Goal: Task Accomplishment & Management: Manage account settings

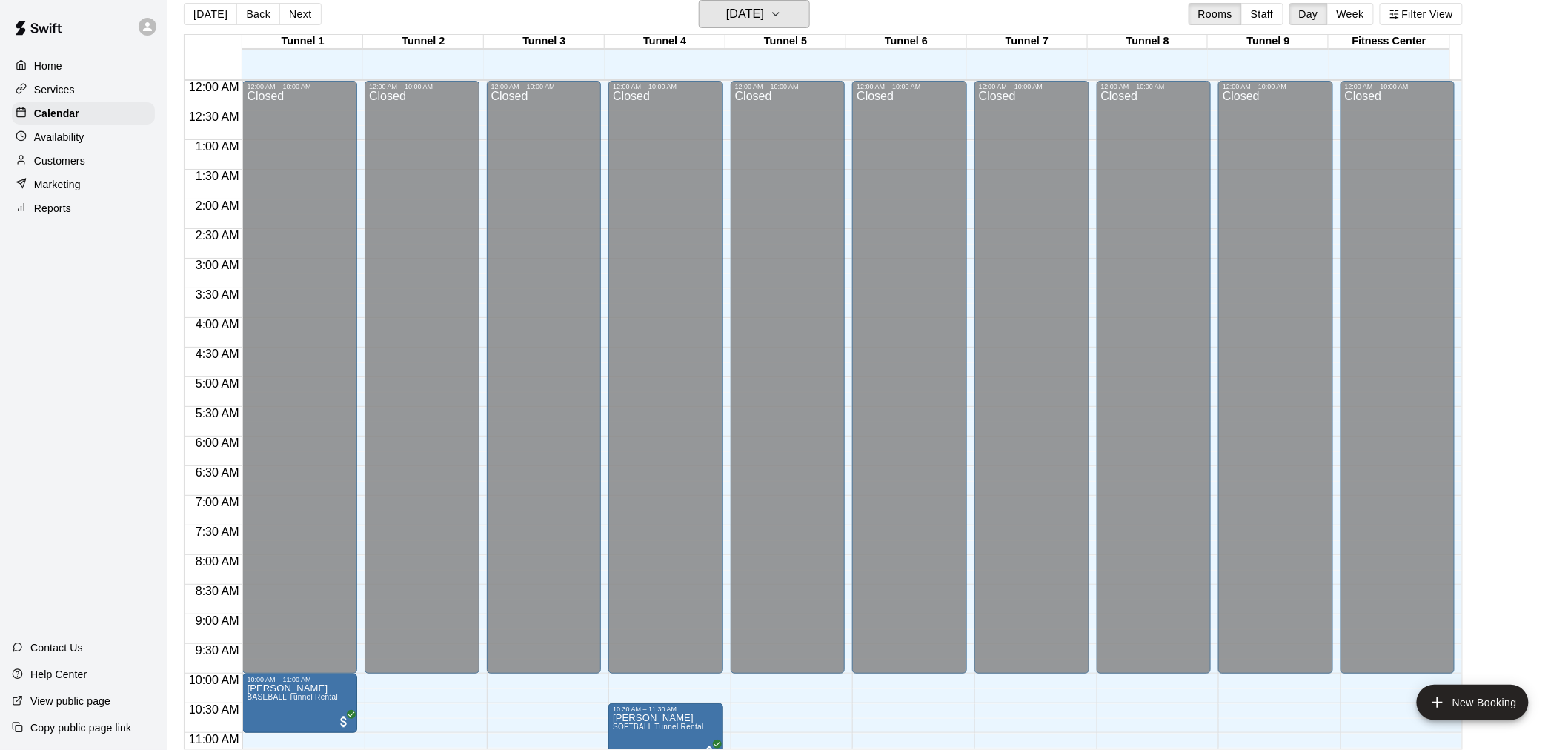
scroll to position [590, 0]
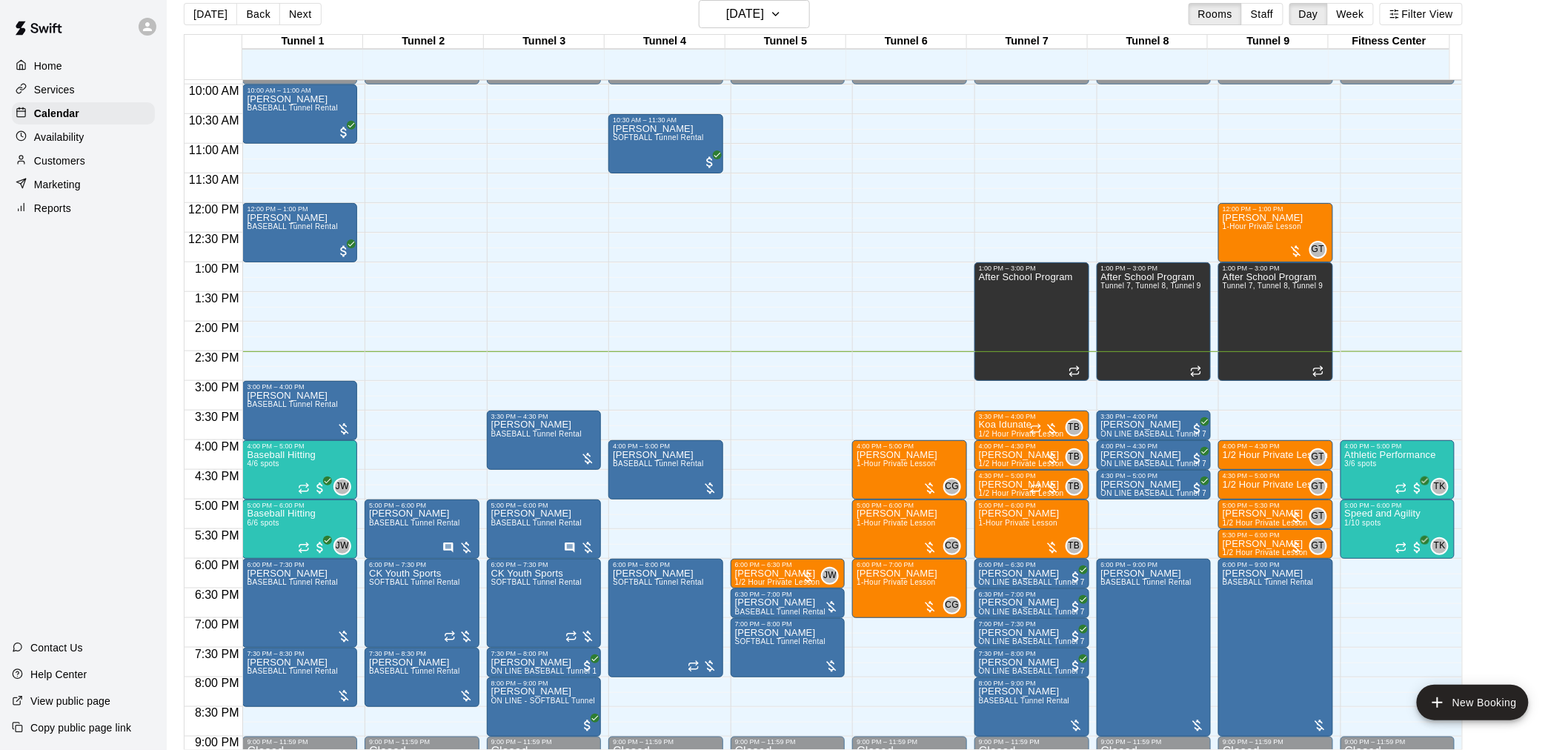
click at [108, 172] on div "Customers" at bounding box center [83, 160] width 143 height 22
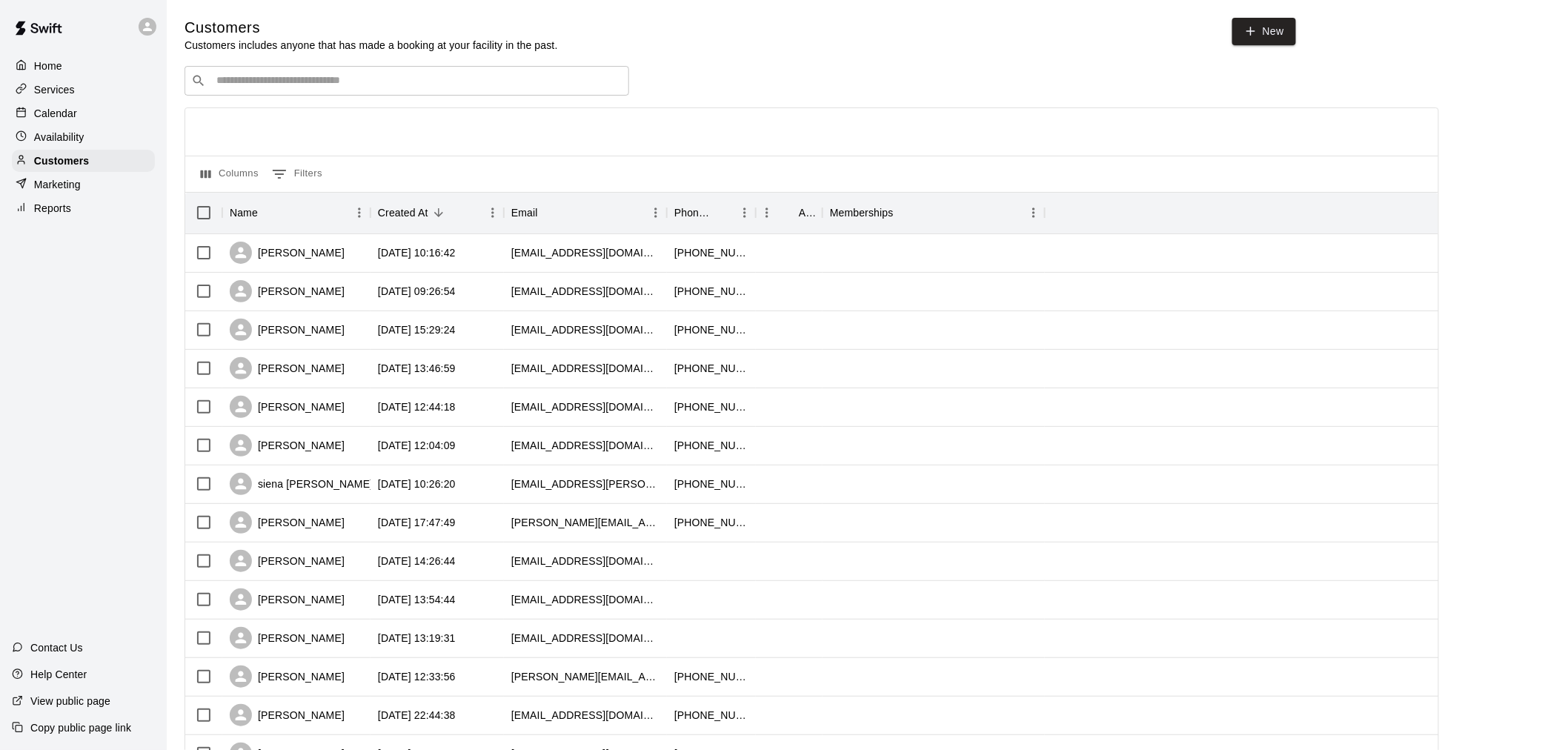
click at [343, 85] on input "Search customers by name or email" at bounding box center [417, 80] width 410 height 15
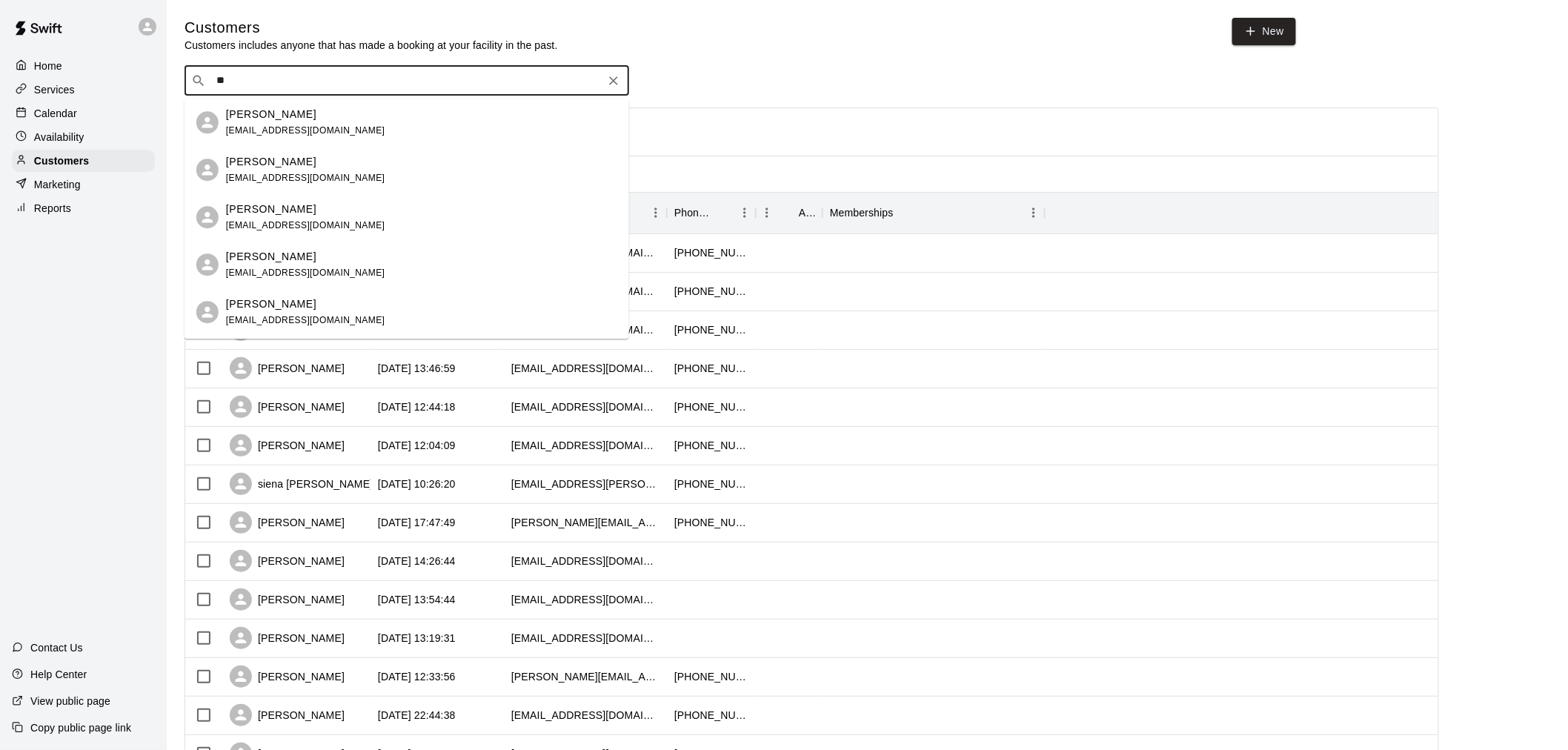
type input "*"
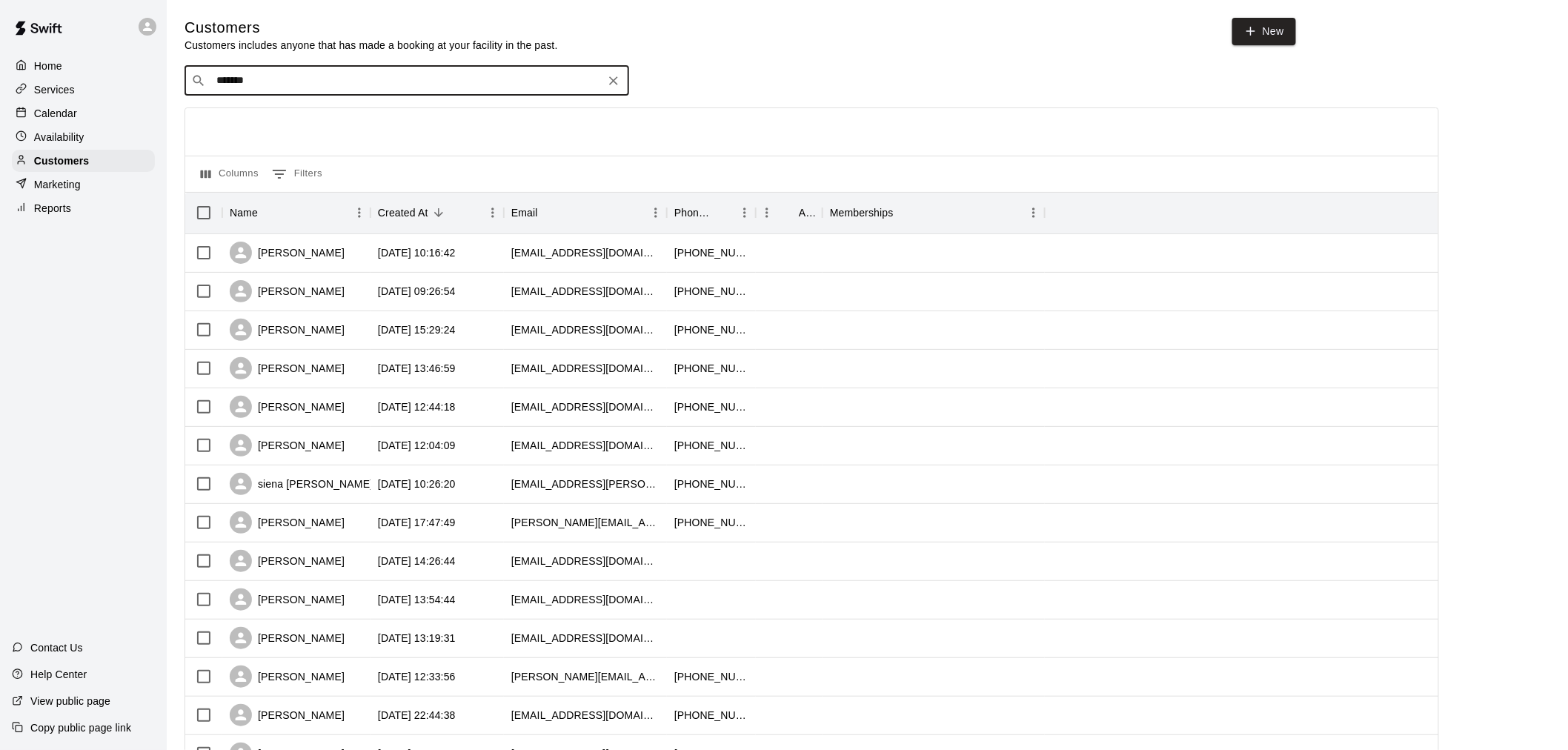
type input "********"
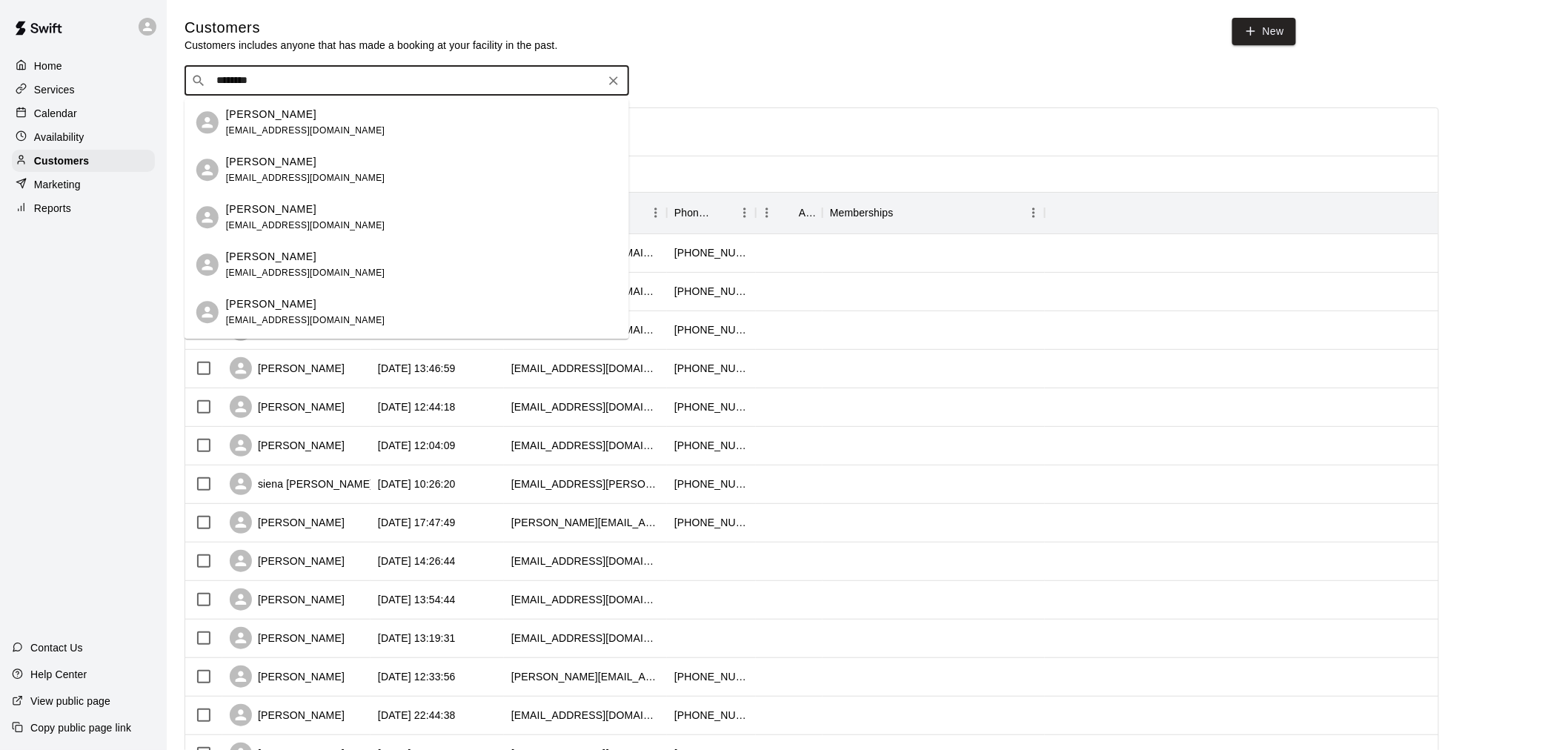
click at [427, 115] on div "[PERSON_NAME] [EMAIL_ADDRESS][DOMAIN_NAME]" at bounding box center [421, 123] width 391 height 32
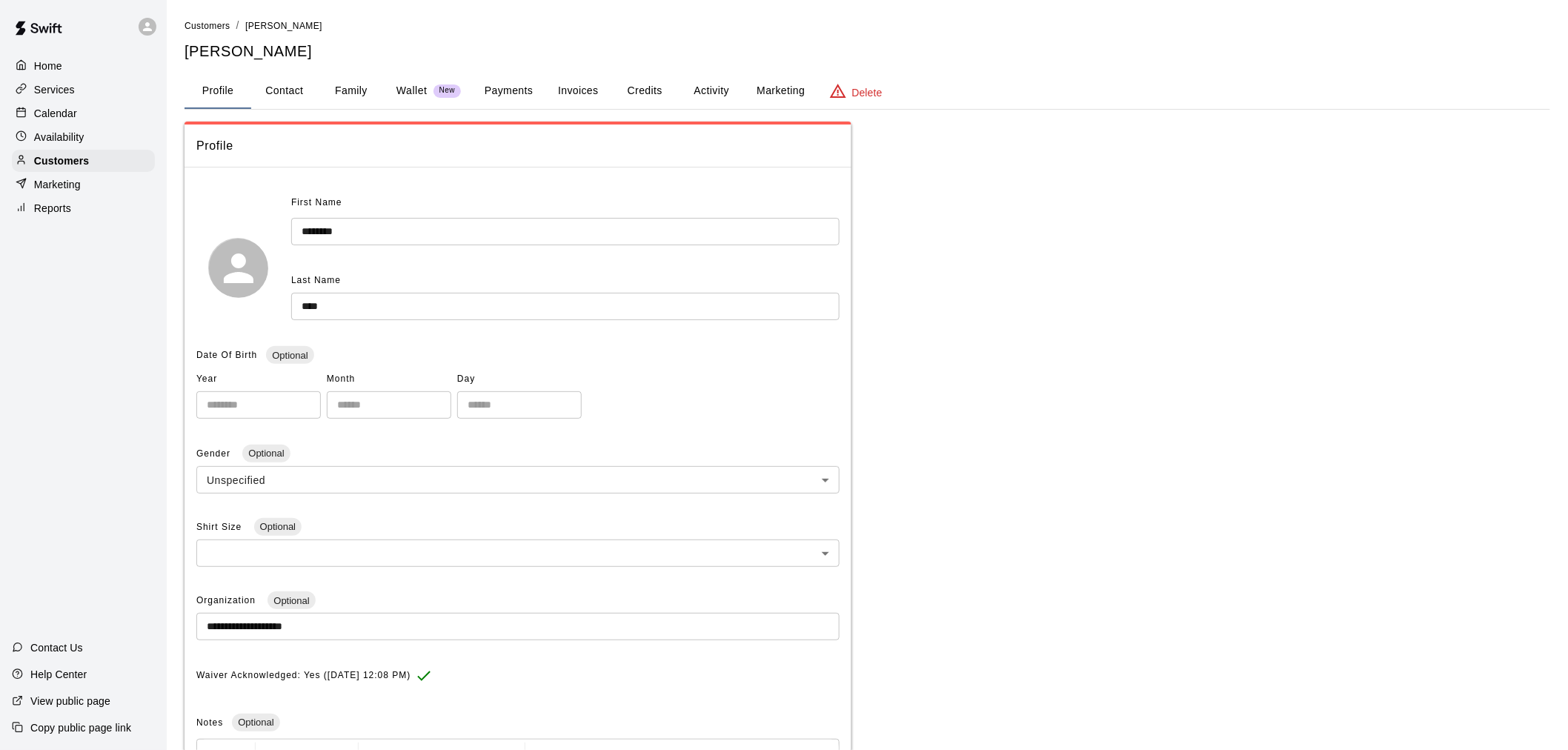
click at [524, 94] on button "Payments" at bounding box center [508, 91] width 72 height 36
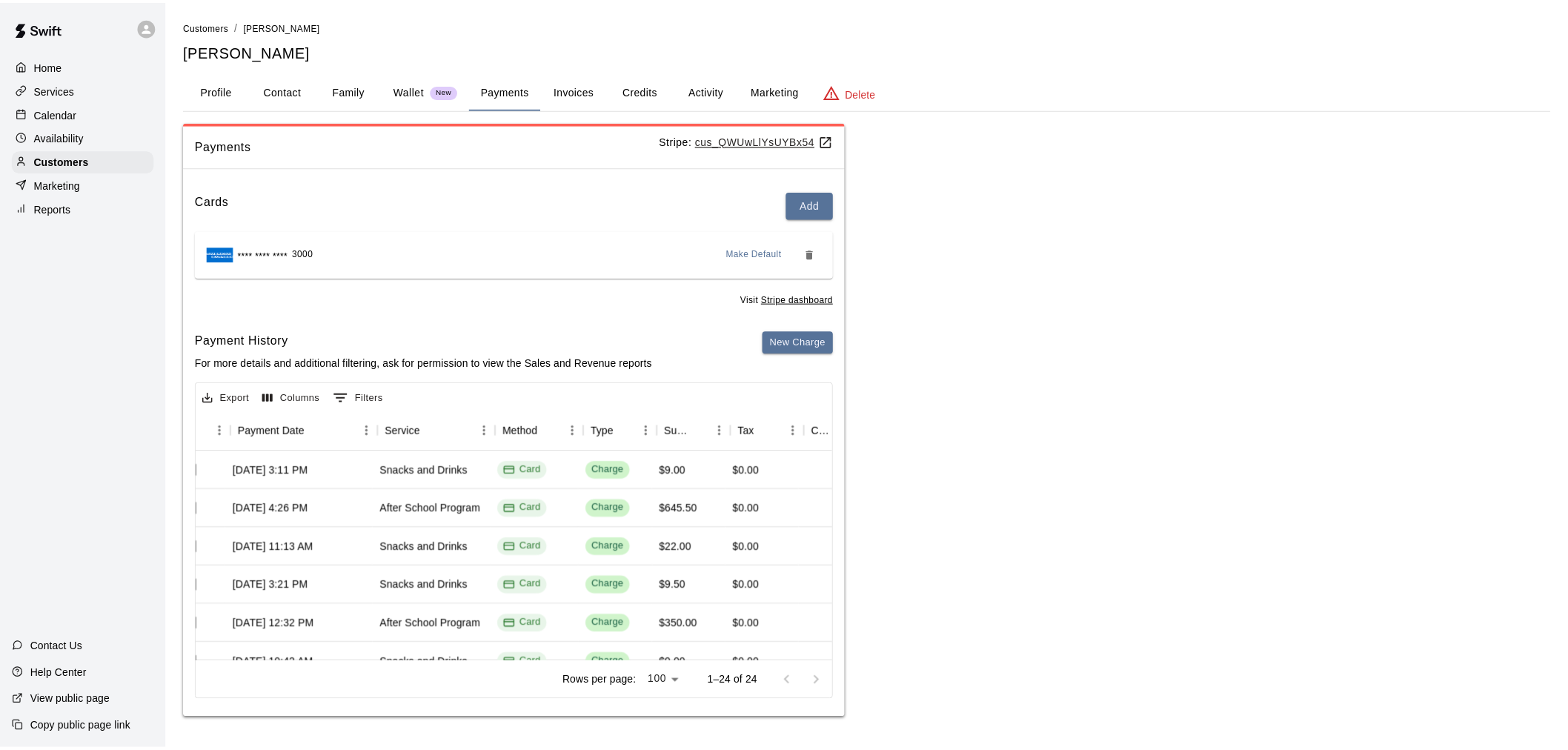
scroll to position [0, 166]
click at [56, 111] on p "Calendar" at bounding box center [55, 113] width 43 height 15
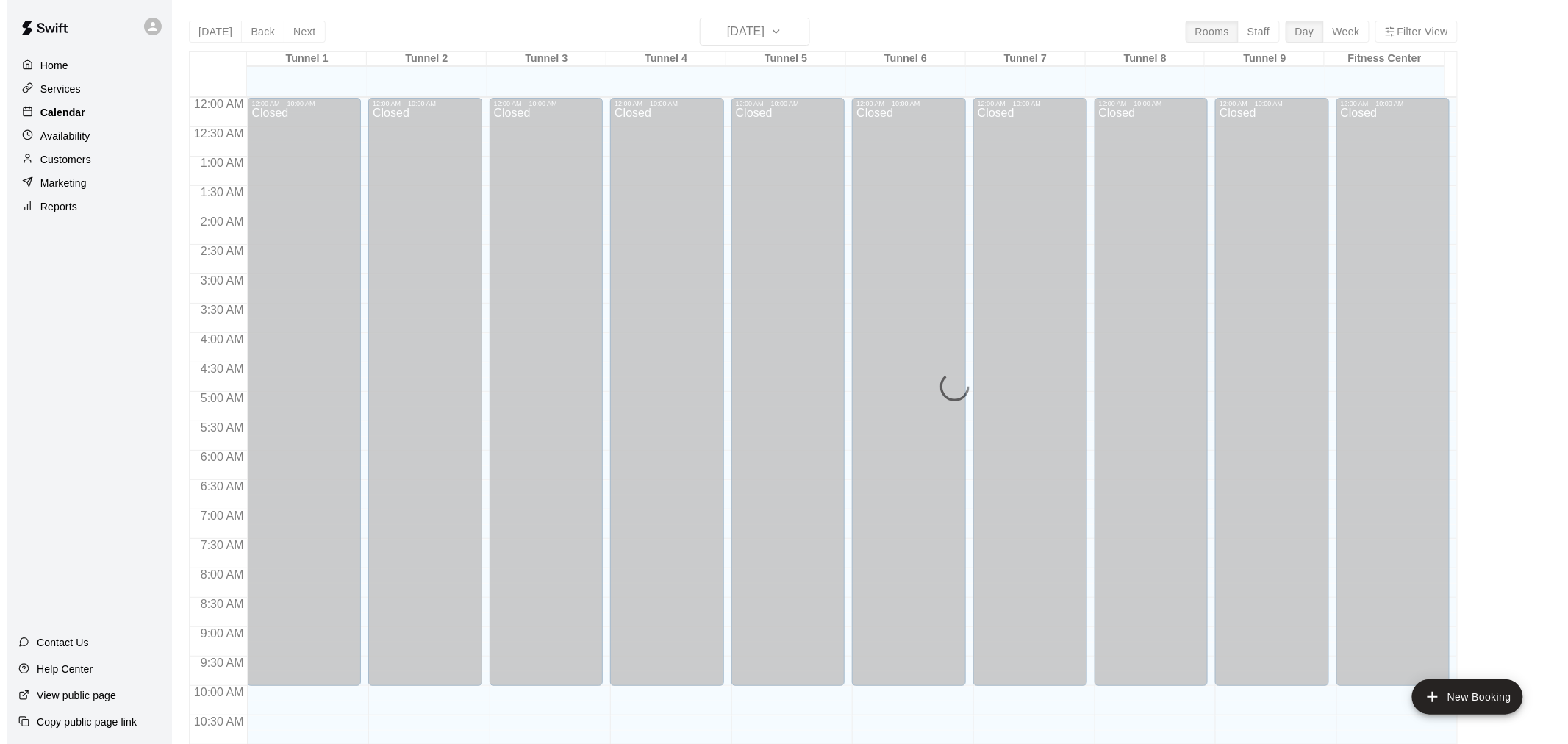
scroll to position [704, 0]
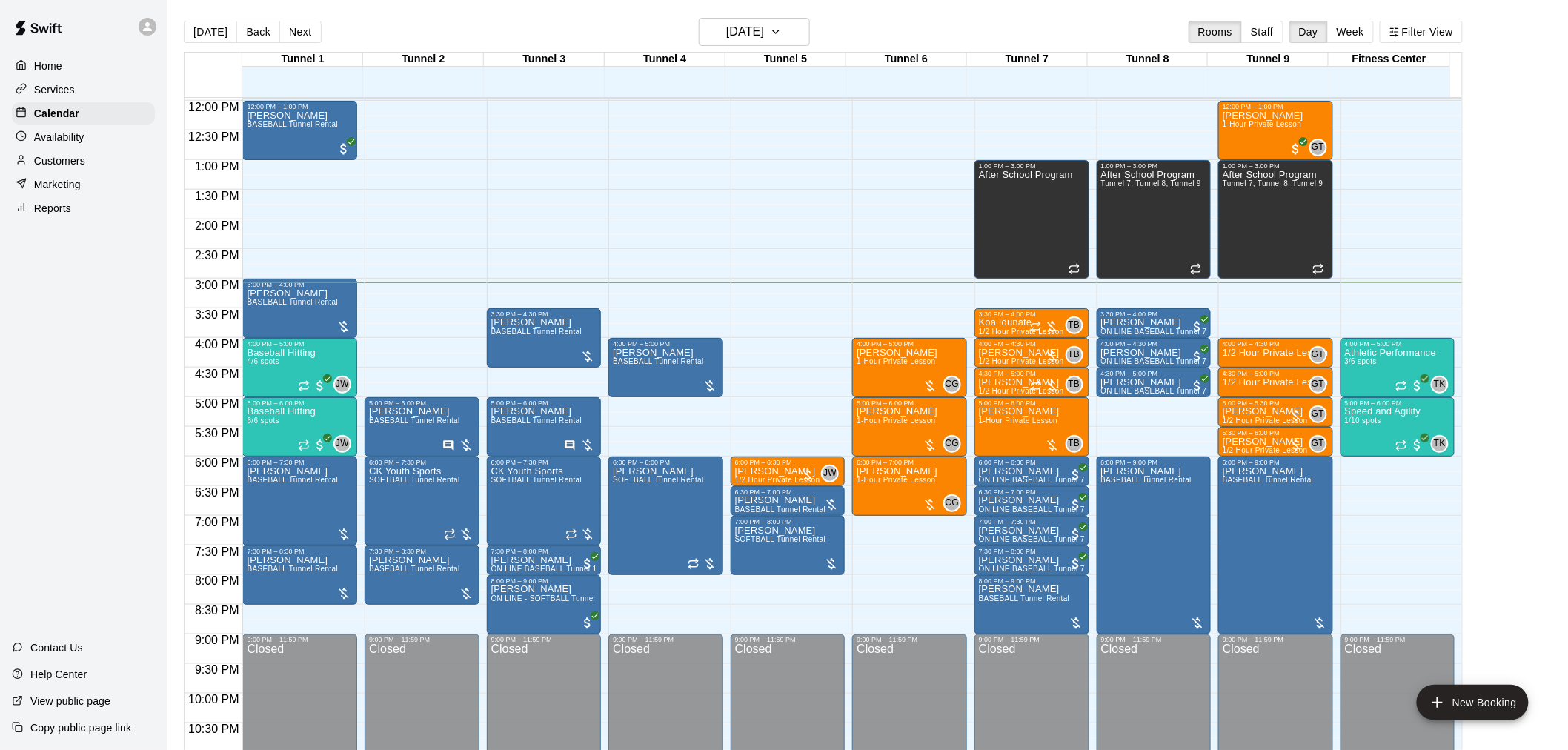
click at [100, 172] on div "Customers" at bounding box center [83, 160] width 143 height 22
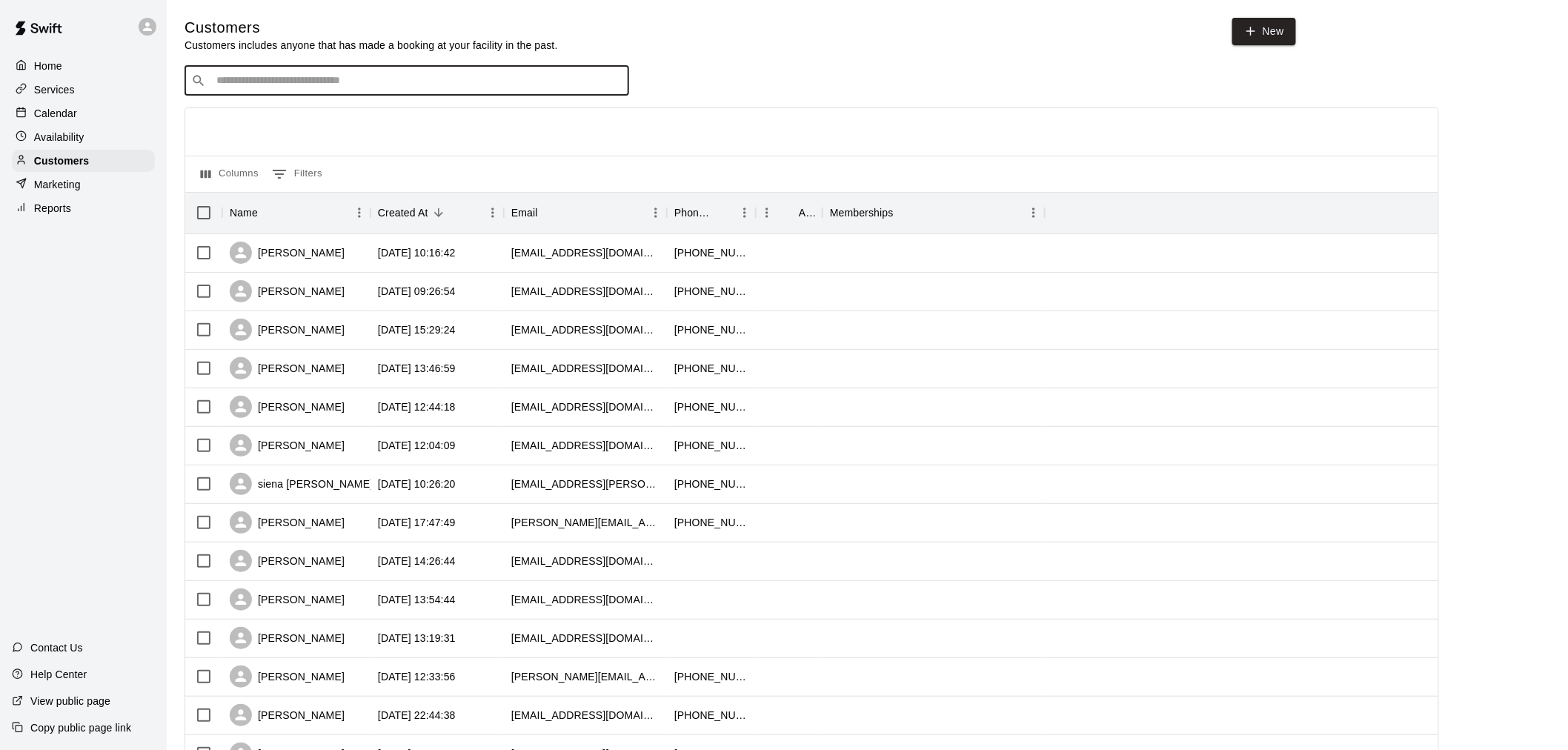
click at [542, 85] on input "Search customers by name or email" at bounding box center [417, 80] width 410 height 15
type input "*****"
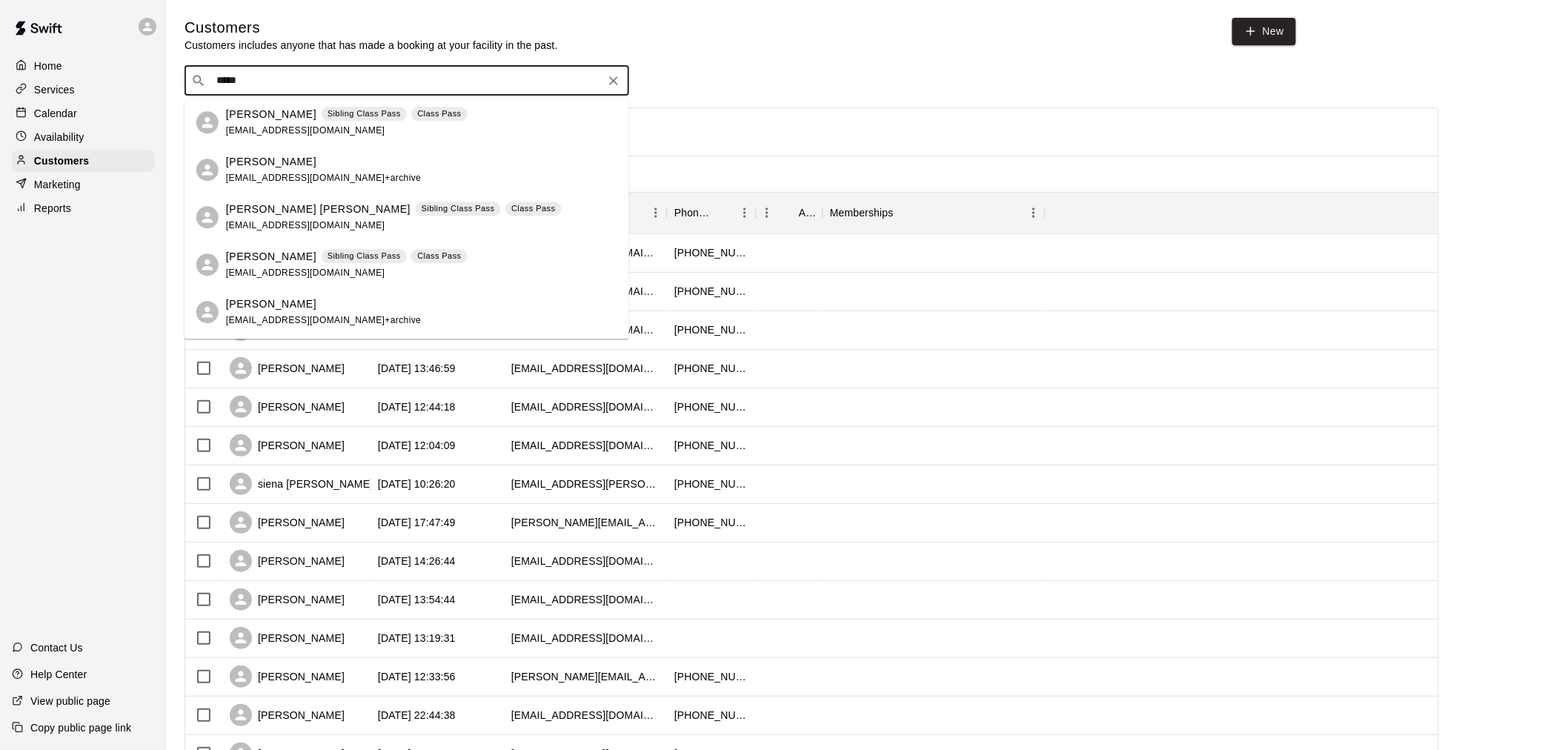
click at [492, 131] on div "[PERSON_NAME] Sibling Class Pass Class Pass [EMAIL_ADDRESS][DOMAIN_NAME]" at bounding box center [421, 123] width 391 height 32
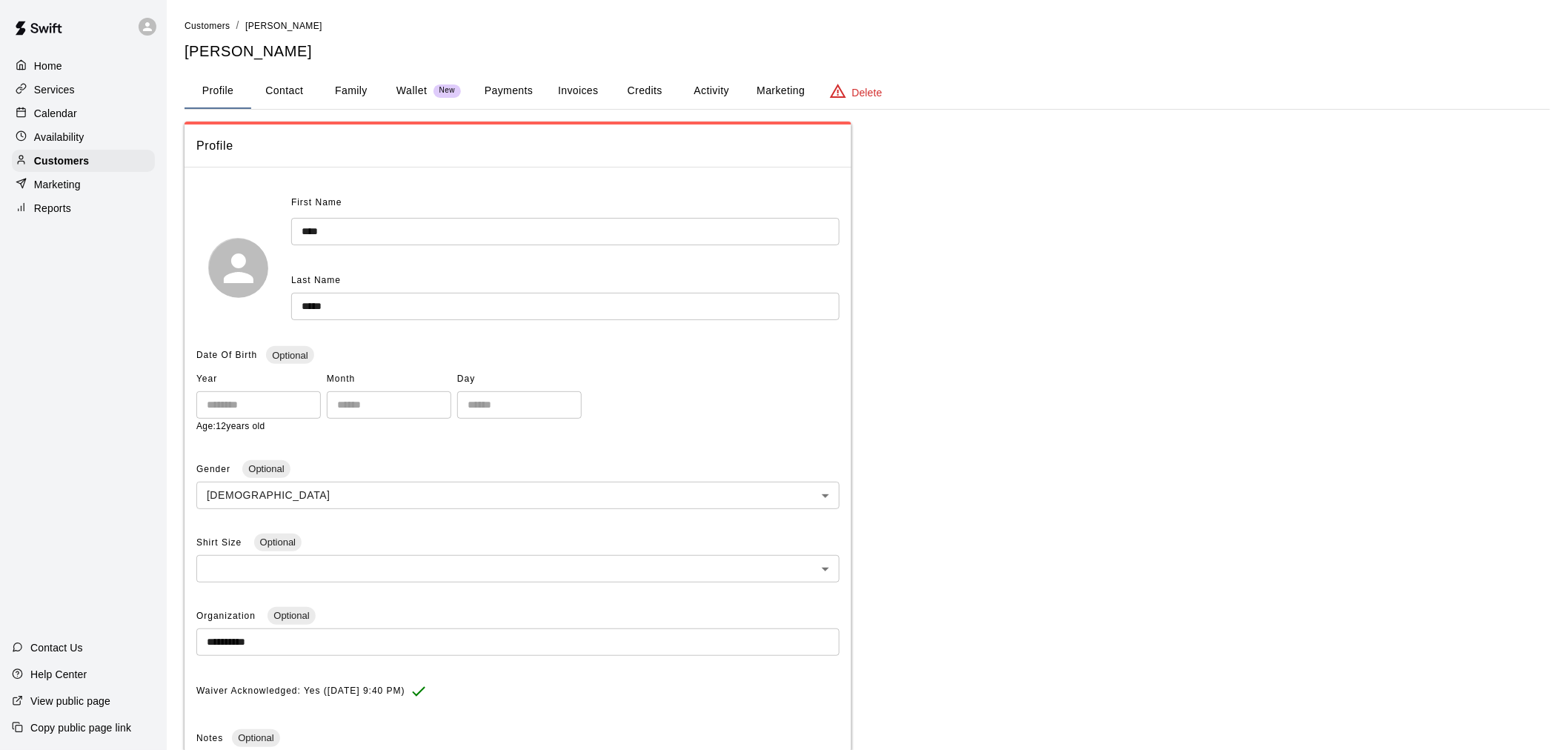
click at [290, 93] on button "Contact" at bounding box center [284, 91] width 67 height 36
select select "**"
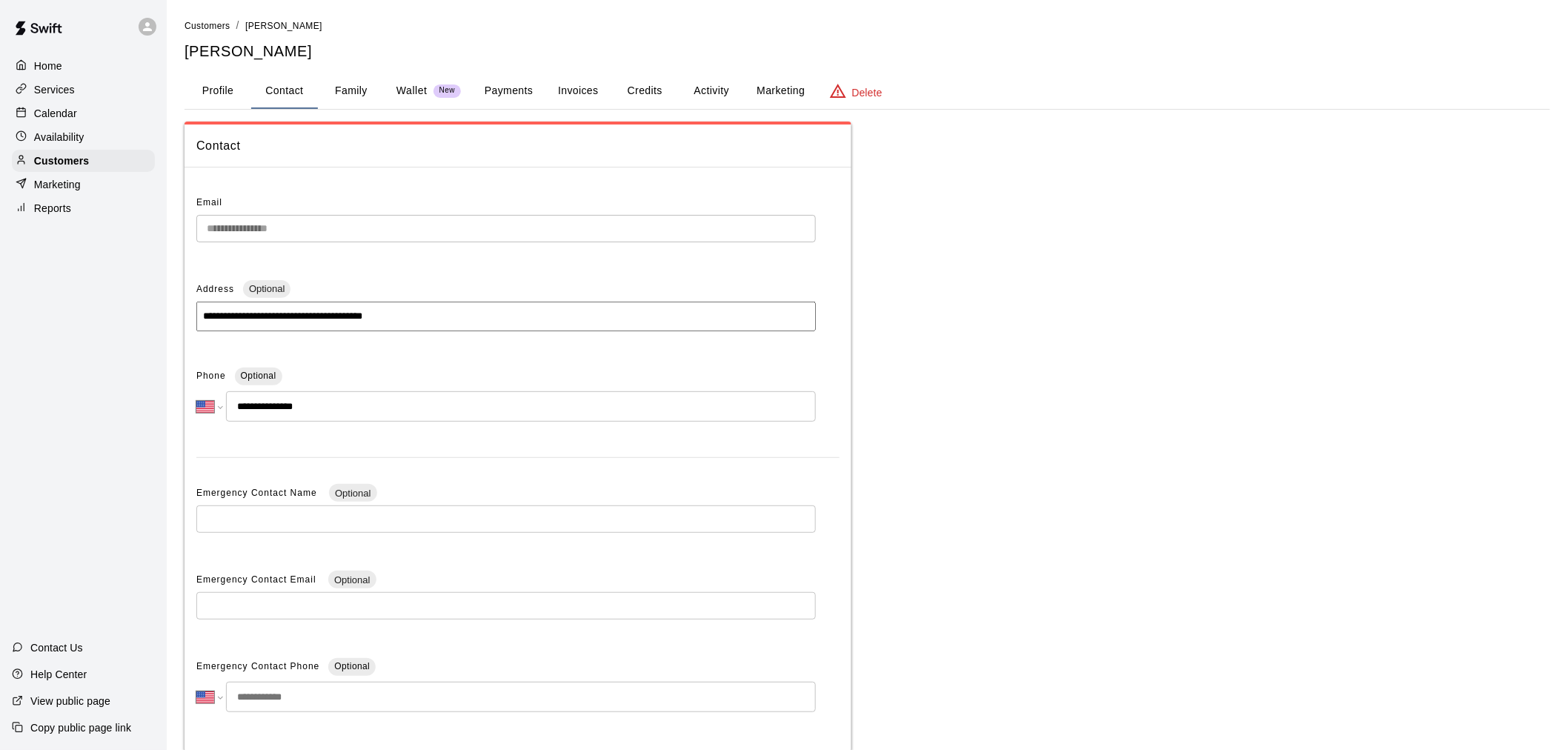
click at [326, 82] on button "Family" at bounding box center [351, 91] width 67 height 36
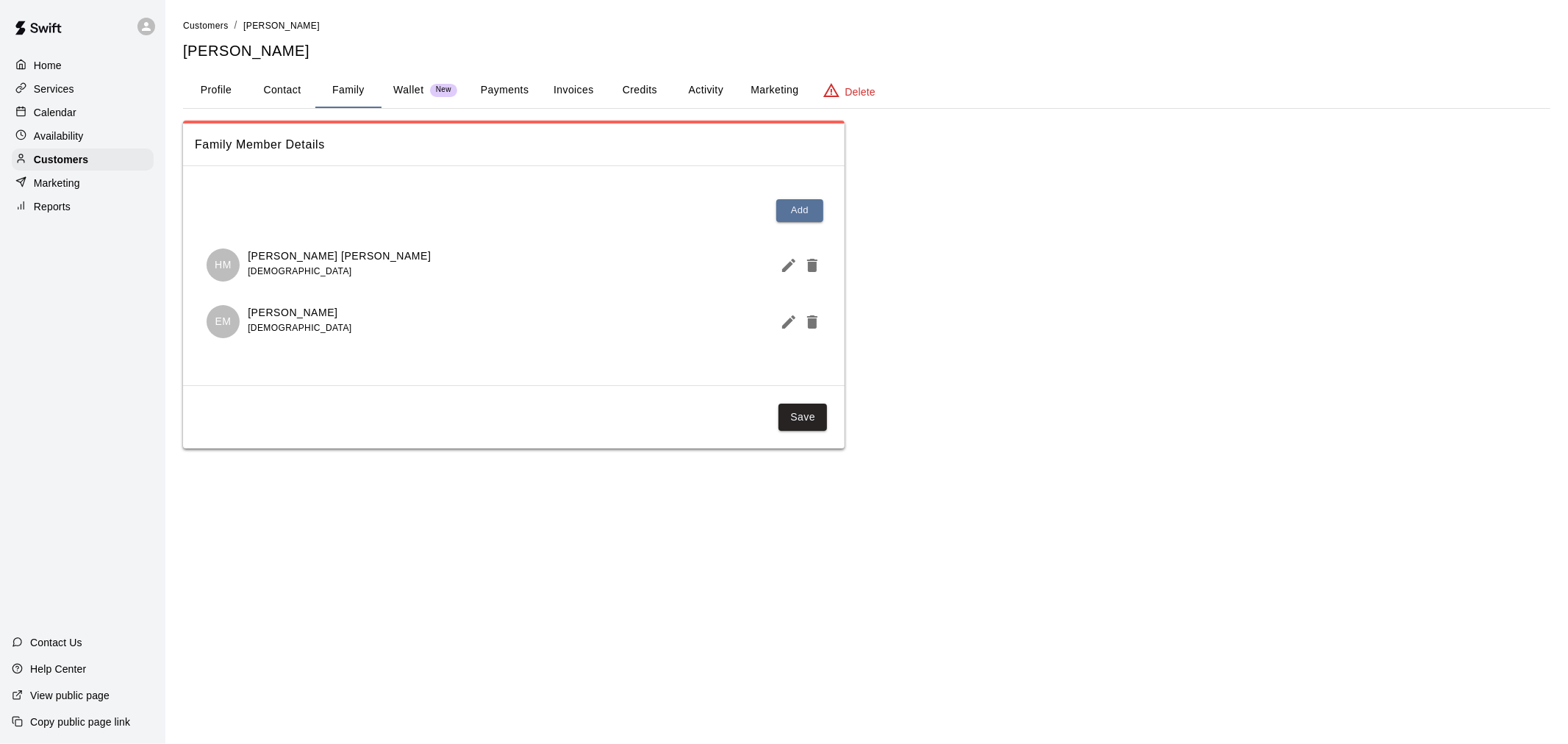
click at [703, 86] on button "Activity" at bounding box center [706, 90] width 66 height 35
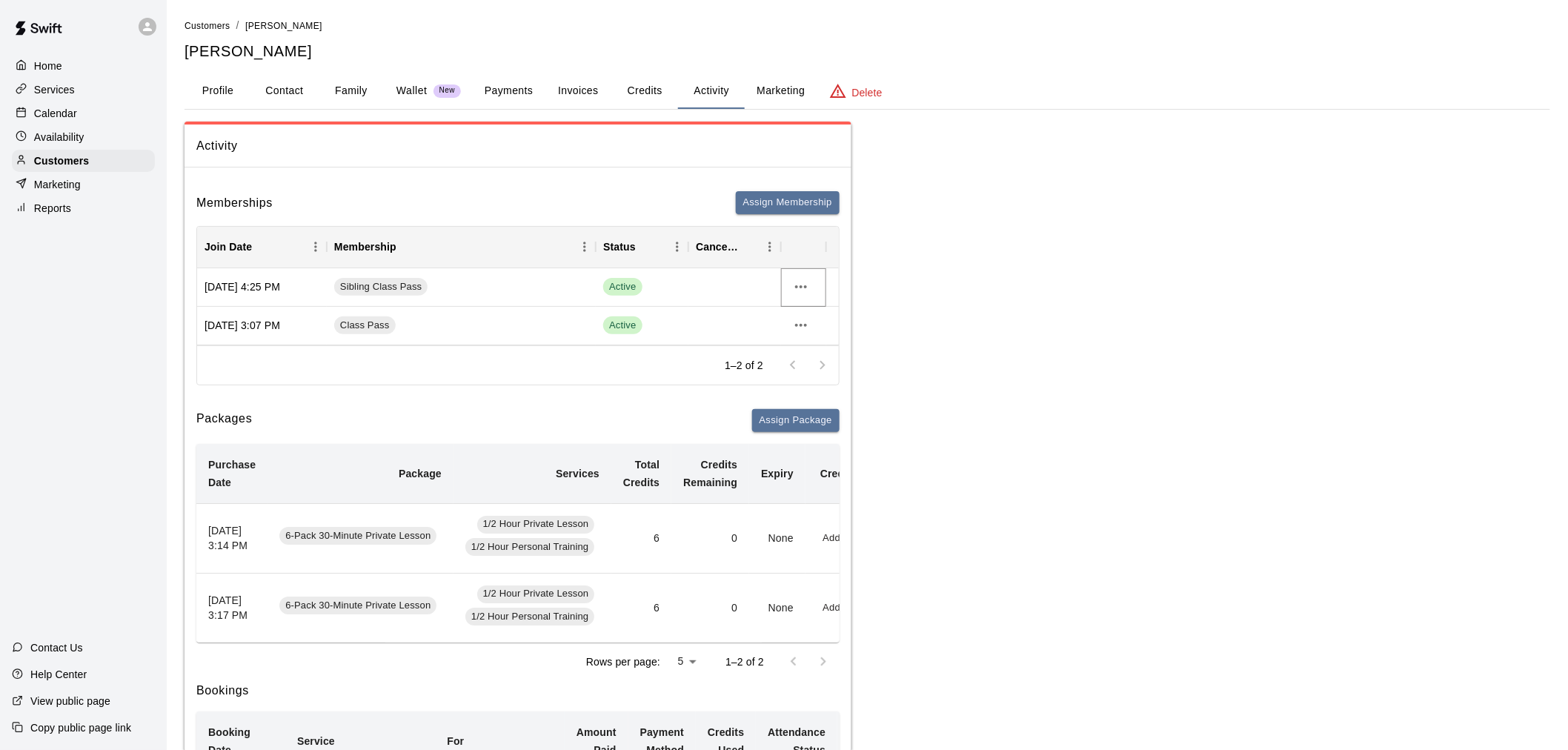
click at [800, 285] on icon "more actions" at bounding box center [801, 287] width 18 height 18
click at [807, 344] on li "Cancel" at bounding box center [831, 341] width 84 height 24
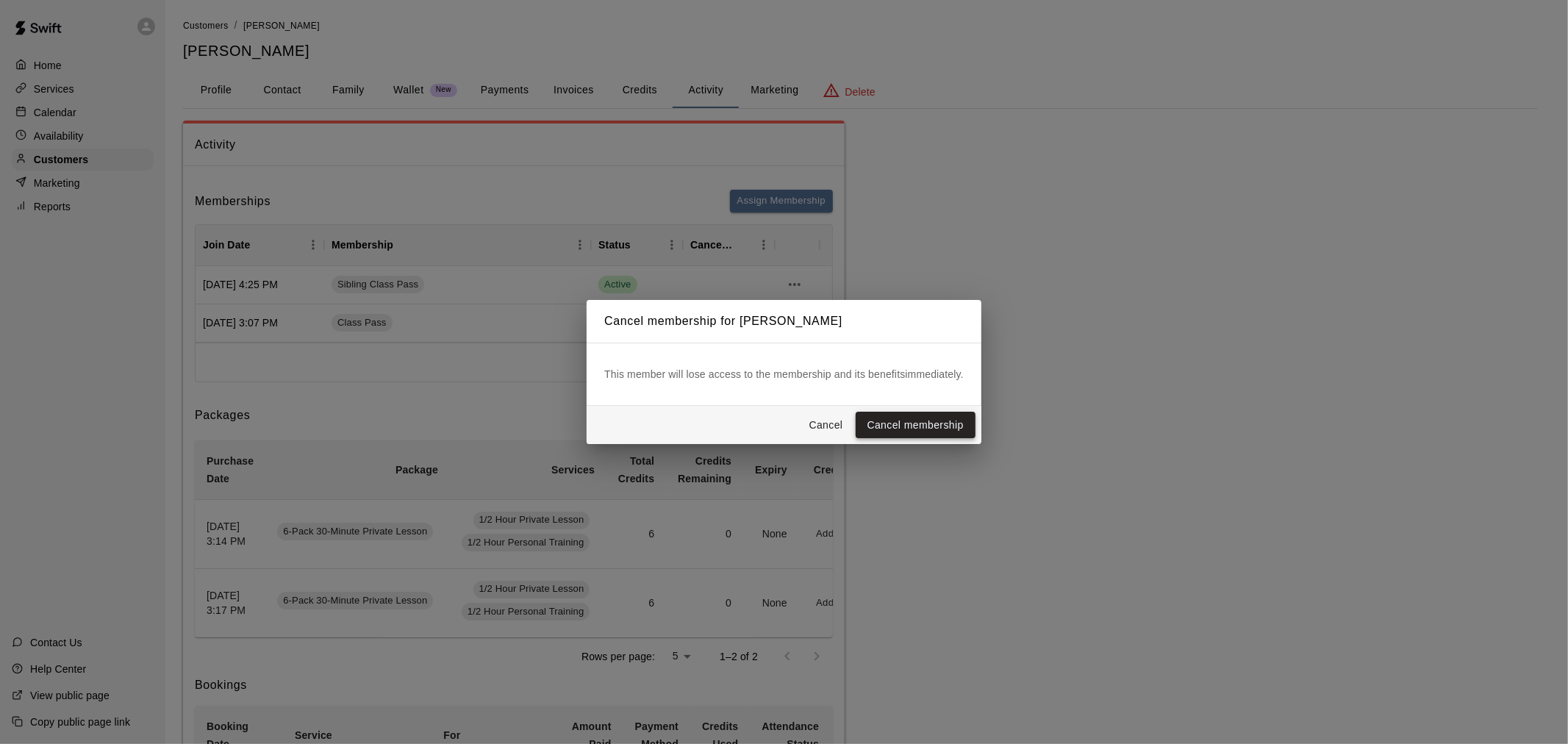
click at [914, 432] on button "Cancel membership" at bounding box center [916, 425] width 120 height 27
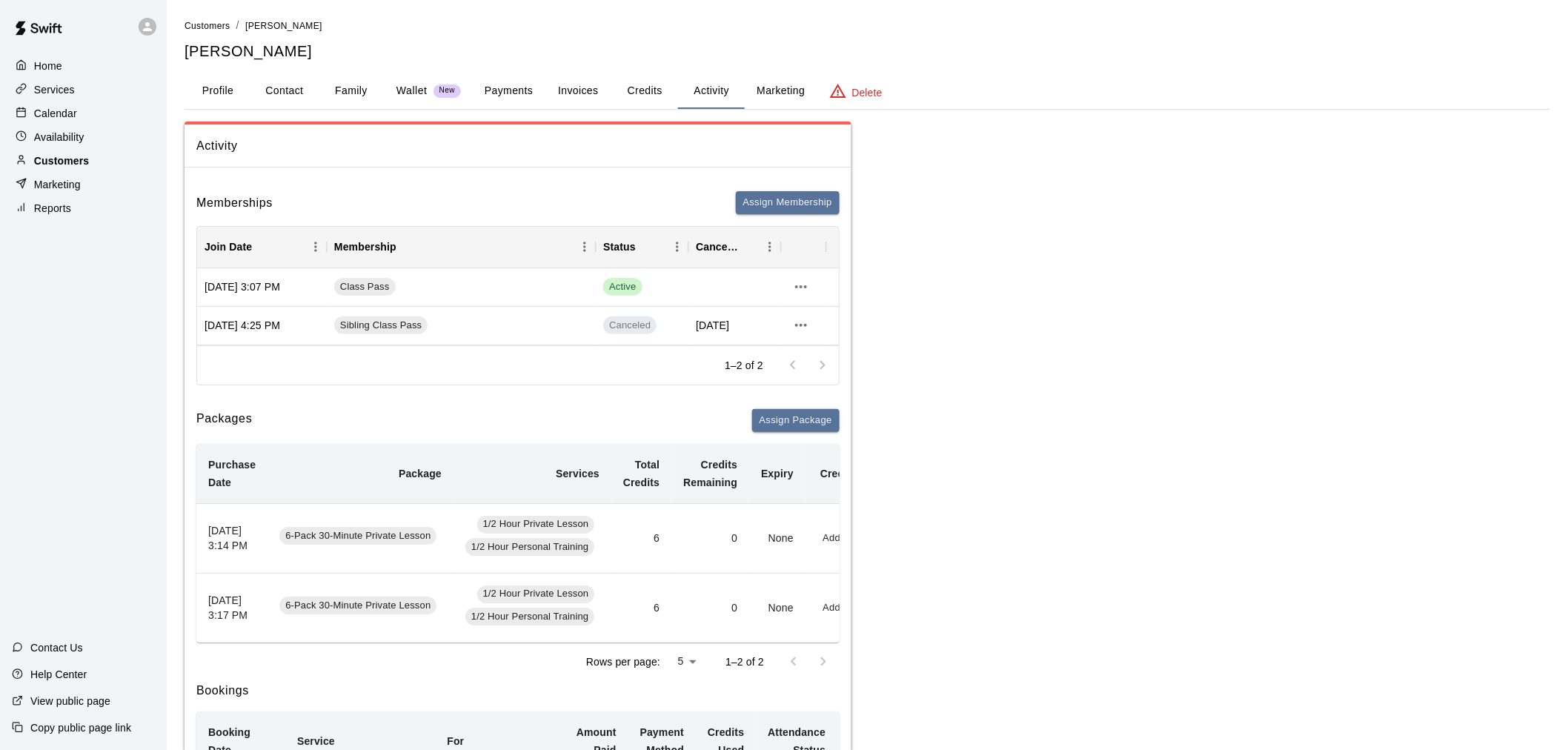
click at [90, 160] on div "Customers" at bounding box center [83, 160] width 143 height 22
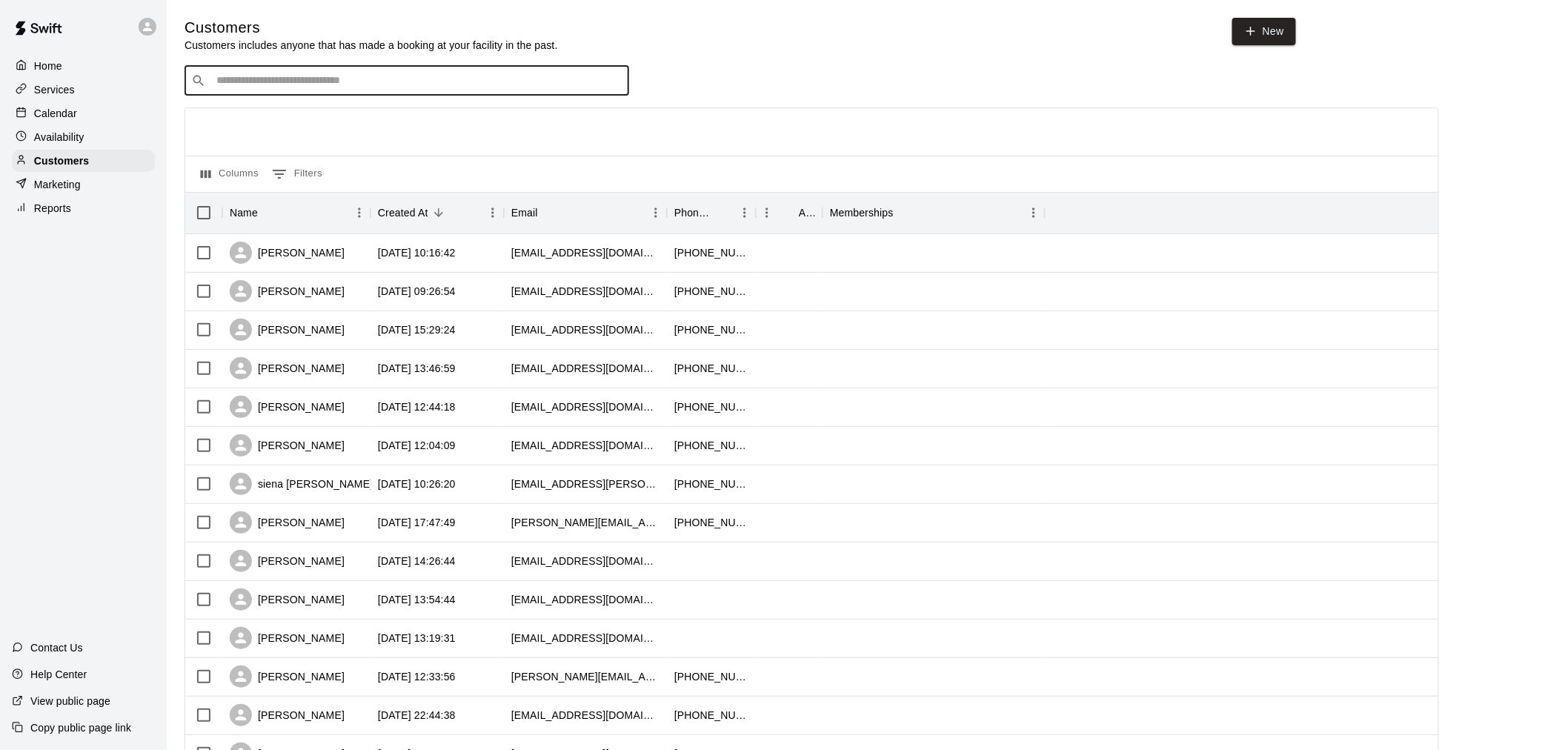
click at [242, 82] on input "Search customers by name or email" at bounding box center [417, 80] width 410 height 15
type input "*******"
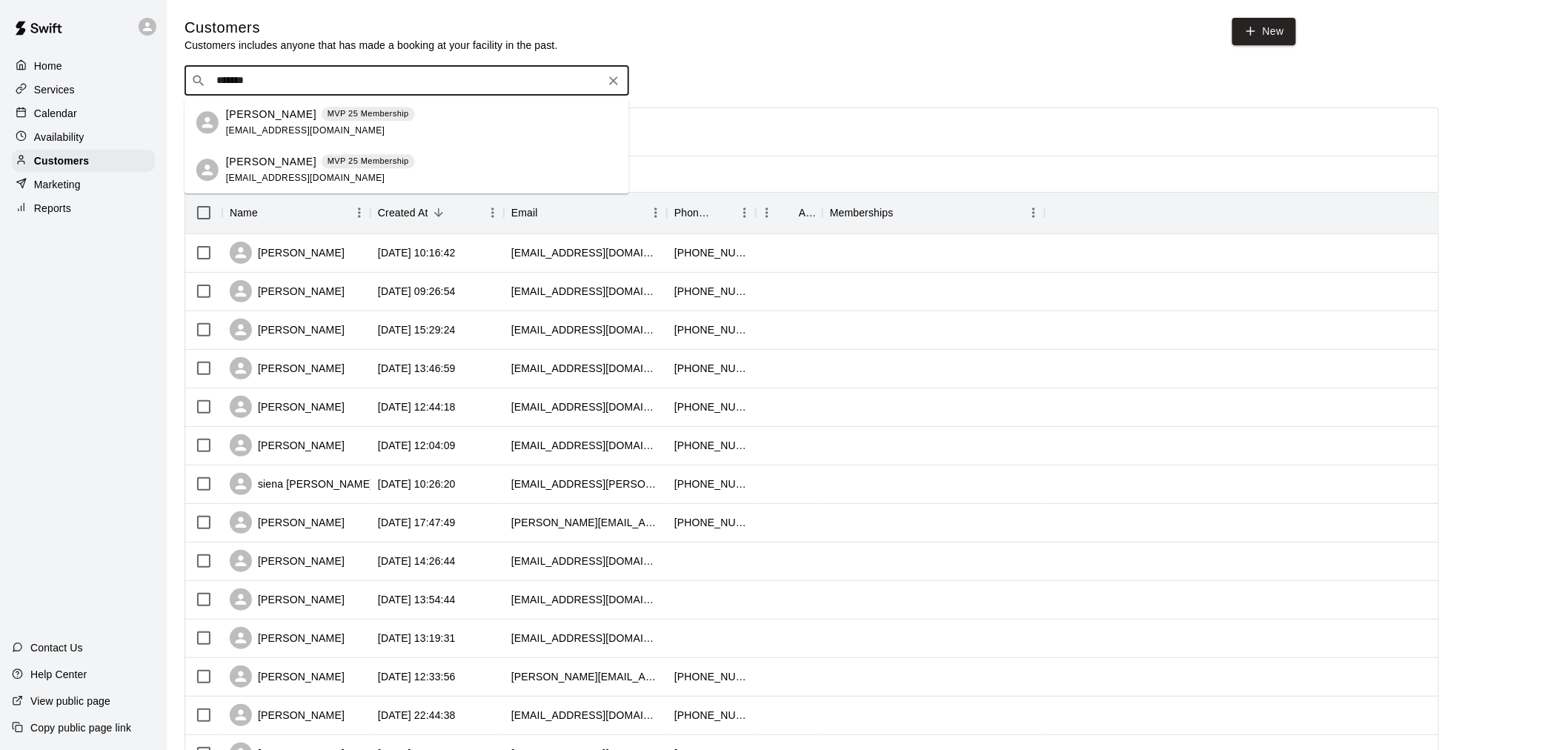
click at [272, 122] on div "[PERSON_NAME] MVP 25 Membership [EMAIL_ADDRESS][DOMAIN_NAME]" at bounding box center [321, 123] width 189 height 32
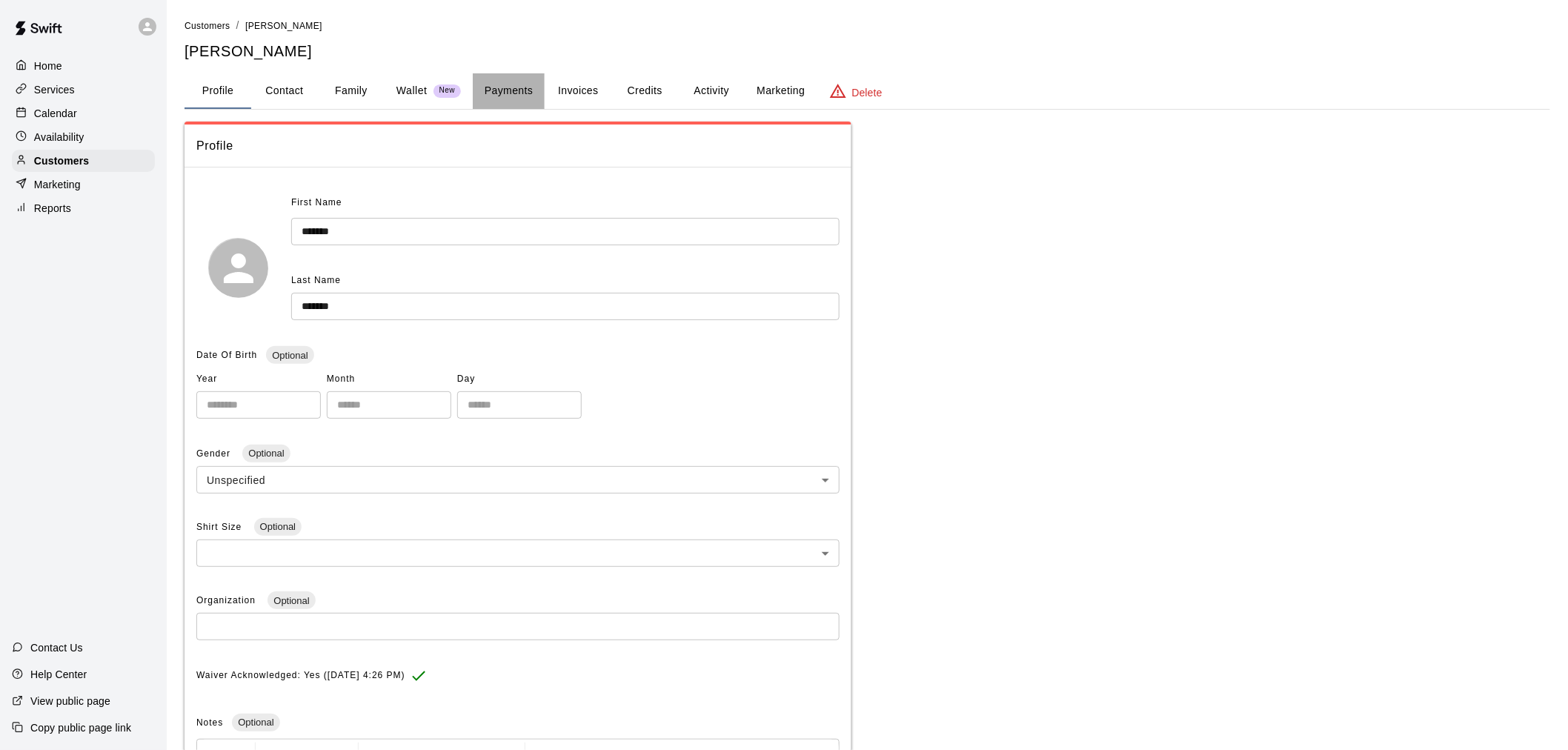
click at [517, 90] on button "Payments" at bounding box center [508, 91] width 72 height 36
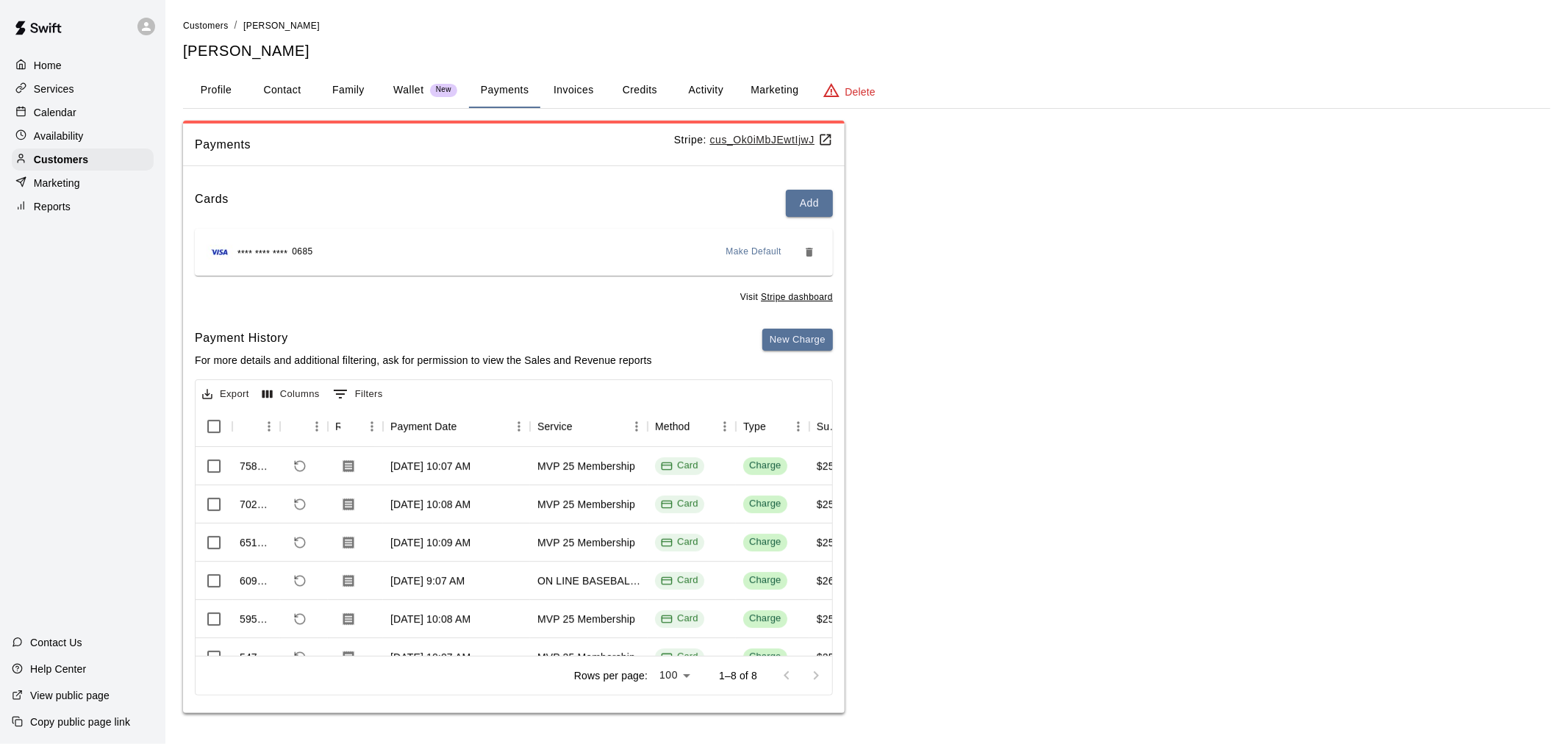
scroll to position [121, 0]
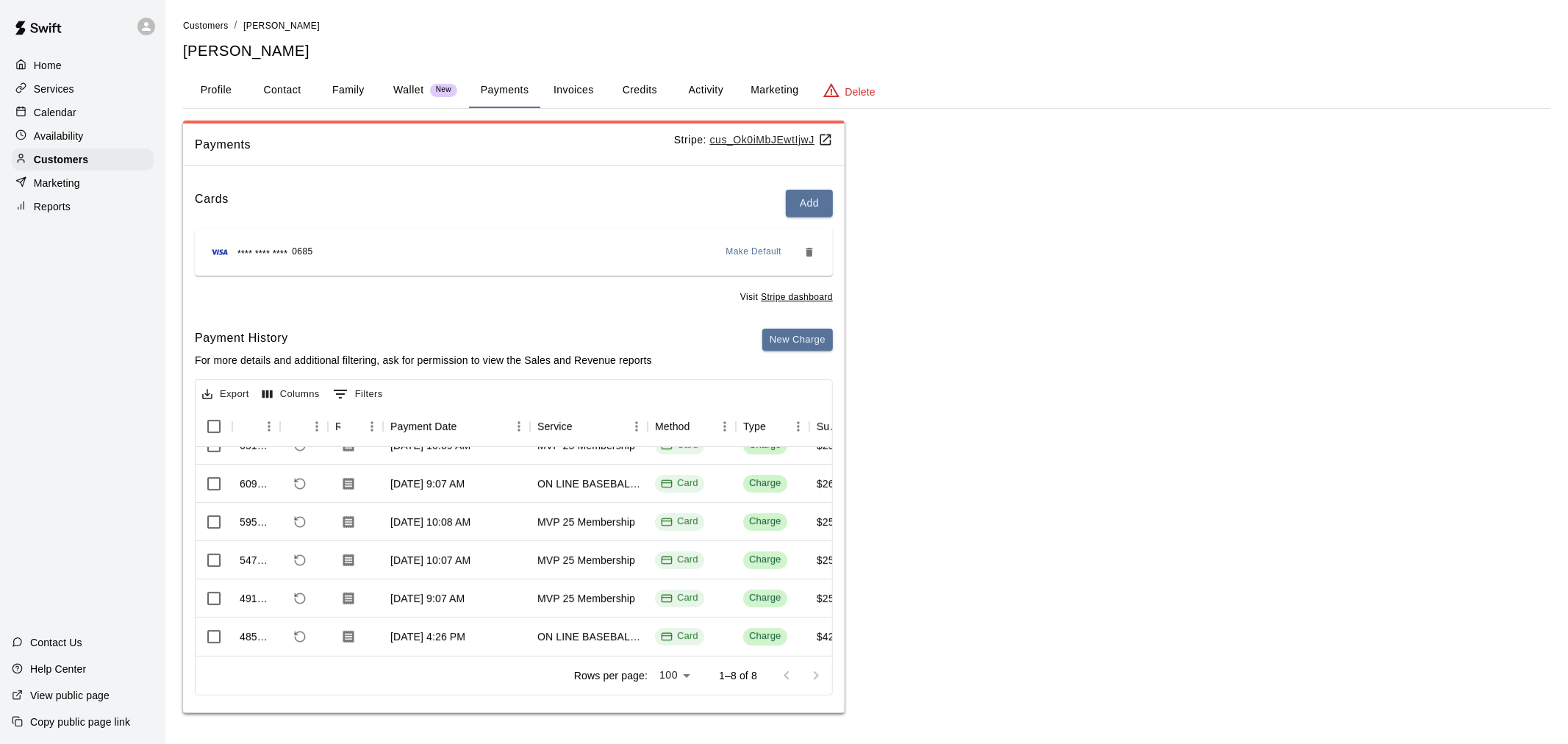
click at [713, 103] on button "Activity" at bounding box center [706, 90] width 66 height 35
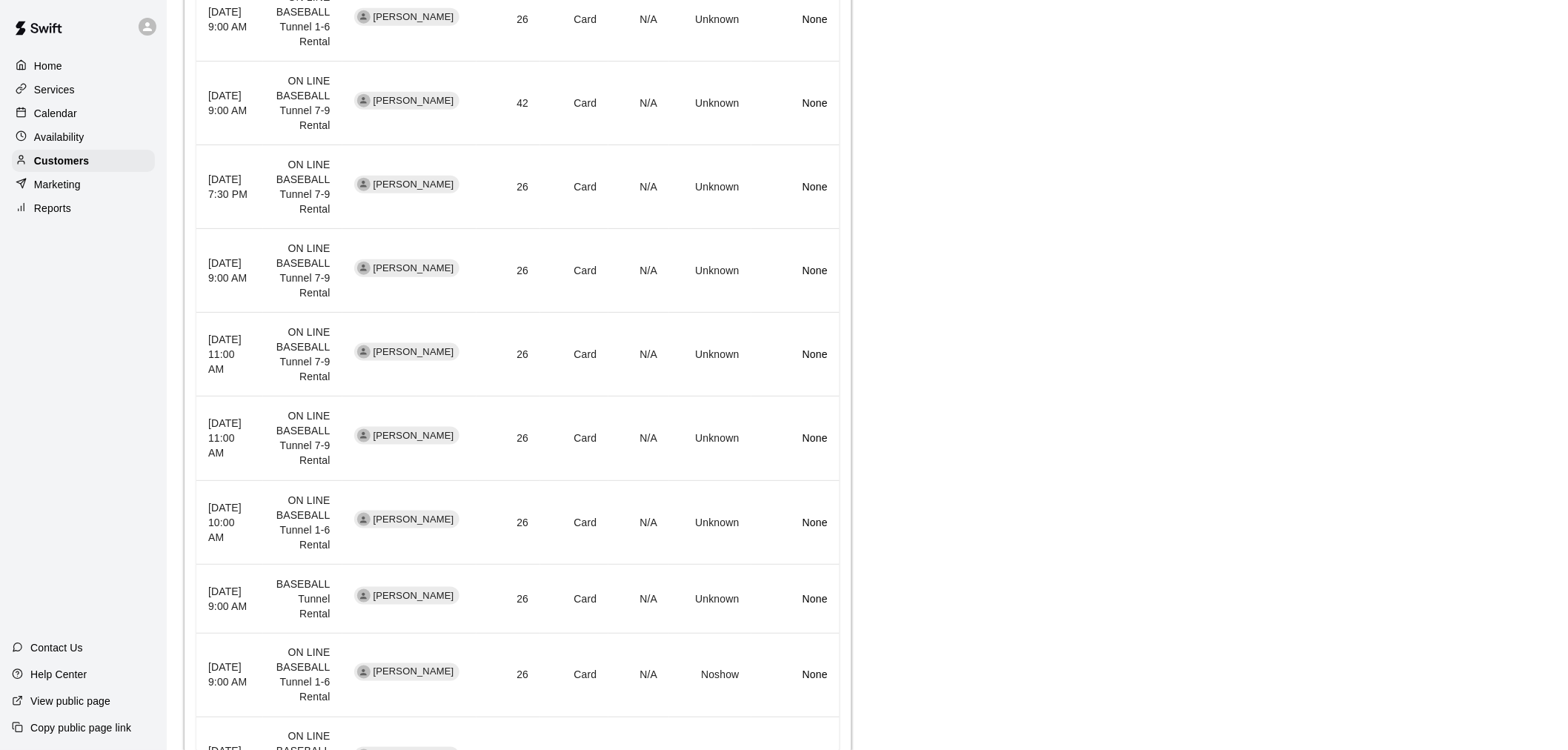
scroll to position [676, 0]
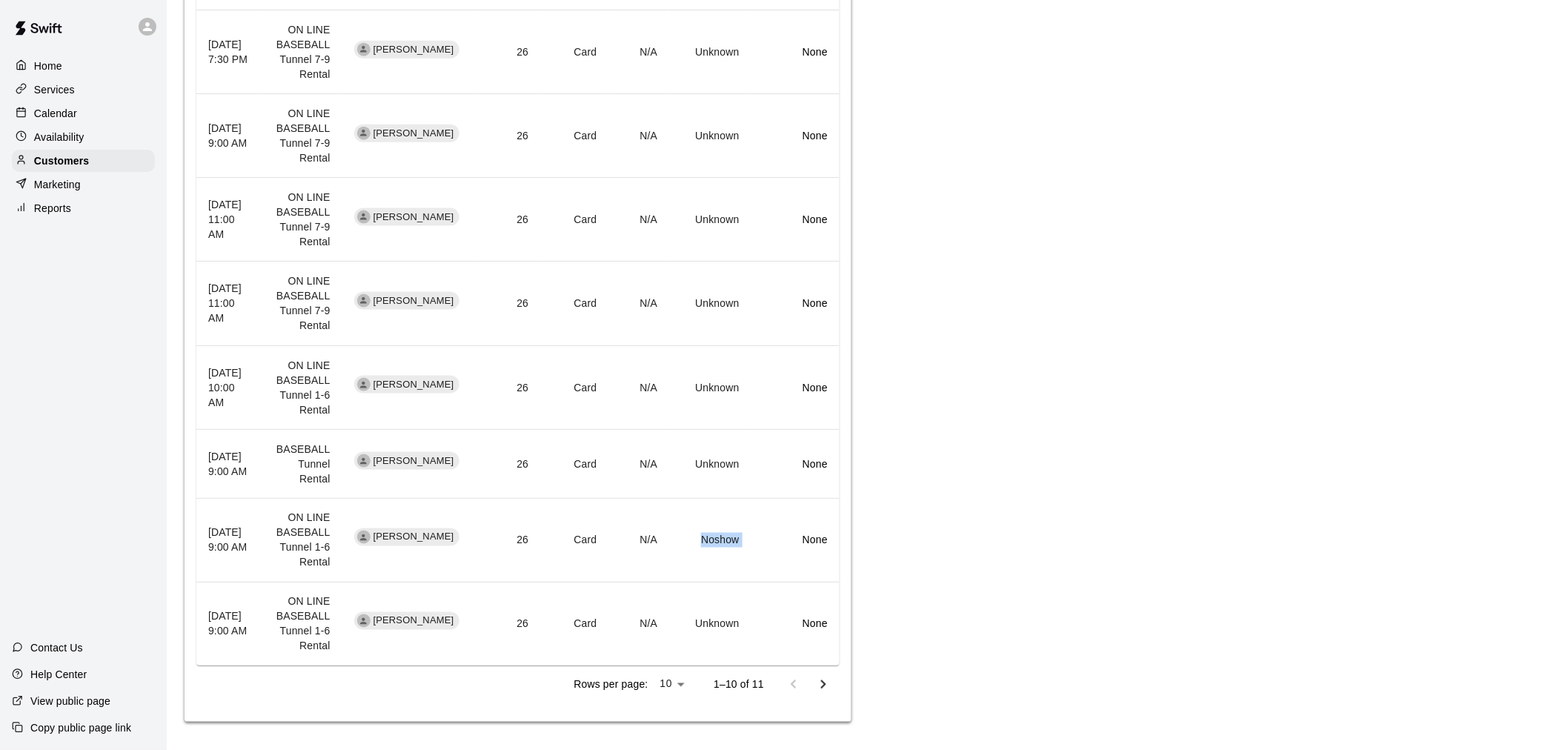
drag, startPoint x: 690, startPoint y: 538, endPoint x: 776, endPoint y: 538, distance: 86.0
click at [776, 538] on tr "[DATE] 9:00 AM ON LINE BASEBALL Tunnel 1-6 Rental [PERSON_NAME] 26 Card N/A Nos…" at bounding box center [518, 540] width 643 height 84
click at [776, 538] on p "None" at bounding box center [795, 540] width 64 height 15
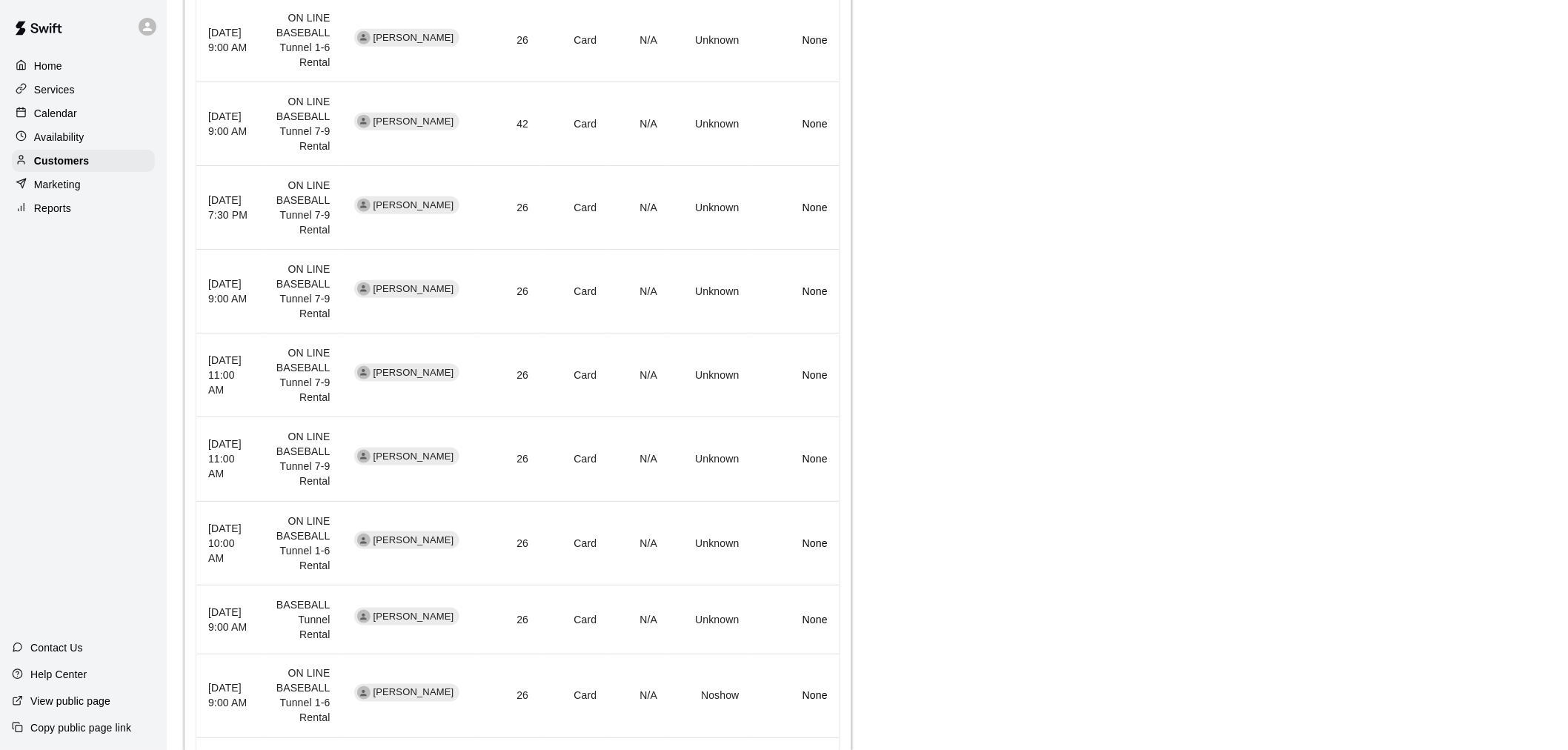
scroll to position [511, 0]
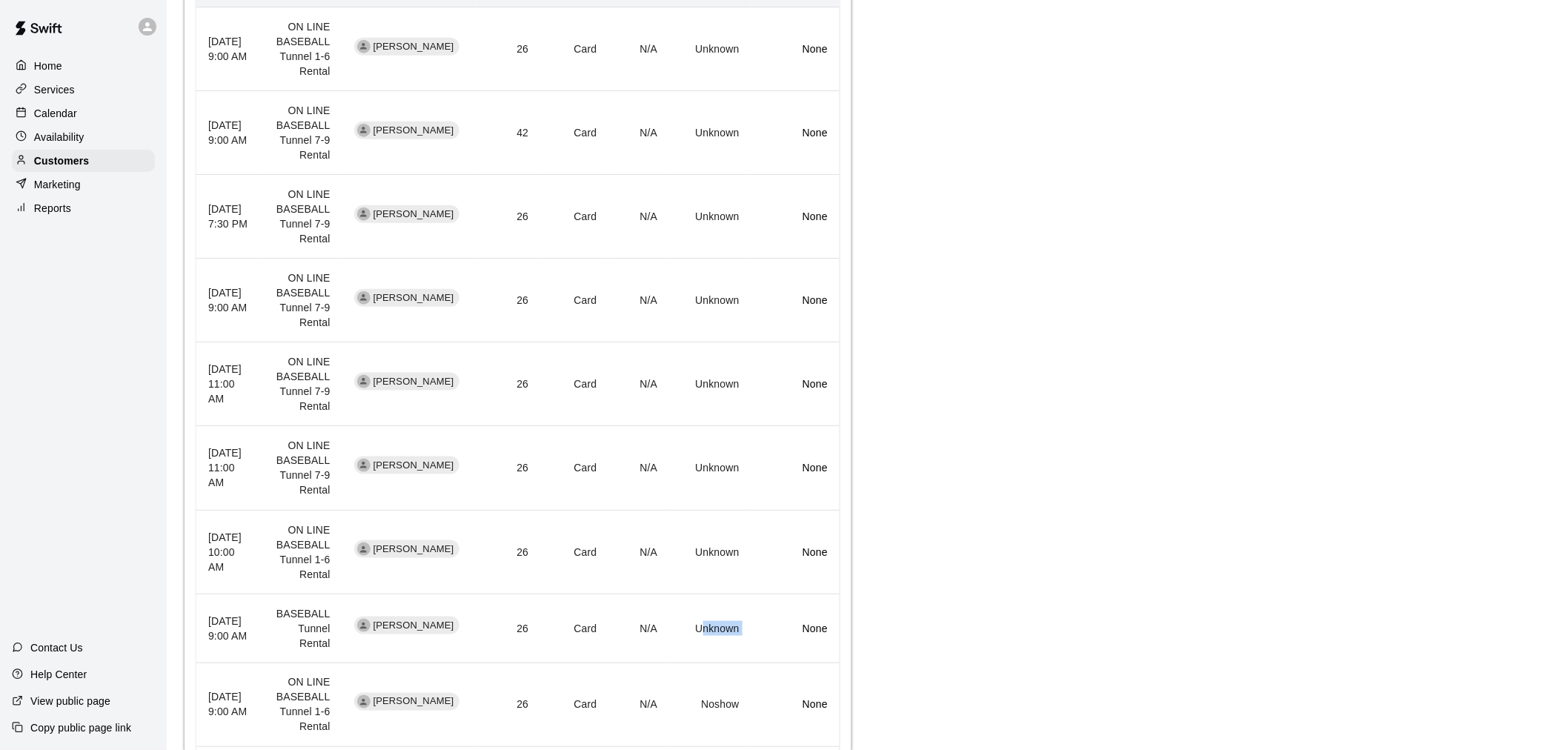
drag, startPoint x: 699, startPoint y: 626, endPoint x: 765, endPoint y: 636, distance: 66.8
click at [765, 636] on tr "[DATE] 9:00 AM BASEBALL Tunnel Rental [PERSON_NAME] 26 Card N/A Unknown None" at bounding box center [518, 628] width 643 height 69
click at [766, 635] on td "None" at bounding box center [795, 628] width 88 height 69
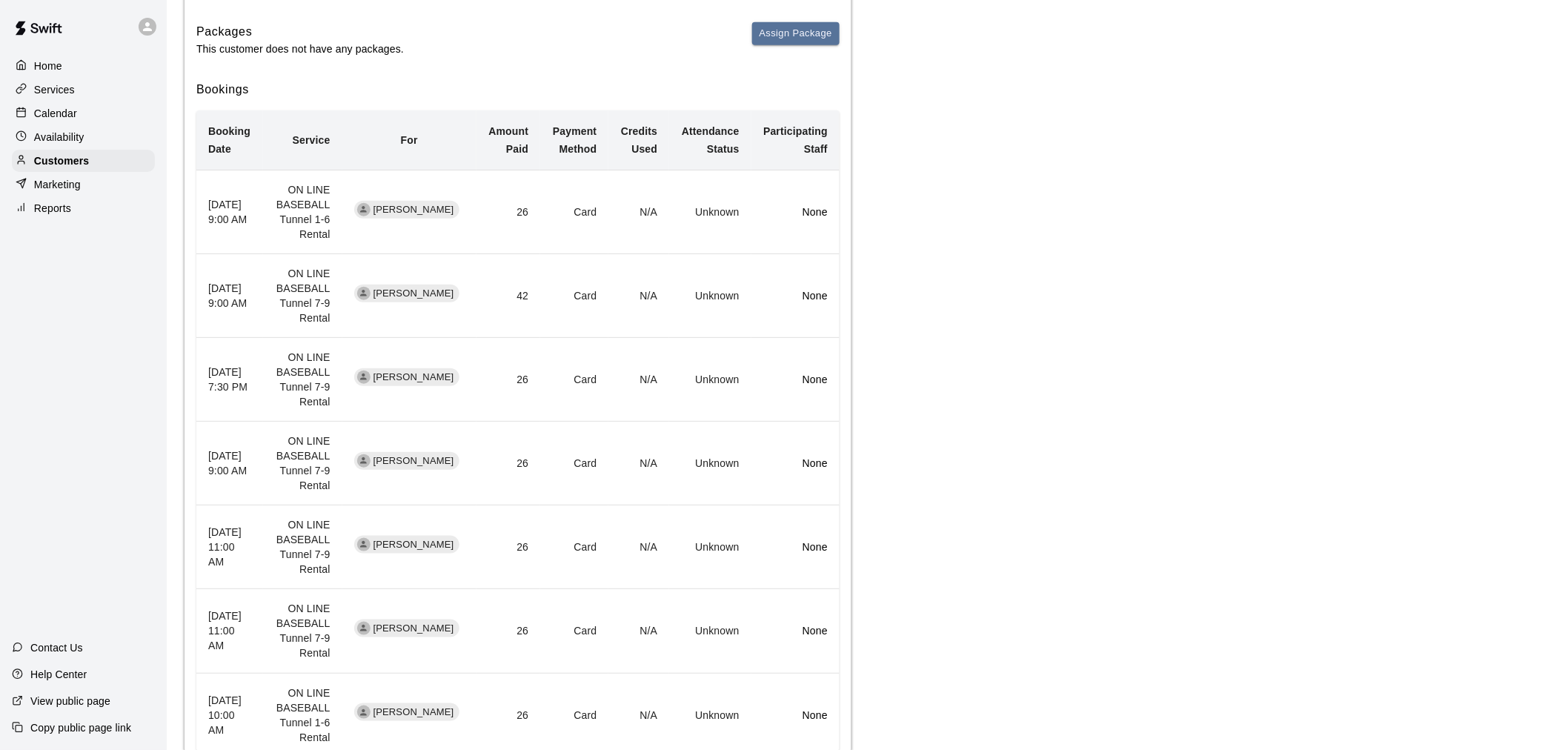
scroll to position [346, 0]
drag, startPoint x: 219, startPoint y: 379, endPoint x: 250, endPoint y: 379, distance: 31.0
click at [250, 379] on th "[DATE] 7:30 PM" at bounding box center [230, 382] width 67 height 84
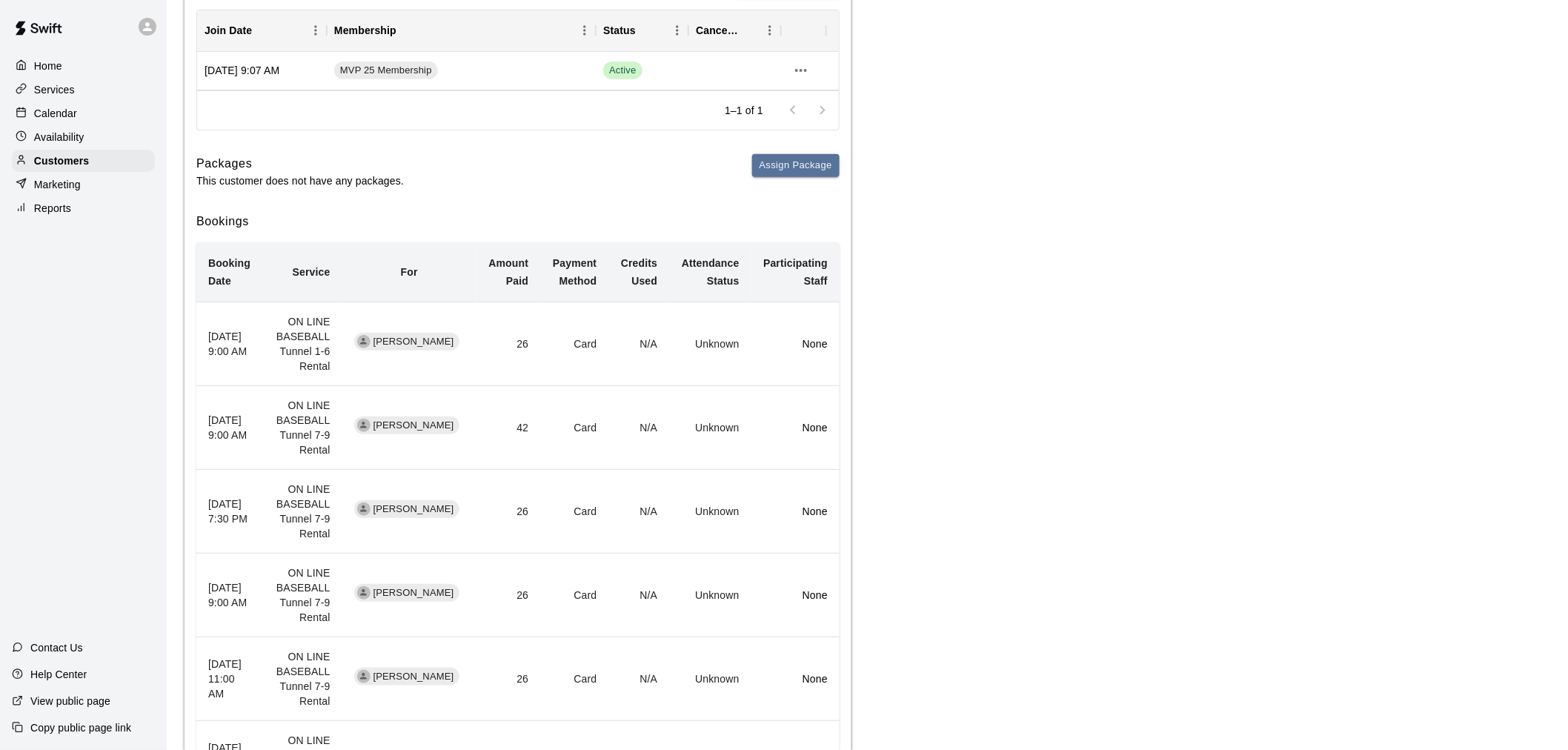
scroll to position [182, 0]
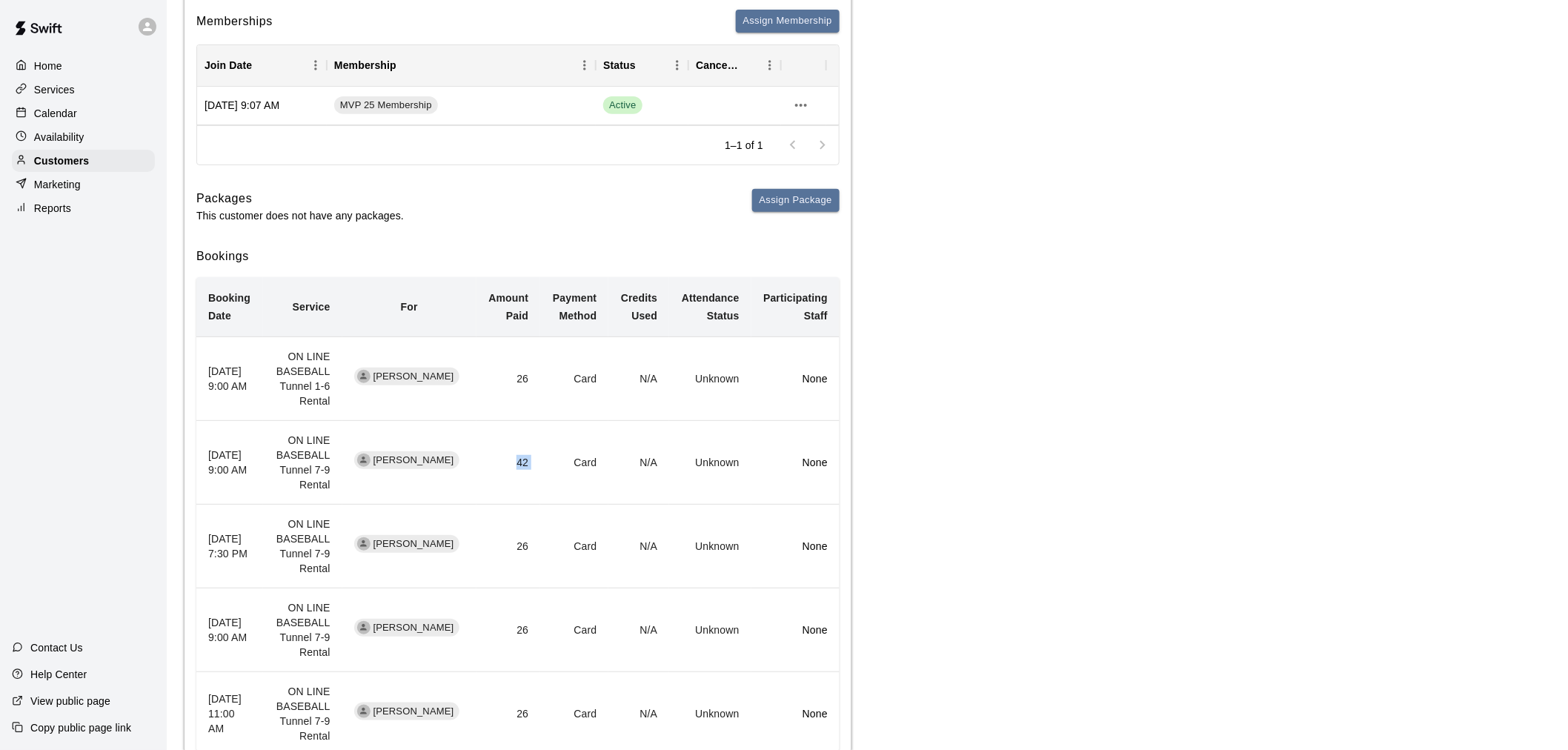
drag, startPoint x: 495, startPoint y: 448, endPoint x: 538, endPoint y: 457, distance: 43.9
click at [538, 457] on tr "[DATE] 9:00 AM ON LINE BASEBALL Tunnel 7-9 Rental [PERSON_NAME] 42 Card N/A Unk…" at bounding box center [518, 463] width 643 height 84
click at [540, 457] on td "Card" at bounding box center [574, 463] width 69 height 84
drag, startPoint x: 516, startPoint y: 382, endPoint x: 526, endPoint y: 379, distance: 10.4
click at [526, 379] on td "26" at bounding box center [508, 379] width 64 height 84
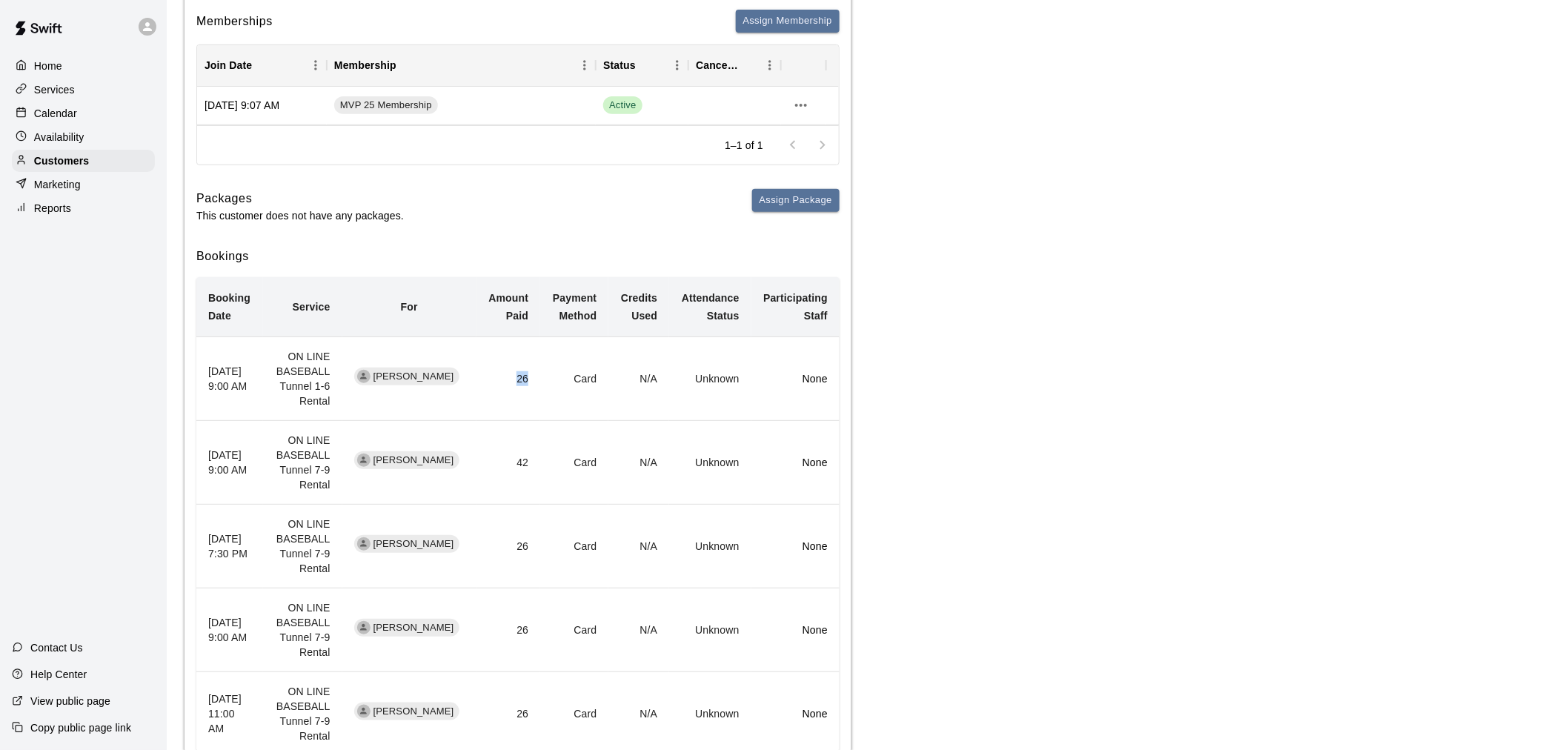
click at [527, 379] on td "26" at bounding box center [508, 379] width 64 height 84
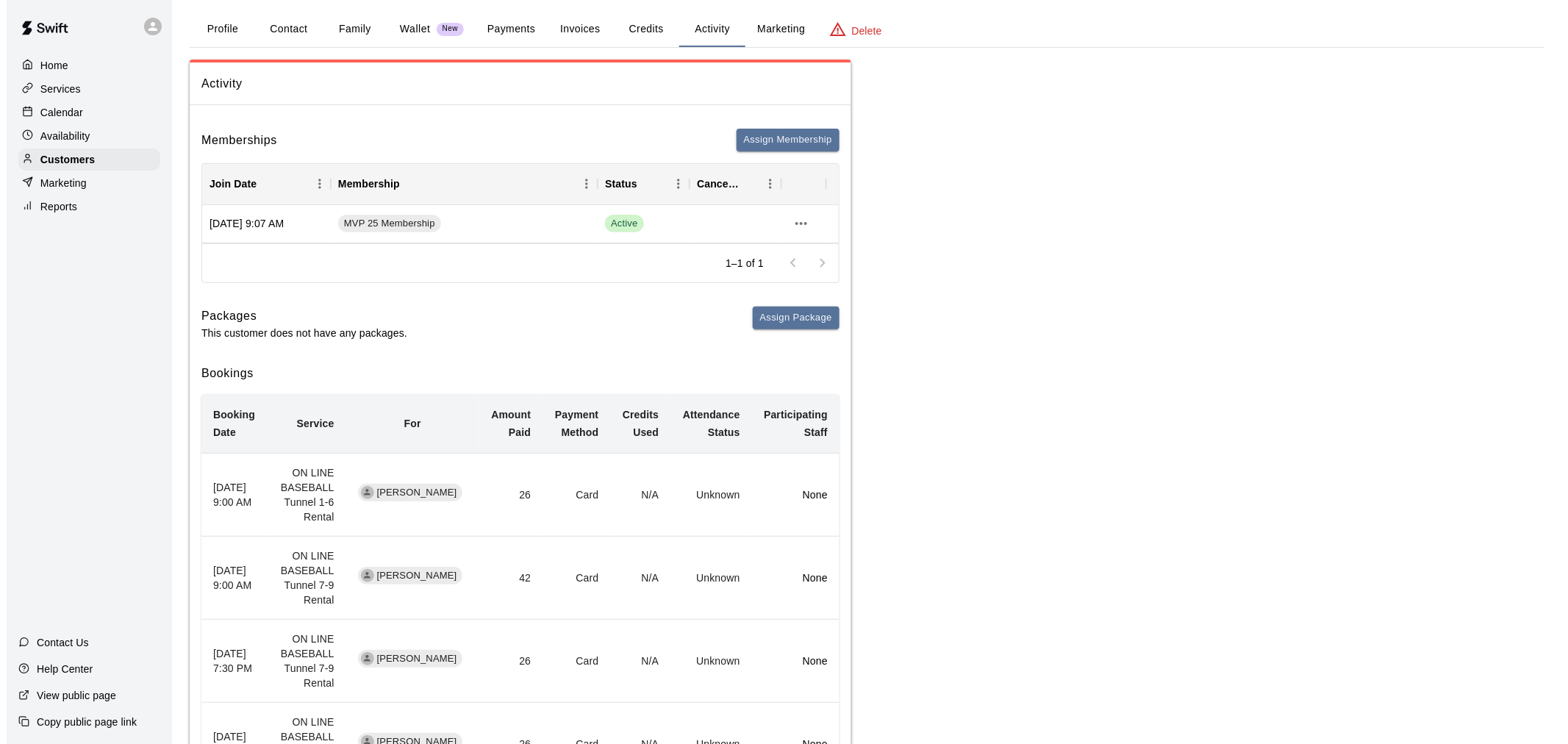
scroll to position [0, 0]
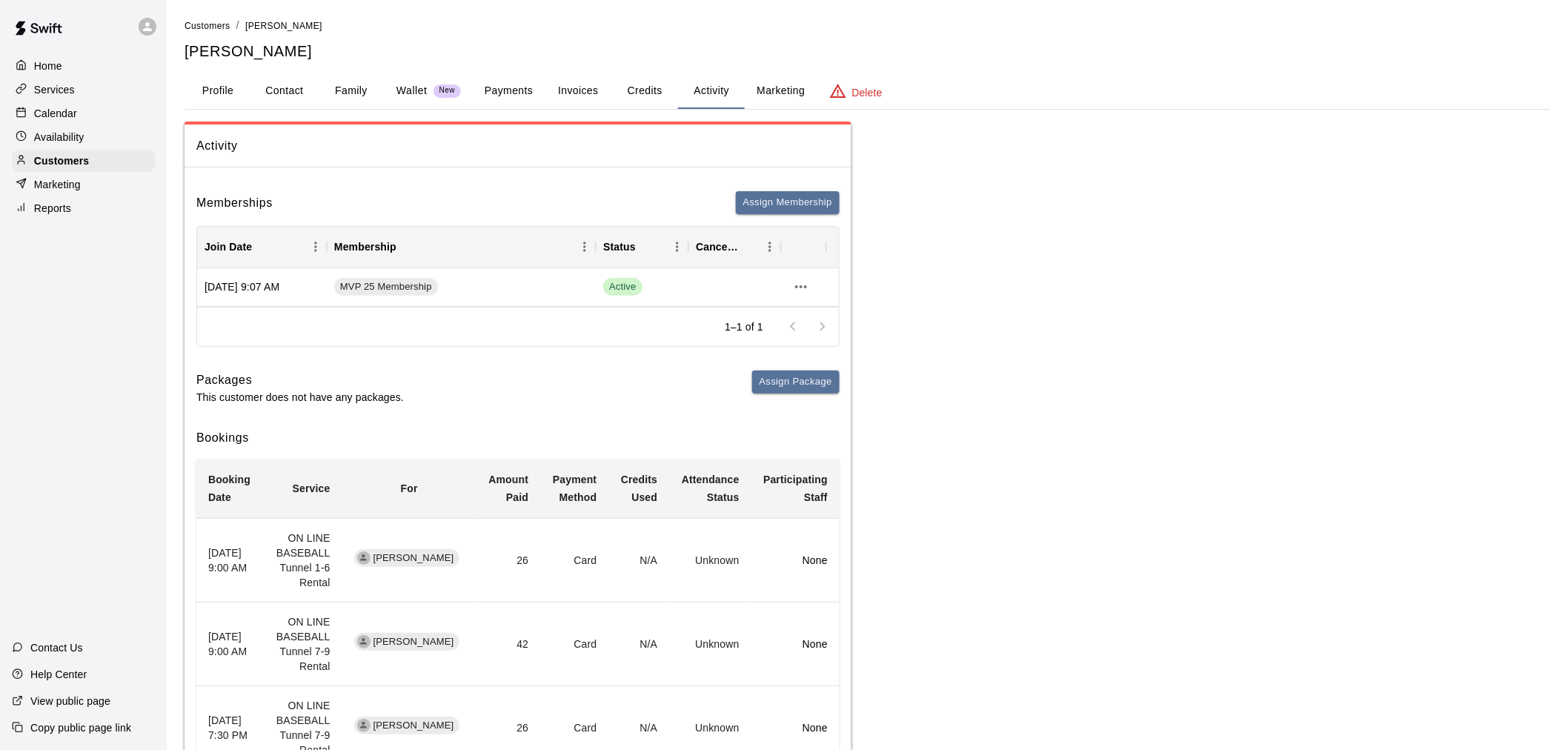
click at [501, 80] on button "Payments" at bounding box center [508, 91] width 72 height 36
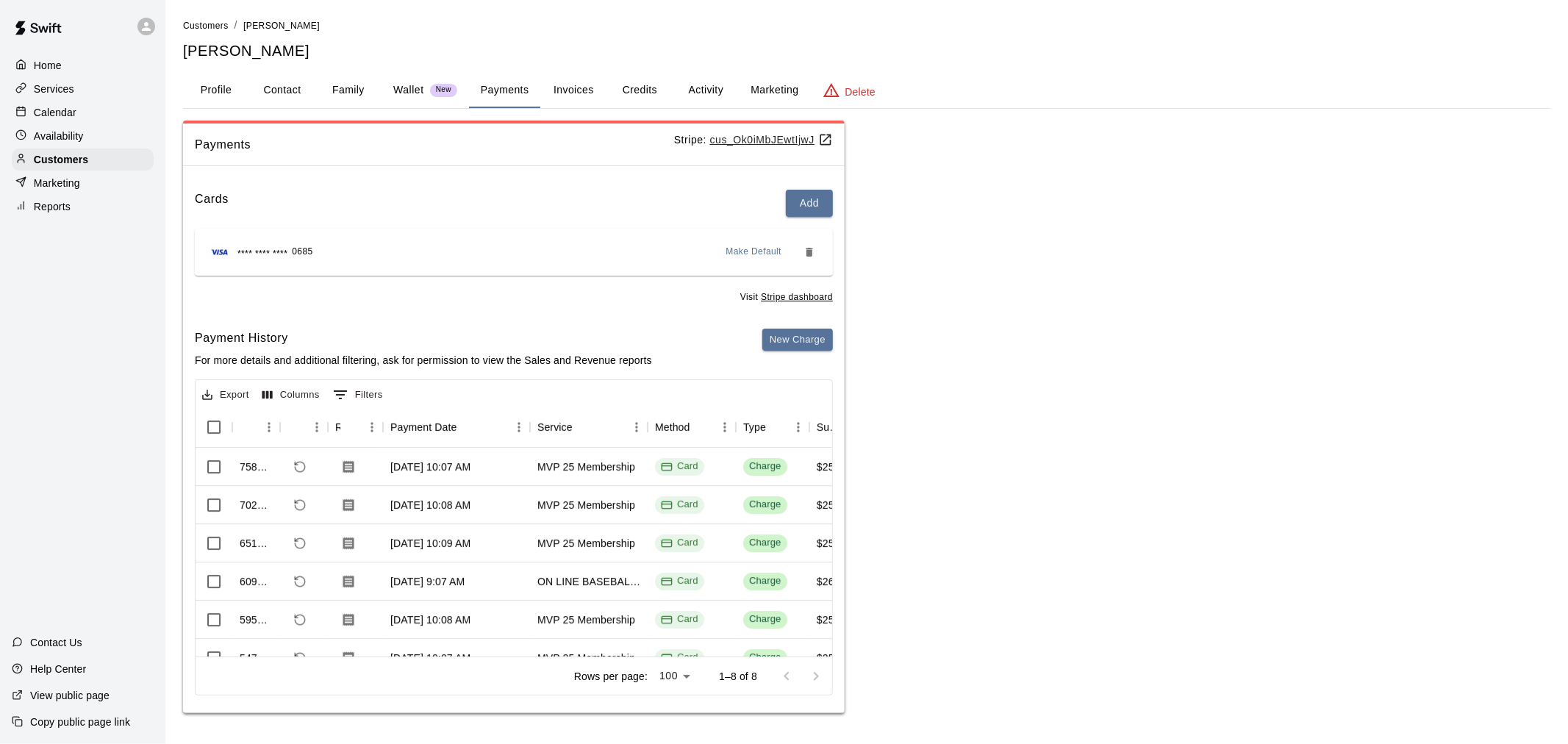
click at [699, 86] on button "Activity" at bounding box center [706, 90] width 66 height 35
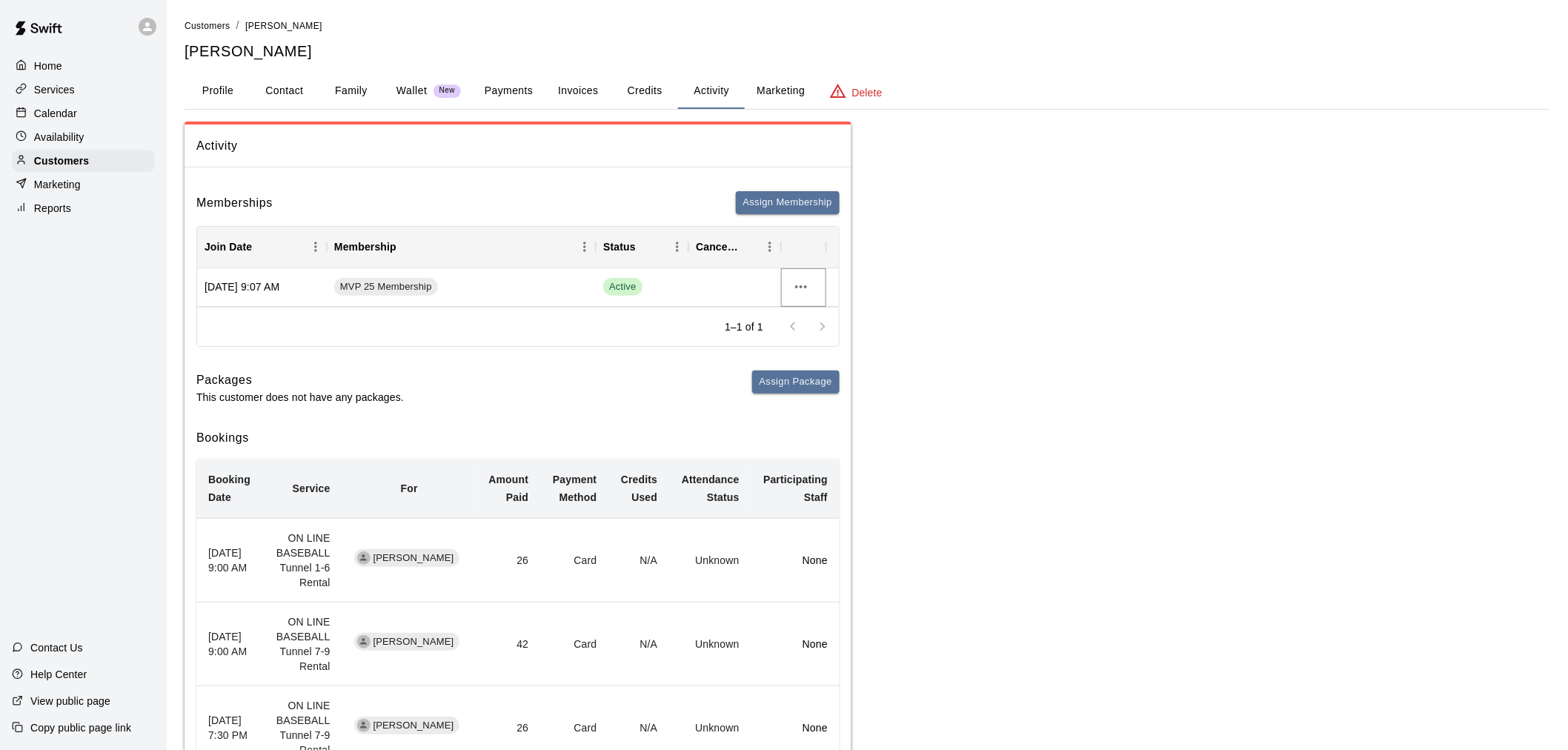
click at [798, 285] on icon "more actions" at bounding box center [801, 287] width 18 height 18
click at [817, 337] on li "Cancel" at bounding box center [831, 341] width 84 height 24
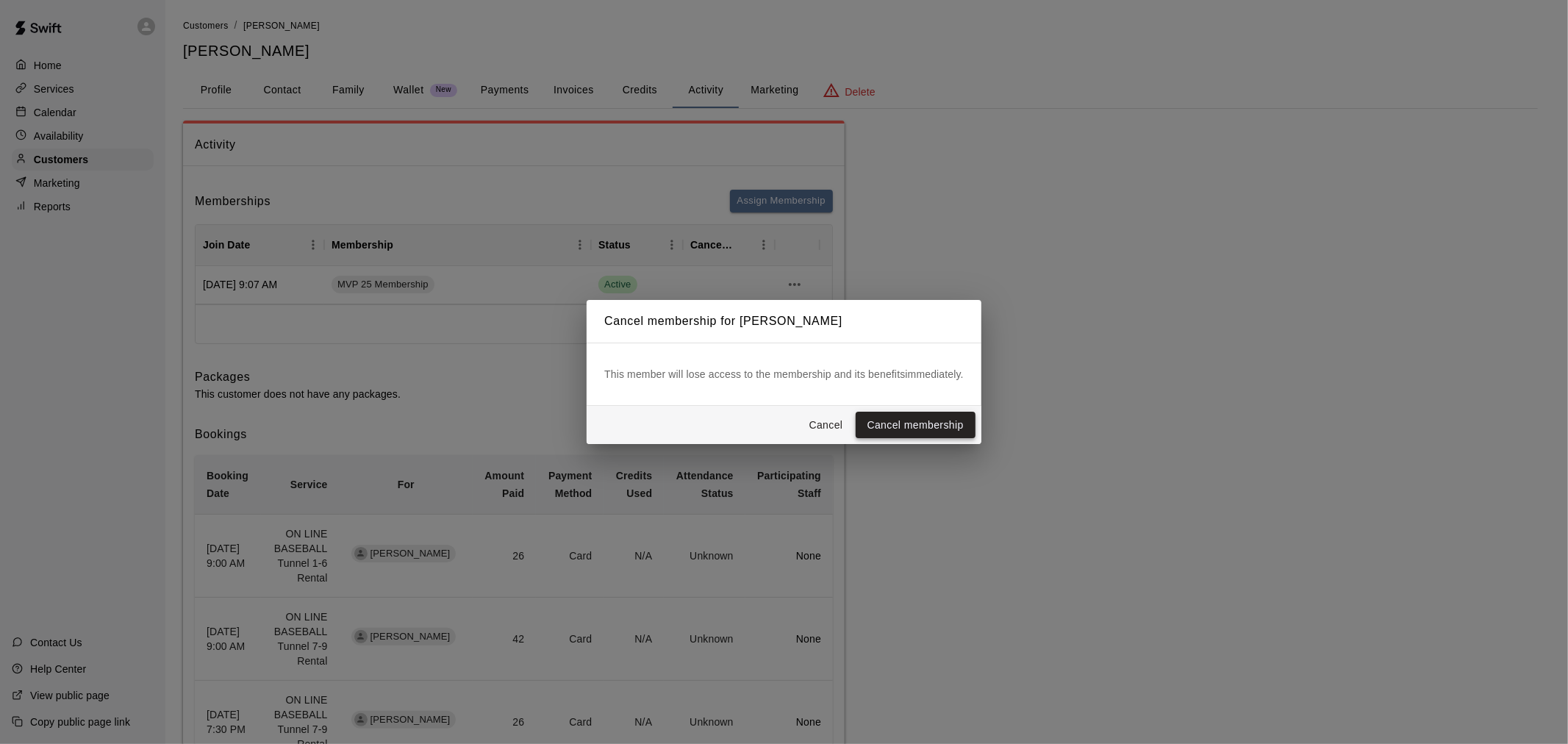
click at [901, 422] on button "Cancel membership" at bounding box center [916, 425] width 120 height 27
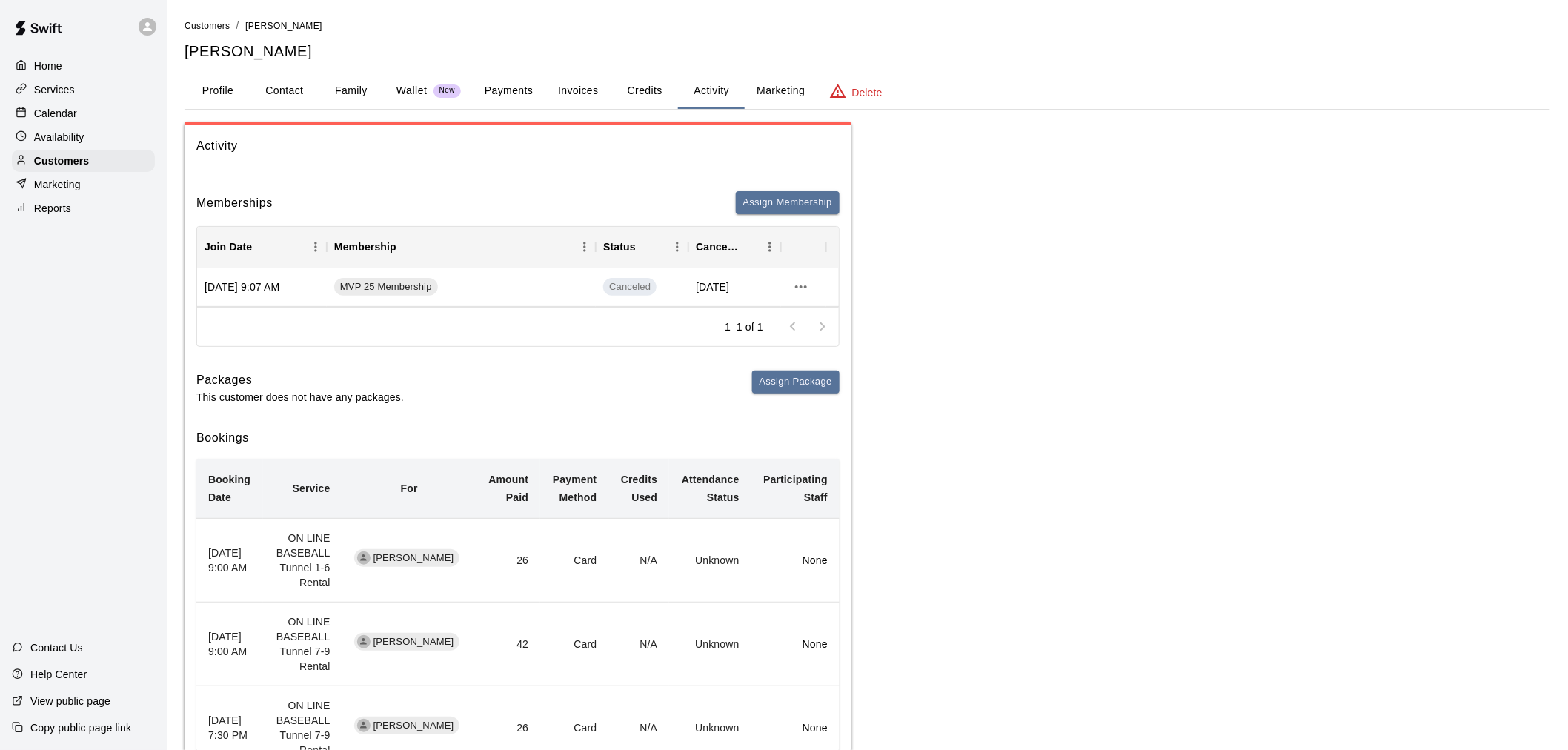
click at [75, 121] on p "Calendar" at bounding box center [55, 113] width 43 height 15
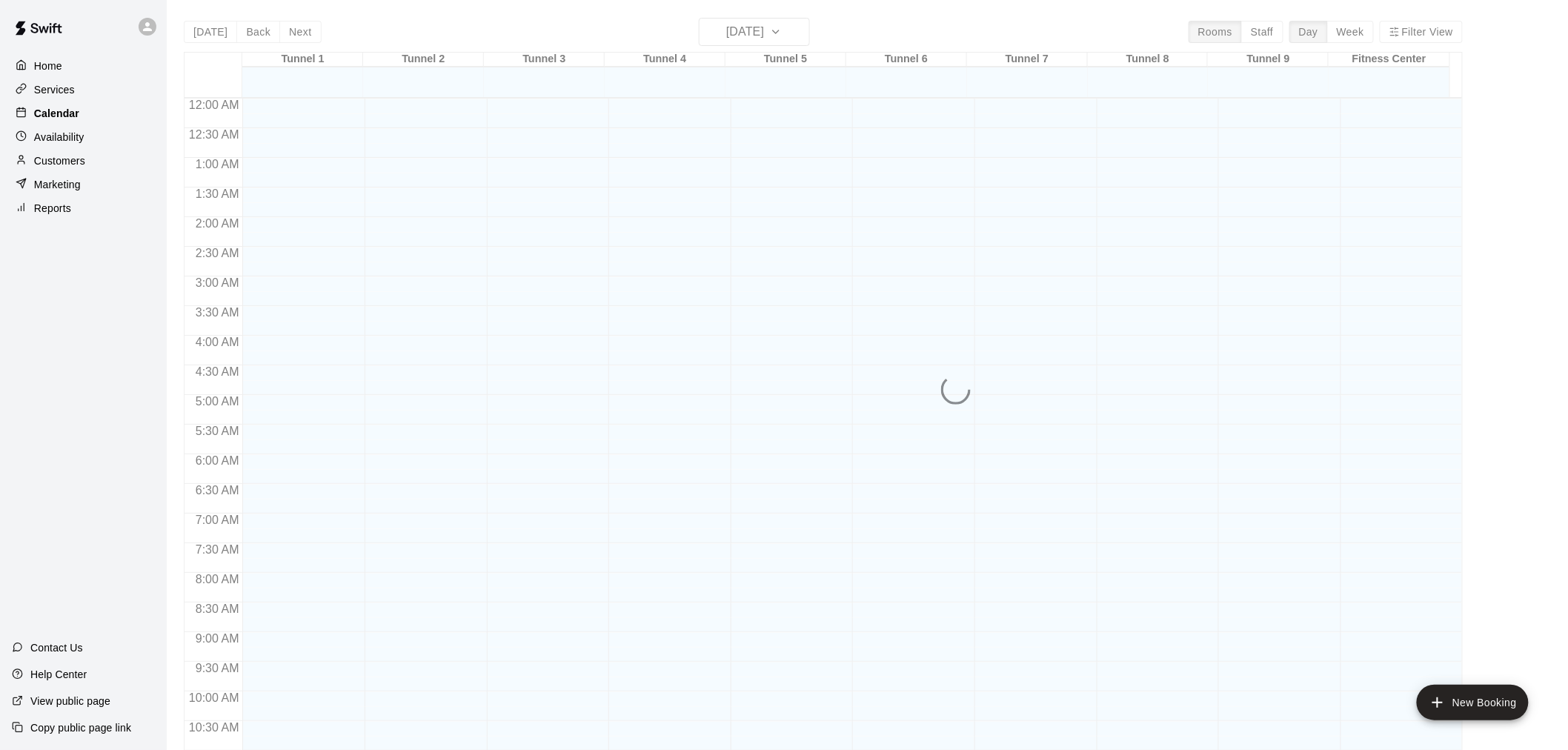
scroll to position [710, 0]
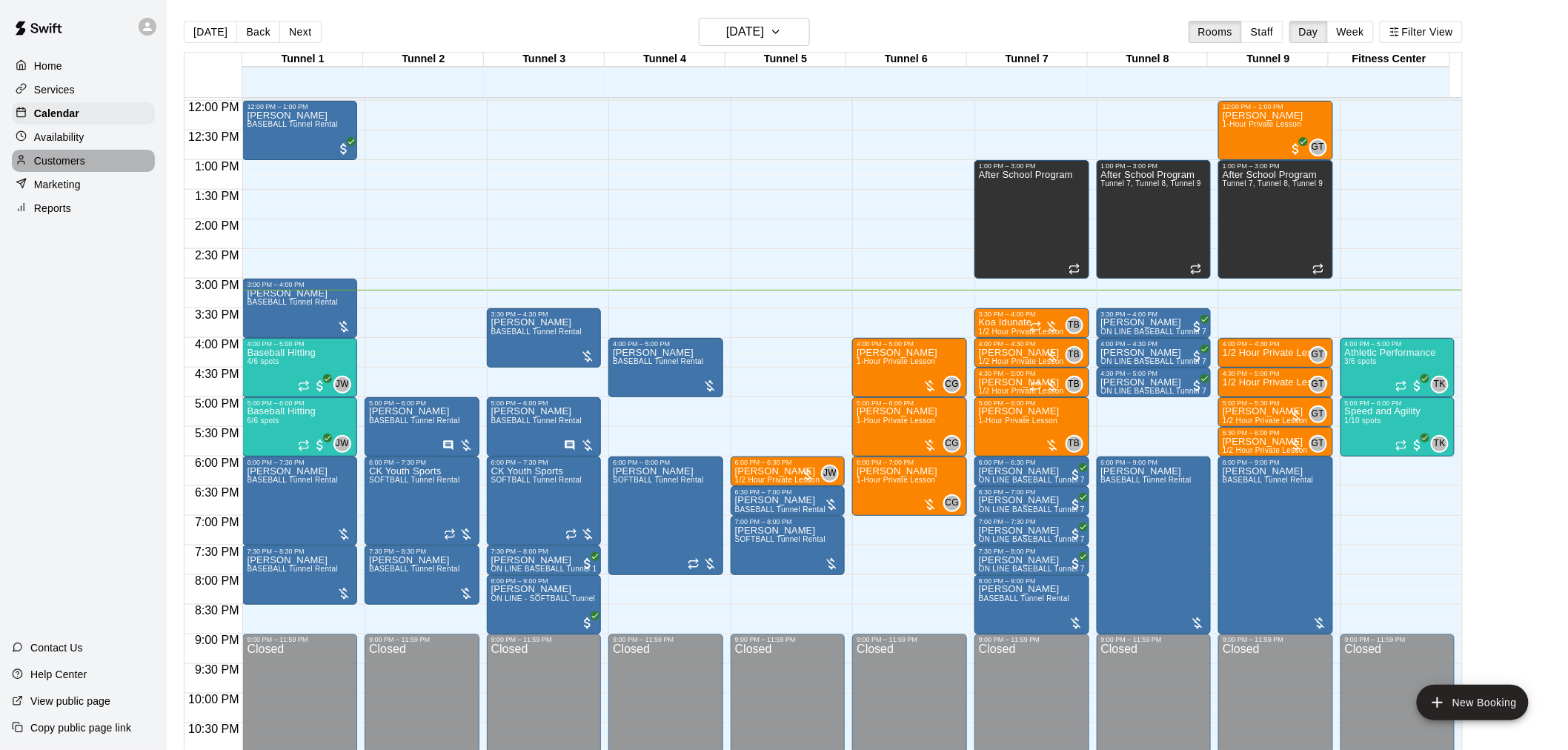
click at [99, 159] on div "Customers" at bounding box center [83, 160] width 143 height 22
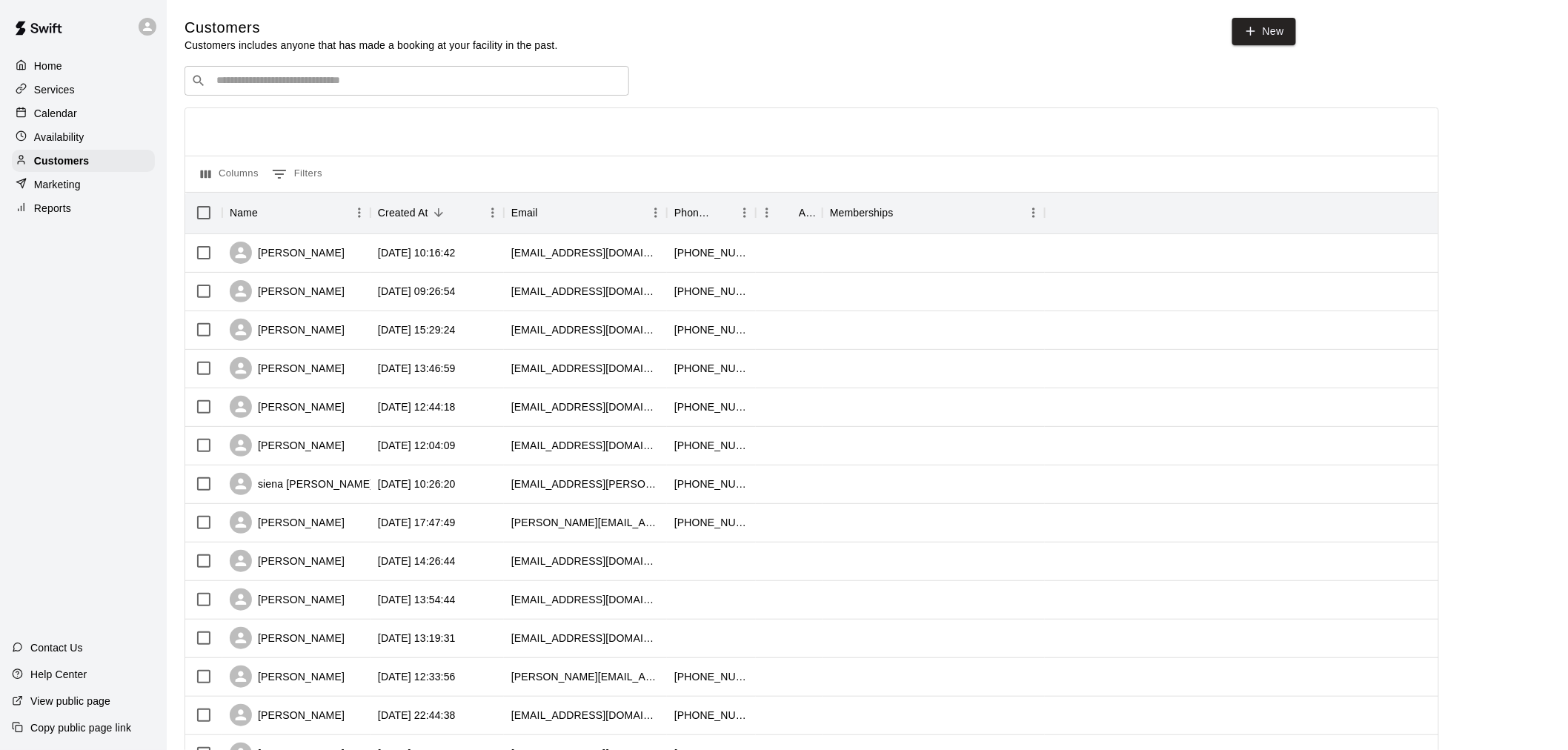
click at [361, 83] on input "Search customers by name or email" at bounding box center [417, 80] width 410 height 15
type input "******"
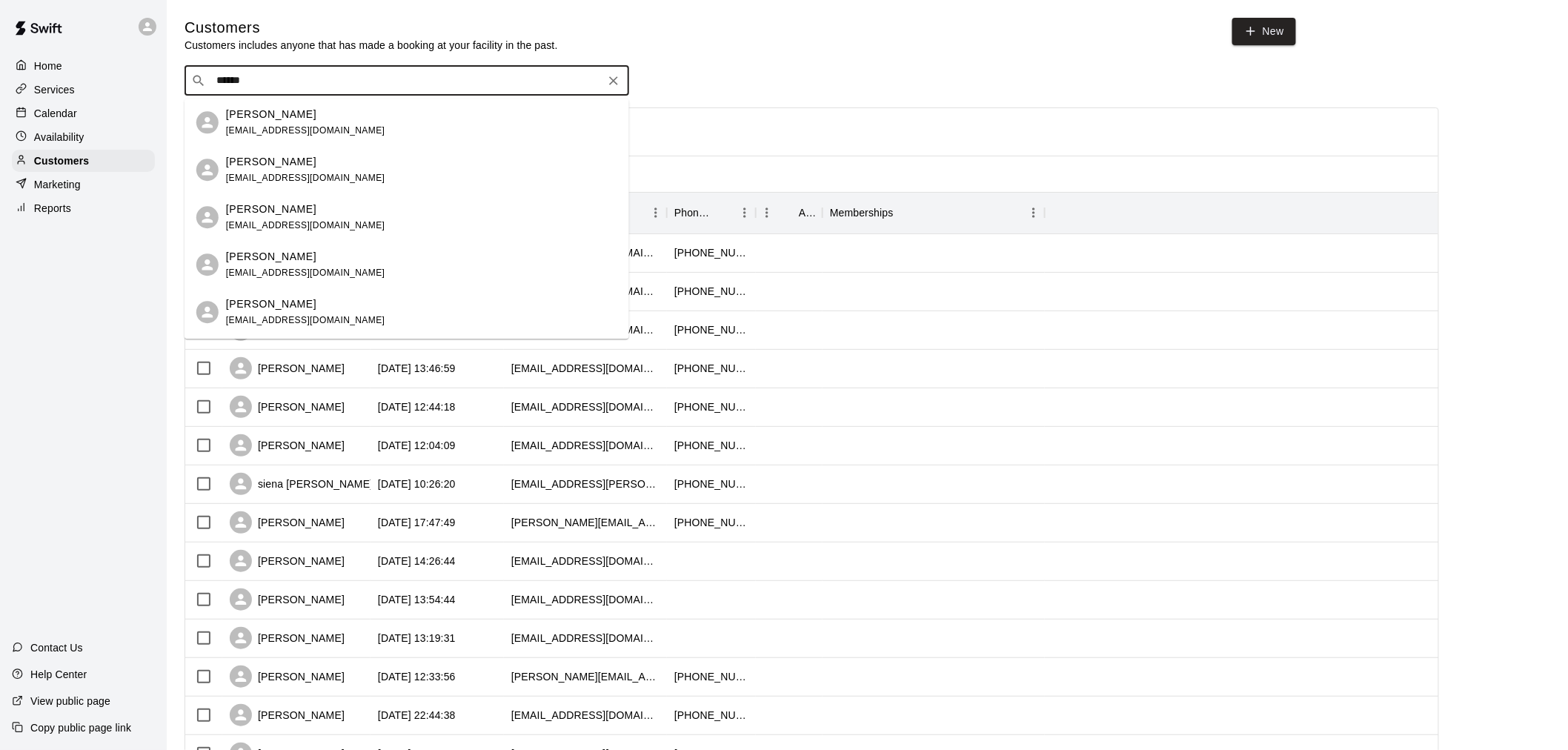
click at [313, 114] on div "[PERSON_NAME]" at bounding box center [305, 114] width 159 height 15
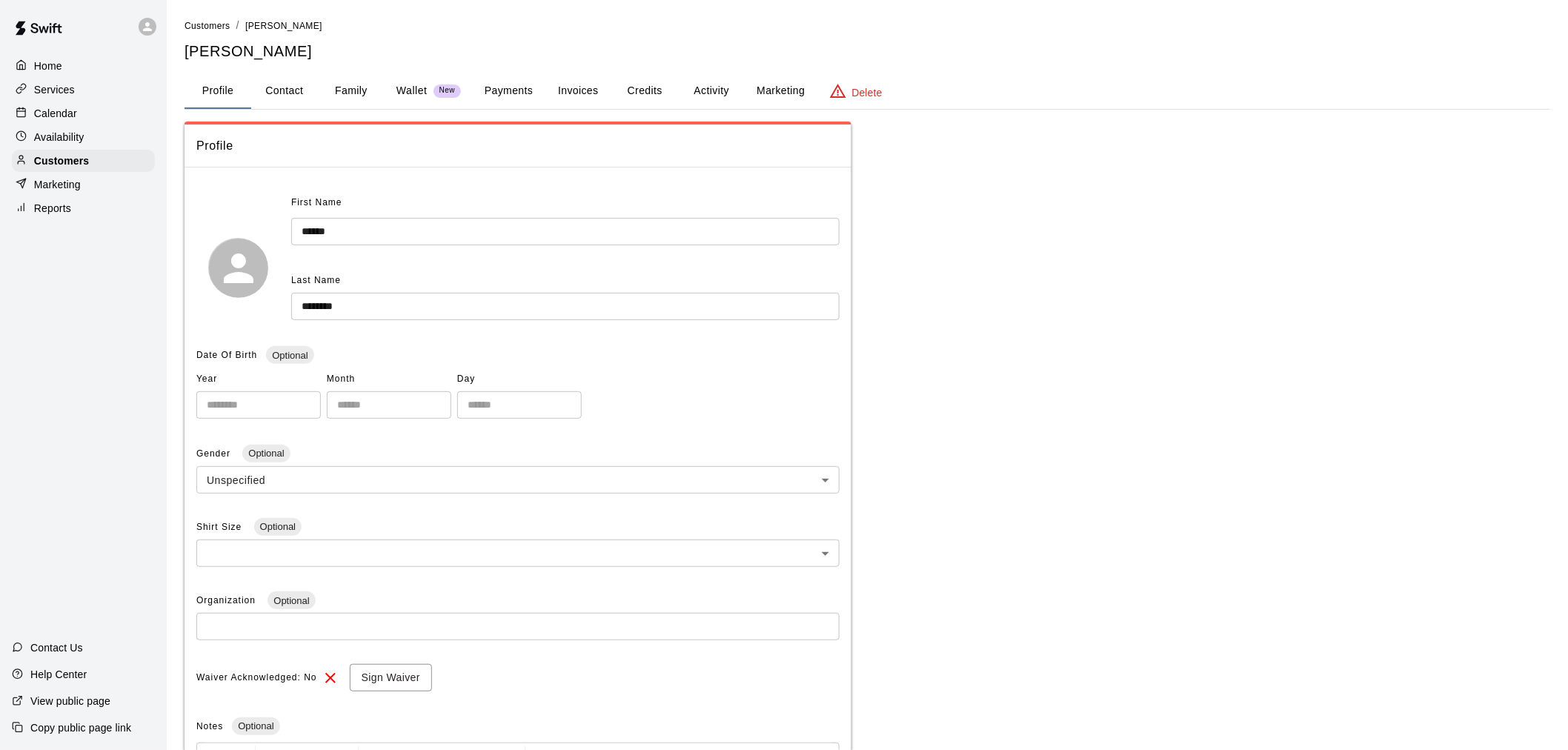
click at [506, 94] on button "Payments" at bounding box center [508, 91] width 72 height 36
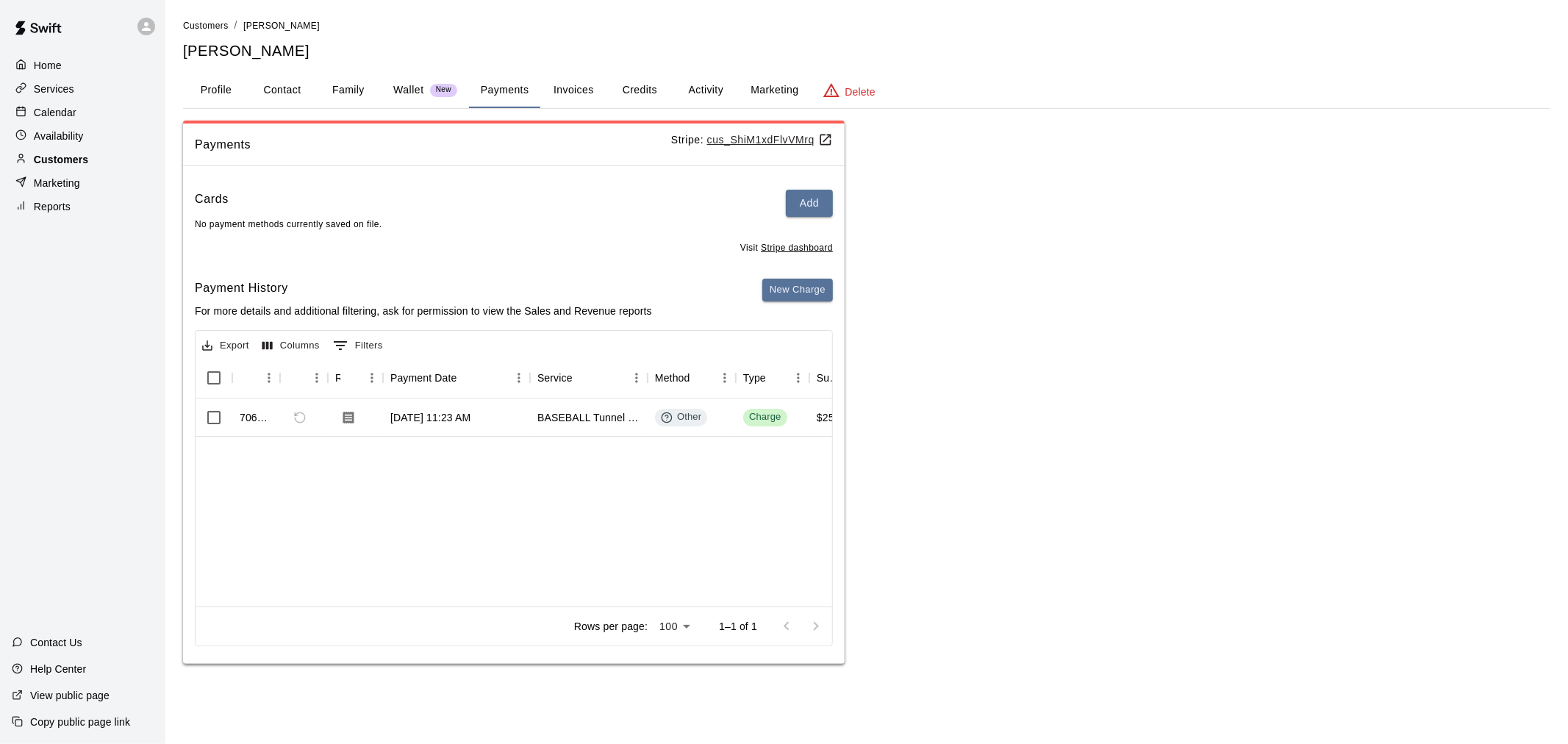
click at [84, 166] on p "Customers" at bounding box center [61, 159] width 55 height 15
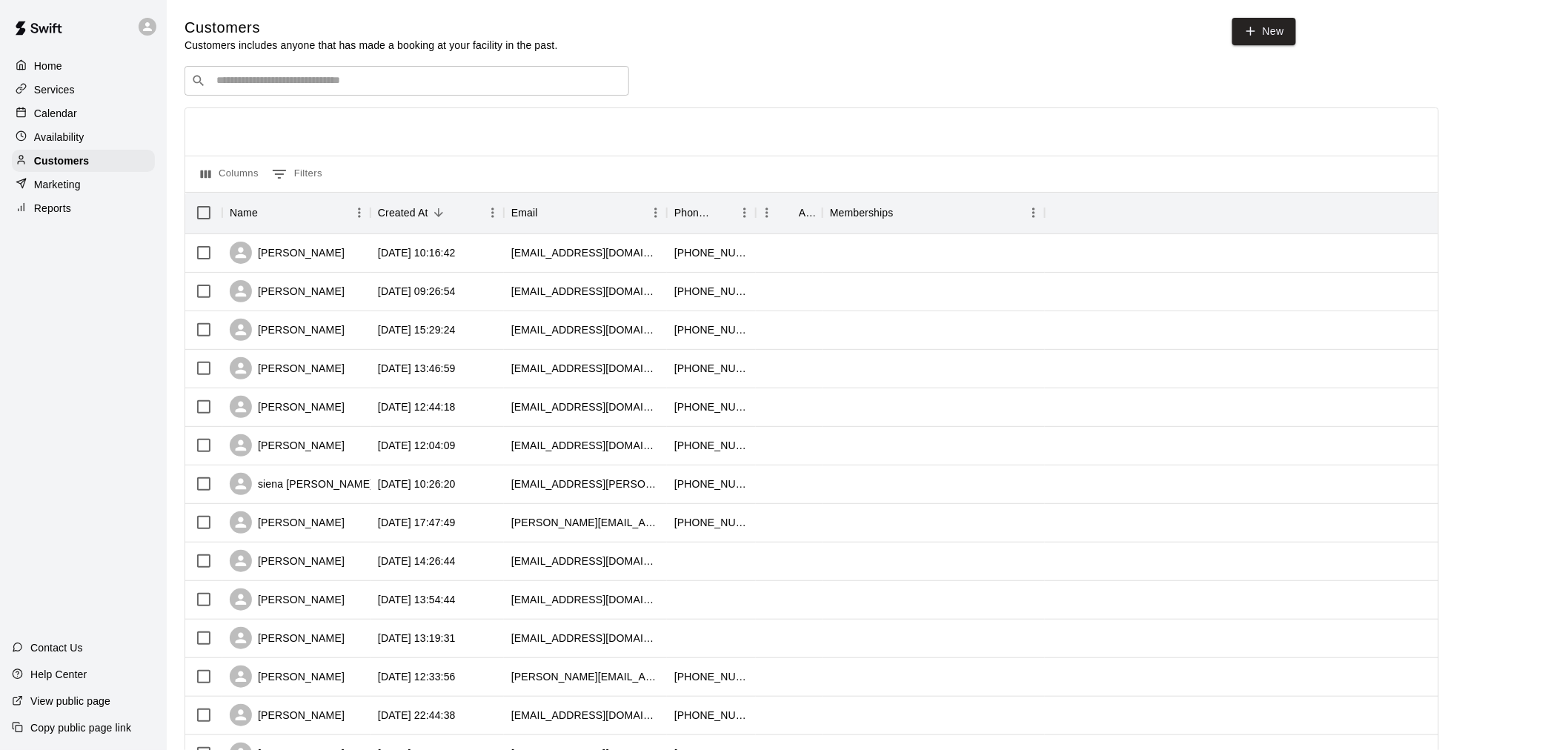
click at [323, 82] on input "Search customers by name or email" at bounding box center [417, 80] width 410 height 15
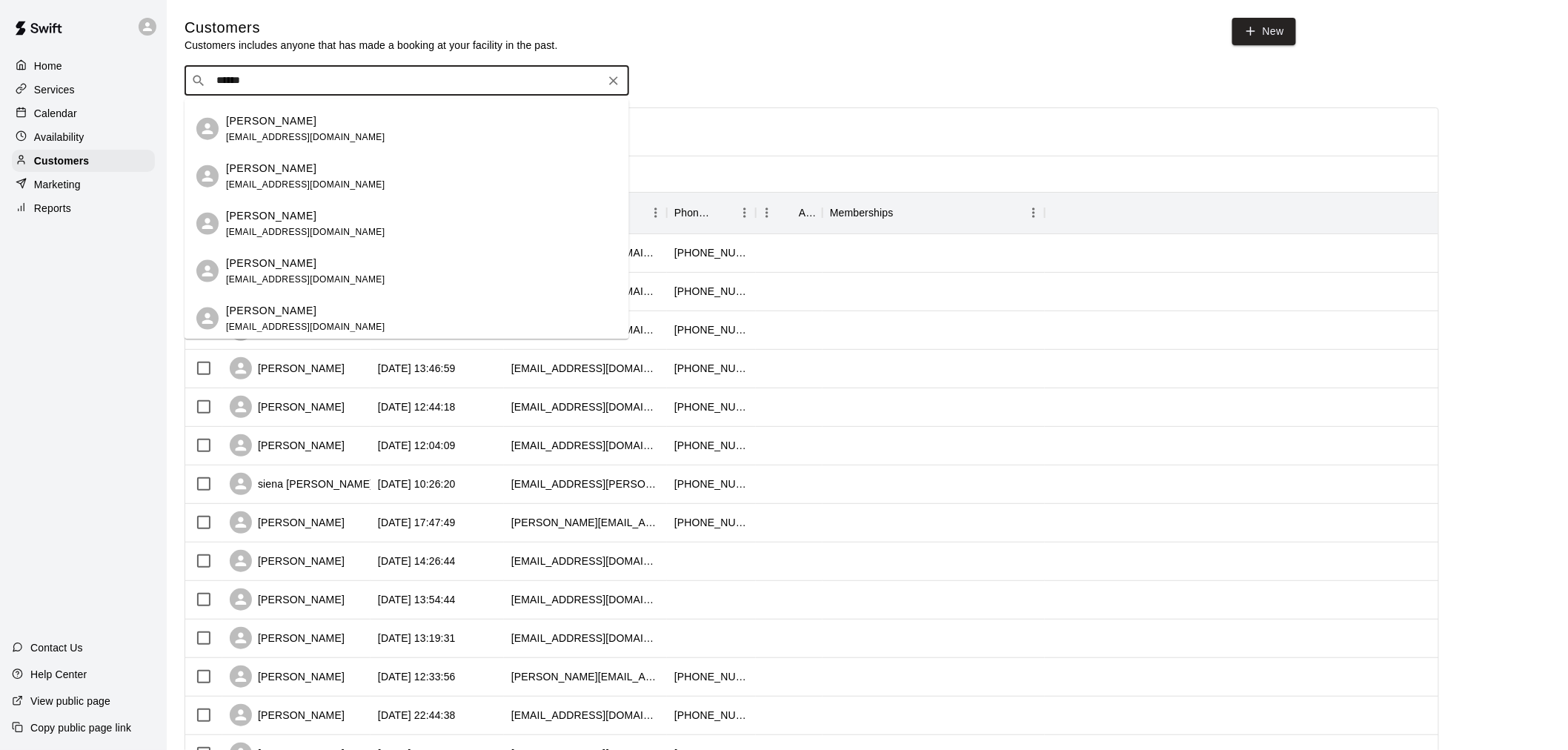
scroll to position [756, 0]
type input "******"
click at [39, 237] on div "Home Services Calendar Availability Customers Marketing Reports Contact Us Help…" at bounding box center [83, 375] width 167 height 750
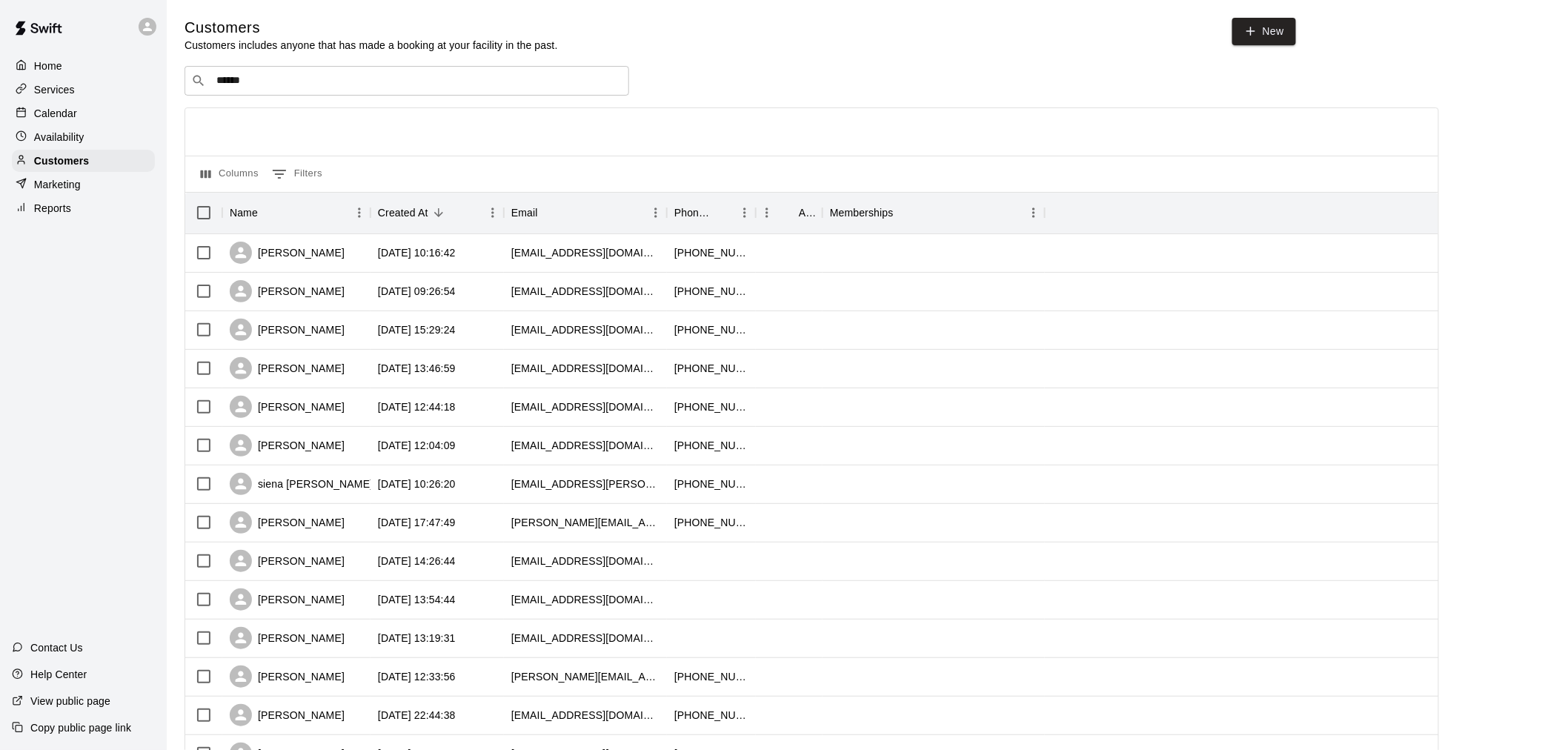
click at [63, 192] on p "Marketing" at bounding box center [57, 184] width 46 height 15
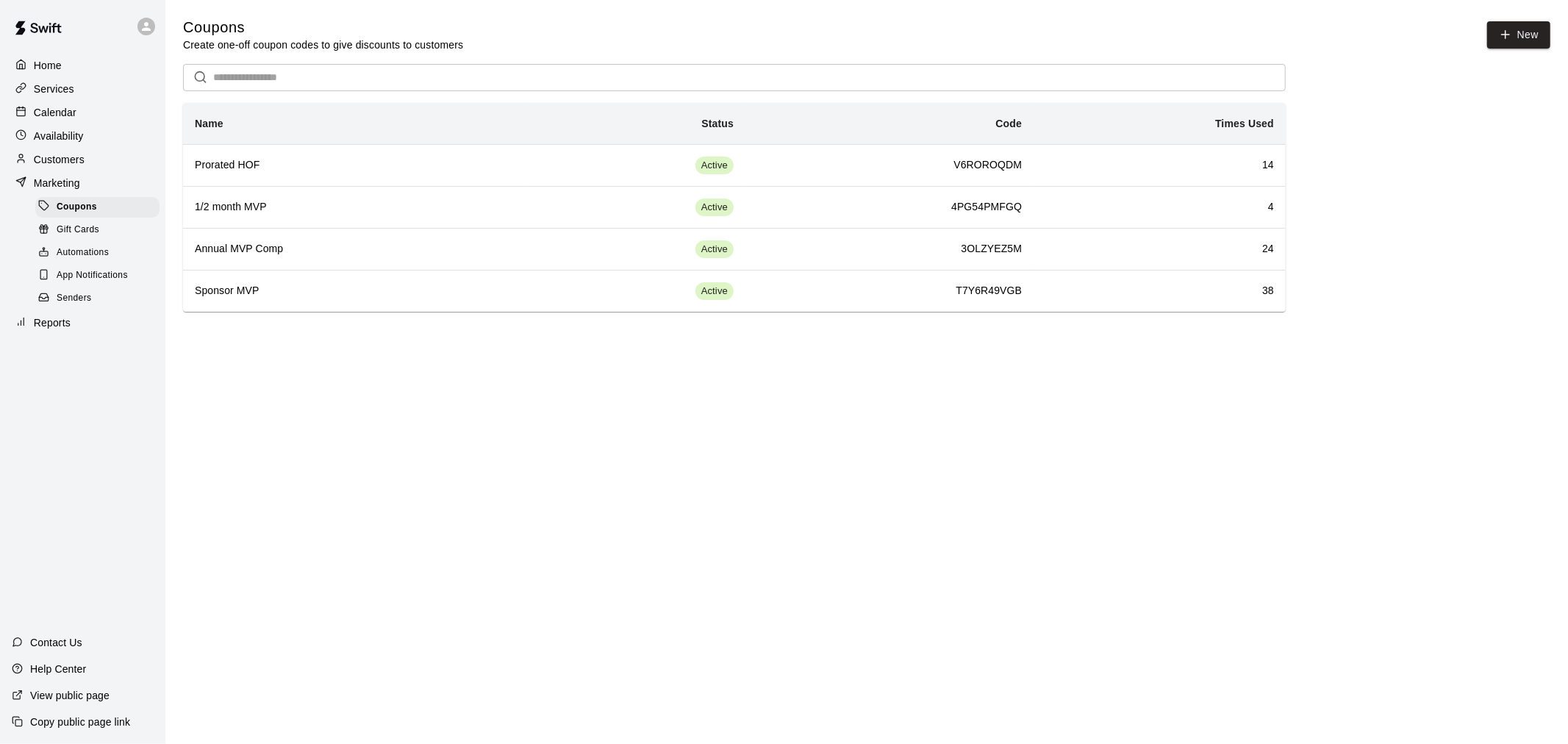
click at [93, 144] on div "Availability" at bounding box center [82, 136] width 142 height 22
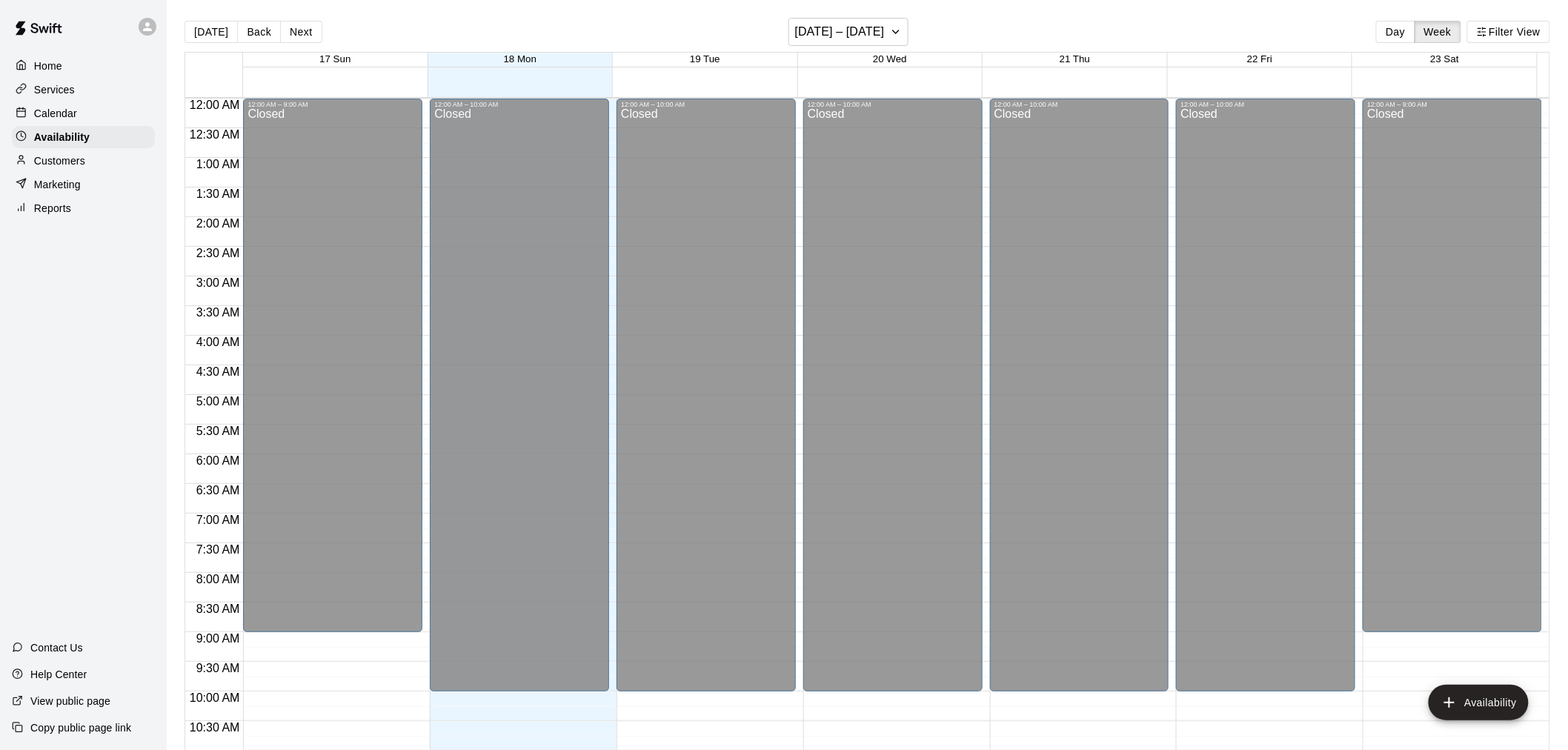
scroll to position [754, 0]
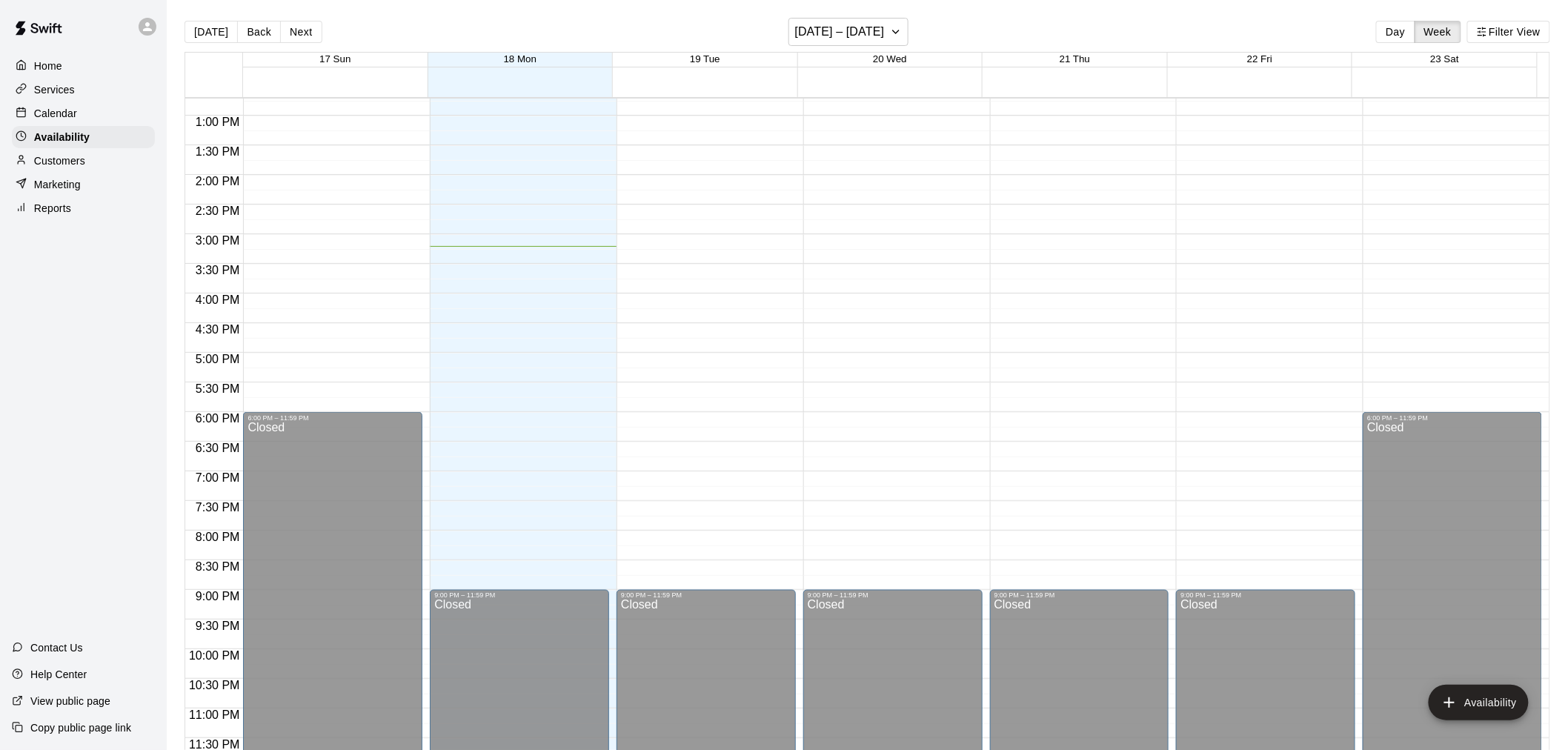
click at [100, 98] on div "Services" at bounding box center [83, 89] width 143 height 22
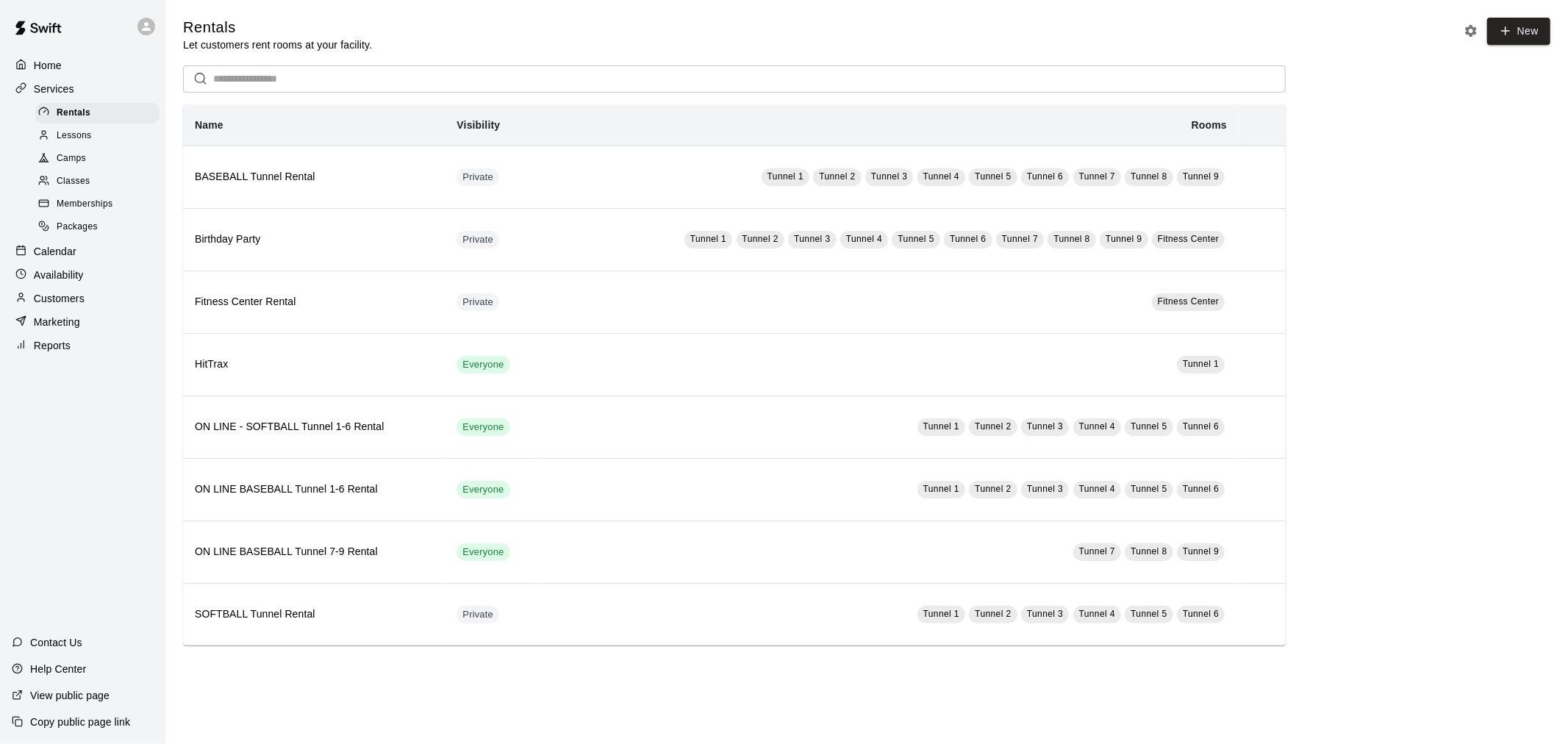
click at [77, 356] on div "Reports" at bounding box center [82, 345] width 142 height 22
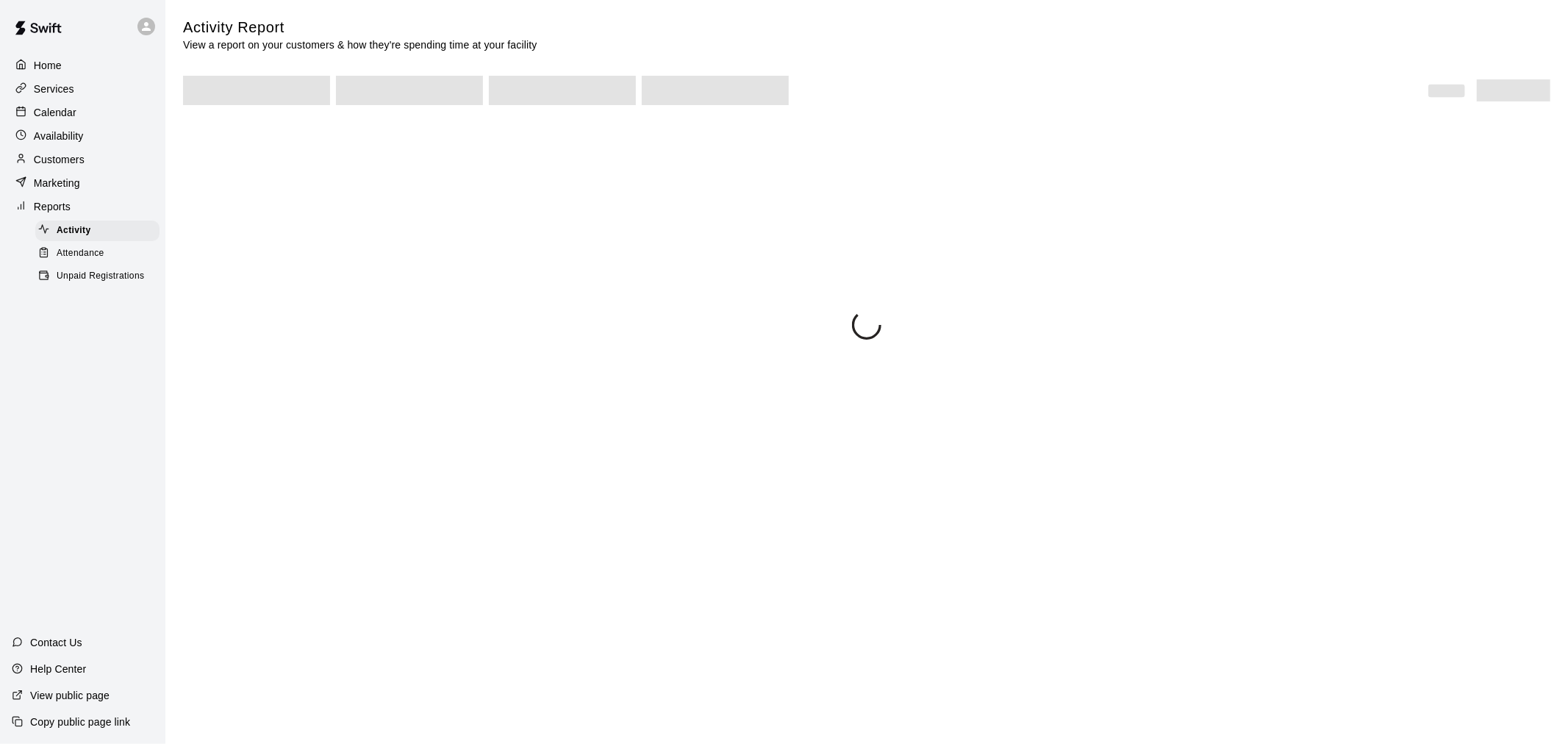
click at [153, 15] on div at bounding box center [149, 26] width 31 height 29
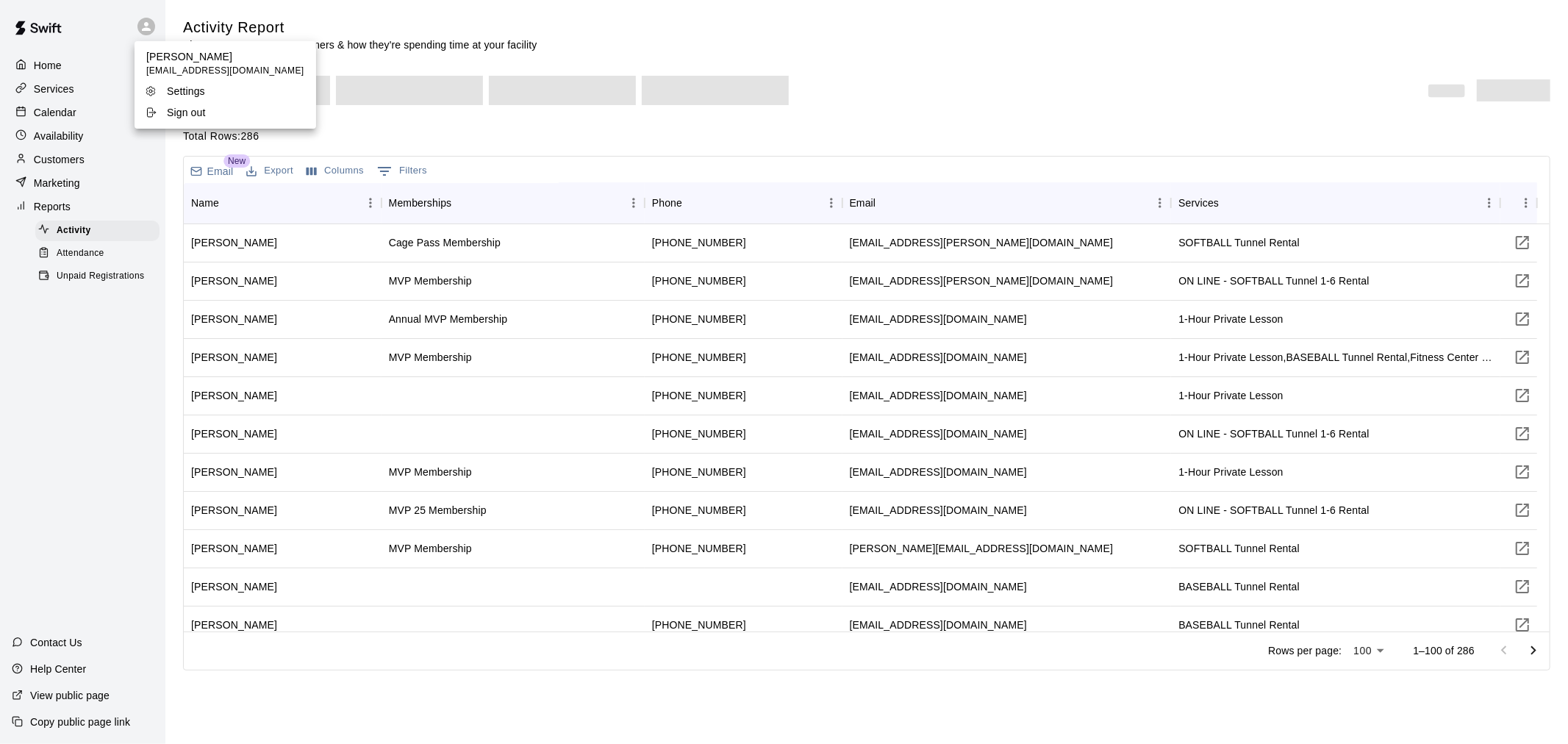
click at [153, 15] on div at bounding box center [784, 372] width 1568 height 744
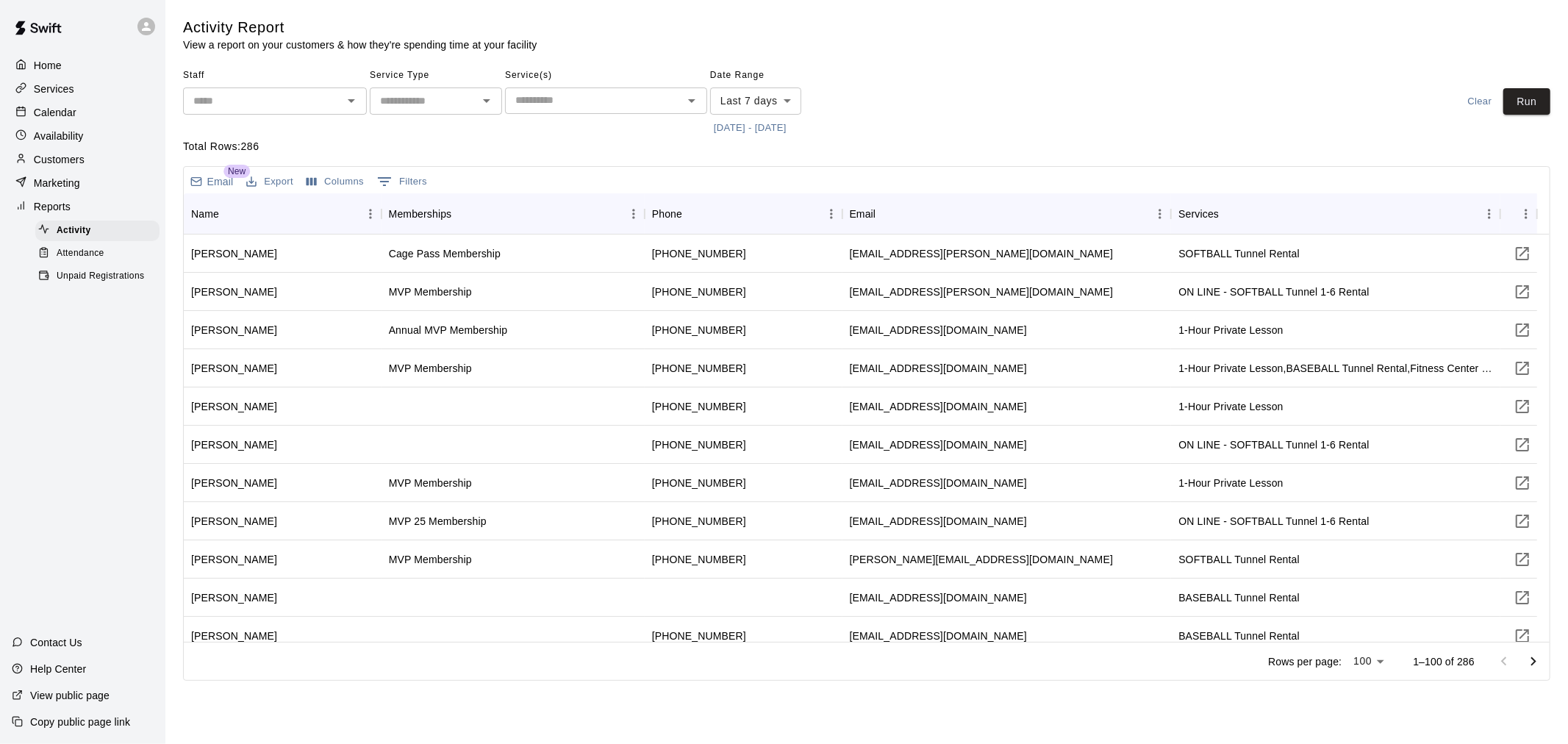
click at [85, 122] on div "Calendar" at bounding box center [82, 112] width 142 height 22
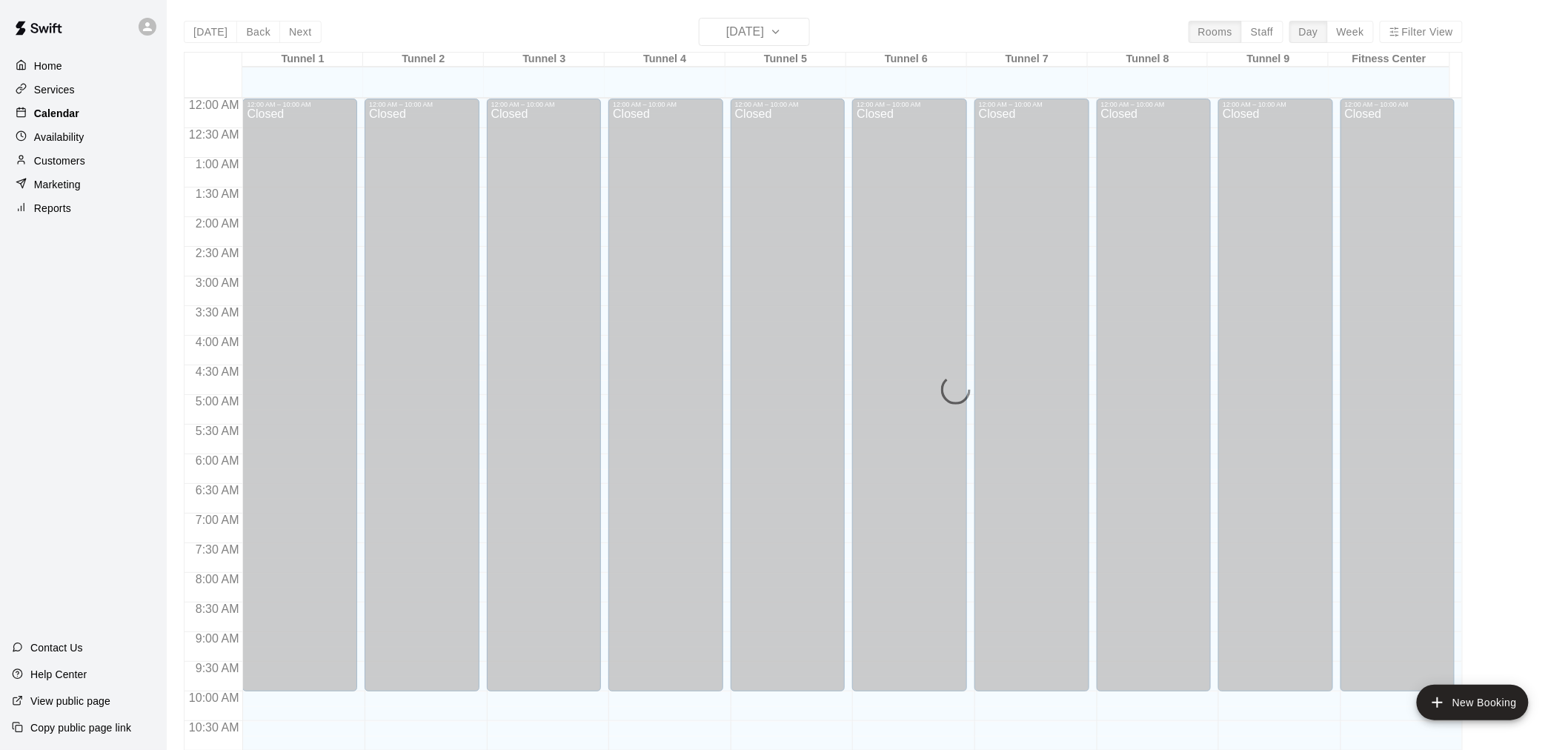
scroll to position [710, 0]
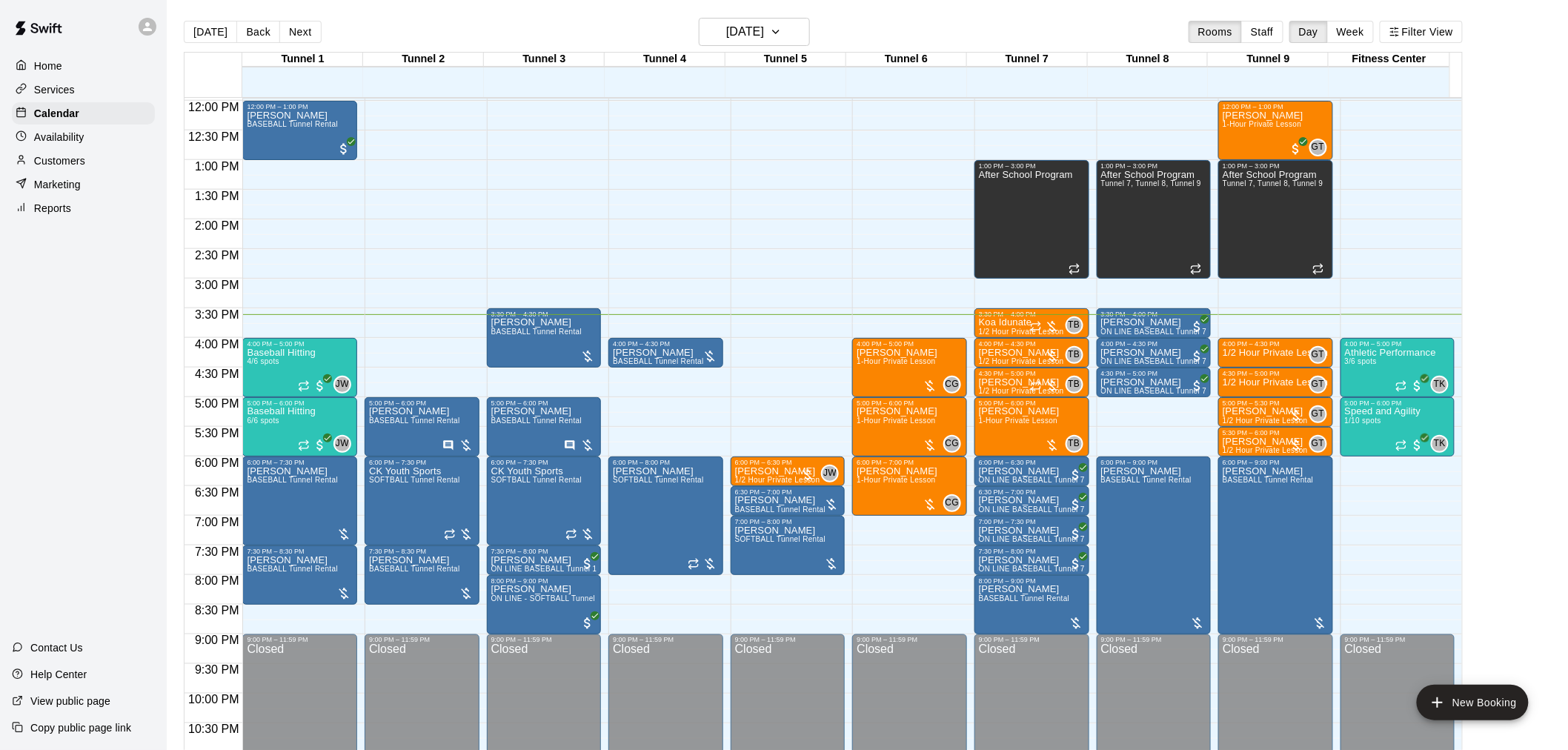
click at [86, 165] on div "Customers" at bounding box center [83, 160] width 143 height 22
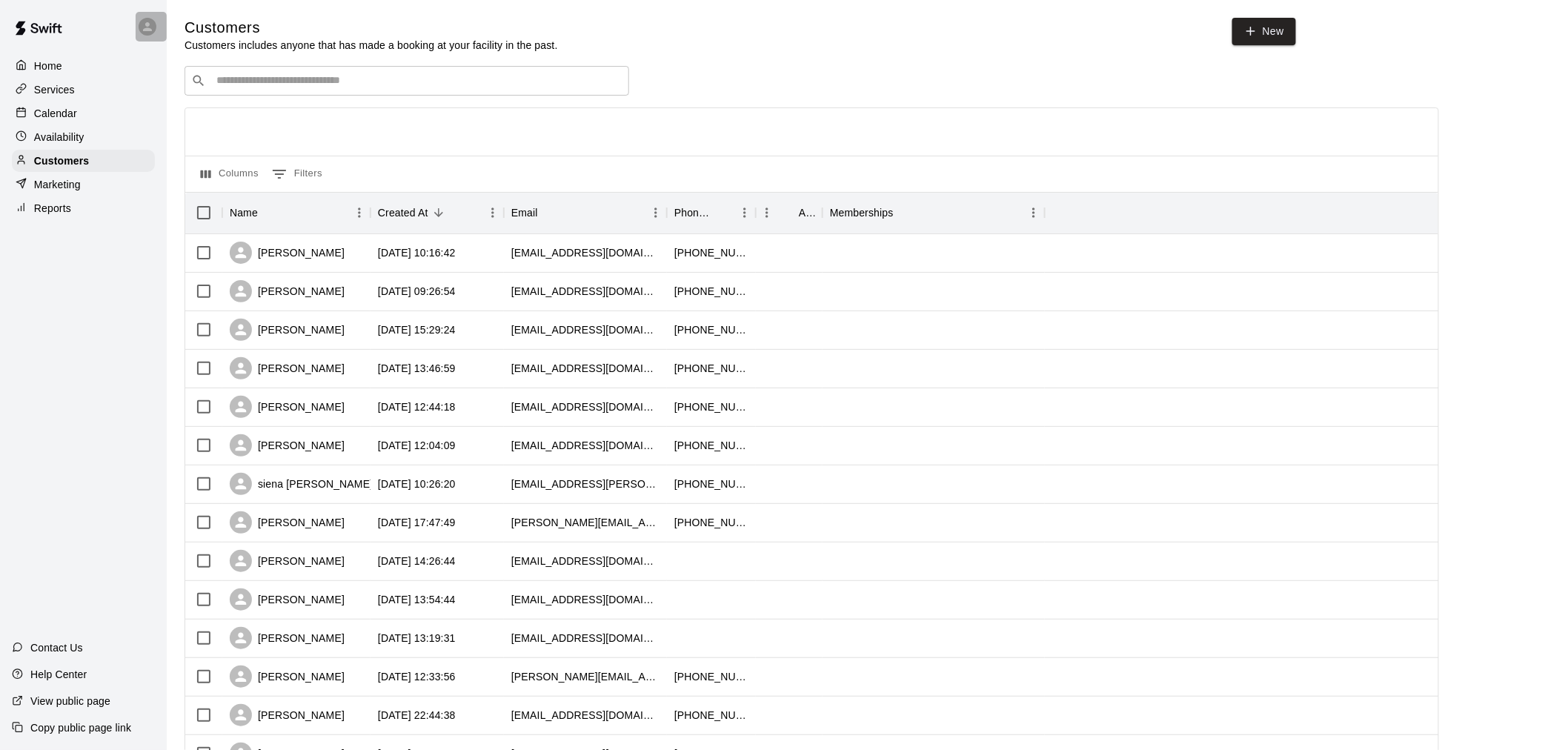
click at [143, 32] on icon at bounding box center [147, 26] width 13 height 13
click at [108, 28] on div at bounding box center [790, 375] width 1580 height 750
click at [117, 108] on div "Calendar" at bounding box center [83, 113] width 143 height 22
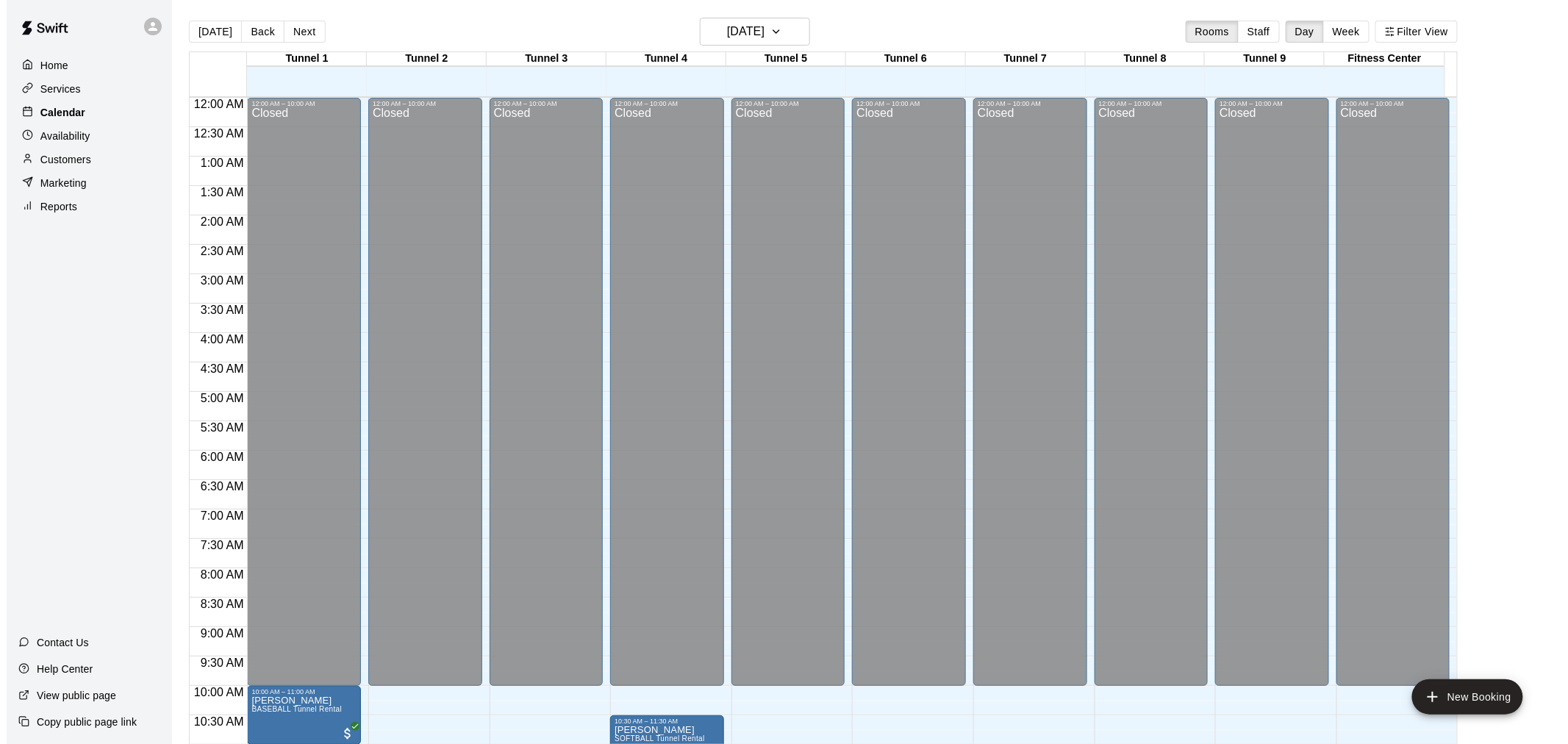
scroll to position [704, 0]
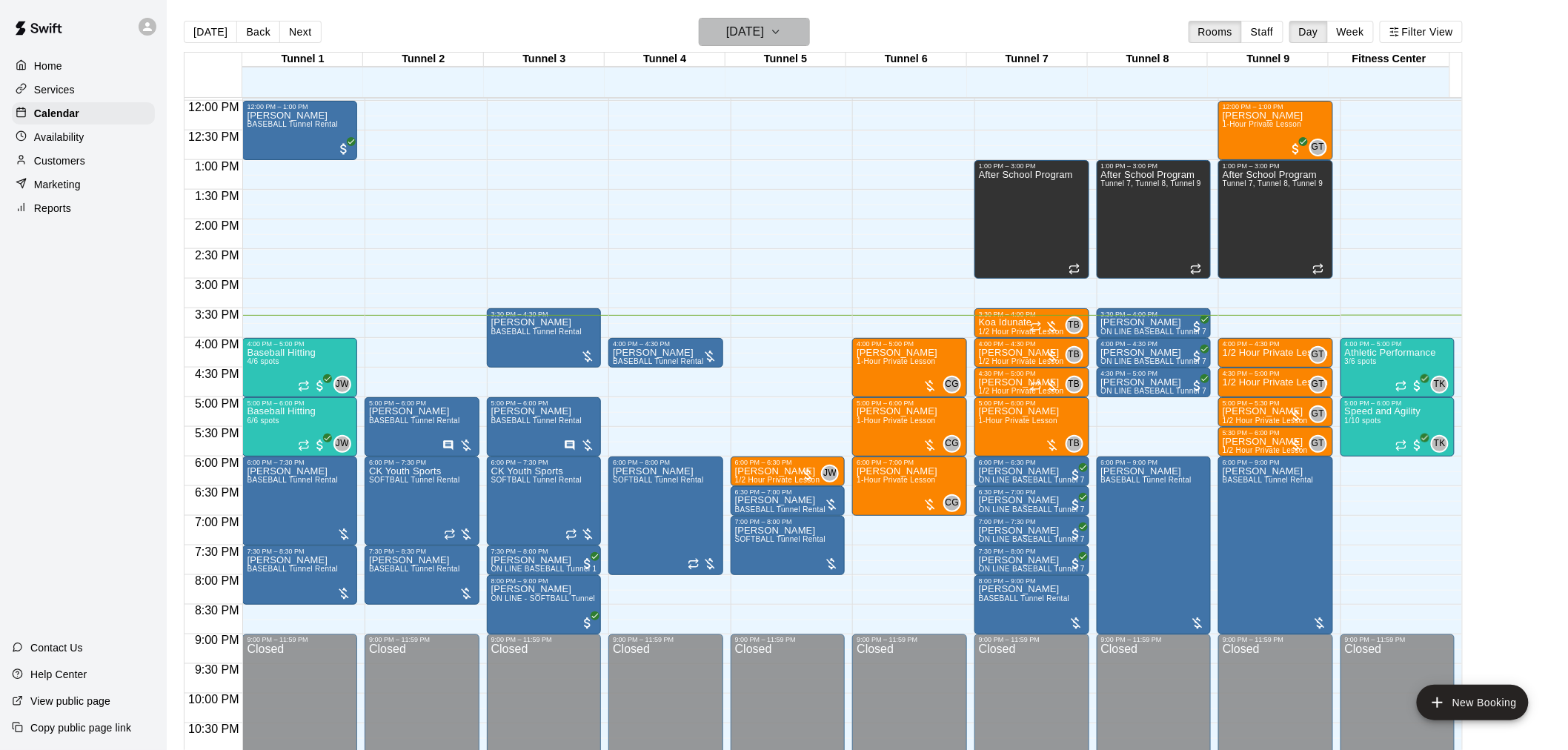
click at [794, 29] on button "[DATE]" at bounding box center [754, 32] width 111 height 29
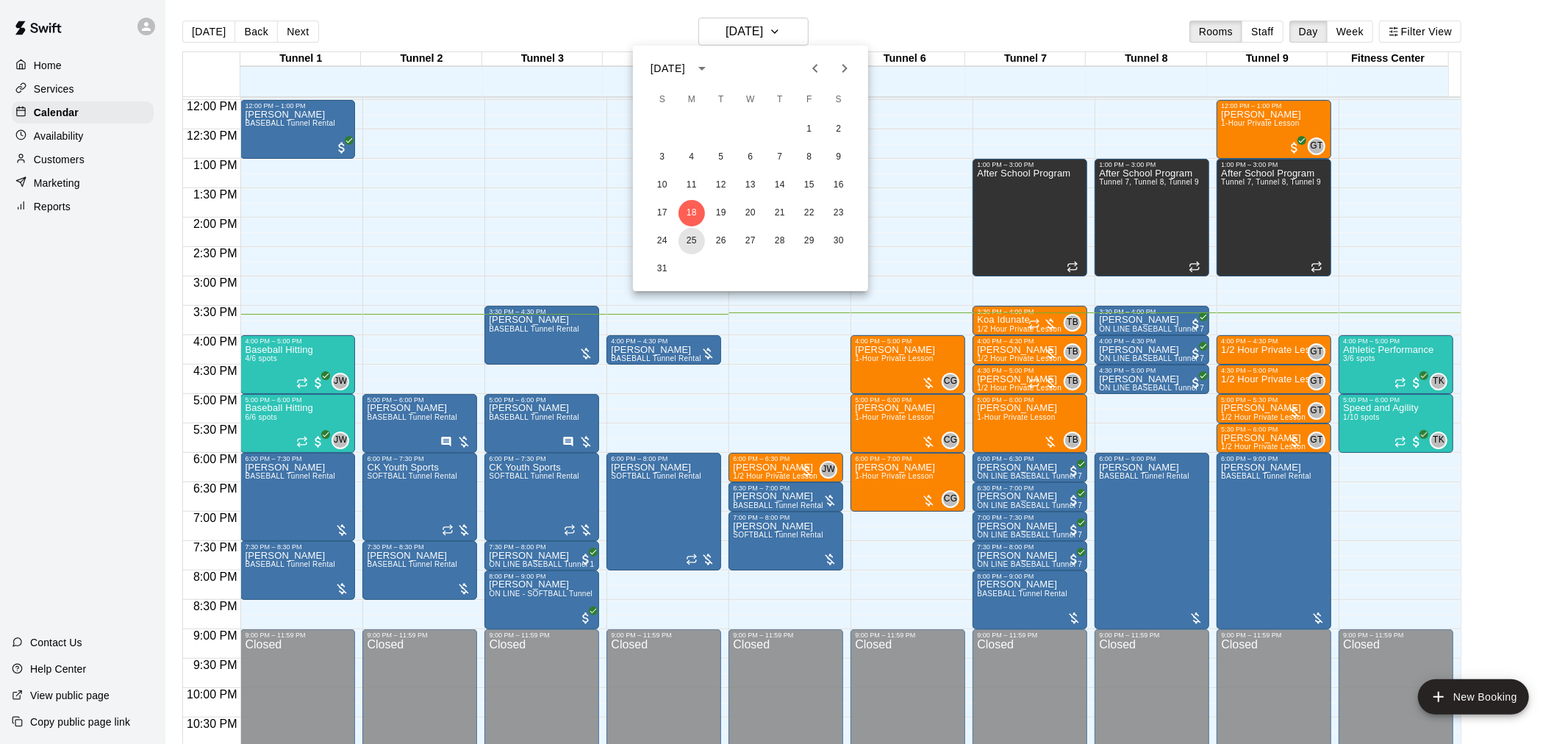
click at [694, 239] on button "25" at bounding box center [692, 241] width 27 height 27
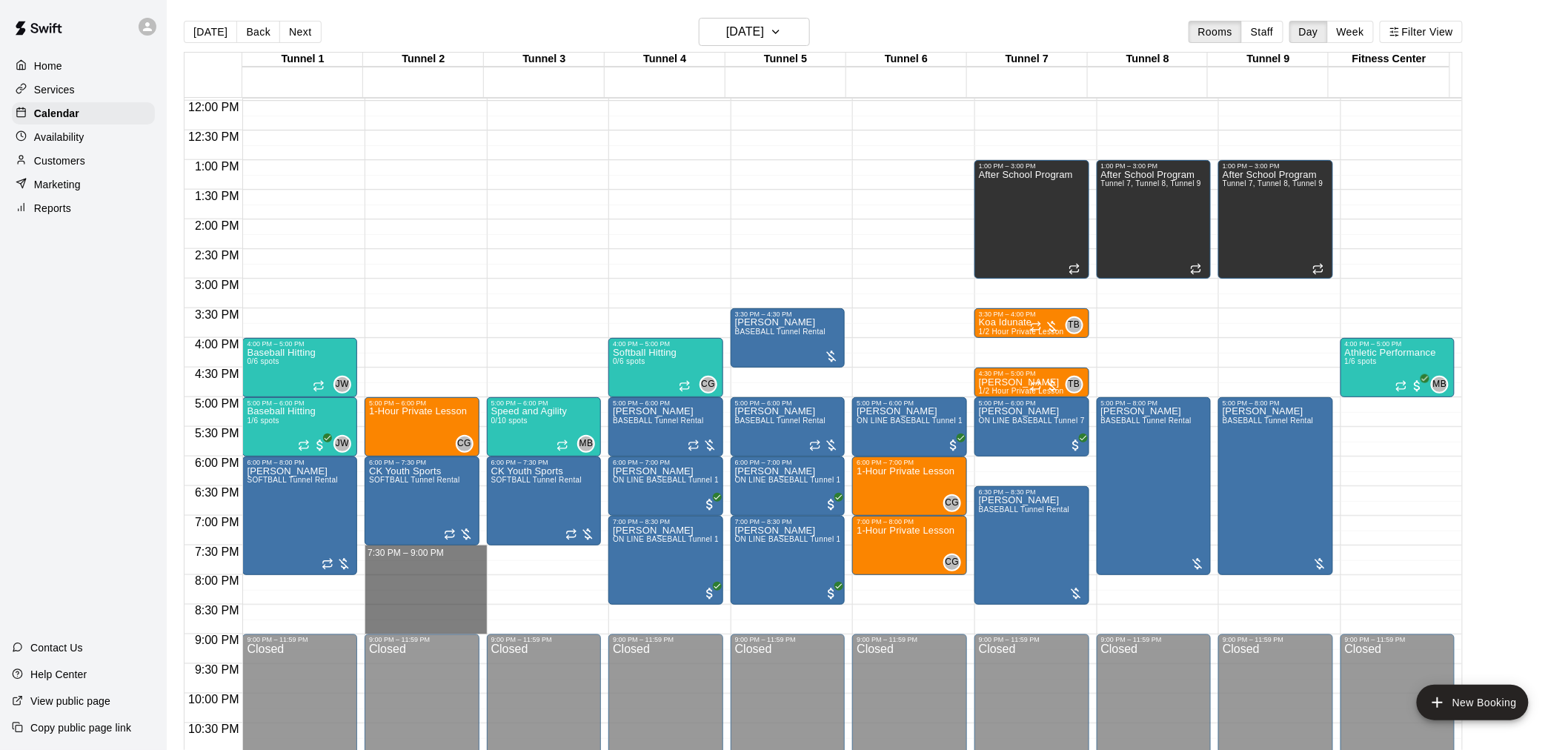
drag, startPoint x: 427, startPoint y: 546, endPoint x: 427, endPoint y: 629, distance: 83.0
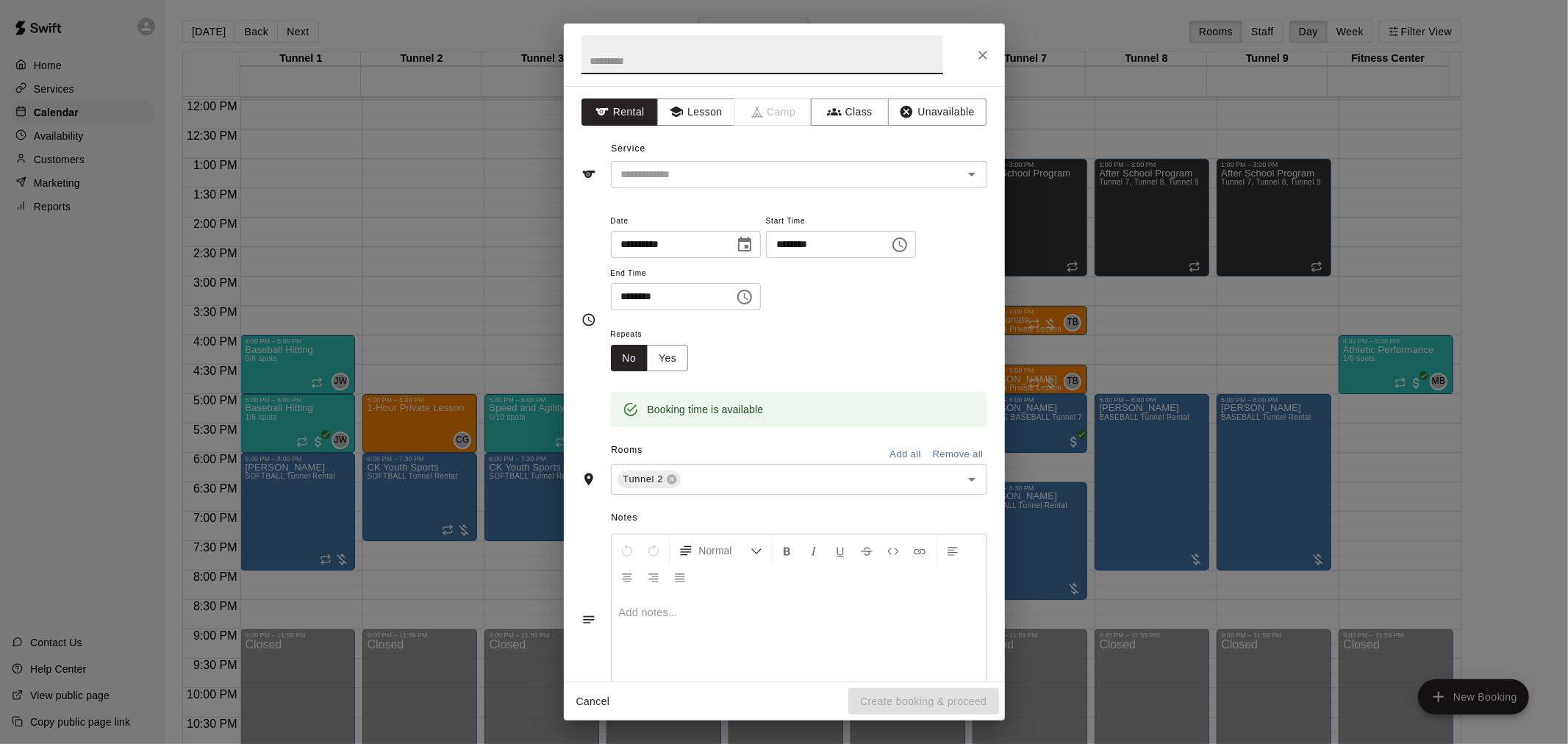
click at [1003, 60] on div at bounding box center [784, 55] width 441 height 63
click at [987, 61] on icon "Close" at bounding box center [983, 55] width 15 height 15
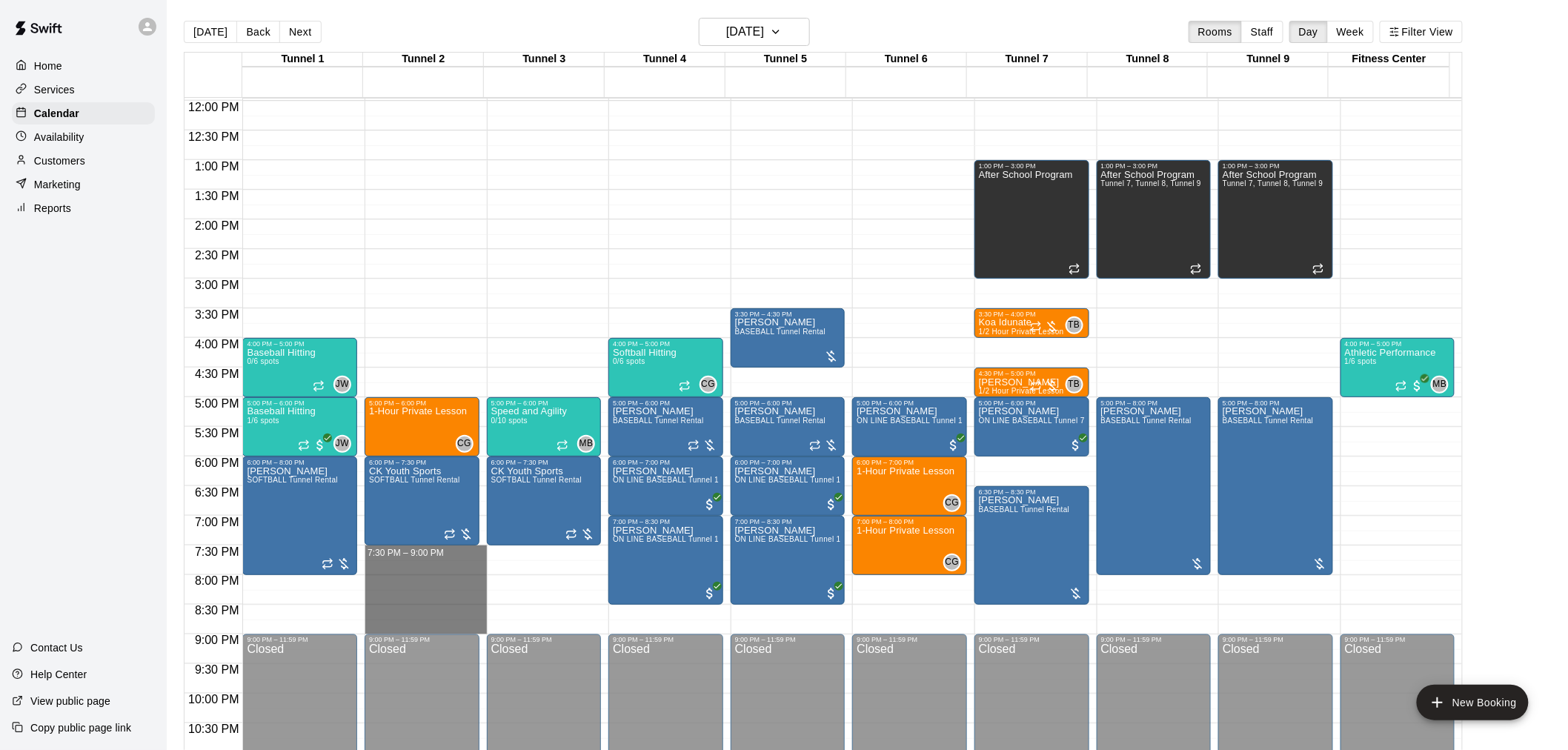
drag, startPoint x: 437, startPoint y: 551, endPoint x: 431, endPoint y: 621, distance: 70.3
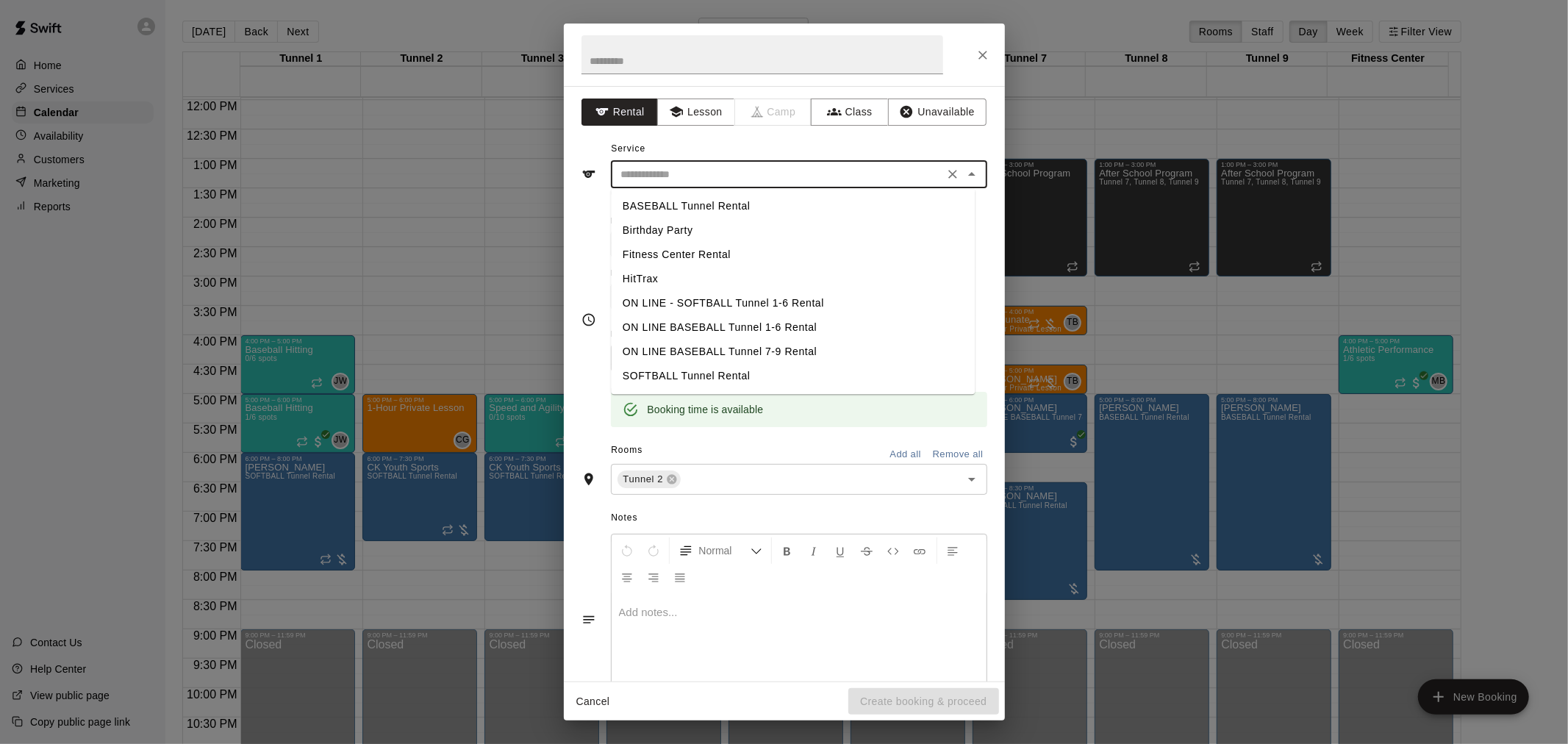
click at [789, 175] on input "text" at bounding box center [777, 174] width 324 height 19
click at [789, 210] on li "BASEBALL Tunnel Rental" at bounding box center [793, 206] width 364 height 24
type input "**********"
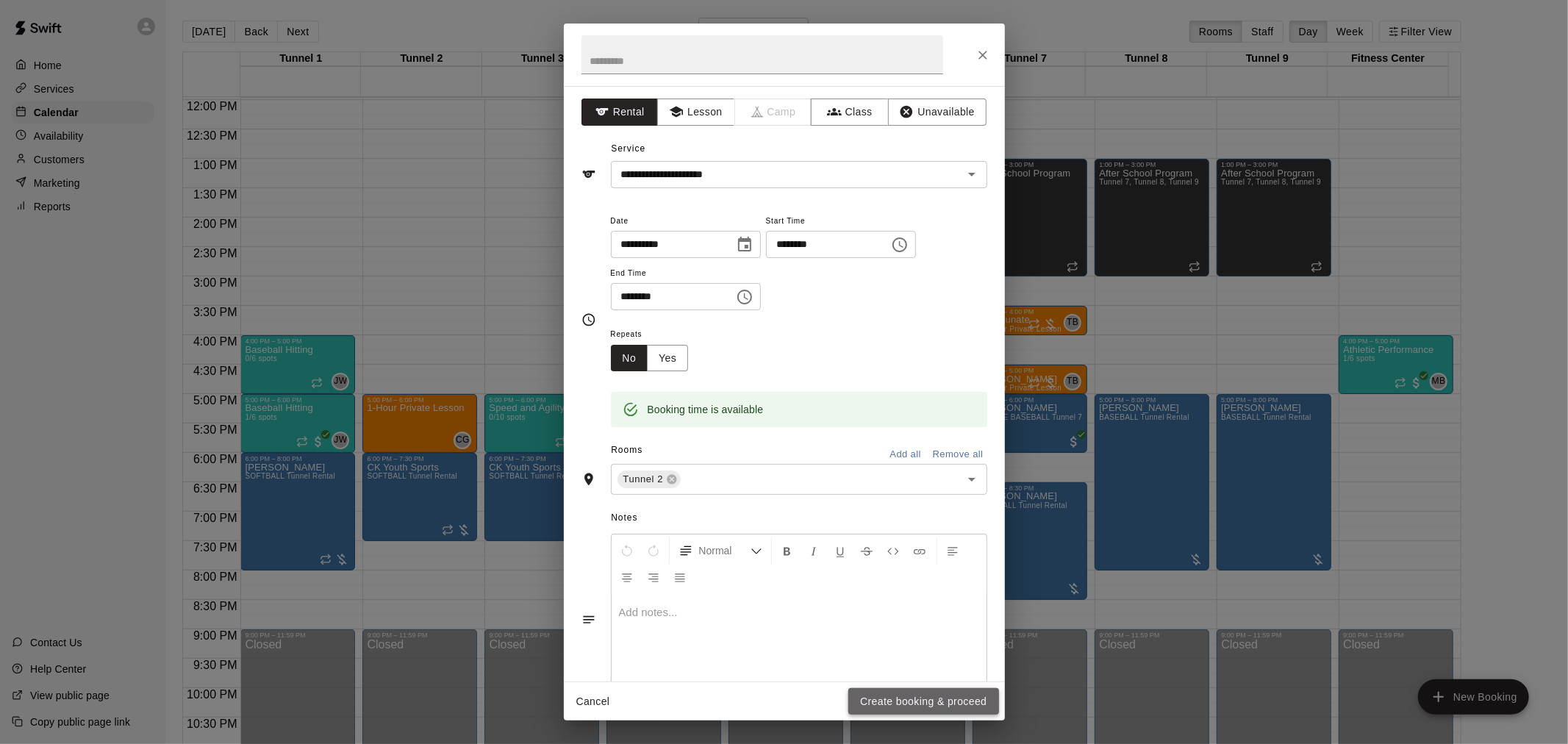
click at [950, 709] on button "Create booking & proceed" at bounding box center [924, 702] width 150 height 27
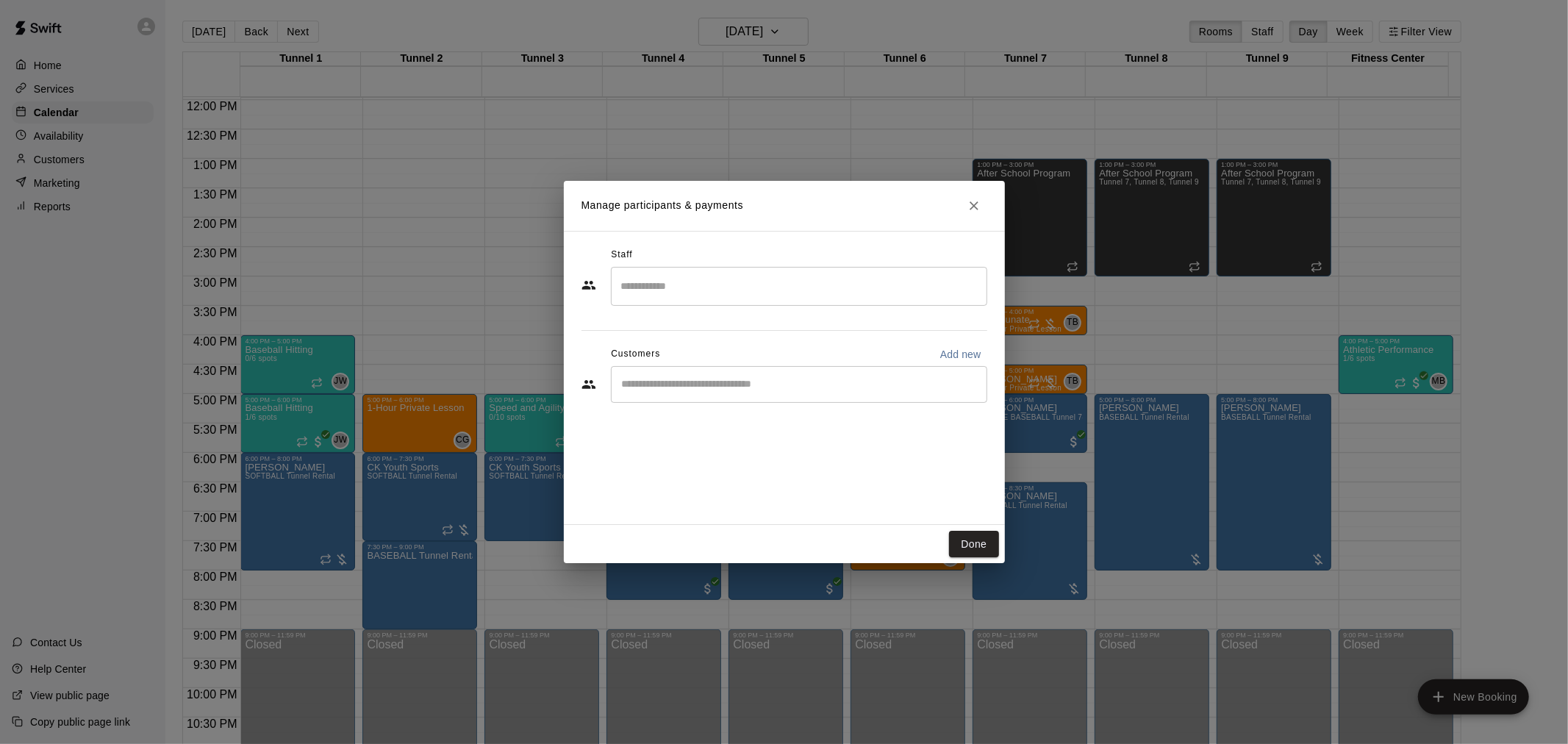
click at [780, 377] on input "Start typing to search customers..." at bounding box center [799, 384] width 363 height 15
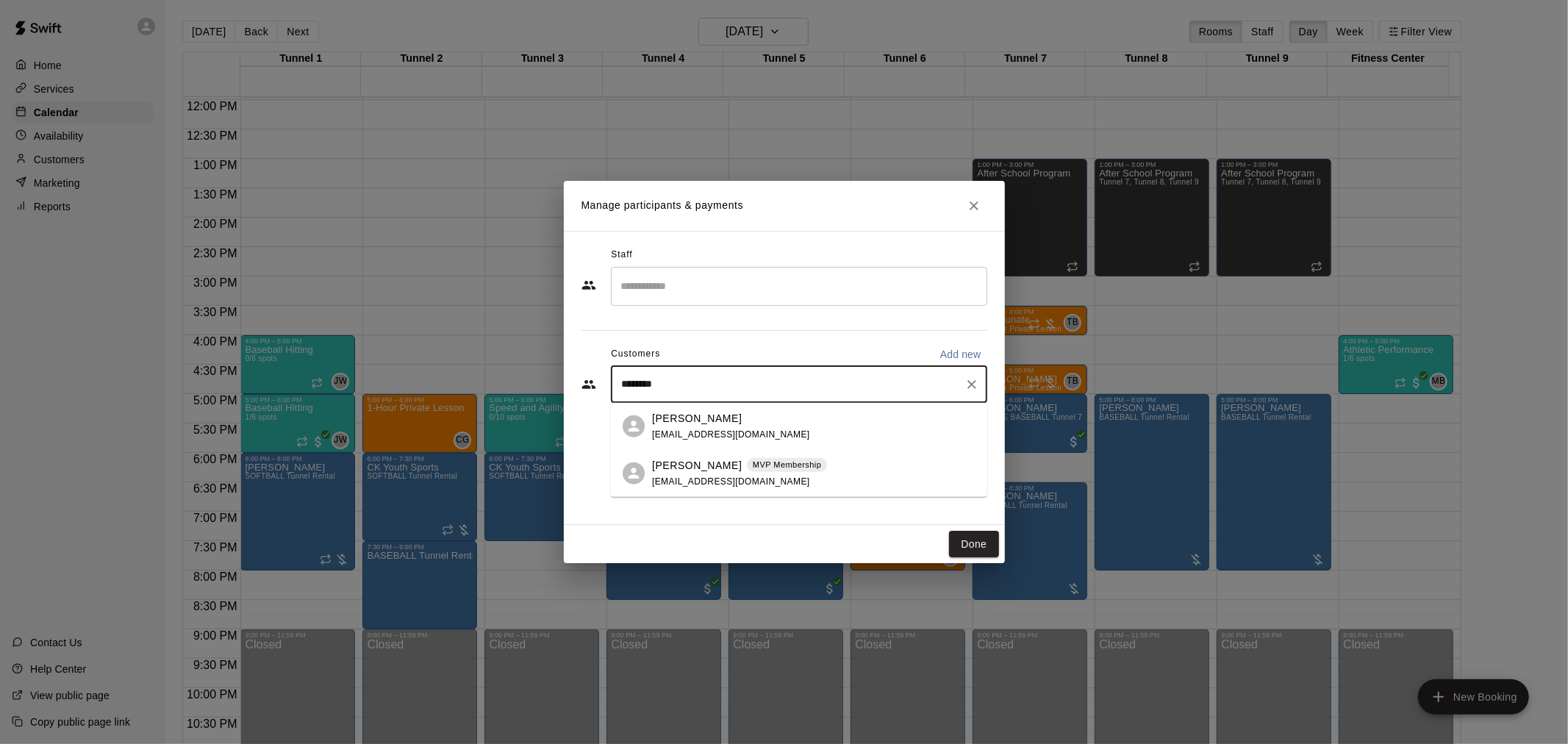
type input "*********"
click at [784, 414] on p "MVP Membership" at bounding box center [786, 418] width 68 height 12
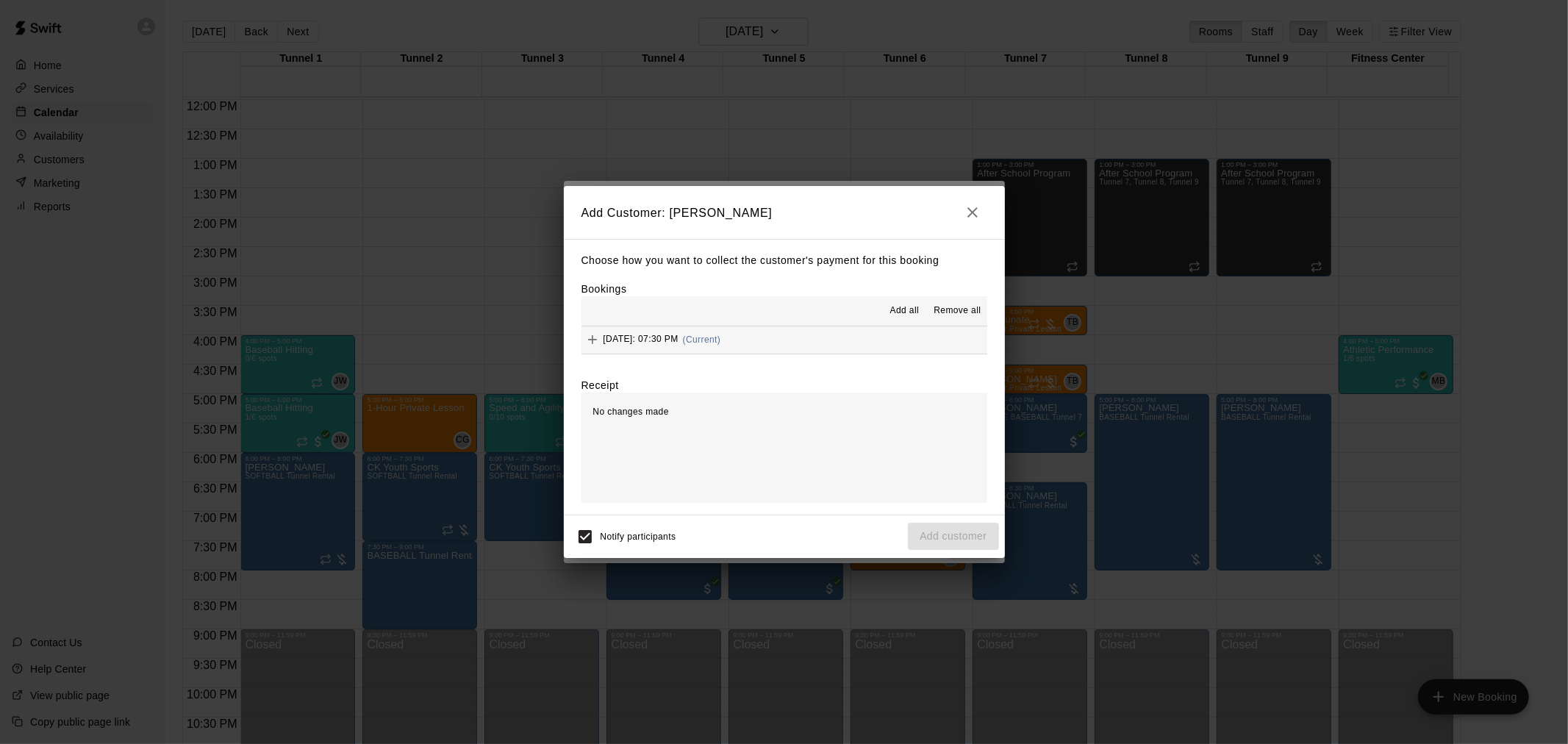
click at [792, 346] on button "[DATE]: 07:30 PM (Current)" at bounding box center [784, 340] width 405 height 27
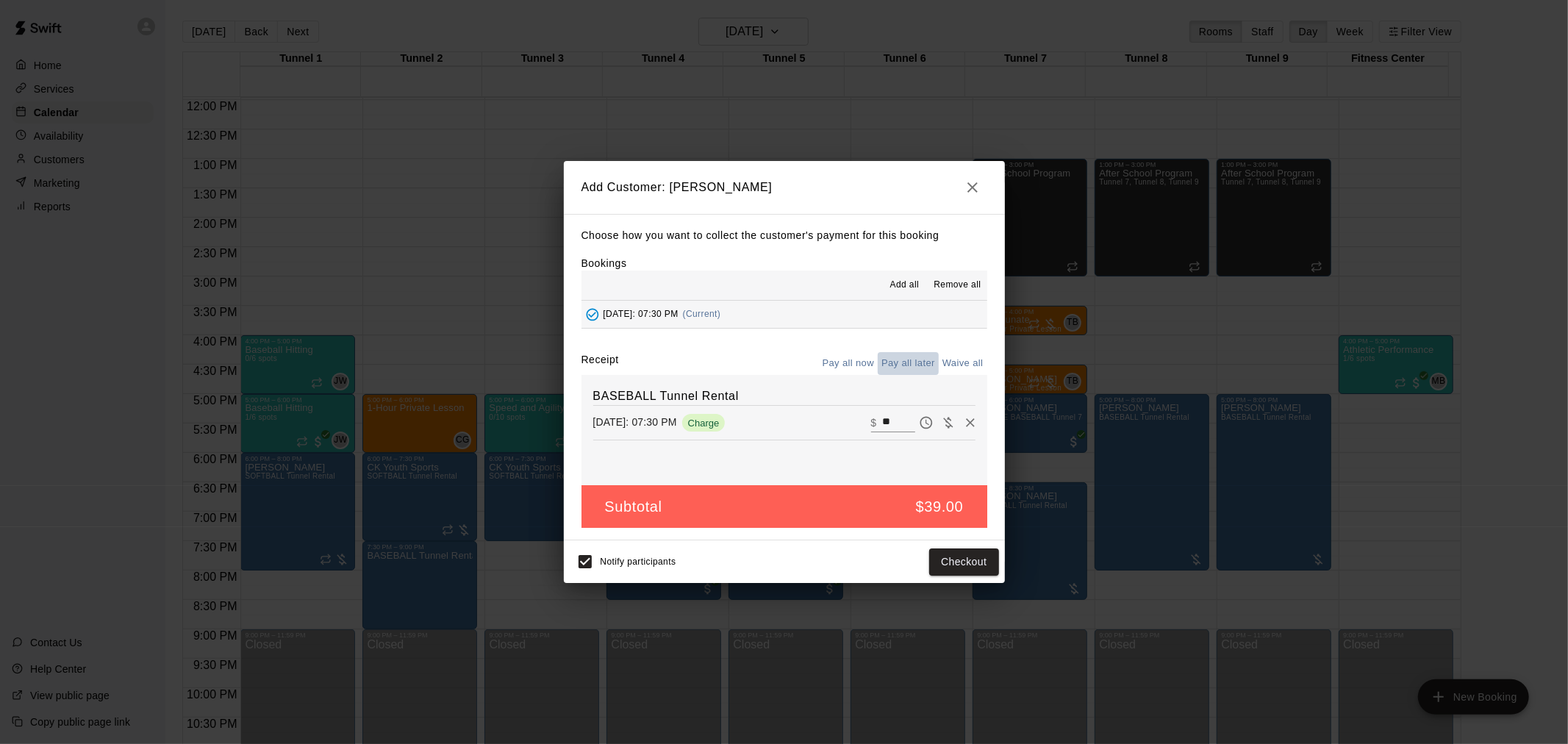
click at [898, 362] on button "Pay all later" at bounding box center [908, 364] width 61 height 23
click at [960, 569] on button "Add customer" at bounding box center [953, 562] width 90 height 27
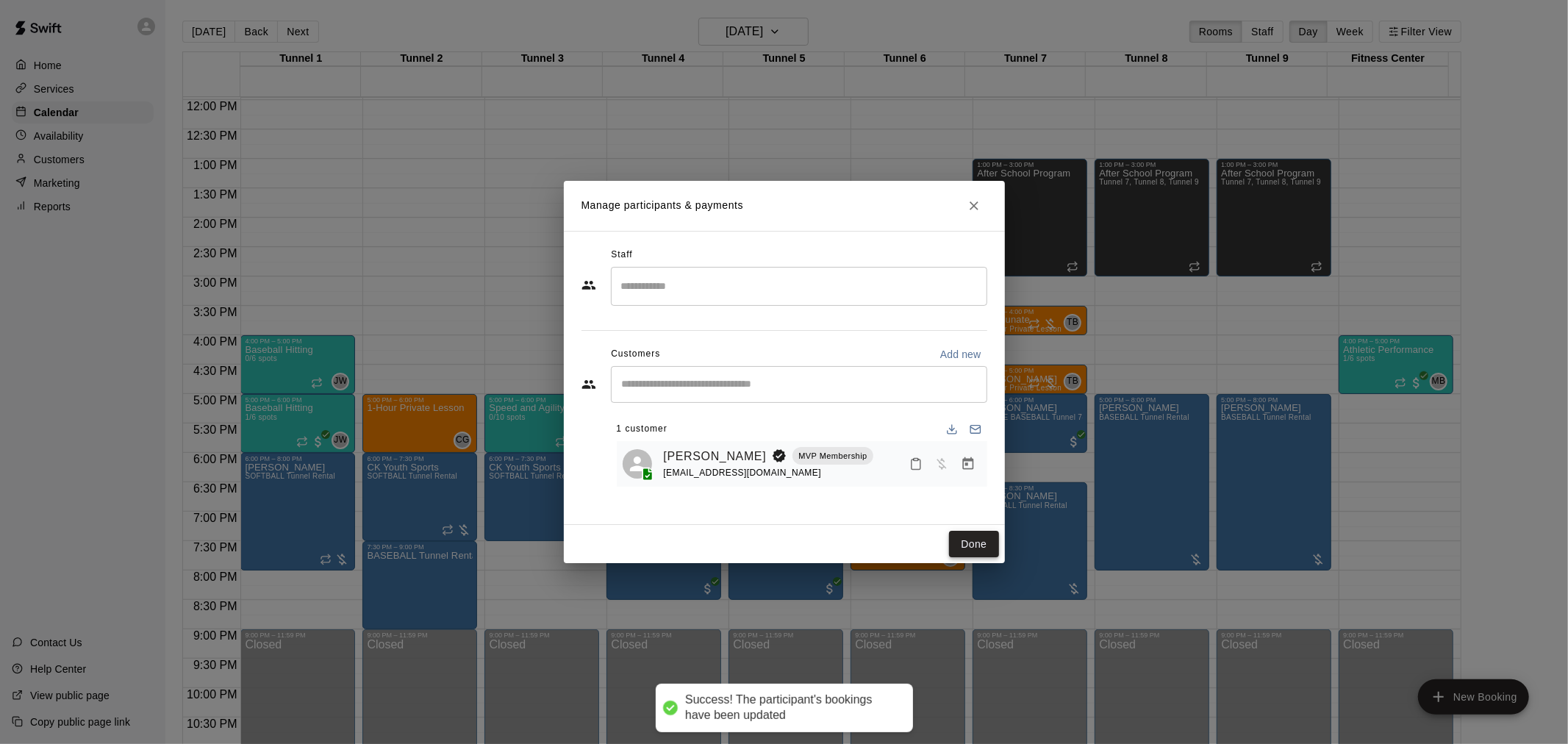
click at [968, 546] on button "Done" at bounding box center [974, 544] width 49 height 27
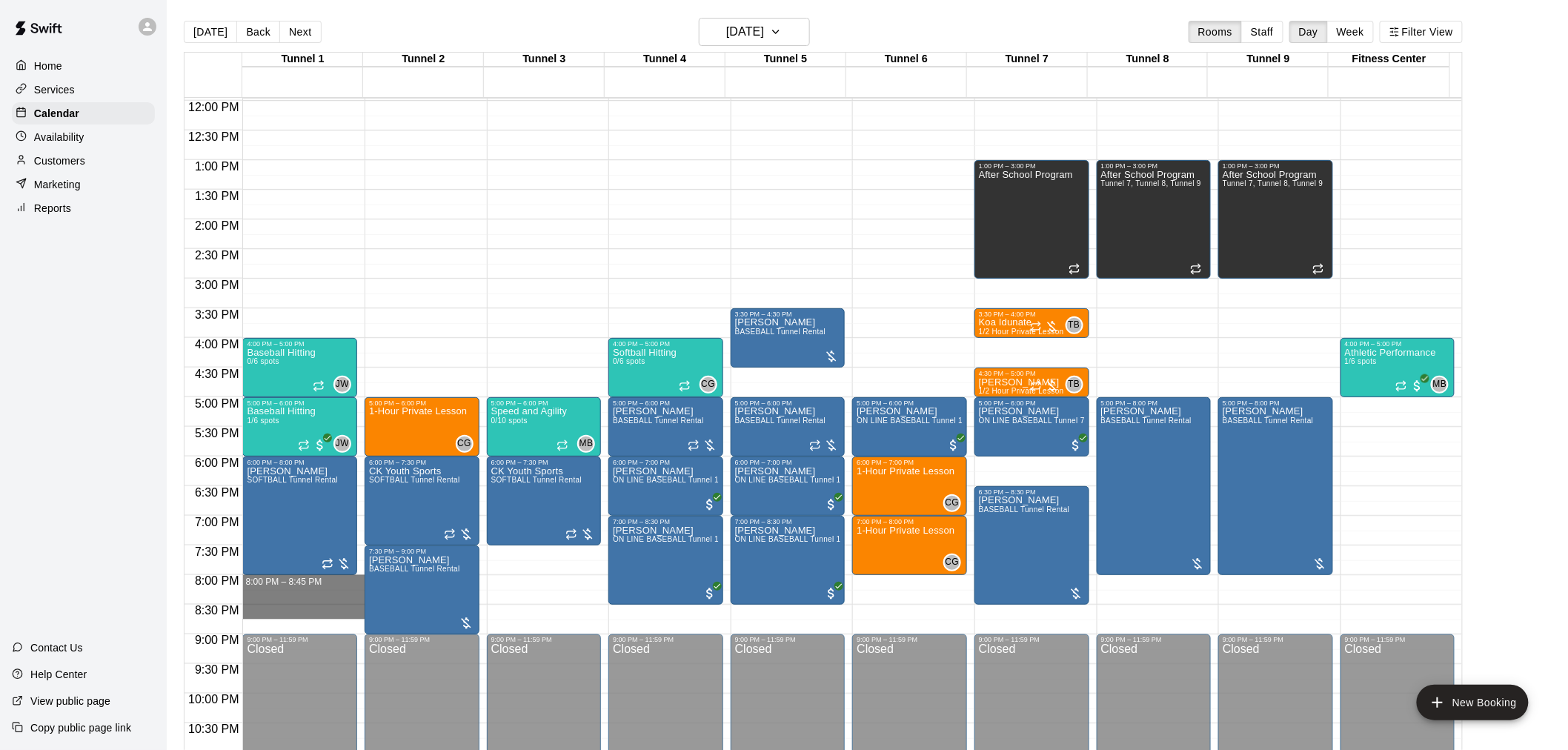
drag, startPoint x: 338, startPoint y: 581, endPoint x: 338, endPoint y: 623, distance: 42.0
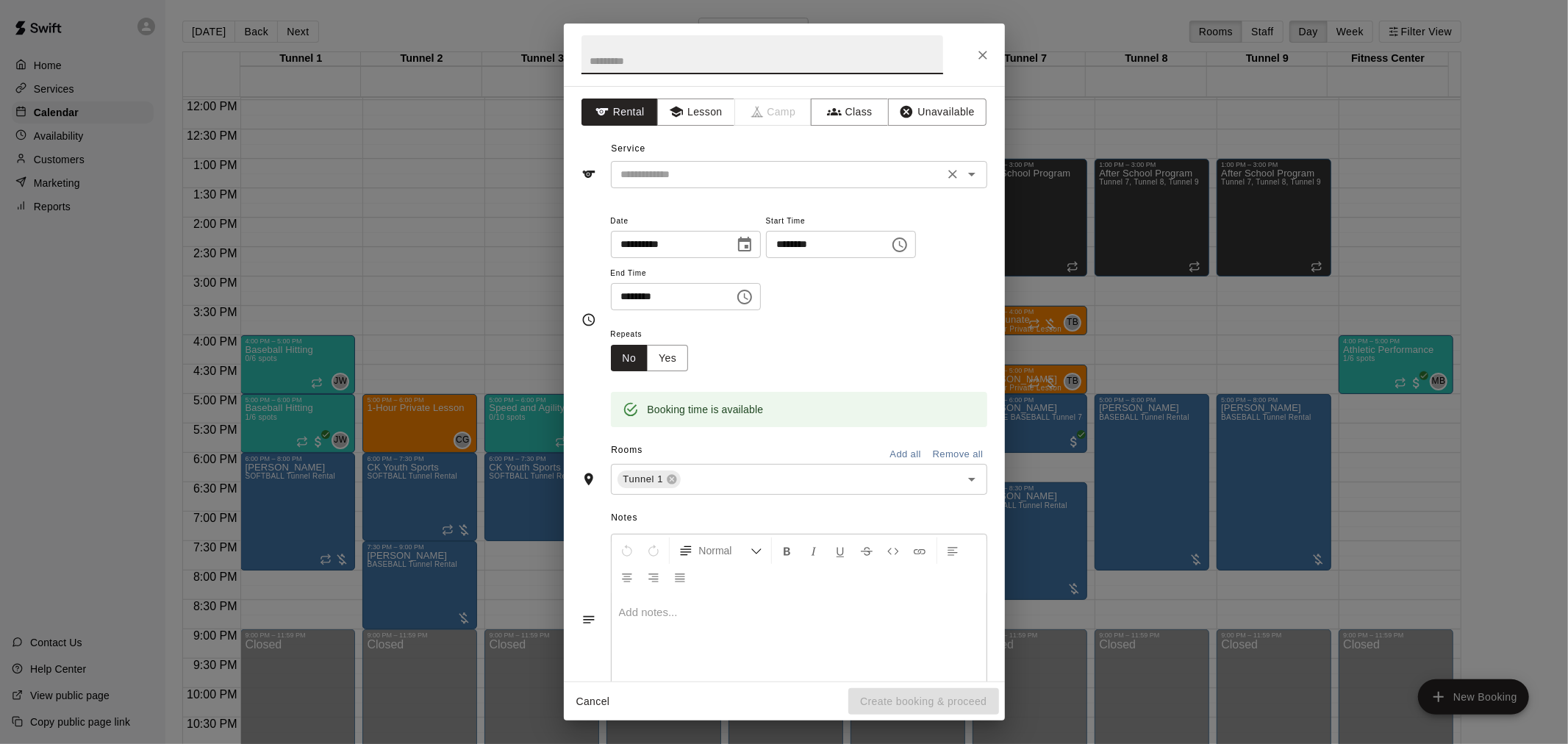
click at [746, 174] on input "text" at bounding box center [777, 174] width 324 height 19
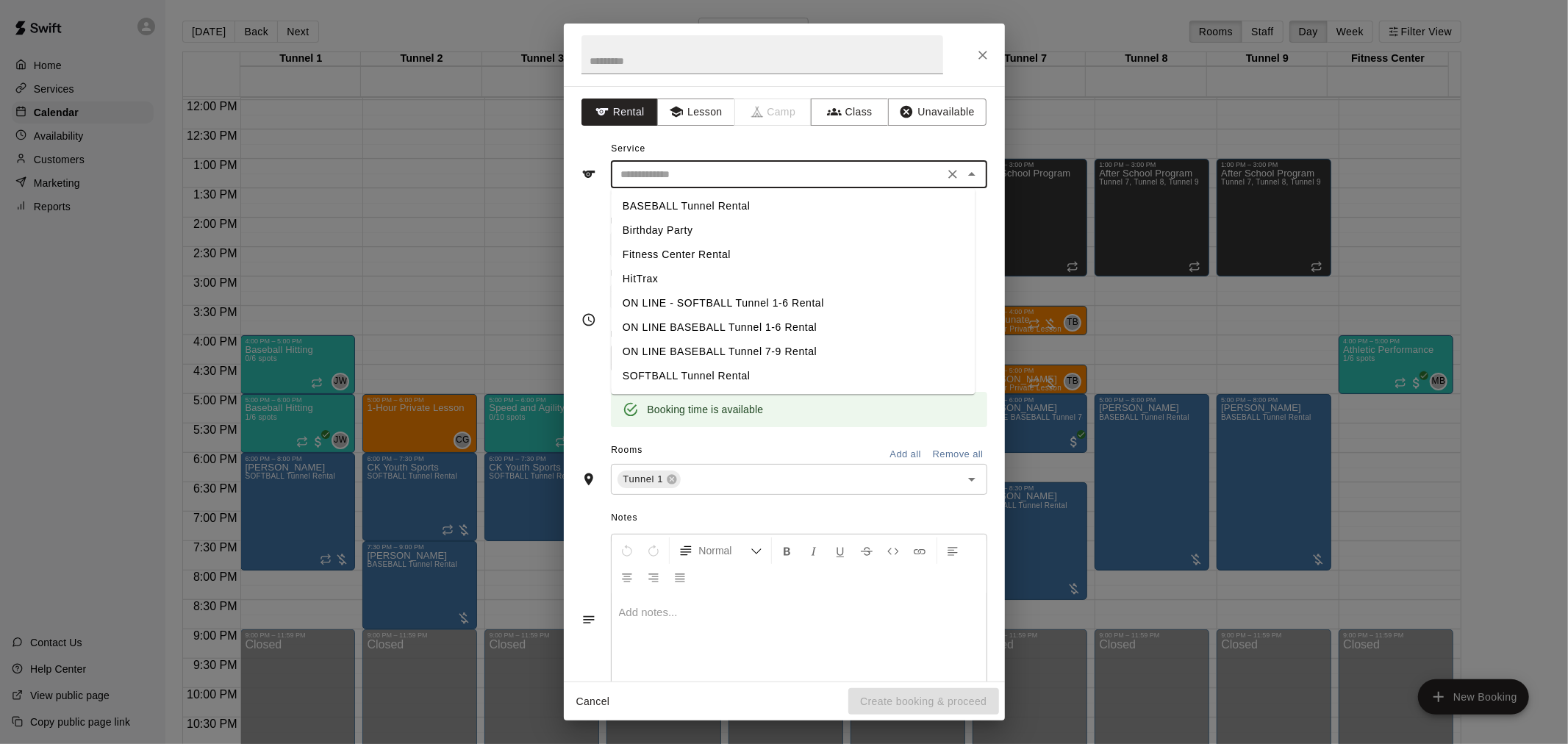
click at [746, 200] on li "BASEBALL Tunnel Rental" at bounding box center [793, 206] width 364 height 24
type input "**********"
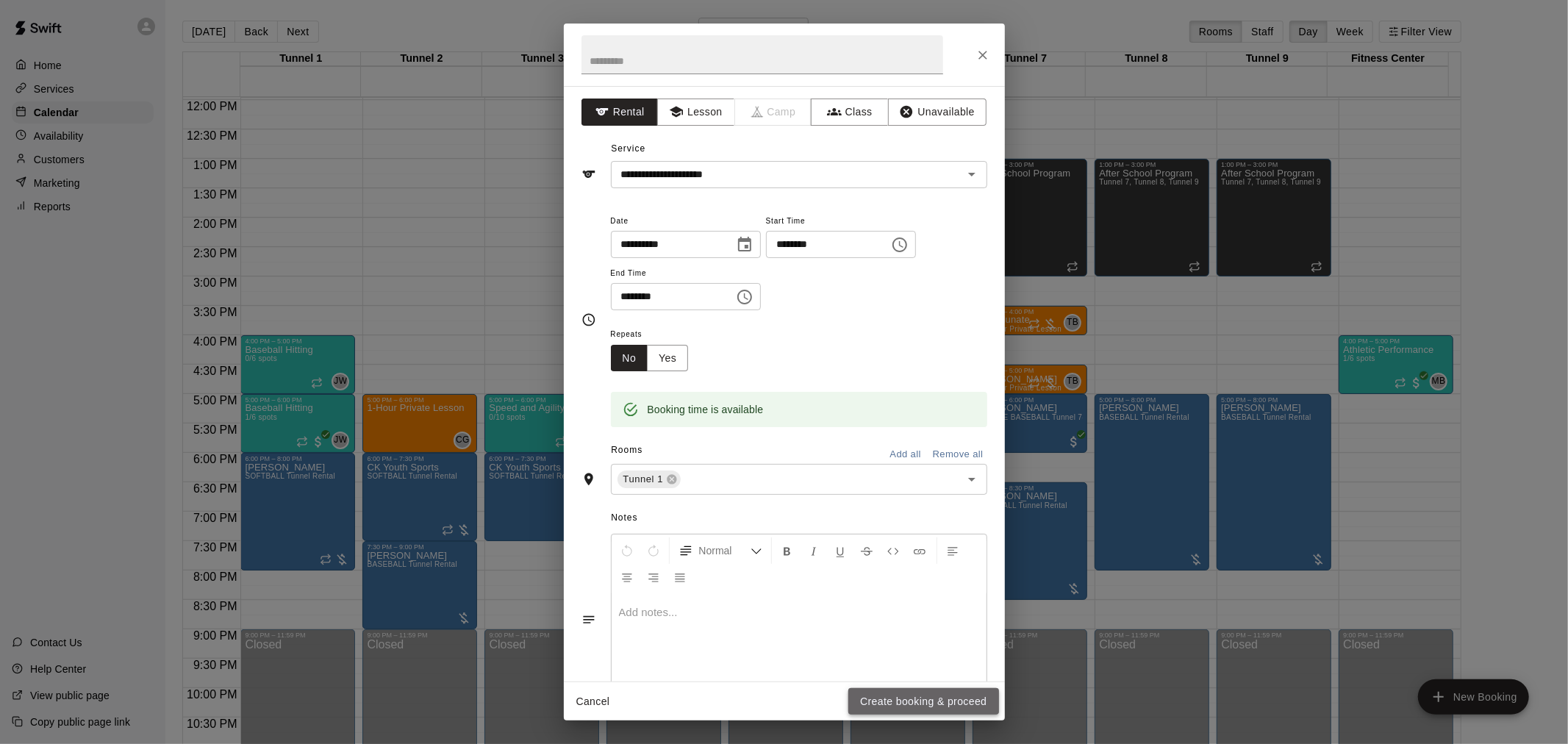
click at [918, 700] on button "Create booking & proceed" at bounding box center [924, 702] width 150 height 27
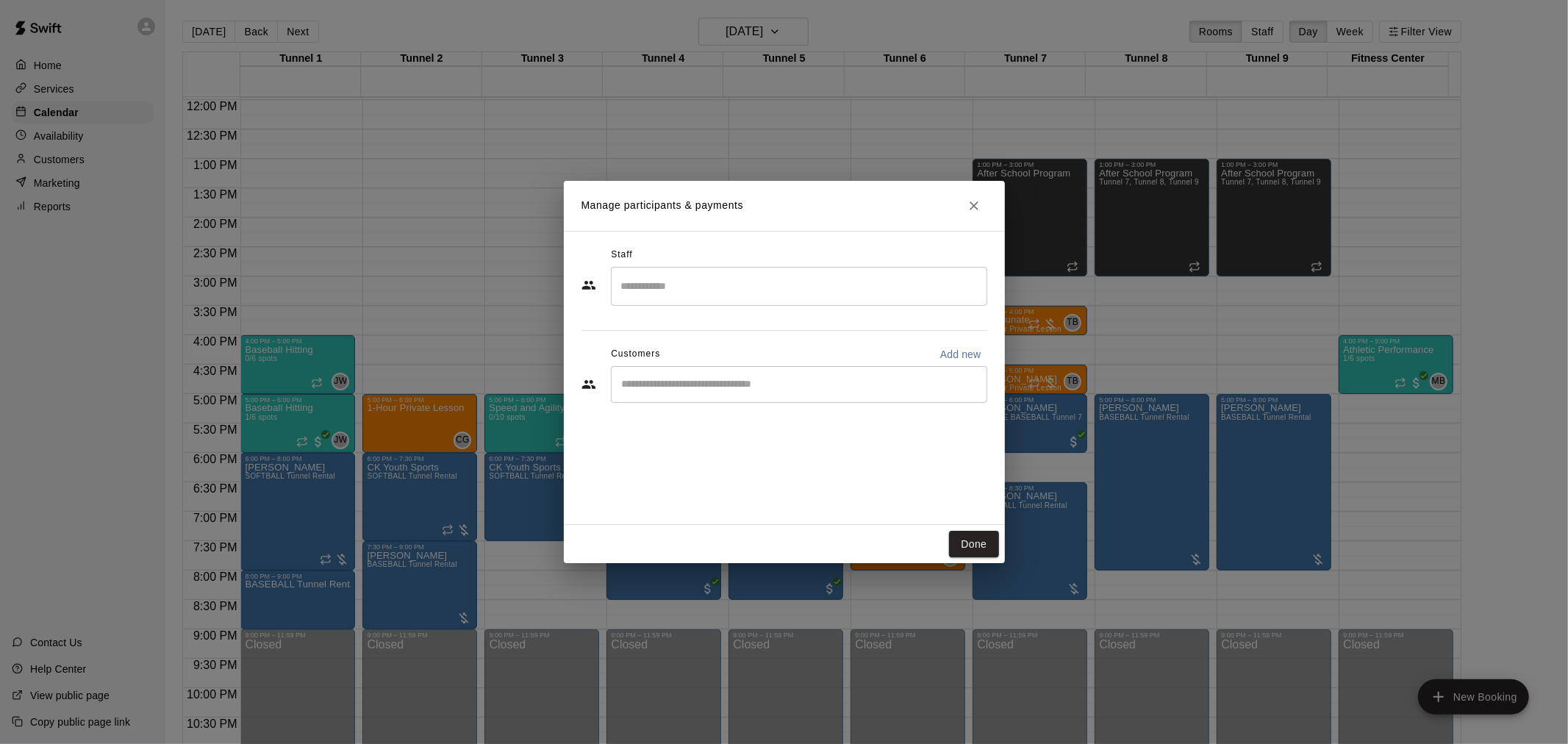
drag, startPoint x: 865, startPoint y: 484, endPoint x: 783, endPoint y: 367, distance: 142.9
click at [783, 367] on div "​" at bounding box center [799, 385] width 376 height 37
type input "********"
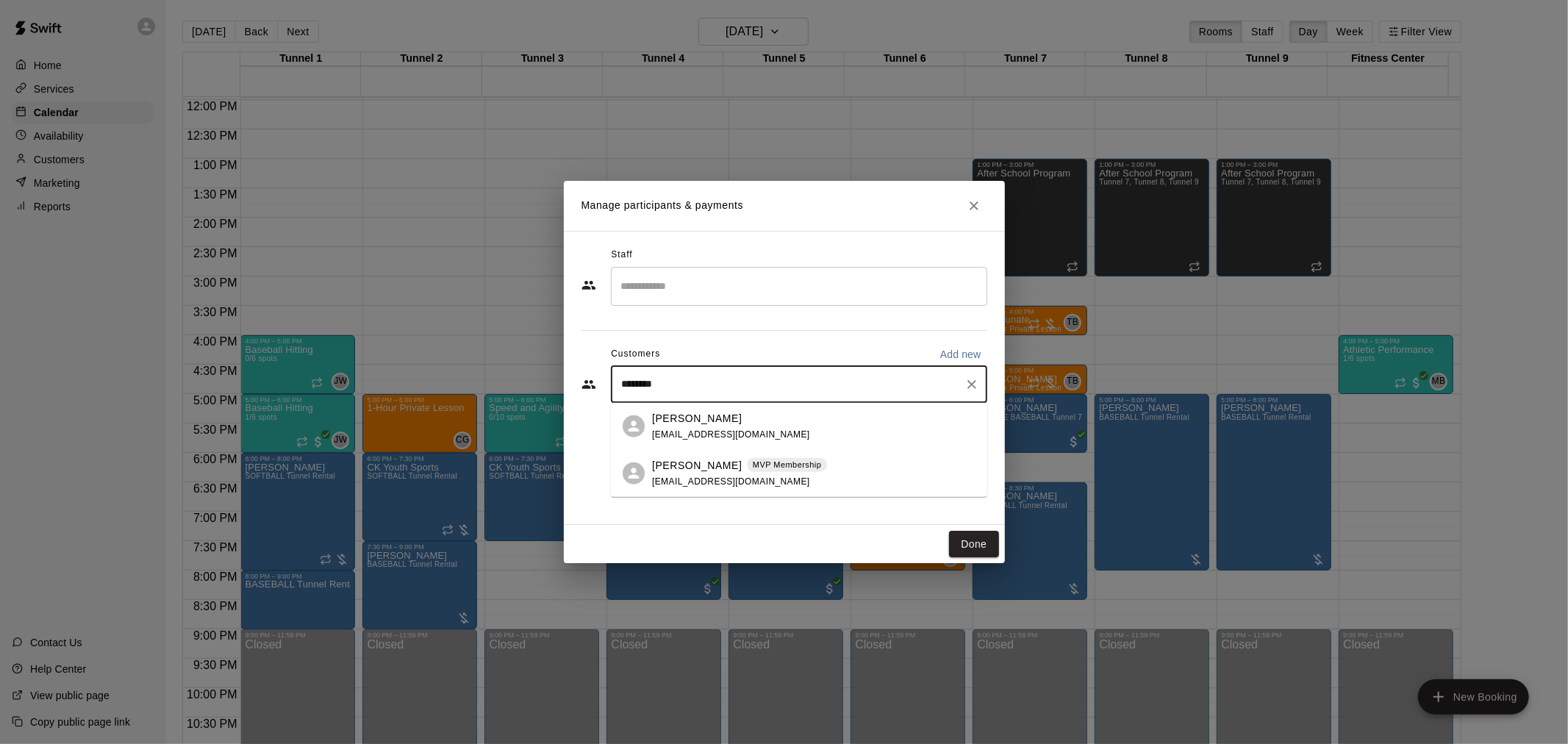
click at [836, 463] on div "[PERSON_NAME] MVP Membership [EMAIL_ADDRESS][DOMAIN_NAME]" at bounding box center [814, 474] width 323 height 32
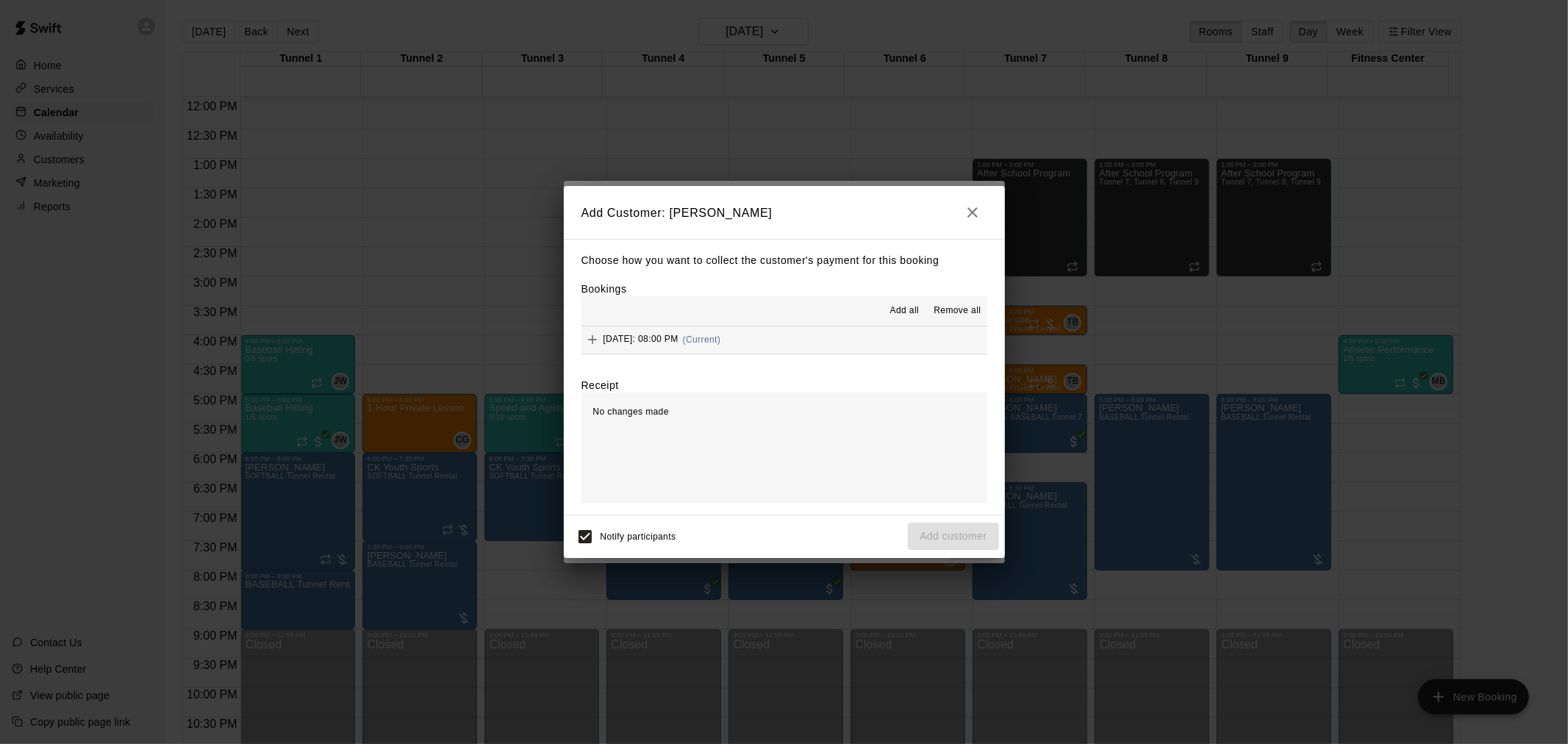
click at [822, 343] on button "[DATE]: 08:00 PM (Current)" at bounding box center [784, 340] width 405 height 27
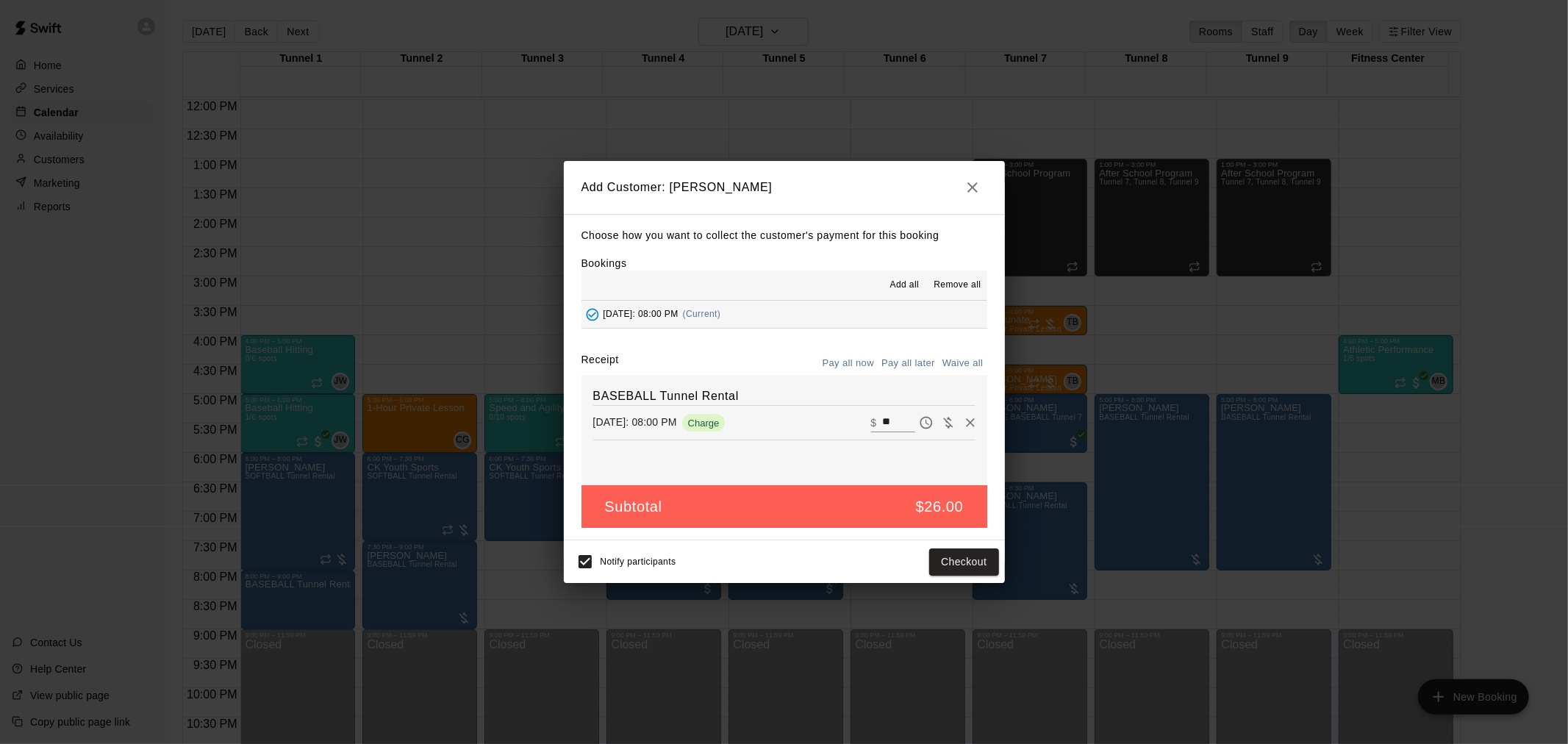
click at [912, 357] on button "Pay all later" at bounding box center [908, 364] width 61 height 23
click at [968, 568] on button "Add customer" at bounding box center [953, 562] width 90 height 27
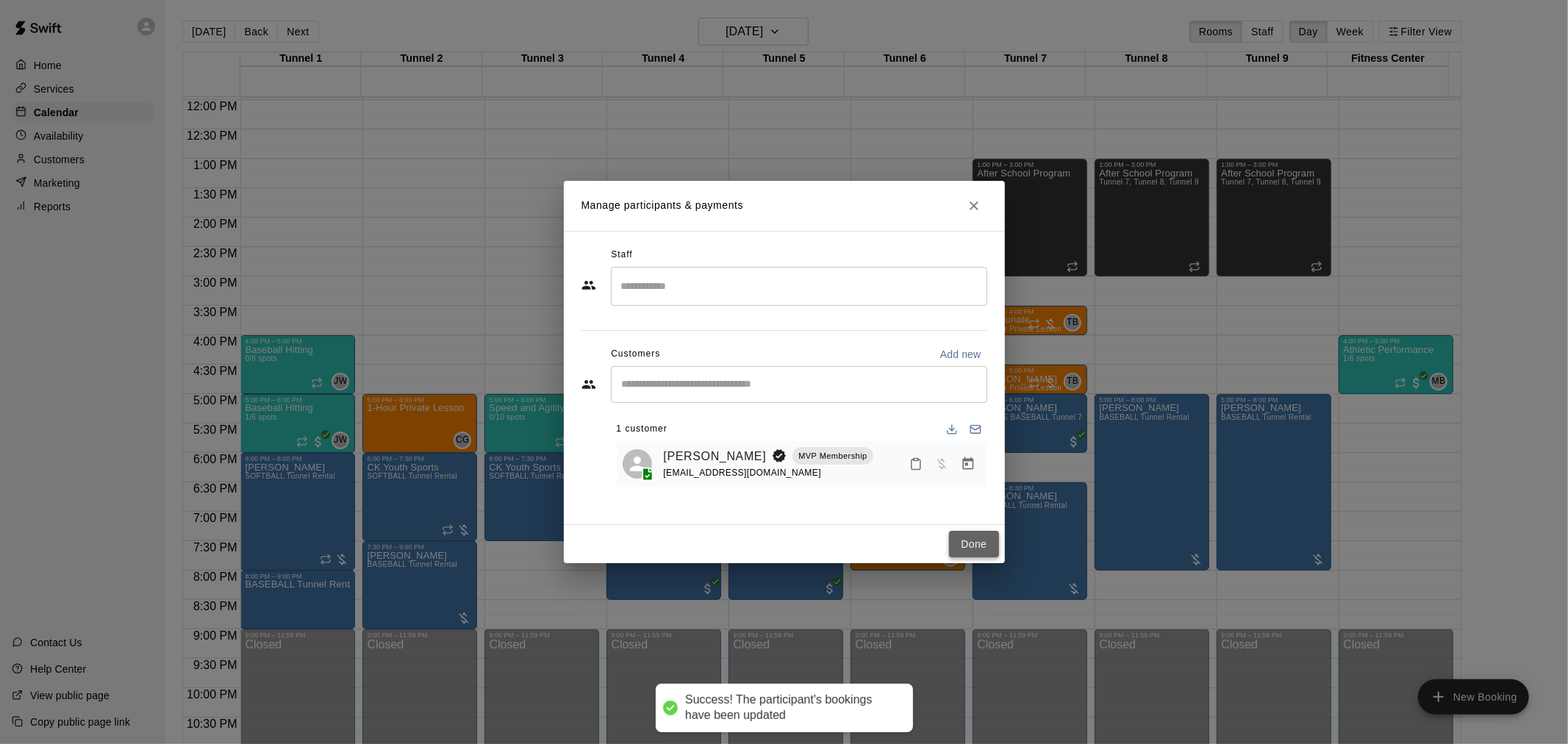
click at [986, 537] on button "Done" at bounding box center [974, 544] width 49 height 27
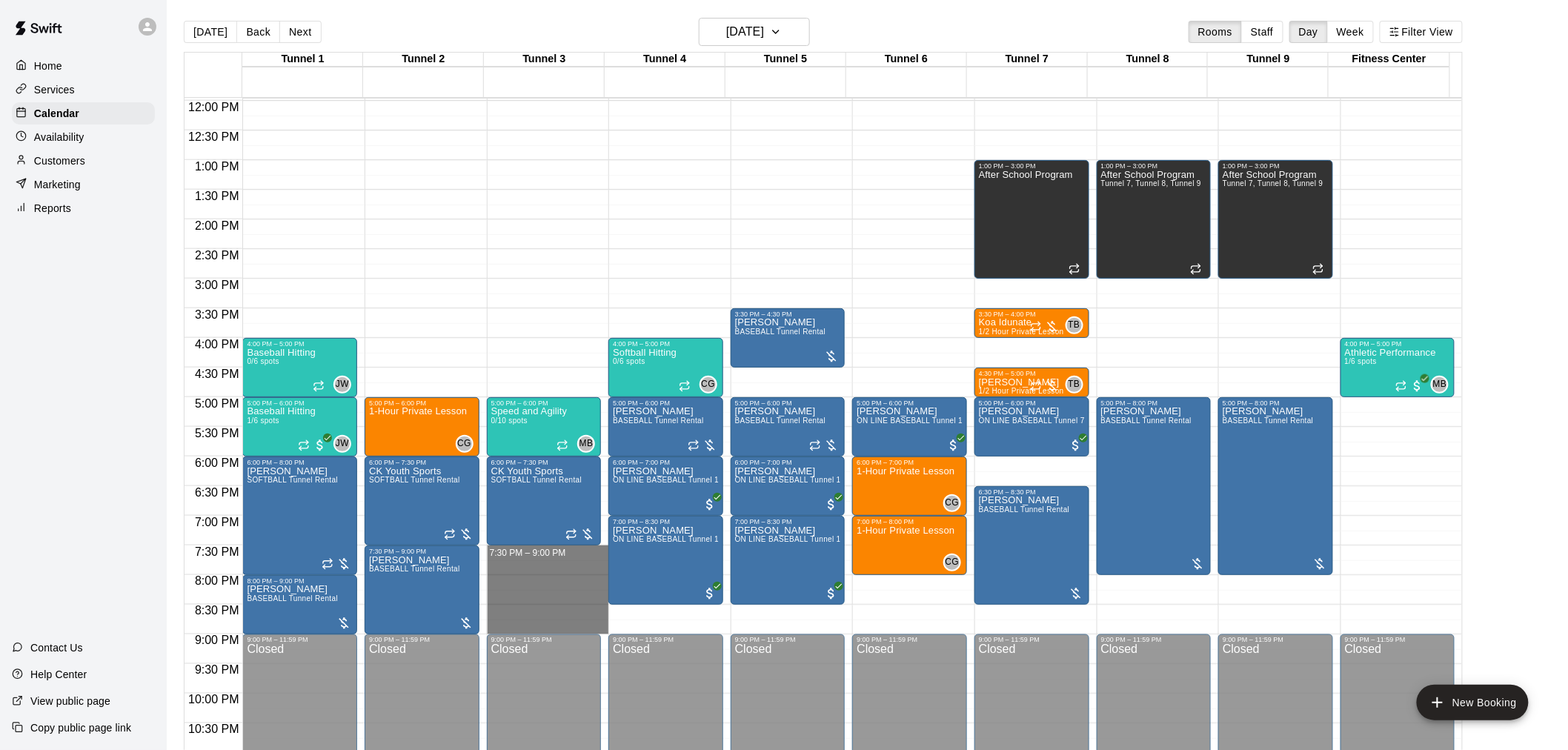
drag, startPoint x: 529, startPoint y: 547, endPoint x: 538, endPoint y: 626, distance: 79.5
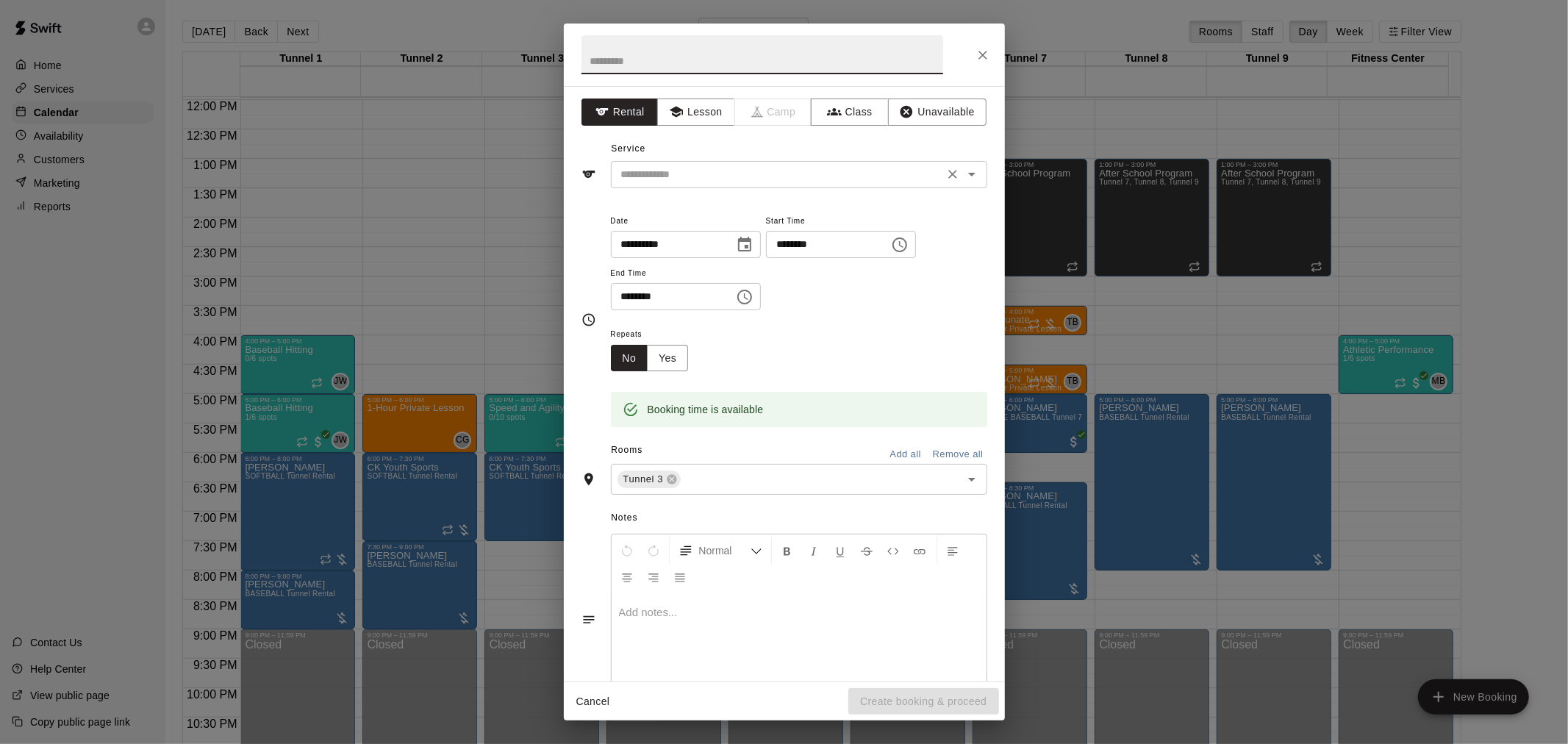
click at [794, 184] on div "​" at bounding box center [799, 174] width 376 height 27
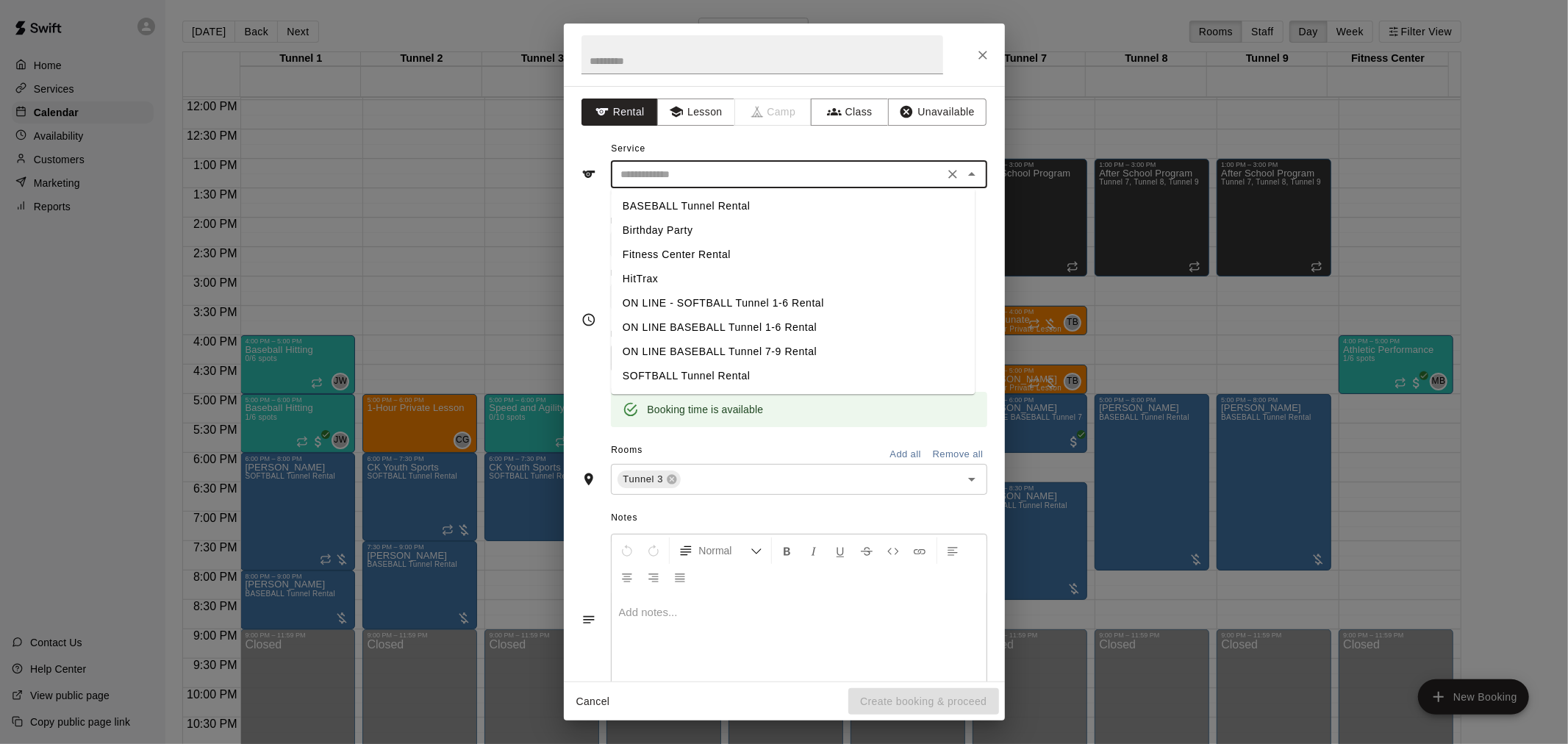
click at [769, 202] on li "BASEBALL Tunnel Rental" at bounding box center [793, 206] width 364 height 24
type input "**********"
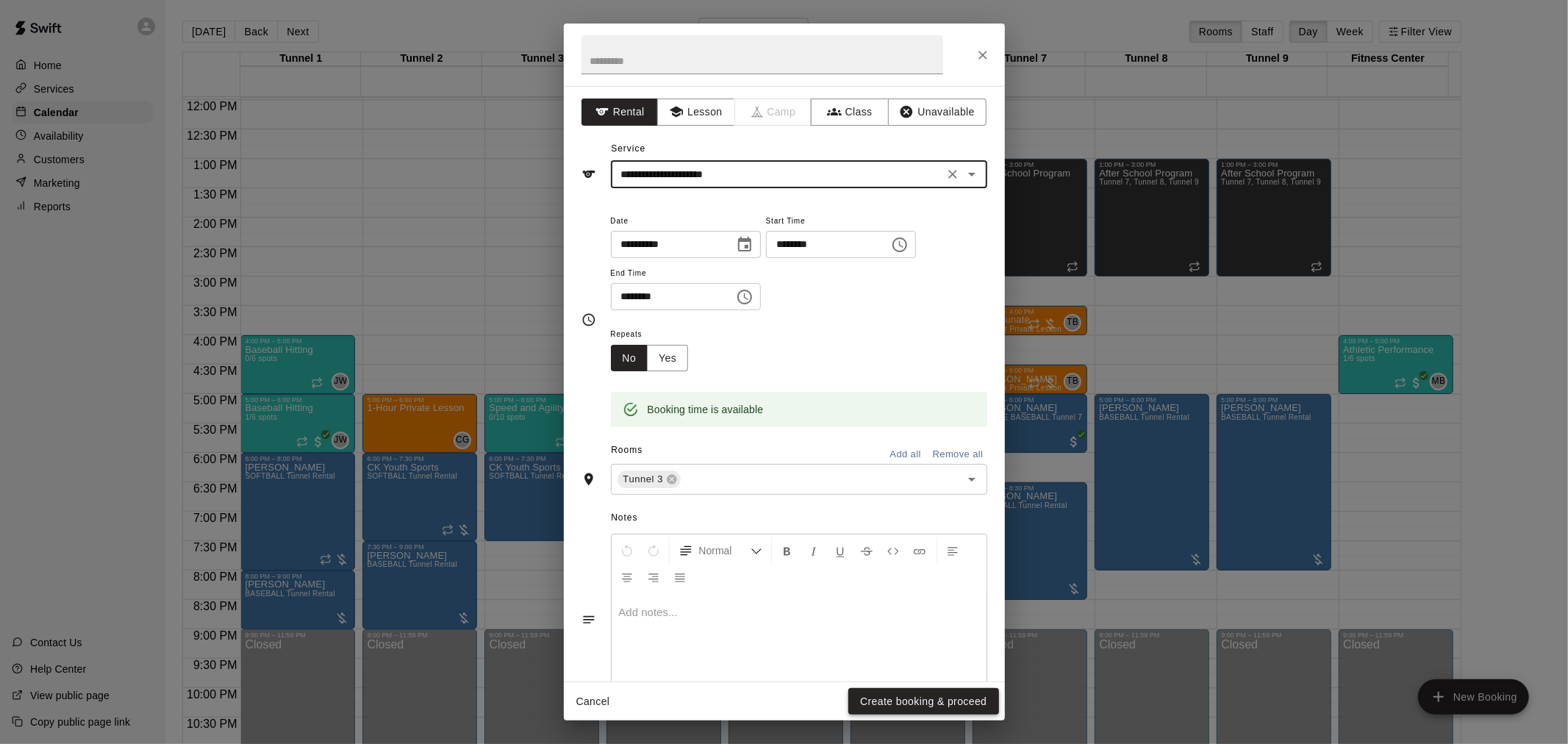
click at [928, 695] on button "Create booking & proceed" at bounding box center [924, 702] width 150 height 27
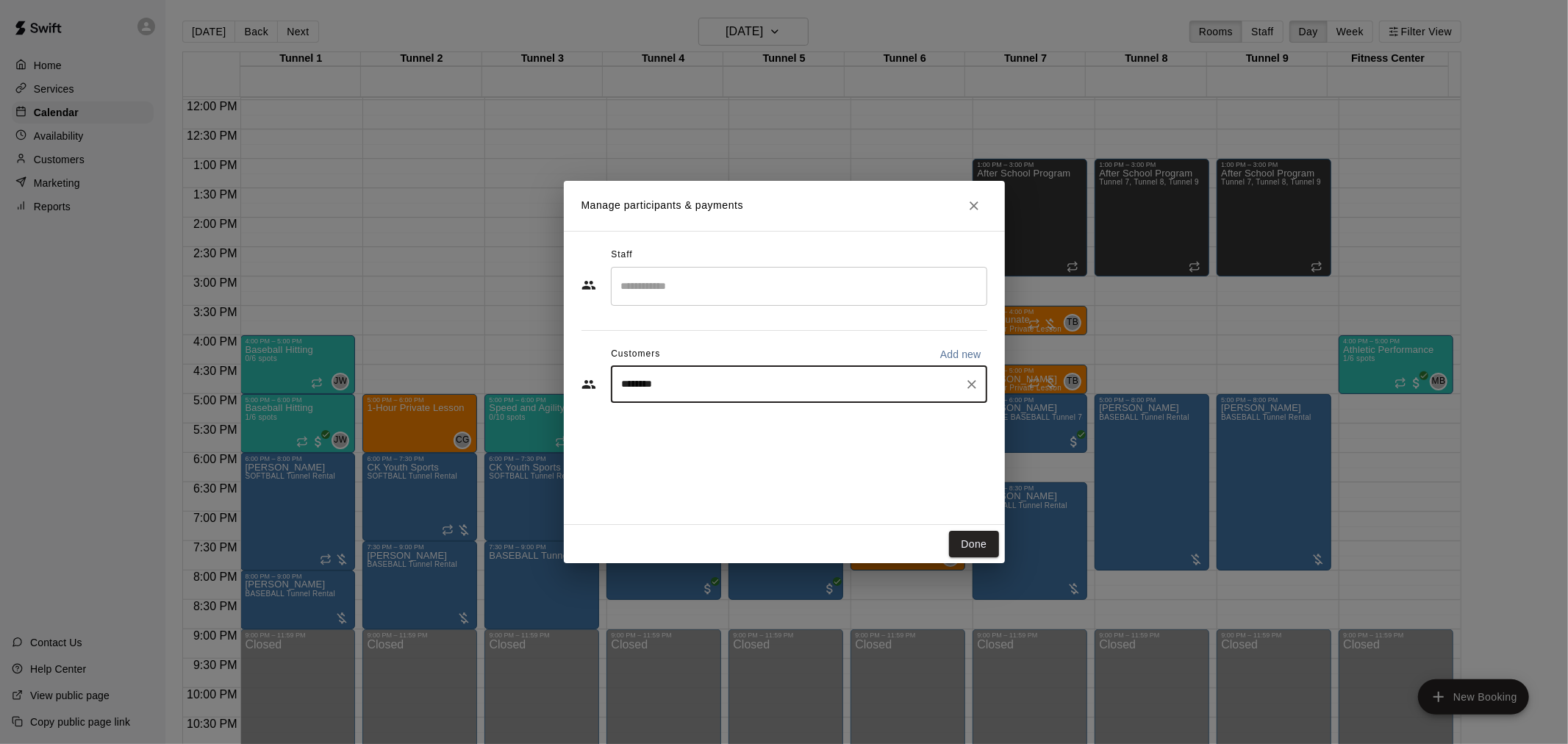
type input "*********"
click at [757, 421] on p "MVP Membership" at bounding box center [786, 418] width 68 height 12
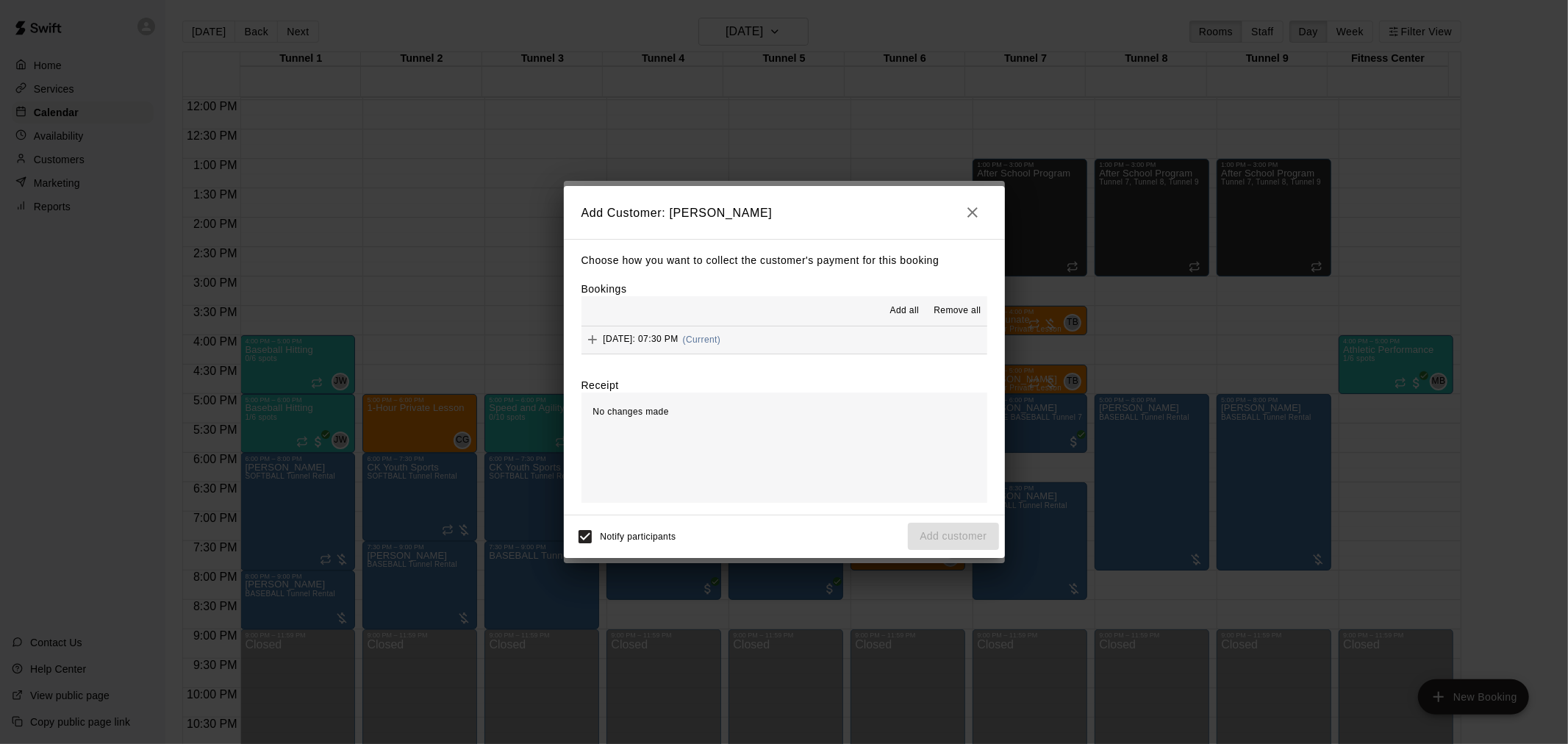
click at [774, 347] on button "[DATE]: 07:30 PM (Current)" at bounding box center [784, 340] width 405 height 27
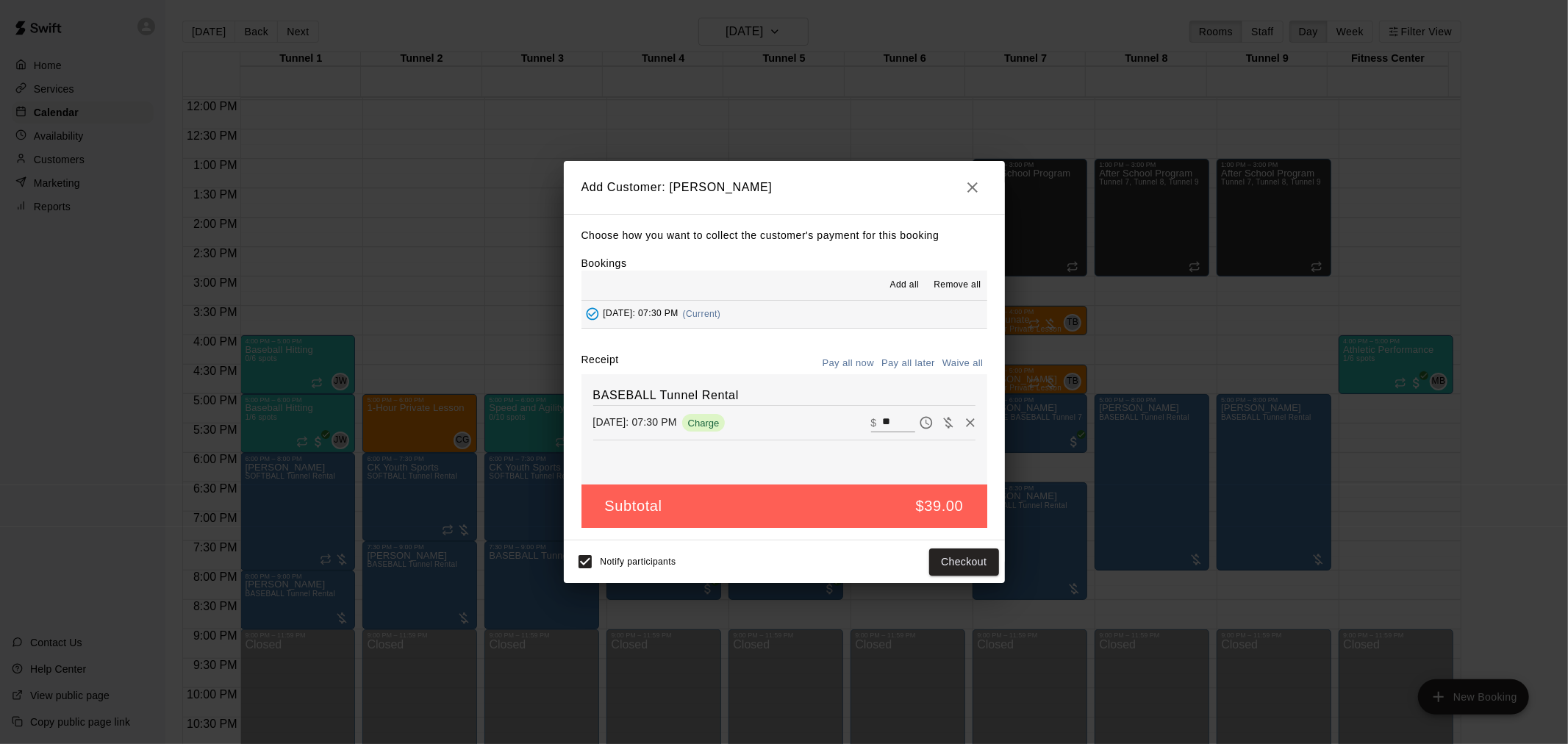
click at [892, 362] on button "Pay all later" at bounding box center [908, 364] width 61 height 23
click at [972, 558] on button "Add customer" at bounding box center [953, 562] width 90 height 27
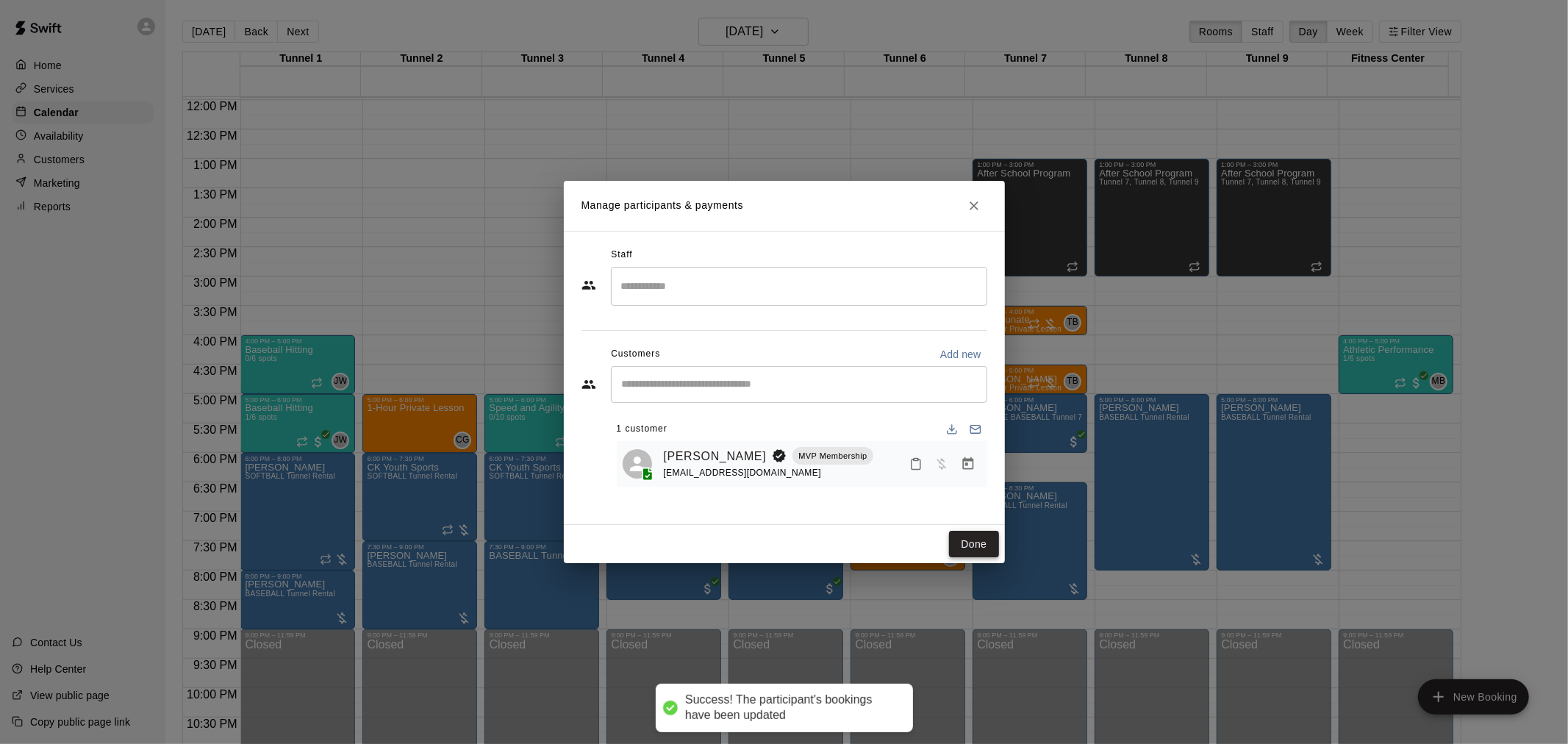
click at [980, 540] on button "Done" at bounding box center [974, 544] width 49 height 27
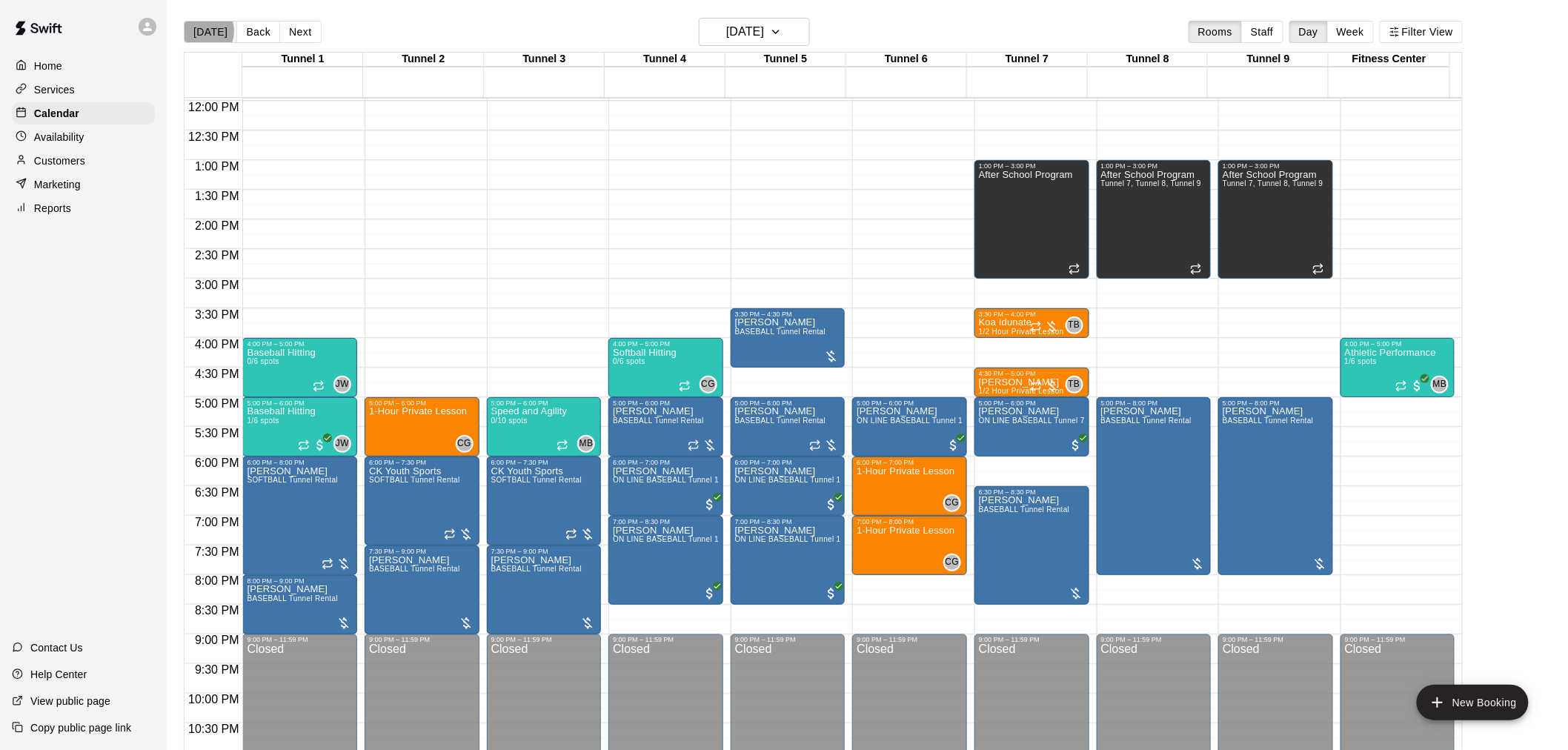
click at [201, 31] on button "[DATE]" at bounding box center [210, 31] width 53 height 22
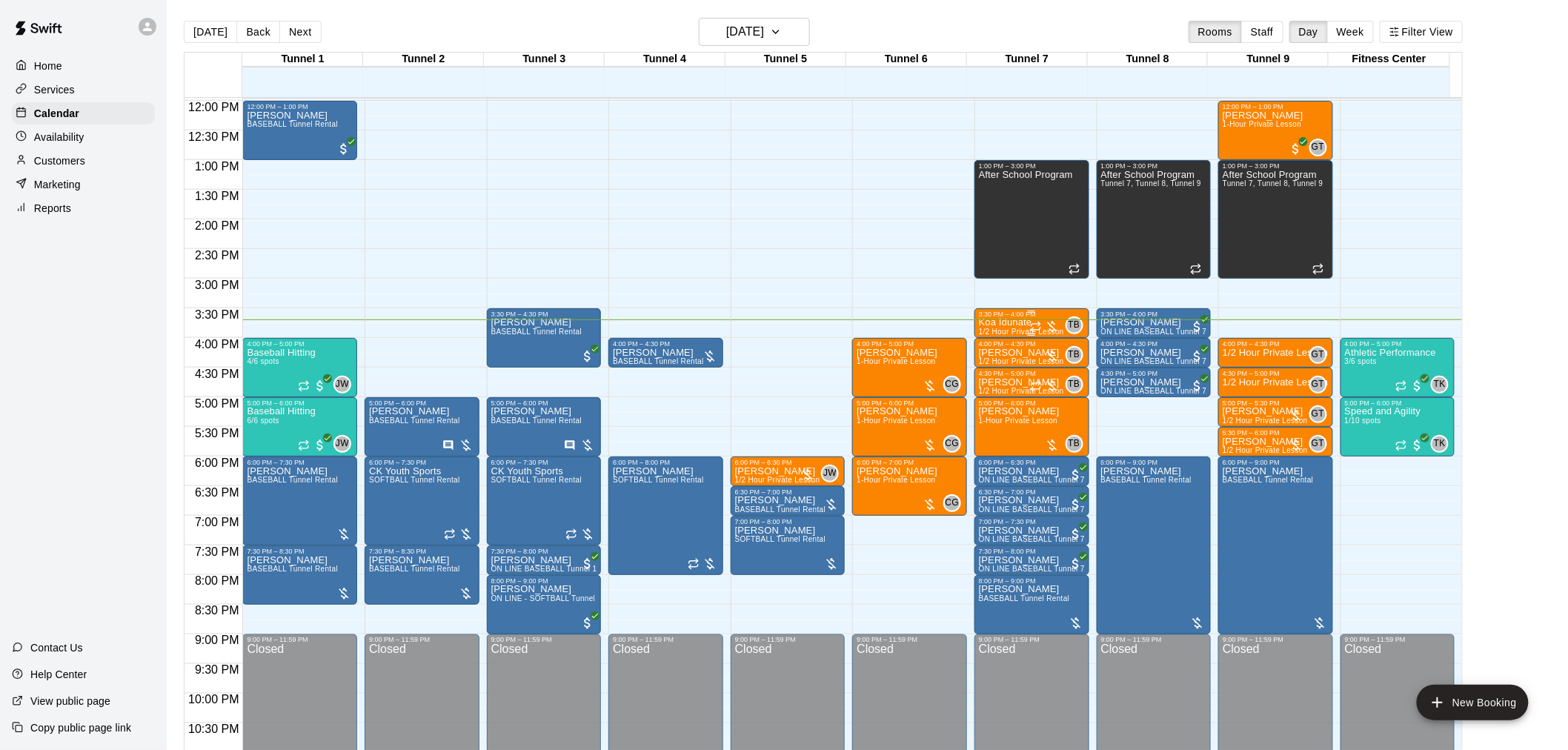
click at [1024, 322] on p "Koa Idunate" at bounding box center [1022, 322] width 85 height 0
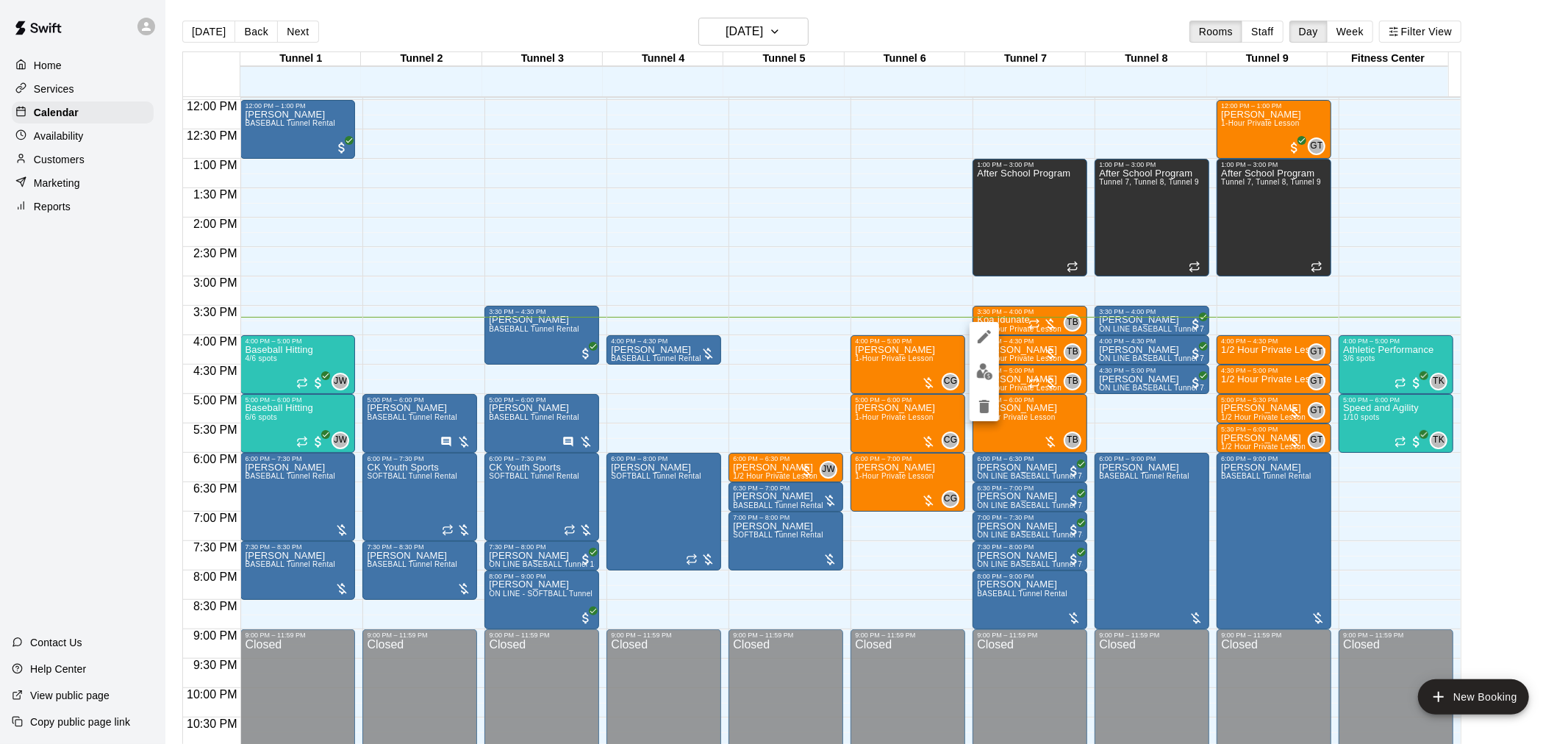
click at [993, 365] on img "edit" at bounding box center [984, 371] width 17 height 17
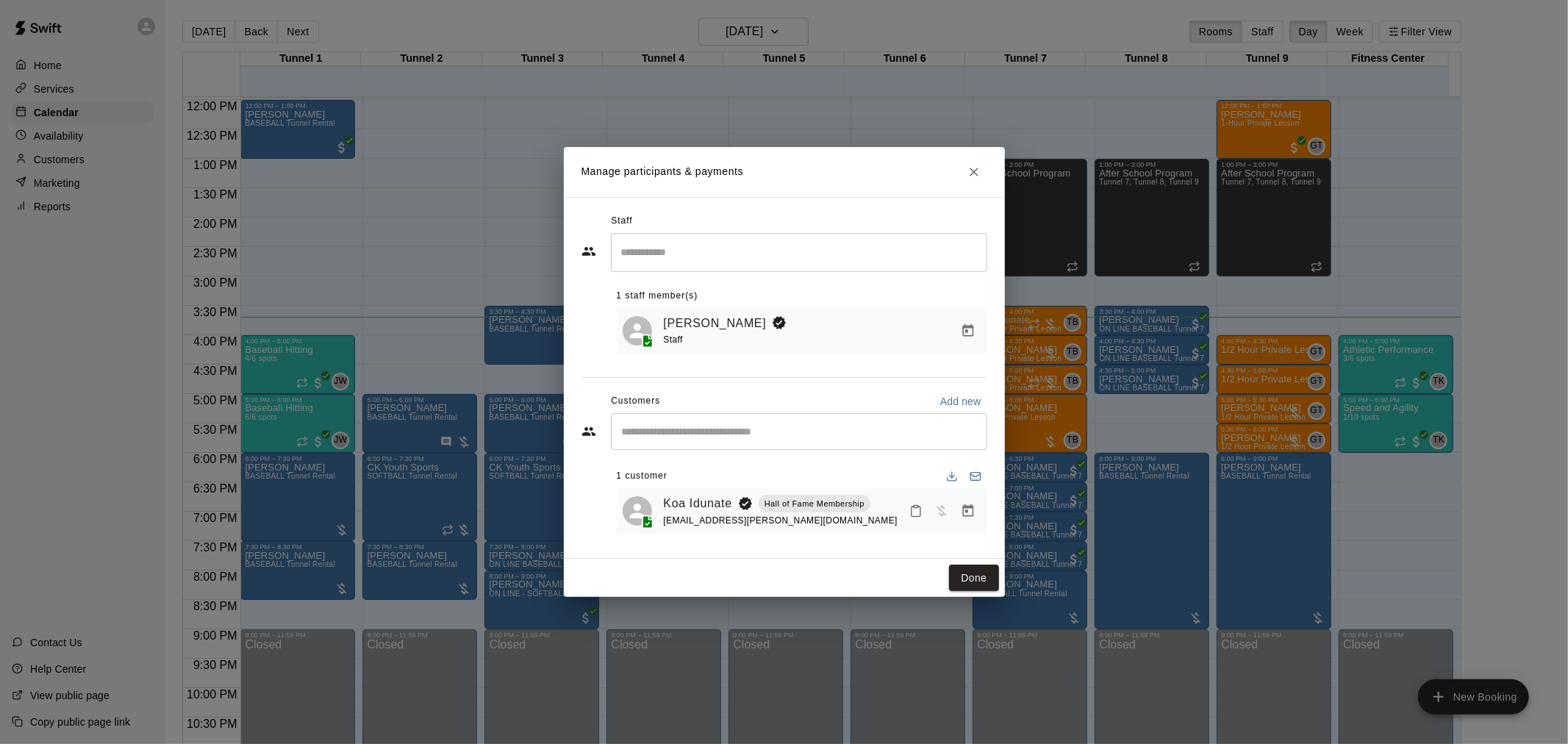
click at [968, 517] on icon "Manage bookings & payment" at bounding box center [968, 511] width 11 height 12
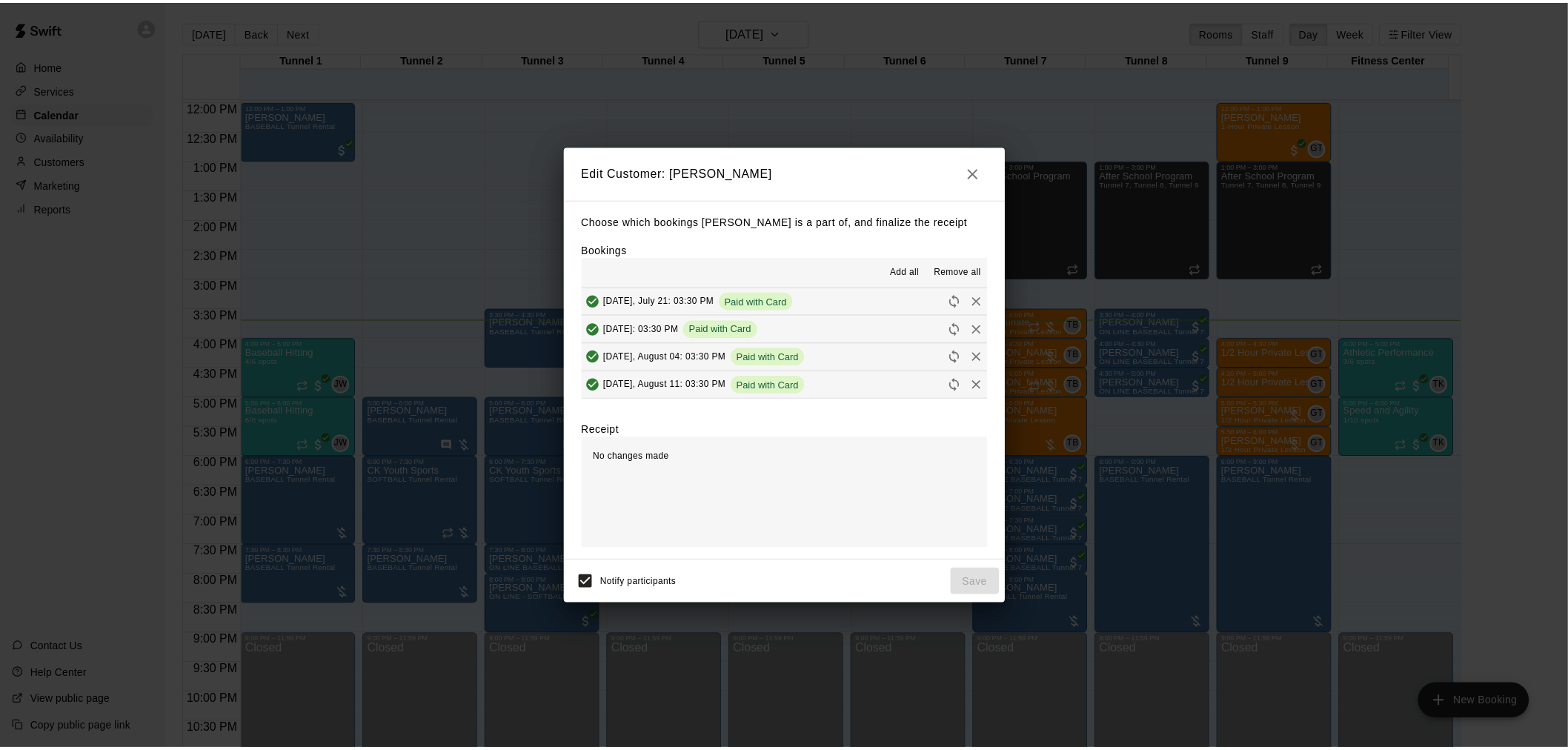
scroll to position [55, 0]
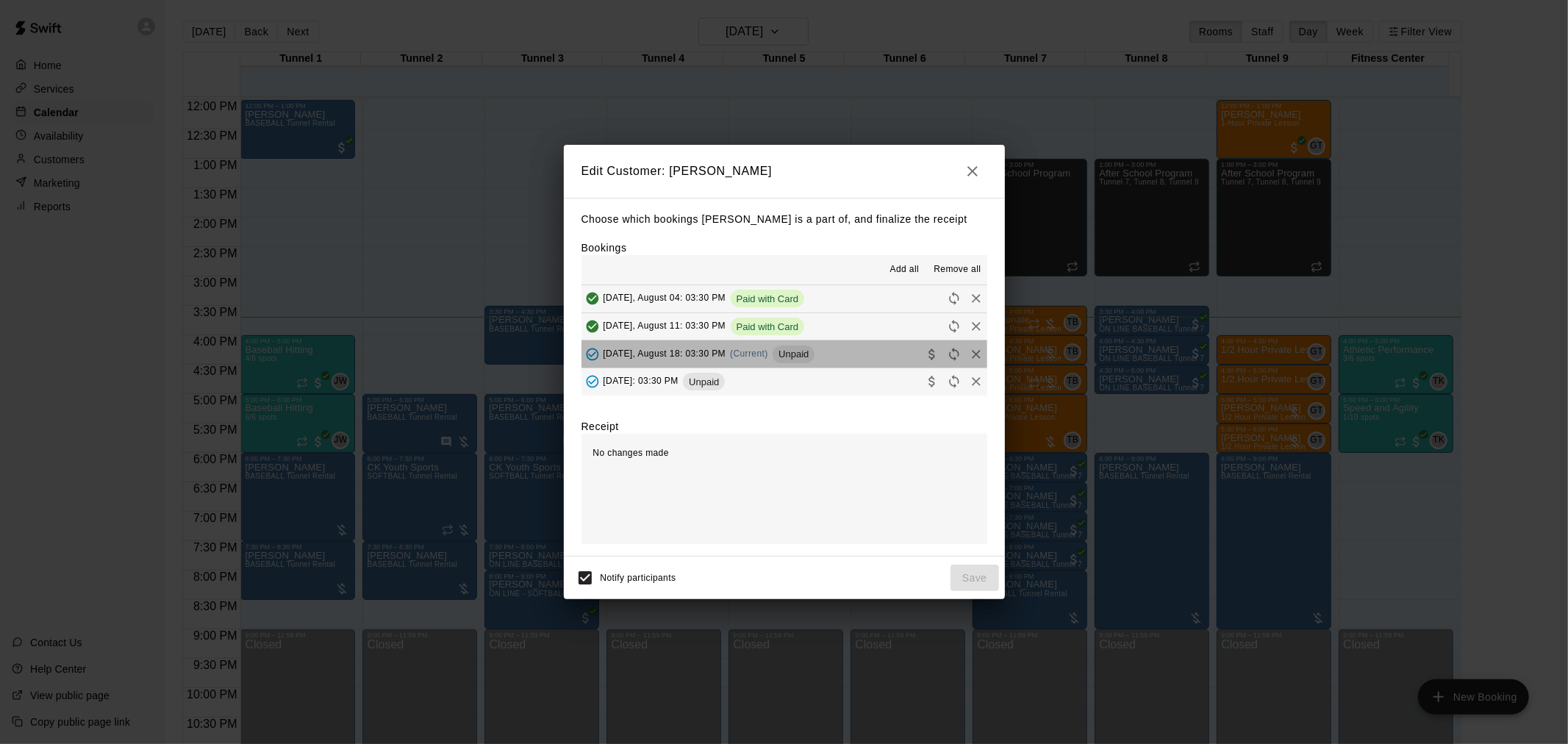
click at [814, 353] on span "Unpaid" at bounding box center [793, 354] width 42 height 11
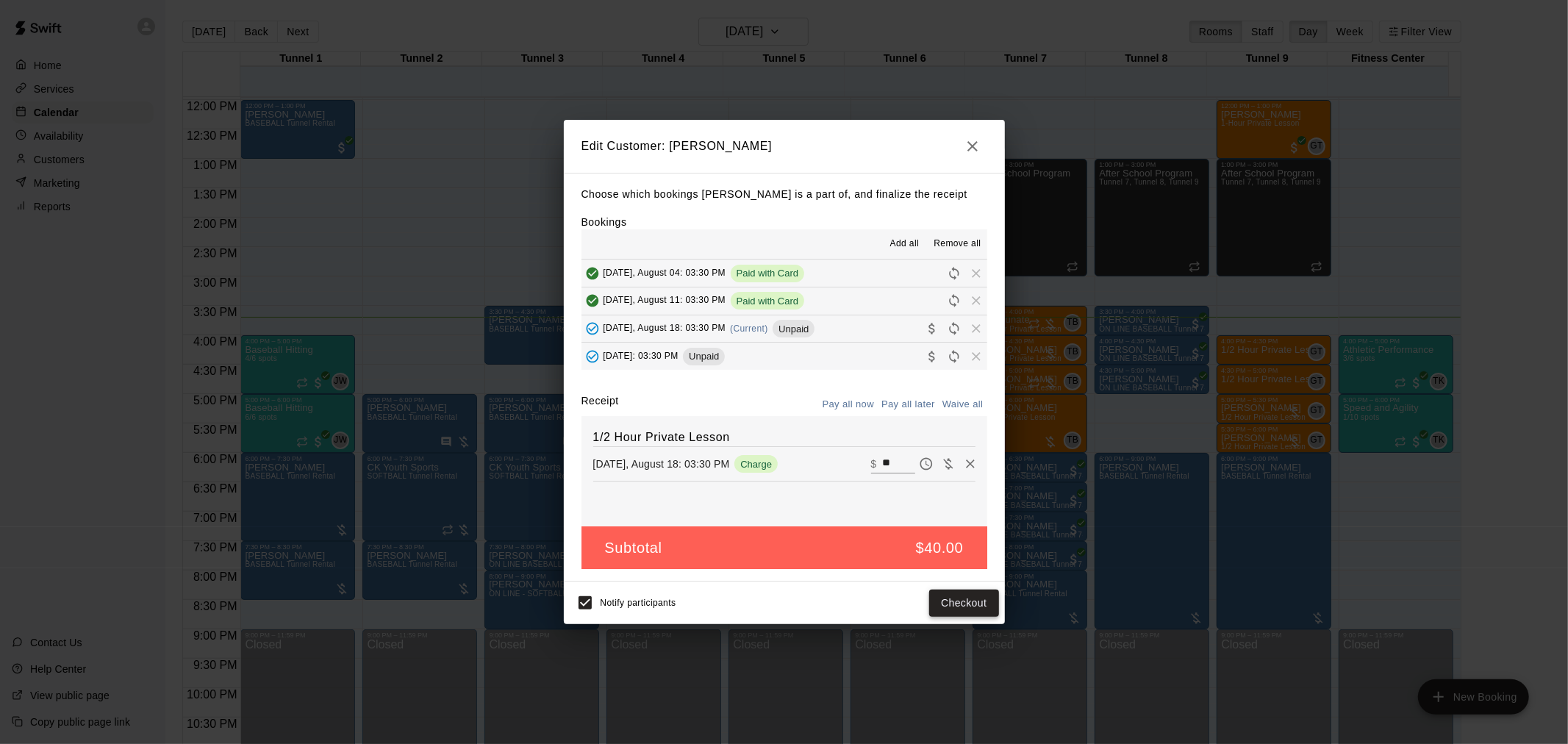
click at [963, 608] on button "Checkout" at bounding box center [964, 604] width 69 height 27
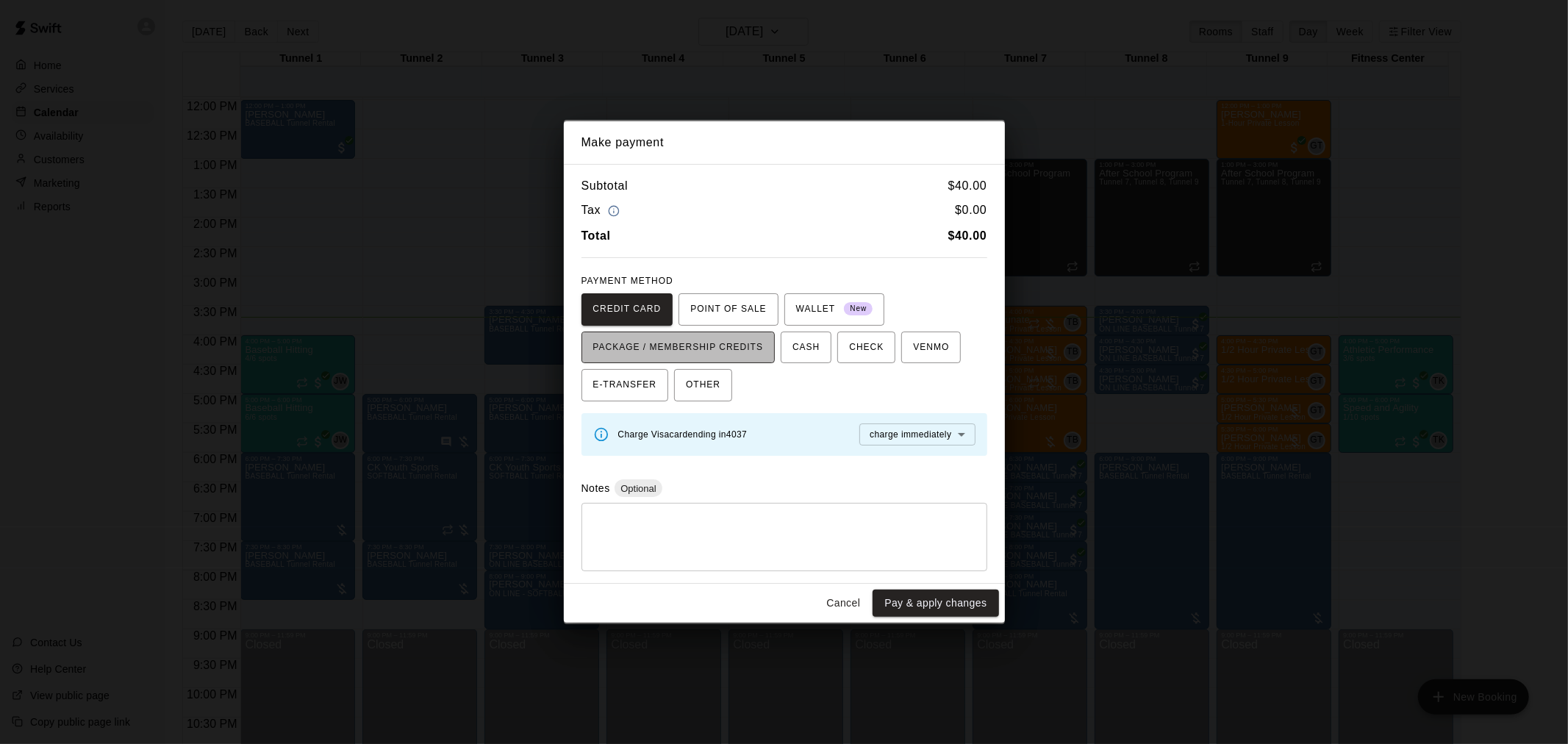
click at [746, 336] on span "PACKAGE / MEMBERSHIP CREDITS" at bounding box center [678, 347] width 170 height 24
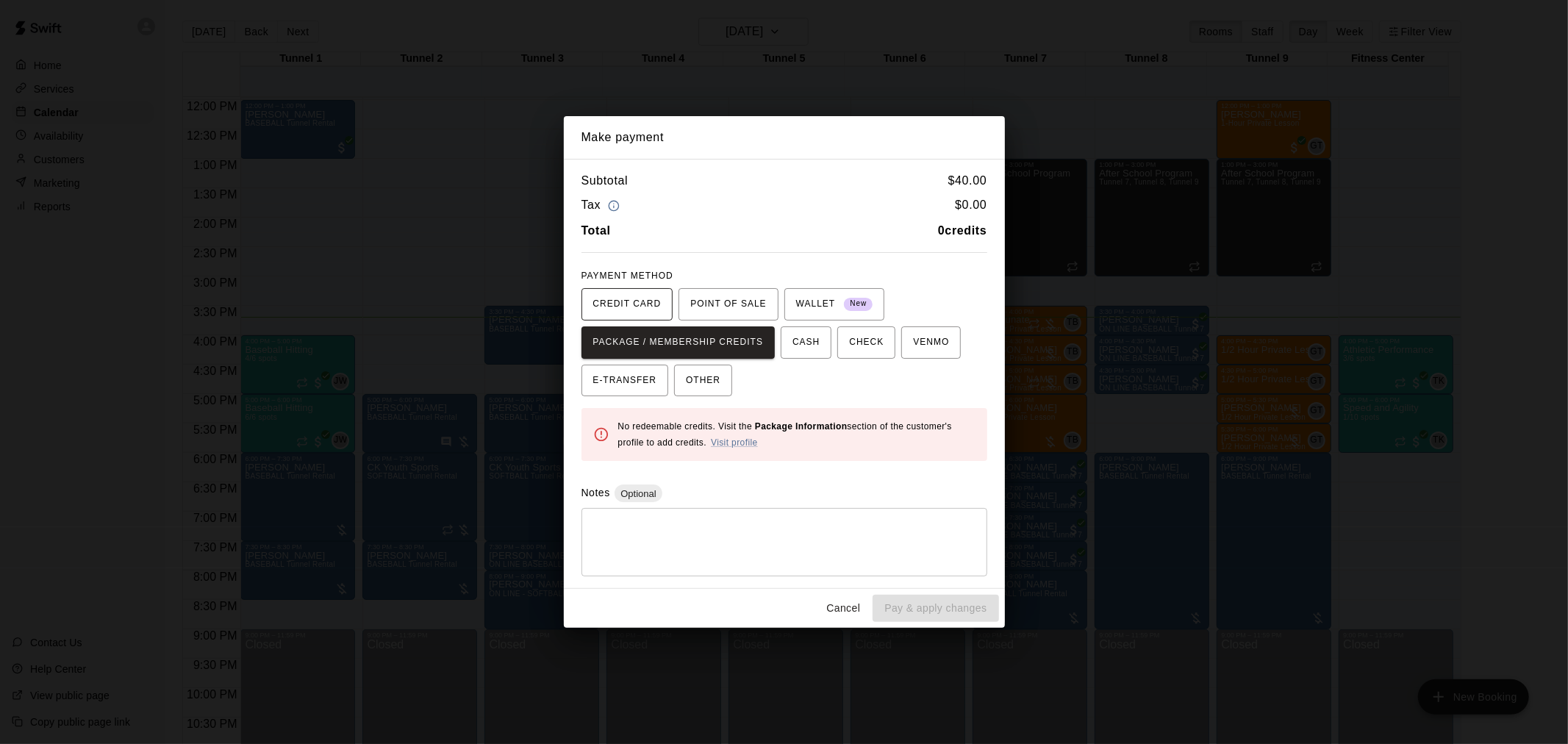
click at [643, 306] on span "CREDIT CARD" at bounding box center [627, 304] width 68 height 24
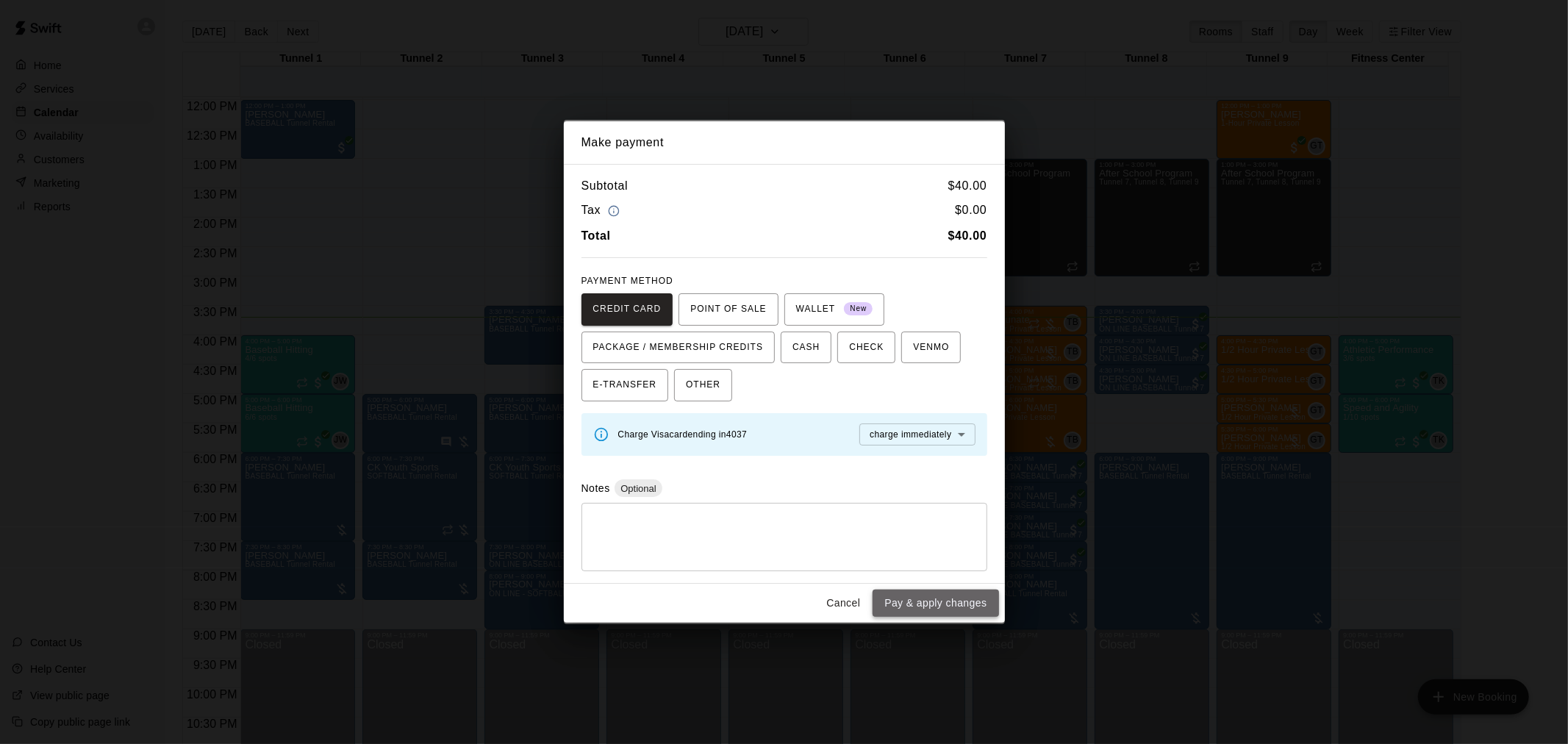
click at [960, 600] on button "Pay & apply changes" at bounding box center [935, 604] width 125 height 27
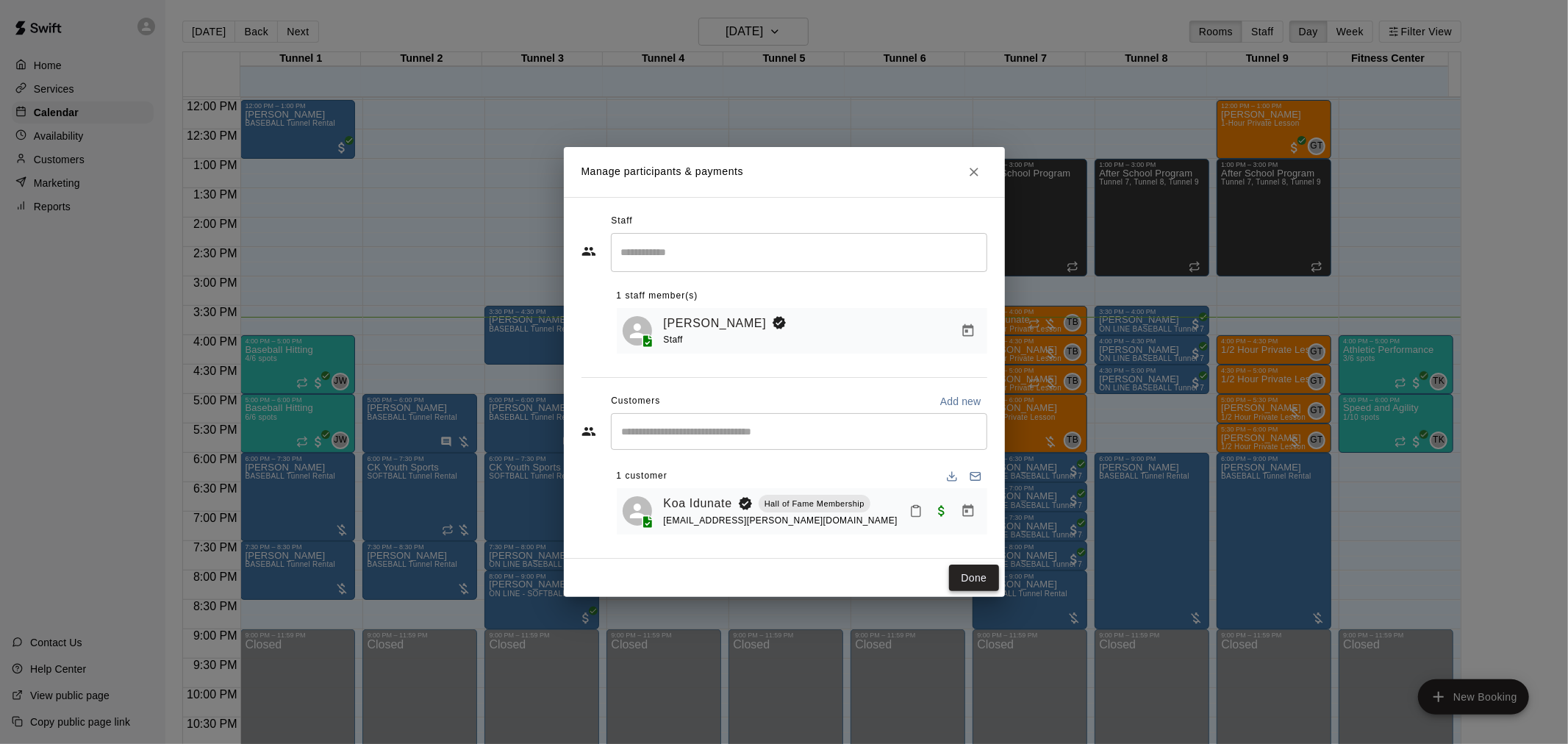
click at [967, 589] on button "Done" at bounding box center [974, 578] width 49 height 27
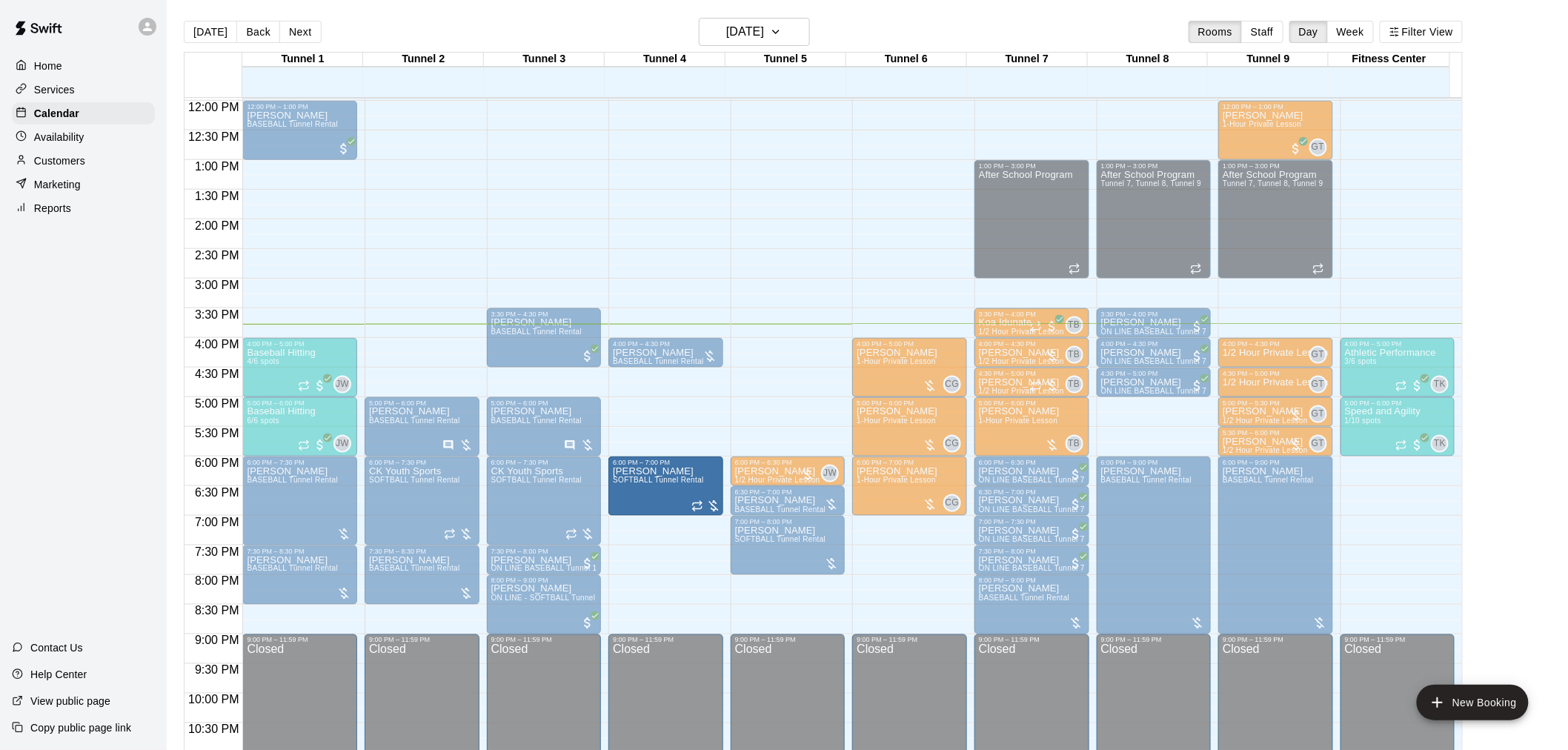
drag, startPoint x: 665, startPoint y: 571, endPoint x: 670, endPoint y: 528, distance: 43.3
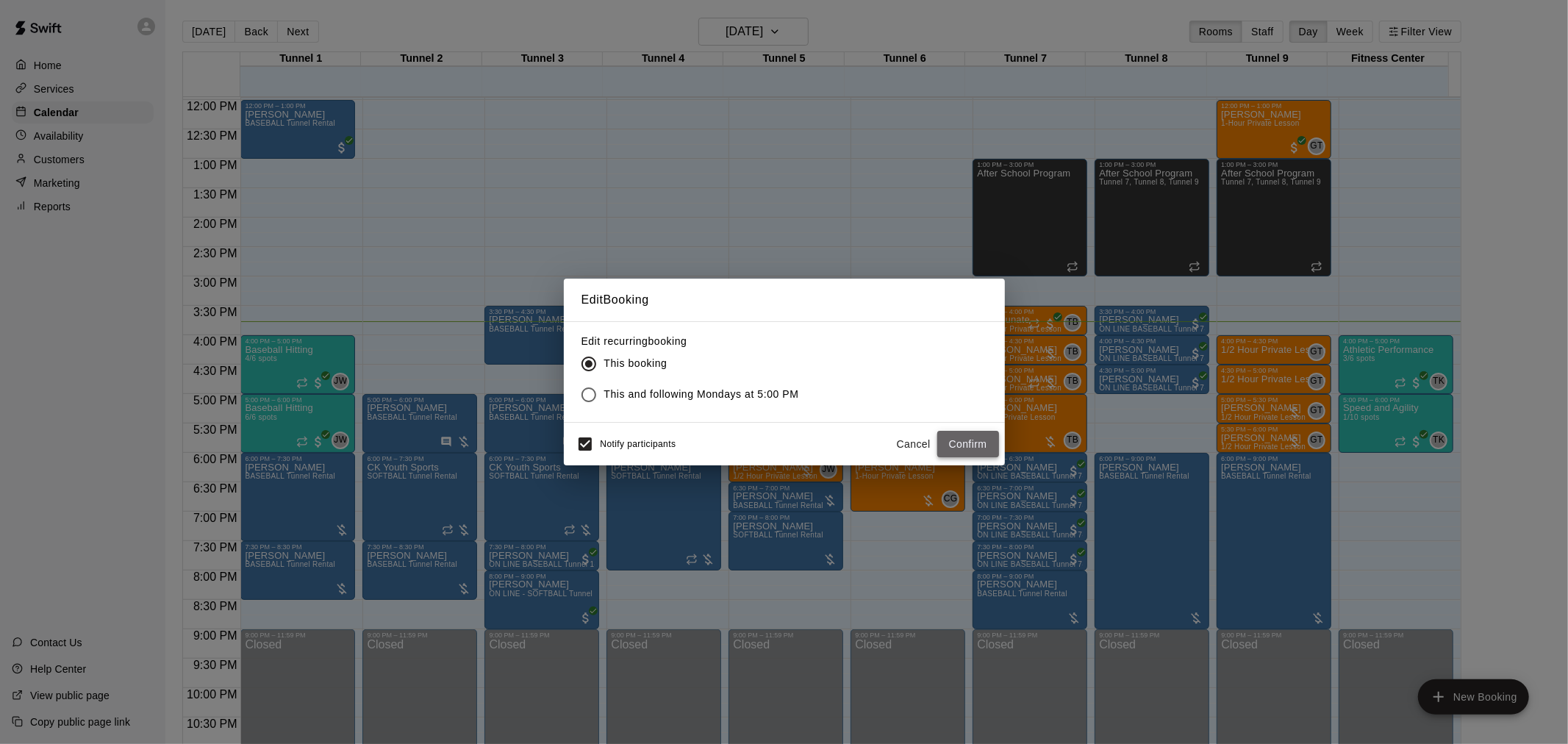
click at [966, 444] on button "Confirm" at bounding box center [968, 444] width 62 height 27
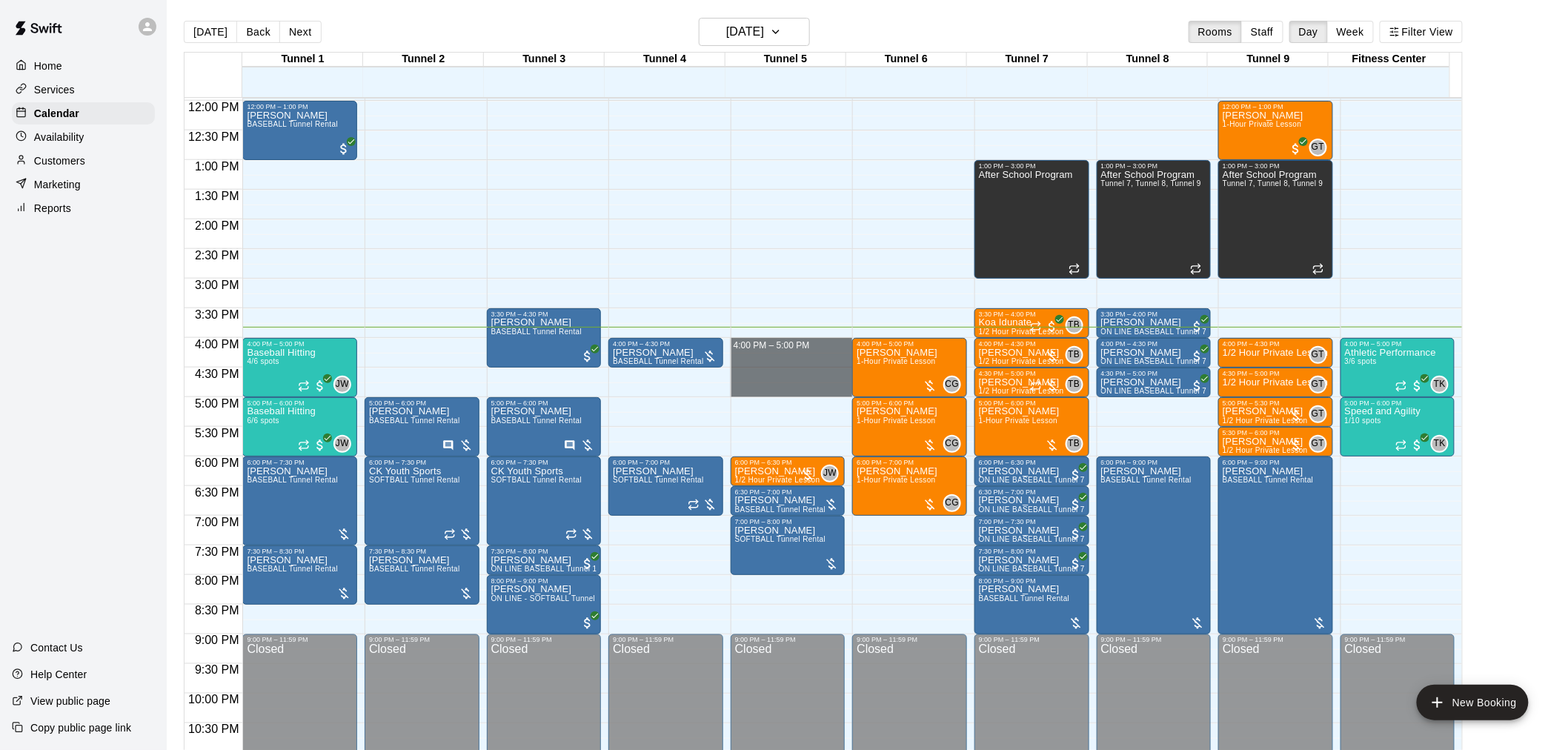
drag, startPoint x: 782, startPoint y: 343, endPoint x: 789, endPoint y: 395, distance: 52.5
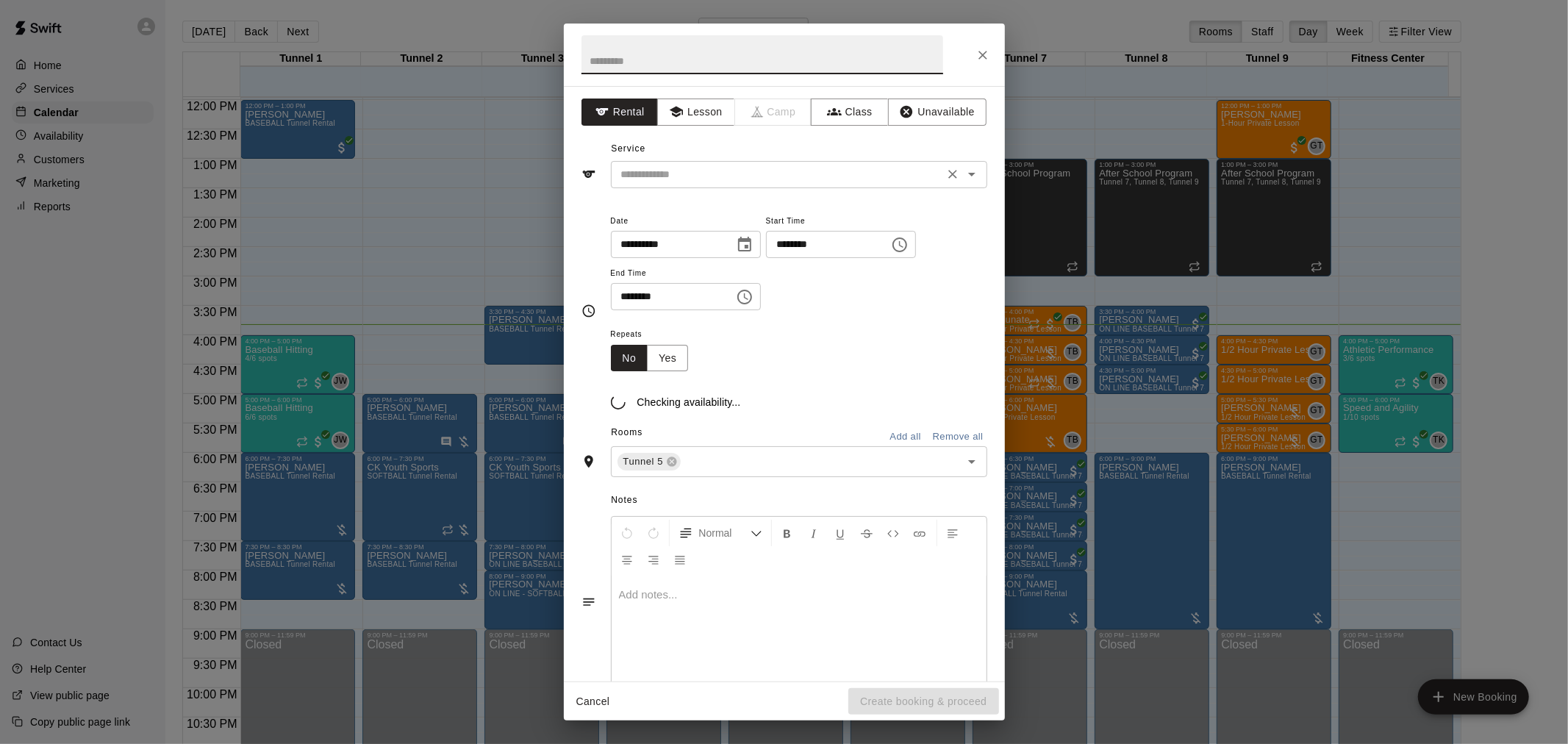
click at [716, 185] on div "​" at bounding box center [799, 174] width 376 height 27
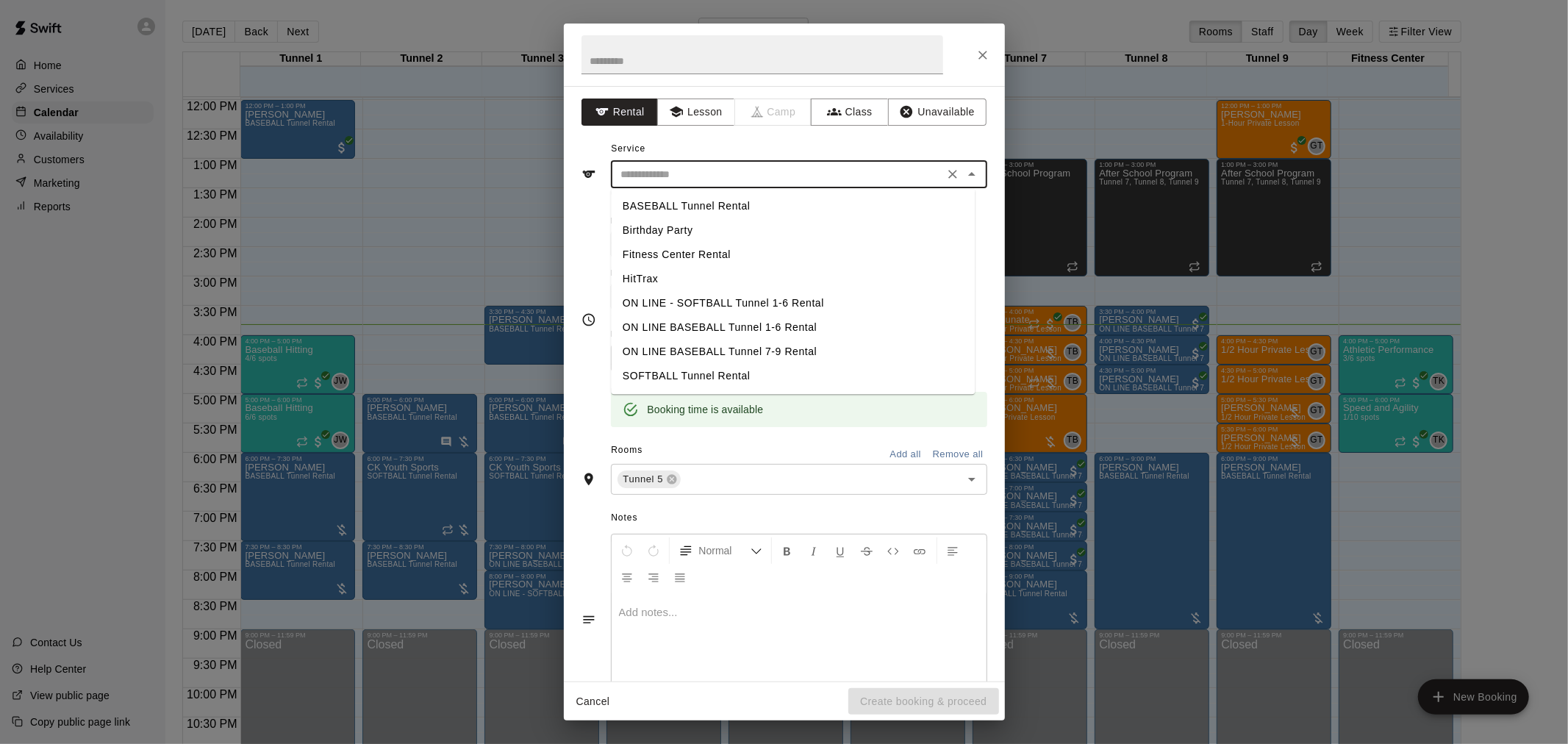
click at [722, 201] on li "BASEBALL Tunnel Rental" at bounding box center [793, 206] width 364 height 24
type input "**********"
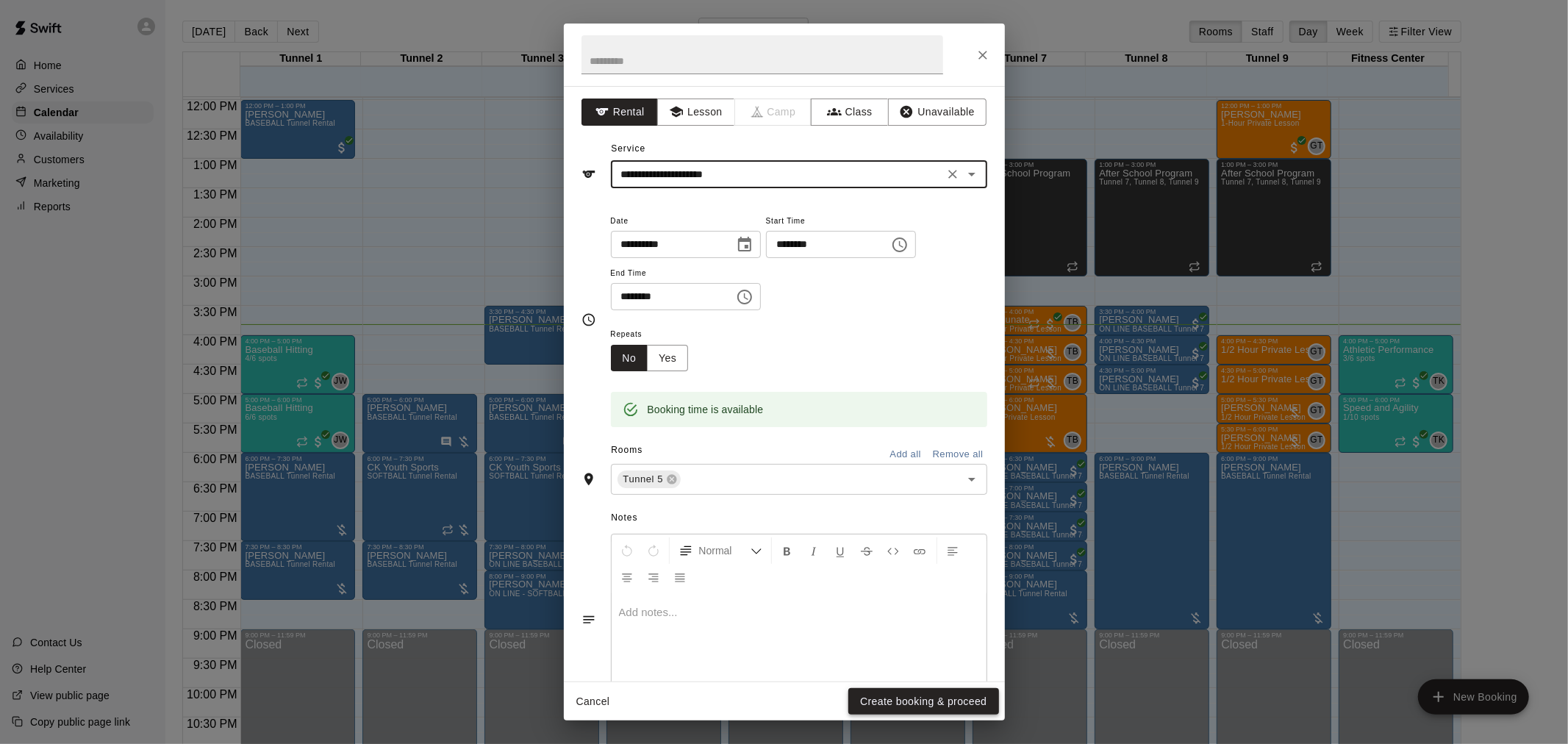
click at [923, 695] on button "Create booking & proceed" at bounding box center [924, 702] width 150 height 27
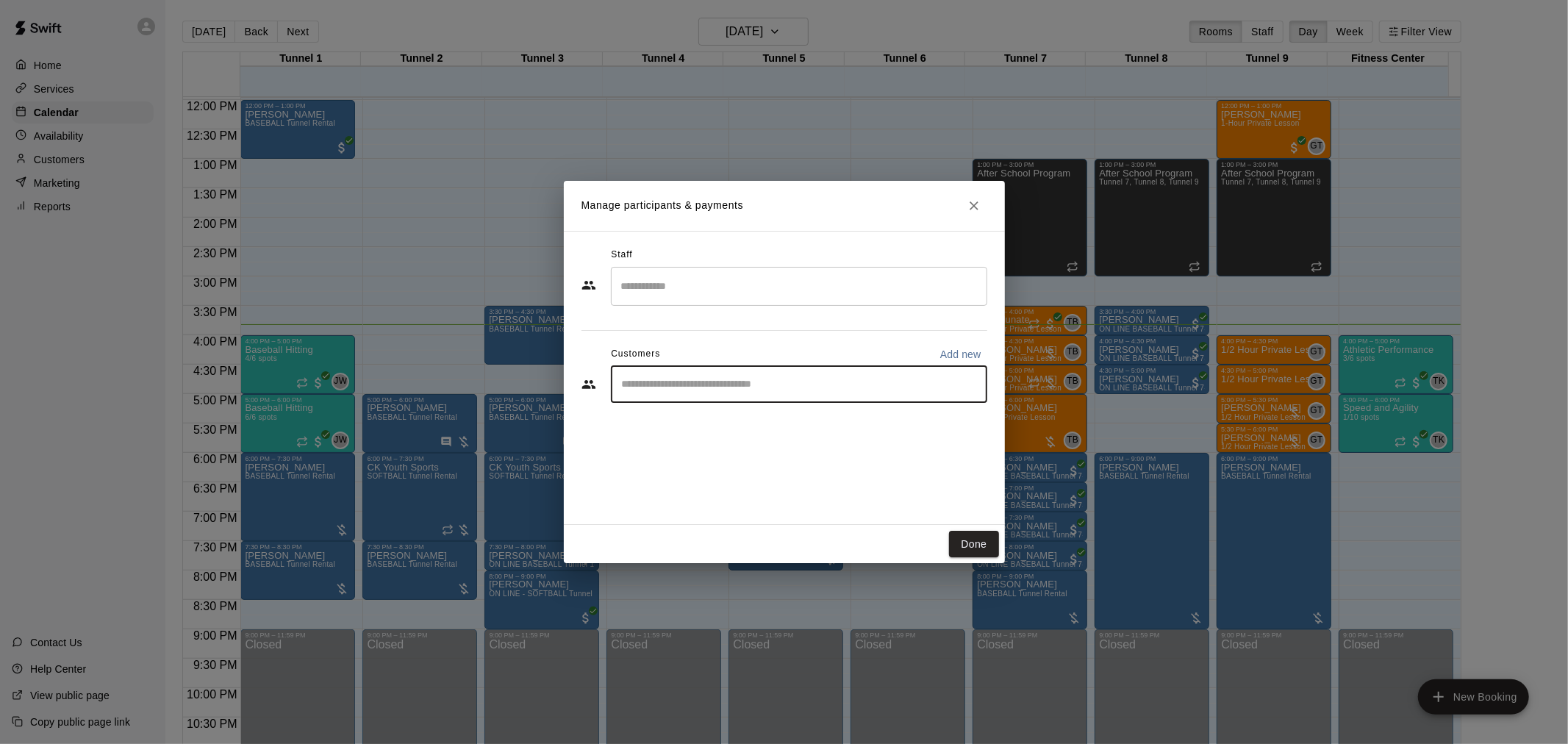
click at [858, 385] on input "Start typing to search customers..." at bounding box center [799, 384] width 363 height 15
type input "********"
click at [854, 410] on div "[PERSON_NAME] MVP 25 Membership [EMAIL_ADDRESS][DOMAIN_NAME]" at bounding box center [814, 426] width 323 height 32
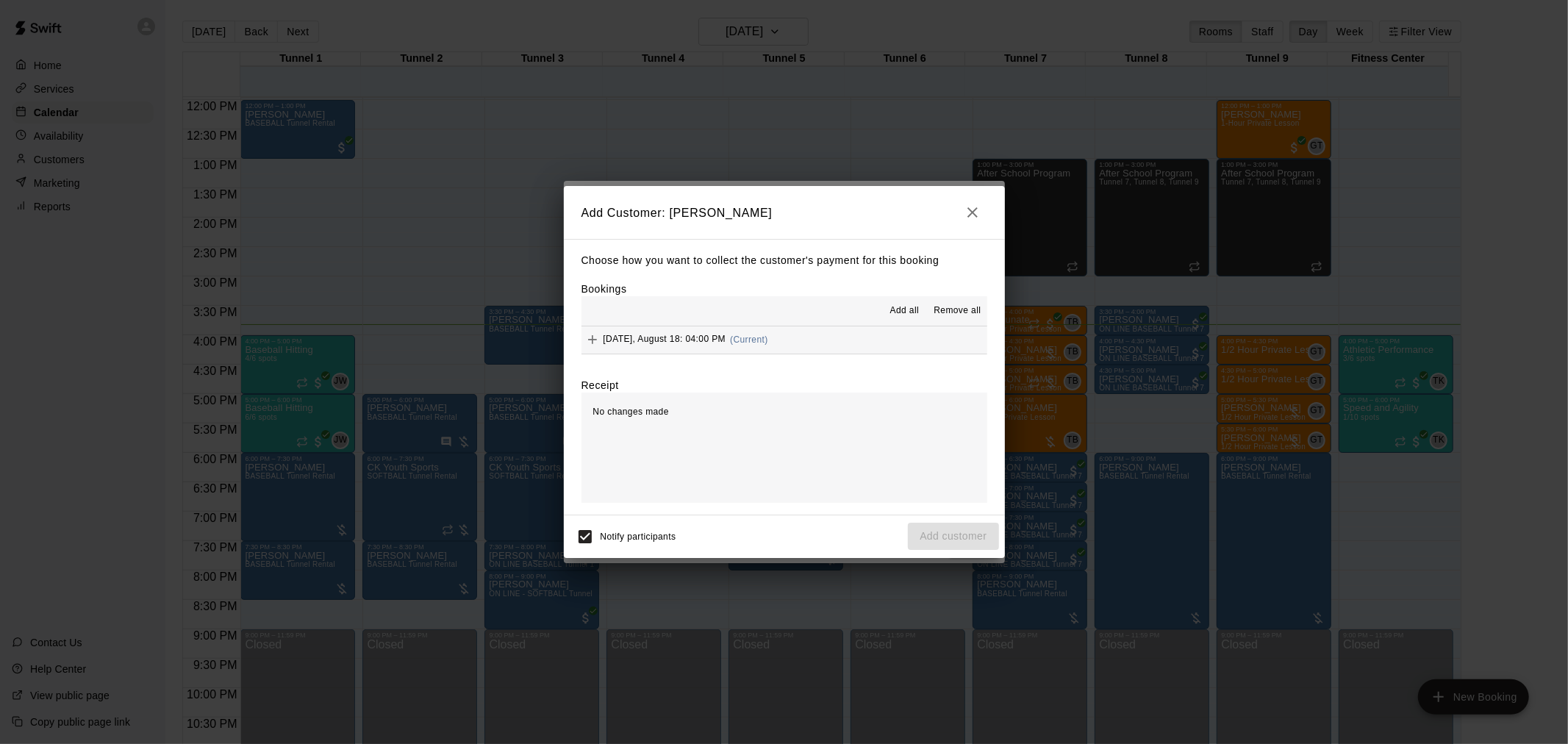
click at [769, 333] on div "[DATE], August 18: 04:00 PM (Current)" at bounding box center [674, 339] width 186 height 22
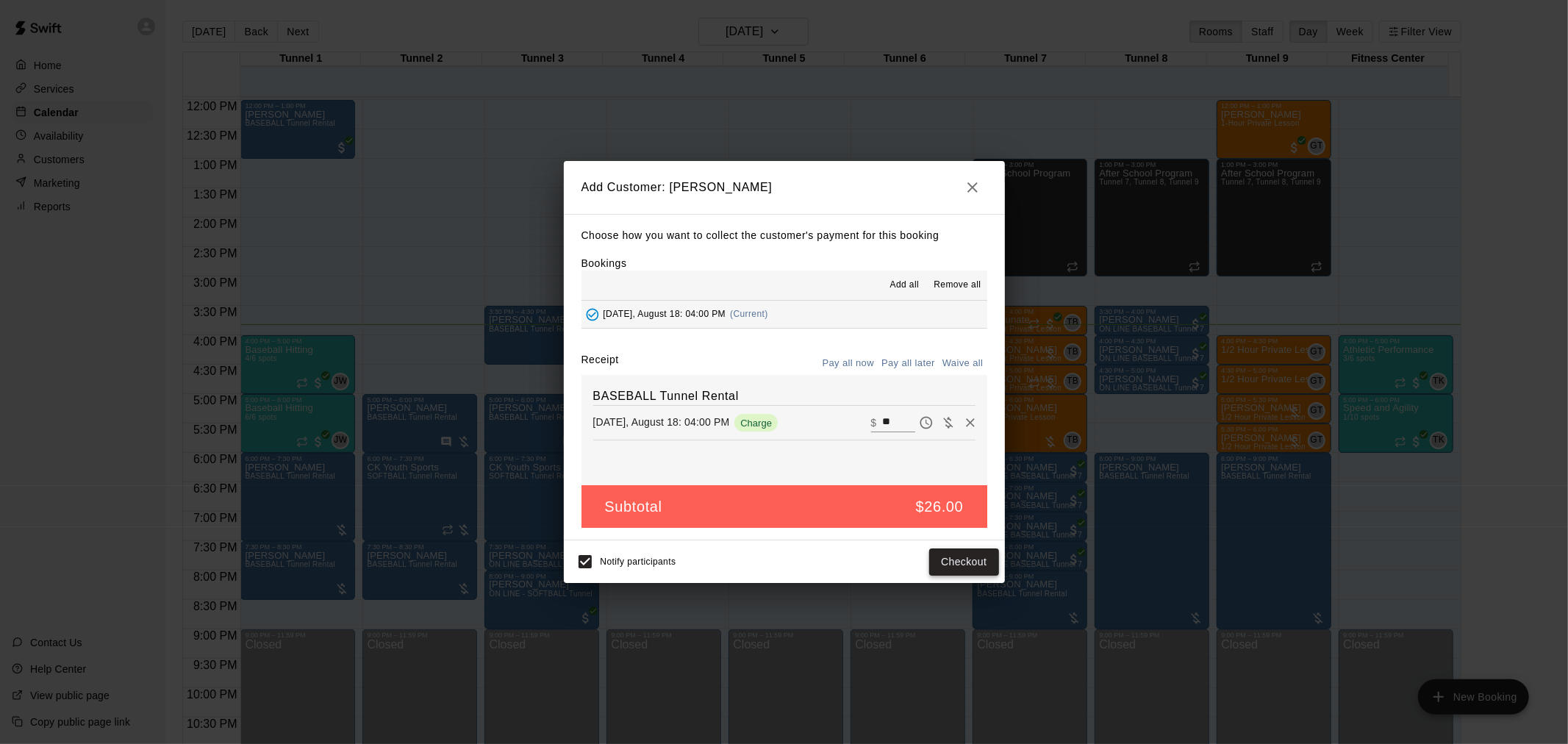
click at [960, 562] on button "Checkout" at bounding box center [964, 562] width 69 height 27
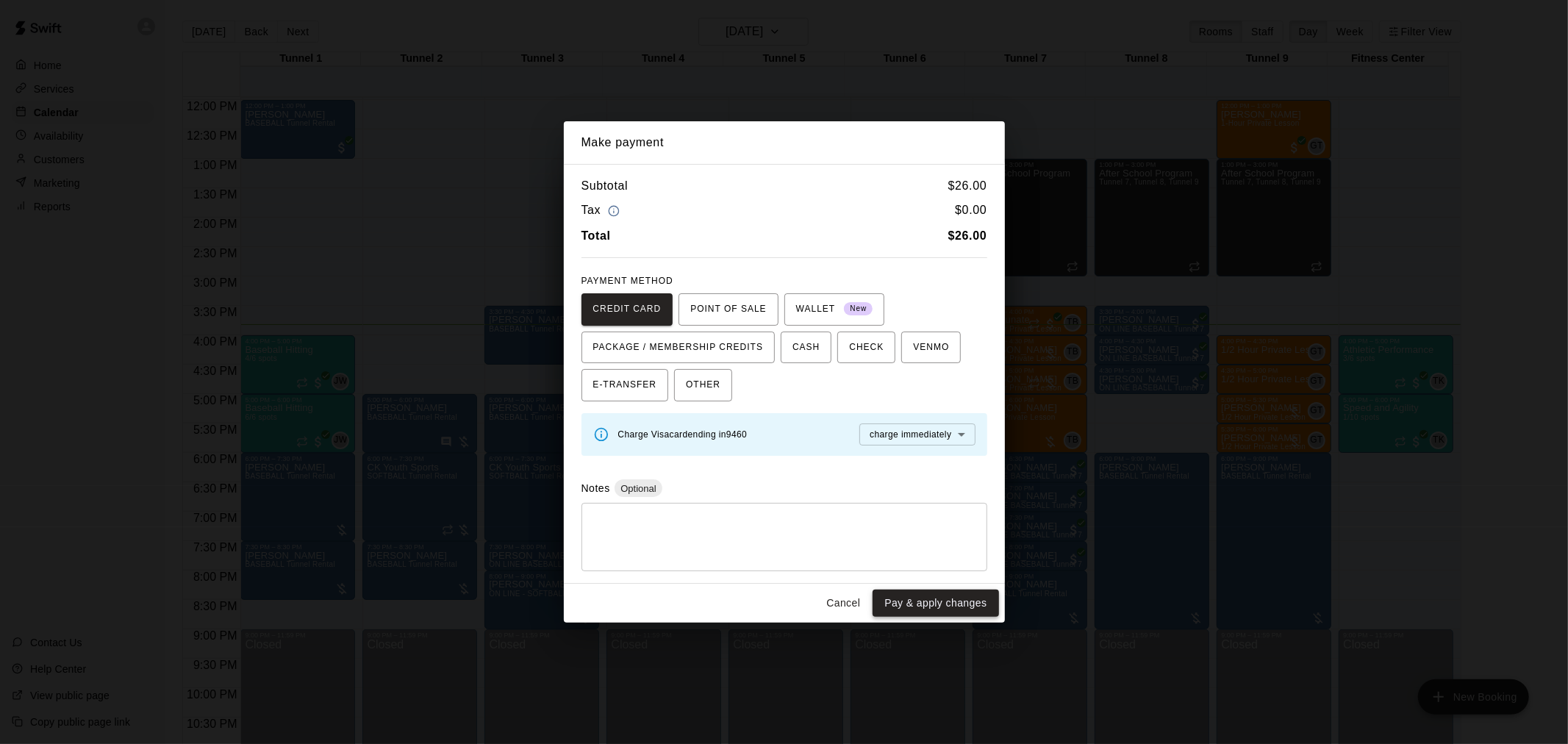
click at [924, 595] on button "Pay & apply changes" at bounding box center [935, 604] width 125 height 27
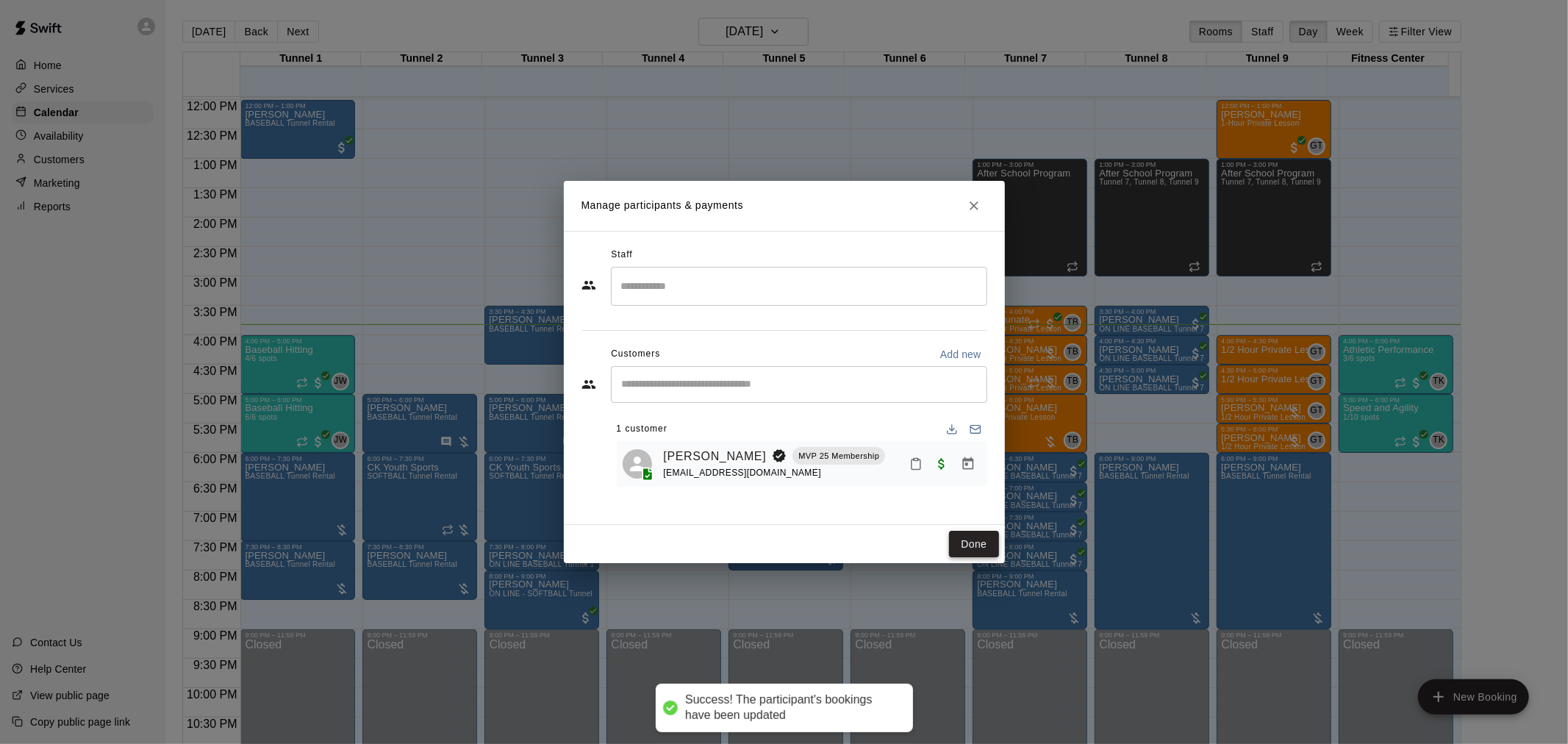
click at [989, 532] on button "Done" at bounding box center [974, 544] width 49 height 27
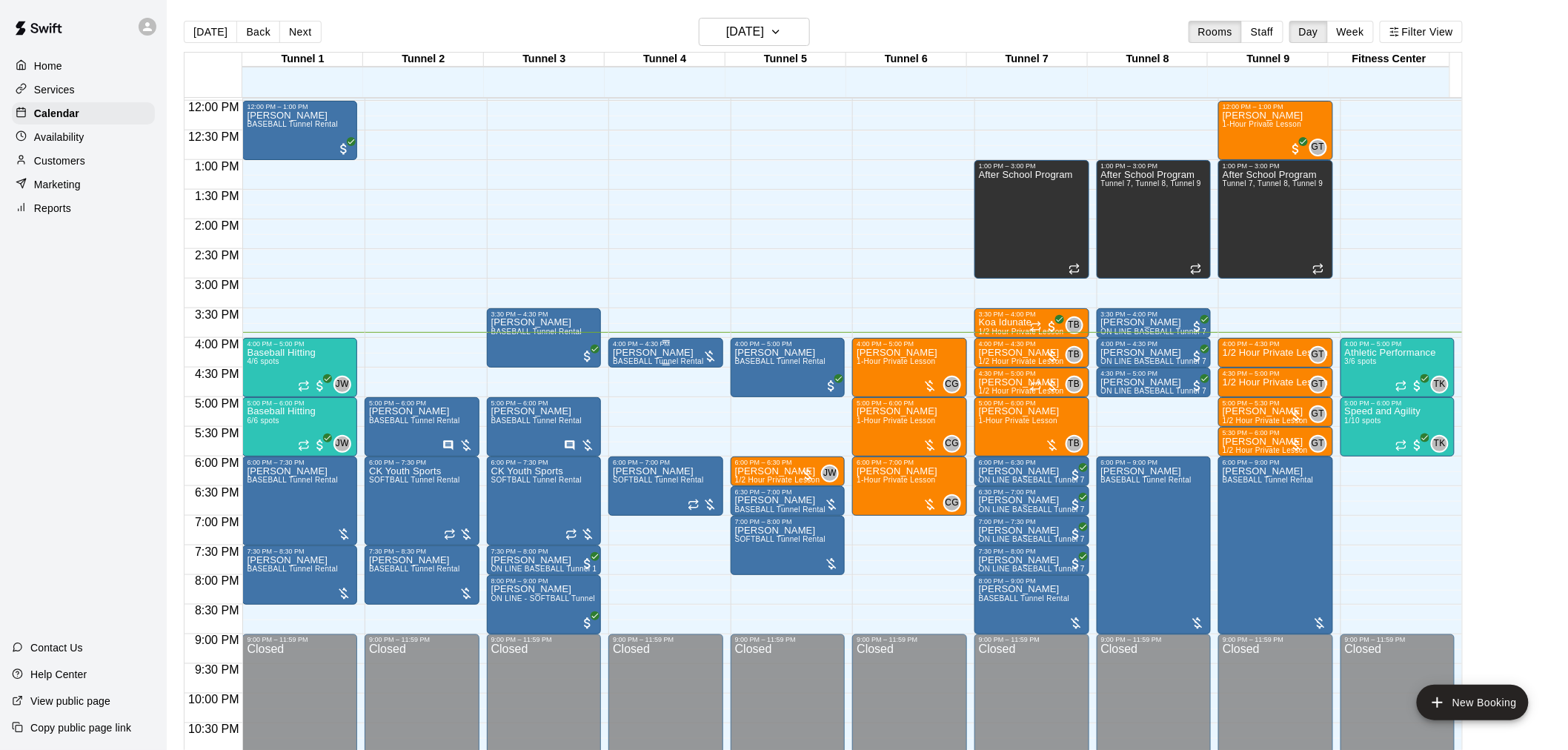
click at [629, 358] on span "BASEBALL Tunnel Rental" at bounding box center [658, 361] width 91 height 8
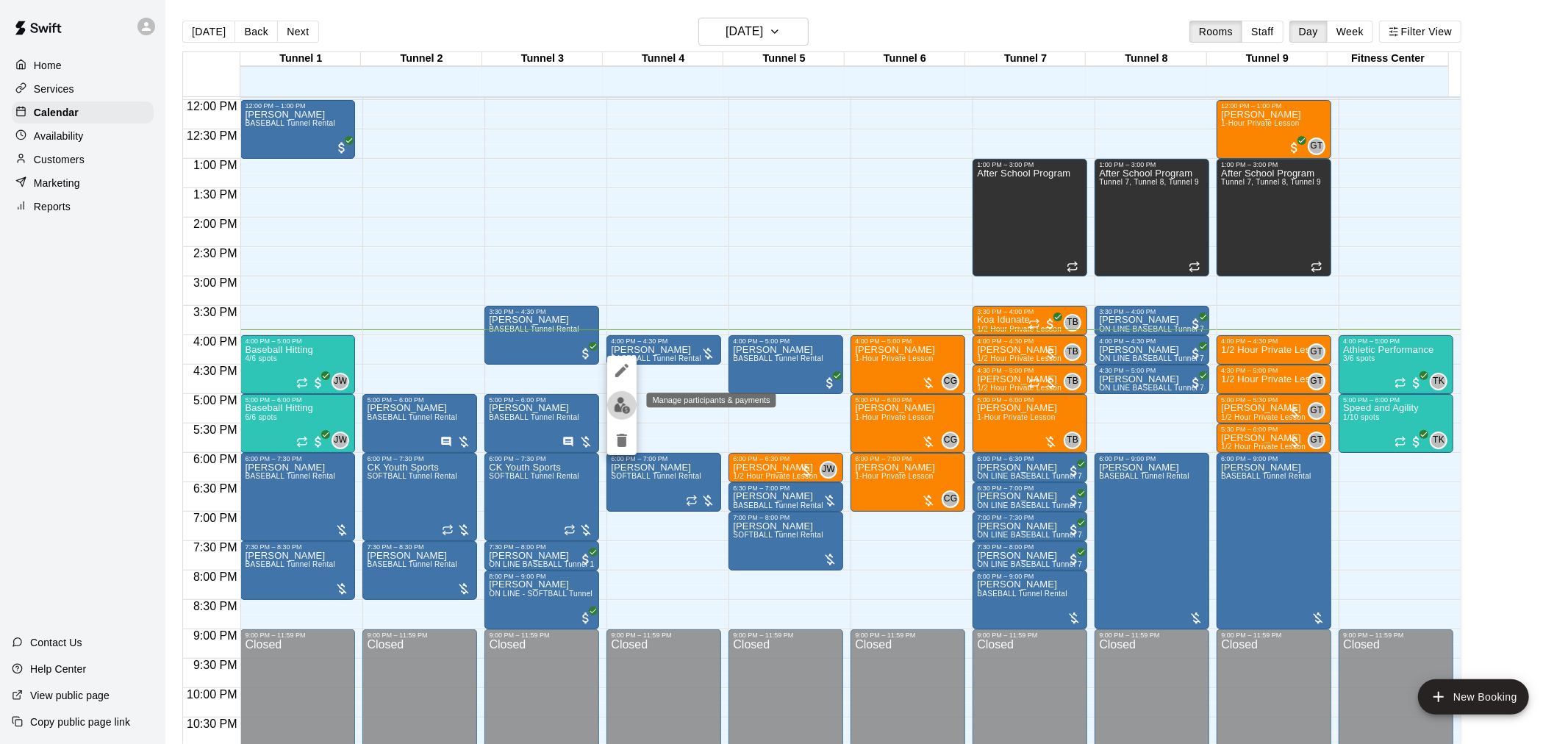
click at [622, 406] on img "edit" at bounding box center [622, 405] width 17 height 17
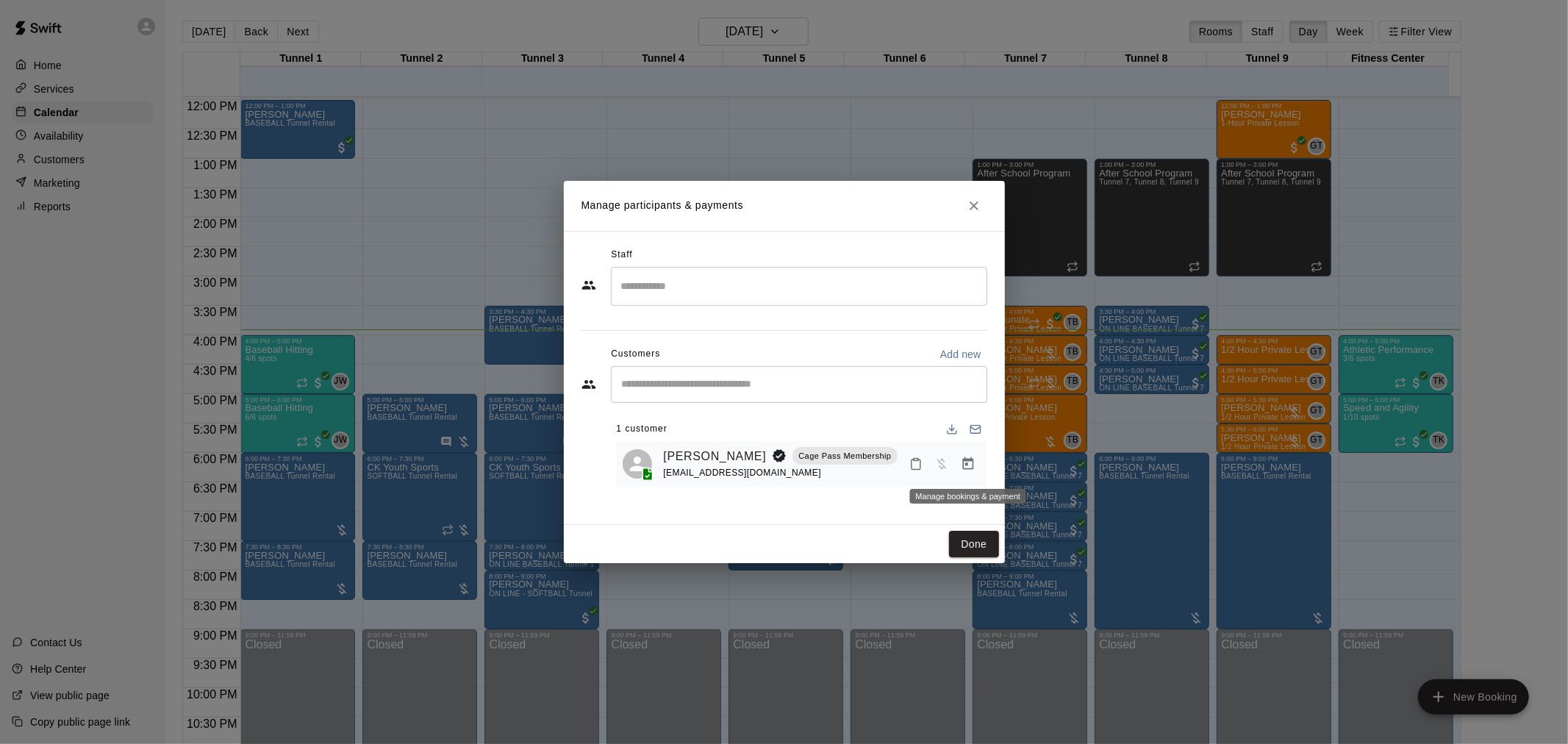
click at [961, 473] on button "Manage bookings & payment" at bounding box center [968, 464] width 27 height 27
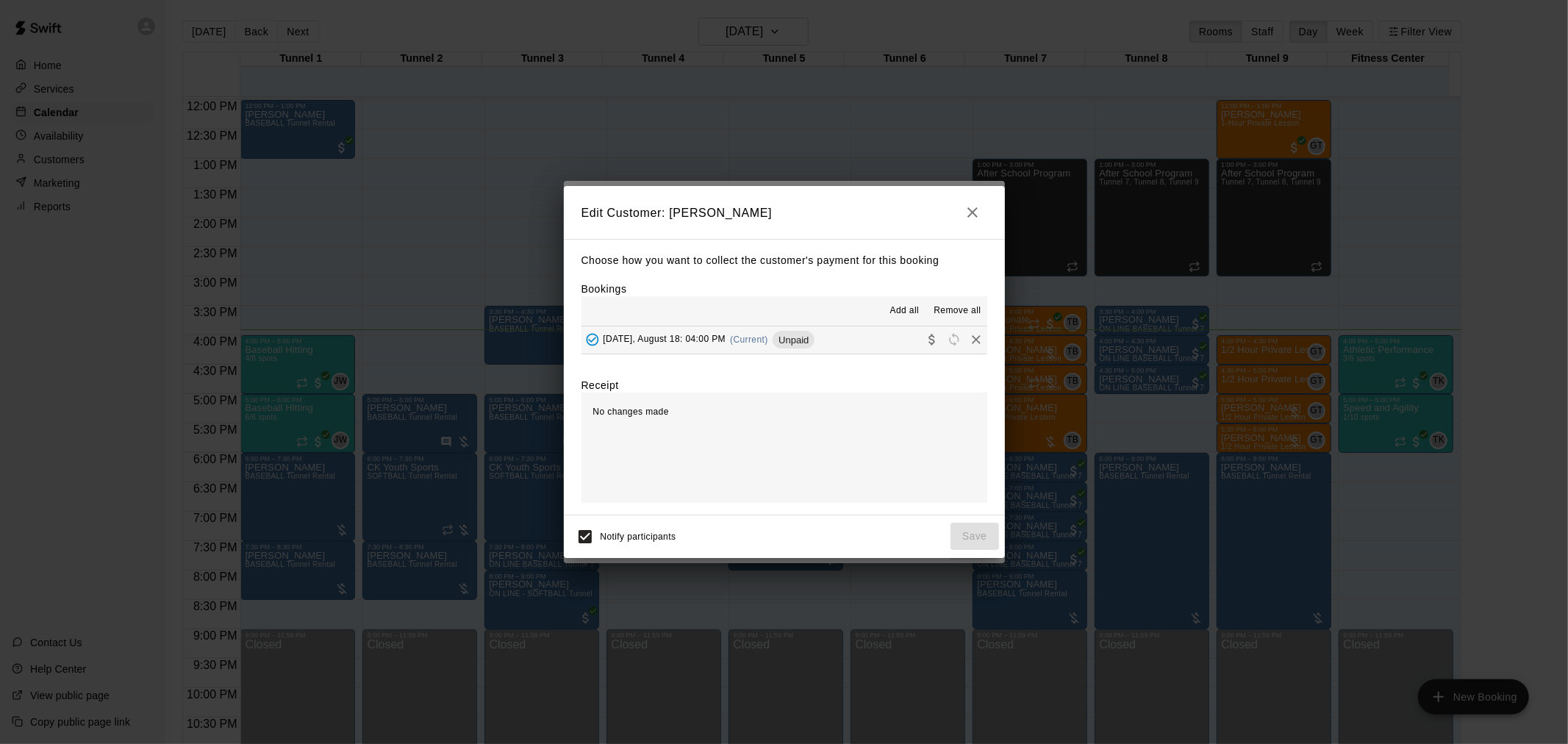
click at [789, 328] on button "[DATE], August 18: 04:00 PM (Current) Unpaid" at bounding box center [784, 340] width 405 height 27
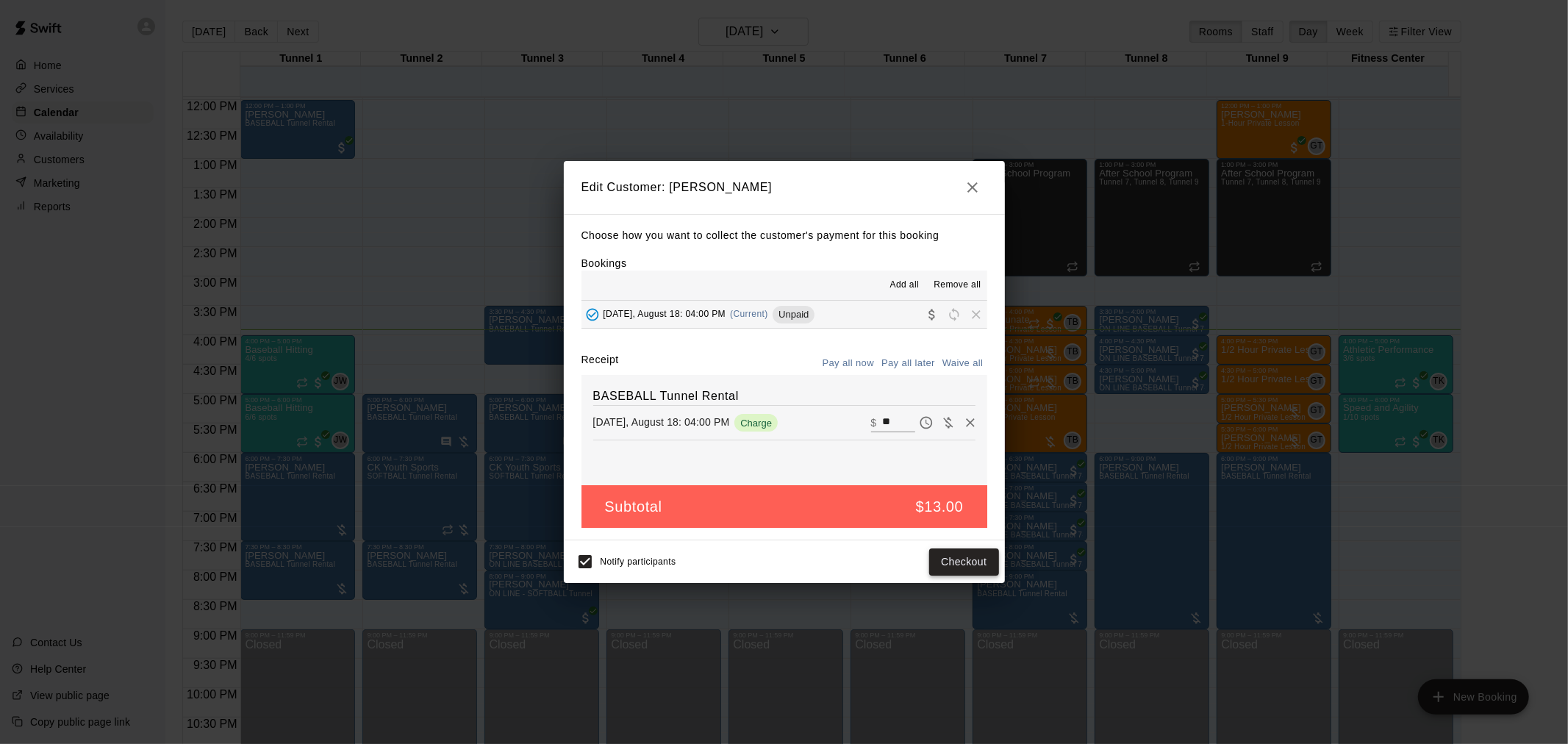
click at [958, 562] on button "Checkout" at bounding box center [964, 562] width 69 height 27
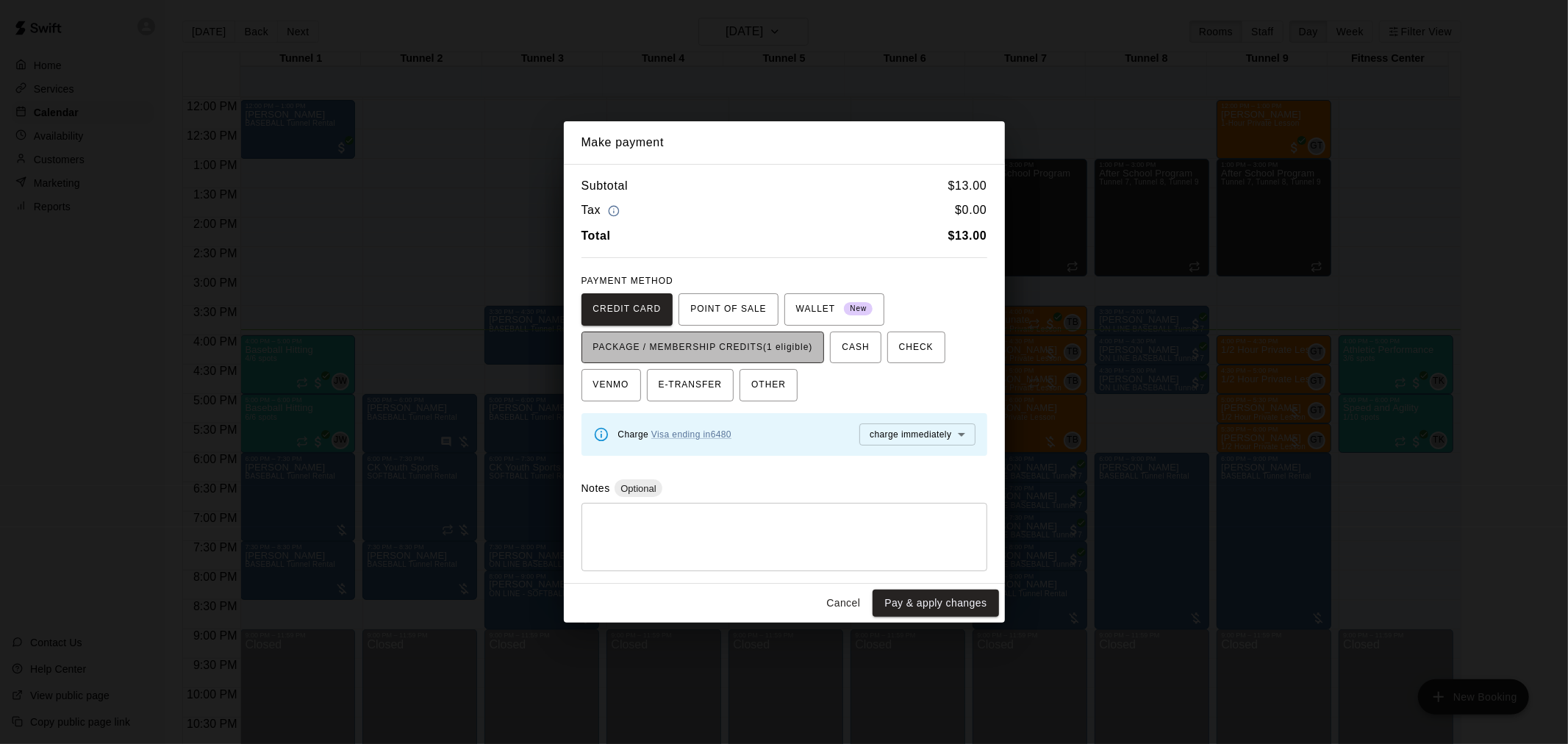
click at [761, 356] on span "PACKAGE / MEMBERSHIP CREDITS (1 eligible)" at bounding box center [703, 347] width 220 height 24
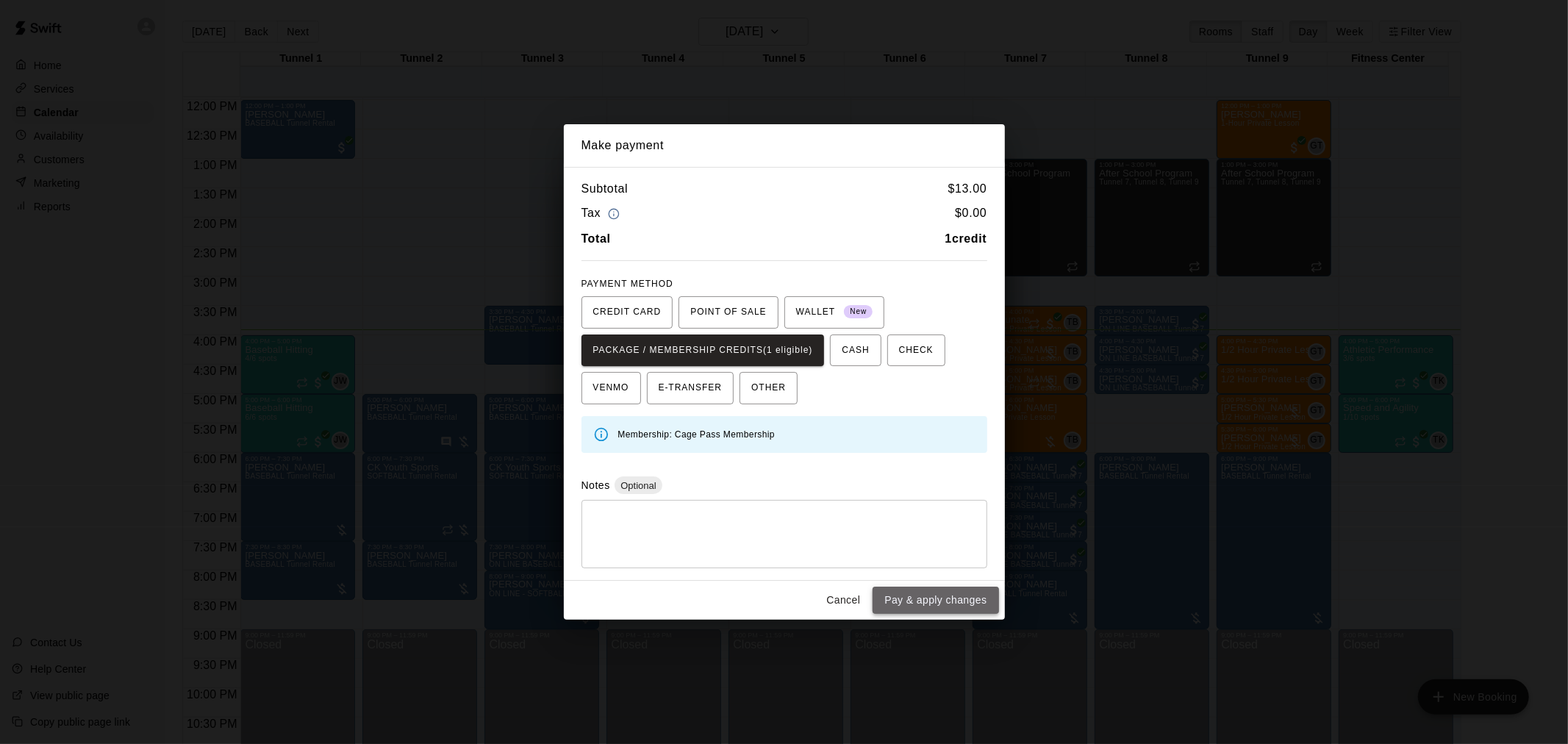
click at [947, 604] on button "Pay & apply changes" at bounding box center [935, 600] width 125 height 27
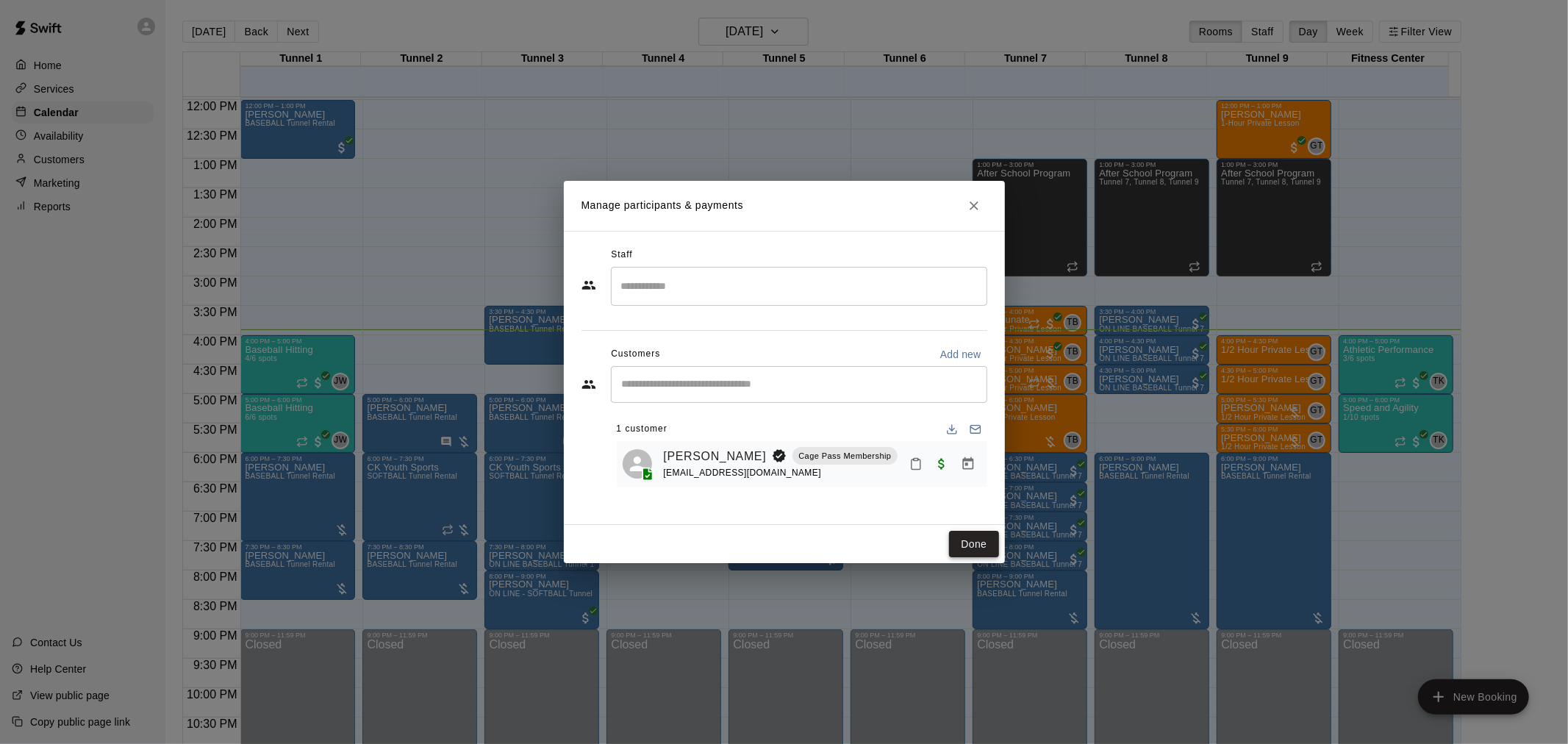
click at [968, 544] on button "Done" at bounding box center [974, 544] width 49 height 27
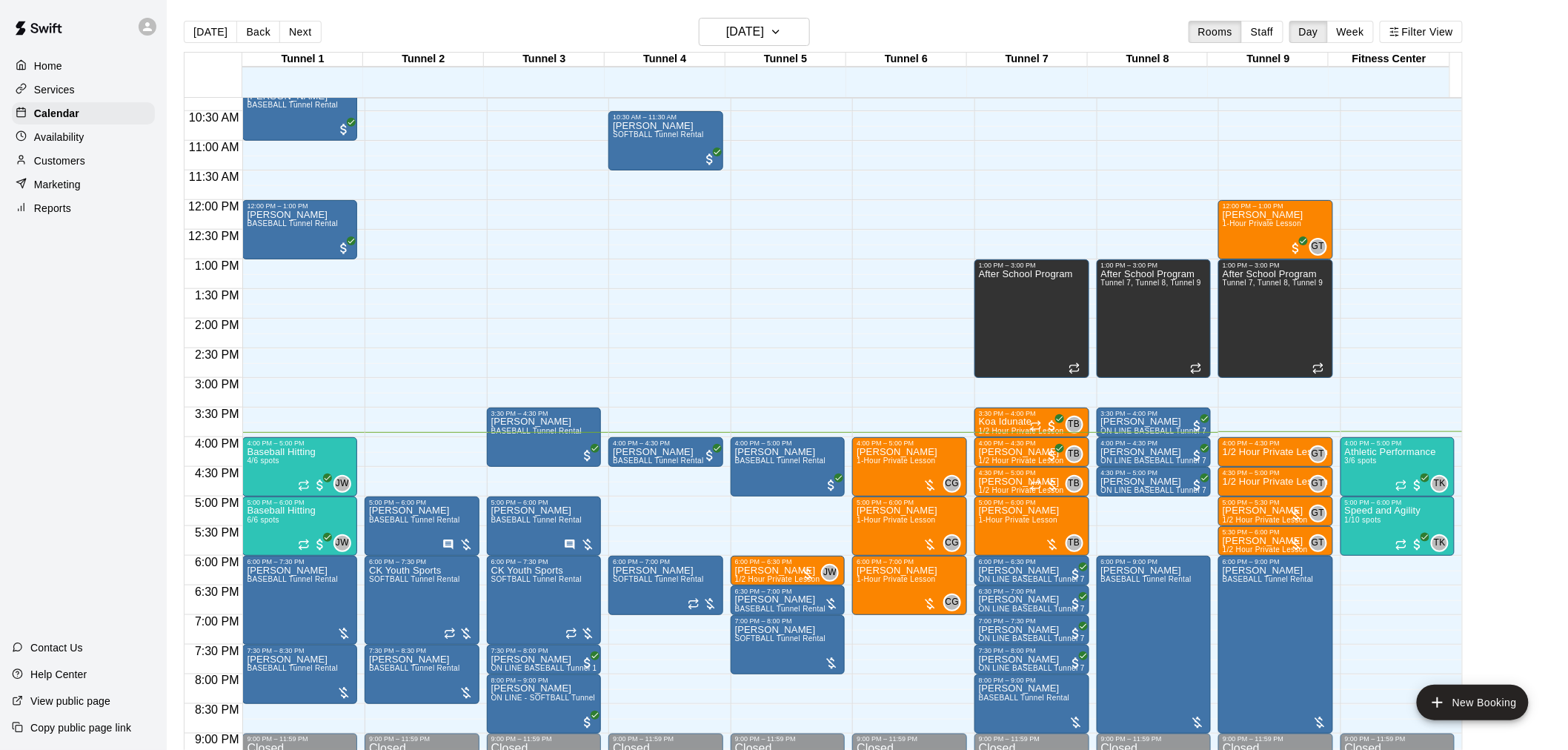
scroll to position [627, 0]
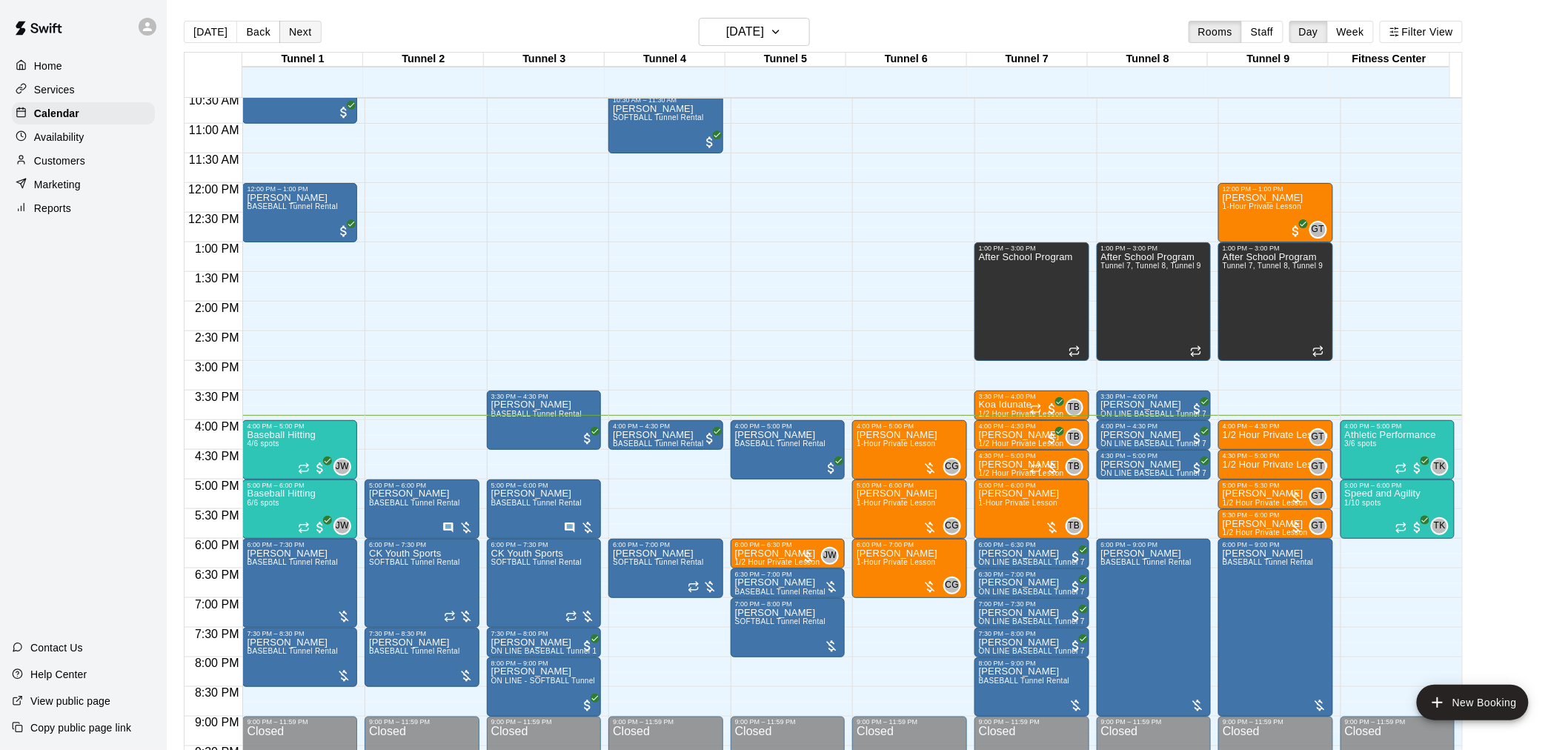
click at [304, 30] on button "Next" at bounding box center [300, 31] width 42 height 22
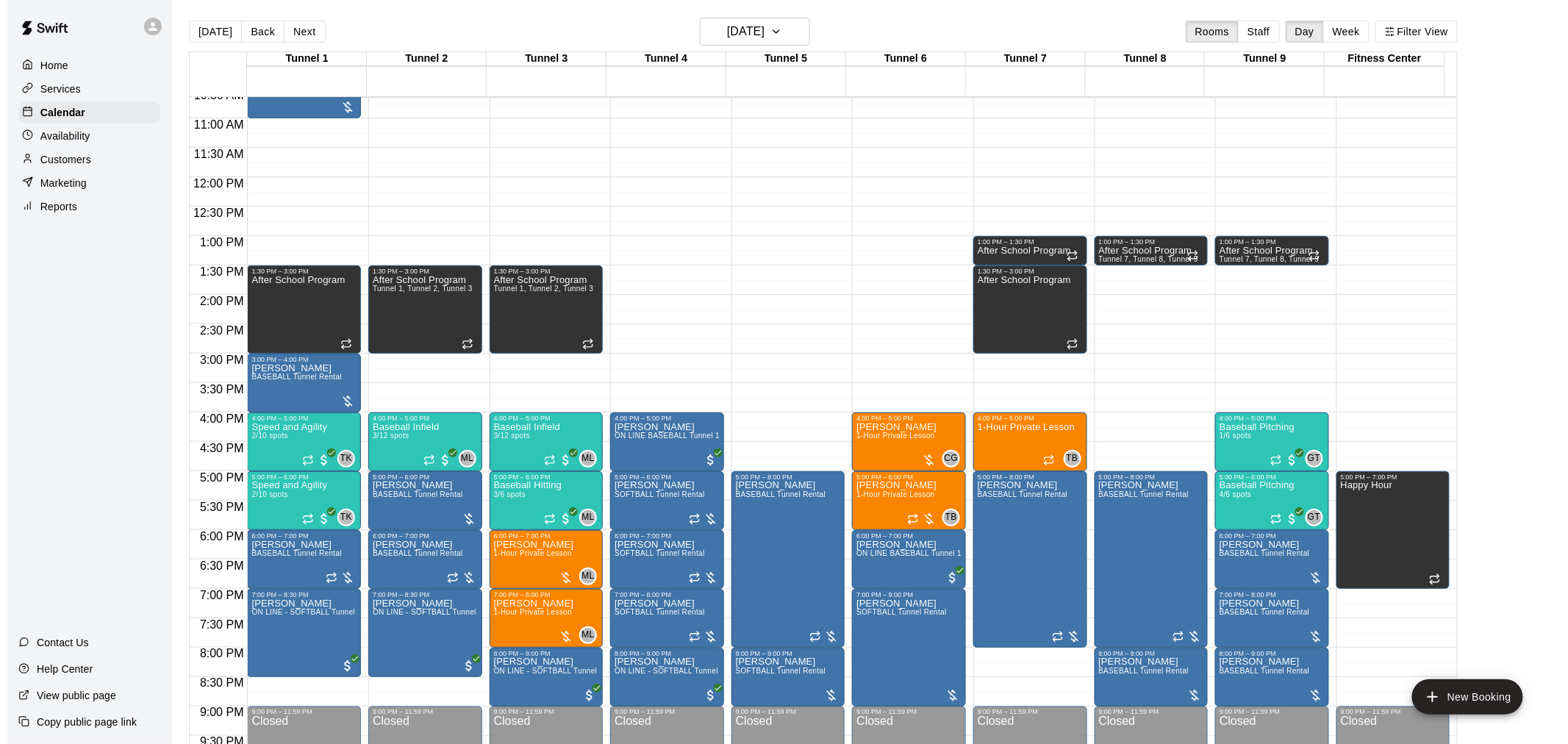
scroll to position [666, 0]
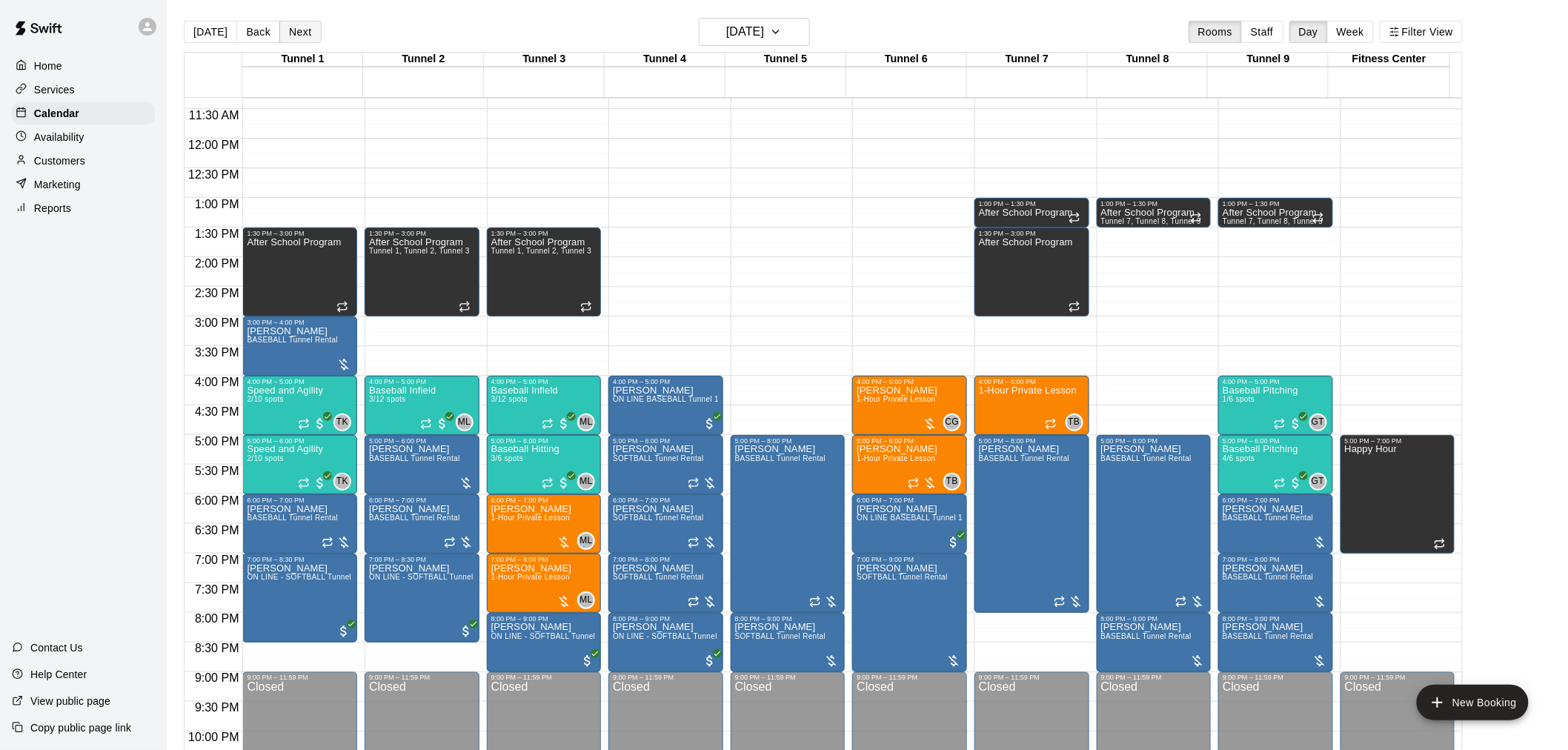
click at [288, 26] on button "Next" at bounding box center [300, 31] width 42 height 22
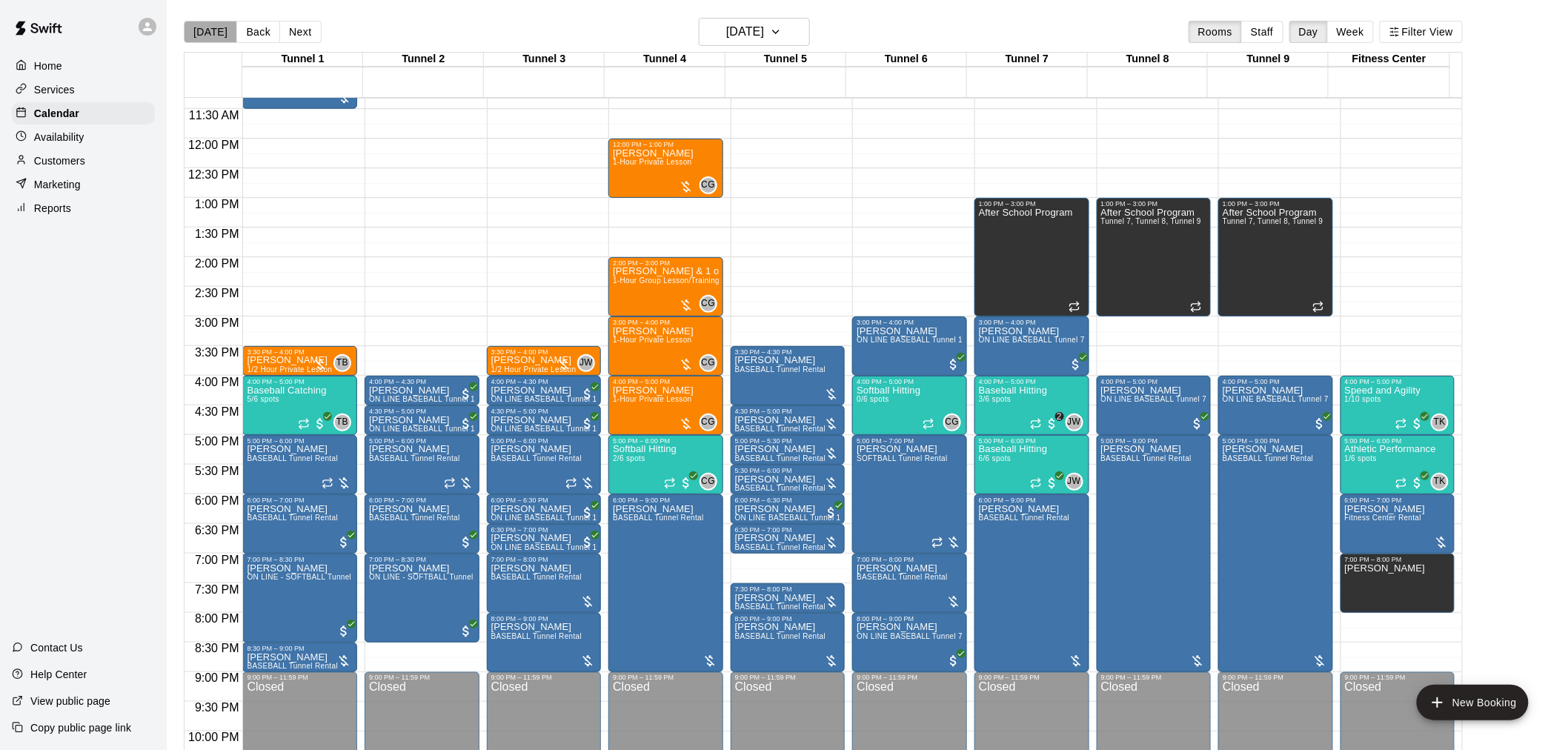
click at [215, 33] on button "[DATE]" at bounding box center [210, 31] width 53 height 22
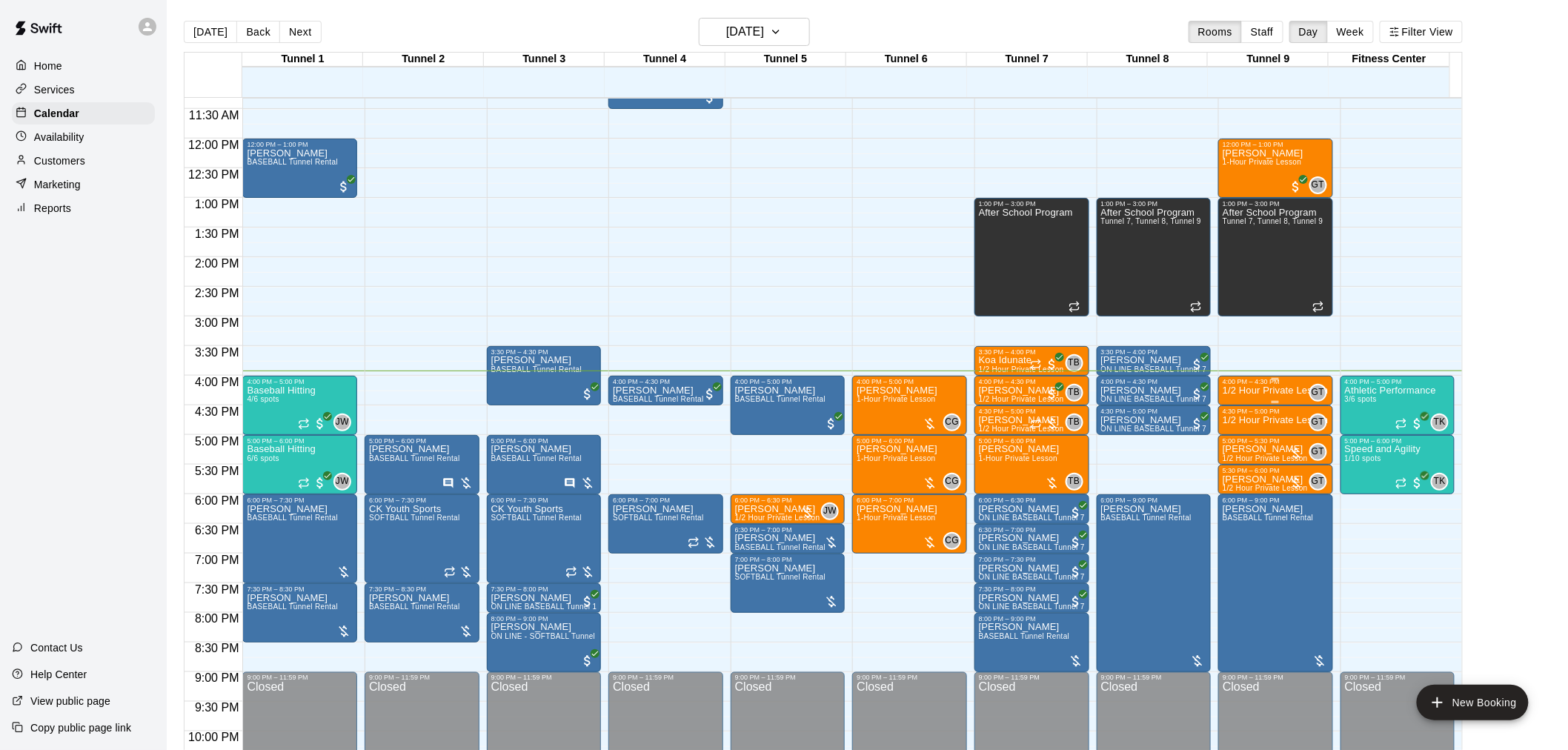
click at [1263, 386] on div "4:00 PM – 4:30 PM" at bounding box center [1275, 382] width 106 height 7
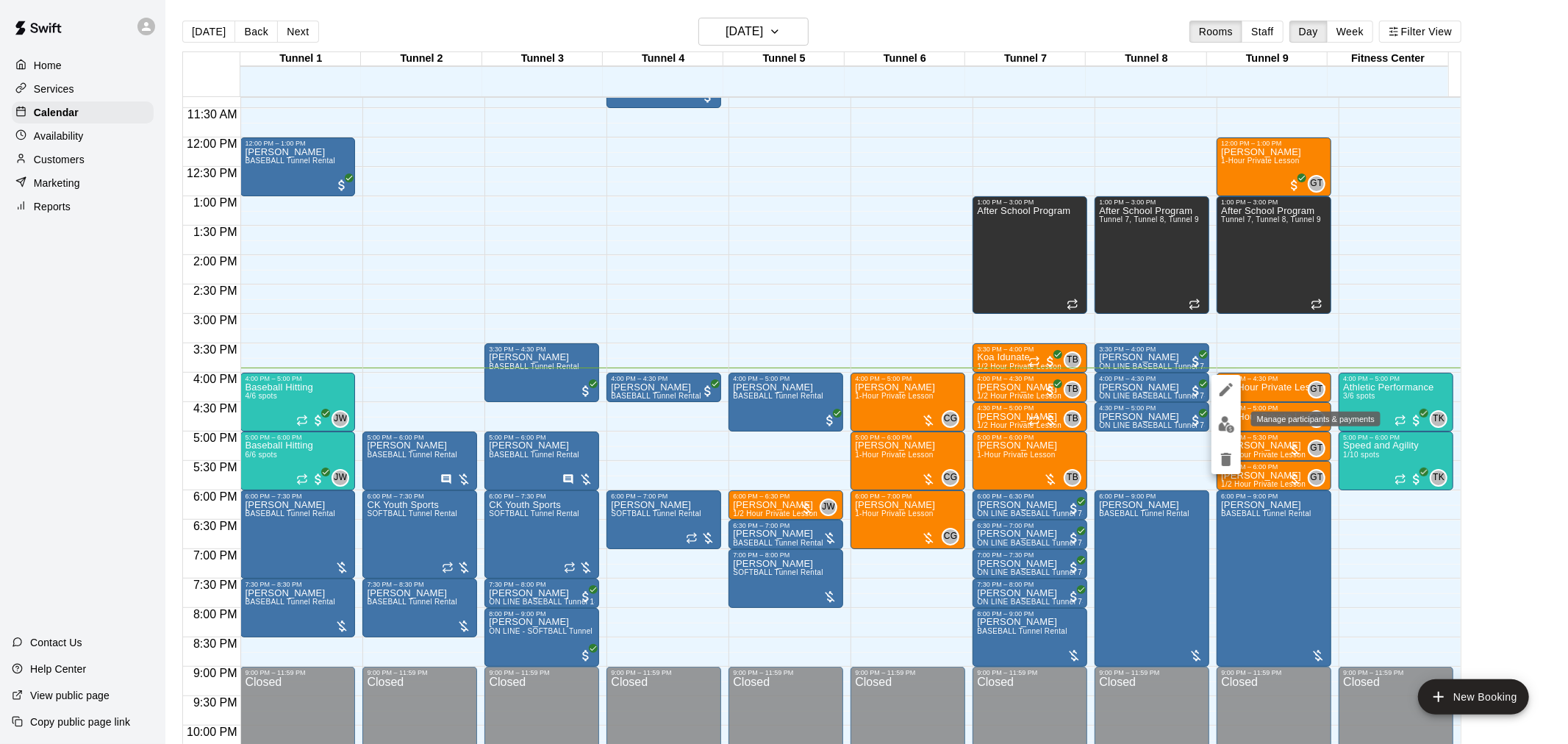
click at [1230, 422] on img "edit" at bounding box center [1226, 424] width 17 height 17
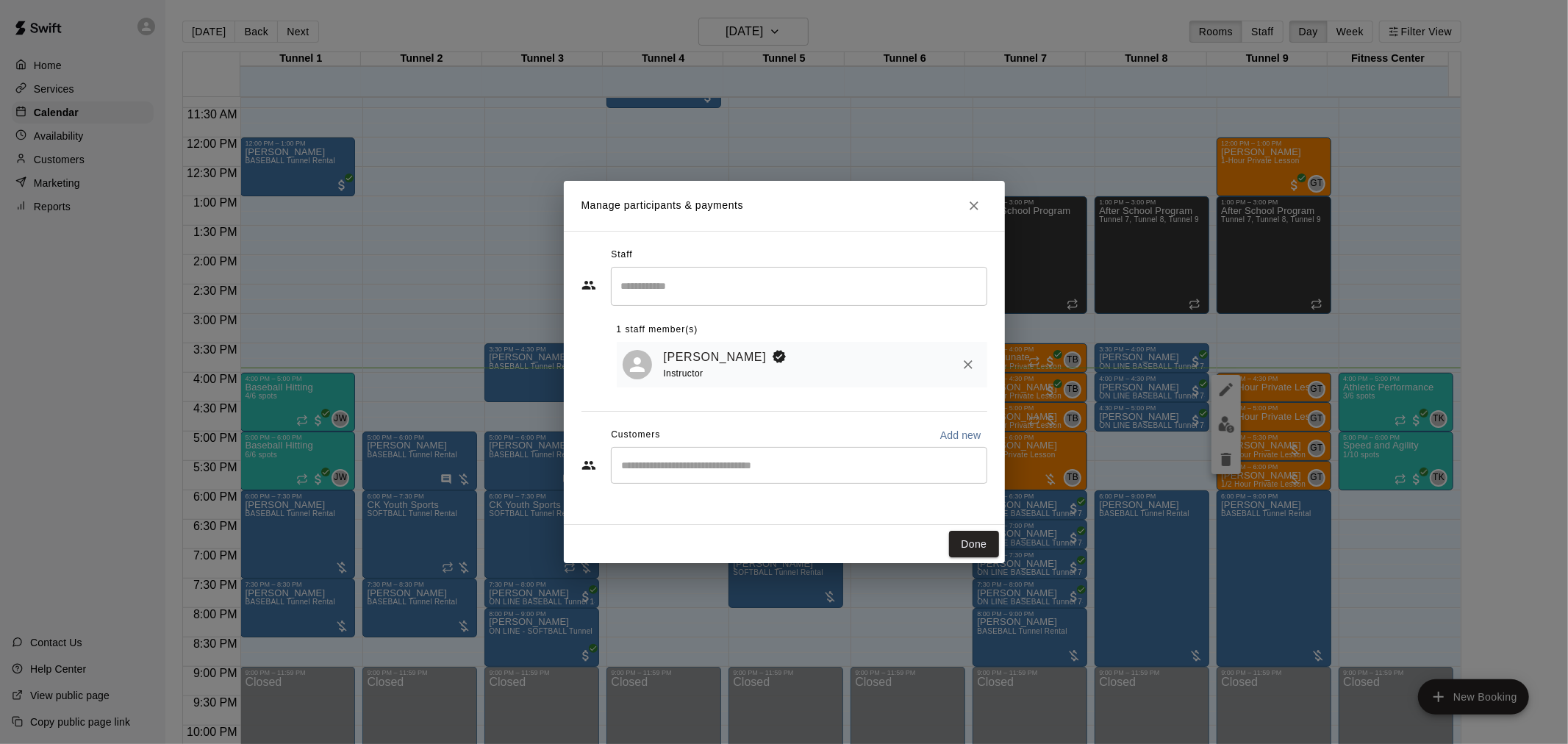
click at [975, 216] on button "Close" at bounding box center [974, 206] width 27 height 27
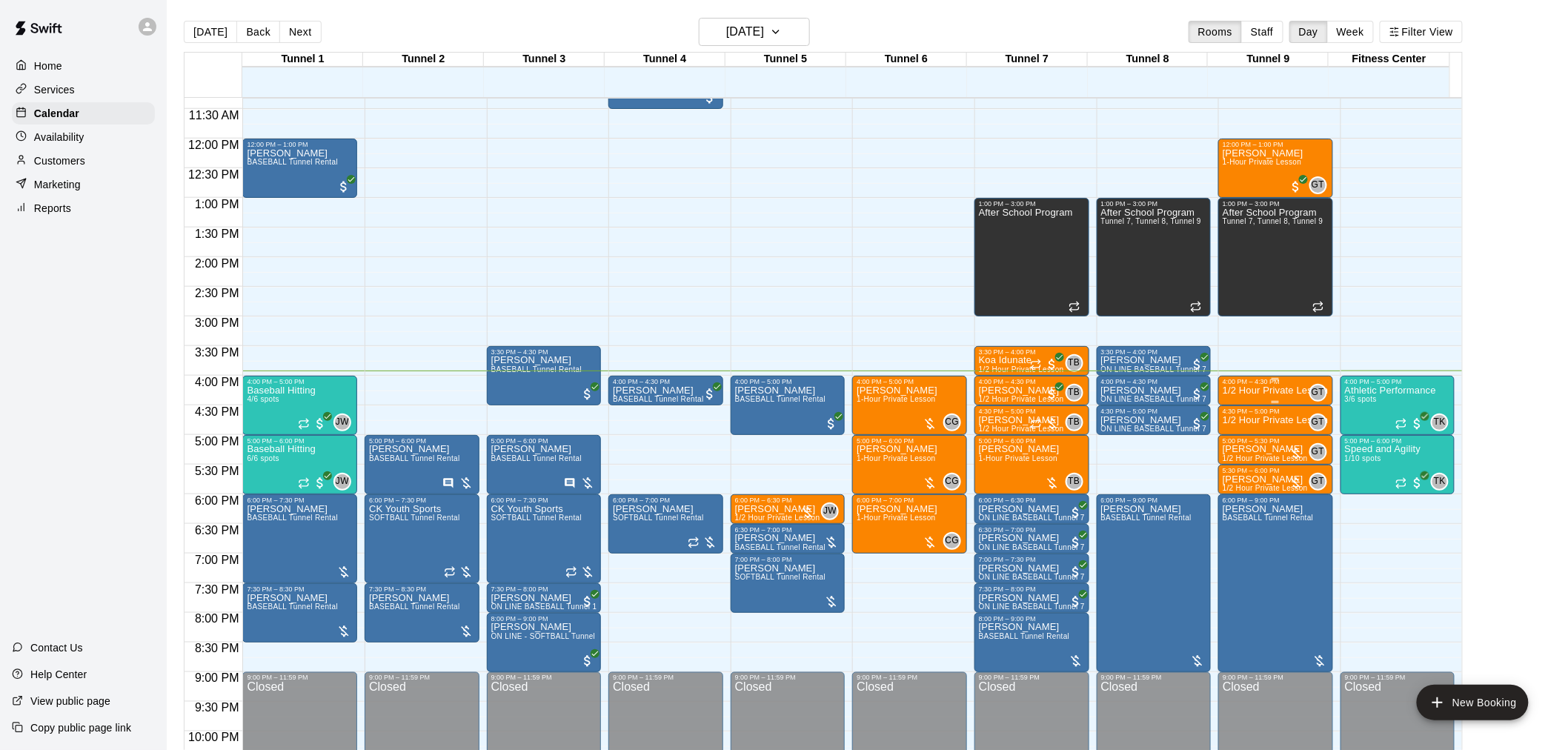
click at [1242, 391] on p "1/2 Hour Private Lesson" at bounding box center [1275, 391] width 106 height 0
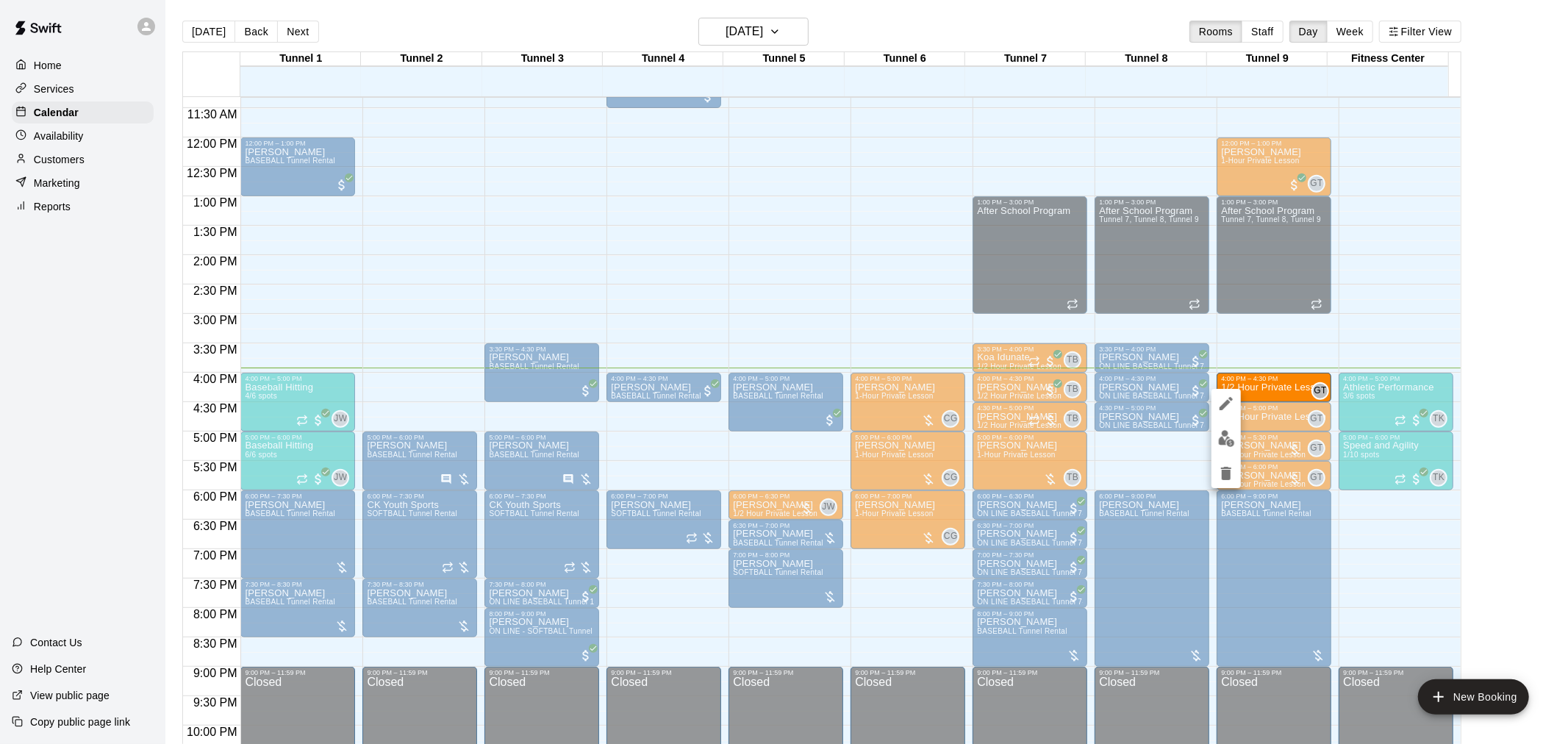
click at [1229, 434] on img "edit" at bounding box center [1226, 438] width 17 height 17
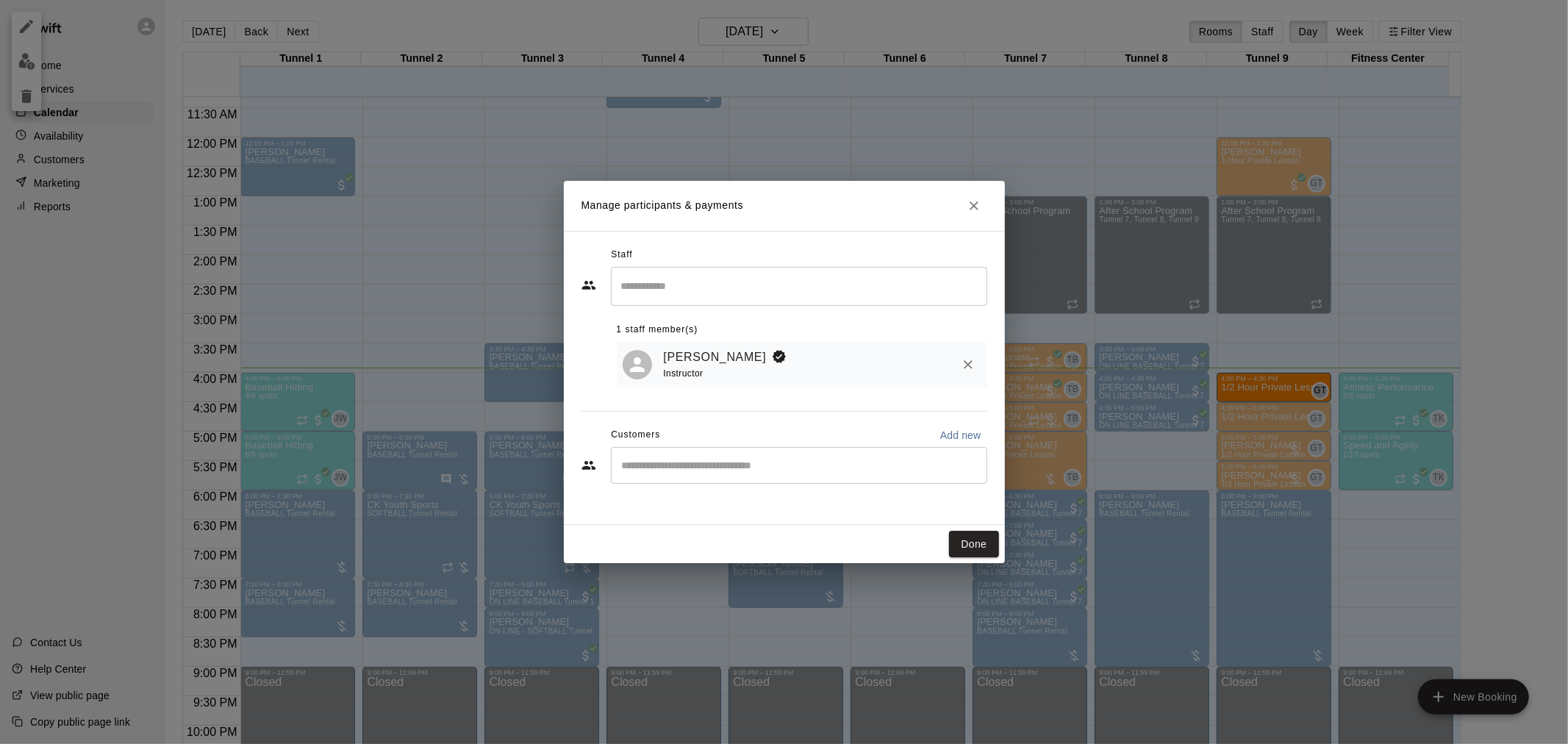
click at [962, 439] on p "Add new" at bounding box center [961, 435] width 42 height 15
select select "**"
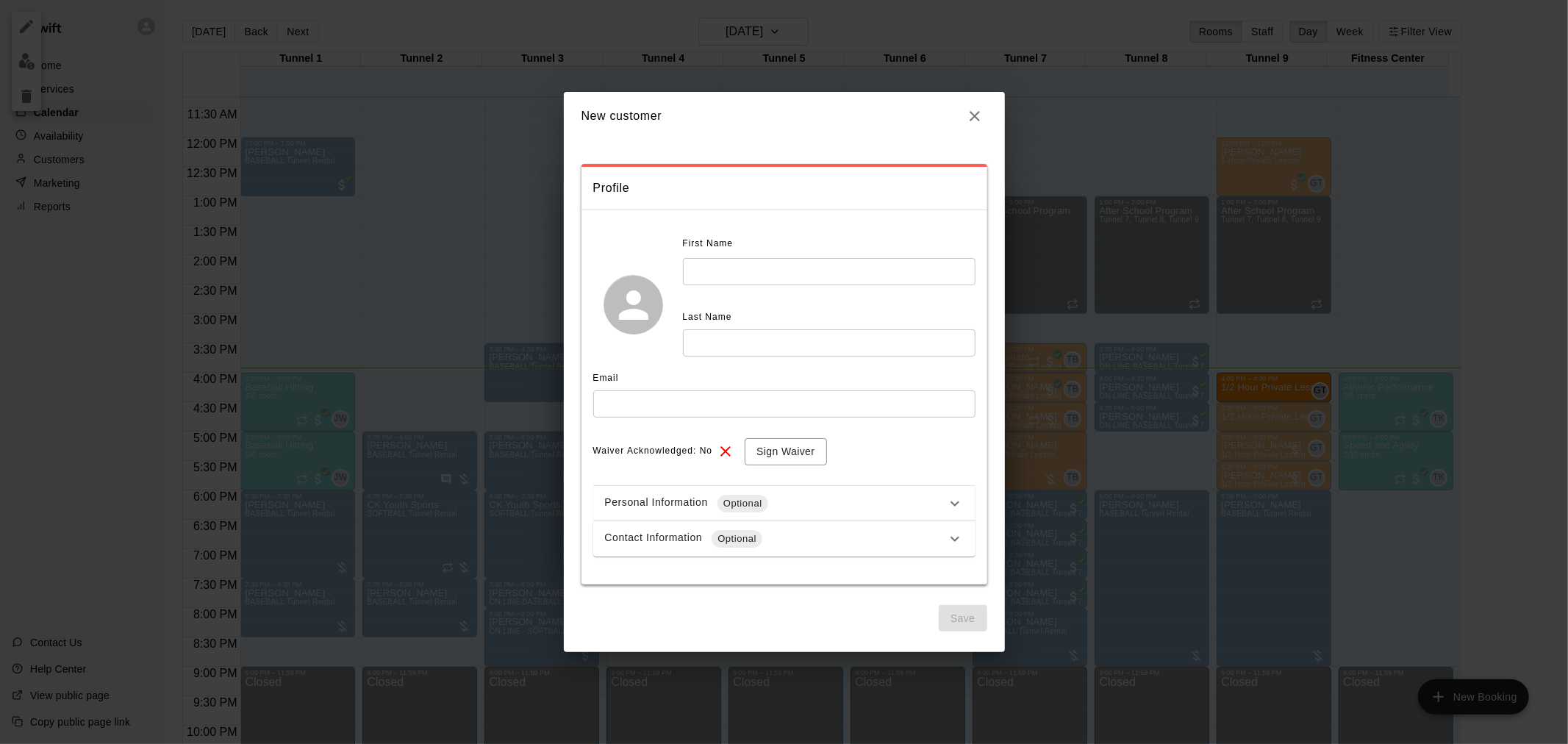
click at [831, 268] on input "text" at bounding box center [829, 271] width 292 height 27
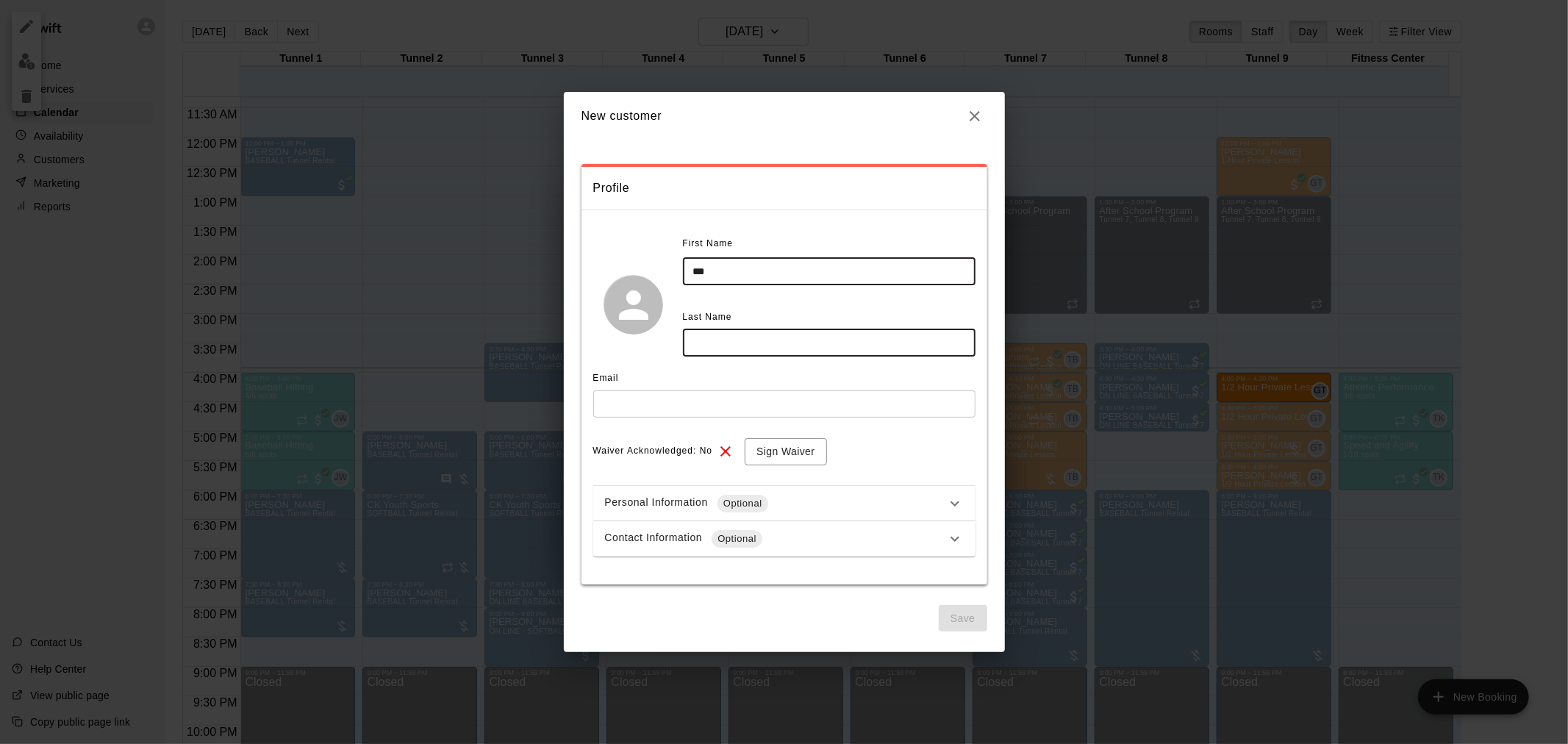
type input "***"
click at [820, 337] on input "text" at bounding box center [829, 343] width 292 height 27
type input "********"
click at [814, 397] on input "text" at bounding box center [784, 404] width 383 height 27
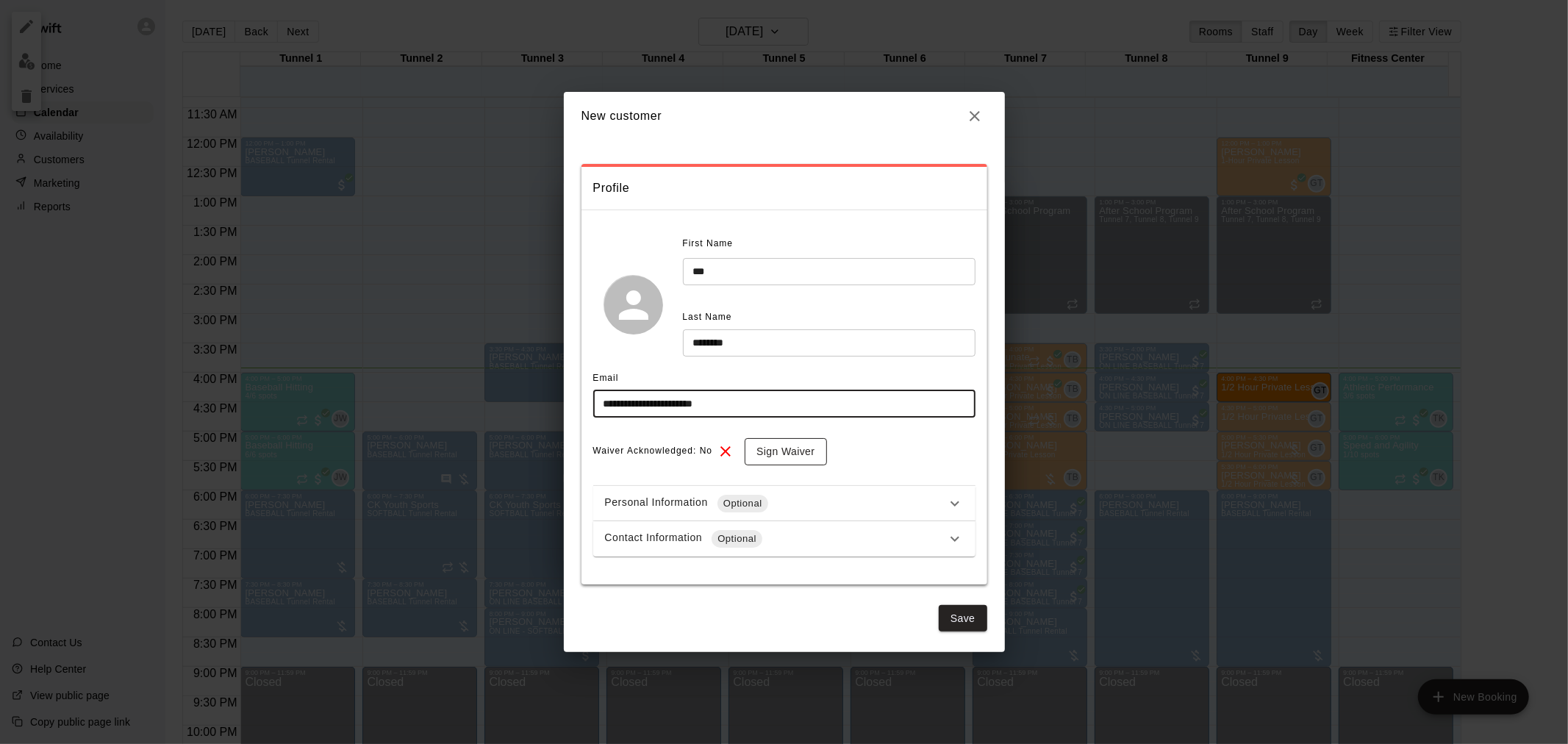
type input "**********"
click at [807, 438] on button "Sign Waiver" at bounding box center [785, 452] width 81 height 27
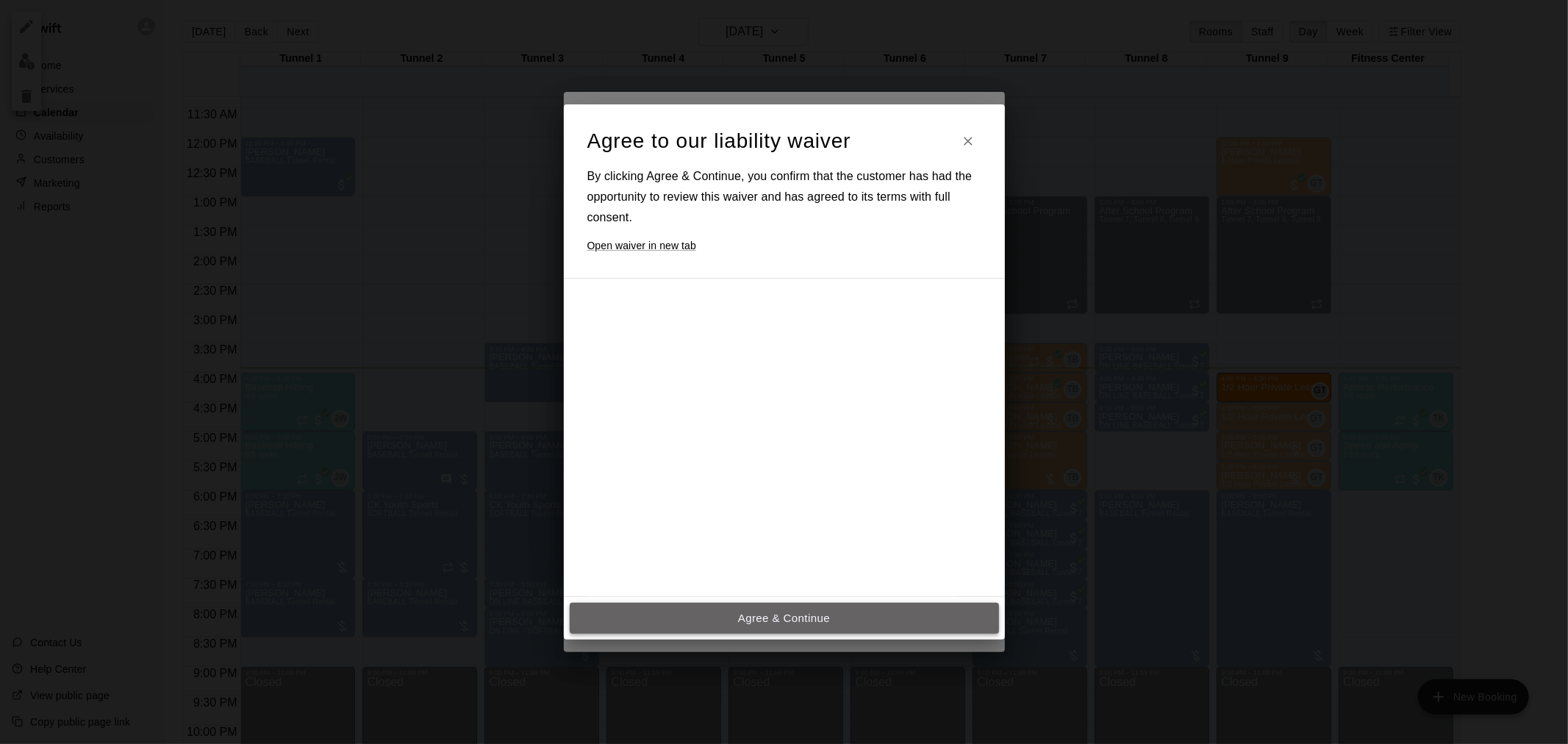
click at [829, 614] on button "Agree & Continue" at bounding box center [784, 619] width 429 height 31
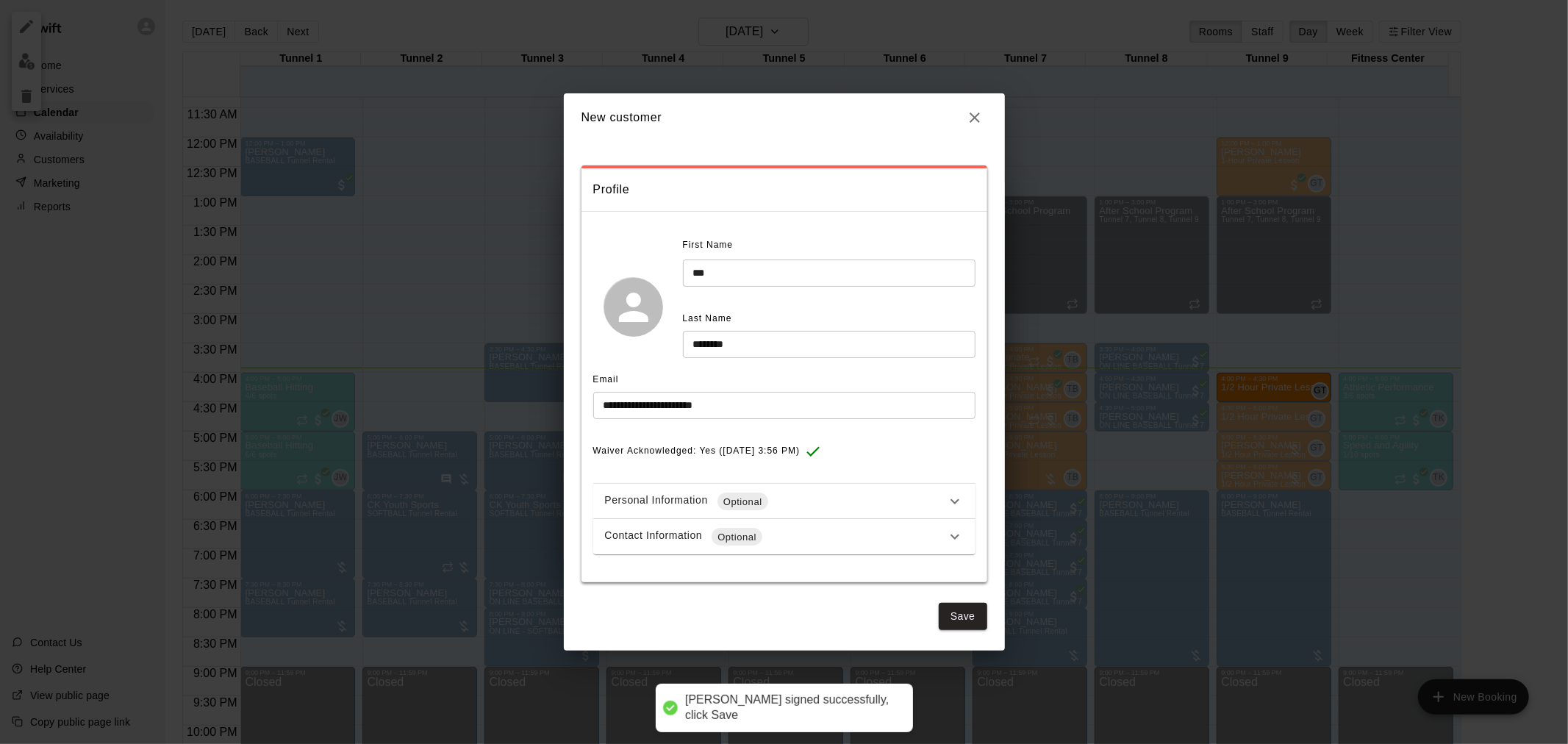
click at [791, 528] on div "Contact Information Optional" at bounding box center [776, 537] width 341 height 18
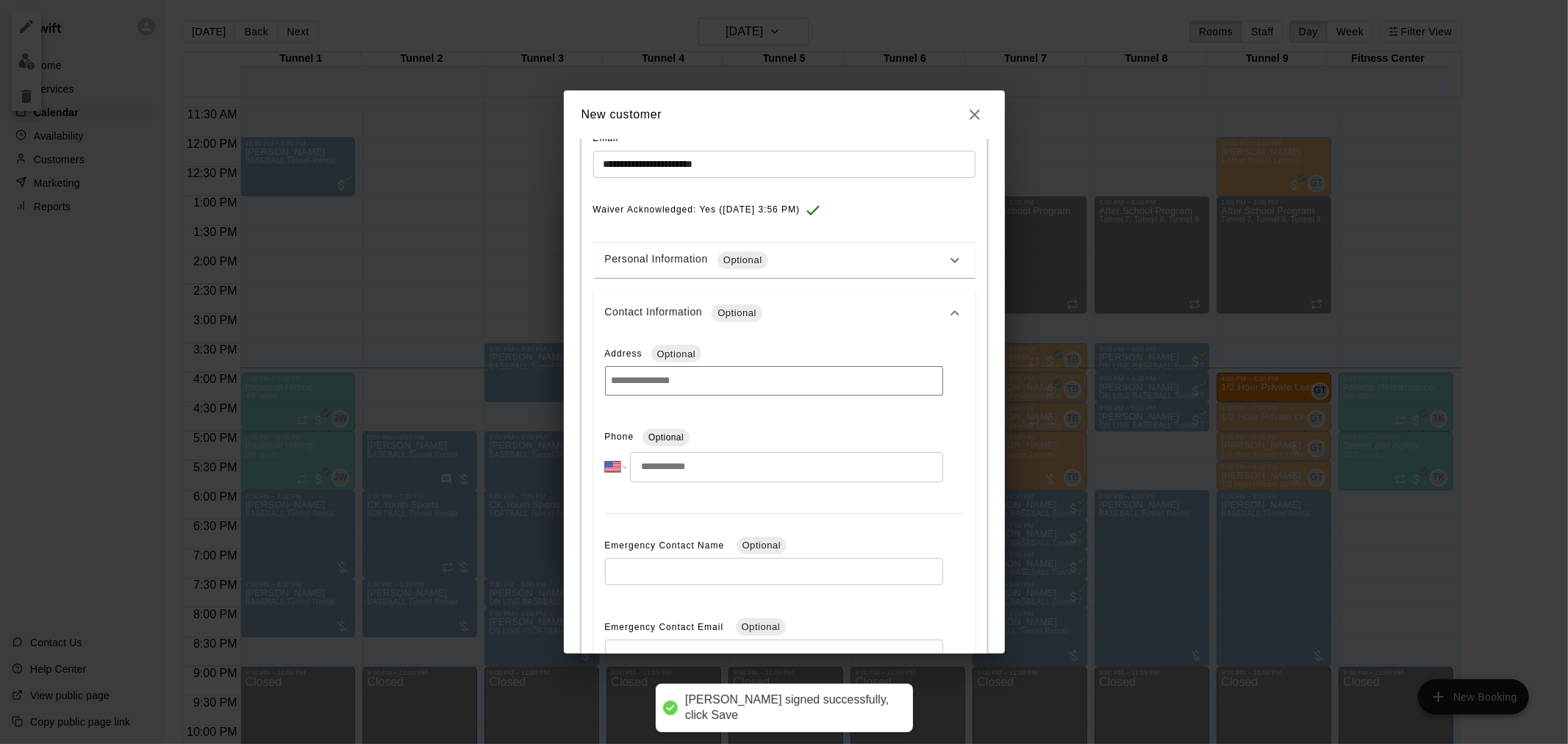
scroll to position [327, 0]
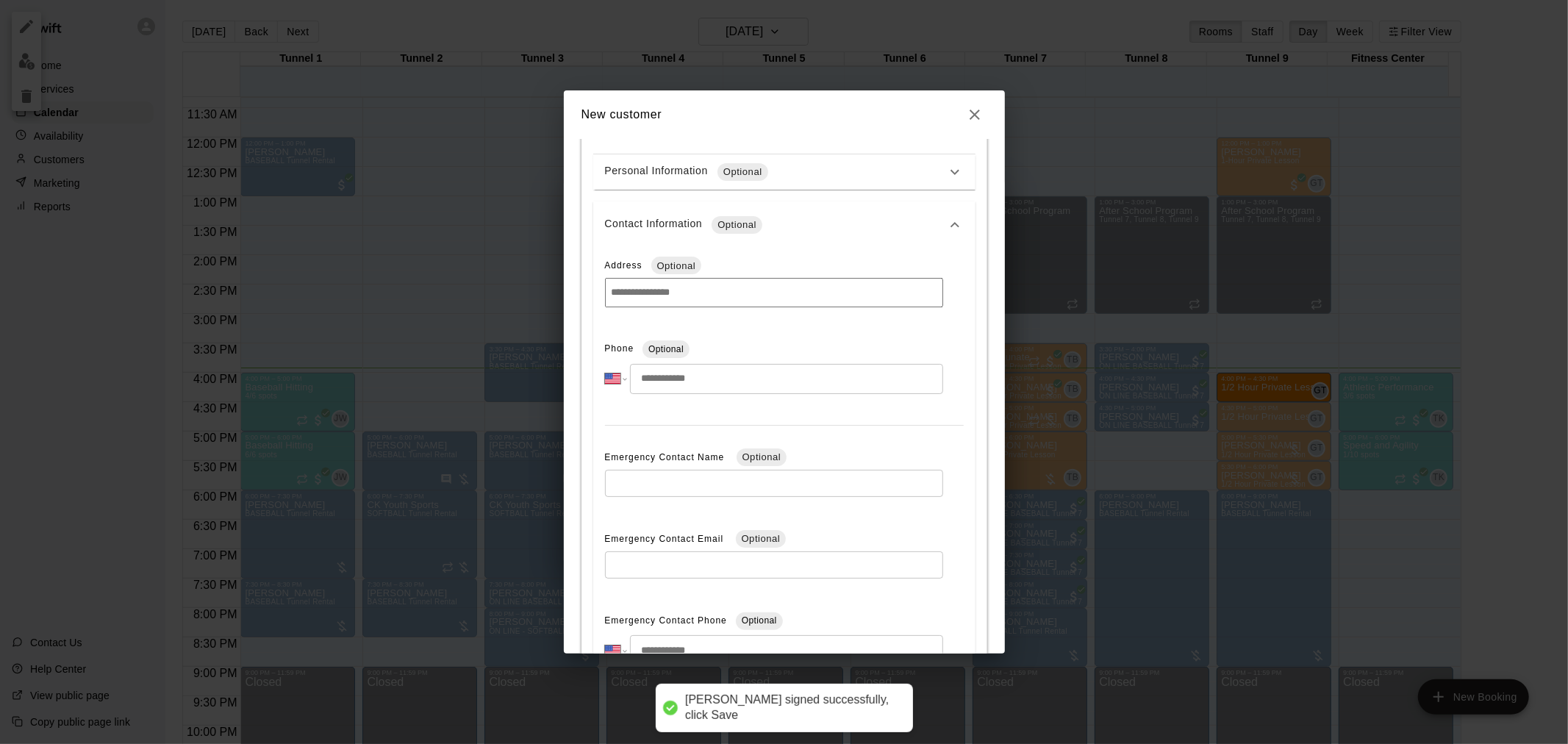
click at [795, 383] on input "tel" at bounding box center [786, 379] width 313 height 30
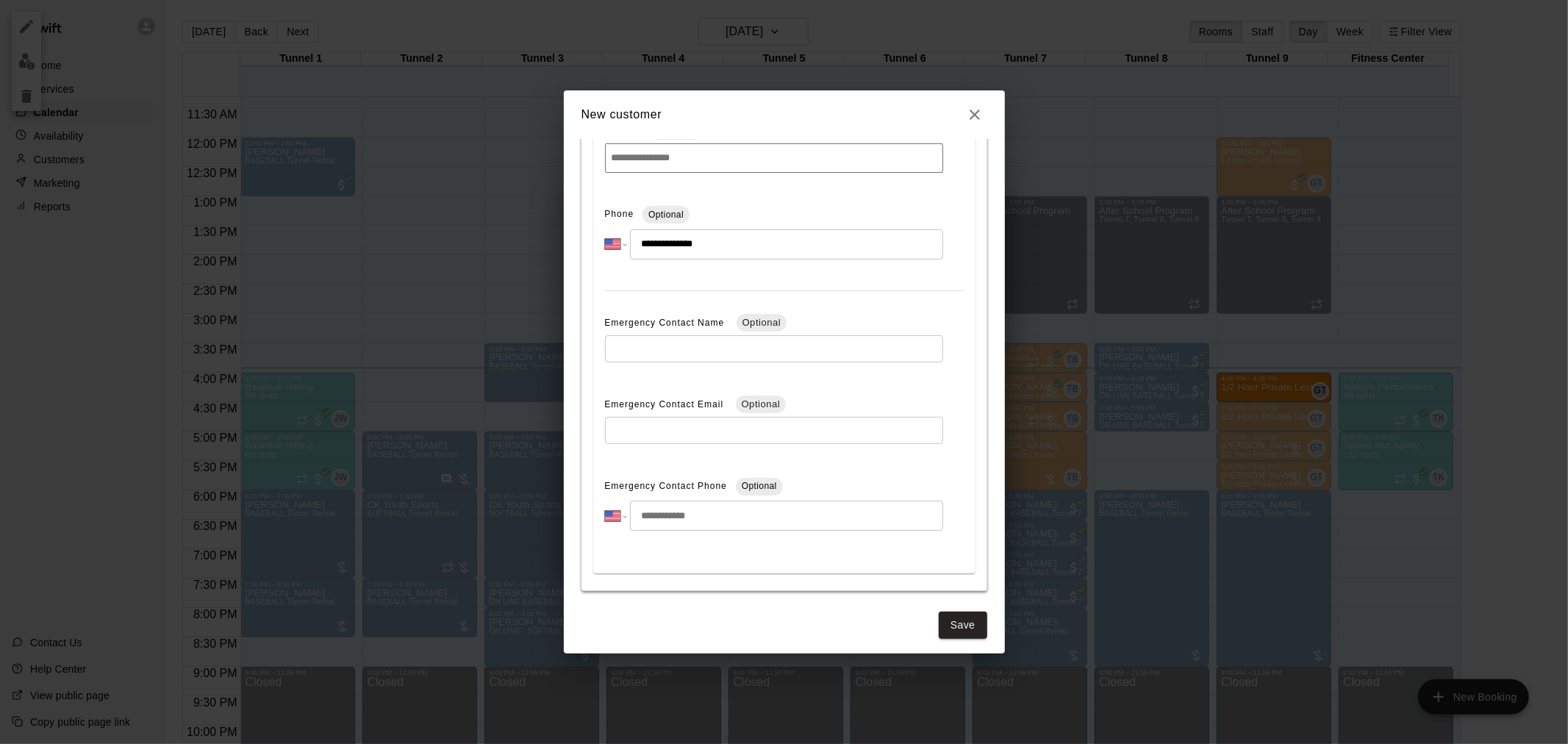
scroll to position [468, 0]
type input "**********"
click at [954, 634] on div "**********" at bounding box center [784, 396] width 441 height 515
click at [958, 626] on button "Save" at bounding box center [963, 619] width 49 height 27
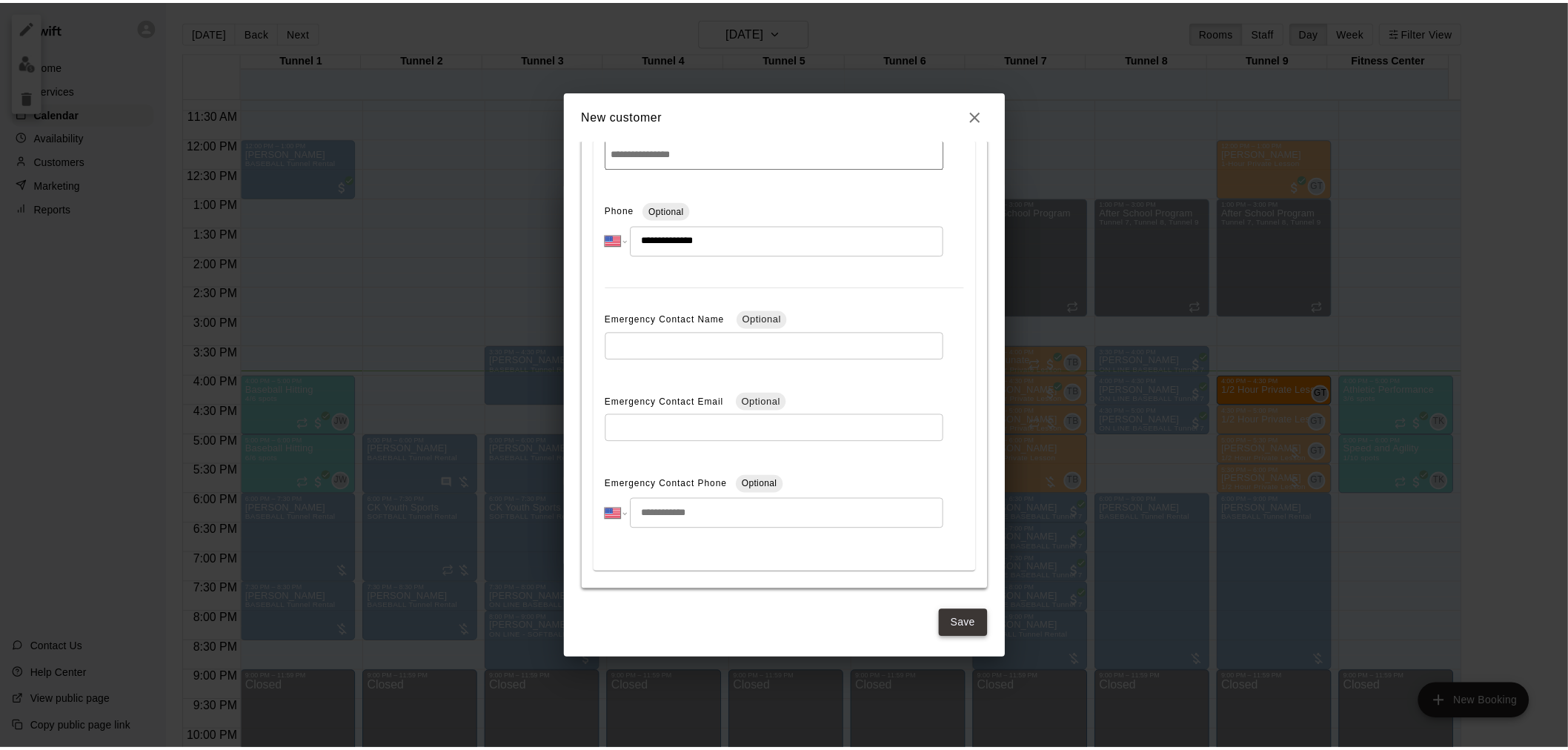
scroll to position [0, 0]
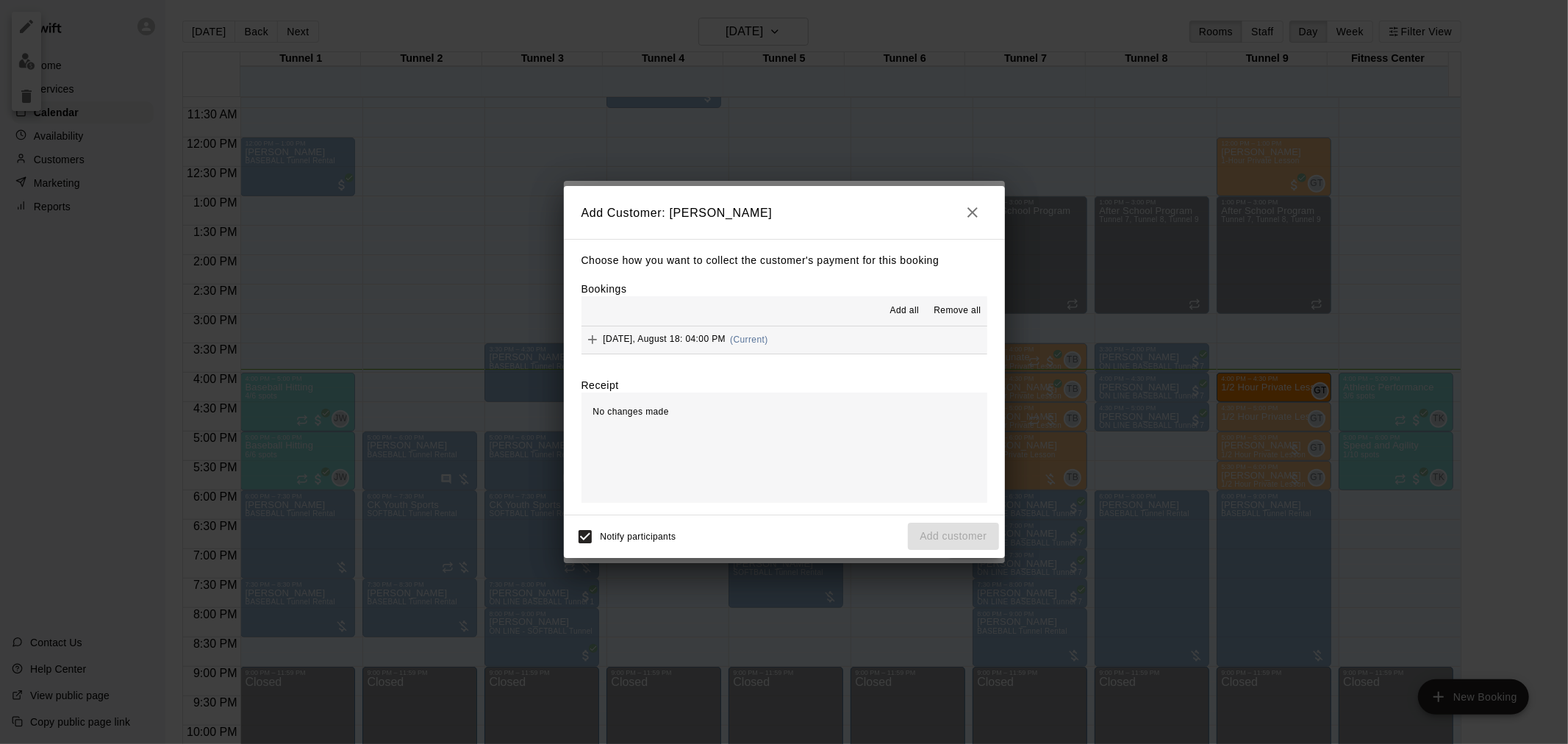
click at [755, 338] on span "(Current)" at bounding box center [749, 340] width 38 height 11
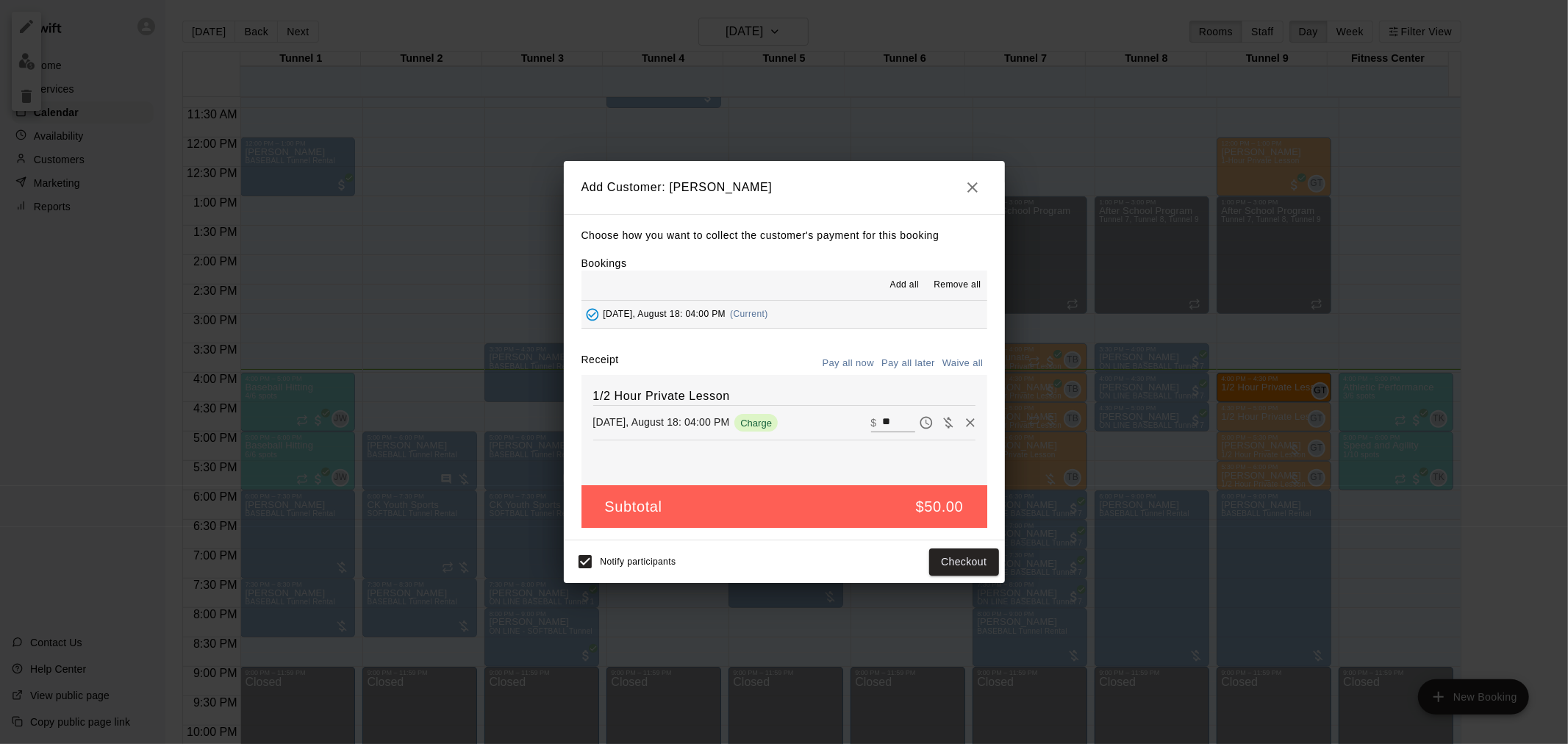
click at [908, 368] on button "Pay all later" at bounding box center [908, 364] width 61 height 23
click at [973, 560] on button "Add customer" at bounding box center [953, 562] width 90 height 27
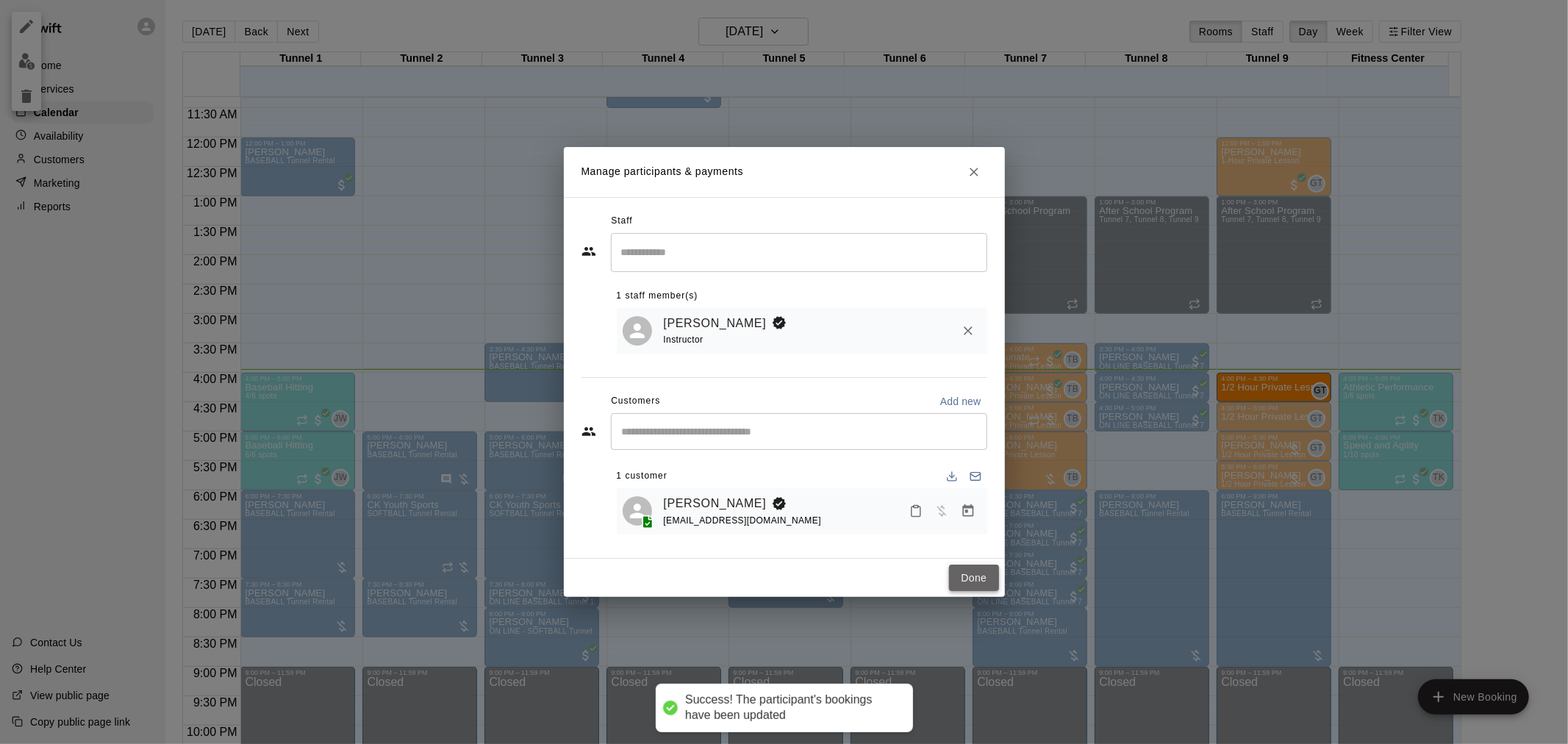
click at [967, 572] on button "Done" at bounding box center [974, 578] width 49 height 27
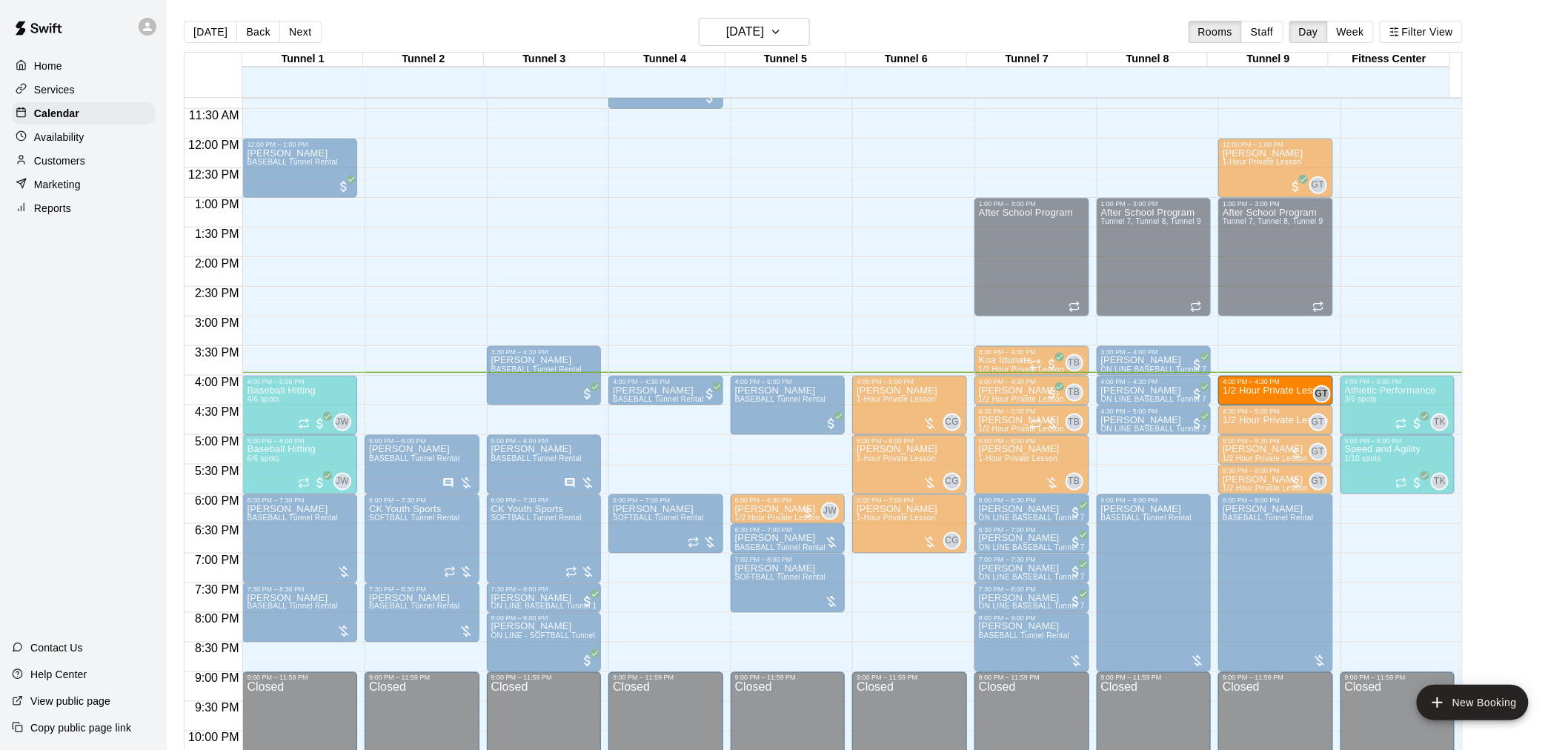
click at [1255, 391] on p "1/2 Hour Private Lesson" at bounding box center [1275, 391] width 106 height 0
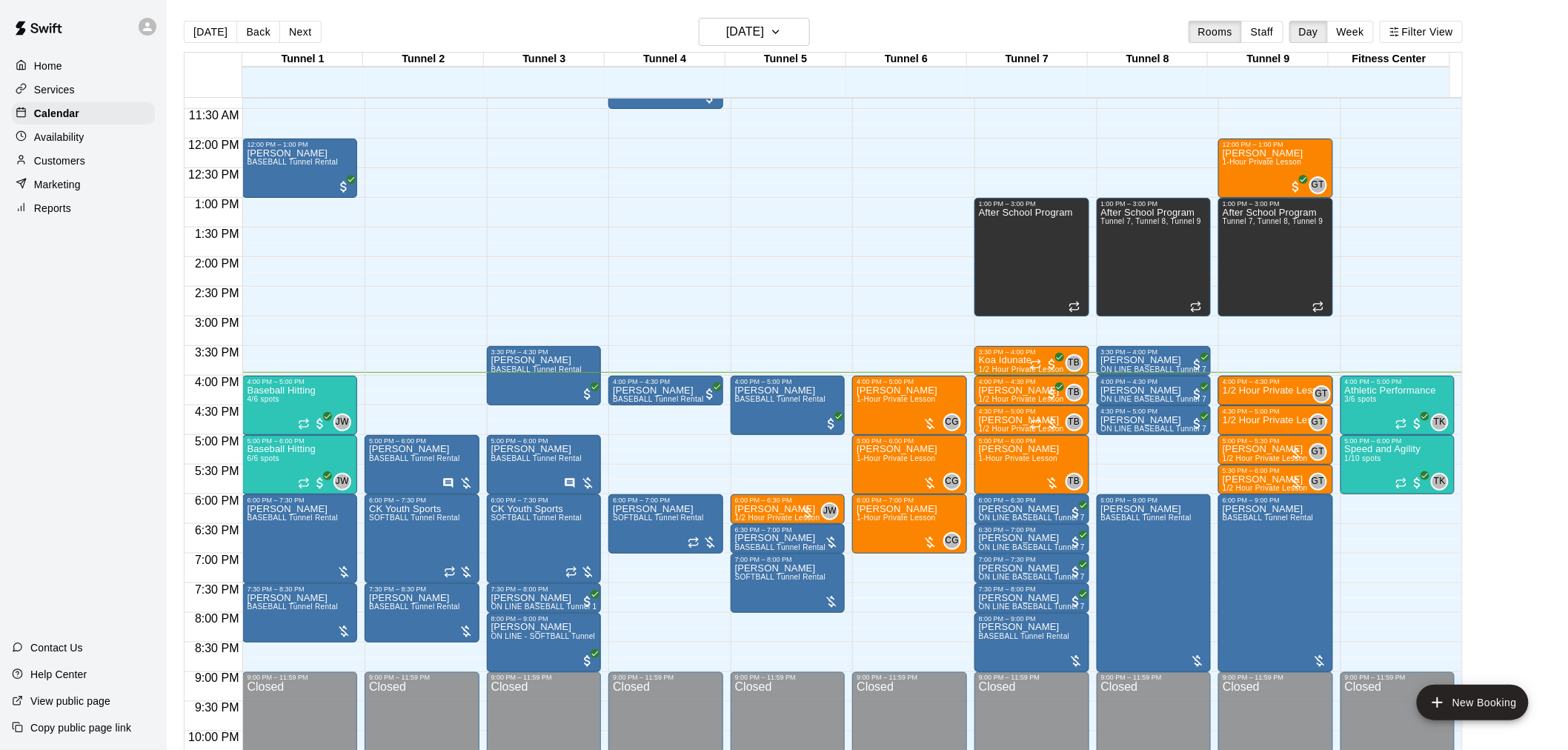
click at [1271, 391] on p "1/2 Hour Private Lesson" at bounding box center [1275, 391] width 106 height 0
click at [1265, 391] on p "1/2 Hour Private Lesson" at bounding box center [1275, 391] width 106 height 0
click at [97, 148] on div "Availability" at bounding box center [83, 137] width 143 height 22
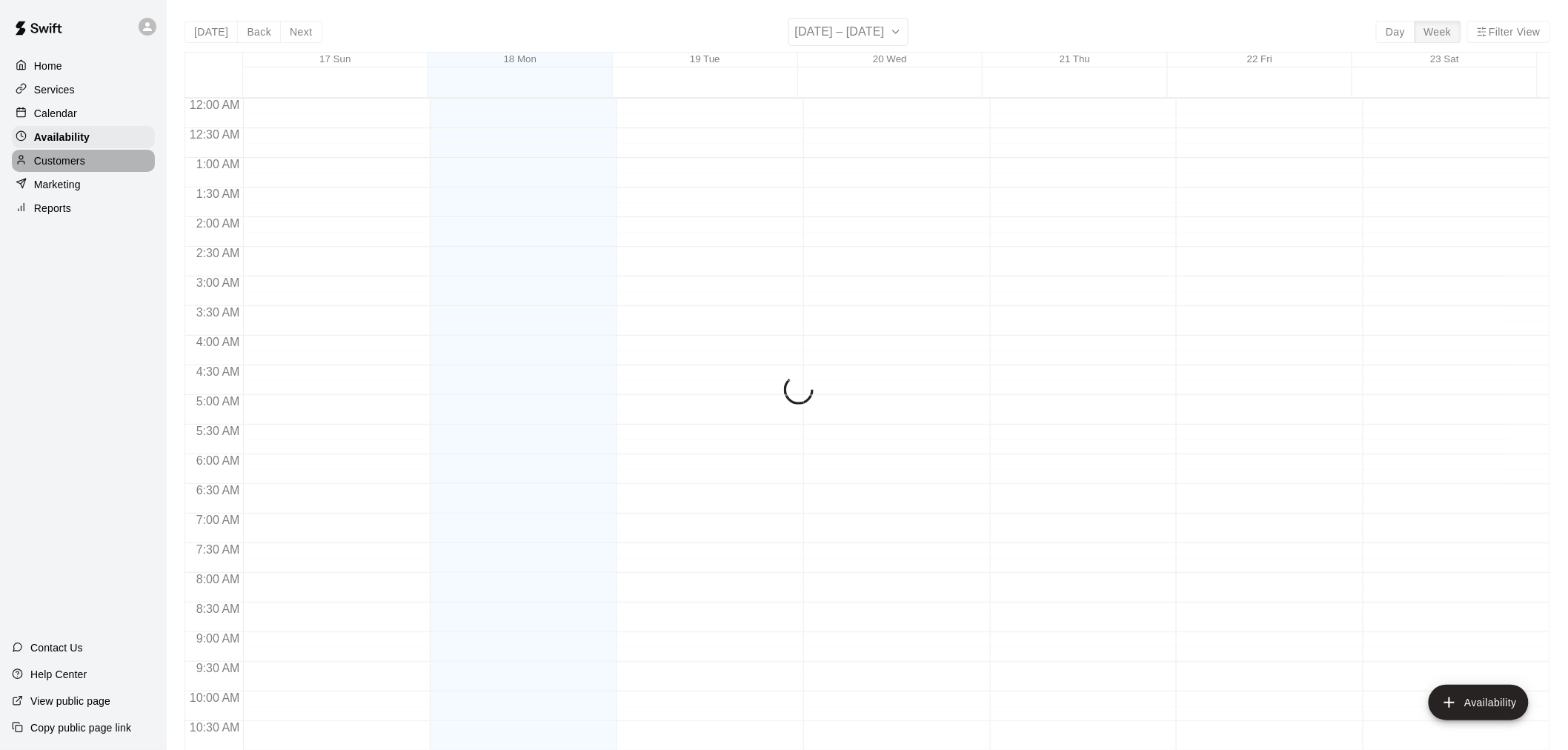
click at [104, 172] on div "Customers" at bounding box center [83, 160] width 143 height 22
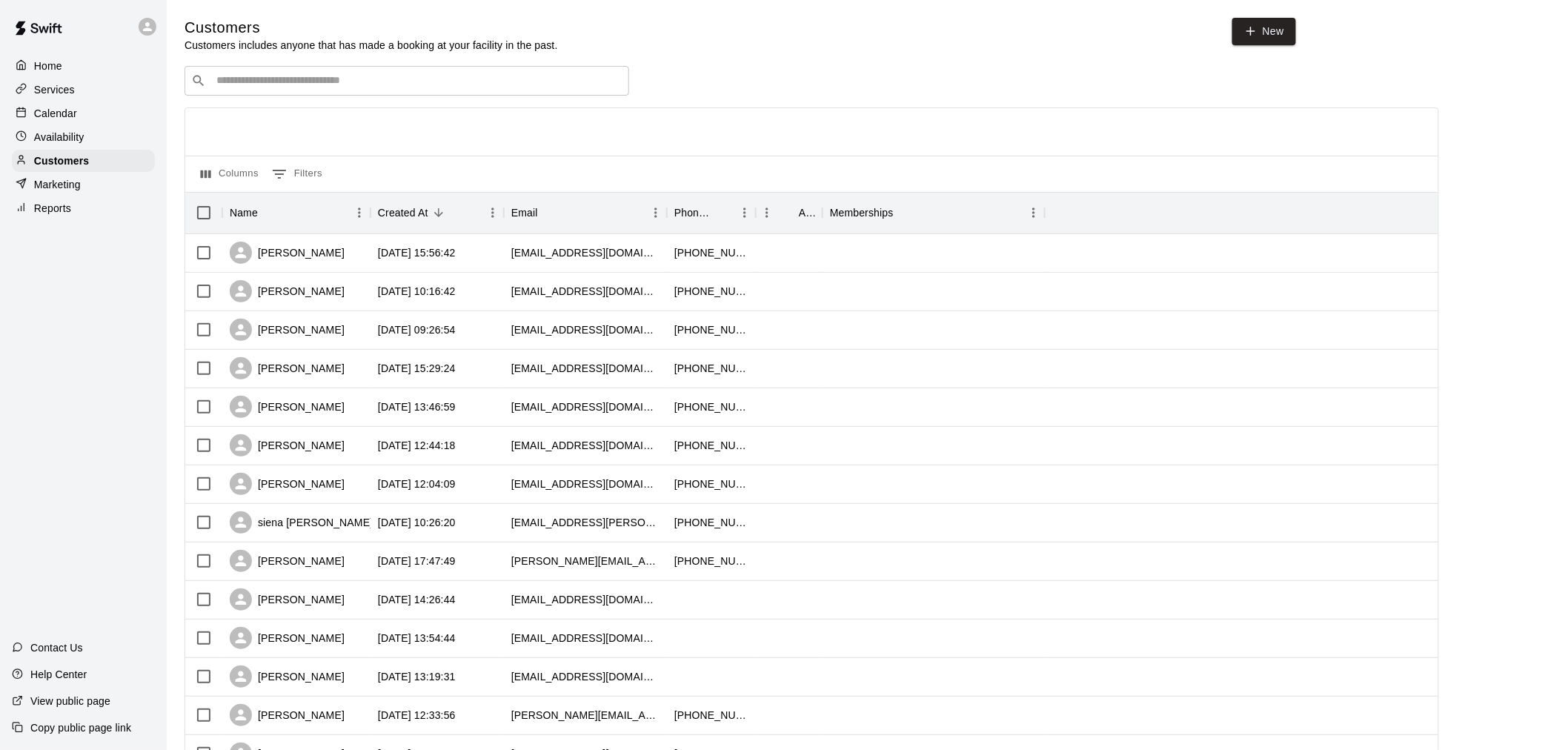
click at [362, 94] on div "​ ​" at bounding box center [406, 80] width 444 height 29
type input "*******"
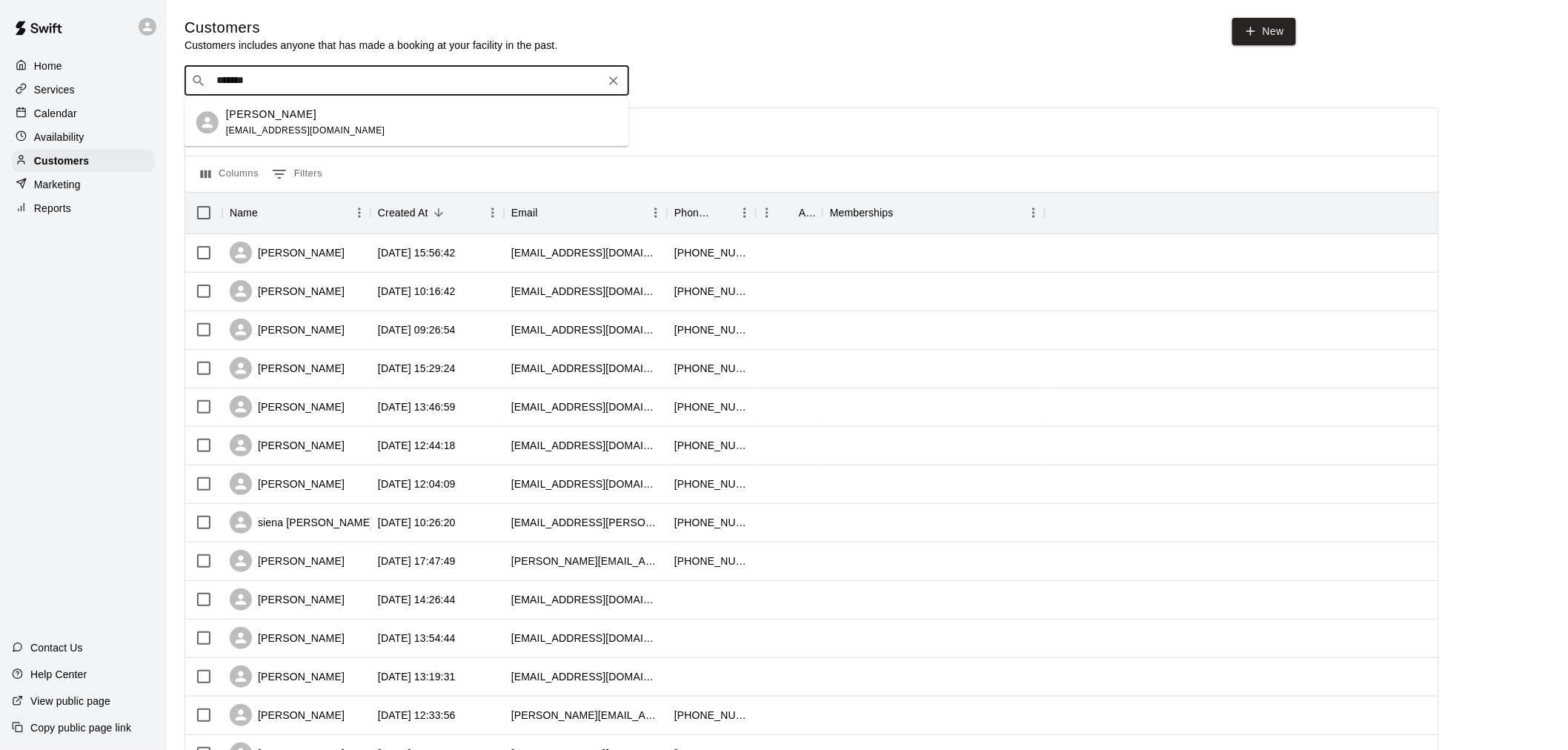
click at [370, 125] on div "[PERSON_NAME] [EMAIL_ADDRESS][DOMAIN_NAME]" at bounding box center [421, 123] width 391 height 32
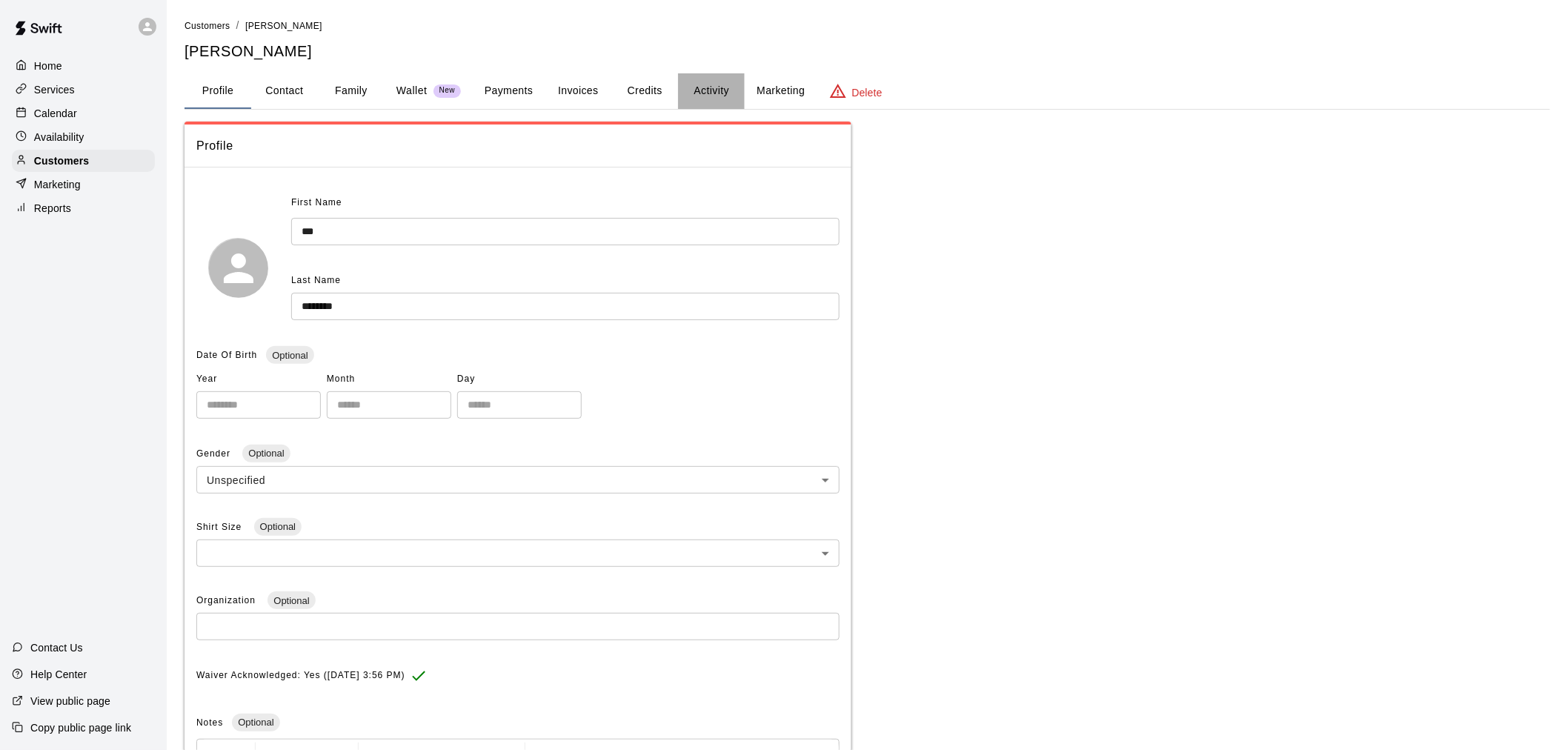
click at [732, 94] on button "Activity" at bounding box center [711, 91] width 67 height 36
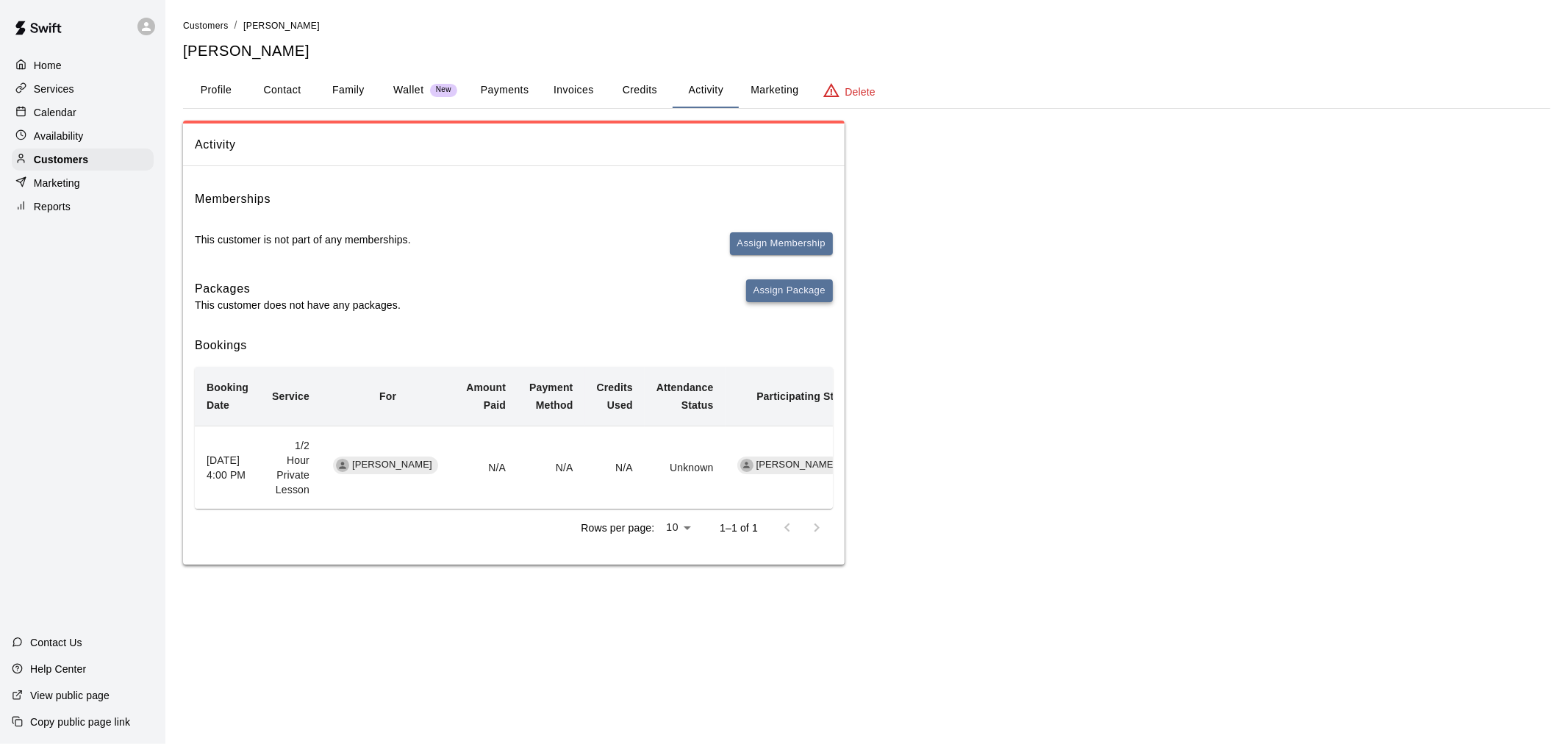
click at [778, 299] on button "Assign Package" at bounding box center [790, 291] width 87 height 23
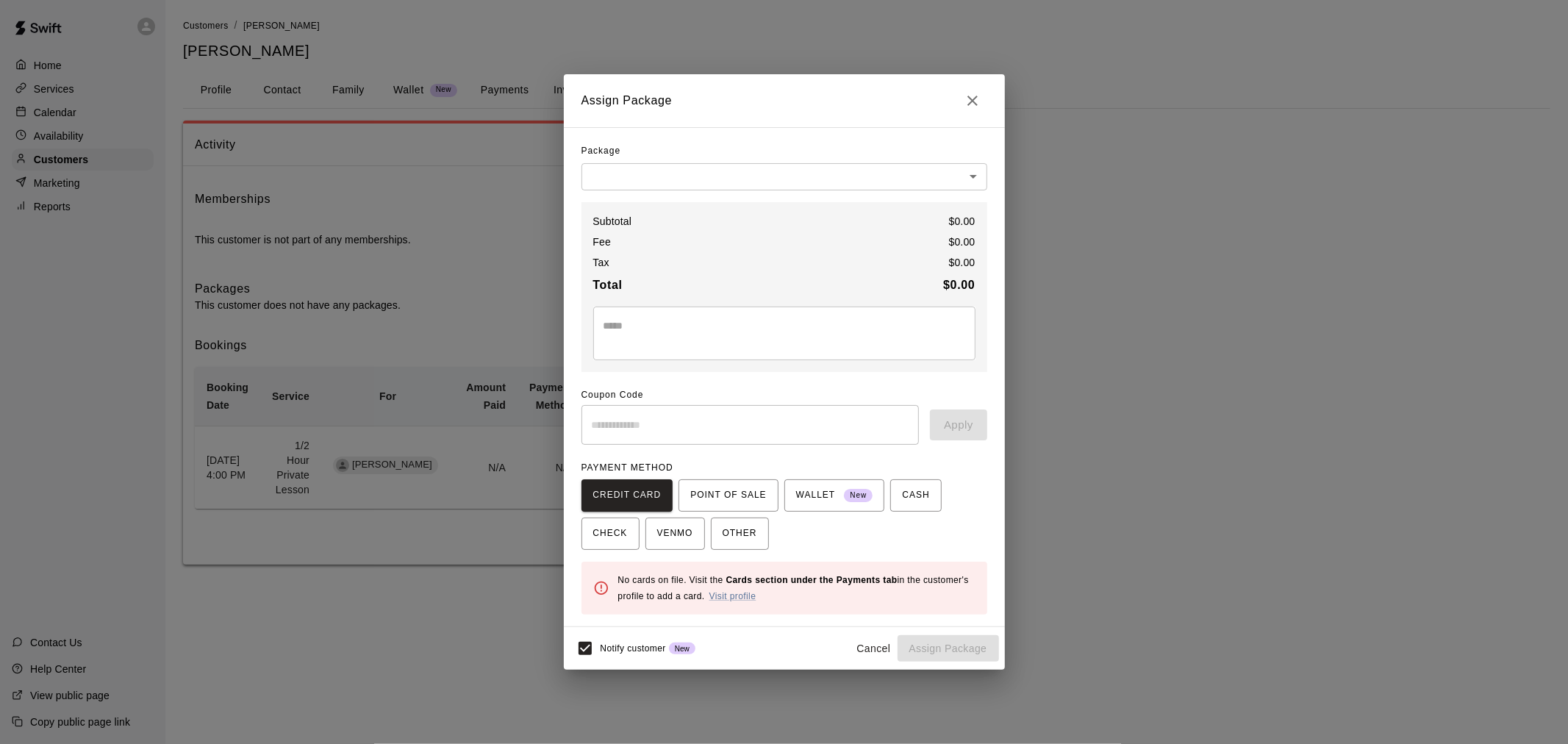
click at [838, 164] on body "Home Services Calendar Availability Customers Marketing Reports Contact Us Help…" at bounding box center [784, 297] width 1568 height 595
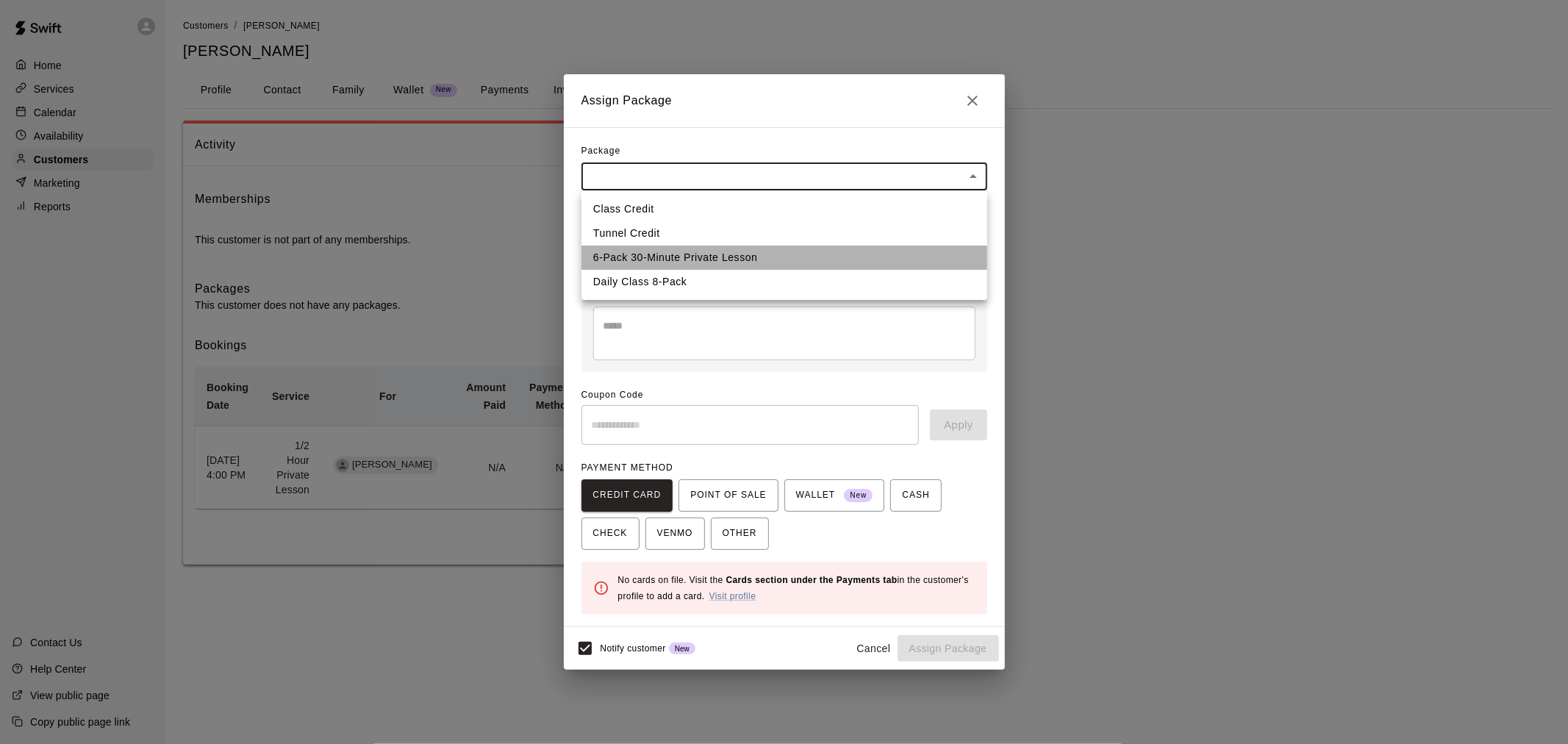
click at [805, 254] on li "6-Pack 30-Minute Private Lesson" at bounding box center [784, 257] width 405 height 24
type input "**********"
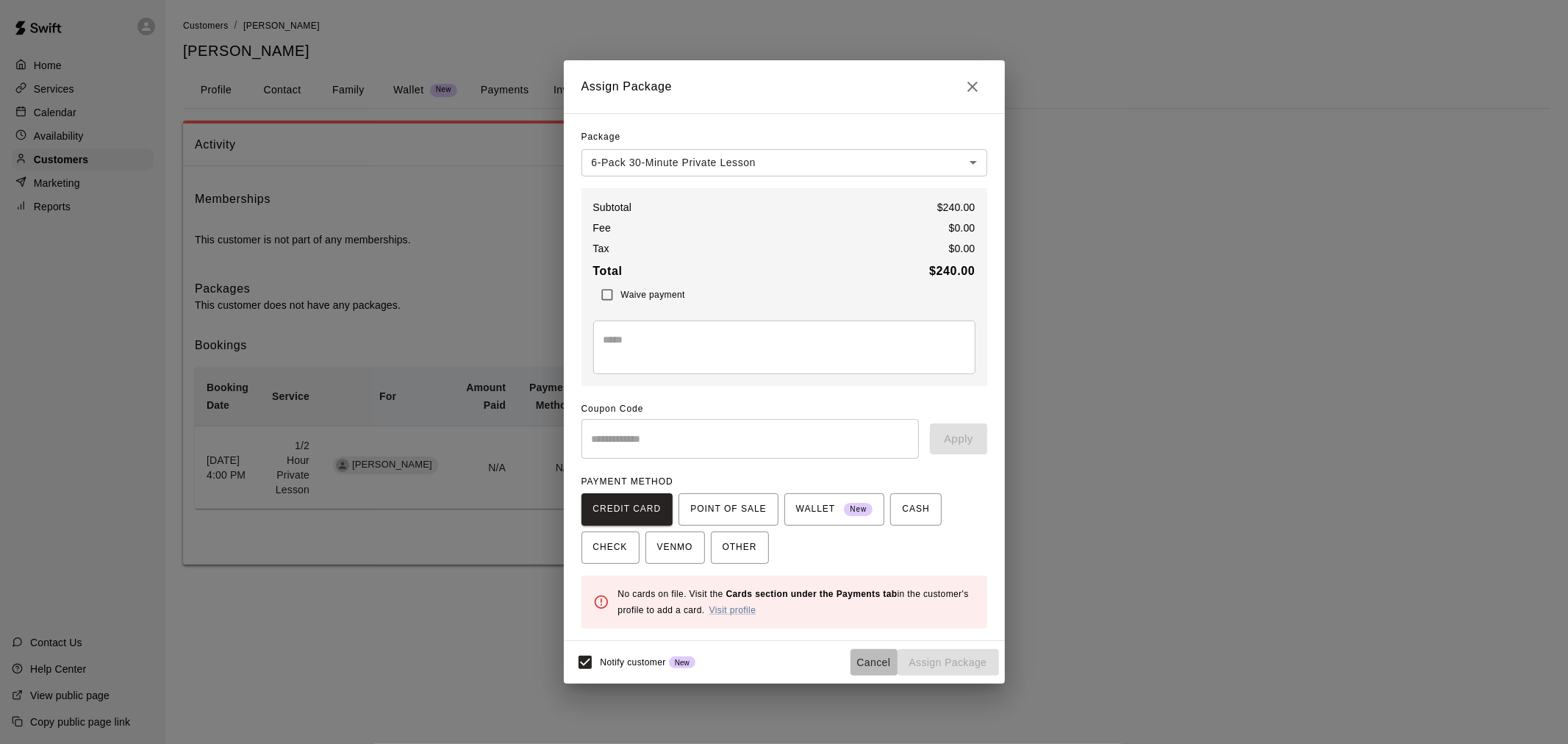
click at [886, 663] on button "Cancel" at bounding box center [874, 663] width 47 height 27
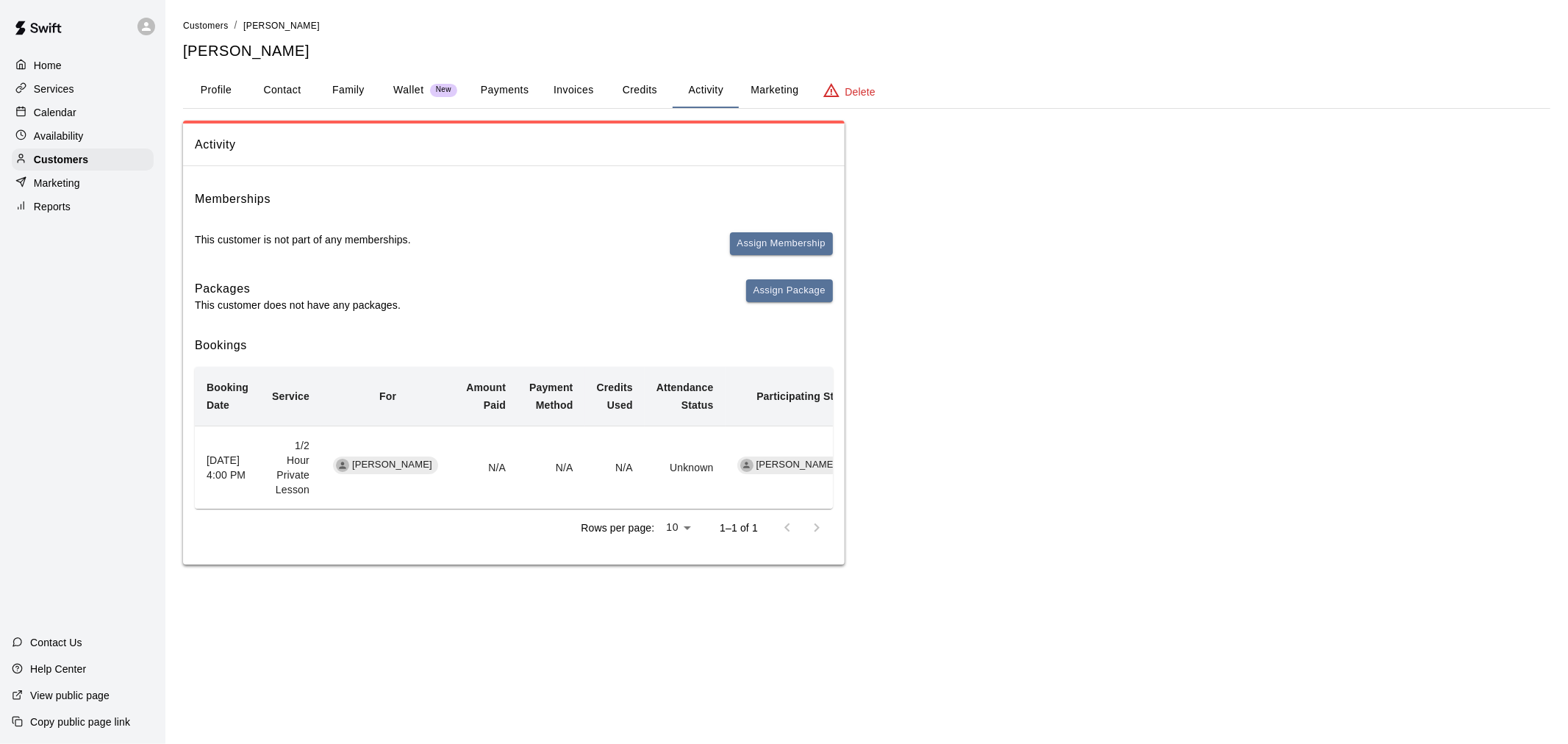
click at [489, 80] on button "Payments" at bounding box center [504, 90] width 72 height 35
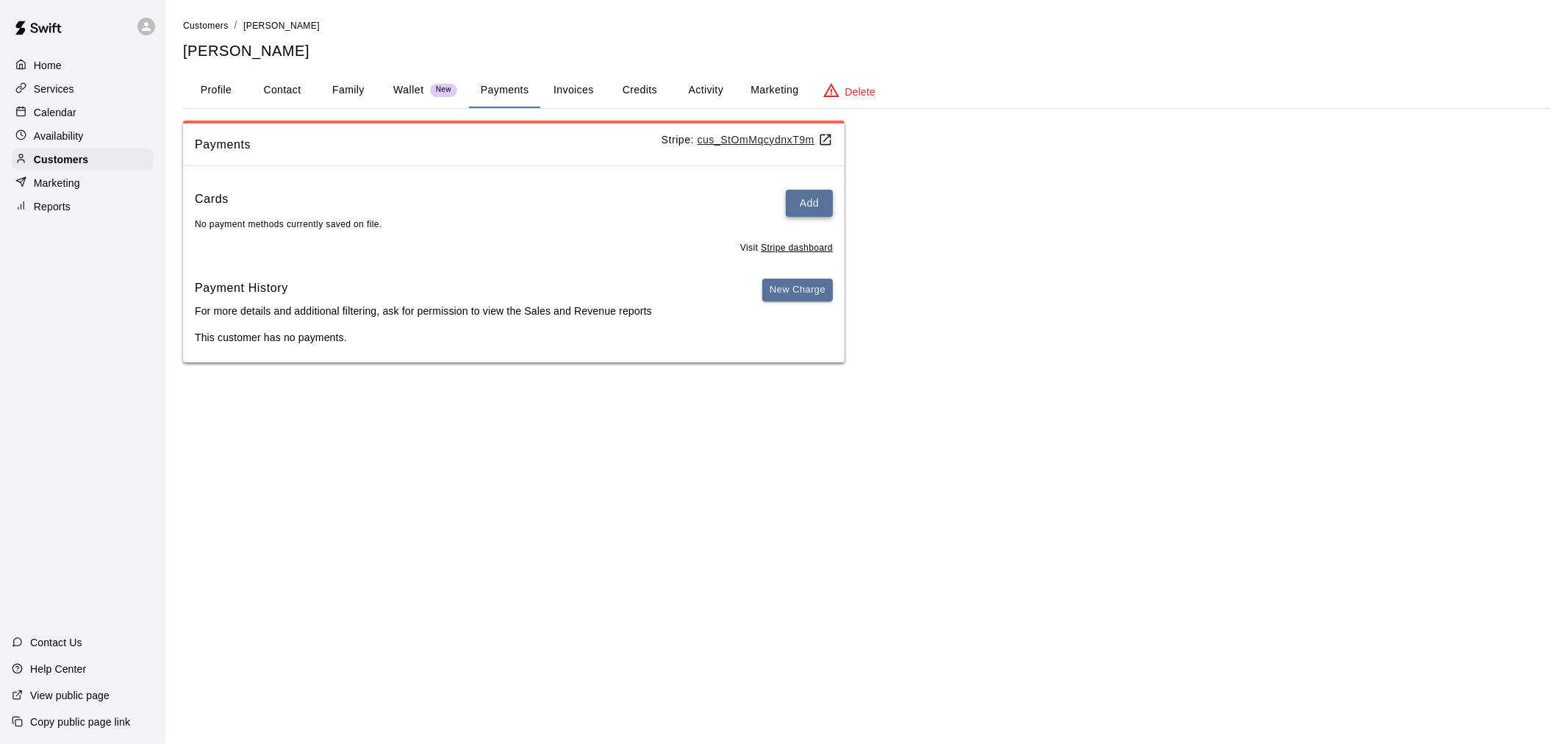
click at [806, 208] on button "Add" at bounding box center [809, 203] width 47 height 27
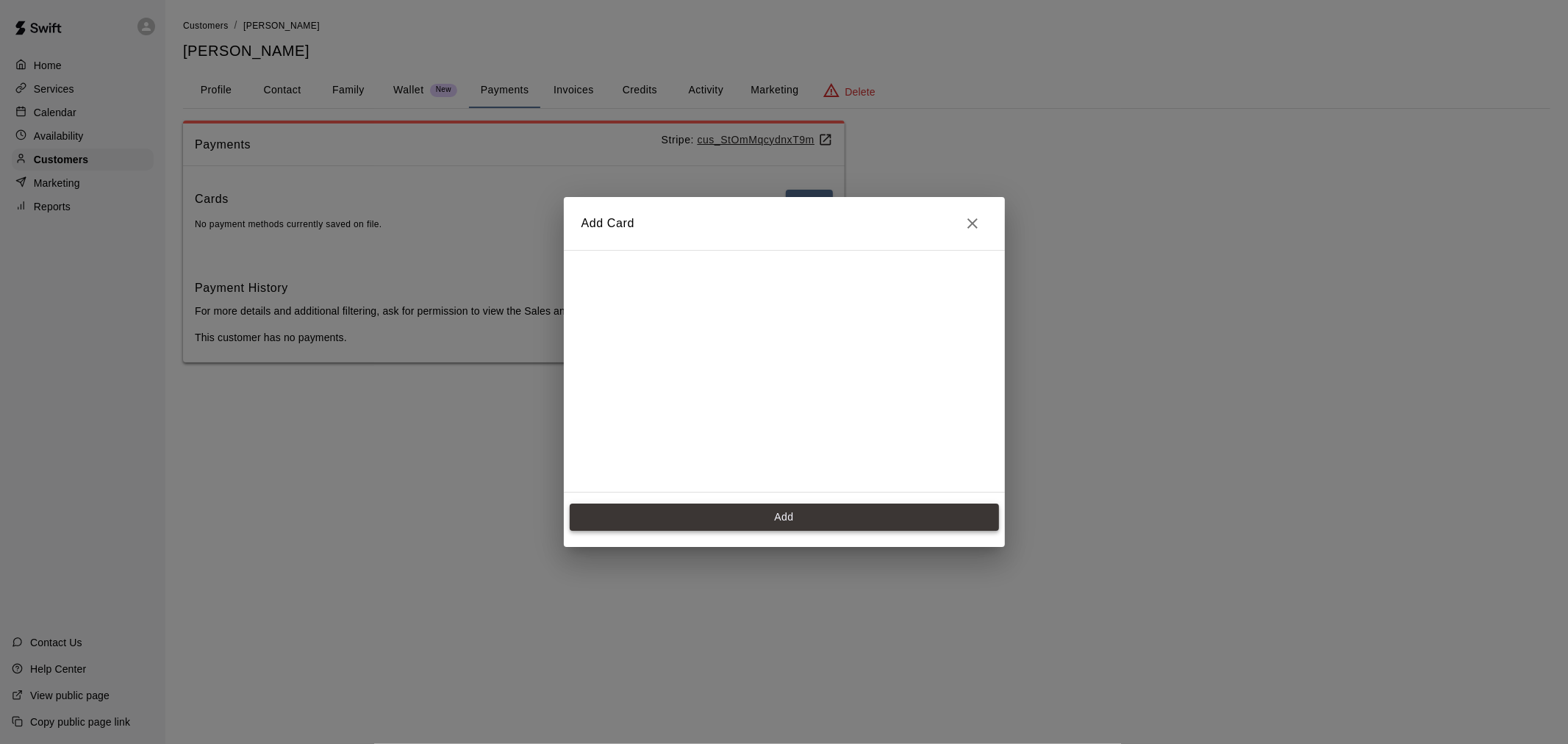
scroll to position [262, 0]
click at [809, 509] on button "Add" at bounding box center [784, 517] width 429 height 27
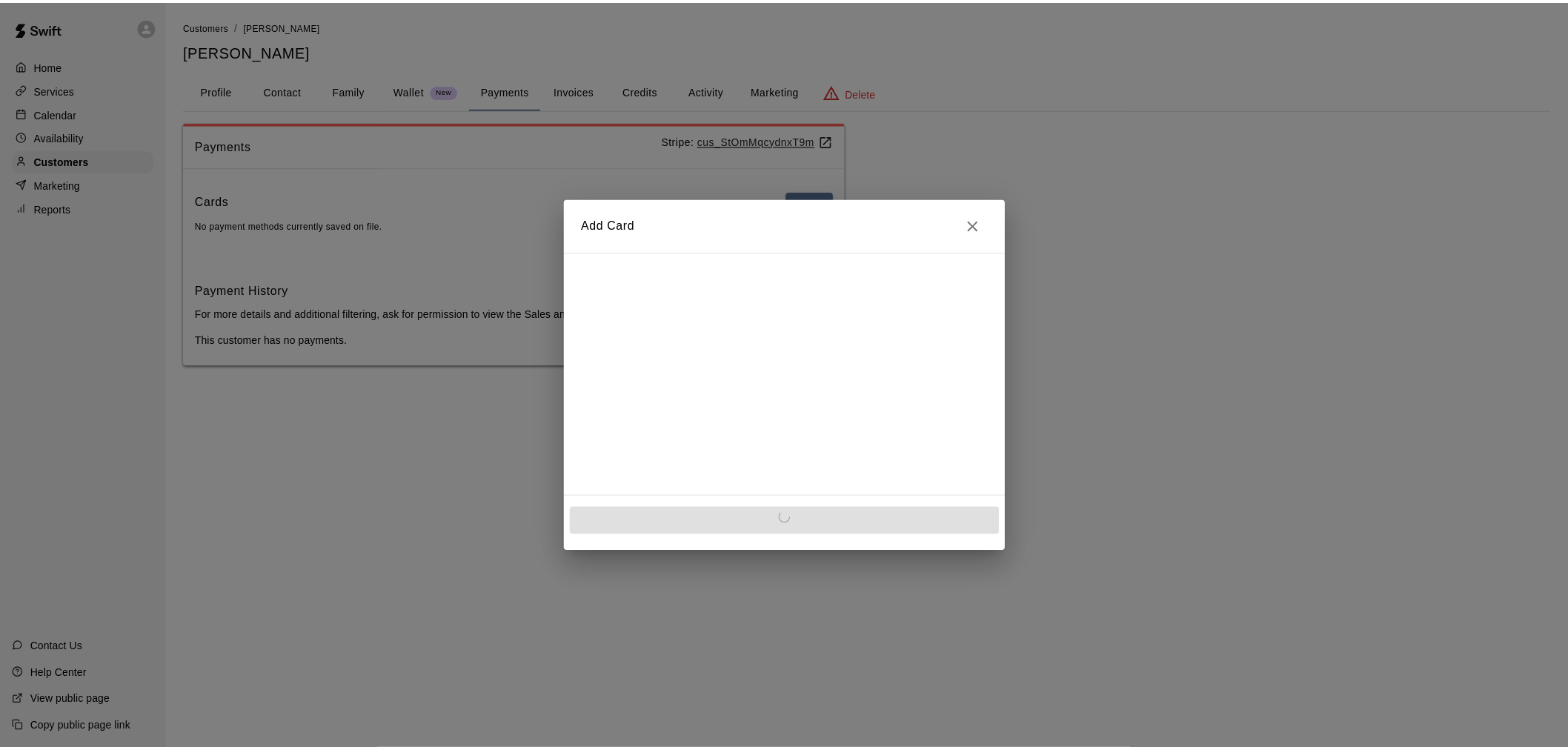
scroll to position [0, 0]
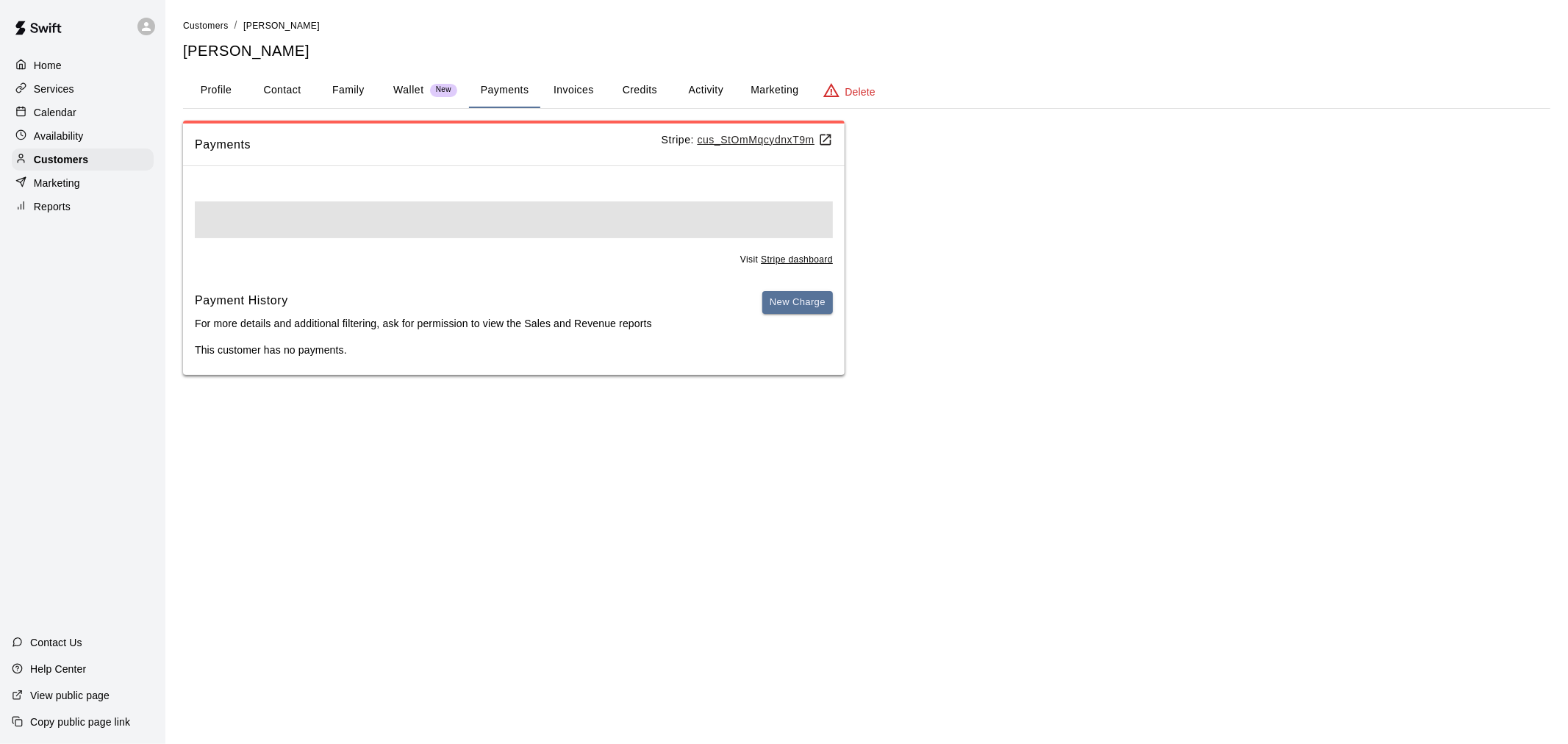
click at [814, 328] on div "Payment History For more details and additional filtering, ask for permission t…" at bounding box center [514, 324] width 638 height 66
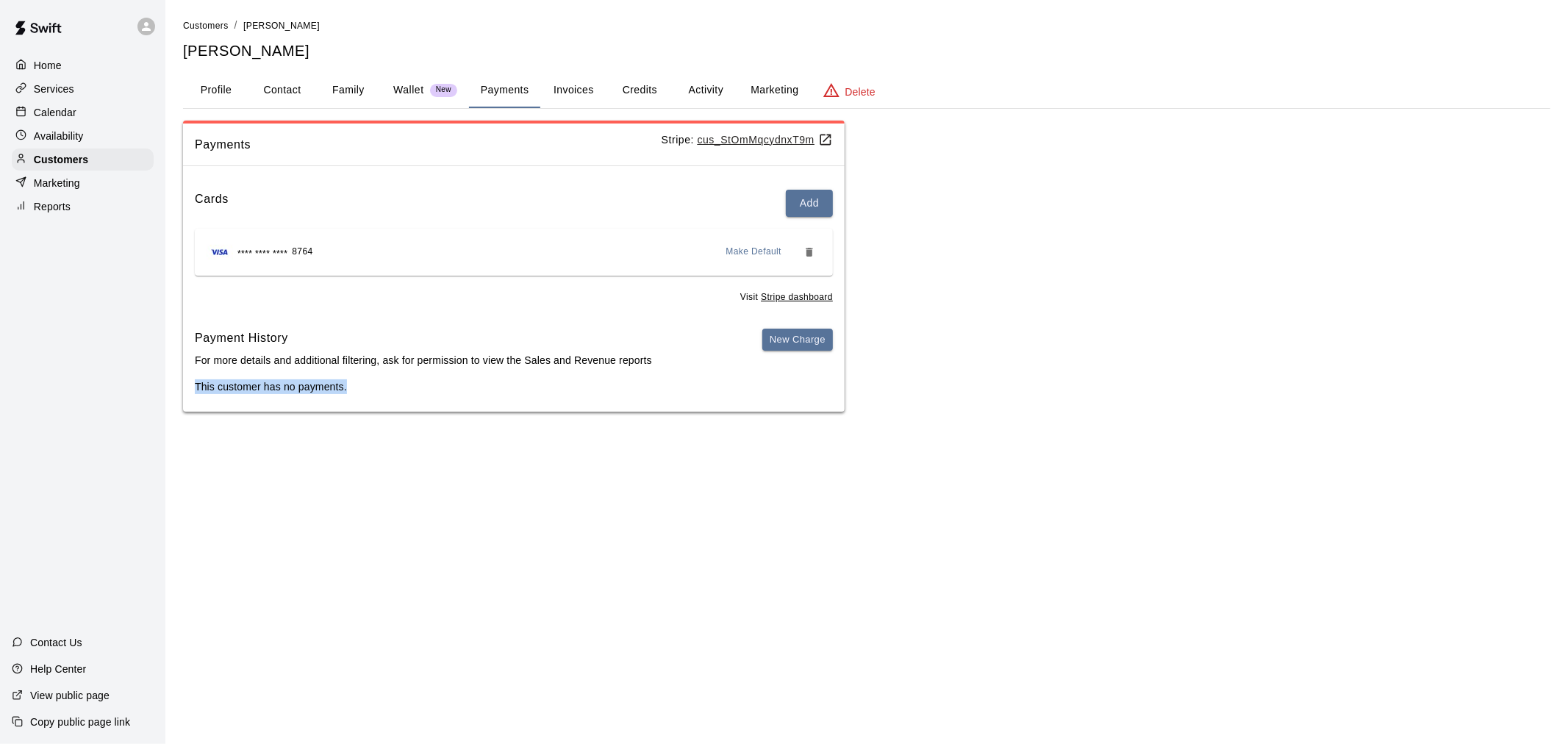
drag, startPoint x: 837, startPoint y: 318, endPoint x: 890, endPoint y: 238, distance: 96.0
click at [890, 238] on div "Payments Stripe: cus_StOmMqcydnxT9m Cards Add **** **** **** 8764 Make Default …" at bounding box center [867, 267] width 1367 height 292
click at [714, 93] on button "Activity" at bounding box center [706, 90] width 66 height 35
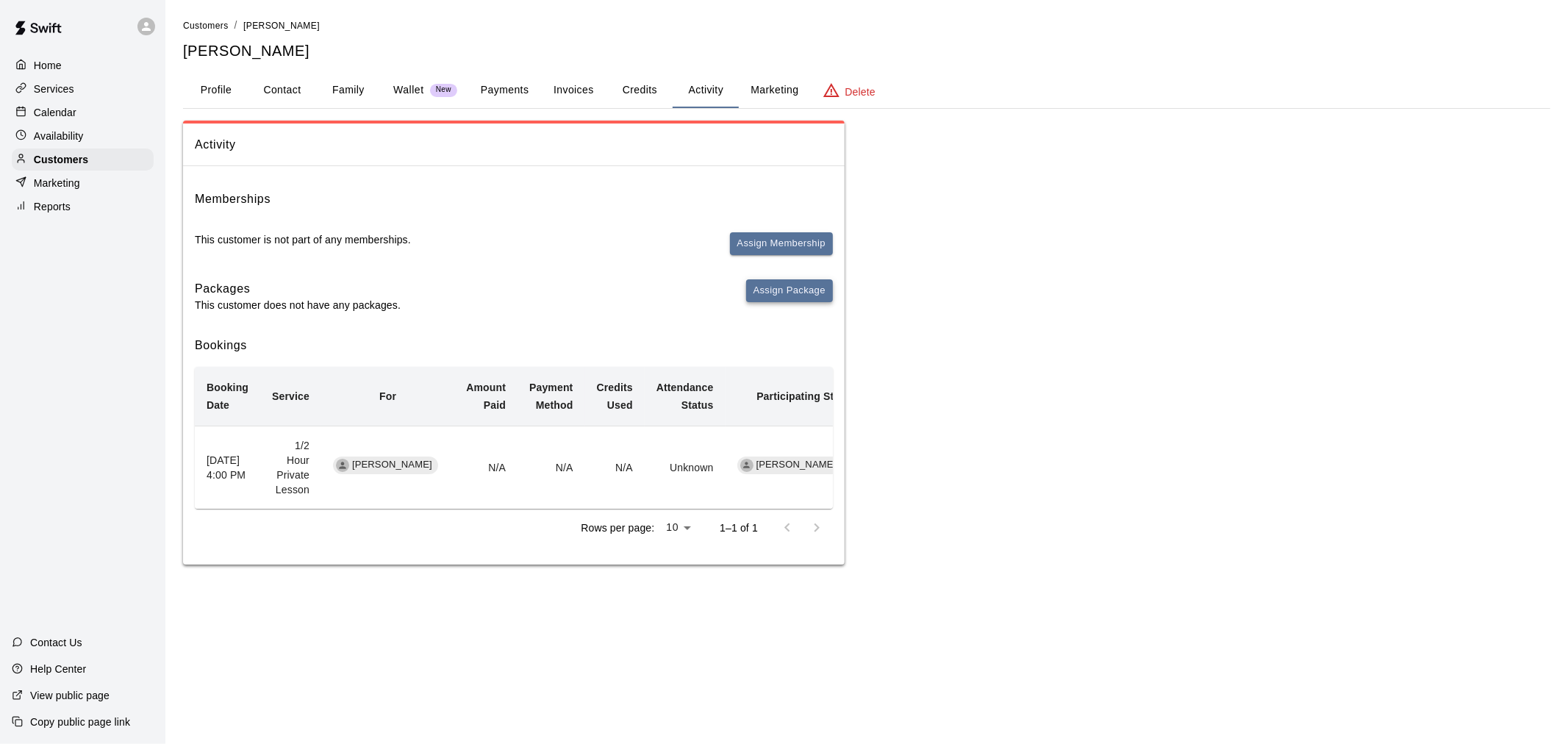
click at [818, 295] on button "Assign Package" at bounding box center [790, 291] width 87 height 23
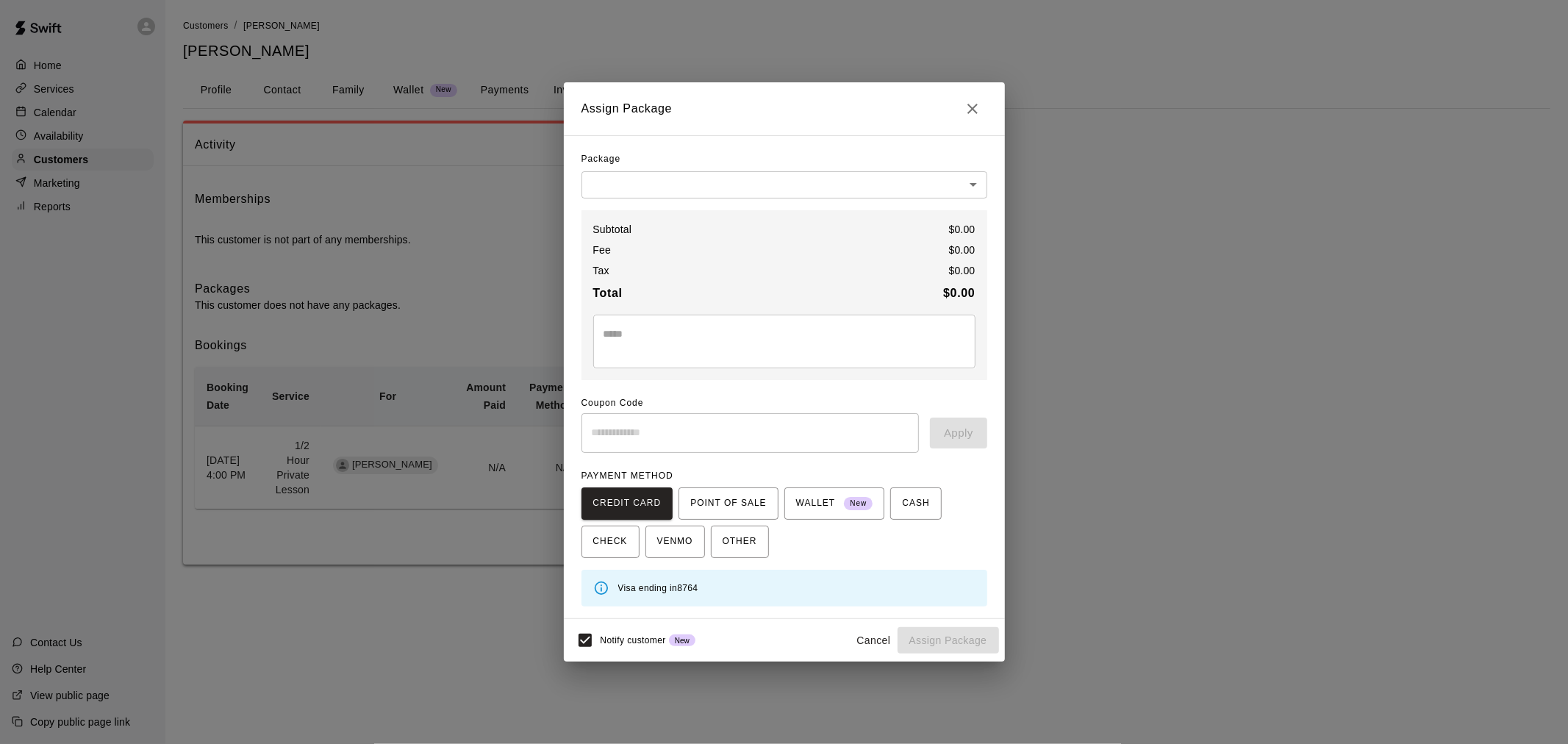
click at [817, 178] on body "Home Services Calendar Availability Customers Marketing Reports Contact Us Help…" at bounding box center [784, 297] width 1568 height 595
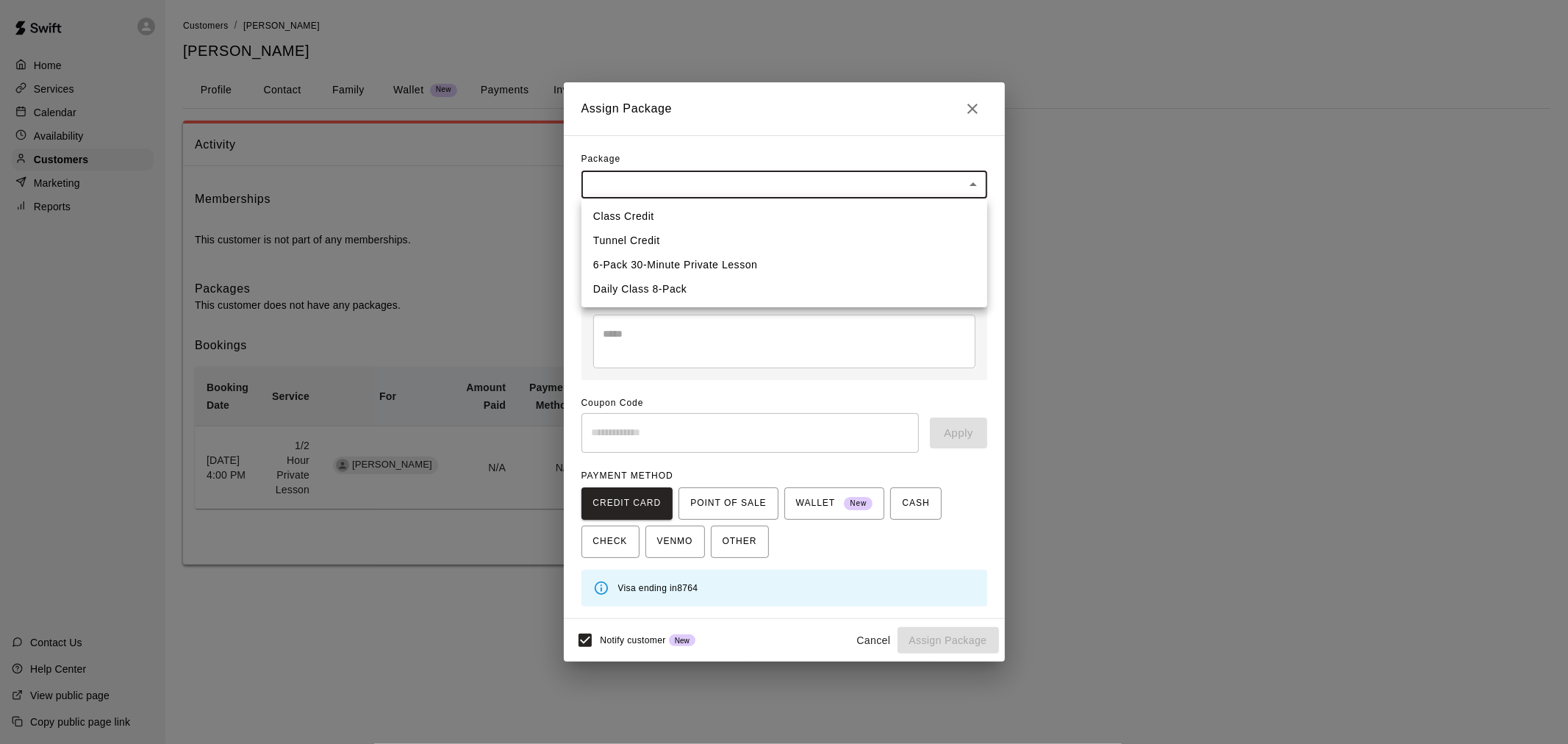
click at [709, 270] on li "6-Pack 30-Minute Private Lesson" at bounding box center [784, 264] width 405 height 24
type input "**********"
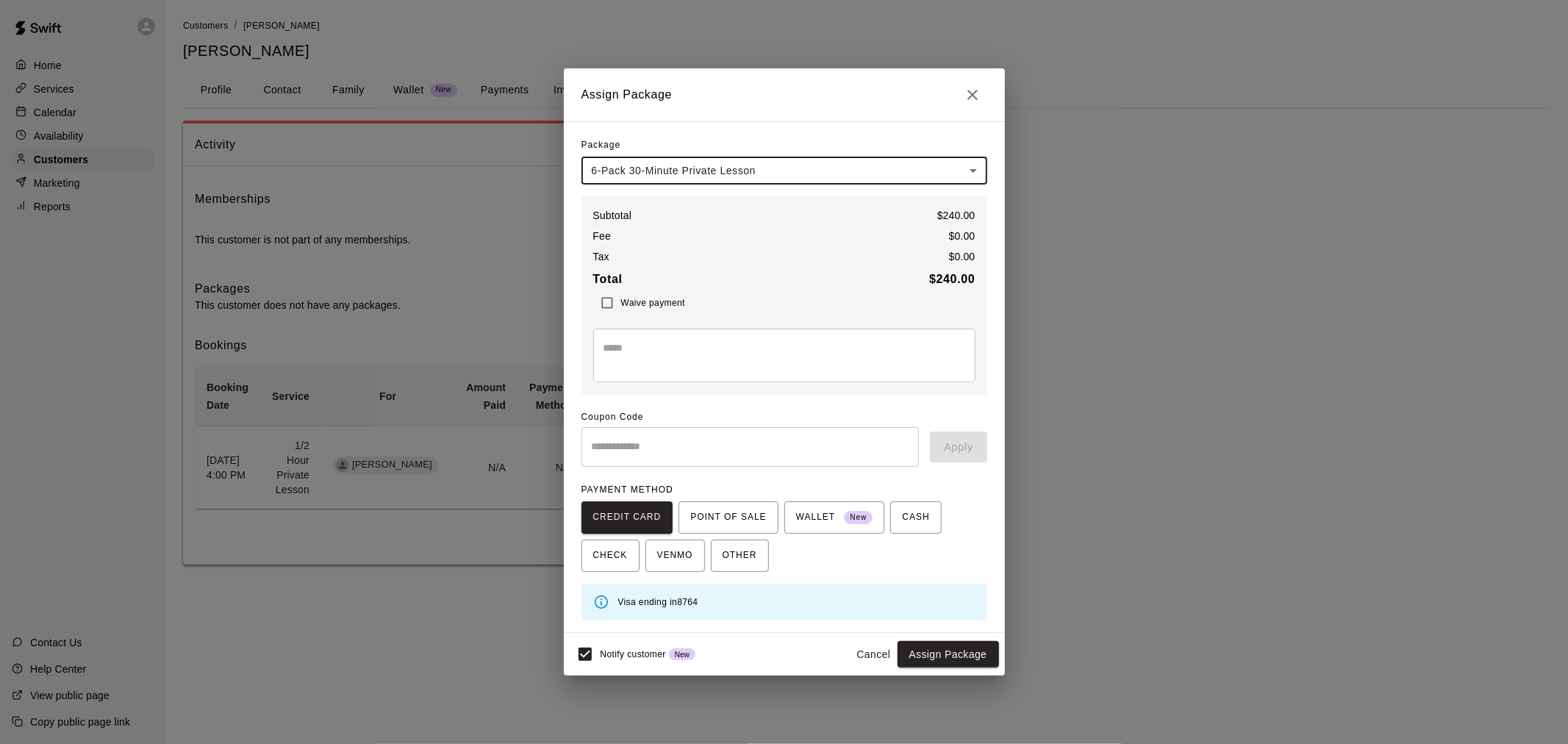
click at [951, 640] on div "Notify customer New Cancel Assign Package" at bounding box center [784, 654] width 429 height 31
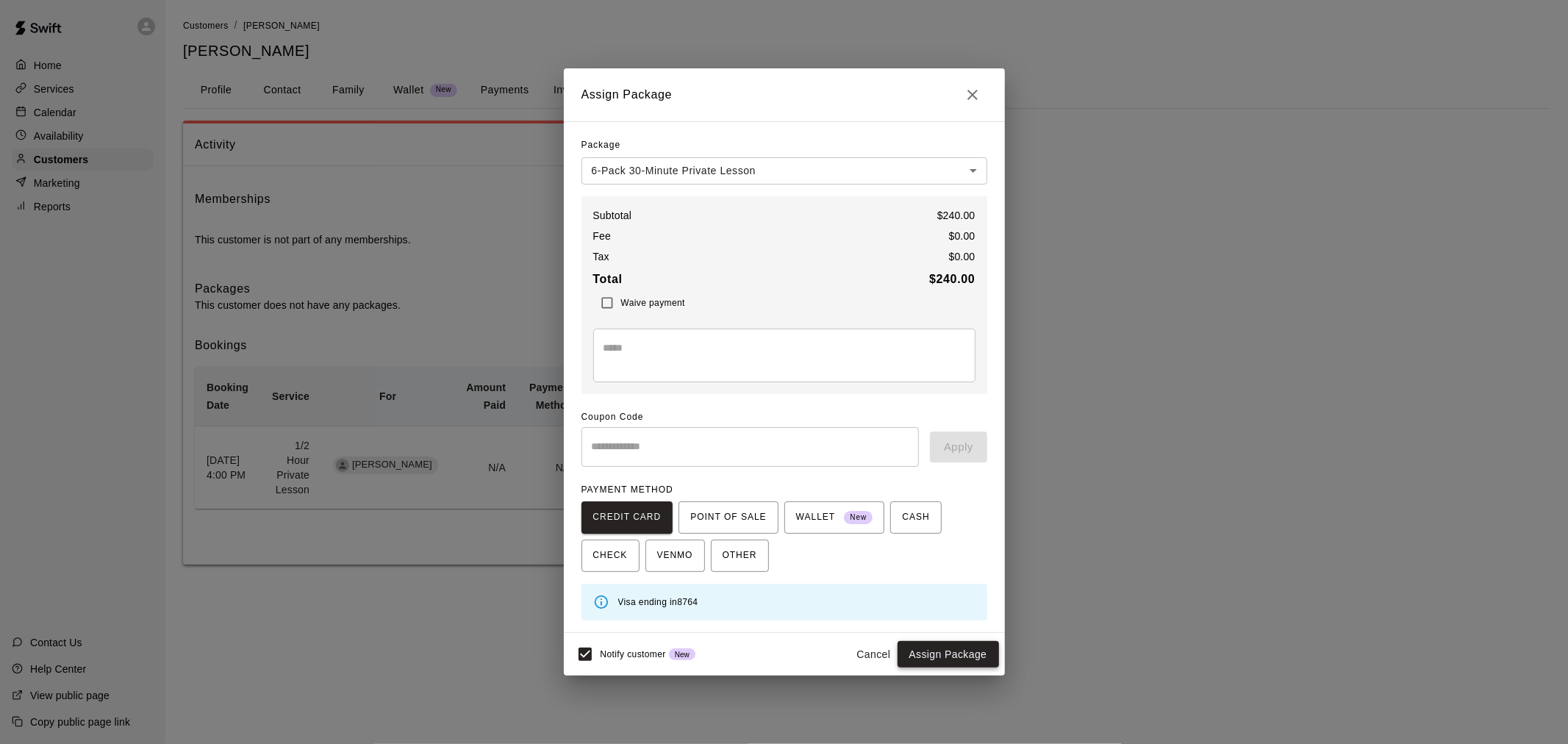
click at [951, 648] on button "Assign Package" at bounding box center [948, 655] width 102 height 27
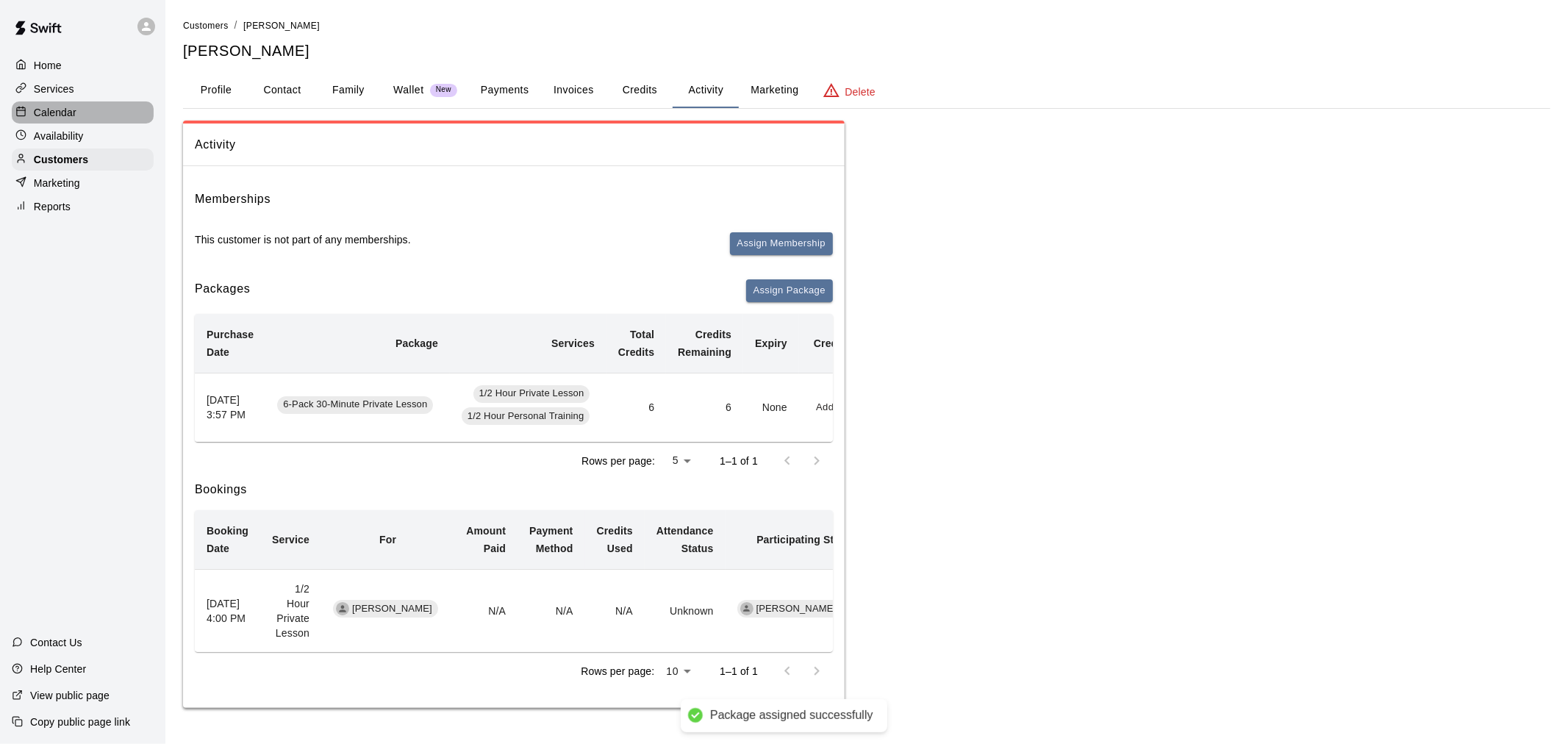
click at [95, 124] on div "Calendar" at bounding box center [82, 112] width 142 height 22
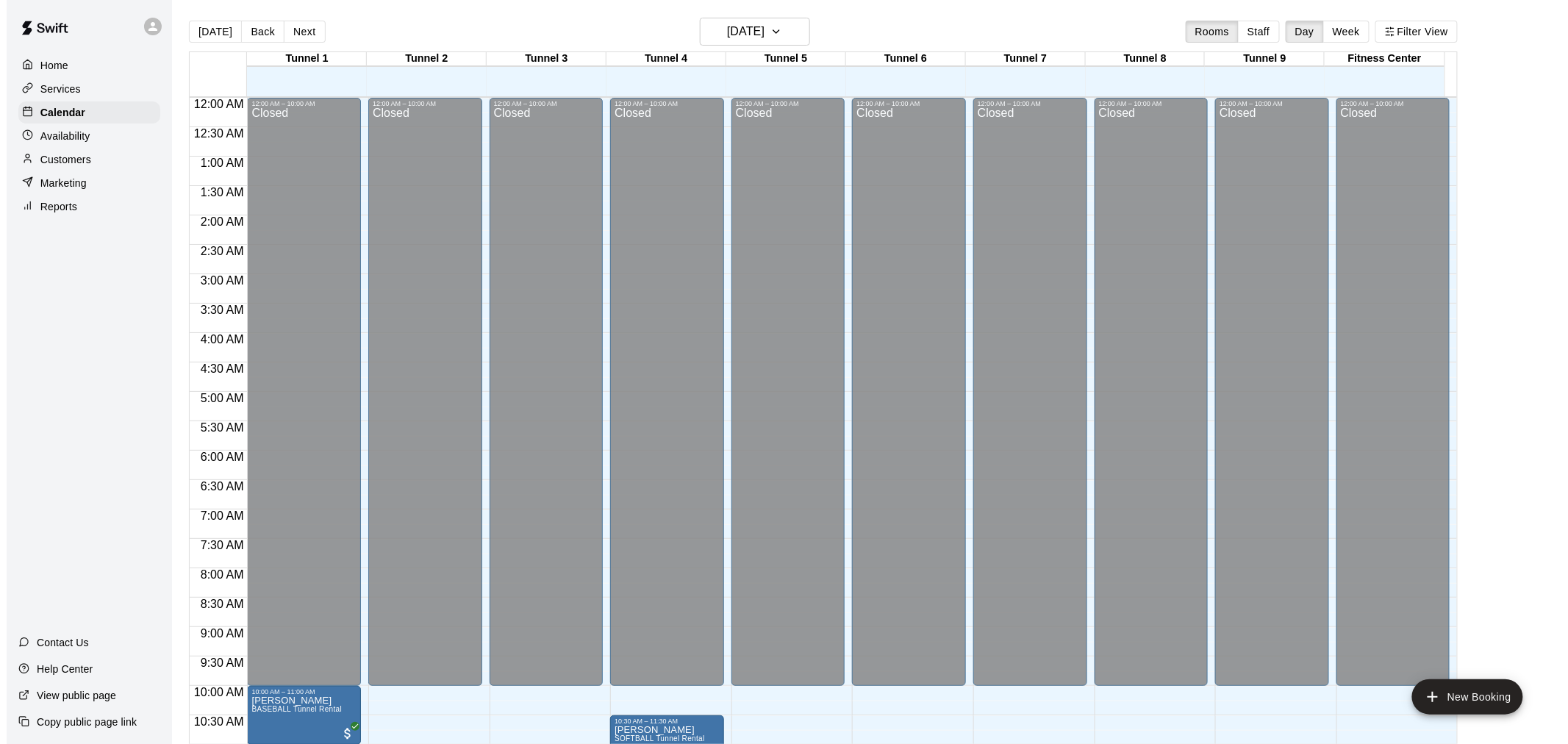
scroll to position [704, 0]
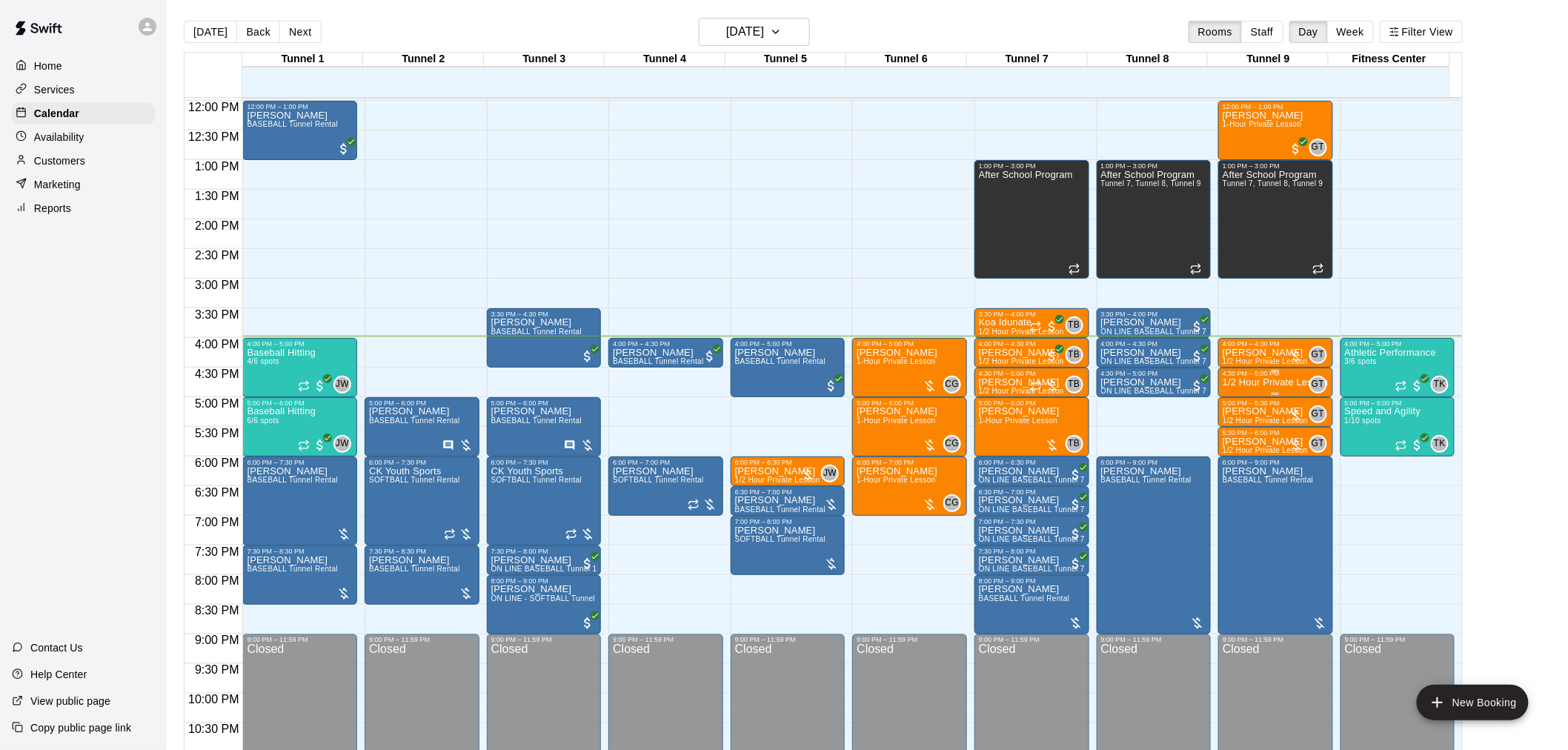
click at [1279, 383] on p "1/2 Hour Private Lesson" at bounding box center [1275, 383] width 106 height 0
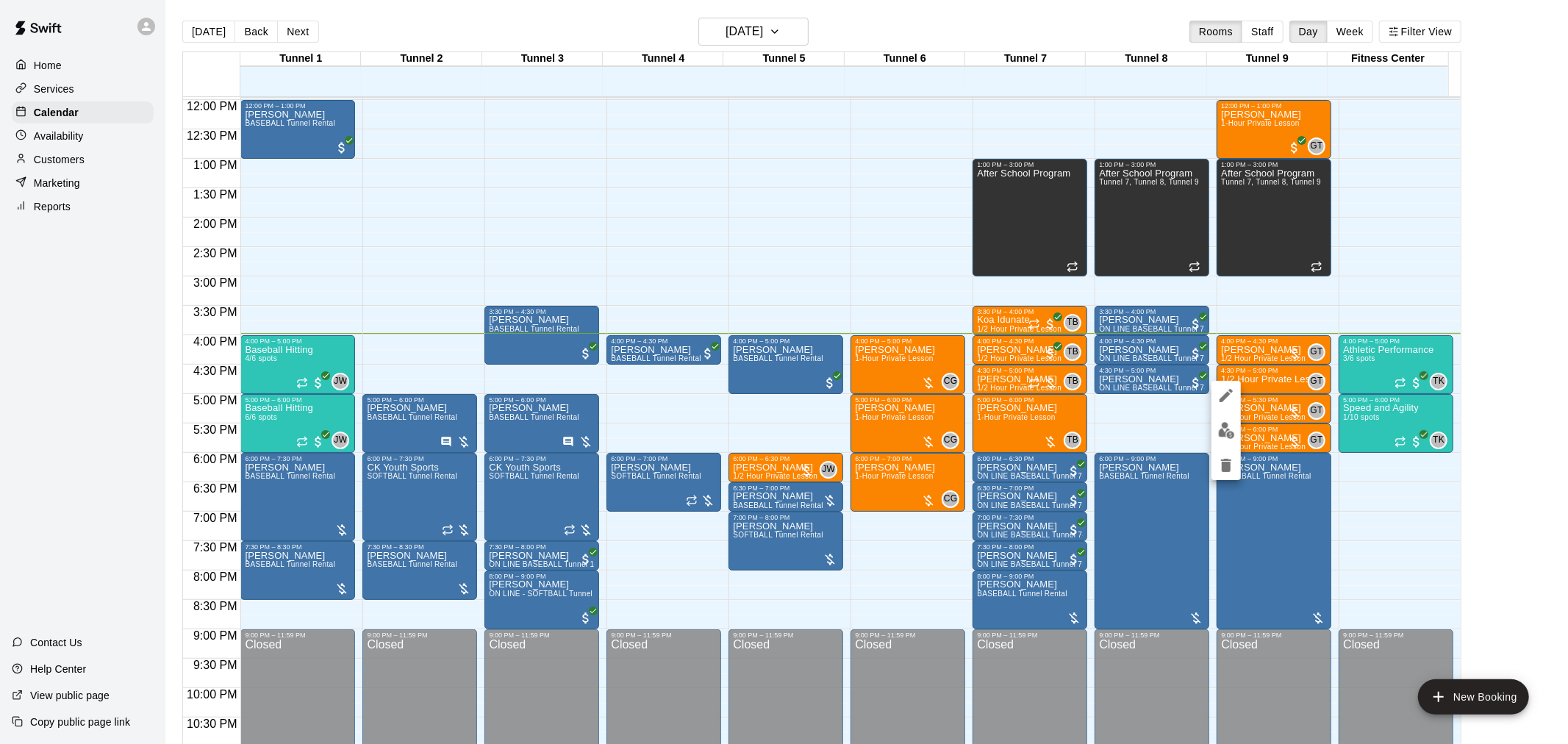
click at [1357, 270] on div at bounding box center [784, 372] width 1568 height 744
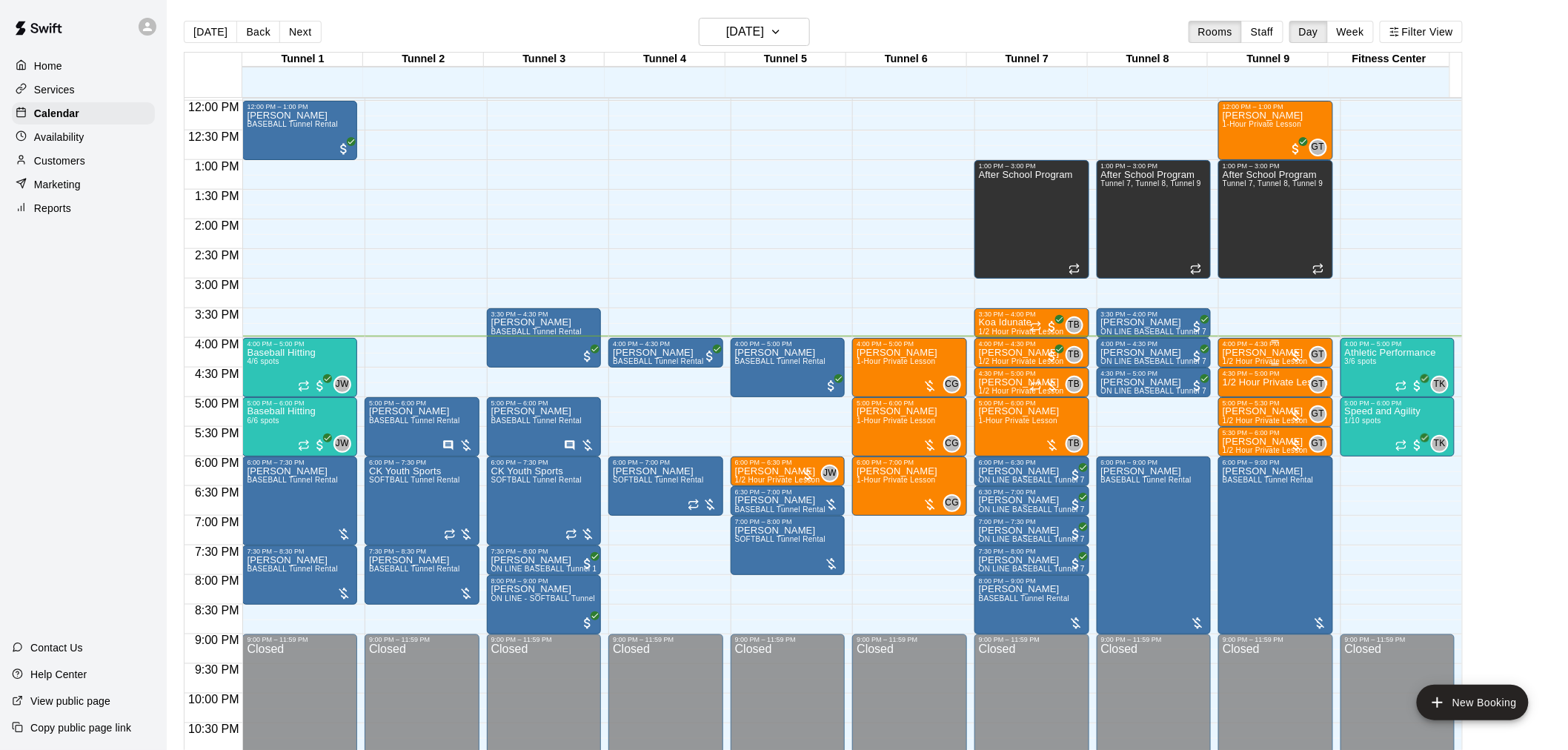
click at [1272, 353] on p "[PERSON_NAME]" at bounding box center [1265, 353] width 85 height 0
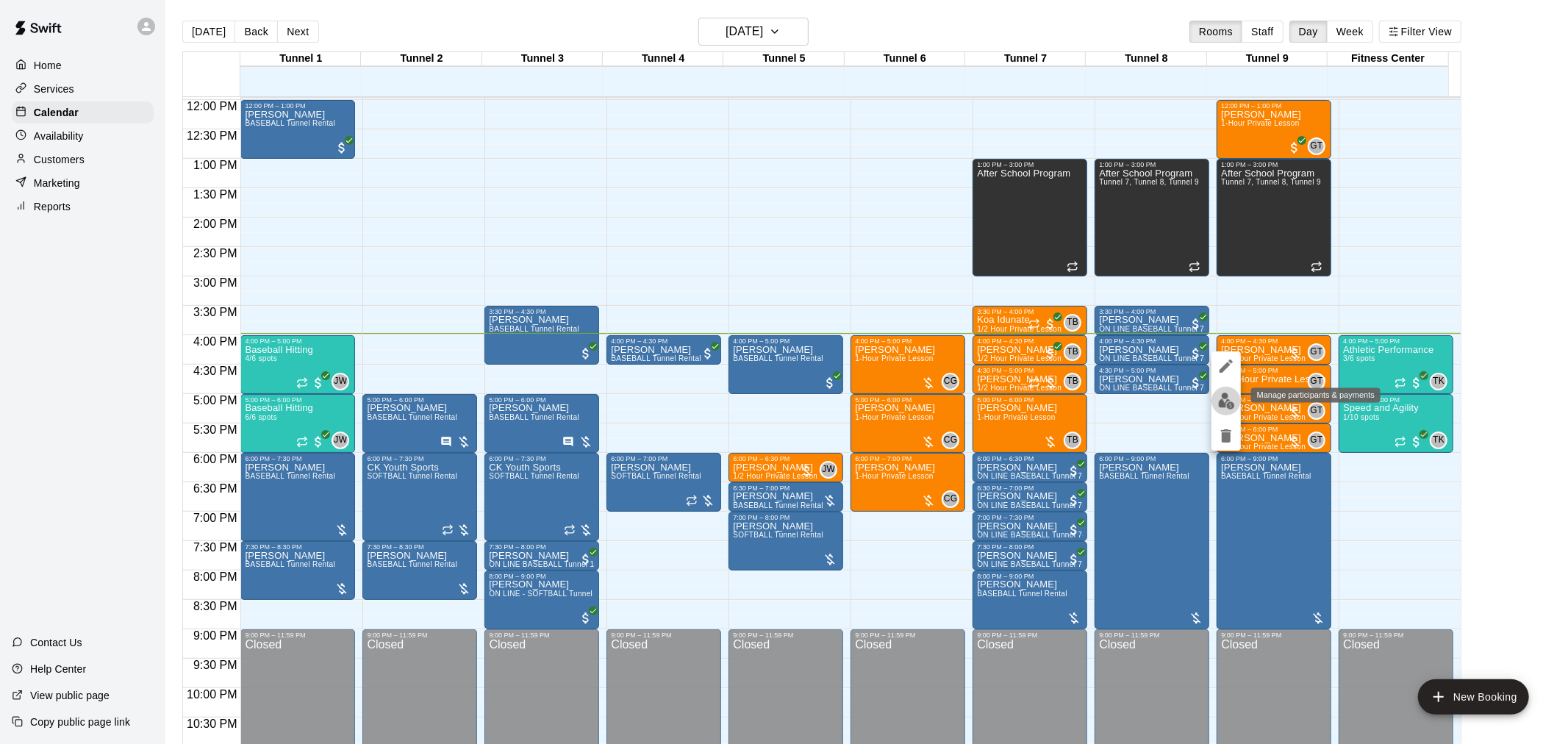
click at [1238, 395] on button "edit" at bounding box center [1226, 401] width 29 height 28
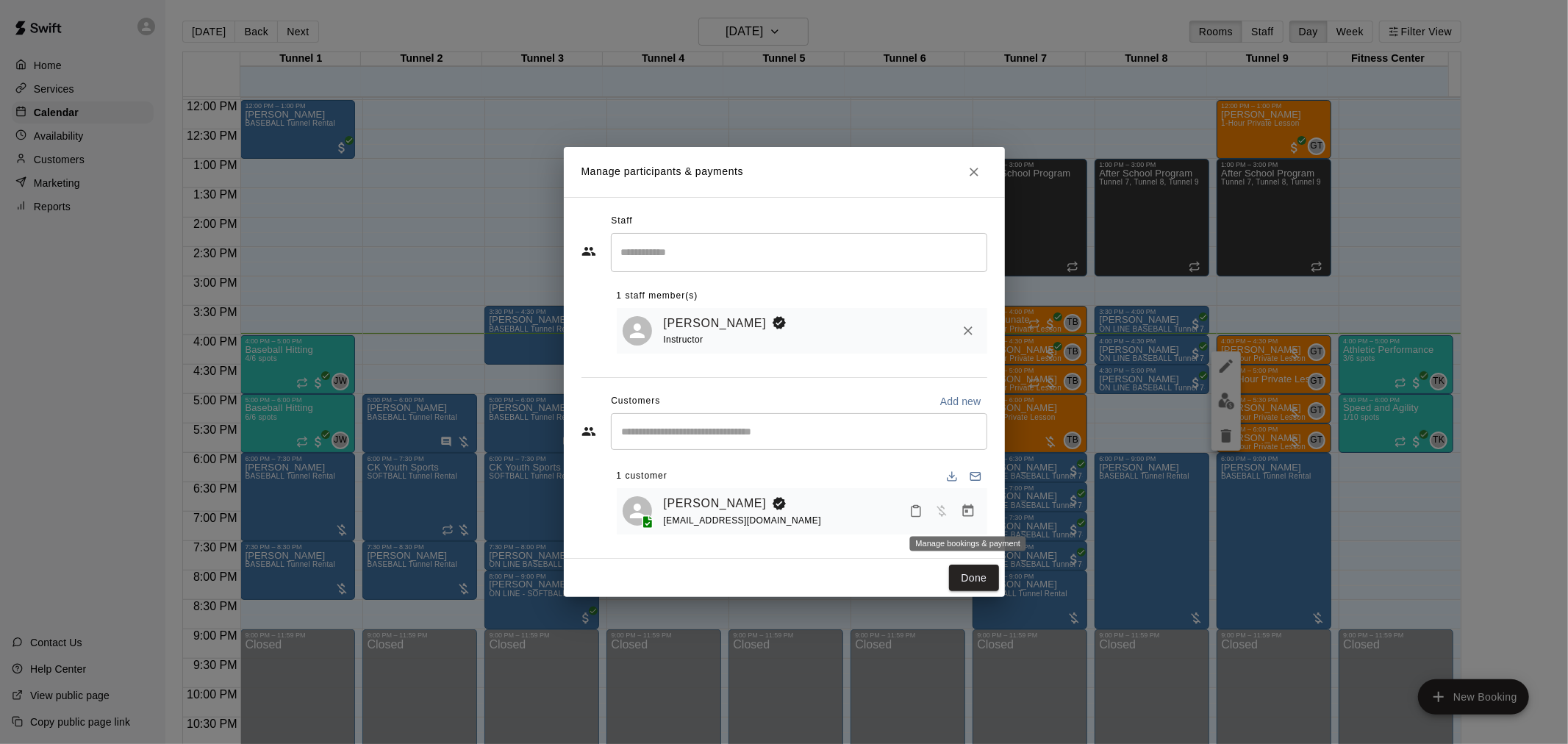
click at [976, 517] on button "Manage bookings & payment" at bounding box center [968, 512] width 27 height 27
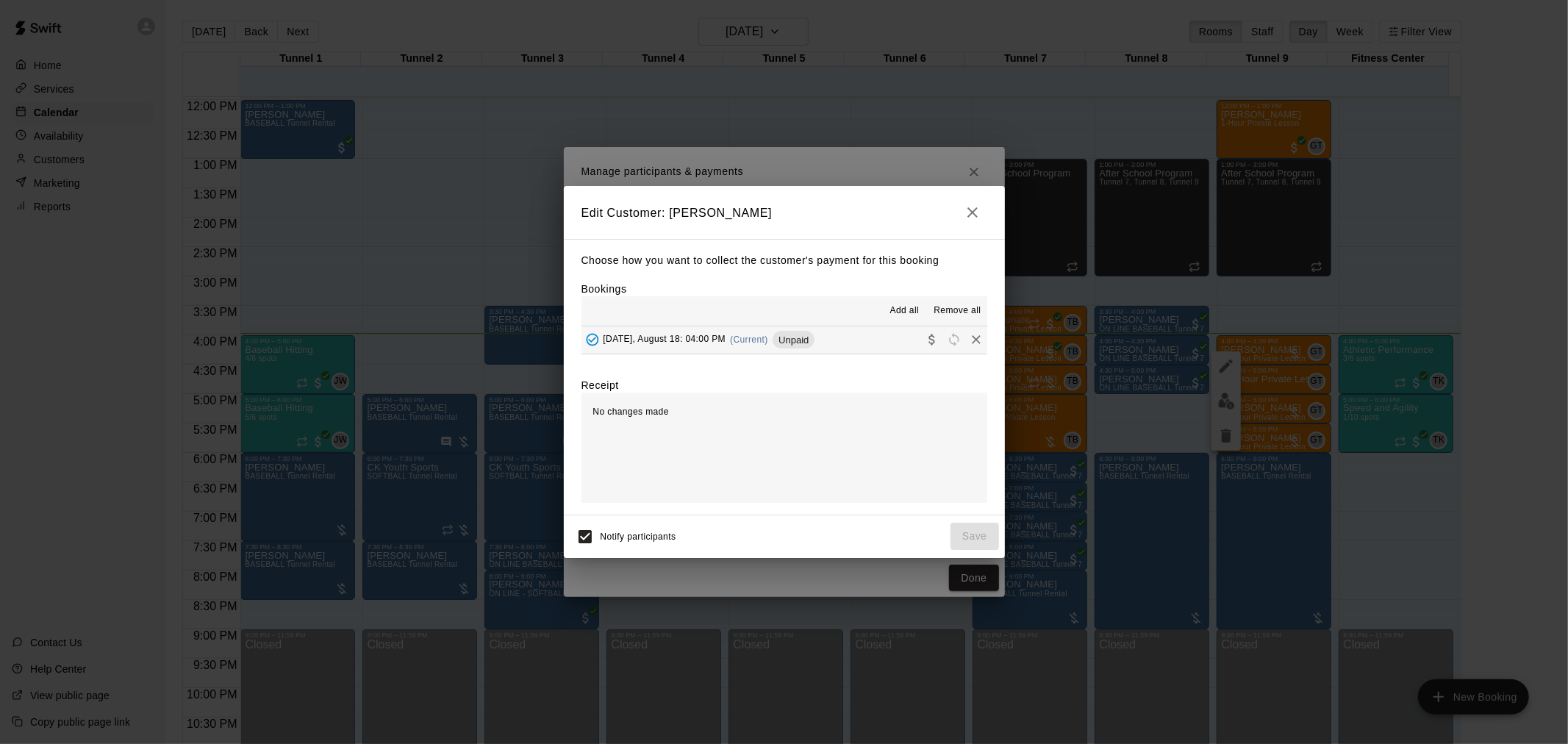
click at [774, 341] on div "[DATE], August 18: 04:00 PM (Current) Unpaid" at bounding box center [698, 339] width 234 height 22
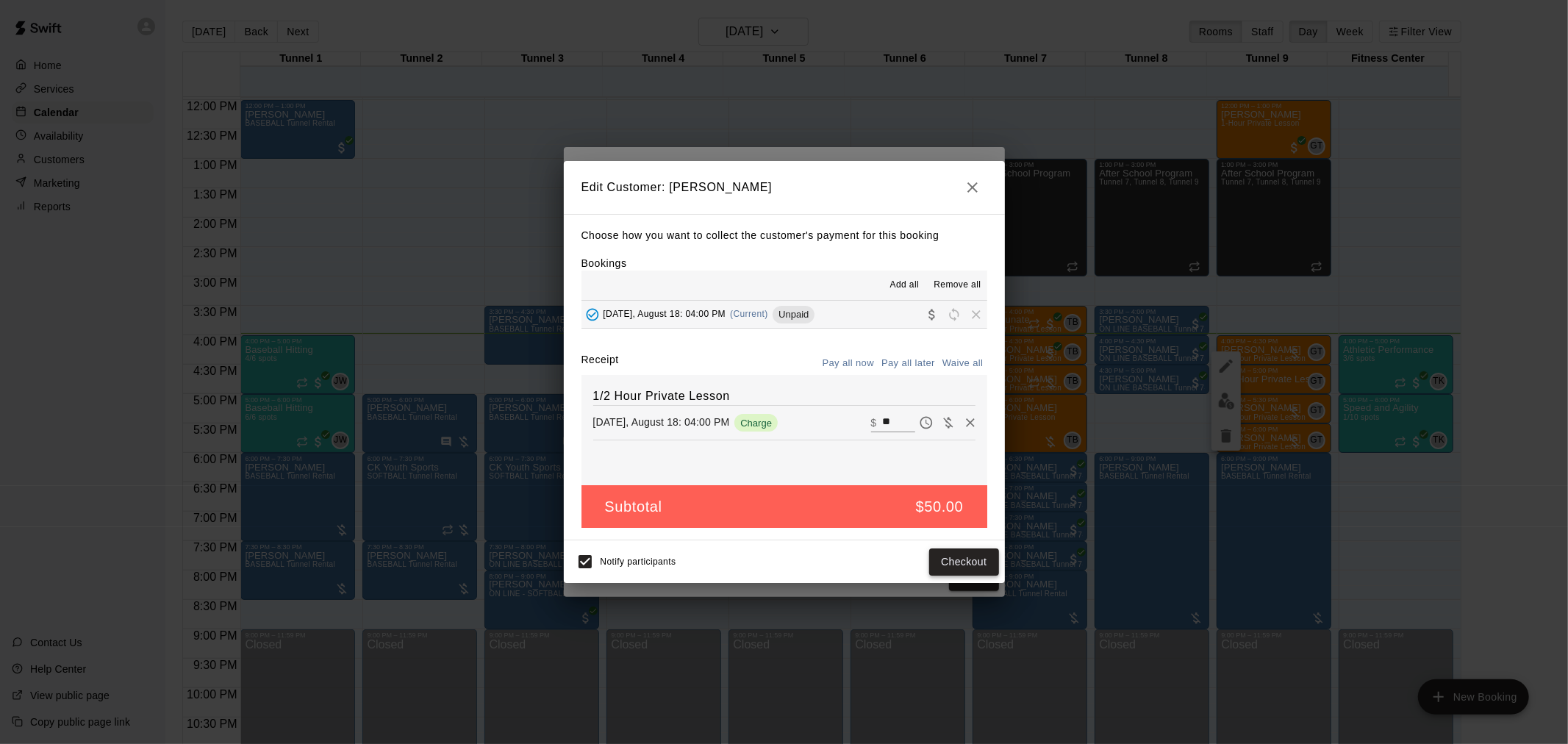
click at [967, 556] on button "Checkout" at bounding box center [964, 562] width 69 height 27
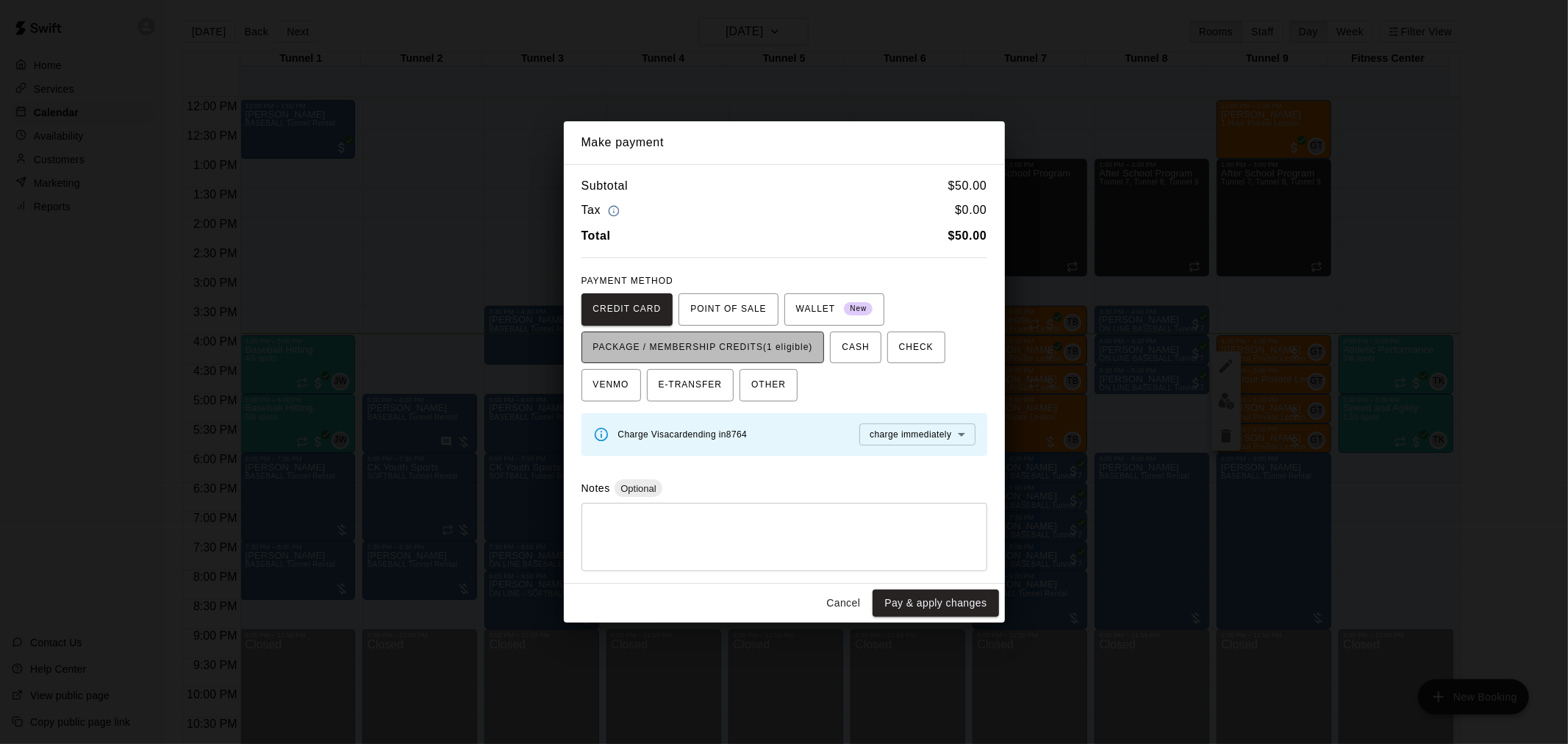
click at [769, 336] on span "PACKAGE / MEMBERSHIP CREDITS (1 eligible)" at bounding box center [703, 347] width 220 height 24
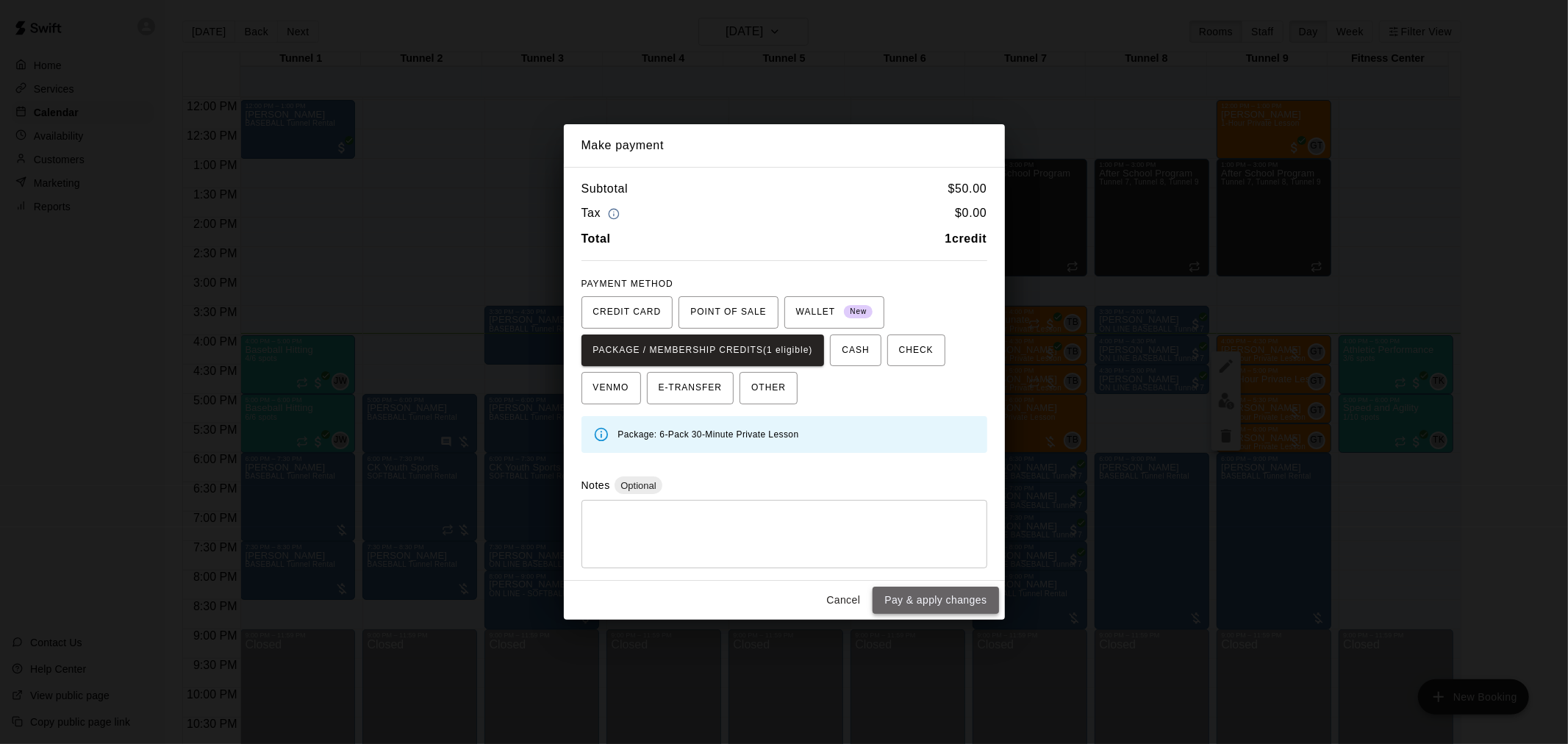
click at [972, 591] on button "Pay & apply changes" at bounding box center [935, 600] width 125 height 27
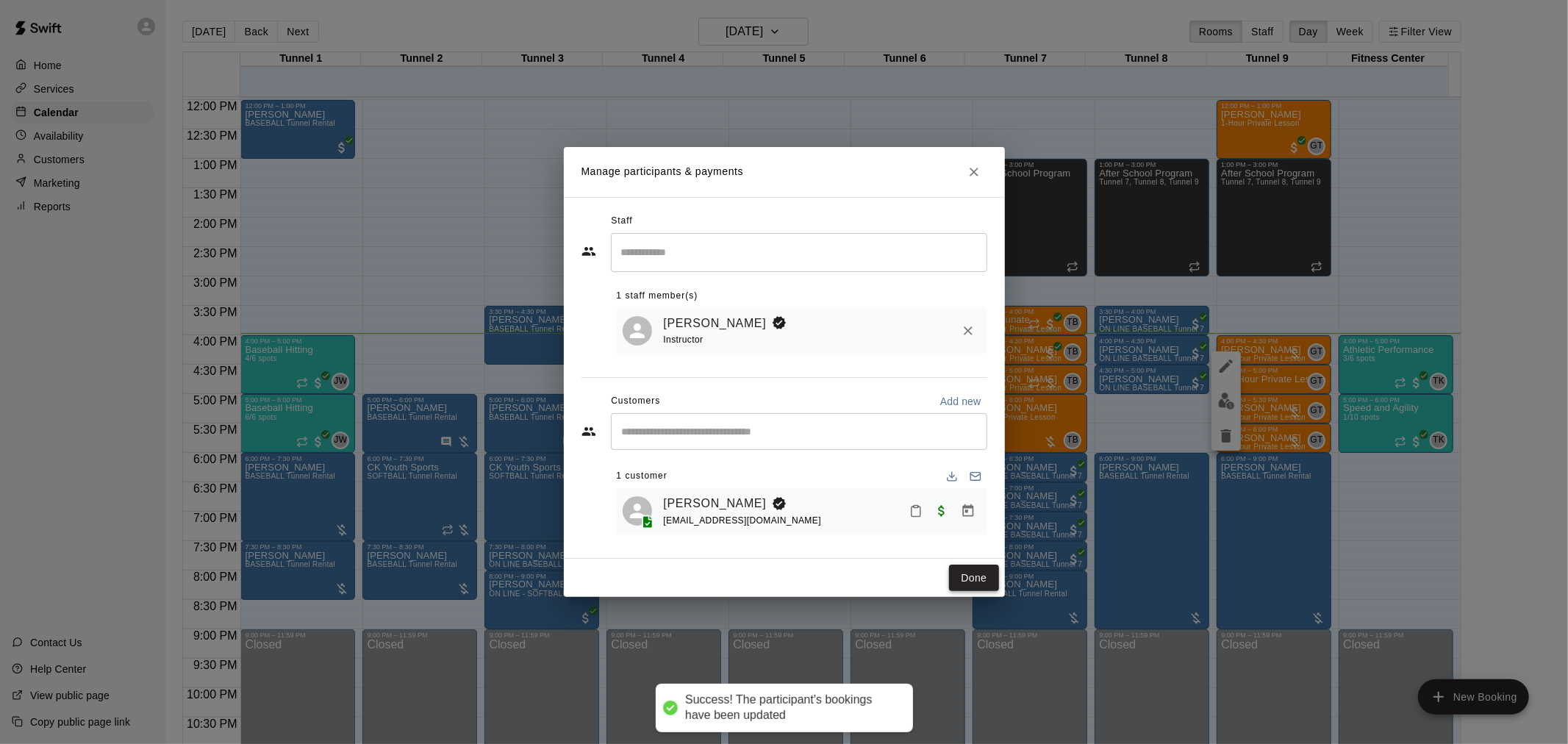
click at [975, 575] on button "Done" at bounding box center [974, 578] width 49 height 27
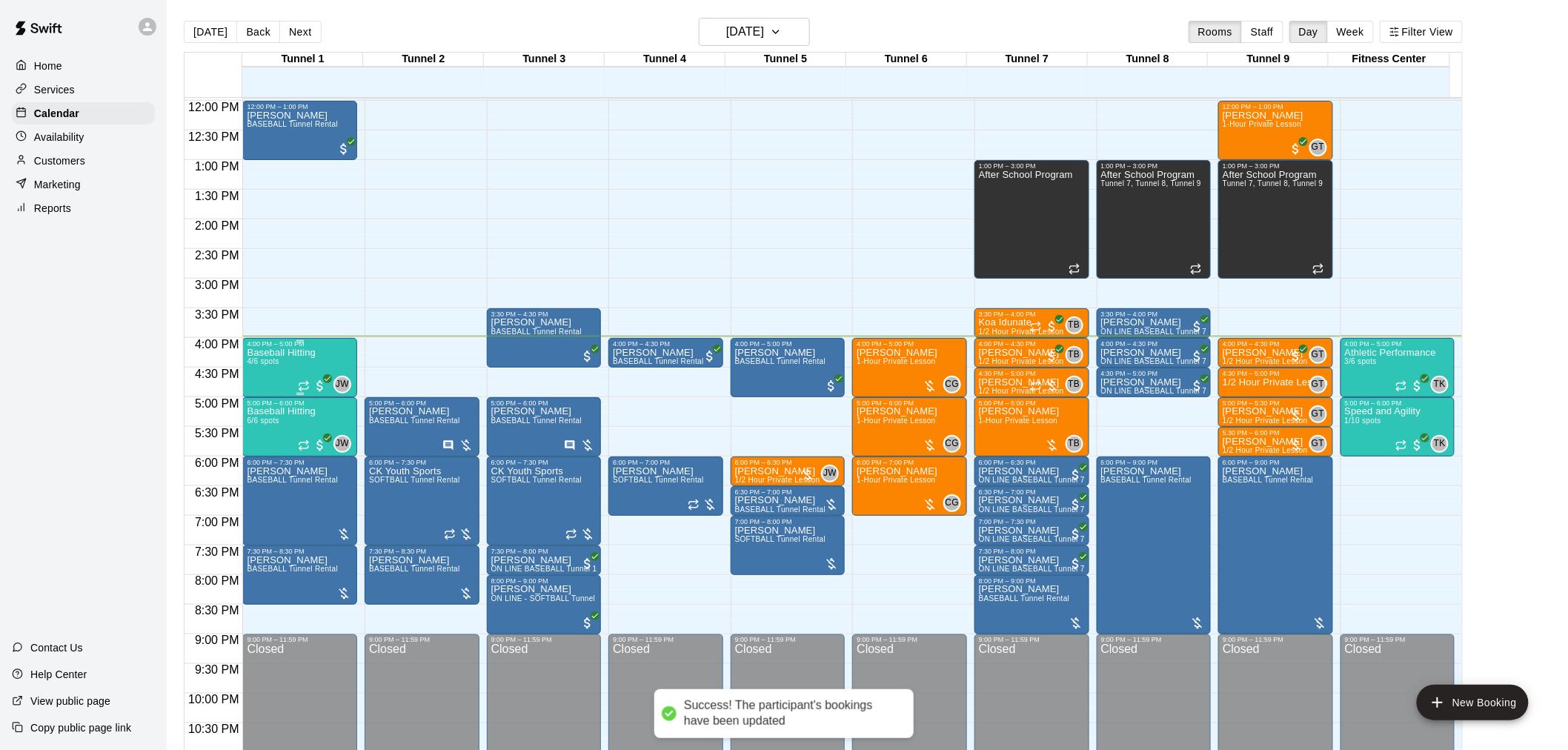
click at [264, 363] on span "4/6 spots" at bounding box center [263, 361] width 33 height 8
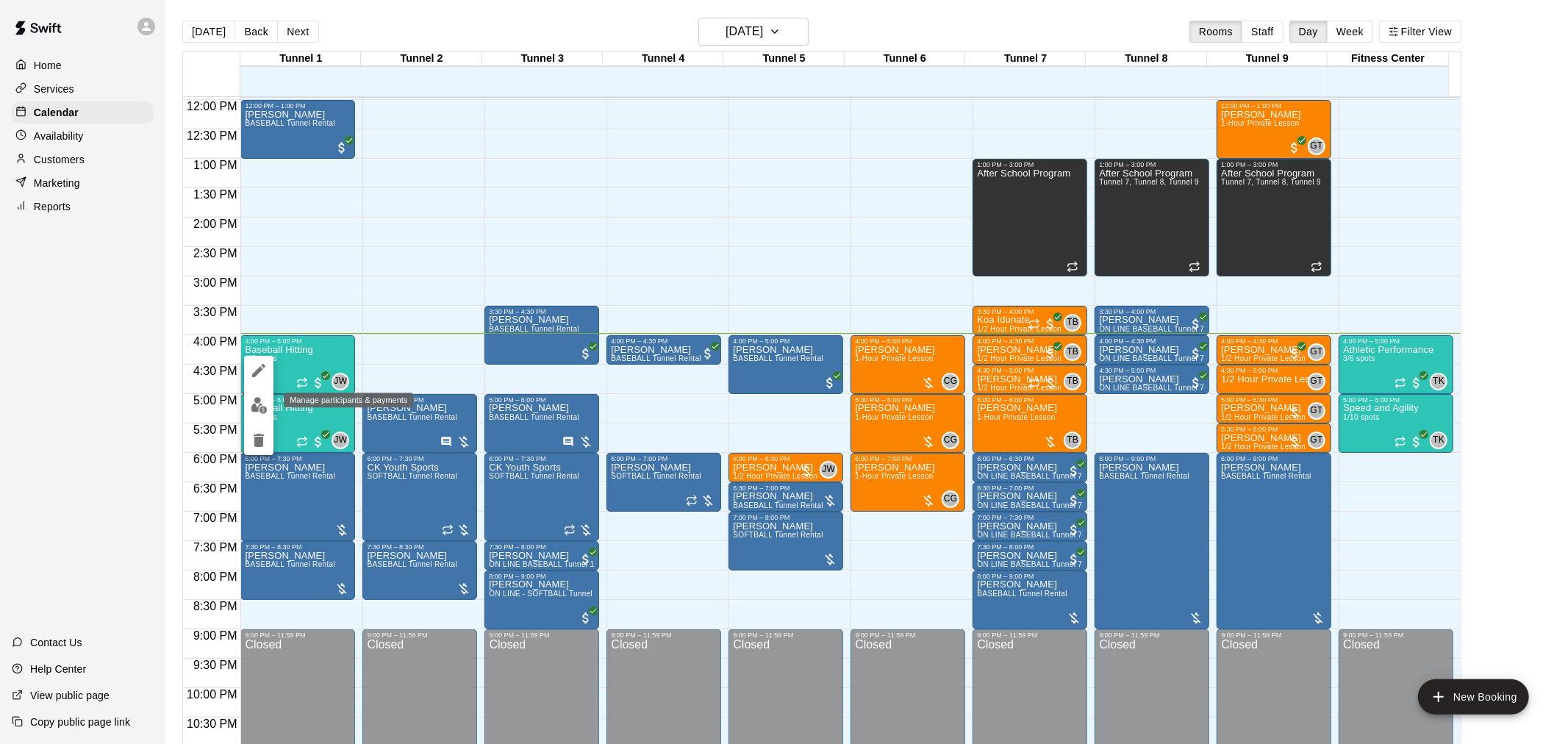
click at [261, 409] on img "edit" at bounding box center [259, 405] width 17 height 17
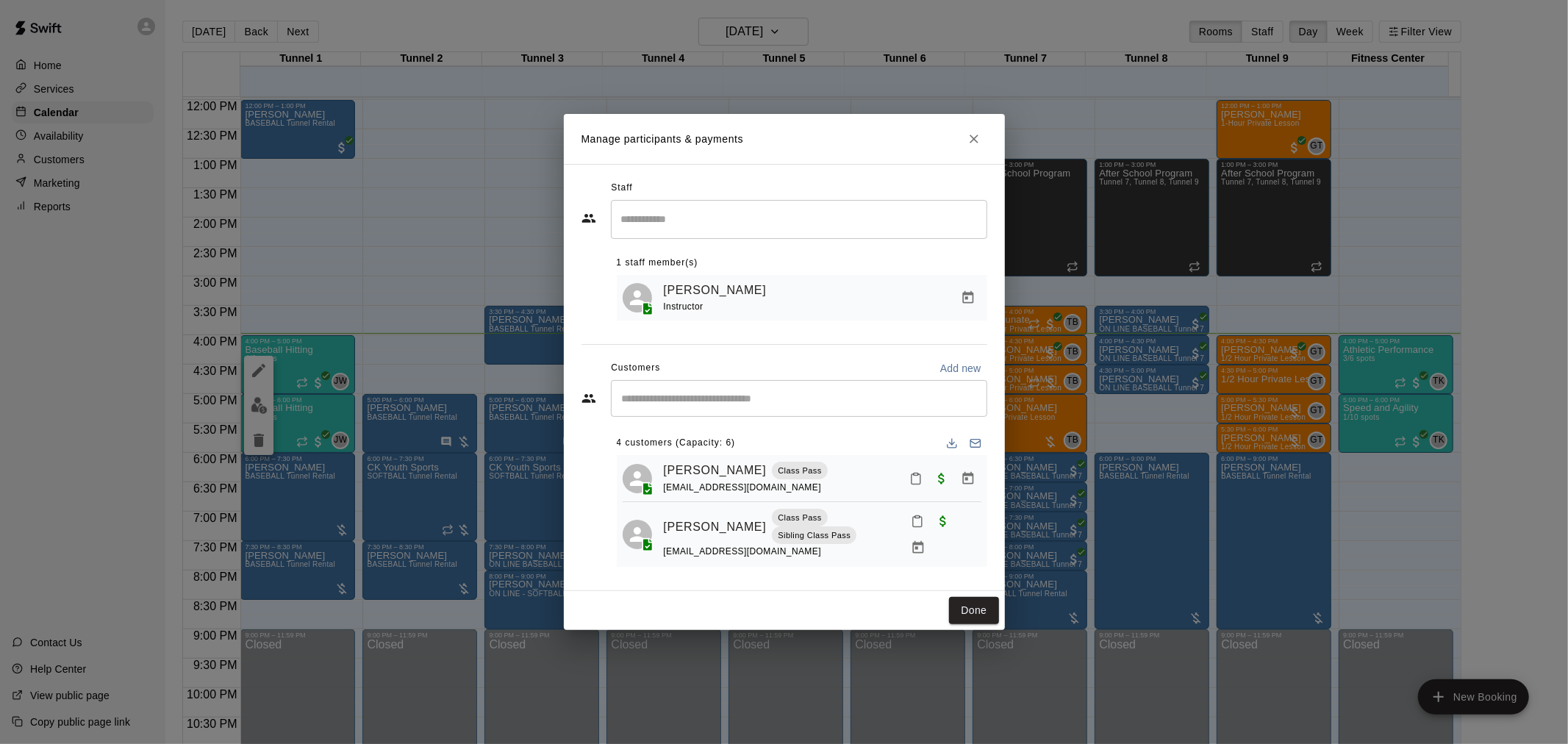
click at [910, 481] on icon "Mark attendance" at bounding box center [916, 478] width 13 height 13
click at [918, 483] on li "[PERSON_NAME] attended" at bounding box center [995, 486] width 172 height 24
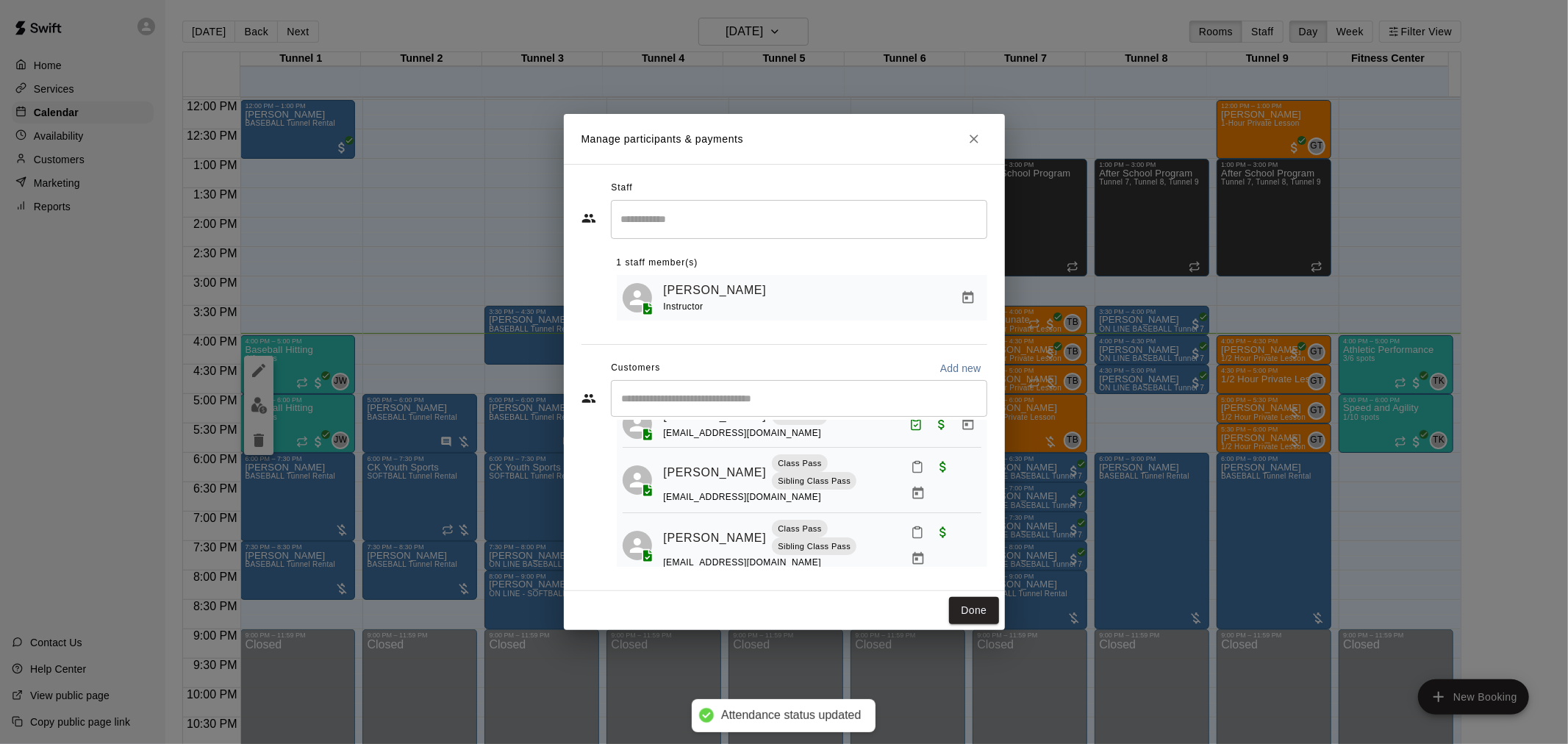
scroll to position [110, 0]
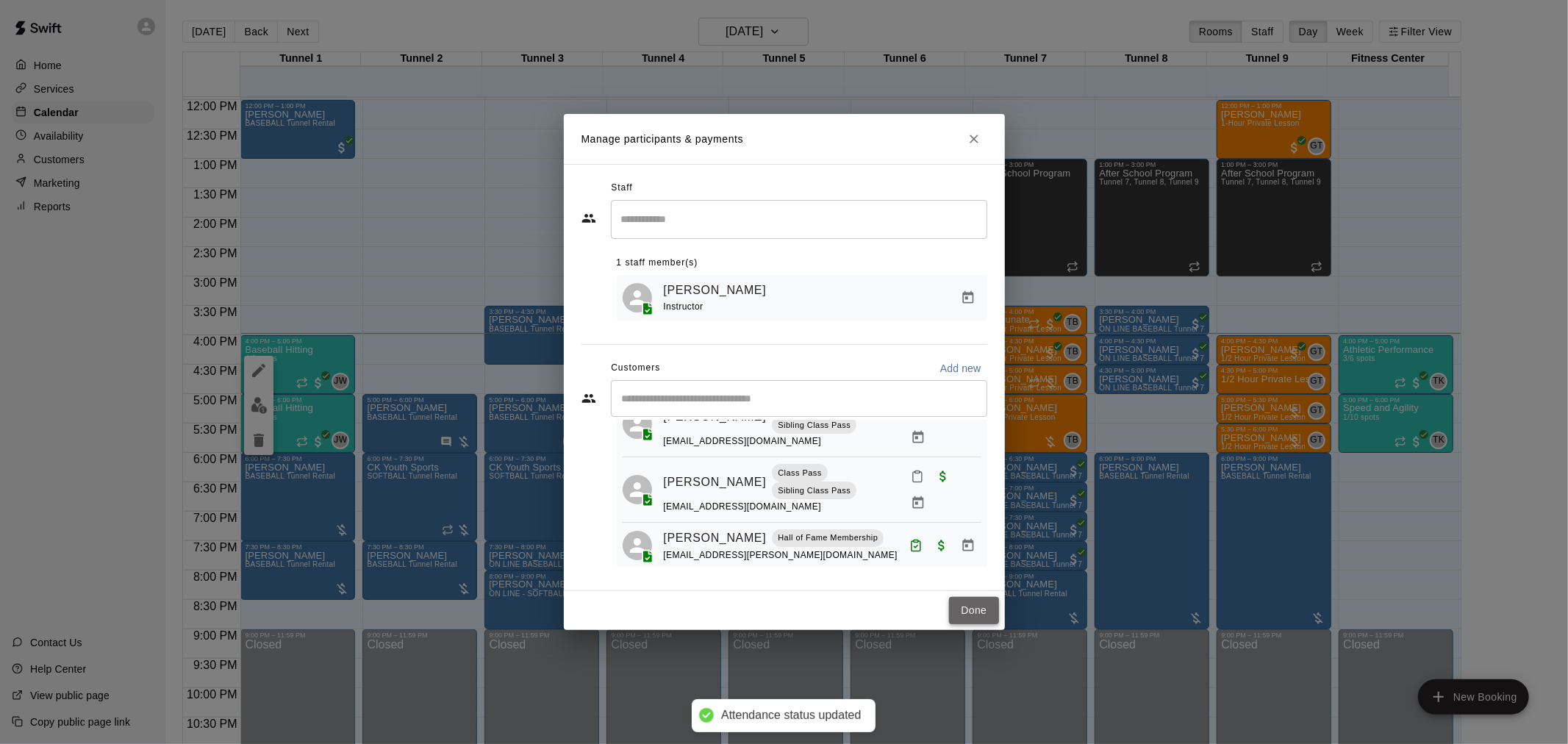
click at [962, 604] on button "Done" at bounding box center [974, 611] width 49 height 27
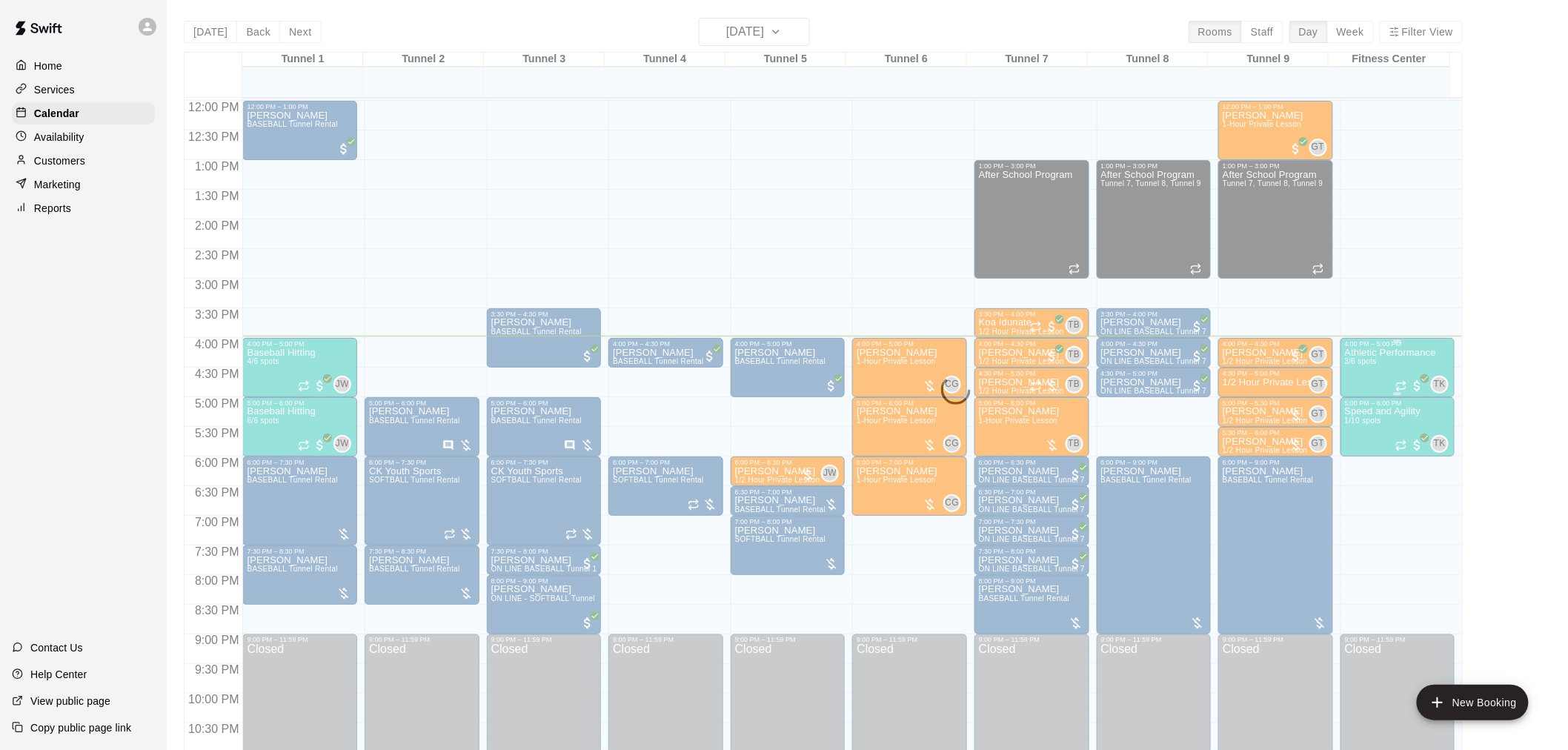
click at [1377, 363] on div "Athletic Performance 3/6 spots" at bounding box center [1391, 722] width 91 height 750
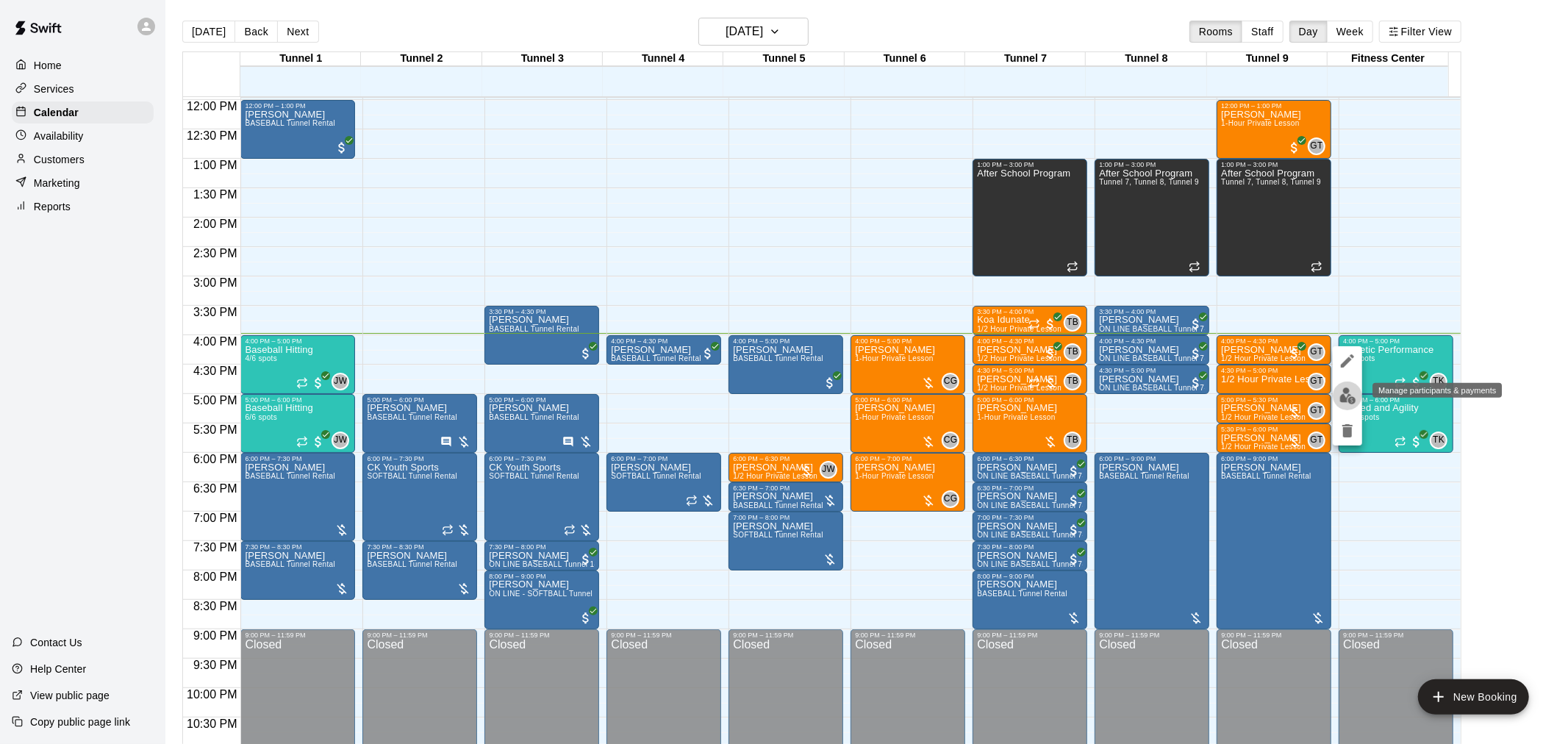
click at [1348, 405] on button "edit" at bounding box center [1347, 396] width 29 height 28
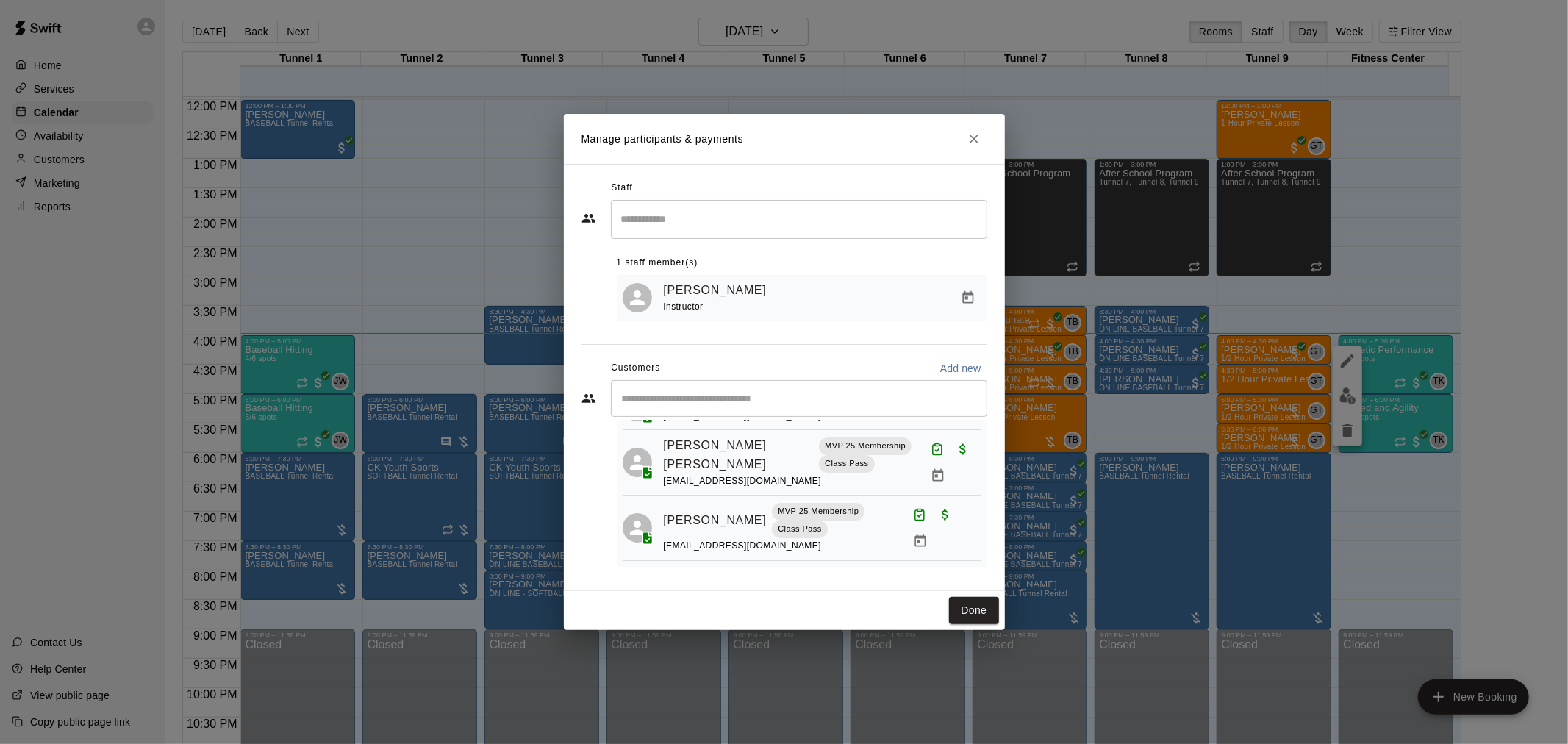
scroll to position [0, 0]
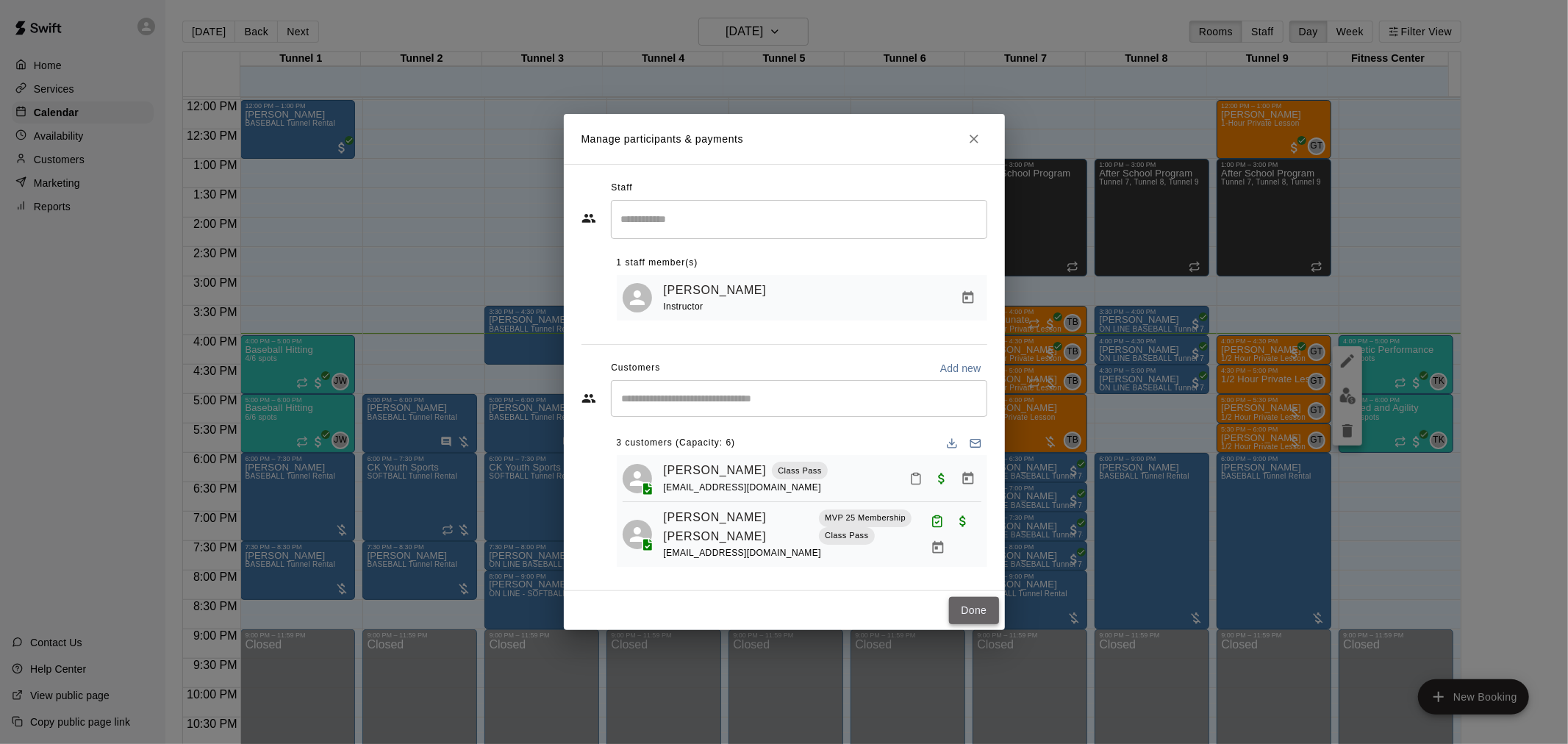
click at [973, 613] on button "Done" at bounding box center [974, 611] width 49 height 27
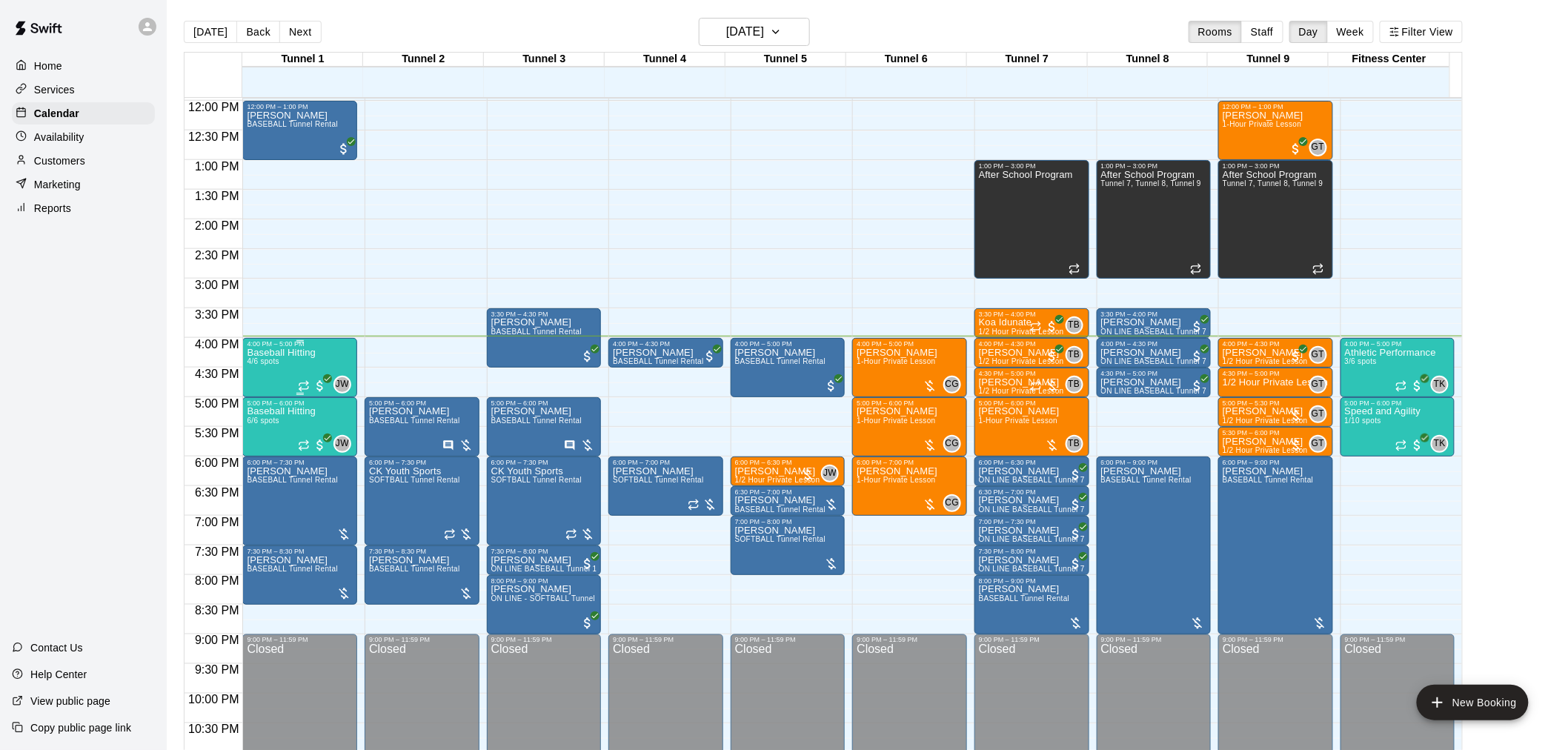
click at [268, 373] on div "Baseball Hitting 4/6 spots" at bounding box center [280, 722] width 69 height 750
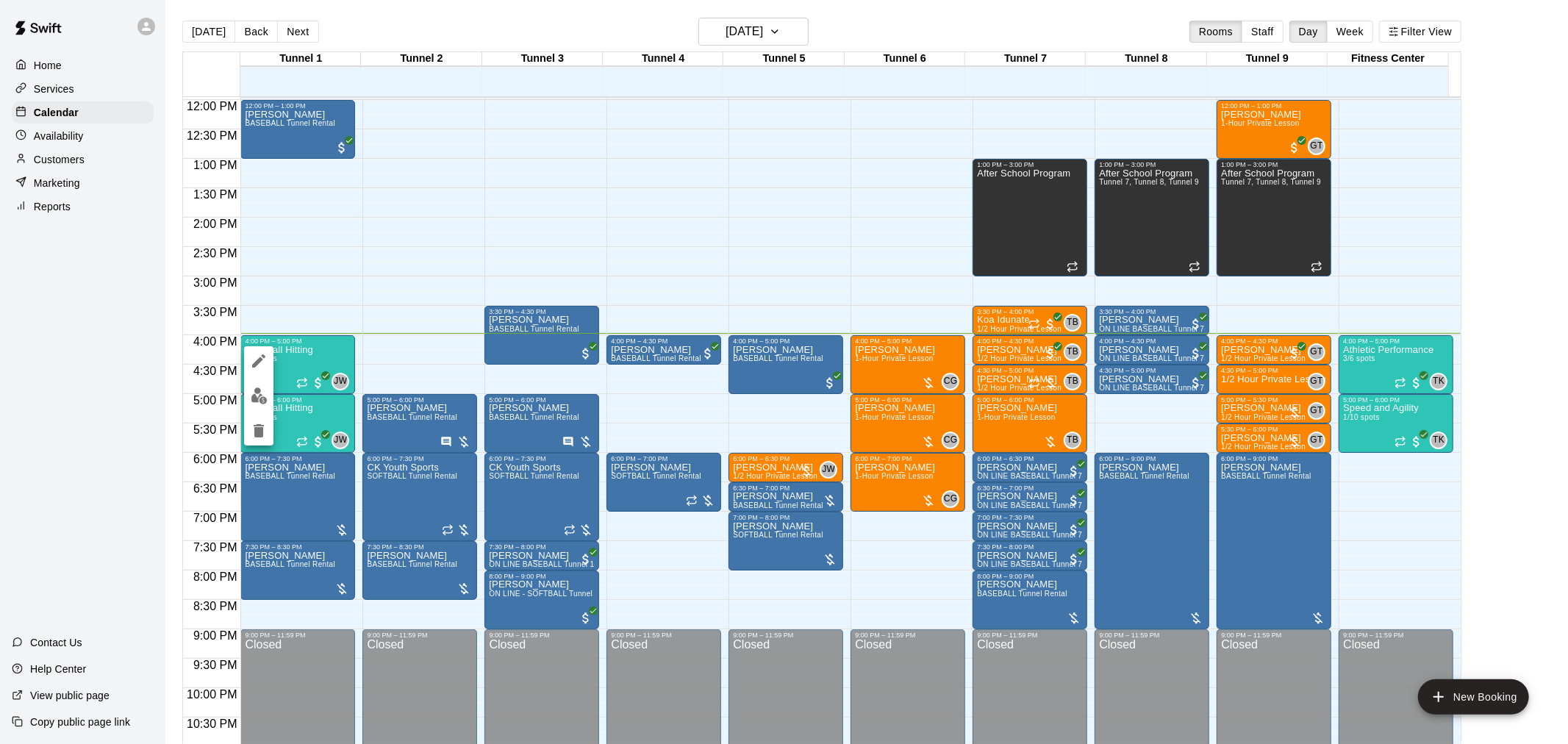
click at [361, 358] on div at bounding box center [784, 372] width 1568 height 744
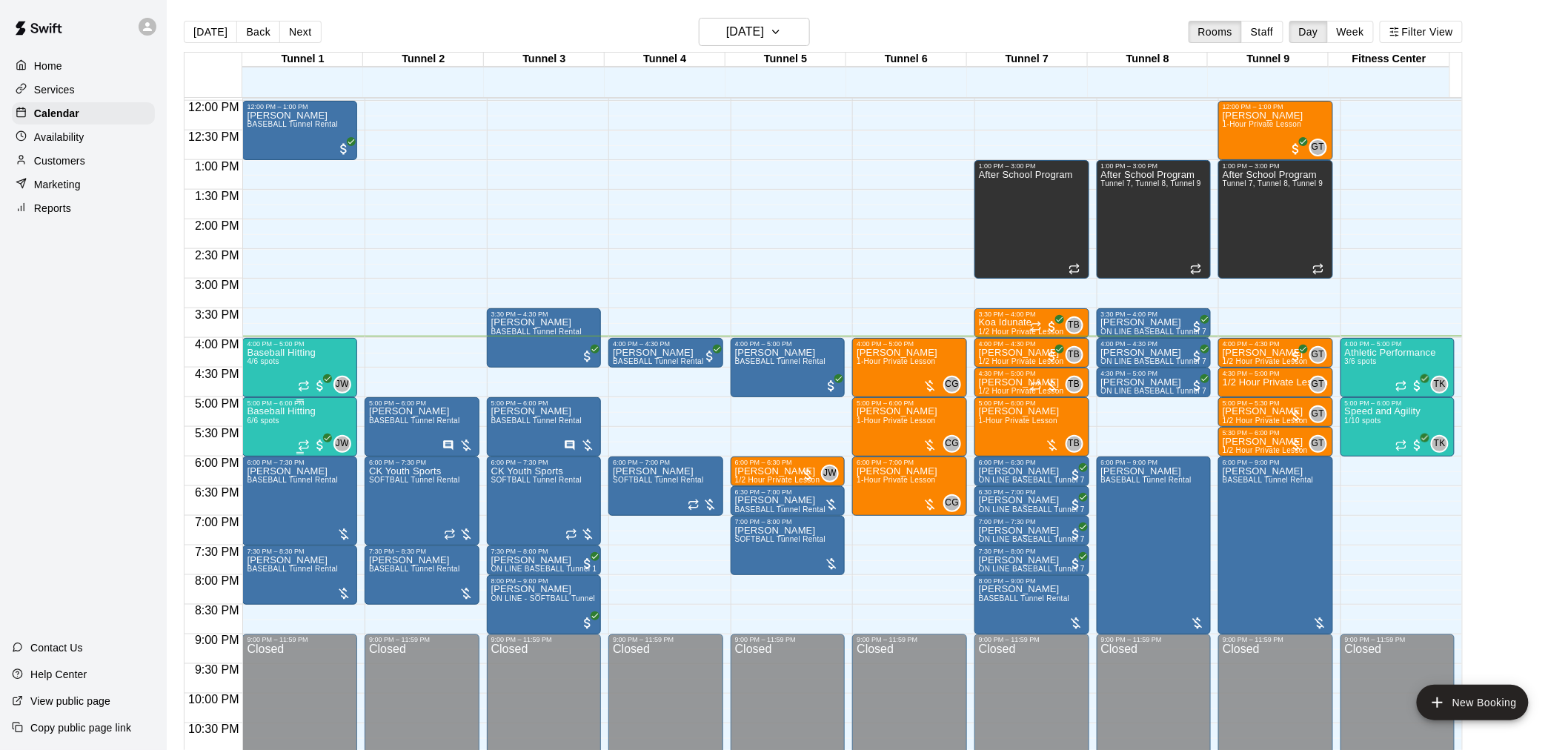
click at [280, 412] on p "Baseball Hitting" at bounding box center [280, 412] width 69 height 0
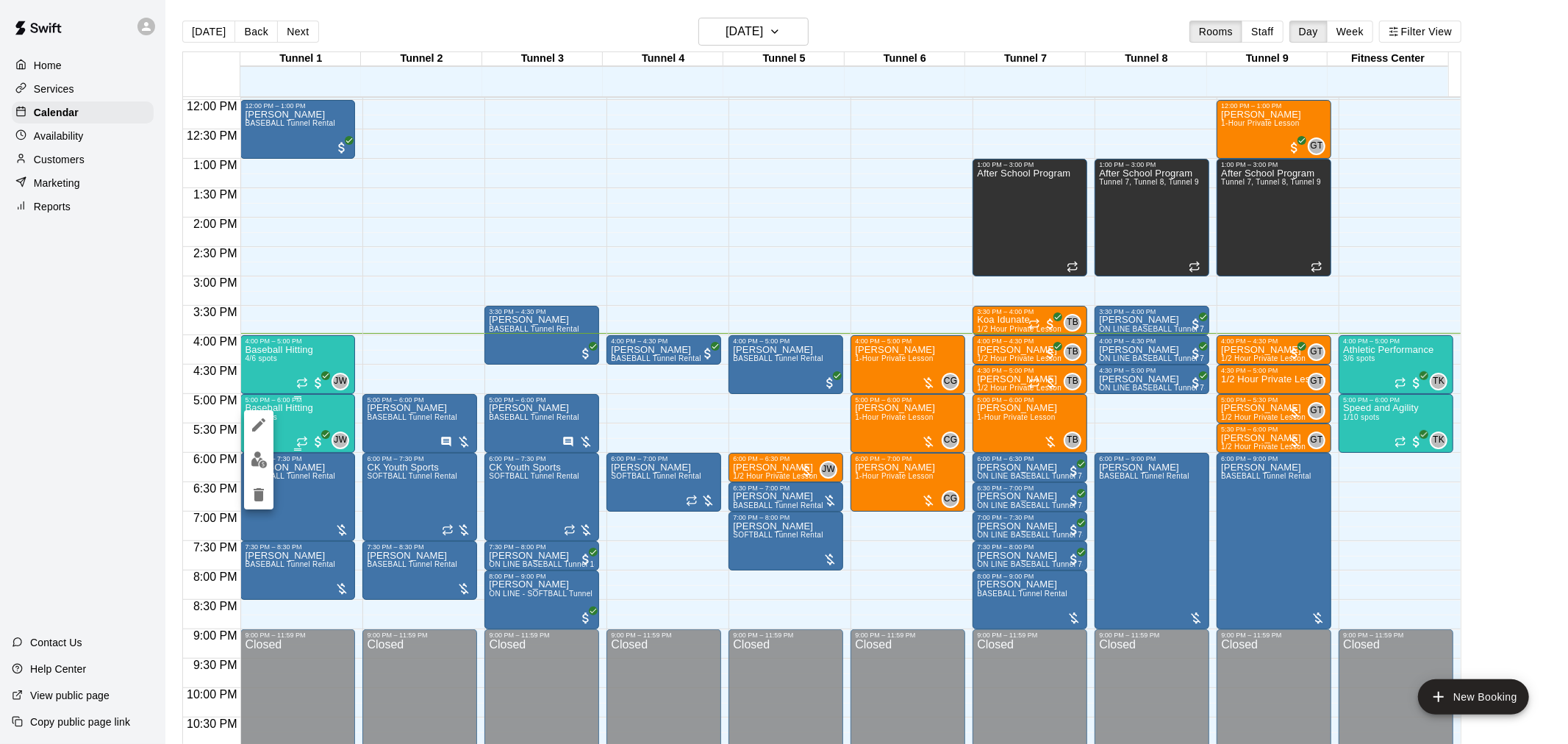
click at [265, 445] on div at bounding box center [258, 459] width 29 height 99
click at [263, 452] on img "edit" at bounding box center [259, 459] width 17 height 17
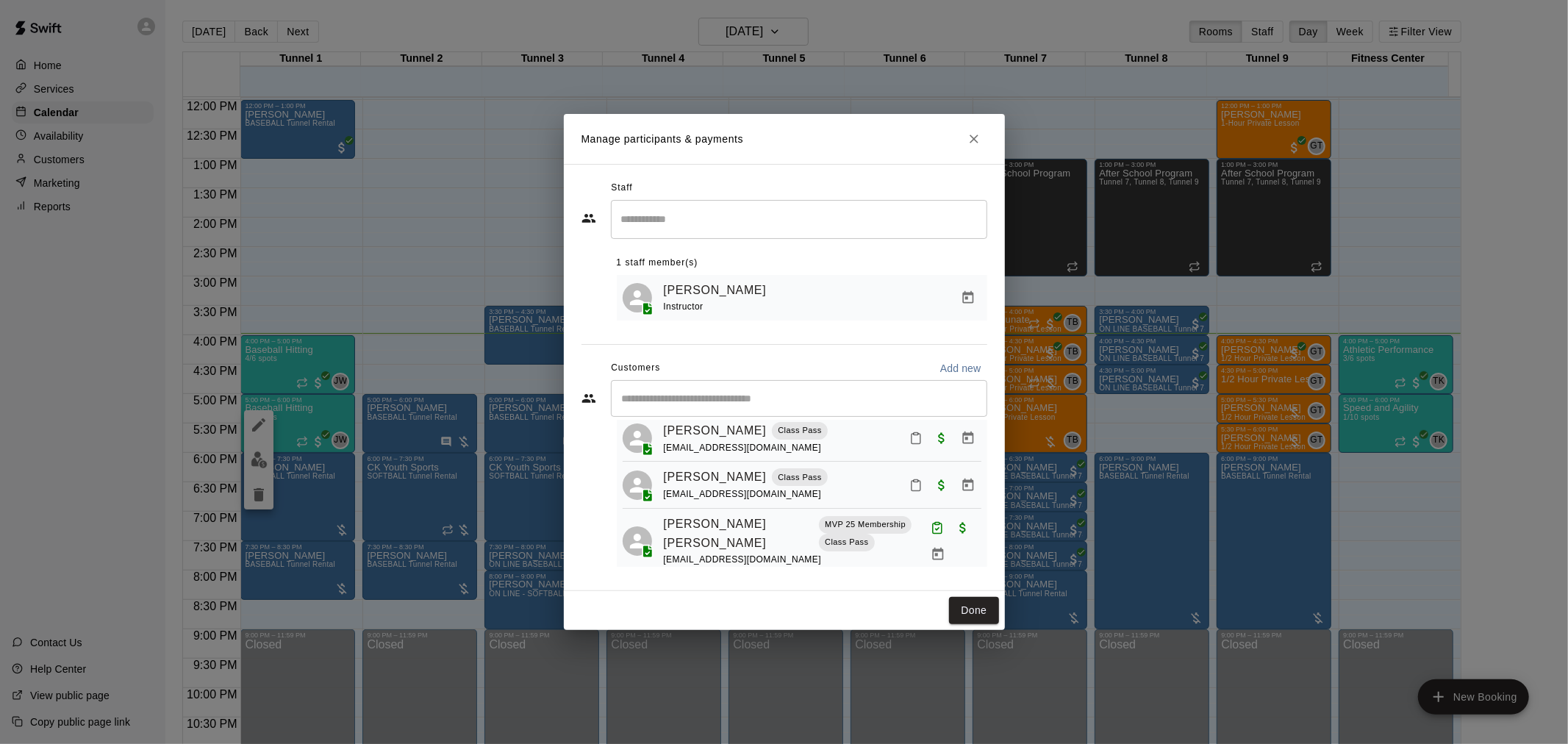
scroll to position [65, 0]
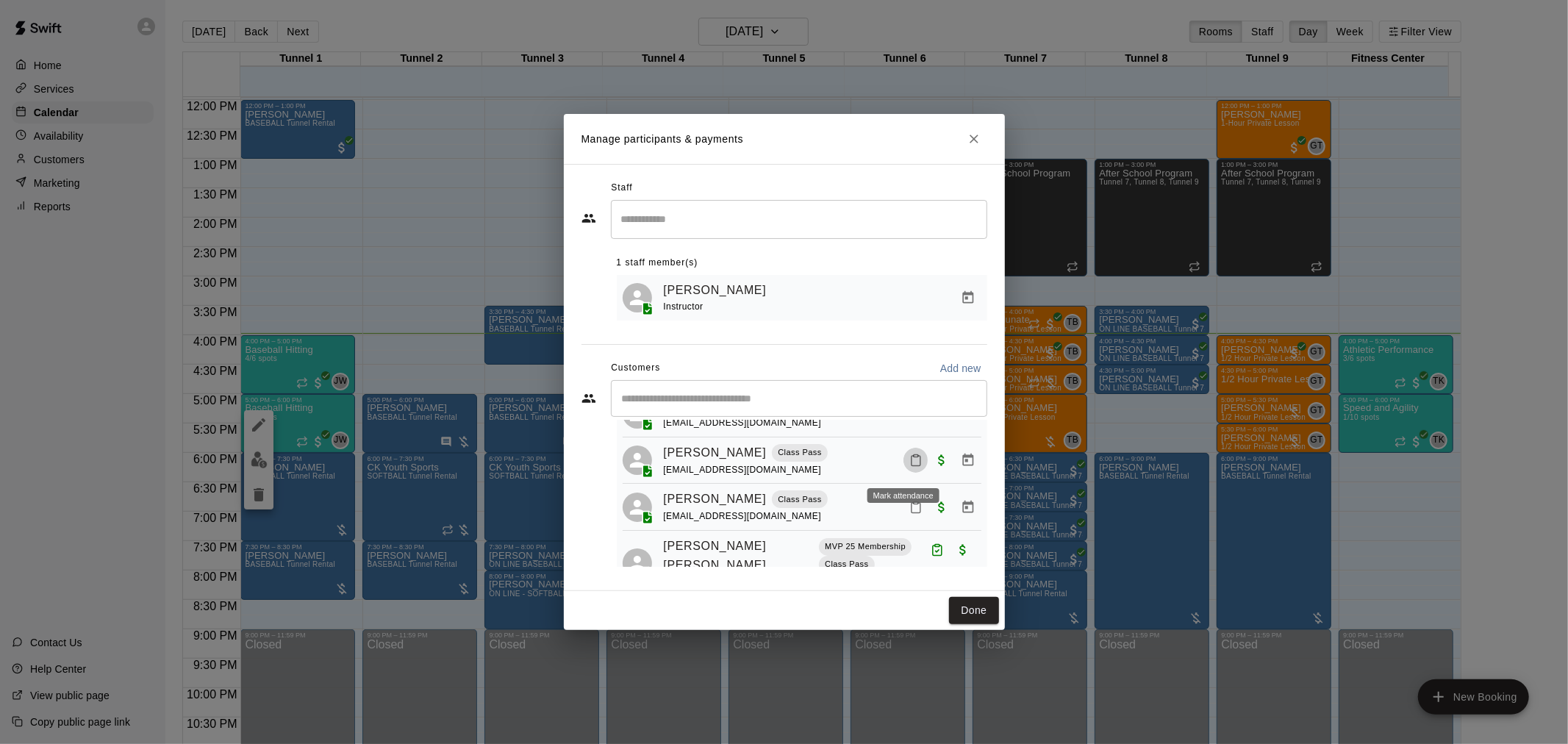
click at [910, 459] on icon "Mark attendance" at bounding box center [916, 460] width 13 height 13
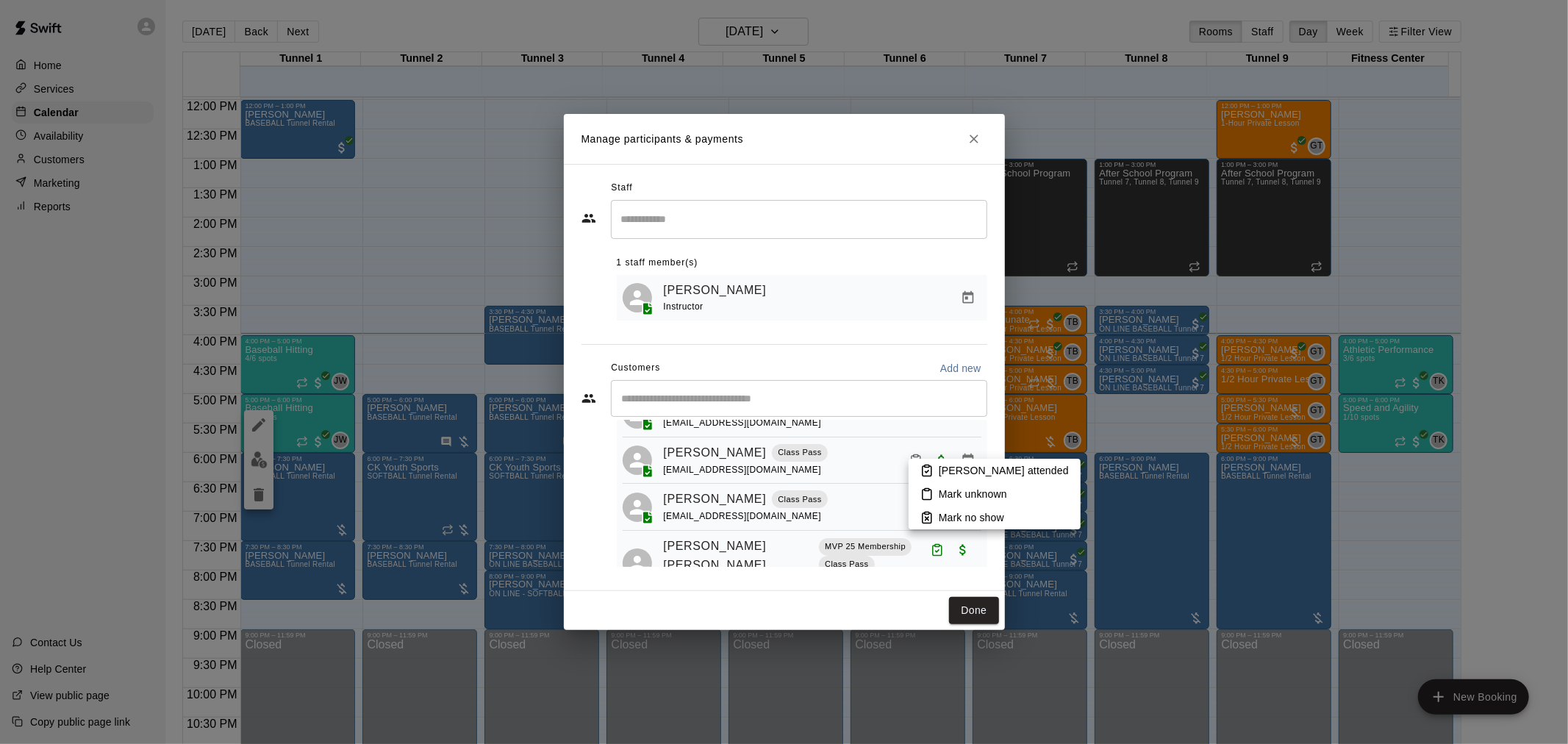
click at [921, 466] on icon at bounding box center [927, 470] width 13 height 13
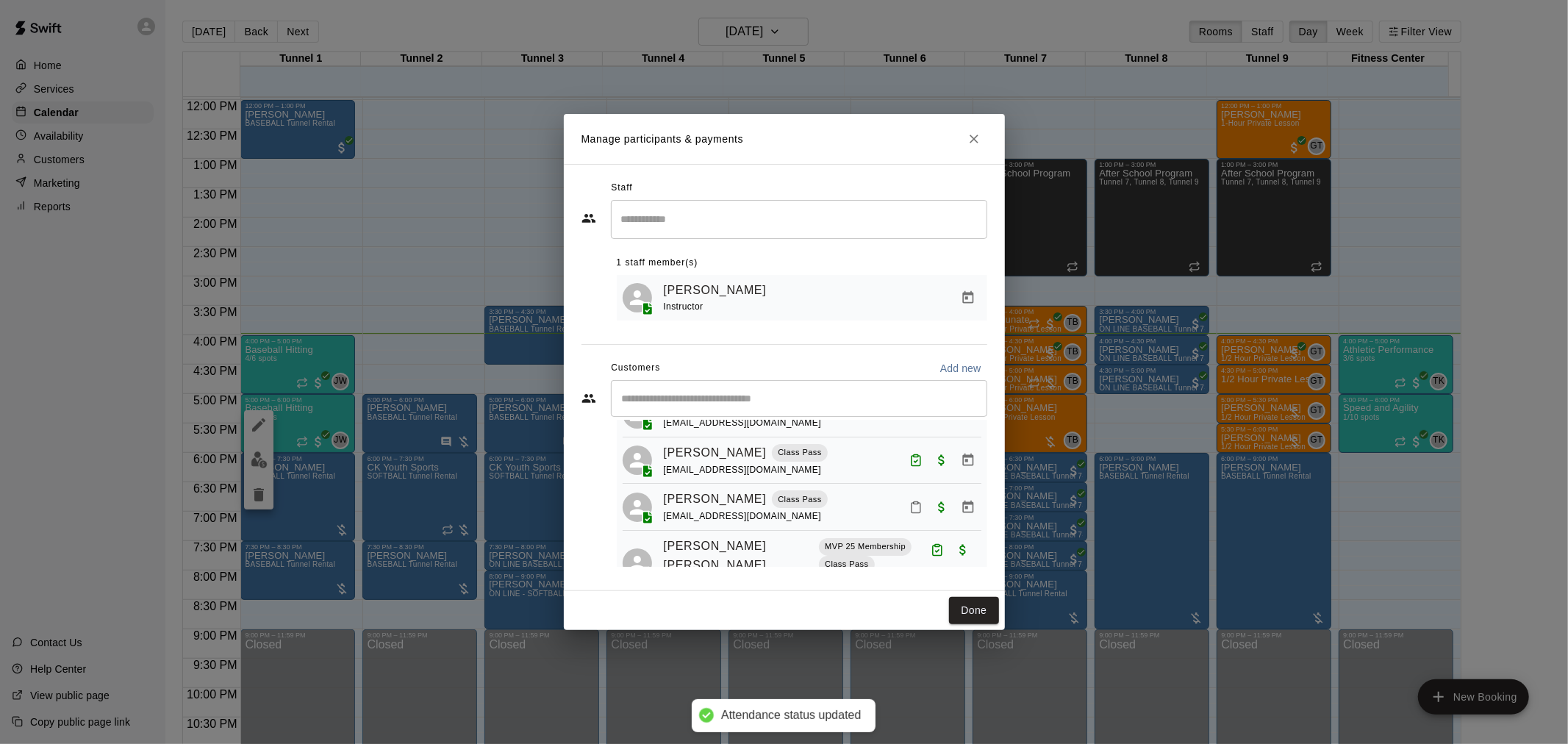
scroll to position [0, 0]
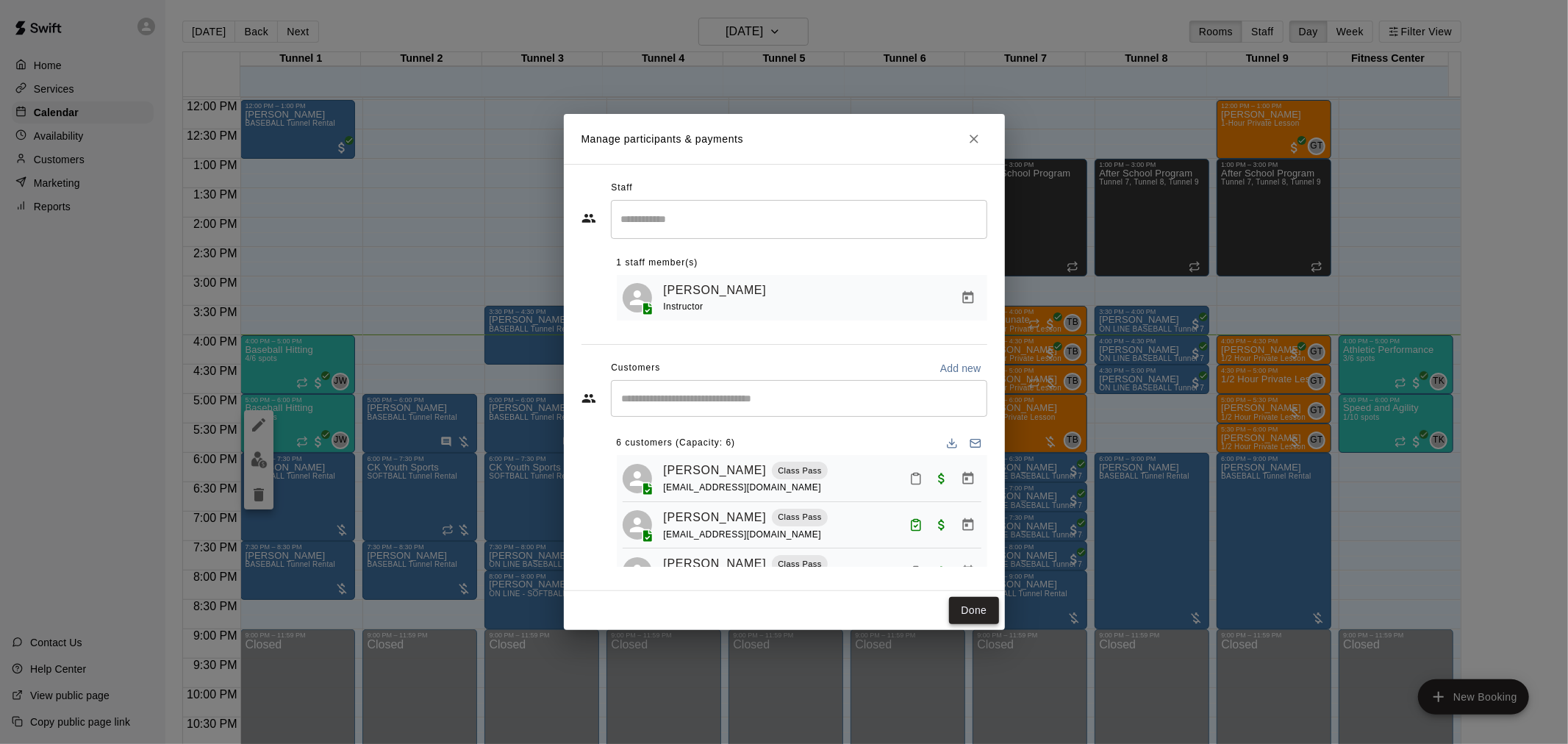
click at [969, 621] on button "Done" at bounding box center [974, 611] width 49 height 27
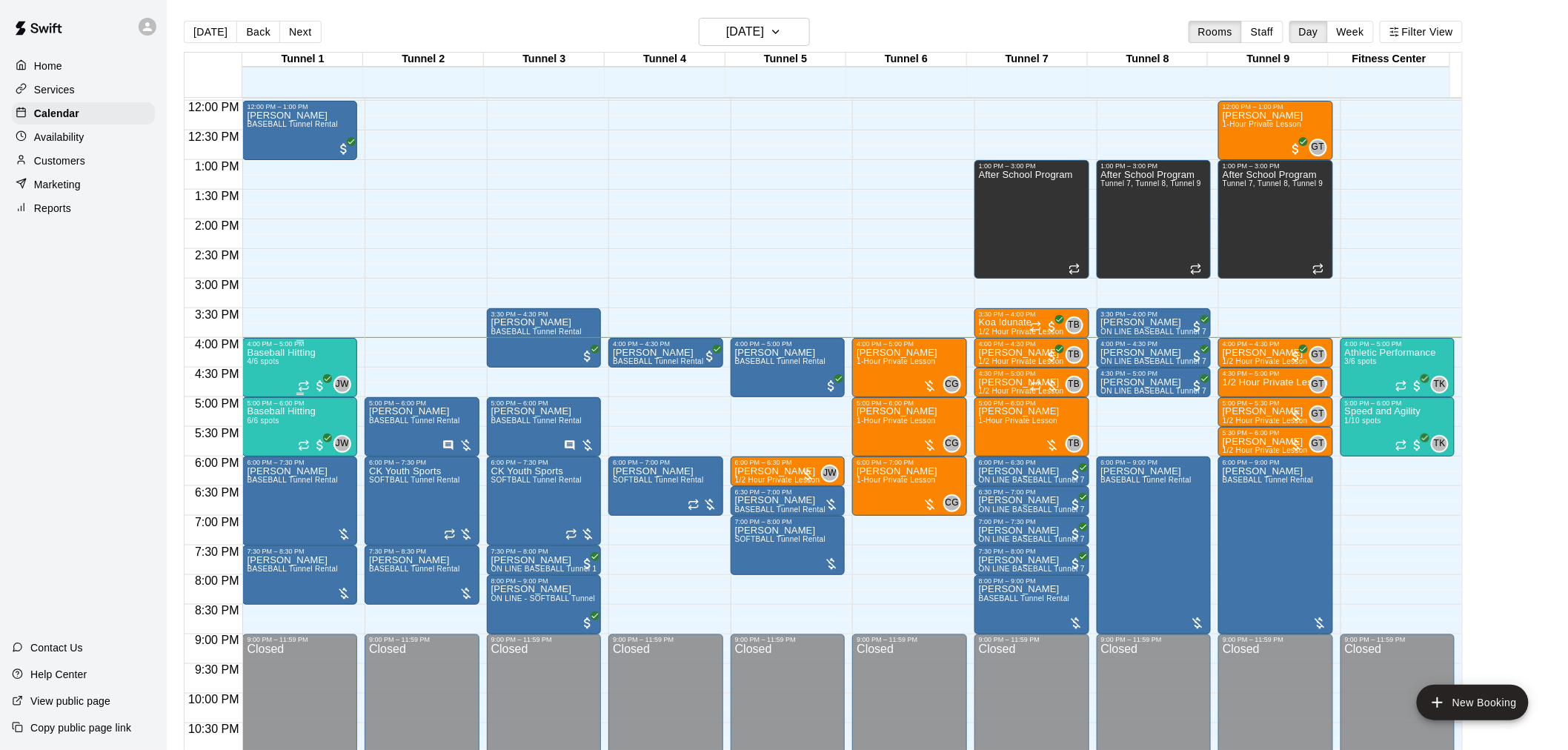
click at [284, 362] on div "Baseball Hitting 4/6 spots" at bounding box center [280, 722] width 69 height 750
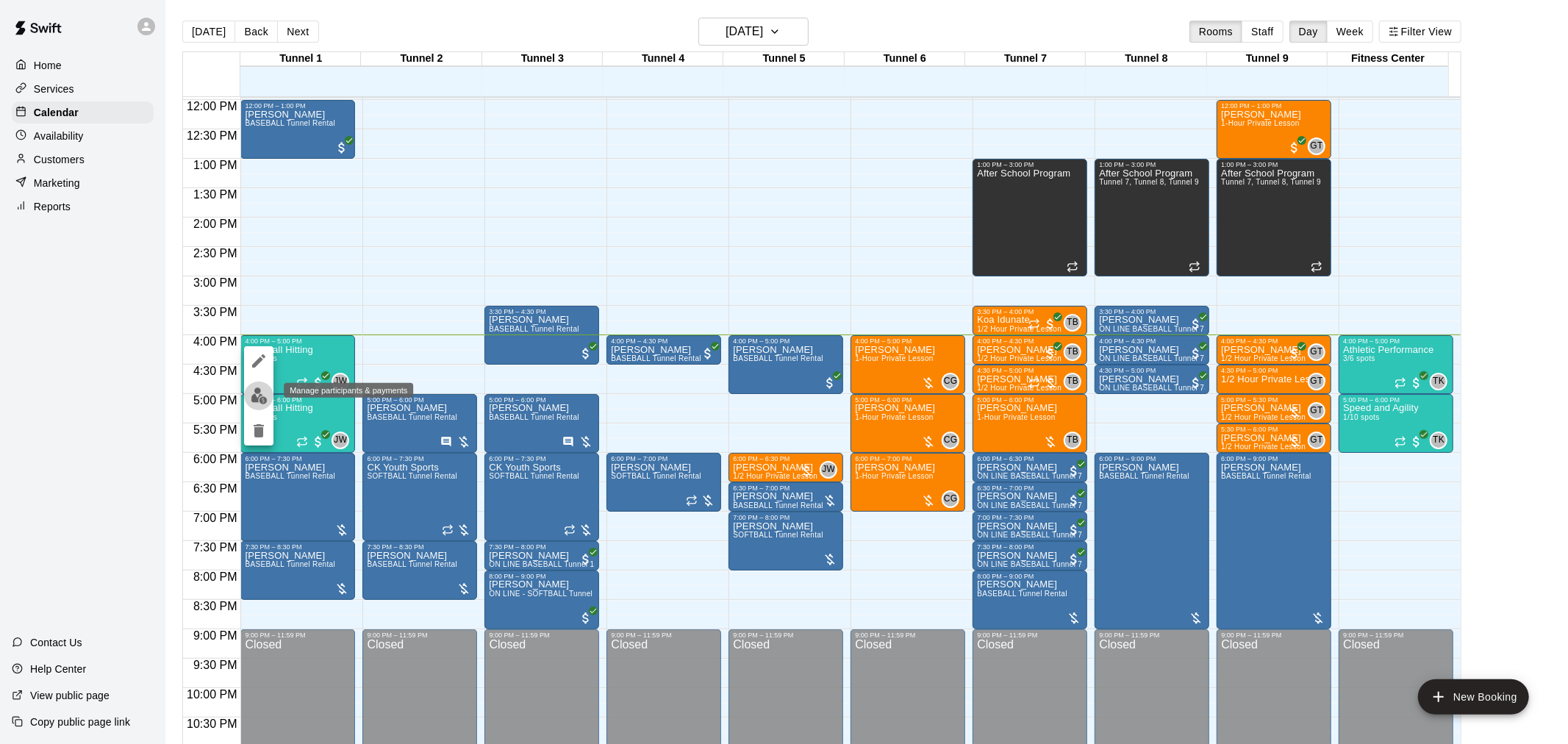
click at [261, 408] on button "edit" at bounding box center [258, 396] width 29 height 28
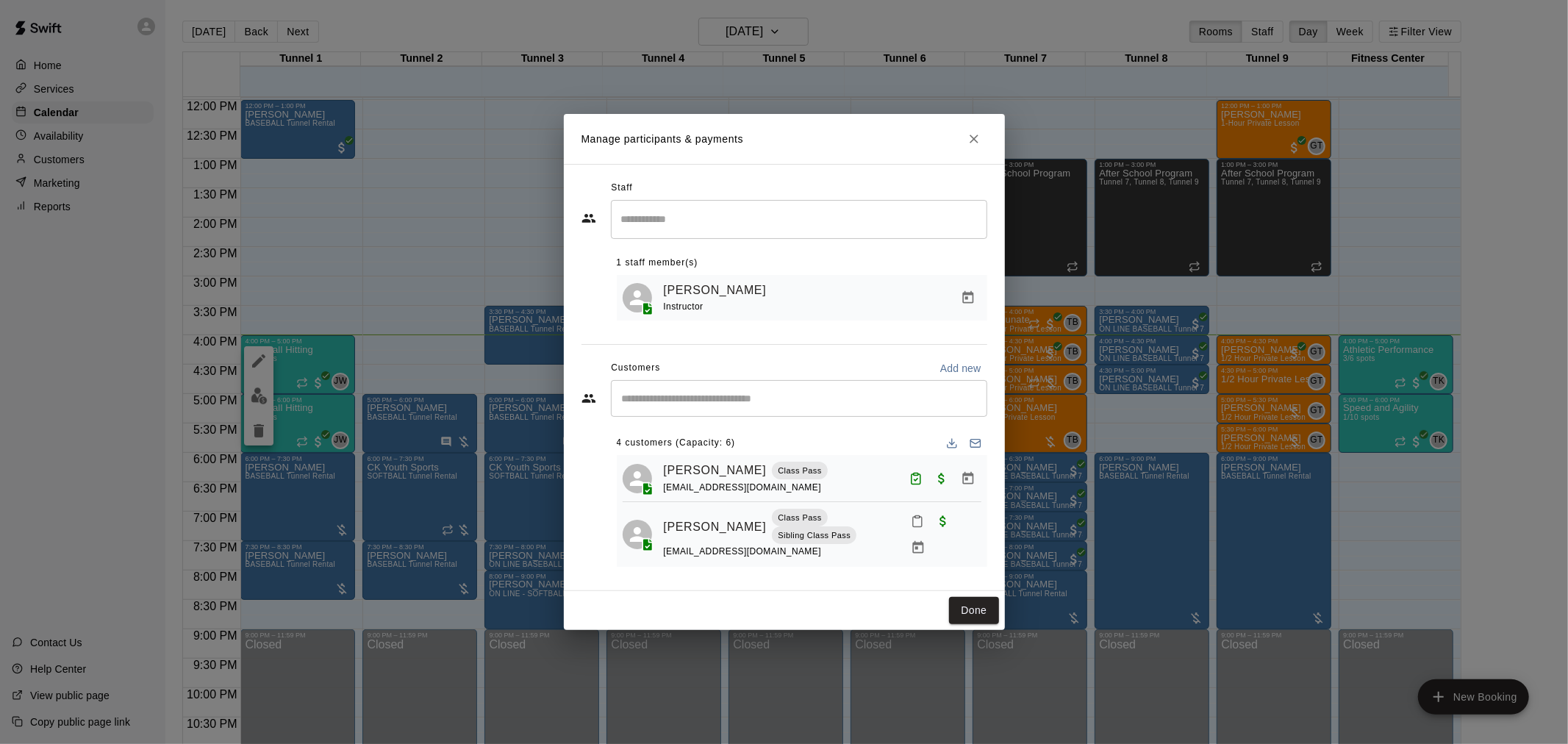
click at [911, 527] on icon "Mark attendance" at bounding box center [917, 521] width 13 height 13
click at [931, 523] on li "[PERSON_NAME] attended" at bounding box center [996, 531] width 172 height 24
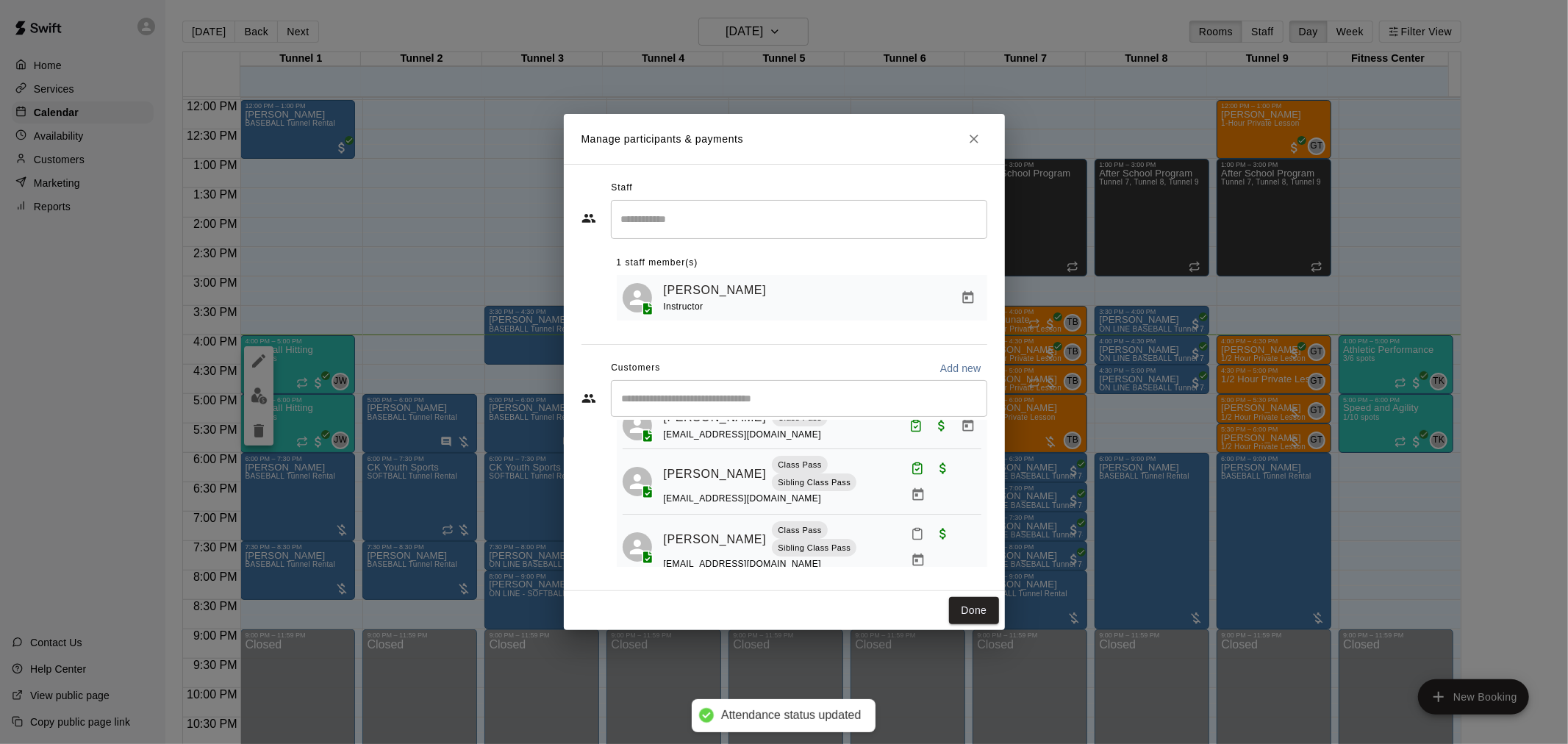
scroll to position [110, 0]
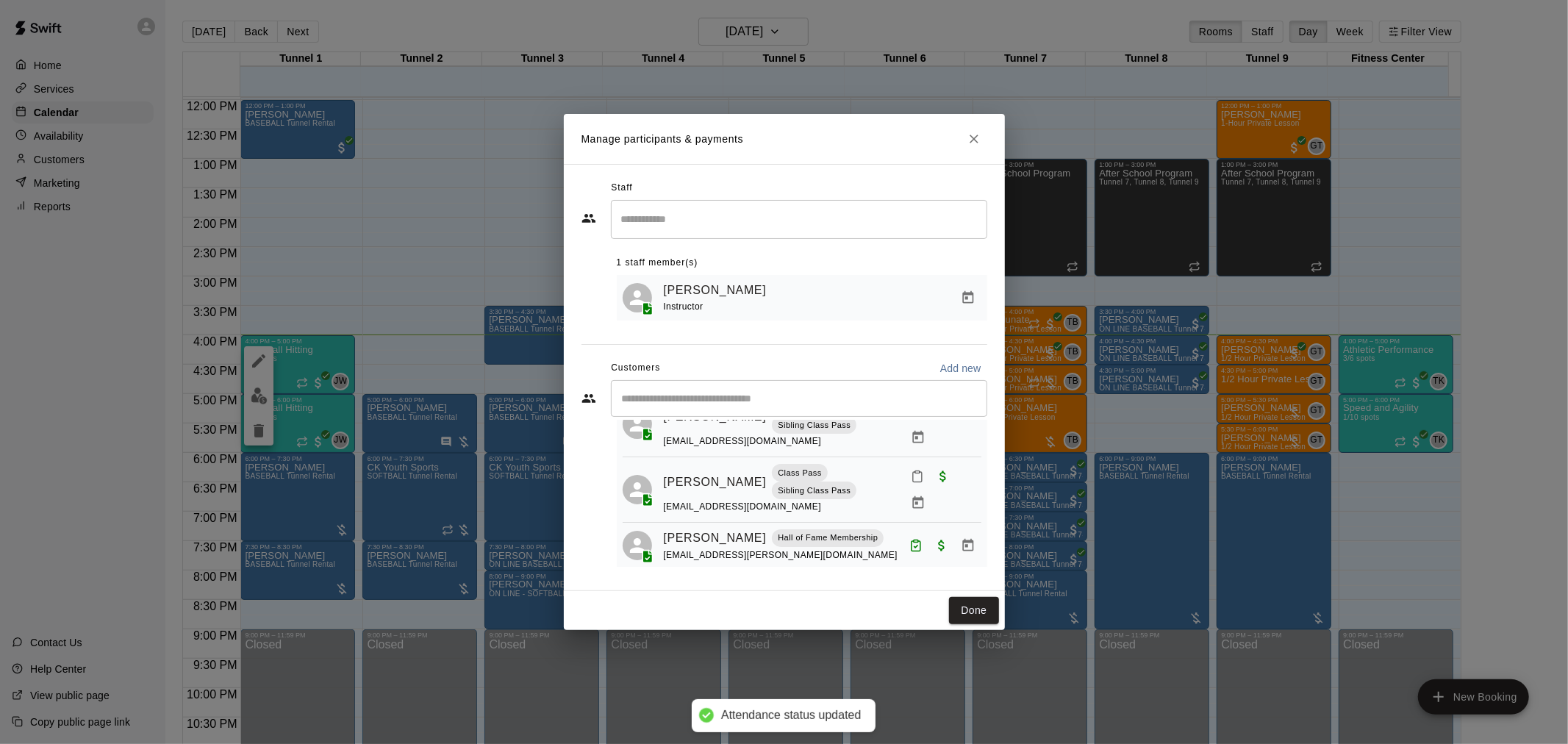
click at [911, 483] on icon "Mark attendance" at bounding box center [917, 476] width 13 height 13
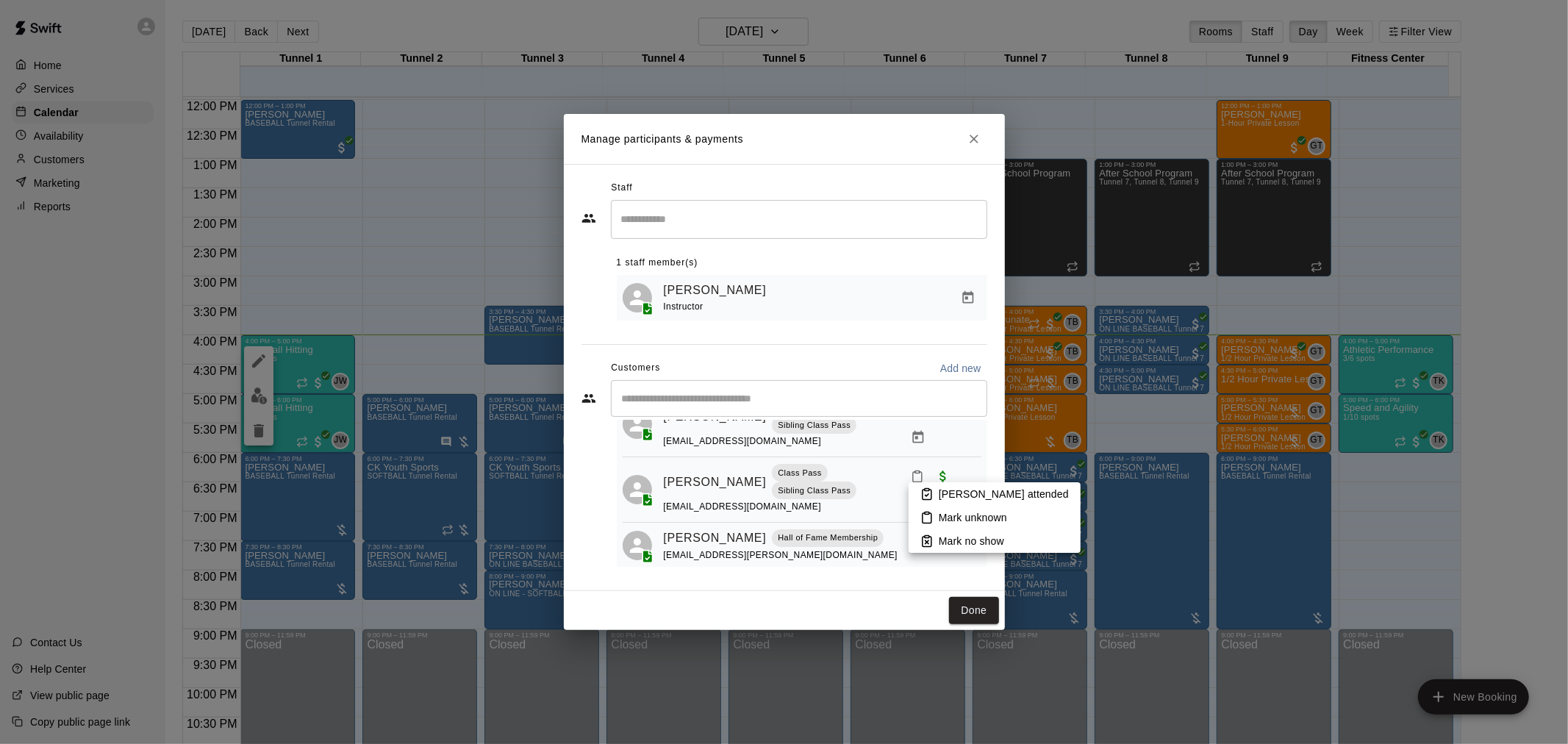
click at [932, 494] on icon at bounding box center [927, 494] width 13 height 13
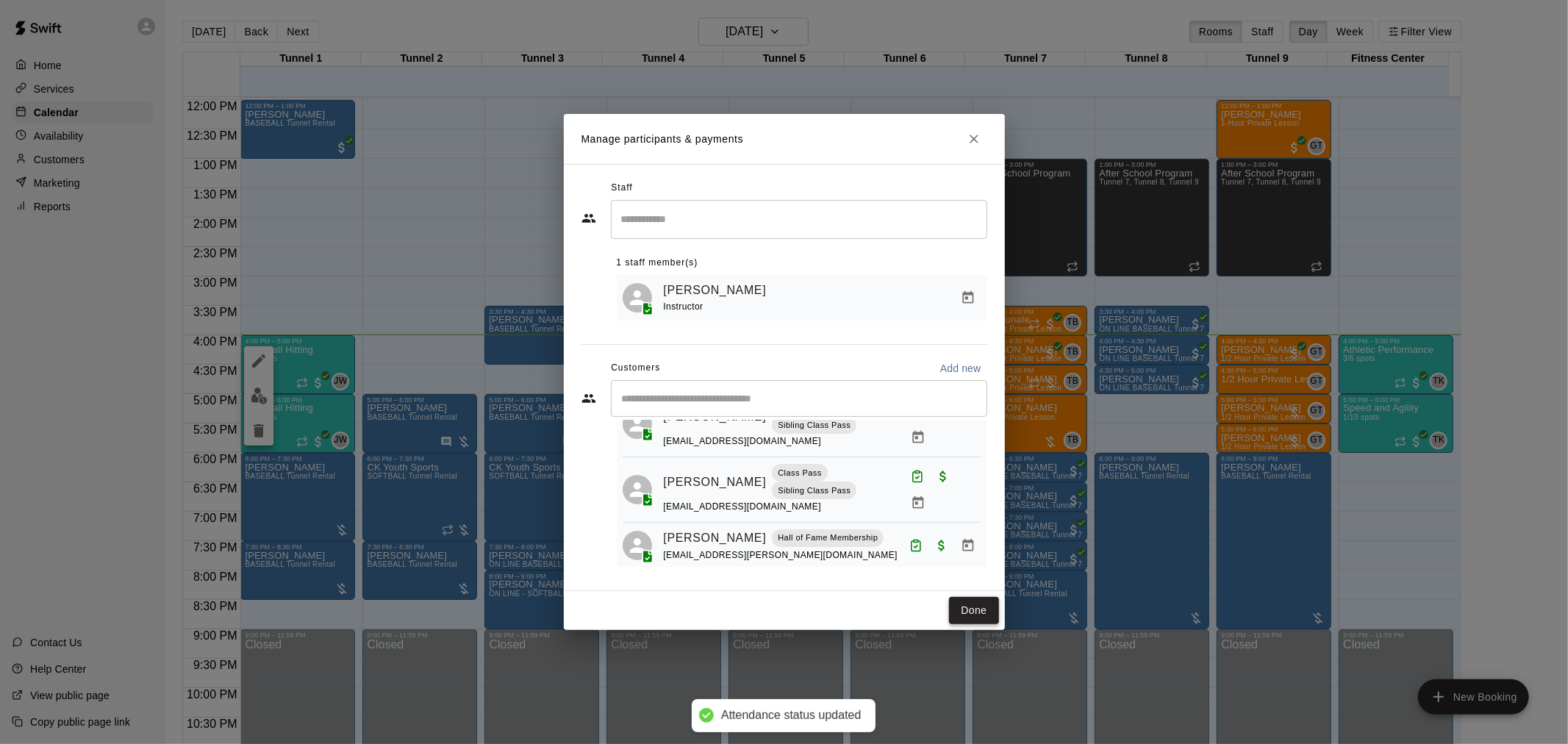
click at [978, 604] on button "Done" at bounding box center [974, 611] width 49 height 27
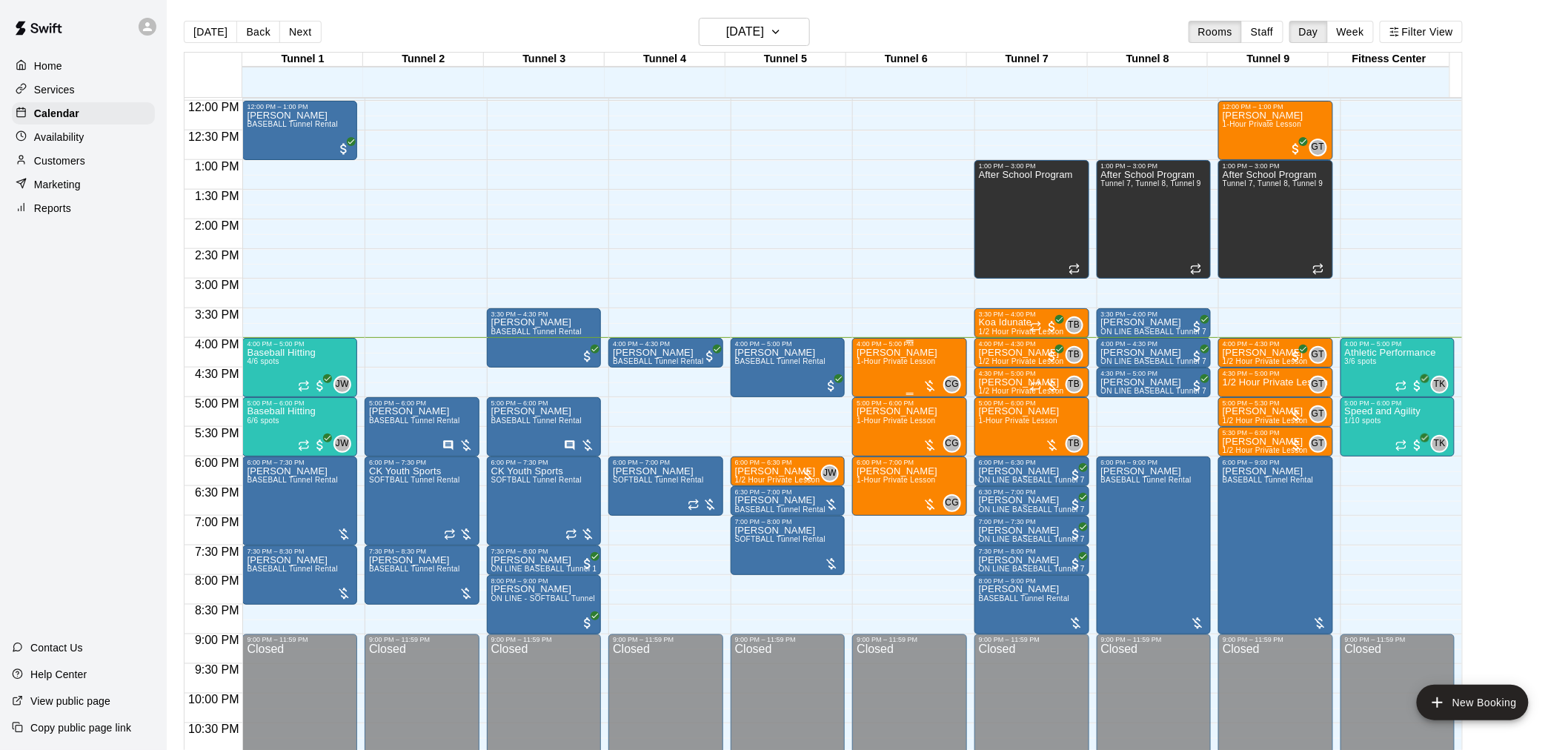
click at [915, 367] on div "[PERSON_NAME] 1-Hour Private Lesson" at bounding box center [897, 722] width 81 height 750
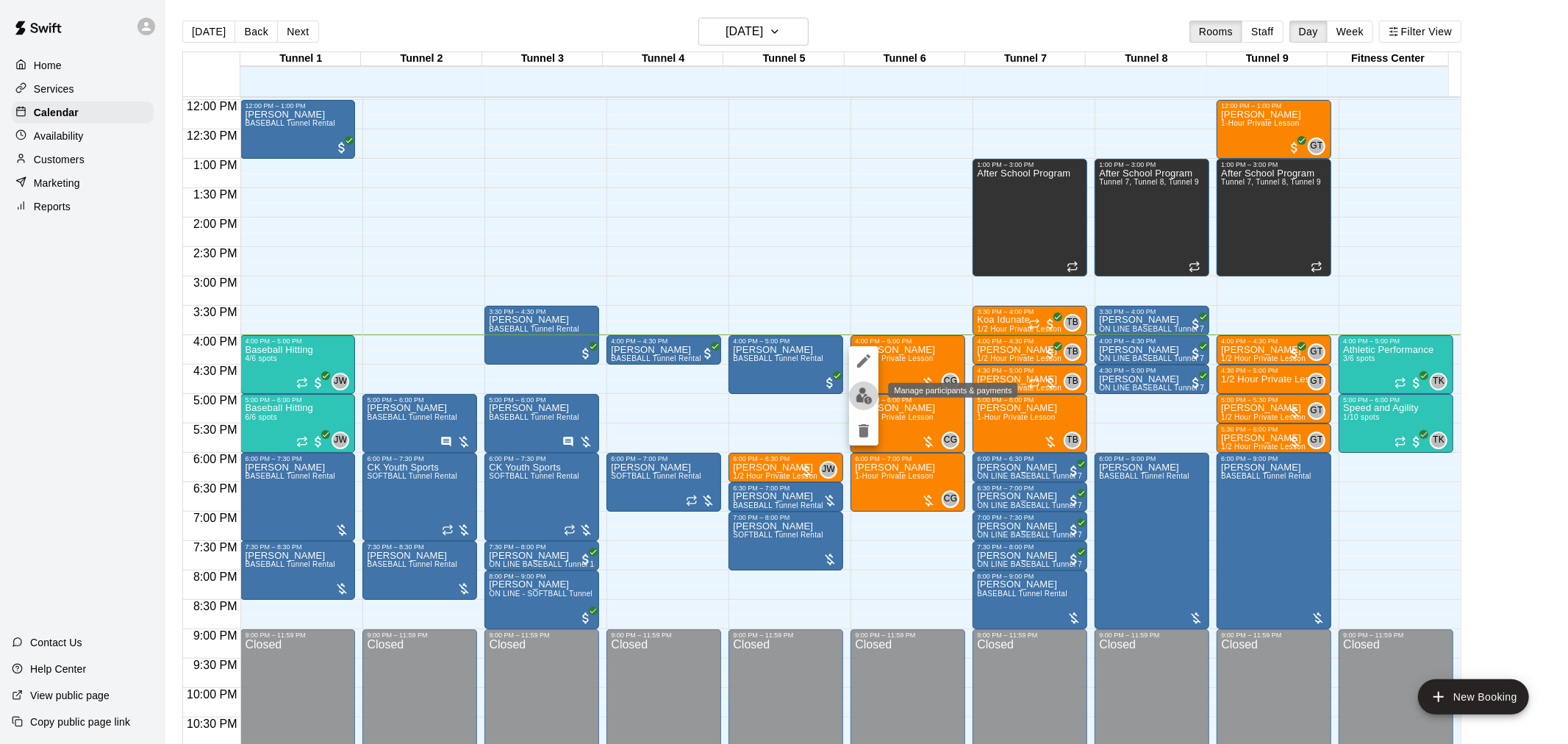
click at [870, 406] on button "edit" at bounding box center [863, 396] width 29 height 28
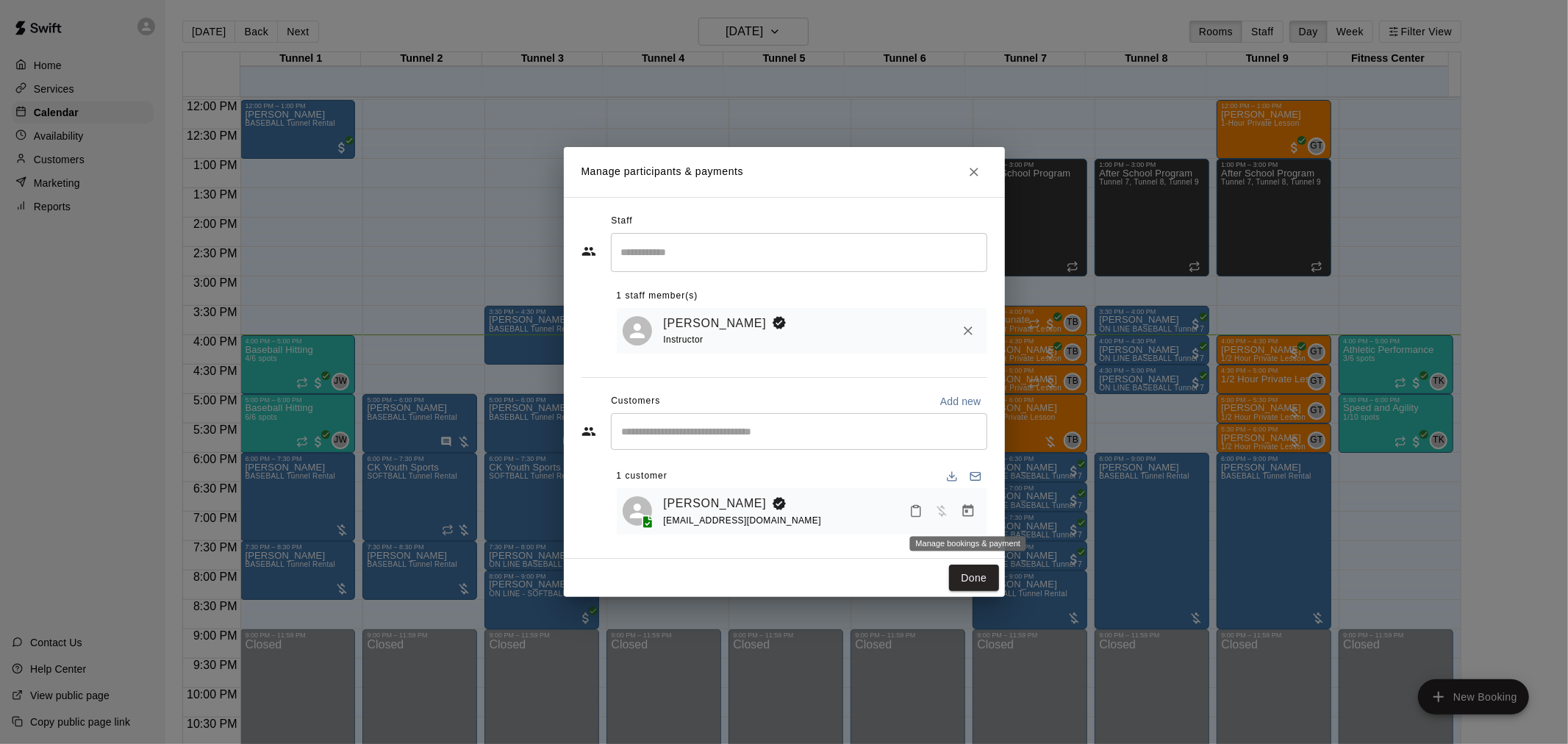
click at [976, 515] on button "Manage bookings & payment" at bounding box center [968, 512] width 27 height 27
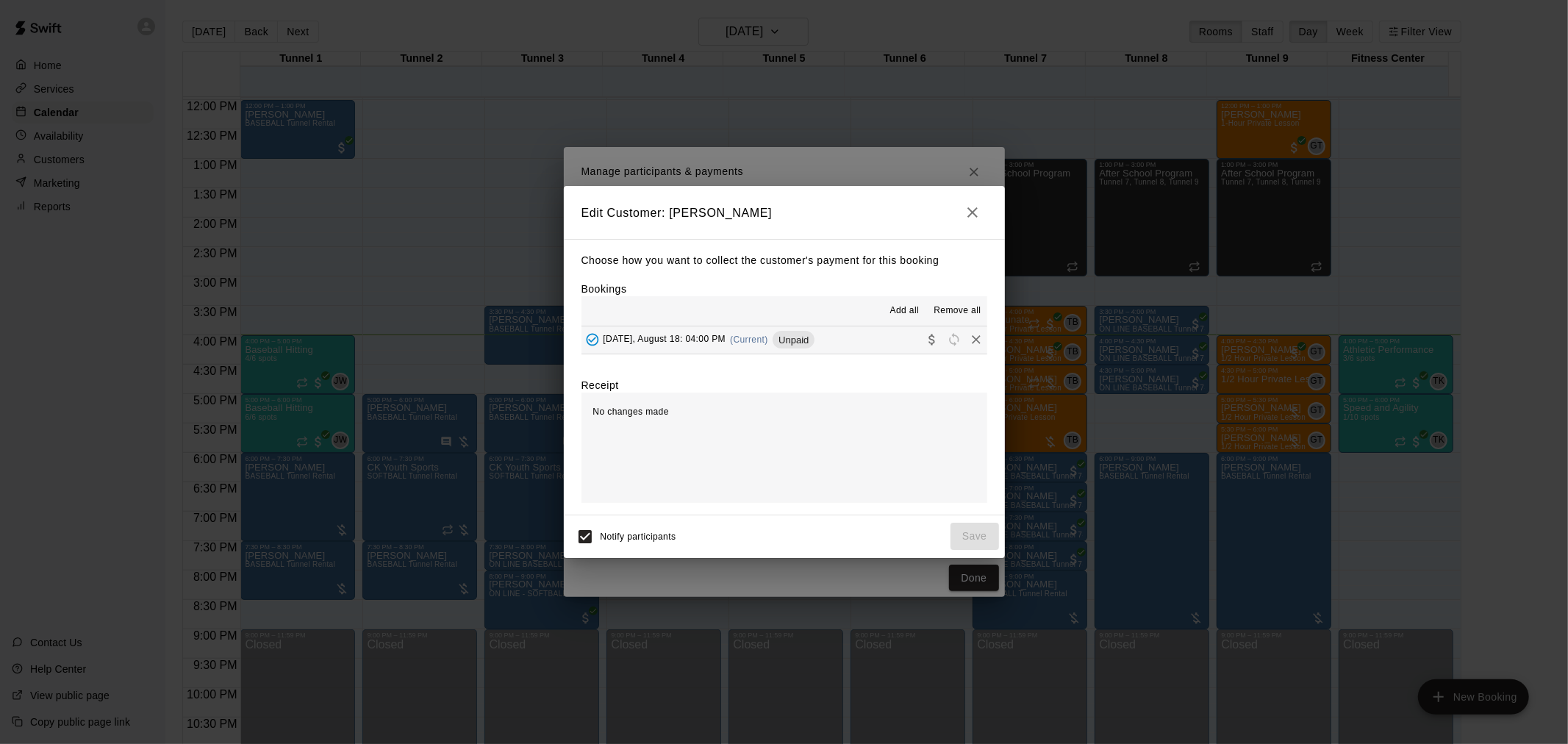
click at [772, 346] on div "[DATE], August 18: 04:00 PM (Current) Unpaid" at bounding box center [698, 339] width 234 height 22
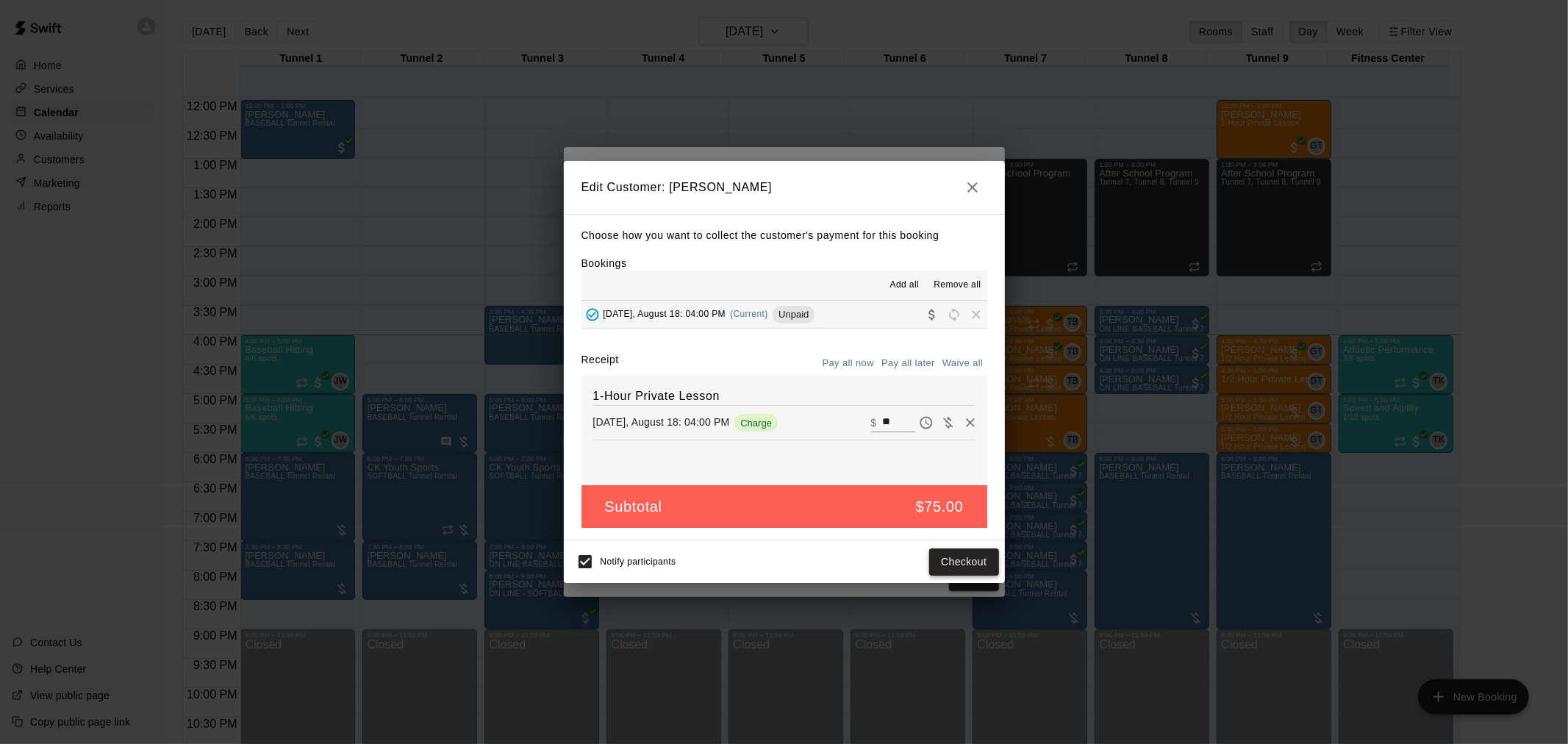
click at [967, 562] on button "Checkout" at bounding box center [964, 562] width 69 height 27
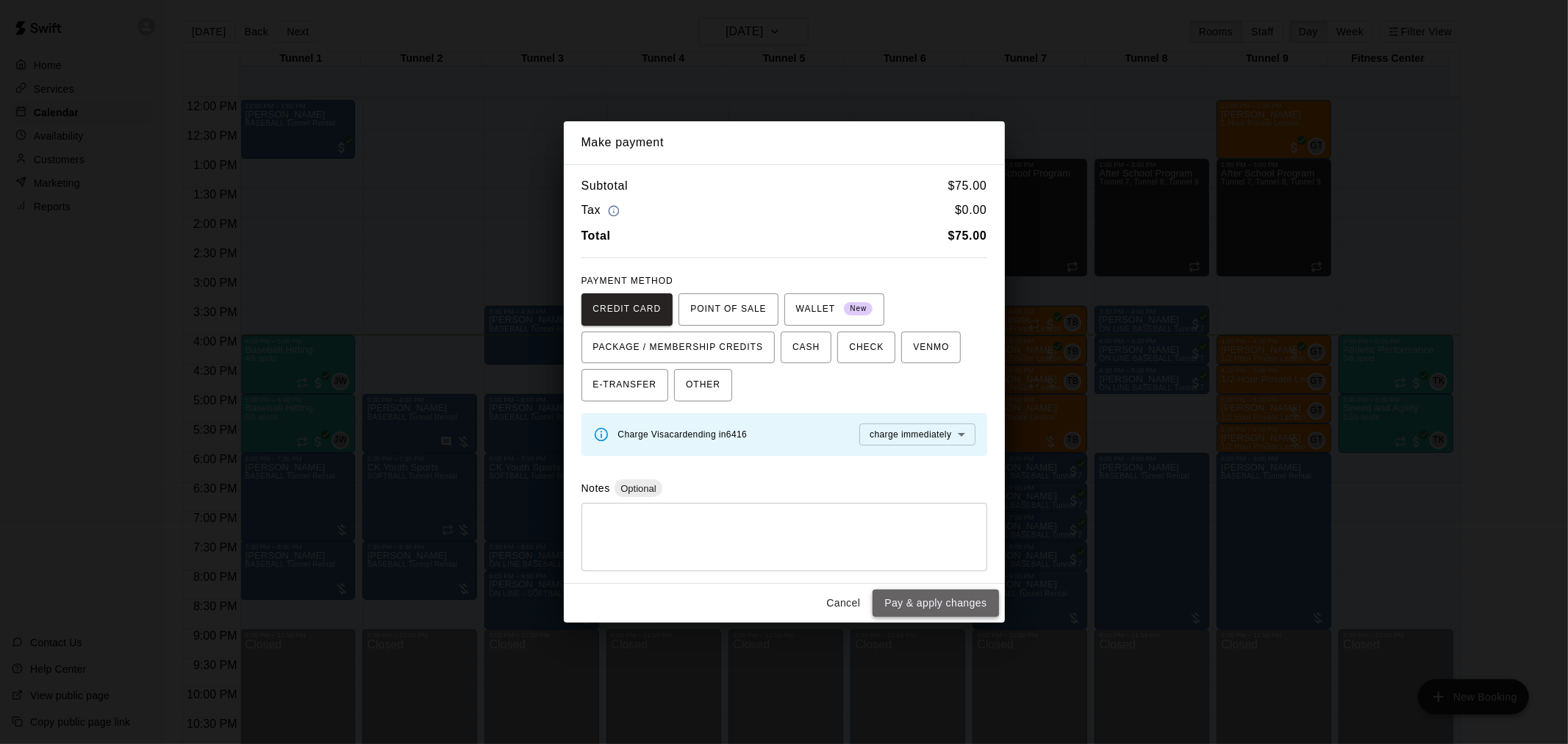
click at [953, 604] on button "Pay & apply changes" at bounding box center [935, 604] width 125 height 27
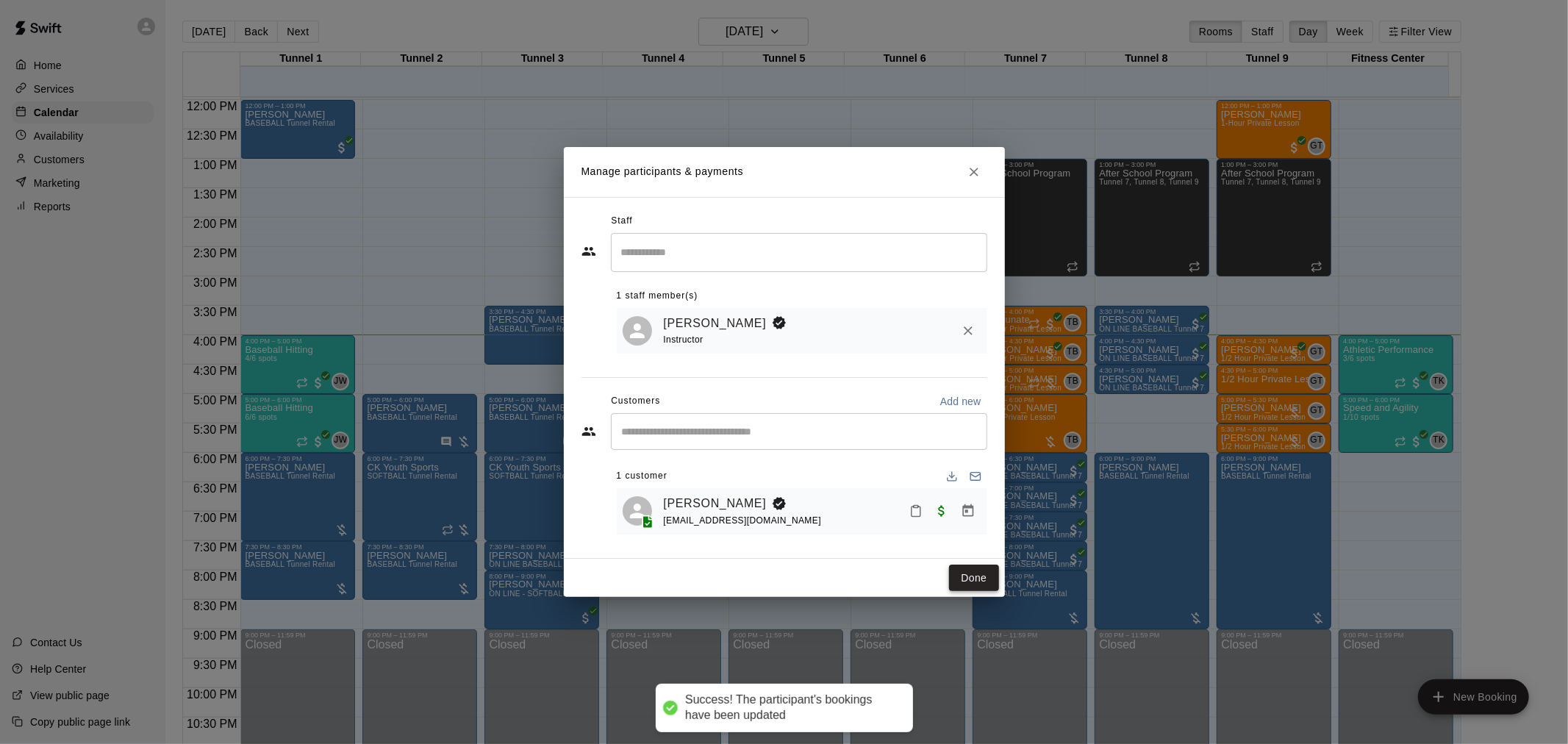
click at [979, 569] on button "Done" at bounding box center [974, 578] width 49 height 27
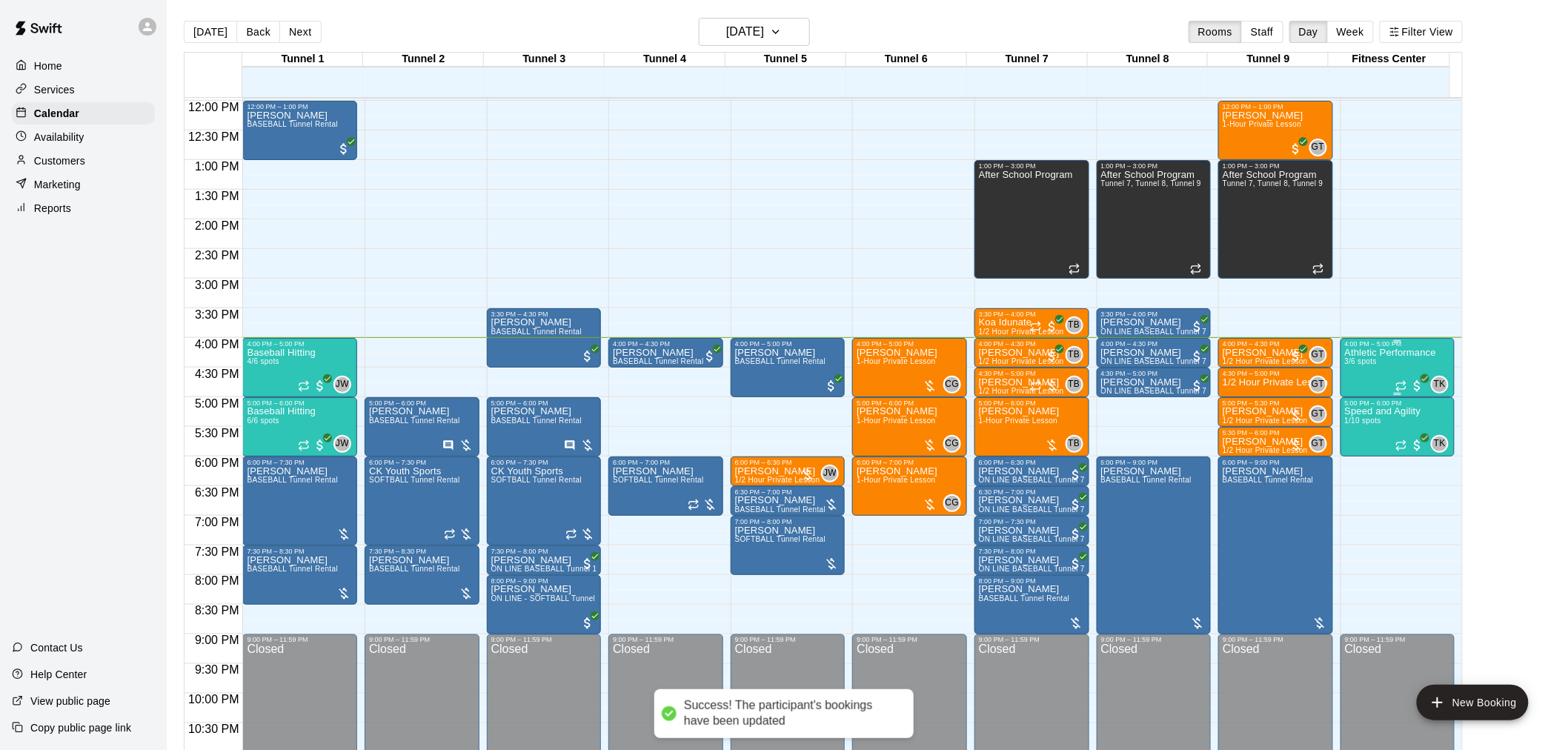
click at [1389, 353] on p "Athletic Performance" at bounding box center [1391, 353] width 91 height 0
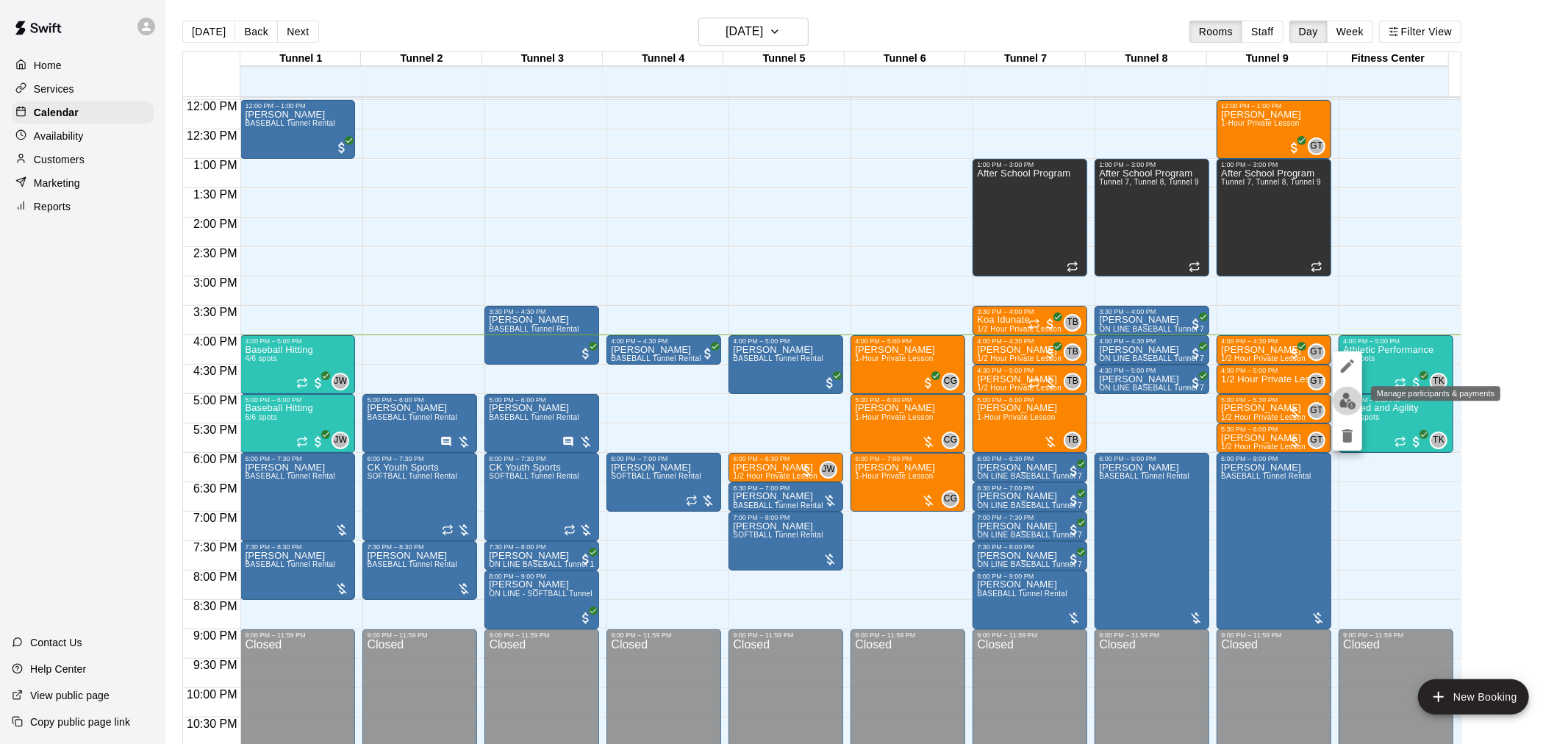
click at [1343, 394] on img "edit" at bounding box center [1348, 400] width 17 height 17
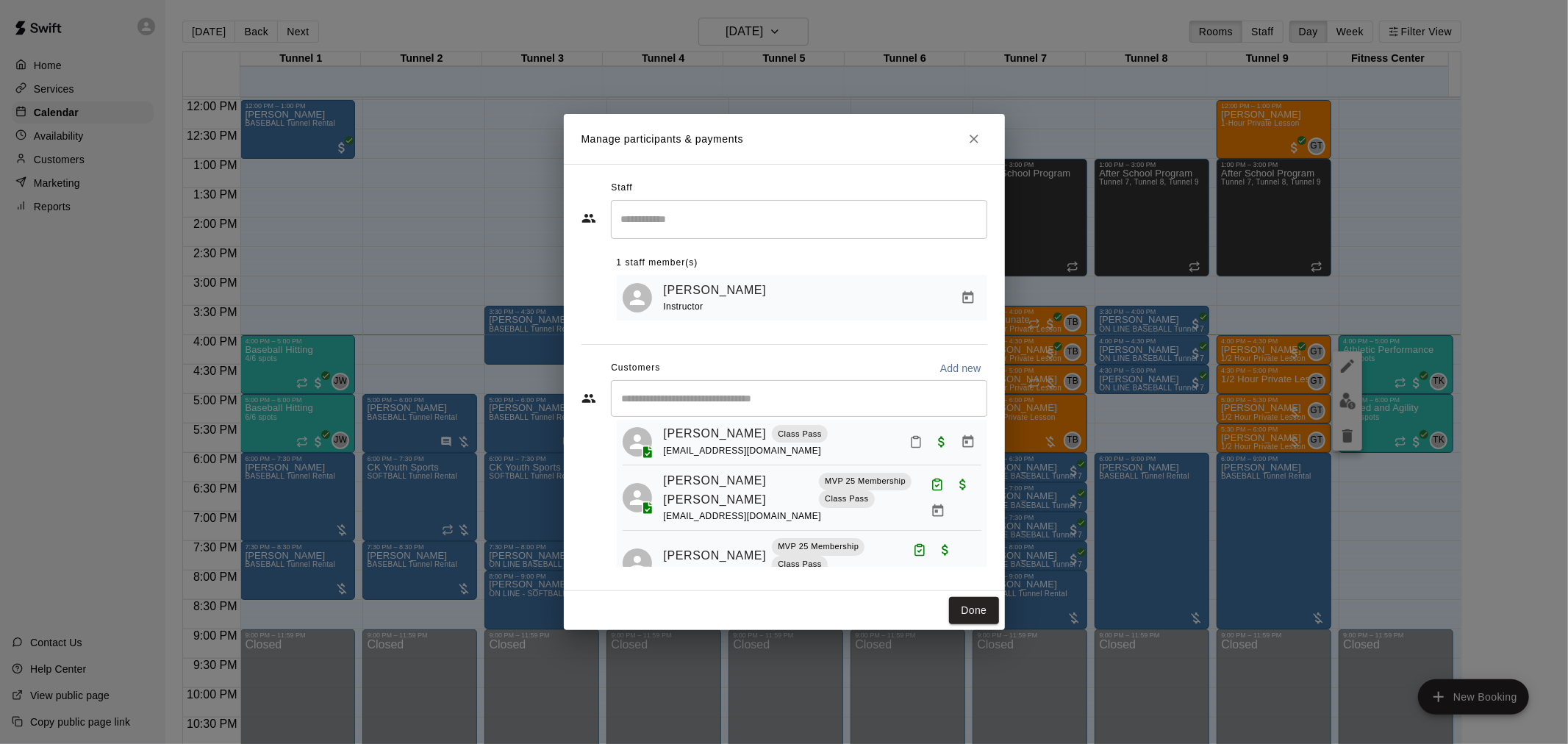
scroll to position [0, 0]
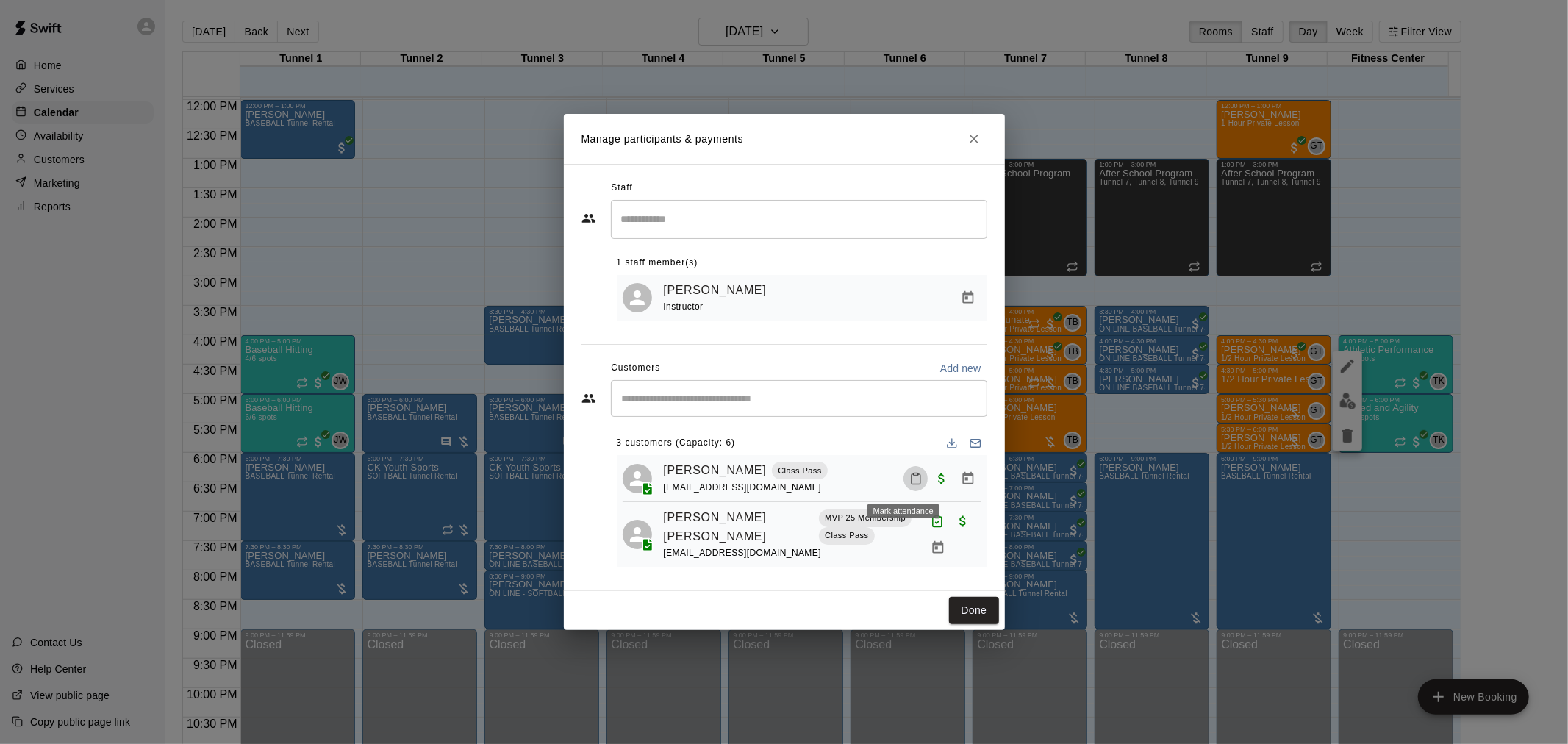
click at [910, 484] on icon "Mark attendance" at bounding box center [916, 478] width 13 height 13
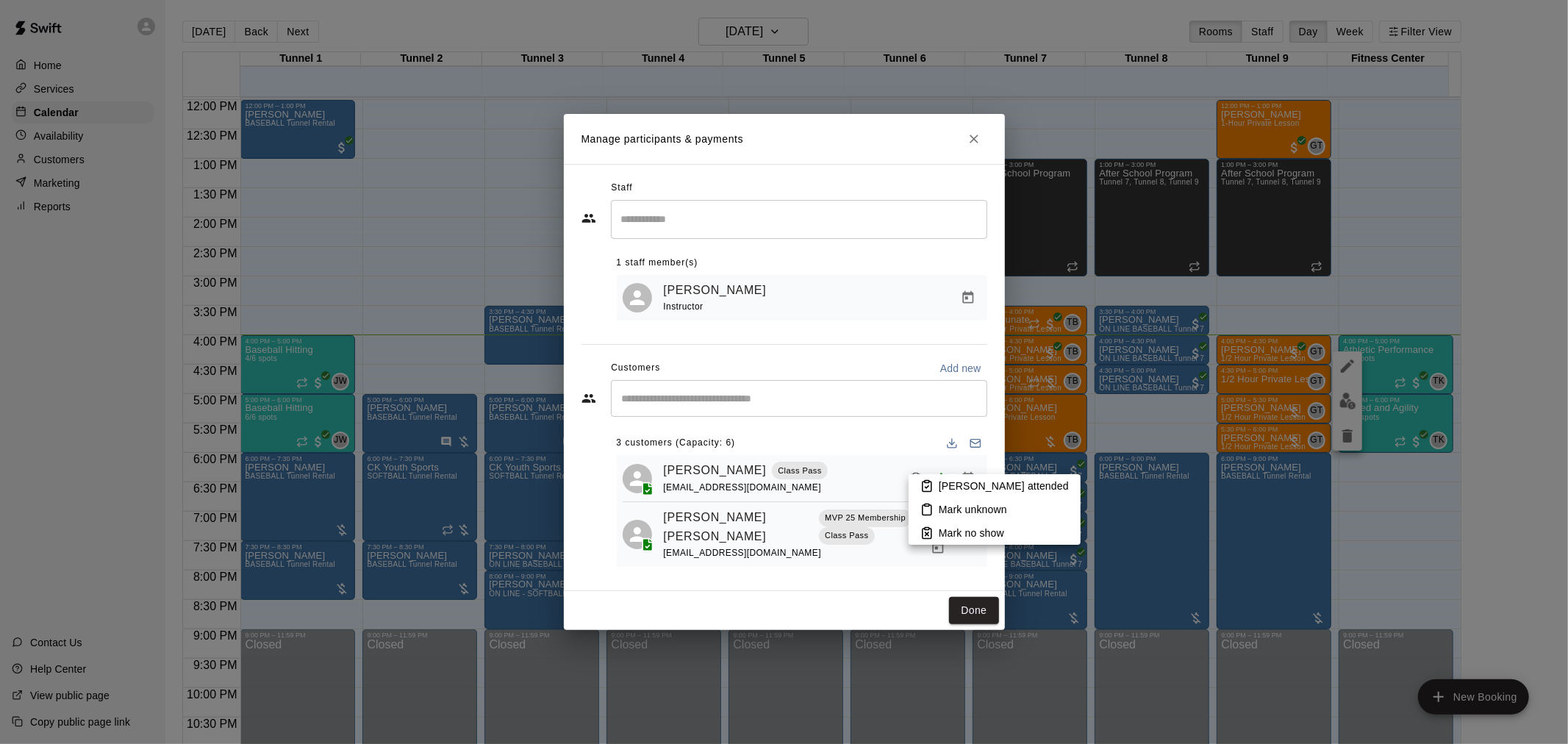
click at [932, 490] on icon at bounding box center [927, 486] width 13 height 13
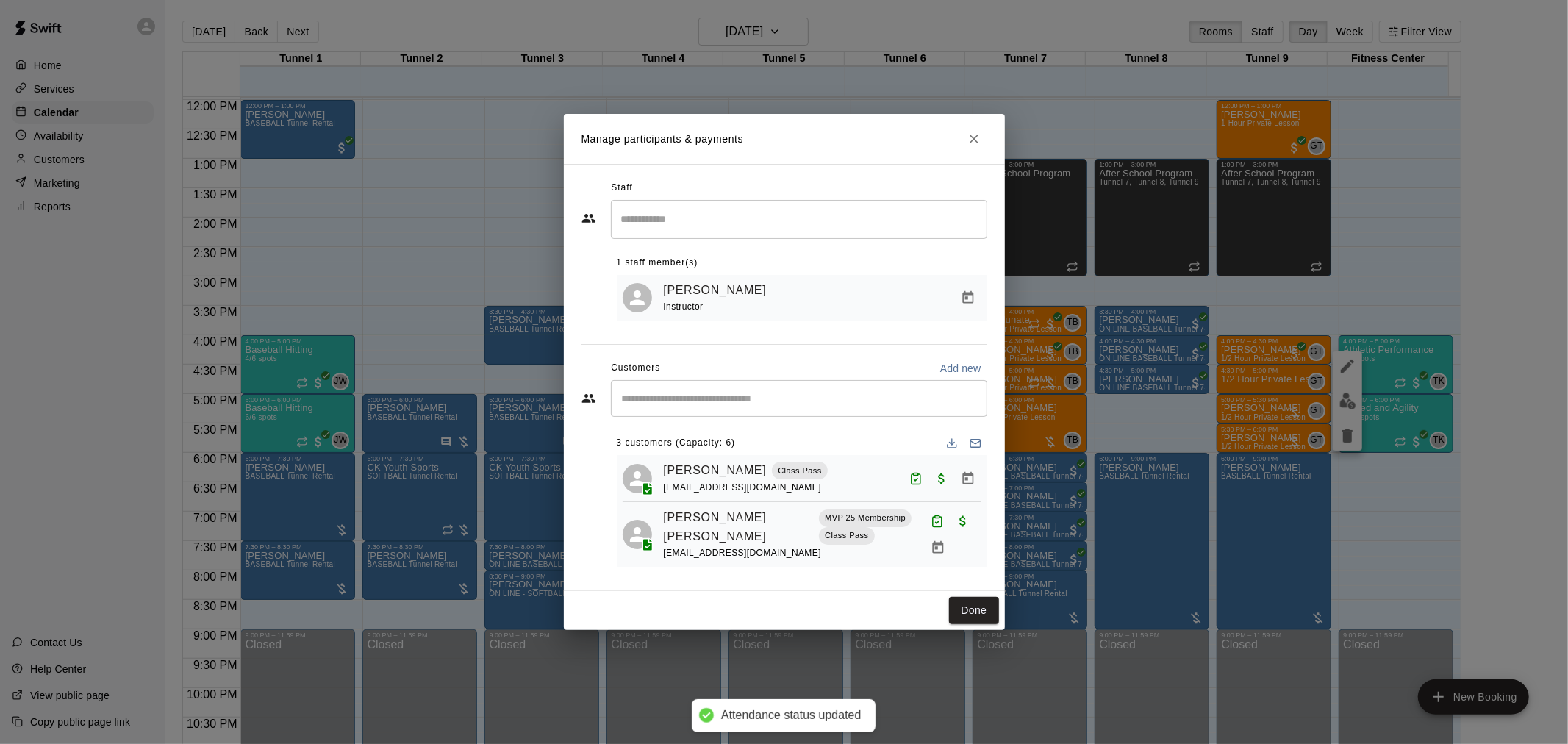
click at [967, 627] on div "Done" at bounding box center [784, 611] width 441 height 39
click at [968, 621] on button "Done" at bounding box center [974, 611] width 49 height 27
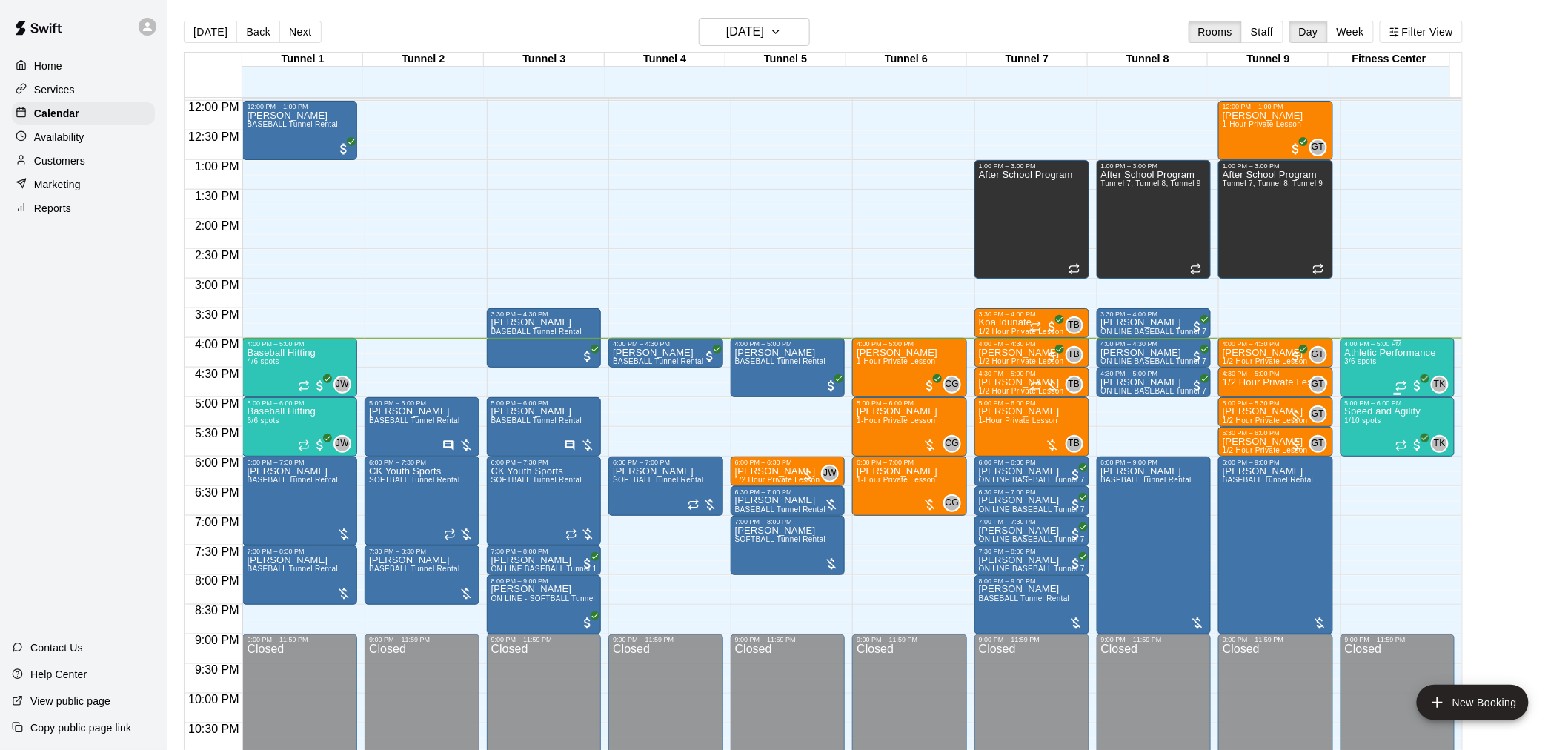
click at [1385, 379] on div "Athletic Performance 3/6 spots" at bounding box center [1391, 722] width 91 height 750
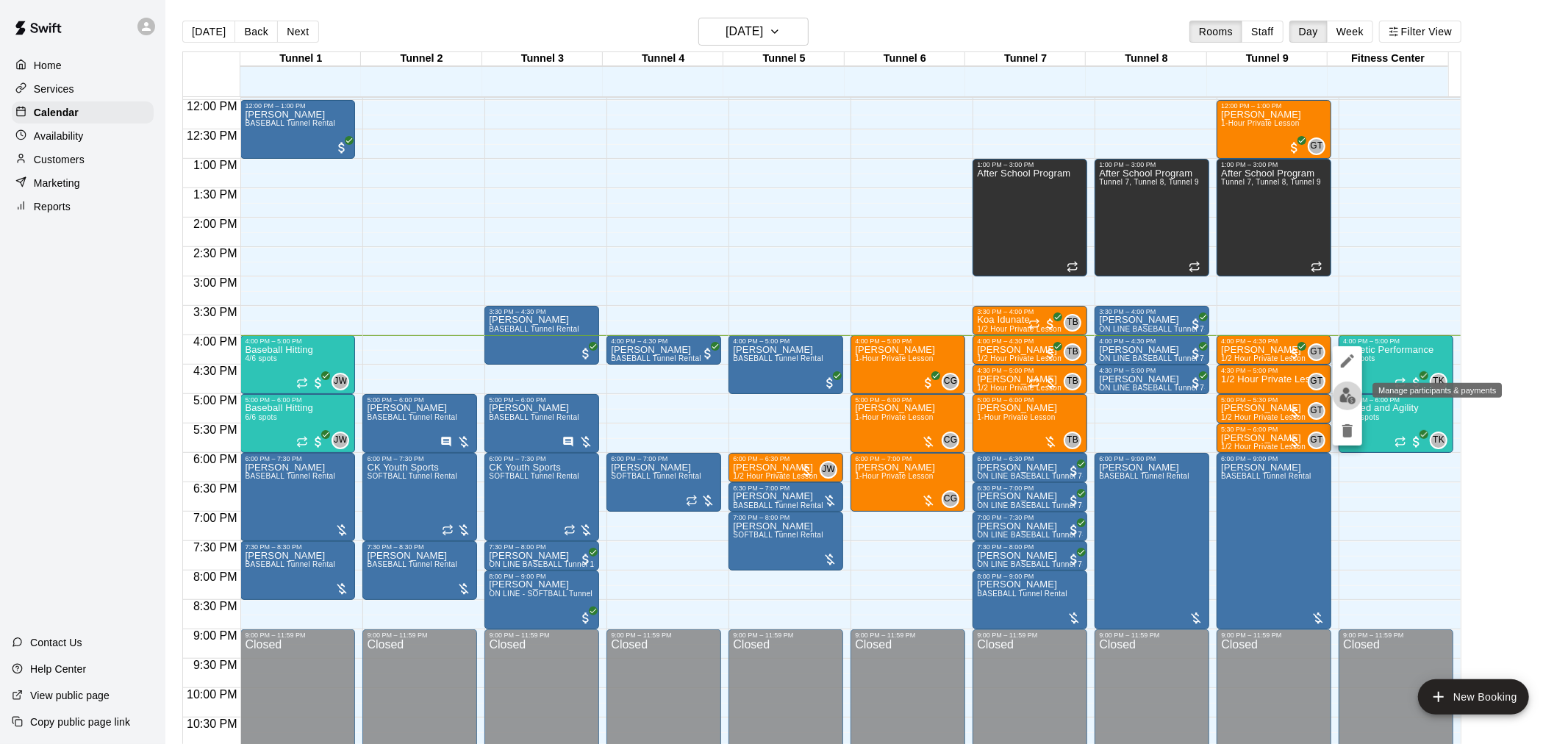
click at [1345, 399] on img "edit" at bounding box center [1348, 396] width 17 height 17
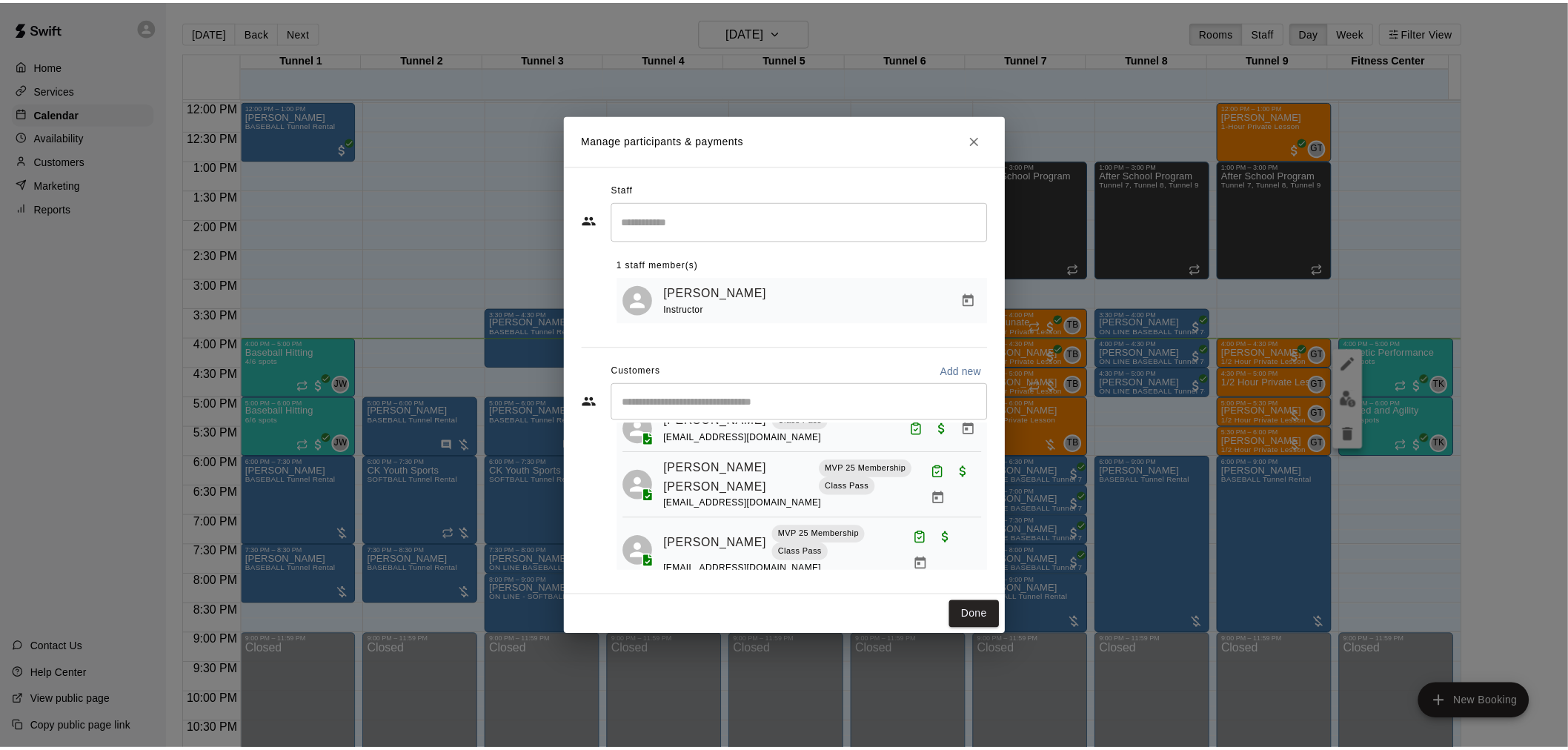
scroll to position [80, 0]
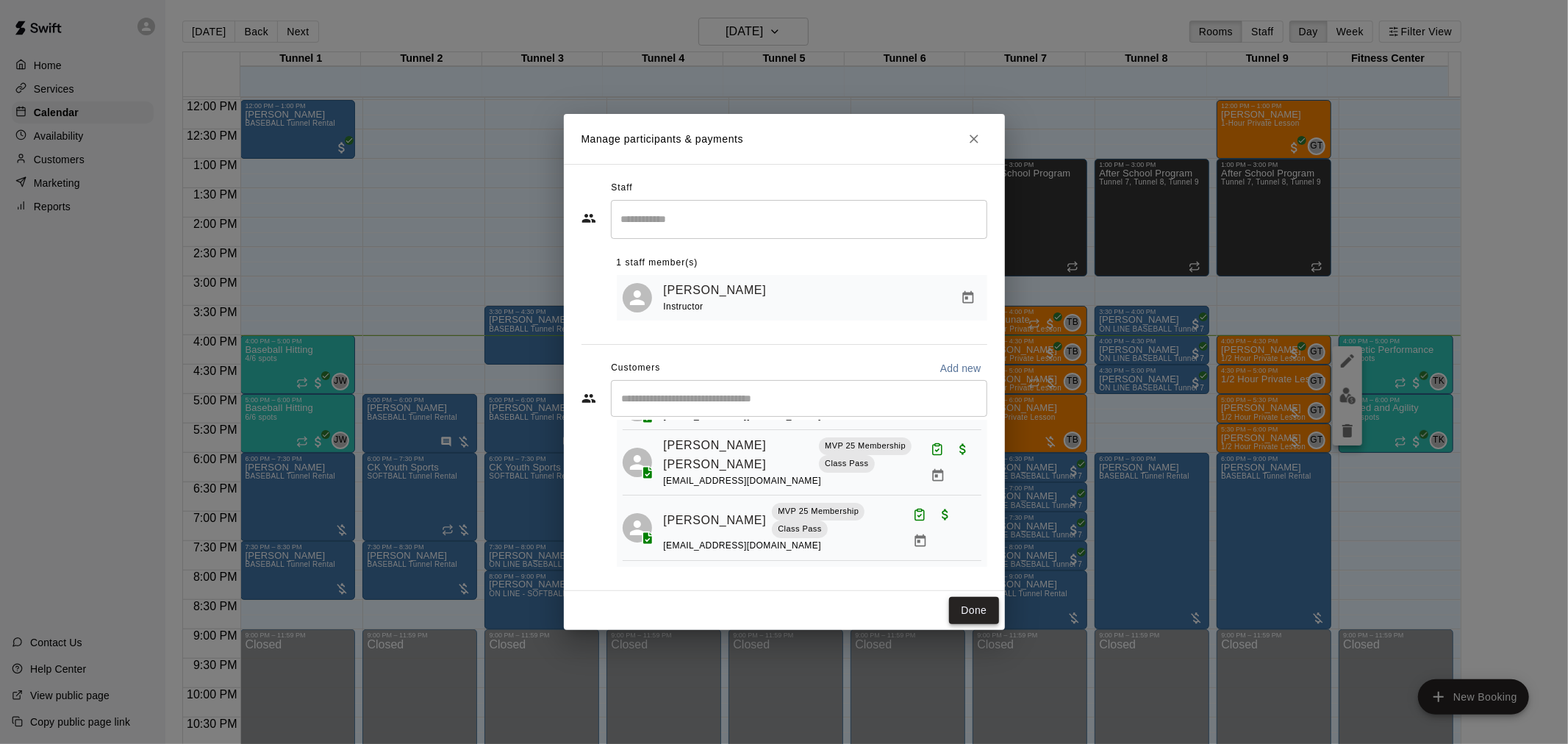
click at [968, 608] on button "Done" at bounding box center [974, 611] width 49 height 27
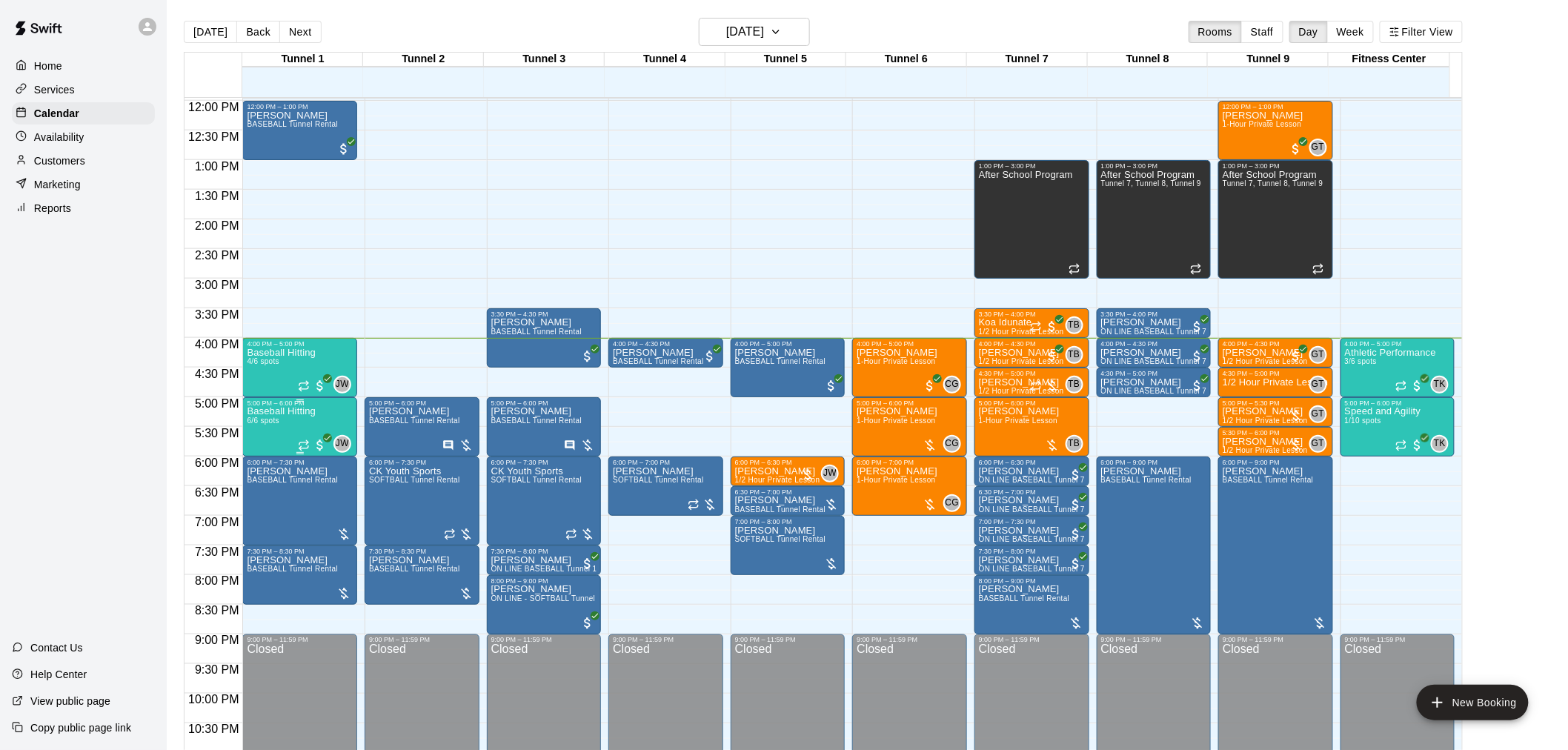
click at [276, 424] on span "6/6 spots" at bounding box center [263, 420] width 33 height 8
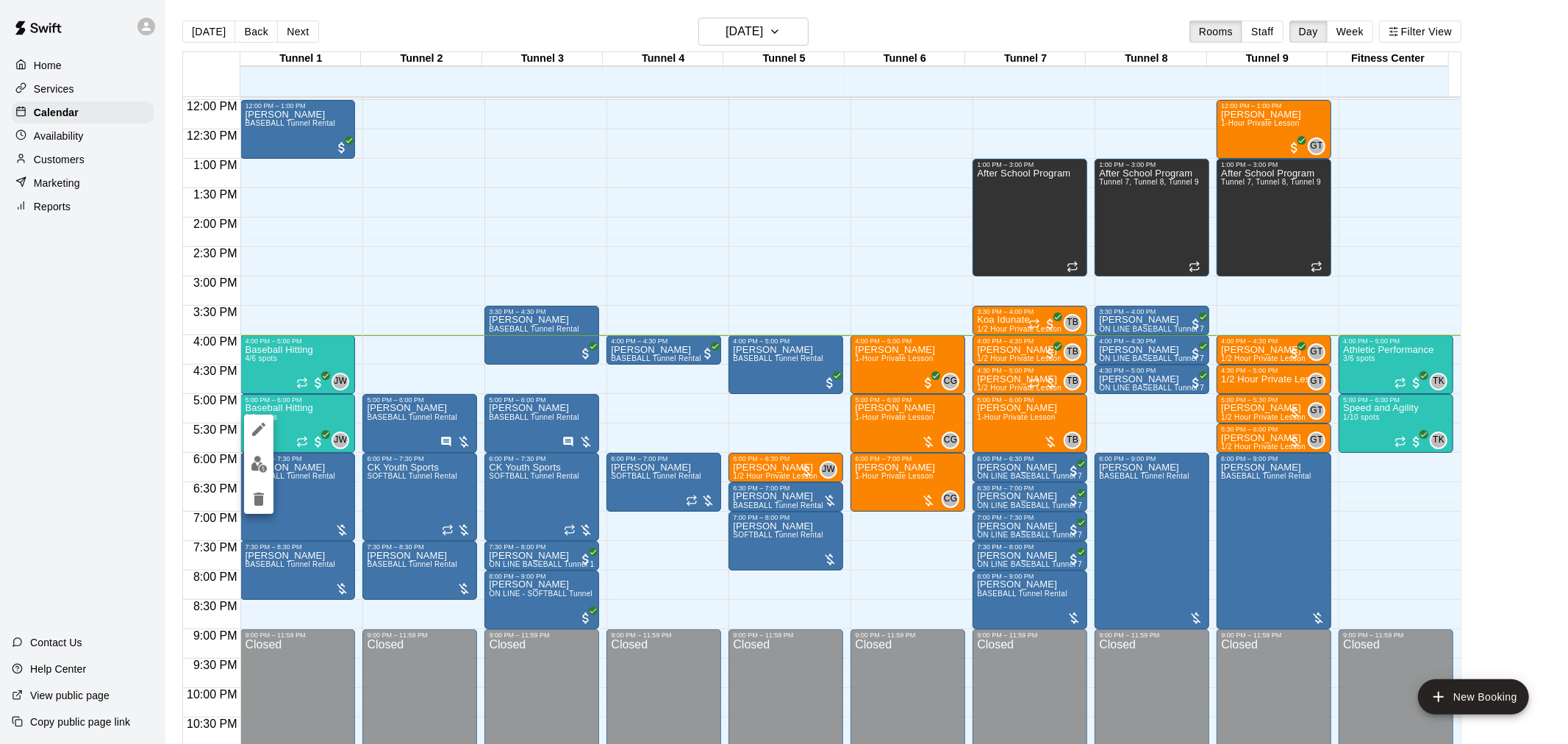
click at [260, 465] on img "edit" at bounding box center [259, 464] width 17 height 17
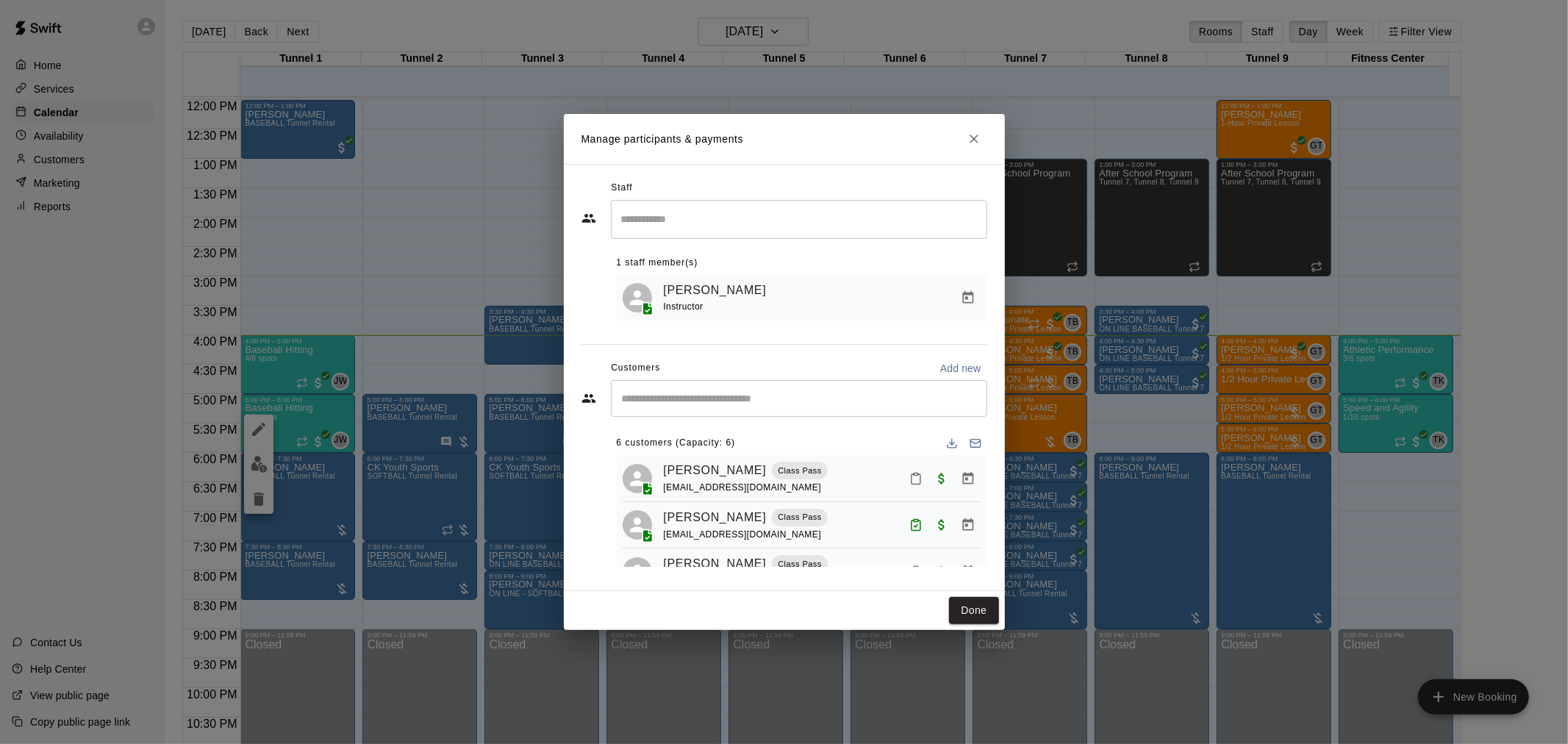
click at [972, 138] on icon "Close" at bounding box center [974, 139] width 15 height 15
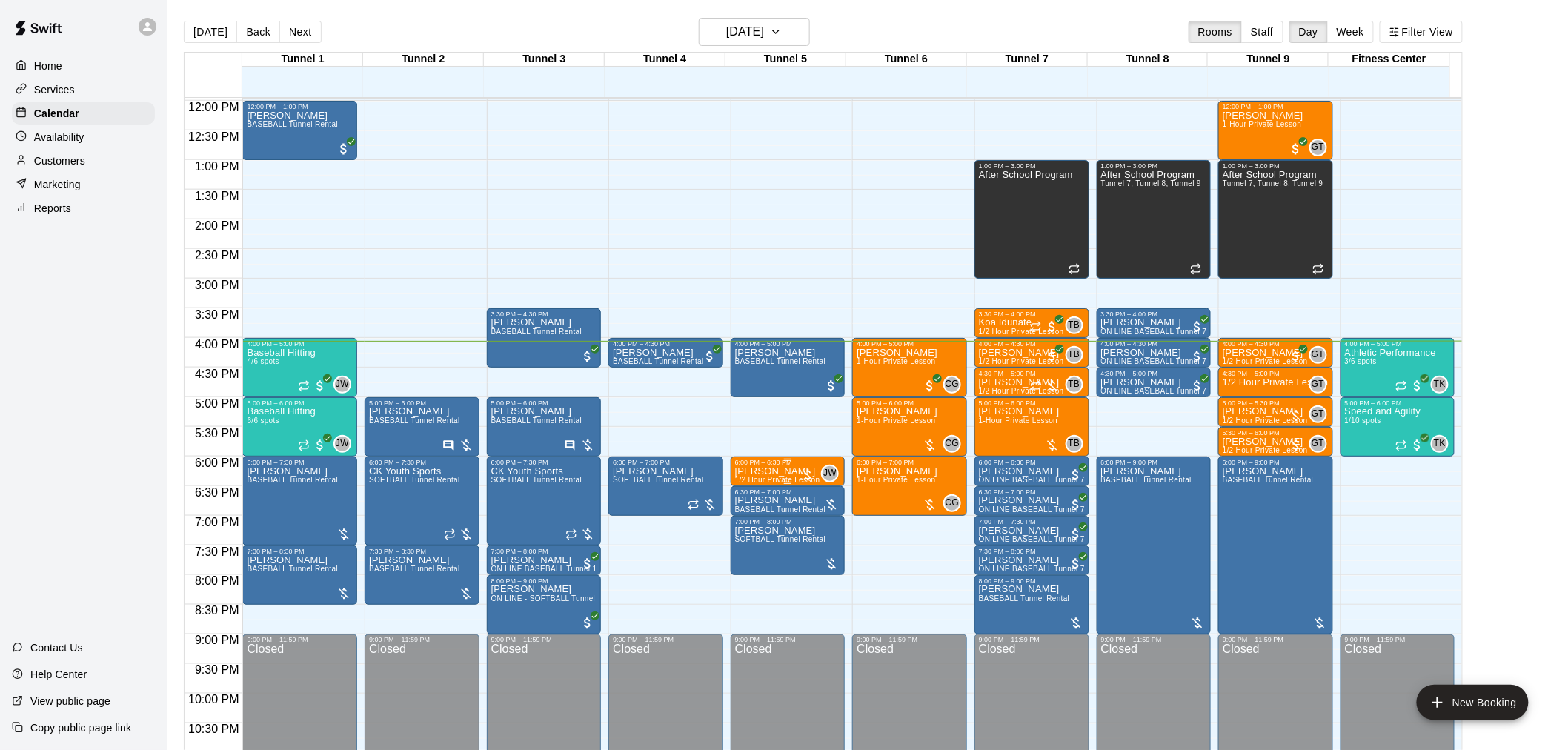
click at [776, 471] on p "[PERSON_NAME]" at bounding box center [778, 471] width 85 height 0
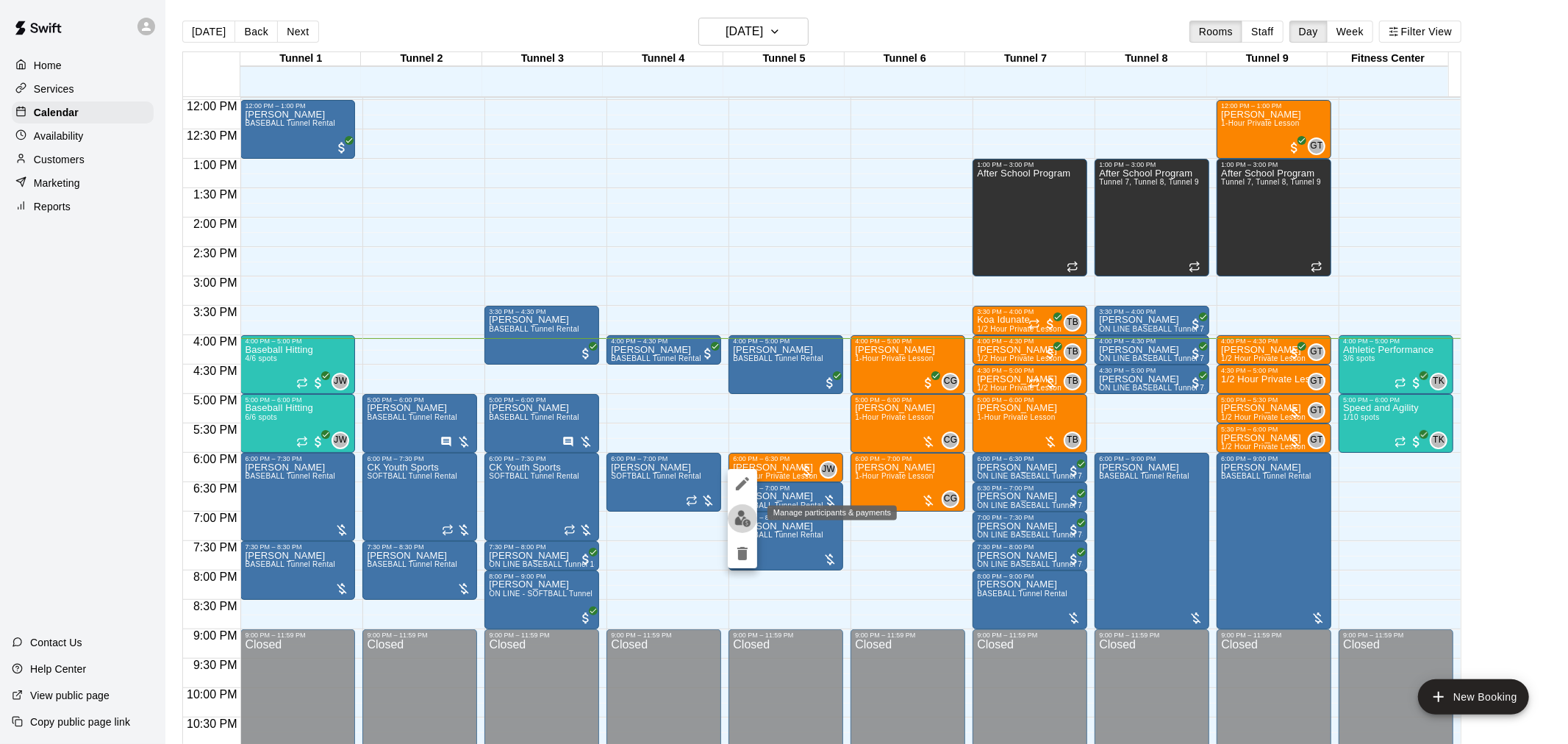
click at [753, 511] on button "edit" at bounding box center [742, 519] width 29 height 28
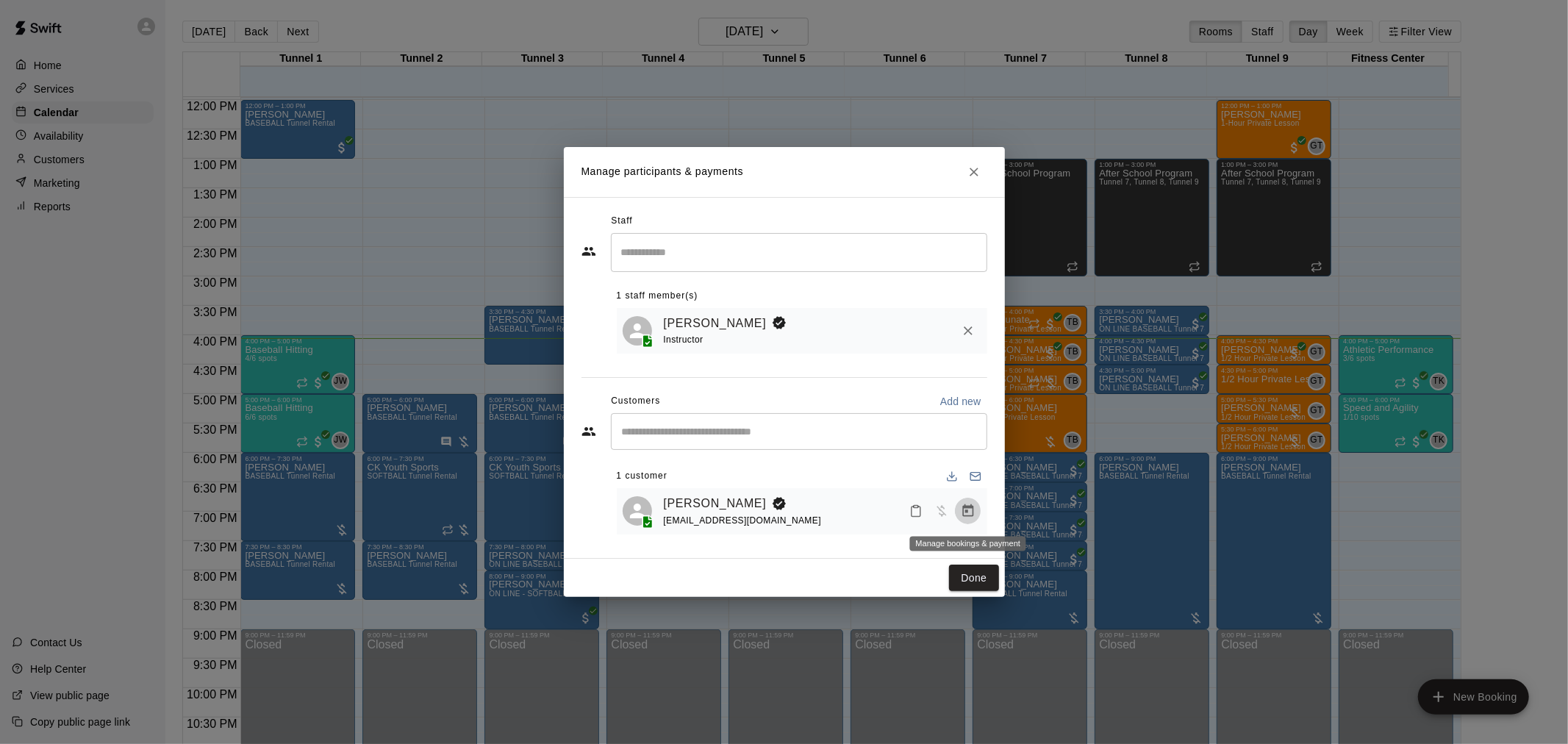
click at [965, 507] on icon "Manage bookings & payment" at bounding box center [968, 511] width 11 height 12
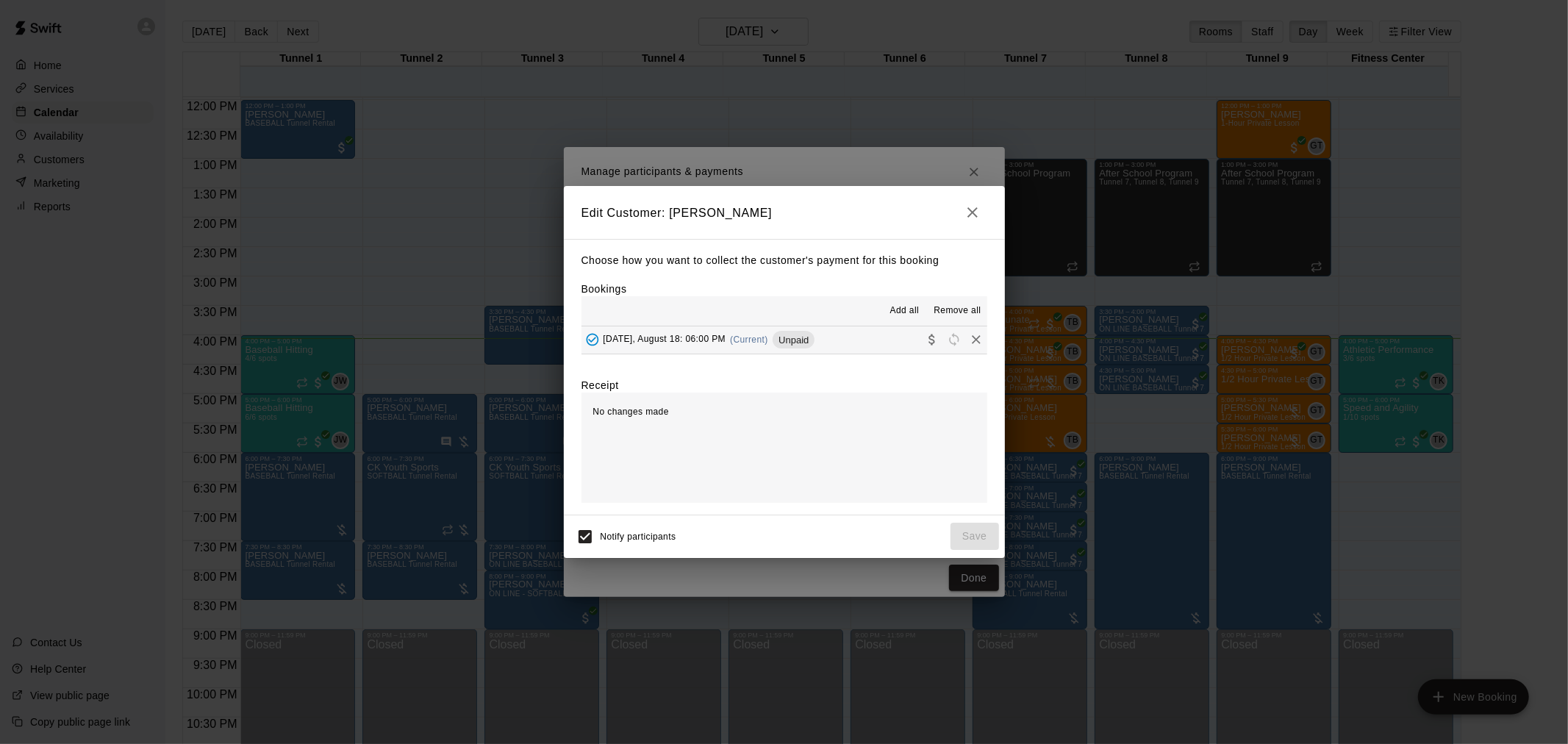
click at [969, 339] on icon "Remove" at bounding box center [976, 339] width 15 height 15
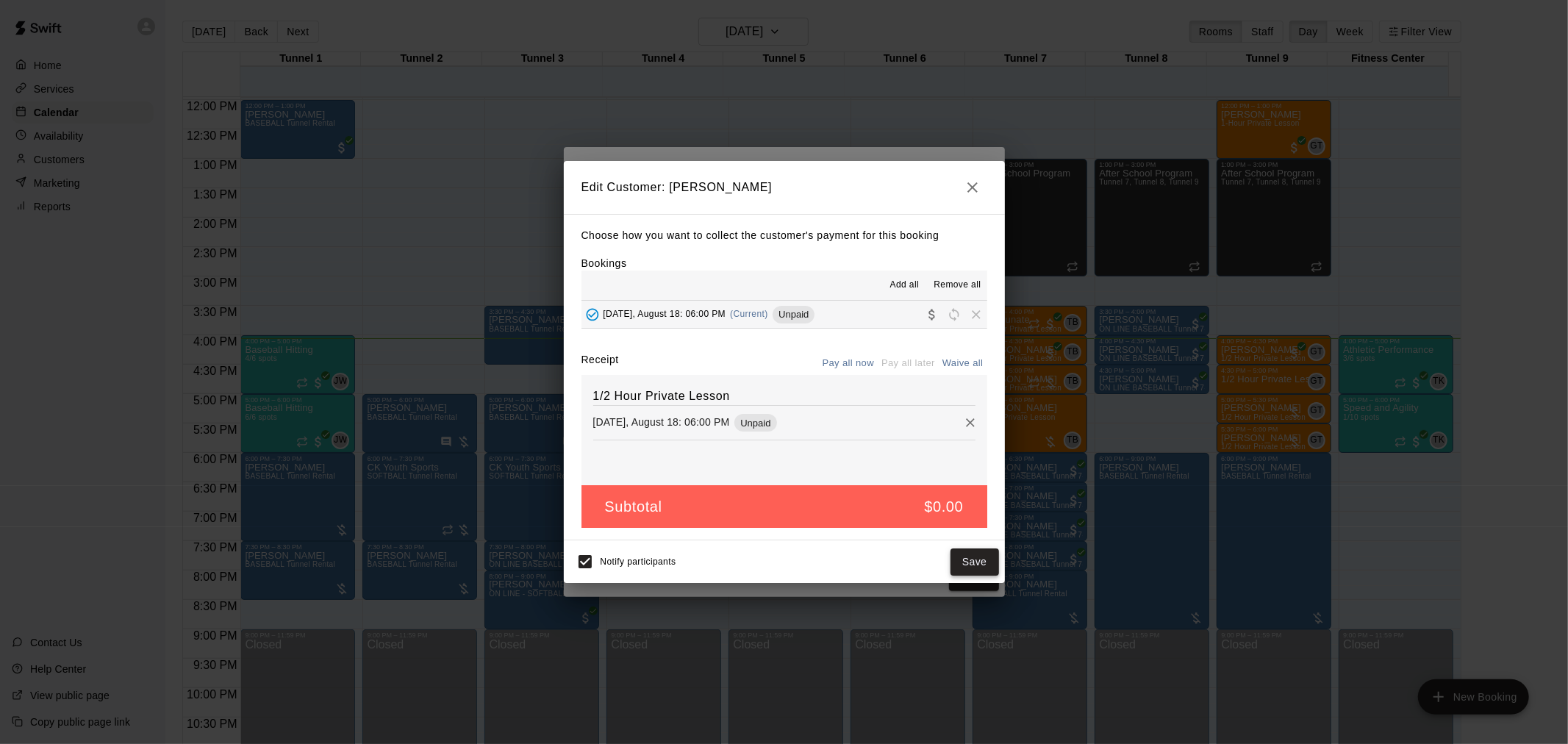
click at [981, 569] on button "Save" at bounding box center [974, 562] width 49 height 27
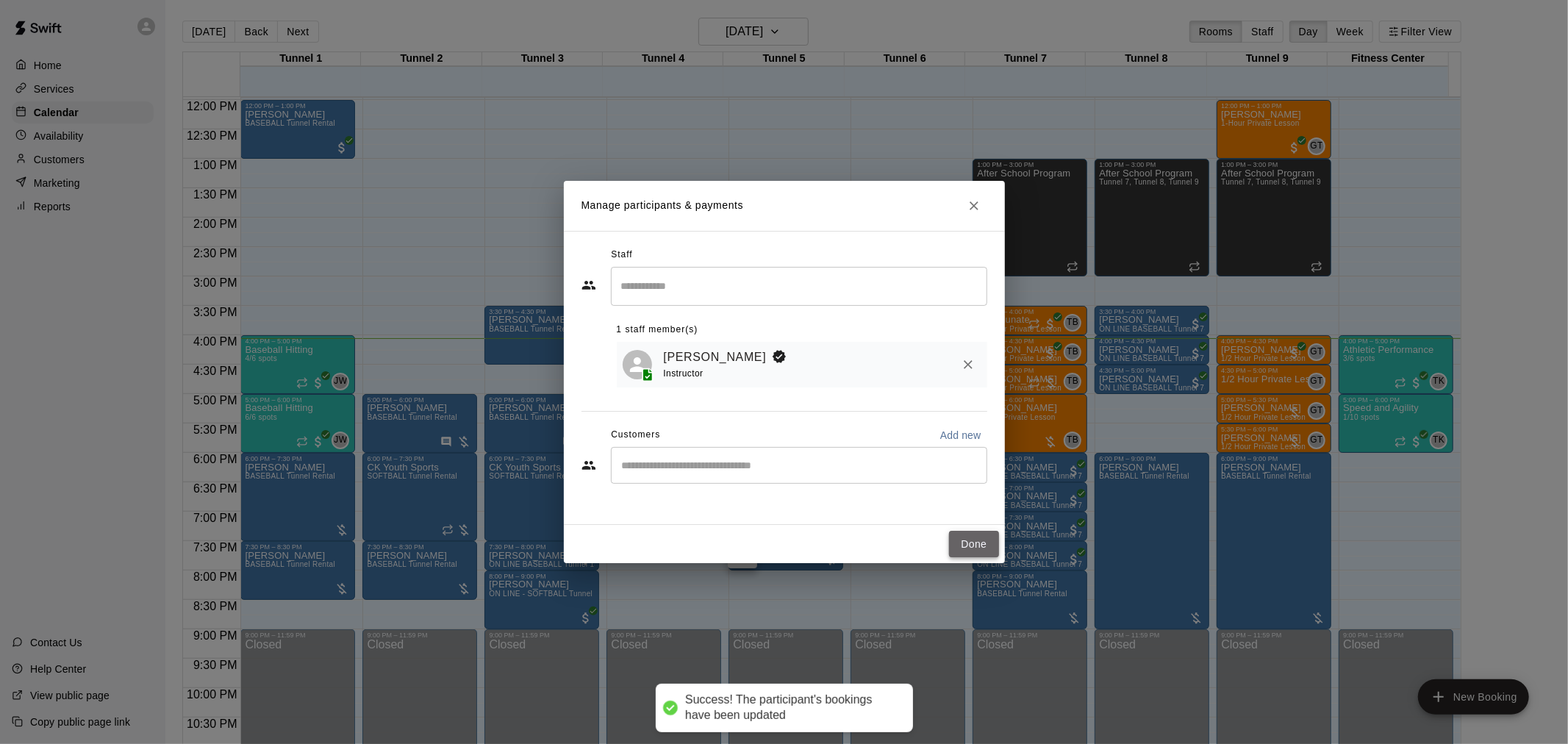
click at [972, 544] on button "Done" at bounding box center [974, 544] width 49 height 27
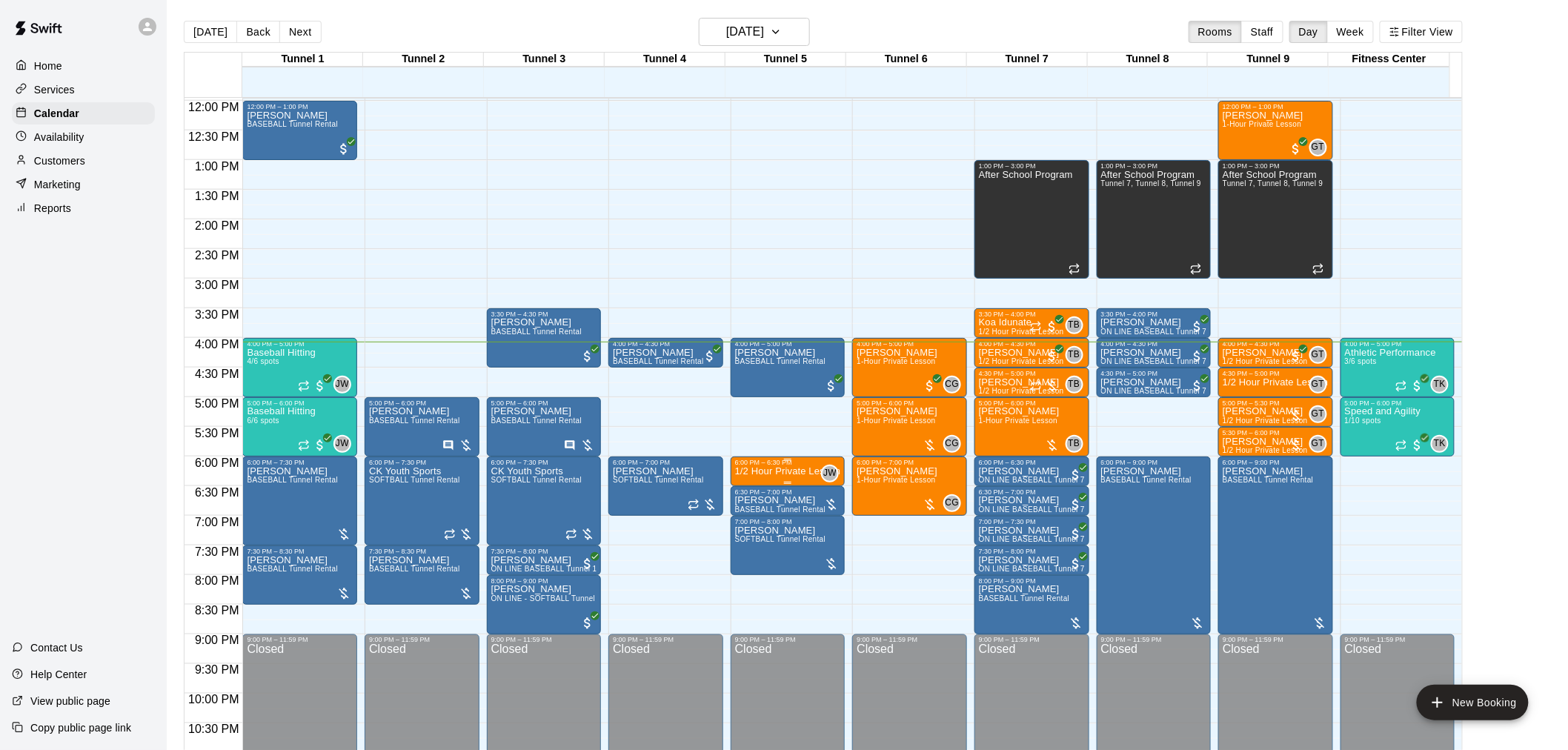
click at [811, 471] on p "1/2 Hour Private Lesson" at bounding box center [788, 471] width 106 height 0
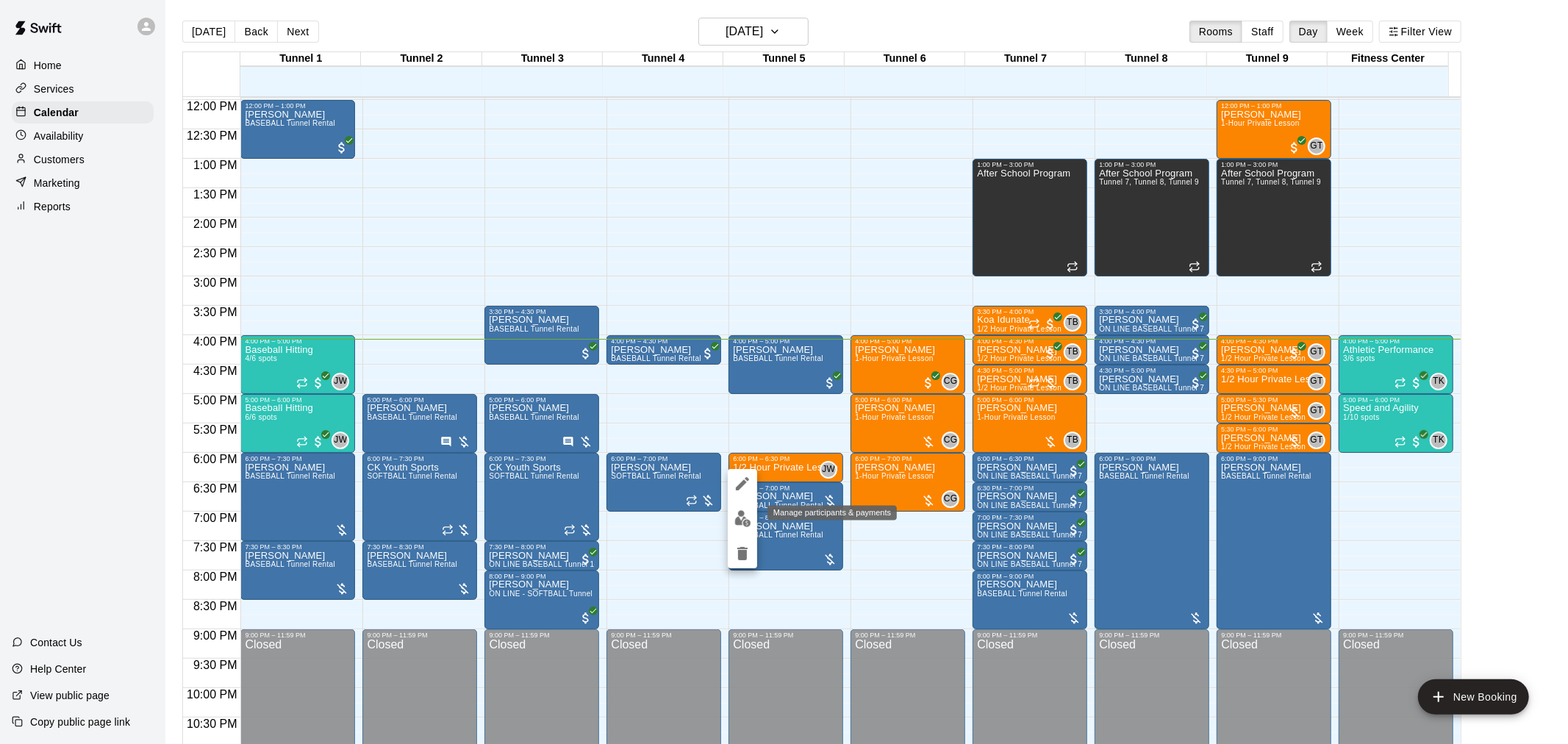
click at [744, 512] on img "edit" at bounding box center [743, 519] width 17 height 17
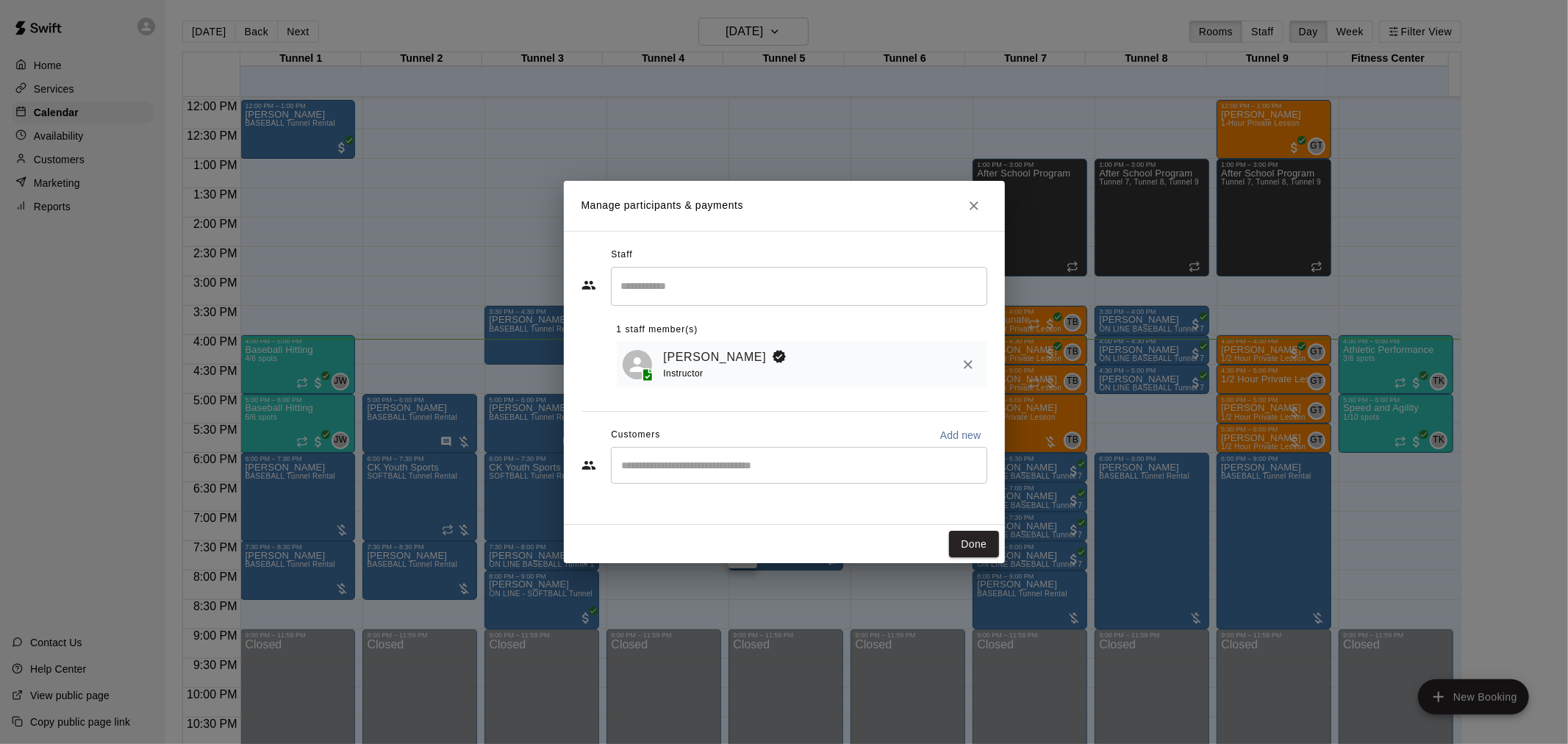
drag, startPoint x: 744, startPoint y: 512, endPoint x: 667, endPoint y: 243, distance: 279.8
click at [667, 244] on div "Staff" at bounding box center [784, 255] width 405 height 24
click at [973, 353] on button "Remove" at bounding box center [968, 365] width 27 height 27
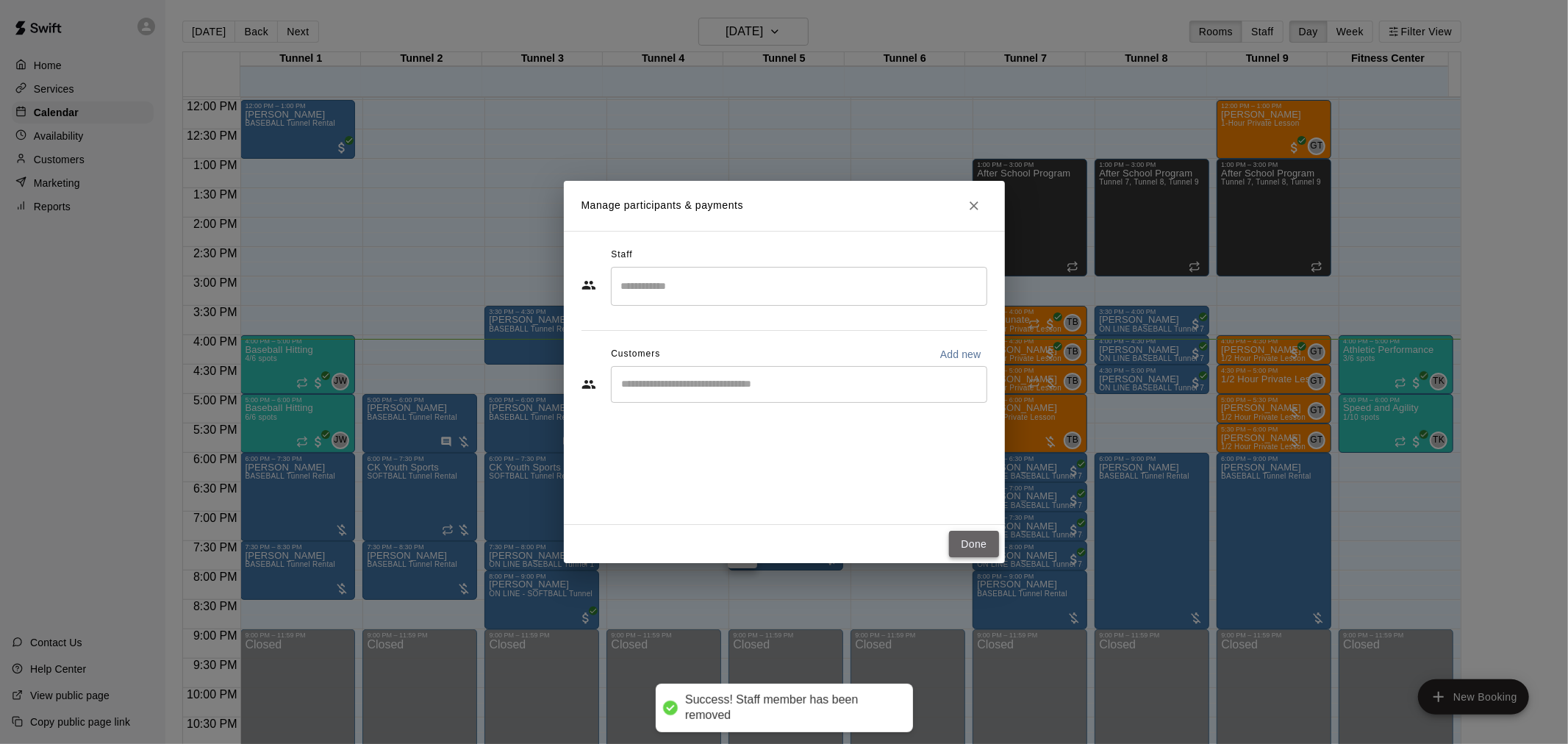
click at [967, 543] on button "Done" at bounding box center [974, 544] width 49 height 27
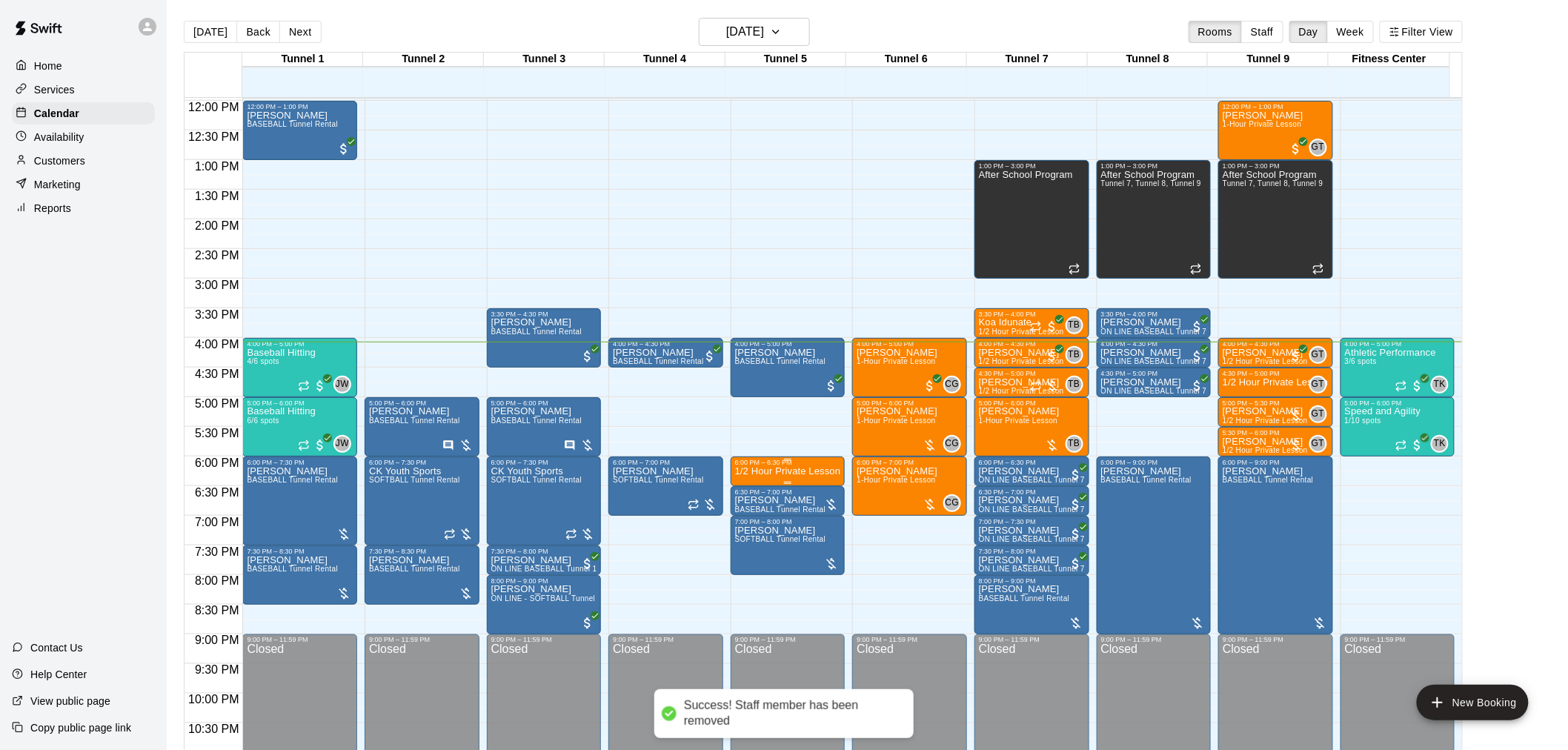
click at [799, 471] on p "1/2 Hour Private Lesson" at bounding box center [788, 471] width 106 height 0
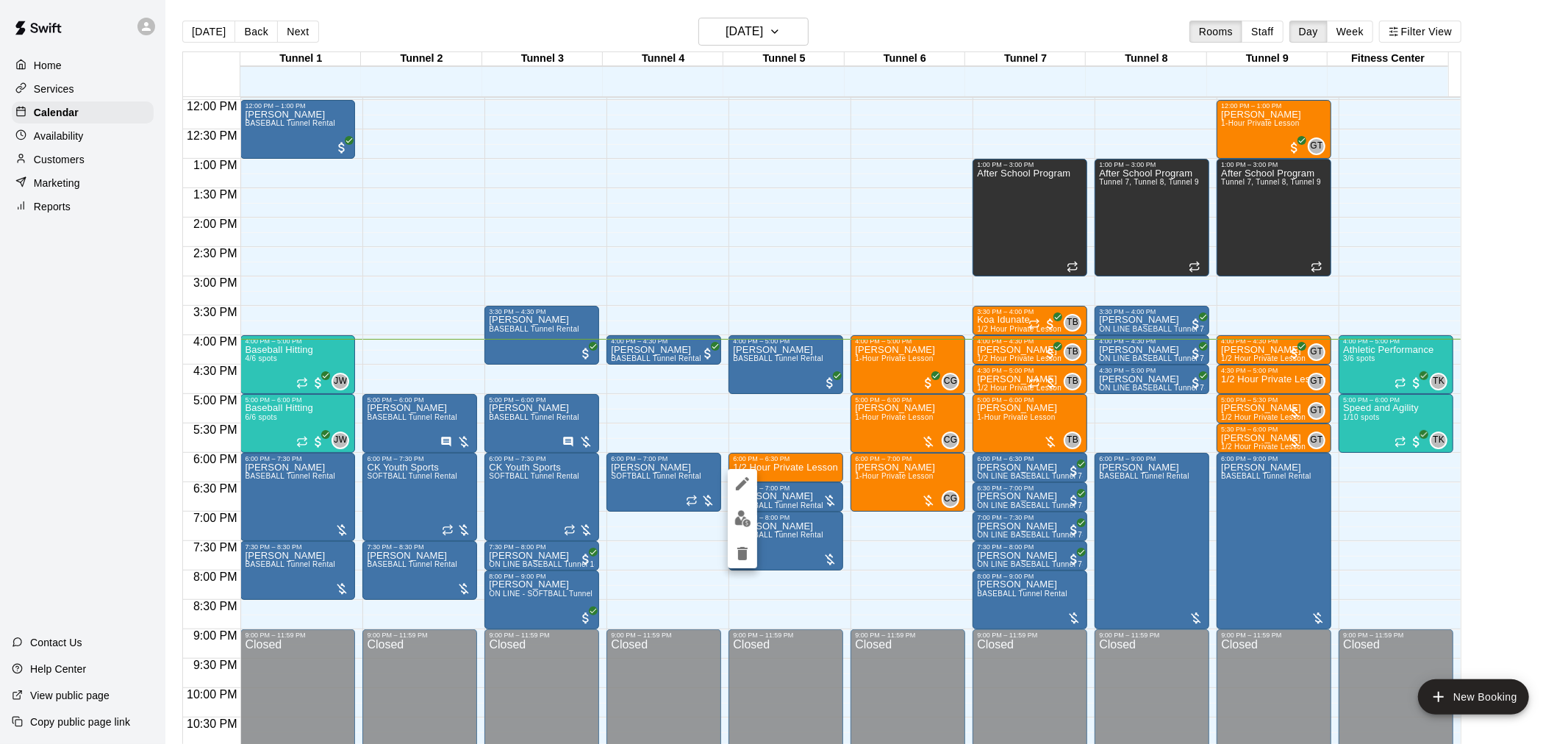
click at [739, 550] on icon "delete" at bounding box center [743, 554] width 18 height 18
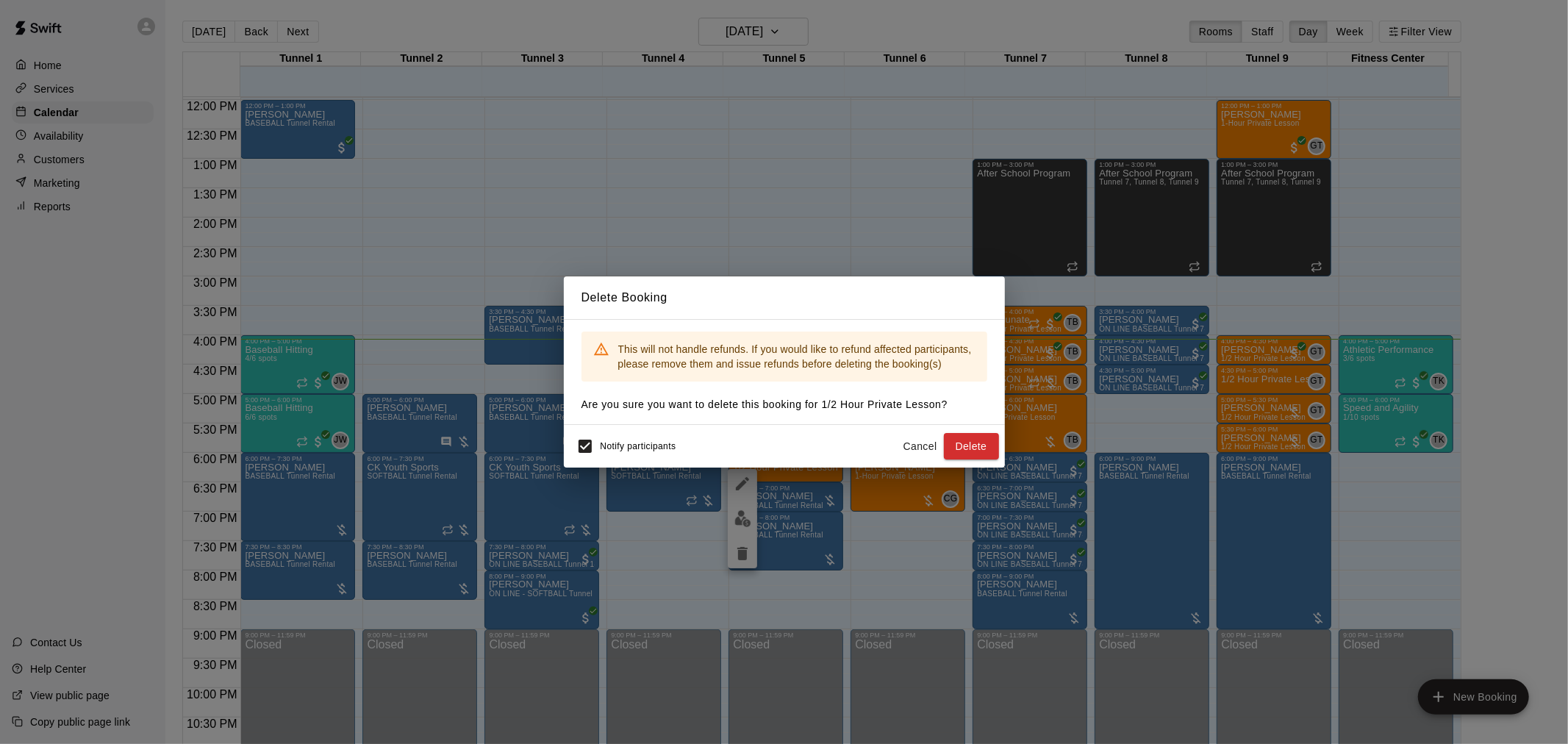
click at [962, 444] on button "Delete" at bounding box center [972, 446] width 55 height 27
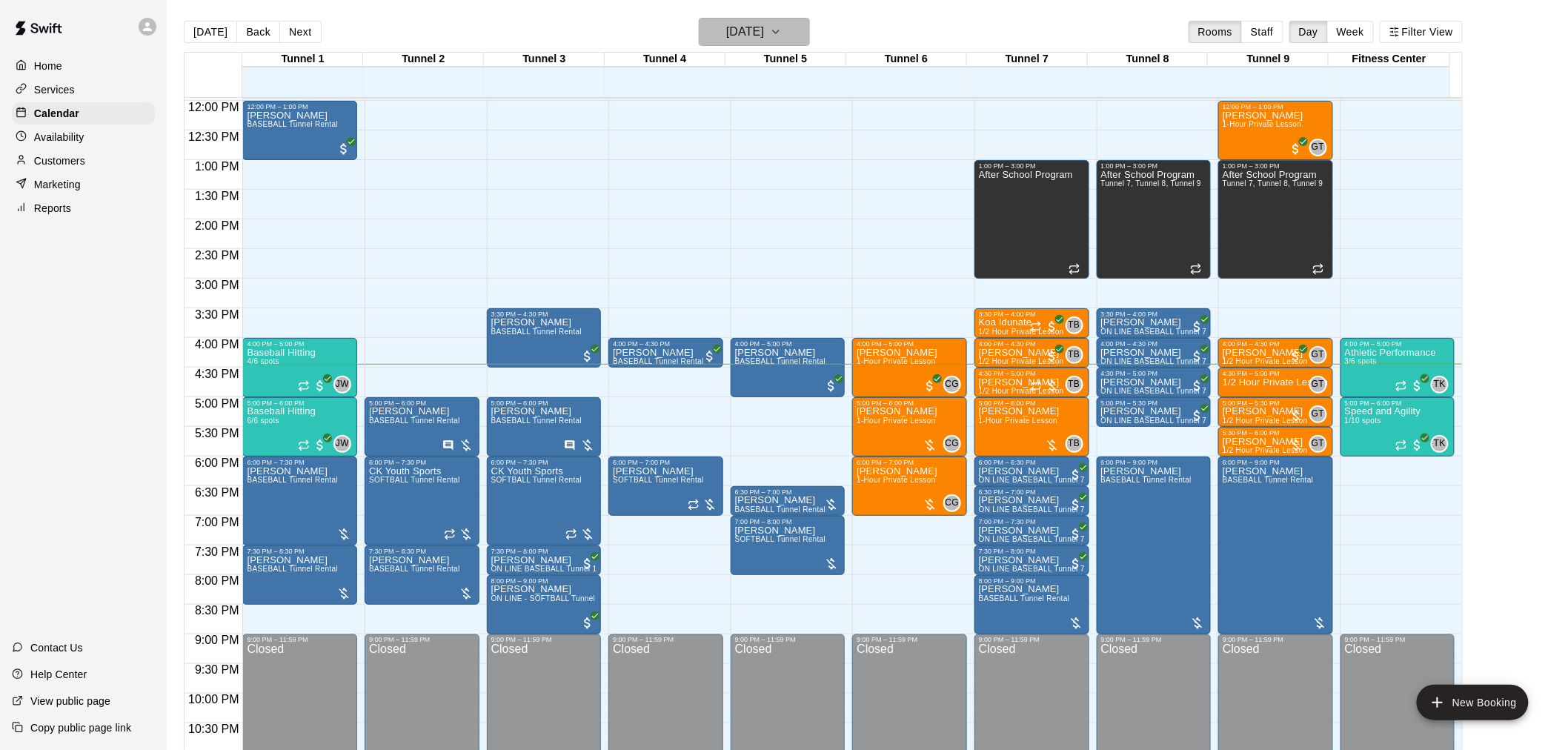
click at [739, 19] on button "[DATE]" at bounding box center [754, 32] width 111 height 29
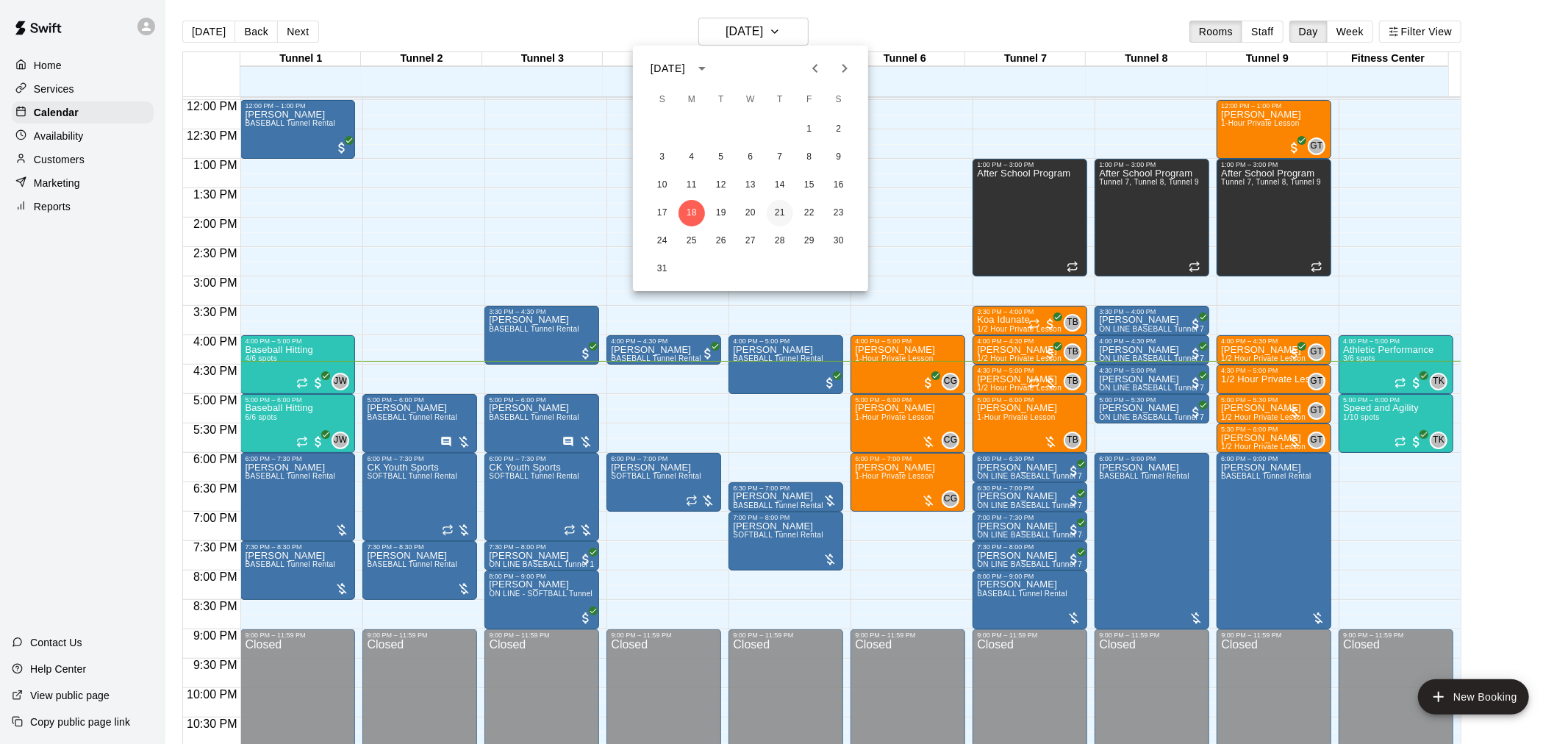
click at [773, 213] on button "21" at bounding box center [780, 213] width 27 height 27
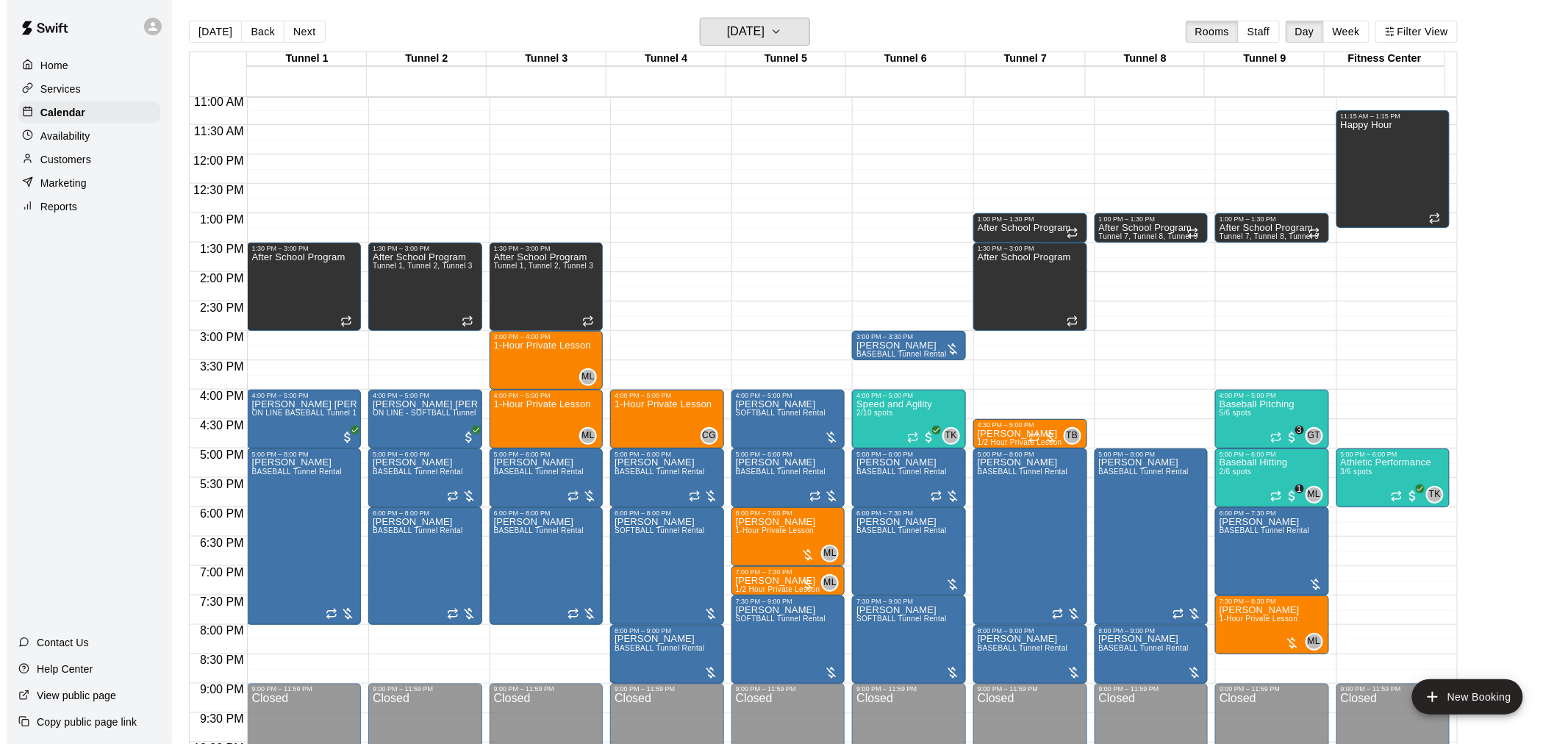
scroll to position [622, 0]
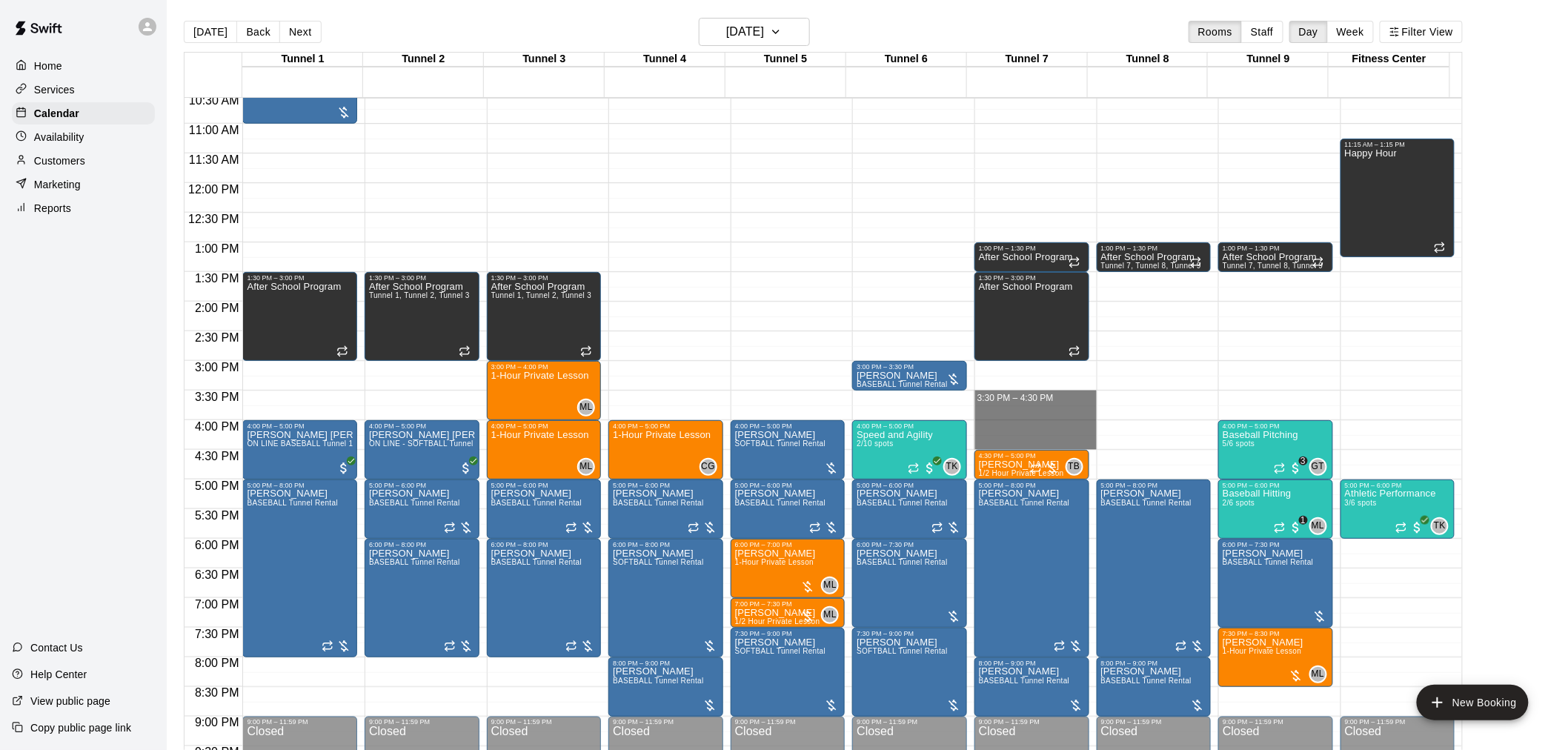
drag, startPoint x: 1028, startPoint y: 395, endPoint x: 1028, endPoint y: 440, distance: 45.0
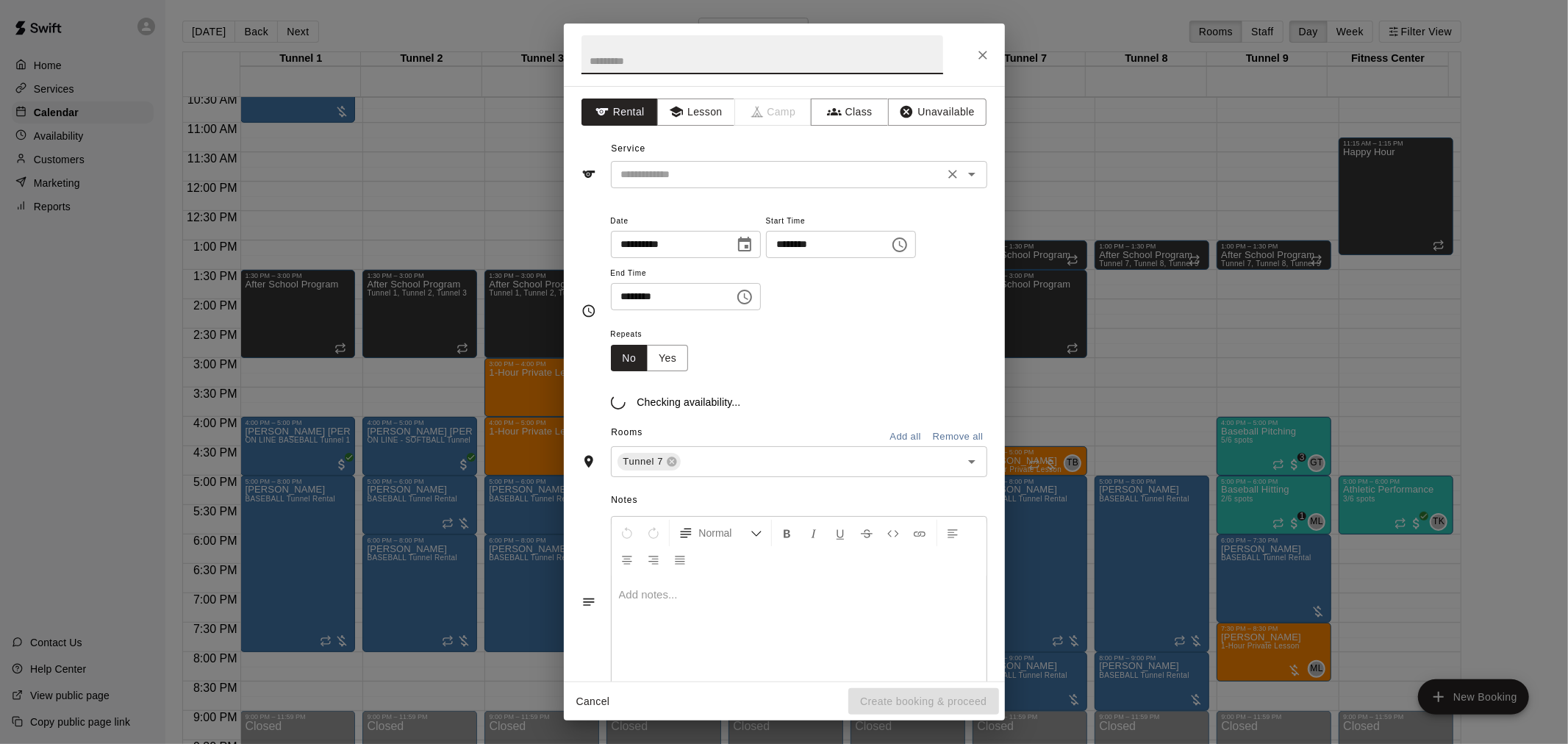
click at [723, 186] on div "​" at bounding box center [799, 174] width 376 height 27
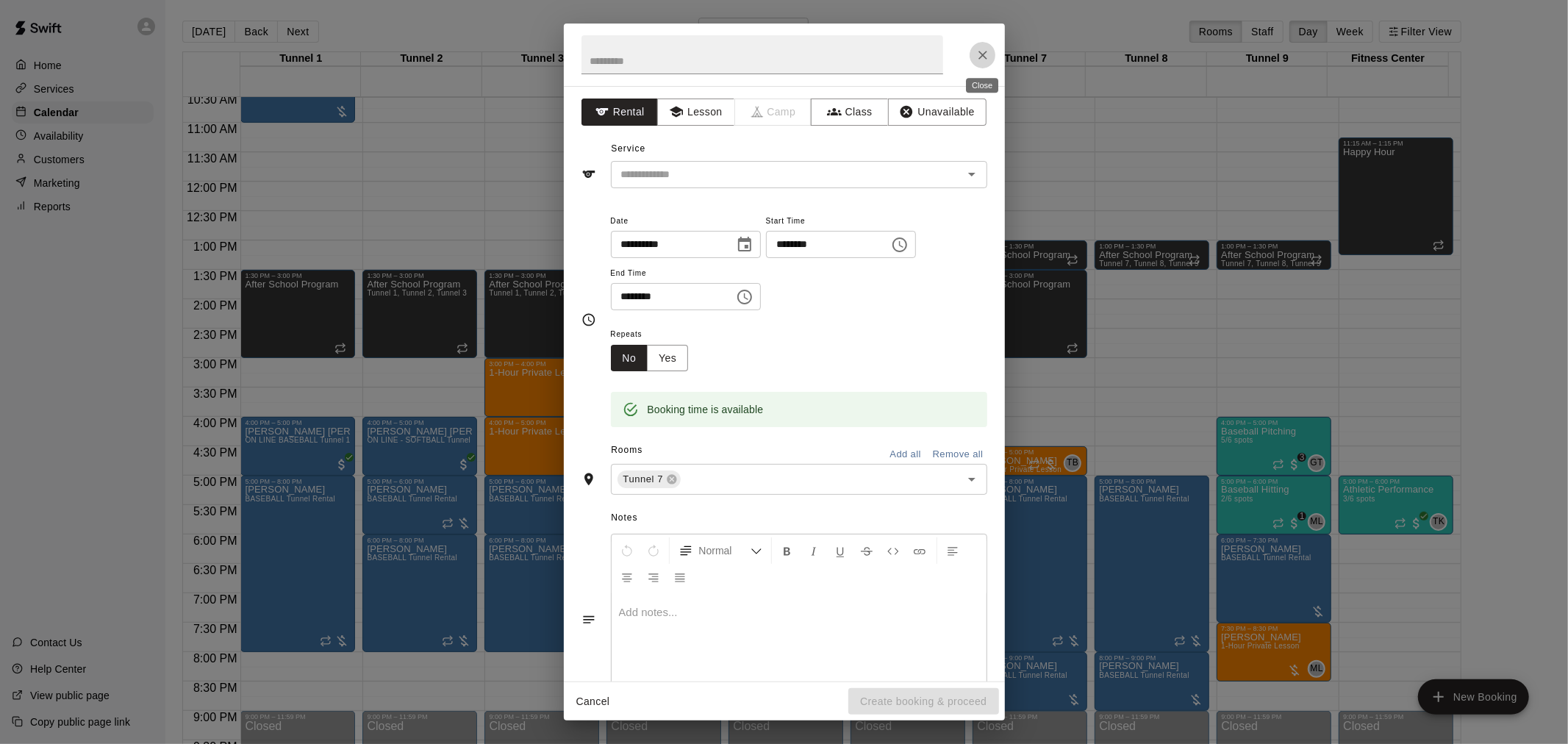
click at [974, 48] on button "Close" at bounding box center [983, 55] width 27 height 27
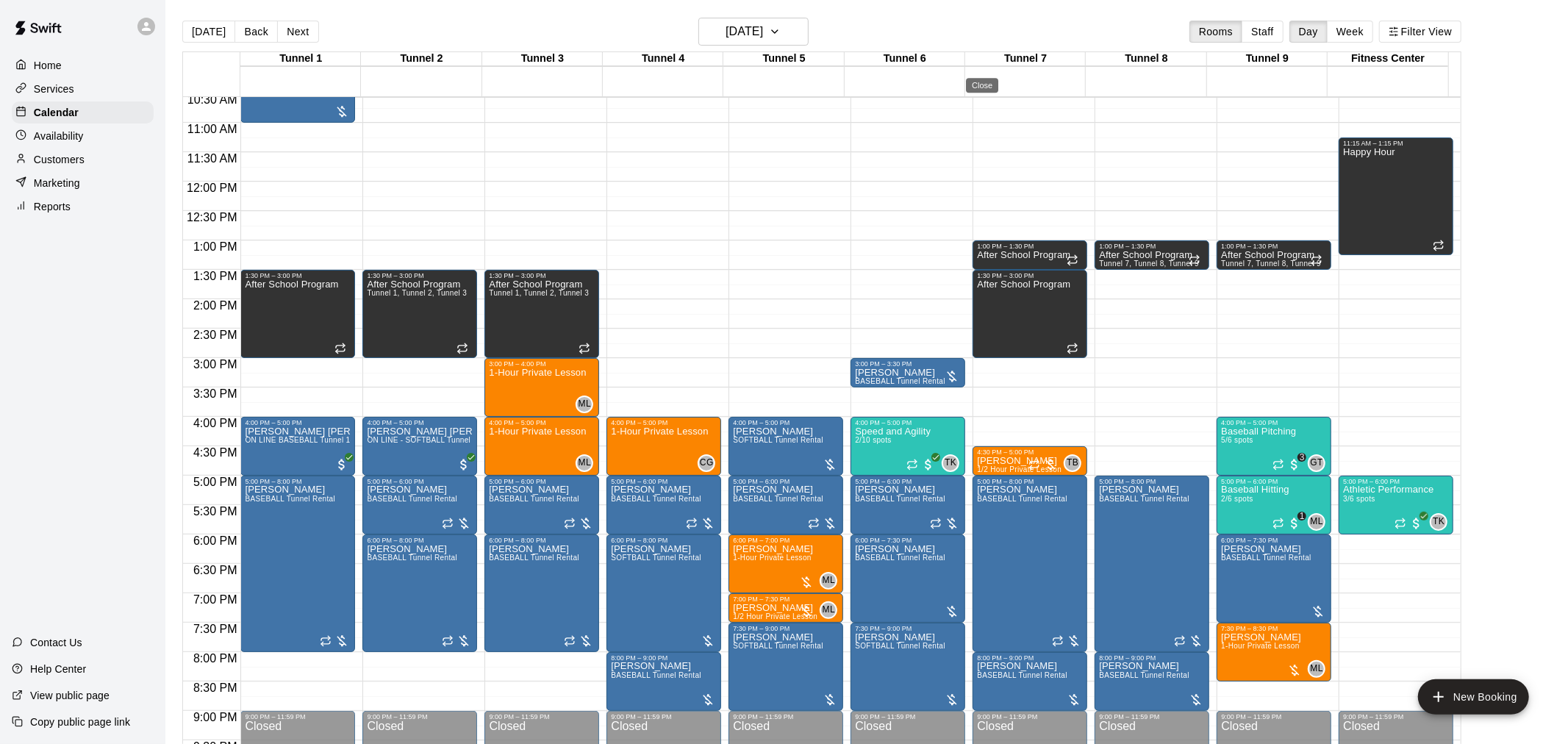
drag, startPoint x: 931, startPoint y: 270, endPoint x: 836, endPoint y: 314, distance: 104.7
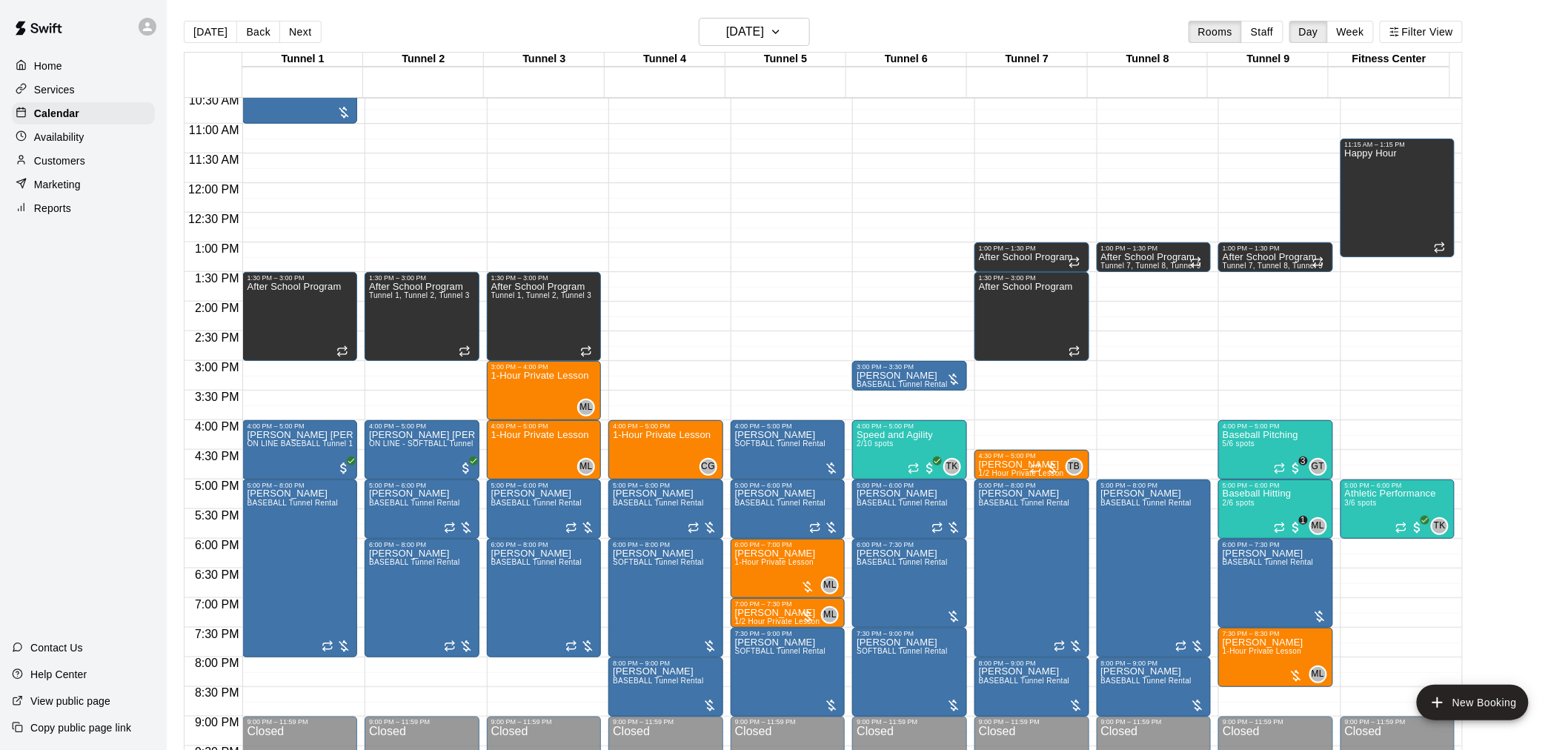
drag, startPoint x: 842, startPoint y: 316, endPoint x: 667, endPoint y: 250, distance: 187.0
click at [667, 250] on div "12:00 AM – 10:00 AM Closed 4:00 PM – 5:00 PM 1-Hour Private Lesson CG 0 5:00 PM…" at bounding box center [665, 183] width 115 height 1423
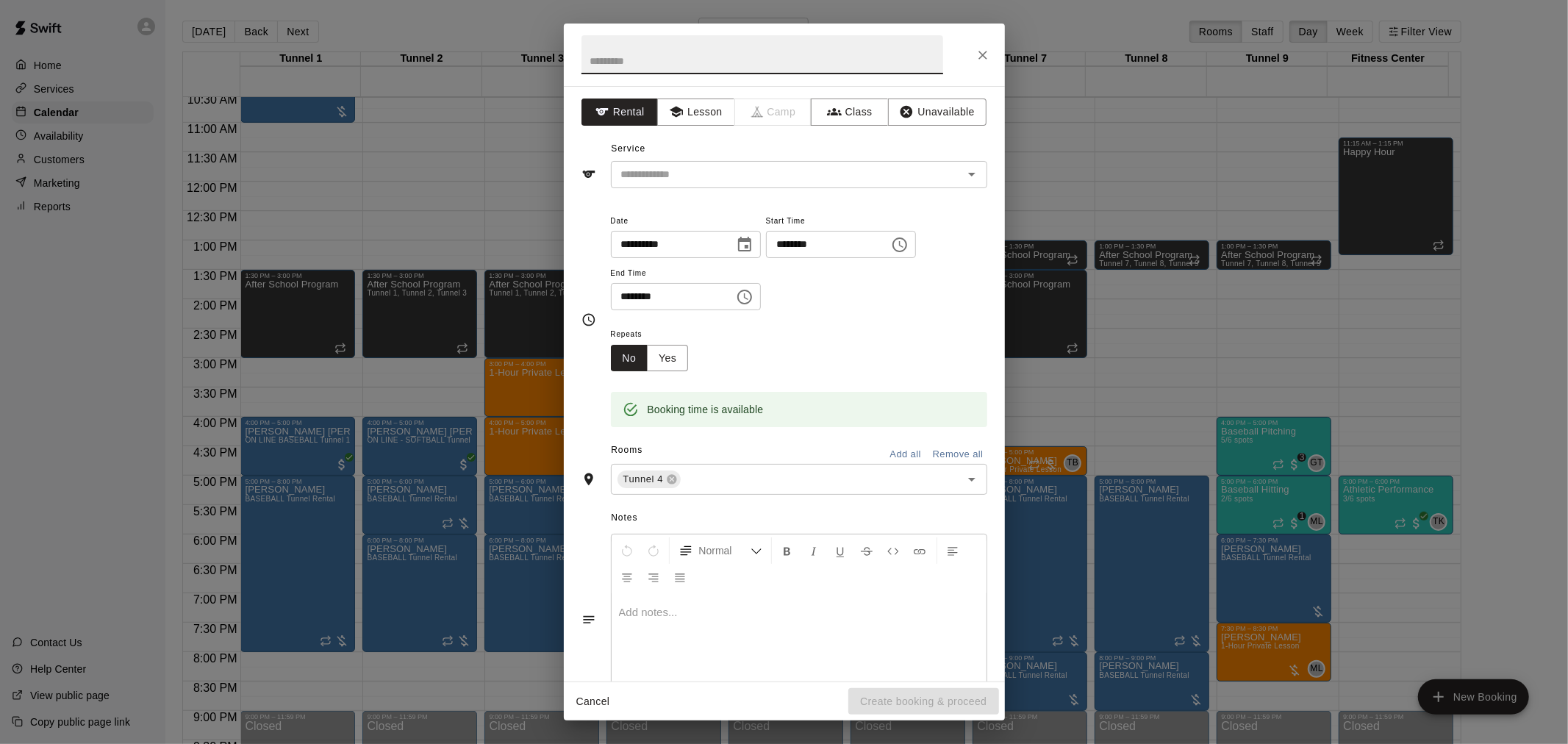
click at [976, 51] on icon "Close" at bounding box center [983, 55] width 15 height 15
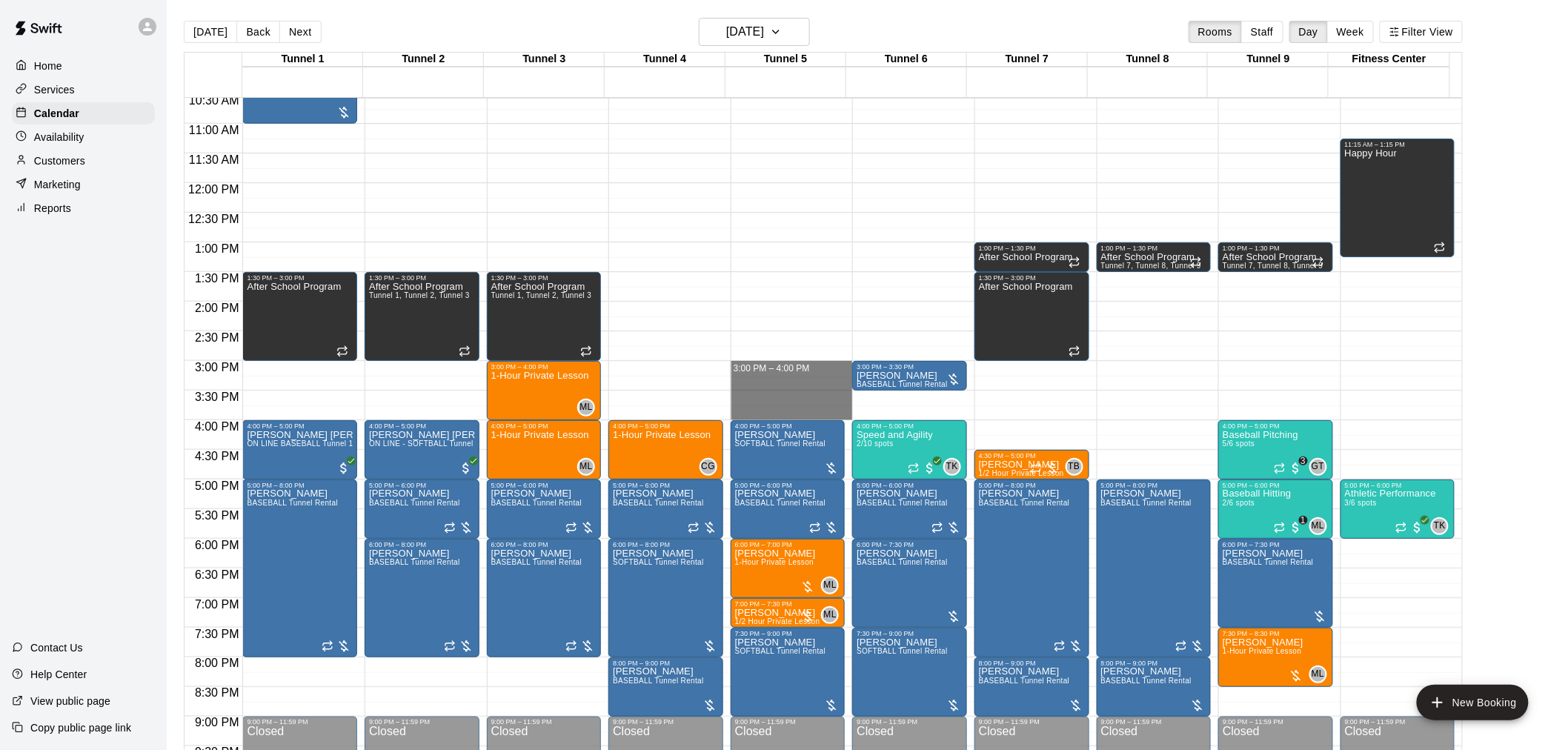
drag, startPoint x: 806, startPoint y: 365, endPoint x: 808, endPoint y: 405, distance: 40.0
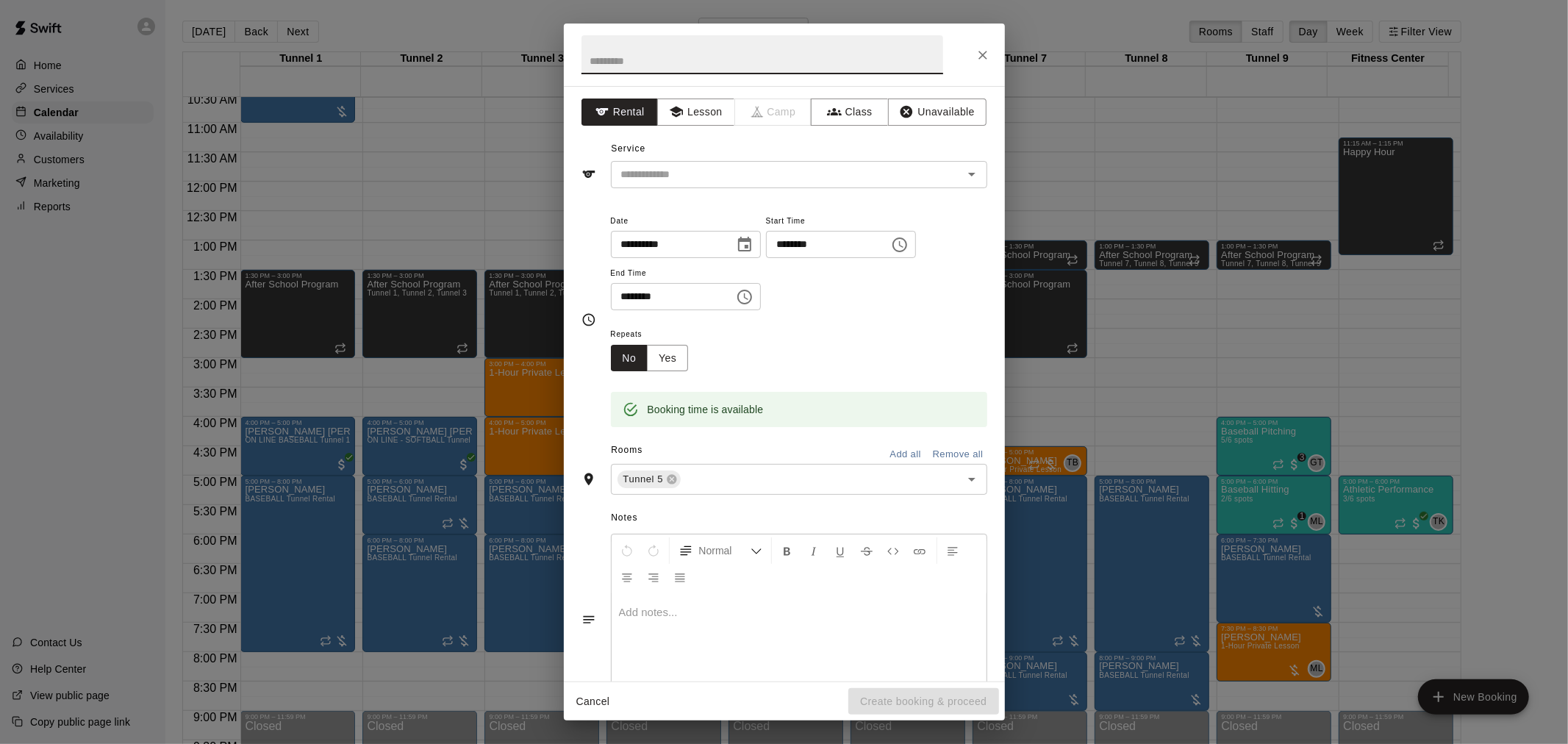
click at [985, 57] on icon "Close" at bounding box center [983, 55] width 9 height 9
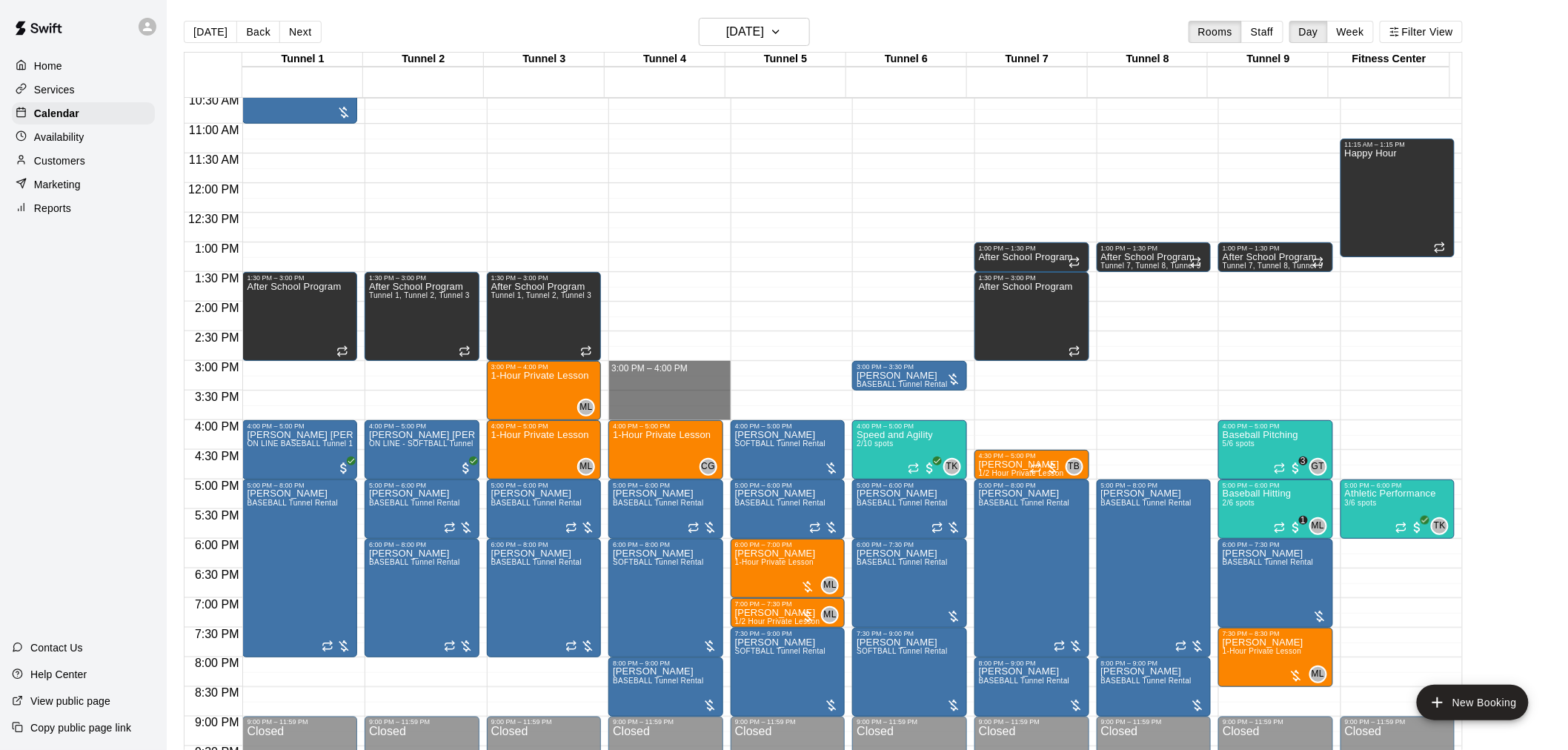
drag, startPoint x: 677, startPoint y: 365, endPoint x: 670, endPoint y: 410, distance: 45.5
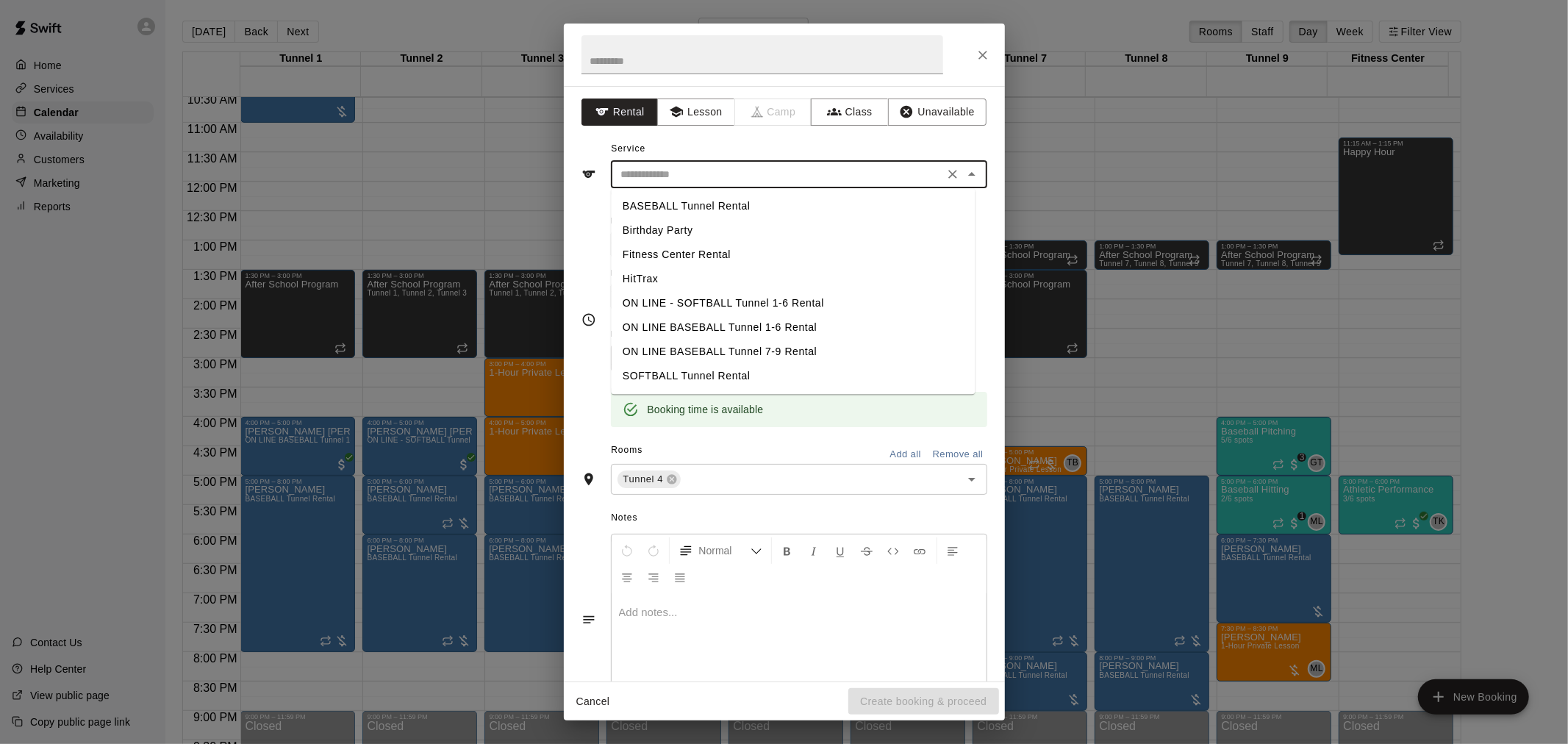
click at [739, 173] on input "text" at bounding box center [777, 174] width 324 height 19
click at [746, 372] on li "SOFTBALL Tunnel Rental" at bounding box center [793, 376] width 364 height 24
type input "**********"
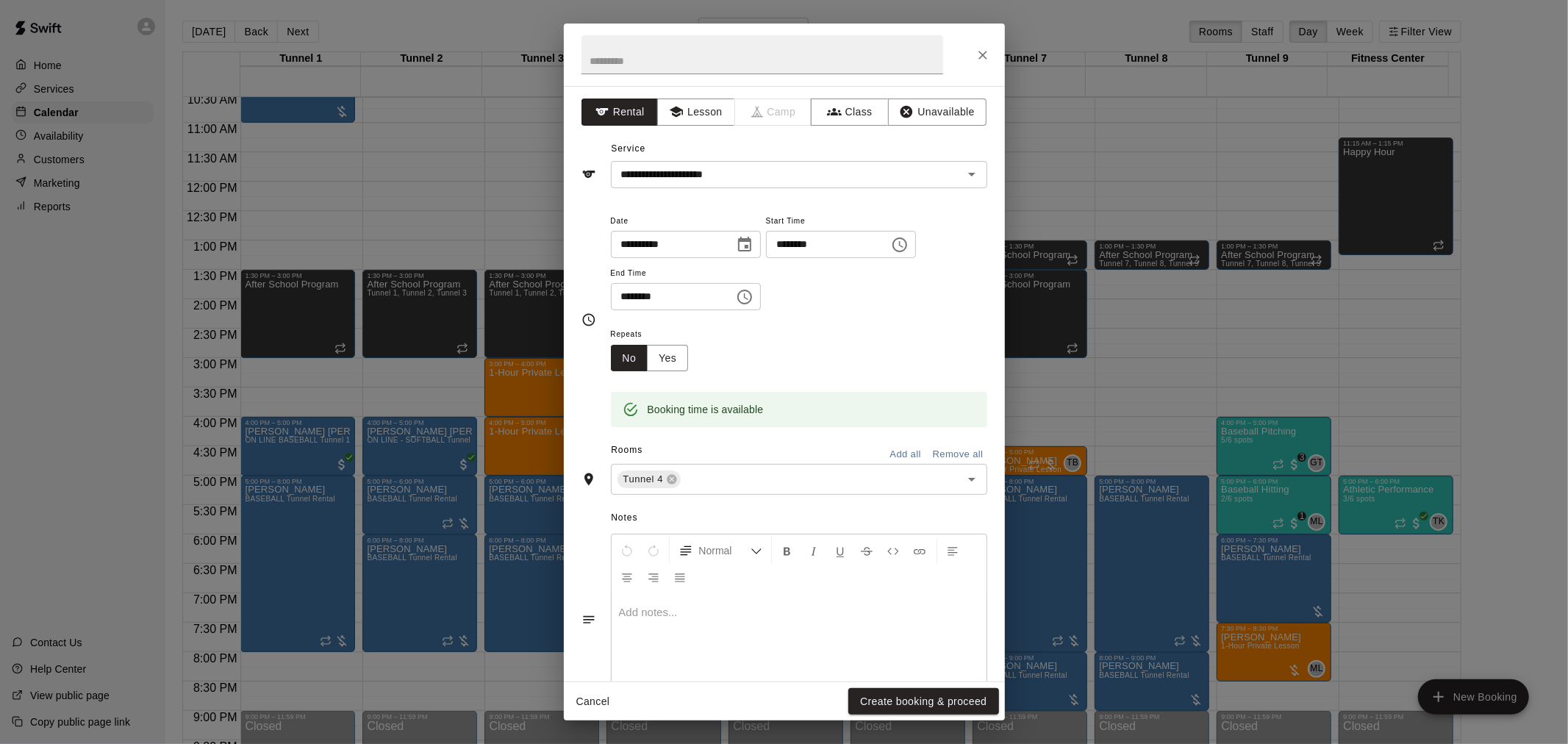
click at [923, 716] on div "Cancel Create booking & proceed" at bounding box center [784, 702] width 441 height 39
click at [927, 707] on button "Create booking & proceed" at bounding box center [924, 702] width 150 height 27
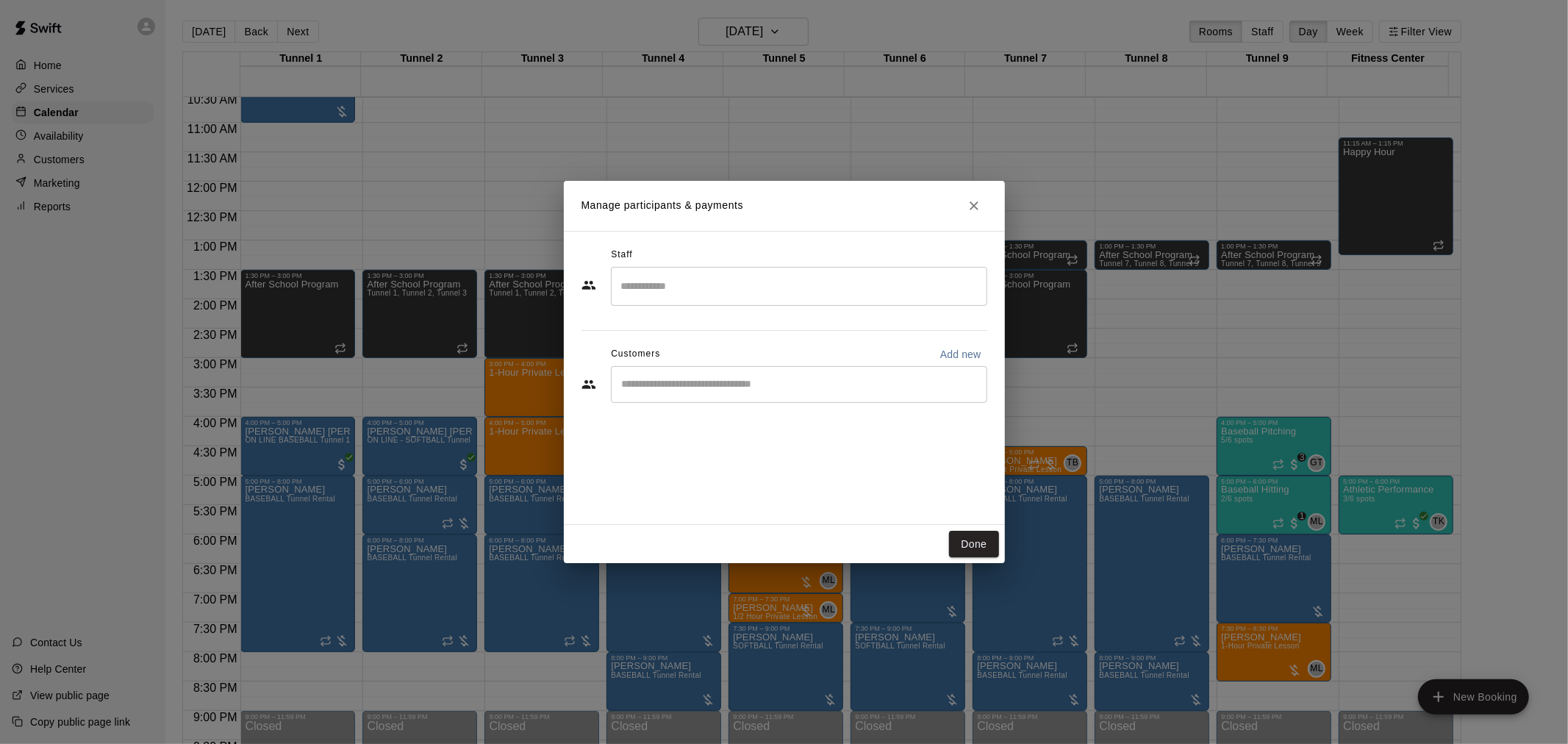
click at [729, 393] on div "​" at bounding box center [799, 385] width 376 height 37
type input "********"
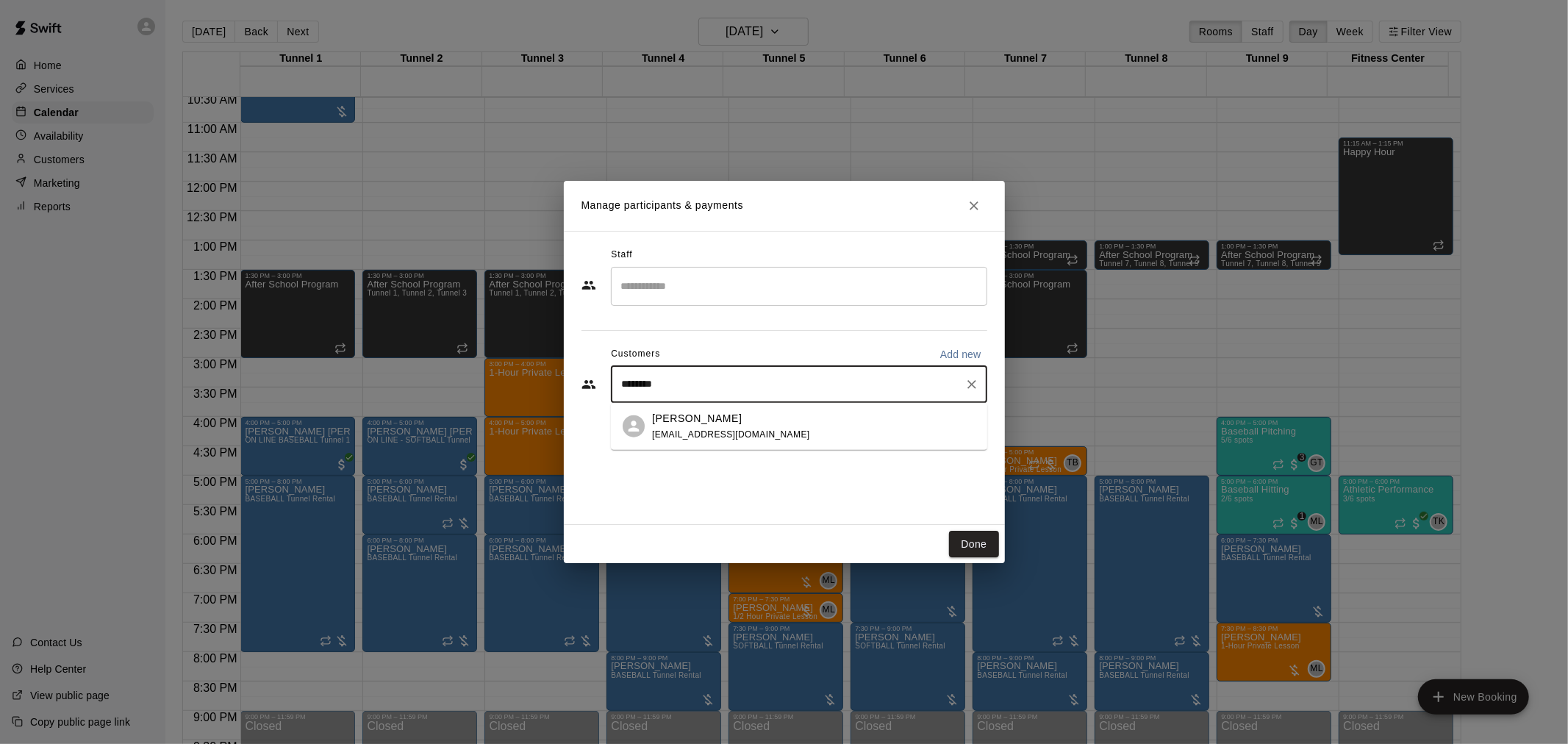
click at [739, 422] on div "[PERSON_NAME] [EMAIL_ADDRESS][DOMAIN_NAME]" at bounding box center [814, 426] width 323 height 32
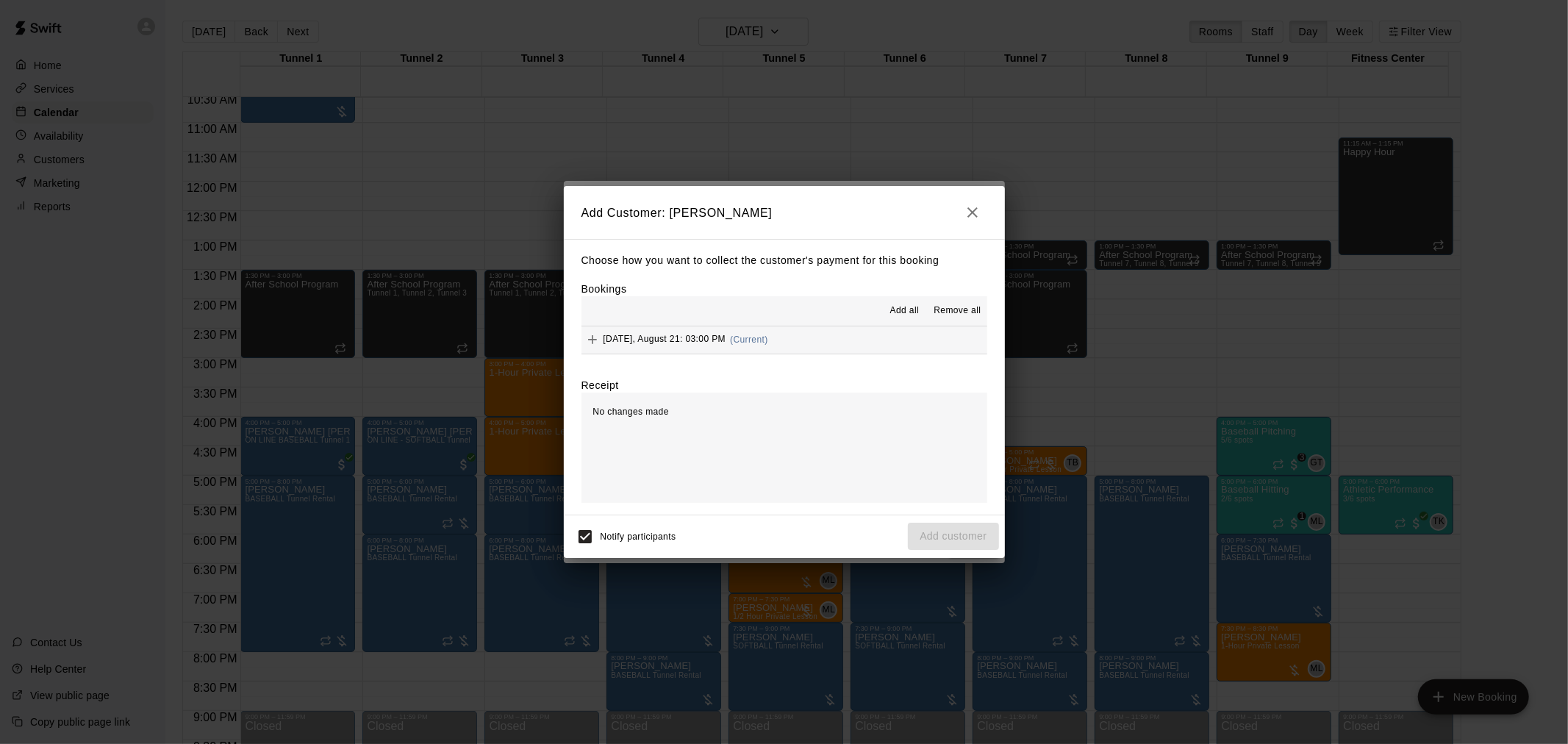
click at [803, 330] on button "[DATE], August 21: 03:00 PM (Current)" at bounding box center [784, 340] width 405 height 27
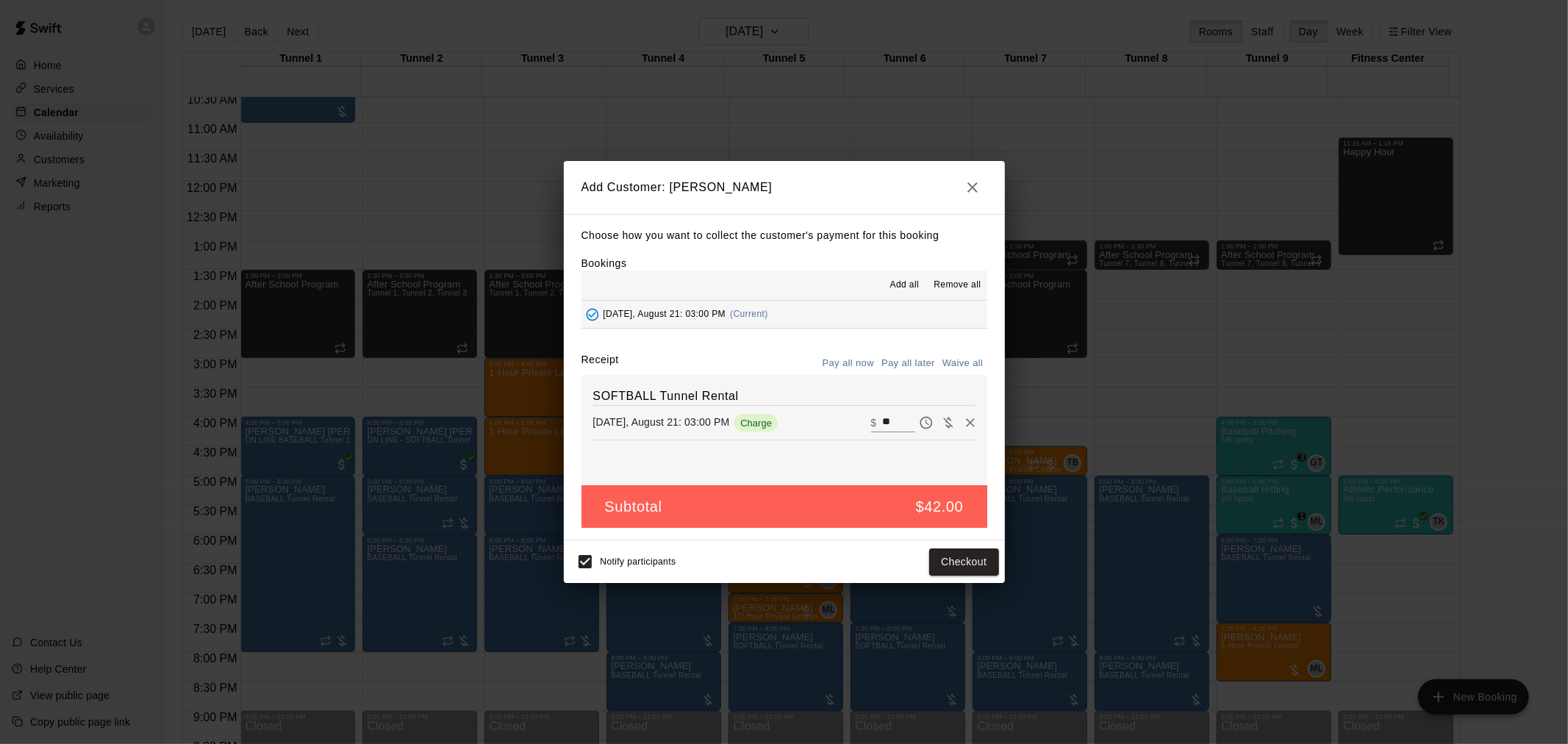
click at [905, 370] on button "Pay all later" at bounding box center [908, 364] width 61 height 23
click at [957, 551] on button "Add customer" at bounding box center [953, 562] width 90 height 27
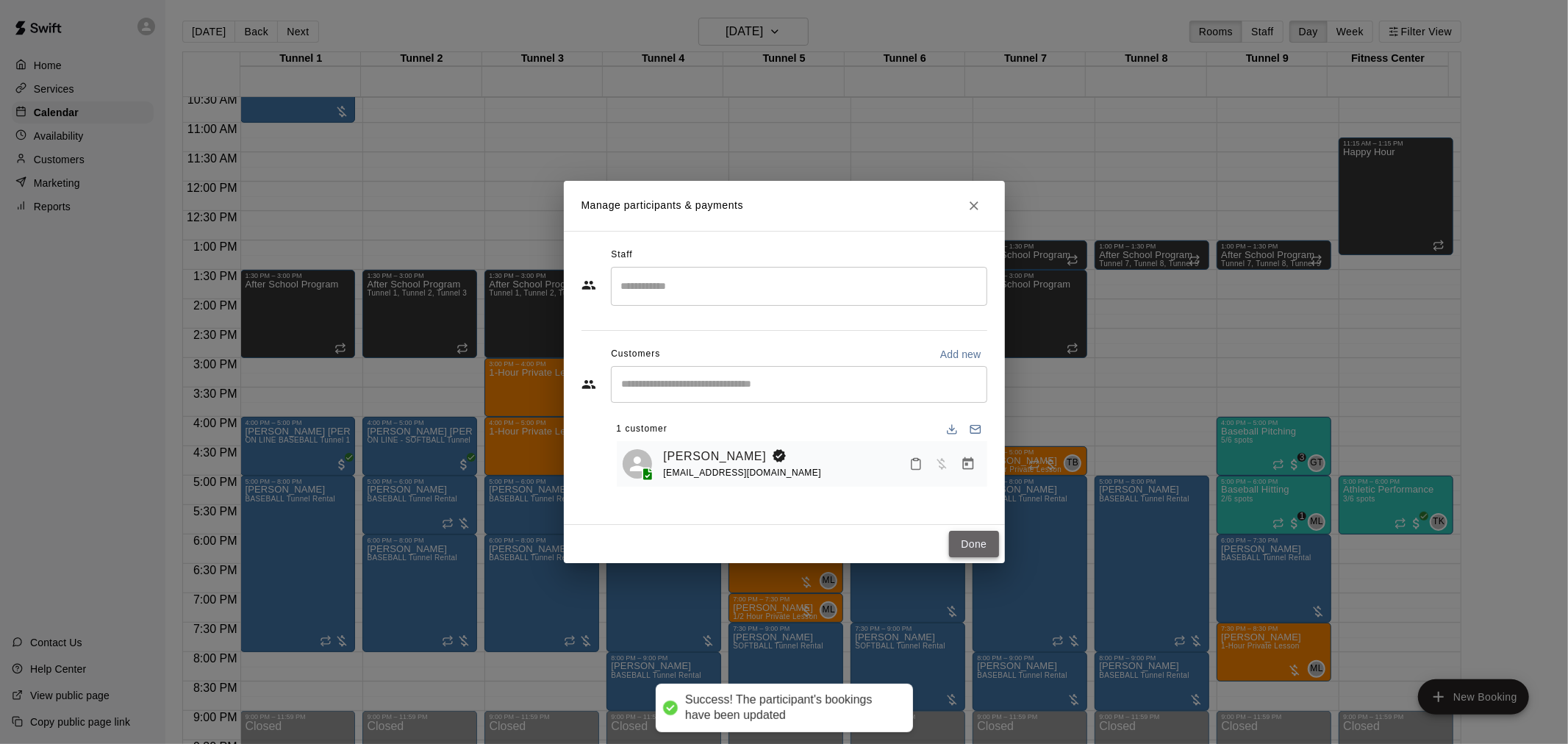
click at [966, 544] on button "Done" at bounding box center [974, 544] width 49 height 27
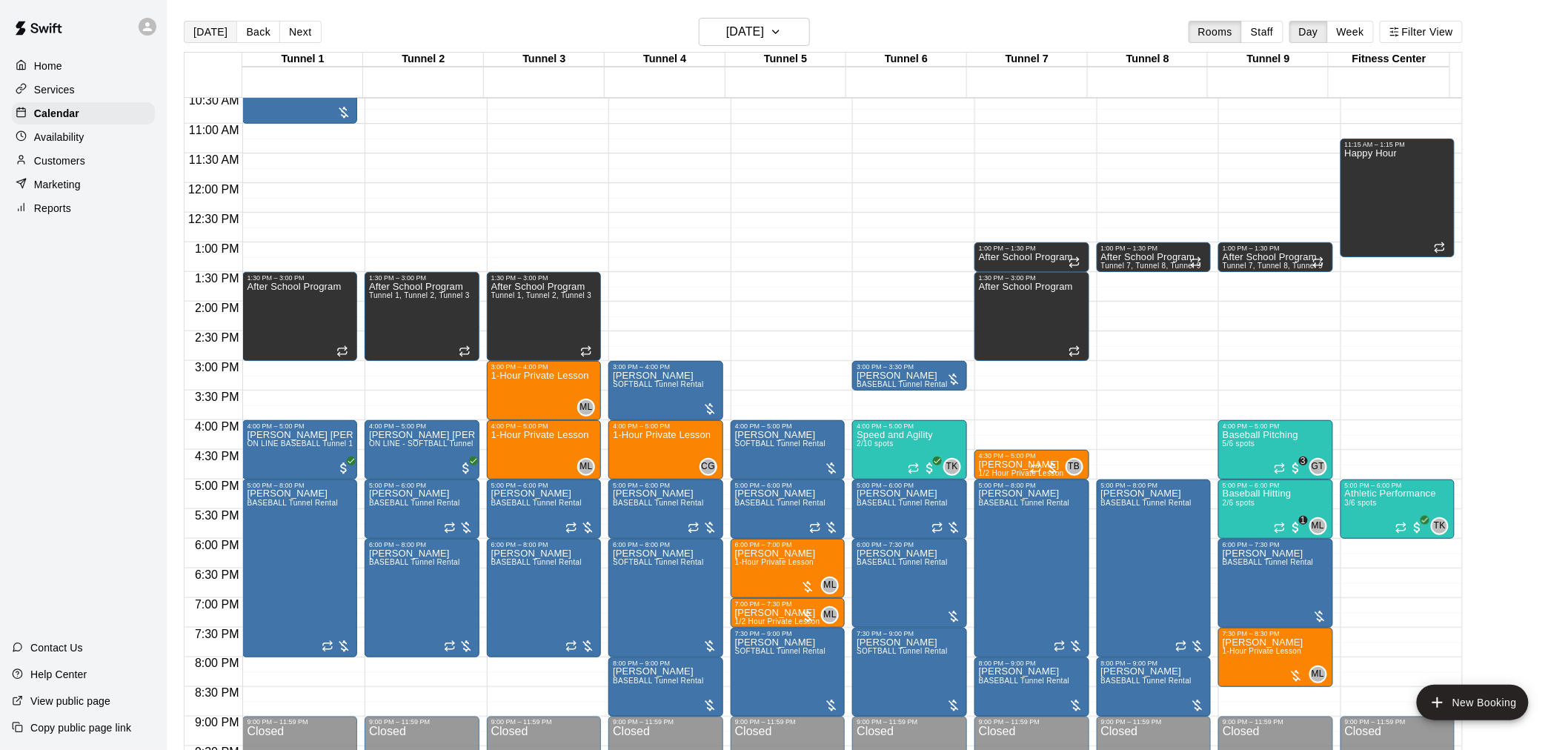
click at [190, 22] on button "[DATE]" at bounding box center [210, 31] width 53 height 22
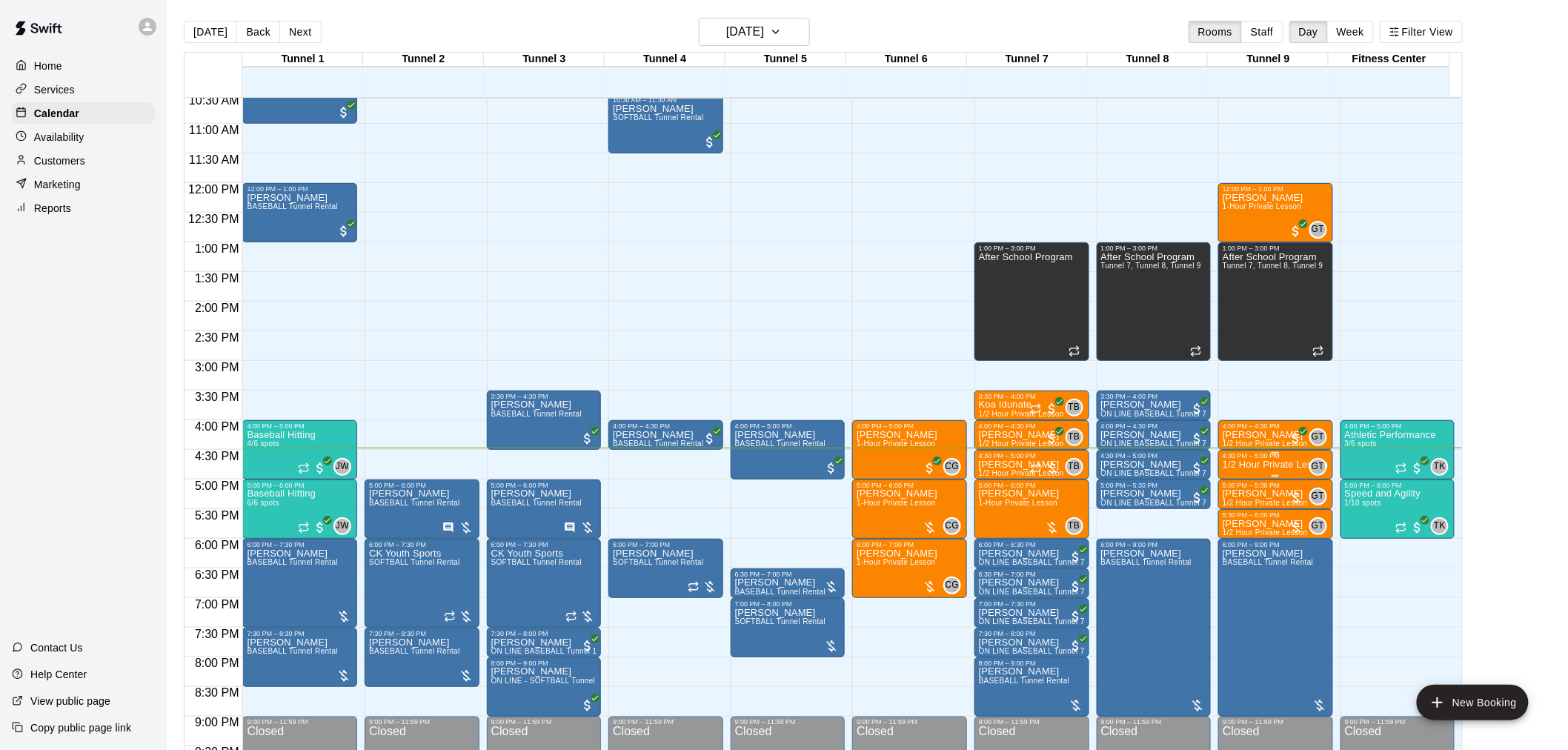
click at [1234, 465] on p "1/2 Hour Private Lesson" at bounding box center [1275, 465] width 106 height 0
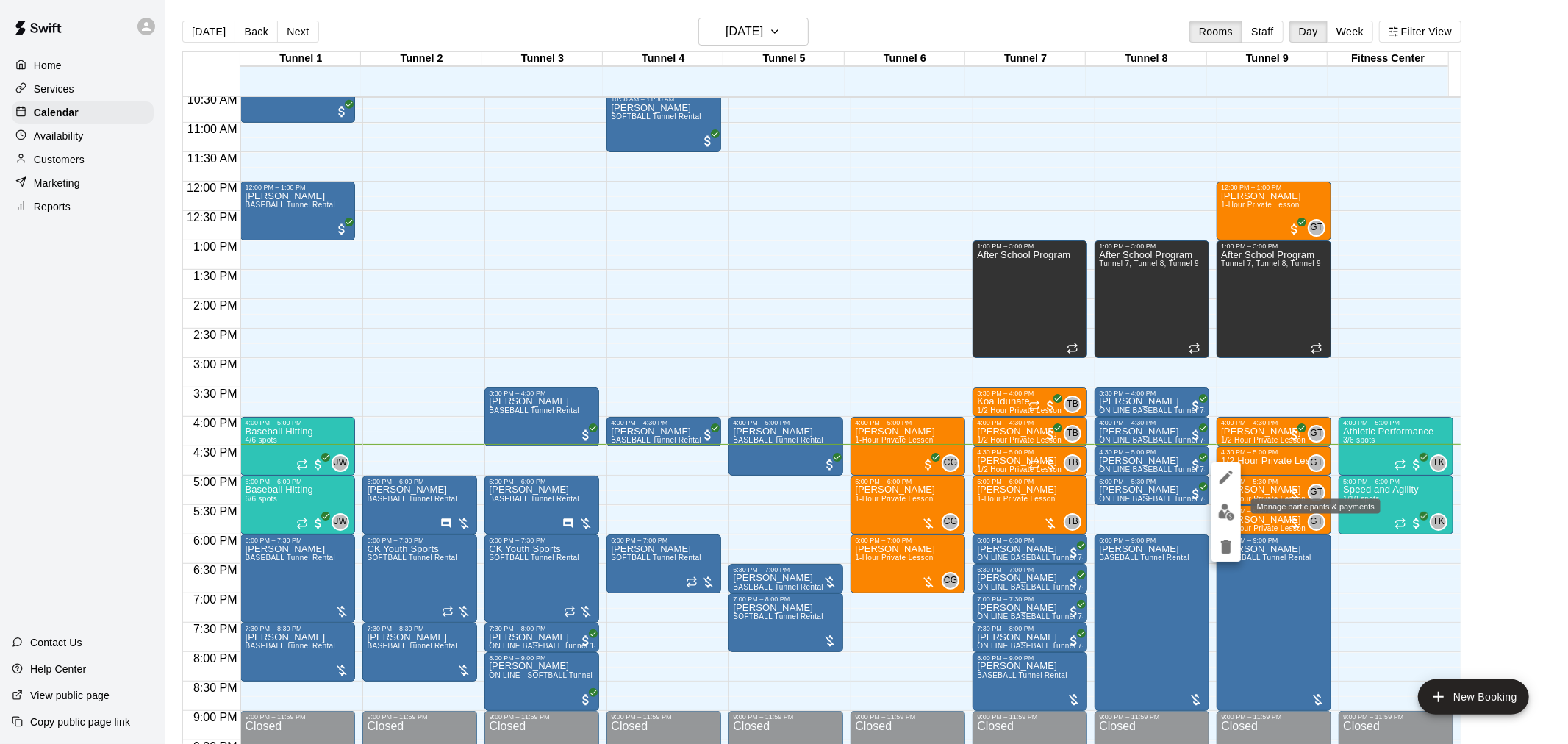
click at [1234, 511] on img "edit" at bounding box center [1226, 512] width 17 height 17
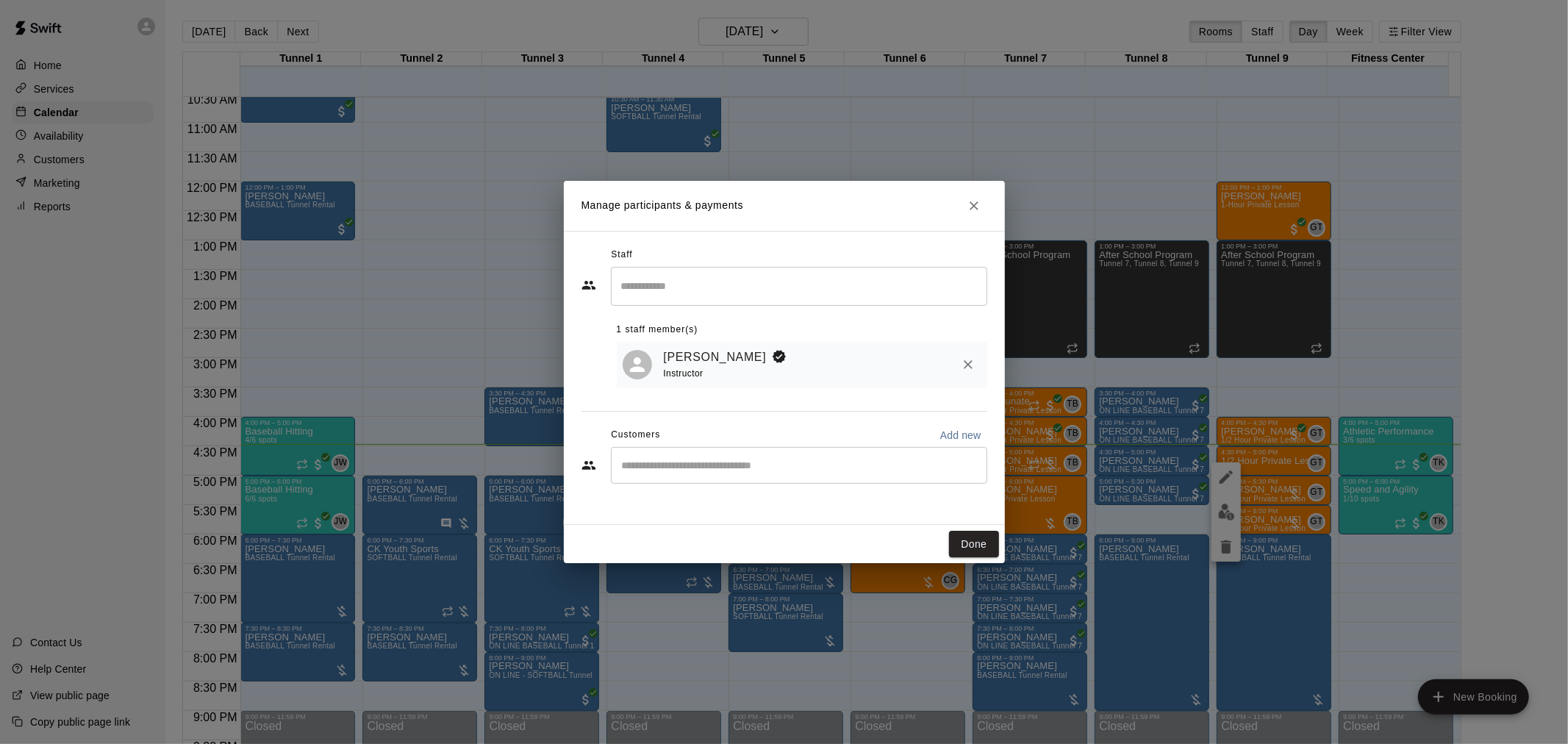
click at [813, 444] on div "Customers Add new" at bounding box center [784, 435] width 405 height 24
click at [814, 456] on div "​" at bounding box center [799, 466] width 376 height 37
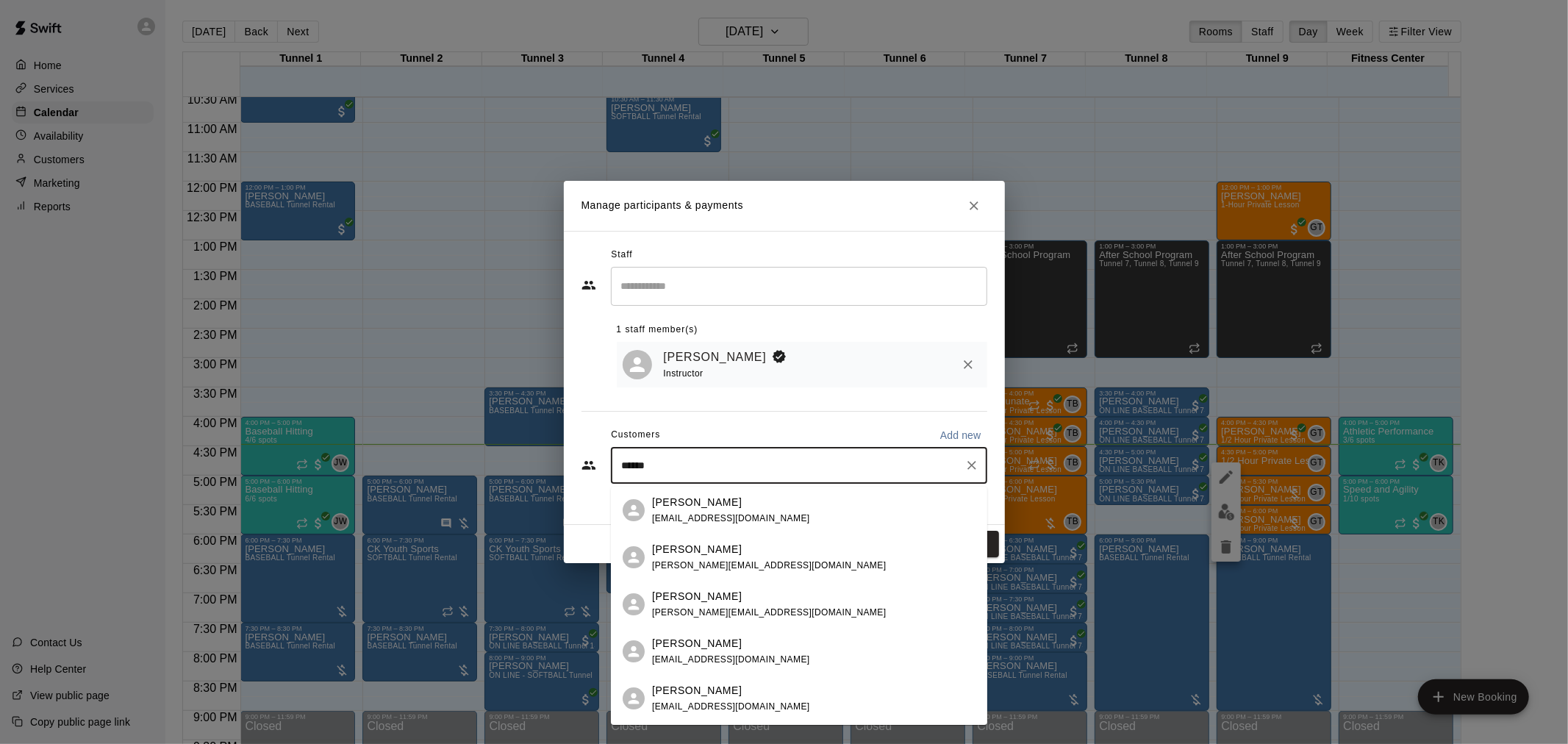
scroll to position [163, 0]
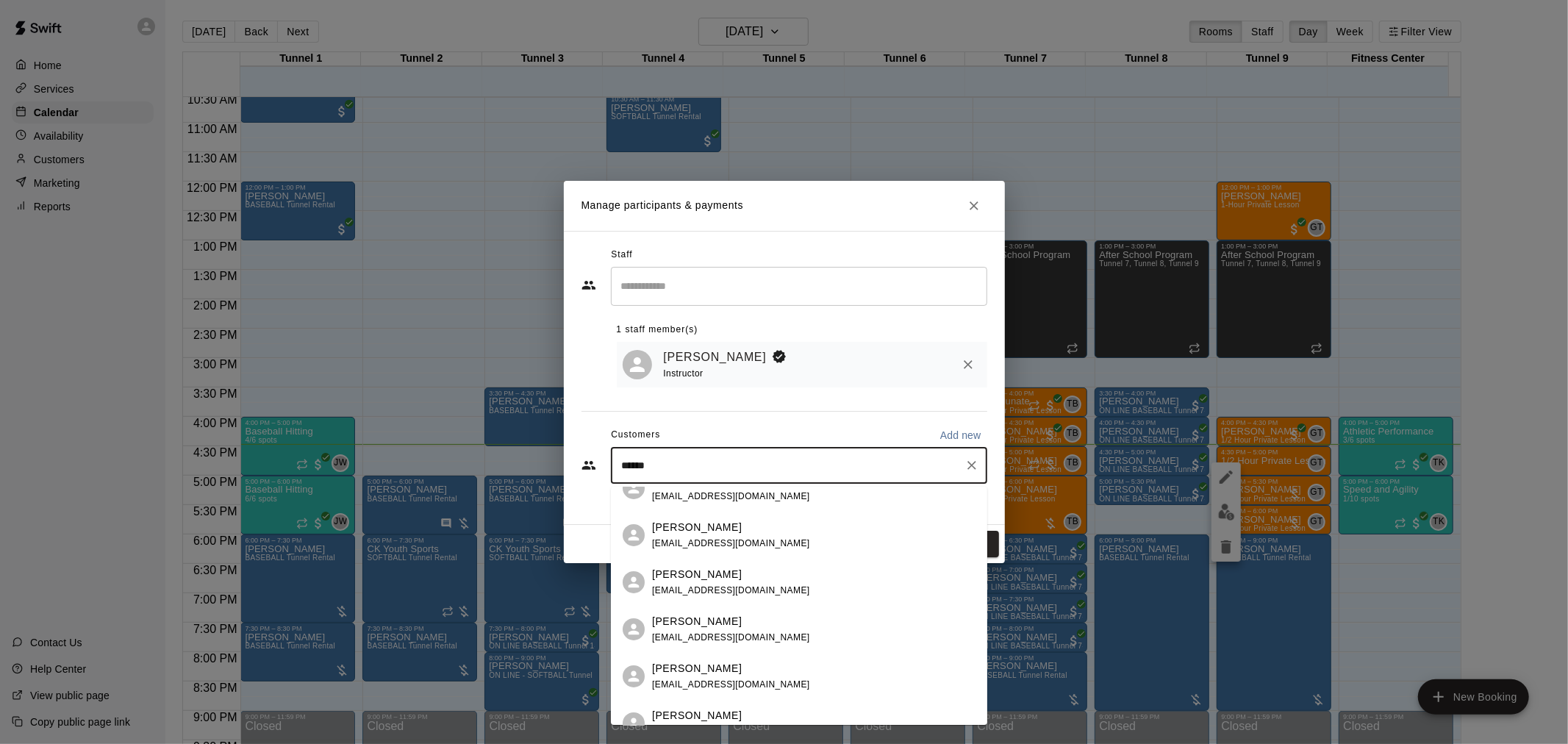
click at [686, 472] on input "*****" at bounding box center [788, 466] width 341 height 15
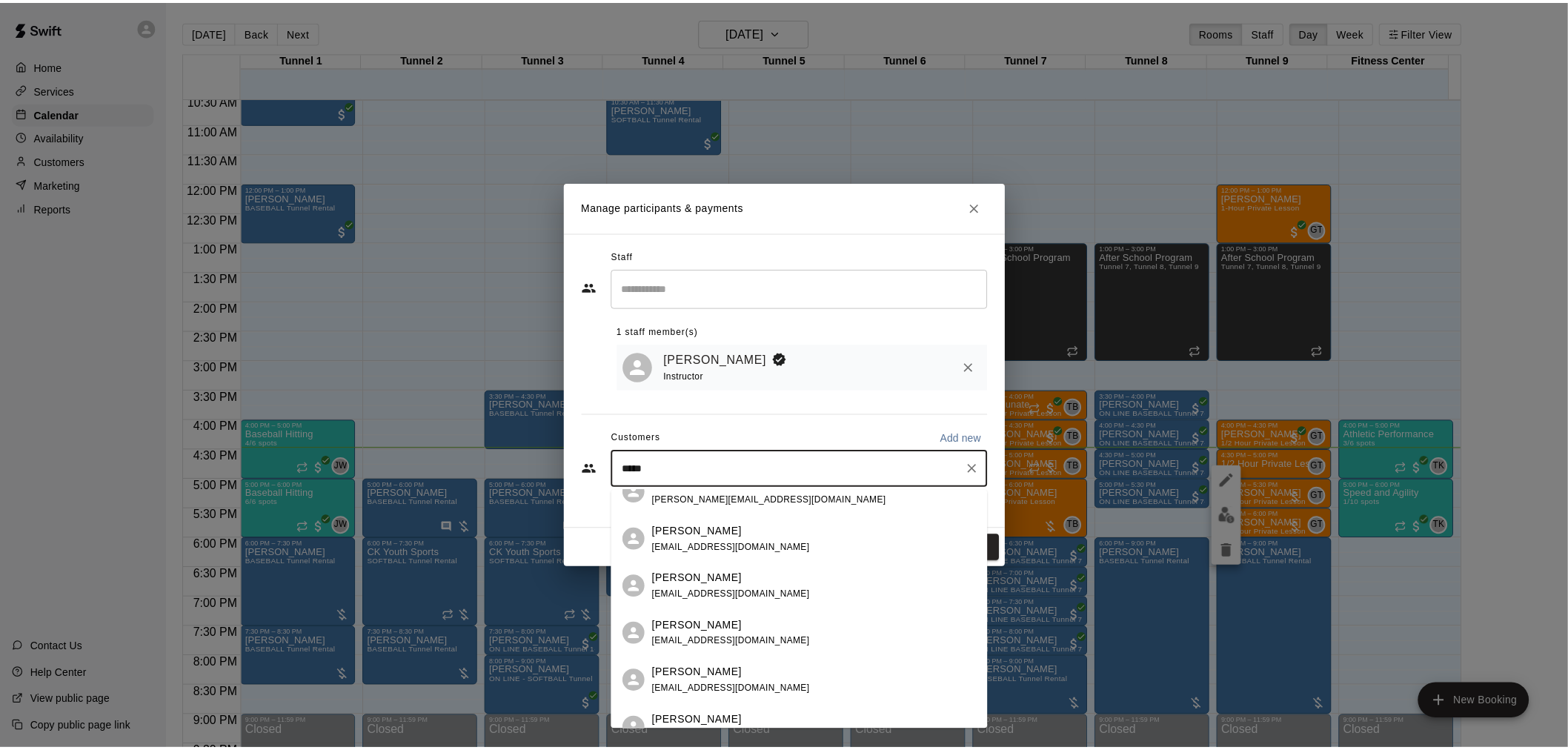
scroll to position [0, 0]
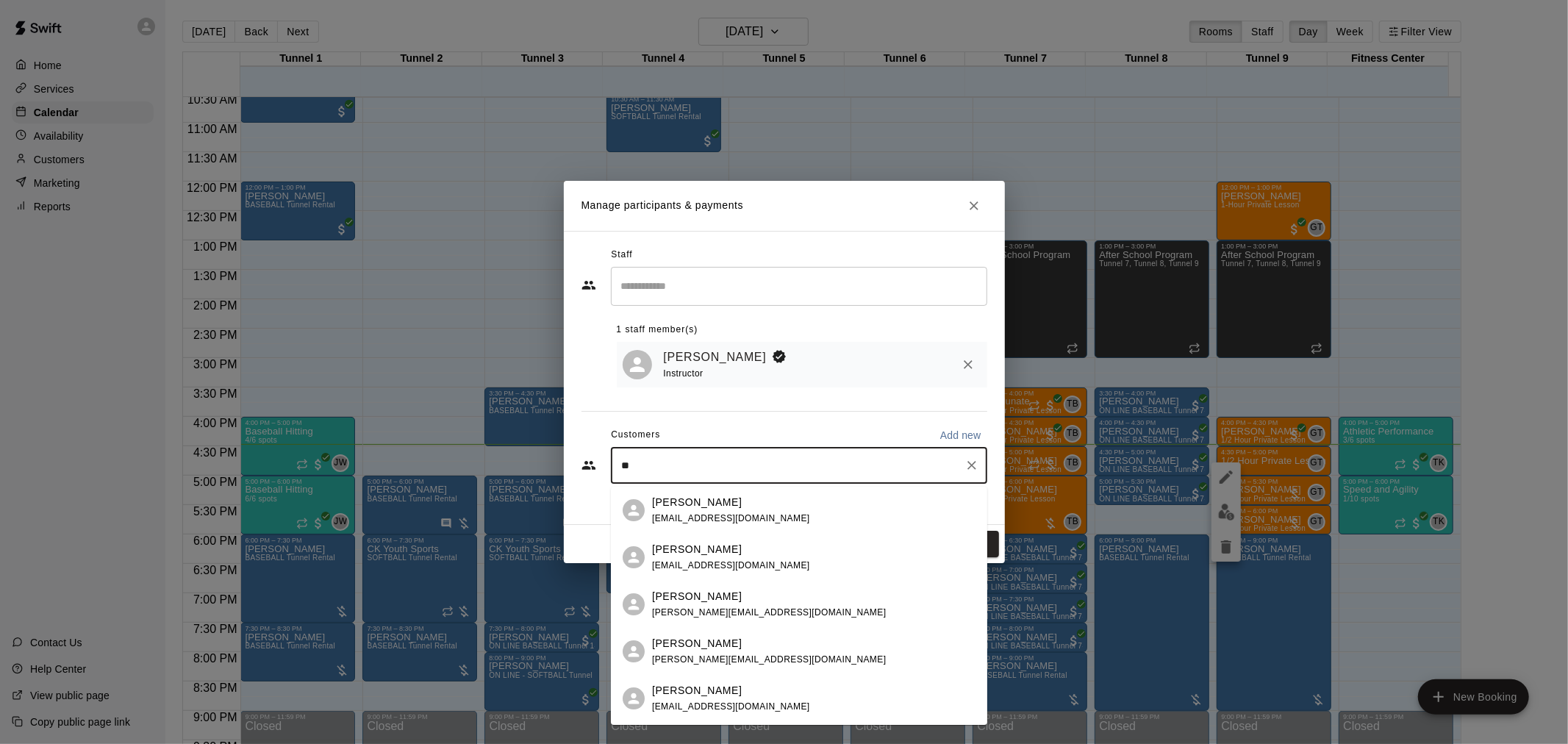
type input "*"
type input "*********"
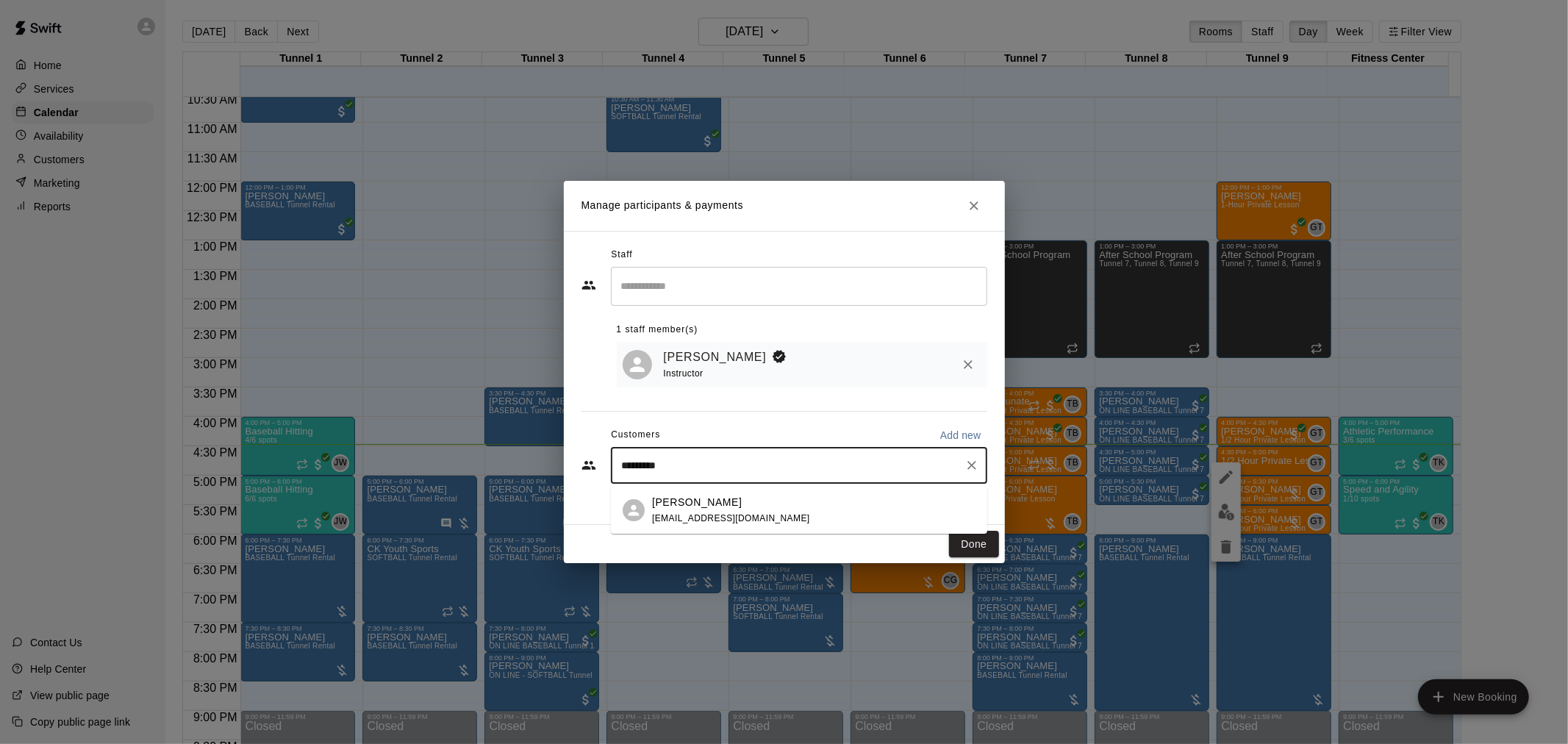
click at [711, 515] on span "[EMAIL_ADDRESS][DOMAIN_NAME]" at bounding box center [731, 519] width 158 height 11
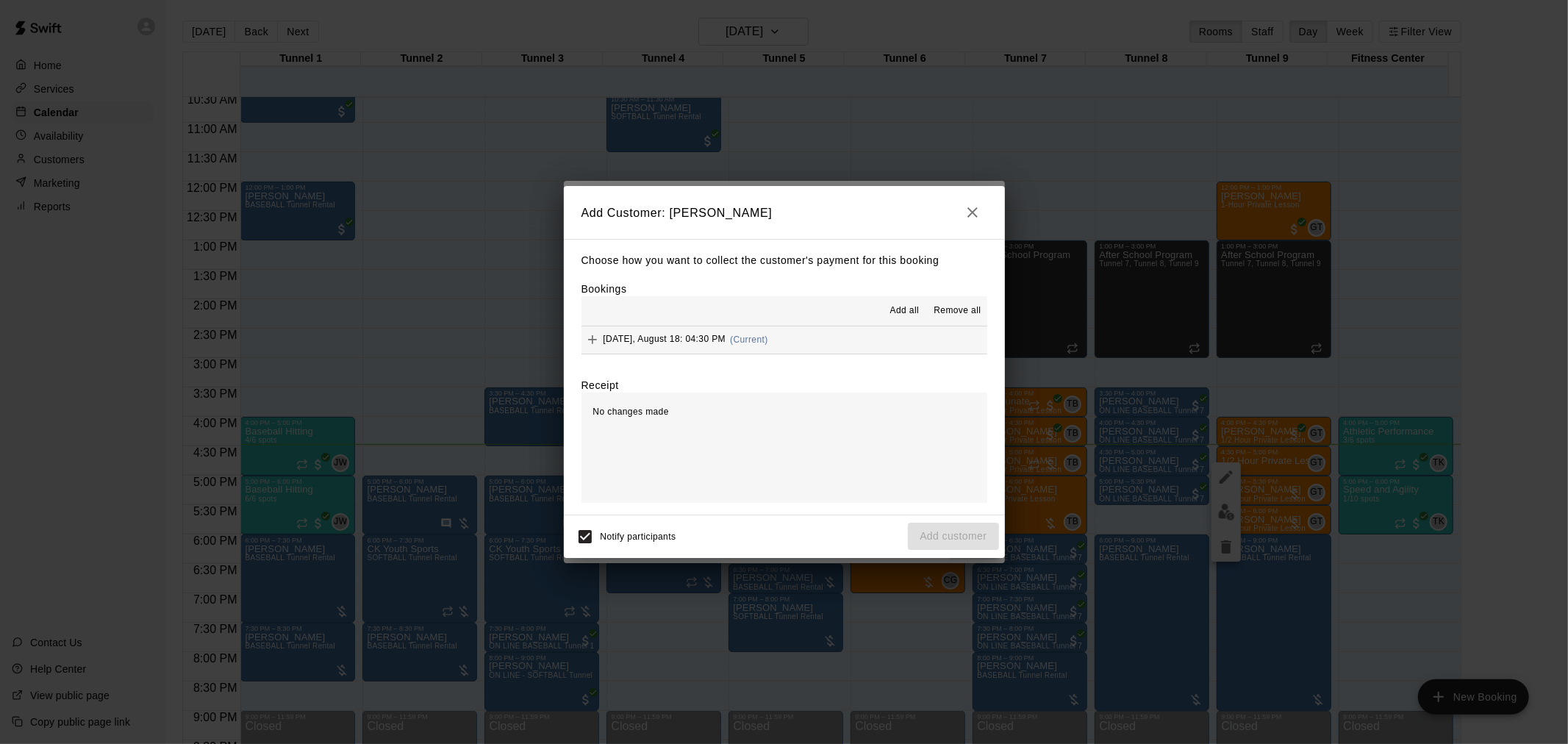
click at [752, 334] on div "[DATE], August 18: 04:30 PM (Current)" at bounding box center [674, 339] width 186 height 22
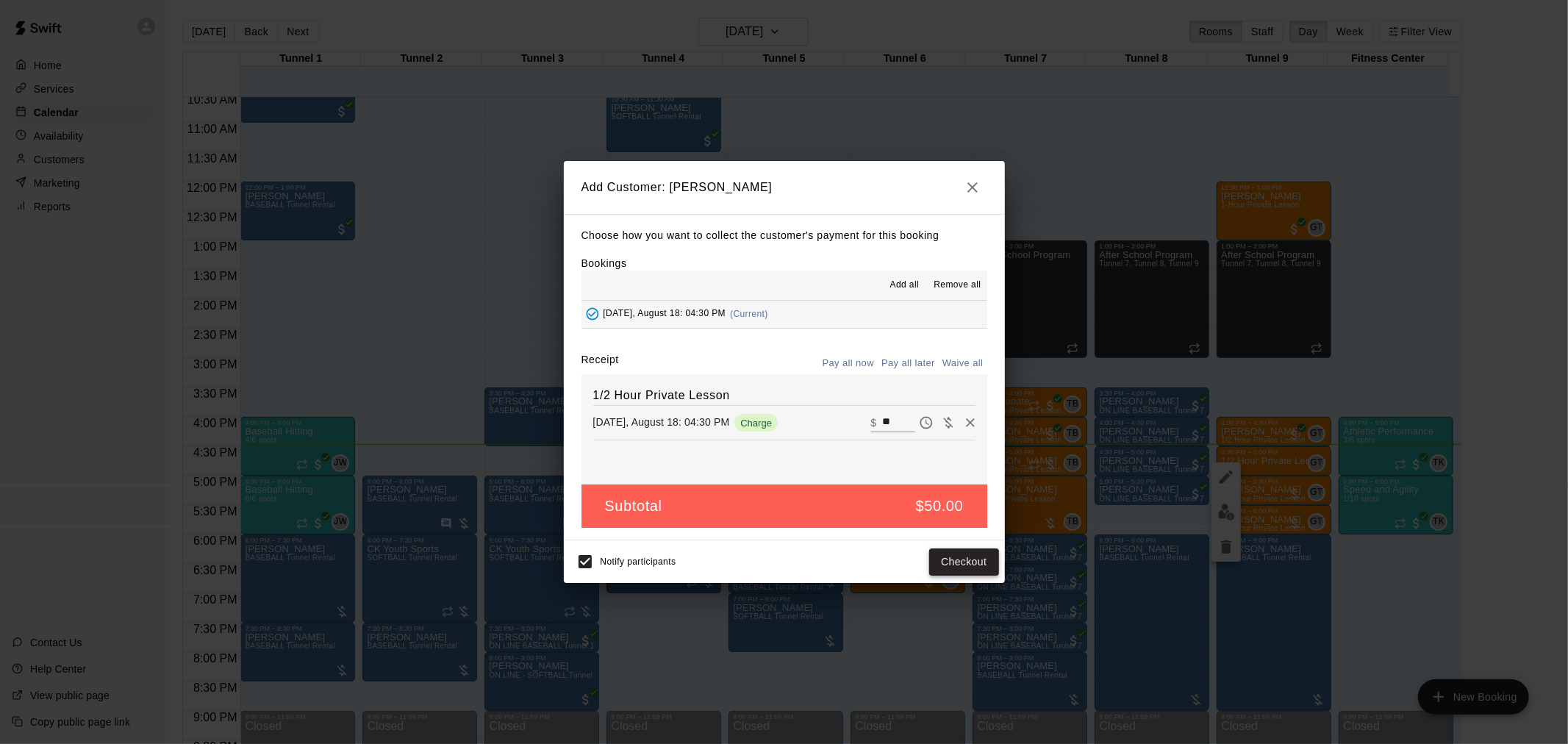
click at [961, 563] on button "Checkout" at bounding box center [964, 562] width 69 height 27
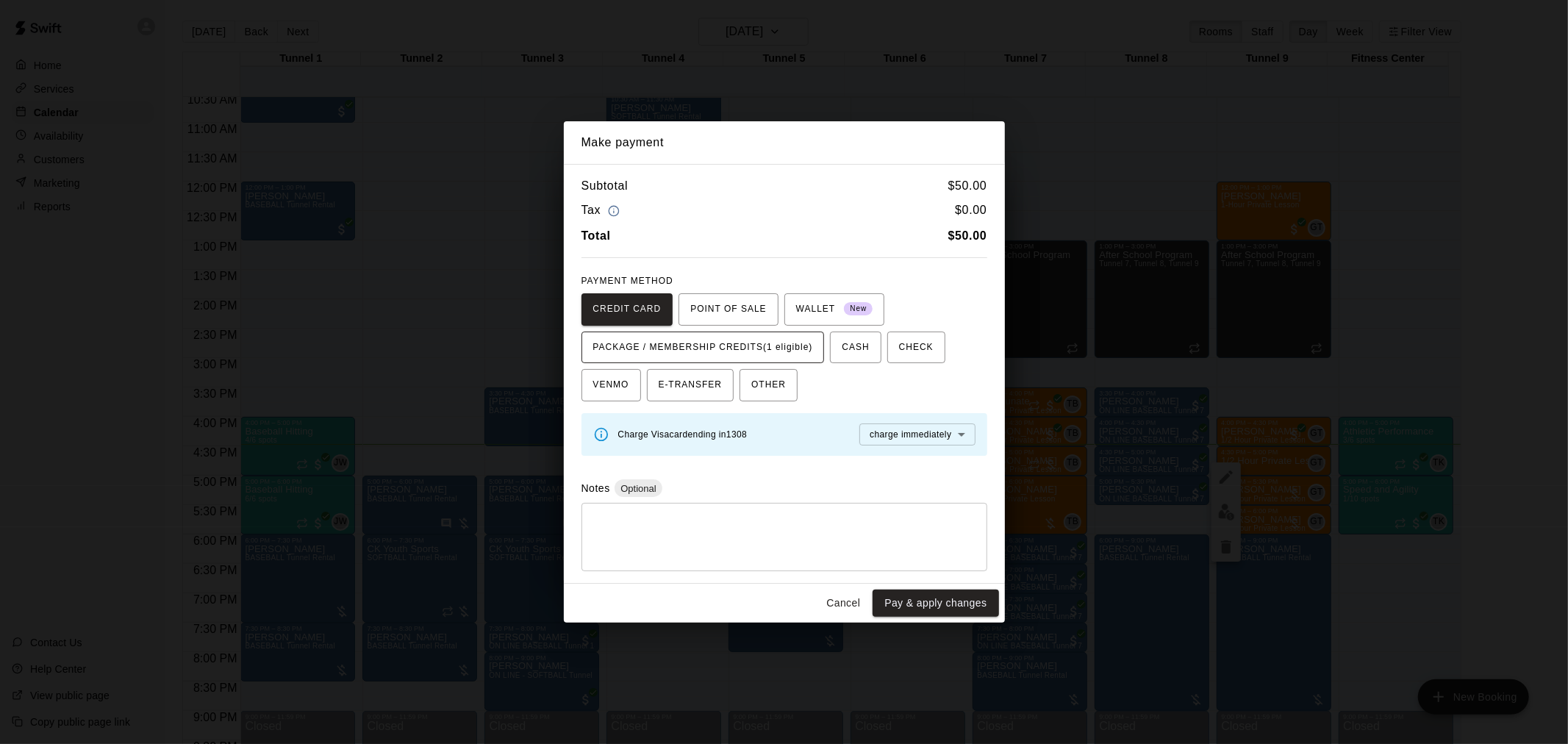
click at [706, 332] on button "PACKAGE / MEMBERSHIP CREDITS (1 eligible)" at bounding box center [703, 347] width 244 height 33
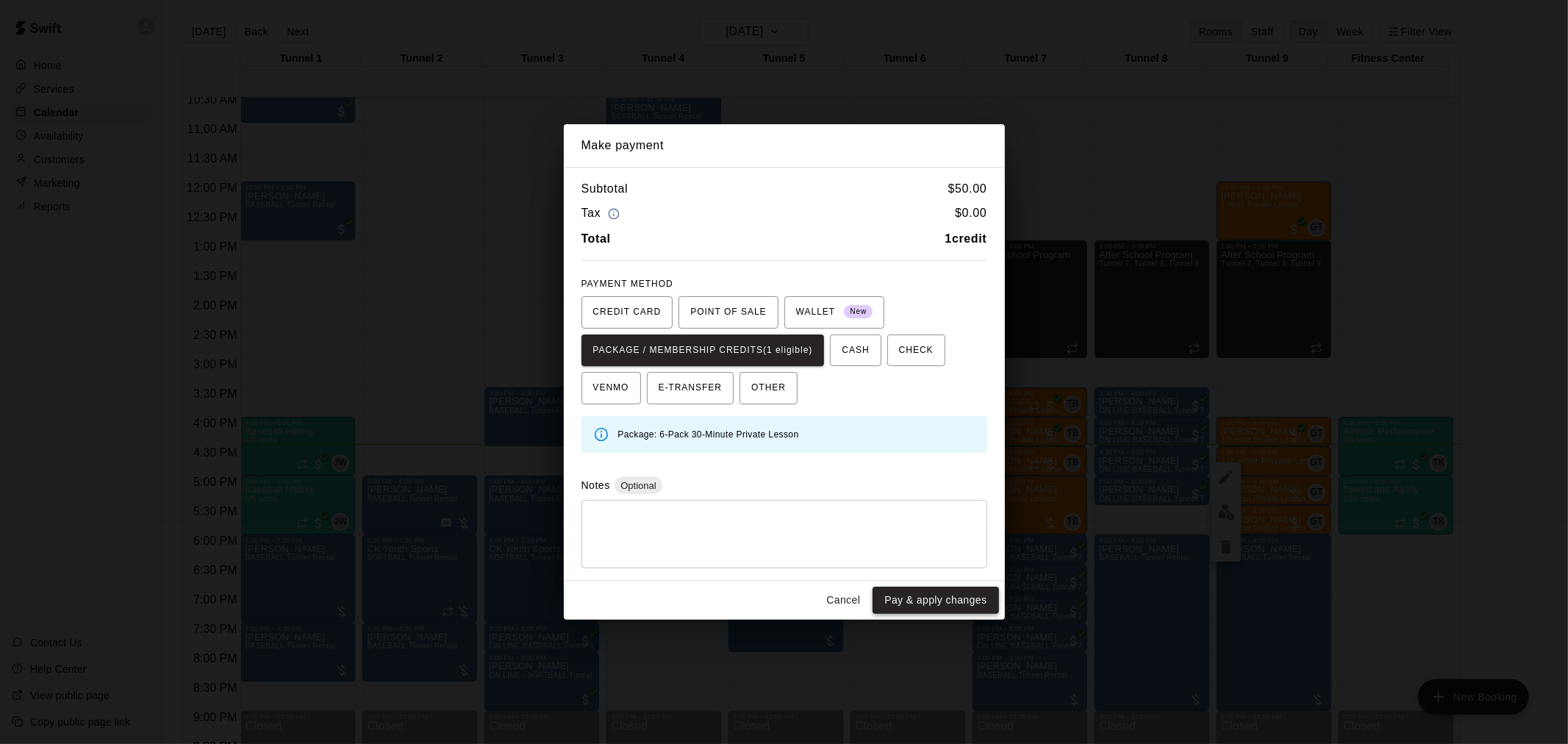
click at [916, 602] on button "Pay & apply changes" at bounding box center [935, 600] width 125 height 27
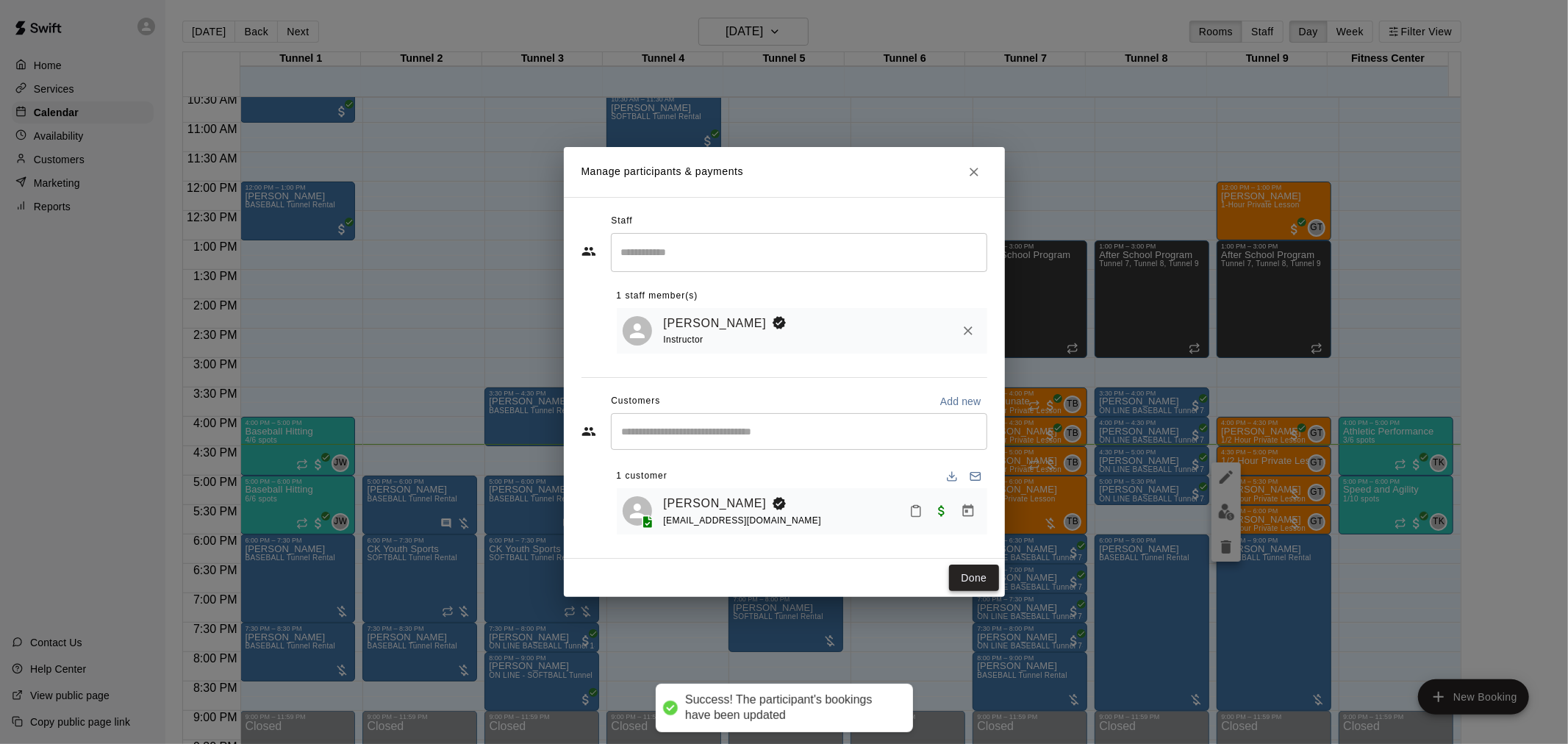
click at [985, 573] on button "Done" at bounding box center [974, 578] width 49 height 27
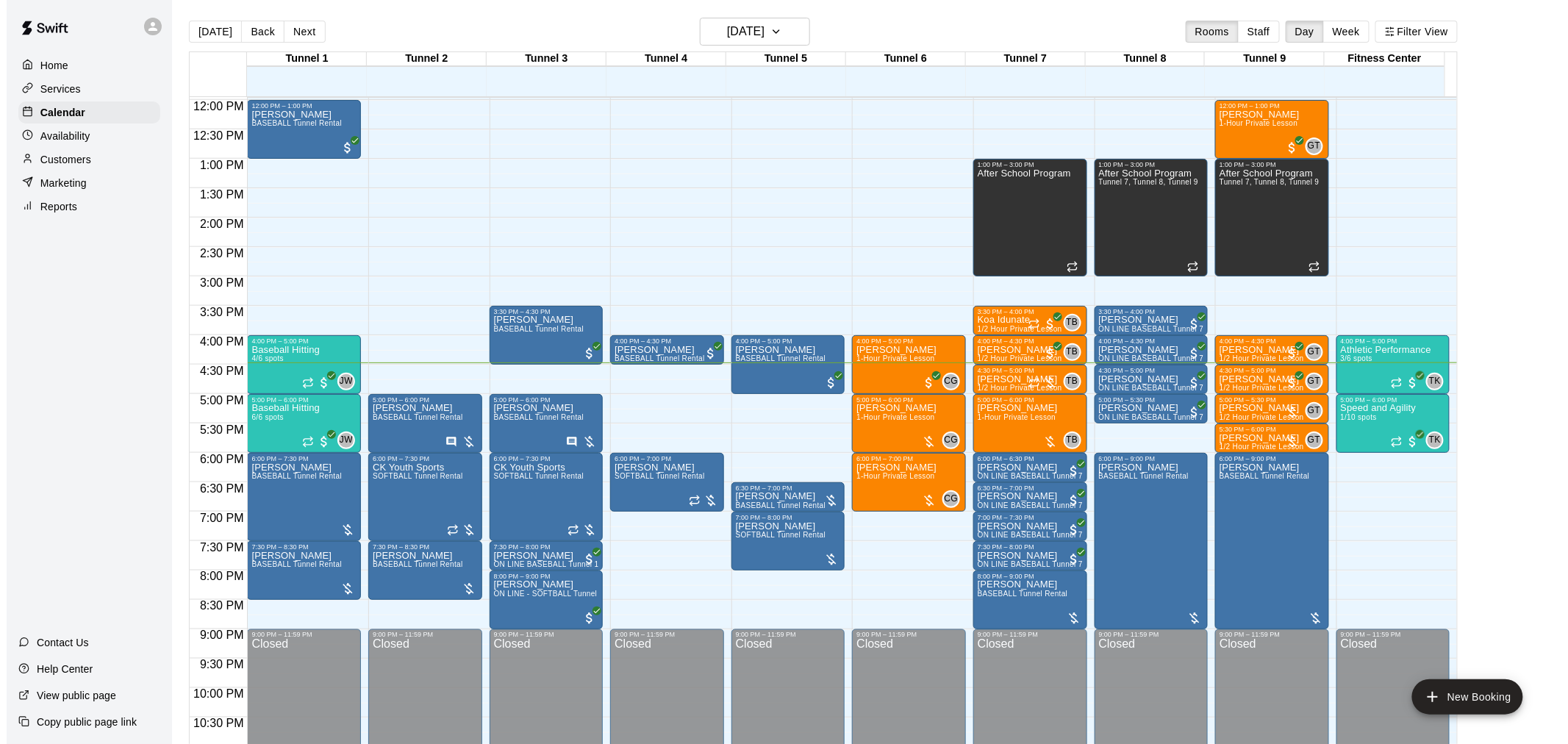
scroll to position [748, 0]
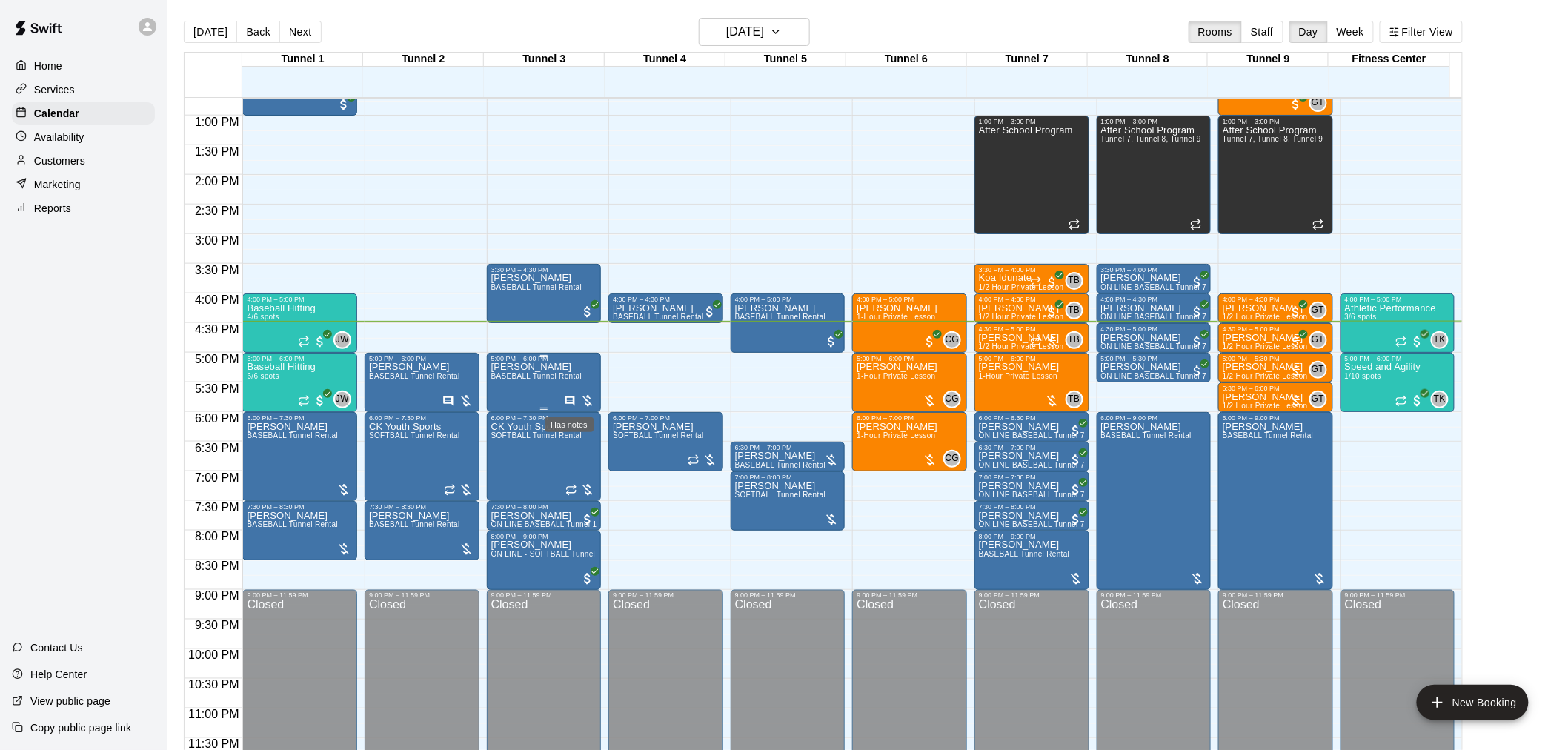
click at [573, 400] on icon "Has notes" at bounding box center [570, 400] width 10 height 10
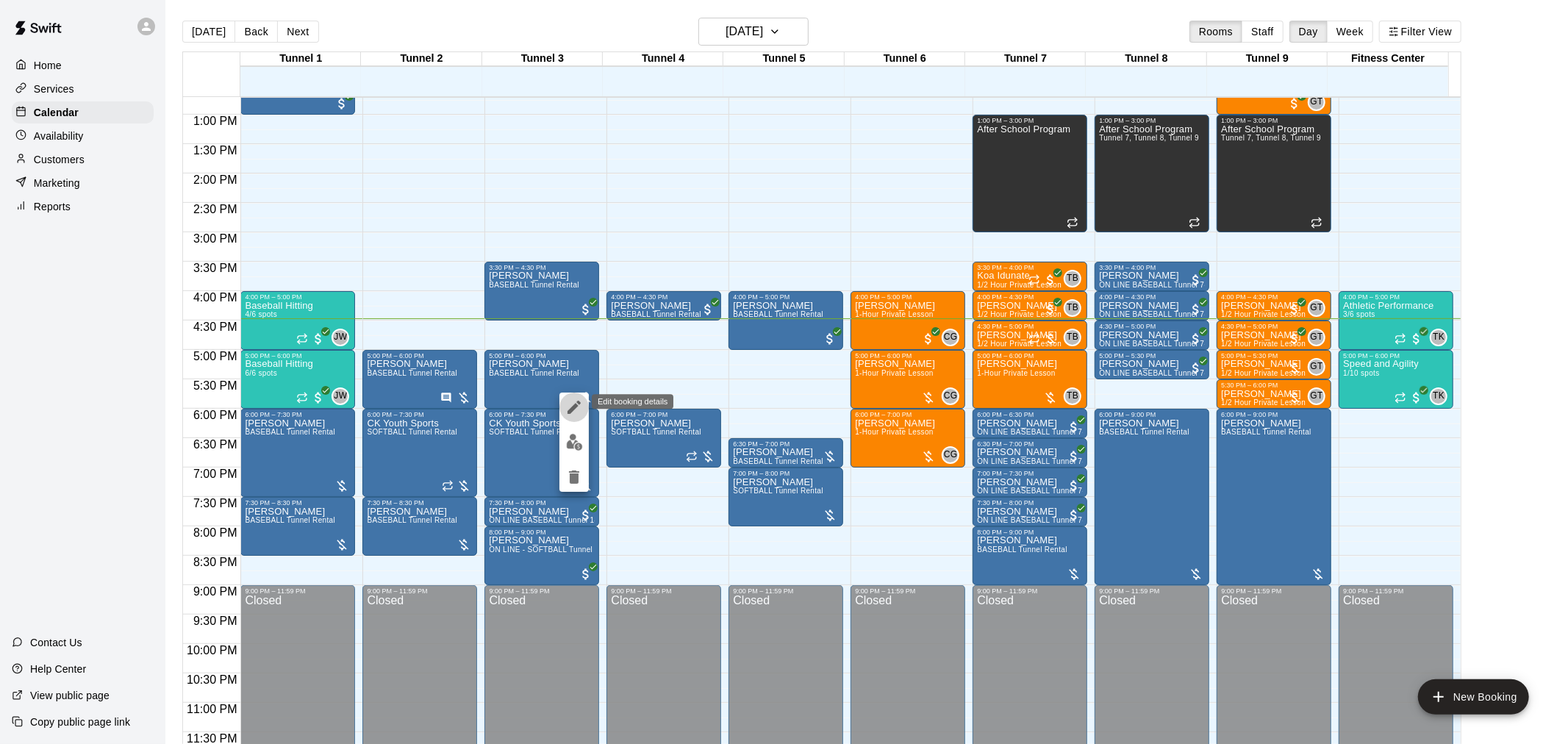
click at [577, 407] on icon "edit" at bounding box center [574, 407] width 18 height 18
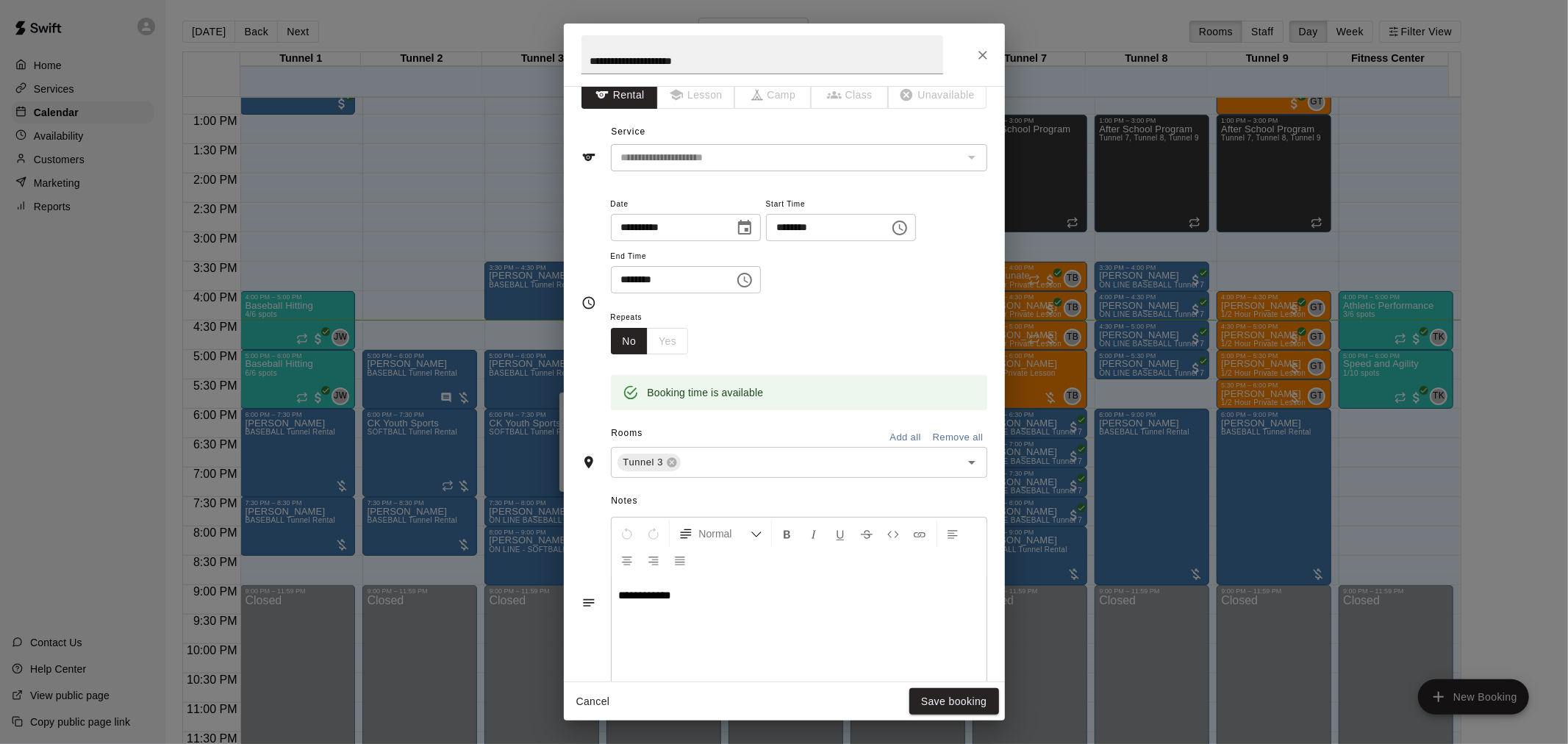
scroll to position [0, 0]
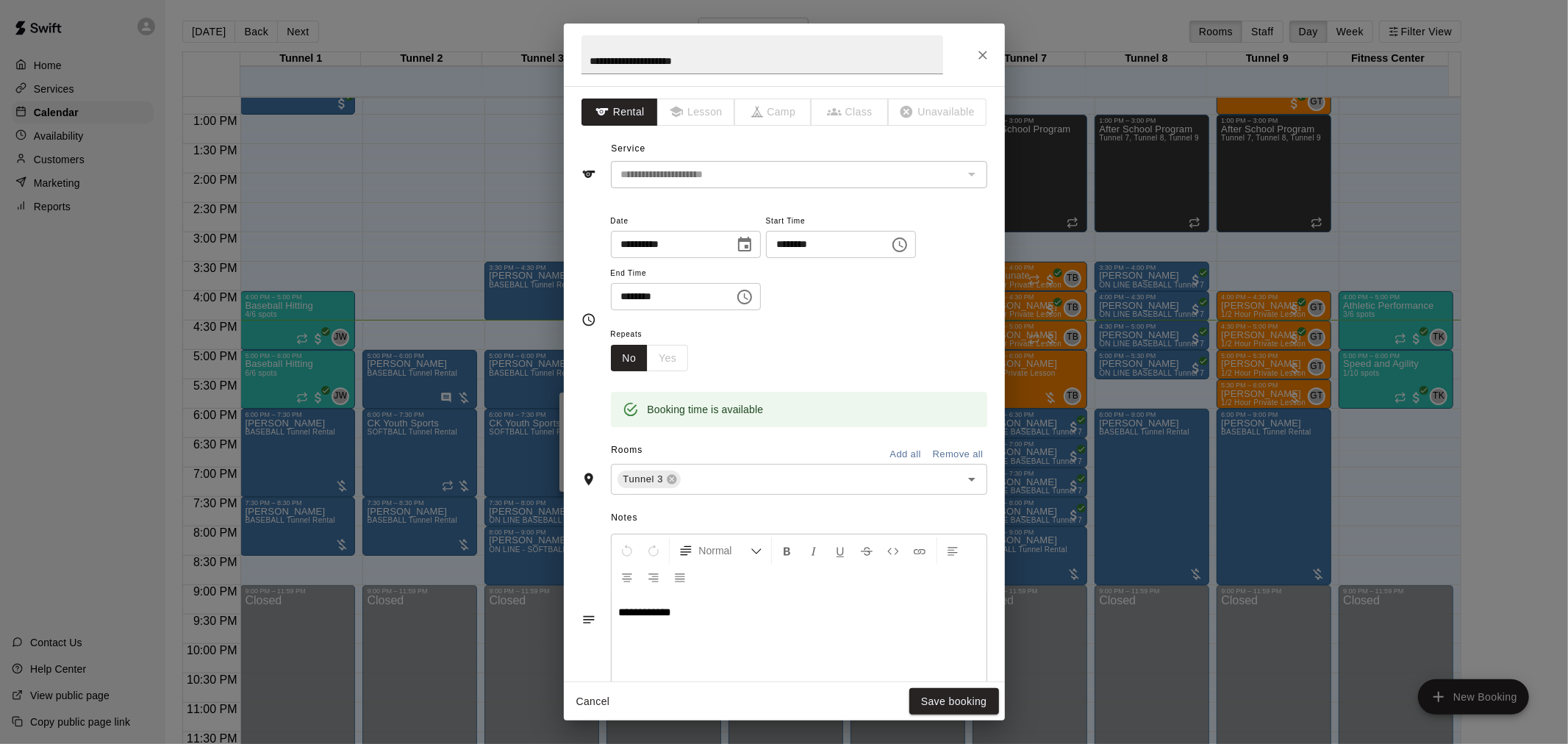
click at [987, 64] on button "Close" at bounding box center [983, 55] width 27 height 27
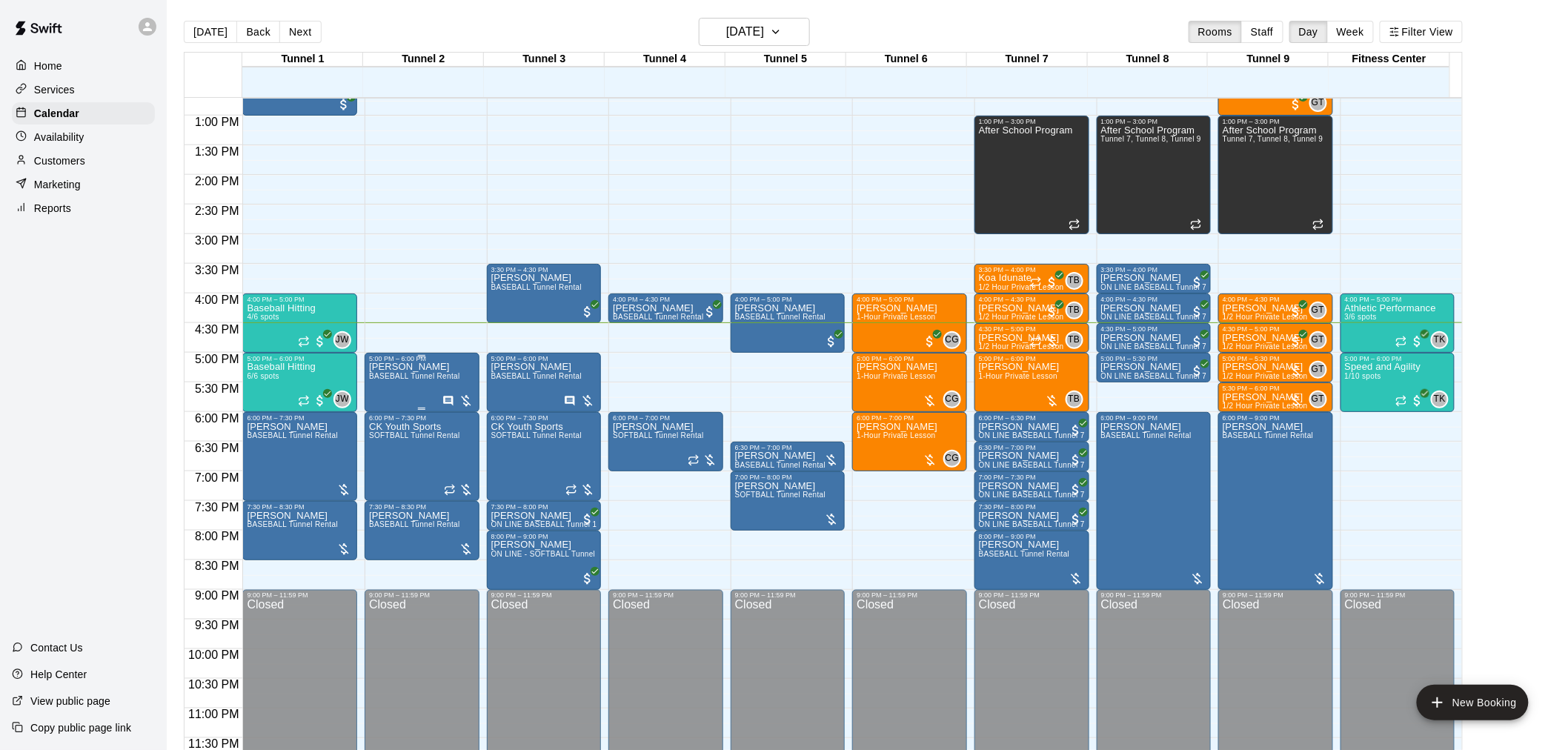
click at [418, 386] on div "[PERSON_NAME] BASEBALL Tunnel Rental" at bounding box center [415, 738] width 91 height 750
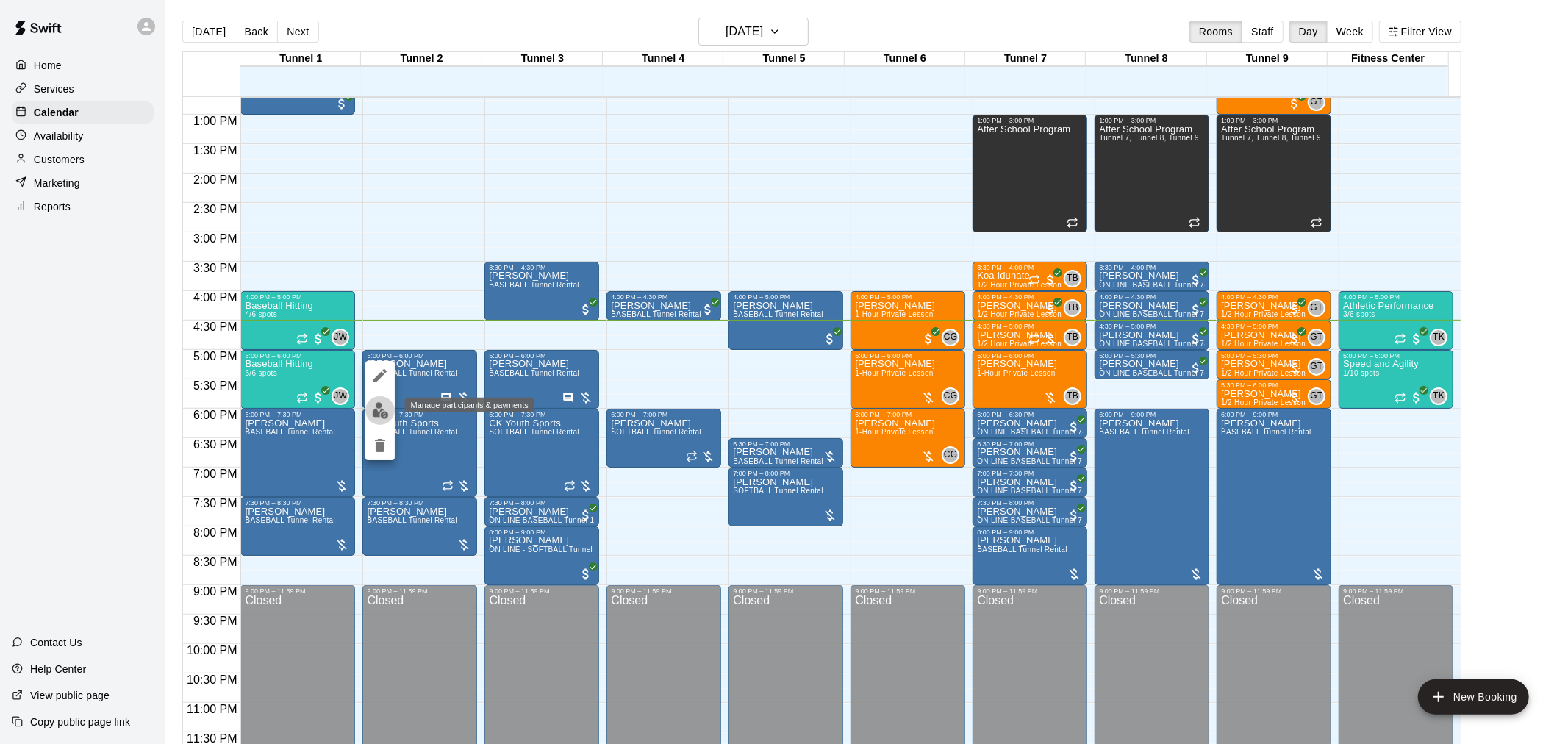
click at [378, 422] on button "edit" at bounding box center [380, 411] width 29 height 28
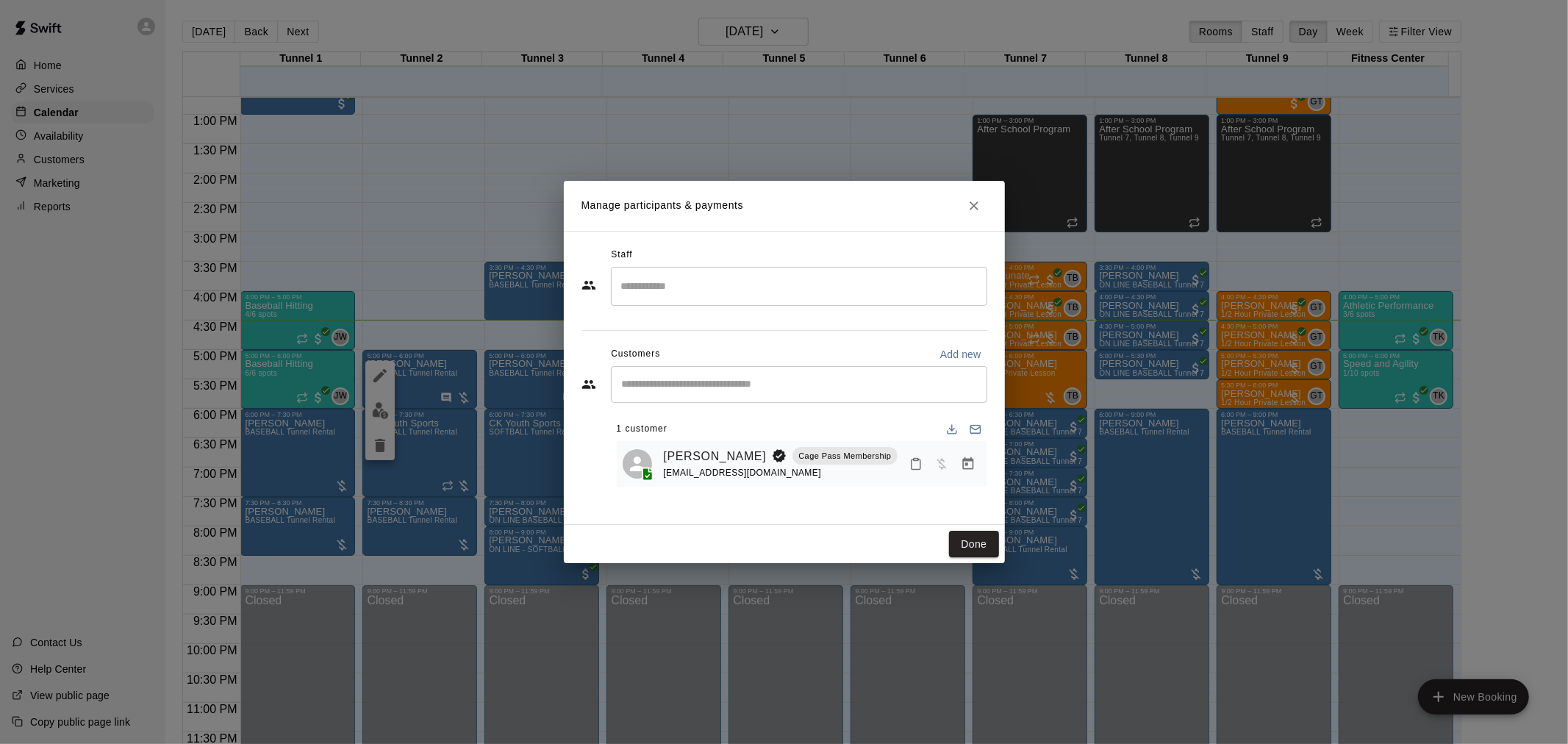
click at [965, 475] on button "Manage bookings & payment" at bounding box center [968, 464] width 27 height 27
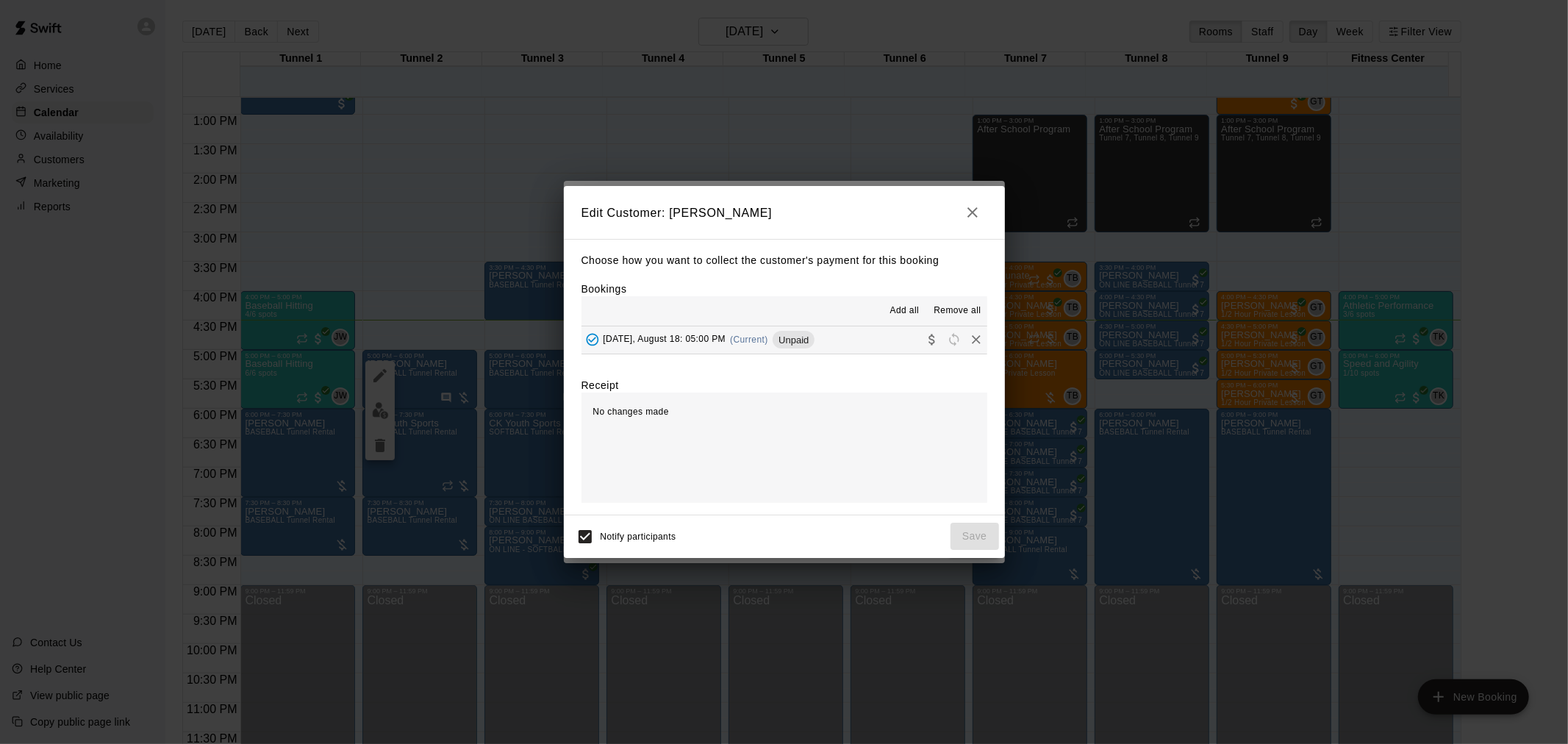
click at [783, 336] on span "Unpaid" at bounding box center [793, 340] width 42 height 11
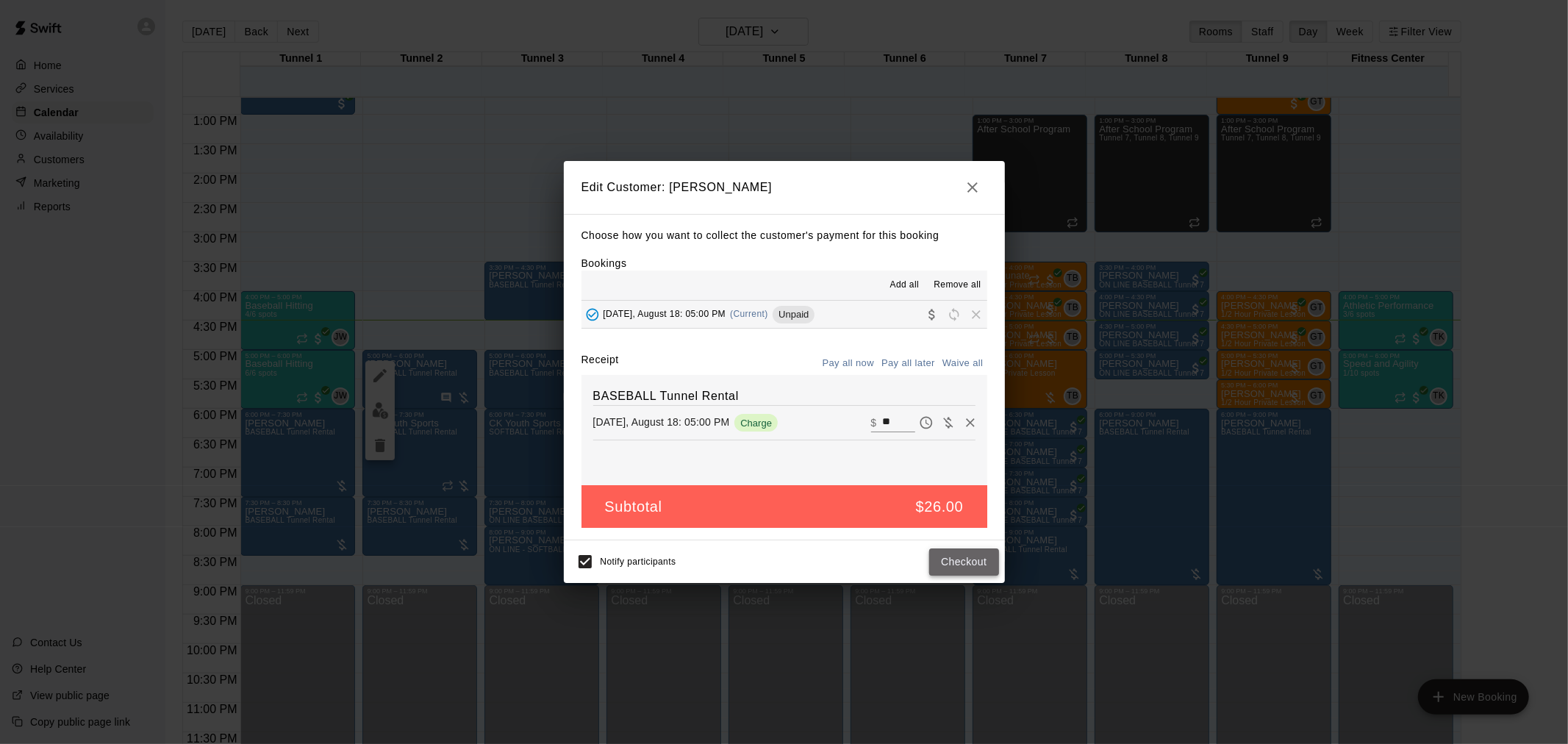
click at [989, 555] on button "Checkout" at bounding box center [964, 562] width 69 height 27
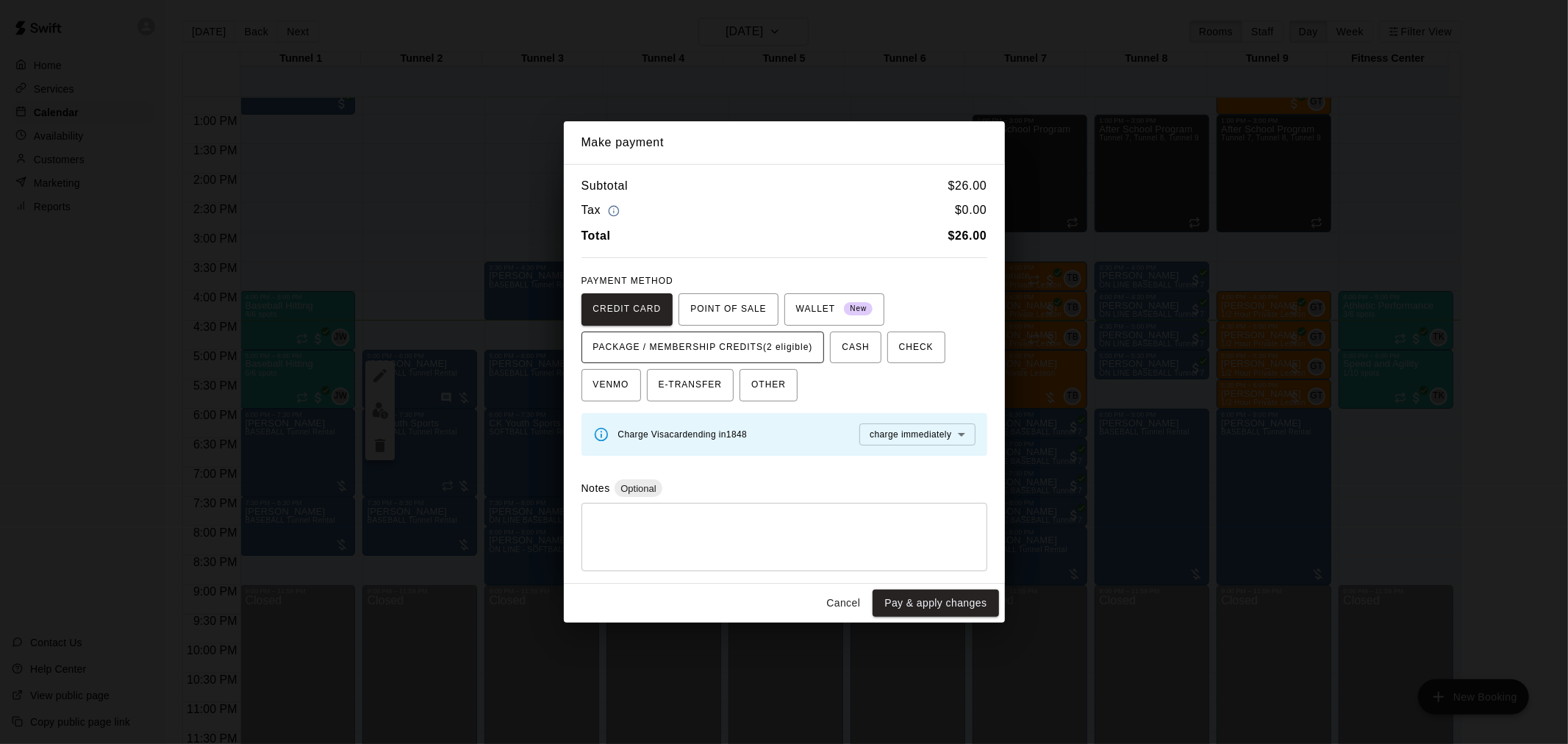
click at [704, 336] on span "PACKAGE / MEMBERSHIP CREDITS (2 eligible)" at bounding box center [703, 347] width 220 height 24
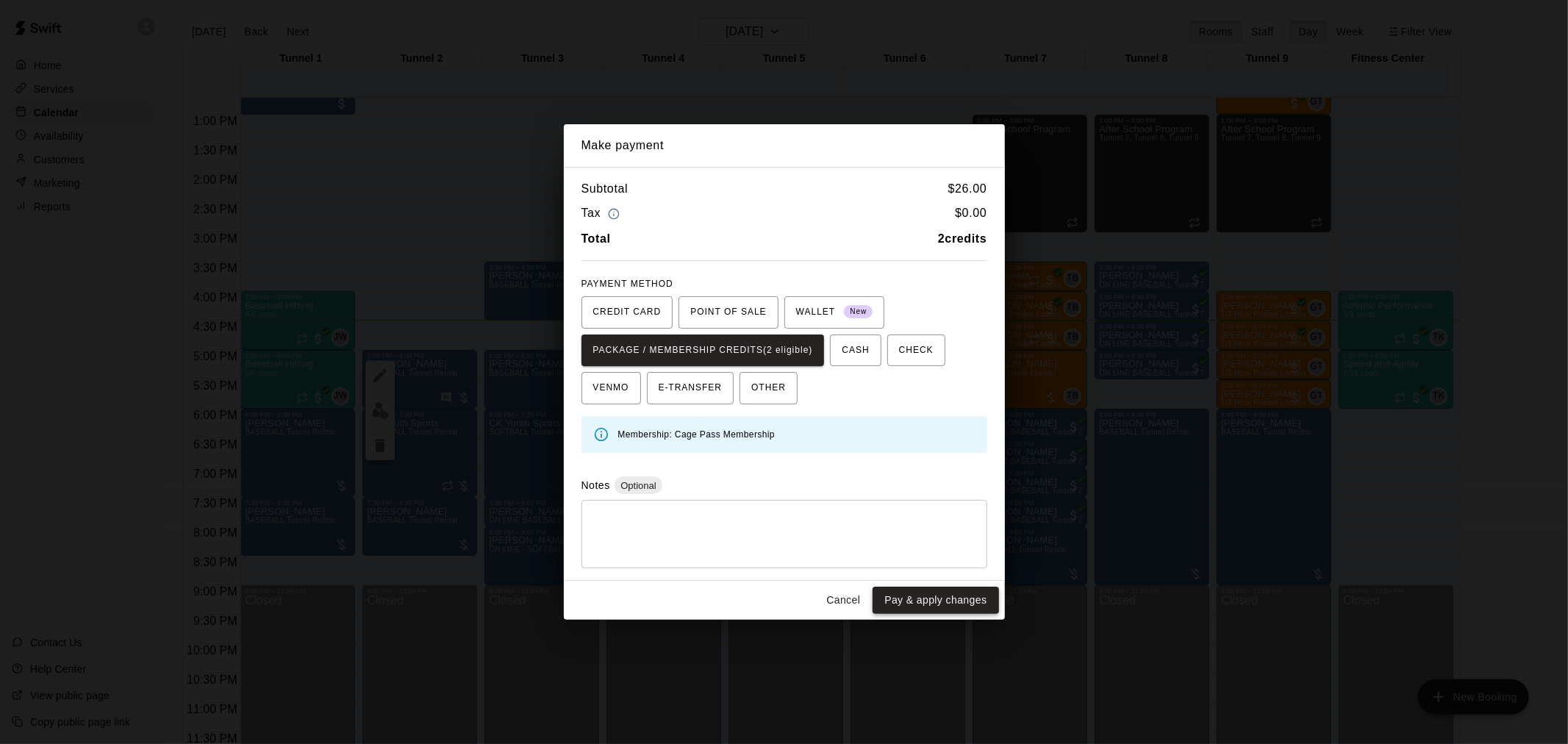
click at [986, 596] on button "Pay & apply changes" at bounding box center [935, 600] width 125 height 27
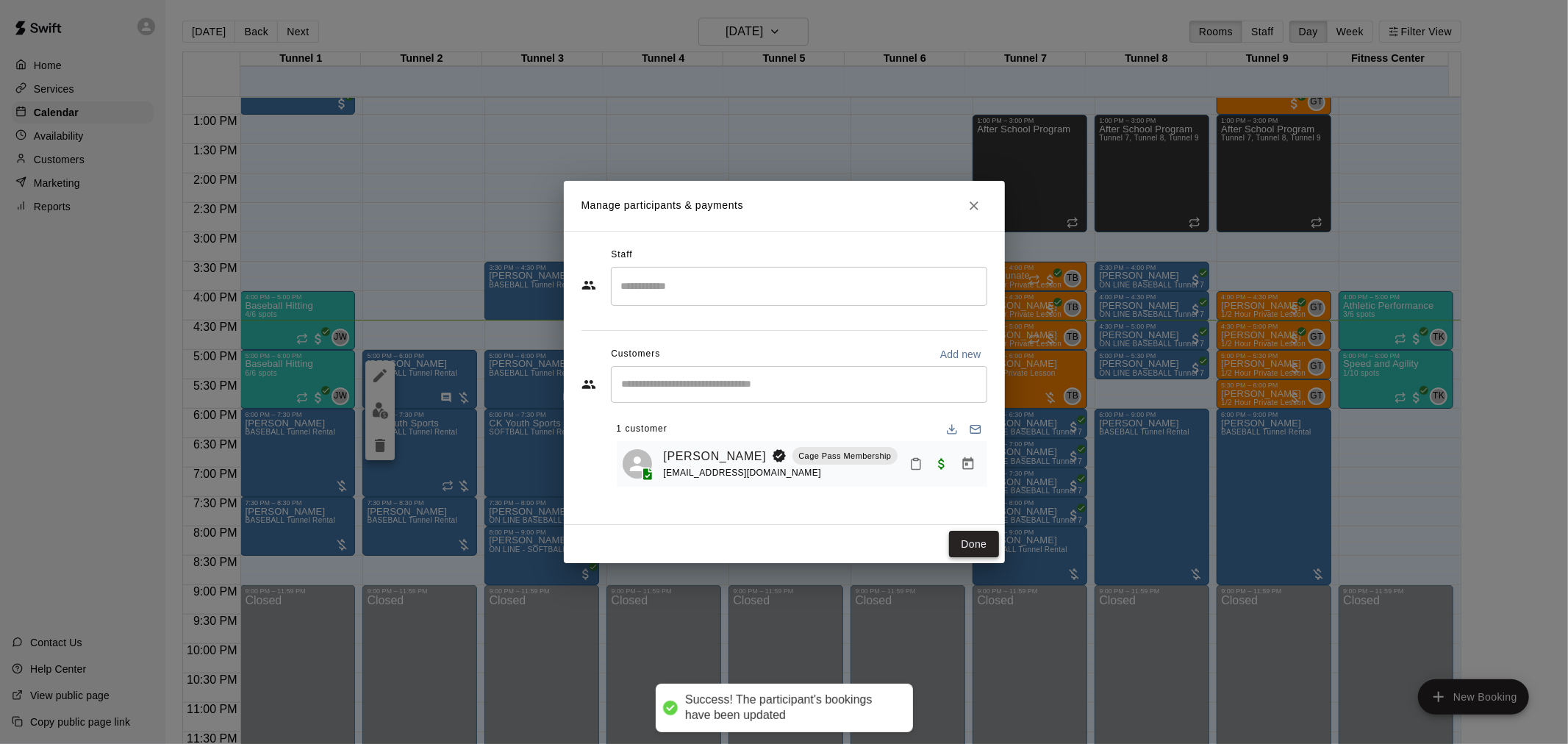
click at [967, 549] on button "Done" at bounding box center [974, 544] width 49 height 27
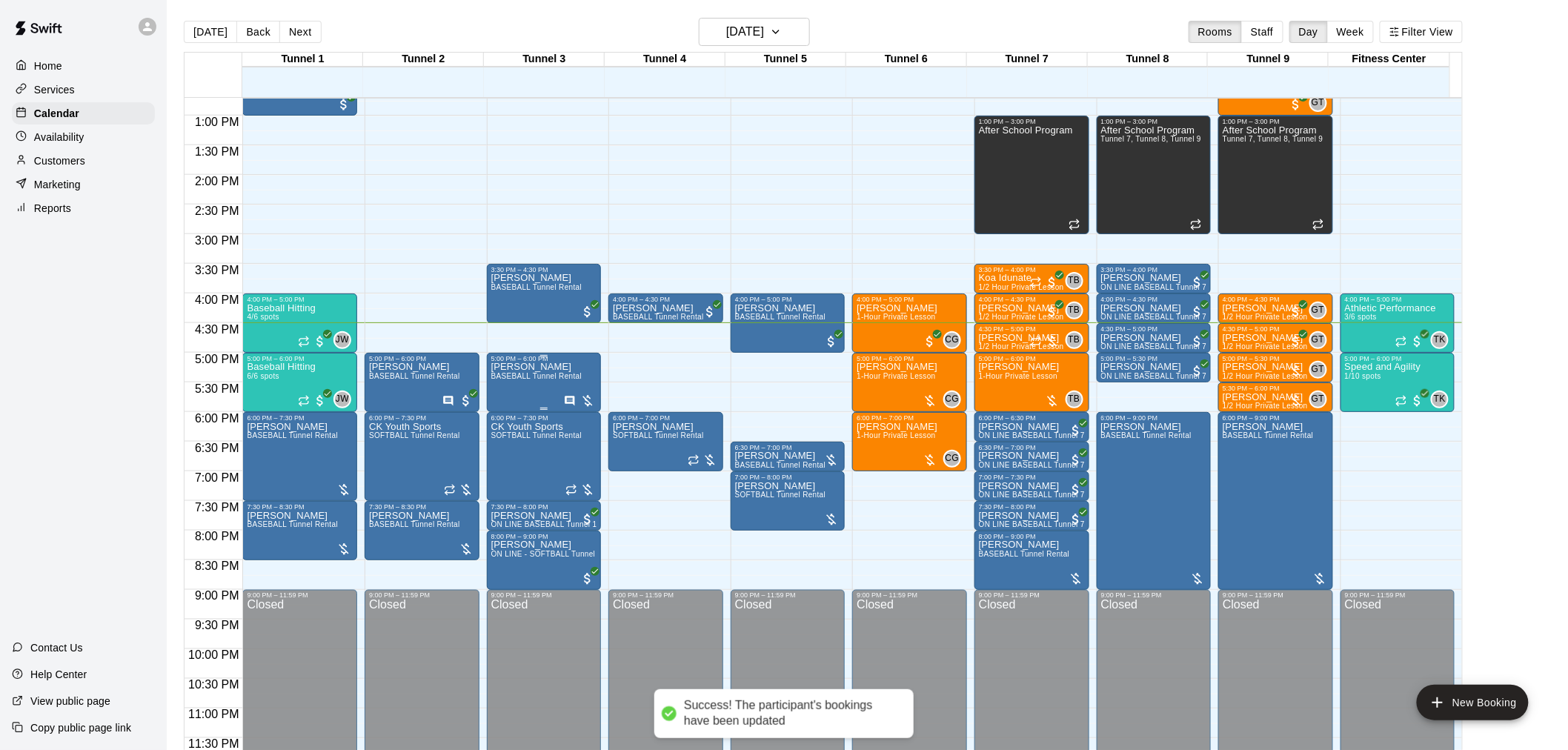
click at [530, 380] on span "BASEBALL Tunnel Rental" at bounding box center [537, 376] width 91 height 8
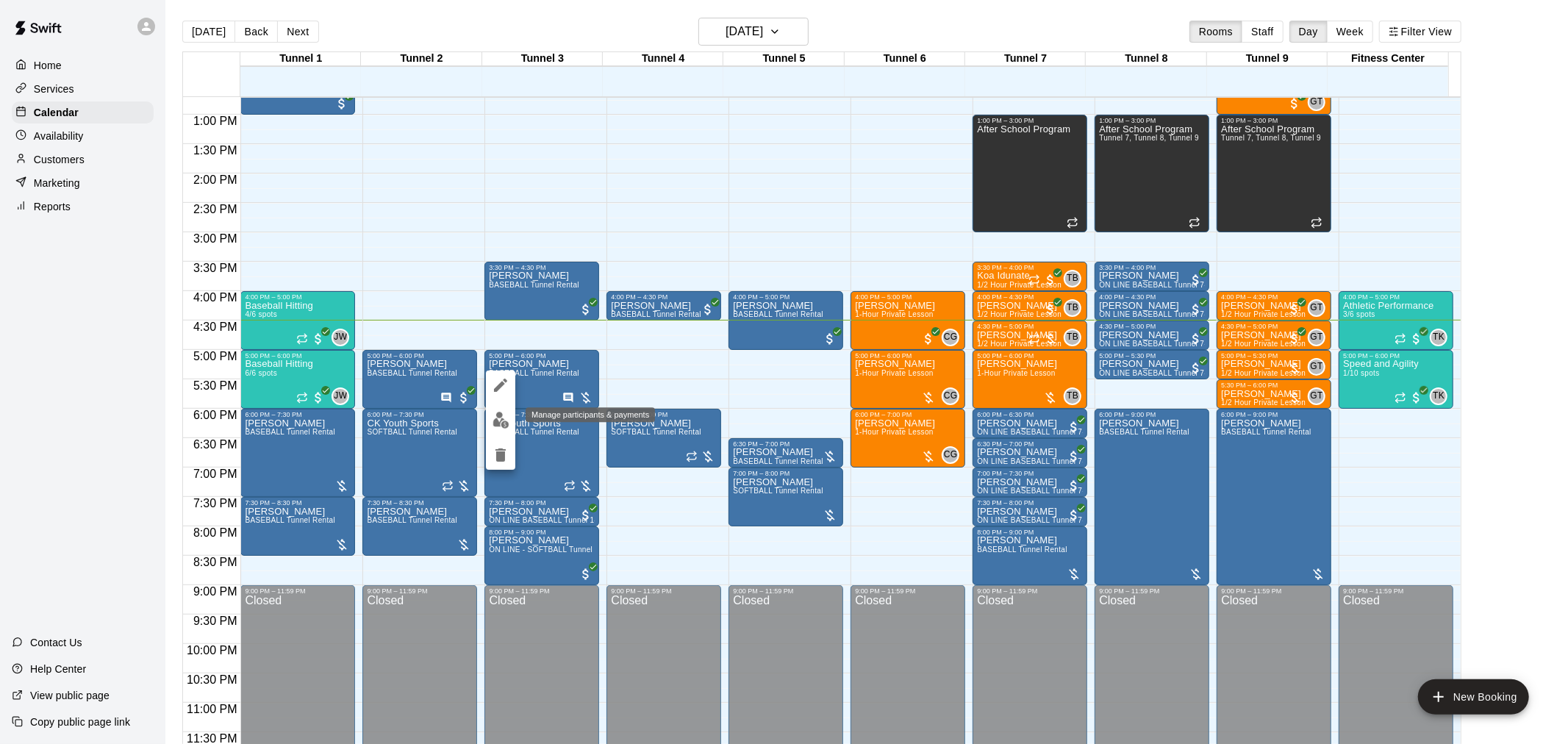
click at [508, 408] on button "edit" at bounding box center [500, 420] width 29 height 28
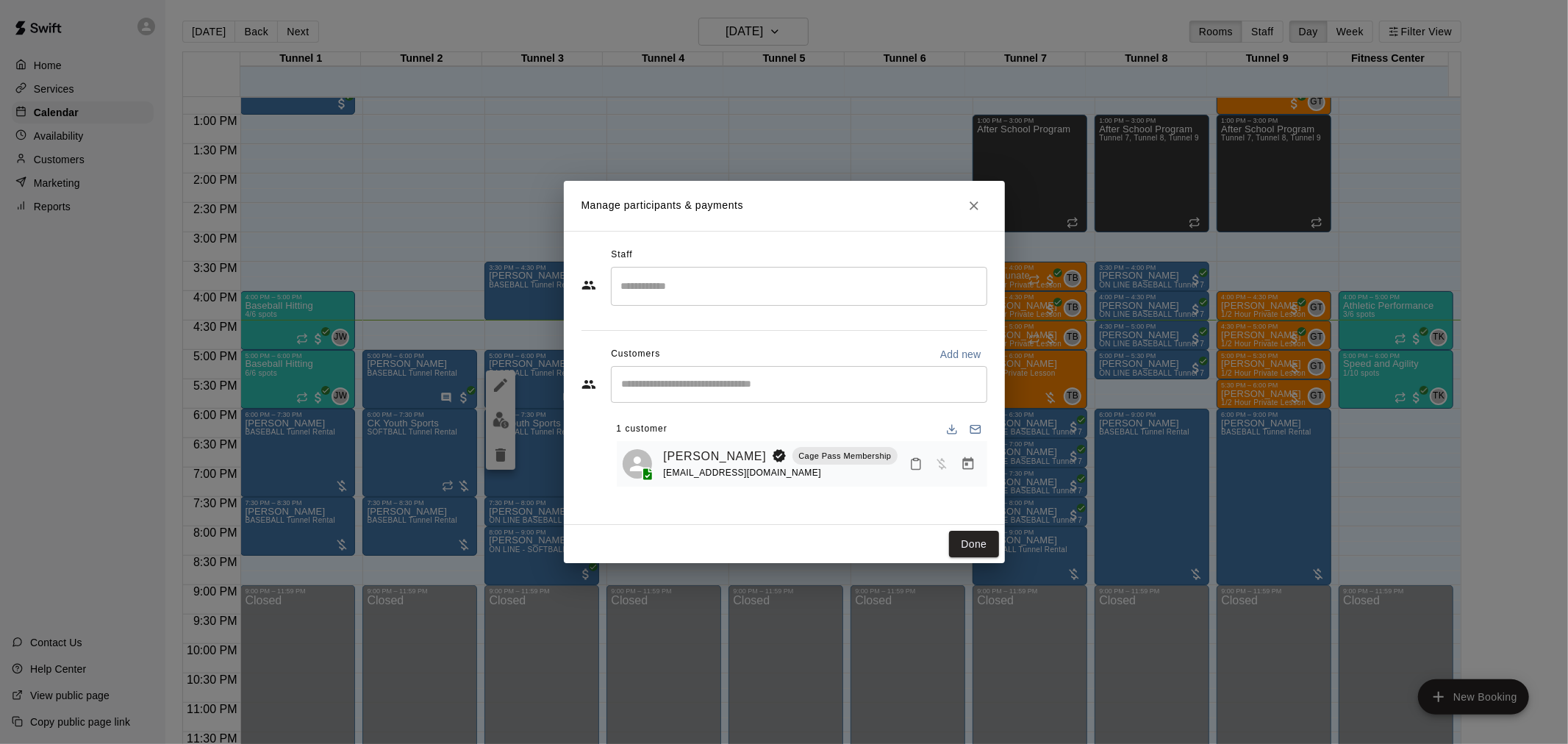
click at [972, 472] on icon "Manage bookings & payment" at bounding box center [968, 464] width 15 height 15
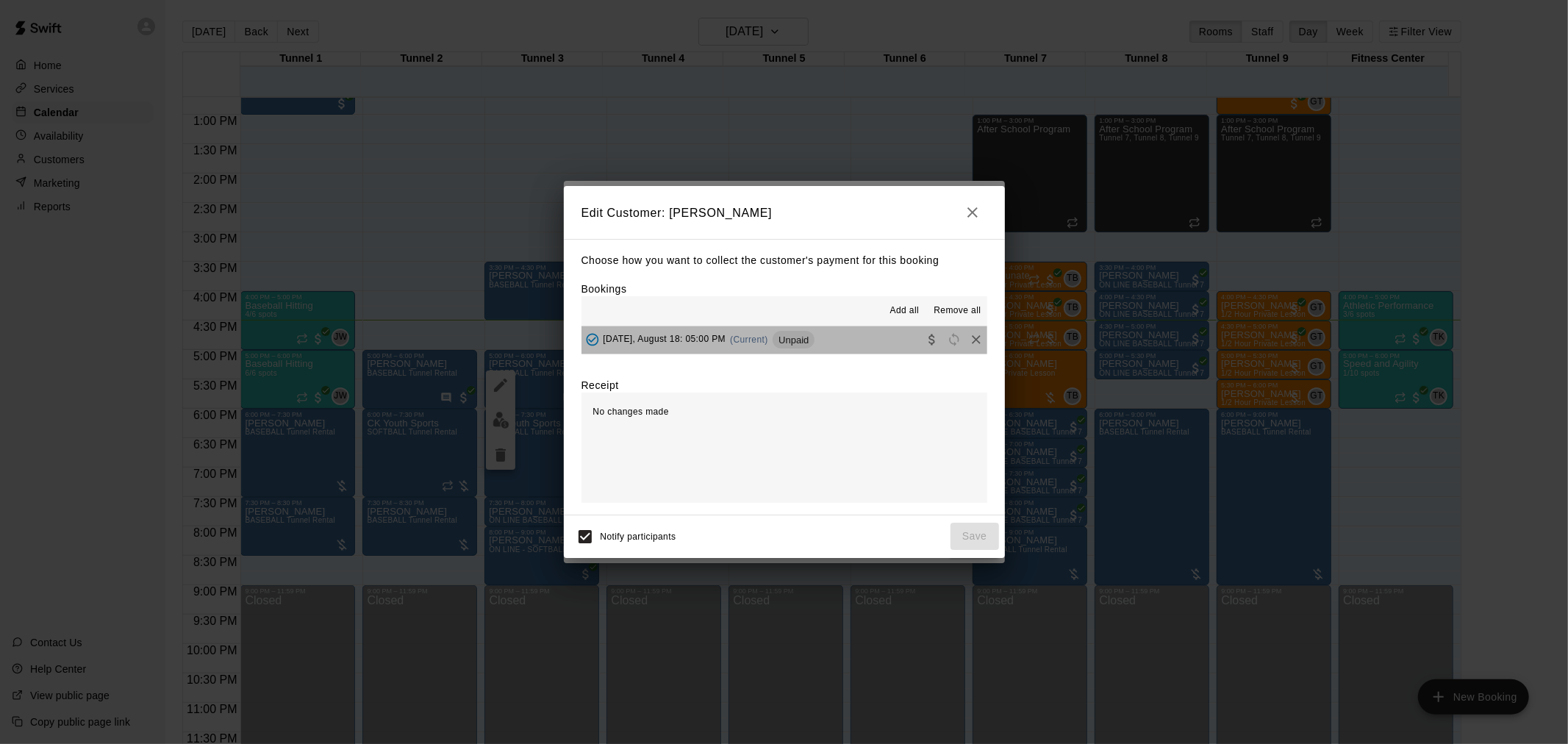
click at [829, 340] on button "[DATE], August 18: 05:00 PM (Current) Unpaid" at bounding box center [784, 340] width 405 height 27
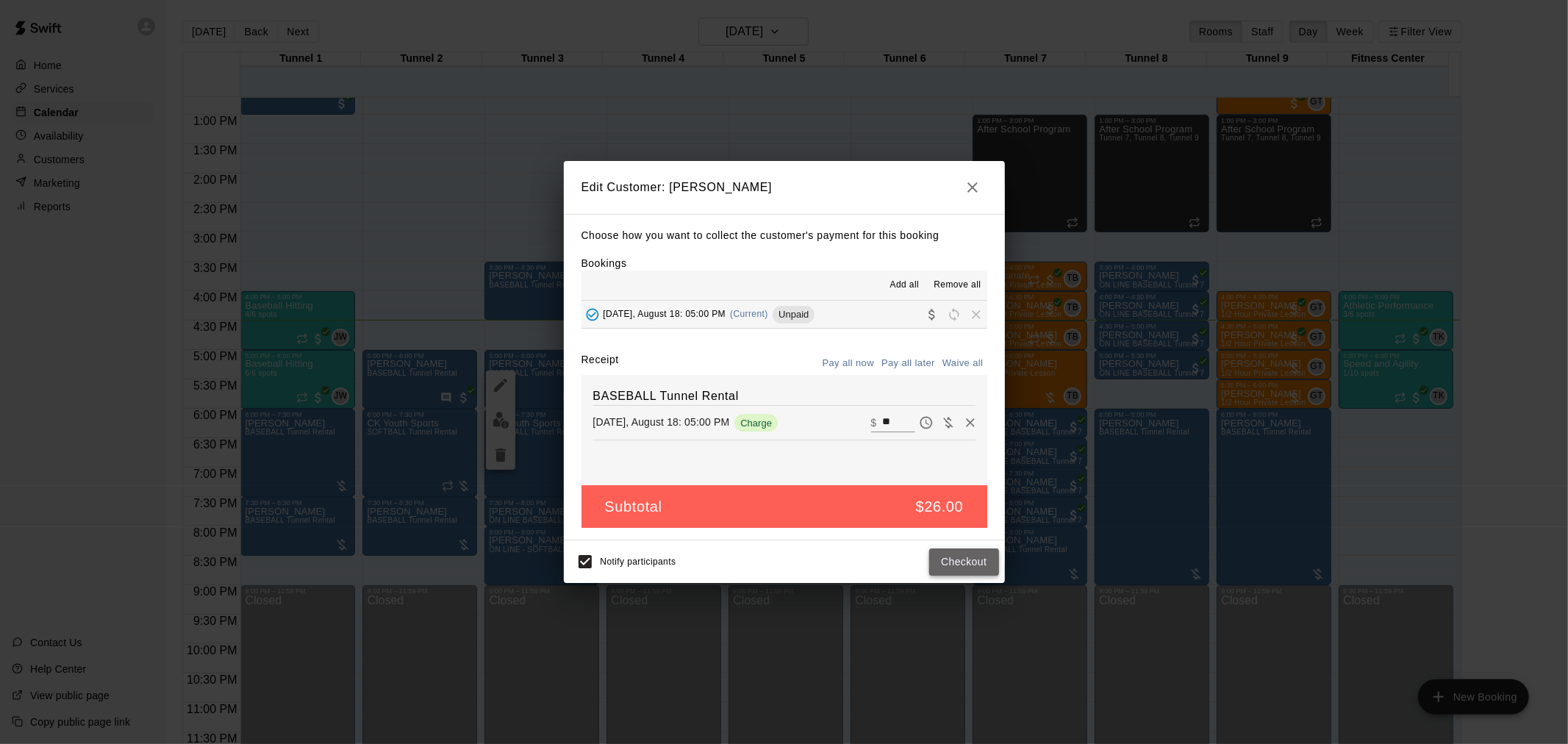
click at [965, 556] on button "Checkout" at bounding box center [964, 562] width 69 height 27
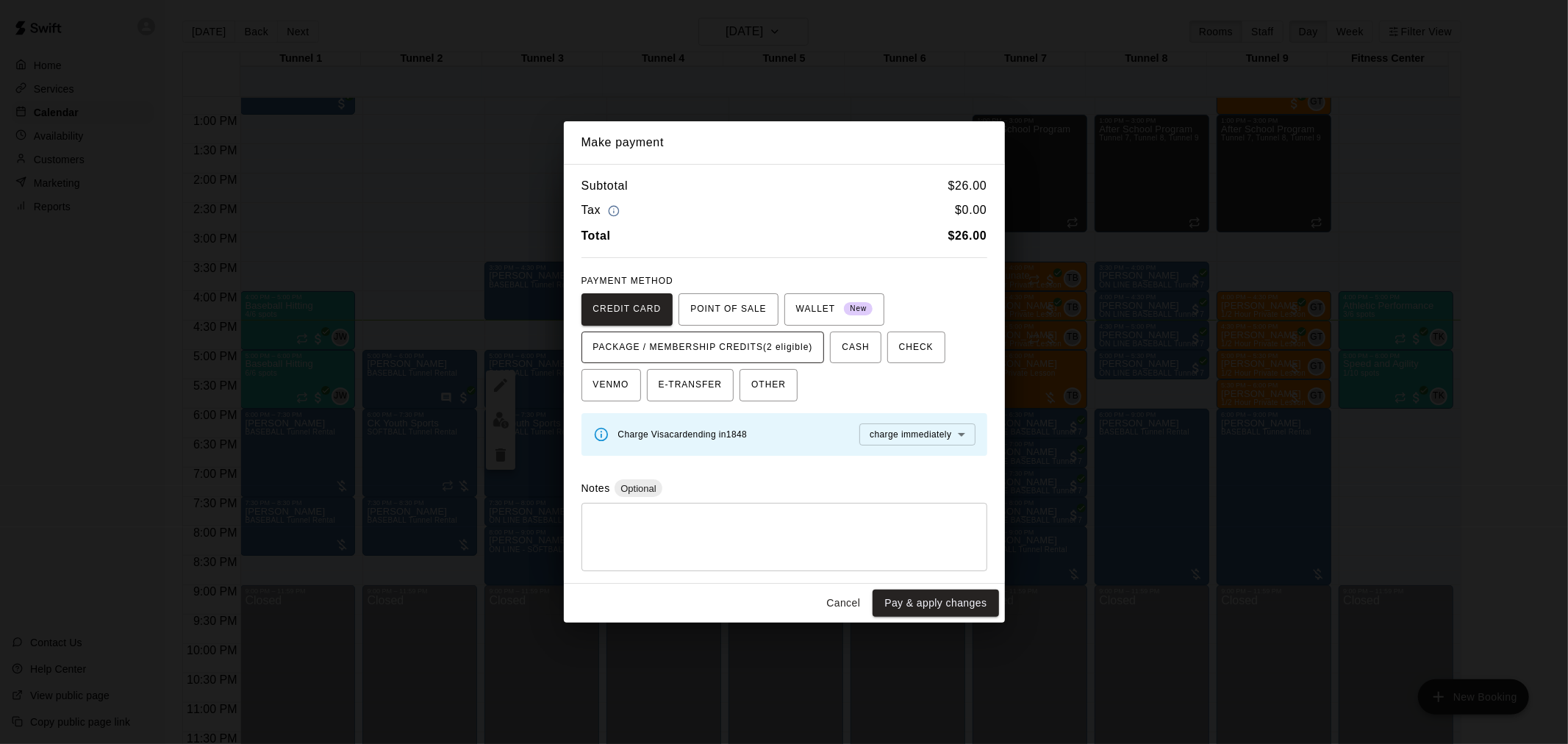
click at [745, 354] on span "PACKAGE / MEMBERSHIP CREDITS (2 eligible)" at bounding box center [703, 347] width 220 height 24
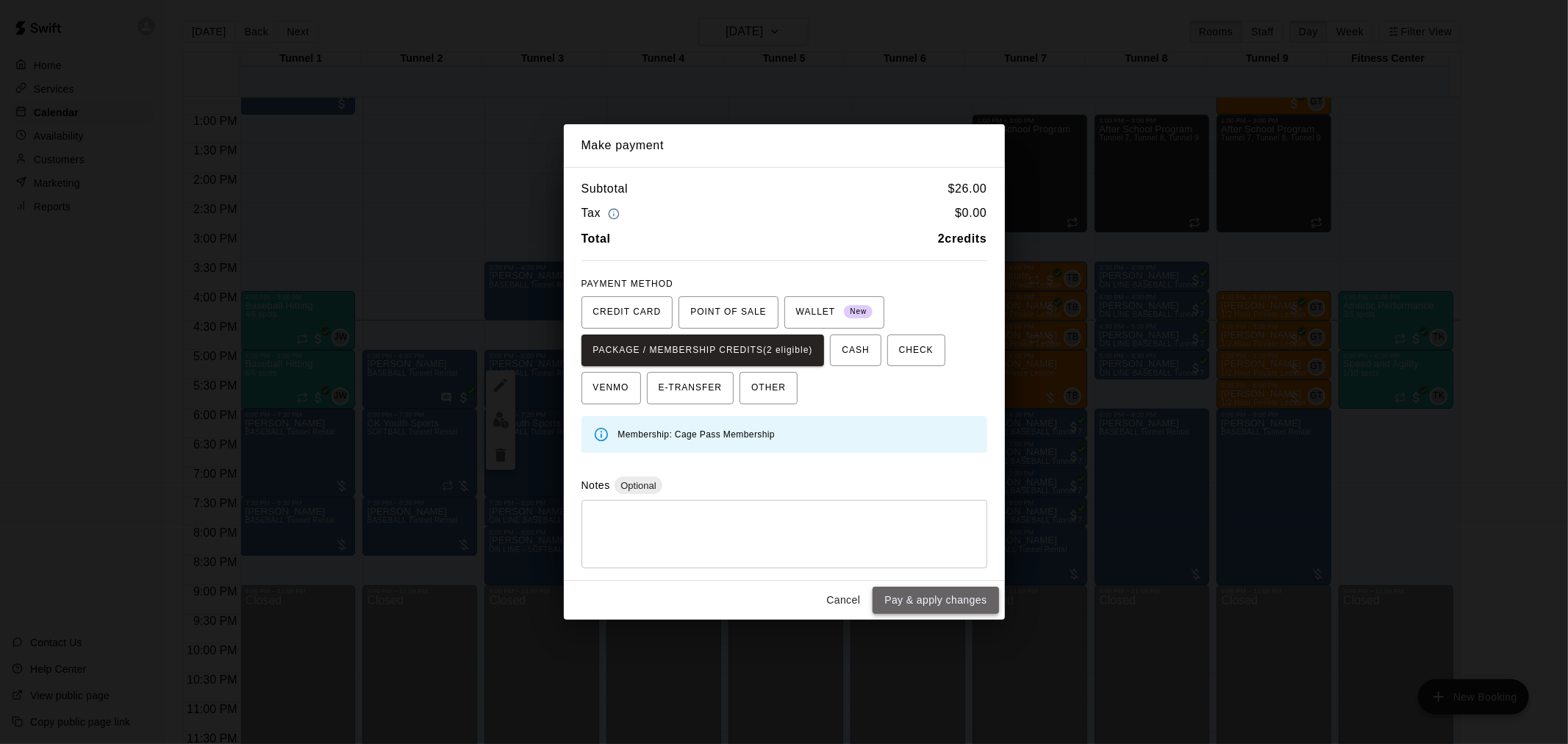
click at [973, 596] on button "Pay & apply changes" at bounding box center [935, 600] width 125 height 27
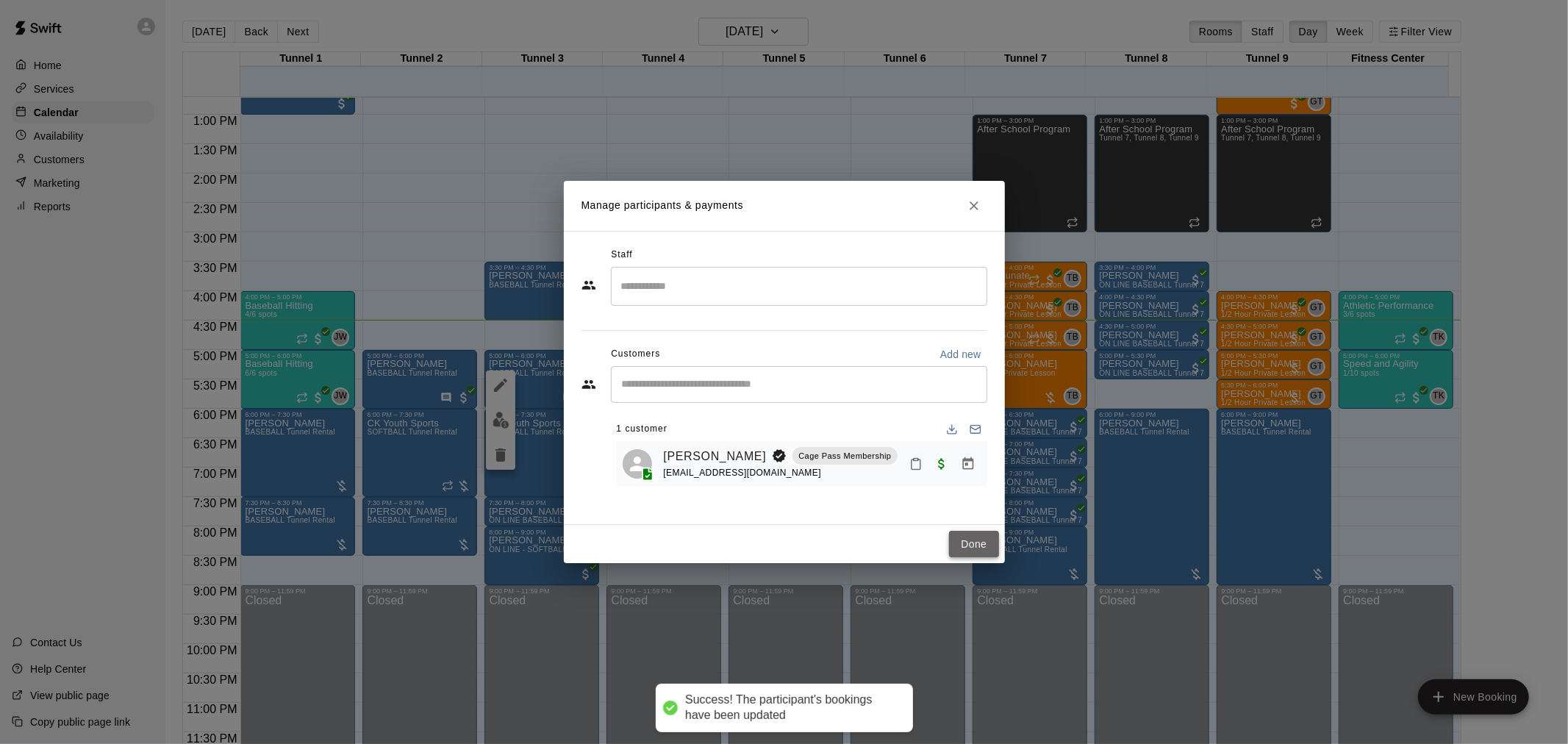
click at [978, 547] on button "Done" at bounding box center [974, 544] width 49 height 27
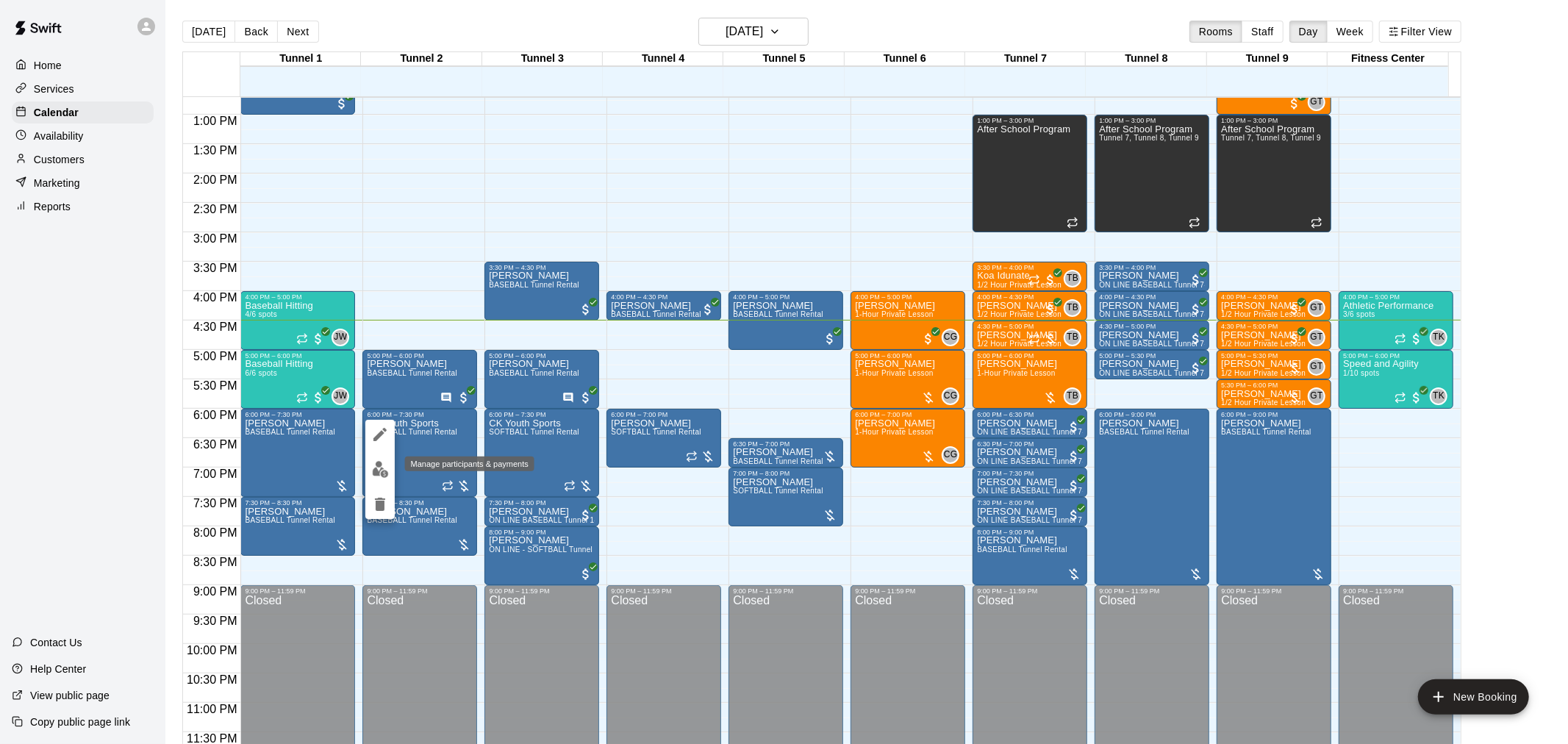
click at [383, 467] on img "edit" at bounding box center [380, 469] width 17 height 17
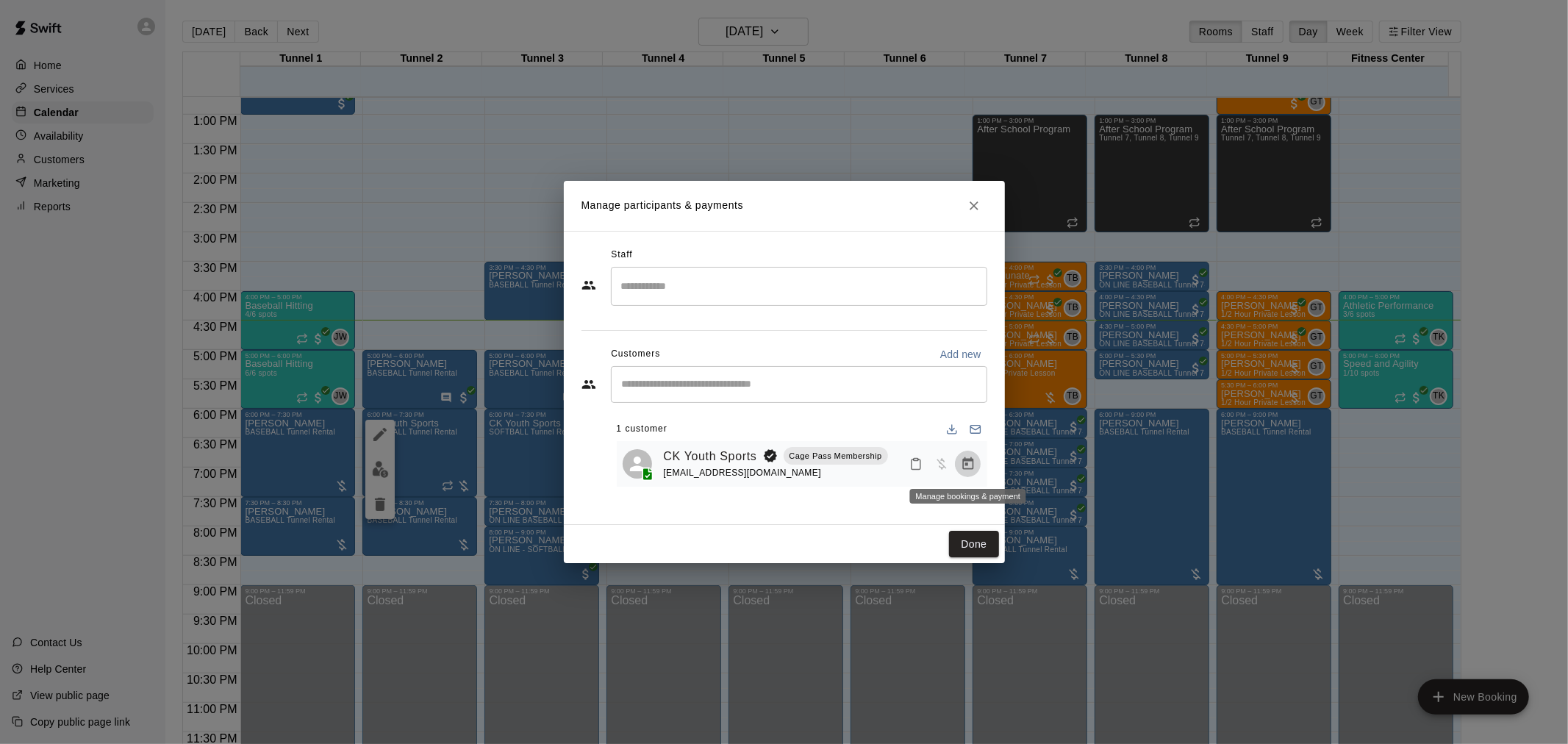
click at [973, 464] on icon "Manage bookings & payment" at bounding box center [968, 464] width 11 height 12
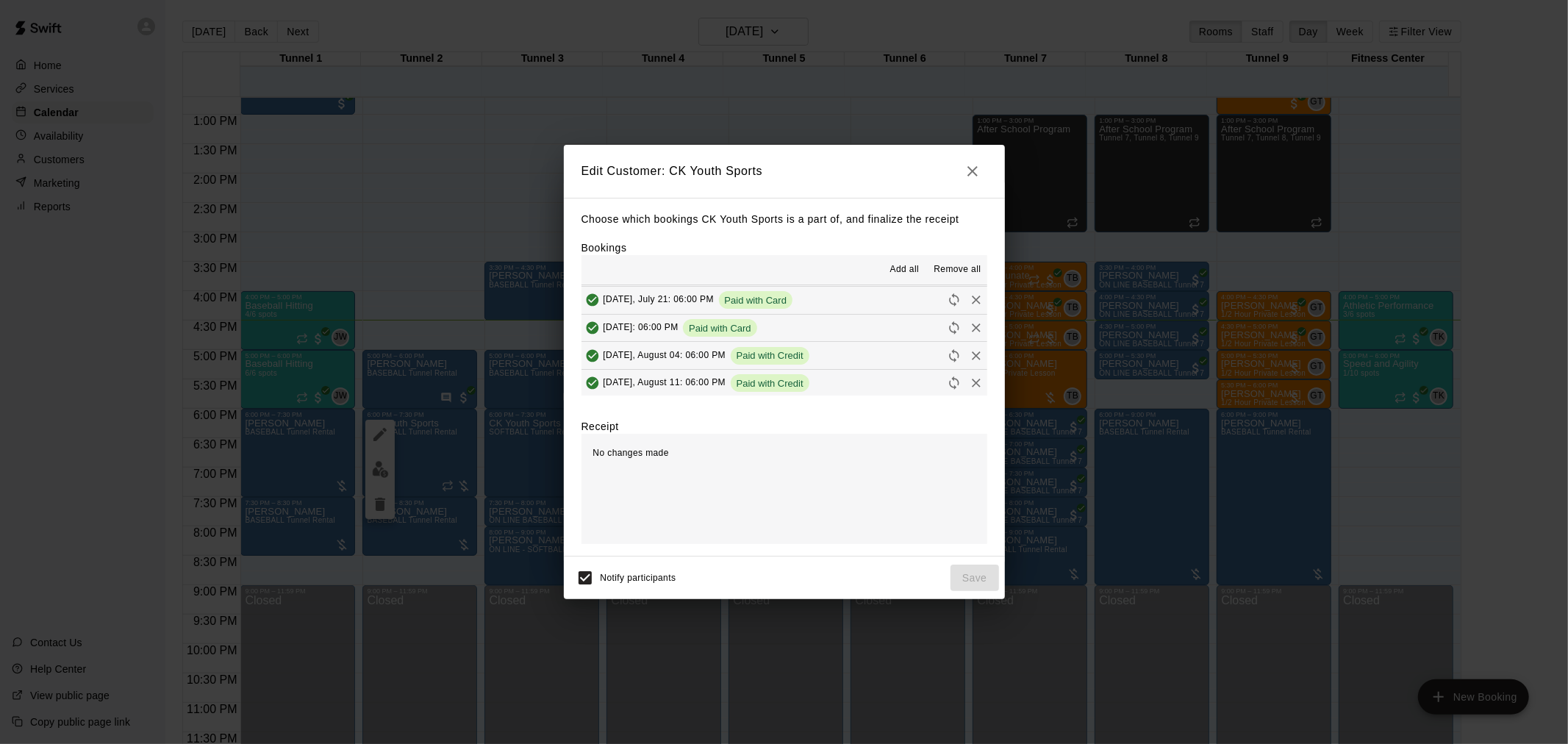
scroll to position [111, 0]
click at [784, 361] on div "Unpaid" at bounding box center [793, 353] width 42 height 18
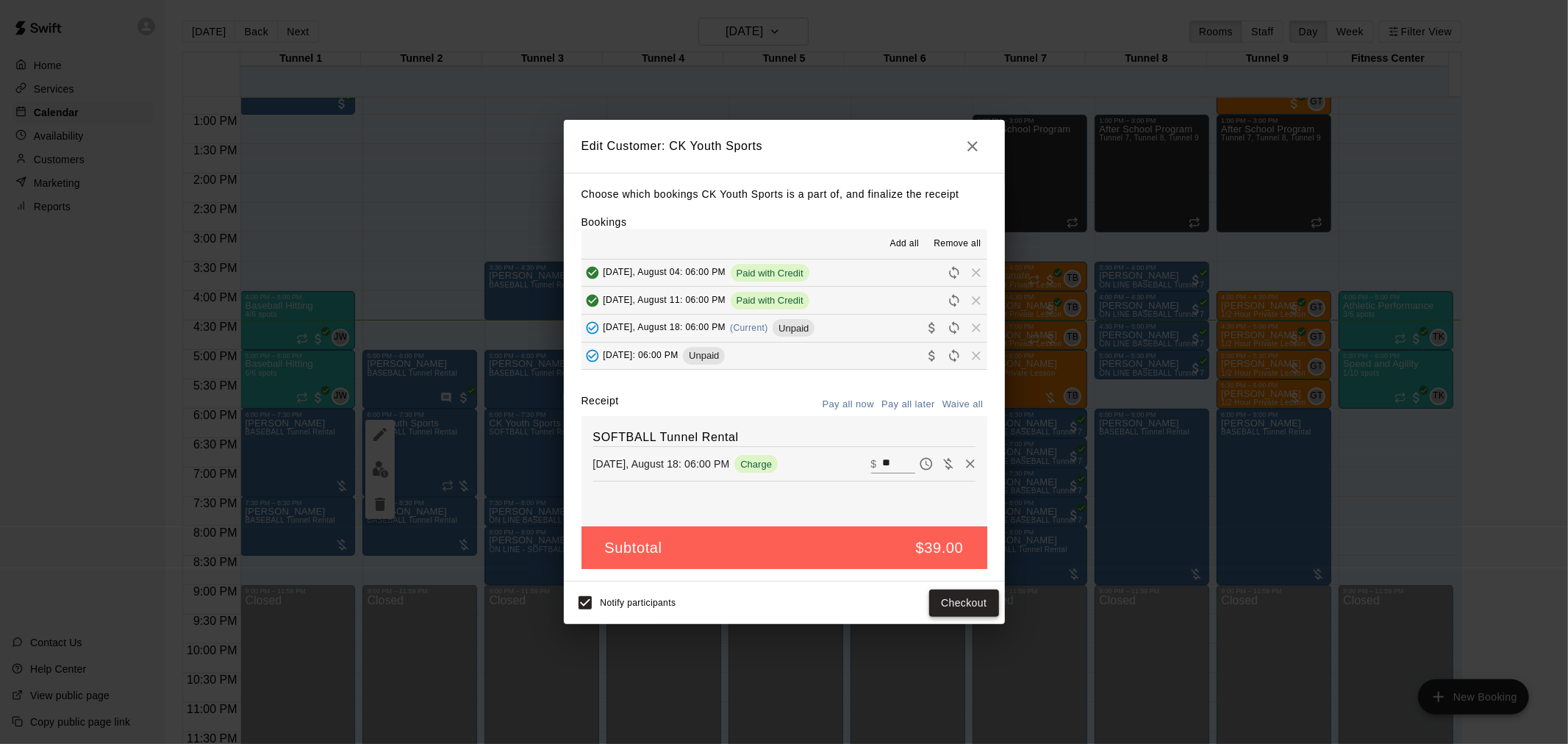
click at [993, 596] on button "Checkout" at bounding box center [964, 604] width 69 height 27
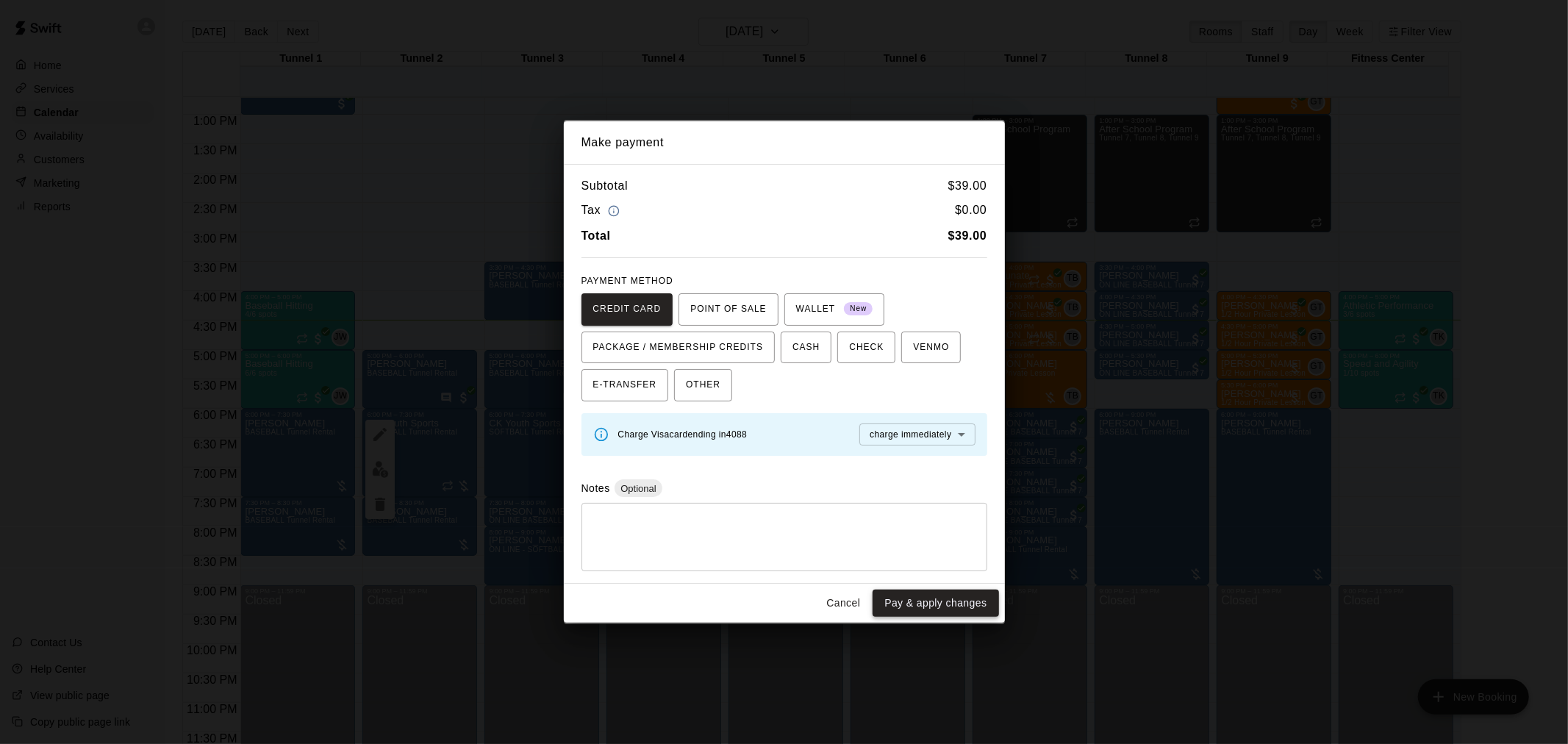
click at [966, 596] on button "Pay & apply changes" at bounding box center [935, 604] width 125 height 27
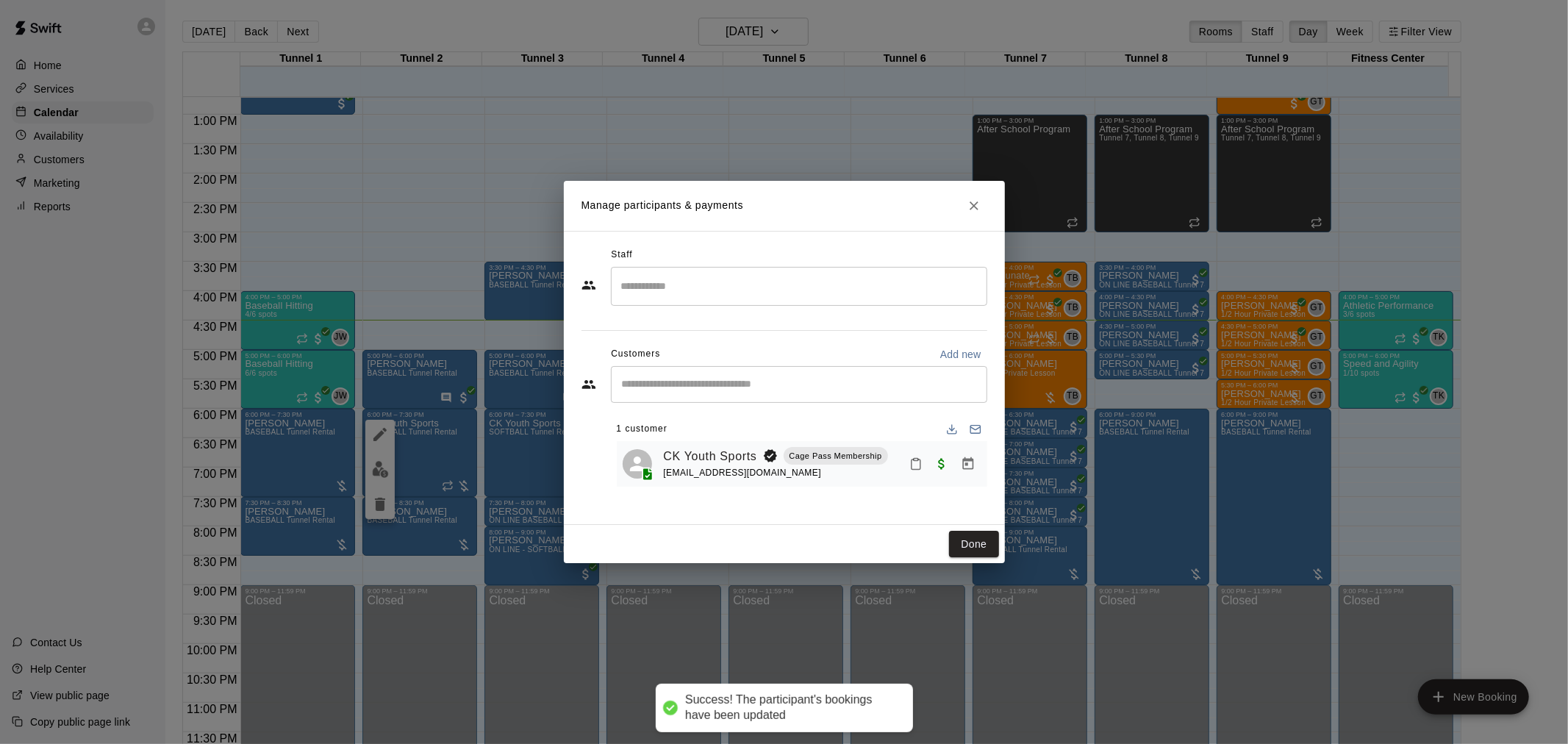
click at [971, 529] on div "Done" at bounding box center [784, 544] width 441 height 39
click at [972, 537] on button "Done" at bounding box center [974, 544] width 49 height 27
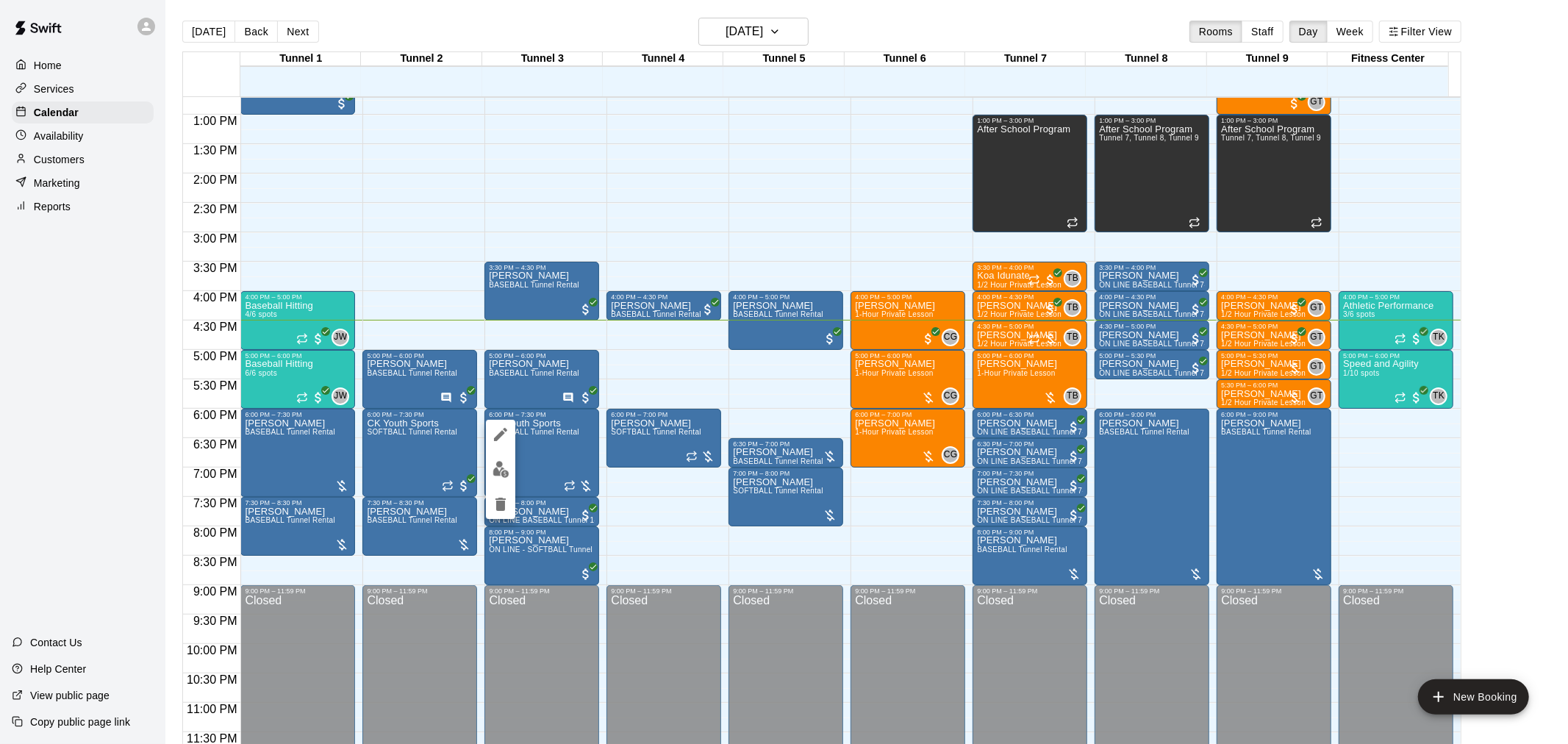
click at [505, 466] on img "edit" at bounding box center [501, 469] width 17 height 17
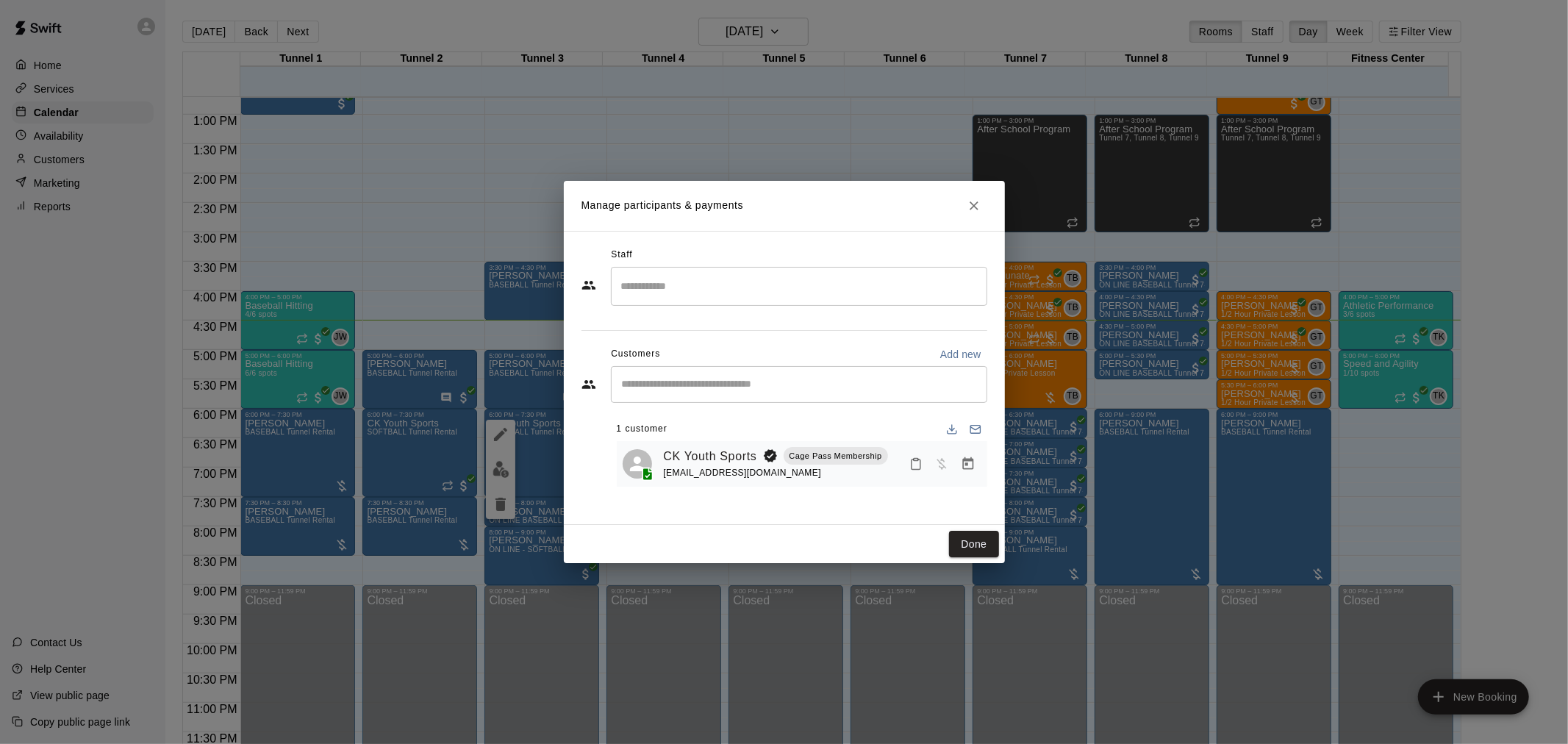
click at [965, 472] on icon "Manage bookings & payment" at bounding box center [968, 464] width 15 height 15
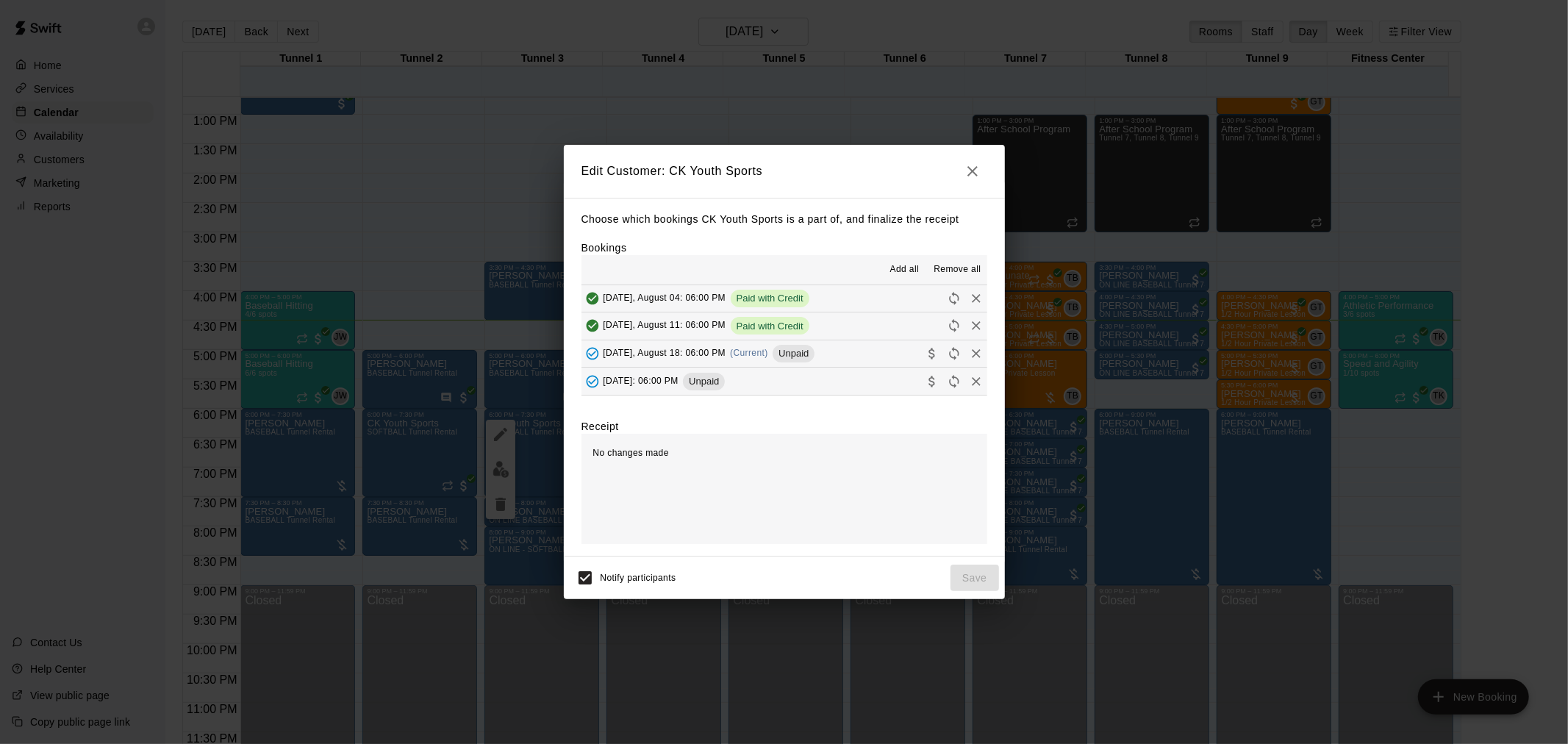
click at [815, 346] on div "[DATE], August 18: 06:00 PM (Current) Unpaid" at bounding box center [698, 353] width 234 height 22
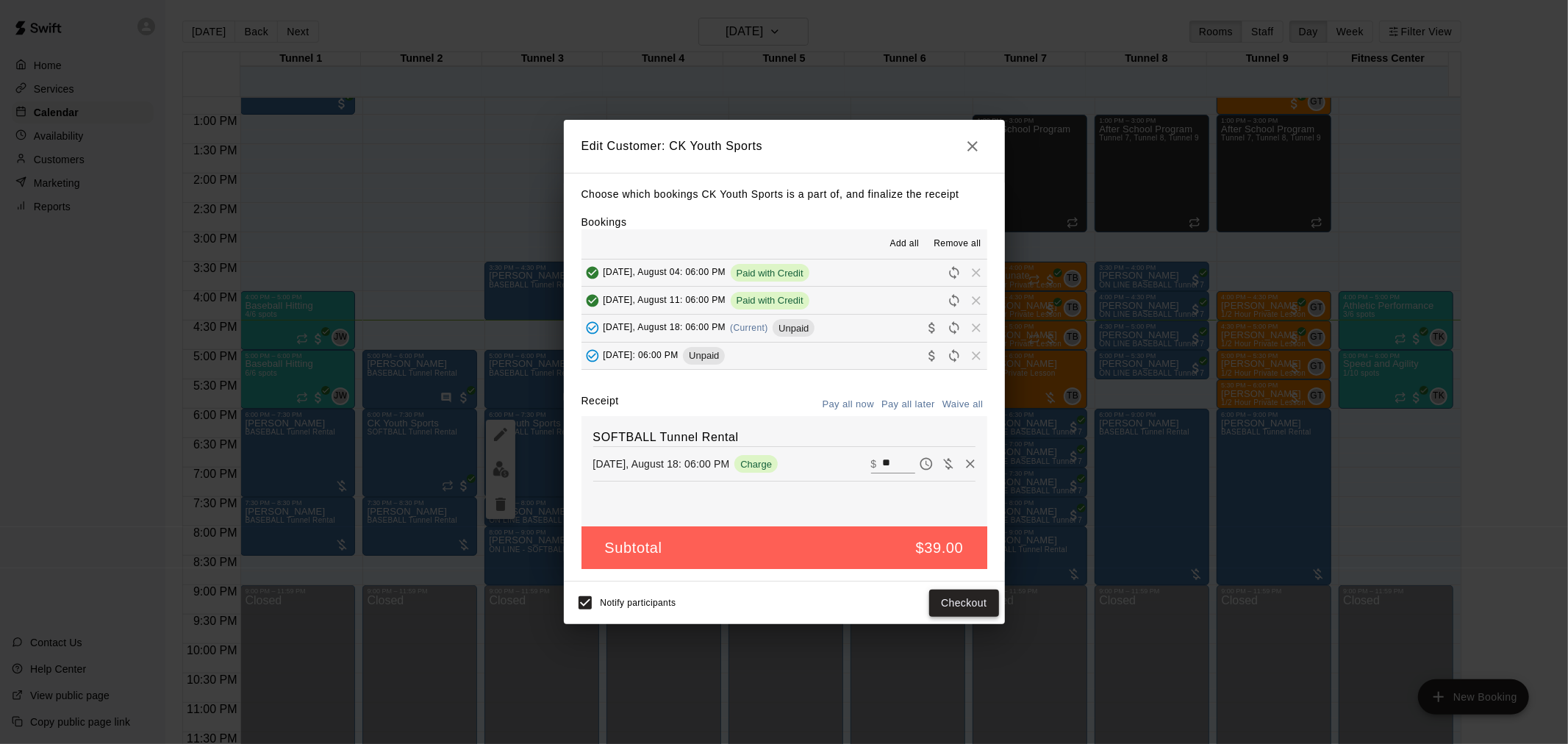
click at [981, 599] on button "Checkout" at bounding box center [964, 604] width 69 height 27
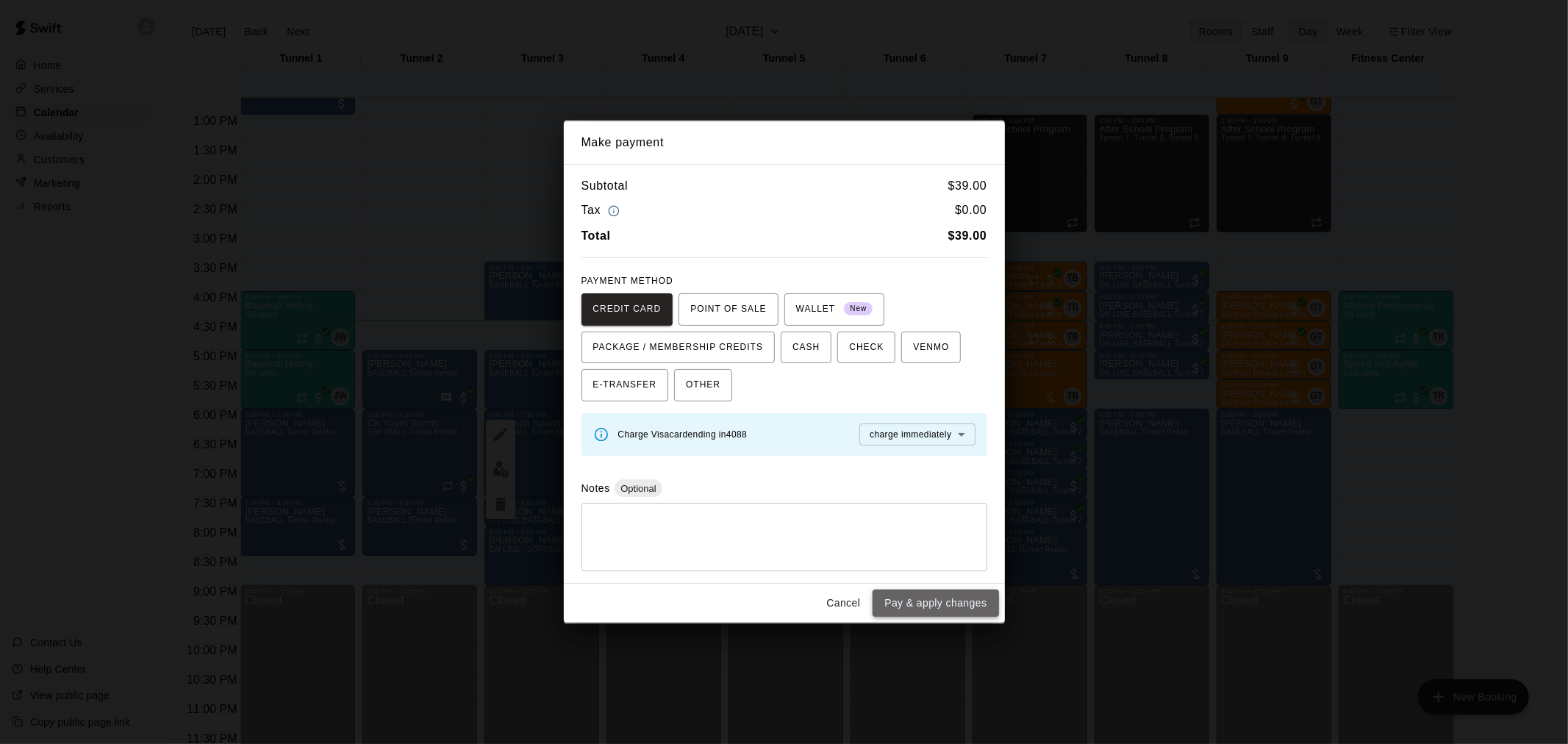
click at [953, 606] on button "Pay & apply changes" at bounding box center [935, 604] width 125 height 27
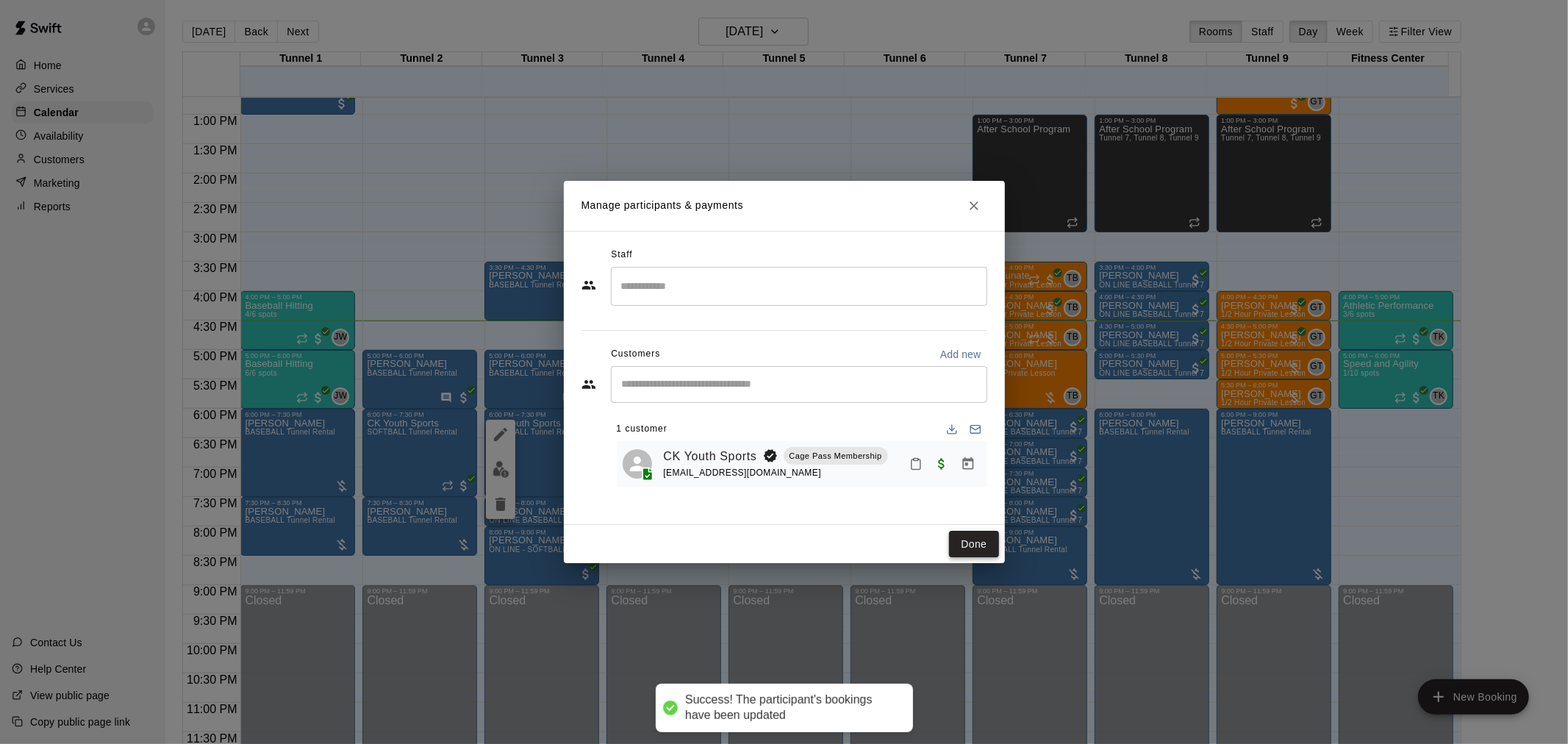
click at [968, 542] on button "Done" at bounding box center [974, 544] width 49 height 27
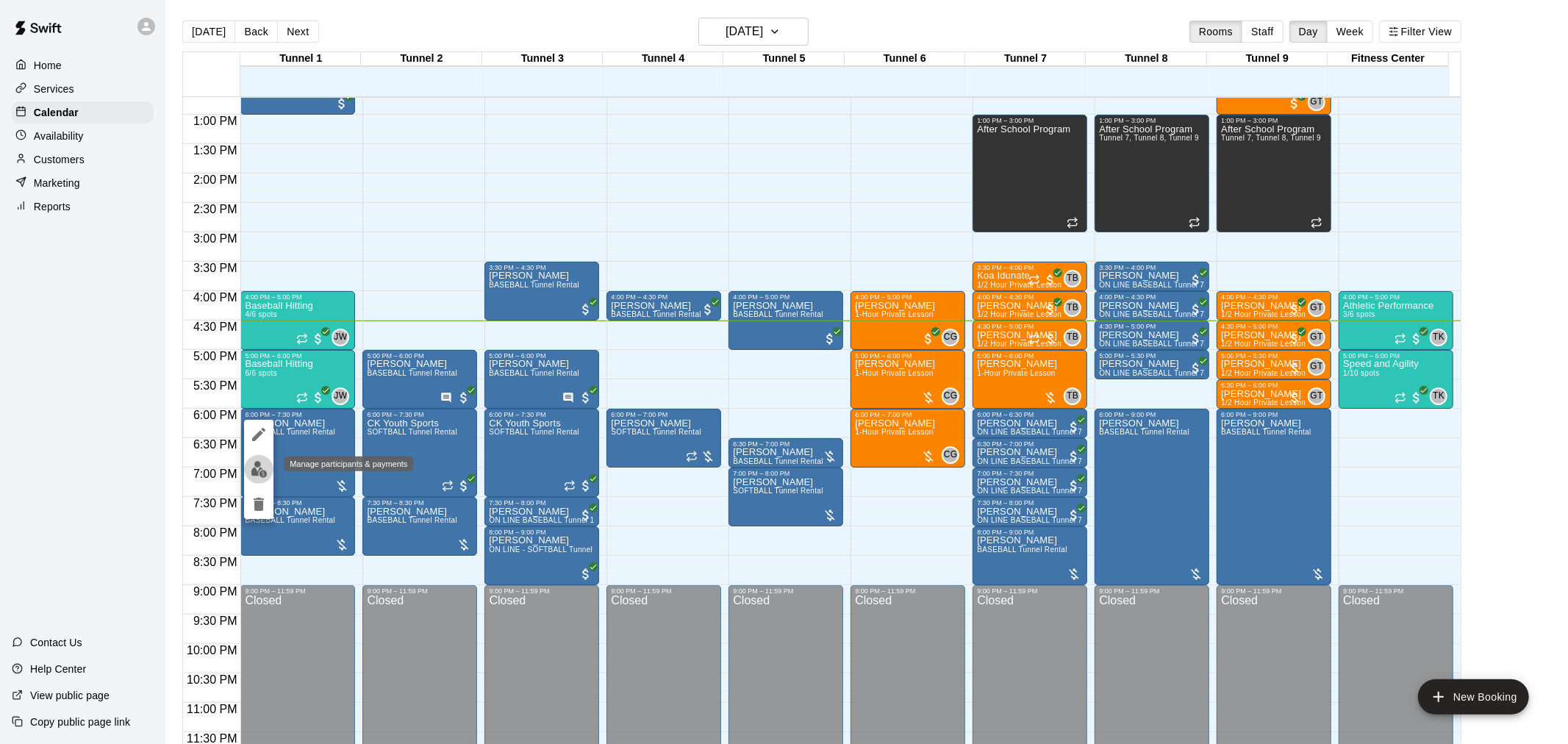
click at [263, 466] on img "edit" at bounding box center [259, 469] width 17 height 17
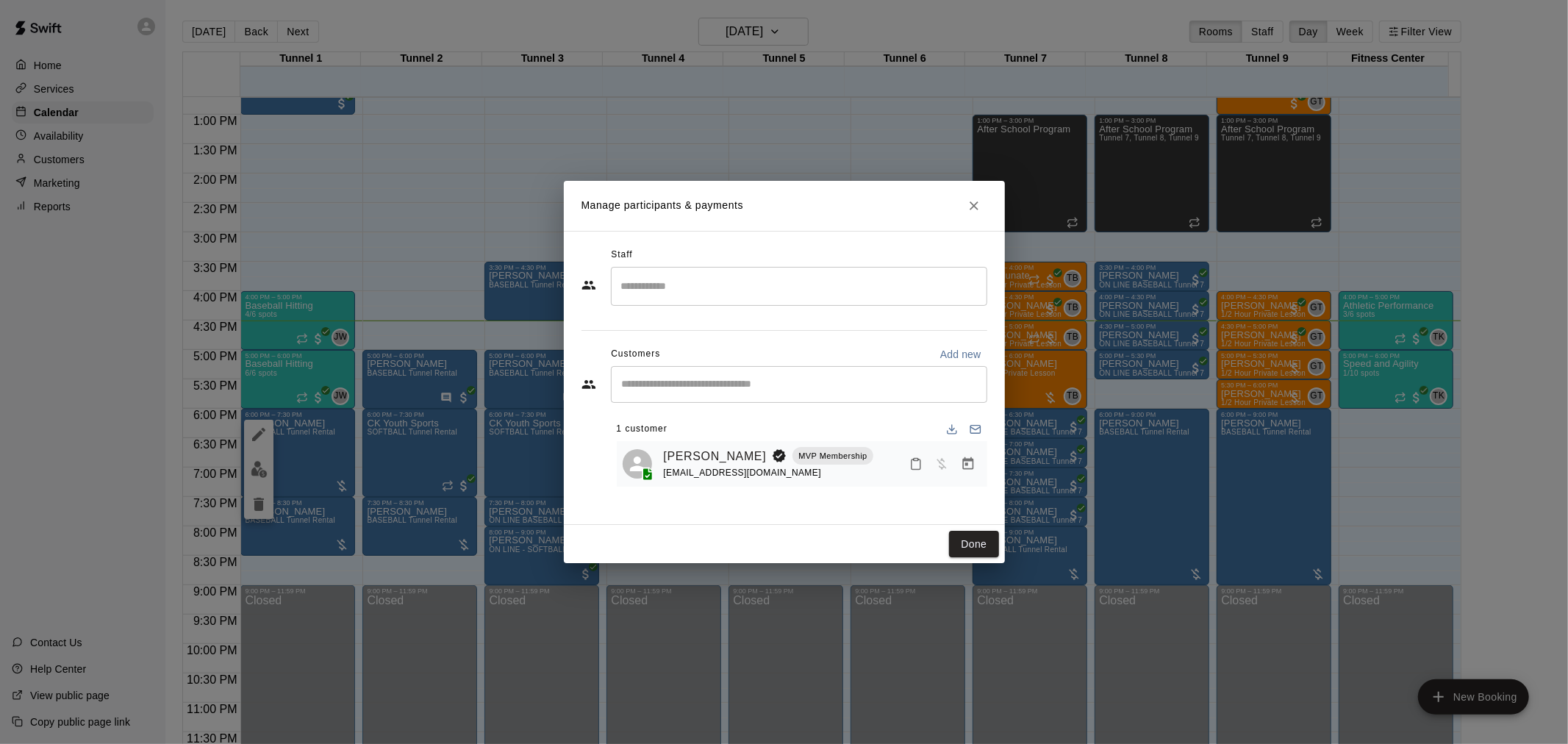
click at [967, 469] on icon "Manage bookings & payment" at bounding box center [968, 464] width 11 height 12
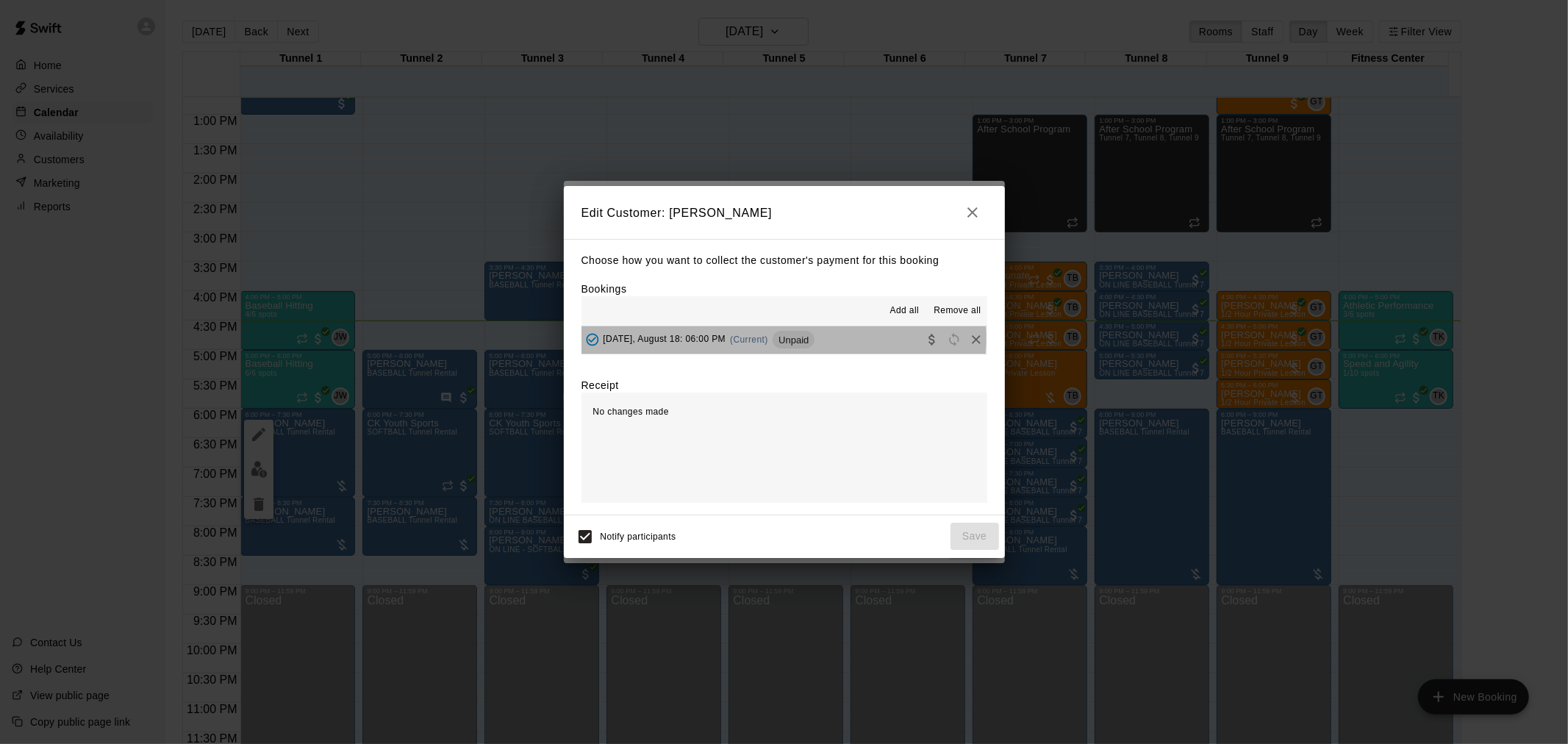
click at [784, 339] on span "Unpaid" at bounding box center [793, 340] width 42 height 11
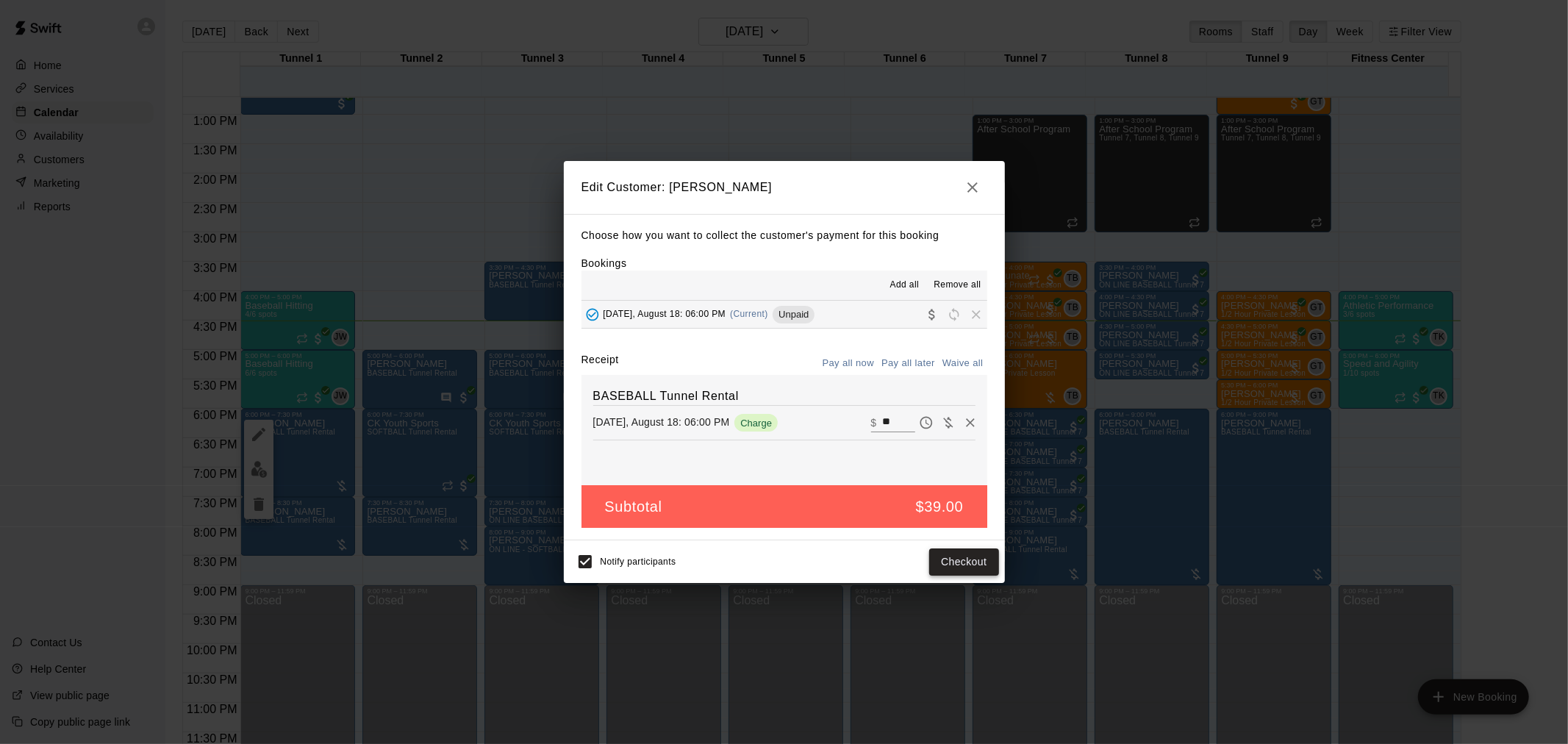
click at [958, 553] on button "Checkout" at bounding box center [964, 562] width 69 height 27
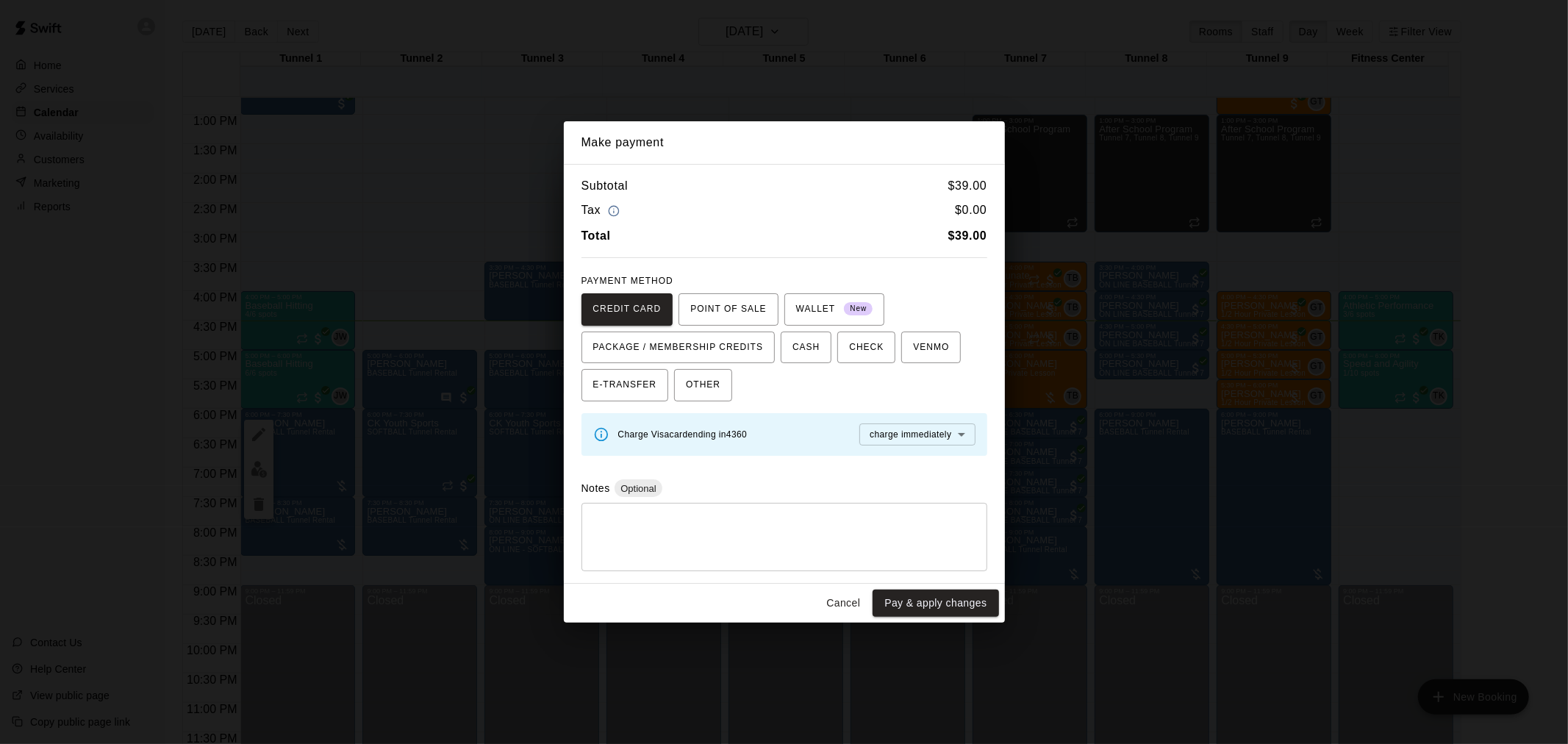
click at [908, 590] on div "Cancel Pay & apply changes" at bounding box center [784, 604] width 441 height 39
click at [906, 602] on button "Pay & apply changes" at bounding box center [935, 604] width 125 height 27
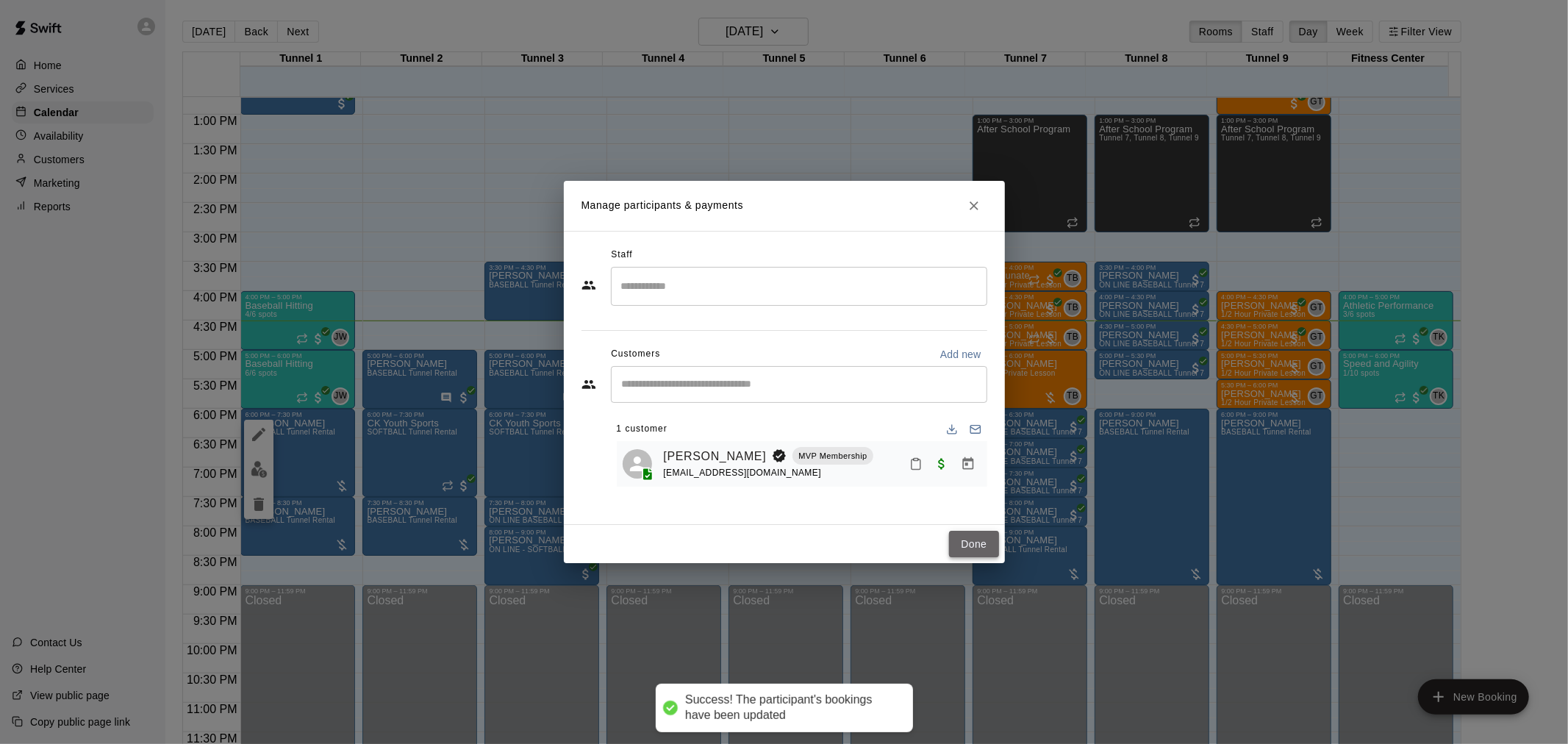
click at [973, 543] on button "Done" at bounding box center [974, 544] width 49 height 27
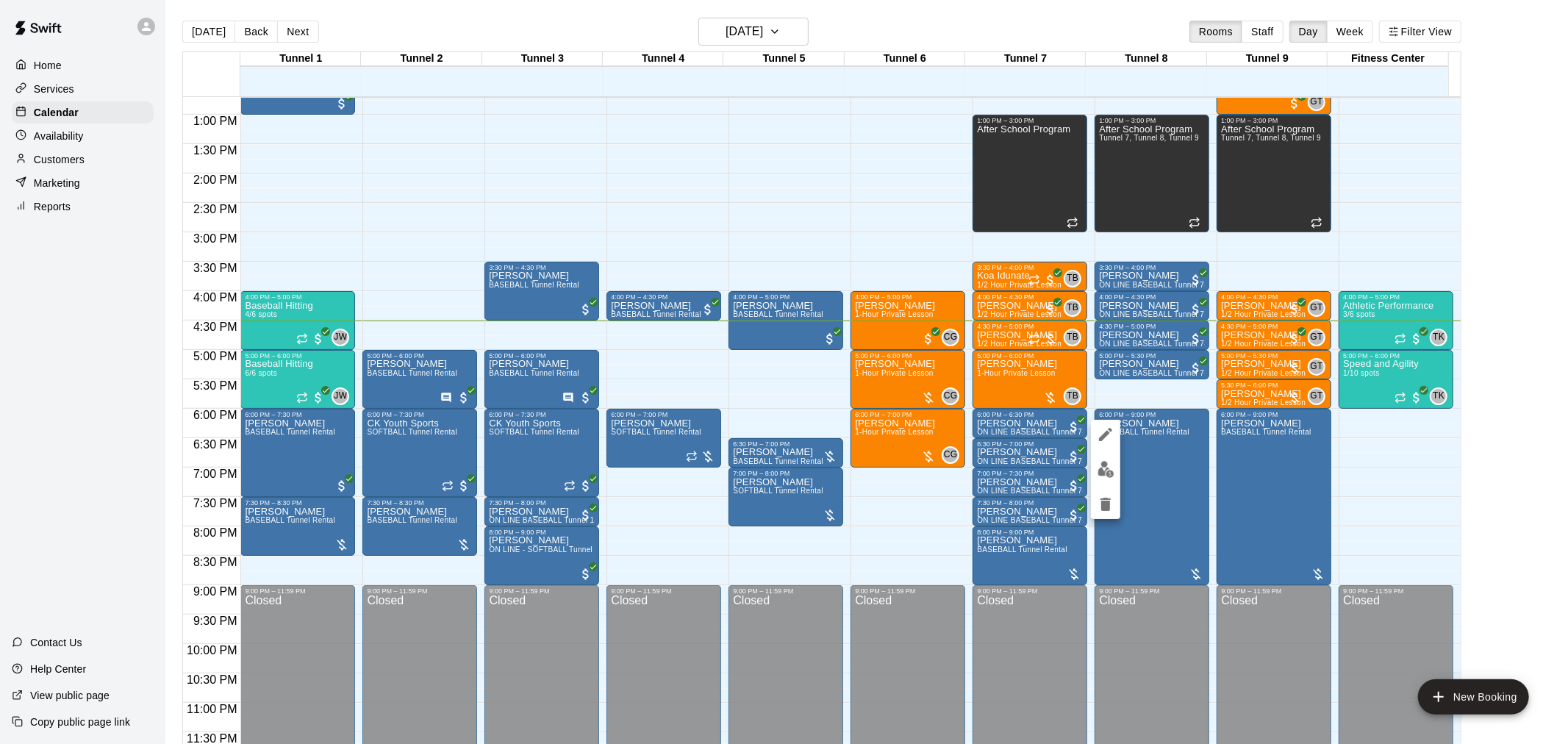
click at [972, 546] on div at bounding box center [784, 372] width 1568 height 744
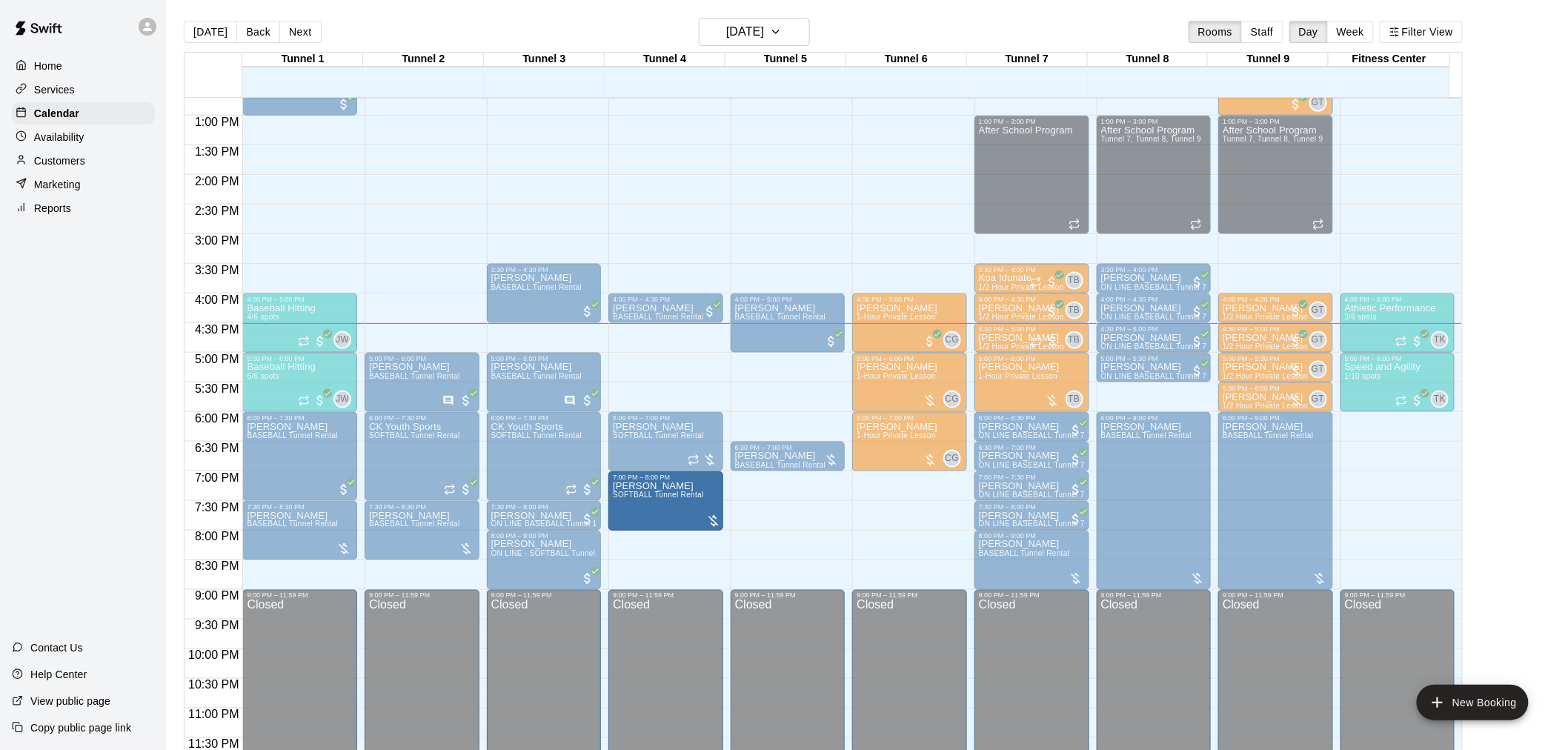
drag, startPoint x: 769, startPoint y: 499, endPoint x: 696, endPoint y: 504, distance: 73.2
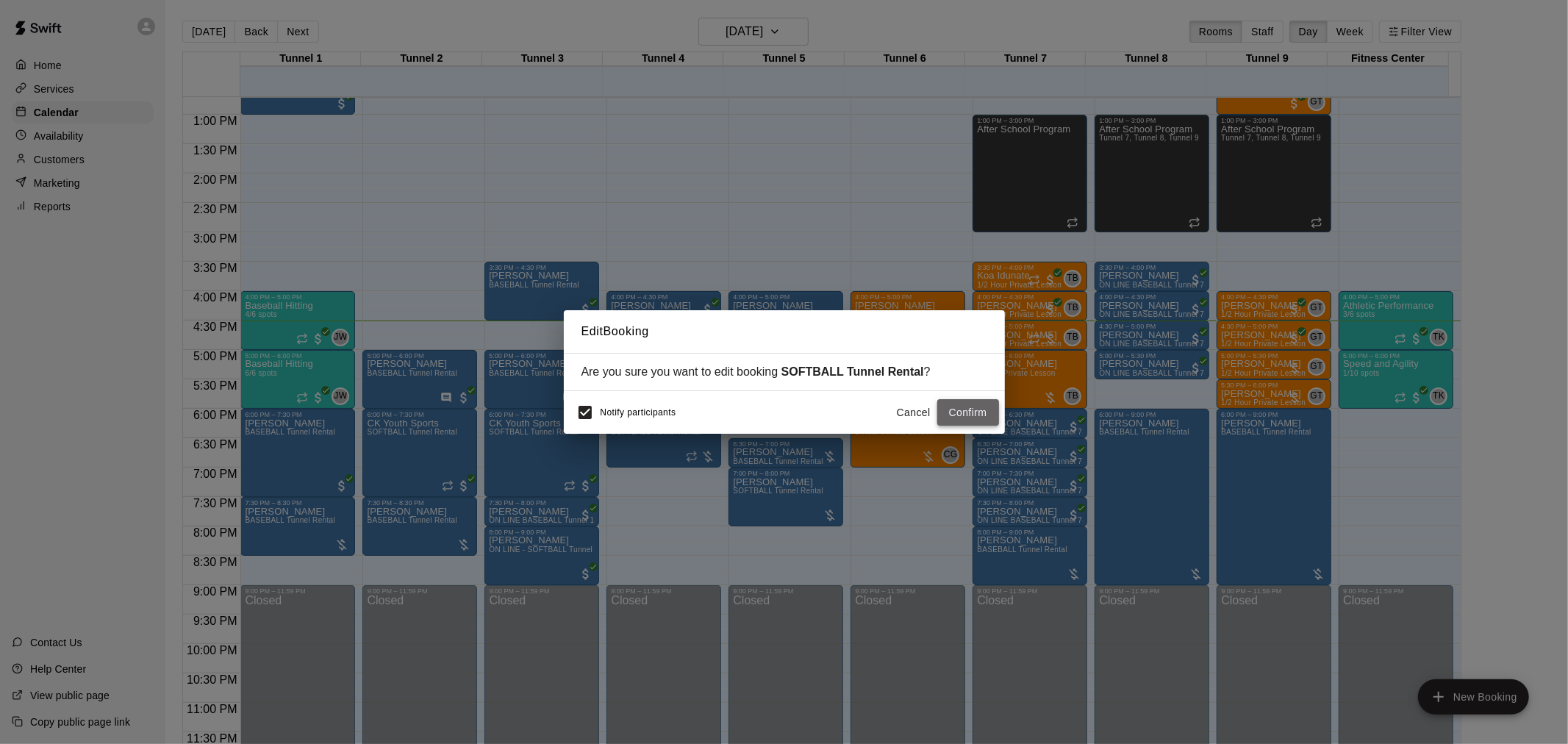
click at [966, 403] on button "Confirm" at bounding box center [968, 413] width 62 height 27
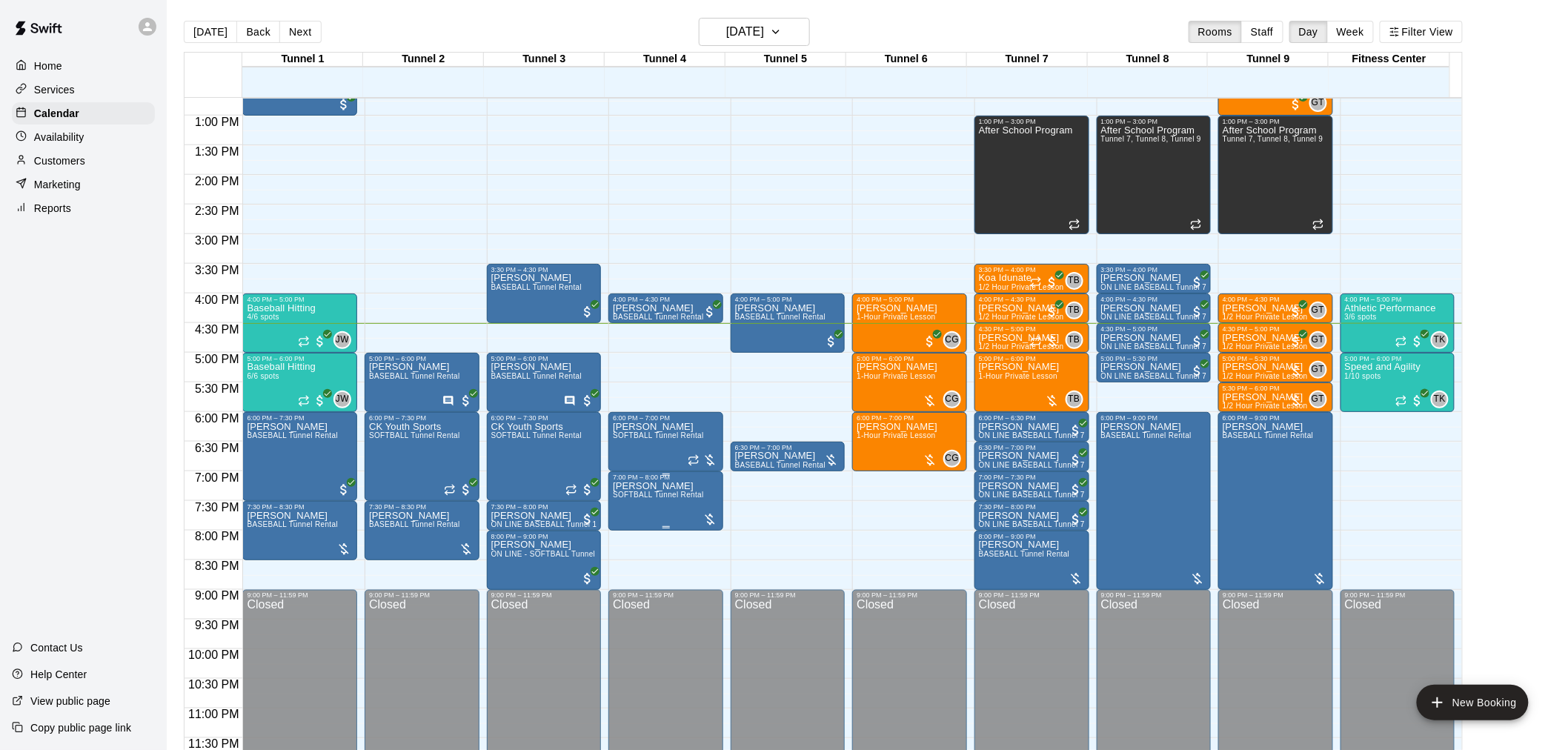
click at [664, 499] on span "SOFTBALL Tunnel Rental" at bounding box center [658, 494] width 91 height 8
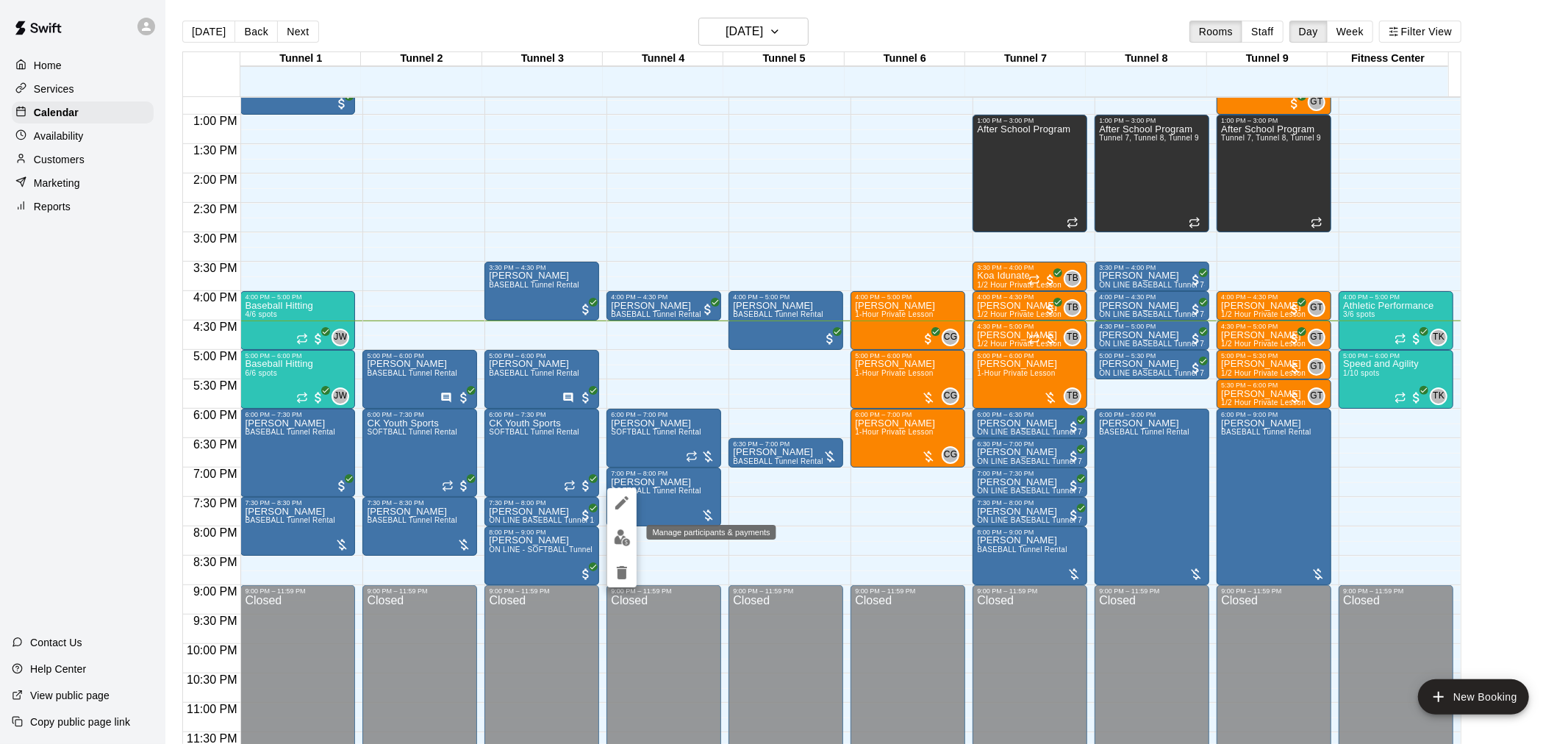
click at [622, 542] on img "edit" at bounding box center [622, 537] width 17 height 17
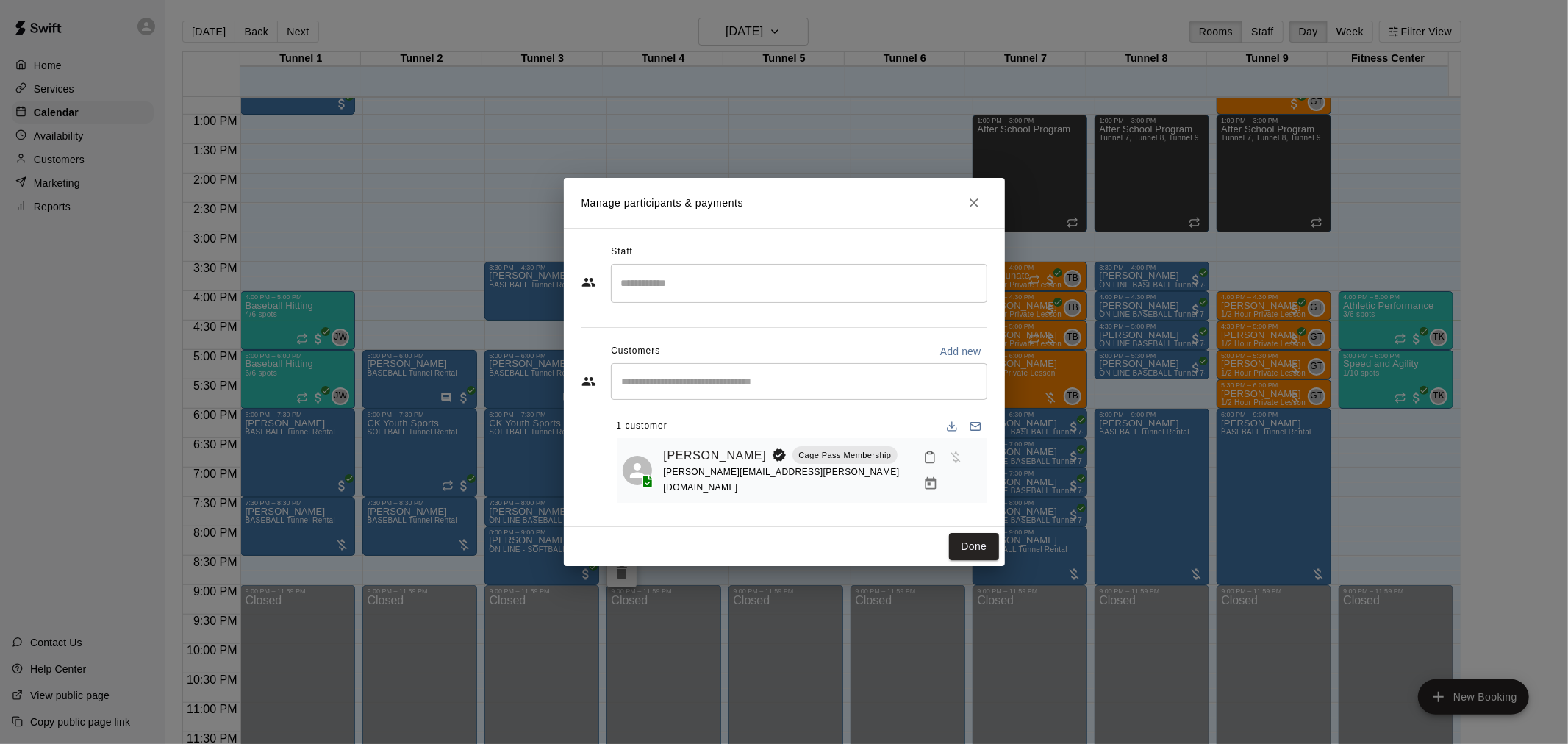
click at [944, 471] on button "Manage bookings & payment" at bounding box center [931, 484] width 27 height 27
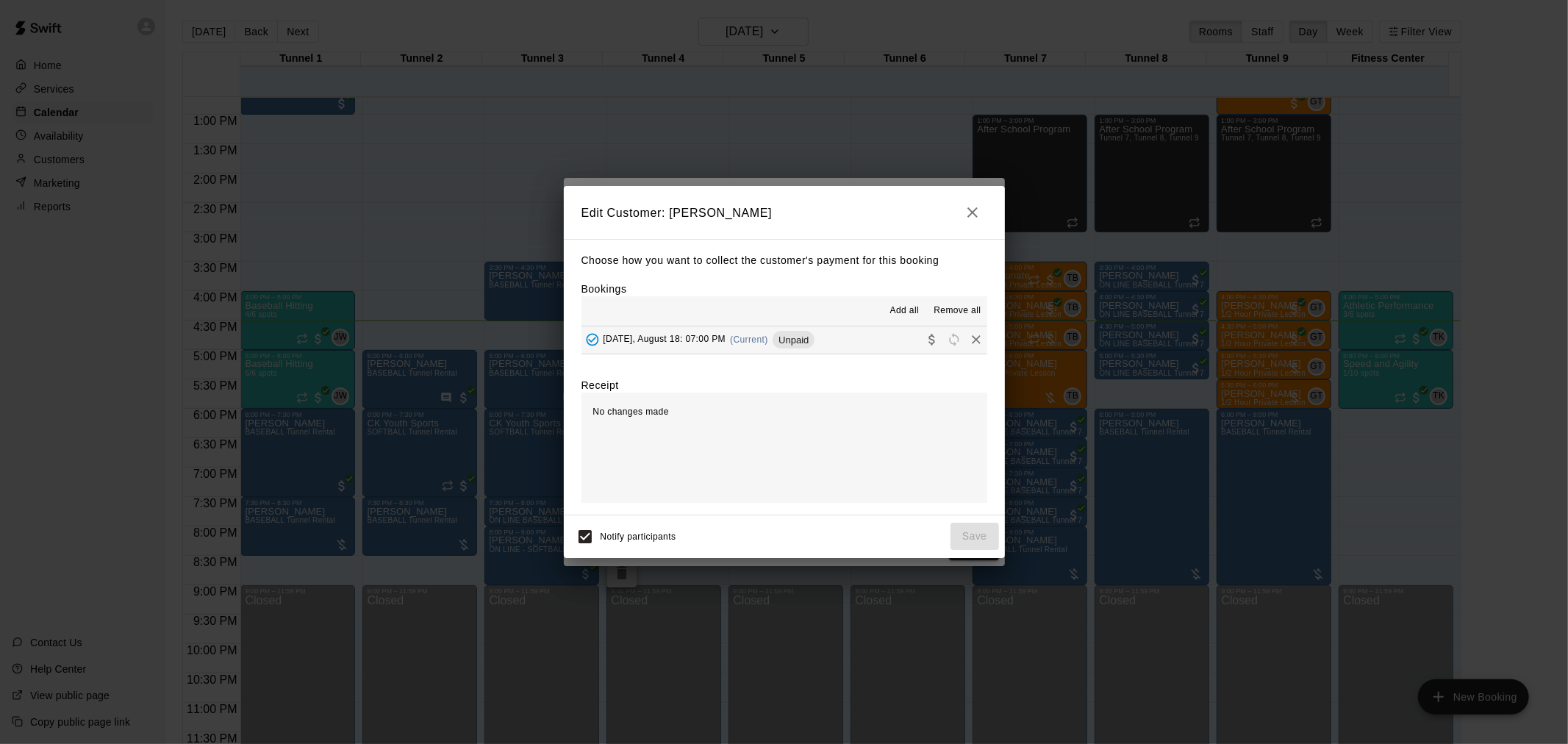
click at [822, 343] on button "[DATE], August 18: 07:00 PM (Current) Unpaid" at bounding box center [784, 340] width 405 height 27
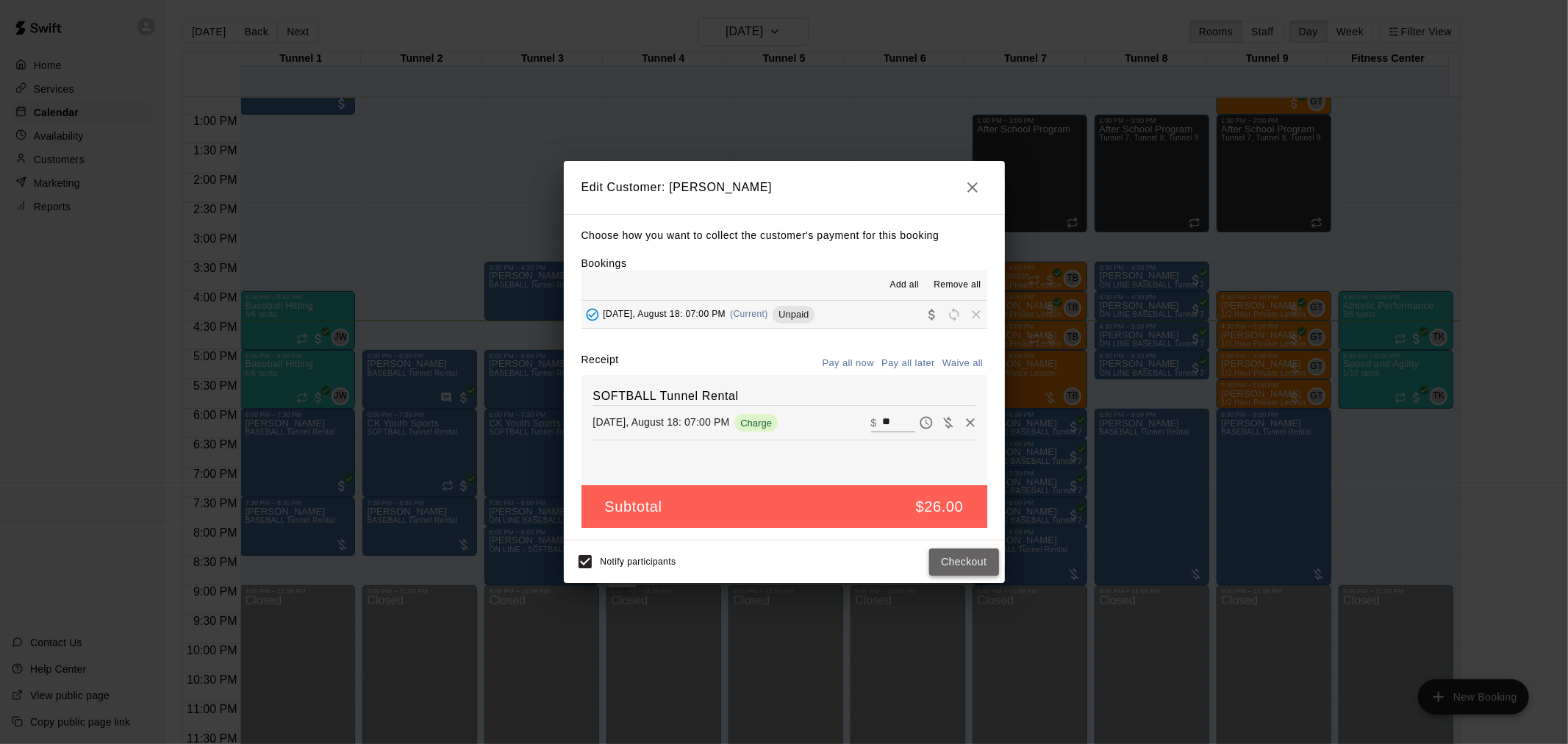
click at [962, 557] on button "Checkout" at bounding box center [964, 562] width 69 height 27
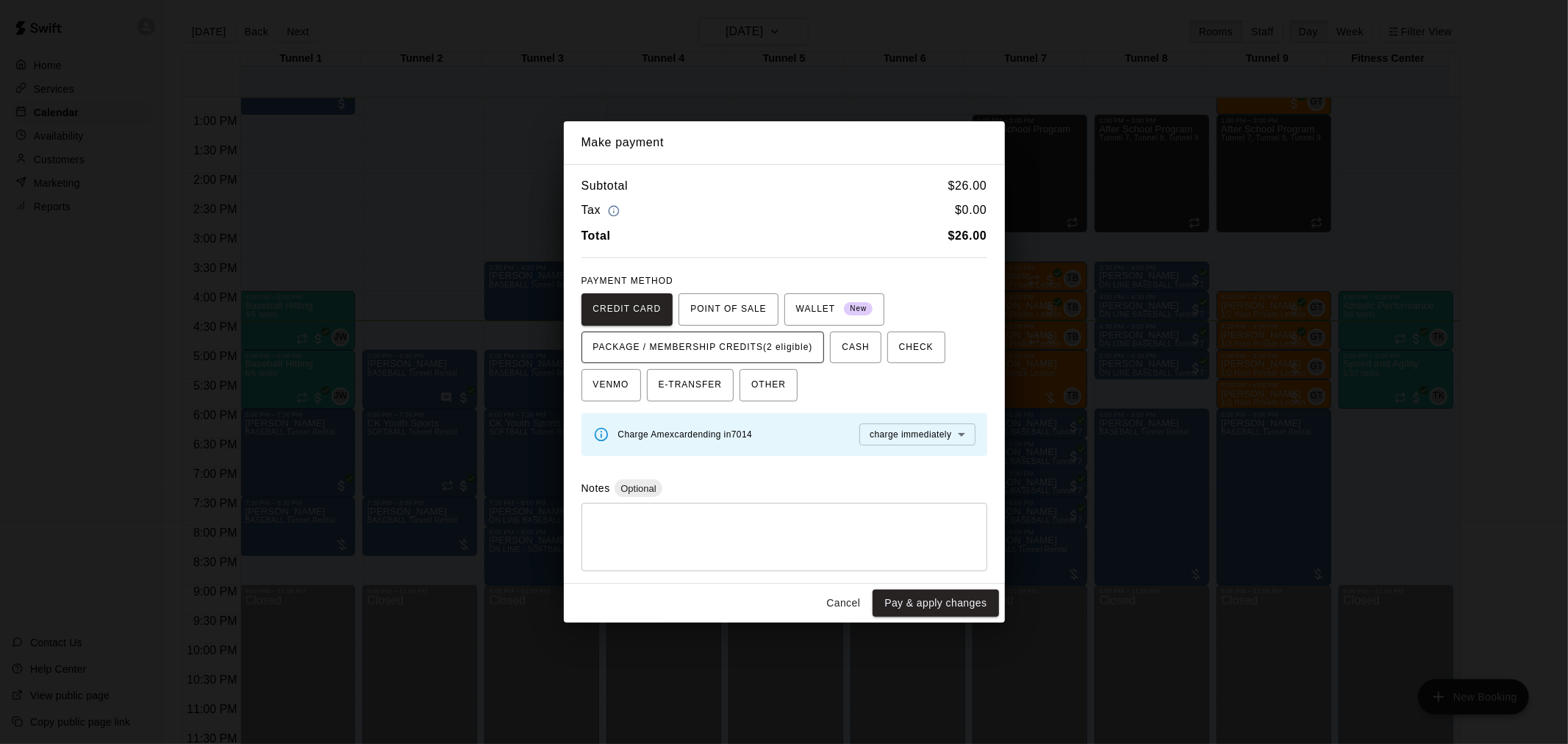
click at [735, 351] on span "PACKAGE / MEMBERSHIP CREDITS (2 eligible)" at bounding box center [703, 347] width 220 height 24
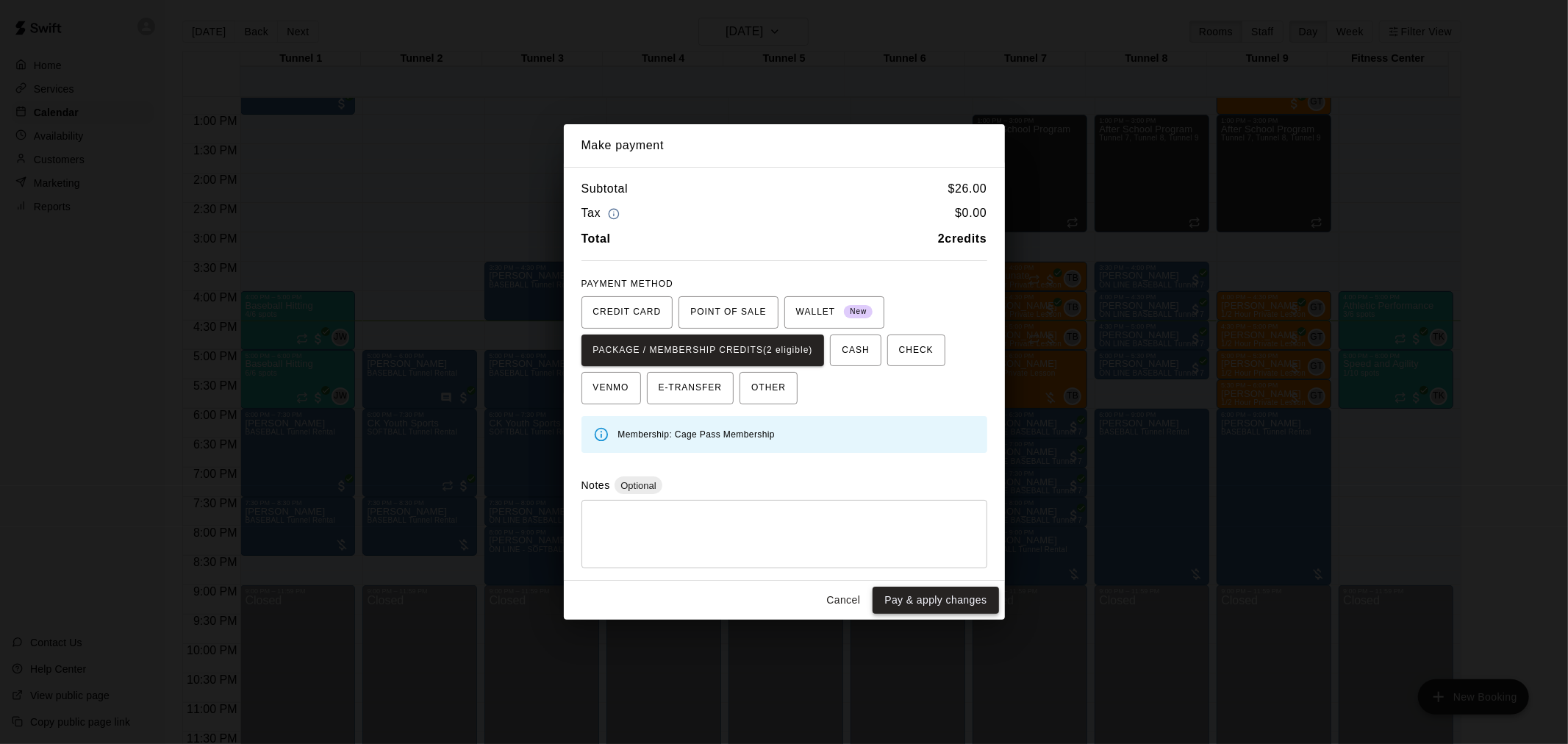
click at [932, 591] on button "Pay & apply changes" at bounding box center [935, 600] width 125 height 27
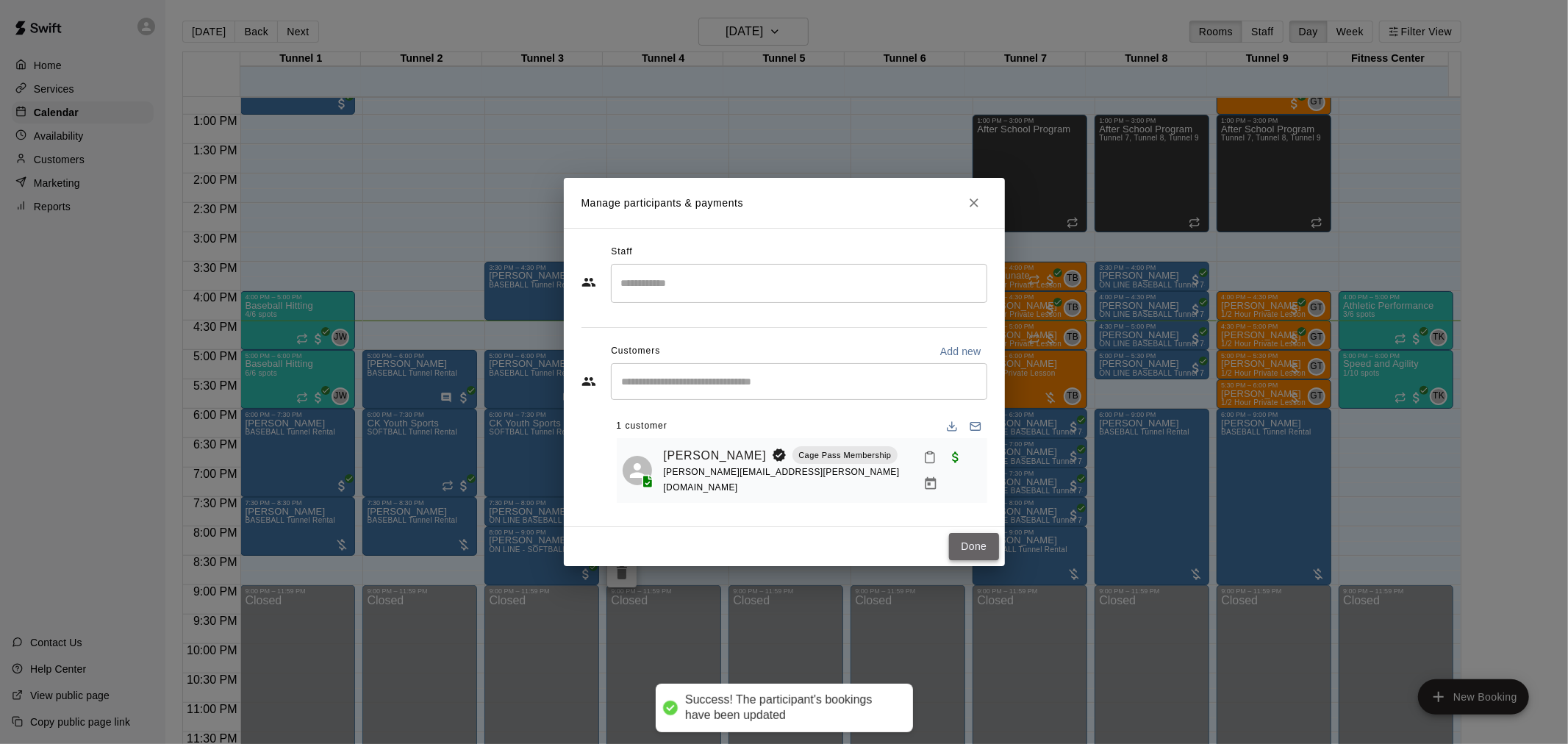
click at [974, 535] on button "Done" at bounding box center [974, 546] width 49 height 27
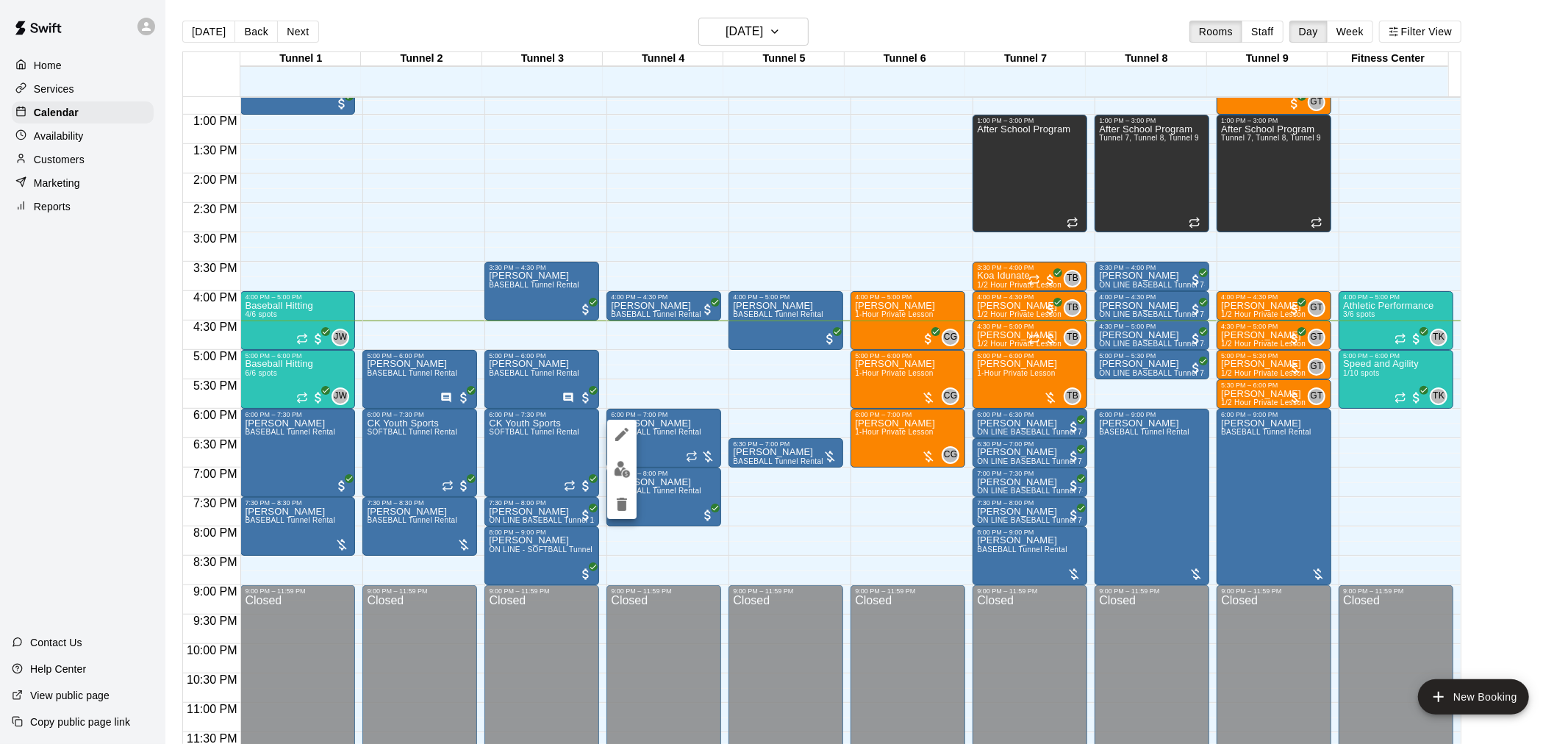
click at [729, 402] on div at bounding box center [784, 372] width 1568 height 744
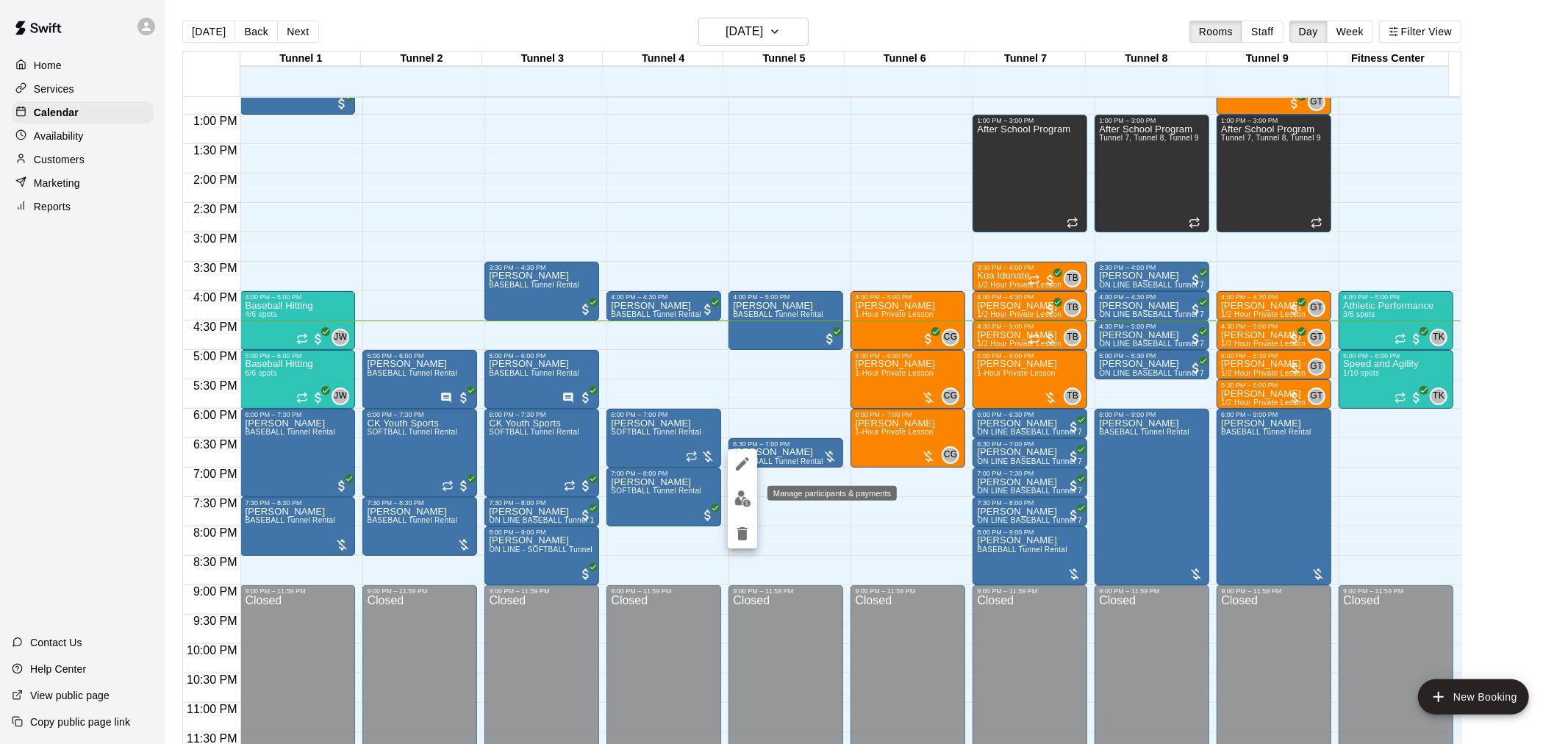
click at [745, 494] on img "edit" at bounding box center [743, 498] width 17 height 17
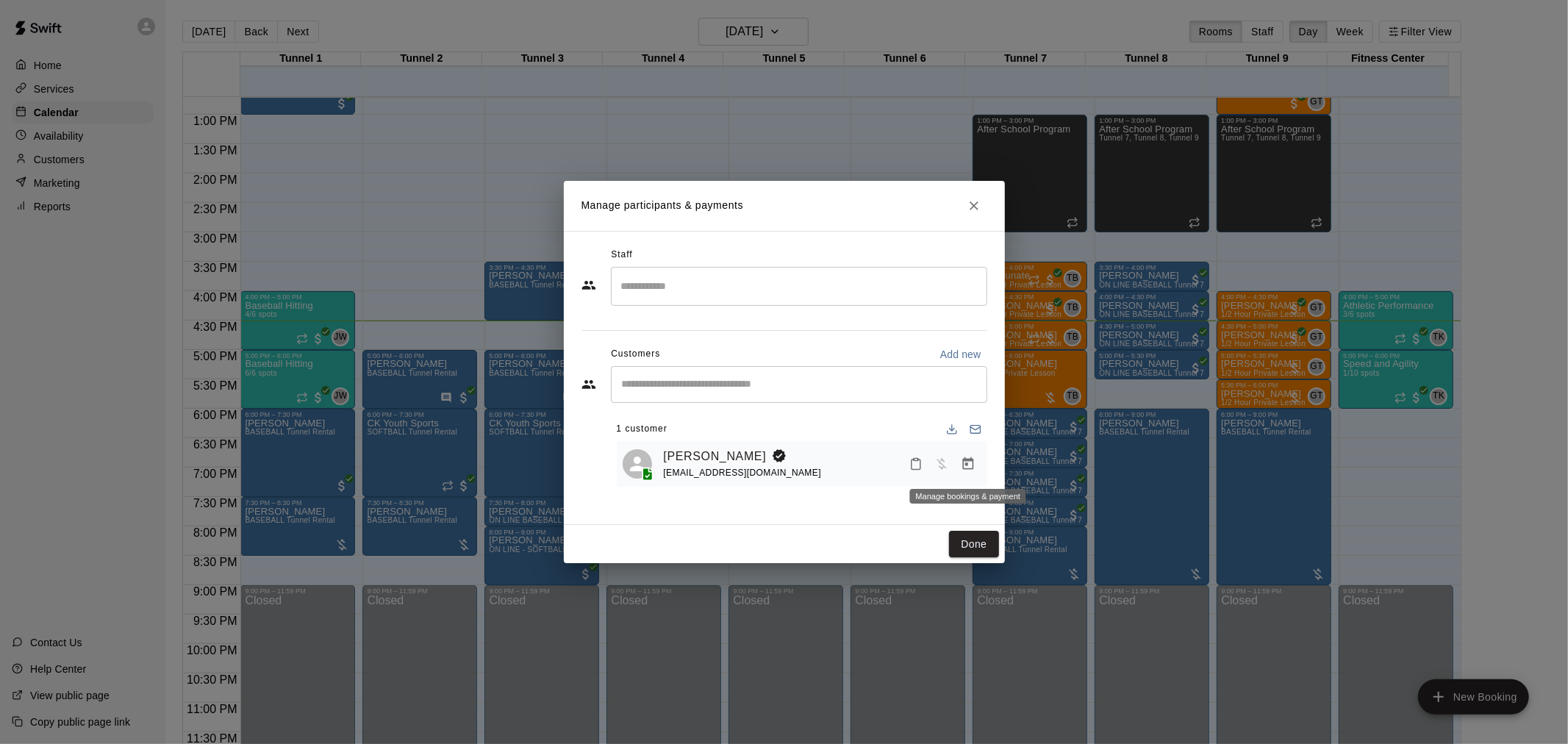
click at [972, 468] on icon "Manage bookings & payment" at bounding box center [968, 464] width 15 height 15
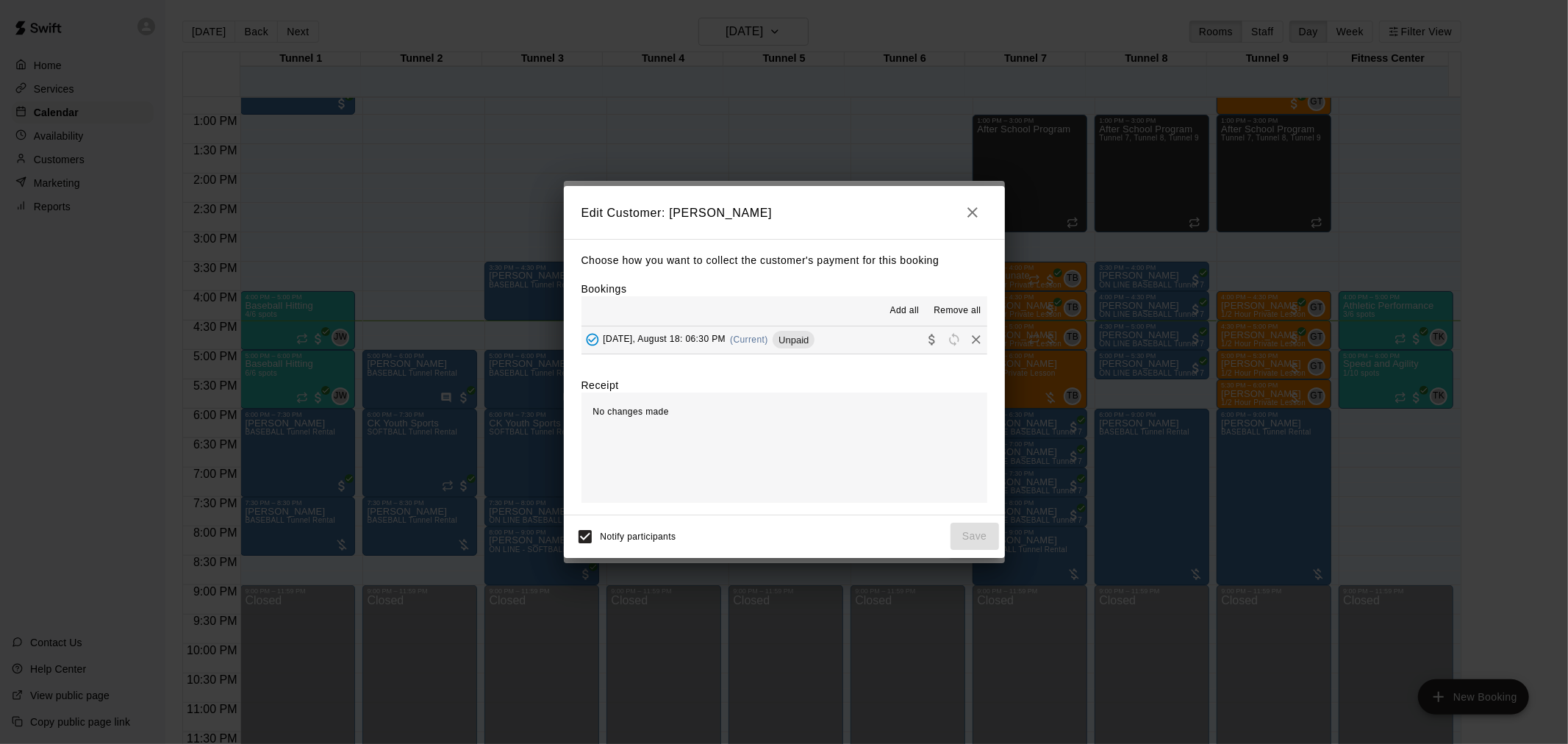
click at [832, 345] on button "[DATE], August 18: 06:30 PM (Current) Unpaid" at bounding box center [784, 340] width 405 height 27
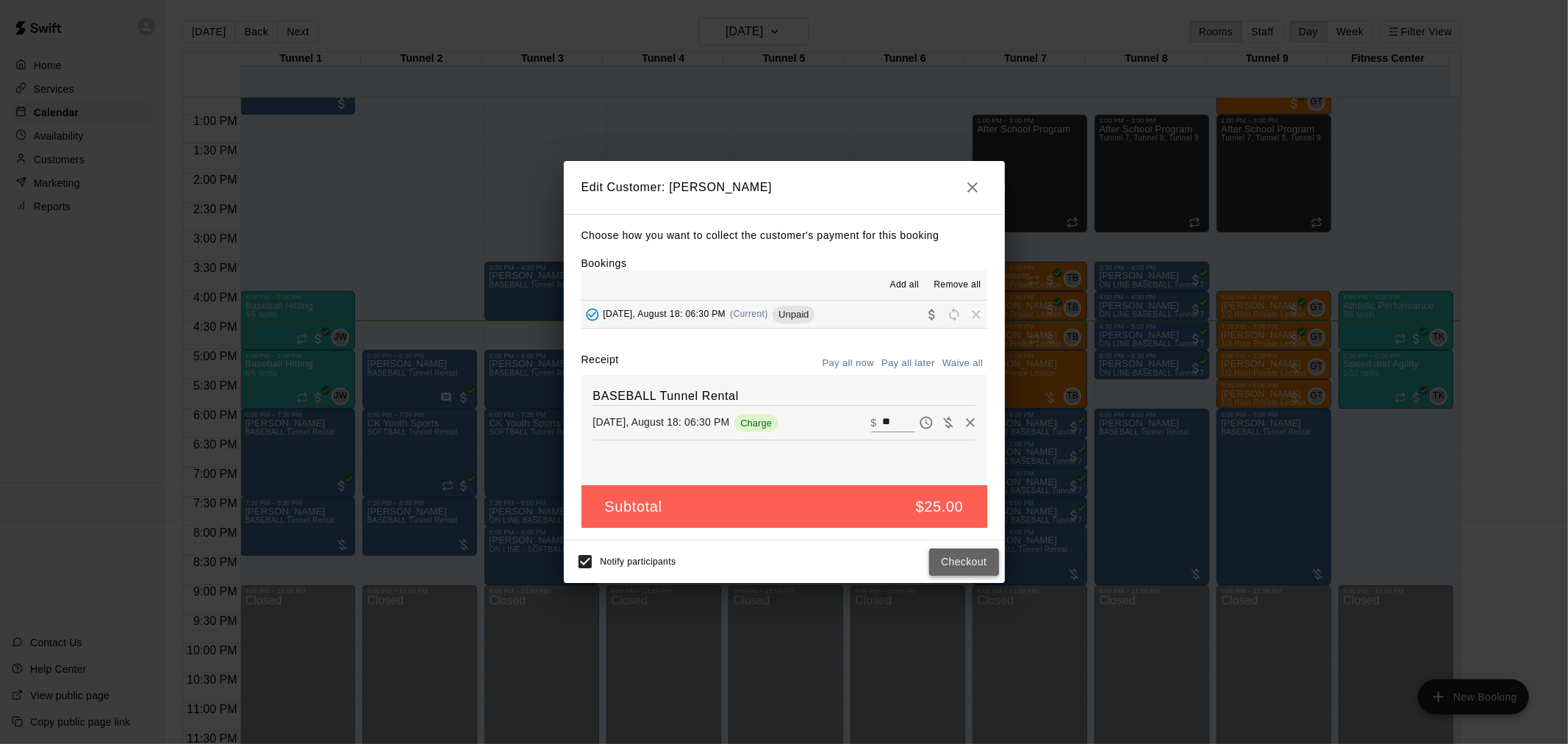
click at [960, 566] on button "Checkout" at bounding box center [964, 562] width 69 height 27
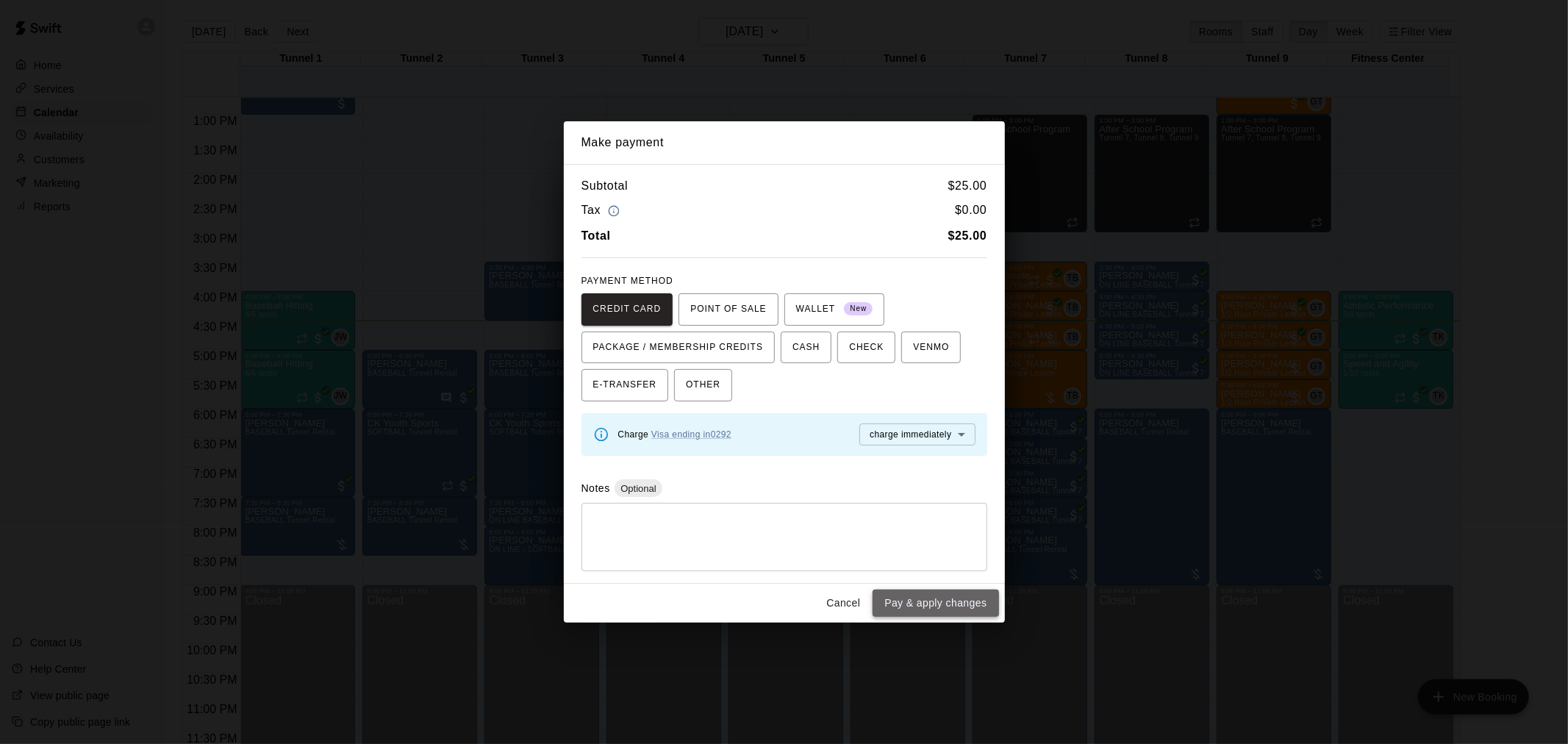
click at [924, 596] on button "Pay & apply changes" at bounding box center [935, 604] width 125 height 27
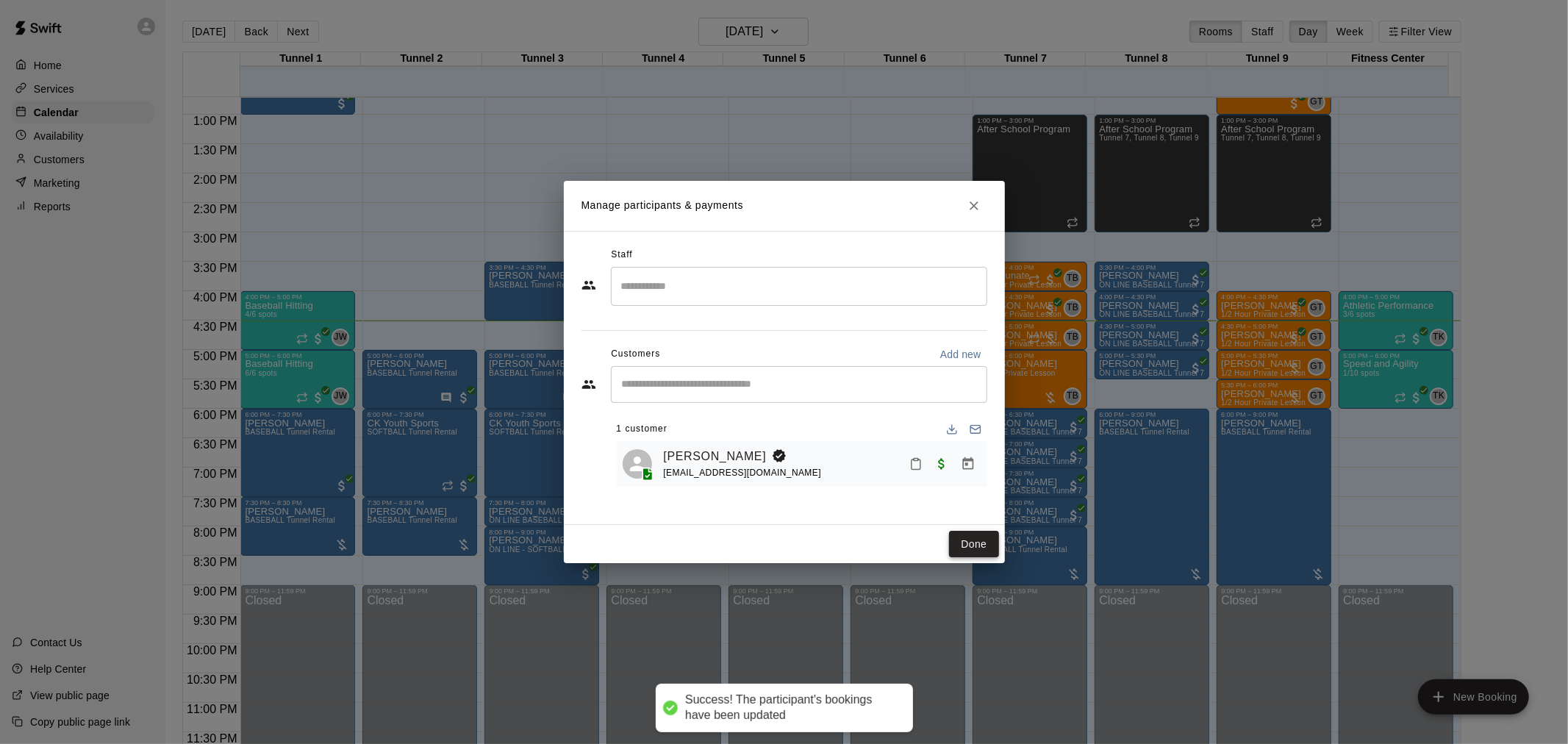
click at [958, 539] on button "Done" at bounding box center [974, 544] width 49 height 27
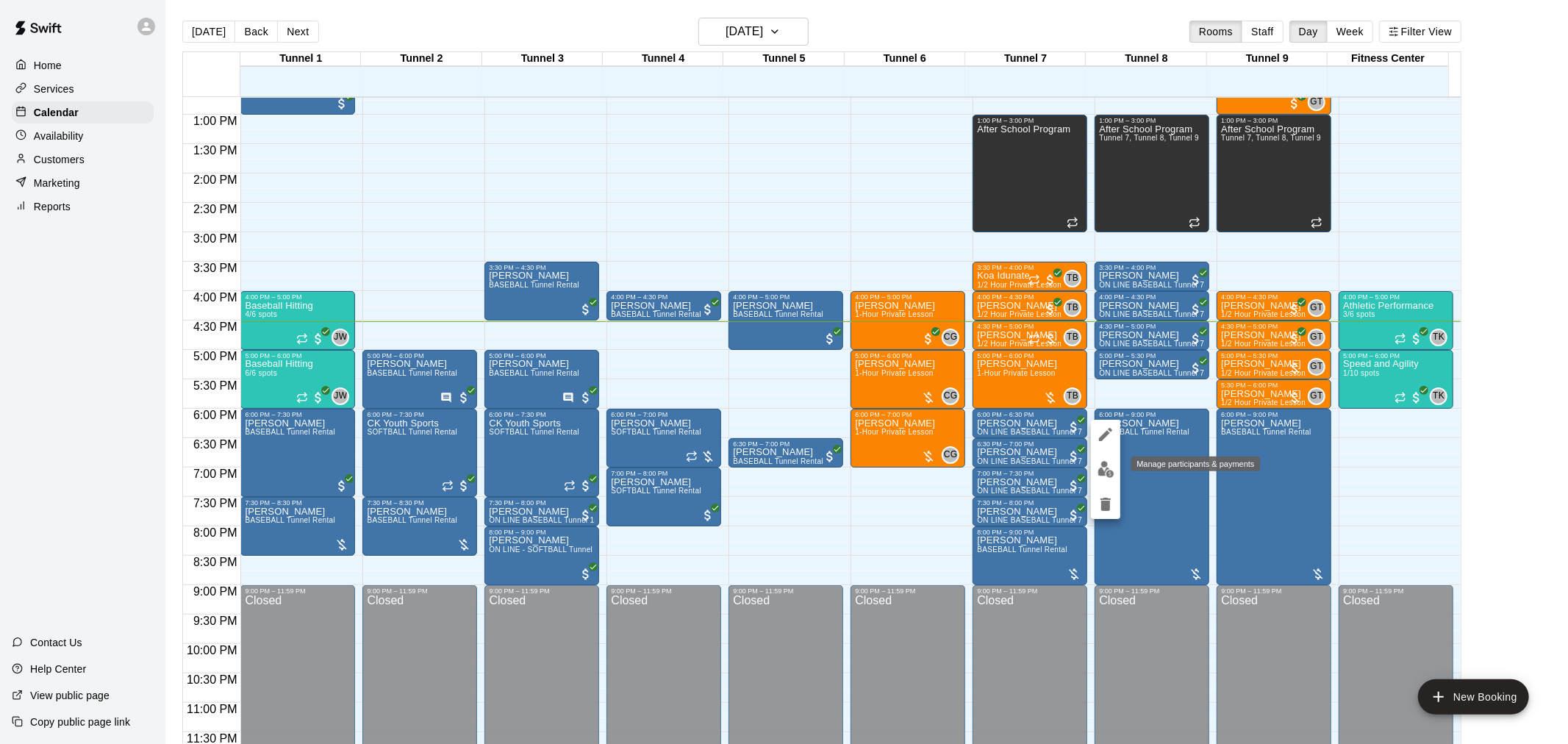
click at [1098, 473] on img "edit" at bounding box center [1106, 469] width 17 height 17
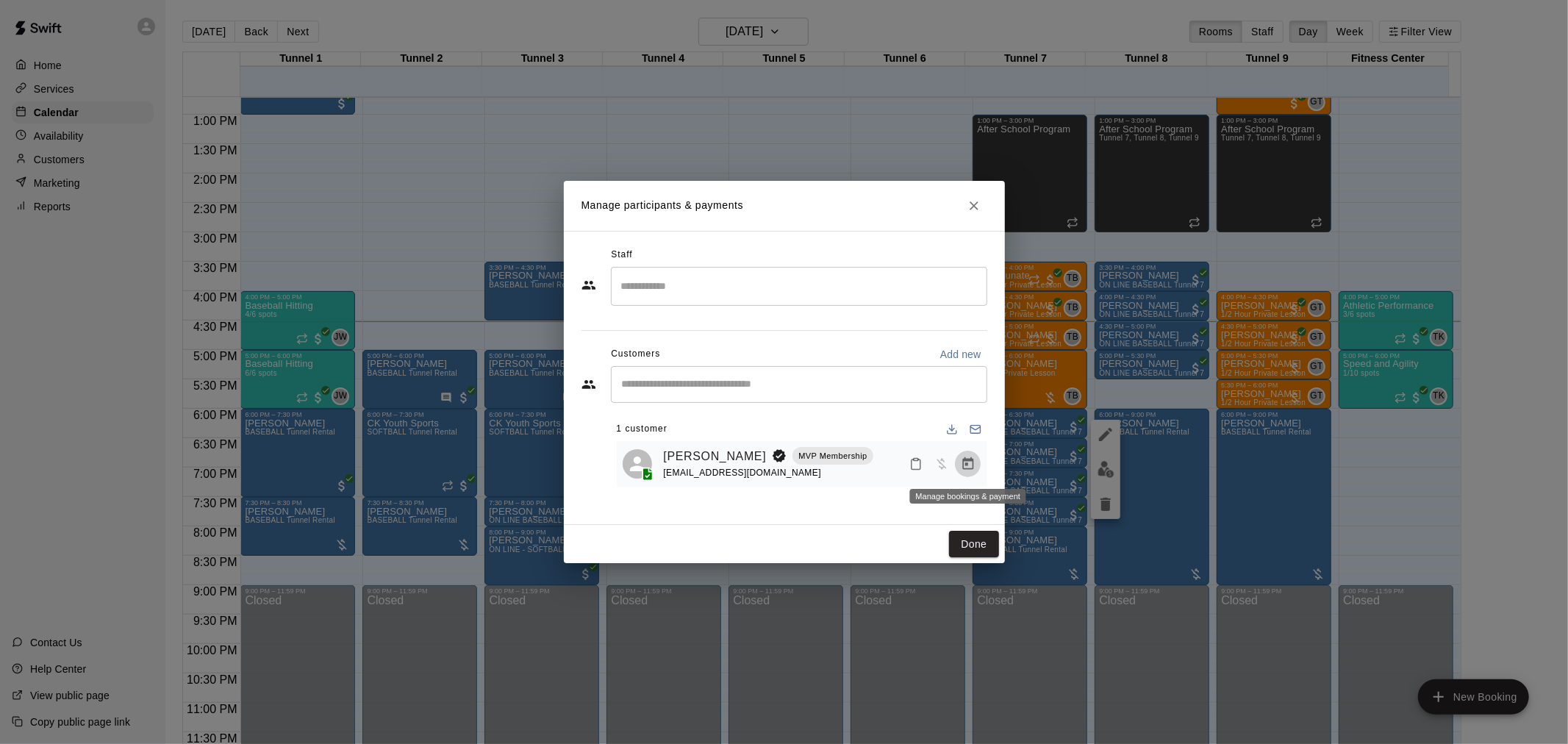
click at [964, 476] on button "Manage bookings & payment" at bounding box center [968, 464] width 27 height 27
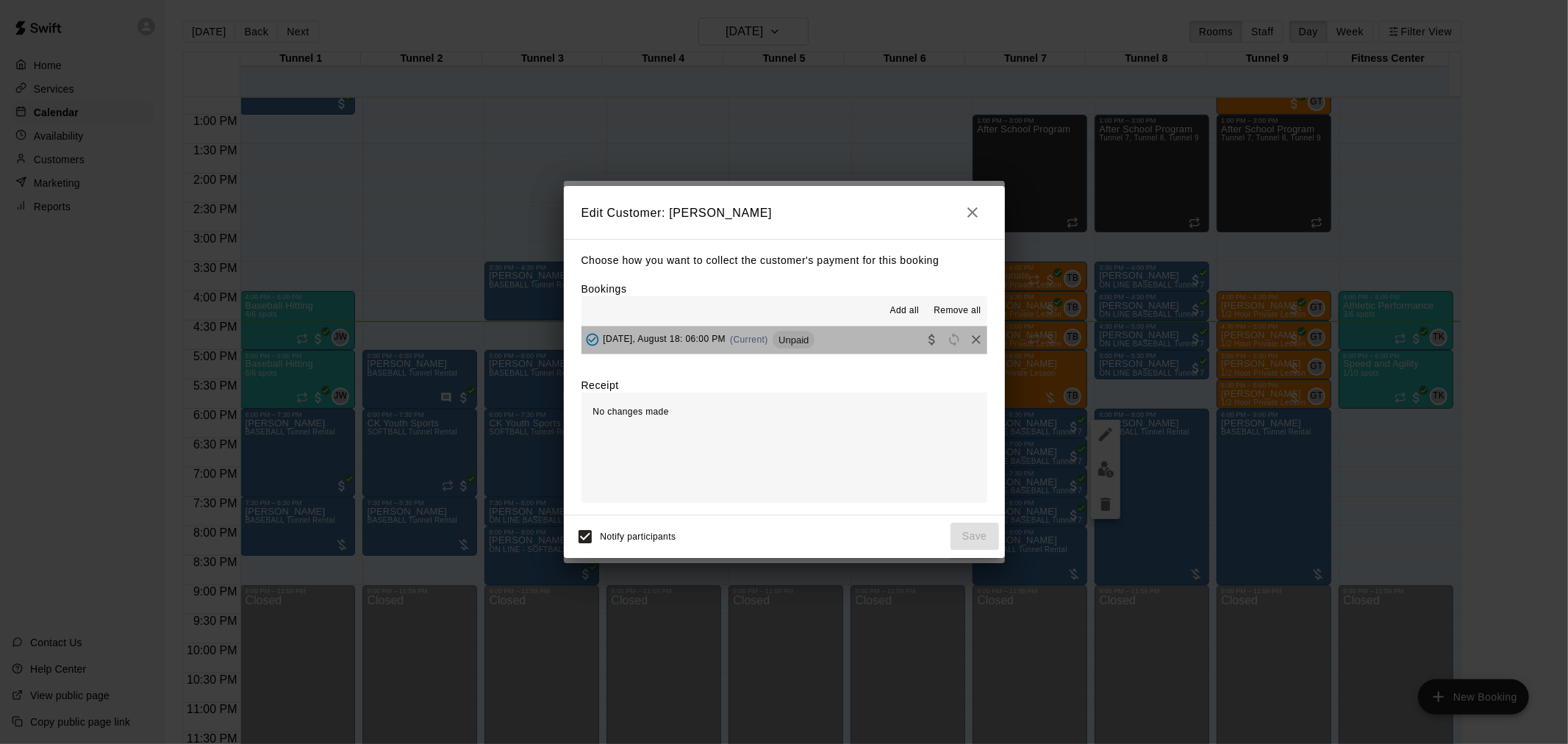
click at [849, 345] on button "[DATE], August 18: 06:00 PM (Current) Unpaid" at bounding box center [784, 340] width 405 height 27
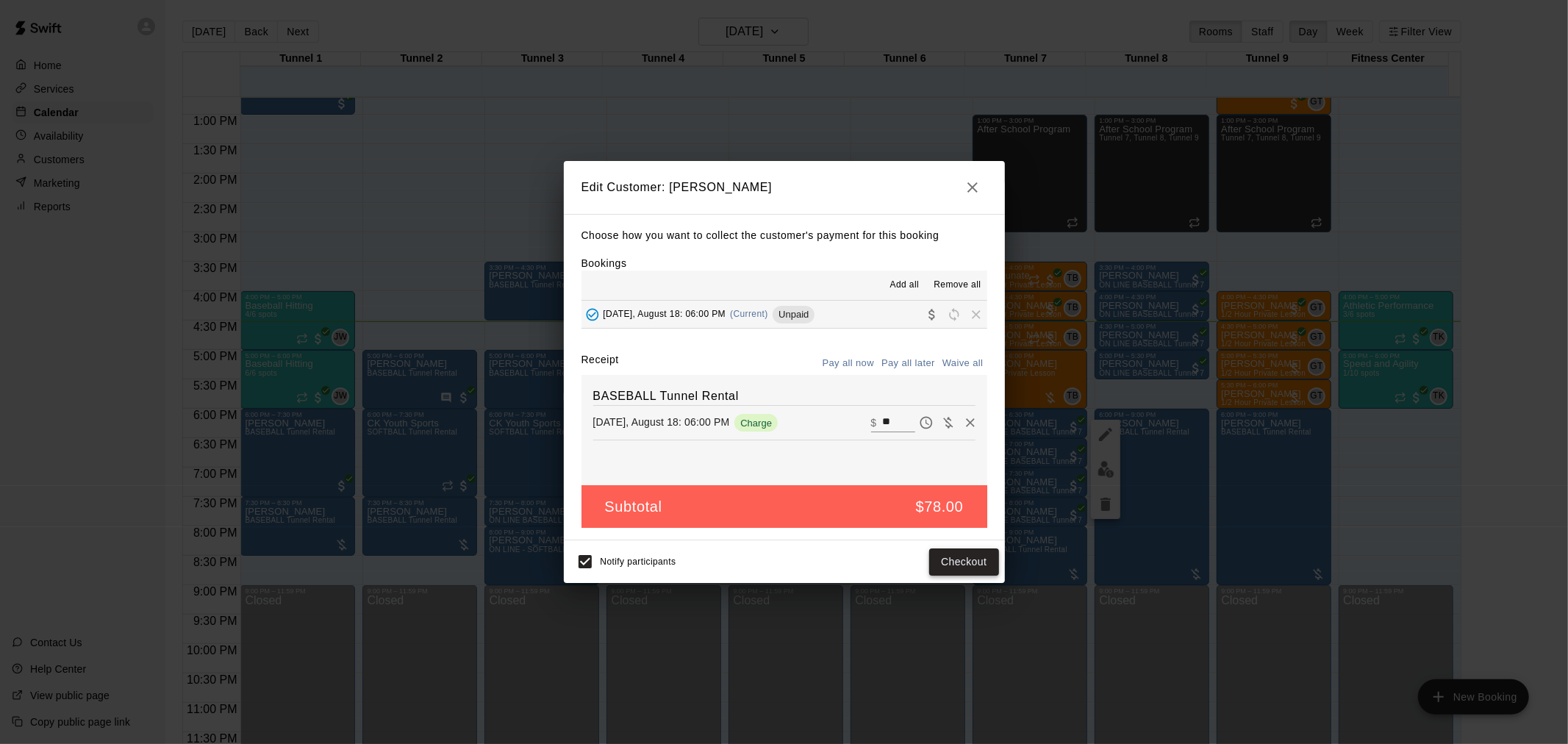
click at [973, 559] on button "Checkout" at bounding box center [964, 562] width 69 height 27
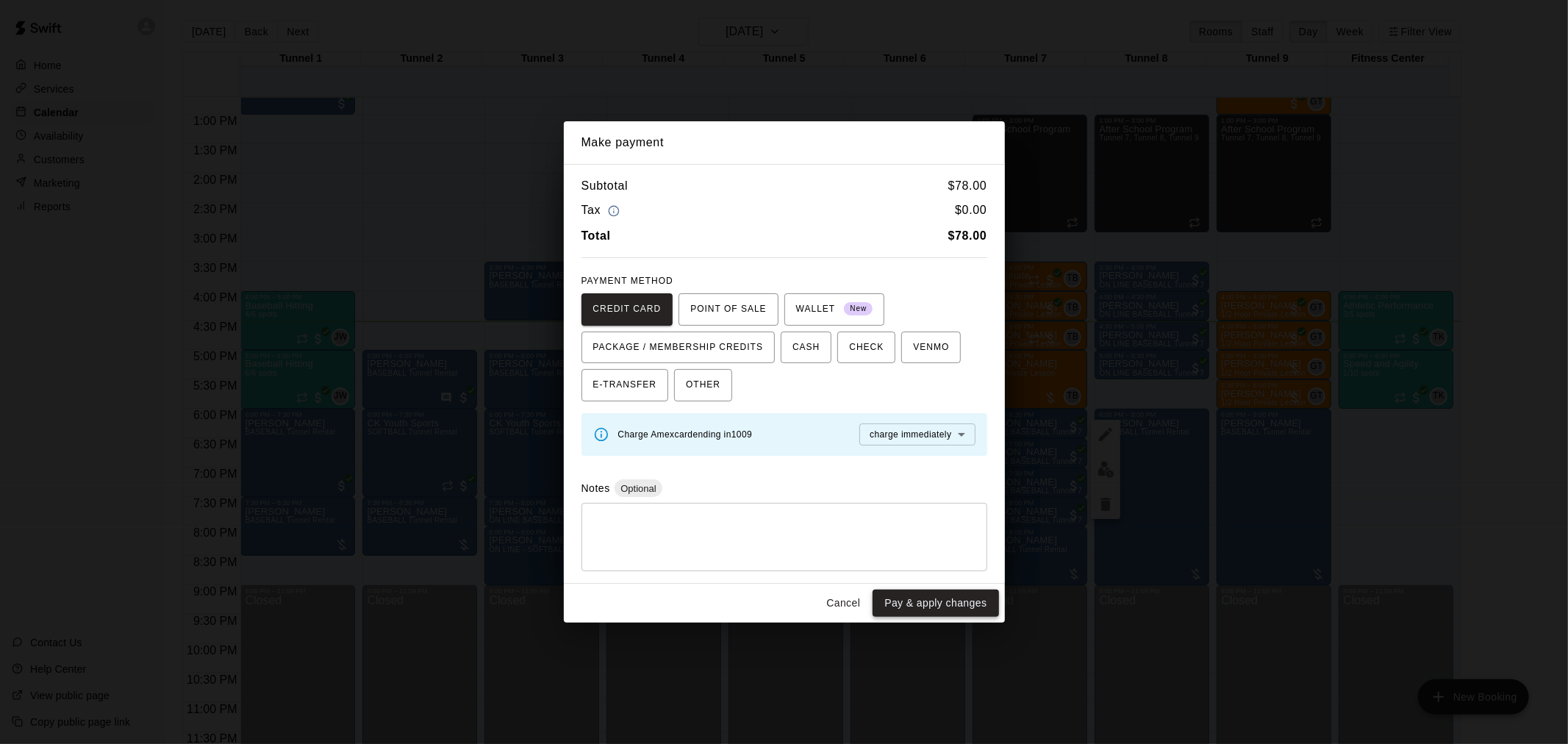
click at [914, 596] on button "Pay & apply changes" at bounding box center [935, 604] width 125 height 27
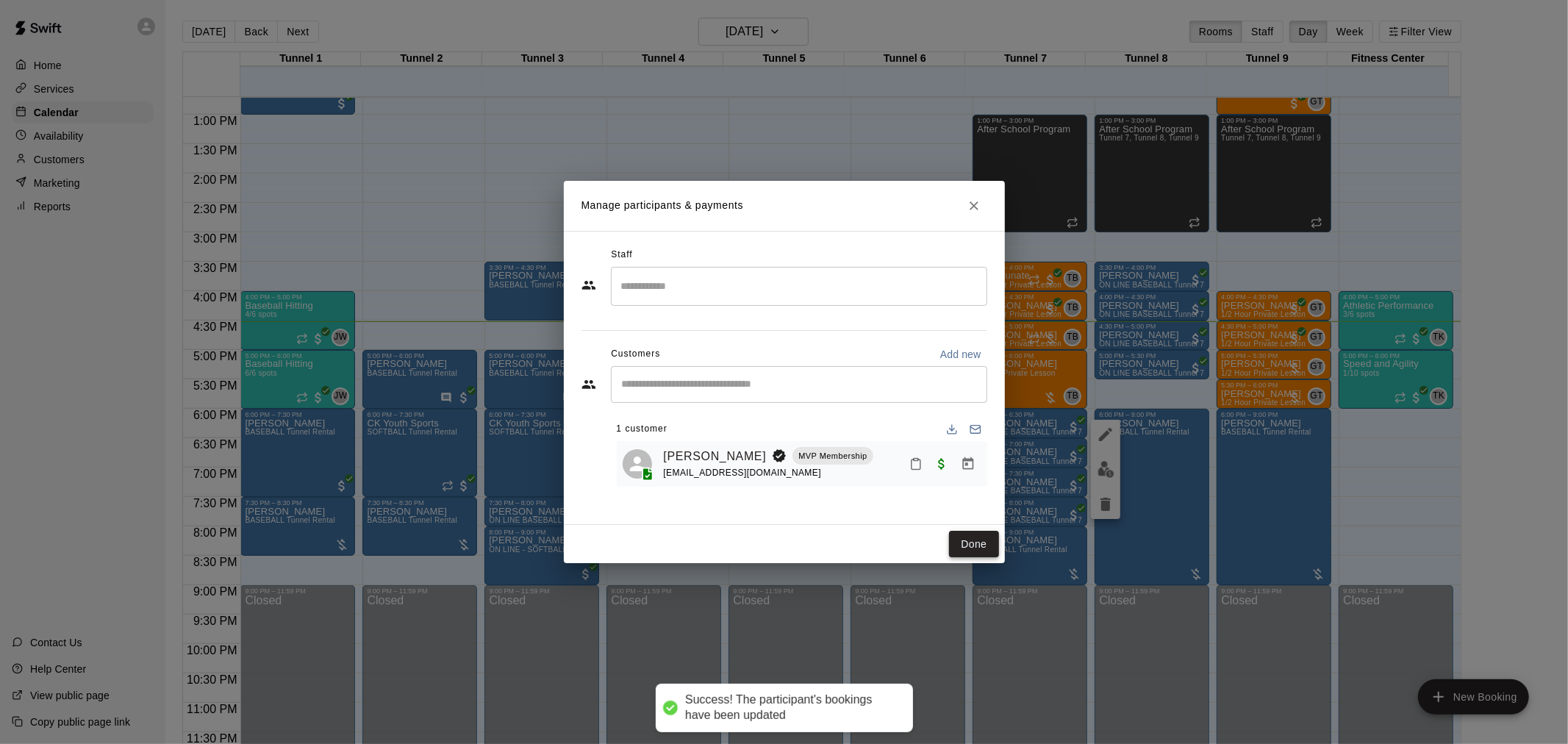
click at [967, 547] on button "Done" at bounding box center [974, 544] width 49 height 27
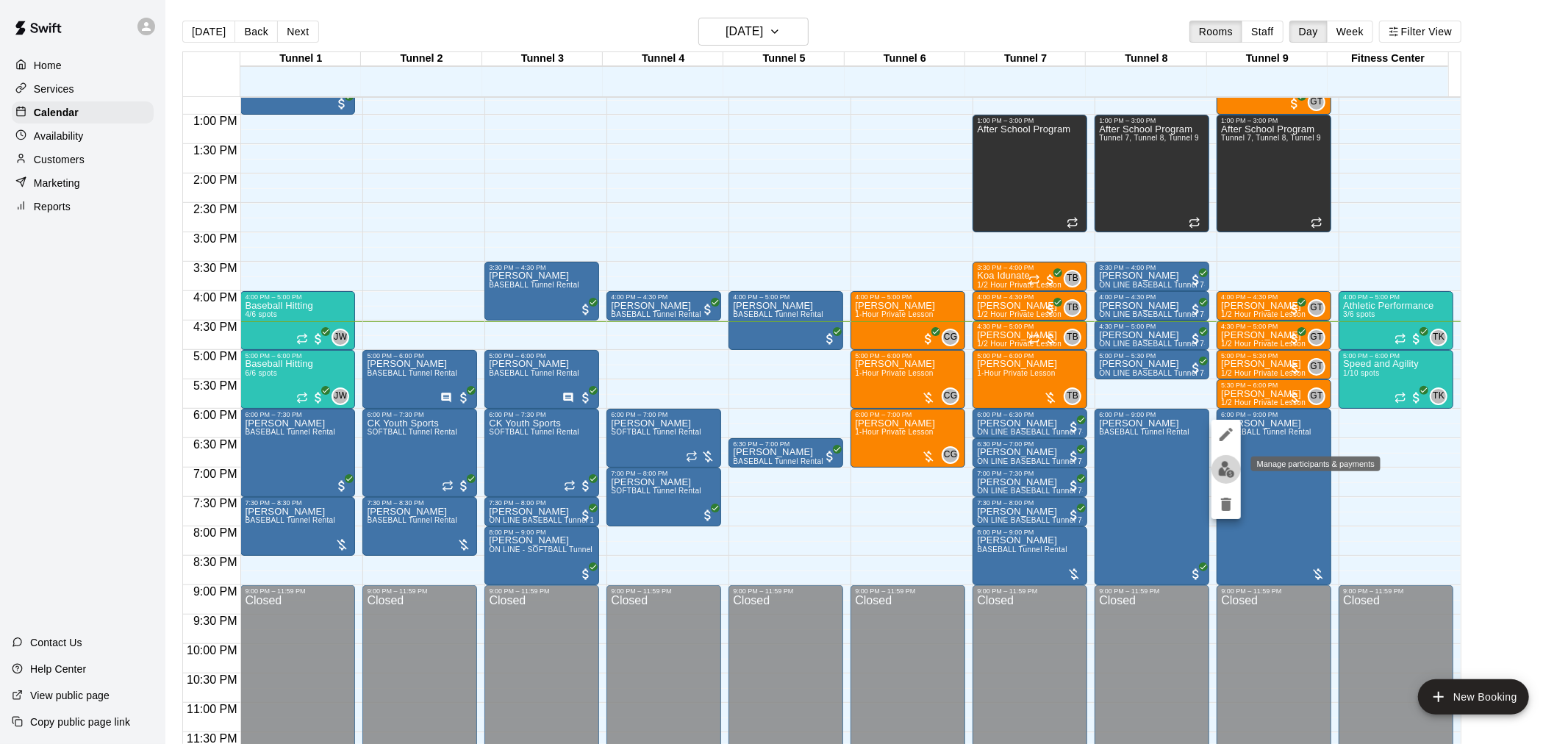
click at [1222, 474] on img "edit" at bounding box center [1226, 469] width 17 height 17
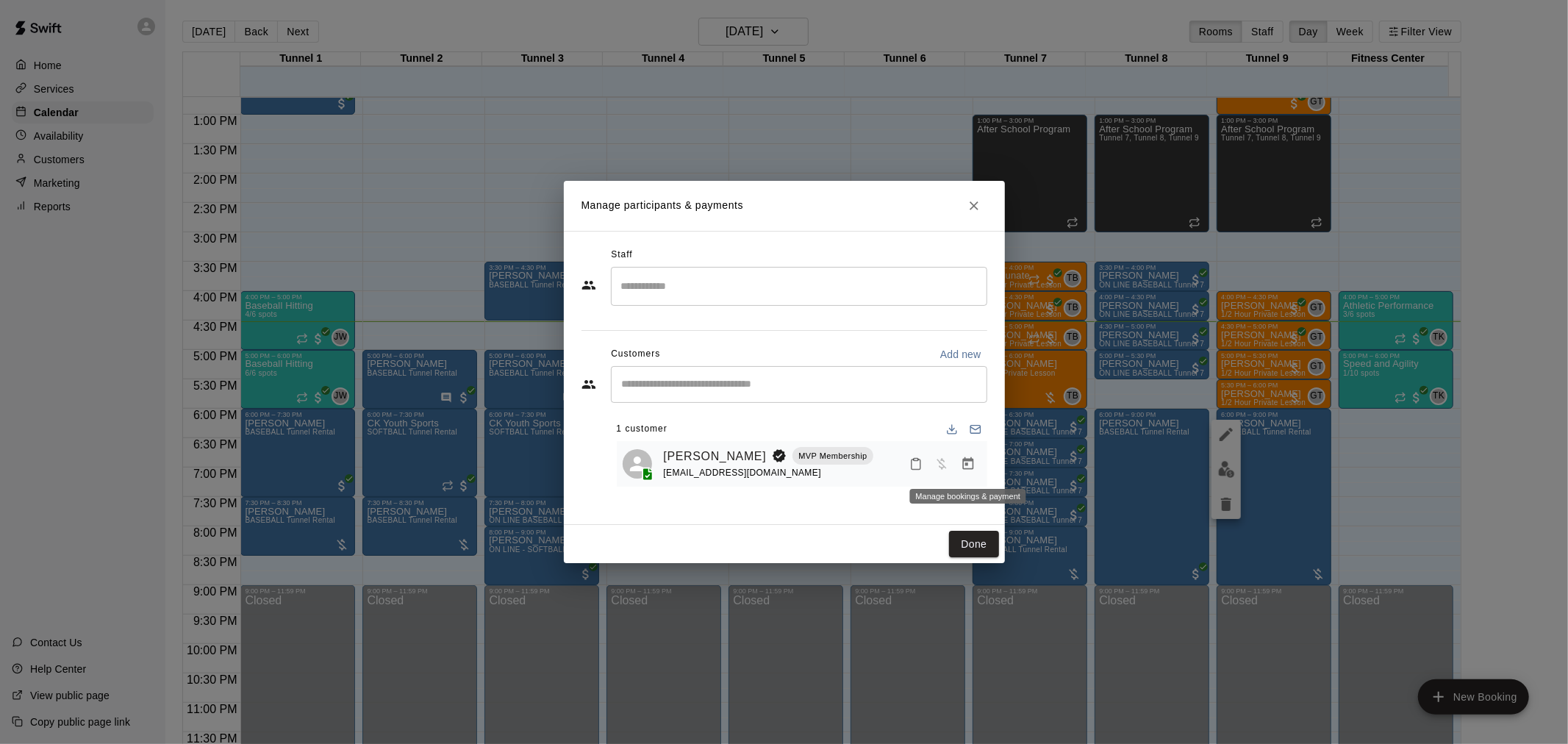
click at [974, 474] on button "Manage bookings & payment" at bounding box center [968, 464] width 27 height 27
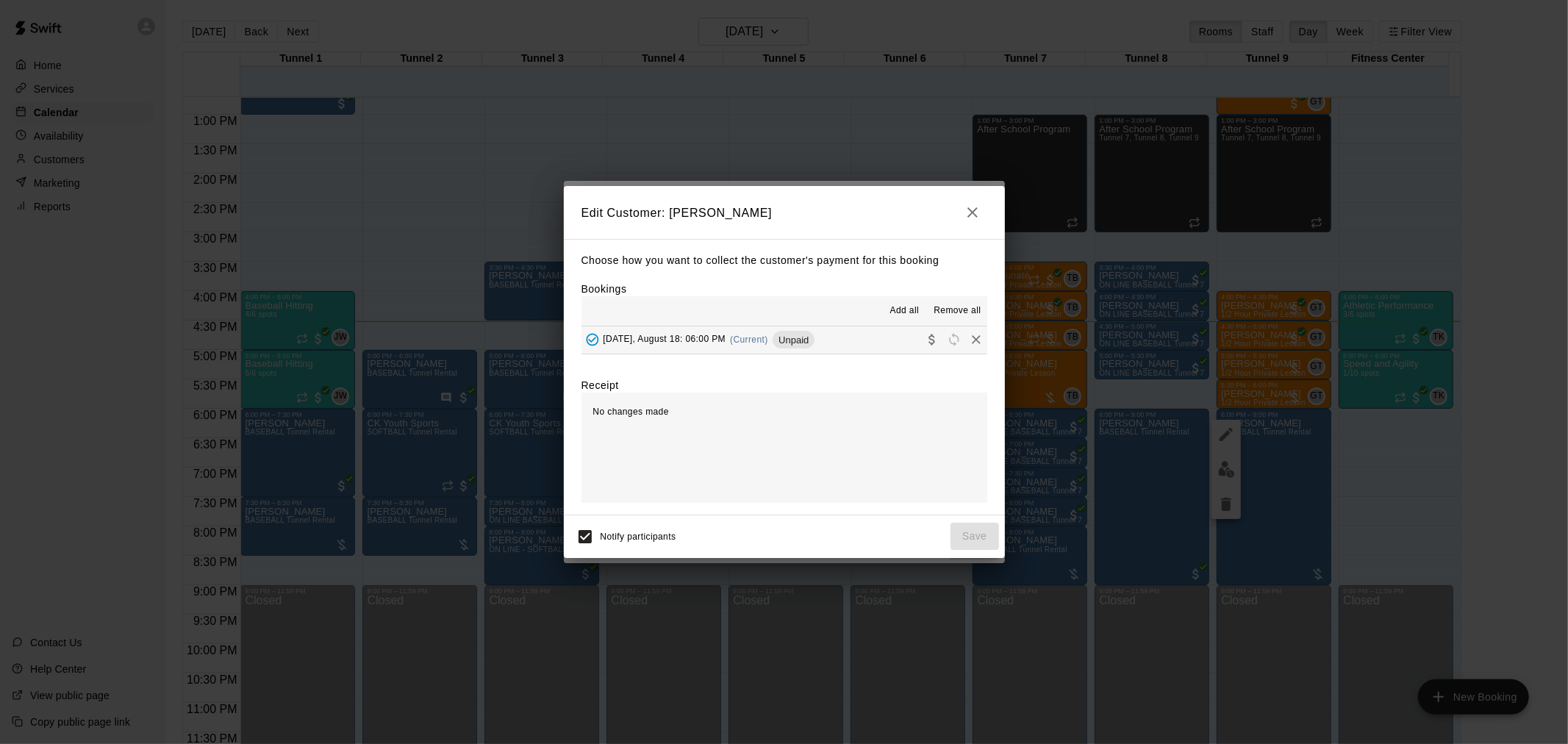
click at [784, 348] on div "Unpaid" at bounding box center [793, 340] width 42 height 18
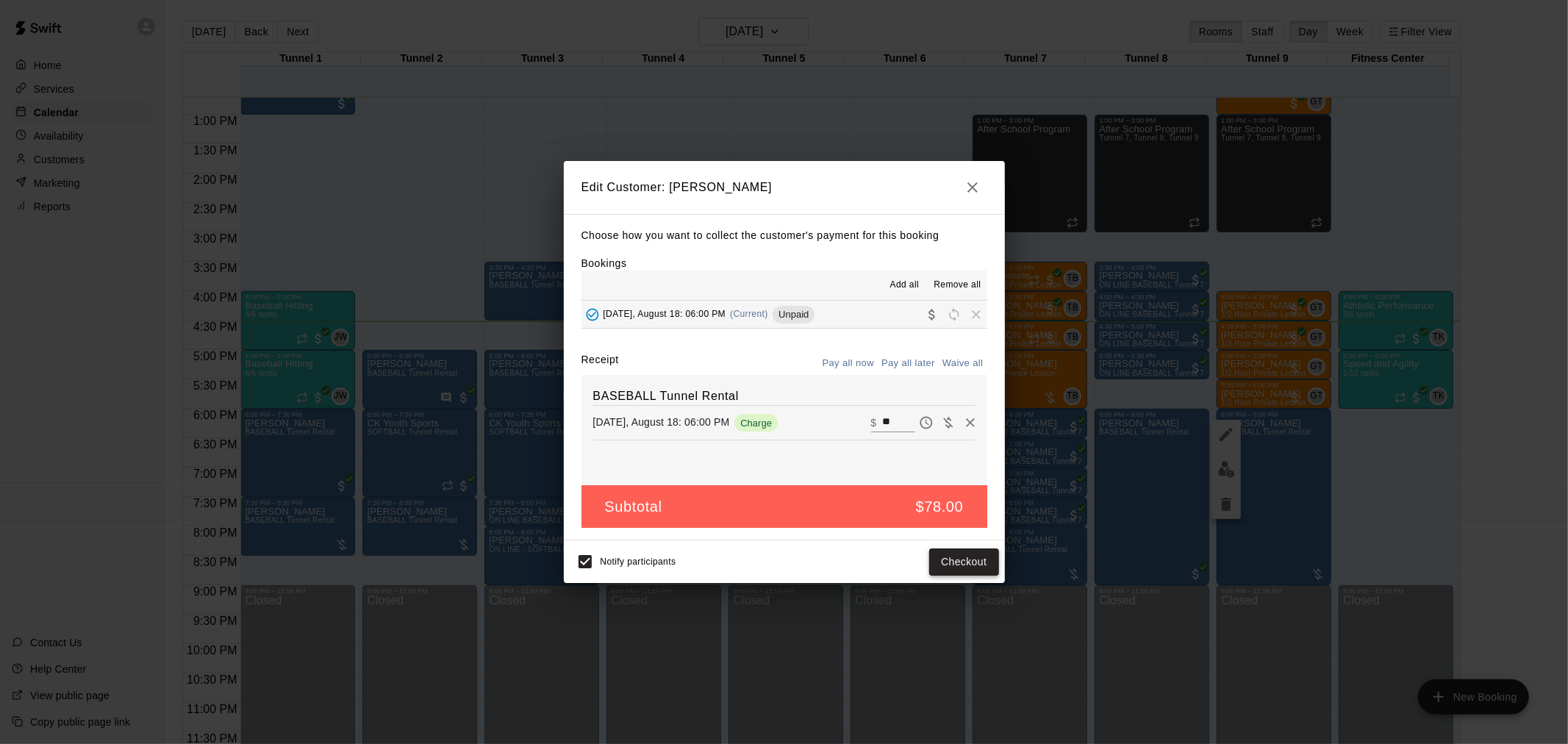
click at [973, 566] on button "Checkout" at bounding box center [964, 562] width 69 height 27
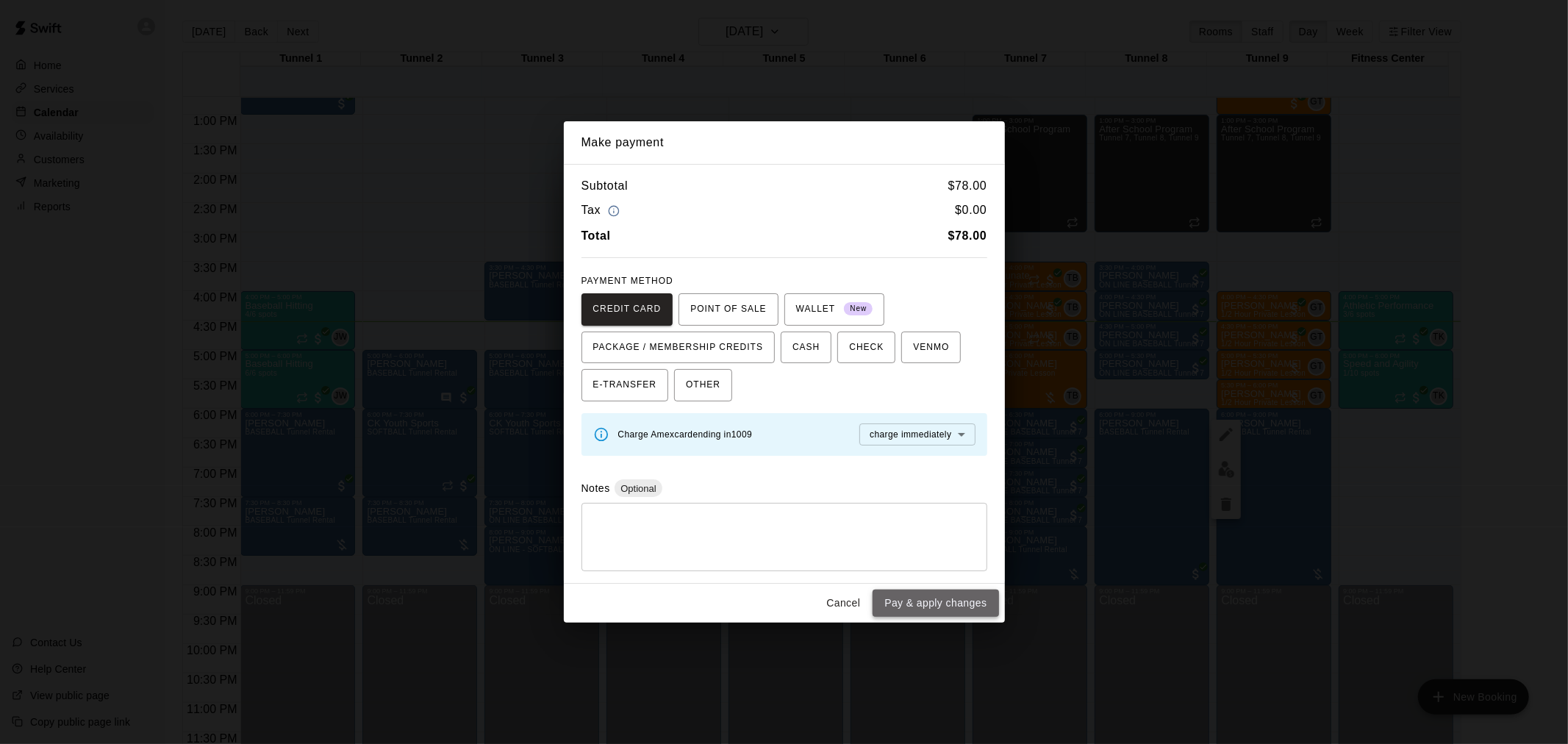
click at [951, 600] on button "Pay & apply changes" at bounding box center [935, 604] width 125 height 27
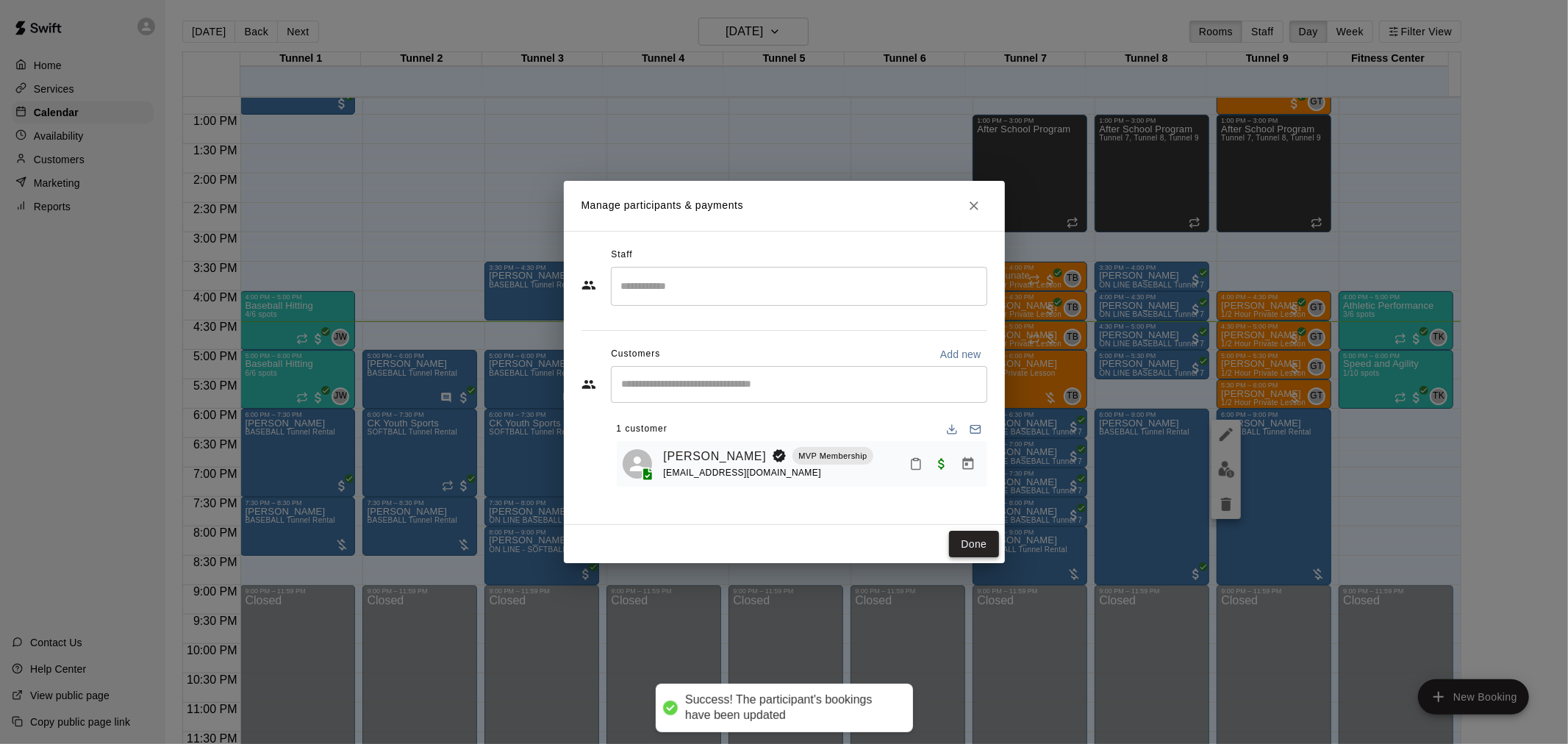
click at [983, 556] on button "Done" at bounding box center [974, 544] width 49 height 27
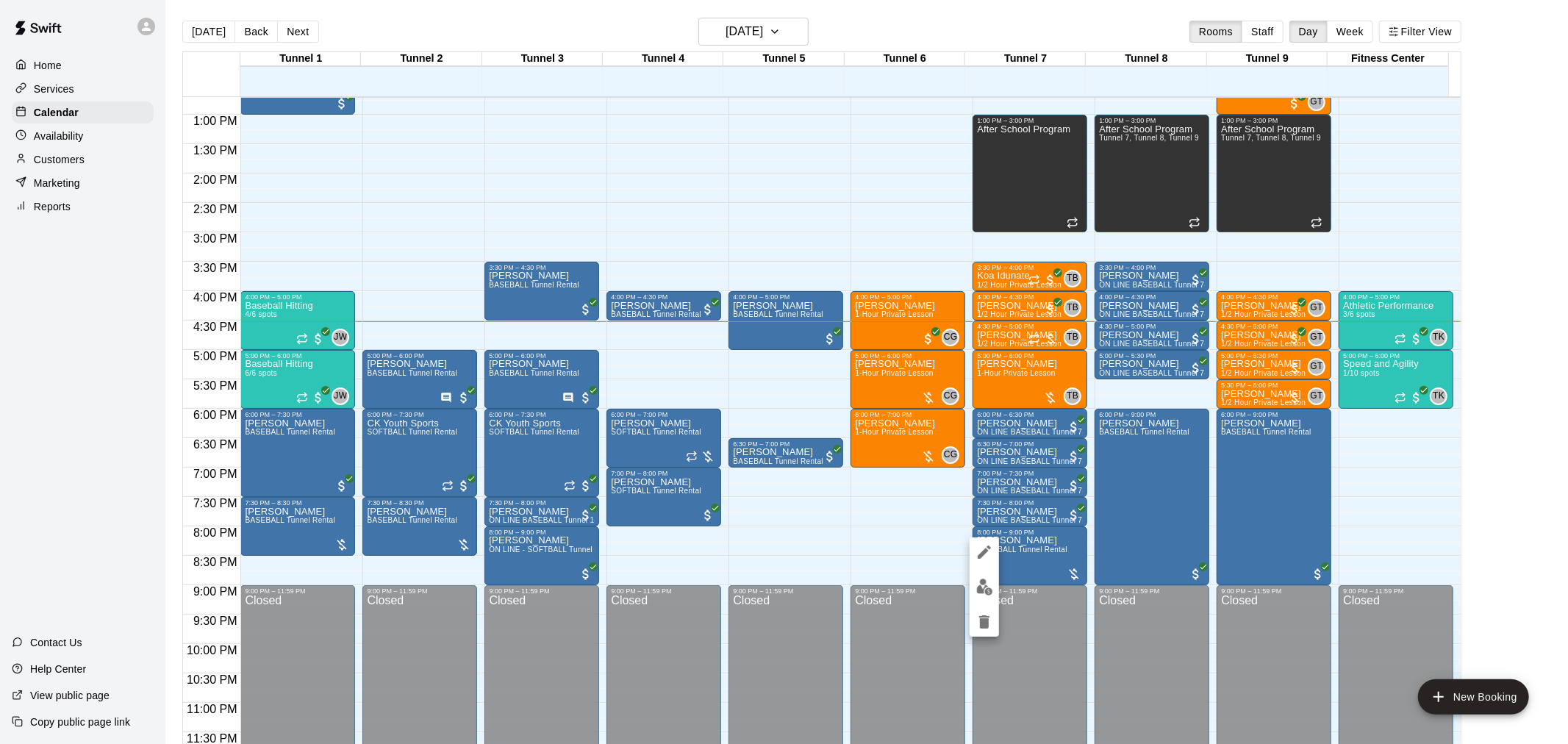
click at [962, 581] on div at bounding box center [784, 372] width 1568 height 744
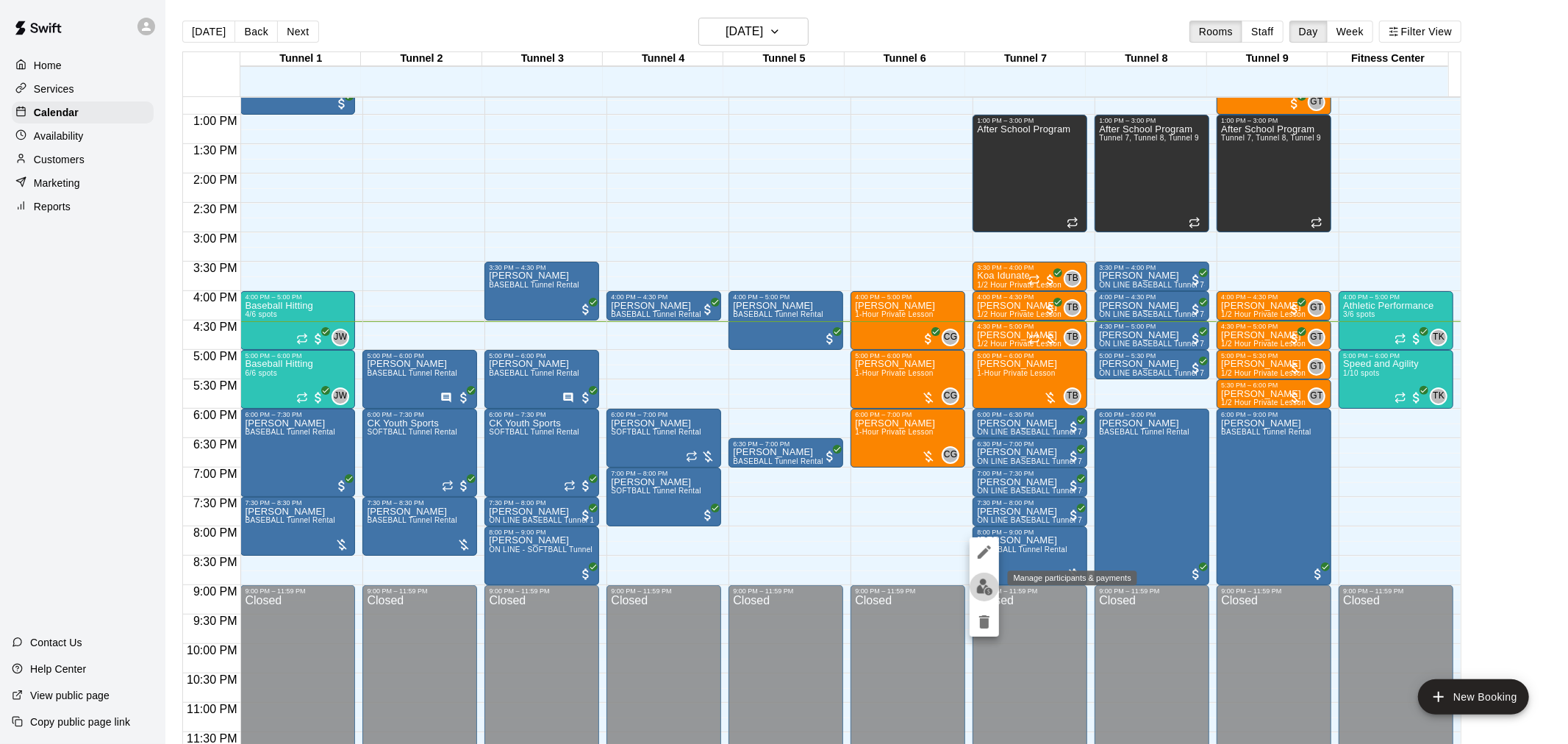
click at [979, 587] on img "edit" at bounding box center [984, 587] width 17 height 17
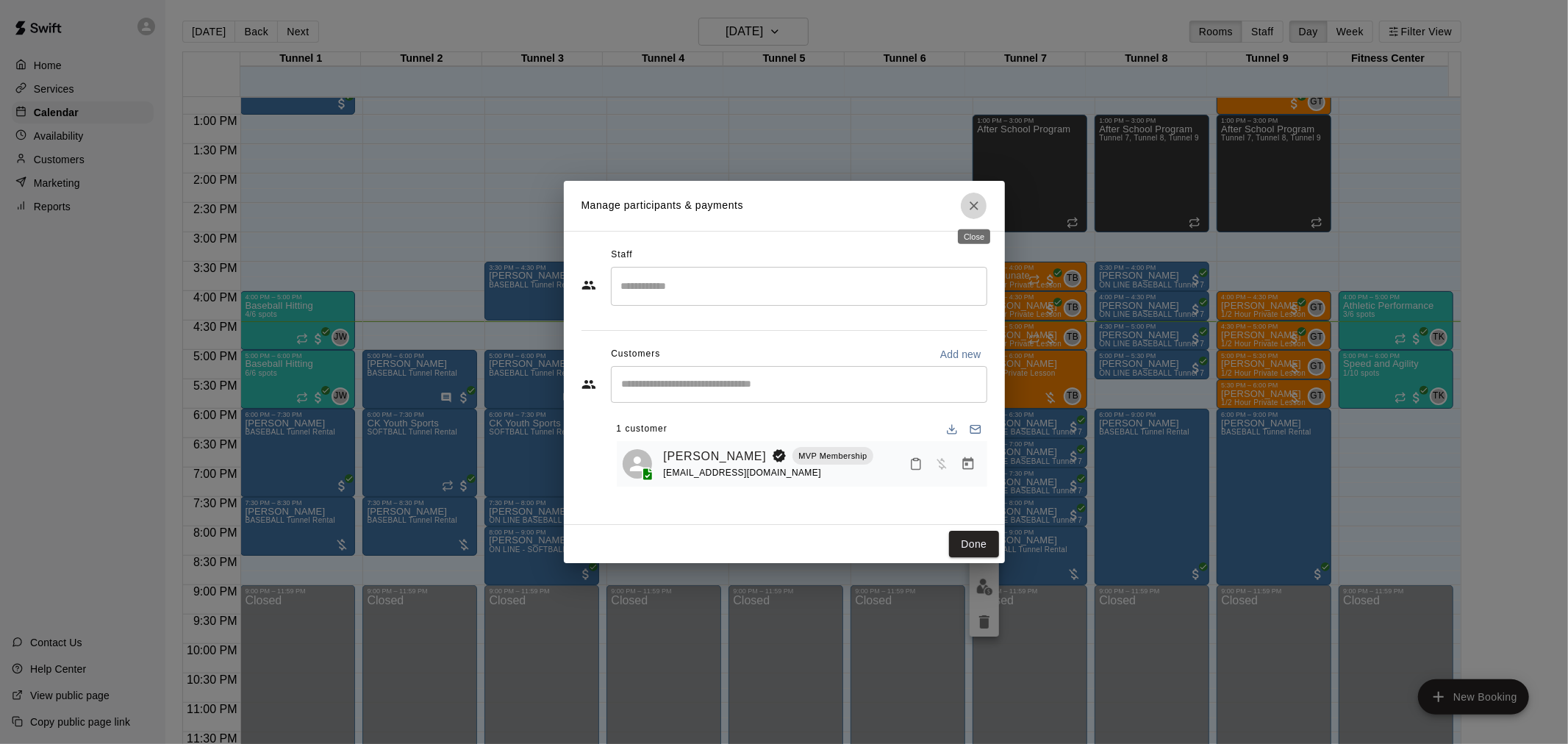
click at [965, 211] on button "Close" at bounding box center [974, 206] width 27 height 27
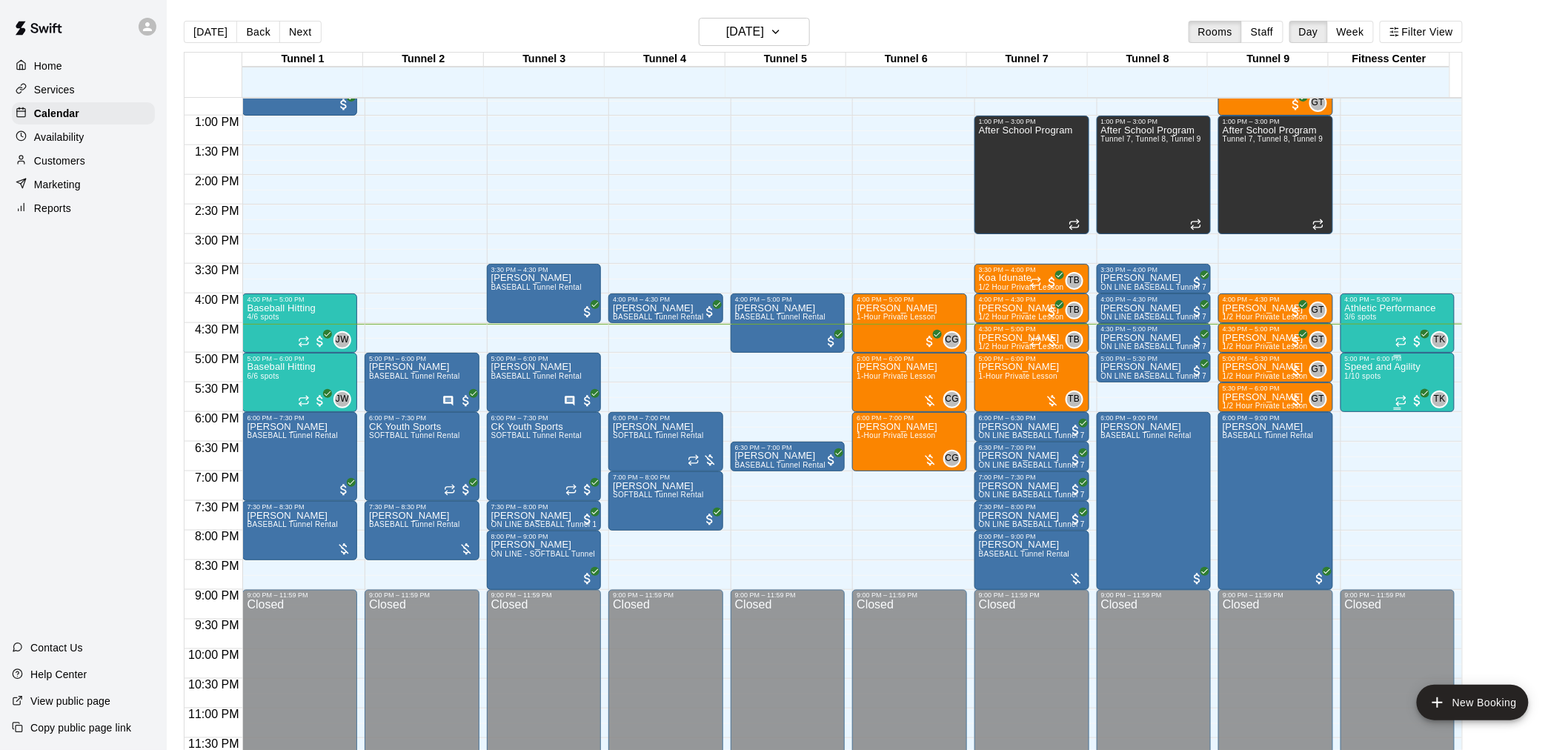
click at [1350, 379] on span "1/10 spots" at bounding box center [1363, 376] width 37 height 8
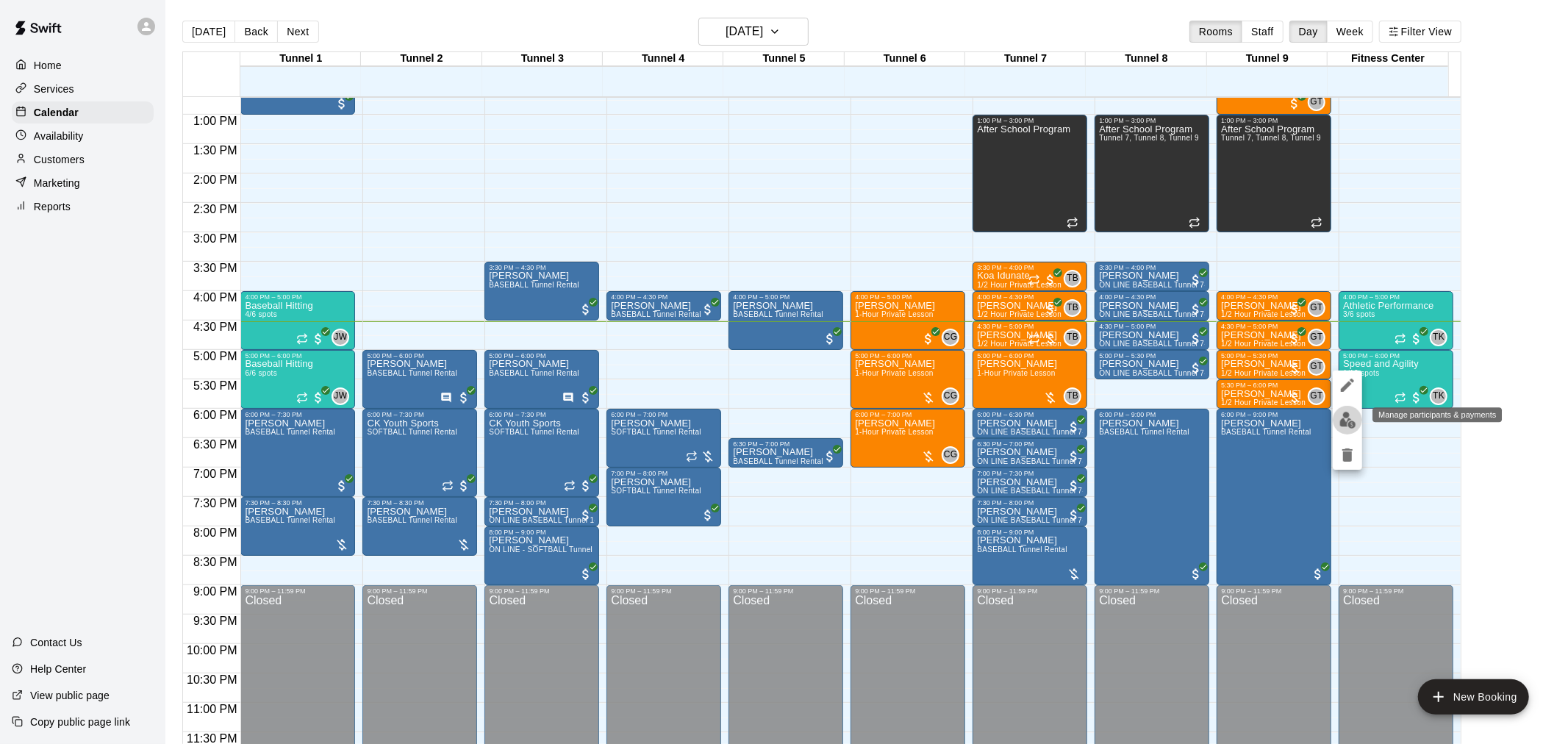
click at [1349, 423] on img "edit" at bounding box center [1348, 420] width 17 height 17
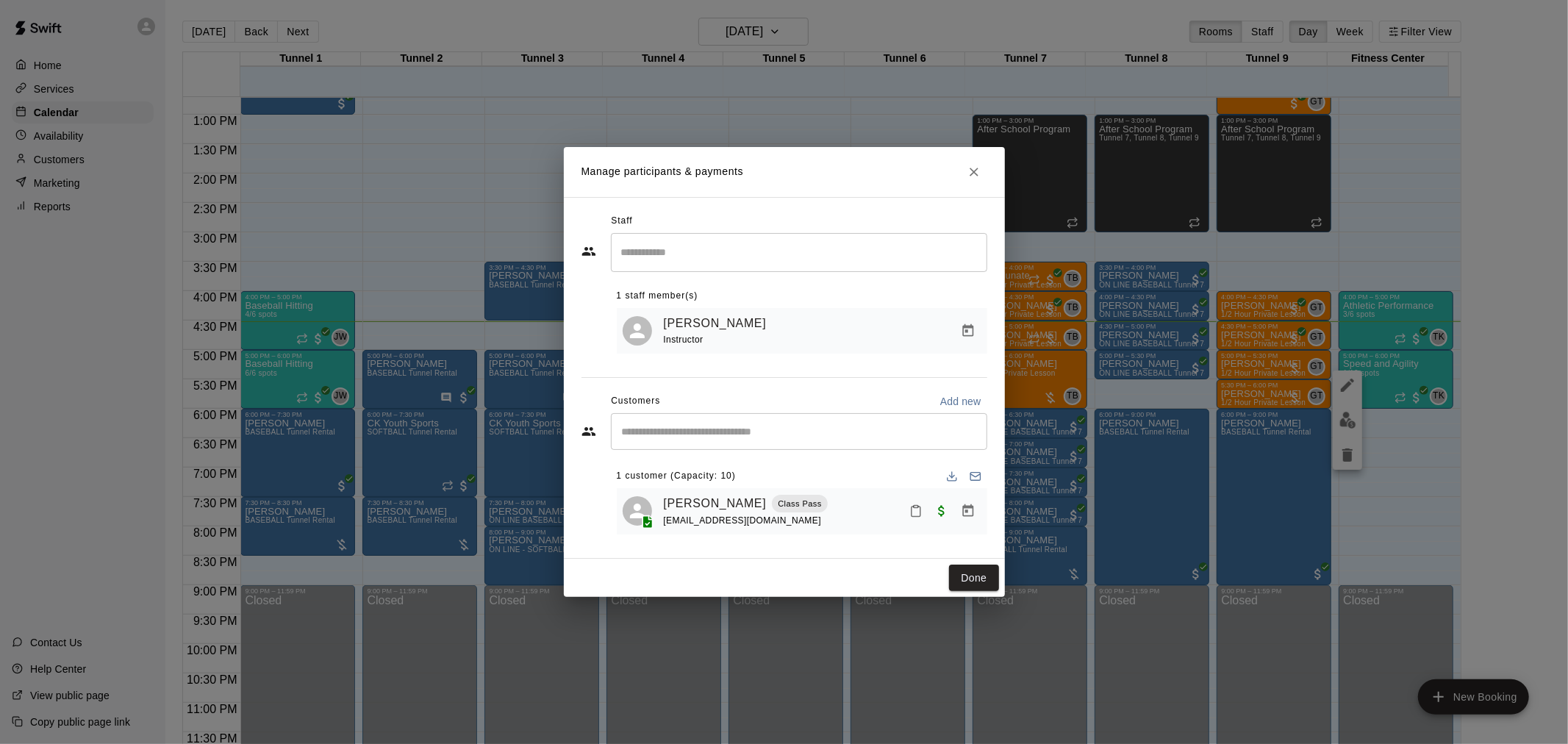
click at [918, 513] on icon "Mark attendance" at bounding box center [916, 511] width 13 height 13
click at [945, 524] on icon at bounding box center [939, 517] width 13 height 13
click at [969, 577] on button "Done" at bounding box center [974, 578] width 49 height 27
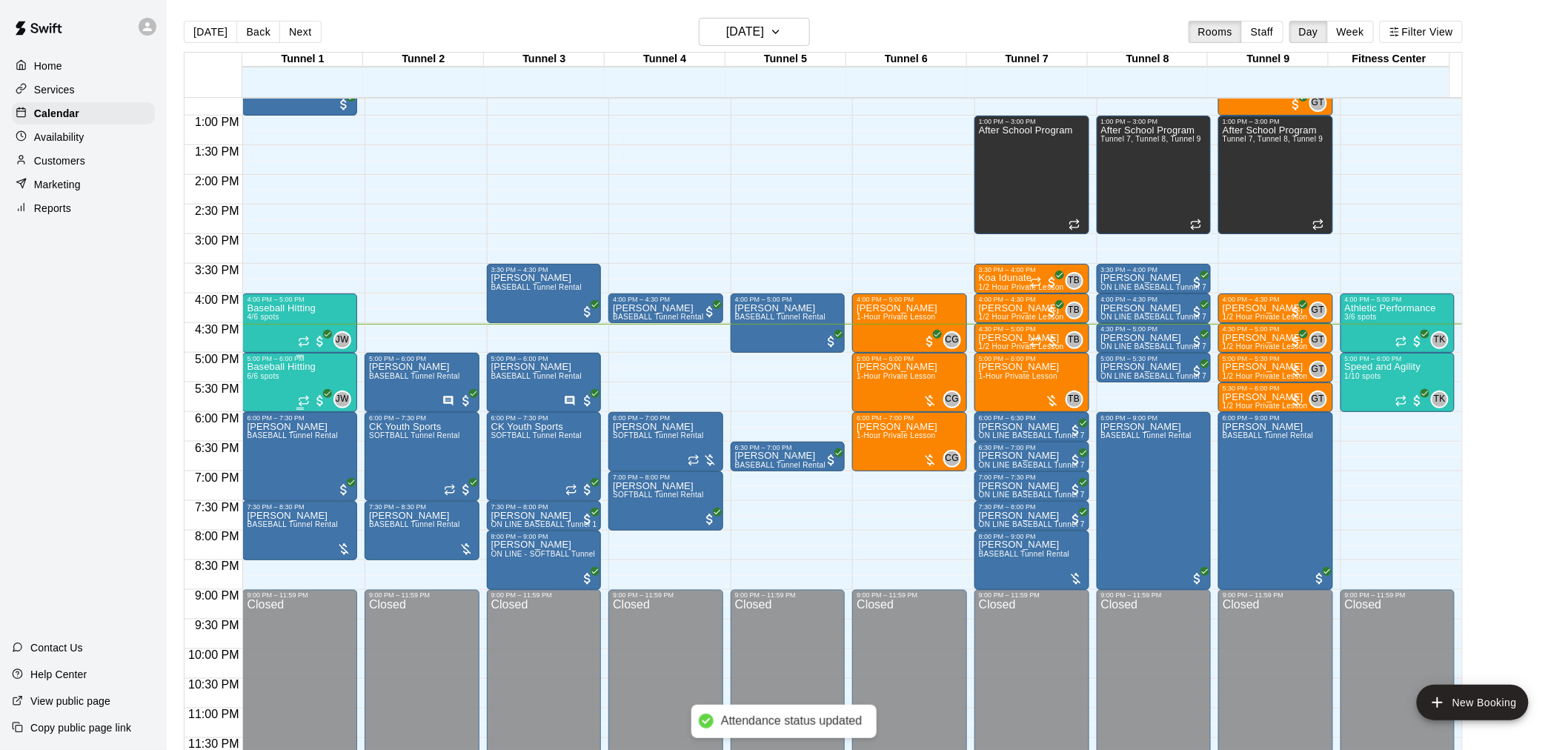
click at [263, 367] on p "Baseball Hitting" at bounding box center [280, 367] width 69 height 0
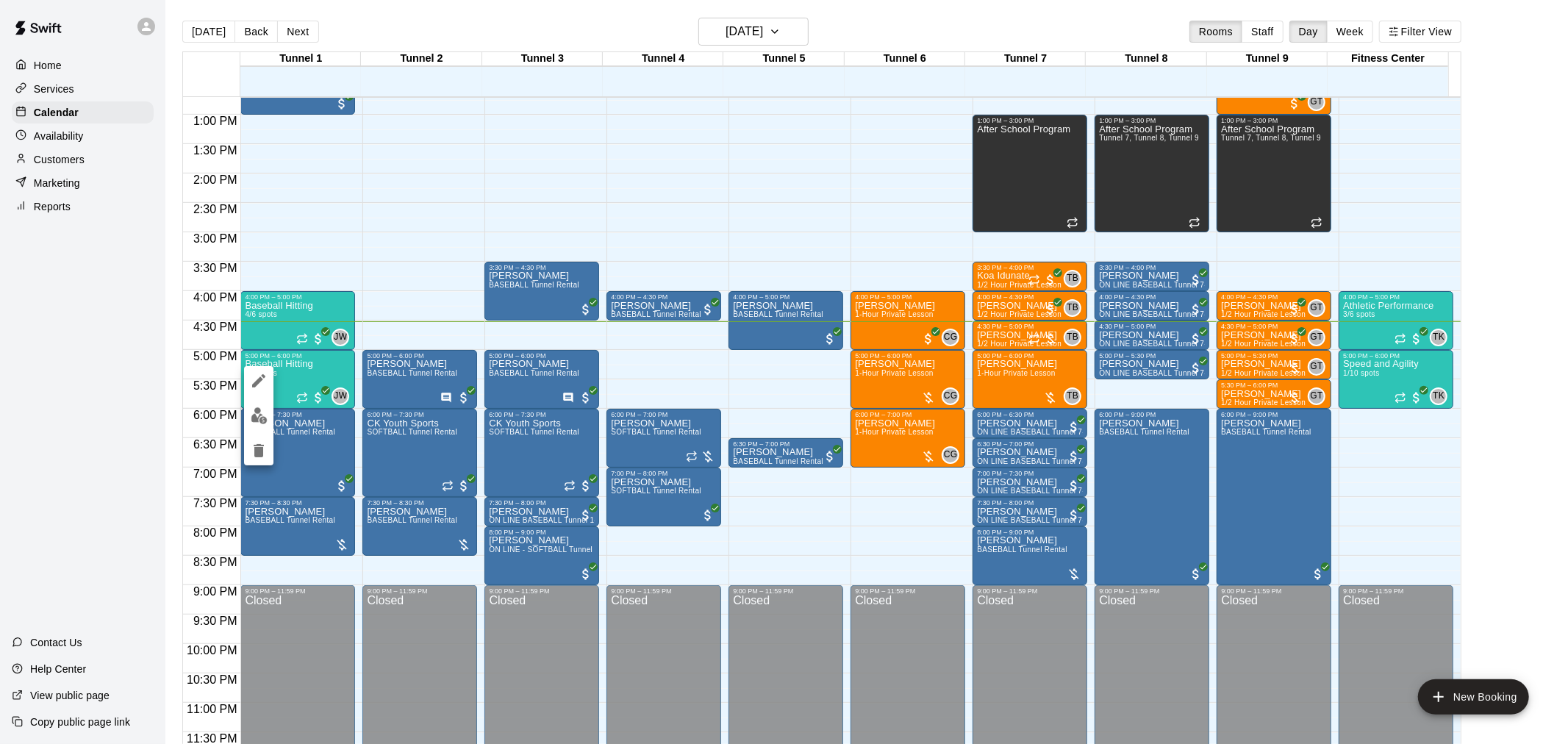
click at [257, 414] on img "edit" at bounding box center [259, 415] width 17 height 17
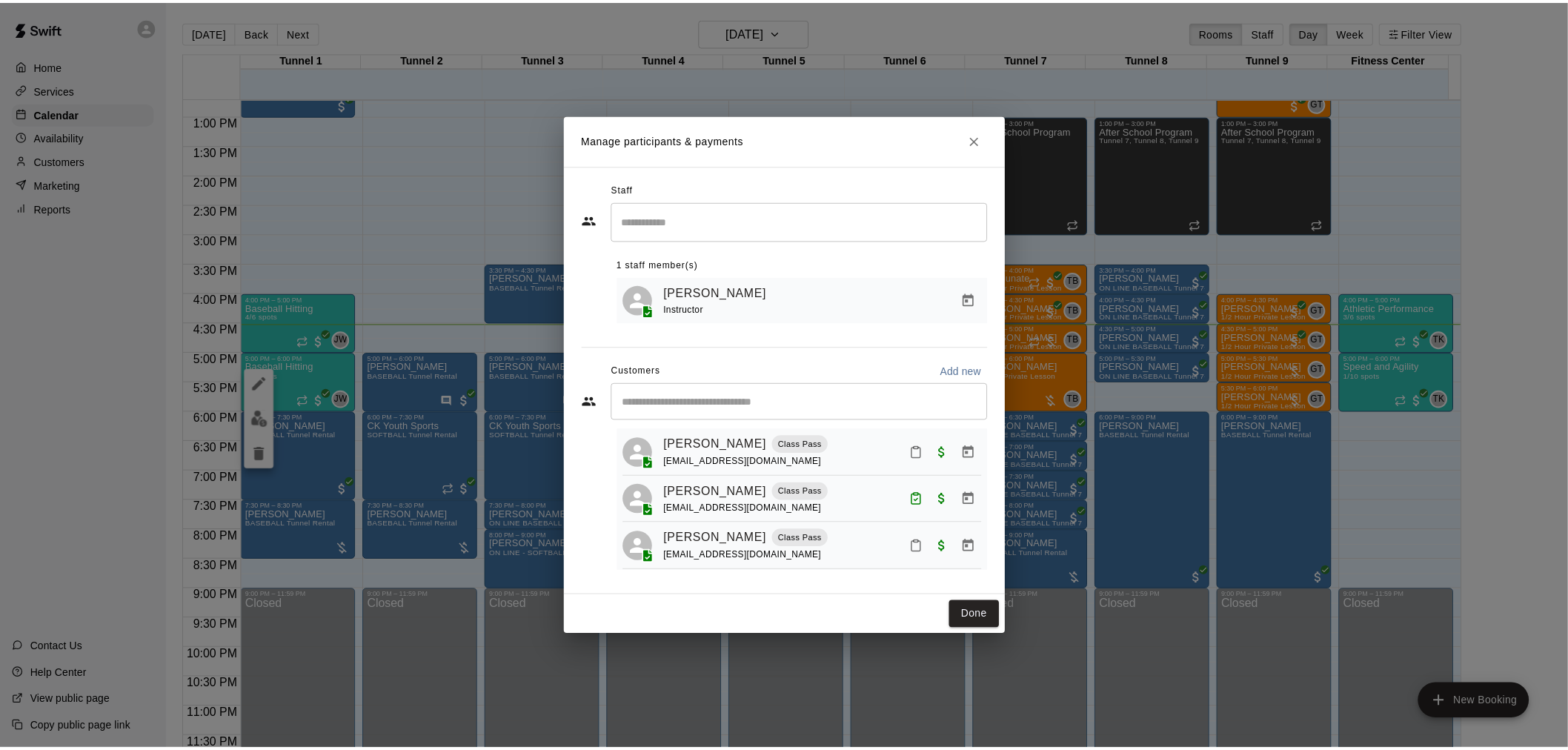
scroll to position [0, 0]
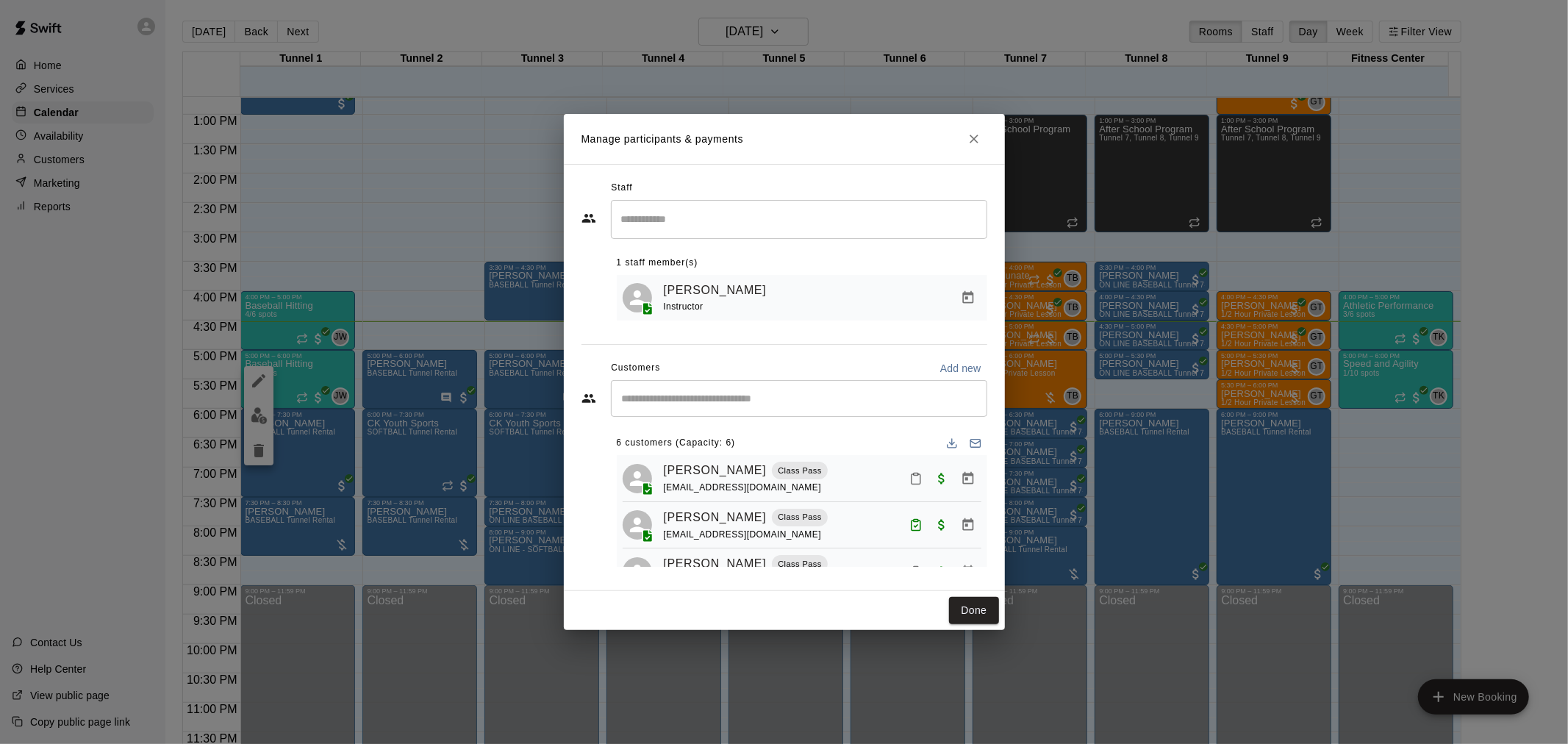
drag, startPoint x: 969, startPoint y: 646, endPoint x: 984, endPoint y: 634, distance: 19.2
drag, startPoint x: 984, startPoint y: 634, endPoint x: 922, endPoint y: 620, distance: 63.6
click at [922, 620] on div "Done" at bounding box center [784, 611] width 441 height 39
click at [974, 616] on button "Done" at bounding box center [974, 611] width 49 height 27
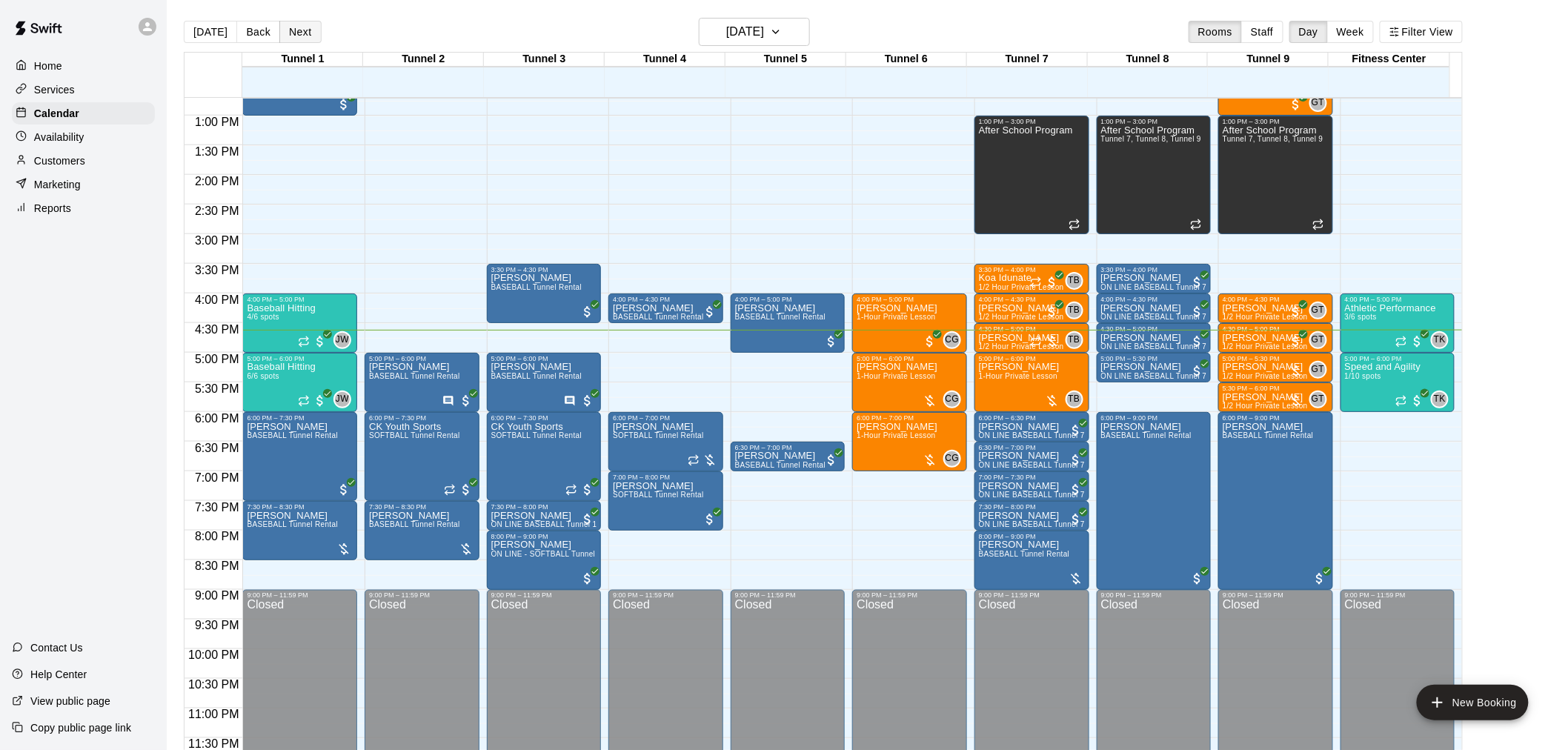
click at [289, 36] on button "Next" at bounding box center [300, 31] width 42 height 22
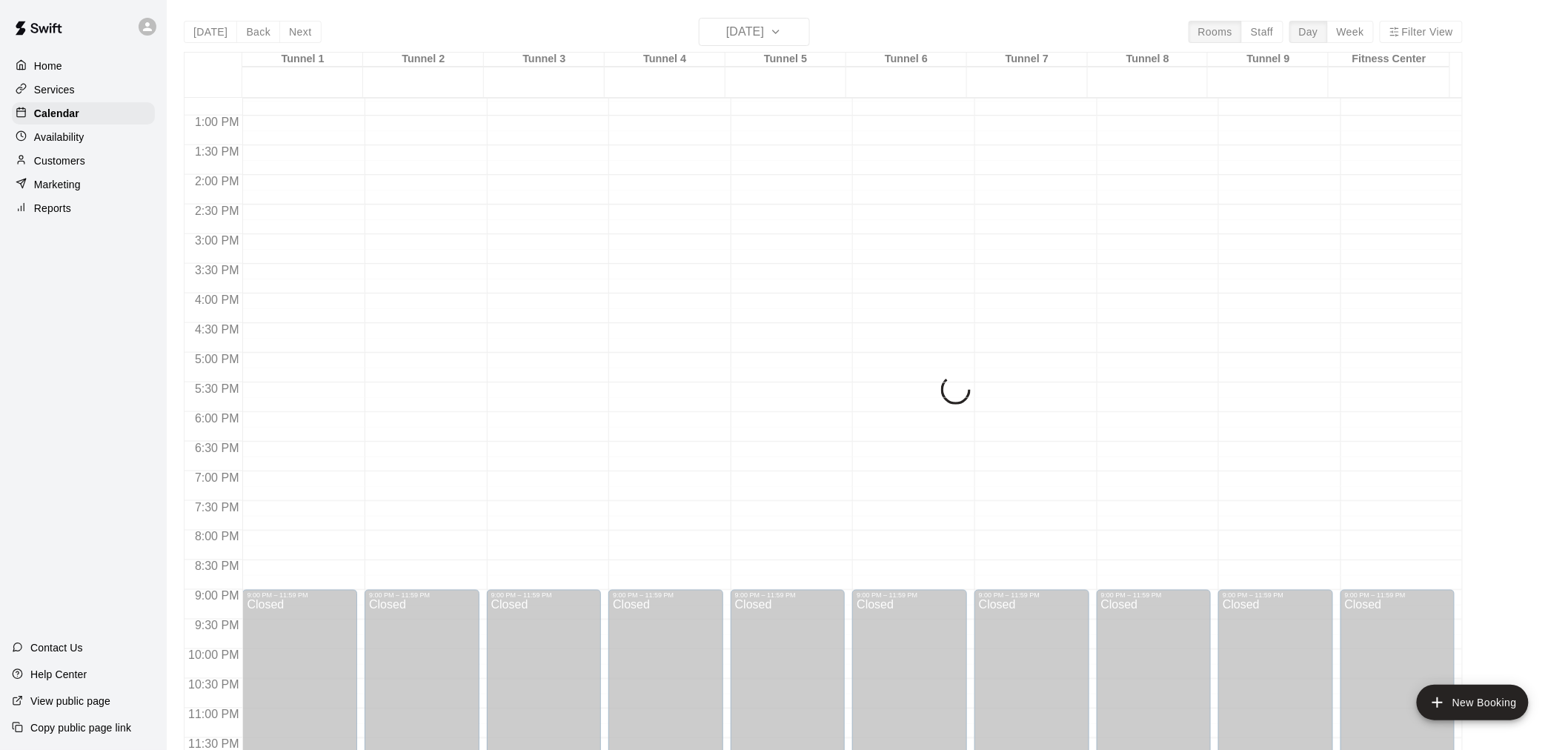
scroll to position [672, 0]
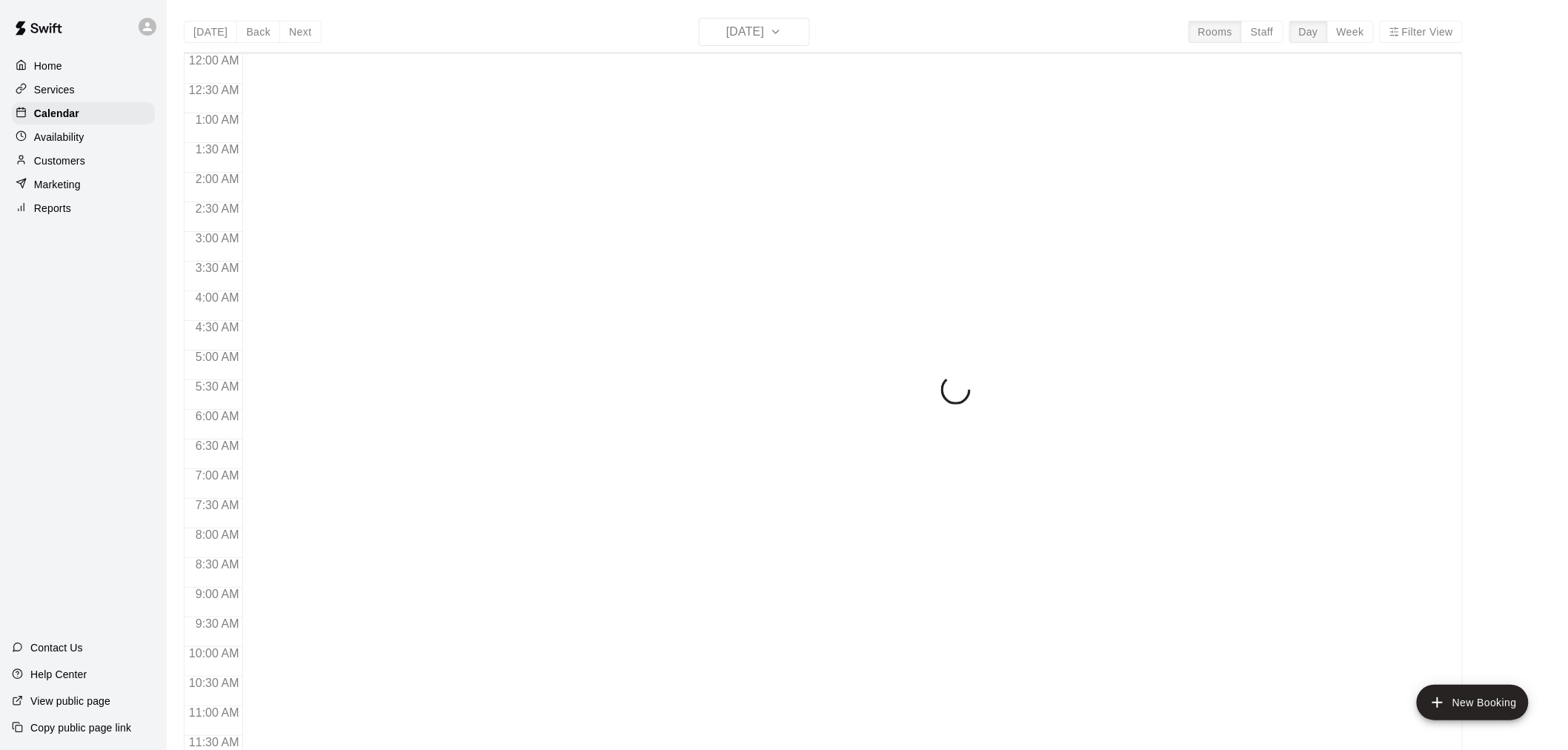
scroll to position [710, 0]
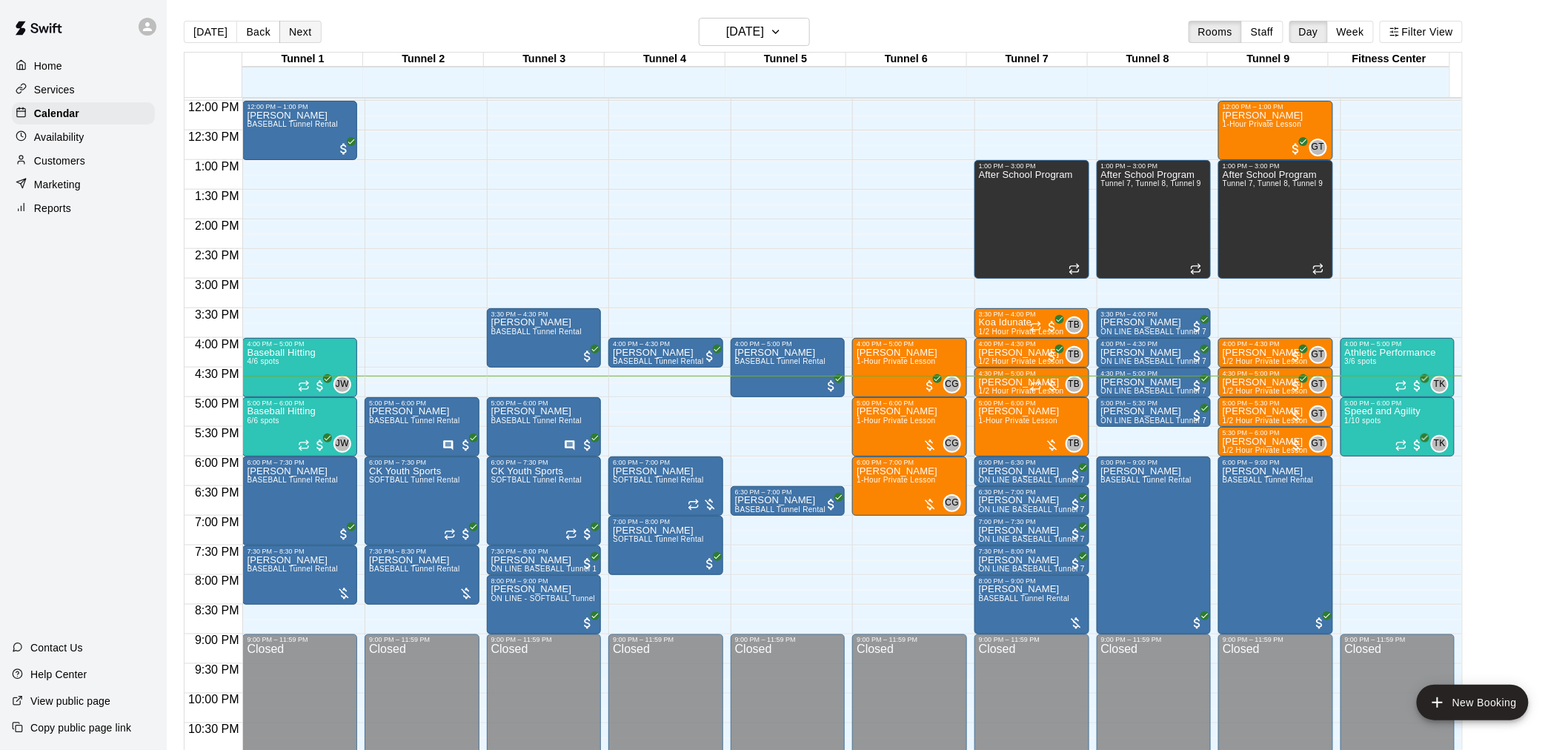
click at [281, 28] on button "Next" at bounding box center [300, 31] width 42 height 22
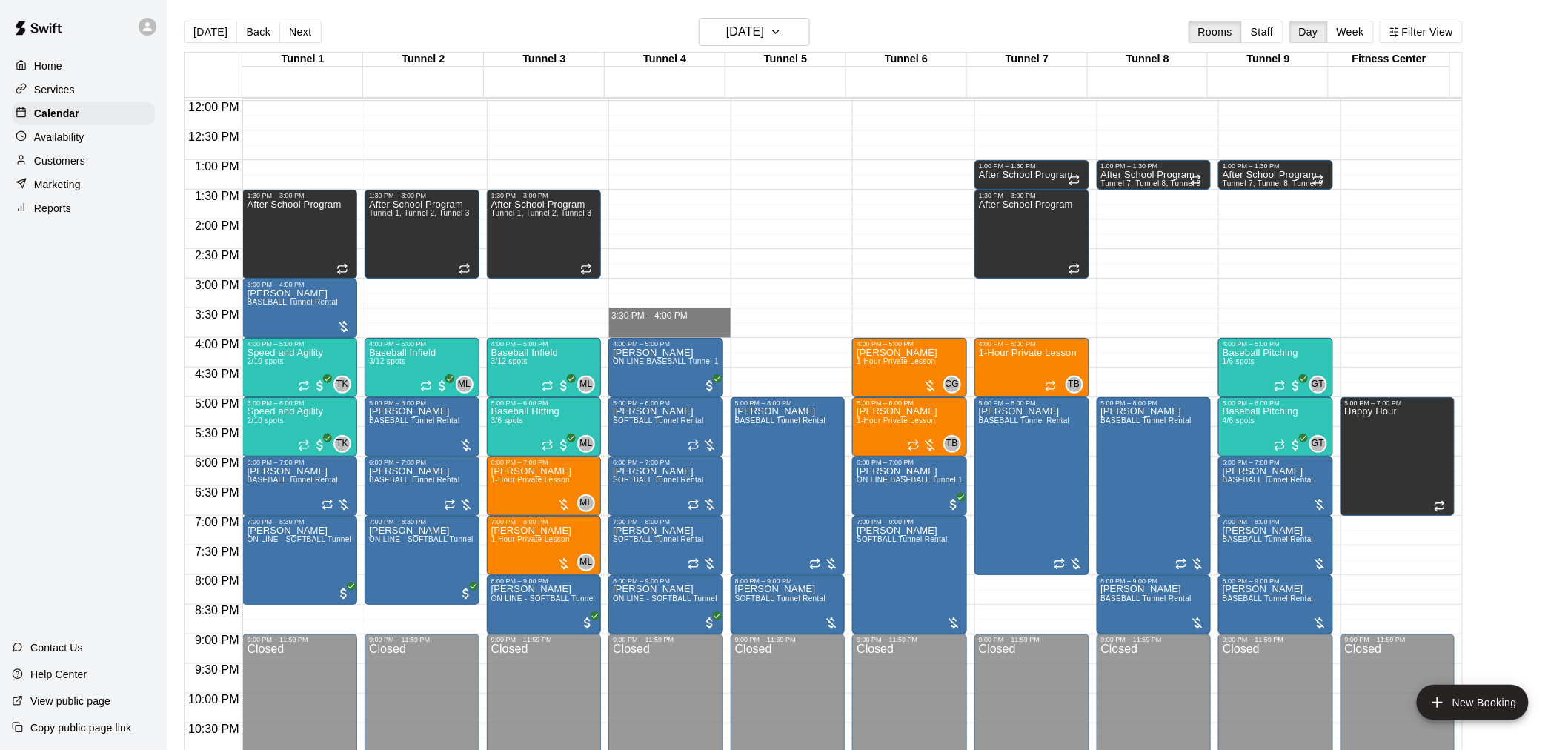
drag, startPoint x: 654, startPoint y: 316, endPoint x: 654, endPoint y: 330, distance: 14.0
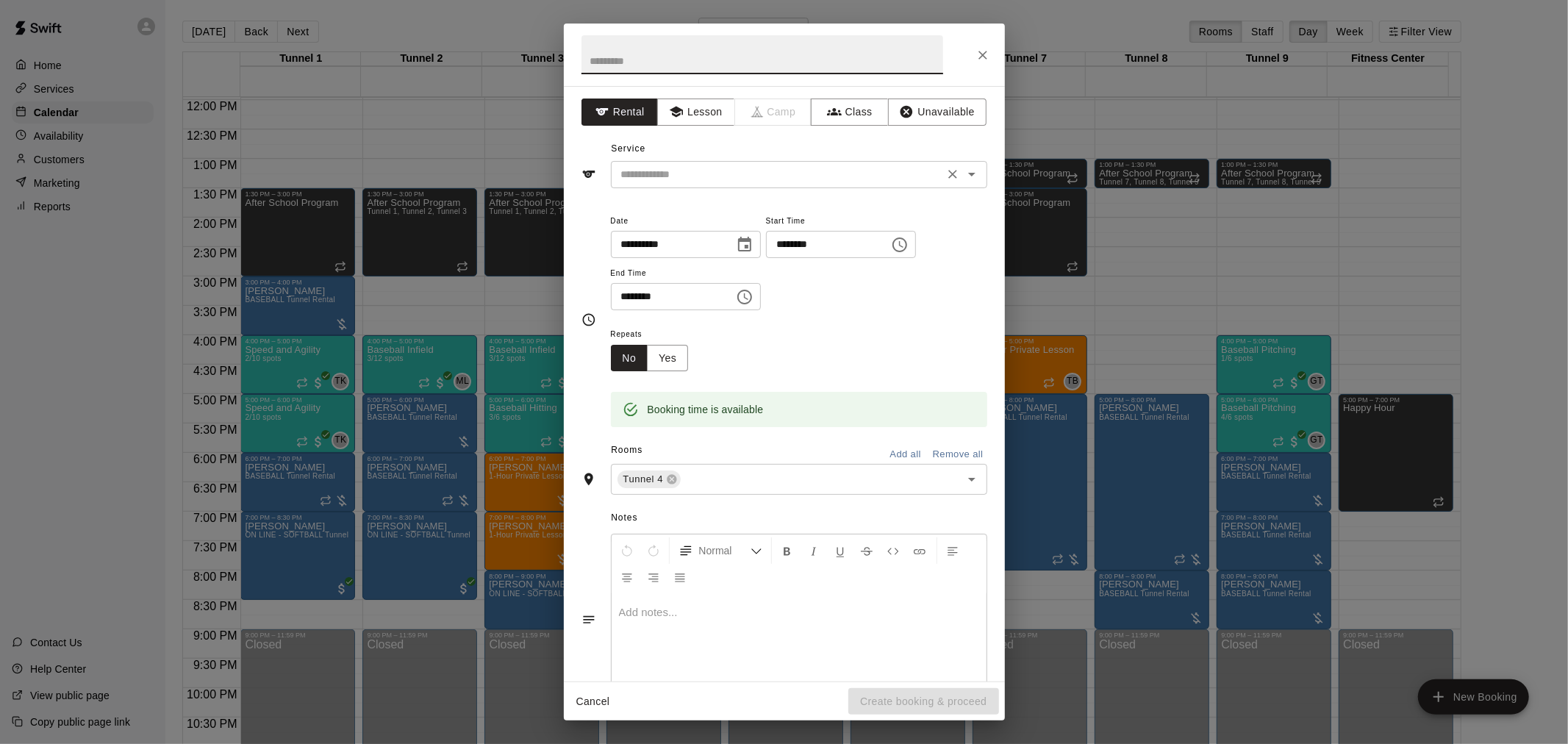
drag, startPoint x: 675, startPoint y: 178, endPoint x: 716, endPoint y: 172, distance: 41.4
click at [716, 172] on input "text" at bounding box center [777, 174] width 324 height 19
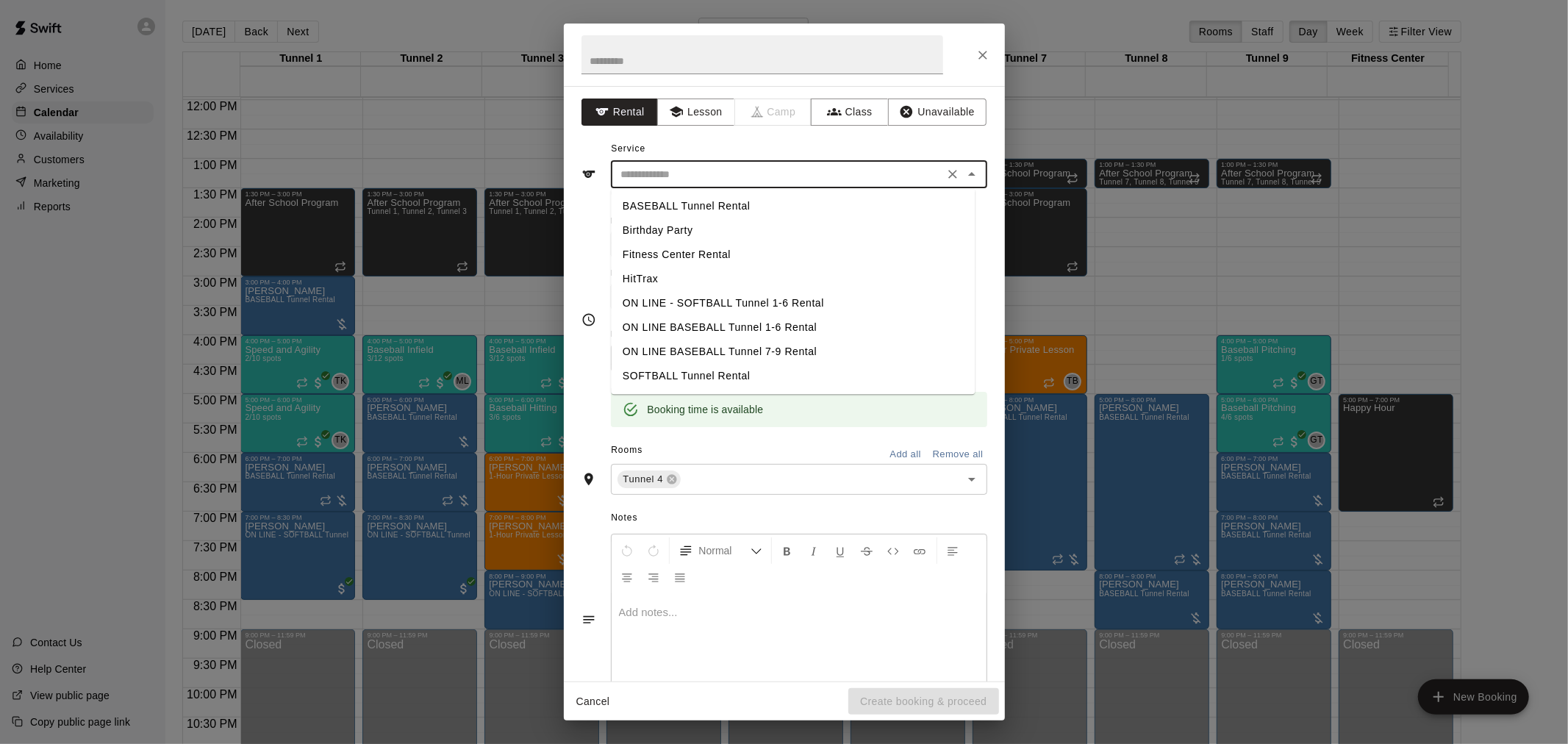
click at [744, 367] on li "SOFTBALL Tunnel Rental" at bounding box center [793, 376] width 364 height 24
type input "**********"
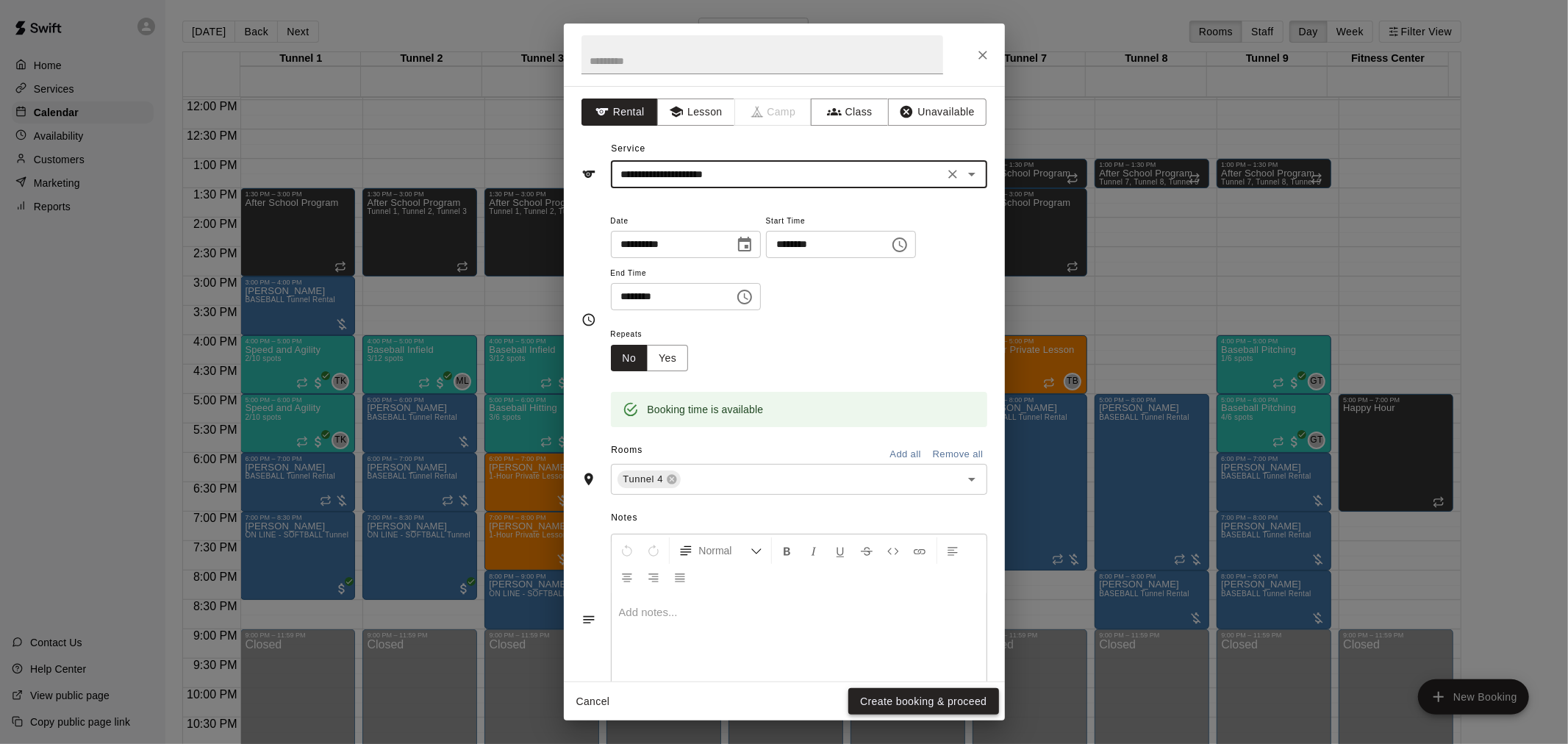
click at [958, 709] on button "Create booking & proceed" at bounding box center [924, 702] width 150 height 27
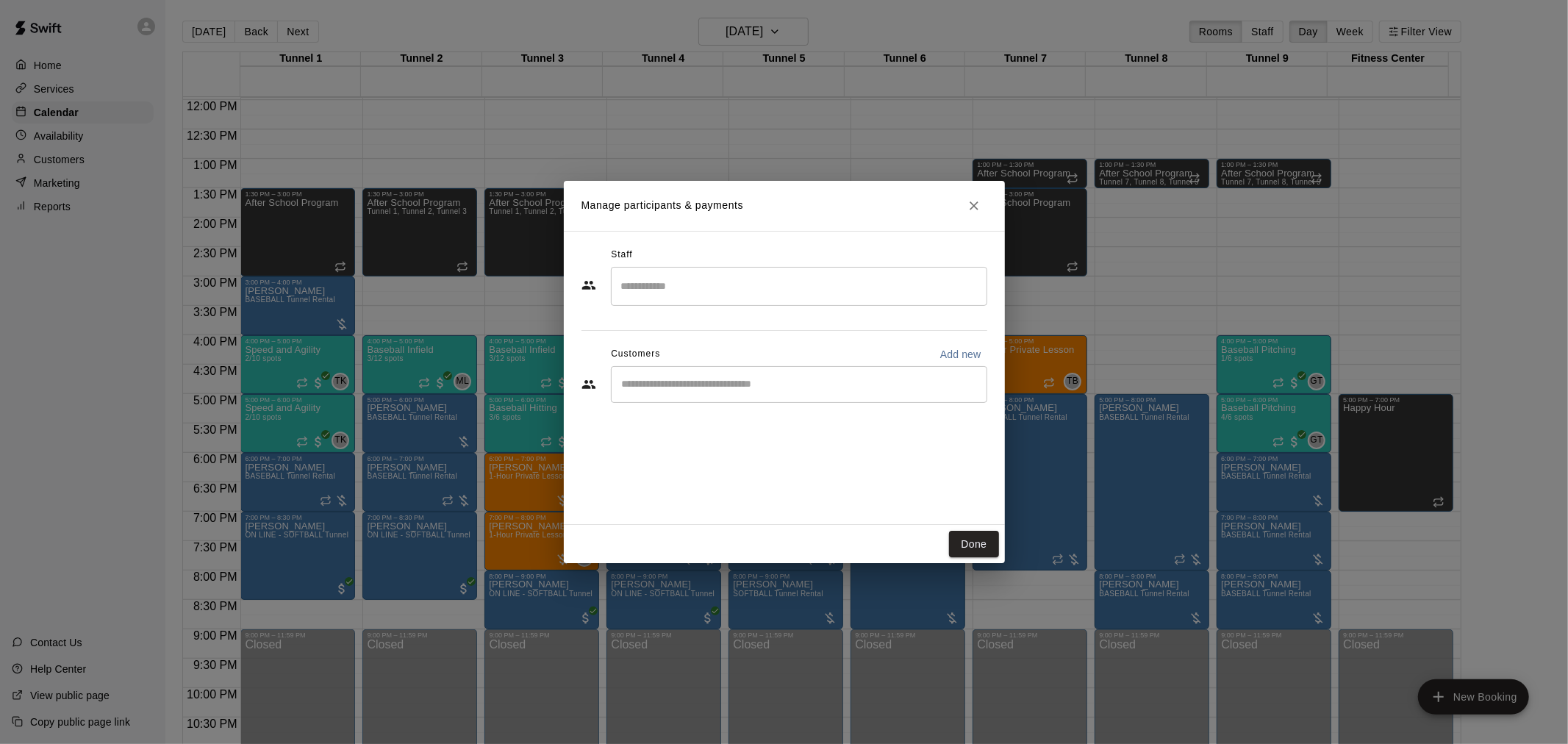
click at [792, 362] on div "Customers Add new" at bounding box center [784, 354] width 405 height 24
click at [799, 384] on input "Start typing to search customers..." at bounding box center [799, 384] width 363 height 15
type input "*********"
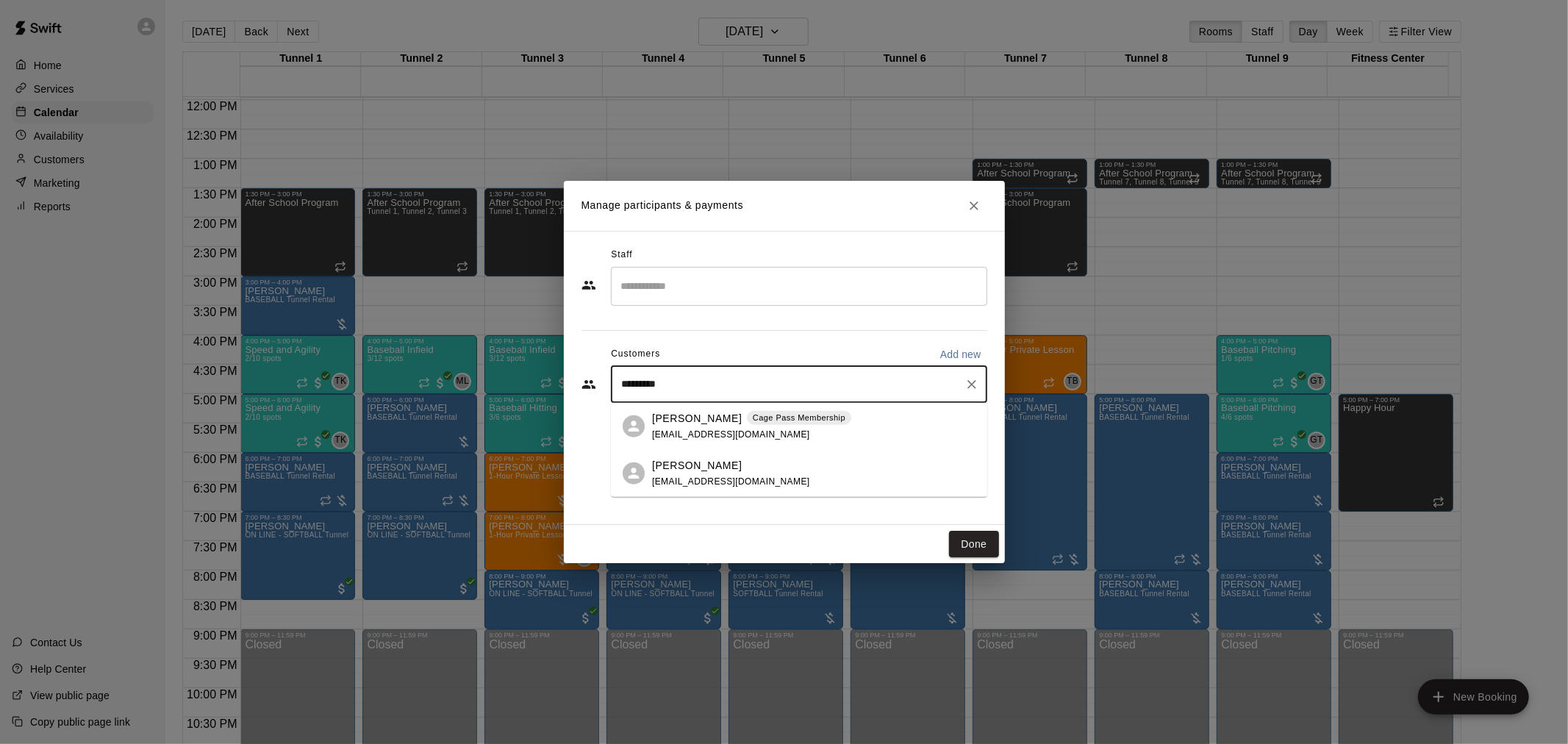
click at [775, 410] on div "Cage Pass Membership" at bounding box center [799, 417] width 104 height 15
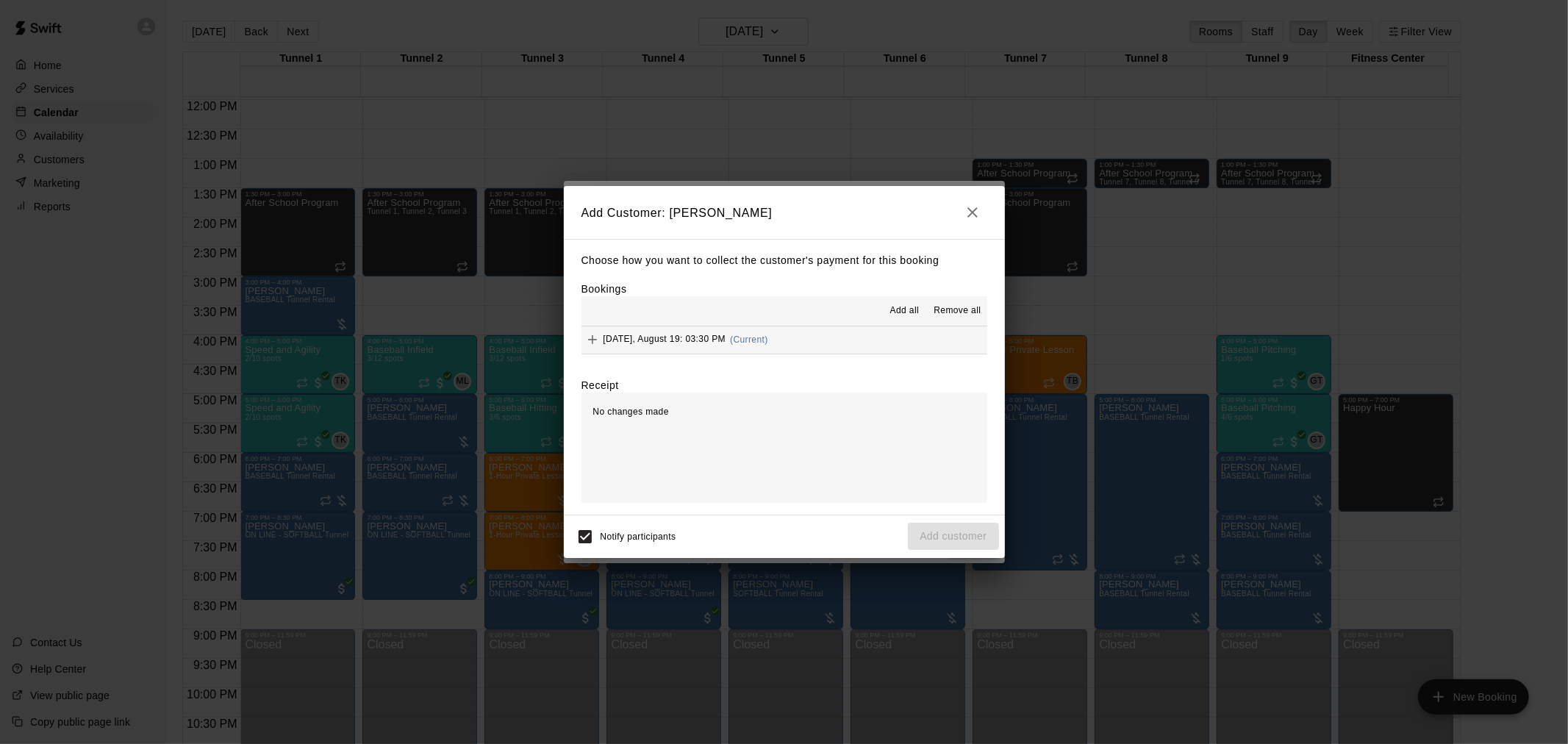
drag, startPoint x: 795, startPoint y: 347, endPoint x: 914, endPoint y: 405, distance: 132.4
click at [795, 346] on button "Tuesday, August 19: 03:30 PM (Current)" at bounding box center [784, 340] width 405 height 27
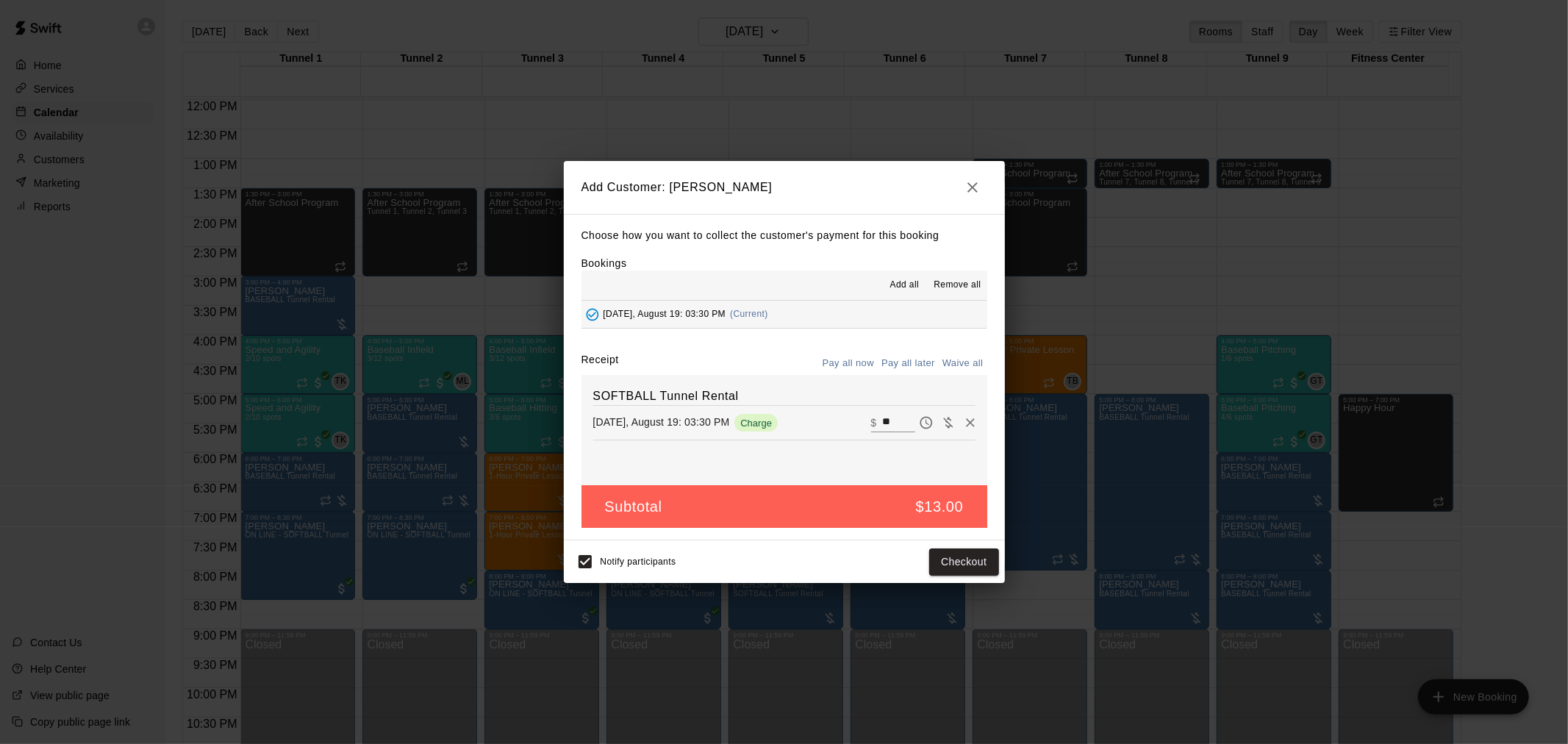
click at [906, 367] on button "Pay all later" at bounding box center [908, 364] width 61 height 23
click at [969, 563] on button "Add customer" at bounding box center [953, 562] width 90 height 27
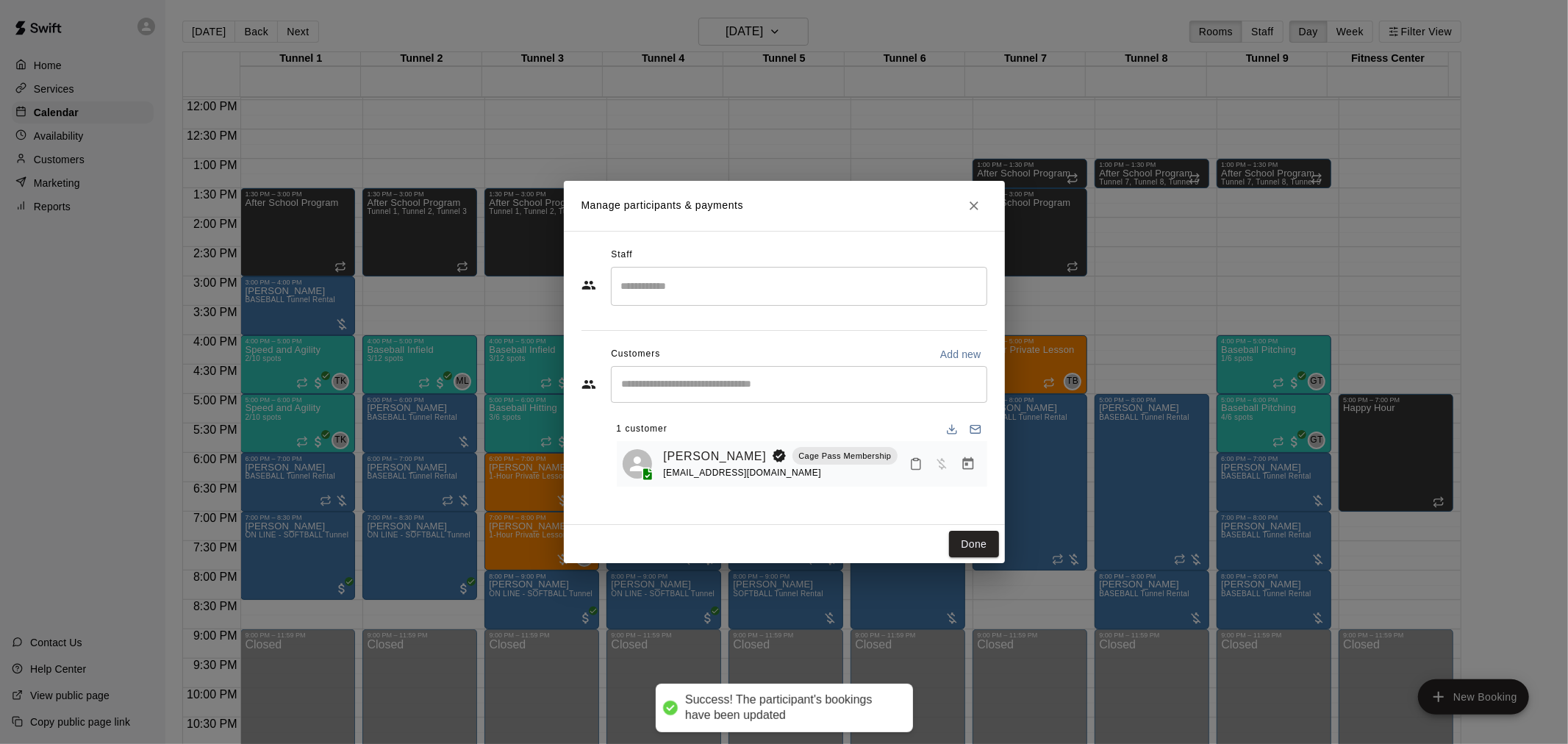
click at [987, 538] on button "Done" at bounding box center [974, 544] width 49 height 27
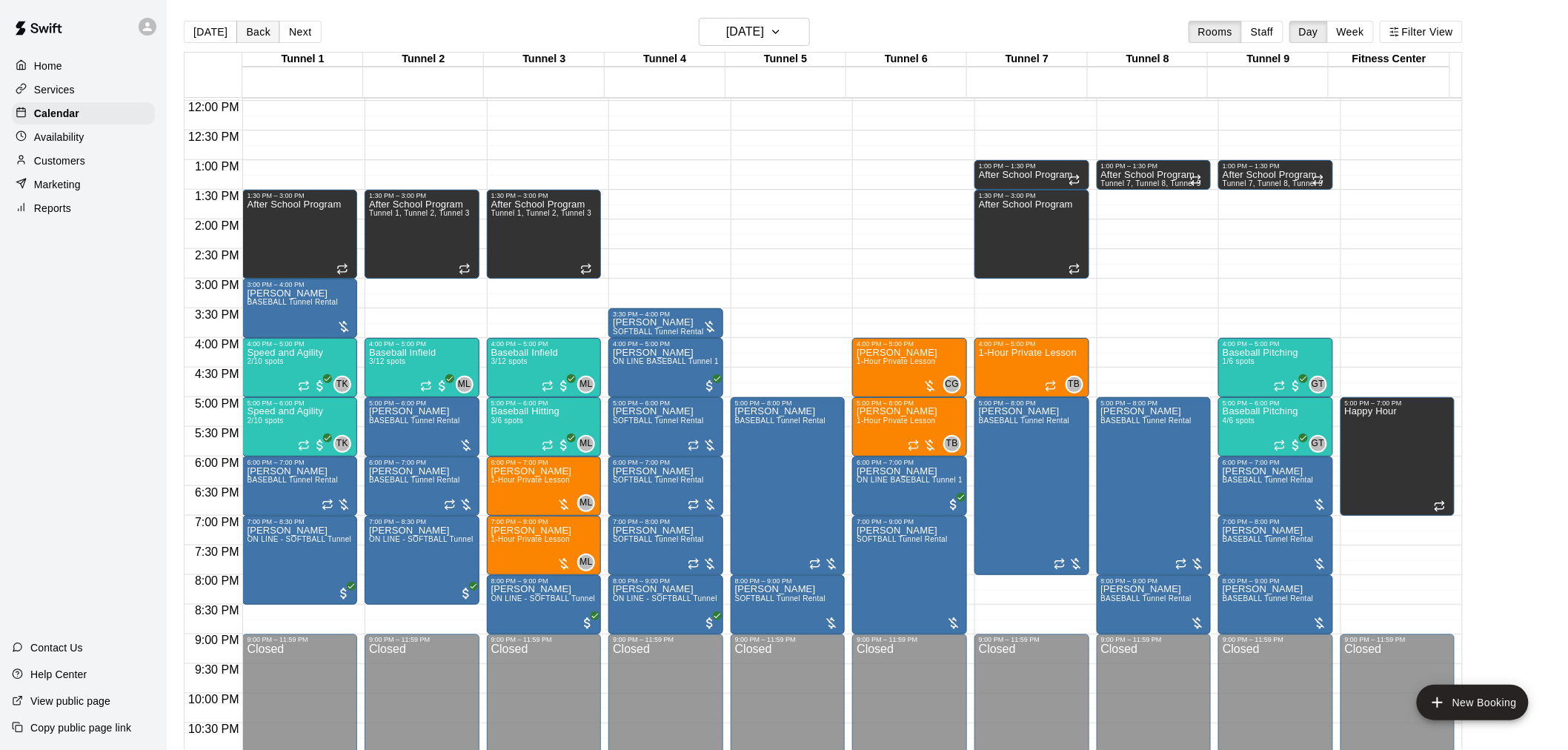
click at [252, 33] on button "Back" at bounding box center [258, 31] width 44 height 22
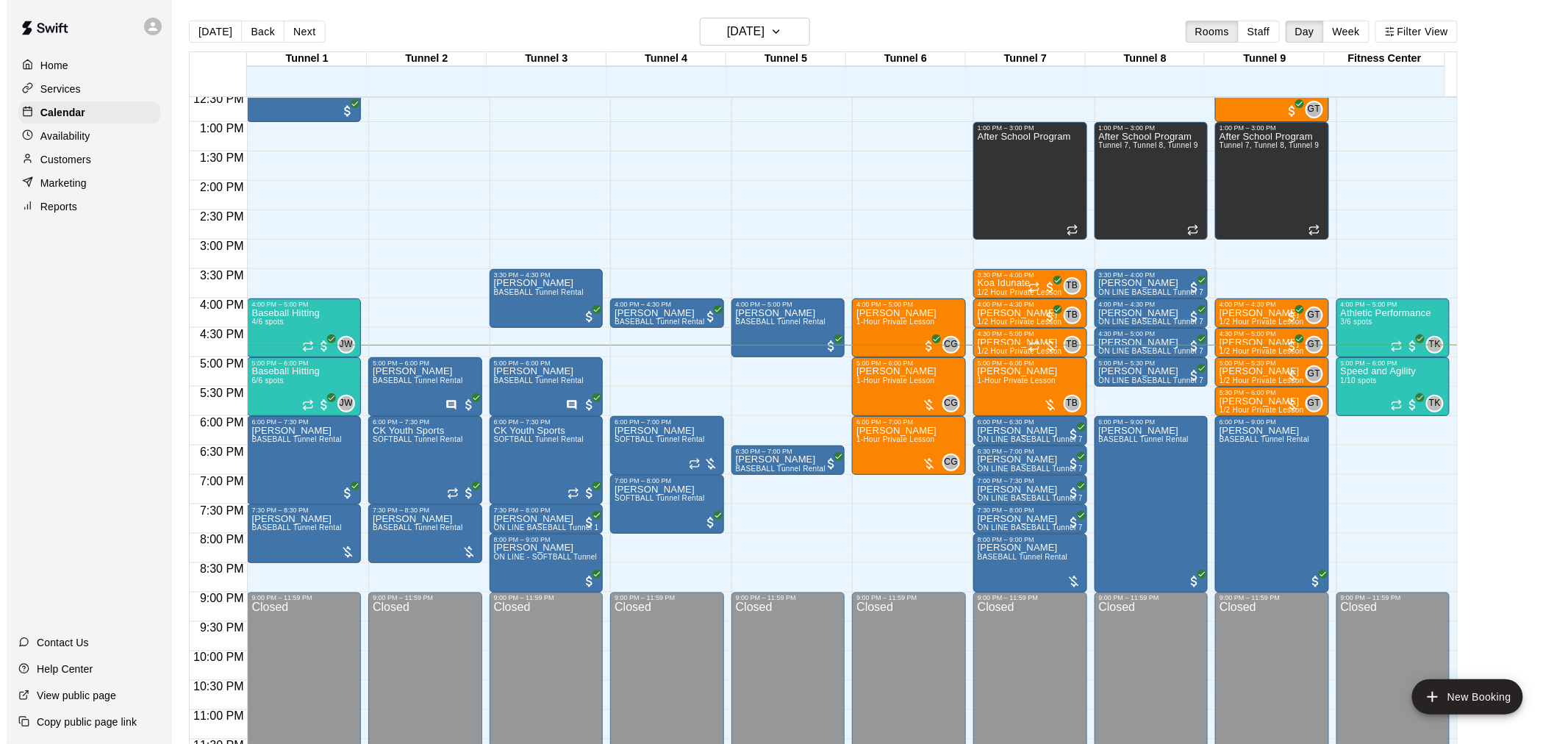
scroll to position [748, 0]
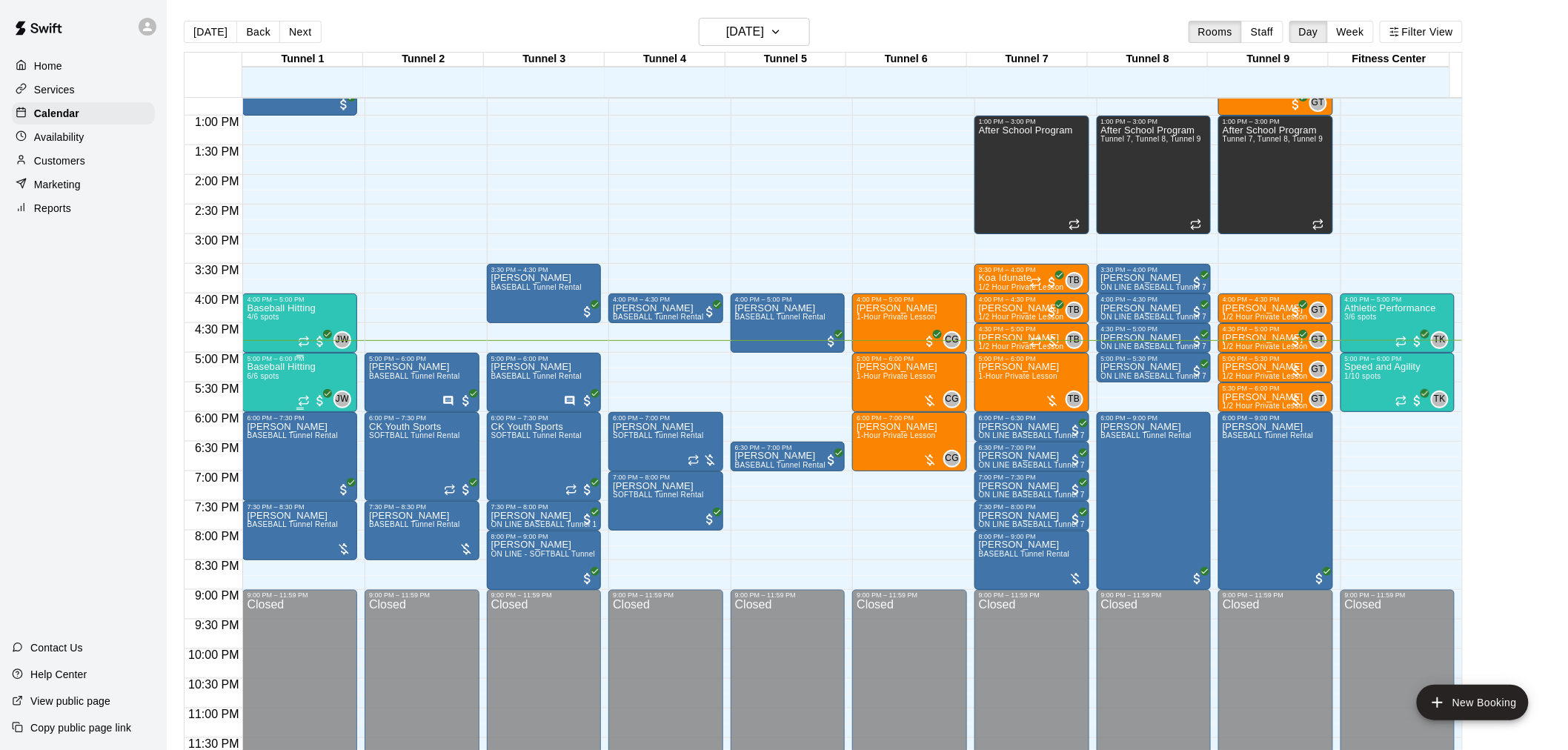
click at [301, 383] on div "Baseball Hitting 6/6 spots" at bounding box center [280, 738] width 69 height 750
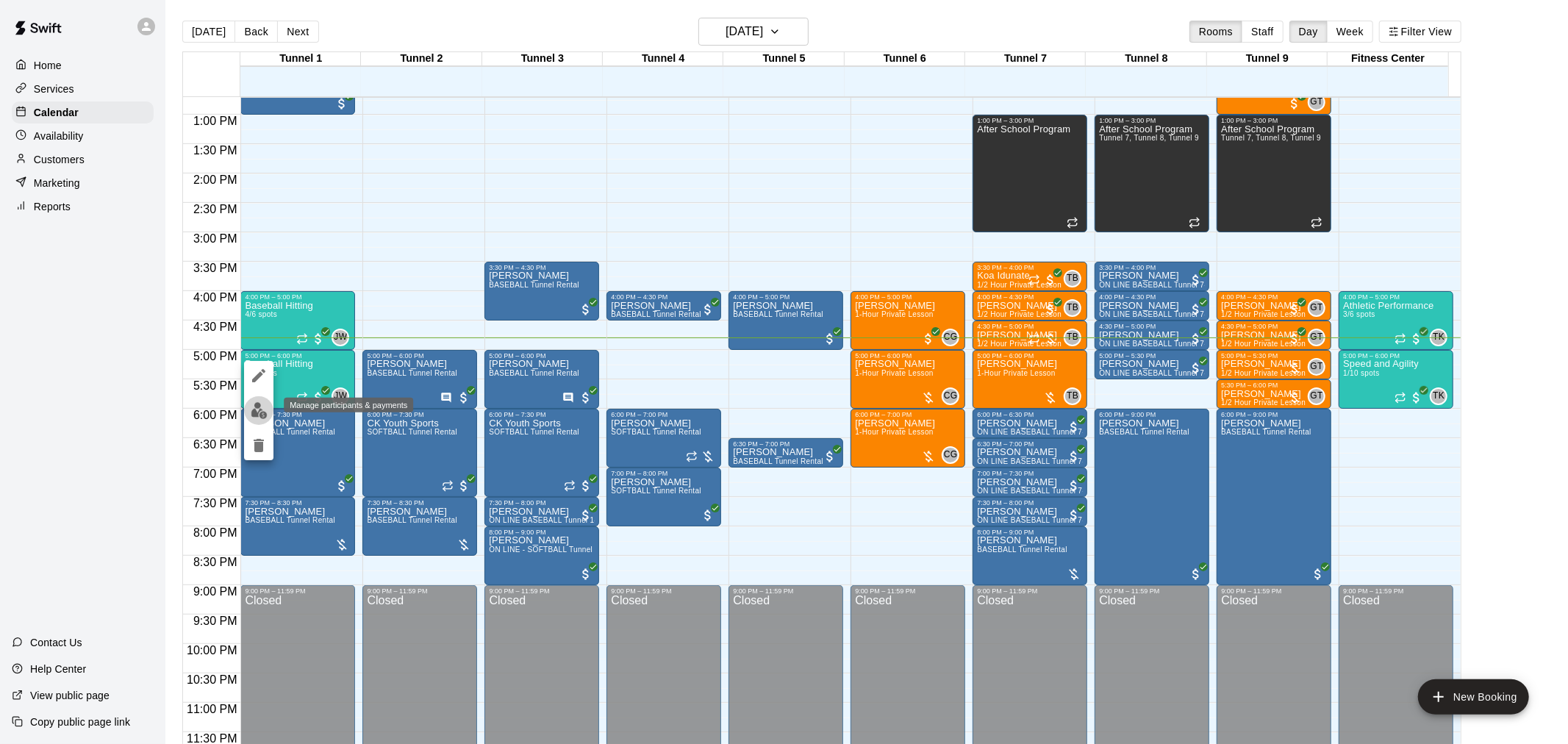
click at [261, 410] on img "edit" at bounding box center [259, 410] width 17 height 17
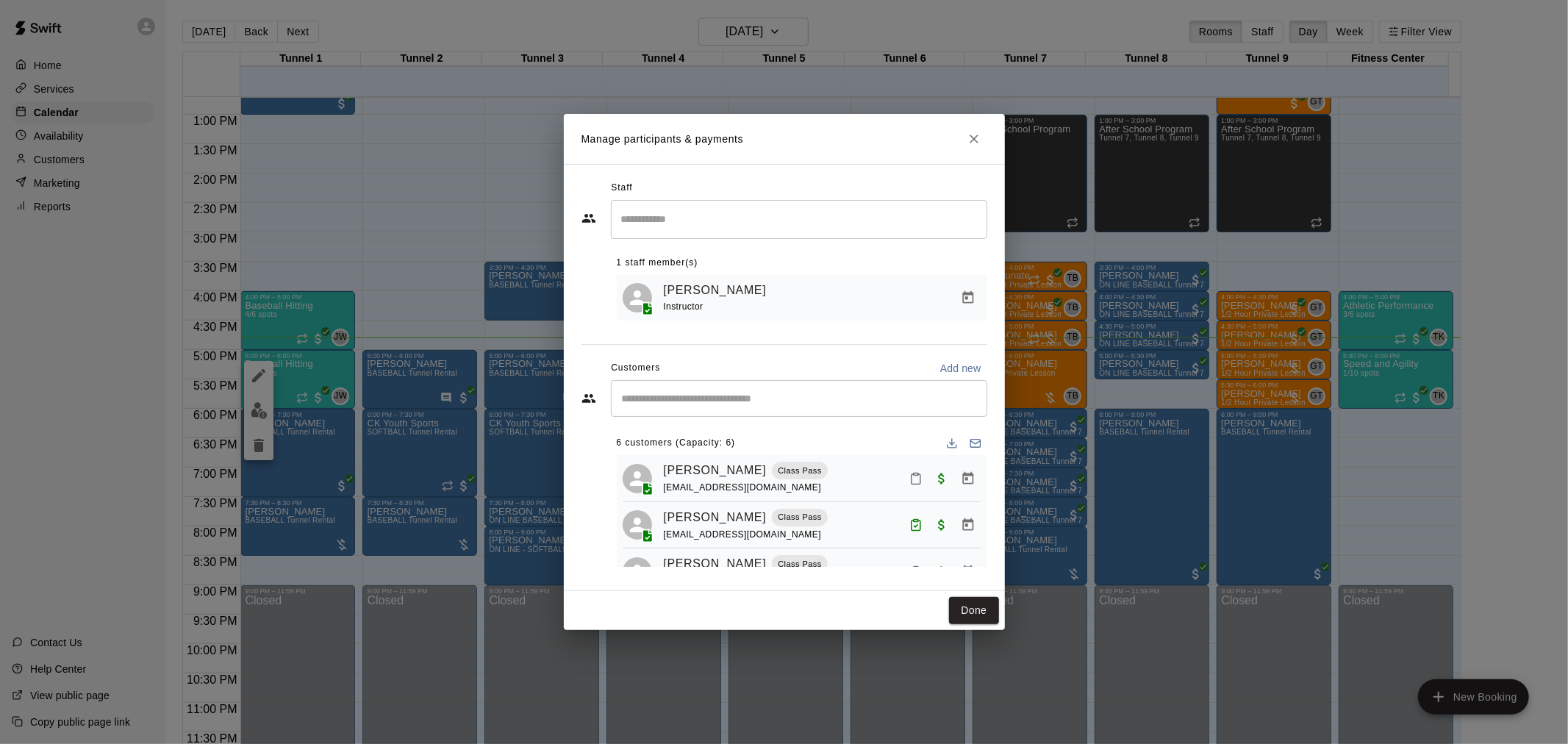
scroll to position [229, 0]
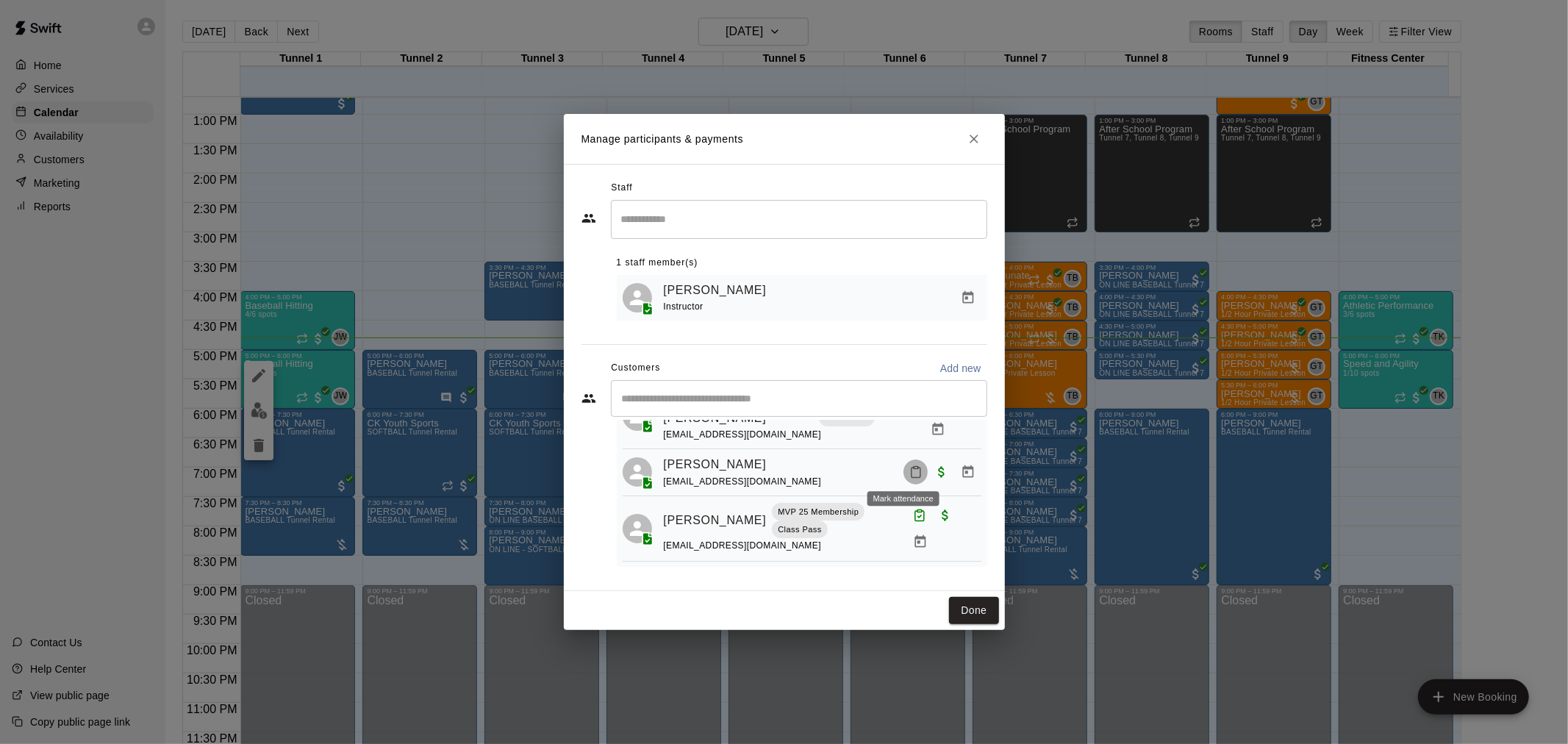
click at [910, 467] on icon "Mark attendance" at bounding box center [916, 472] width 13 height 13
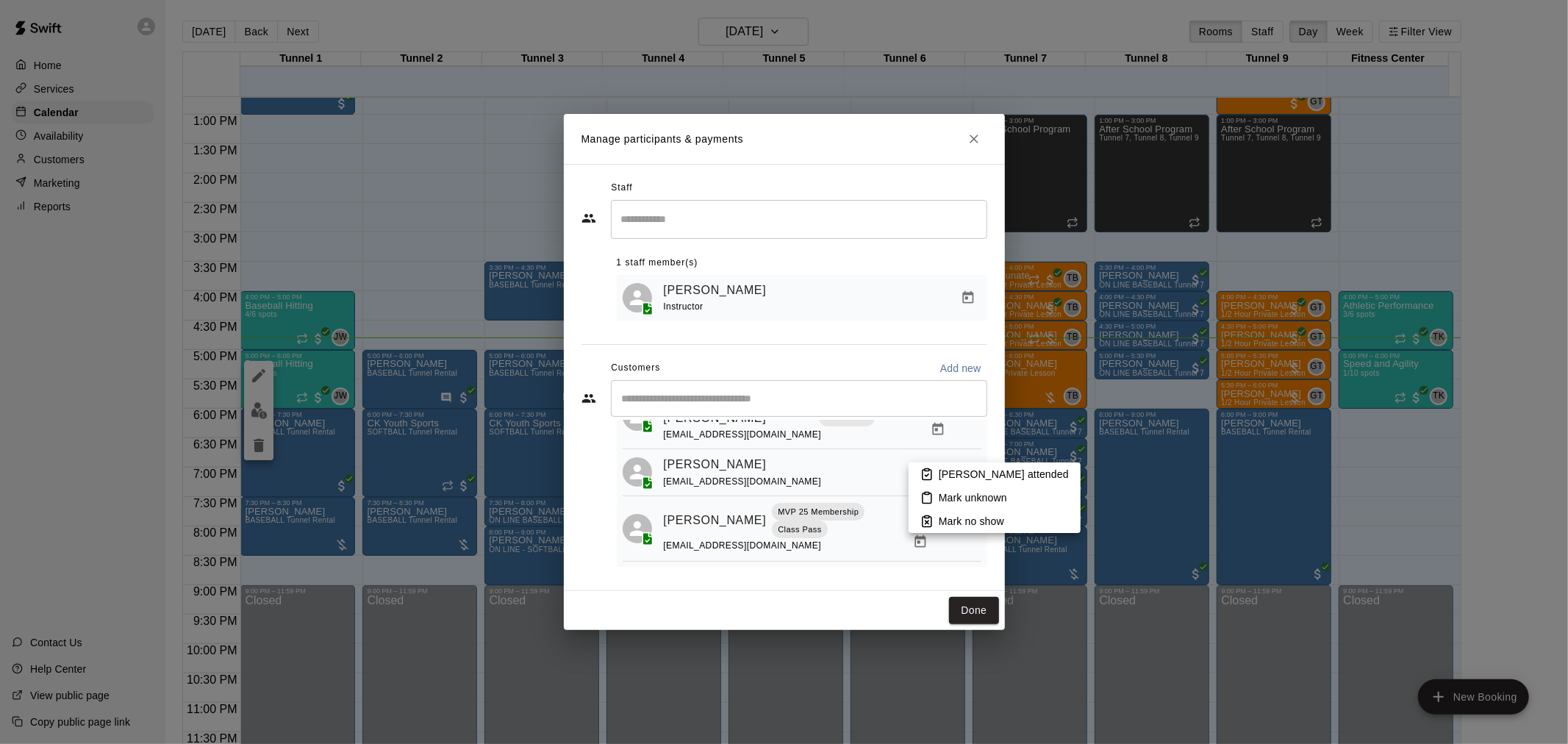
drag, startPoint x: 898, startPoint y: 467, endPoint x: 945, endPoint y: 473, distance: 47.4
click at [945, 473] on p "[PERSON_NAME] attended" at bounding box center [1004, 474] width 130 height 15
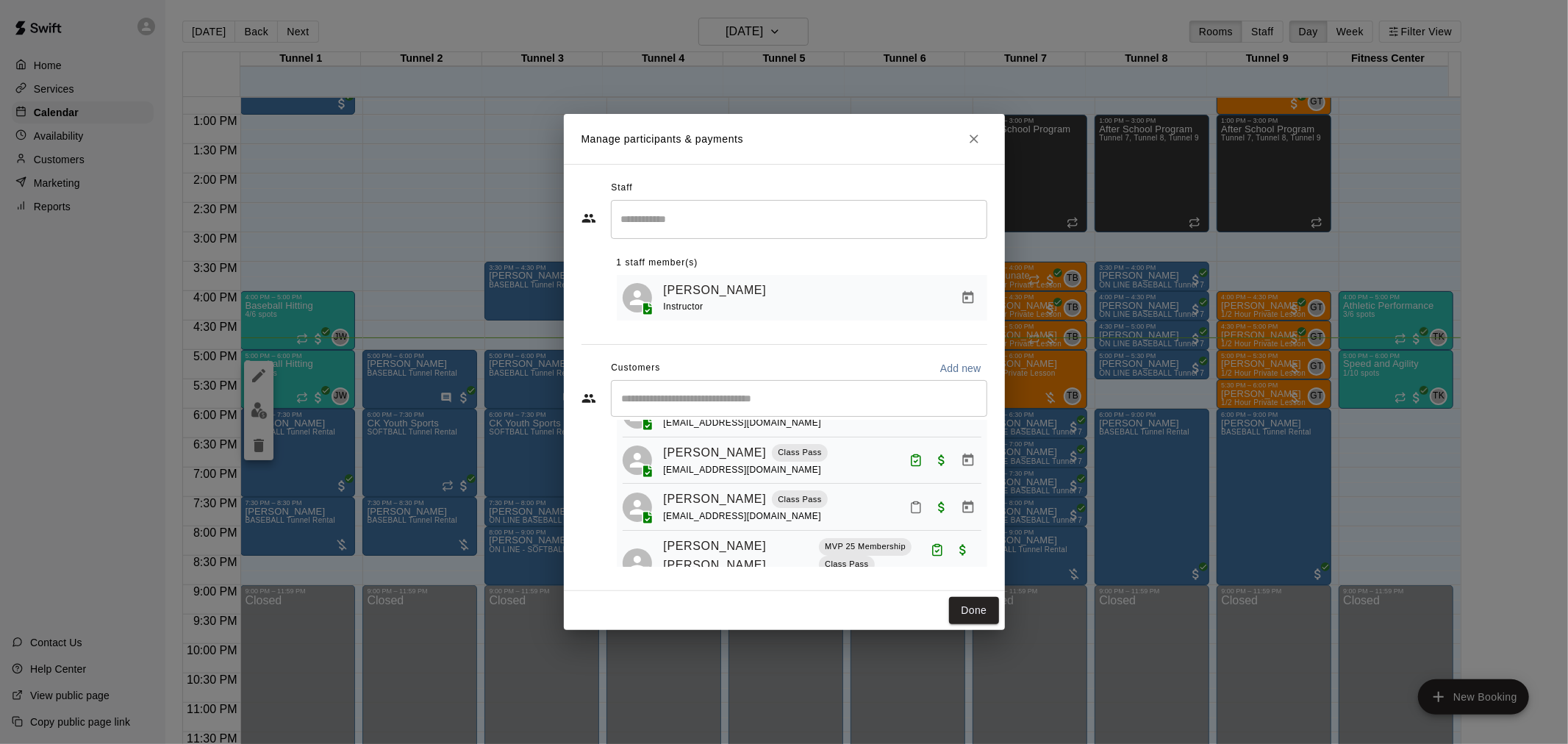
scroll to position [0, 0]
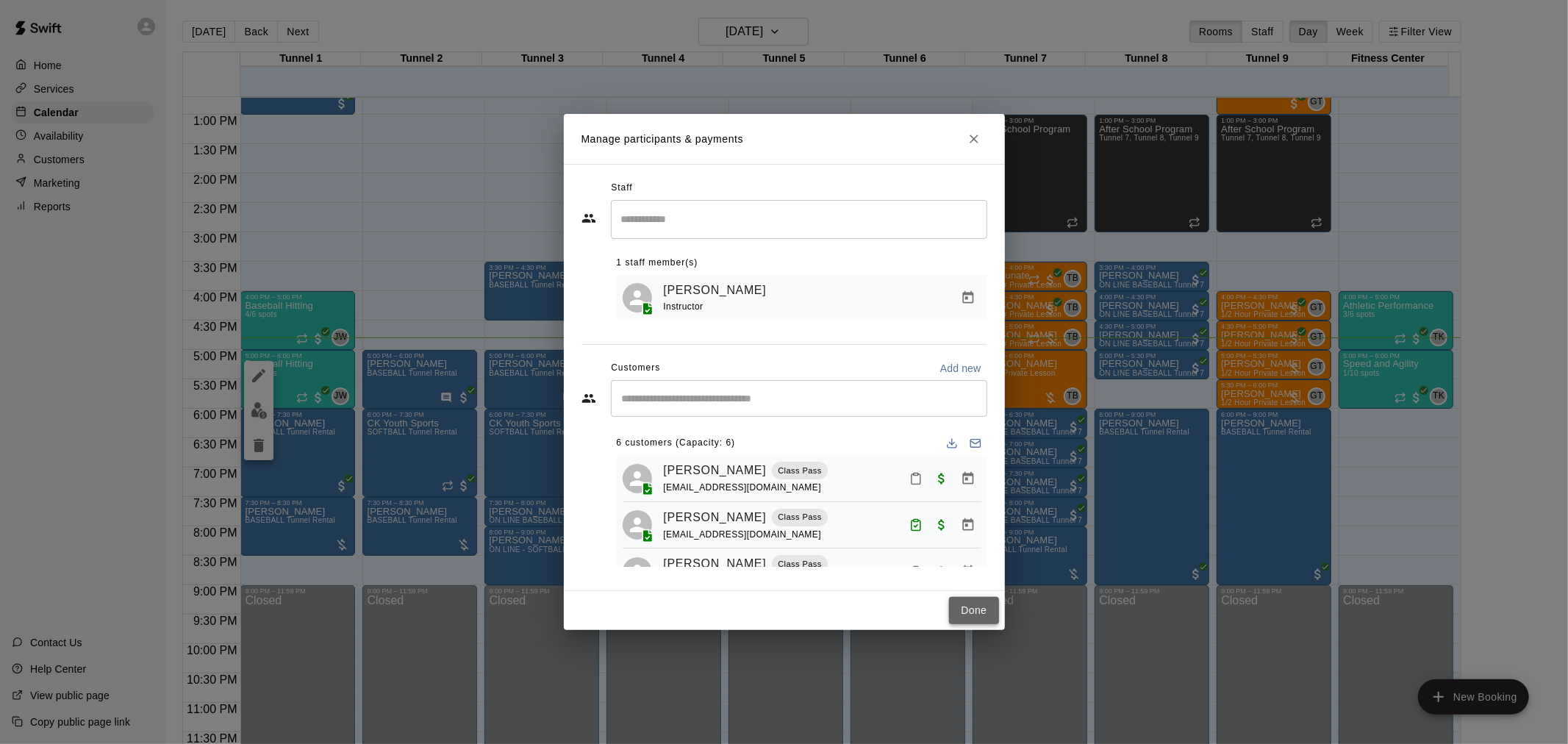
click at [952, 612] on button "Done" at bounding box center [974, 611] width 49 height 27
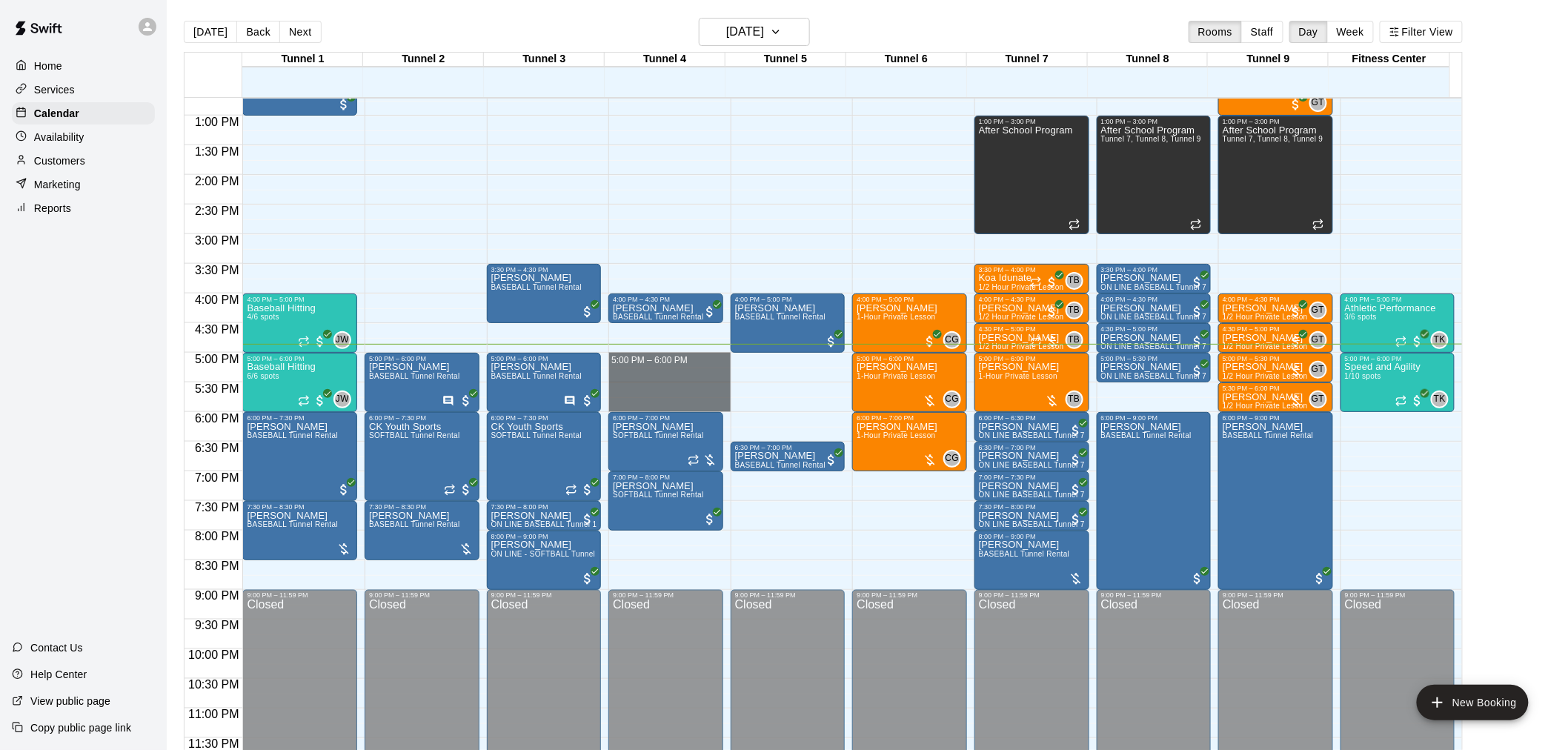
drag, startPoint x: 664, startPoint y: 361, endPoint x: 665, endPoint y: 400, distance: 39.0
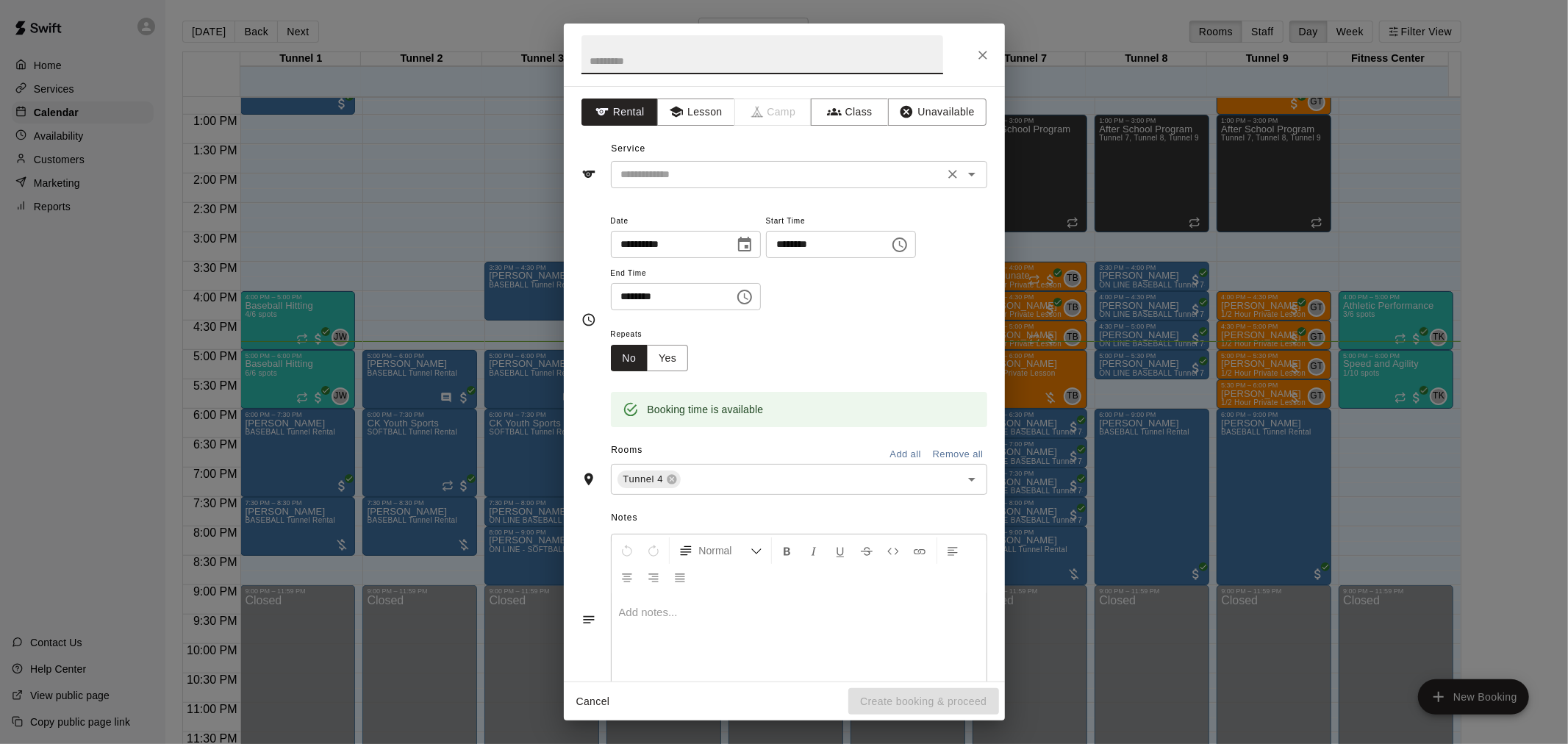
click at [847, 161] on div "​" at bounding box center [799, 174] width 376 height 27
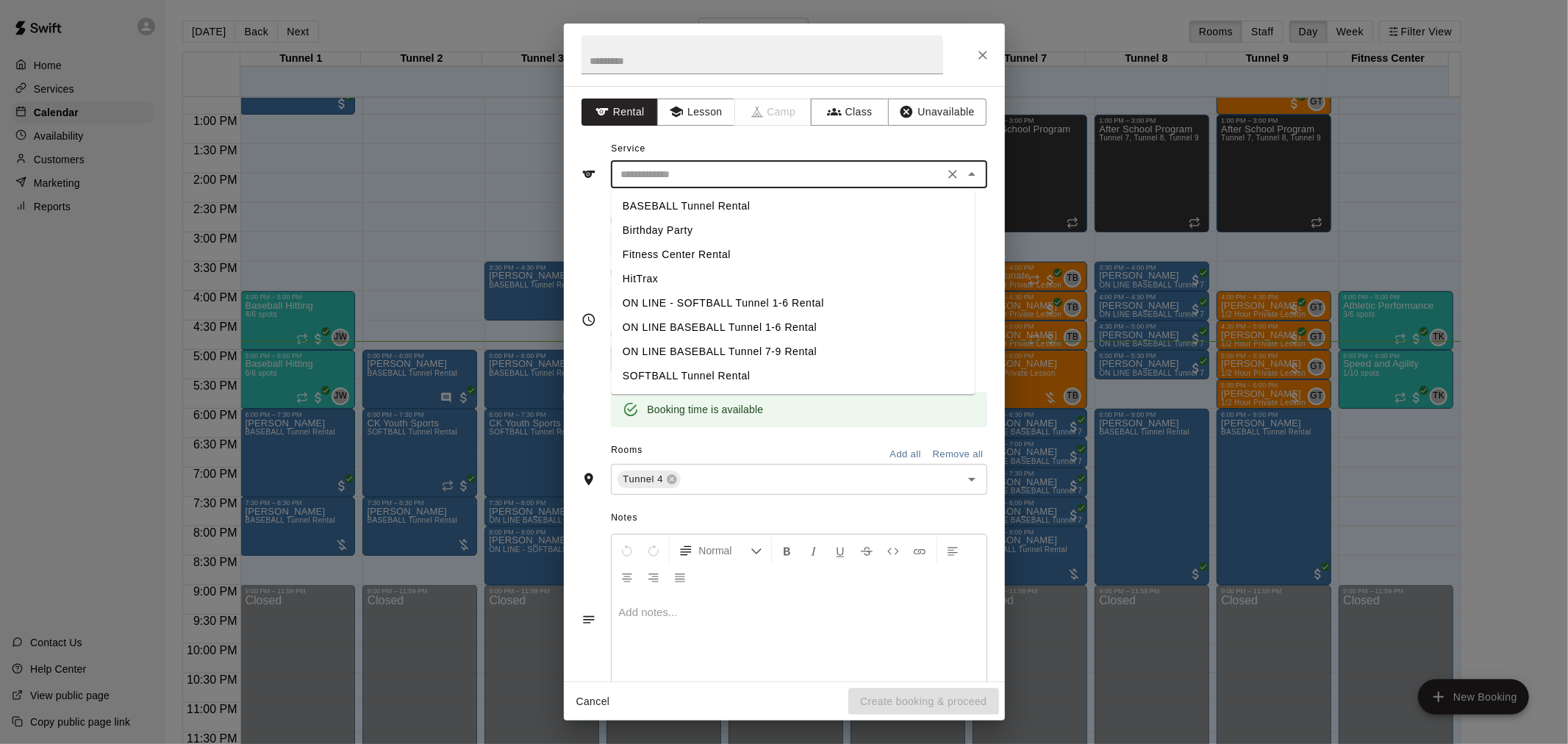
click at [799, 201] on li "BASEBALL Tunnel Rental" at bounding box center [793, 206] width 364 height 24
type input "**********"
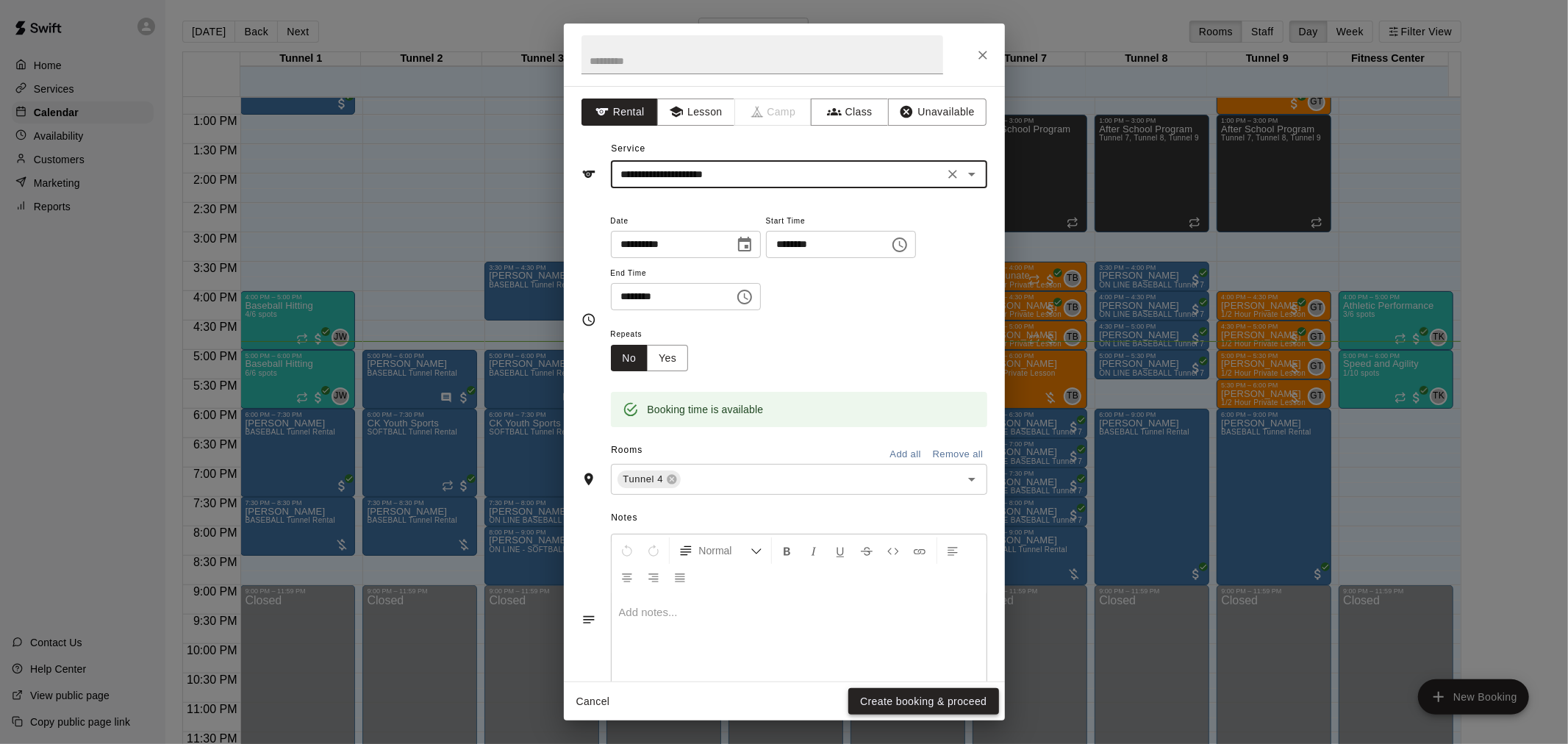
click at [966, 688] on button "Create booking & proceed" at bounding box center [924, 702] width 150 height 27
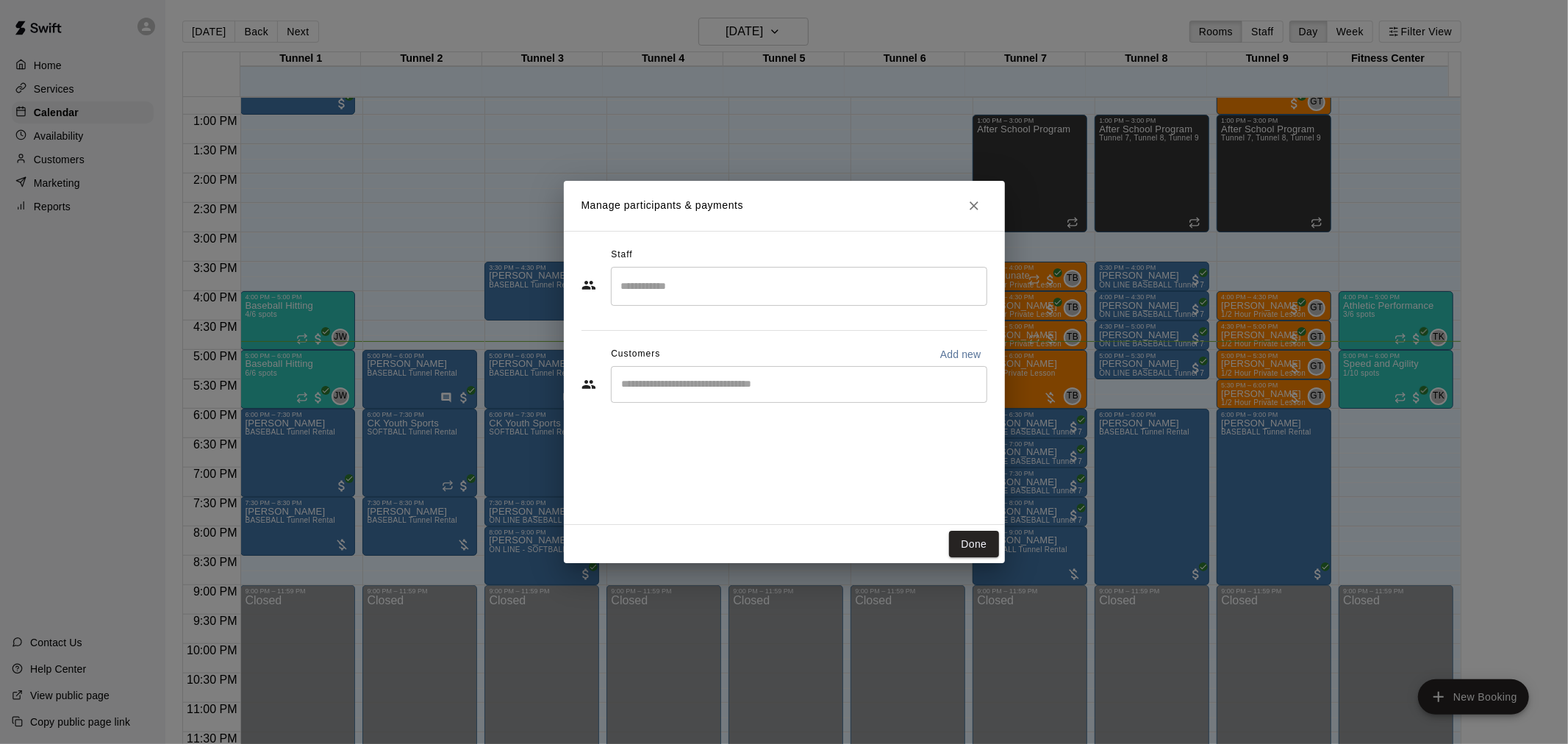
click at [880, 372] on div "​" at bounding box center [799, 385] width 376 height 37
type input "**********"
click at [966, 351] on p "Add new" at bounding box center [961, 354] width 42 height 15
select select "**"
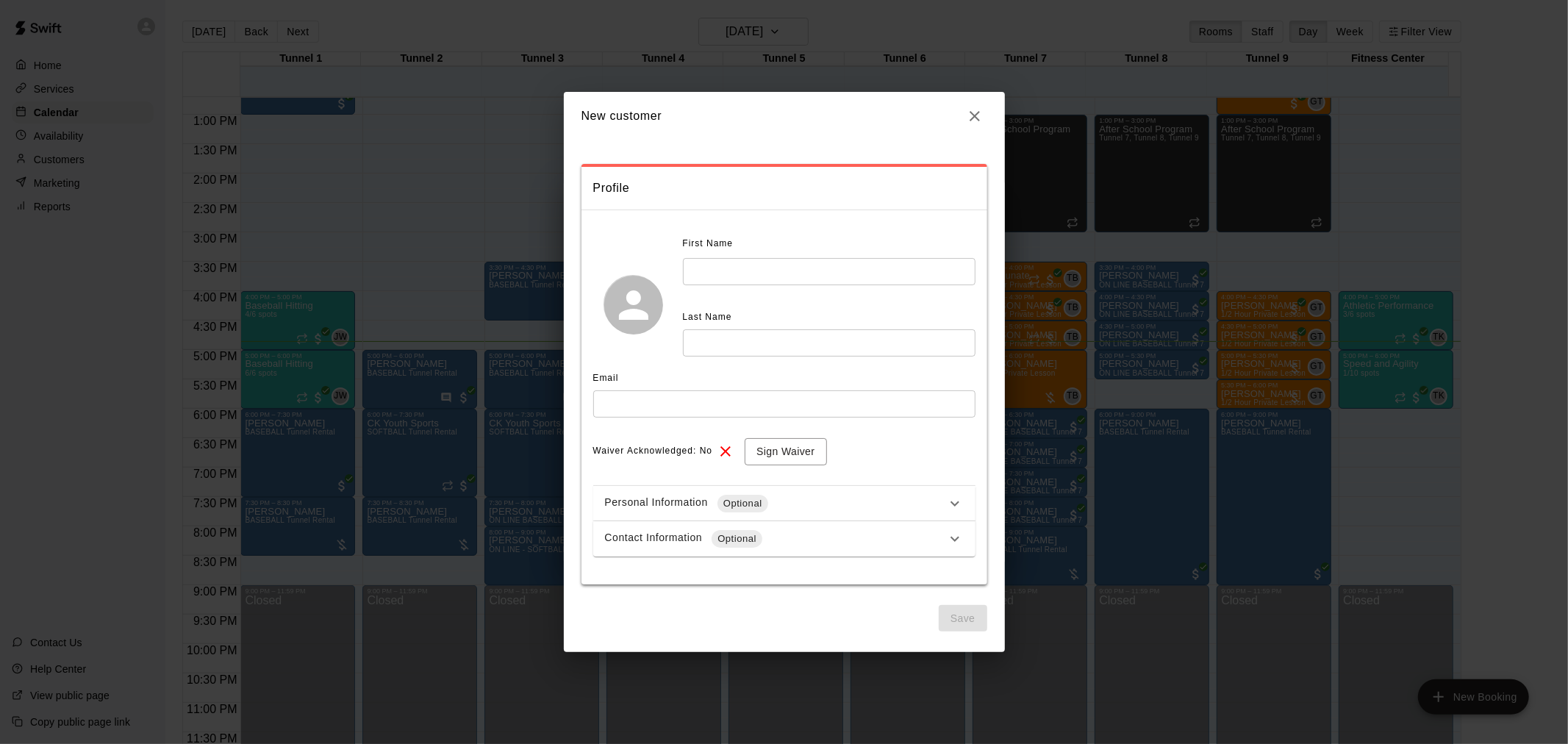
click at [832, 272] on input "text" at bounding box center [829, 271] width 292 height 27
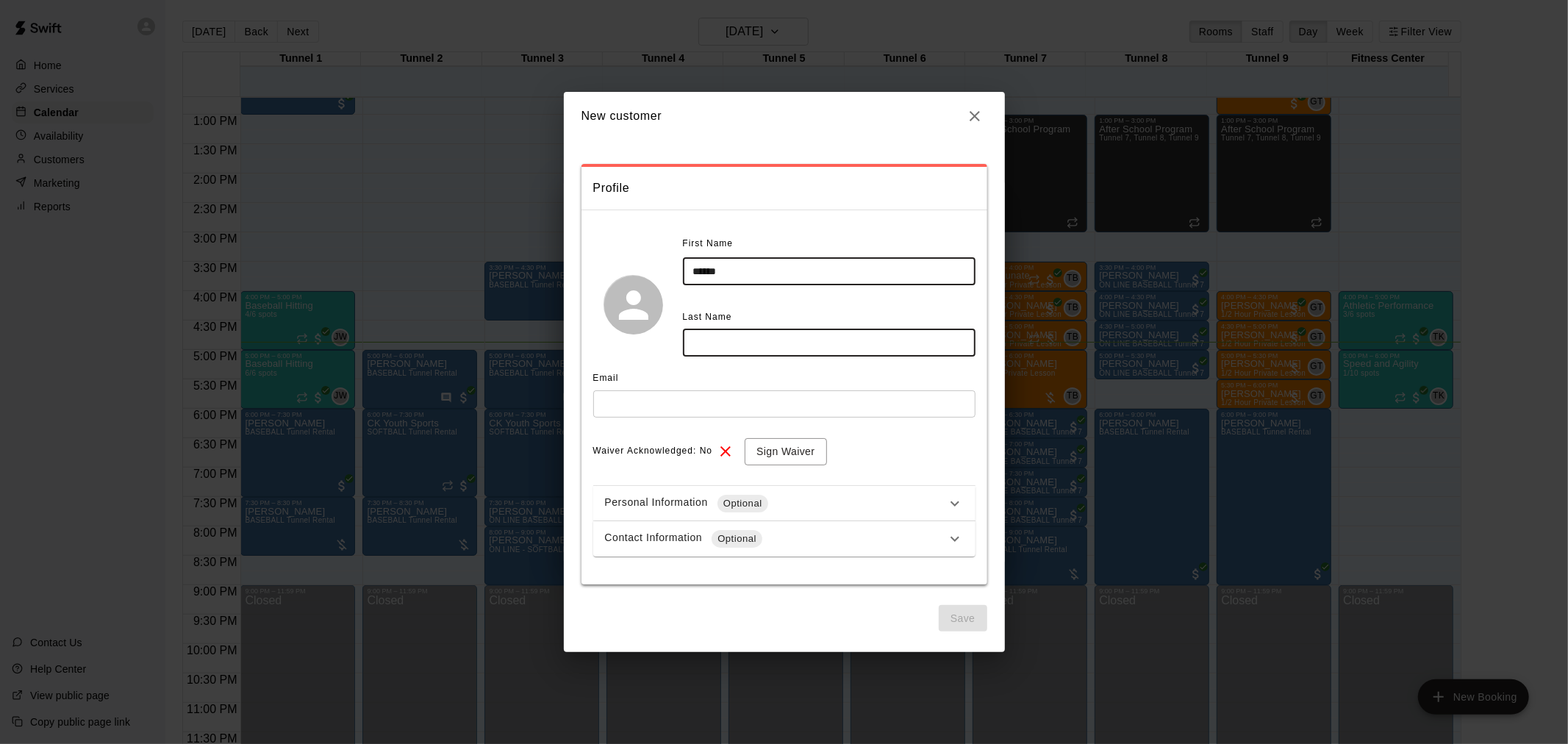
type input "******"
click at [809, 347] on input "text" at bounding box center [829, 343] width 292 height 27
type input "********"
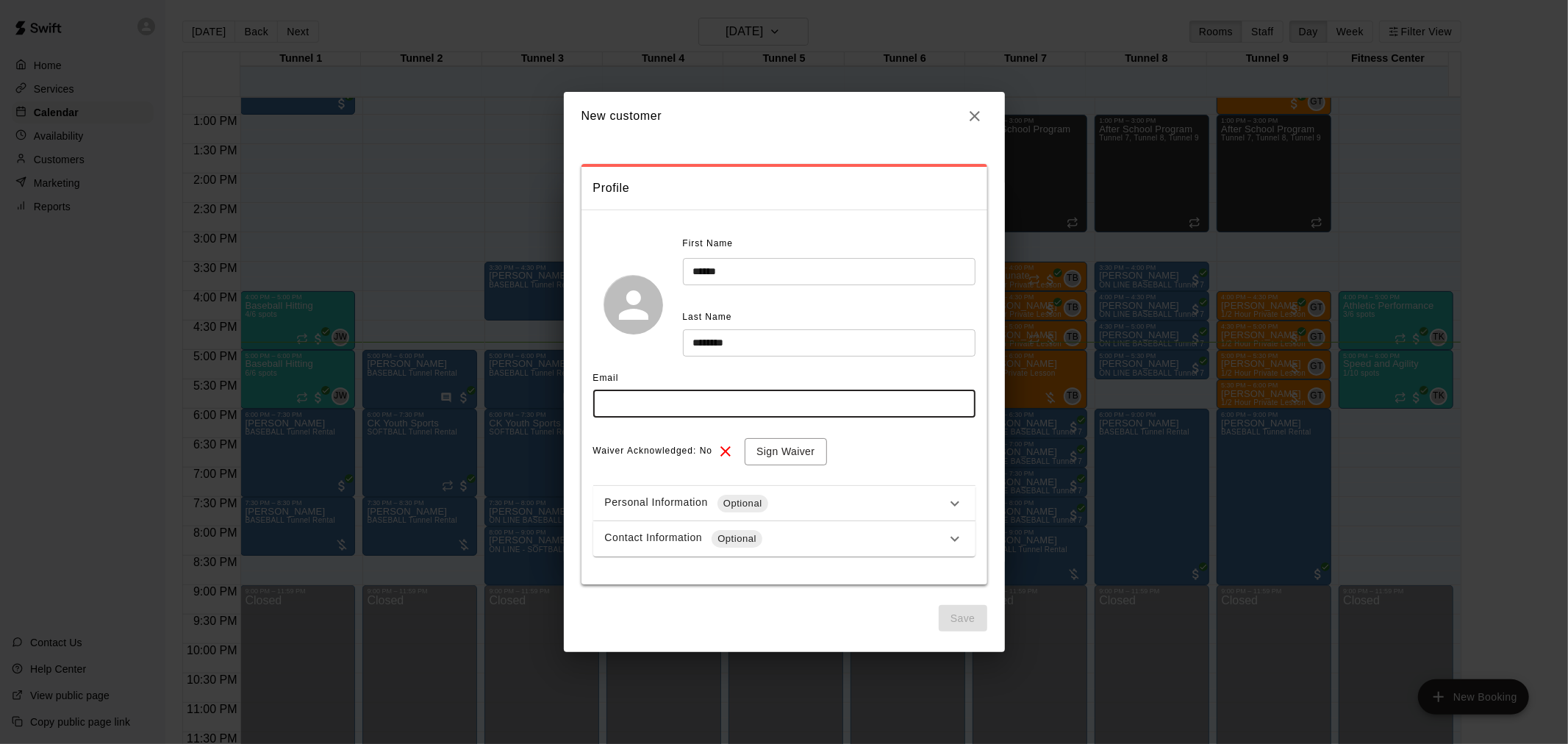
click at [769, 399] on input "text" at bounding box center [784, 404] width 383 height 27
type input "**********"
click at [783, 452] on button "Sign Waiver" at bounding box center [785, 452] width 81 height 27
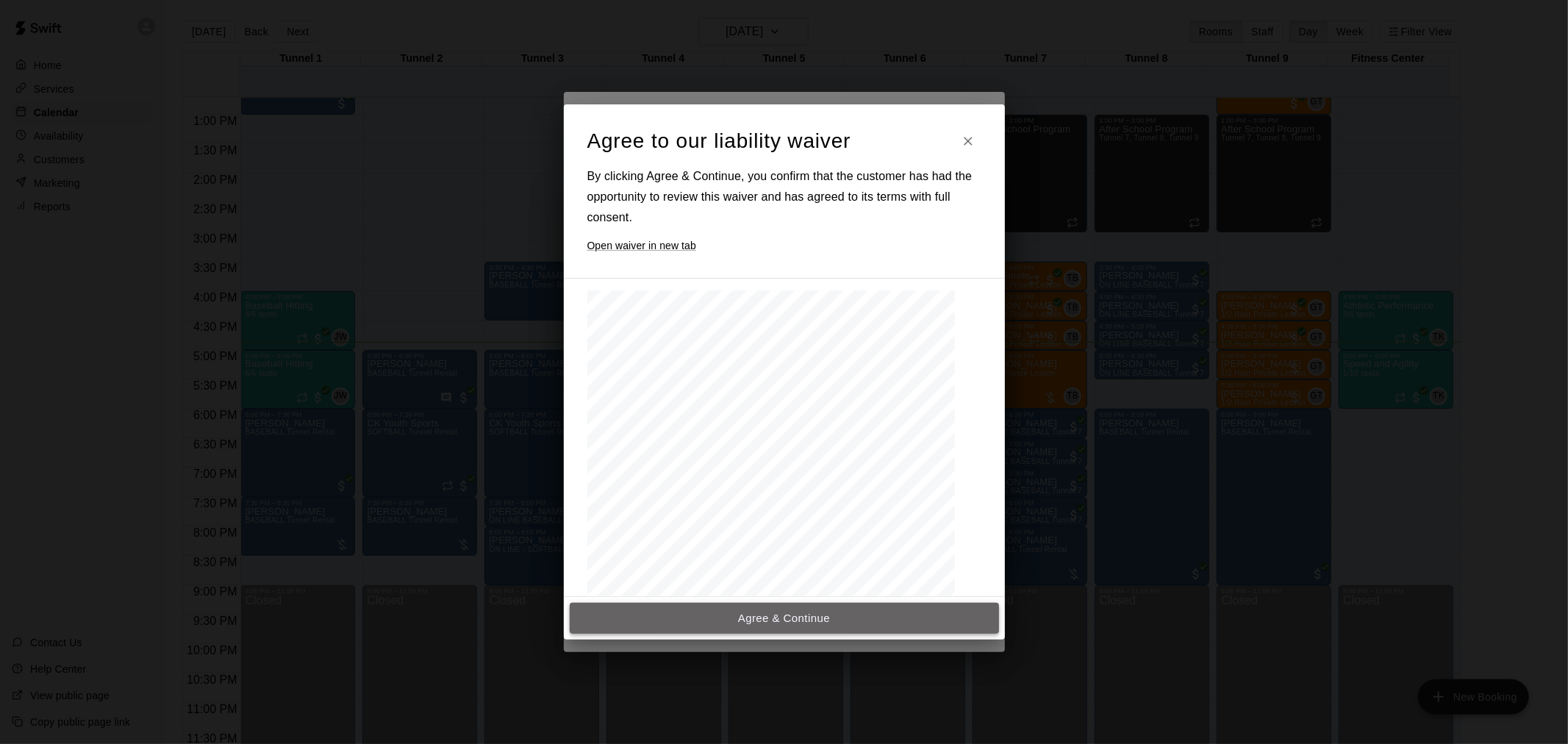
click at [777, 611] on button "Agree & Continue" at bounding box center [784, 619] width 429 height 31
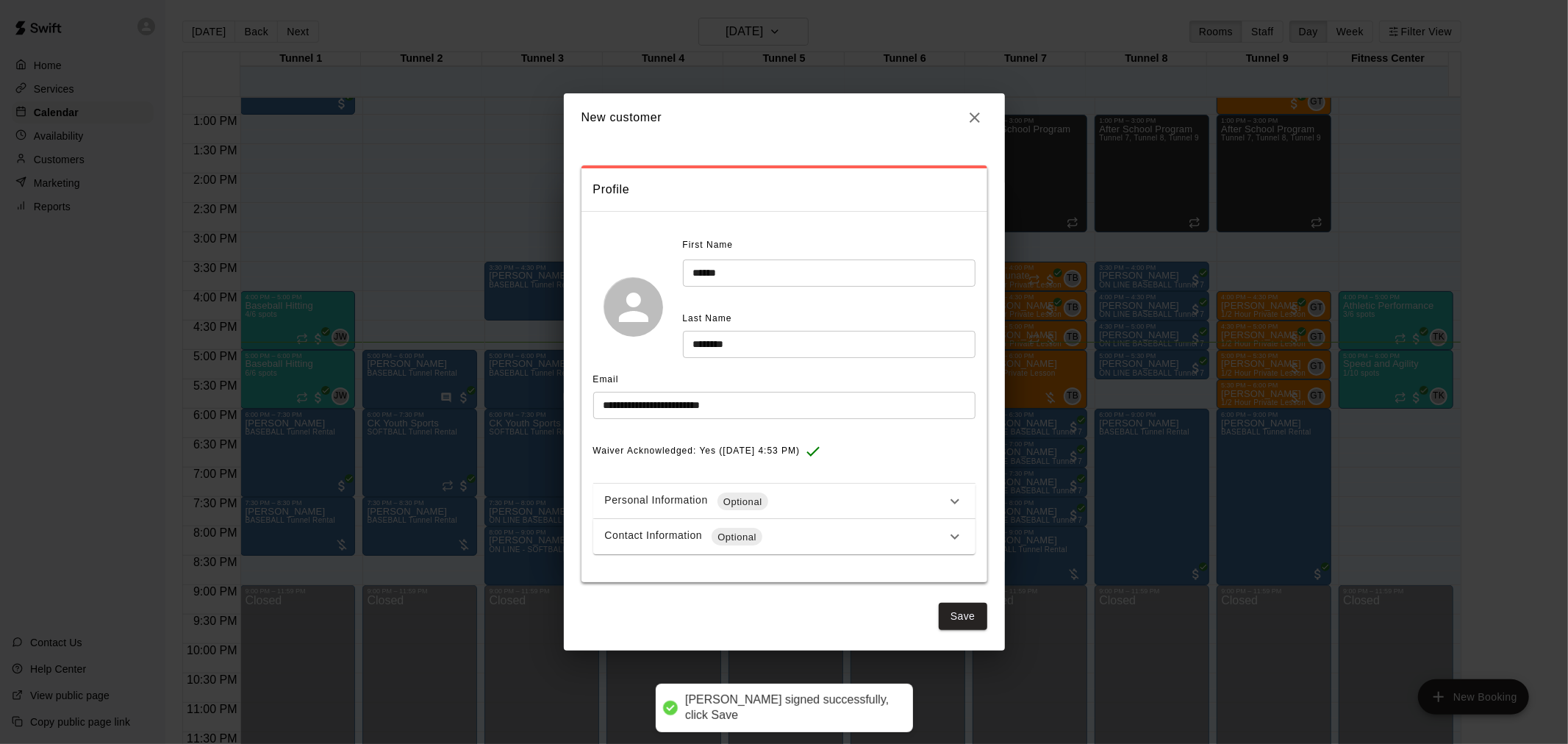
click at [791, 532] on div "Contact Information Optional" at bounding box center [776, 537] width 341 height 18
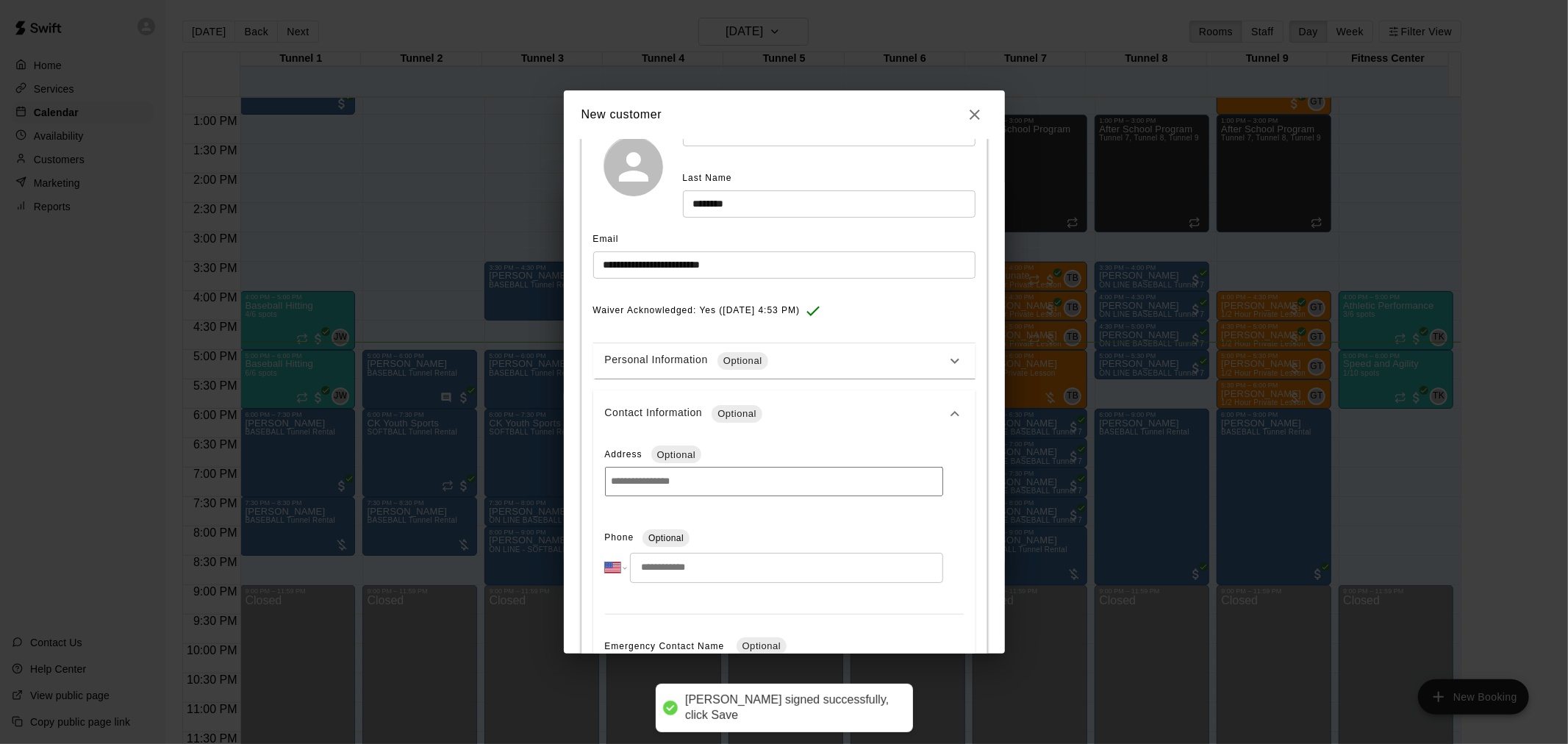
scroll to position [245, 0]
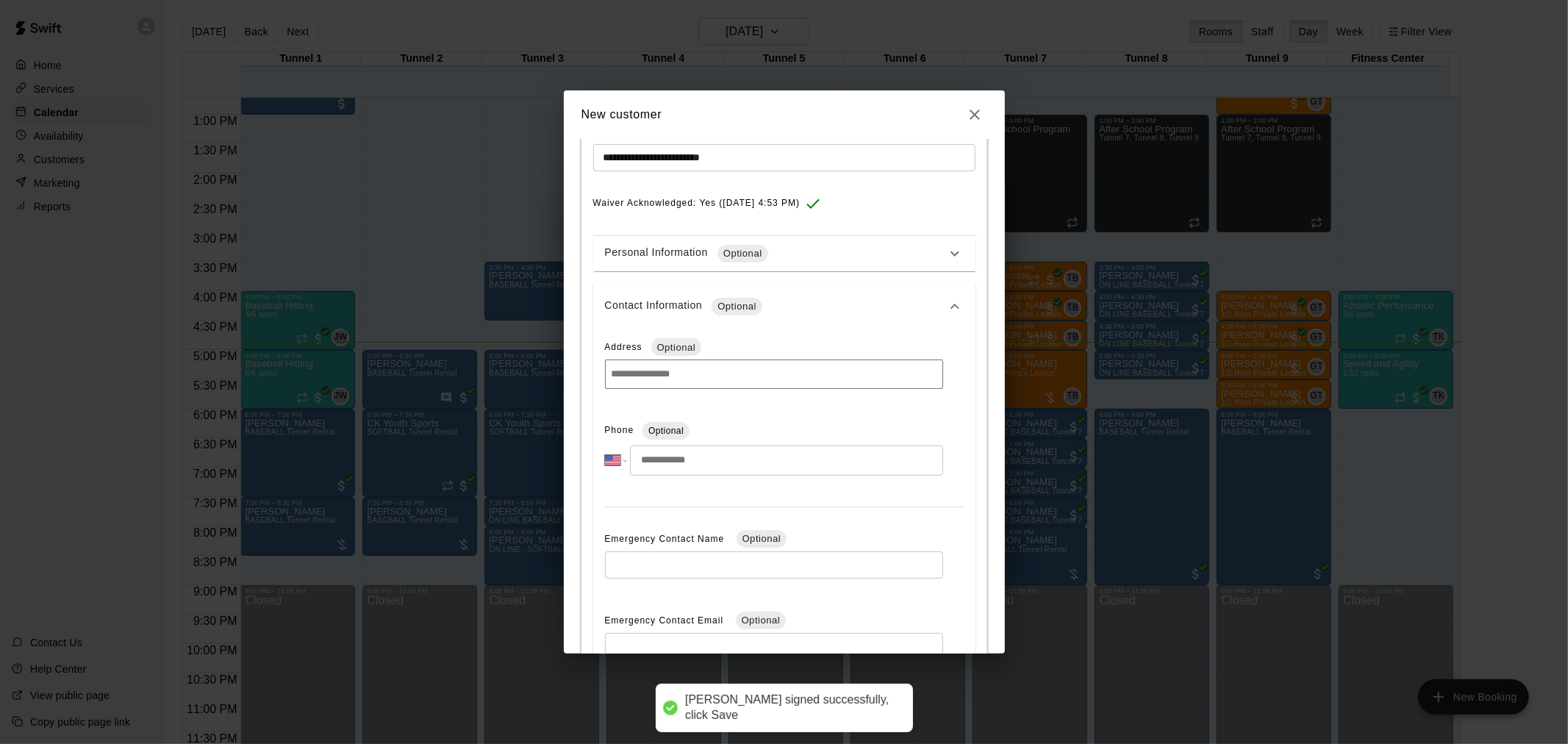
click at [731, 459] on input "tel" at bounding box center [786, 460] width 313 height 30
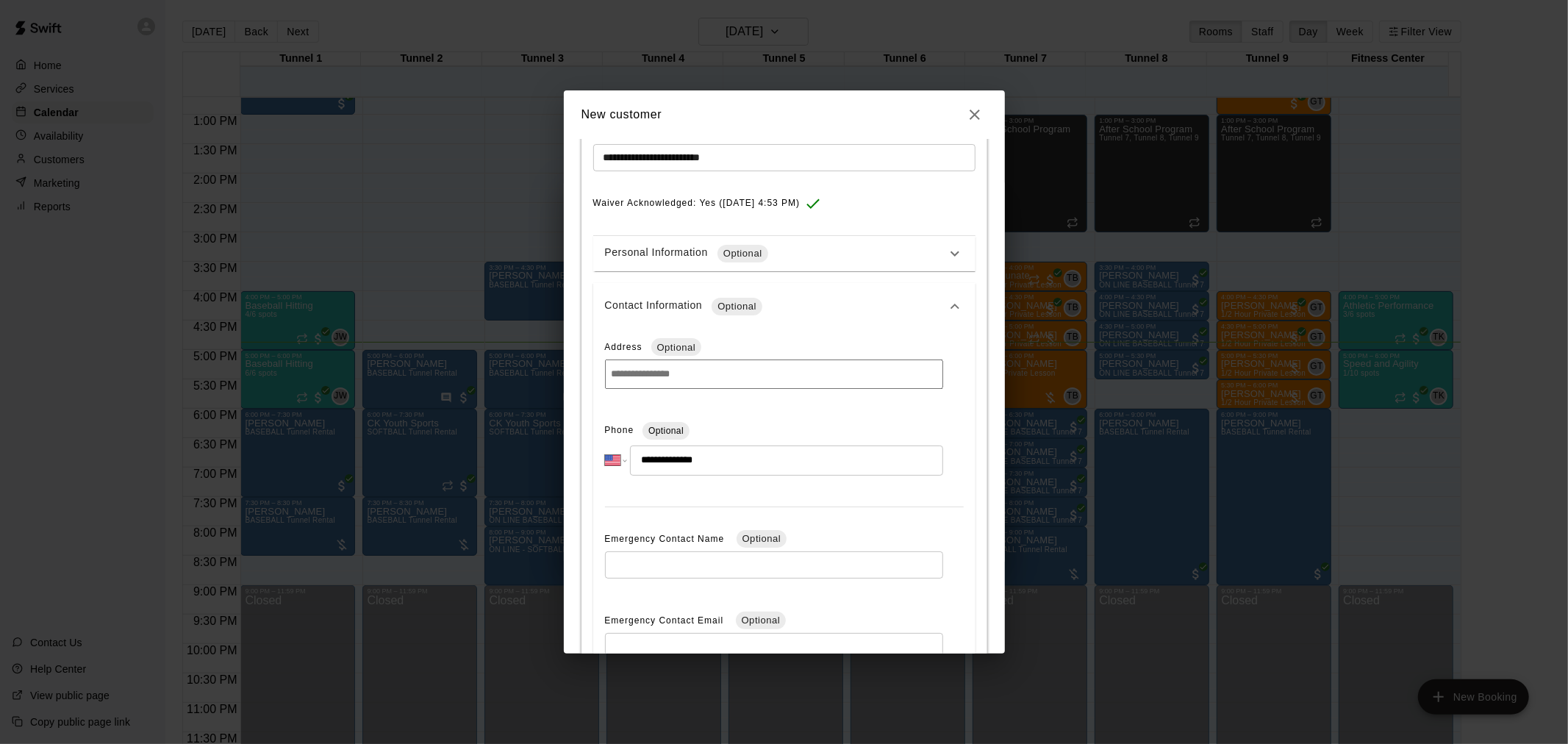
scroll to position [468, 0]
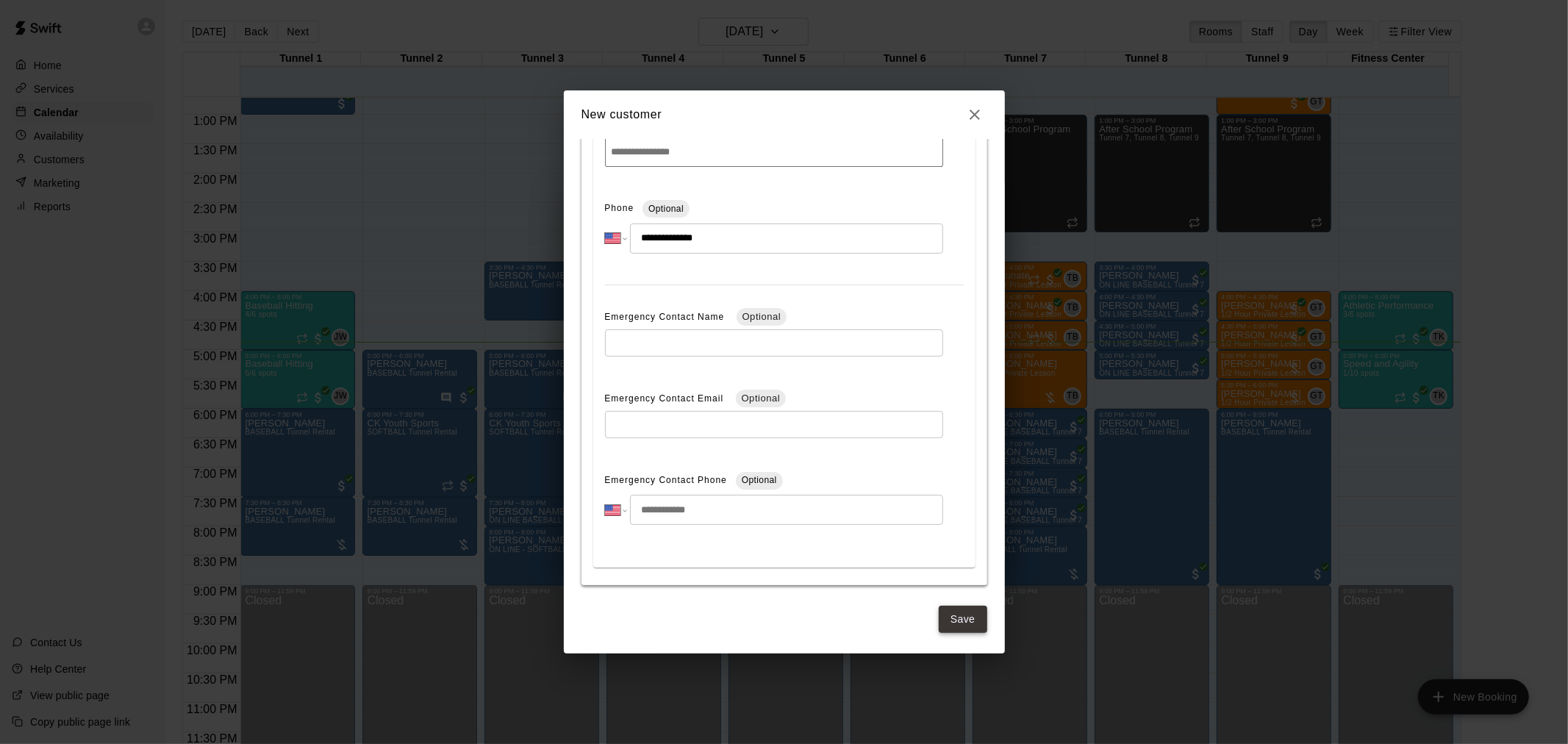
type input "**********"
click at [939, 611] on button "Save" at bounding box center [963, 619] width 49 height 27
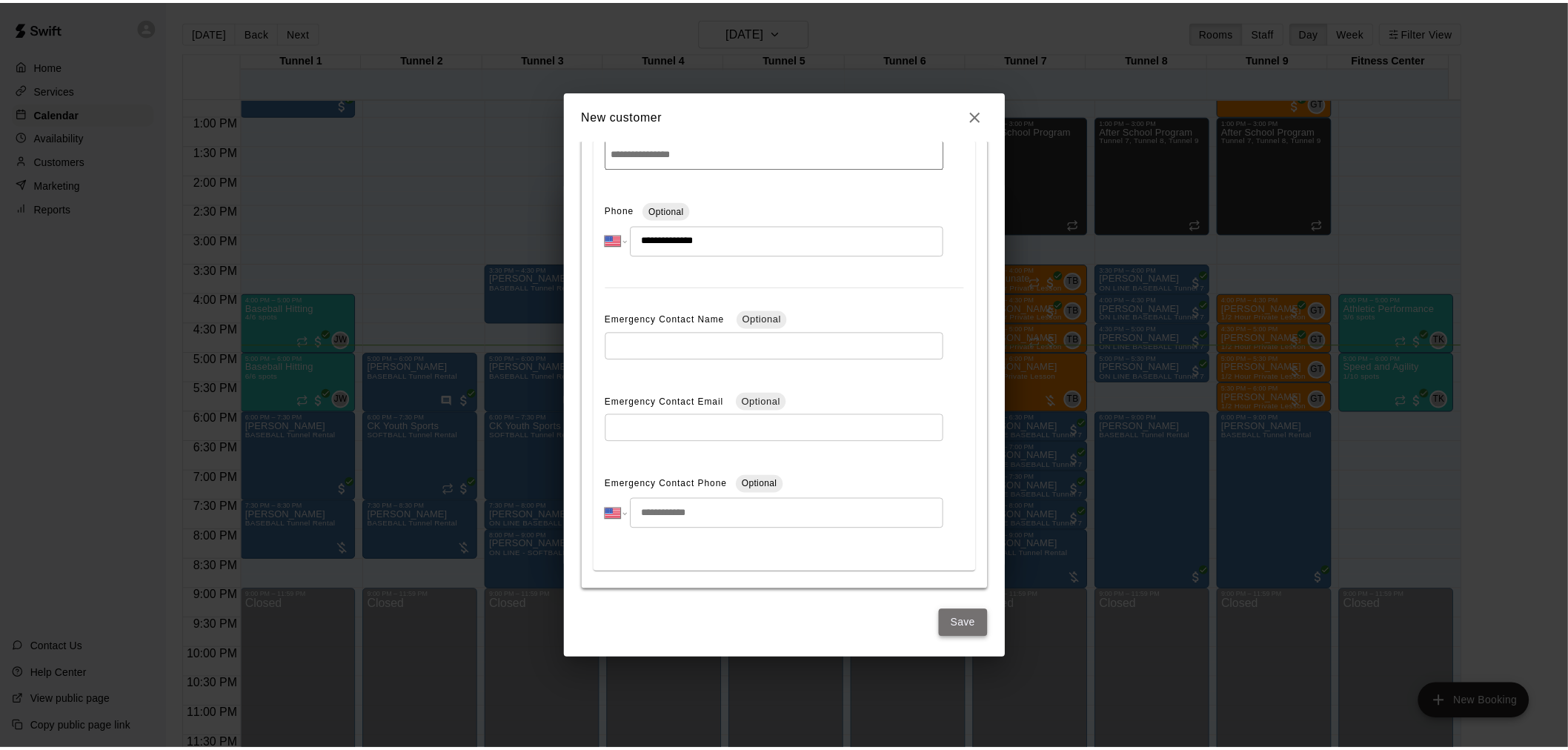
scroll to position [0, 0]
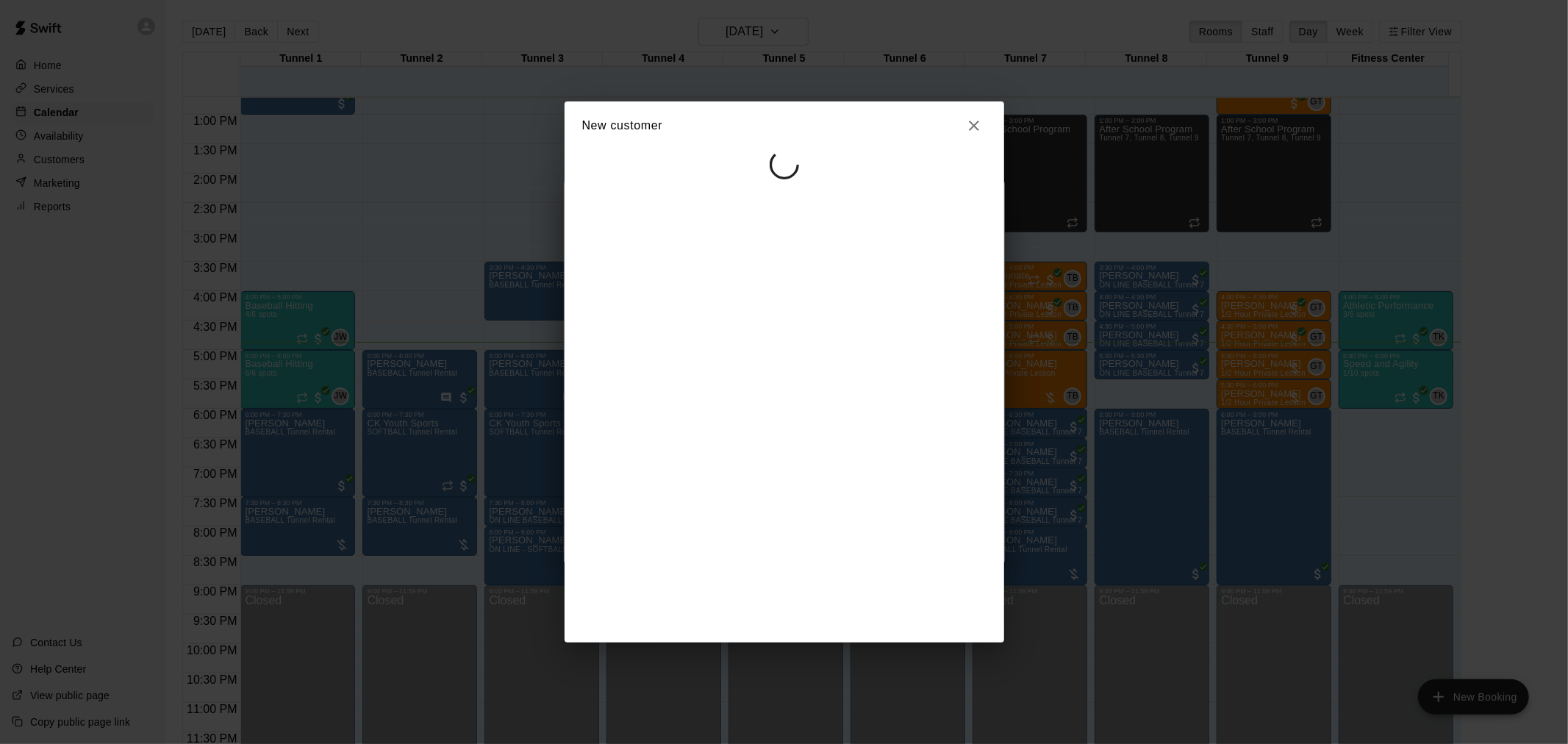
select select "**"
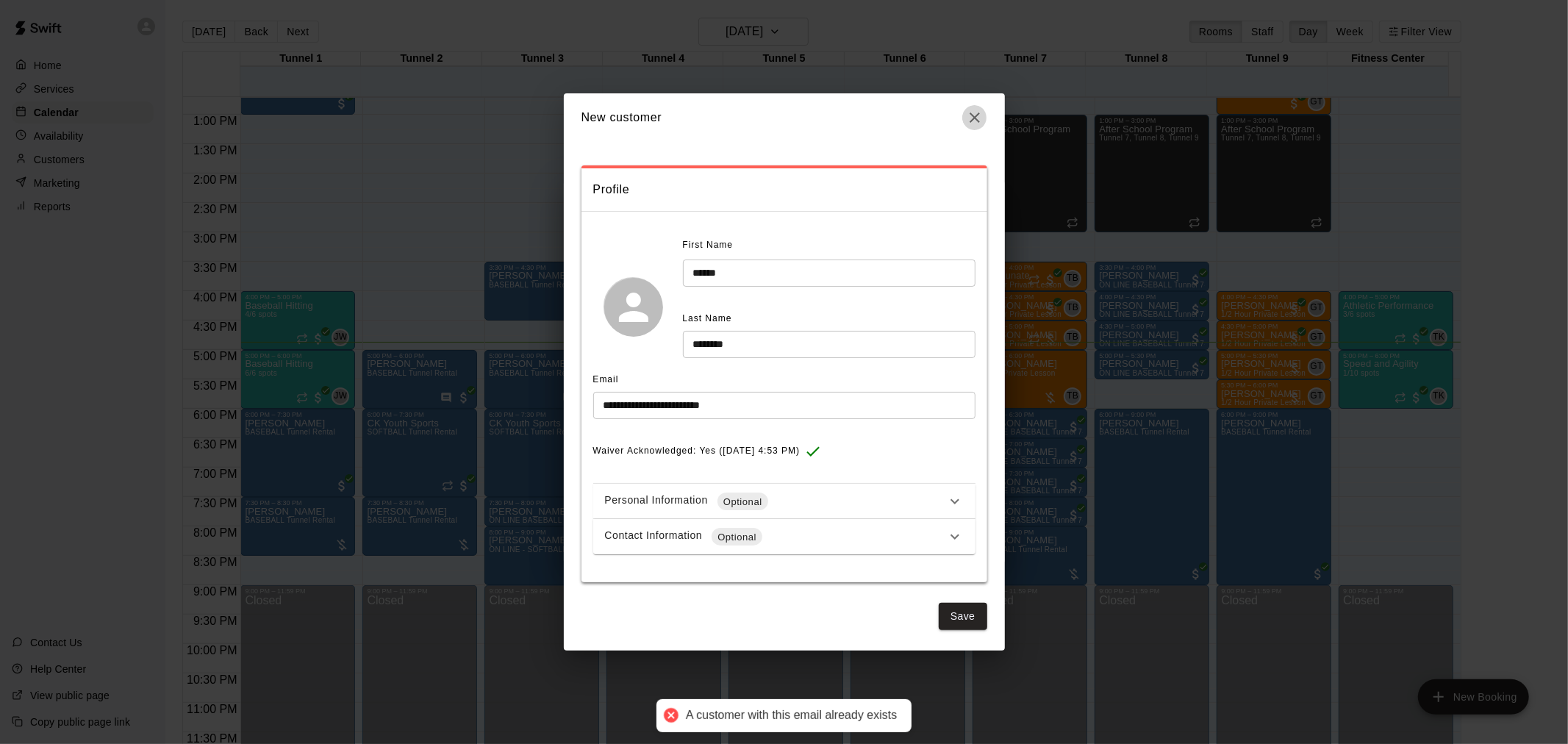
click at [973, 108] on button "button" at bounding box center [975, 118] width 25 height 25
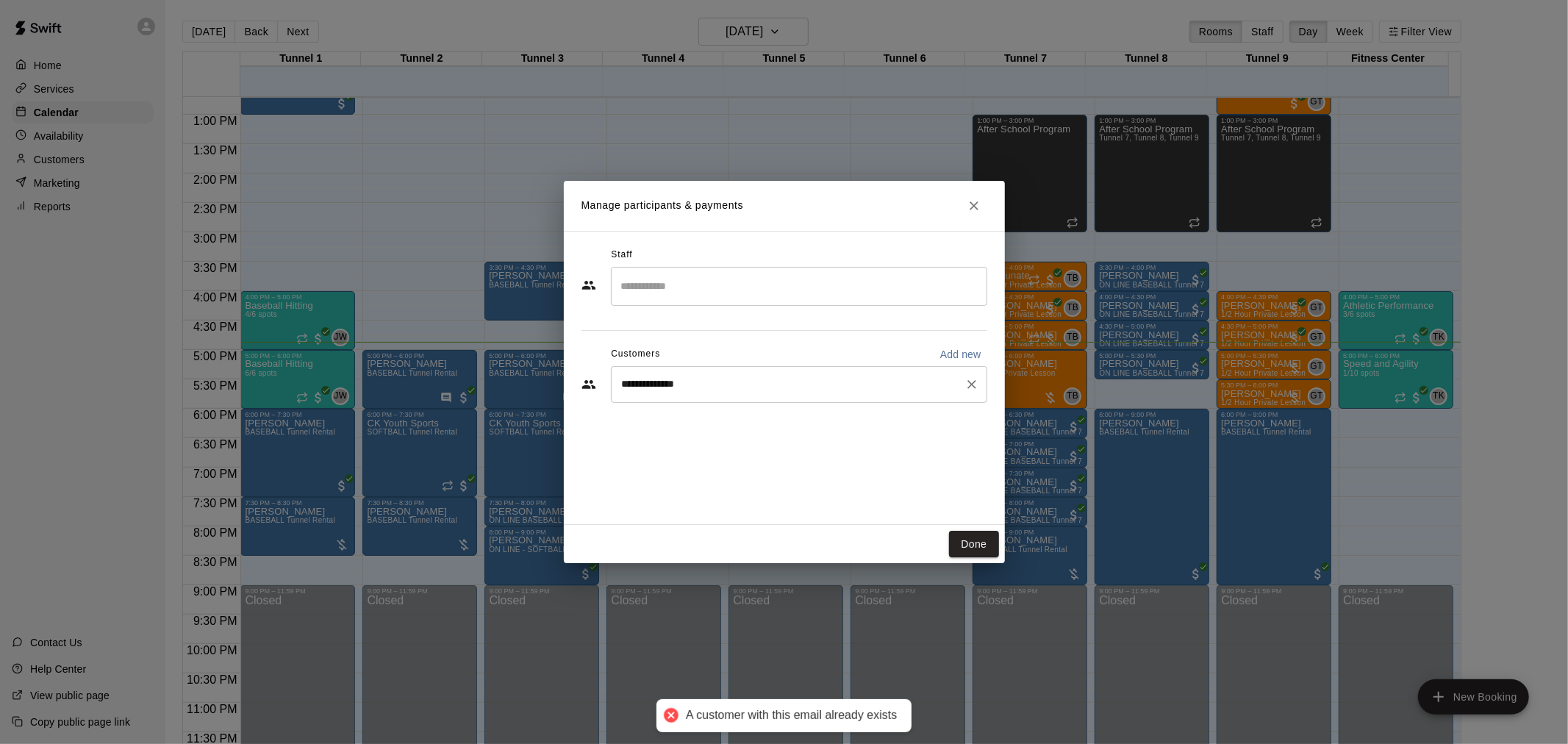
click at [775, 397] on div "**********" at bounding box center [799, 385] width 376 height 37
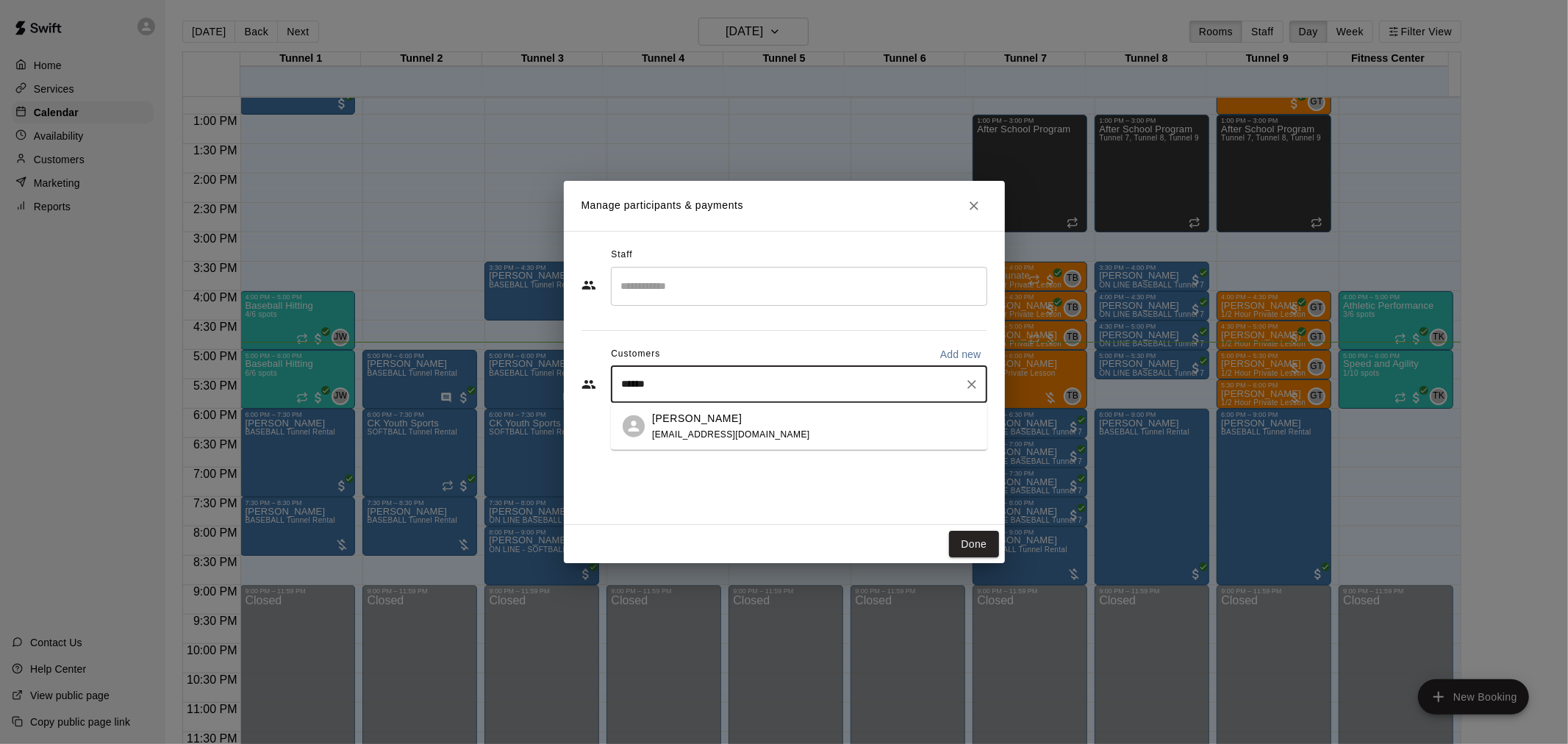
type input "******"
click at [717, 421] on p "Kadeem reynolds" at bounding box center [697, 417] width 90 height 15
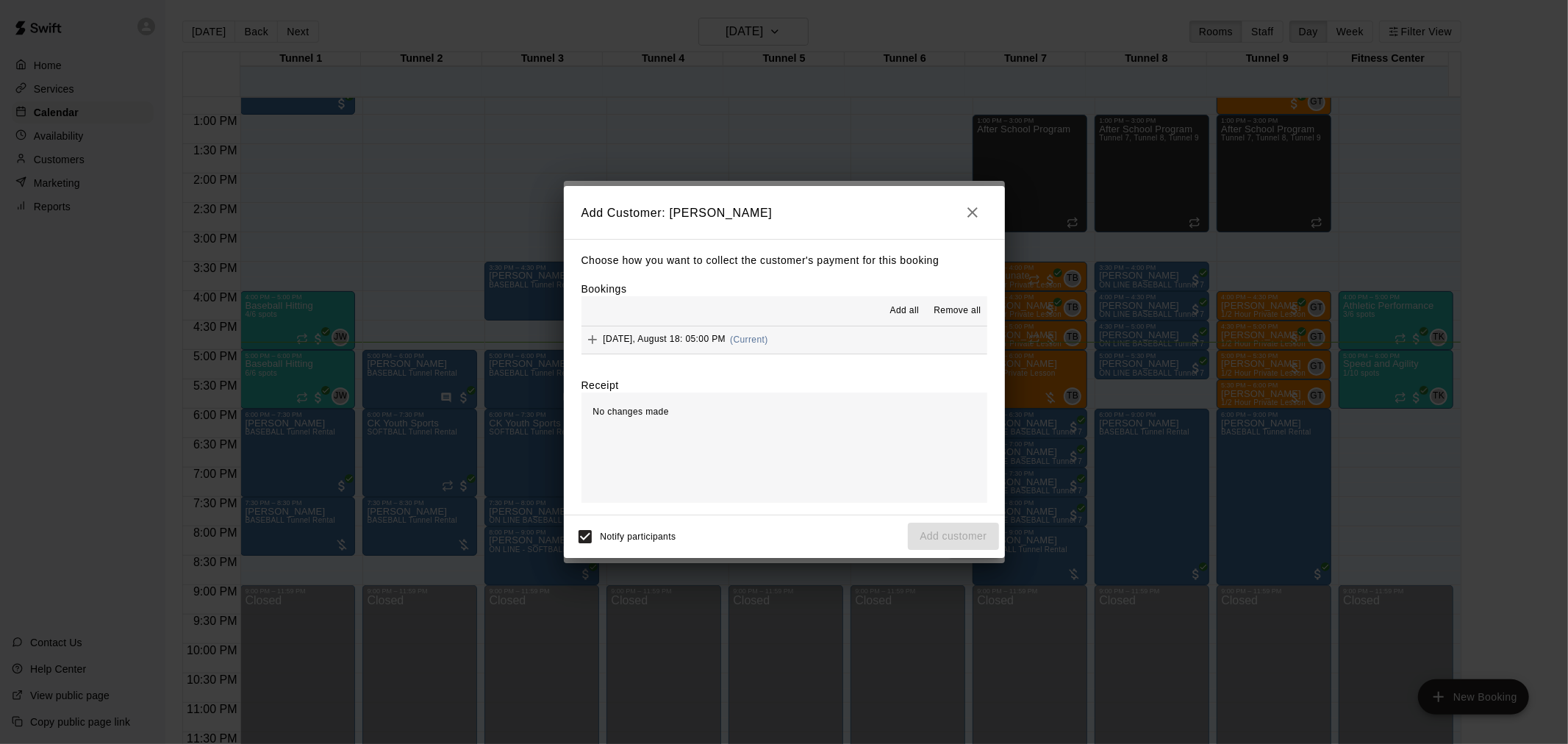
click at [804, 344] on button "Monday, August 18: 05:00 PM (Current)" at bounding box center [784, 340] width 405 height 27
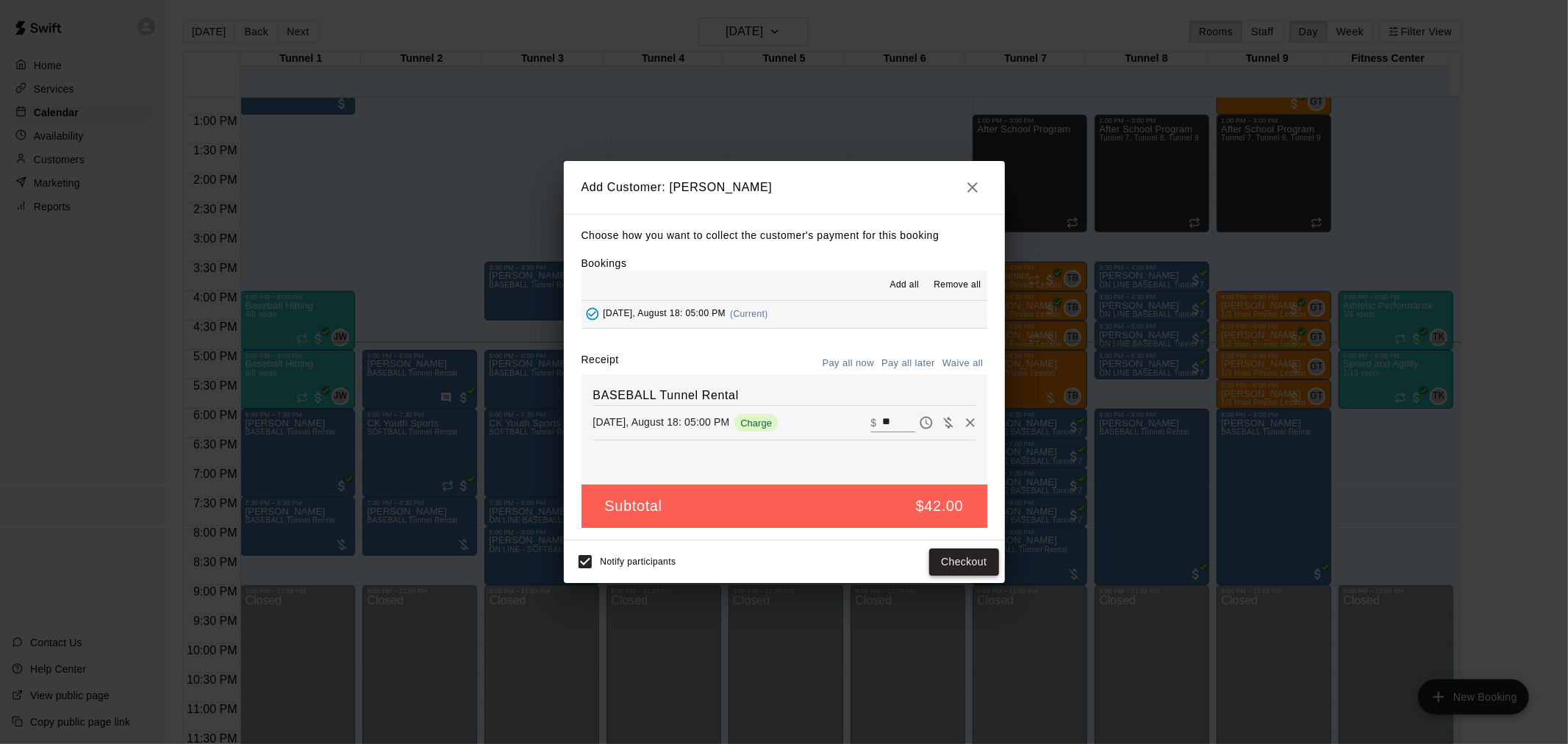
click at [967, 555] on button "Checkout" at bounding box center [964, 562] width 69 height 27
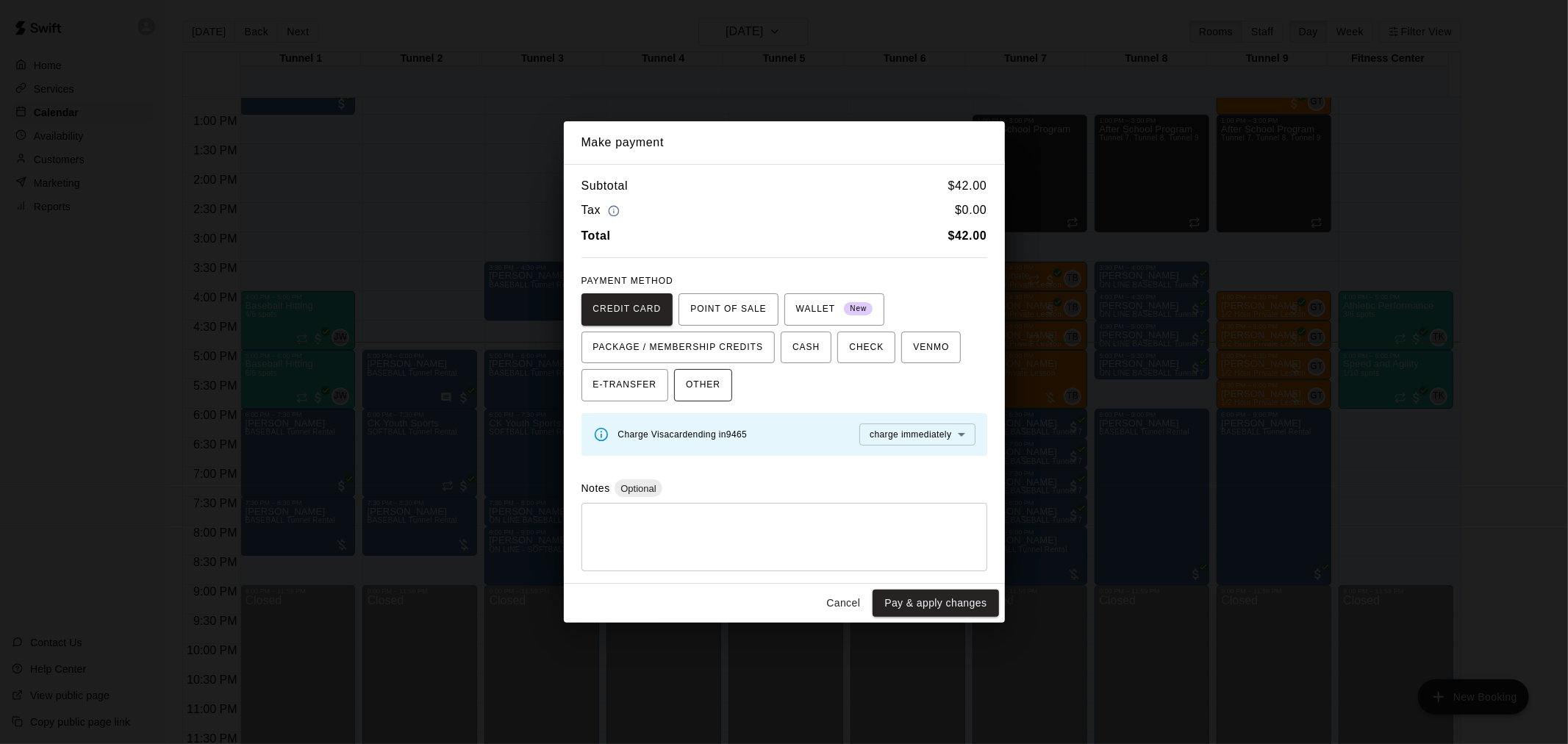
click at [717, 392] on span "OTHER" at bounding box center [703, 385] width 34 height 24
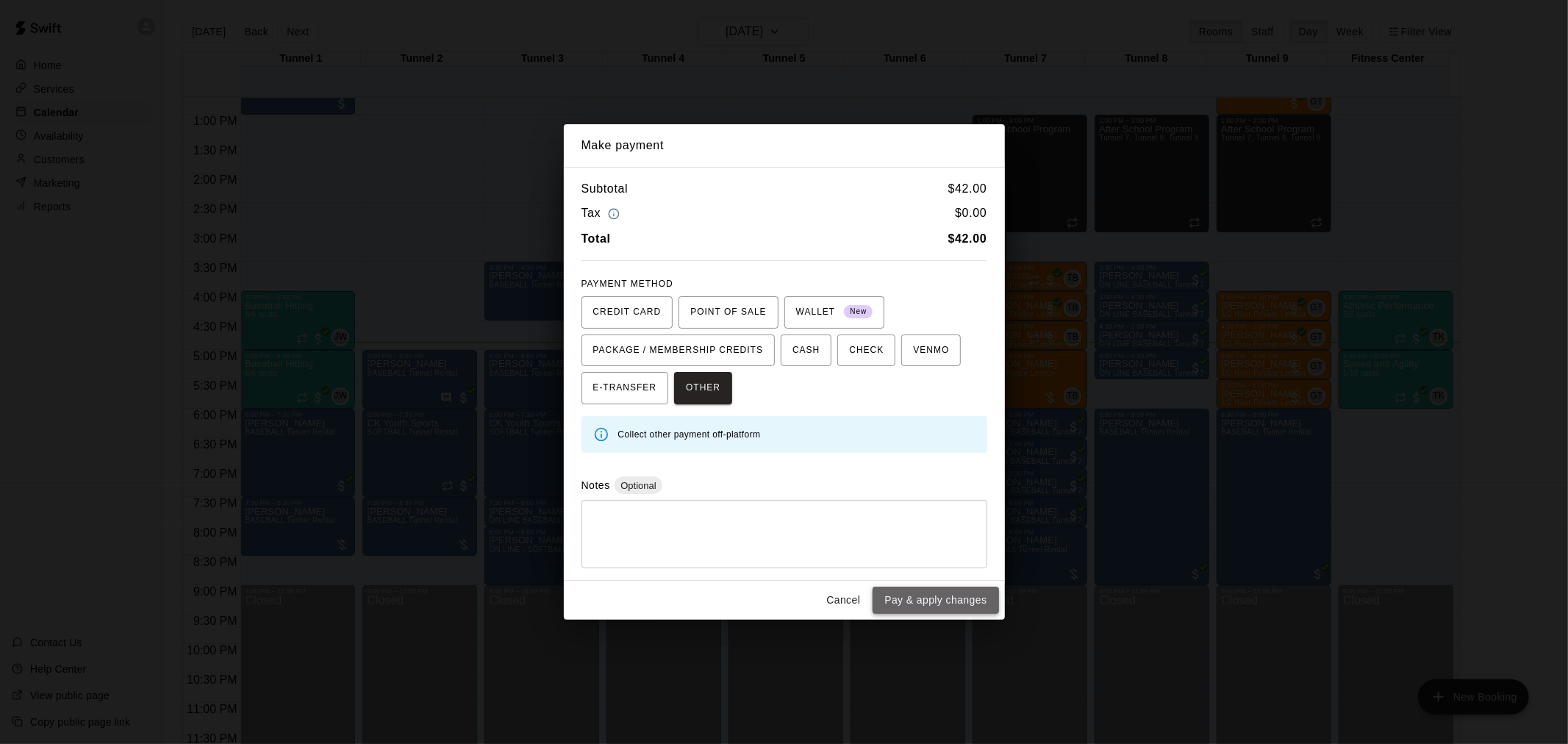
click at [987, 611] on button "Pay & apply changes" at bounding box center [935, 600] width 125 height 27
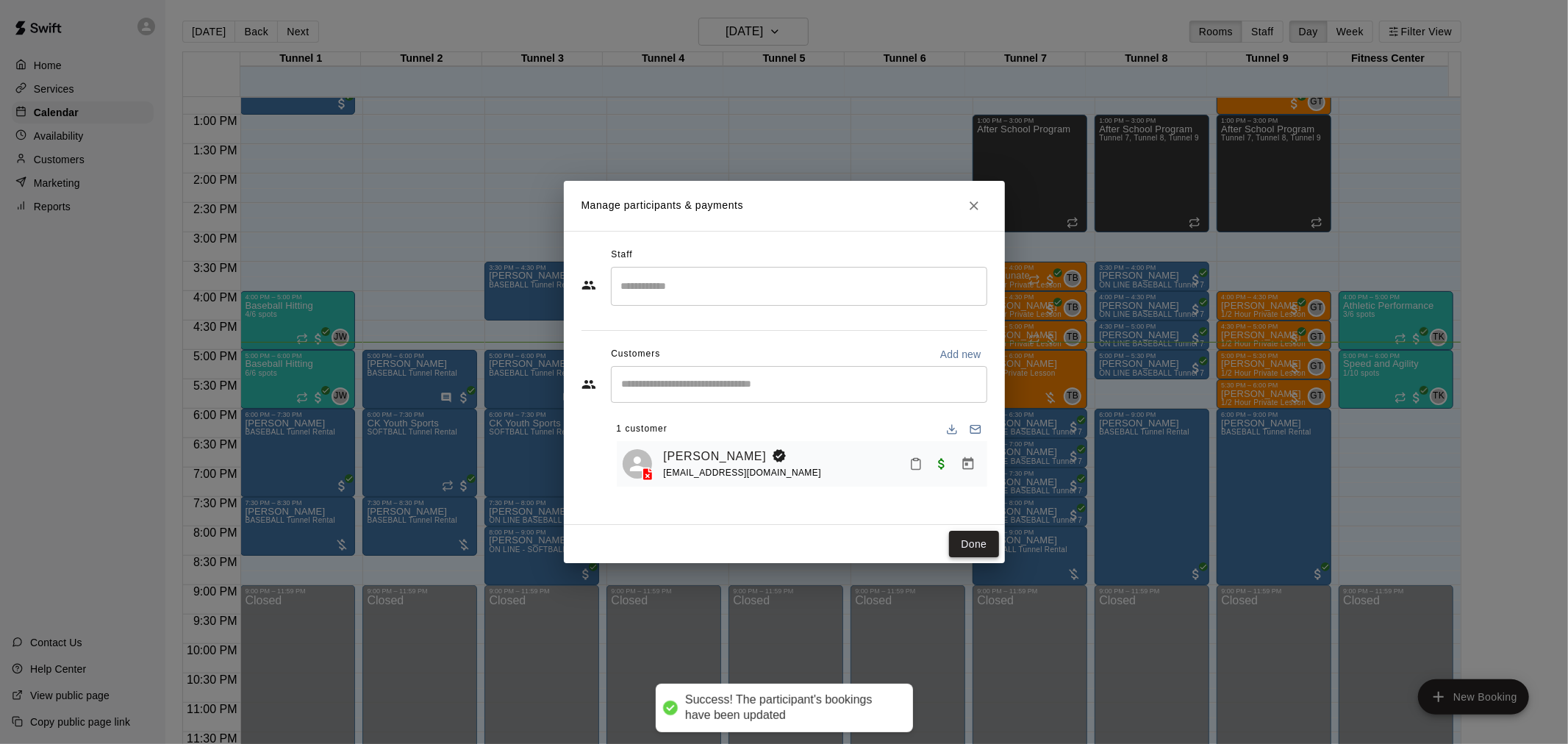
click at [981, 550] on button "Done" at bounding box center [974, 544] width 49 height 27
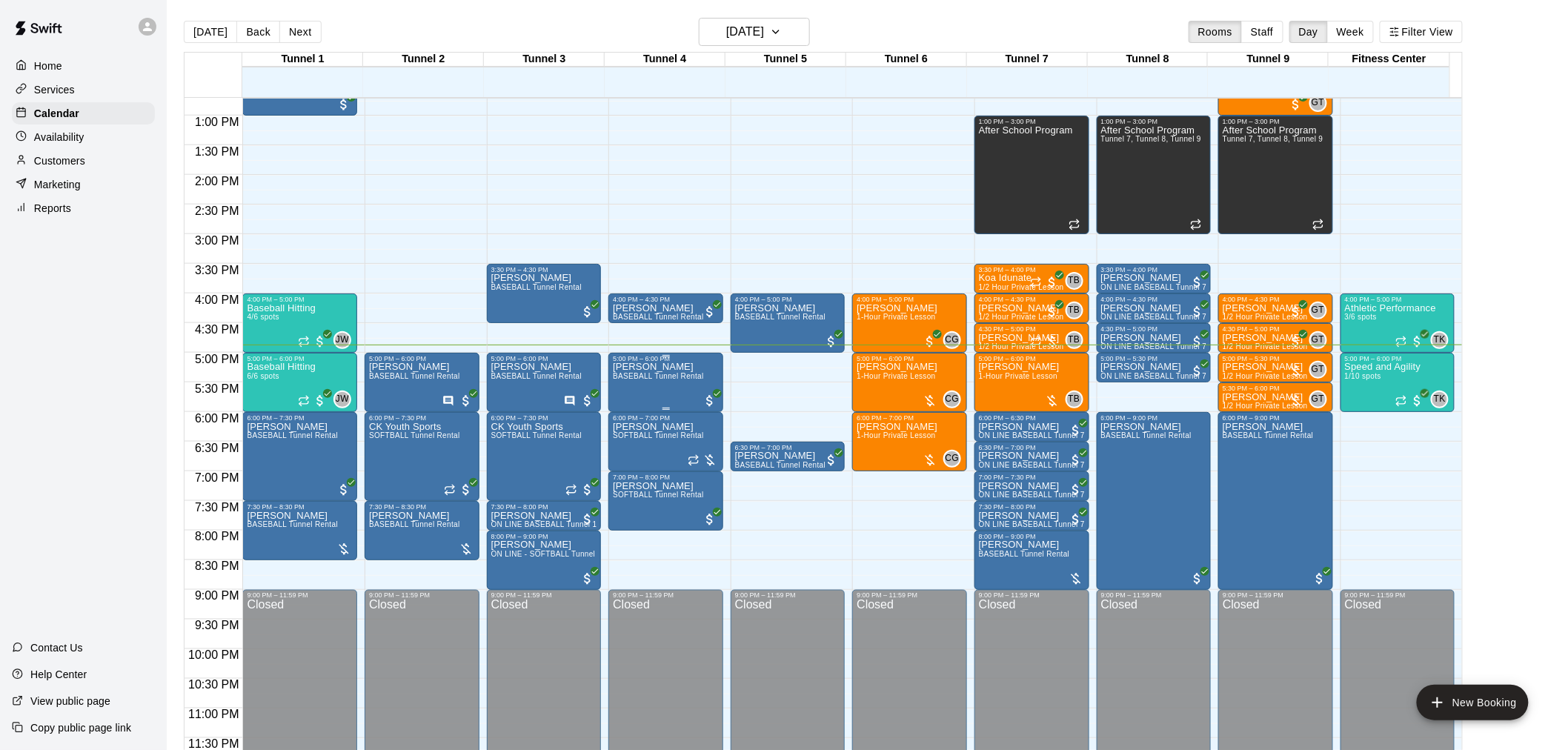
click at [678, 383] on div "Kadeem reynolds BASEBALL Tunnel Rental" at bounding box center [658, 738] width 91 height 750
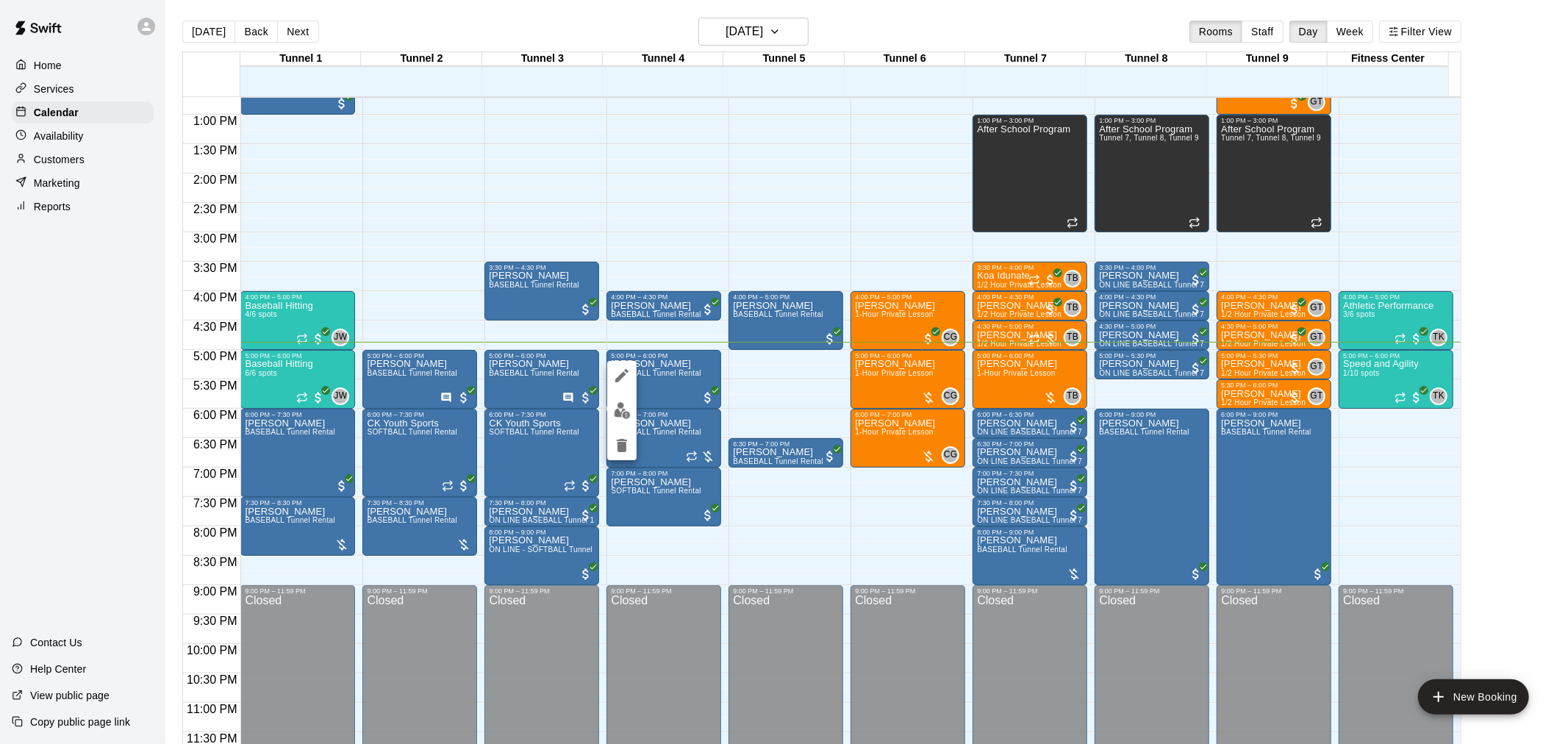
click at [628, 414] on img "edit" at bounding box center [622, 410] width 17 height 17
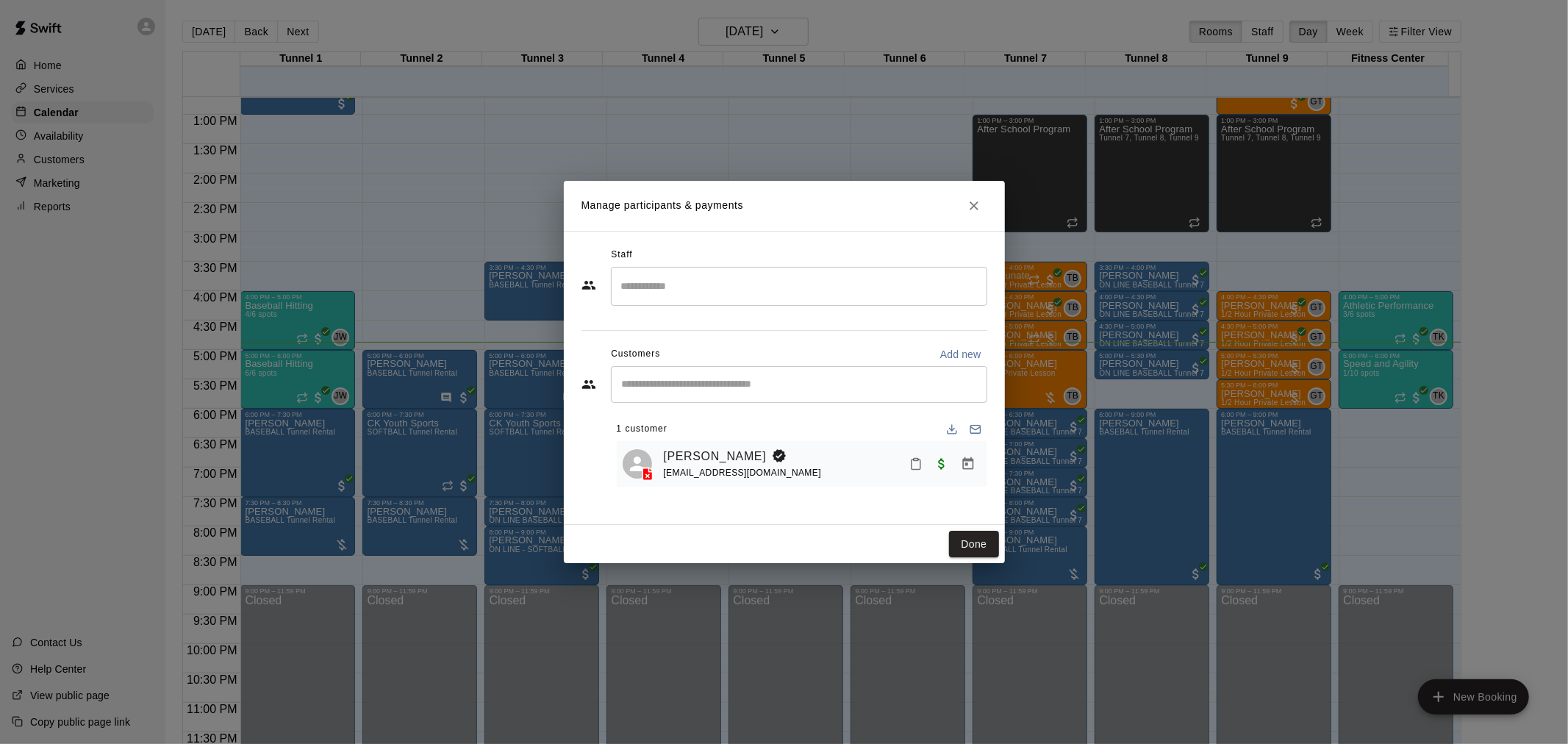
click at [645, 473] on icon at bounding box center [647, 474] width 10 height 12
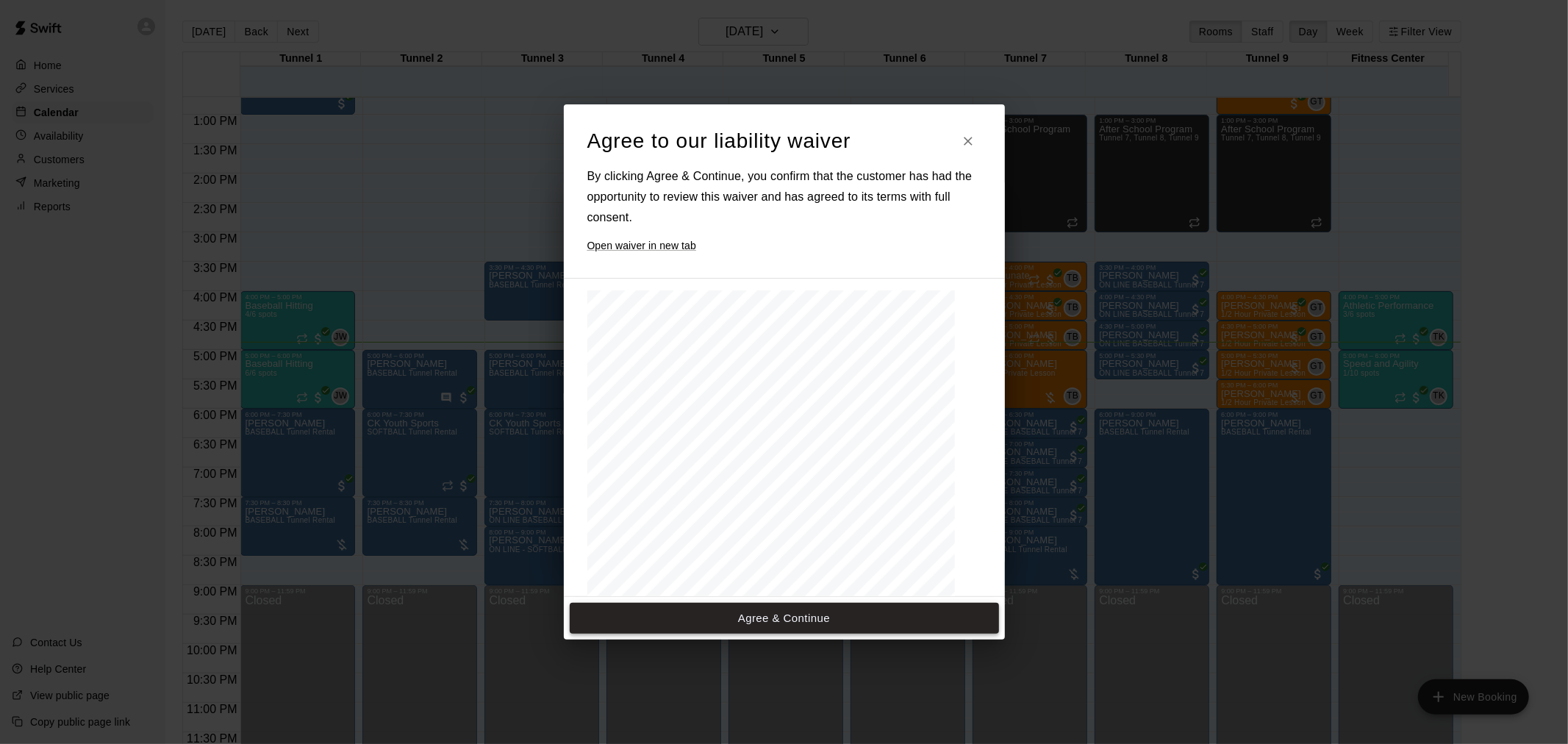
click at [835, 611] on button "Agree & Continue" at bounding box center [784, 619] width 429 height 31
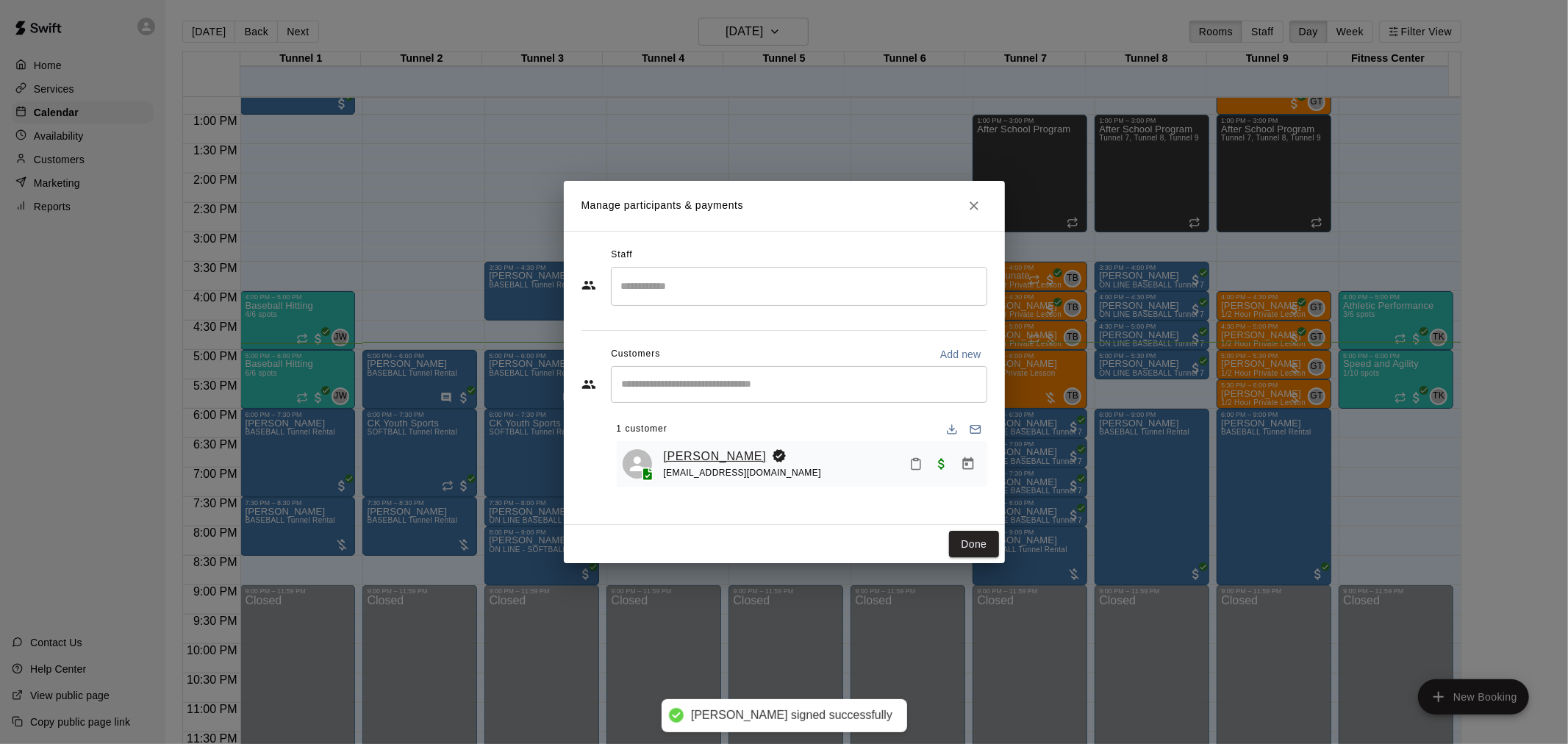
click at [746, 454] on link "Kadeem reynolds" at bounding box center [716, 457] width 103 height 19
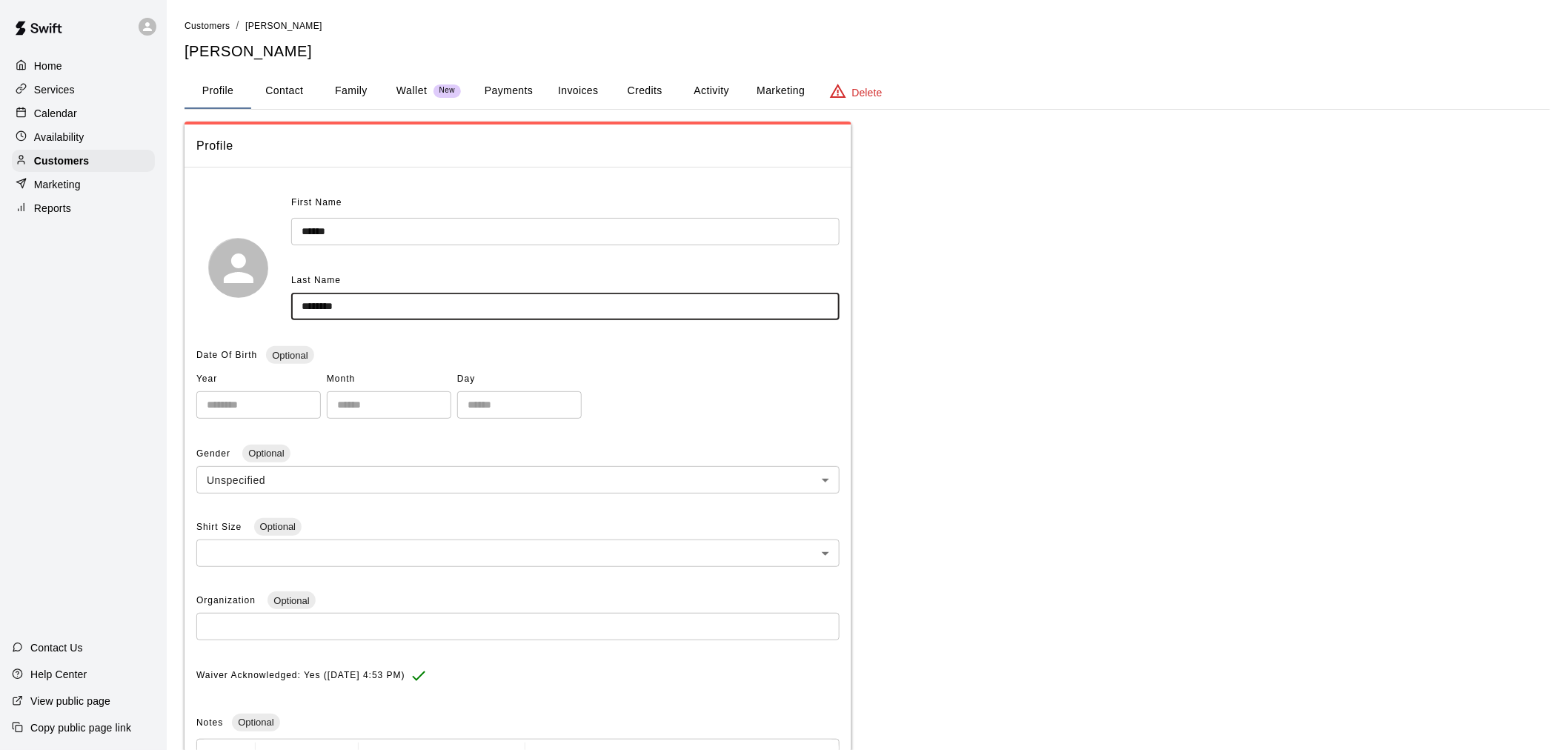
click at [306, 304] on input "********" at bounding box center [565, 306] width 548 height 28
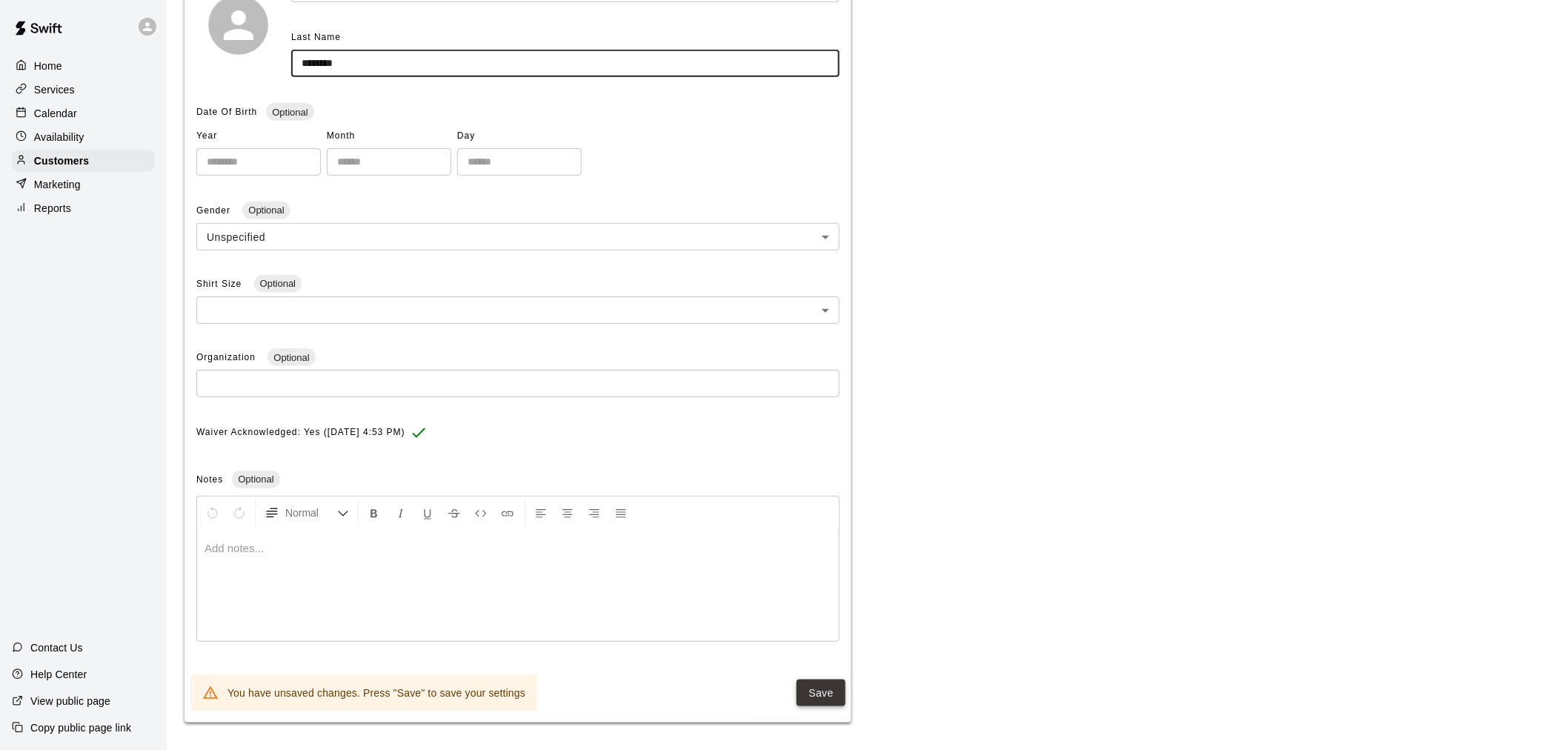
type input "********"
click at [821, 686] on button "Save" at bounding box center [821, 693] width 49 height 28
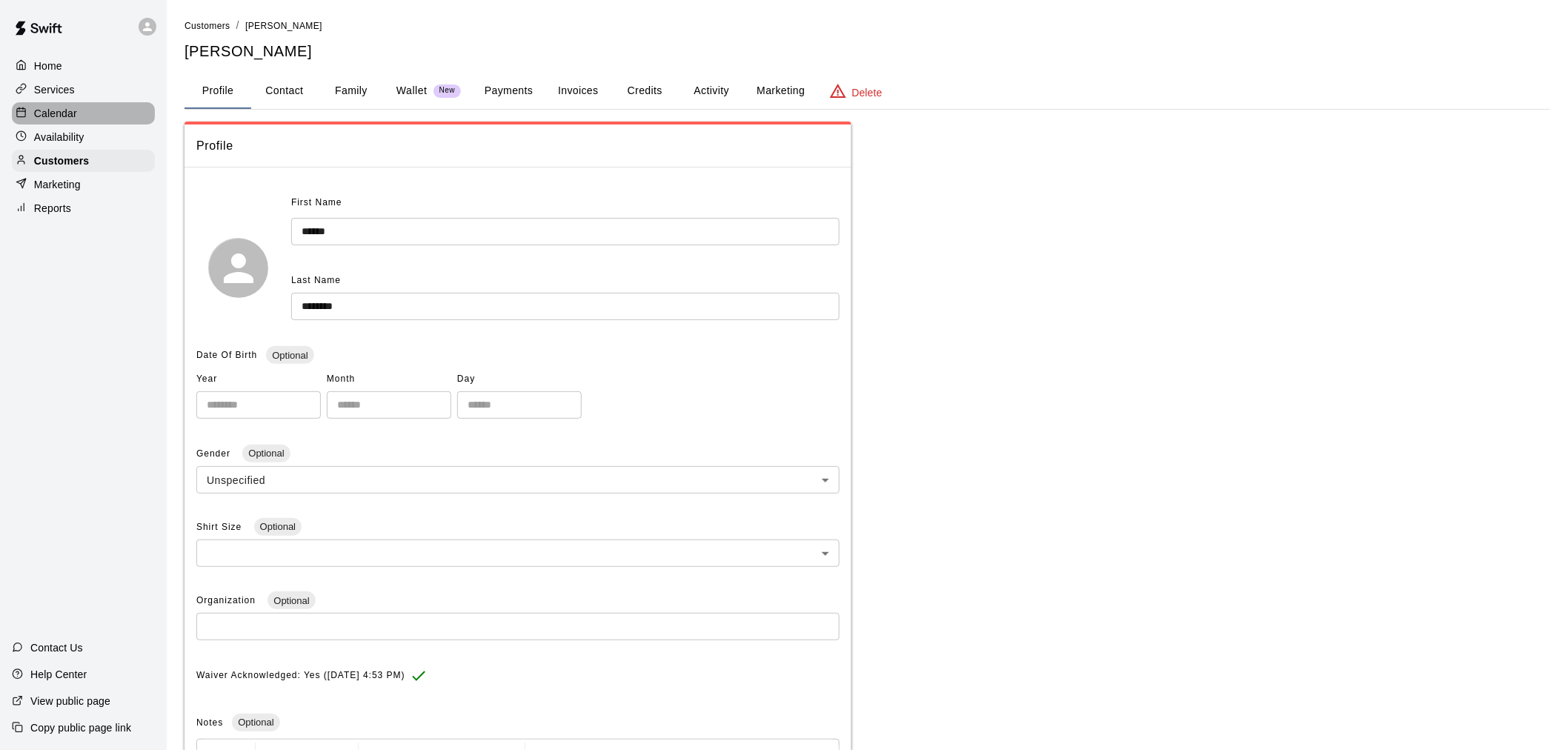
click at [91, 105] on div "Calendar" at bounding box center [83, 113] width 143 height 22
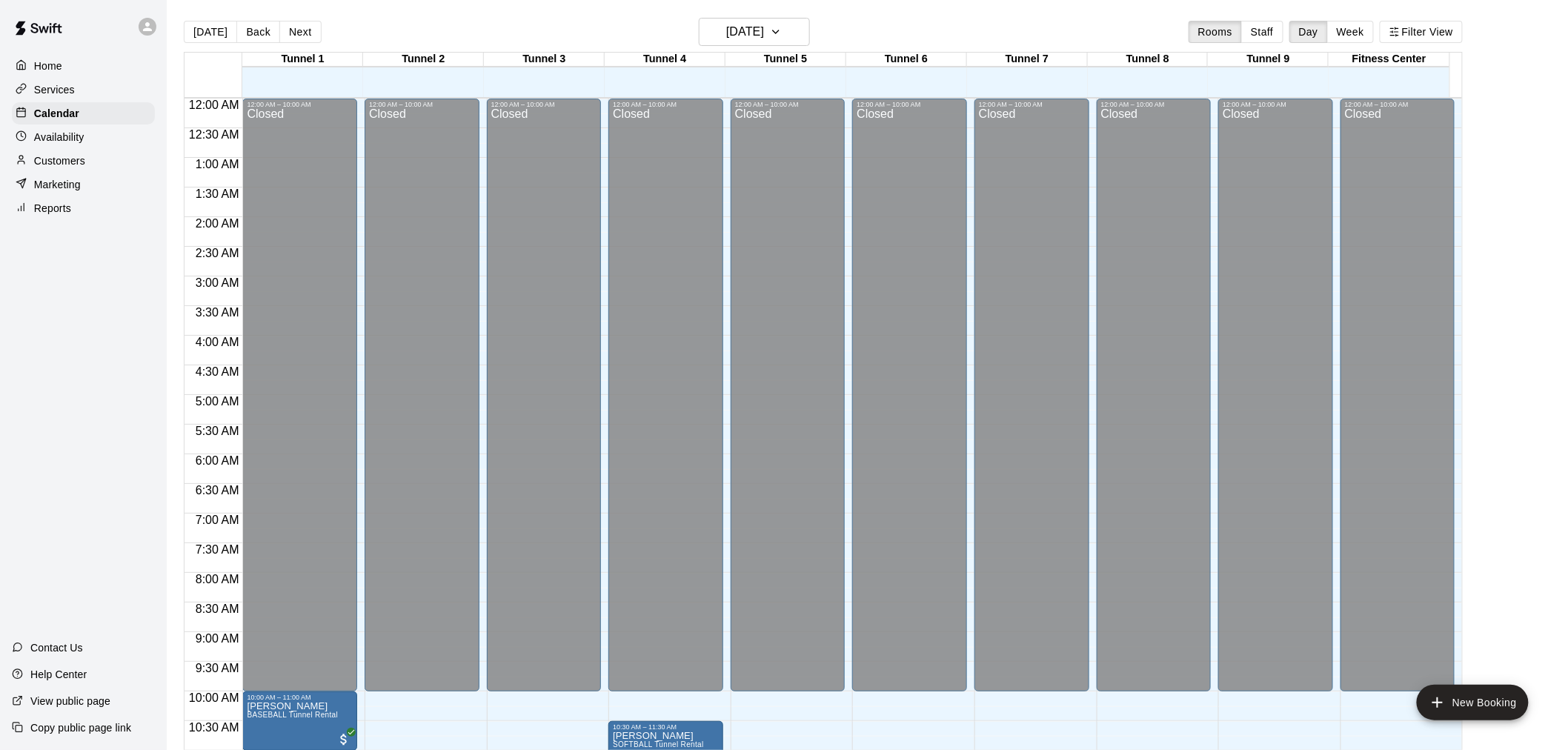
scroll to position [710, 0]
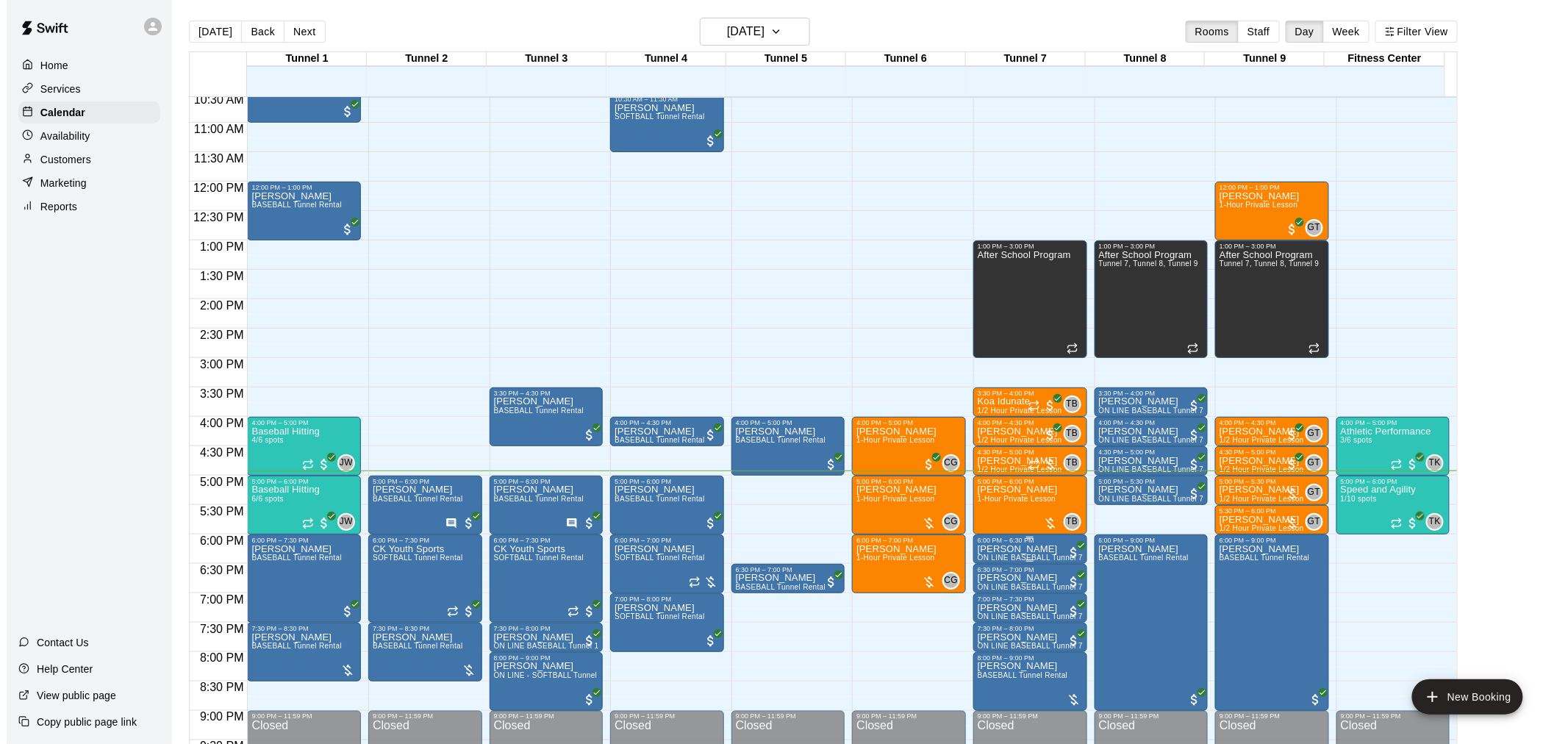
scroll to position [704, 0]
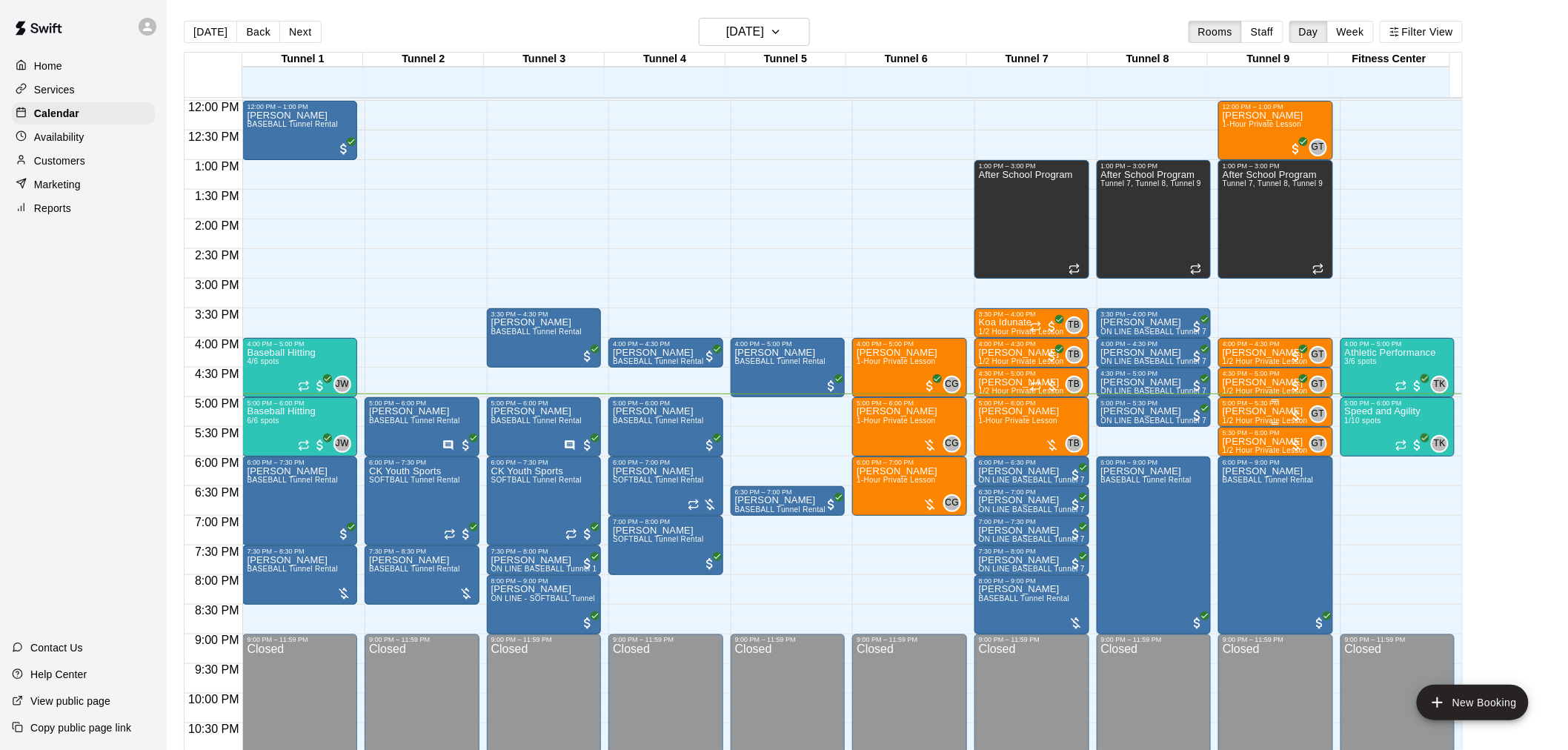
click at [1277, 412] on p "[PERSON_NAME]" at bounding box center [1265, 412] width 85 height 0
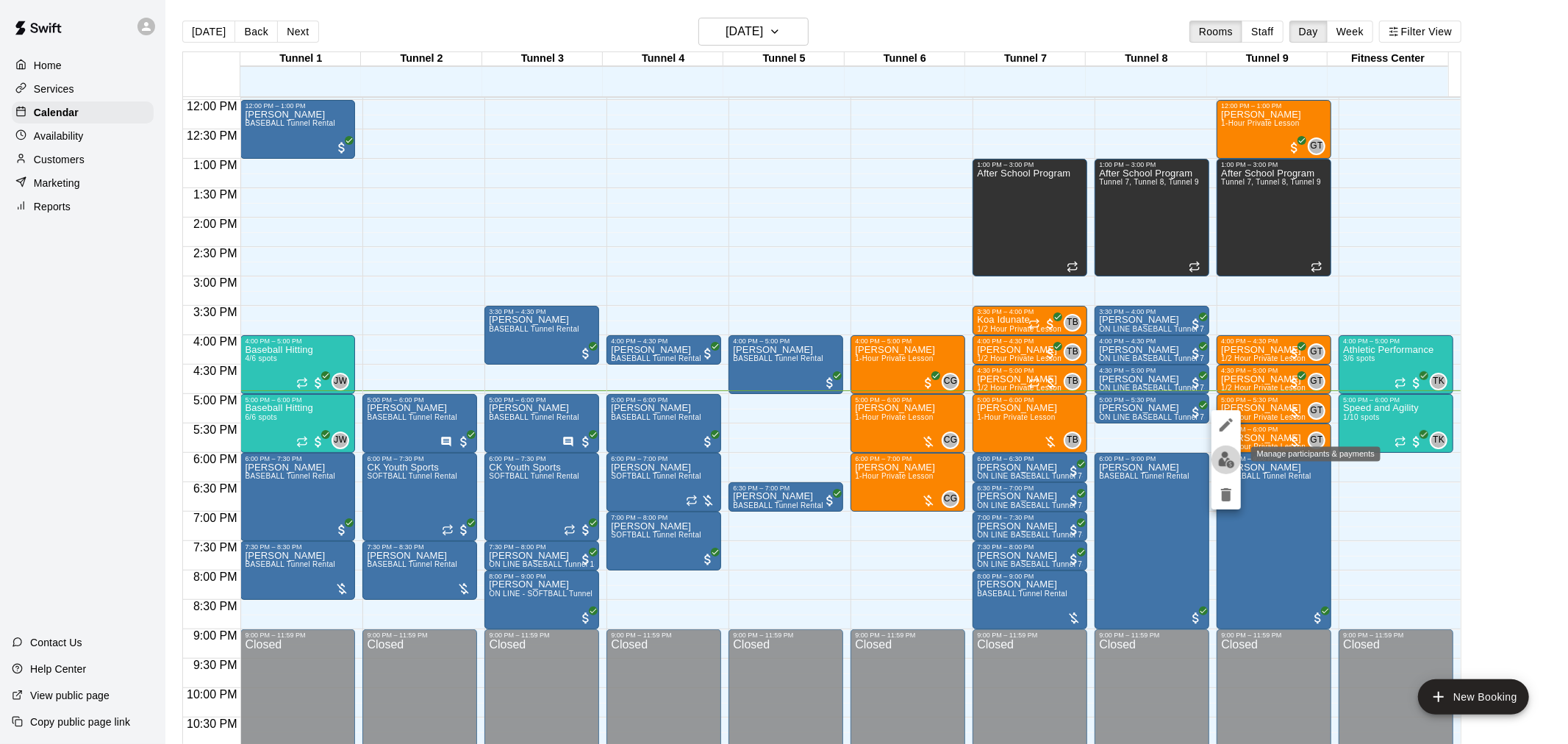
click at [1231, 462] on img "edit" at bounding box center [1226, 459] width 17 height 17
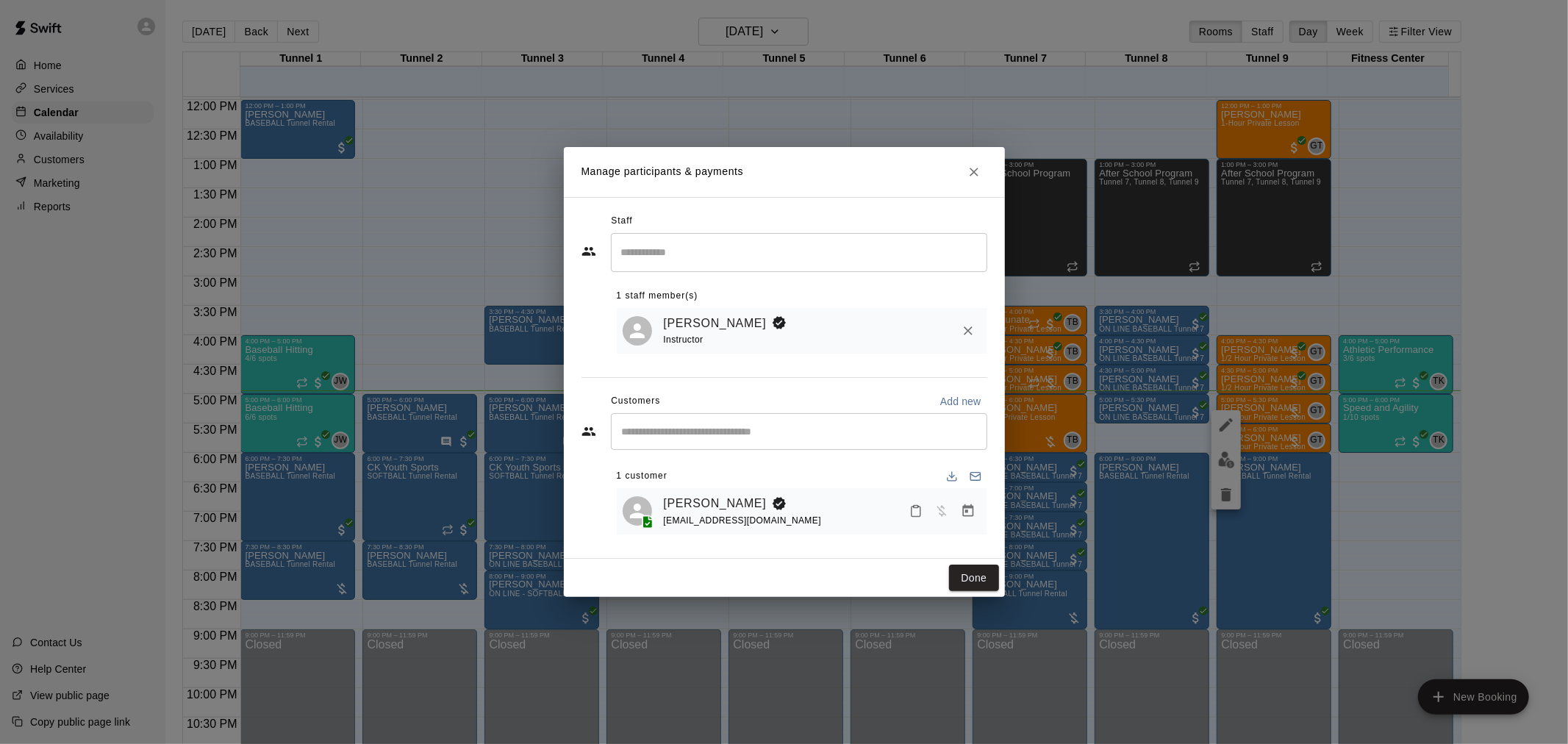
click at [967, 513] on icon "Manage bookings & payment" at bounding box center [968, 511] width 11 height 12
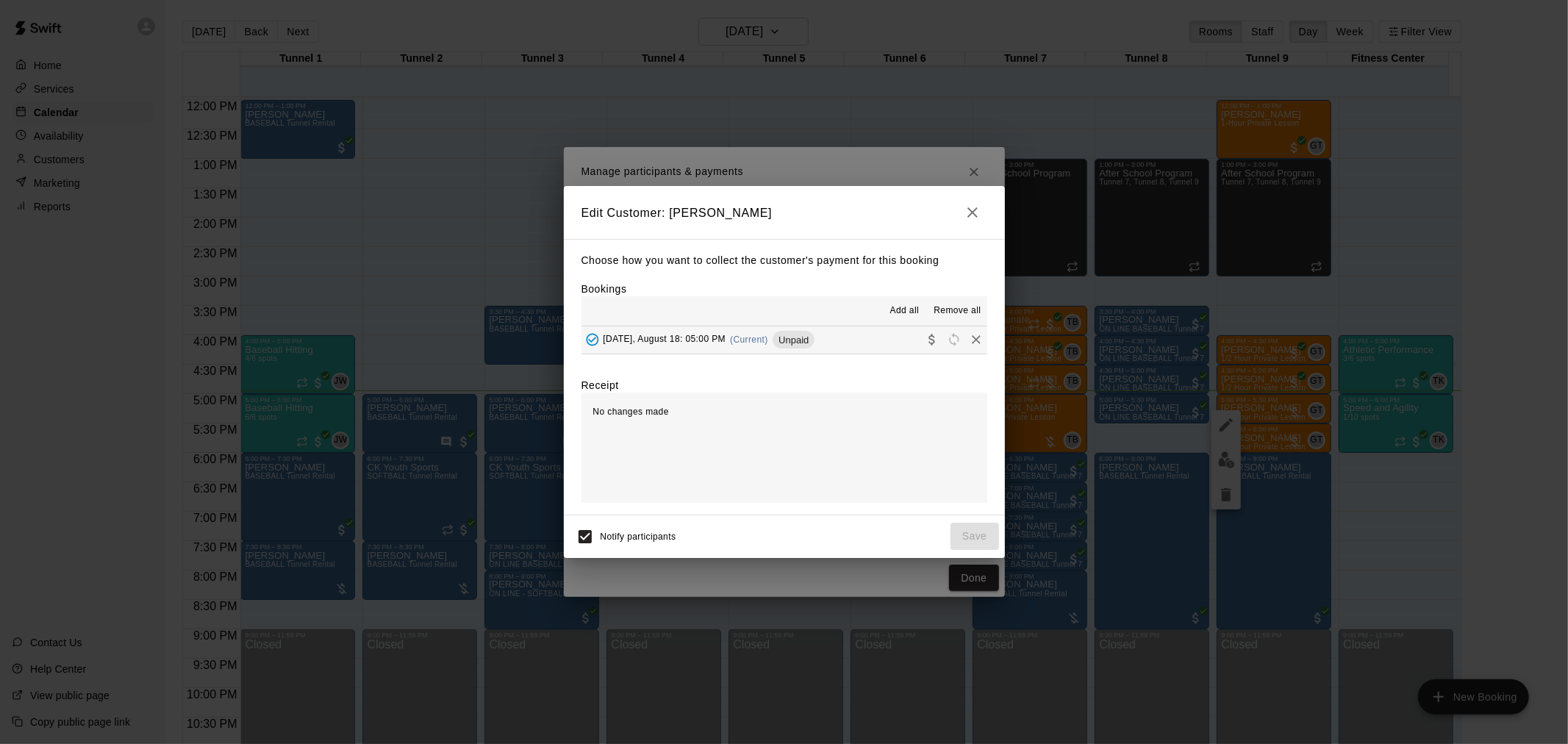
click at [770, 339] on div "[DATE], August 18: 05:00 PM (Current) Unpaid" at bounding box center [698, 339] width 234 height 22
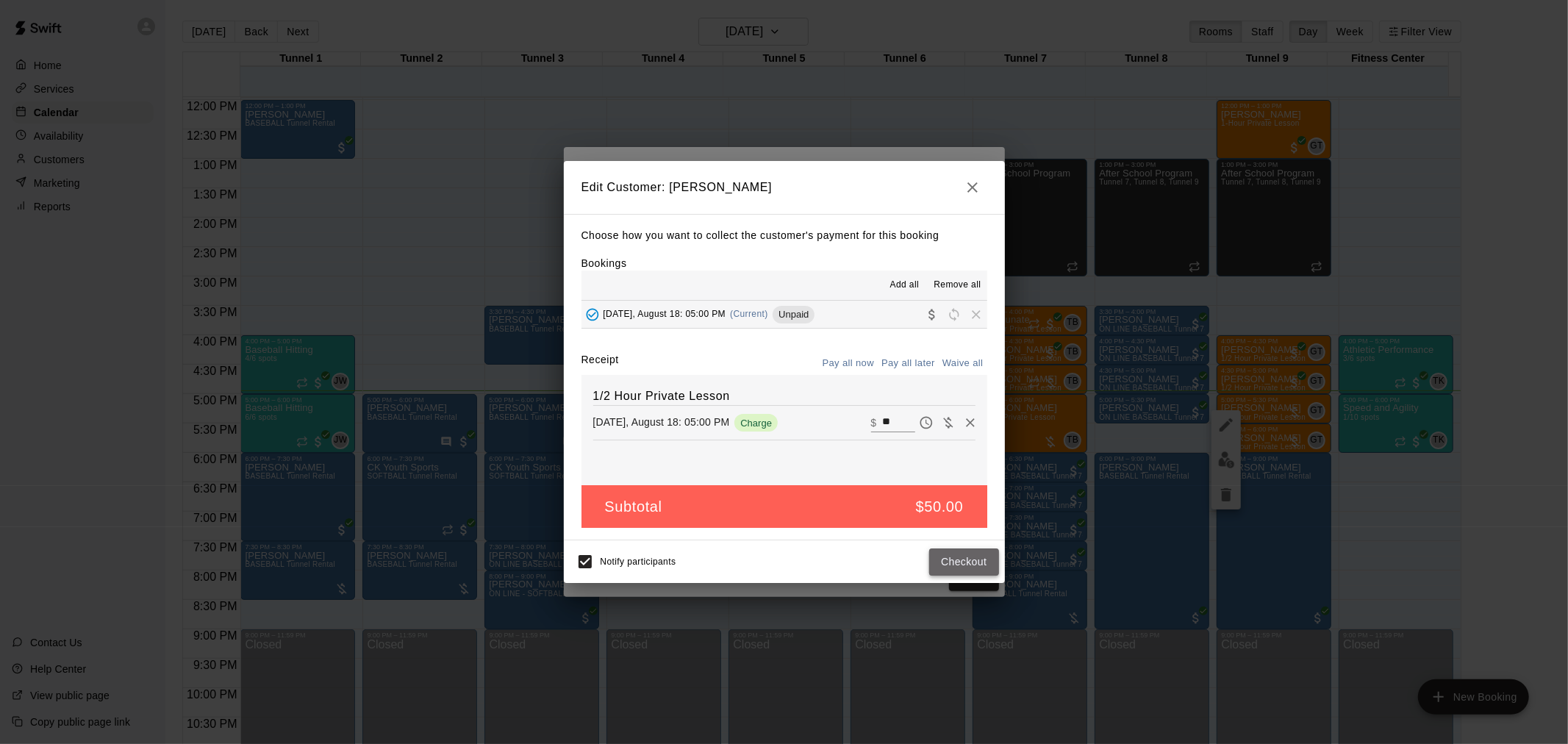
click at [954, 570] on button "Checkout" at bounding box center [964, 562] width 69 height 27
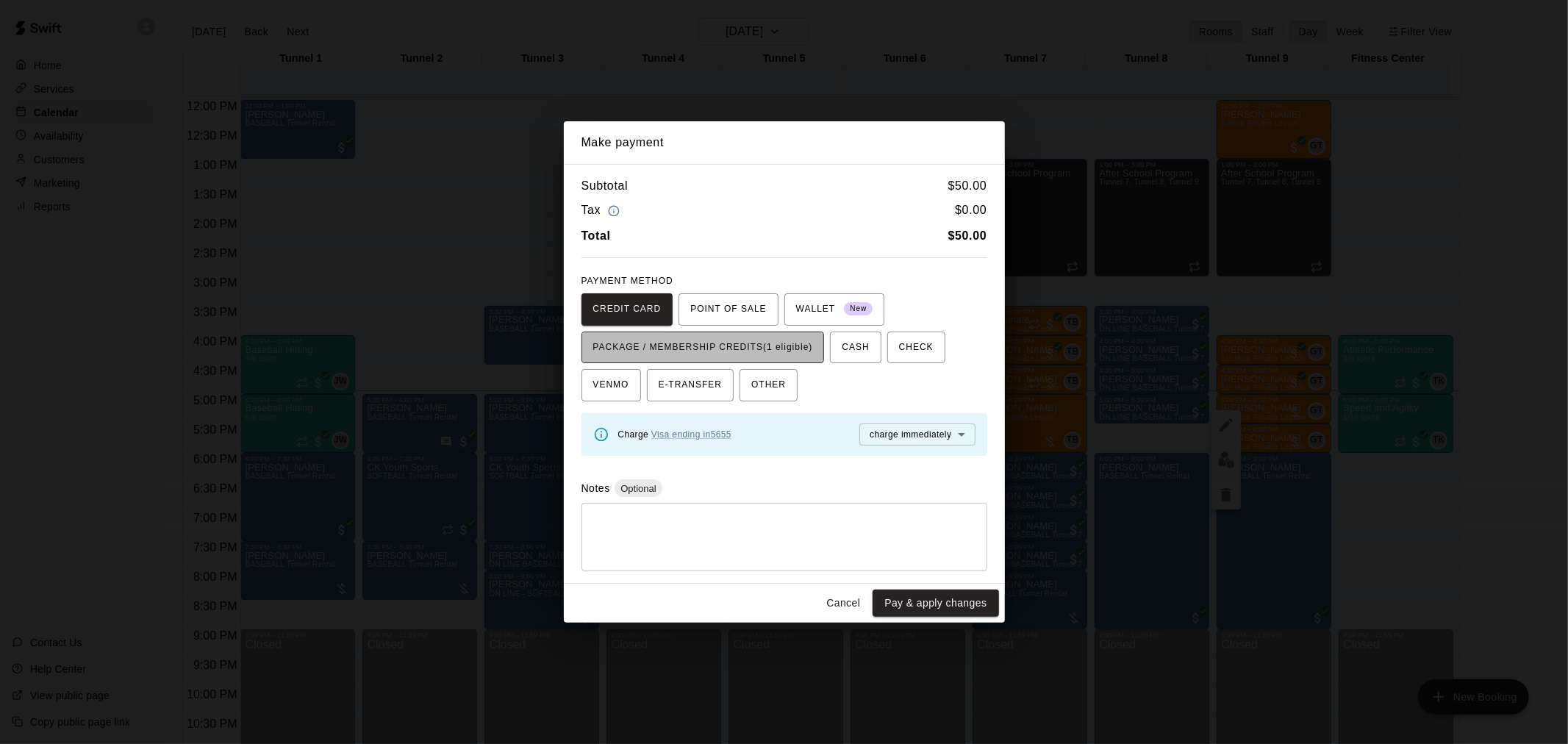
click at [784, 343] on span "PACKAGE / MEMBERSHIP CREDITS (1 eligible)" at bounding box center [703, 347] width 220 height 24
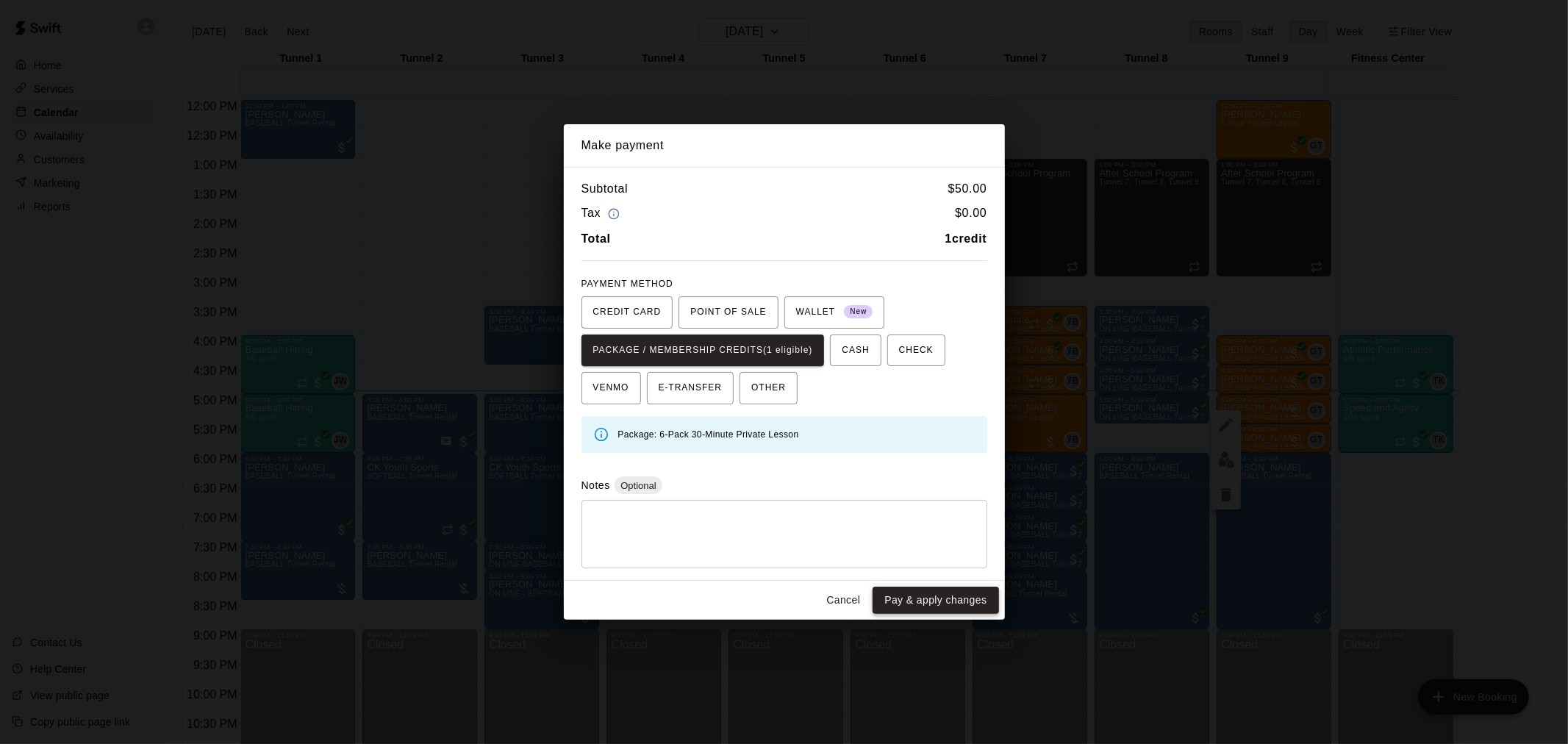
click at [946, 602] on button "Pay & apply changes" at bounding box center [935, 600] width 125 height 27
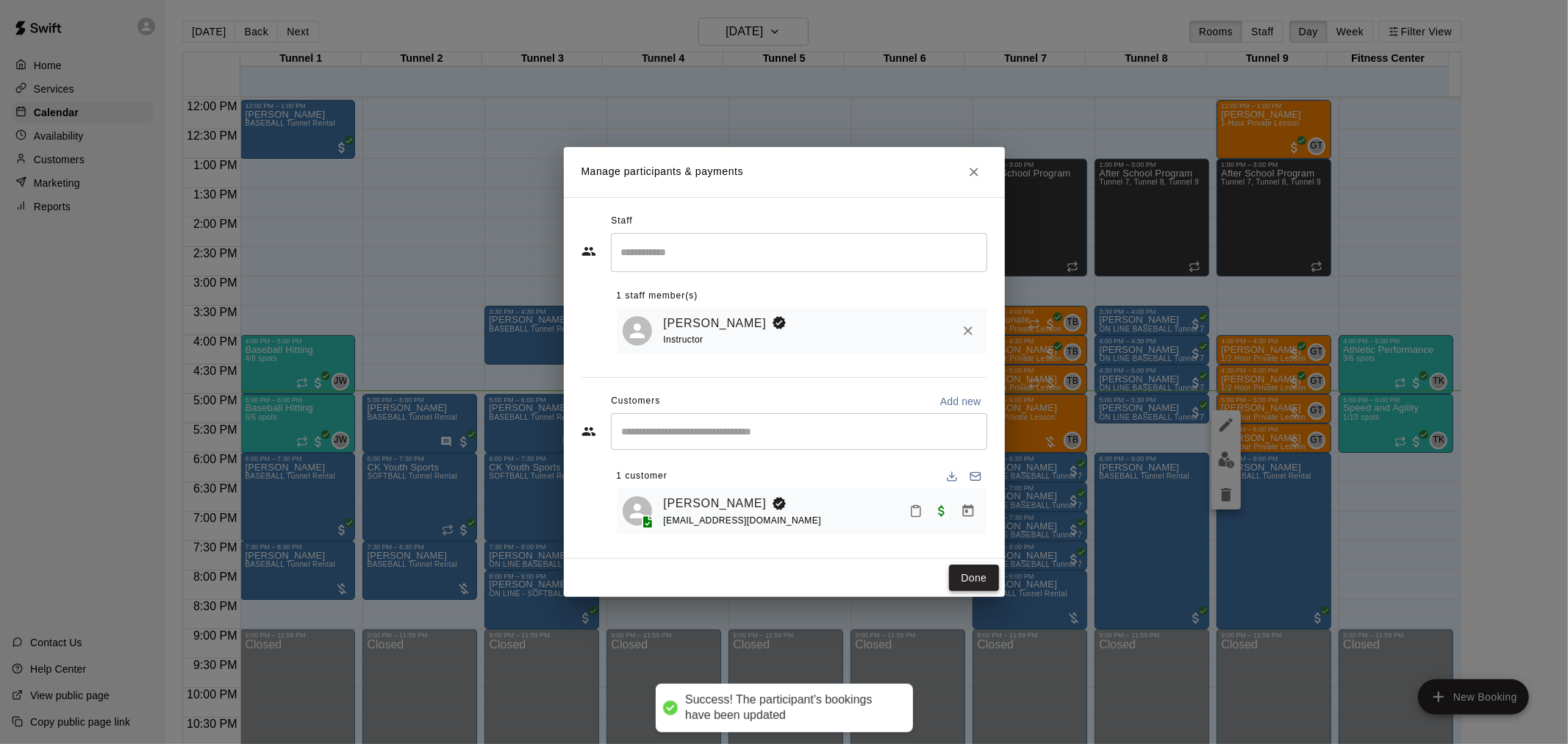
click at [965, 567] on button "Done" at bounding box center [974, 578] width 49 height 27
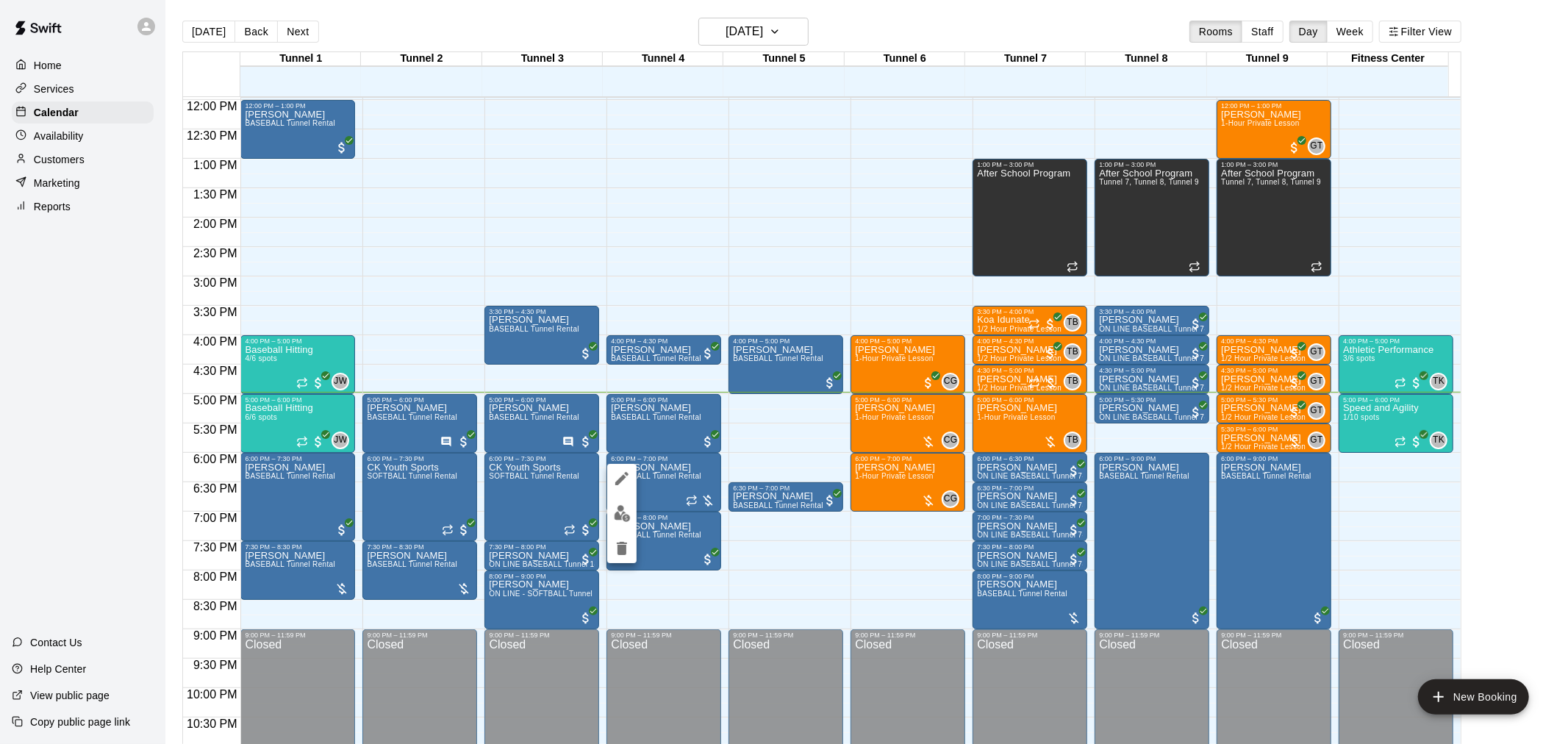
click at [628, 512] on img "edit" at bounding box center [622, 513] width 17 height 17
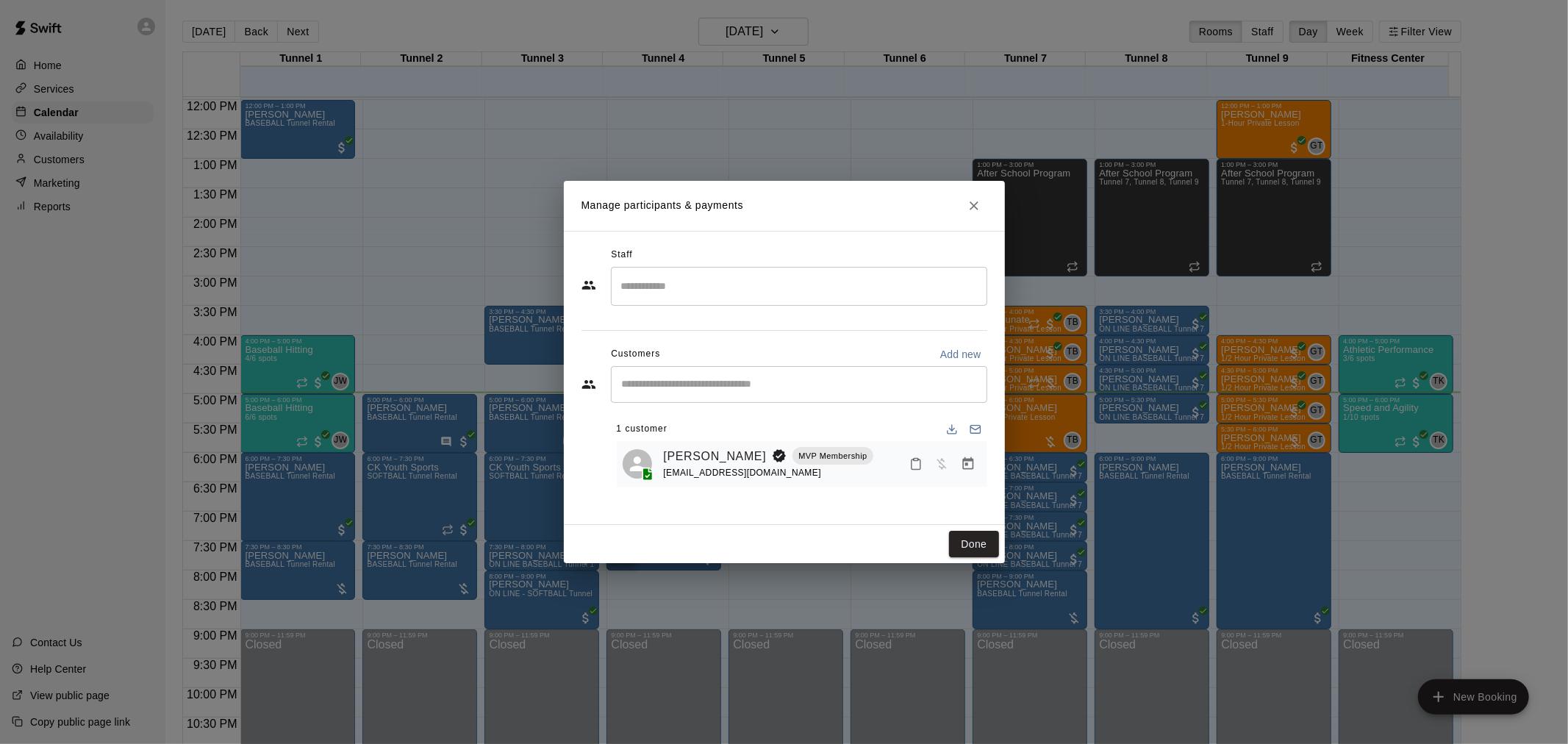
click at [969, 462] on icon "Manage bookings & payment" at bounding box center [968, 464] width 11 height 12
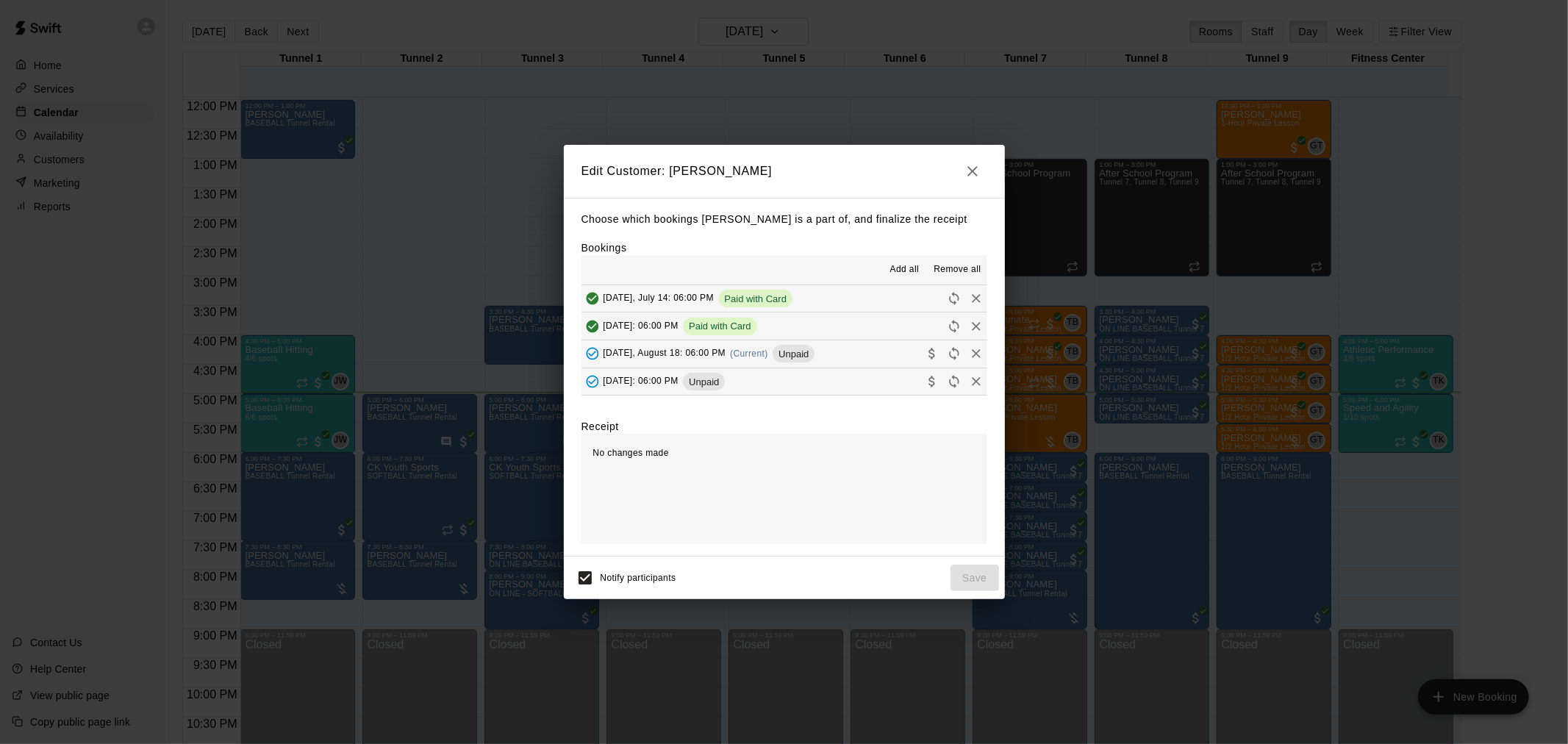
click at [780, 350] on span "Unpaid" at bounding box center [793, 354] width 42 height 11
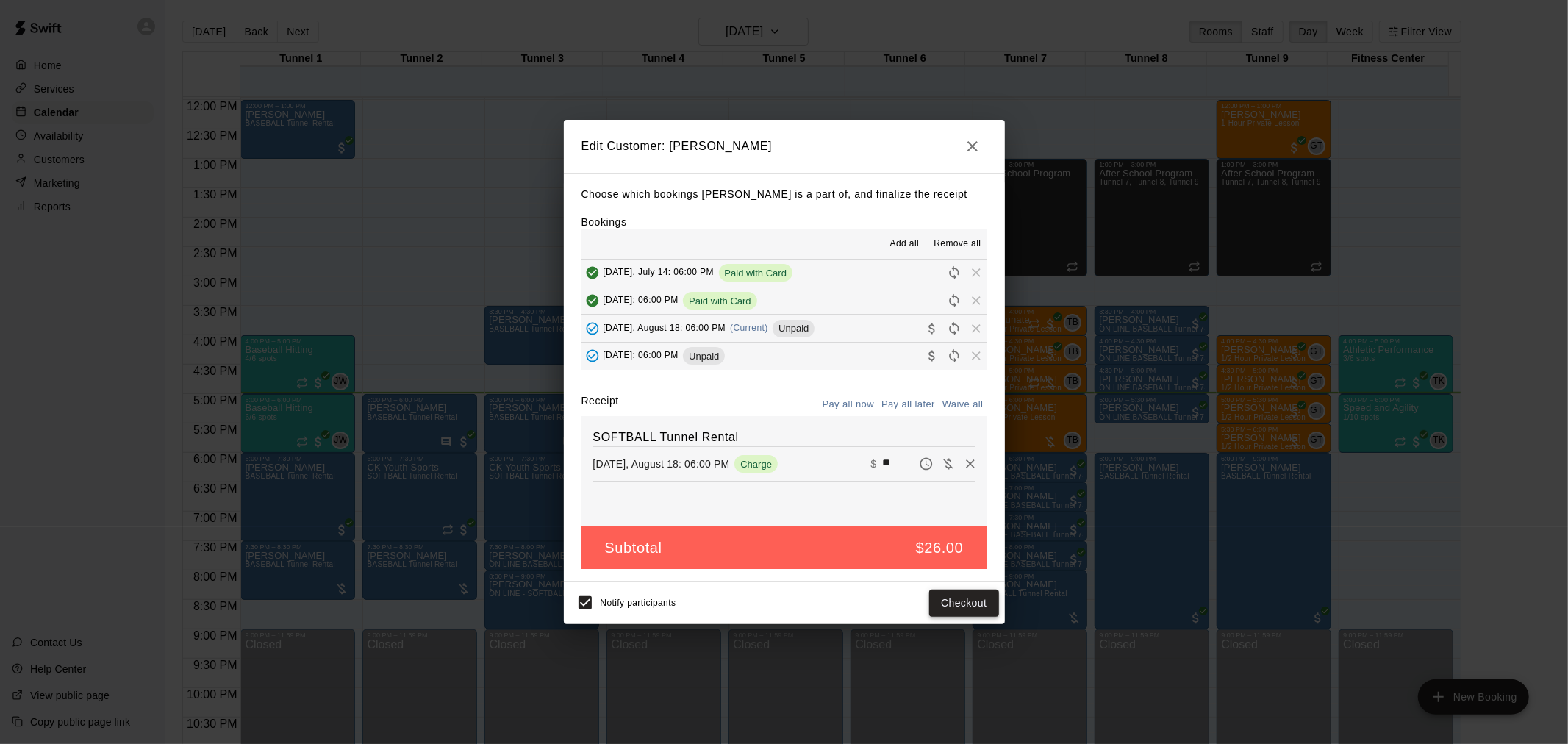
click at [966, 615] on button "Checkout" at bounding box center [964, 604] width 69 height 27
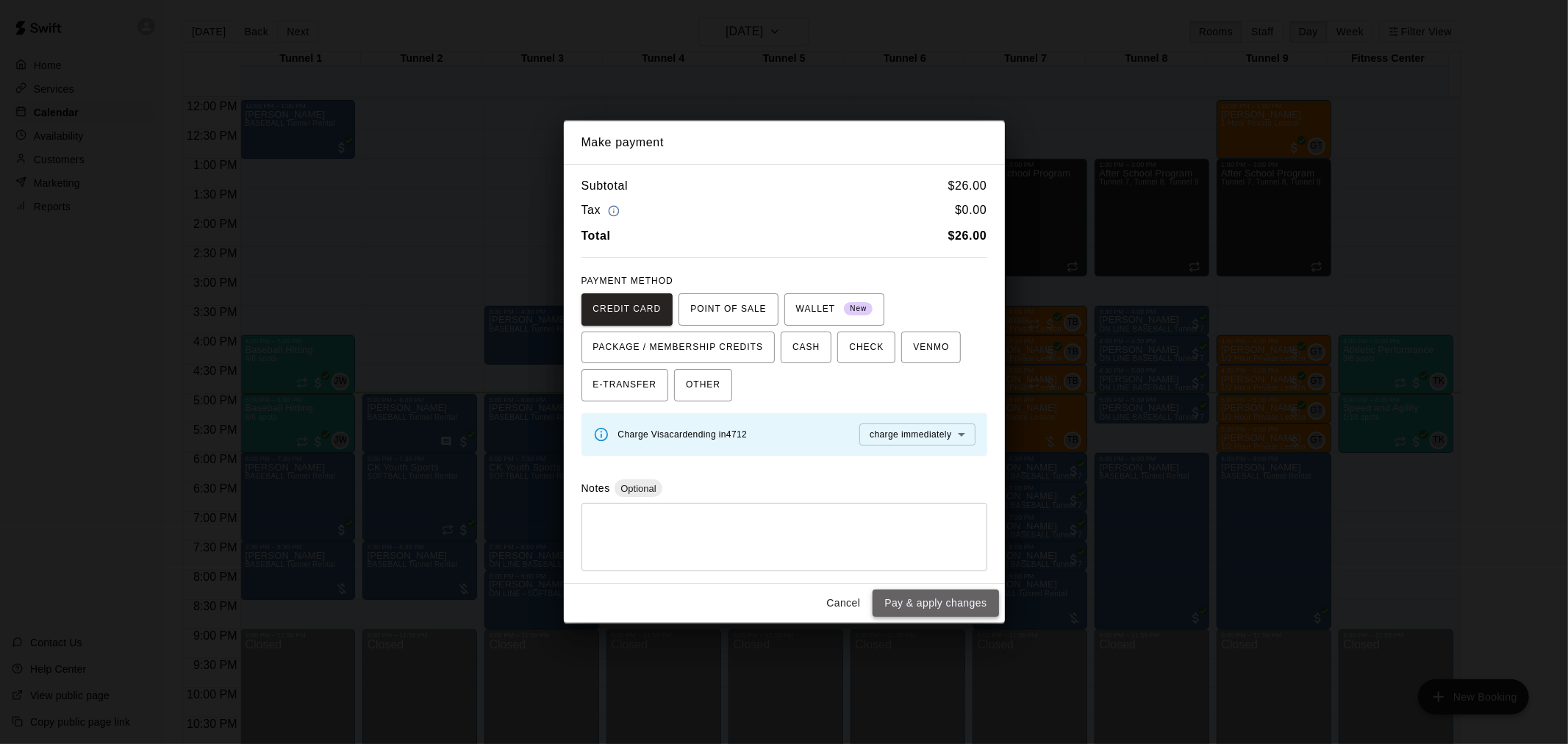
click at [925, 604] on button "Pay & apply changes" at bounding box center [935, 604] width 125 height 27
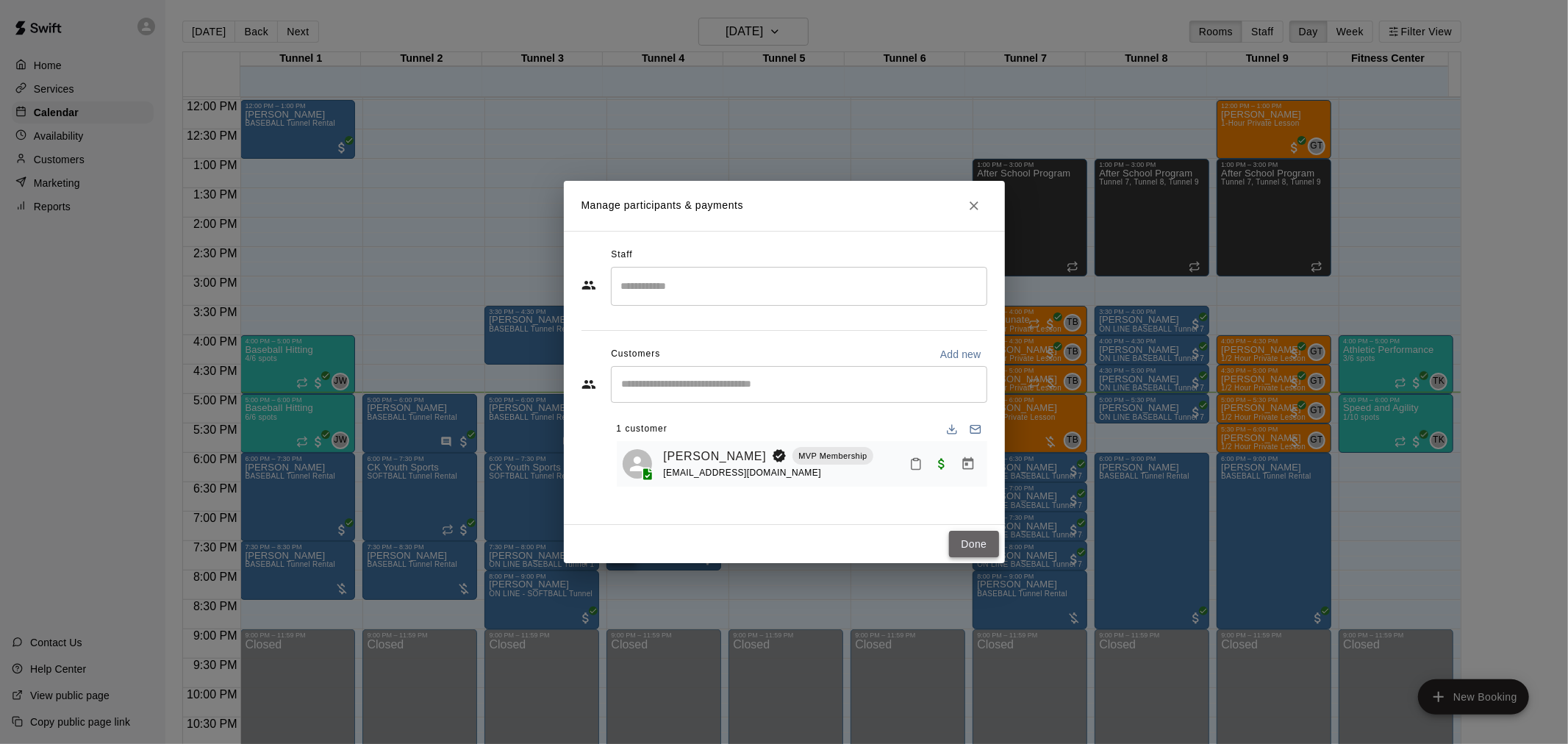
click at [987, 534] on button "Done" at bounding box center [974, 544] width 49 height 27
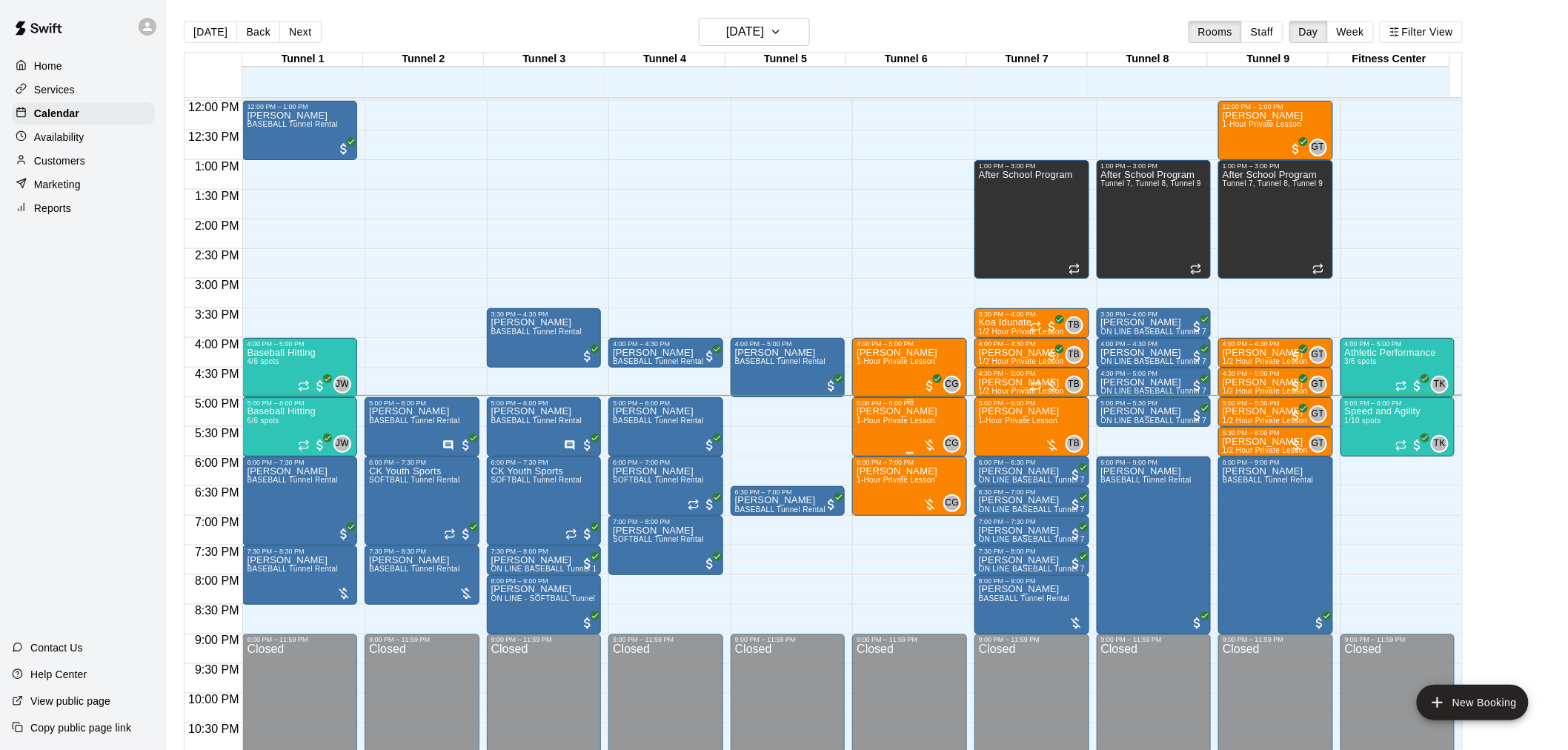
click at [896, 412] on p "[PERSON_NAME]" at bounding box center [897, 412] width 81 height 0
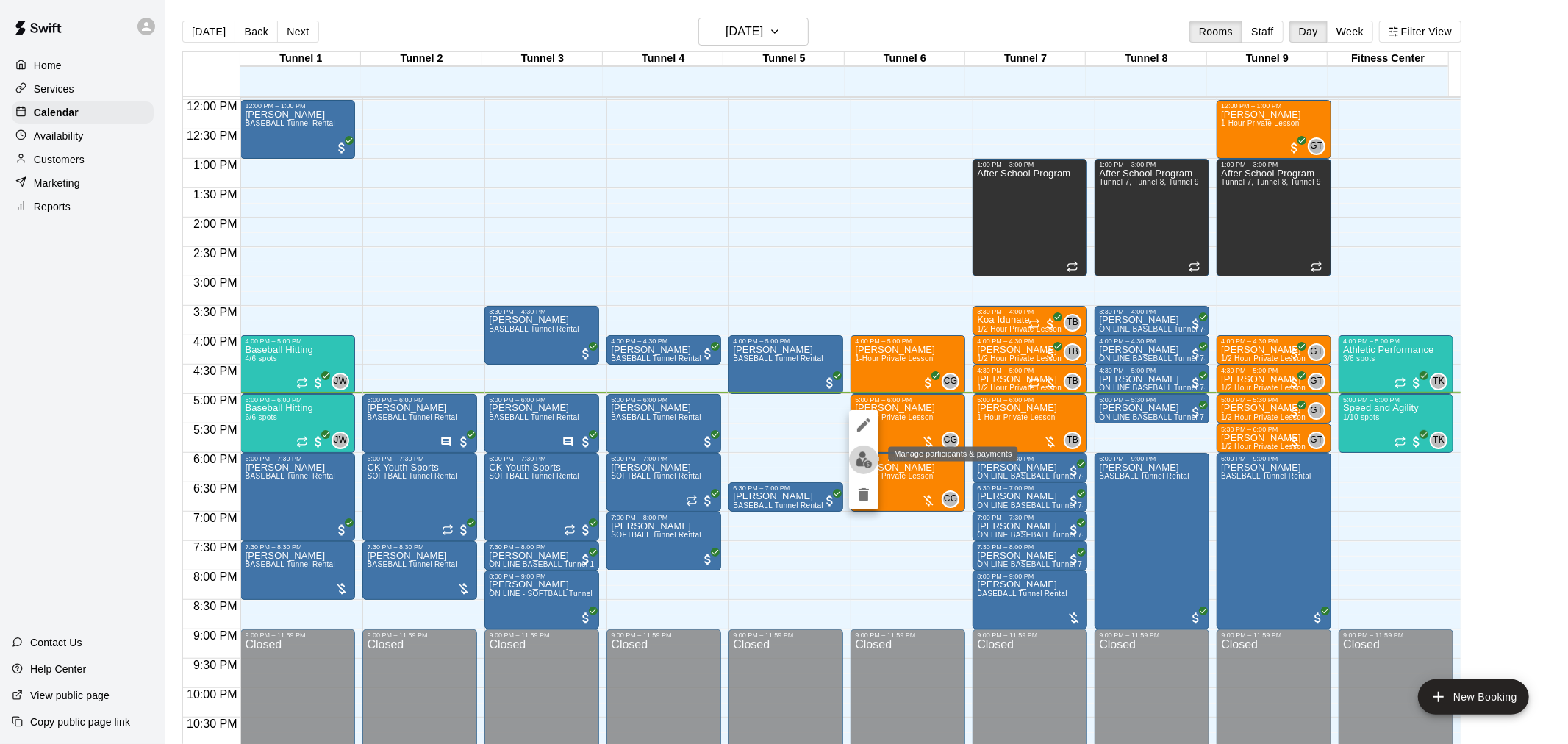
click at [873, 461] on button "edit" at bounding box center [863, 459] width 29 height 28
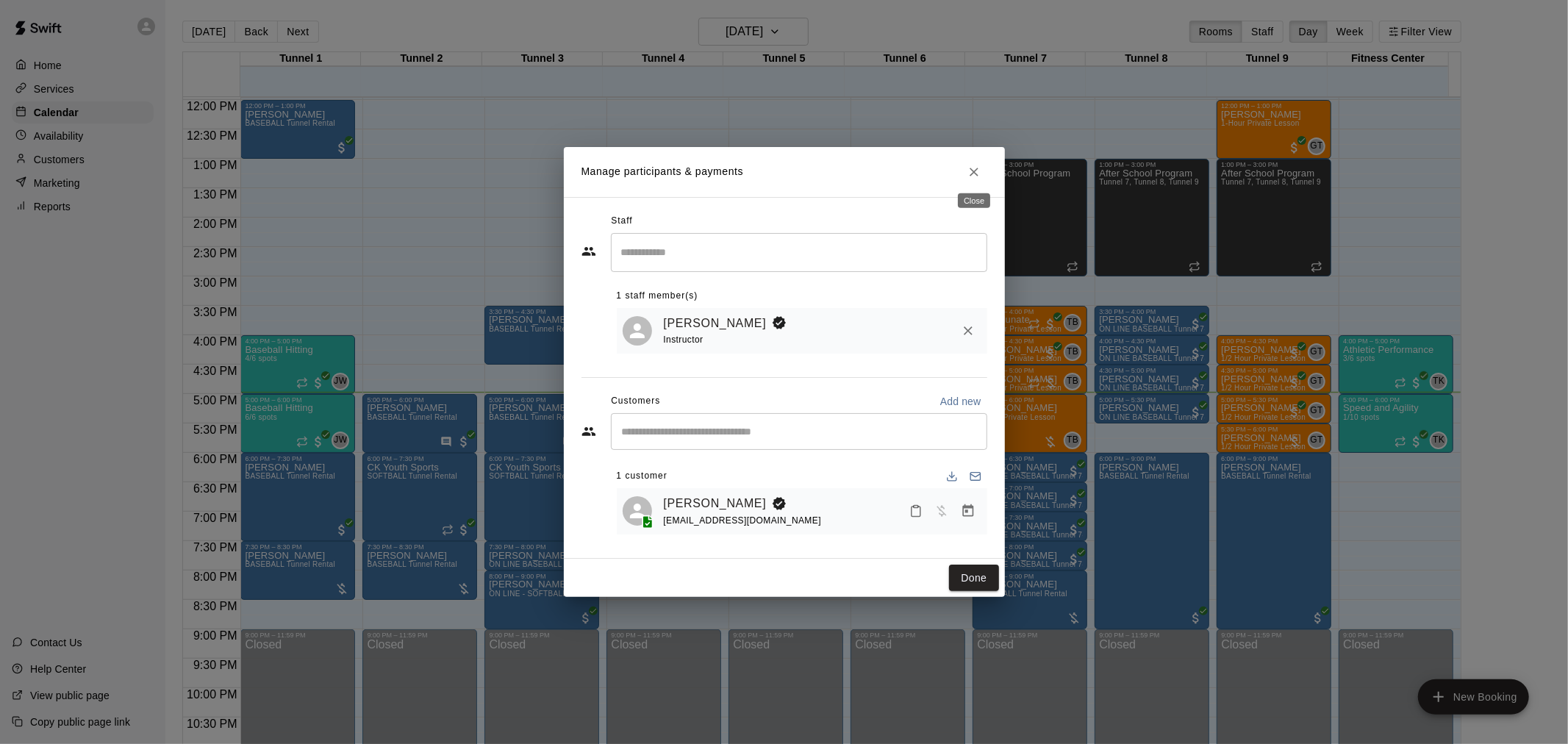
click at [976, 162] on button "Close" at bounding box center [974, 172] width 27 height 27
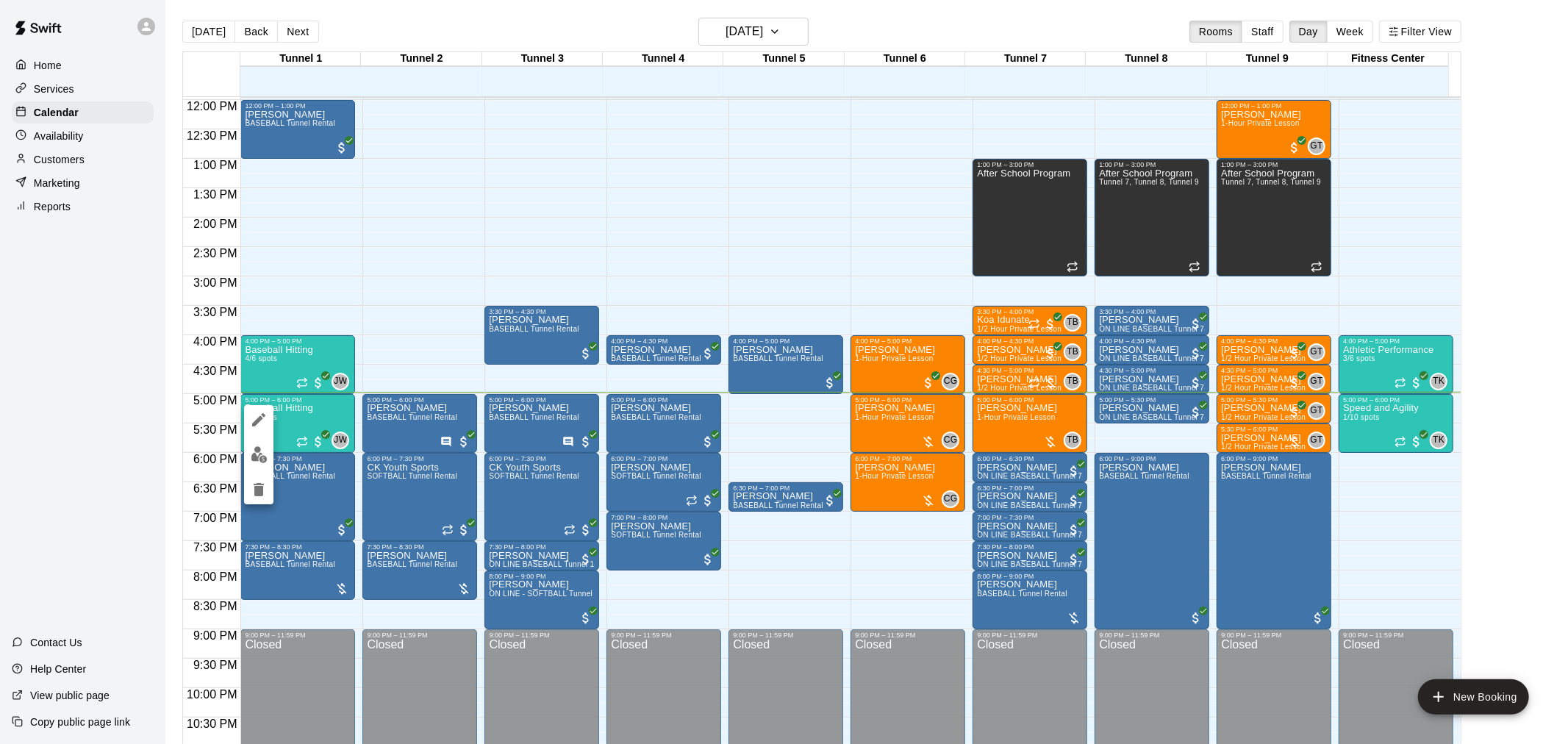
click at [259, 461] on img "edit" at bounding box center [259, 454] width 17 height 17
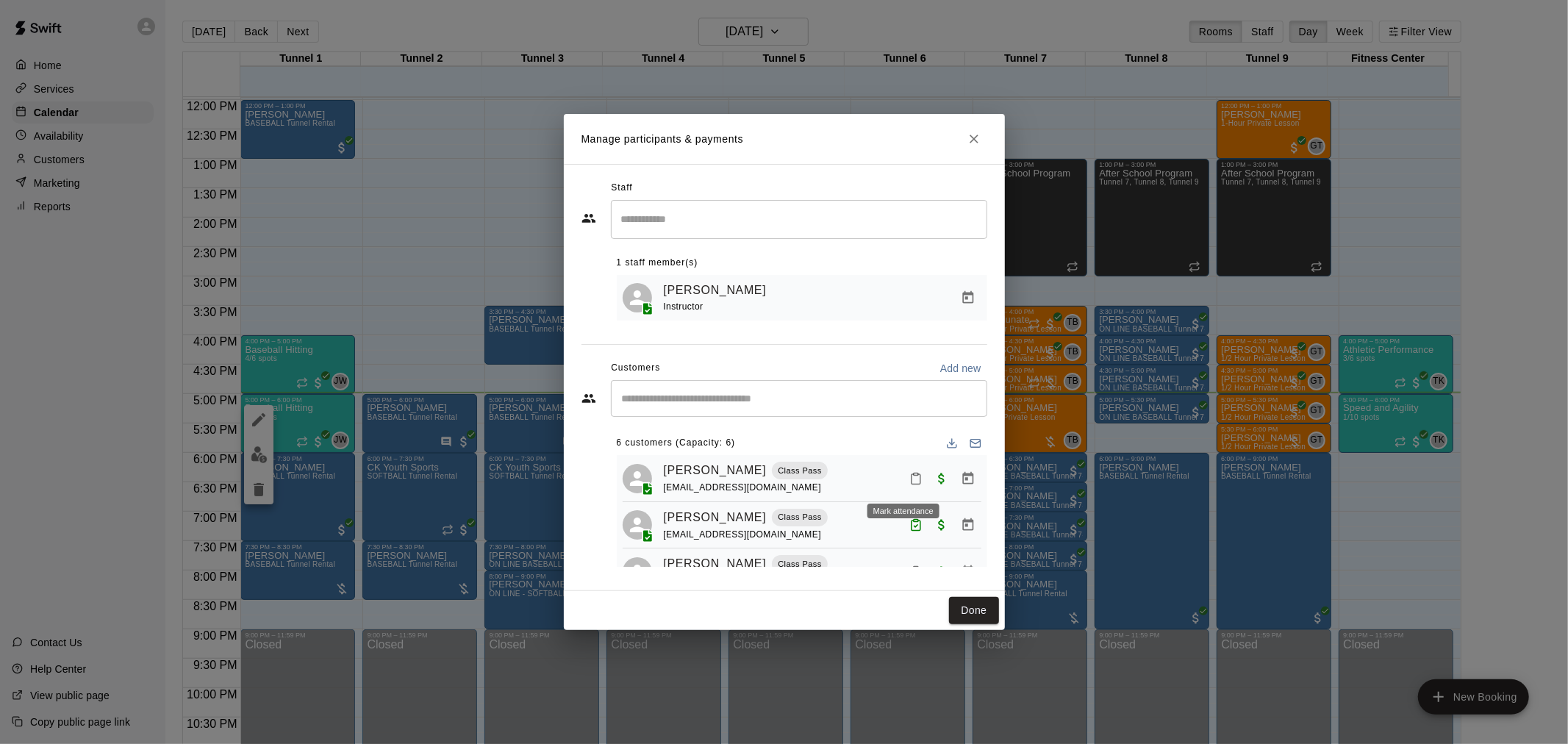
click at [910, 480] on icon "Mark attendance" at bounding box center [916, 478] width 13 height 13
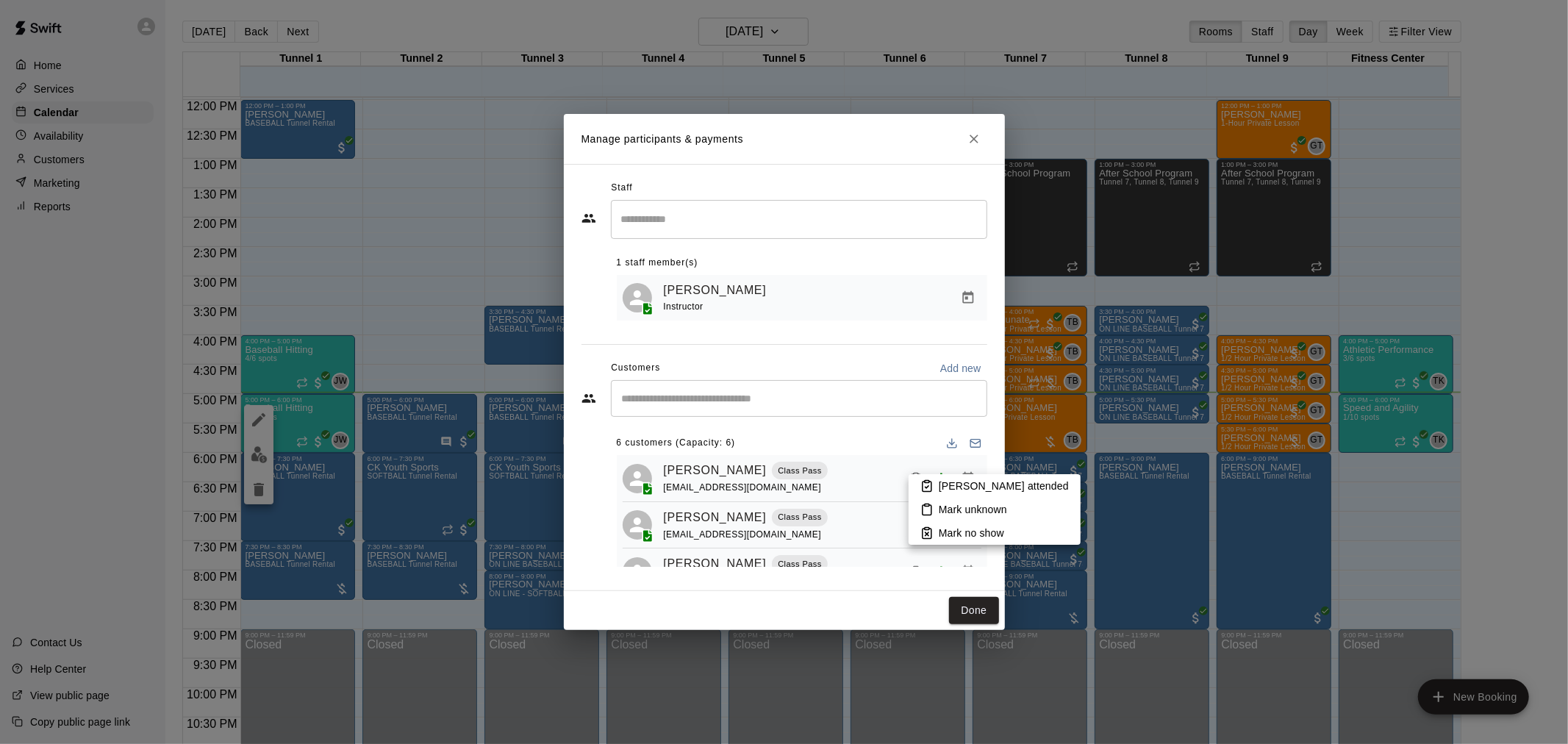
click at [961, 487] on p "[PERSON_NAME] attended" at bounding box center [1004, 486] width 130 height 15
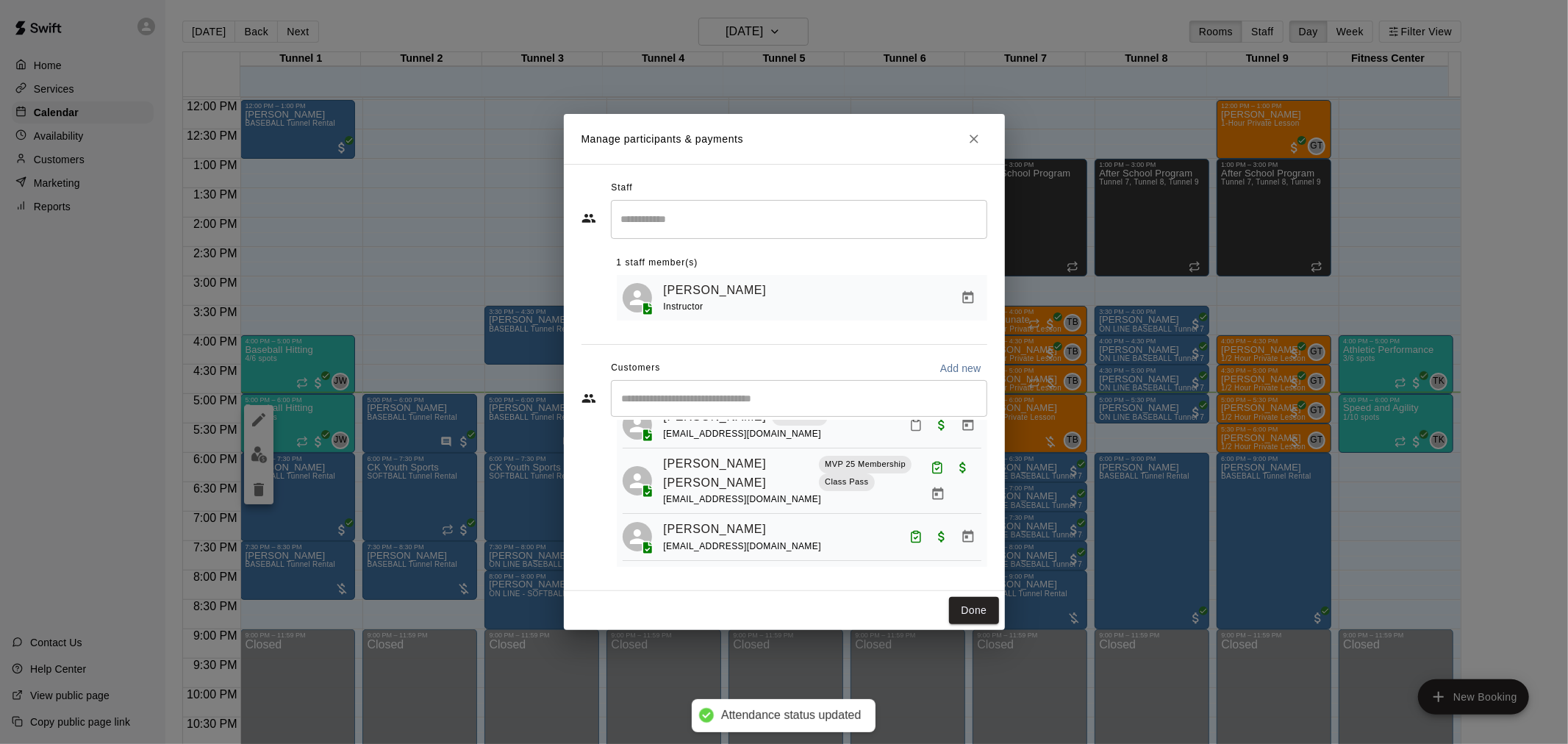
scroll to position [65, 0]
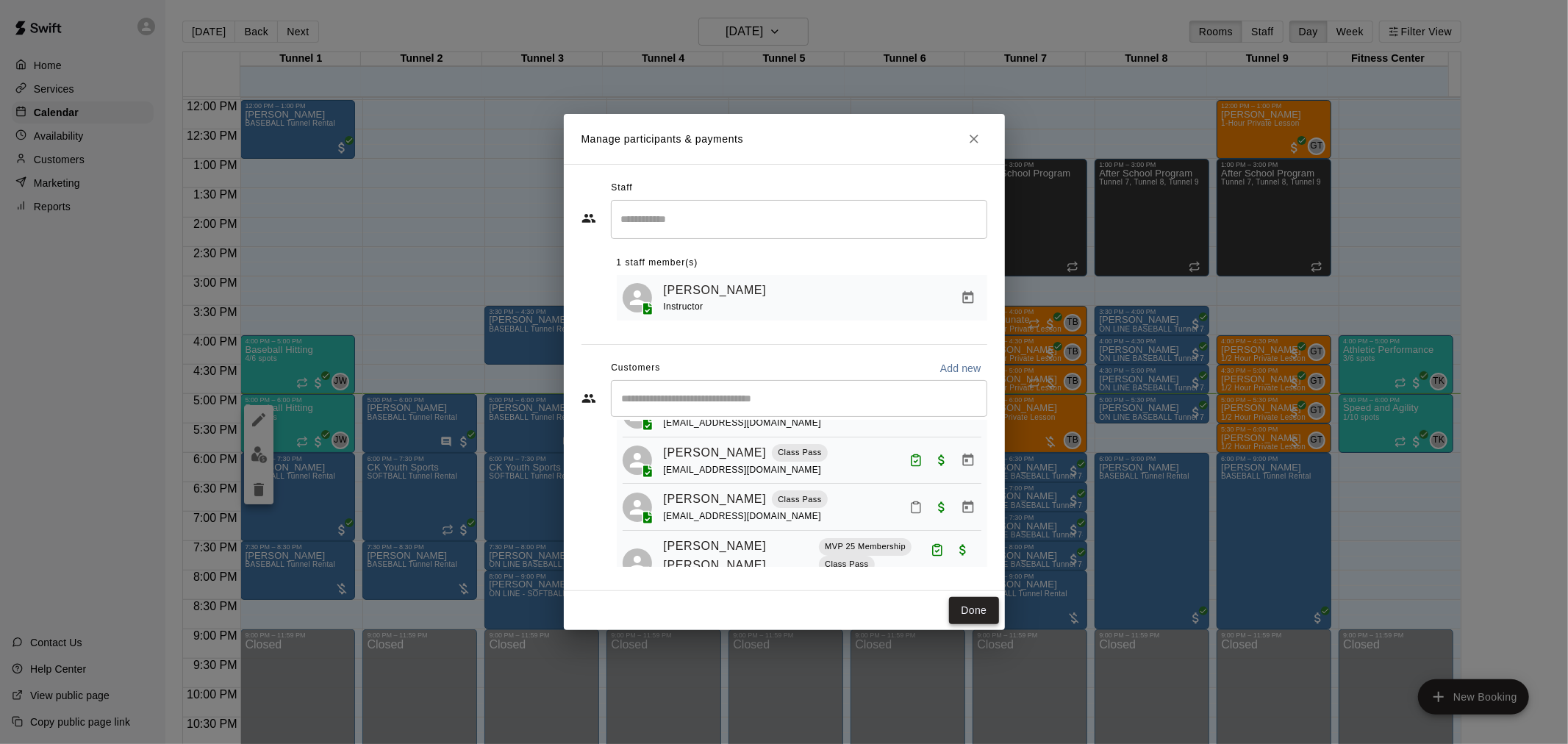
click at [953, 612] on button "Done" at bounding box center [974, 611] width 49 height 27
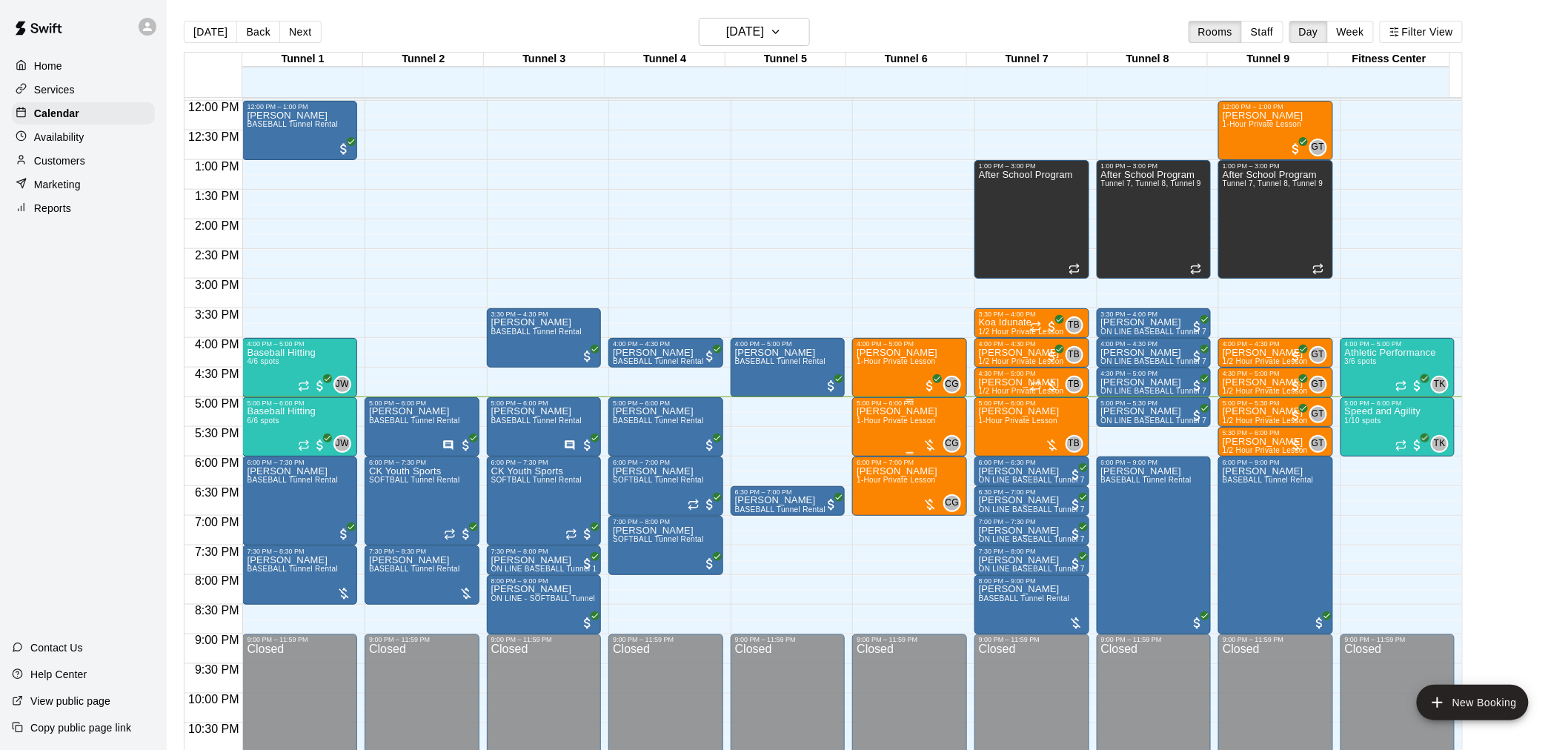
click at [894, 418] on span "1-Hour Private Lesson" at bounding box center [896, 420] width 79 height 8
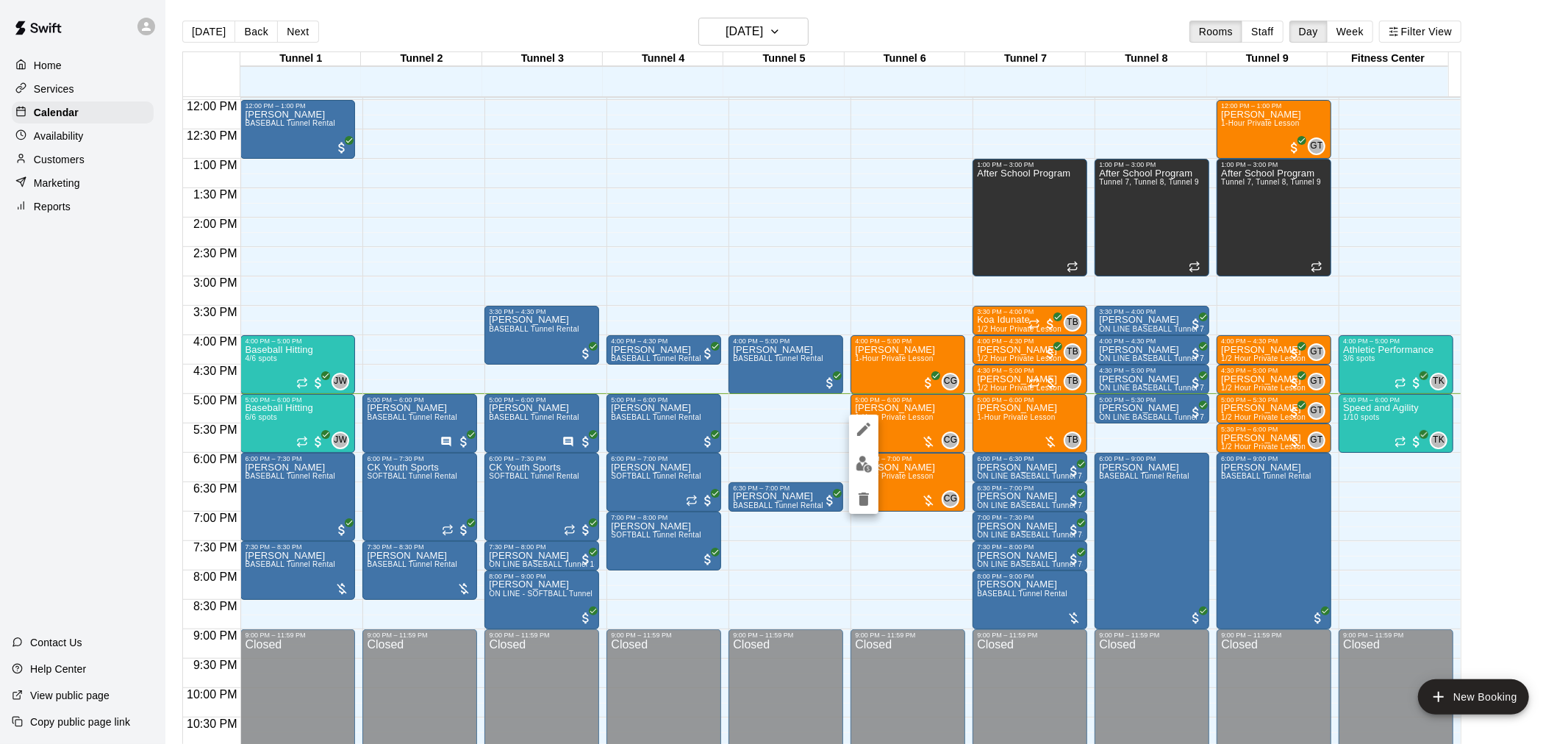
click at [950, 376] on div at bounding box center [784, 372] width 1568 height 744
click at [988, 380] on p "[PERSON_NAME]" at bounding box center [1019, 380] width 85 height 0
click at [989, 428] on img "edit" at bounding box center [984, 430] width 17 height 17
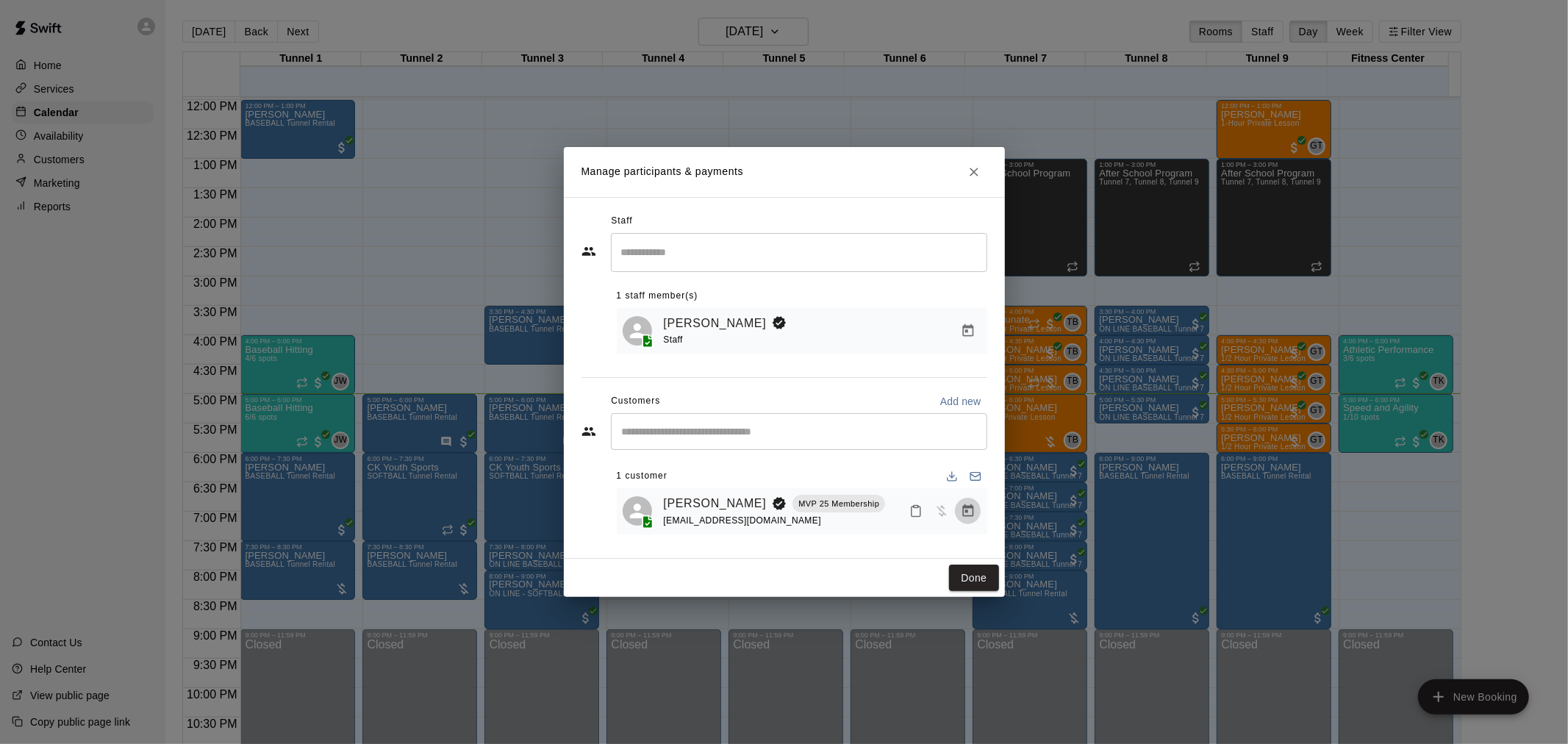
click at [966, 510] on icon "Manage bookings & payment" at bounding box center [968, 511] width 11 height 12
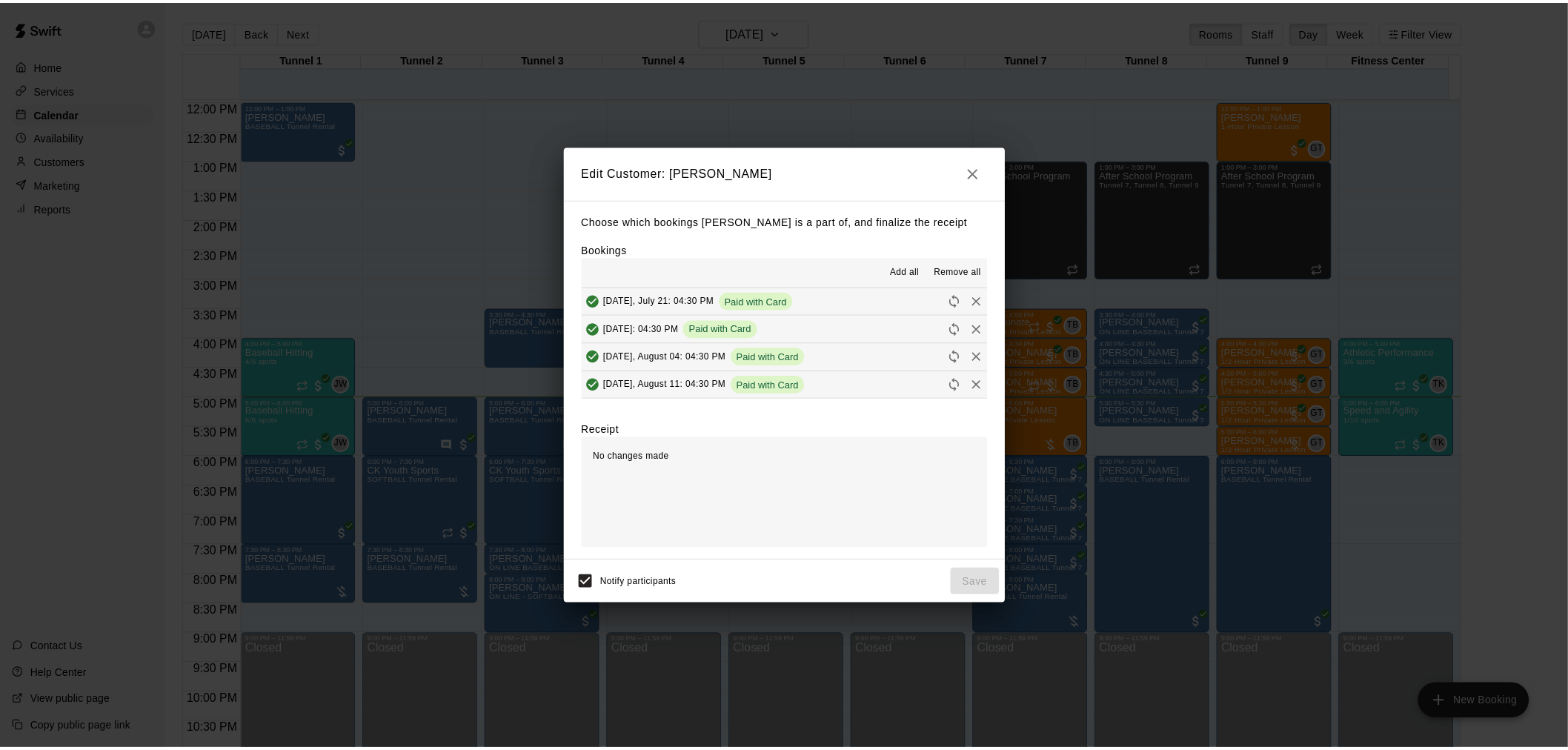
scroll to position [55, 0]
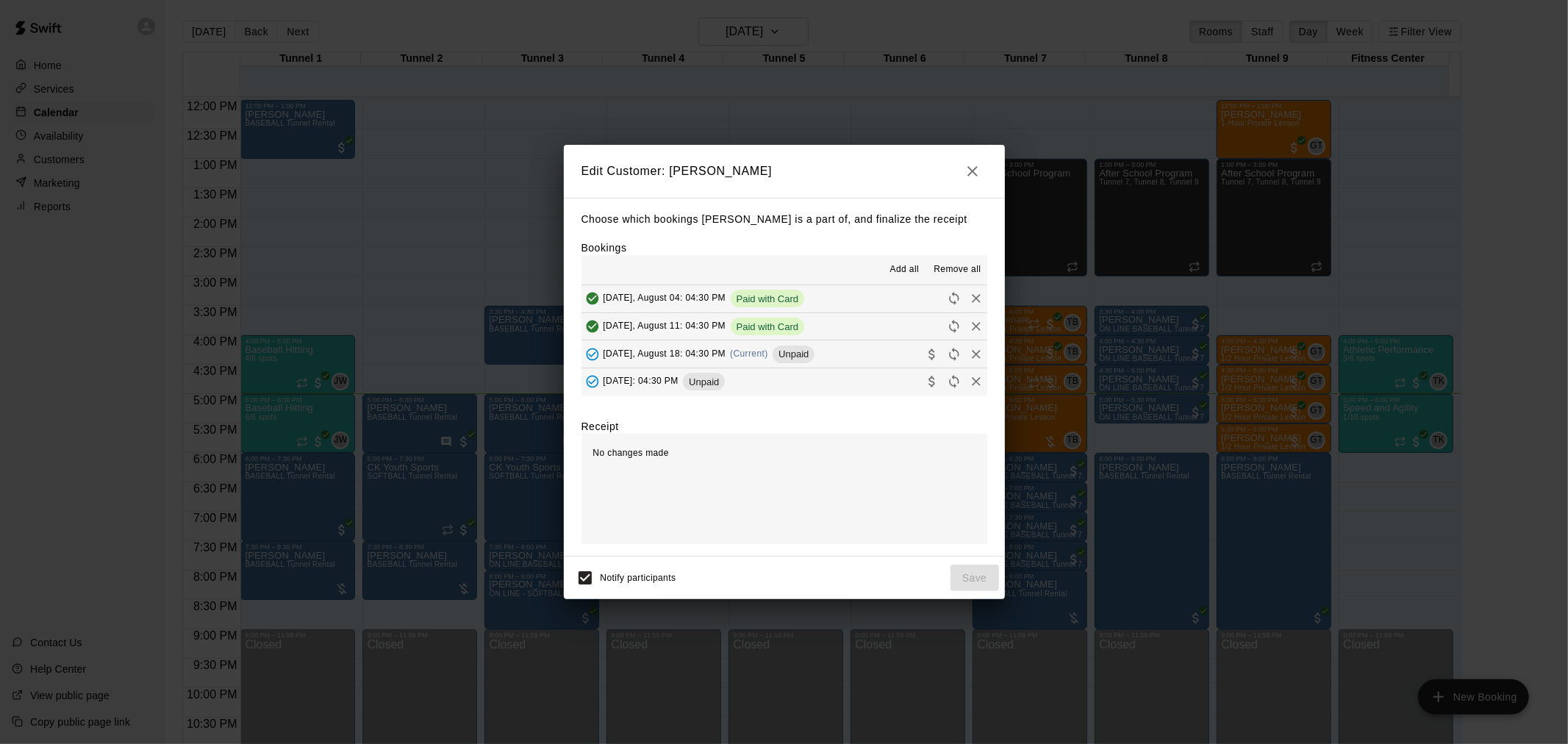
click at [796, 357] on span "Unpaid" at bounding box center [793, 354] width 42 height 11
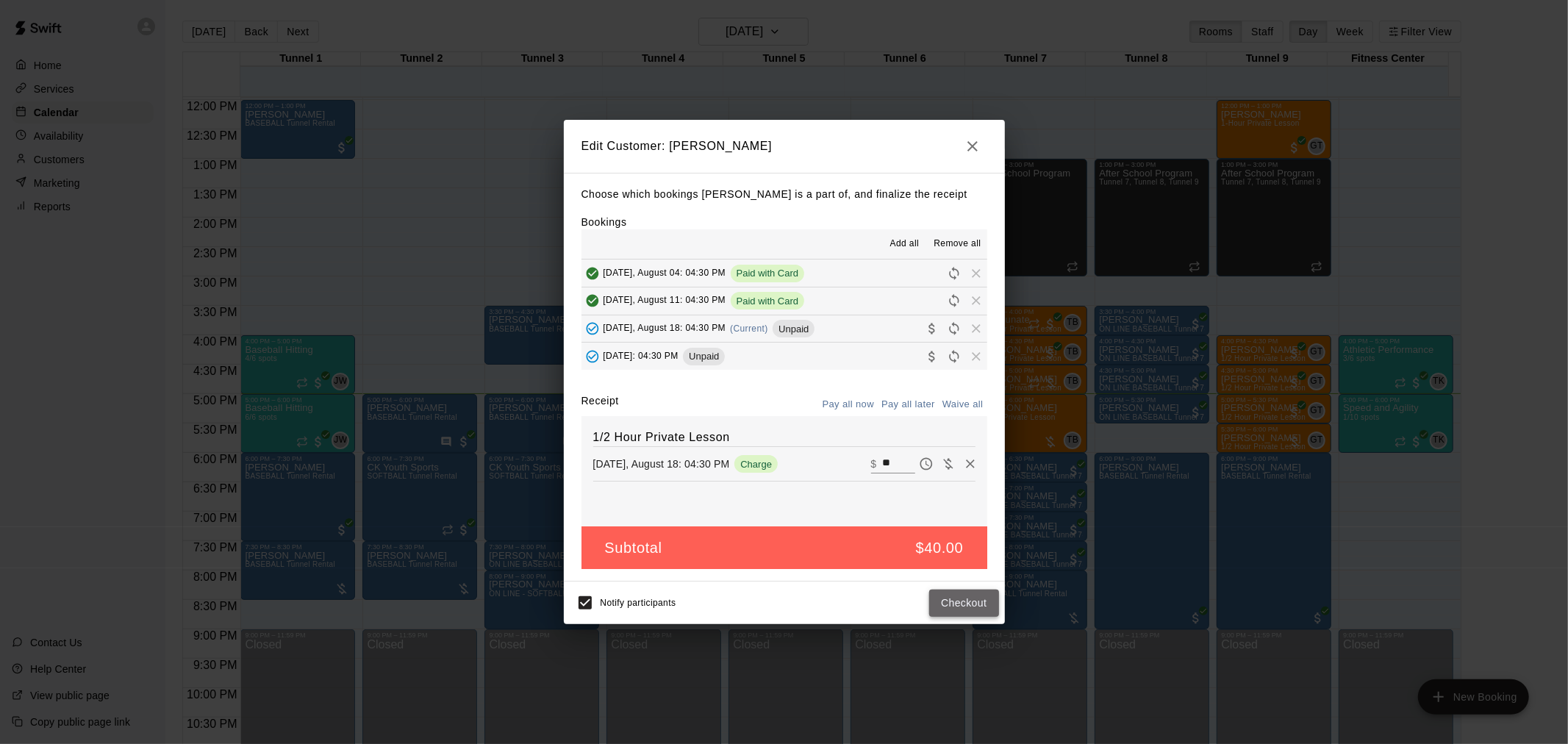
click at [959, 598] on button "Checkout" at bounding box center [964, 604] width 69 height 27
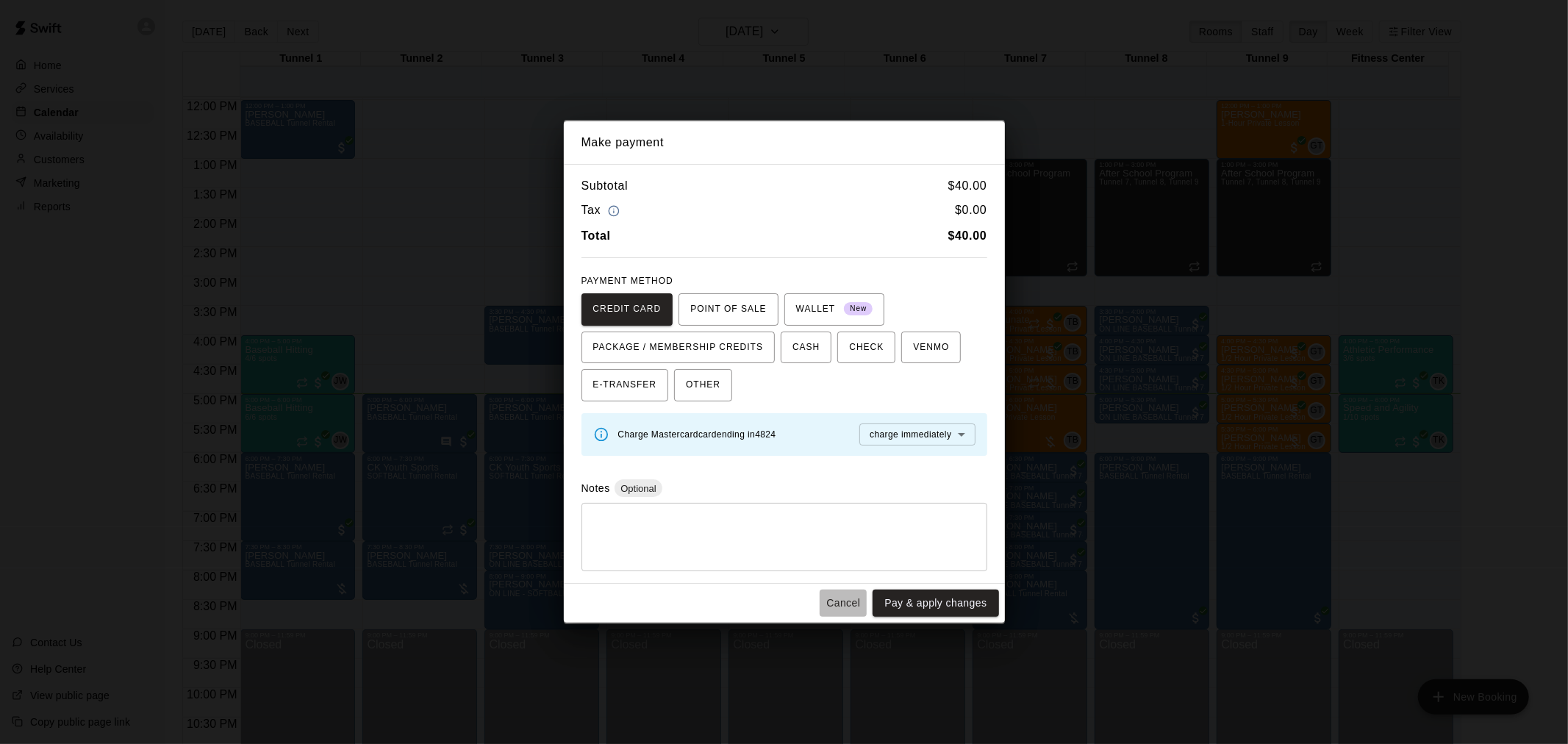
click at [851, 605] on button "Cancel" at bounding box center [843, 604] width 47 height 27
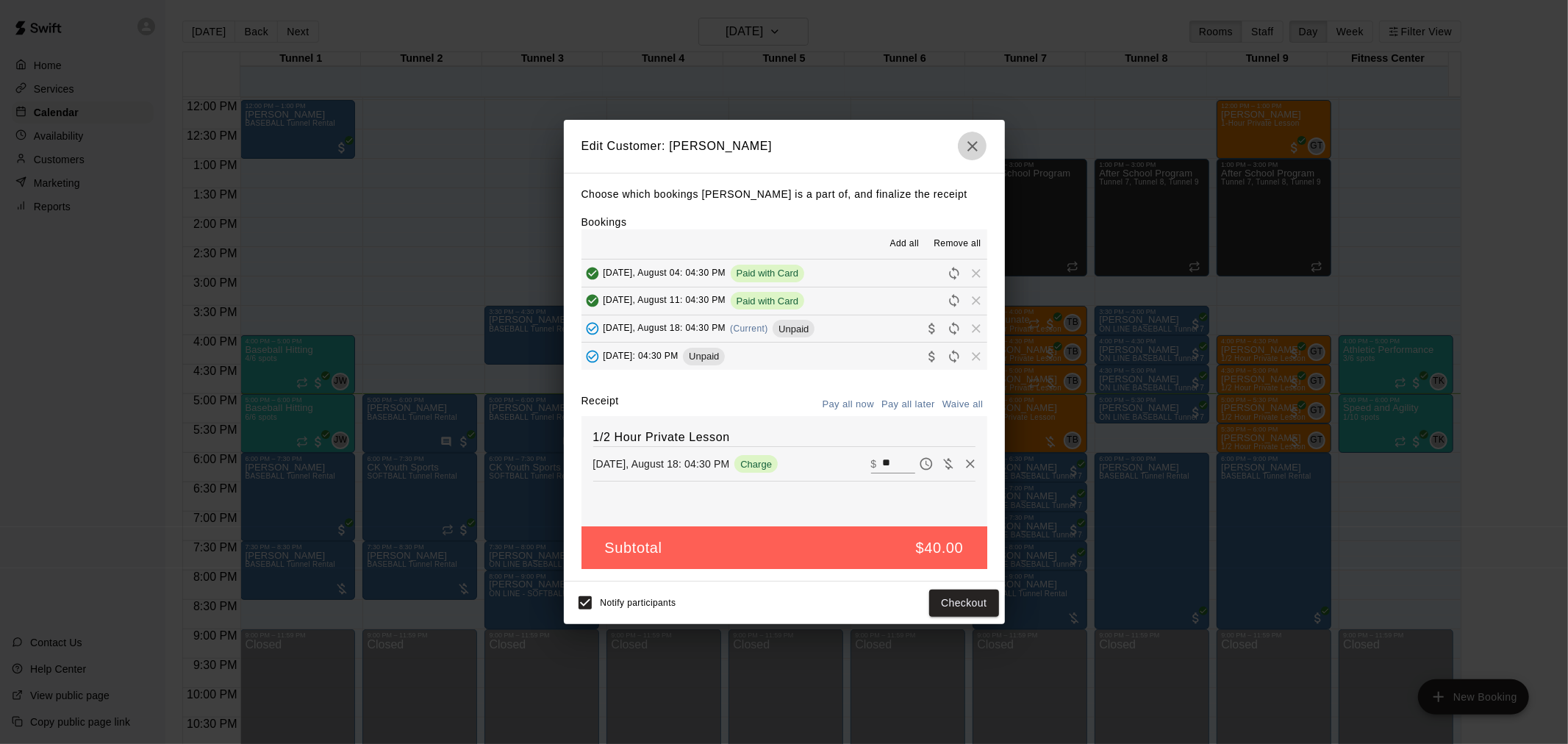
click at [981, 152] on icon "button" at bounding box center [973, 147] width 18 height 18
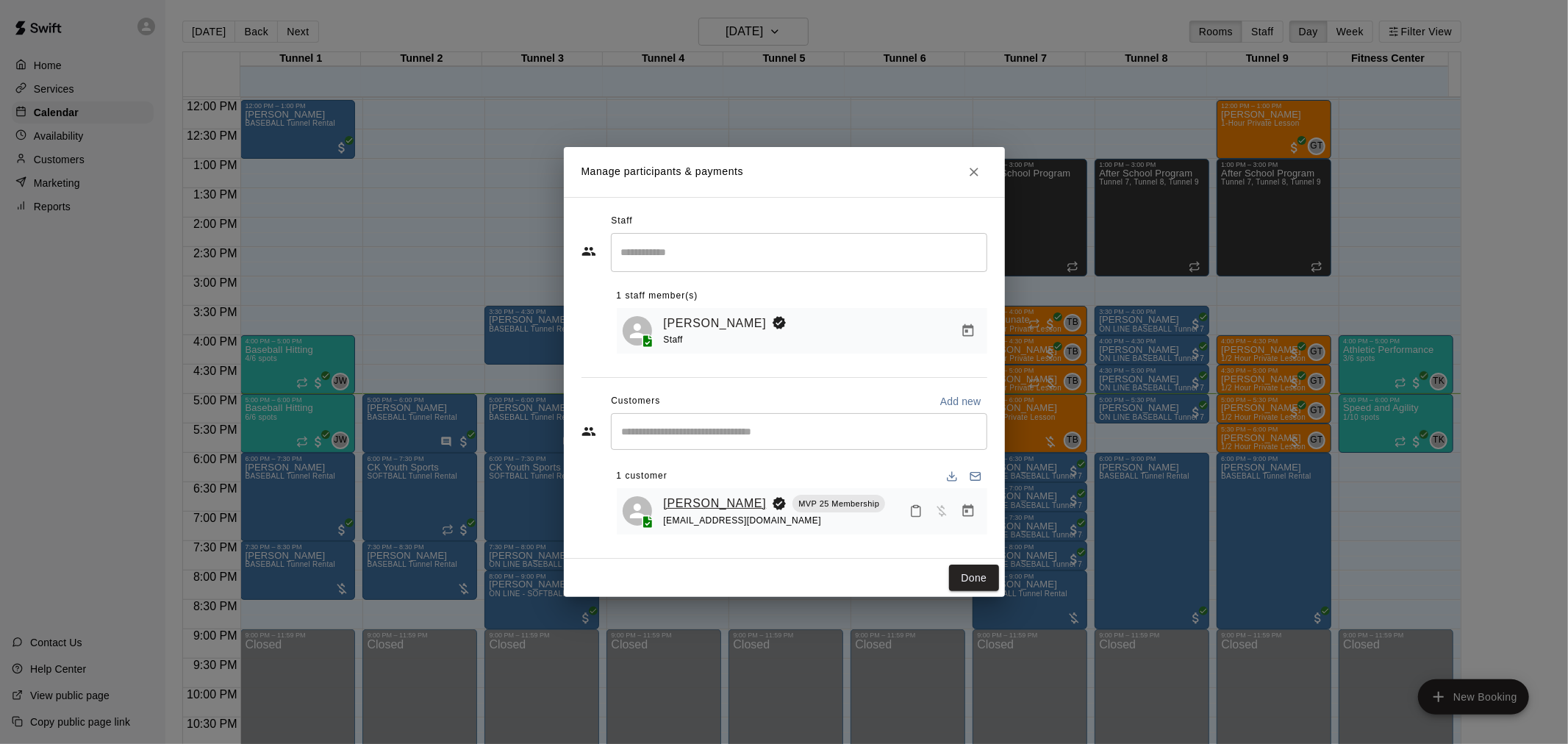
click at [682, 497] on link "[PERSON_NAME]" at bounding box center [716, 504] width 103 height 19
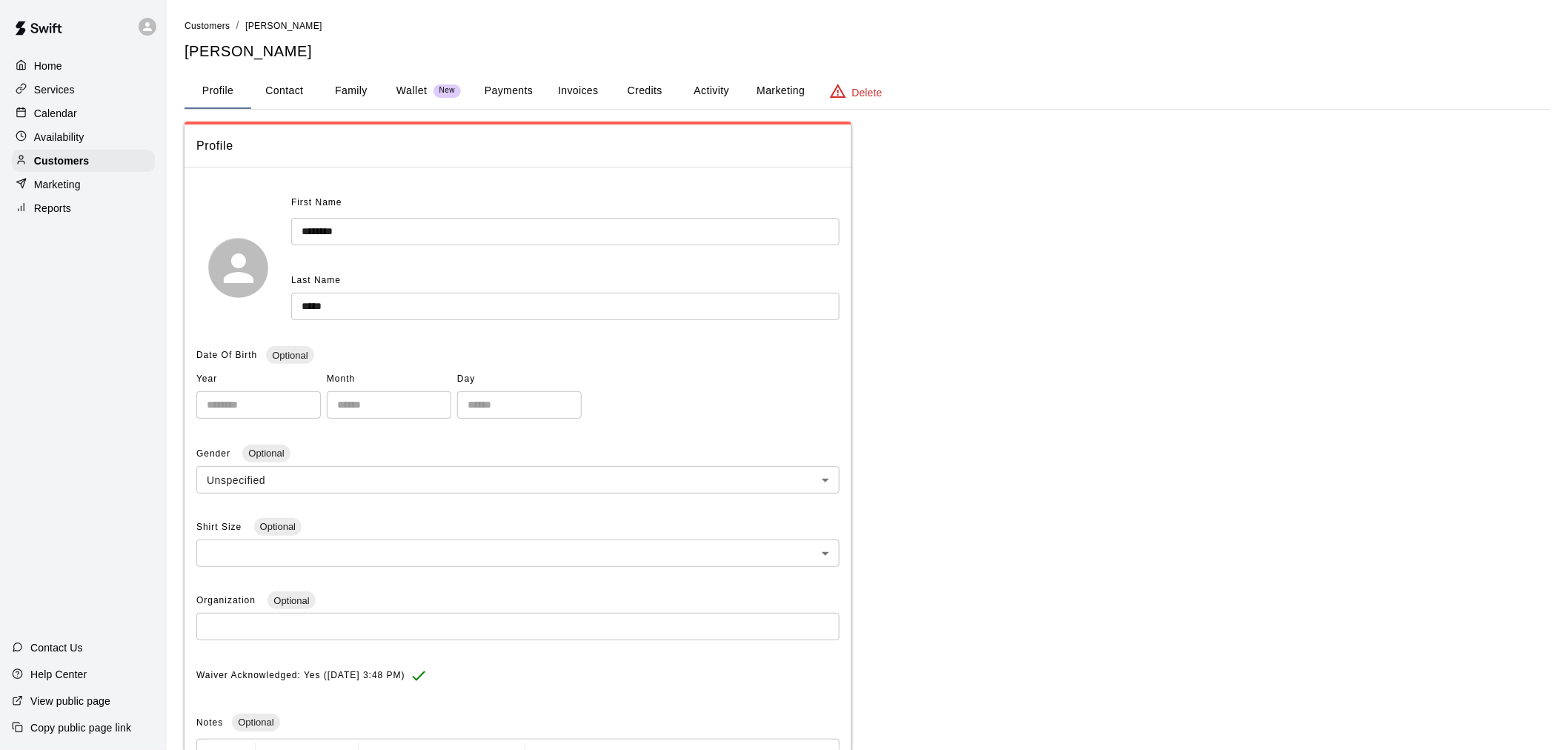
click at [678, 92] on button "Activity" at bounding box center [711, 91] width 67 height 36
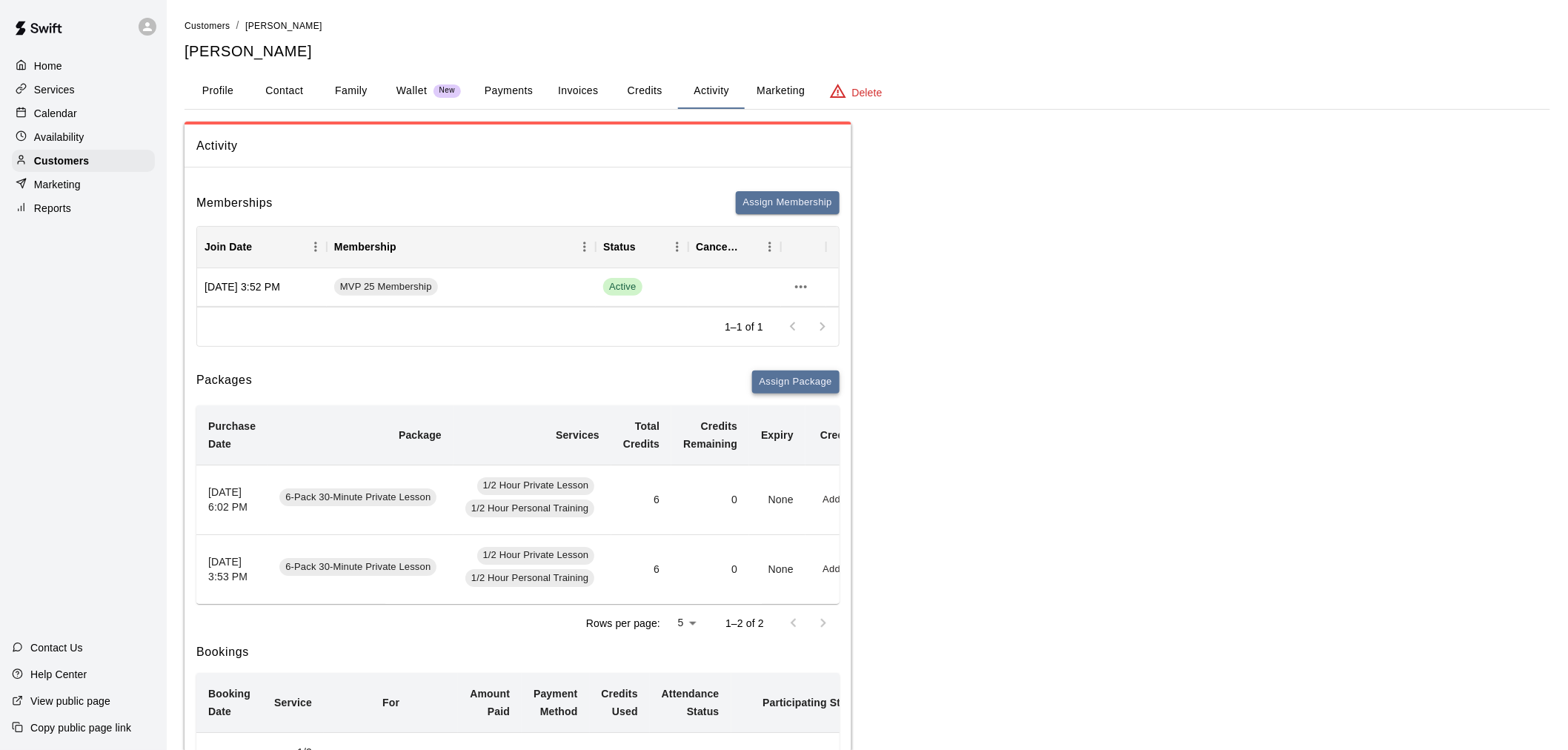
click at [817, 387] on button "Assign Package" at bounding box center [796, 382] width 87 height 23
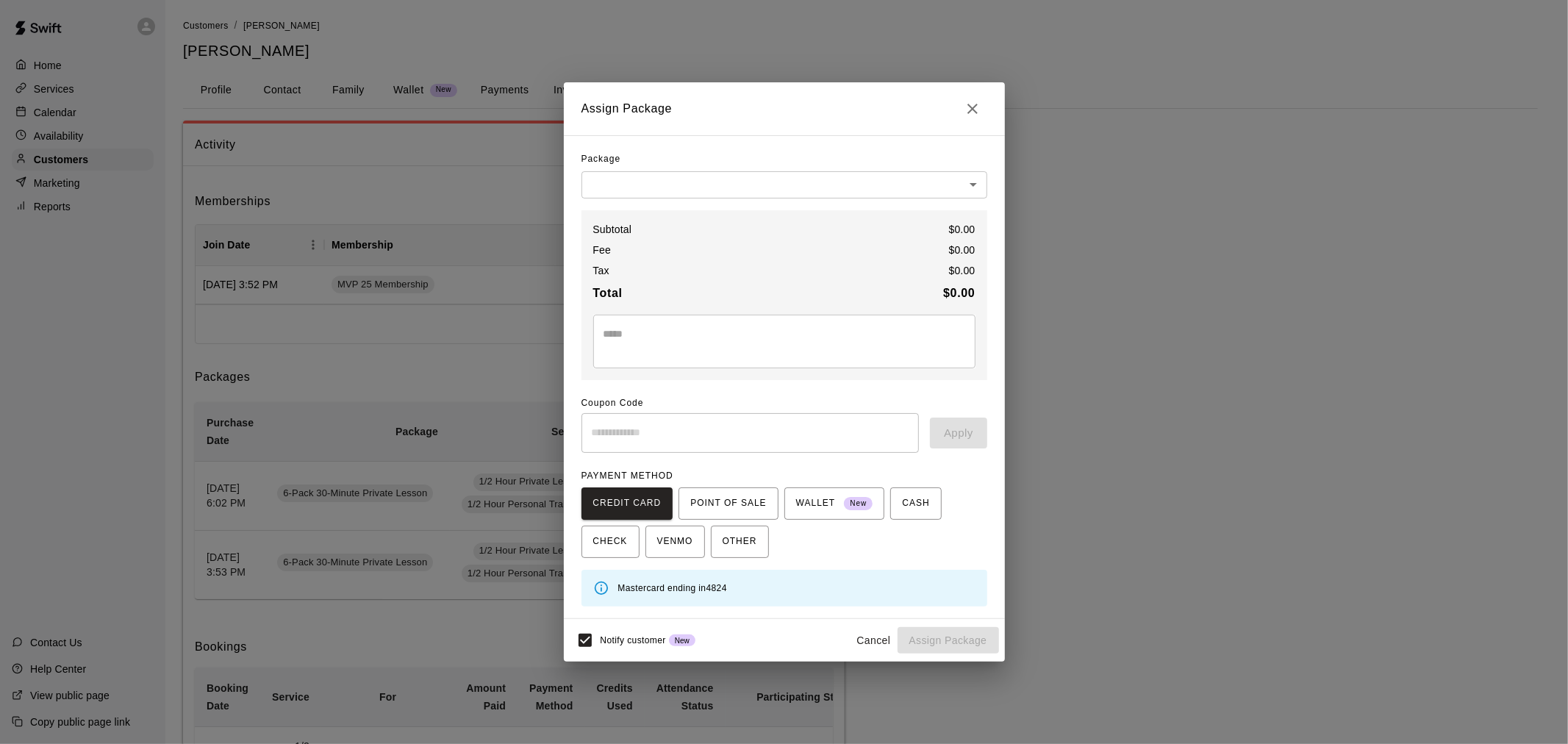
click at [1077, 259] on div "Assign Package Package ​ ​ Subtotal $ 0.00 Fee $ 0.00 Tax $ 0.00 Total $ 0.00 *…" at bounding box center [784, 372] width 1568 height 744
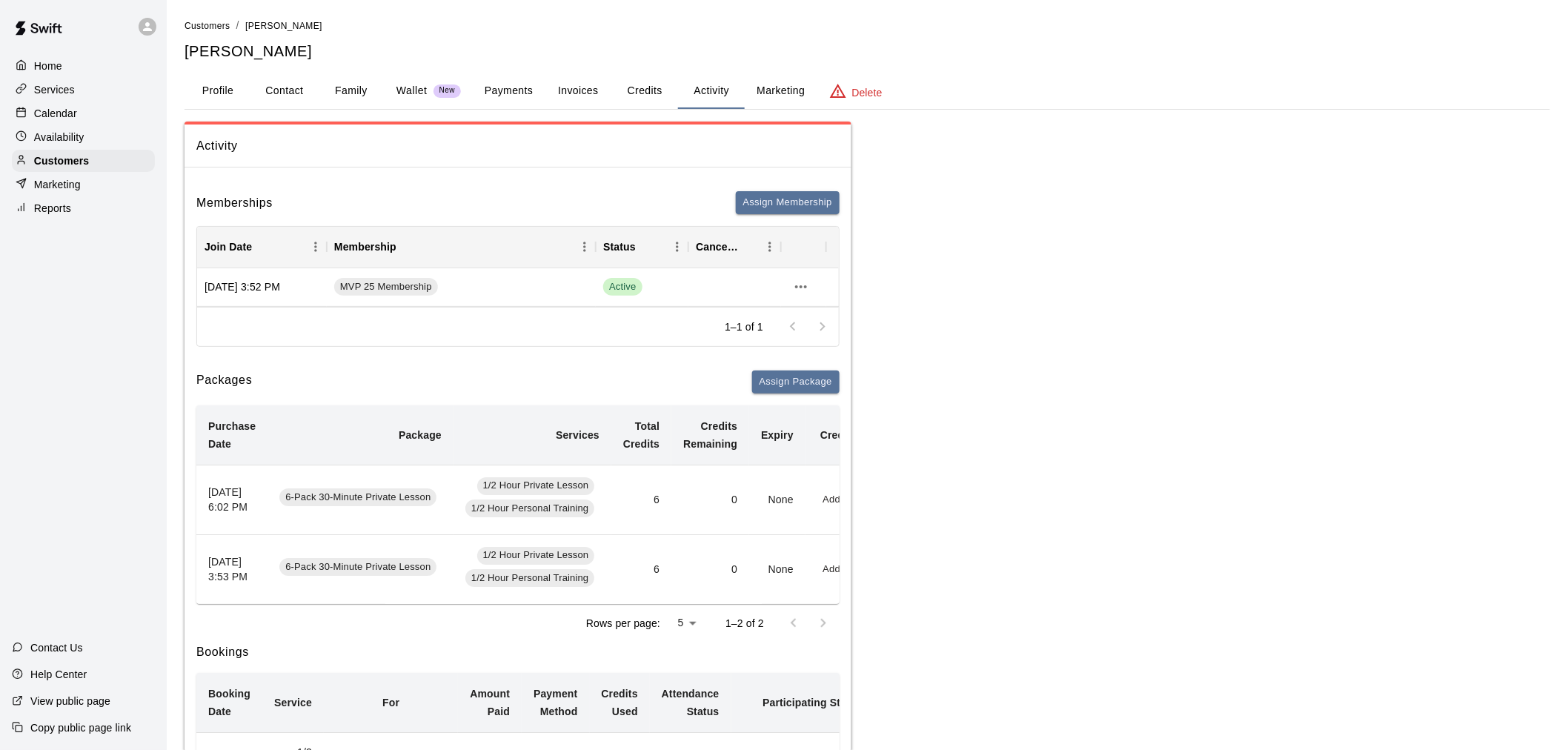
click at [639, 89] on button "Credits" at bounding box center [645, 91] width 67 height 36
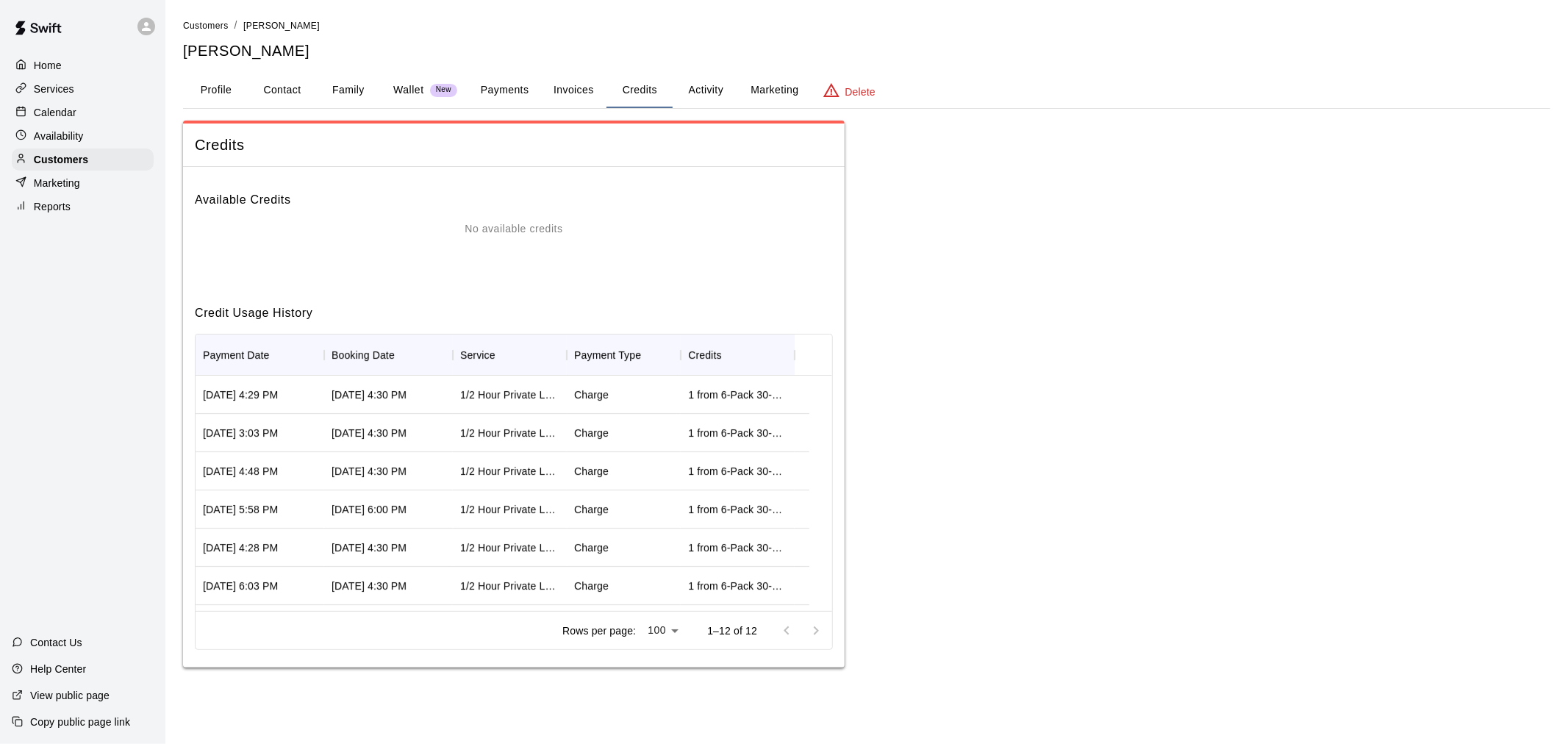
click at [723, 86] on button "Activity" at bounding box center [706, 90] width 66 height 35
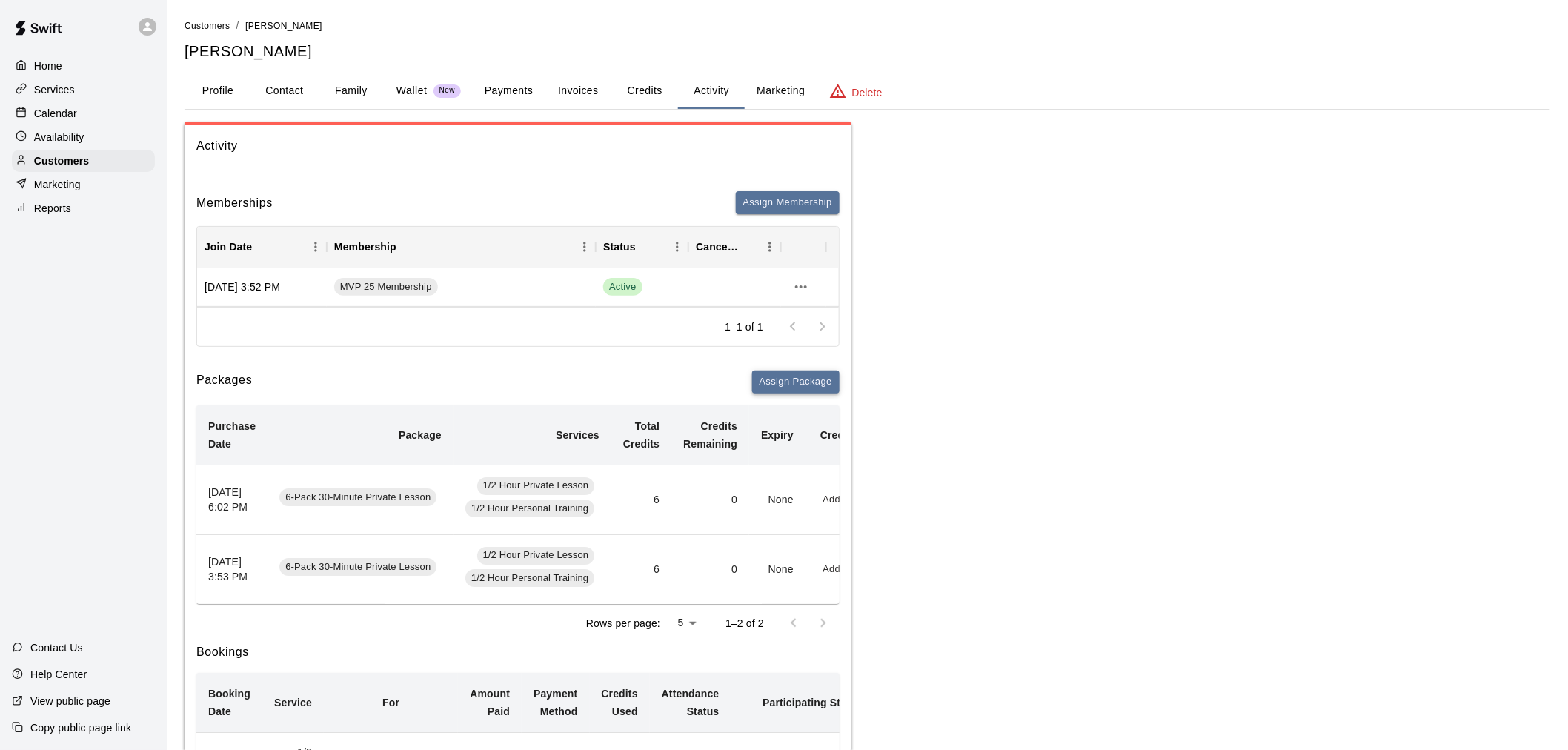
click at [812, 374] on button "Assign Package" at bounding box center [796, 382] width 87 height 23
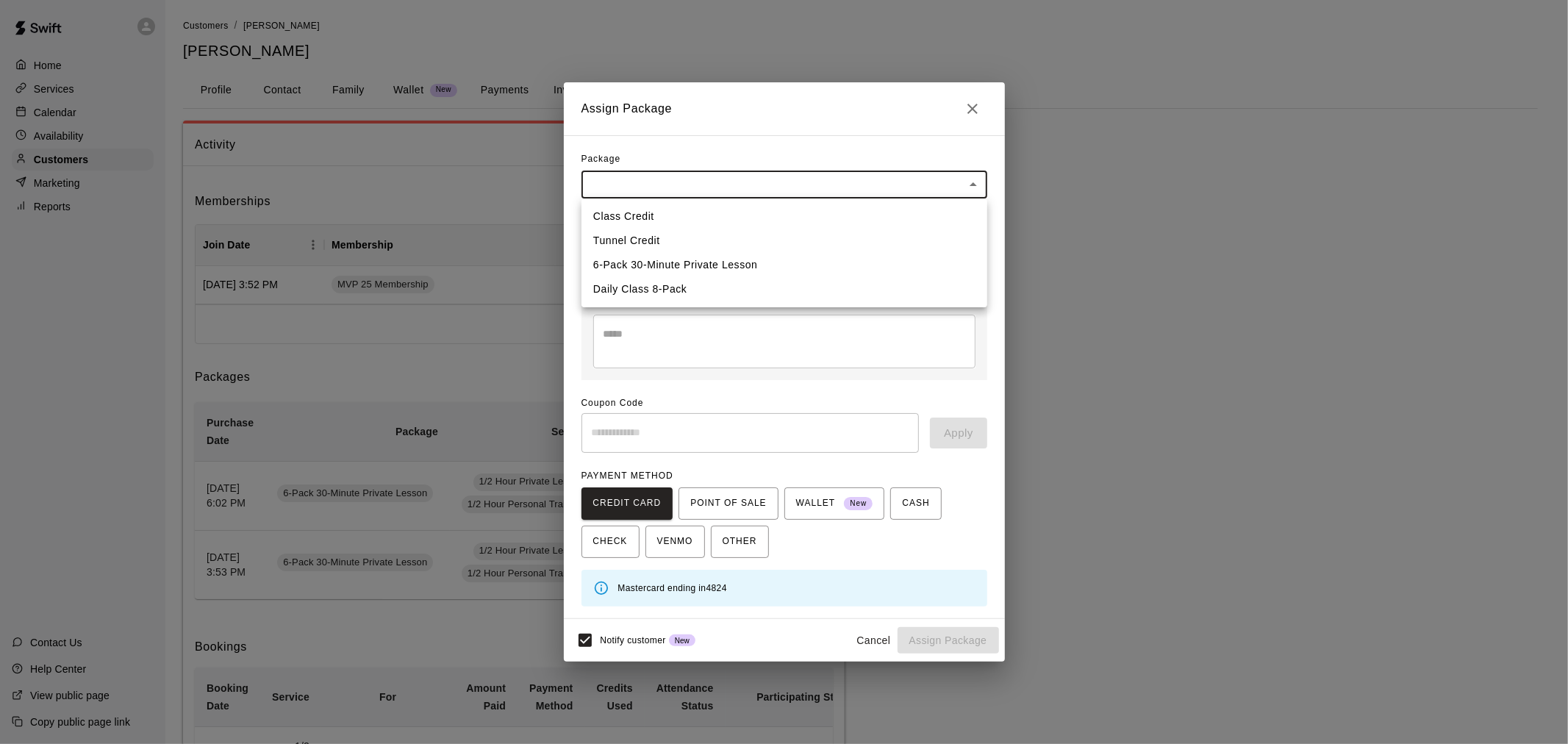
click at [731, 263] on li "6-Pack 30-Minute Private Lesson" at bounding box center [784, 264] width 405 height 24
type input "**********"
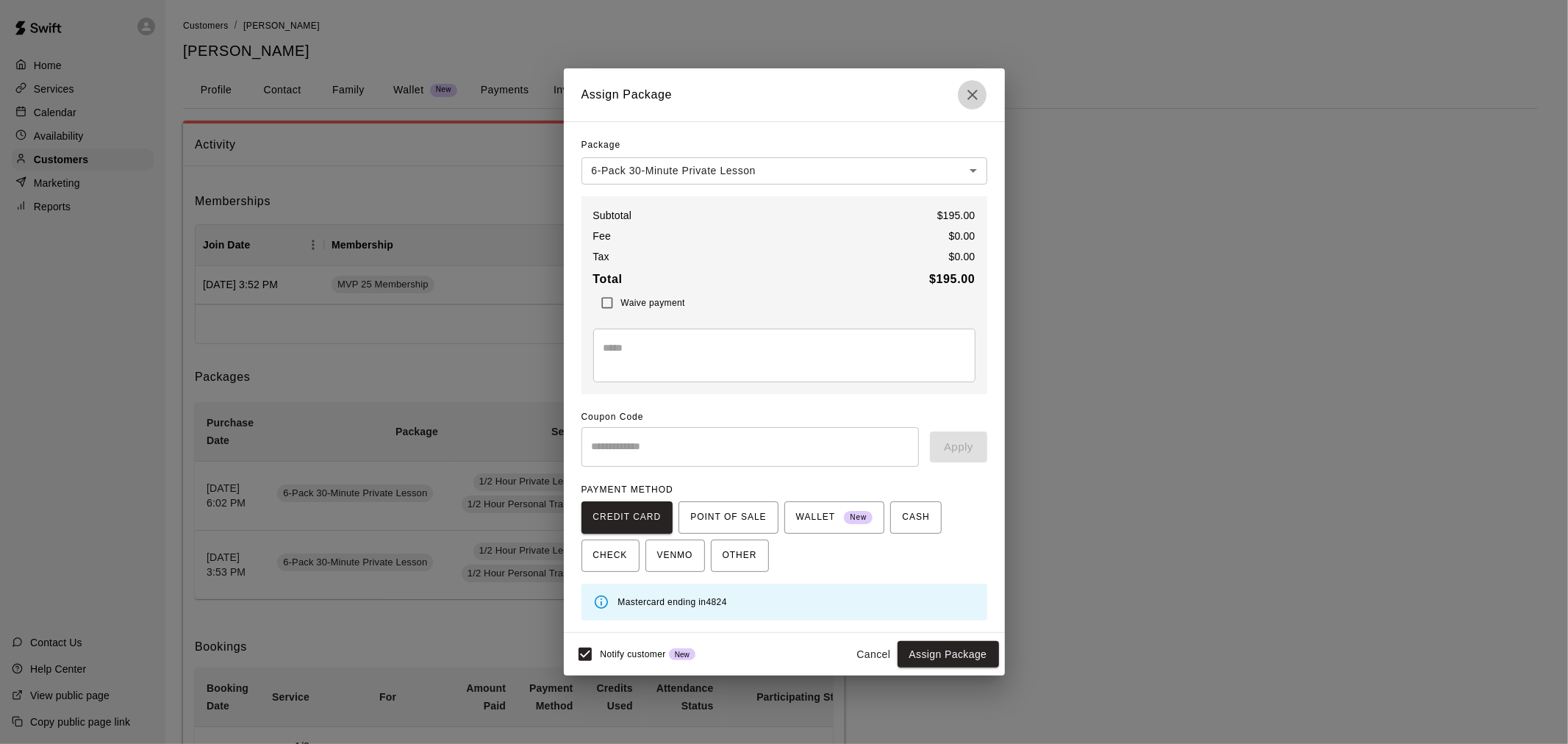
click at [973, 107] on button "Close" at bounding box center [973, 95] width 29 height 29
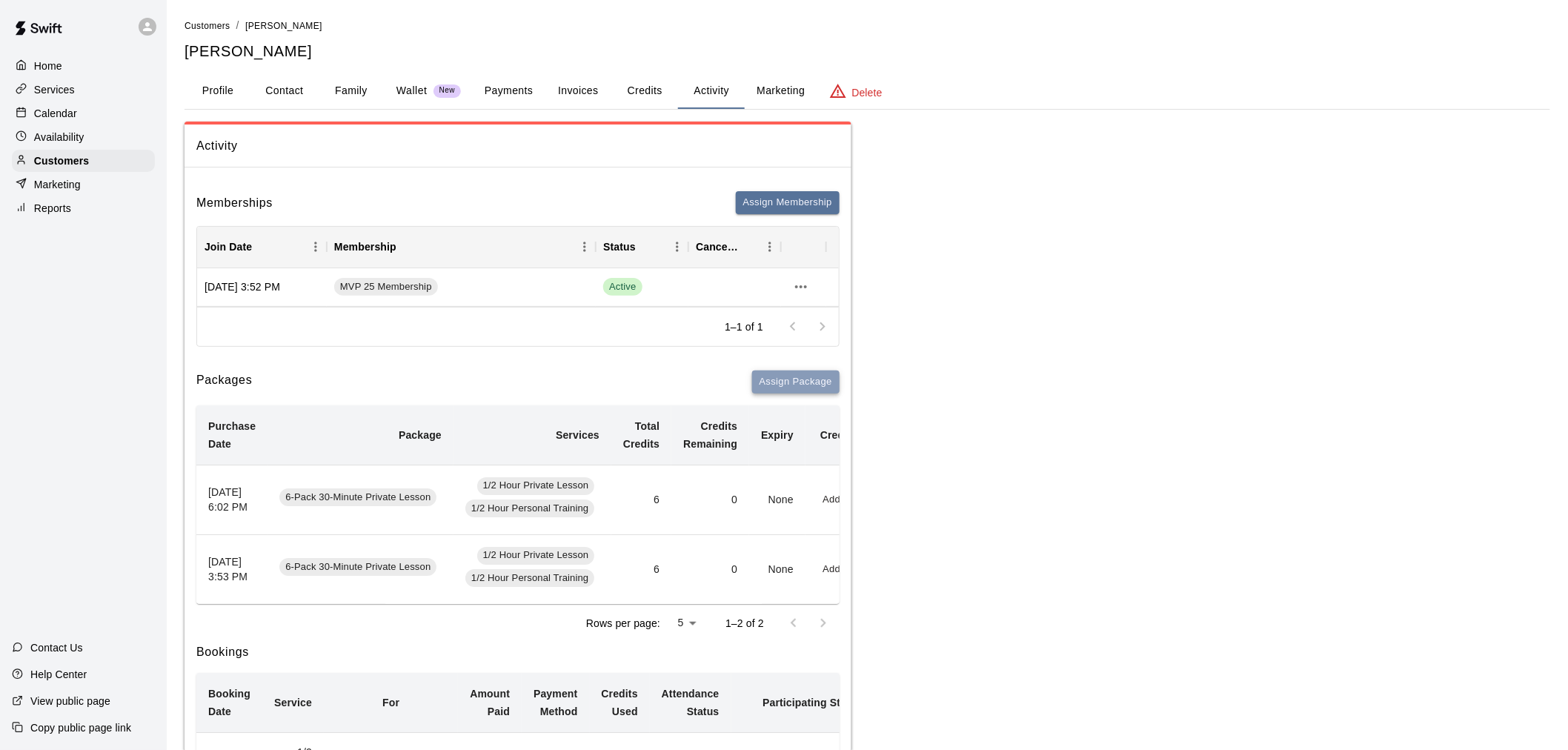
click at [805, 387] on button "Assign Package" at bounding box center [796, 382] width 87 height 23
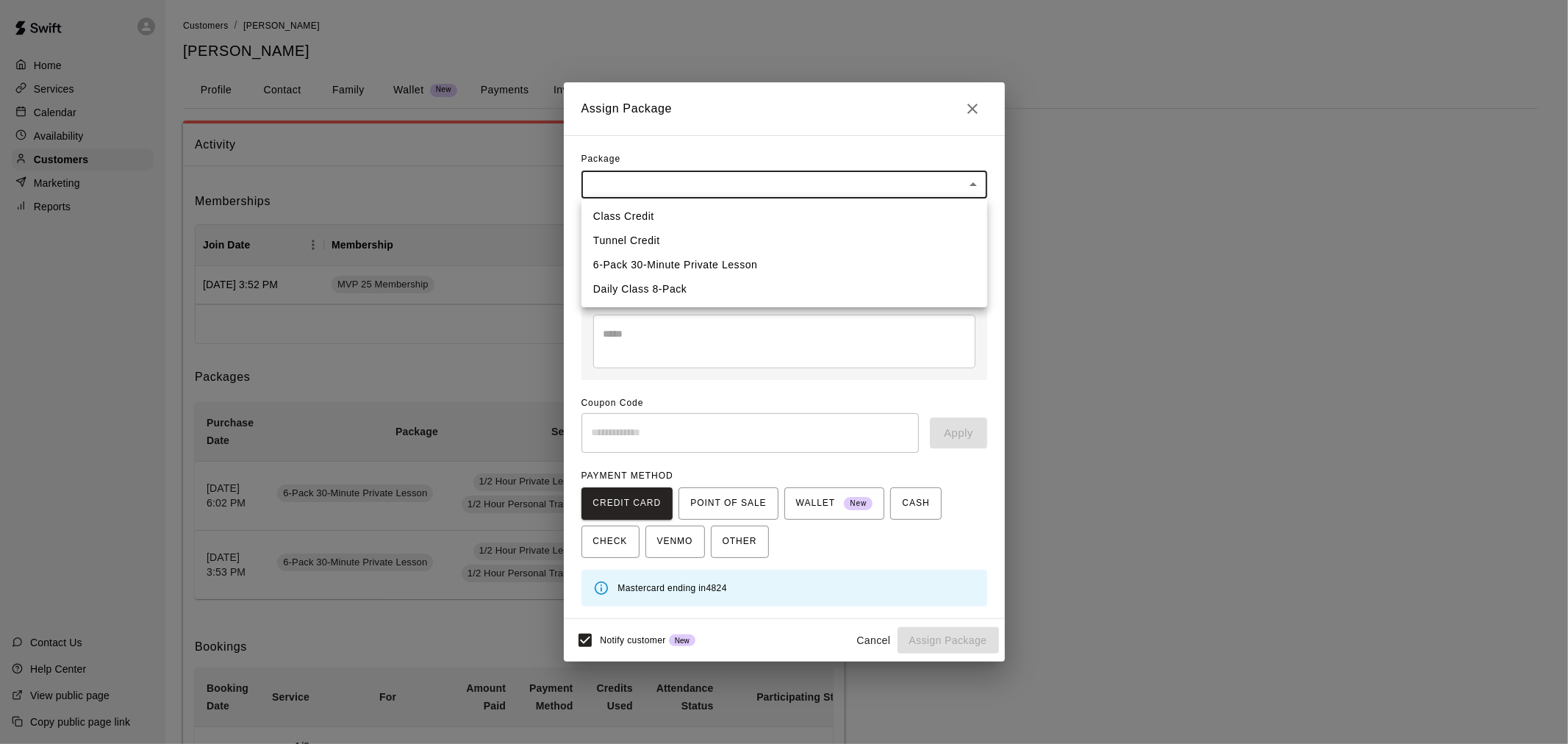
click at [707, 273] on li "6-Pack 30-Minute Private Lesson" at bounding box center [784, 264] width 405 height 24
type input "**********"
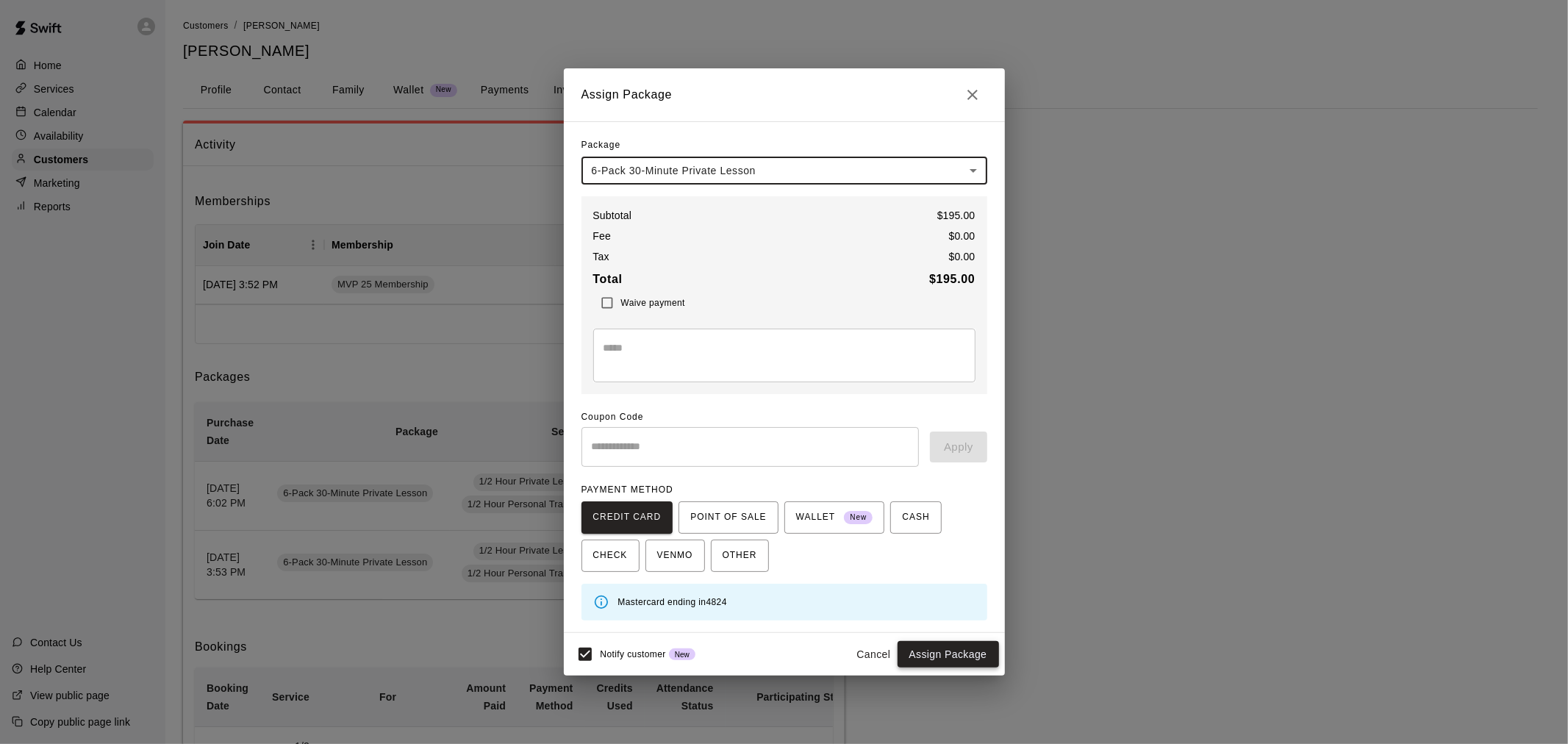
click at [958, 653] on button "Assign Package" at bounding box center [948, 655] width 102 height 27
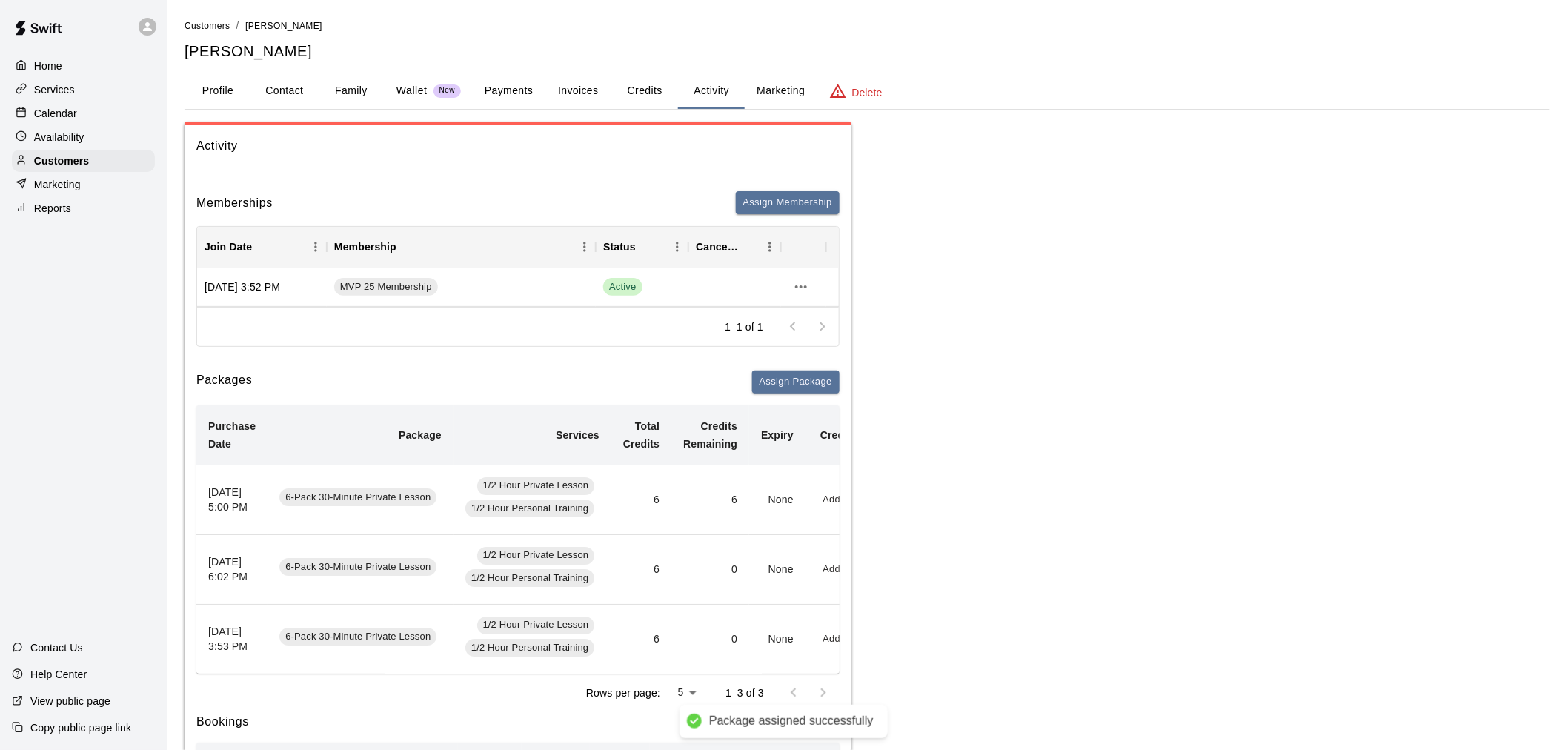
click at [40, 112] on p "Calendar" at bounding box center [55, 113] width 43 height 15
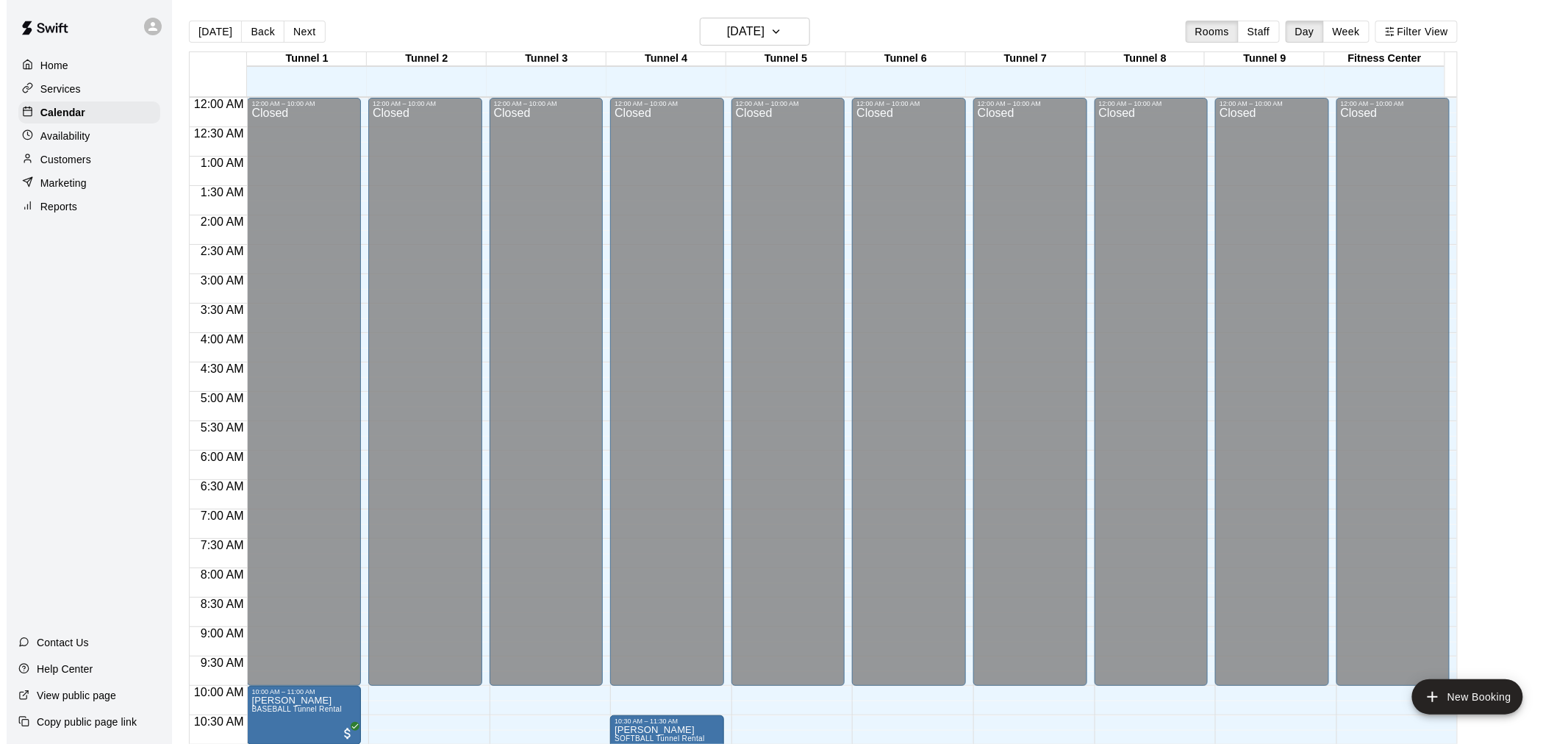
scroll to position [704, 0]
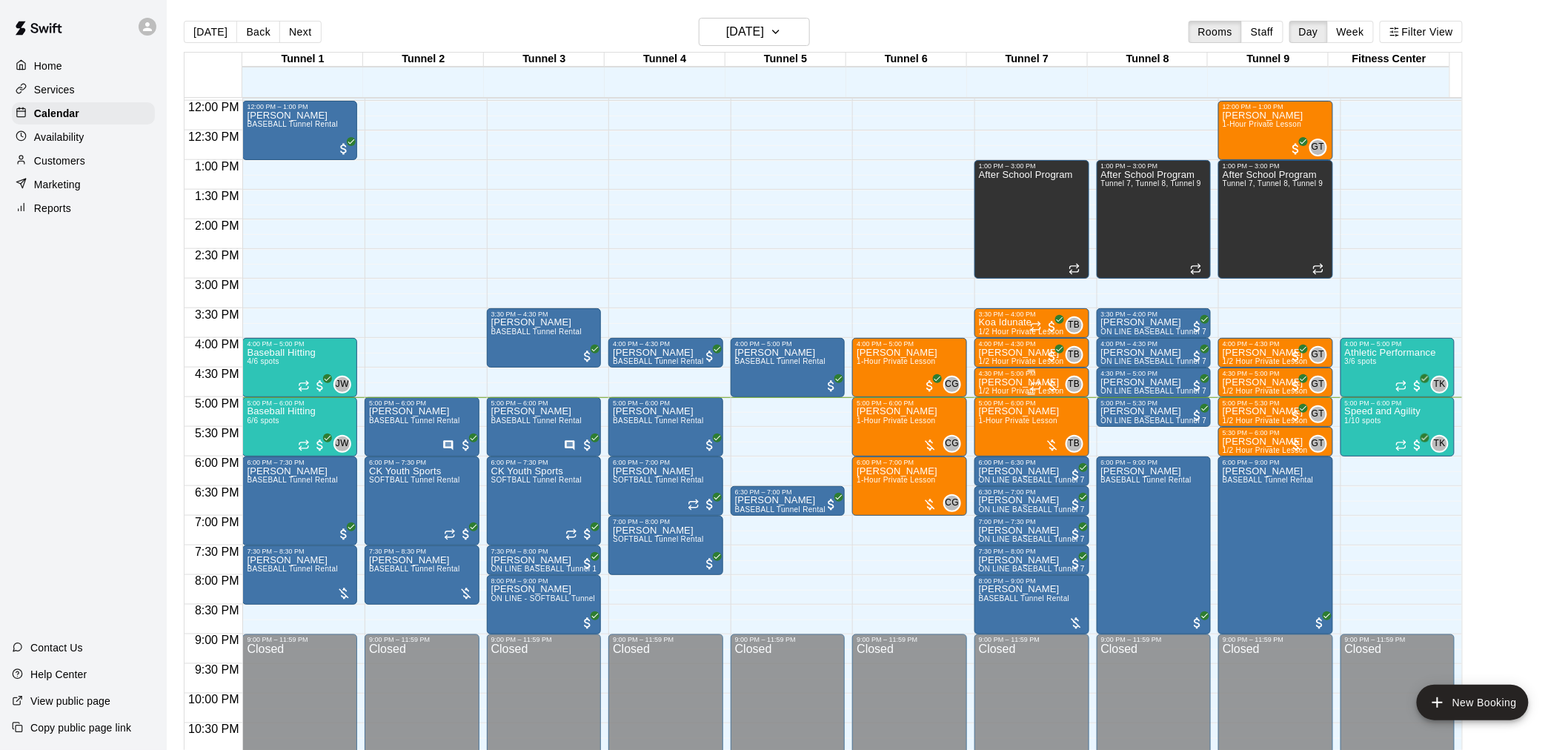
click at [1014, 383] on p "[PERSON_NAME]" at bounding box center [1022, 383] width 85 height 0
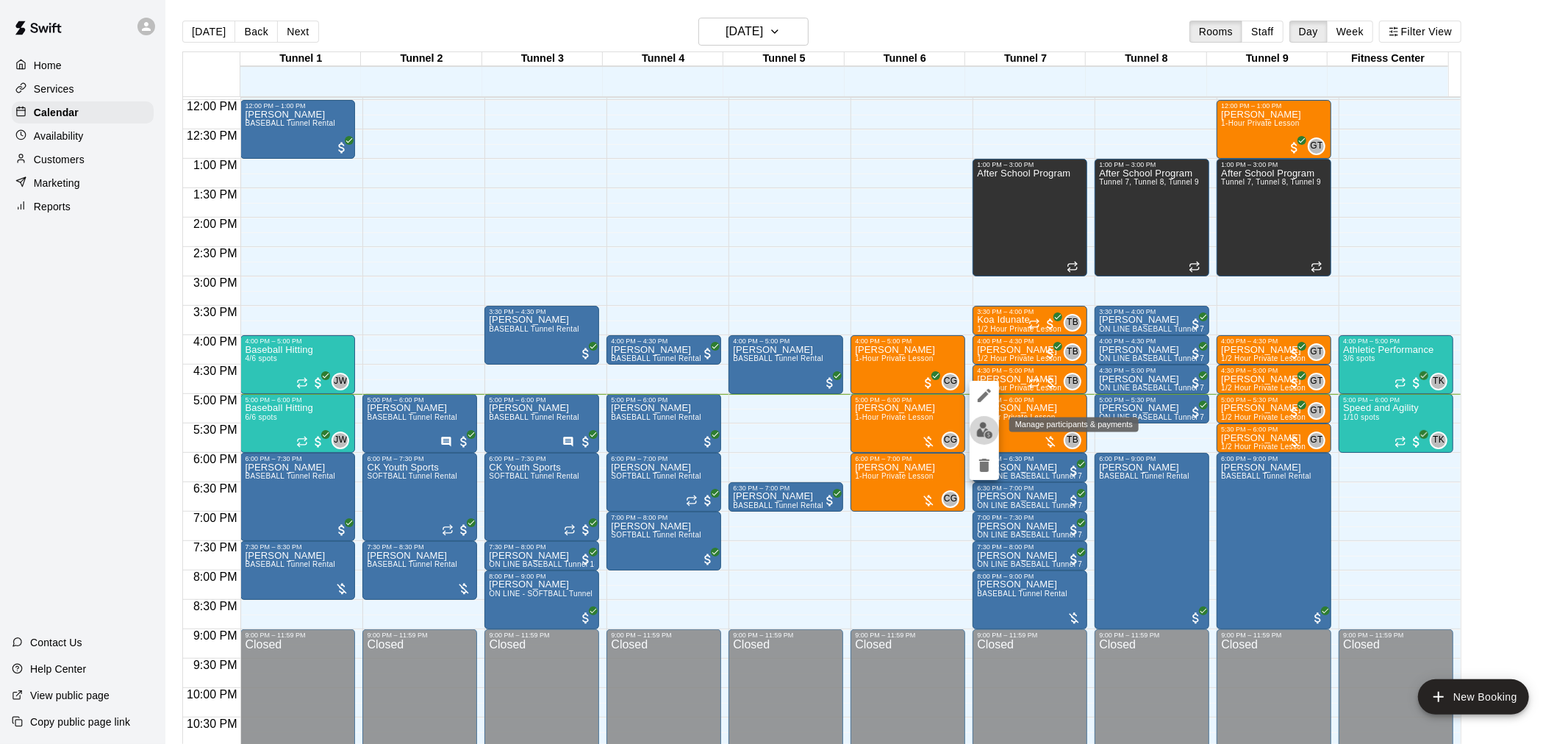
click at [989, 428] on img "edit" at bounding box center [984, 430] width 17 height 17
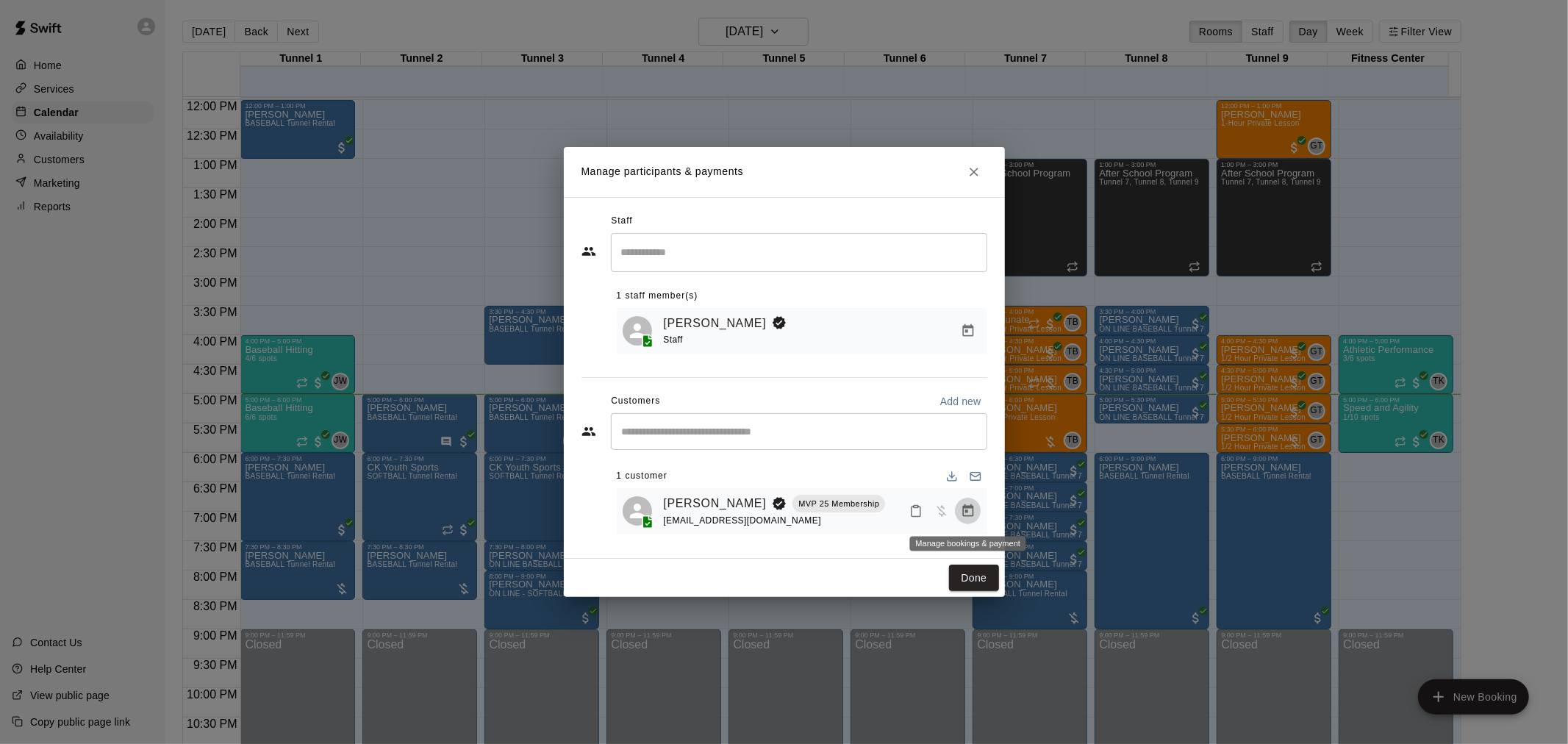
click at [974, 519] on icon "Manage bookings & payment" at bounding box center [968, 511] width 15 height 15
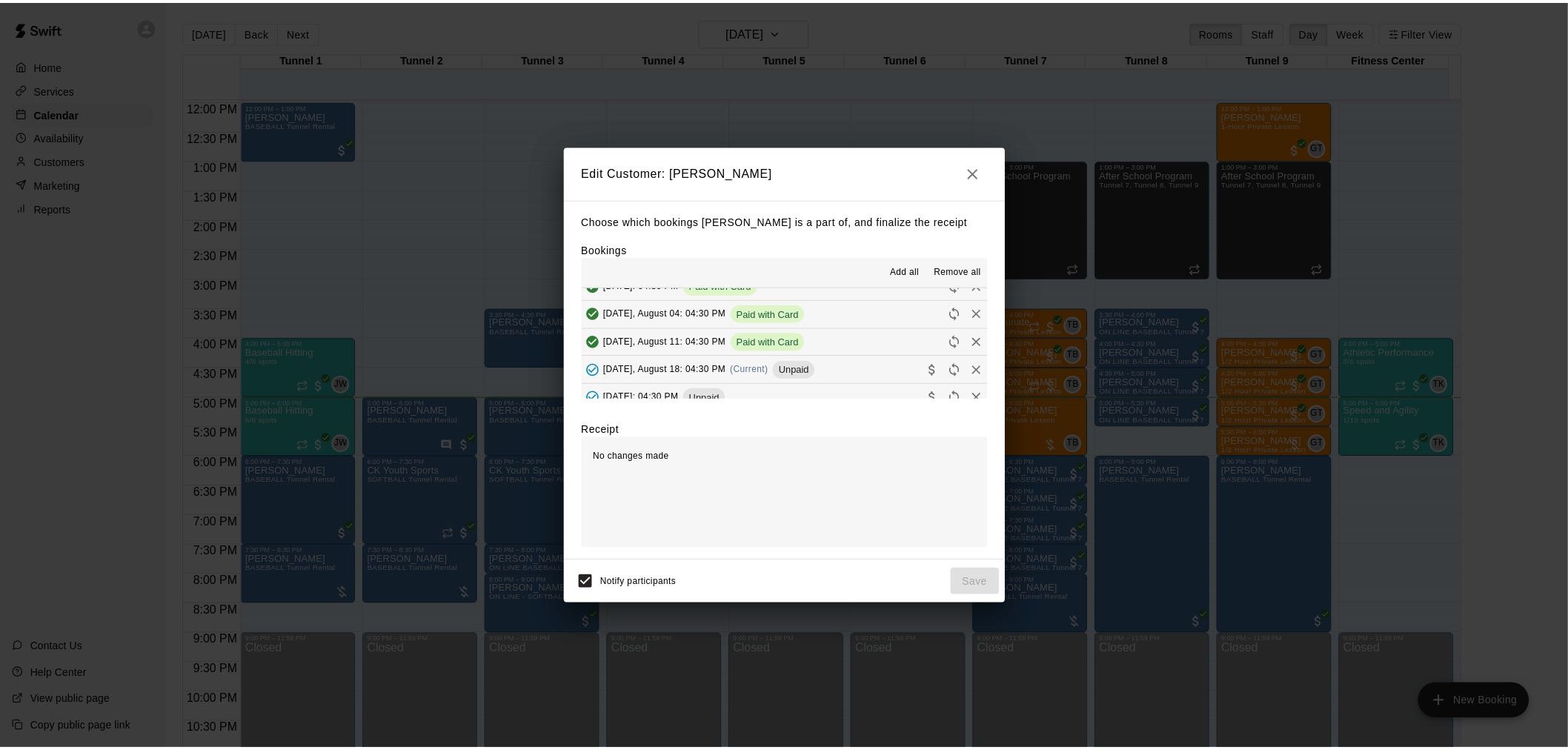
scroll to position [55, 0]
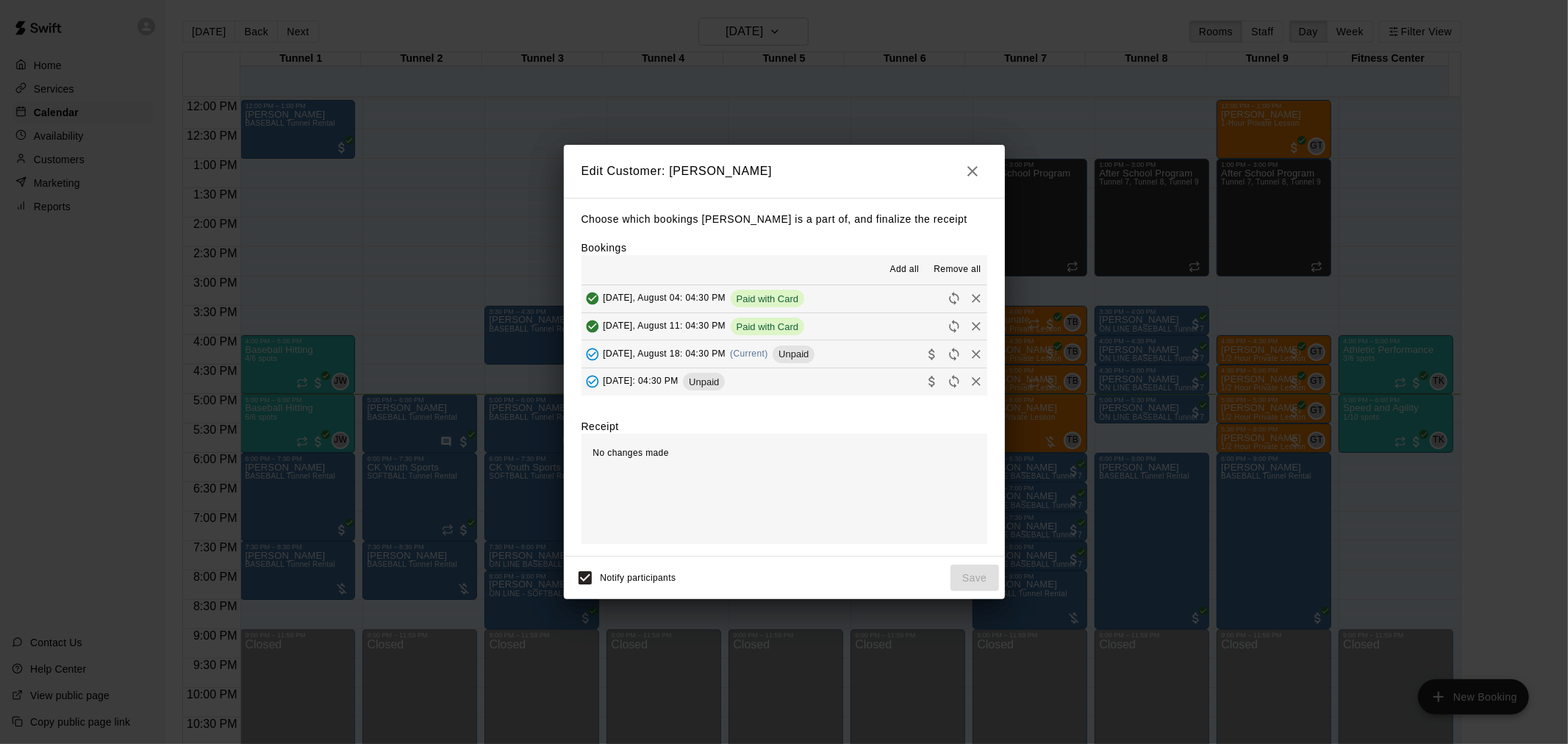
click at [806, 348] on div "Unpaid" at bounding box center [793, 354] width 42 height 18
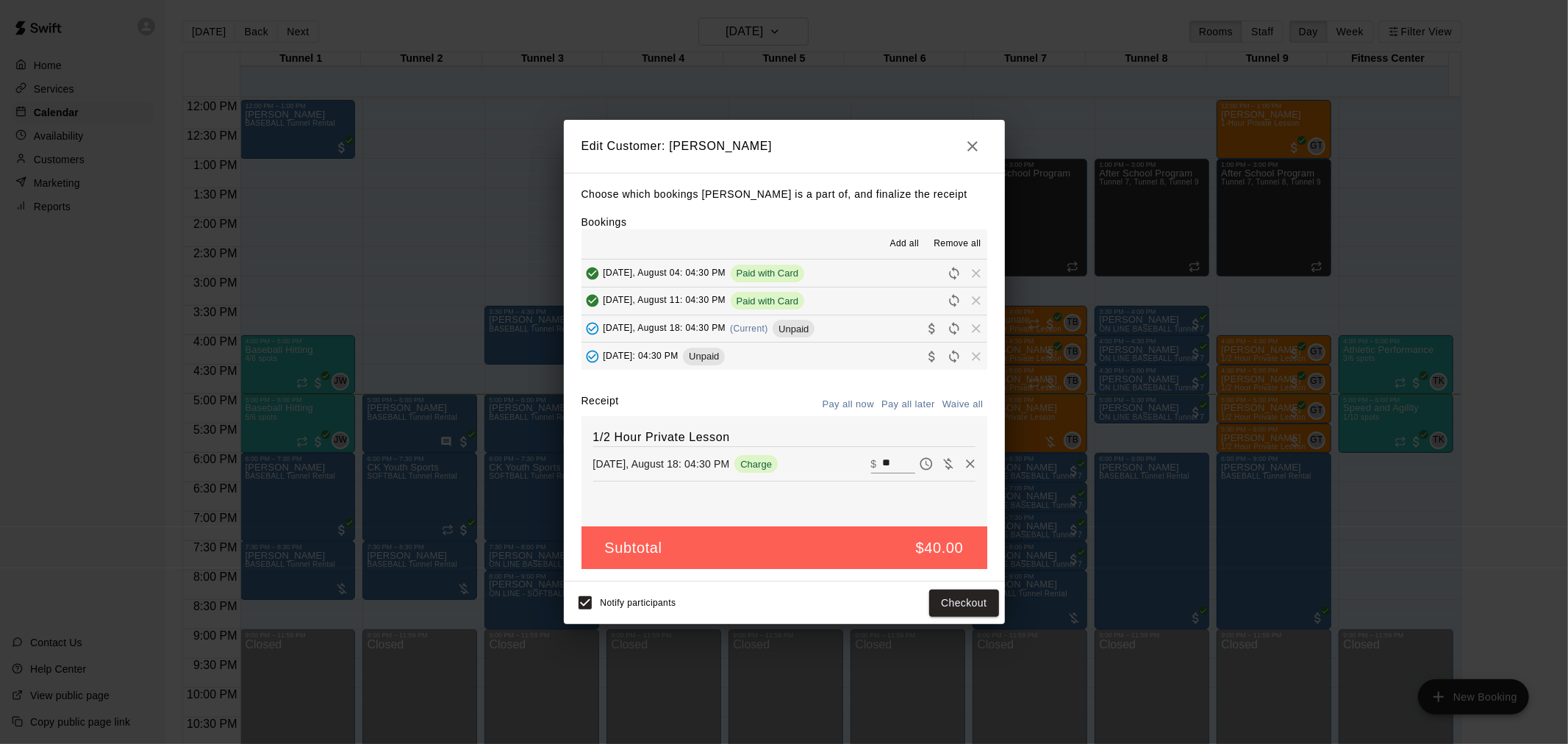
click at [966, 621] on div "Notify participants Checkout" at bounding box center [784, 603] width 441 height 42
click at [964, 609] on button "Checkout" at bounding box center [964, 604] width 69 height 27
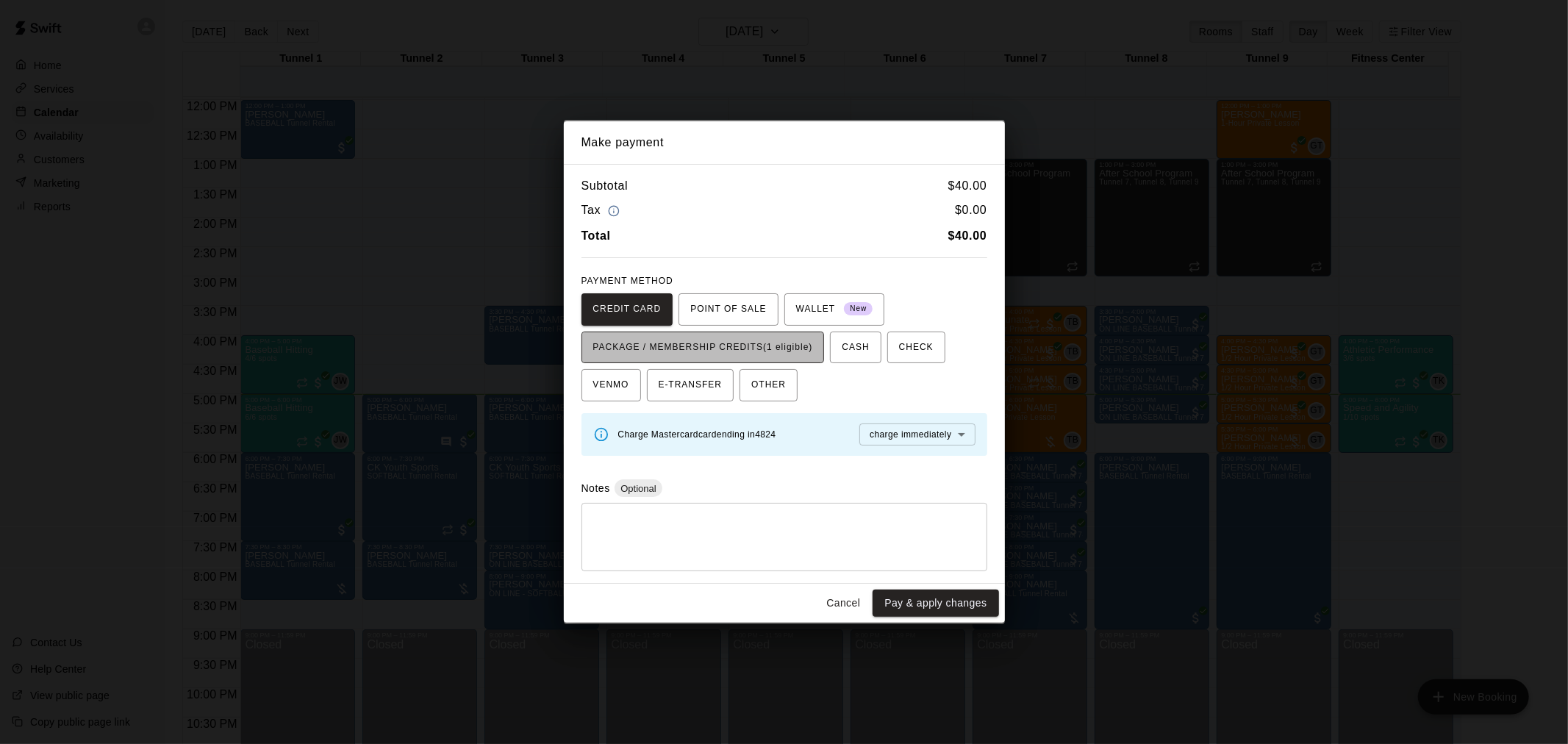
click at [792, 350] on span "PACKAGE / MEMBERSHIP CREDITS (1 eligible)" at bounding box center [703, 347] width 220 height 24
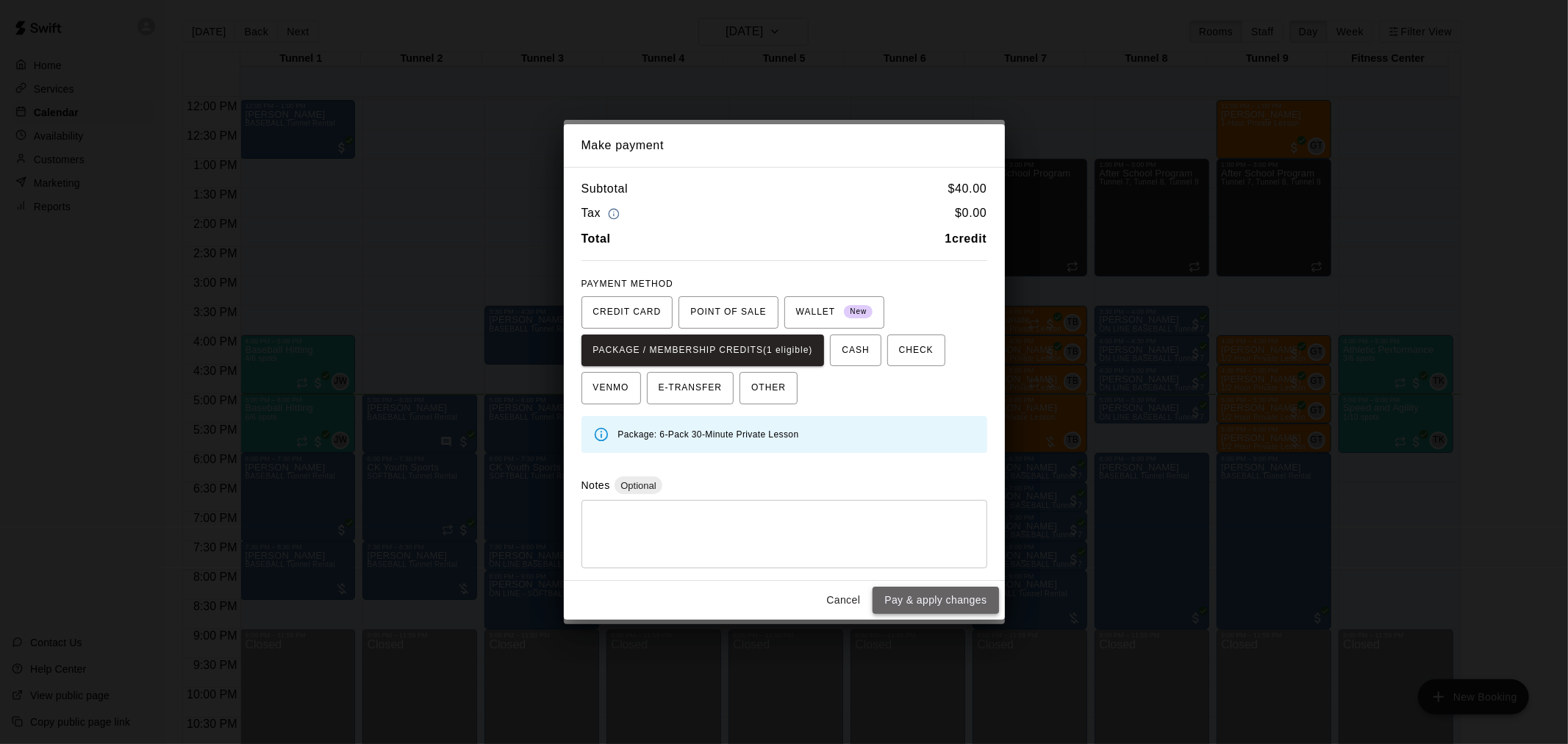
click at [920, 606] on button "Pay & apply changes" at bounding box center [935, 600] width 125 height 27
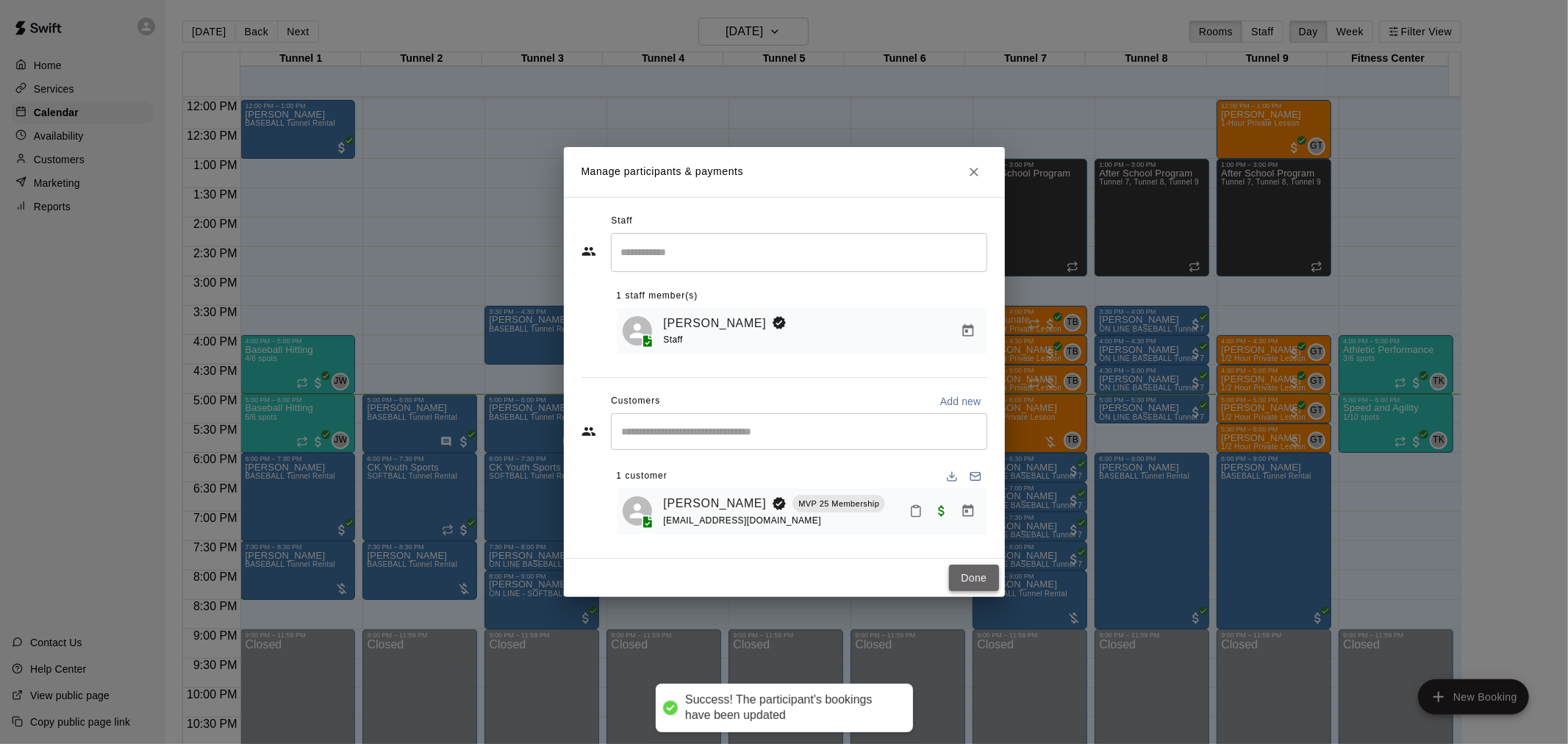
click at [967, 577] on button "Done" at bounding box center [974, 578] width 49 height 27
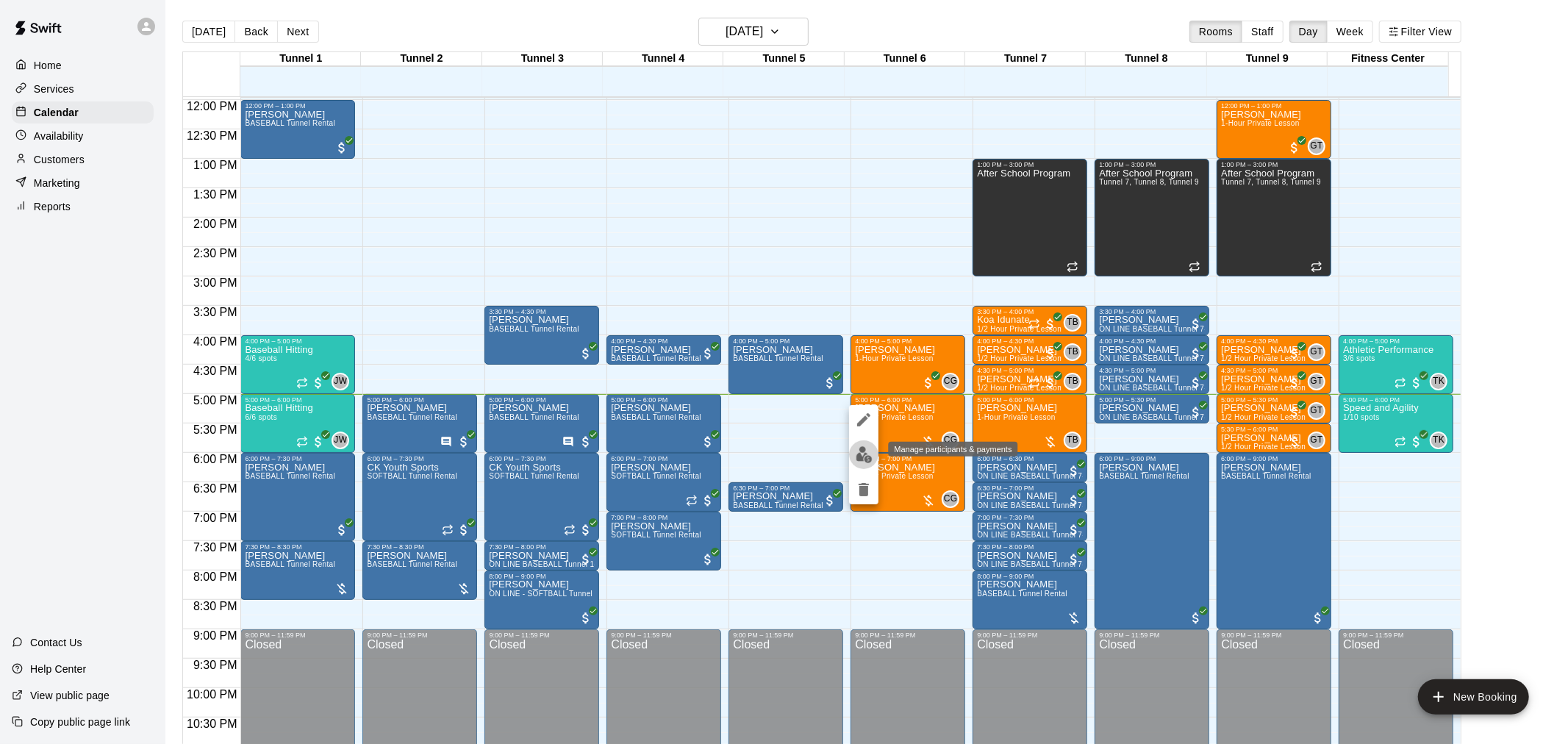
click at [866, 453] on img "edit" at bounding box center [864, 454] width 17 height 17
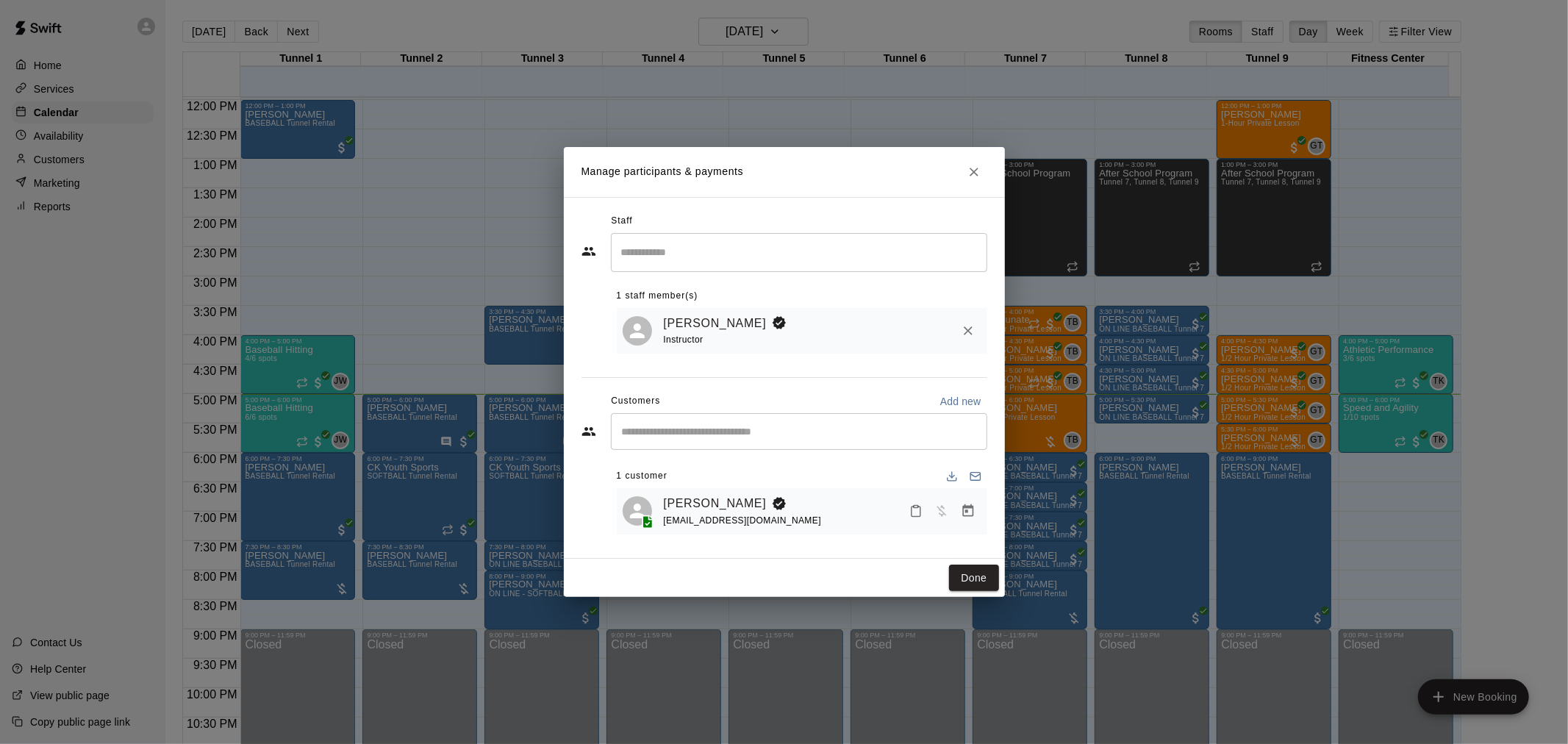
click at [981, 511] on div at bounding box center [943, 512] width 78 height 27
click at [963, 515] on icon "Manage bookings & payment" at bounding box center [968, 511] width 11 height 12
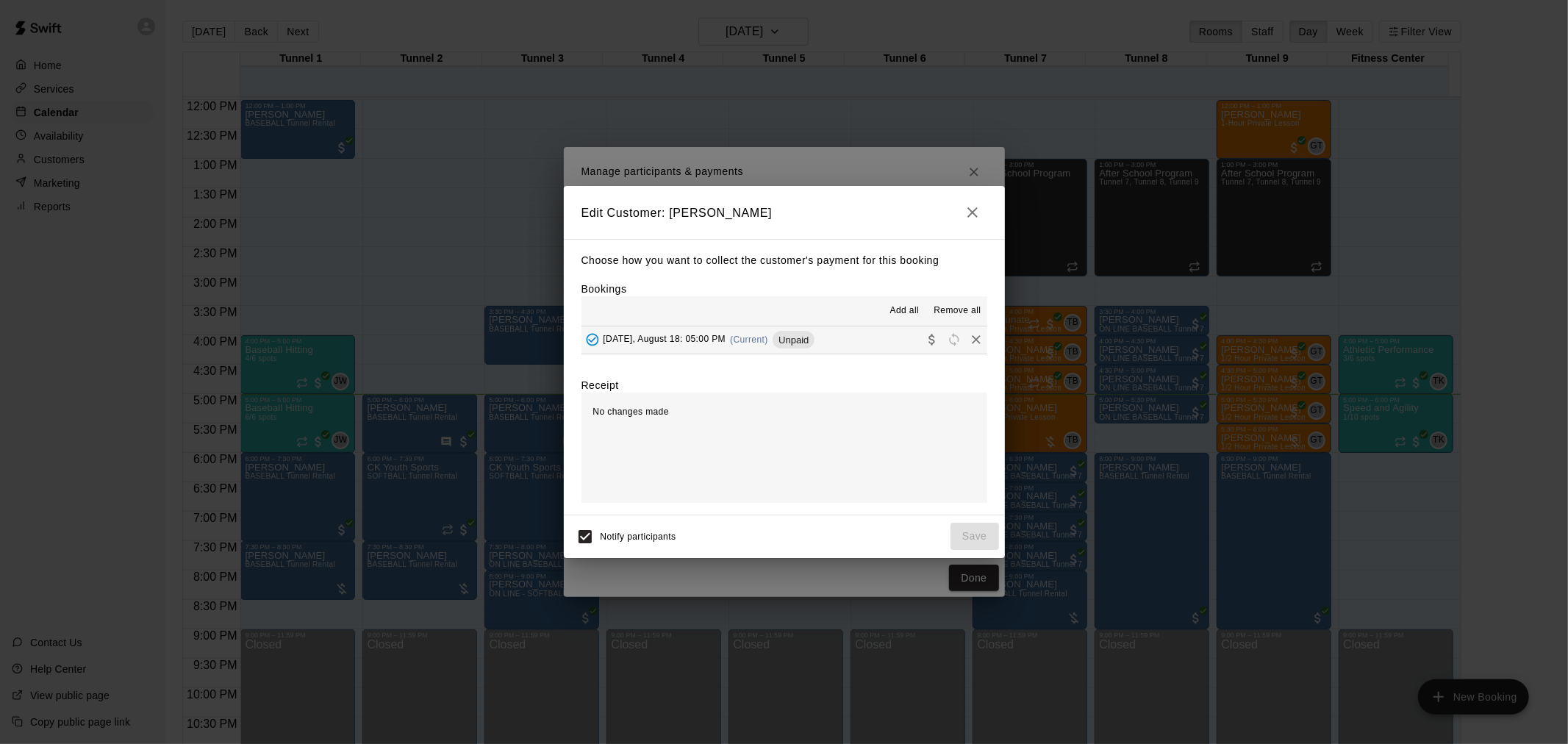
click at [799, 349] on div "Unpaid" at bounding box center [793, 340] width 42 height 18
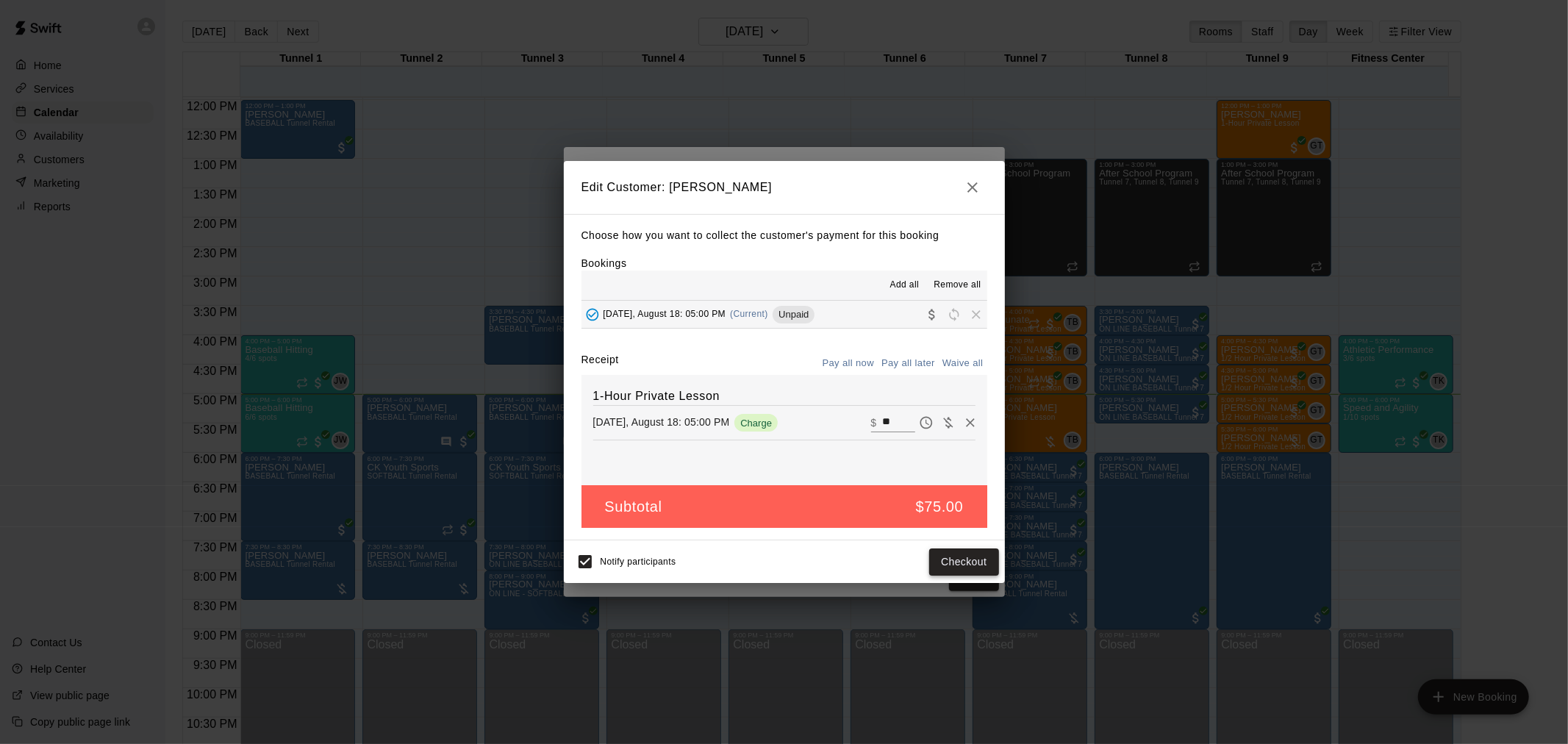
click at [957, 574] on button "Checkout" at bounding box center [964, 562] width 69 height 27
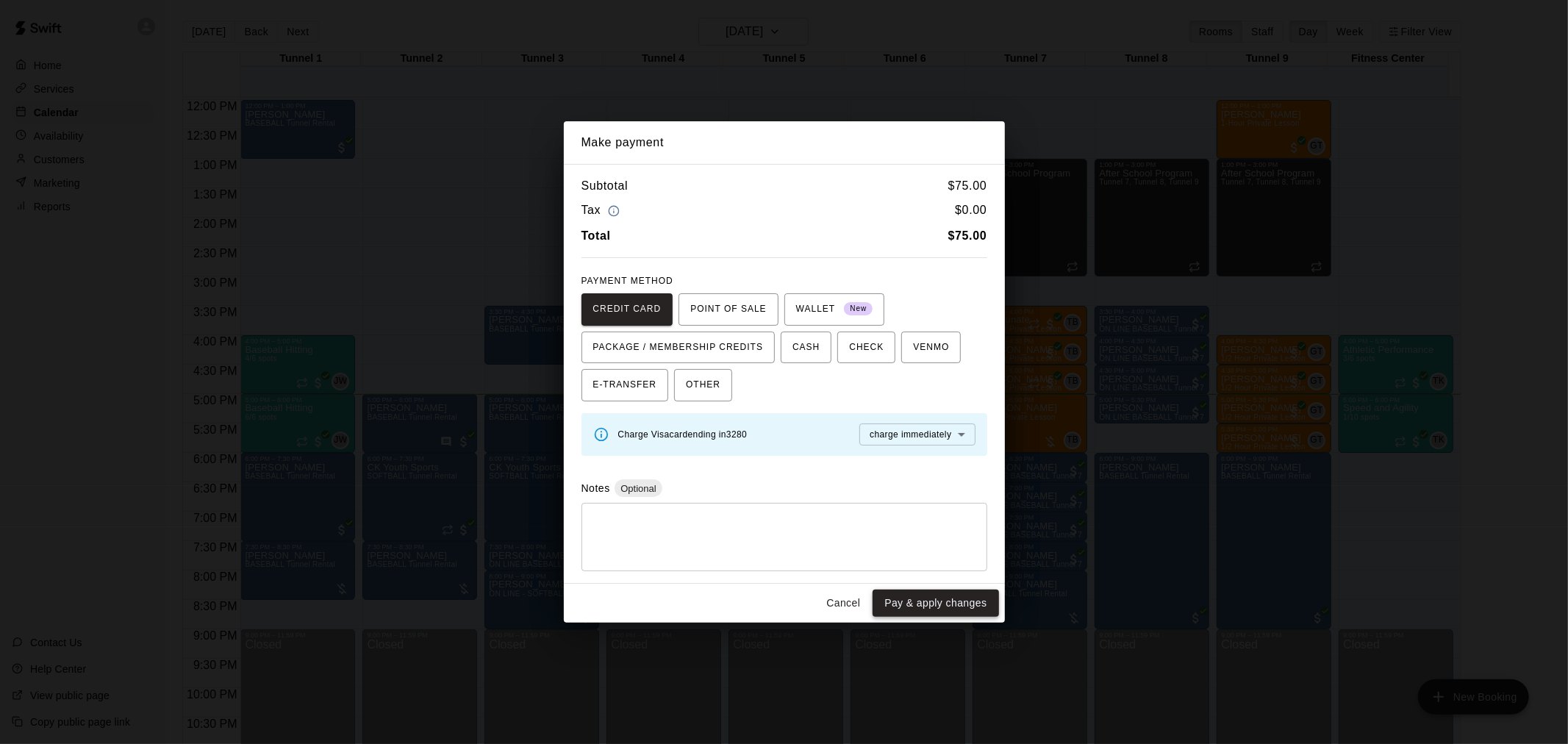
click at [981, 604] on button "Pay & apply changes" at bounding box center [935, 604] width 125 height 27
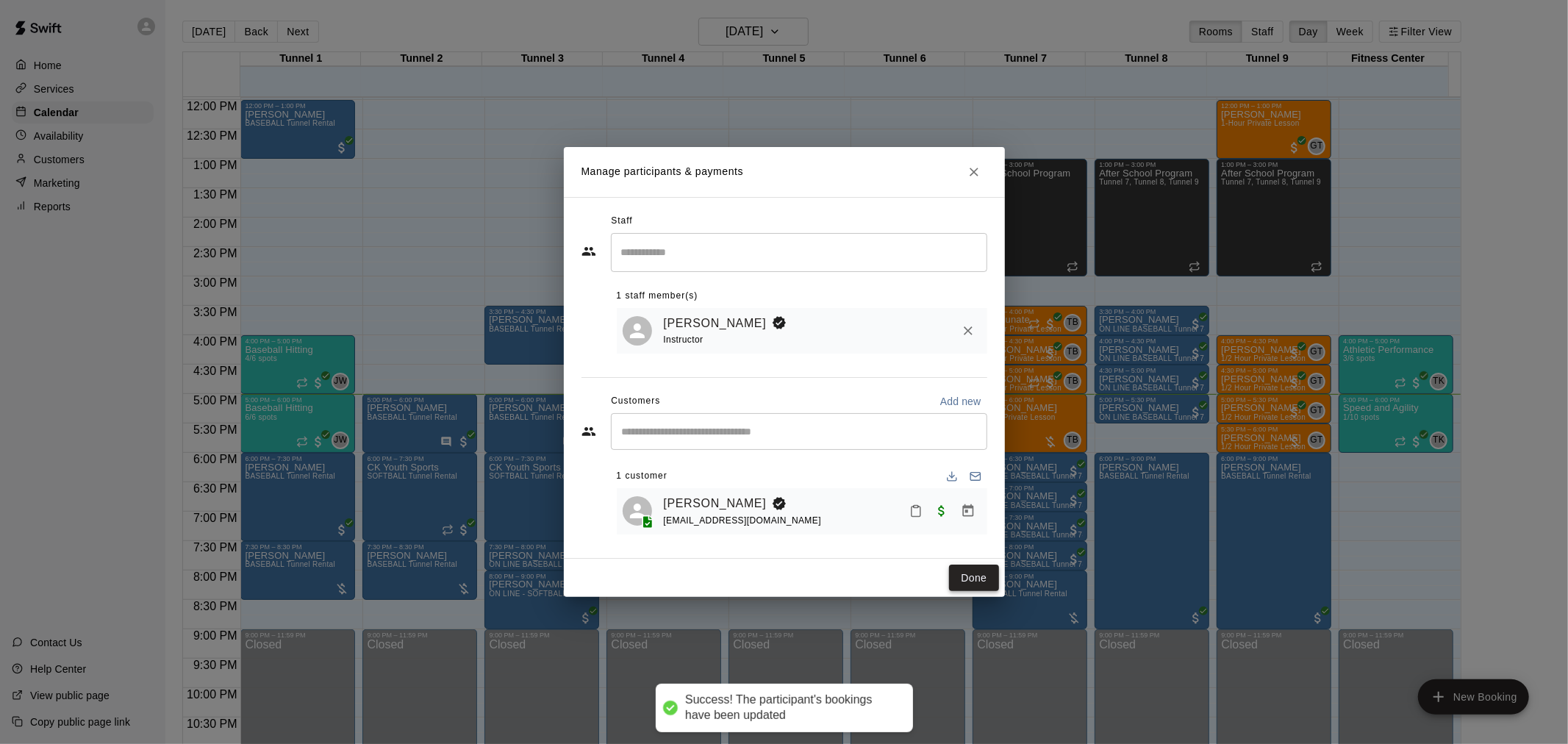
click at [971, 573] on button "Done" at bounding box center [974, 578] width 49 height 27
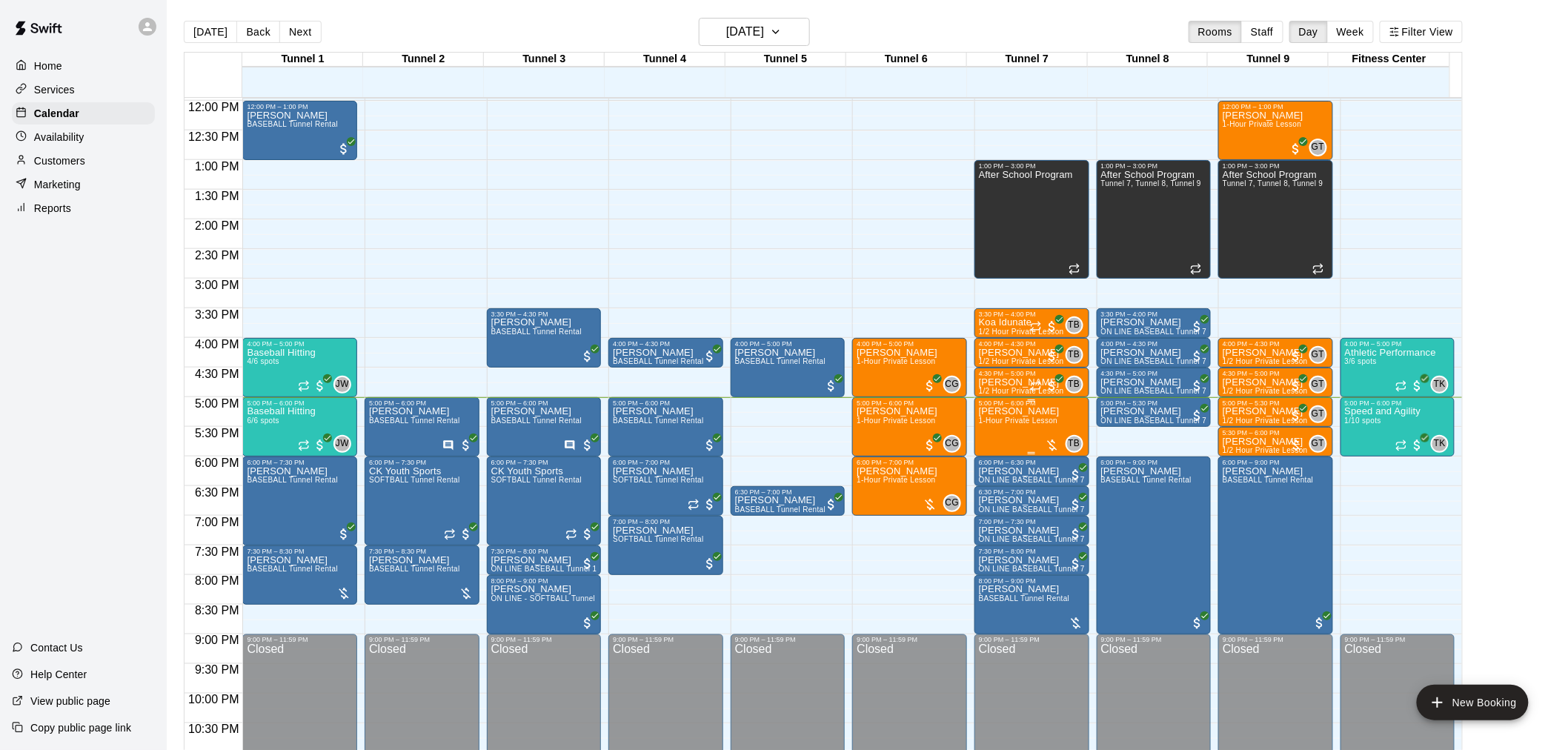
click at [1002, 420] on span "1-Hour Private Lesson" at bounding box center [1019, 420] width 79 height 8
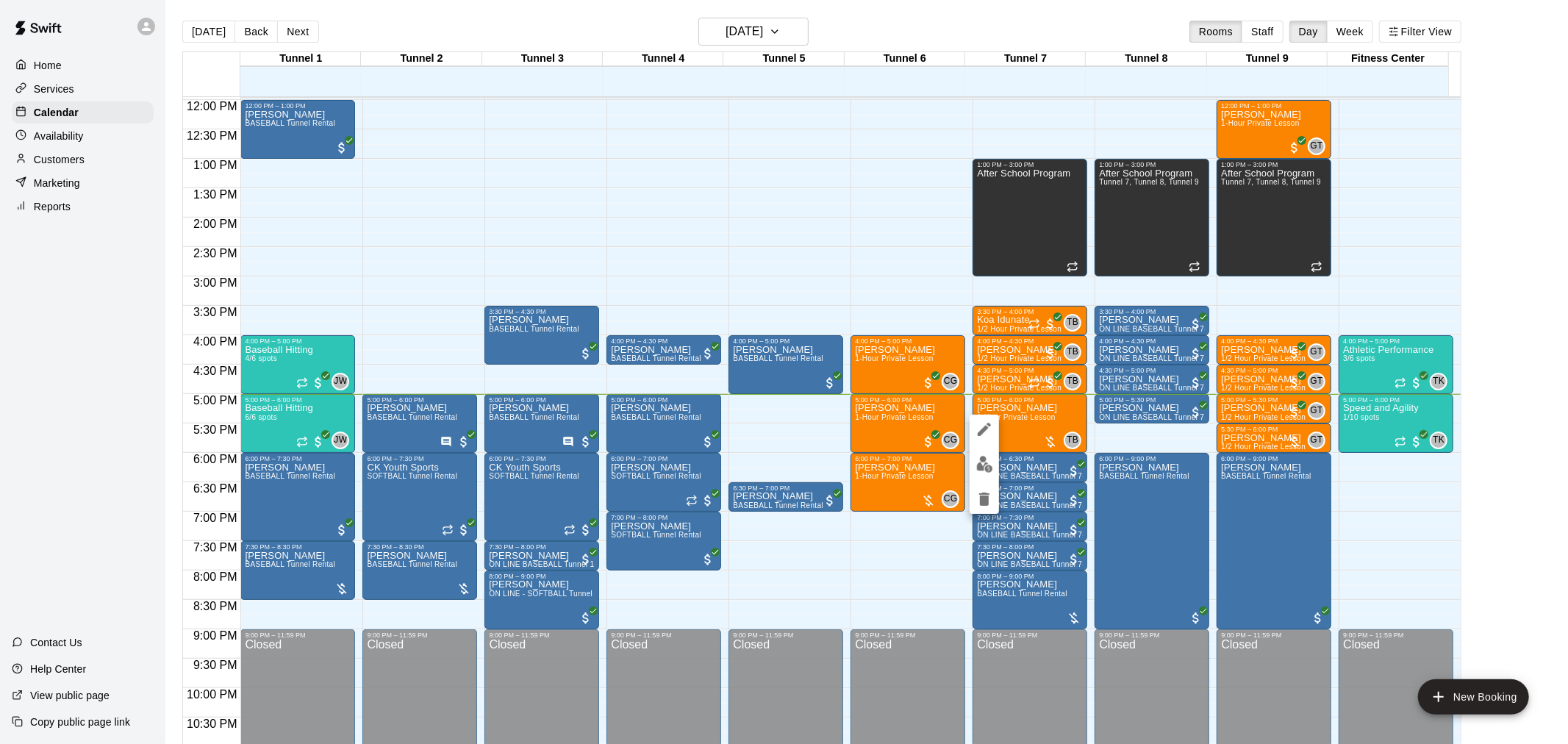
click at [985, 459] on img "edit" at bounding box center [984, 464] width 17 height 17
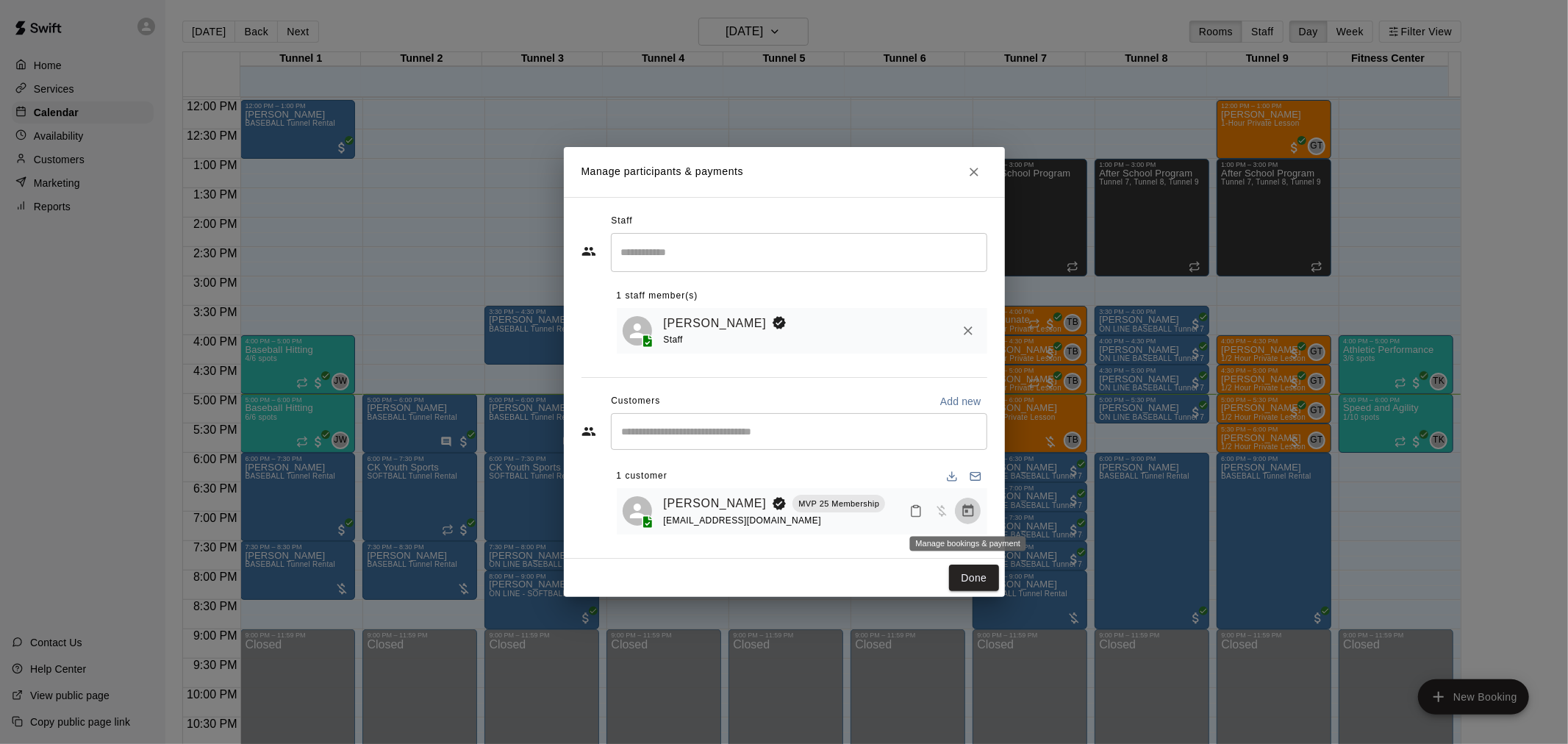
click at [958, 512] on button "Manage bookings & payment" at bounding box center [968, 512] width 27 height 27
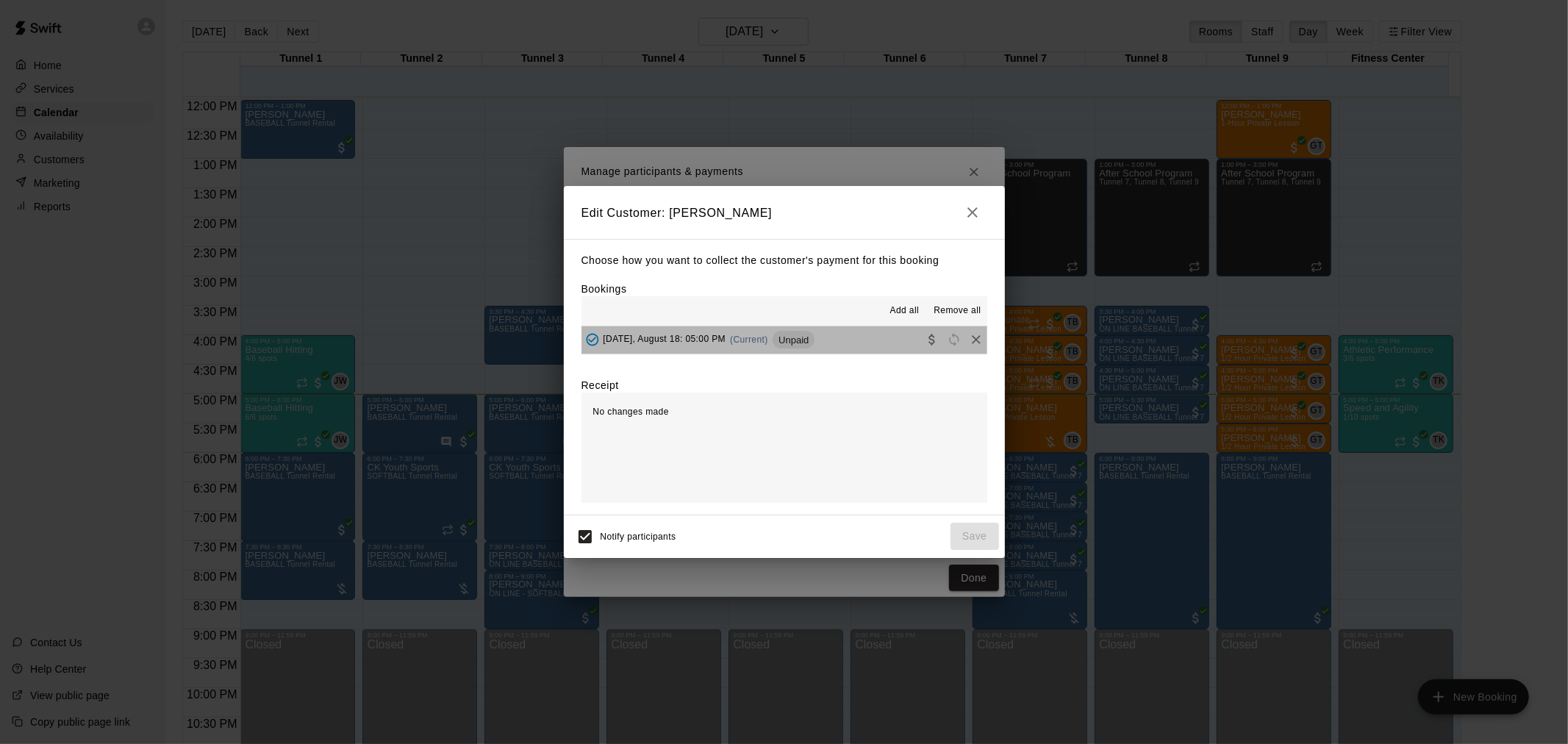
click at [792, 338] on span "Unpaid" at bounding box center [793, 340] width 42 height 11
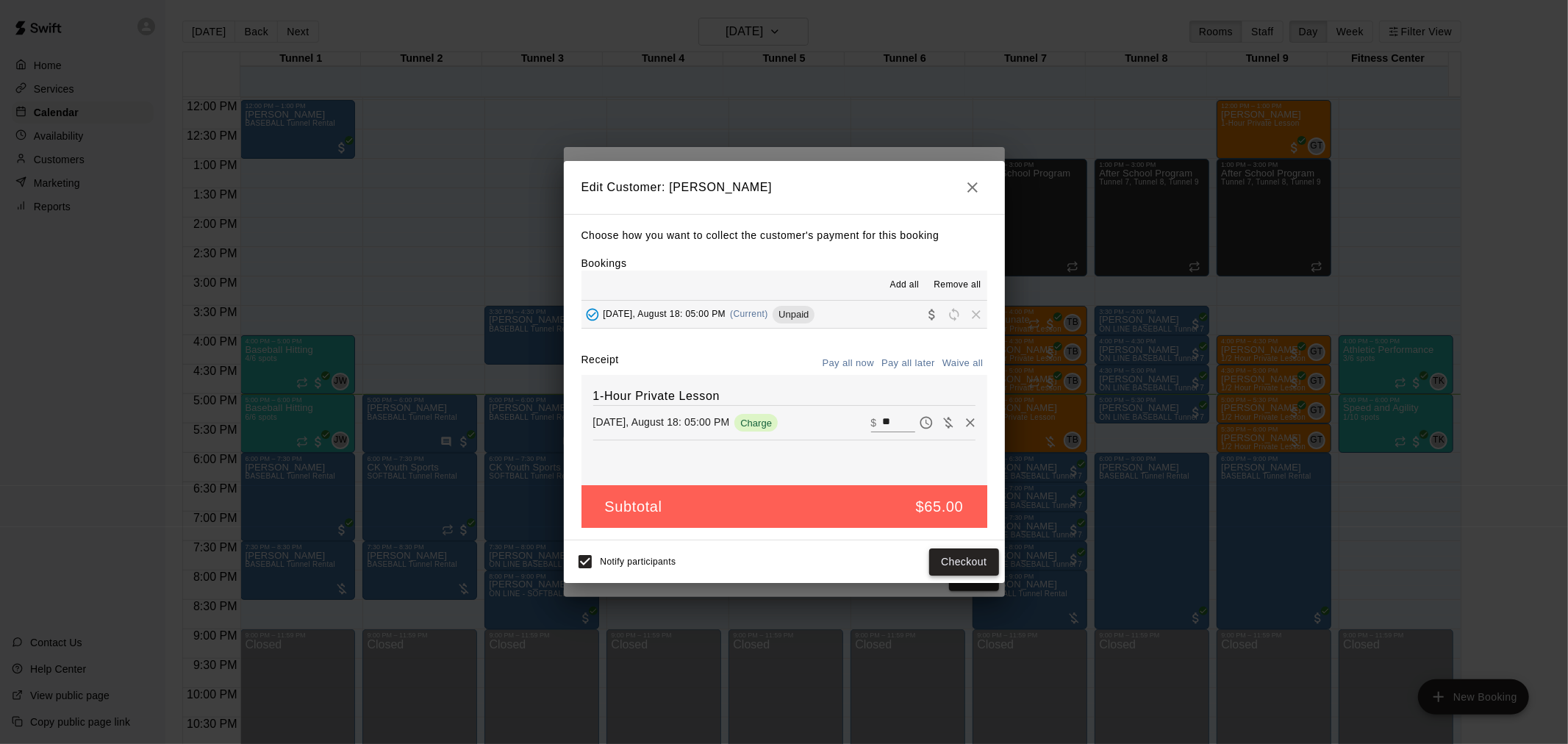
click at [989, 568] on button "Checkout" at bounding box center [964, 562] width 69 height 27
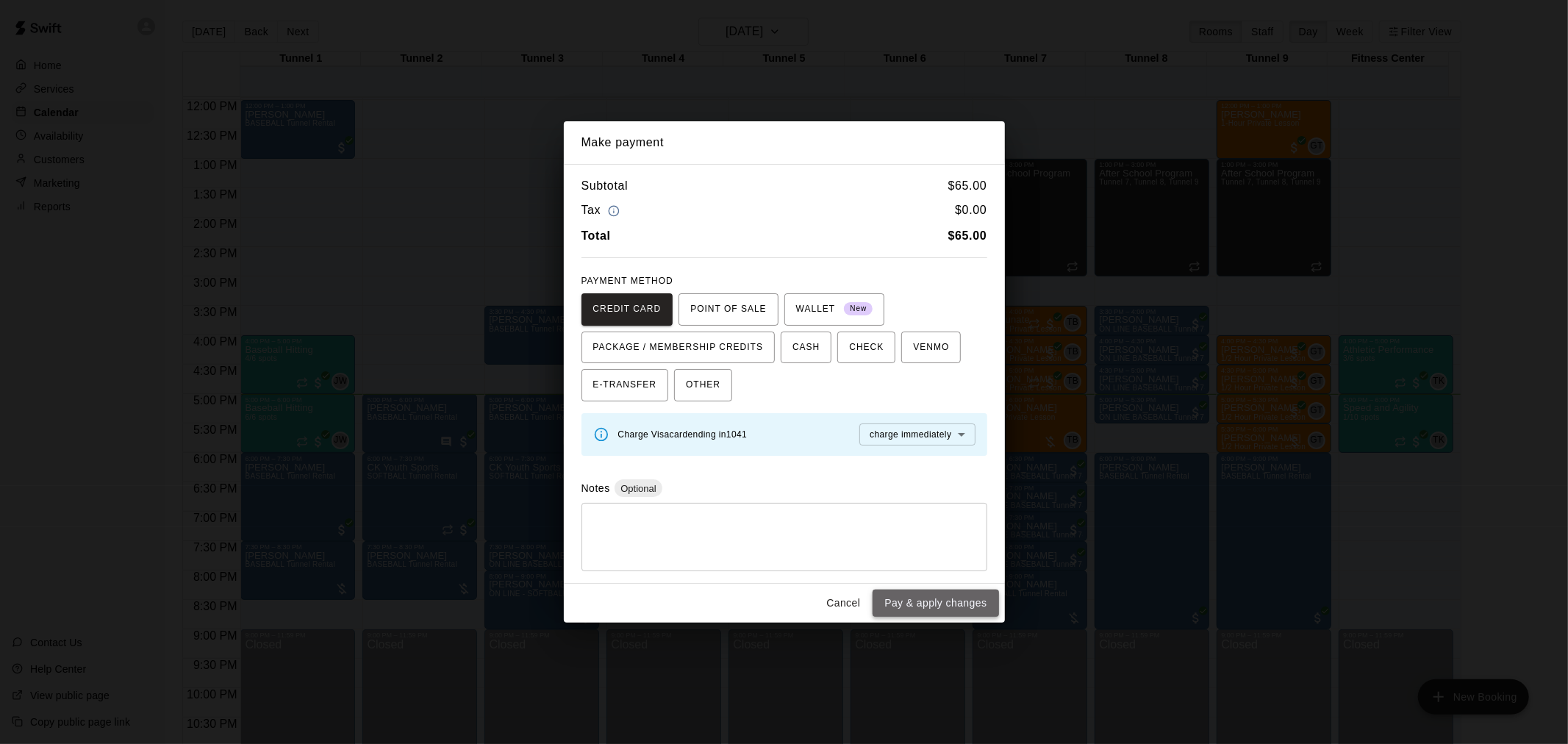
click at [952, 597] on button "Pay & apply changes" at bounding box center [935, 604] width 125 height 27
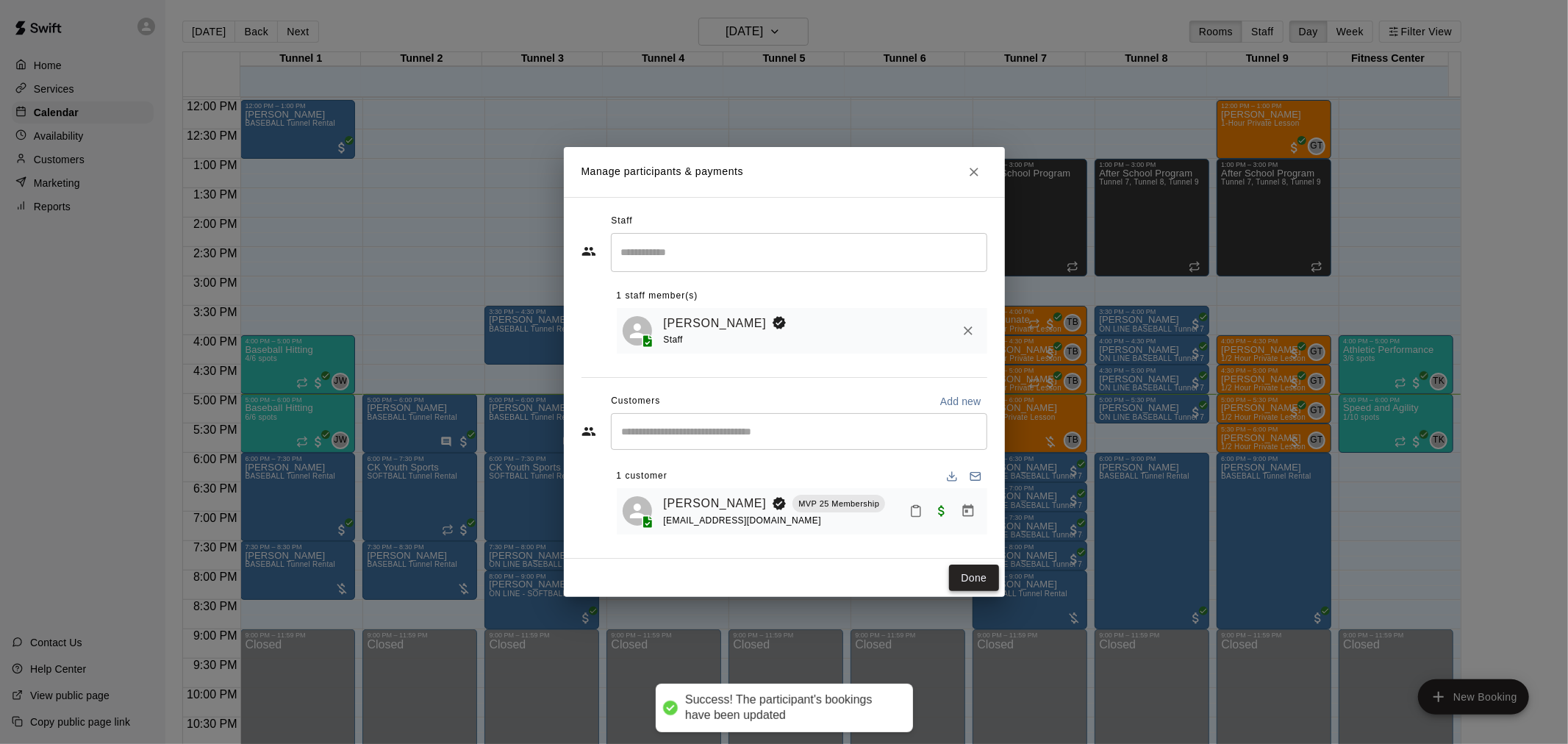
click at [954, 570] on button "Done" at bounding box center [974, 578] width 49 height 27
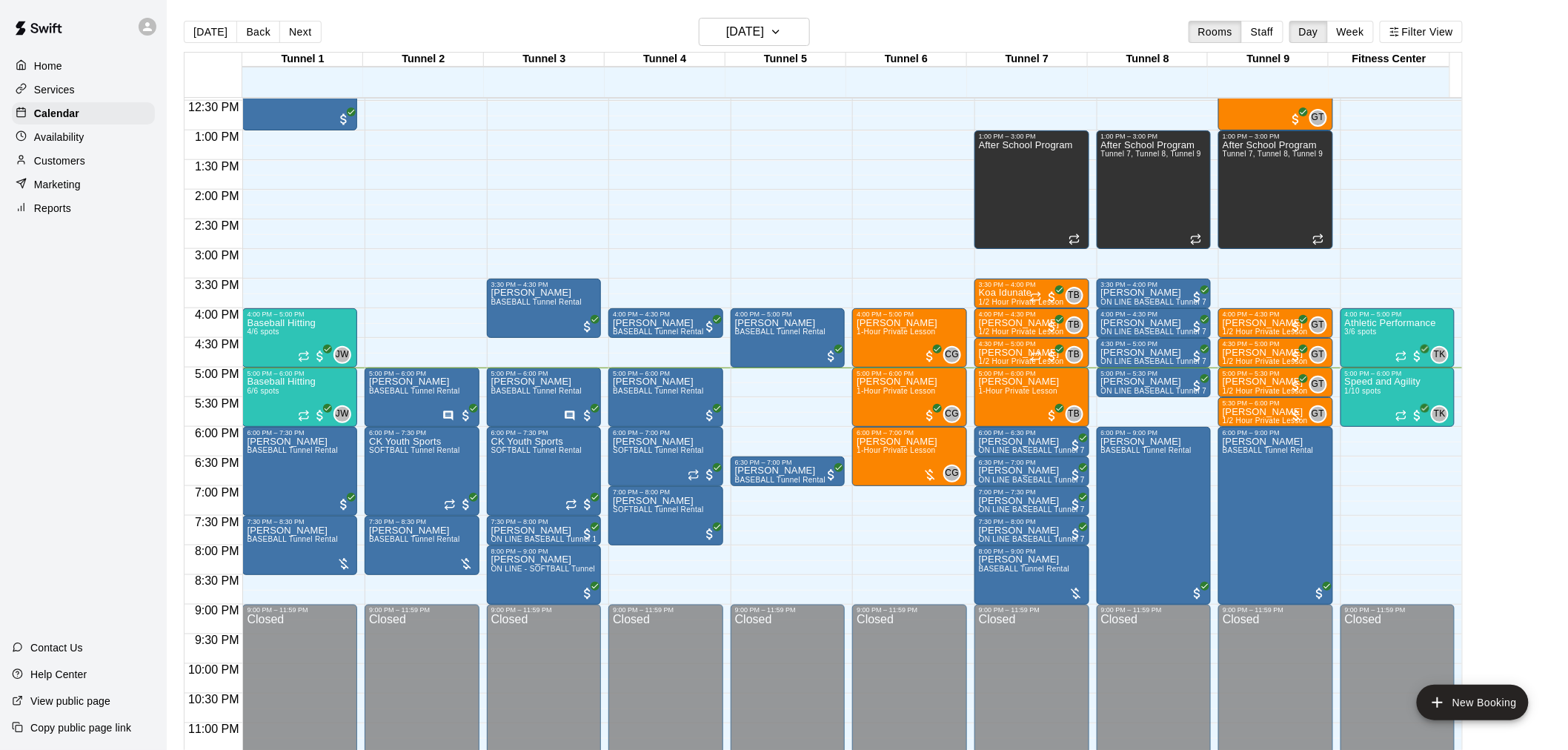
scroll to position [754, 0]
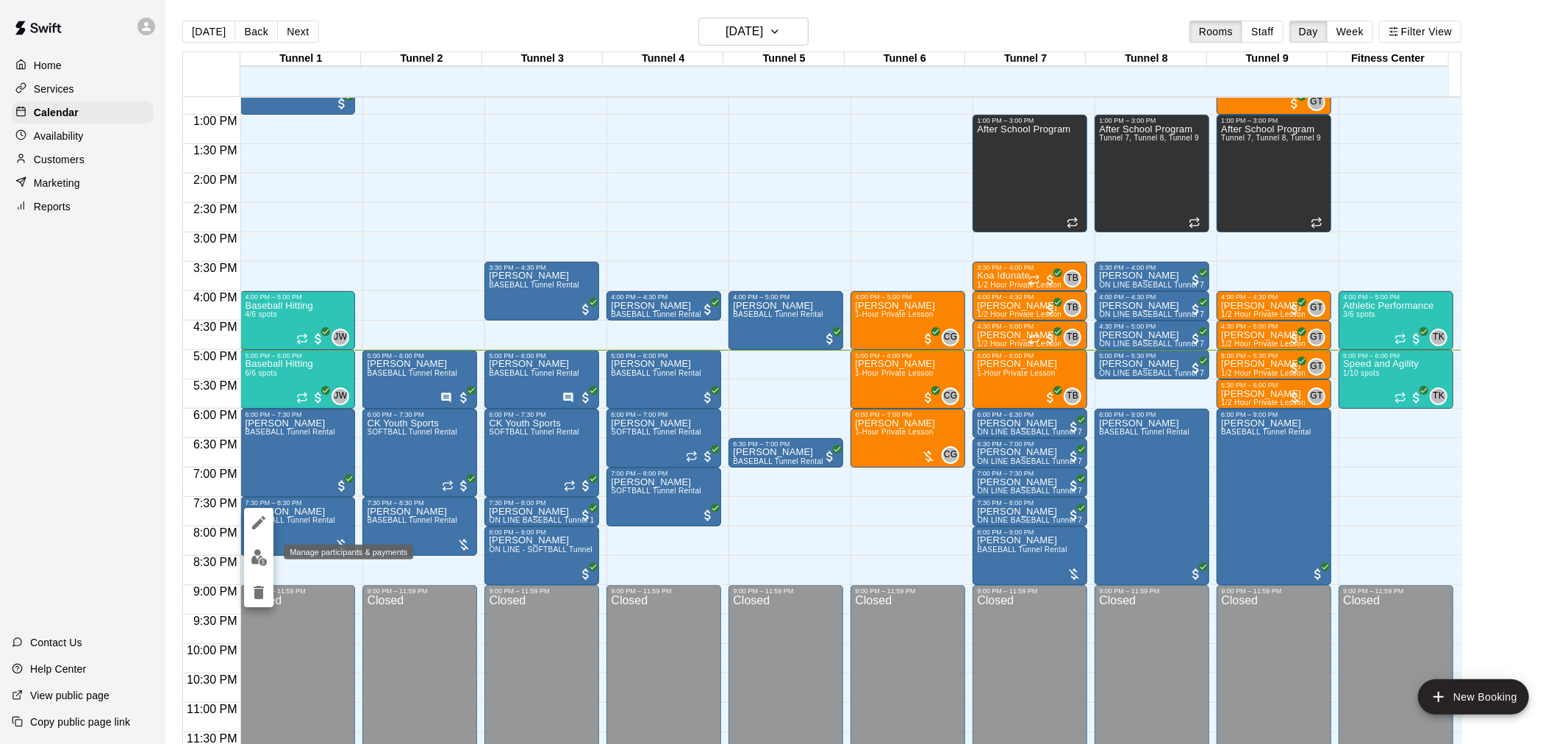
click at [254, 546] on button "edit" at bounding box center [258, 558] width 29 height 28
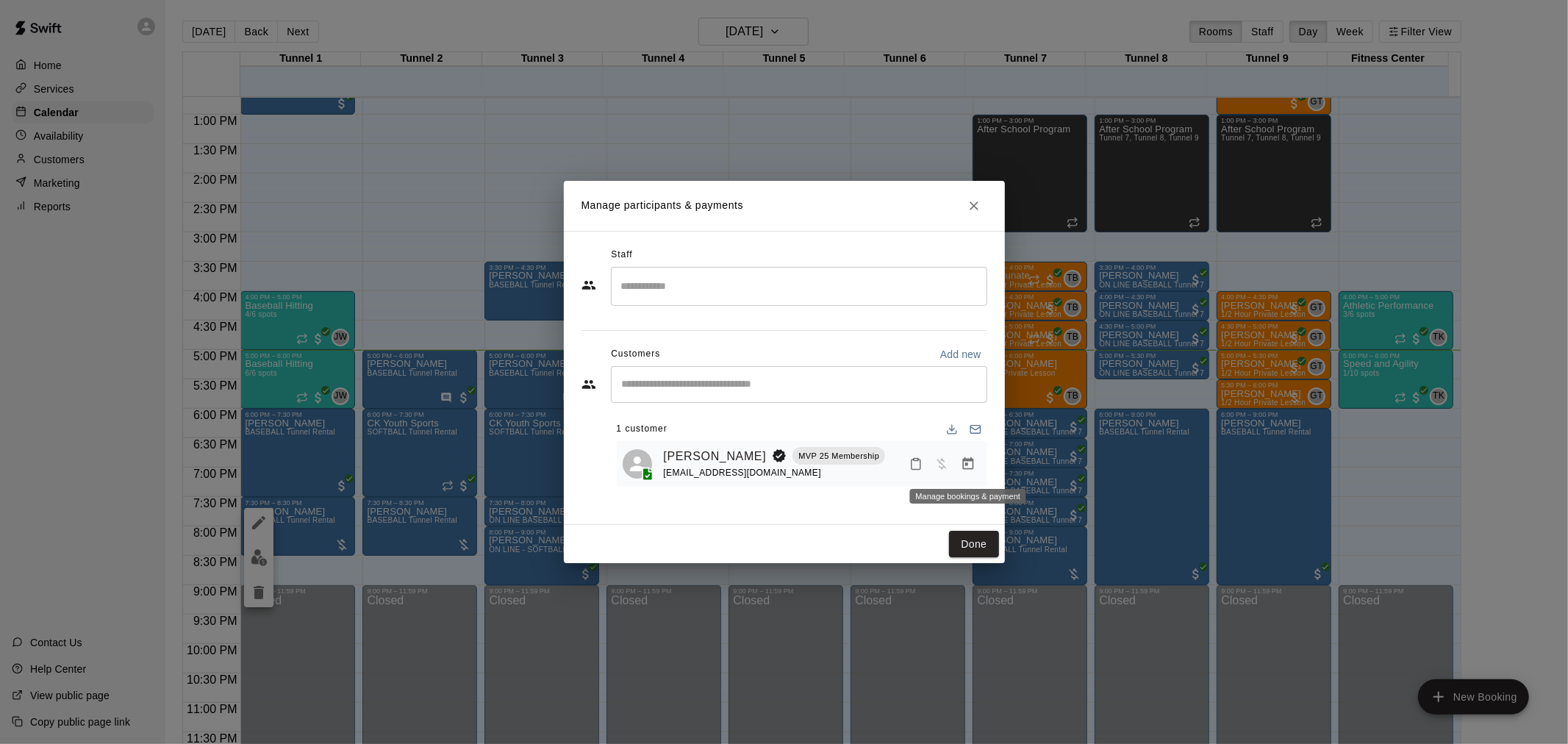
click at [961, 472] on icon "Manage bookings & payment" at bounding box center [968, 464] width 15 height 15
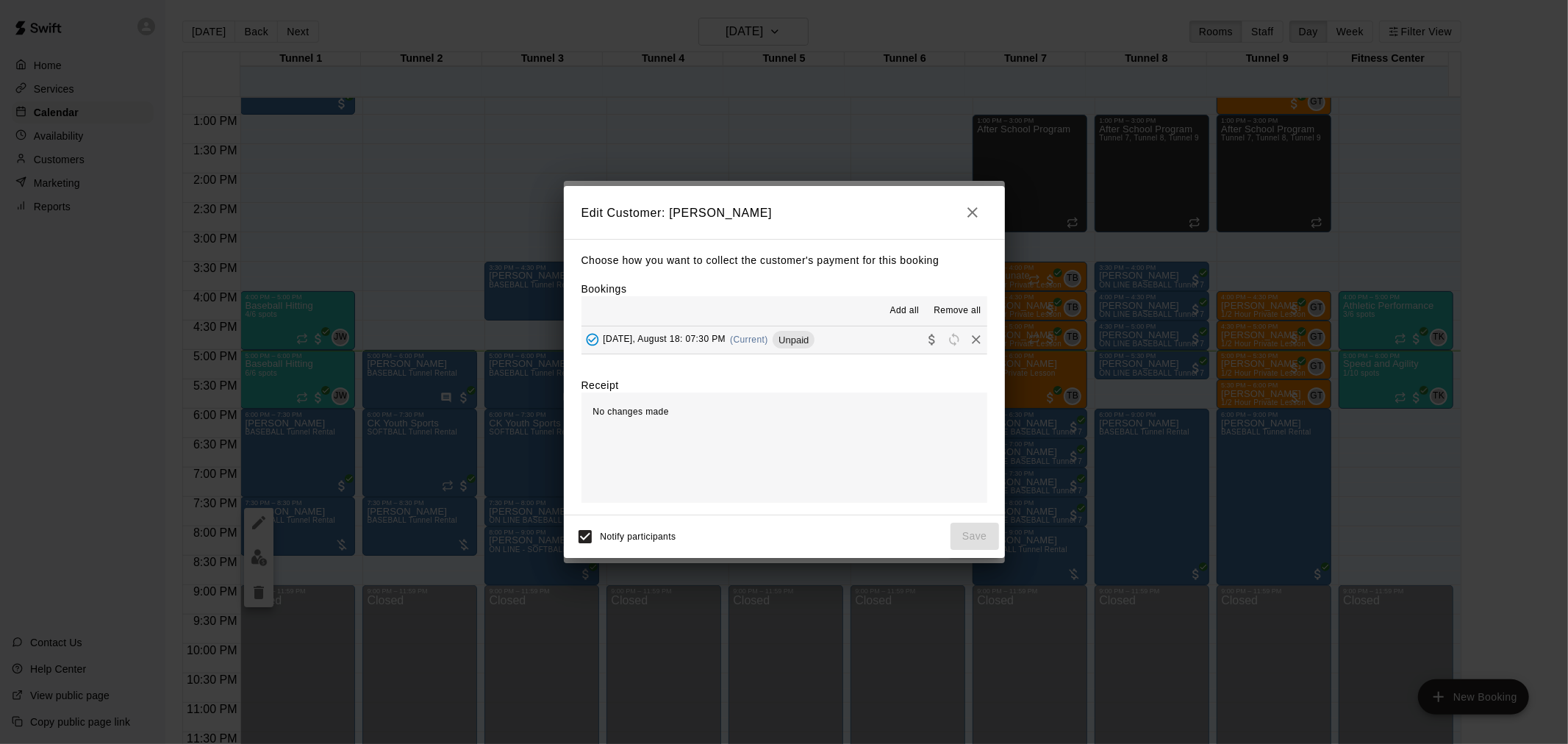
click at [818, 317] on div "Add all Remove all" at bounding box center [784, 310] width 405 height 29
click at [823, 353] on button "Monday, August 18: 07:30 PM (Current) Unpaid" at bounding box center [784, 340] width 405 height 27
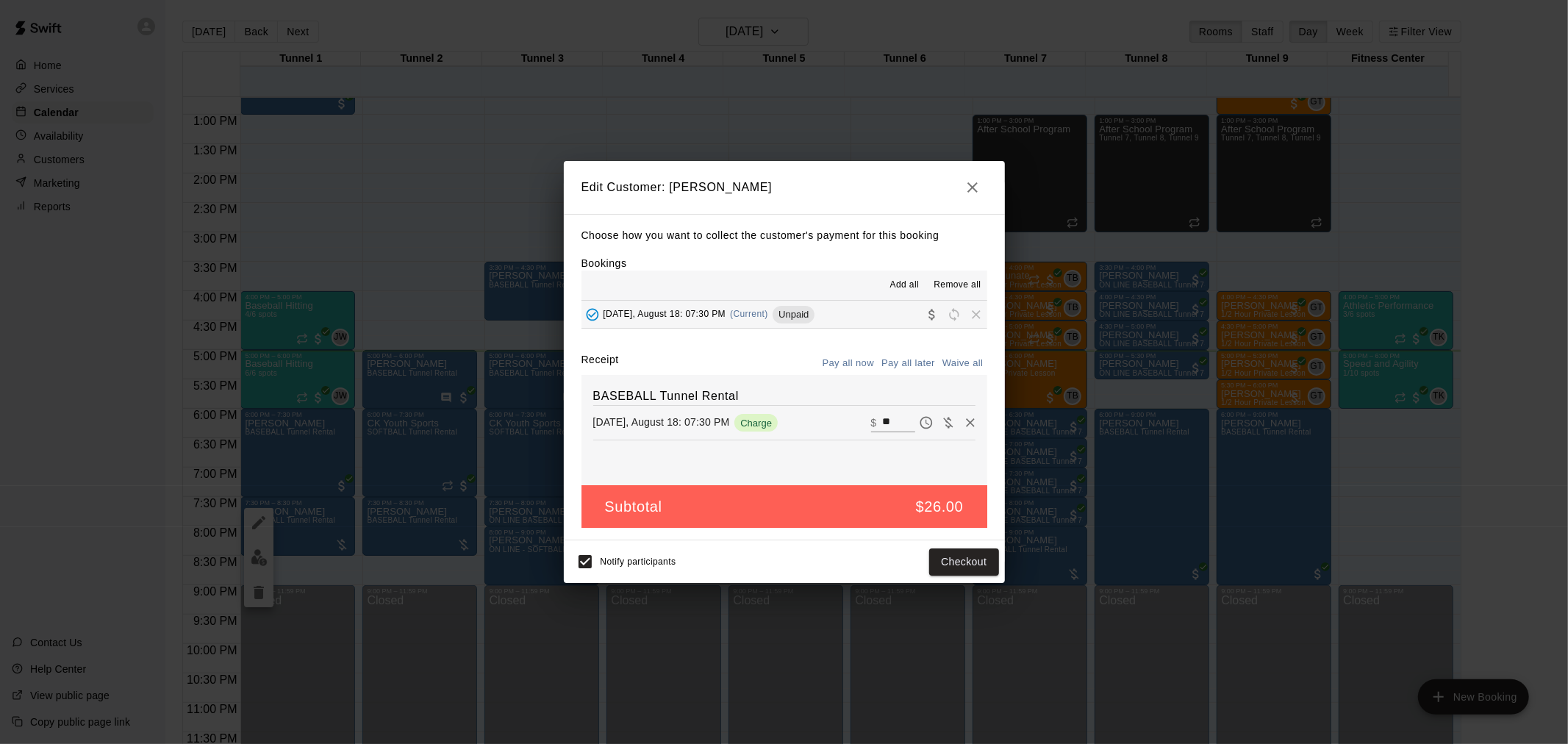
click at [964, 548] on div "Notify participants Checkout" at bounding box center [784, 561] width 429 height 31
click at [965, 566] on button "Checkout" at bounding box center [964, 562] width 69 height 27
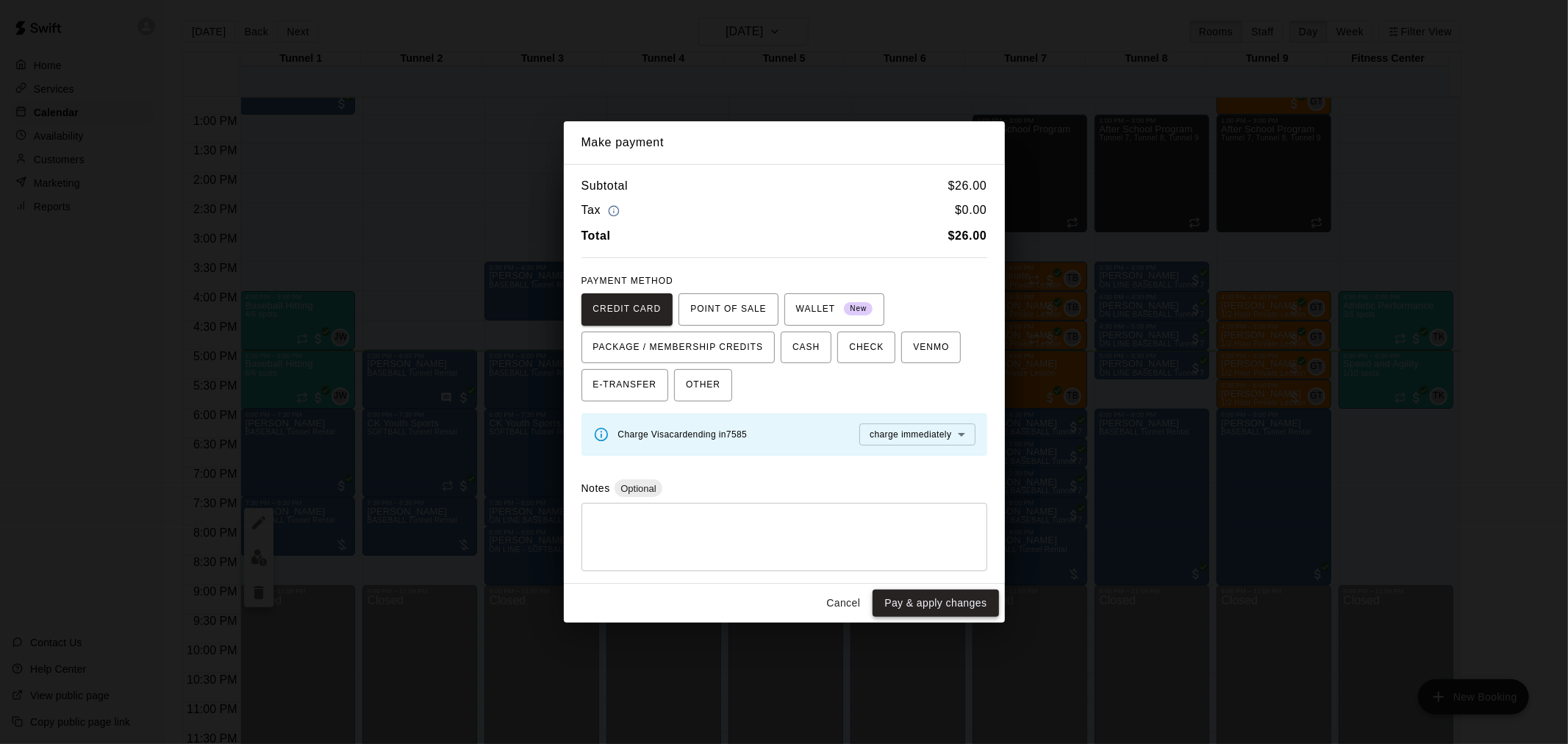
click at [936, 602] on button "Pay & apply changes" at bounding box center [935, 604] width 125 height 27
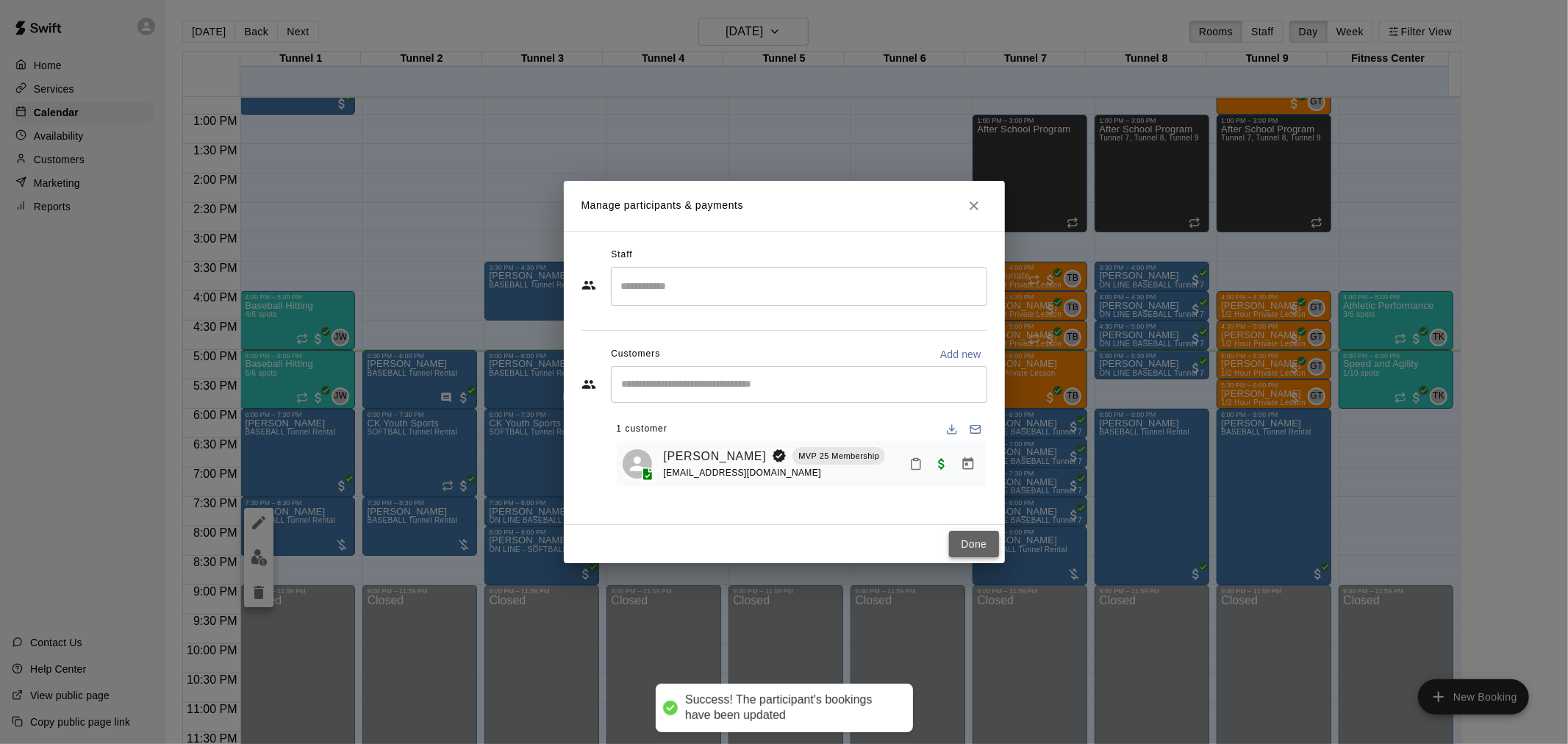
click at [961, 546] on button "Done" at bounding box center [974, 544] width 49 height 27
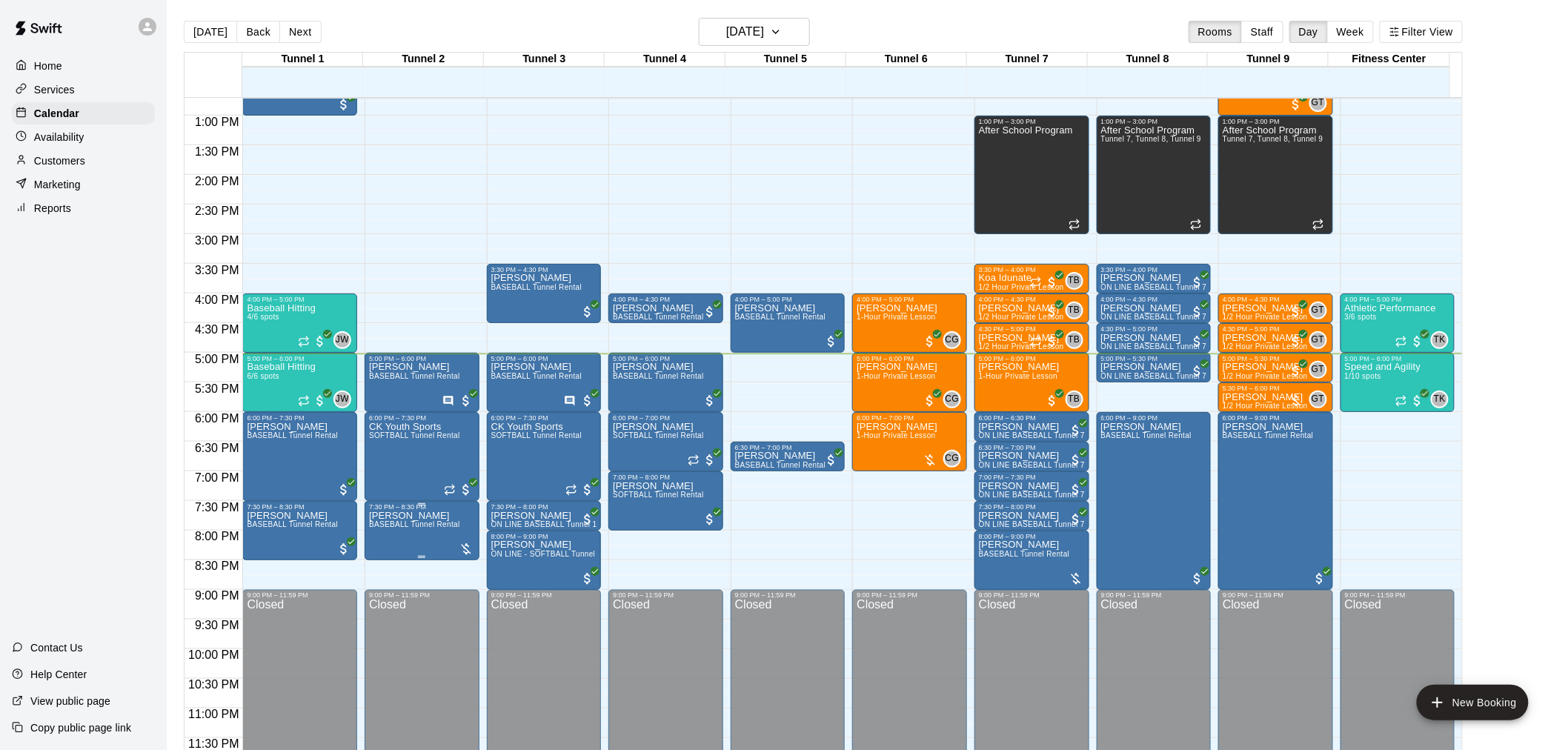
click at [431, 528] on span "BASEBALL Tunnel Rental" at bounding box center [415, 524] width 91 height 8
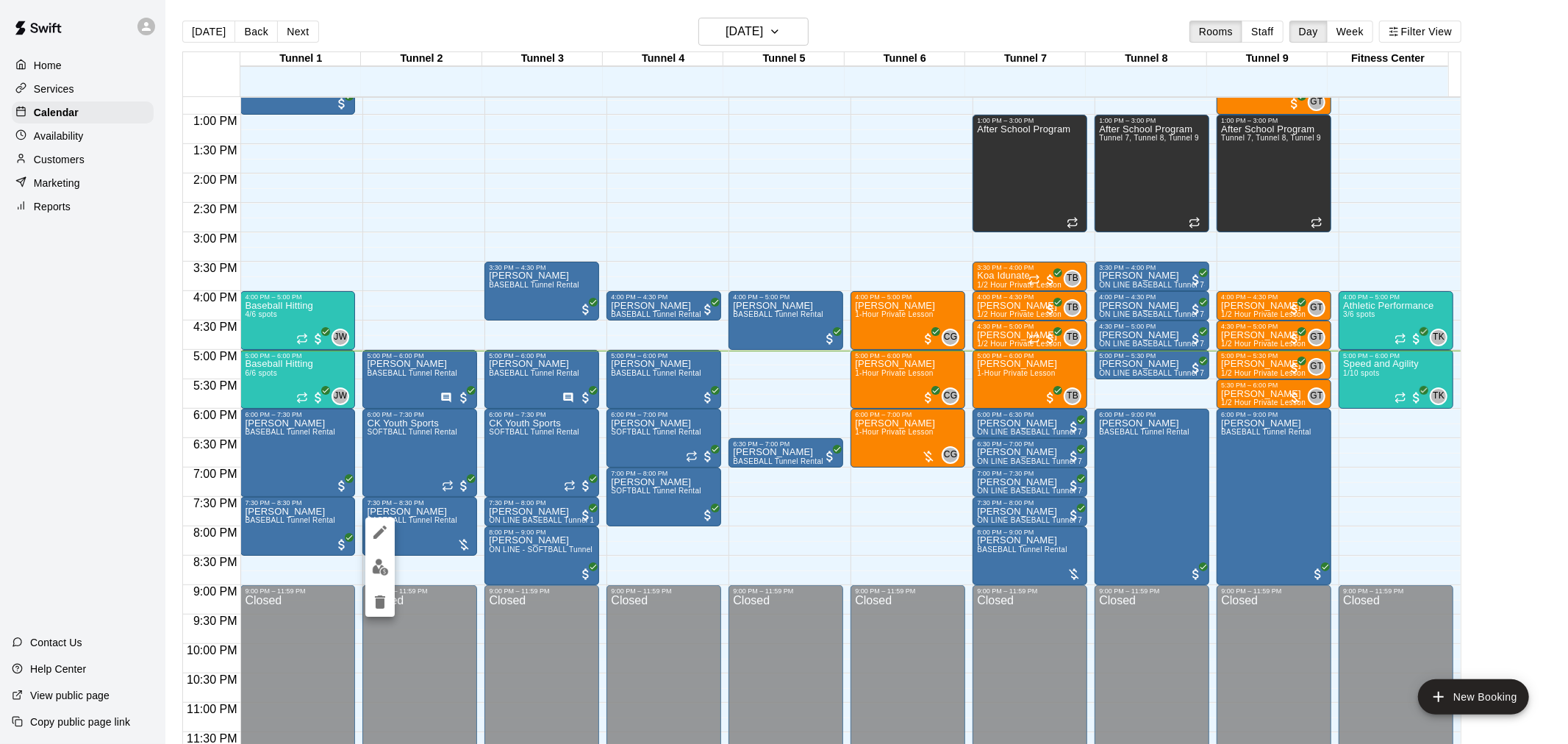
click at [379, 555] on button "edit" at bounding box center [380, 567] width 29 height 28
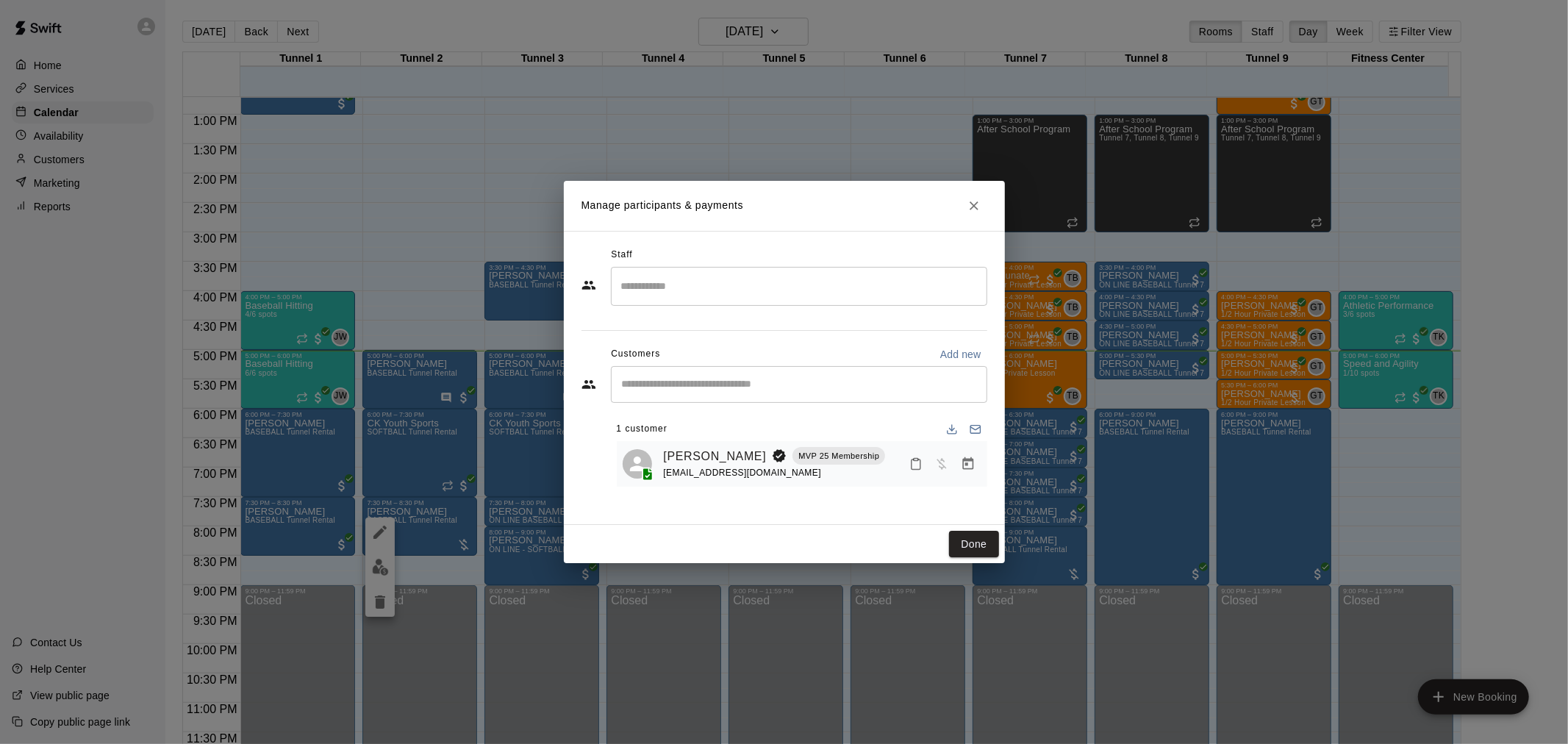
click at [967, 473] on button "Manage bookings & payment" at bounding box center [968, 464] width 27 height 27
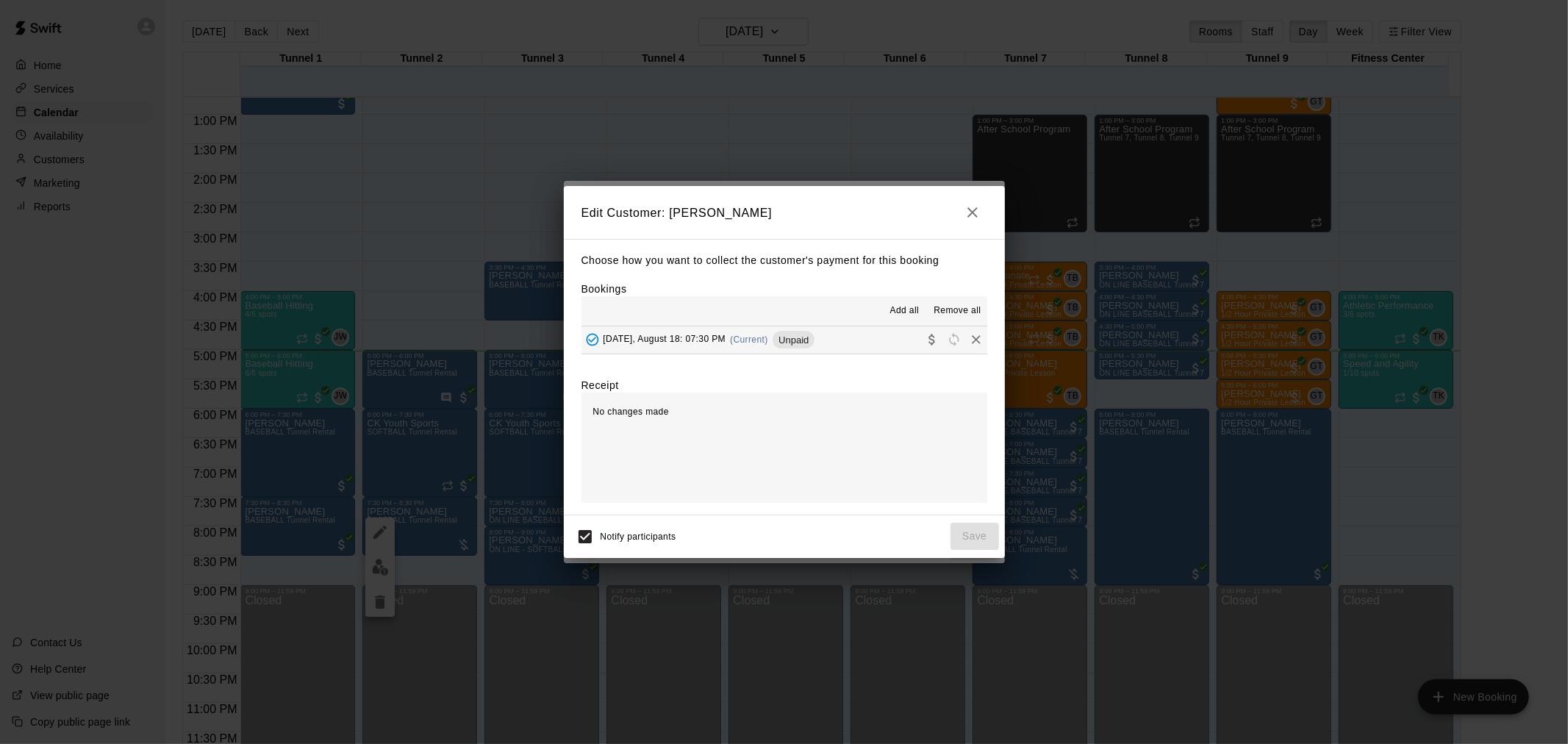
click at [797, 340] on span "Unpaid" at bounding box center [793, 340] width 42 height 11
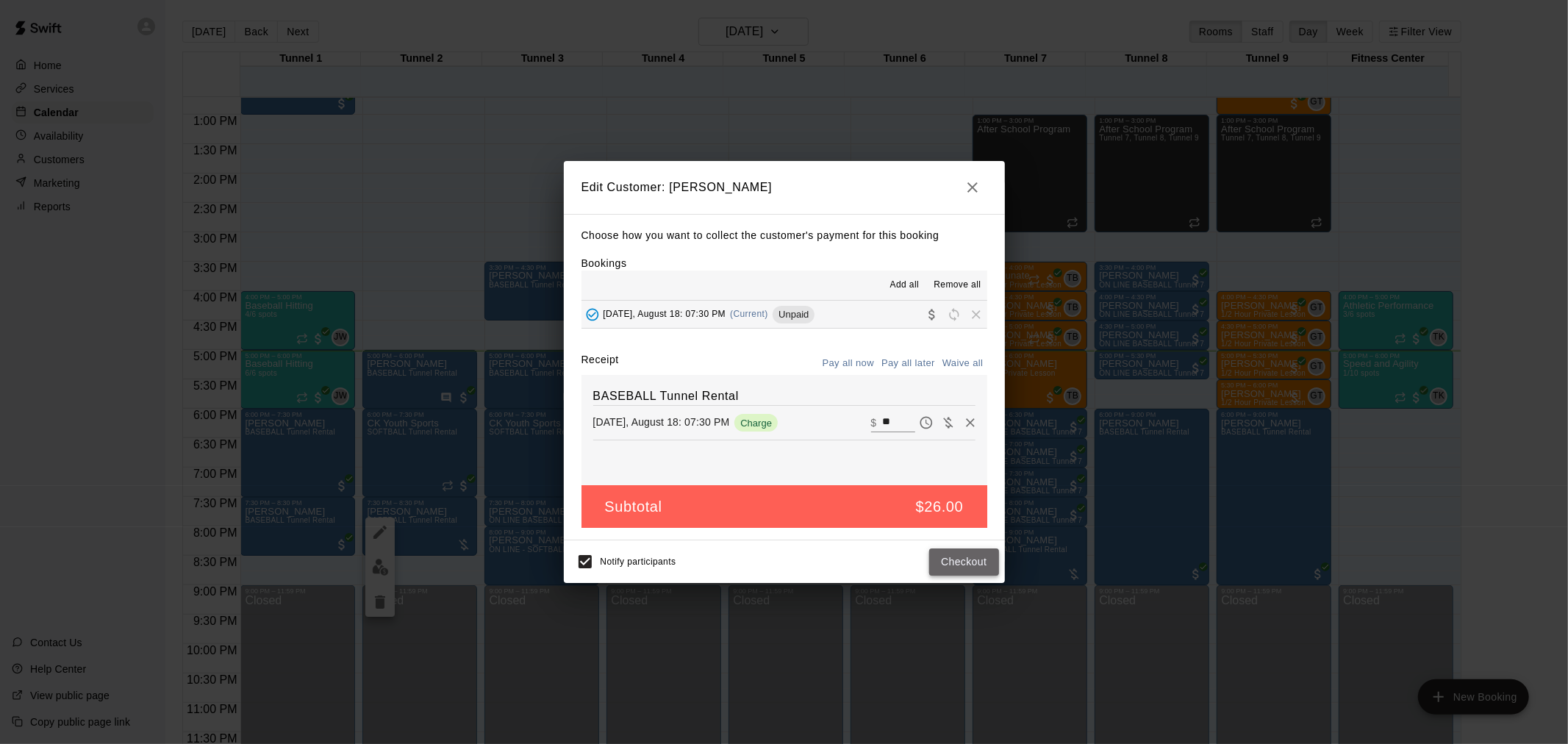
click at [943, 560] on button "Checkout" at bounding box center [964, 562] width 69 height 27
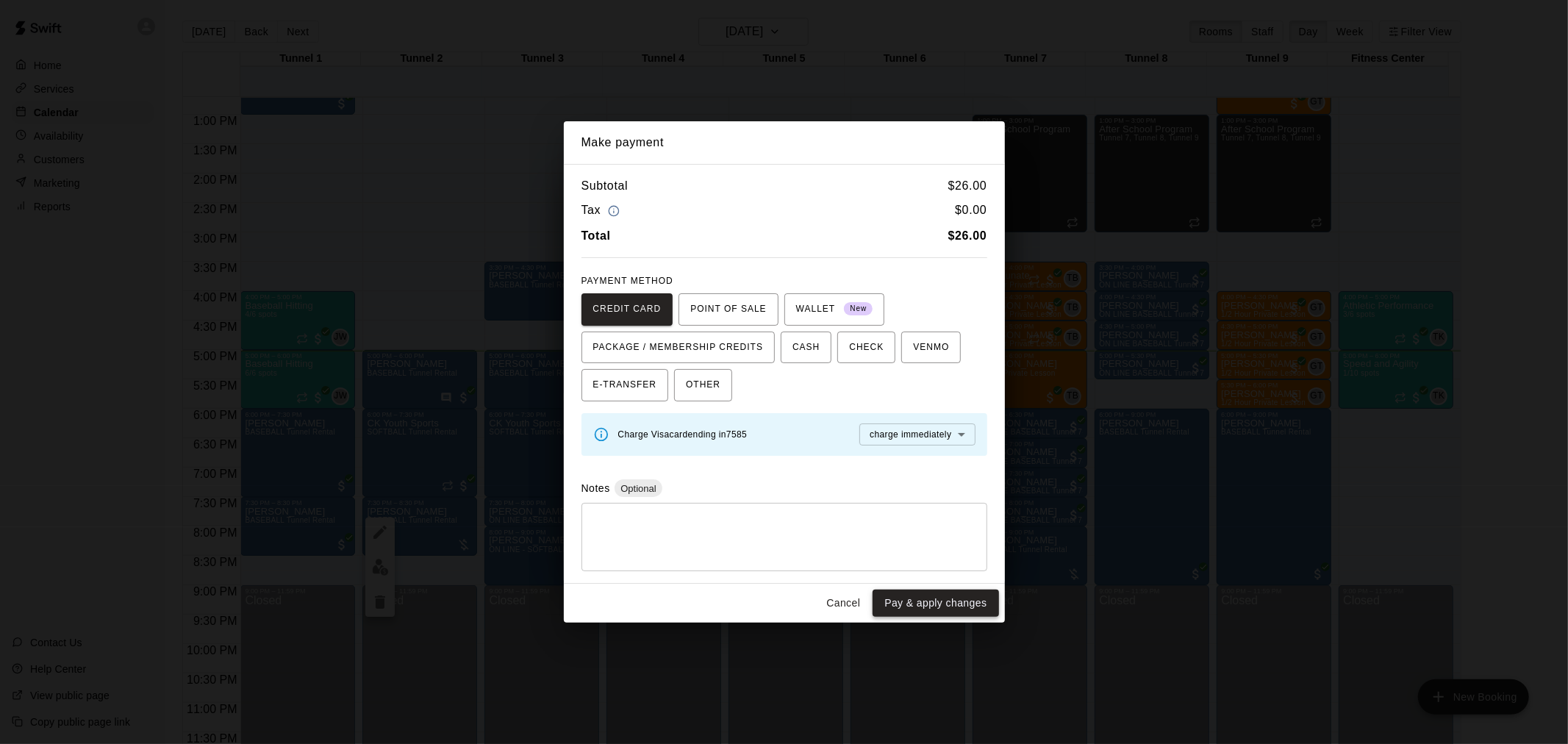
click at [962, 604] on button "Pay & apply changes" at bounding box center [935, 604] width 125 height 27
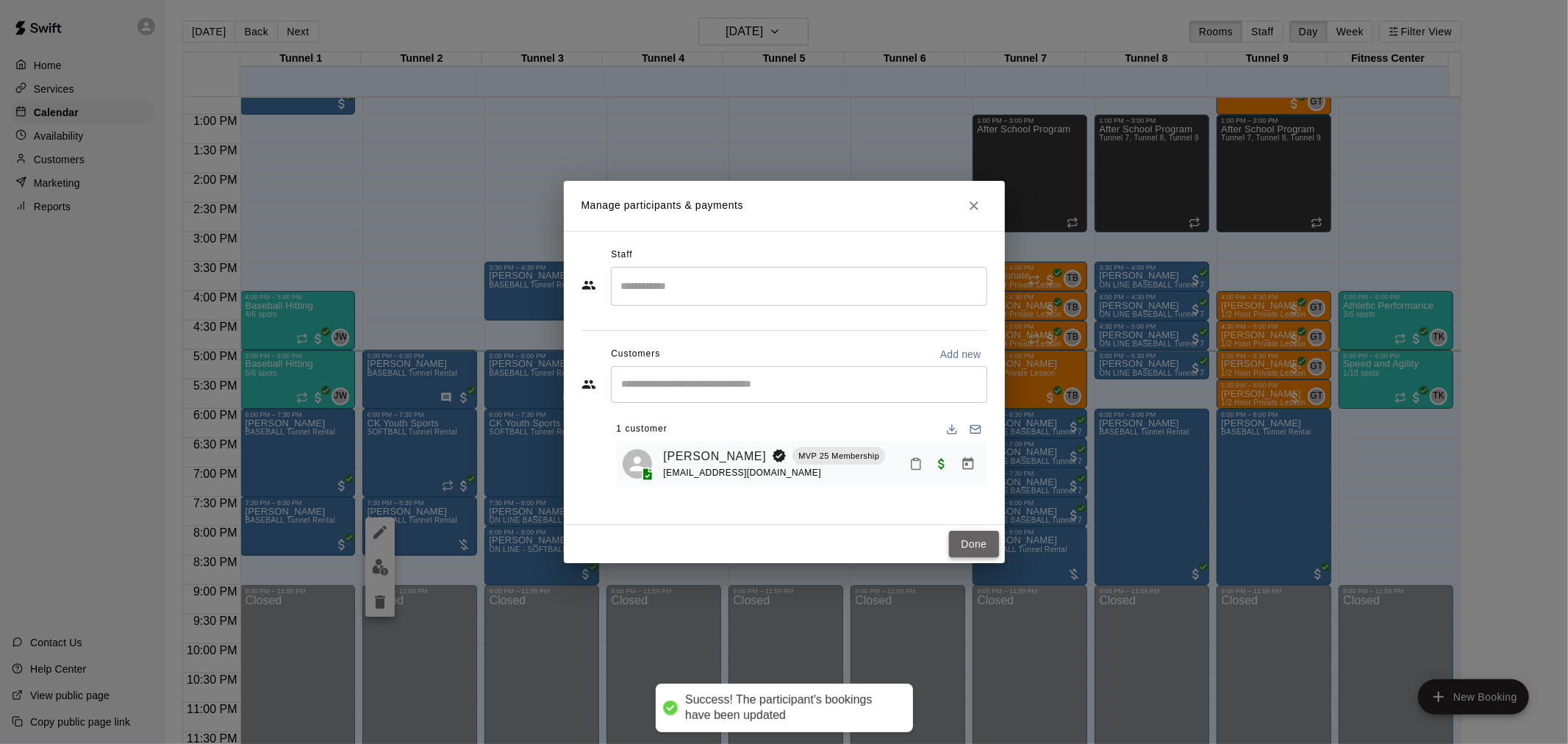
click at [974, 537] on button "Done" at bounding box center [974, 544] width 49 height 27
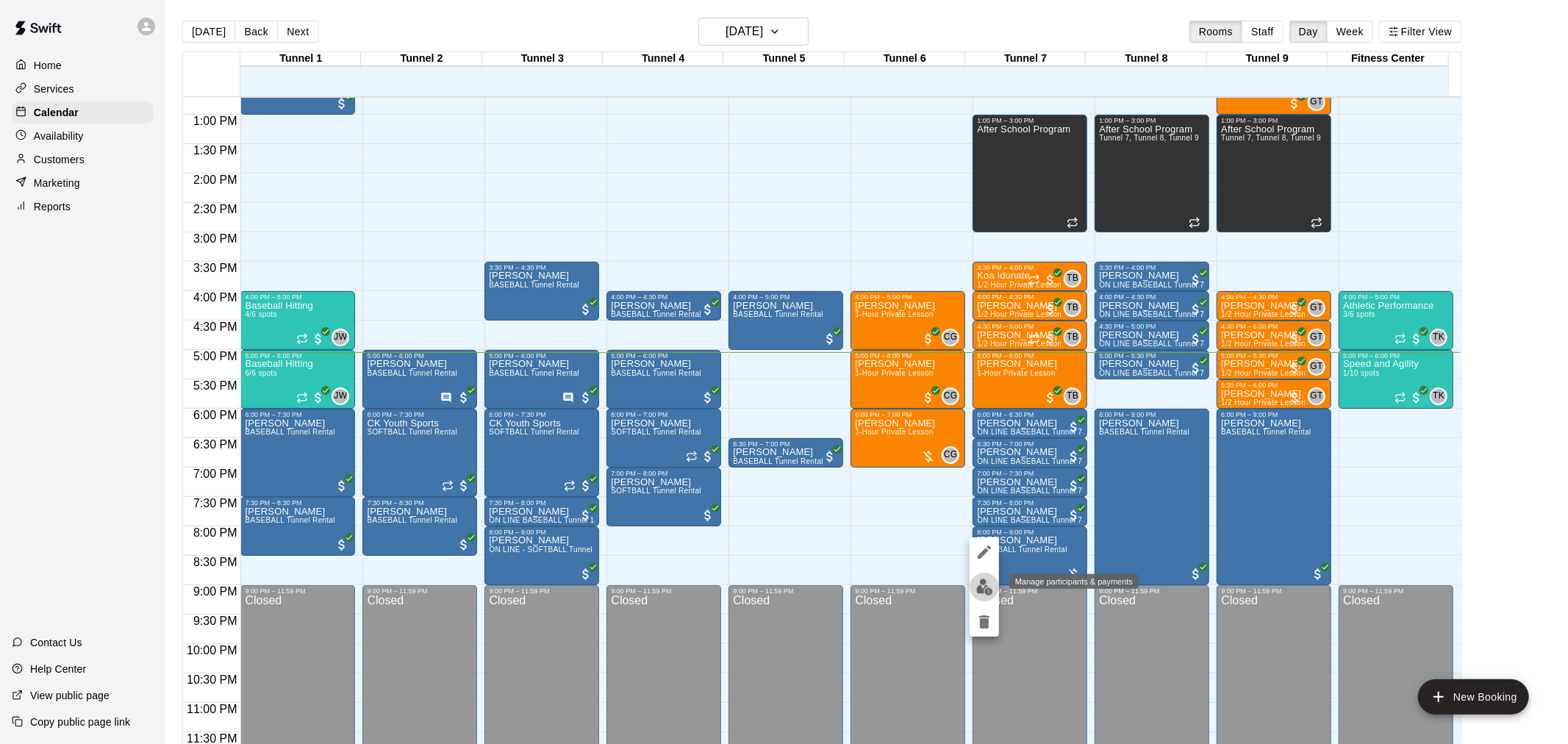
click at [979, 581] on img "edit" at bounding box center [984, 587] width 17 height 17
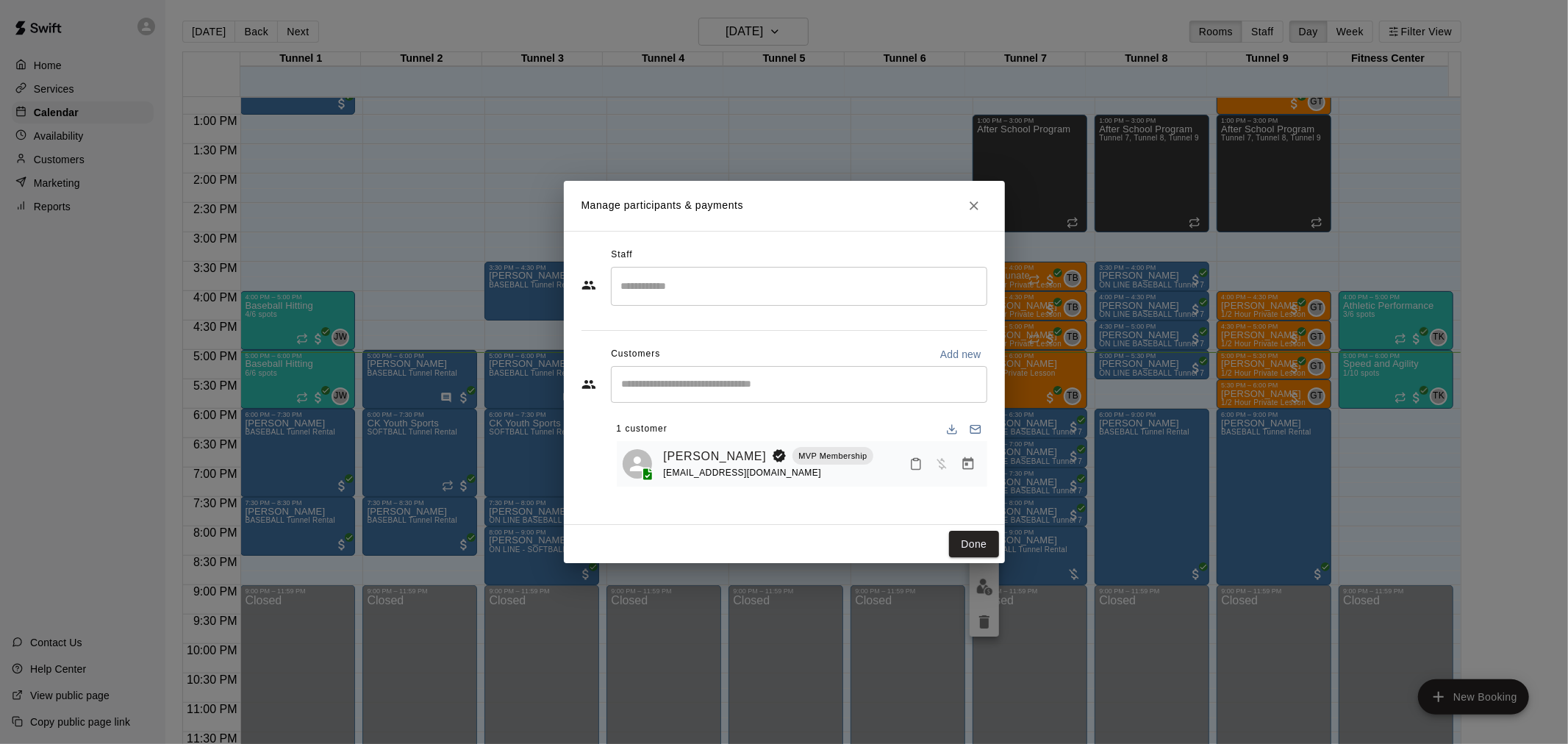
click at [946, 467] on span "Has not paid" at bounding box center [942, 463] width 27 height 12
click at [956, 462] on button "Manage bookings & payment" at bounding box center [968, 464] width 27 height 27
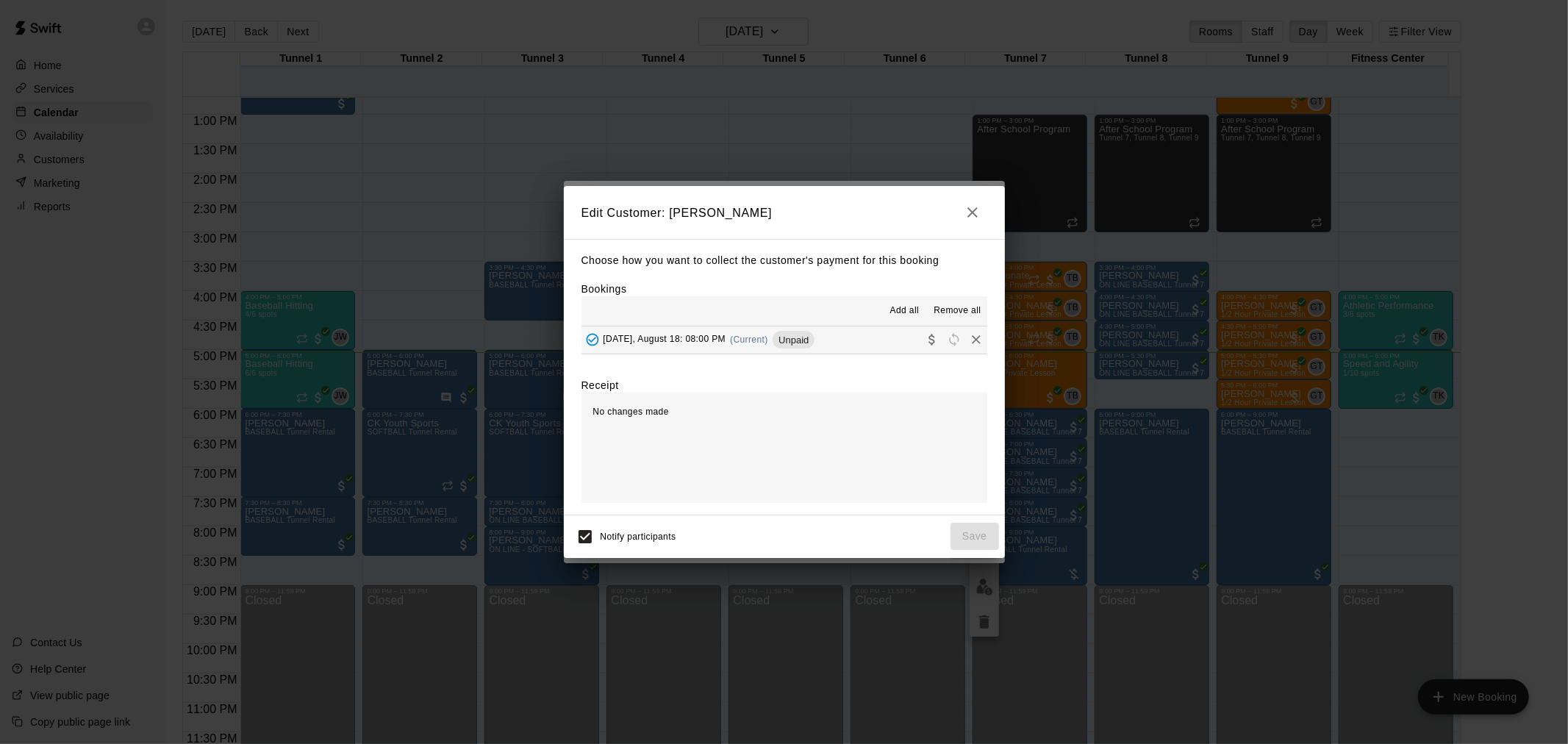
click at [813, 340] on span "Unpaid" at bounding box center [793, 340] width 42 height 11
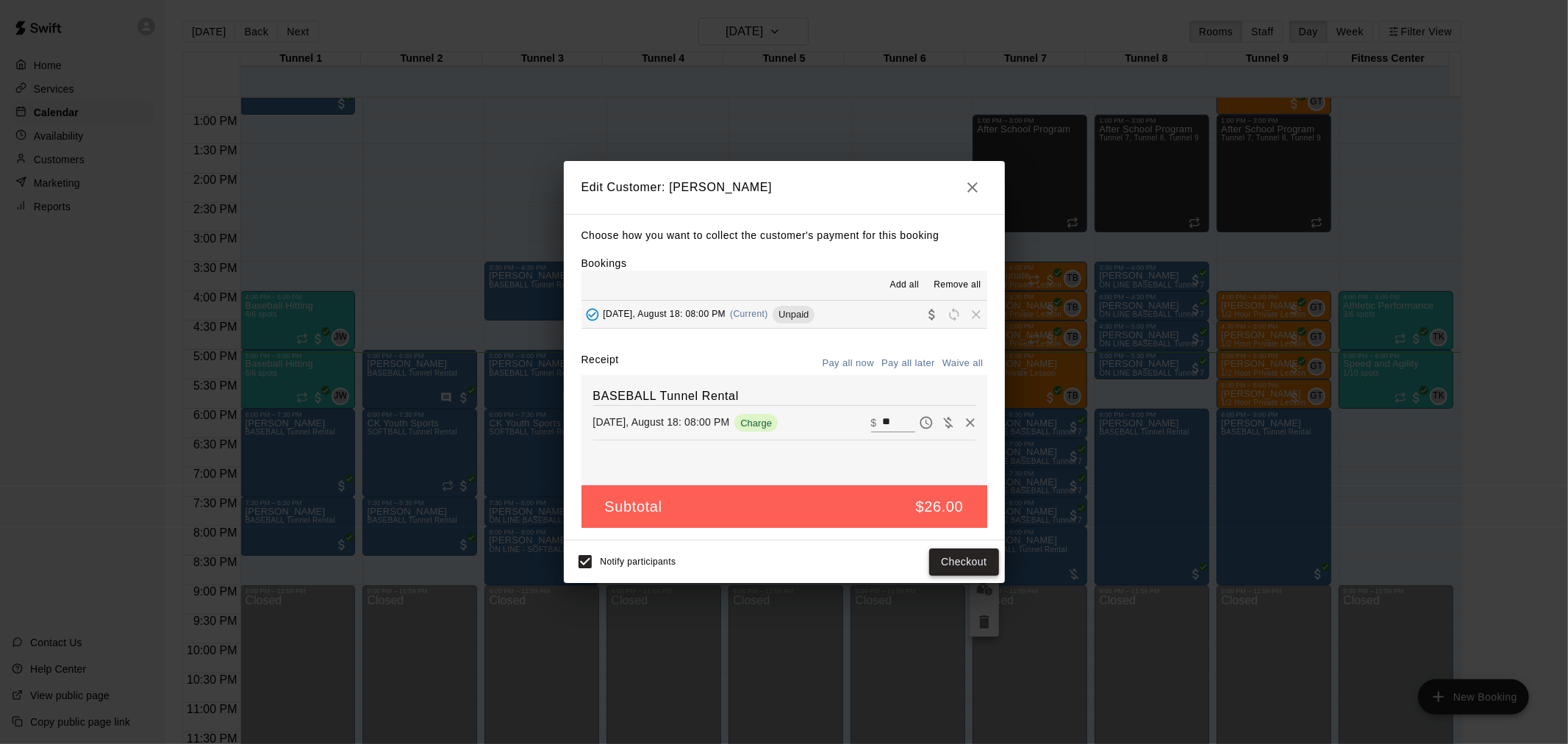
click at [962, 568] on button "Checkout" at bounding box center [964, 562] width 69 height 27
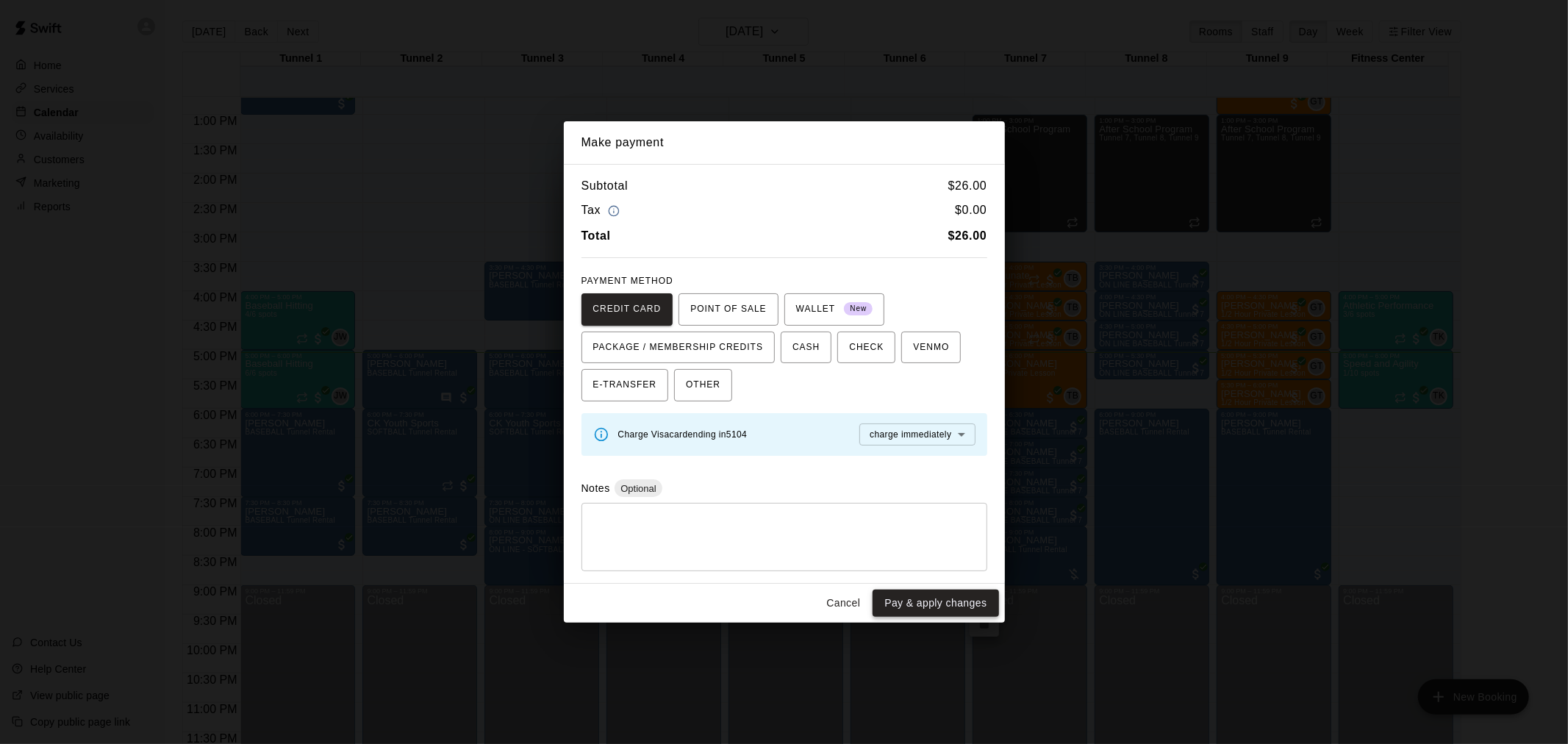
click at [972, 597] on button "Pay & apply changes" at bounding box center [935, 604] width 125 height 27
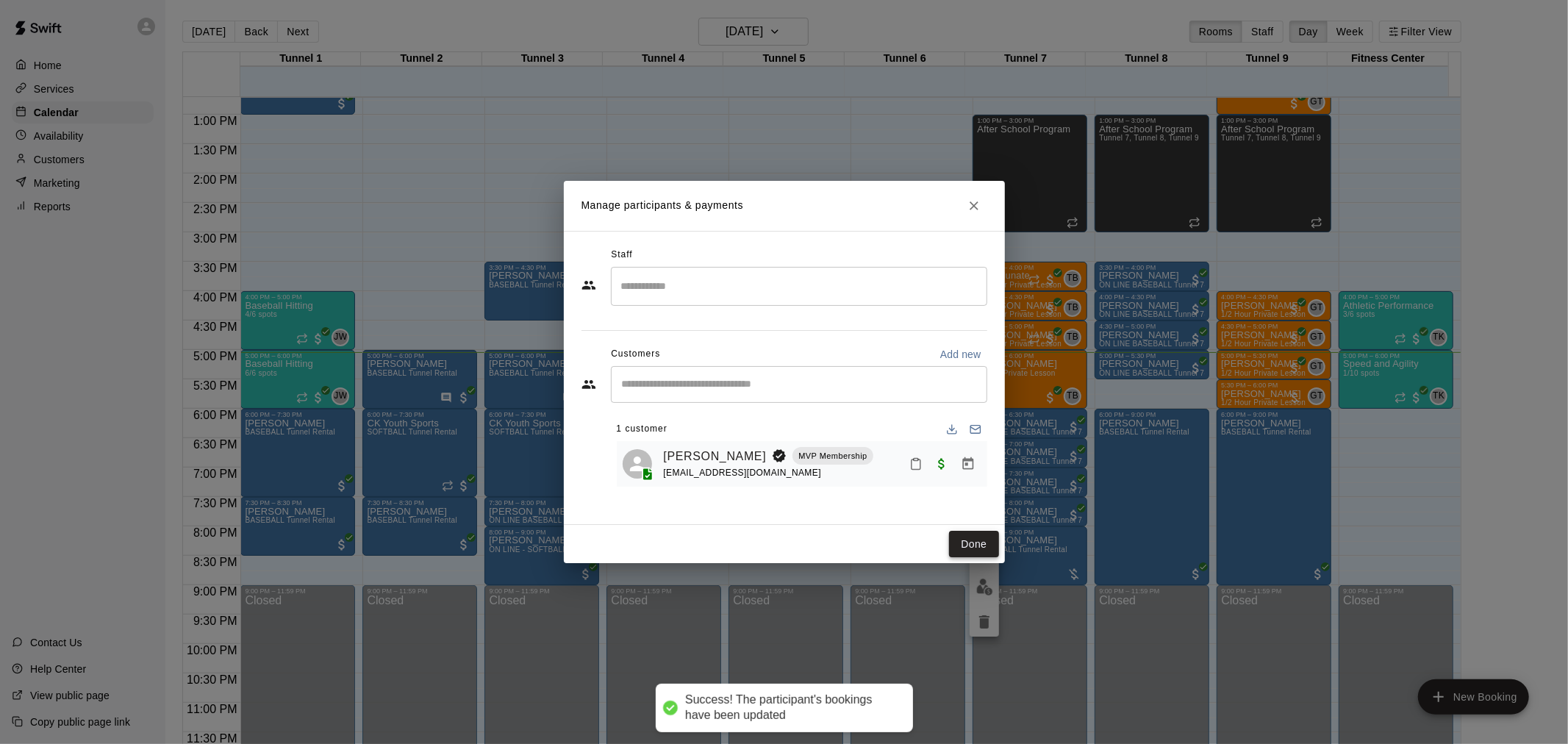
click at [961, 542] on button "Done" at bounding box center [974, 544] width 49 height 27
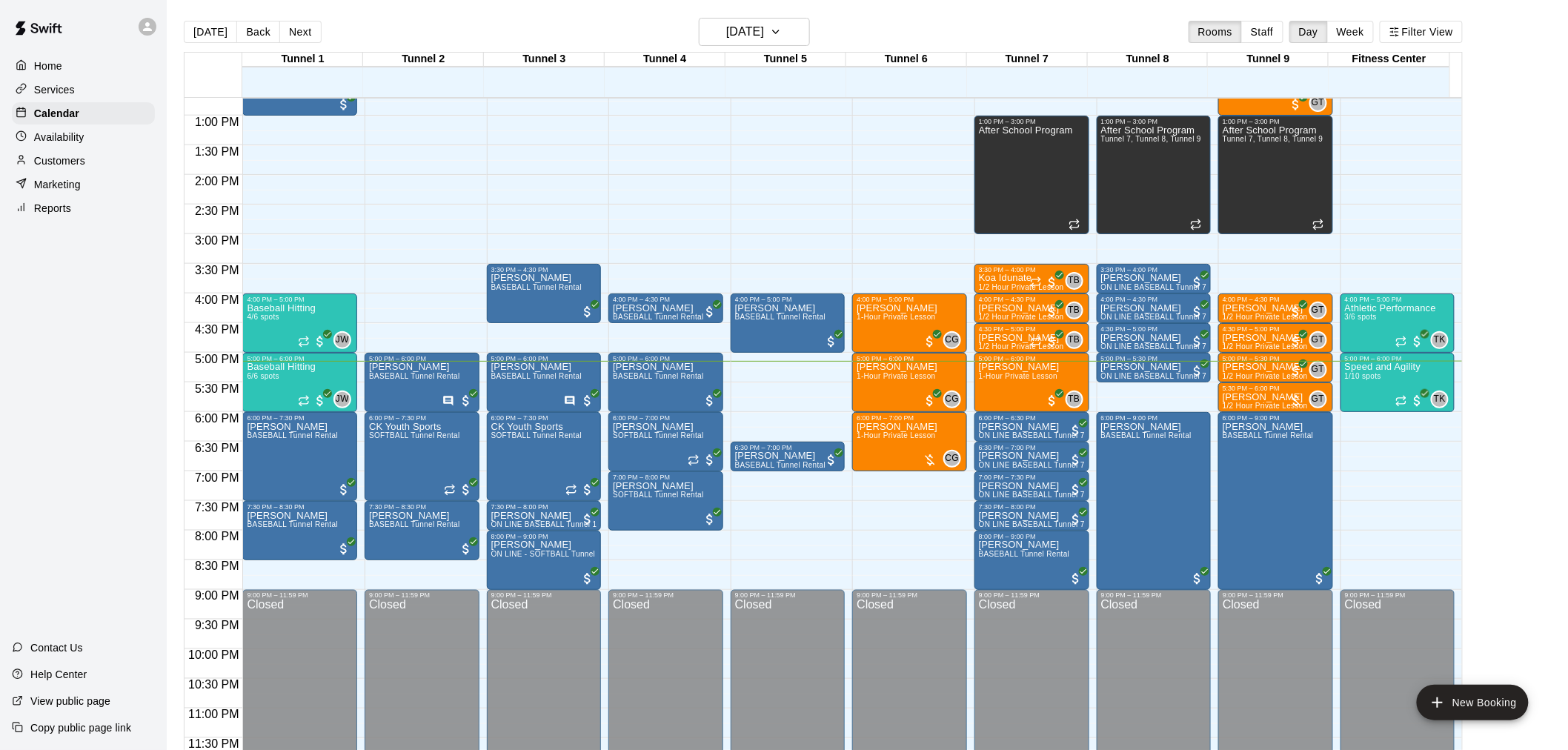
click at [316, 32] on div "Today Back Next Monday Aug 18 Rooms Staff Day Week Filter View" at bounding box center [823, 35] width 1280 height 34
click at [308, 36] on button "Next" at bounding box center [300, 31] width 42 height 22
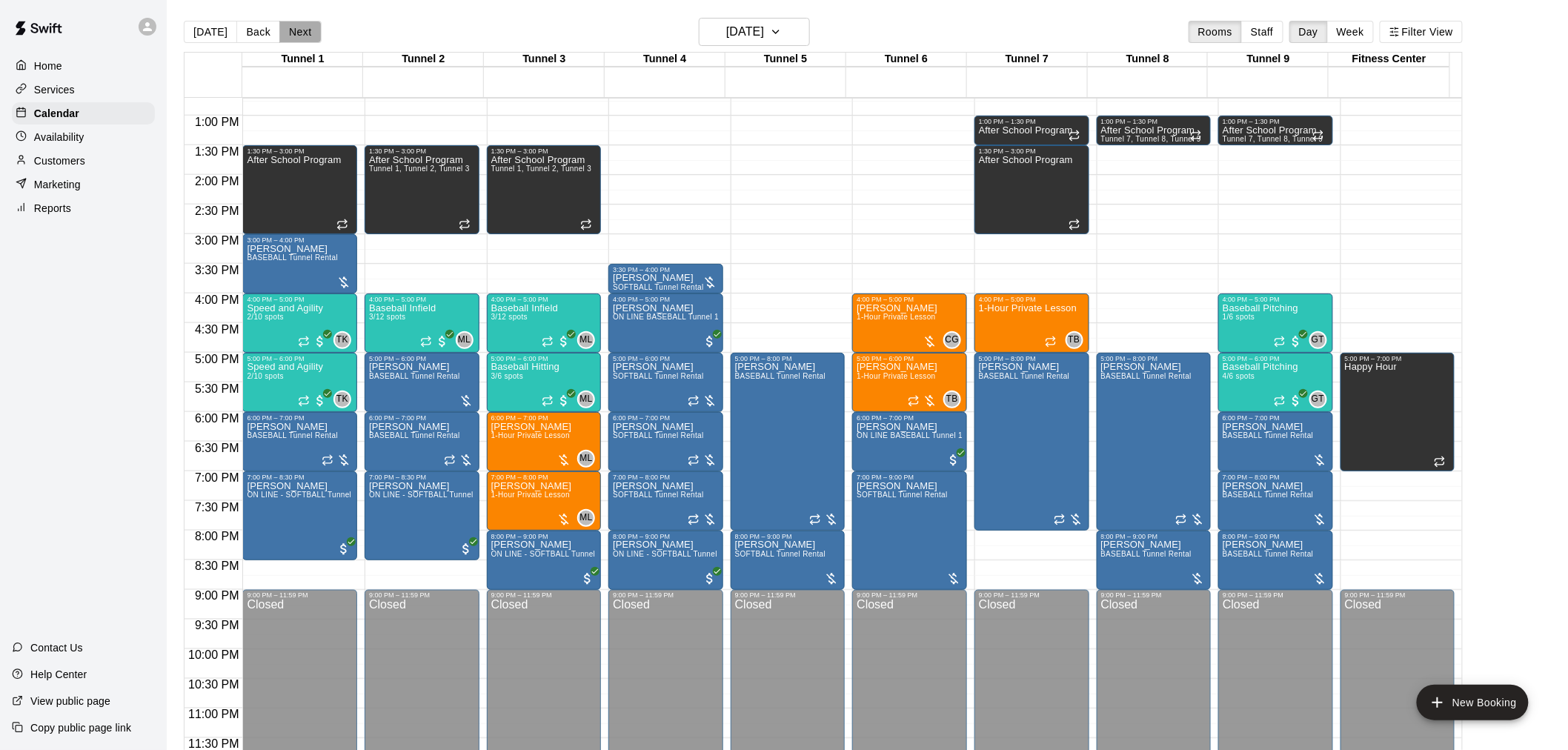
click at [305, 40] on button "Next" at bounding box center [300, 31] width 42 height 22
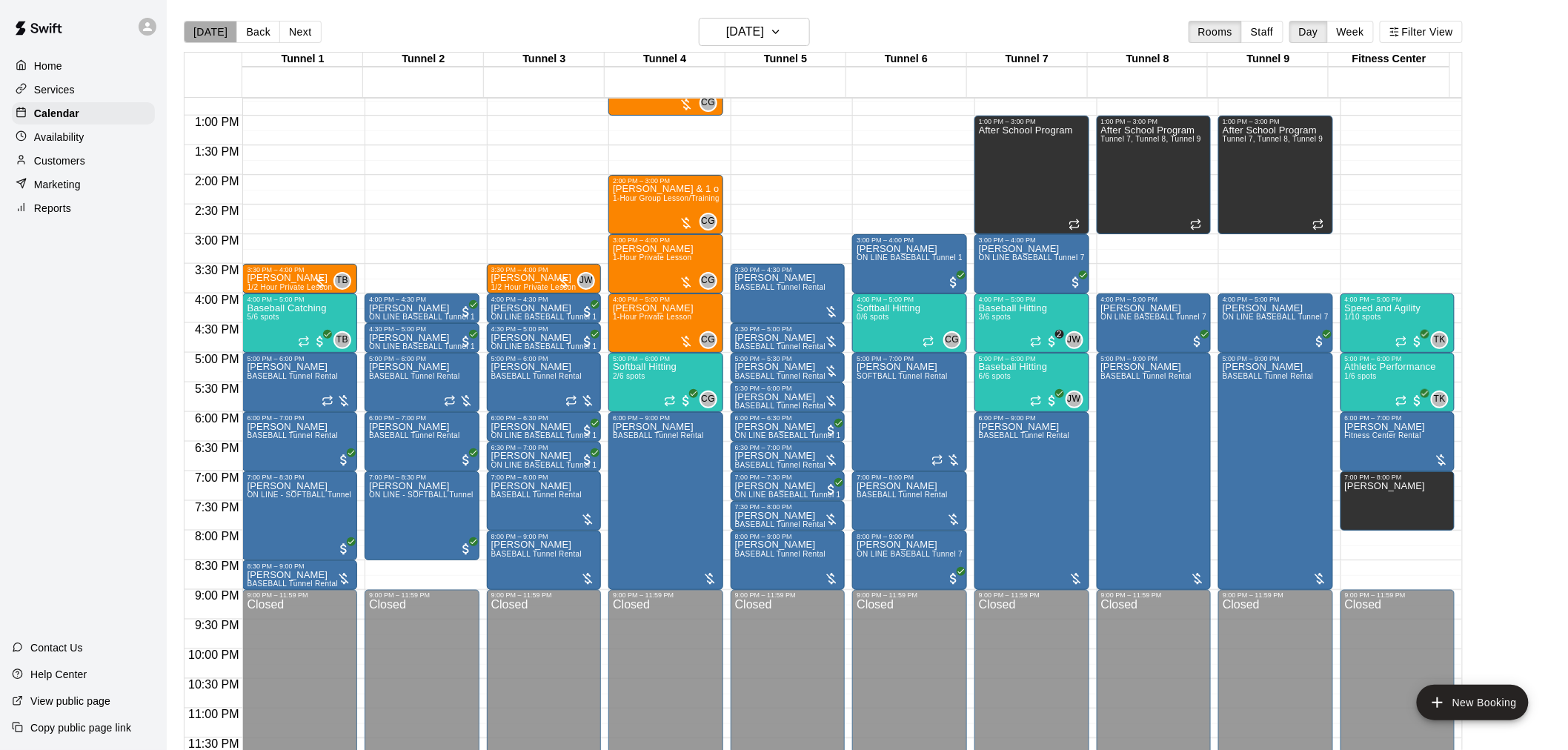
click at [219, 33] on button "[DATE]" at bounding box center [210, 31] width 53 height 22
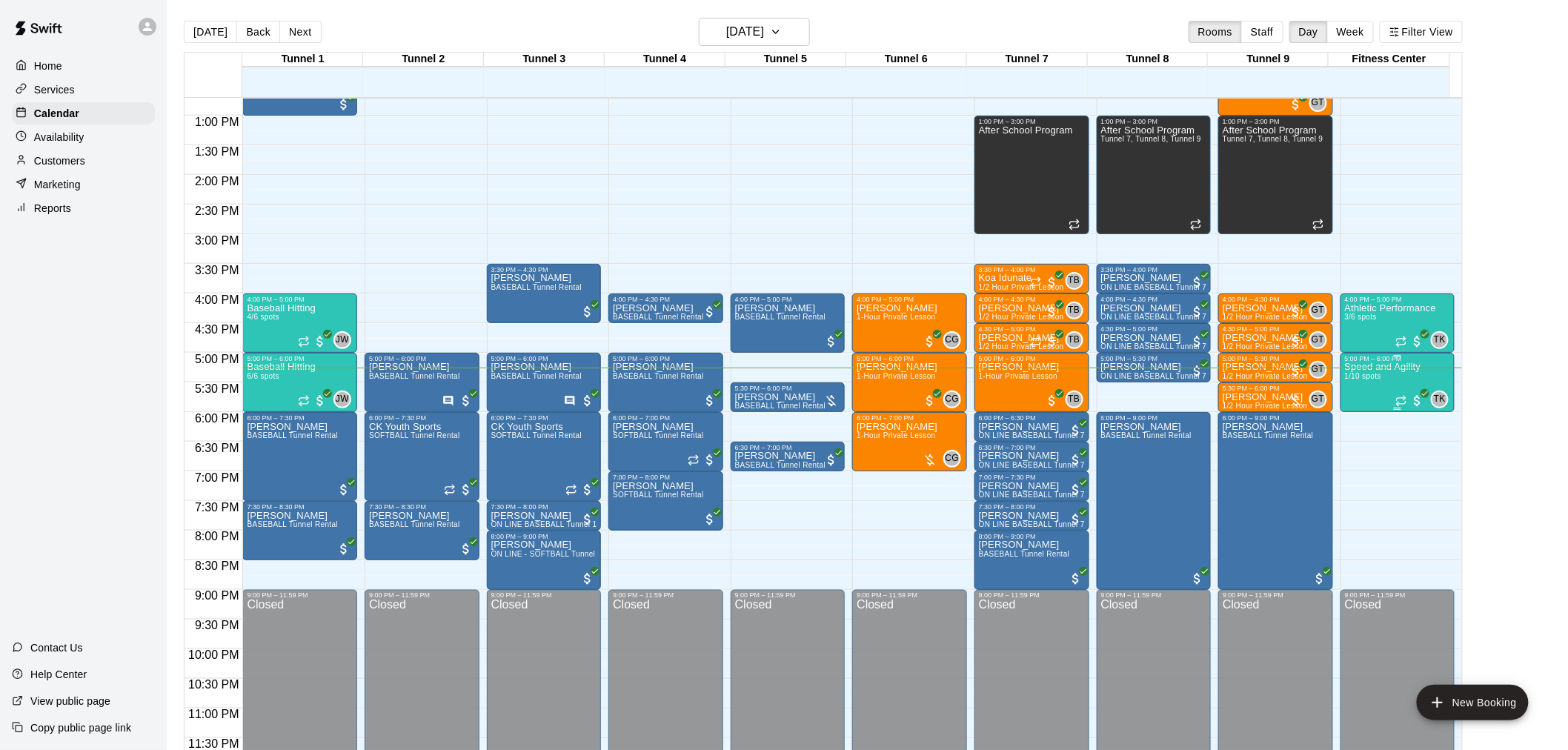
click at [1398, 394] on div at bounding box center [1410, 401] width 29 height 15
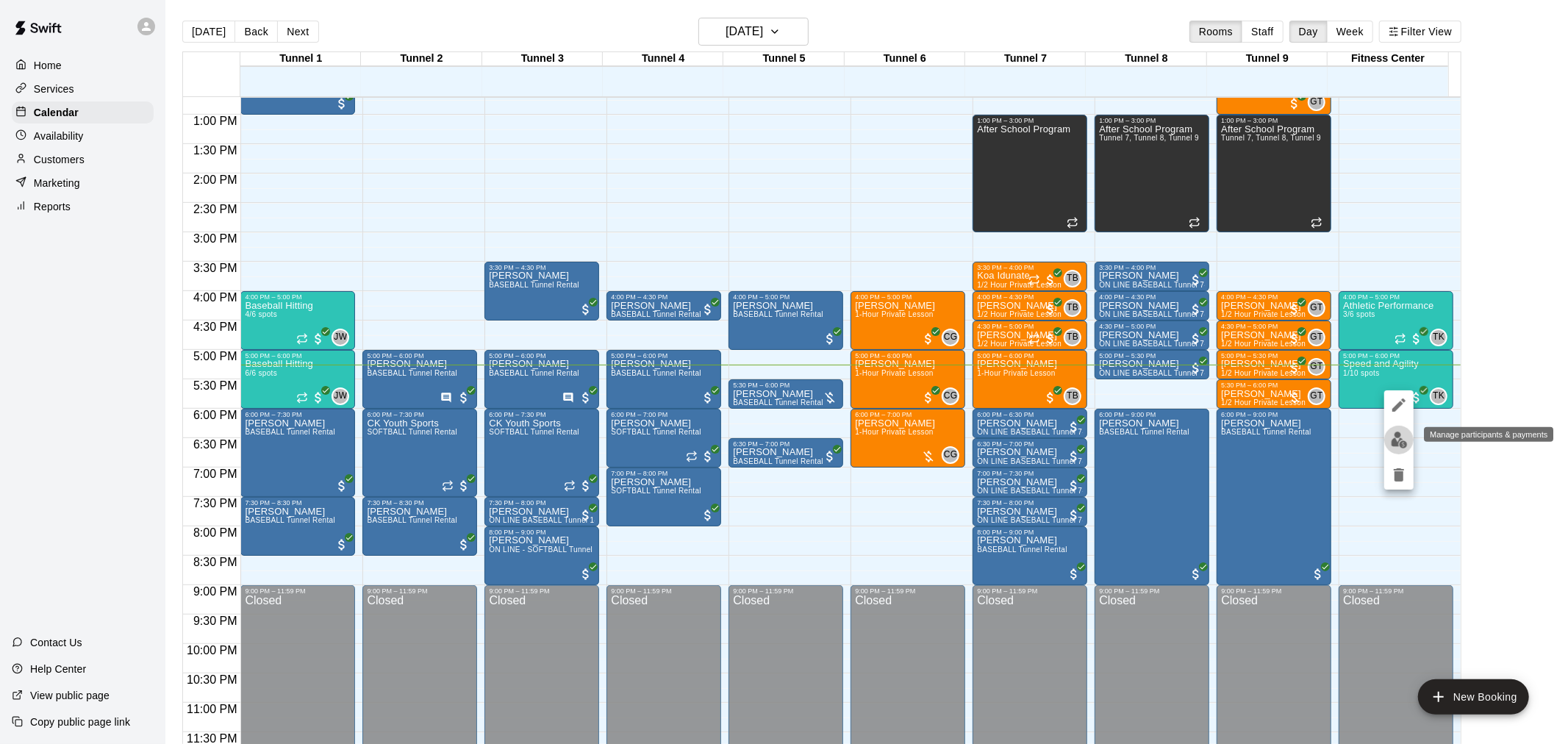
click at [1398, 440] on img "edit" at bounding box center [1399, 440] width 17 height 17
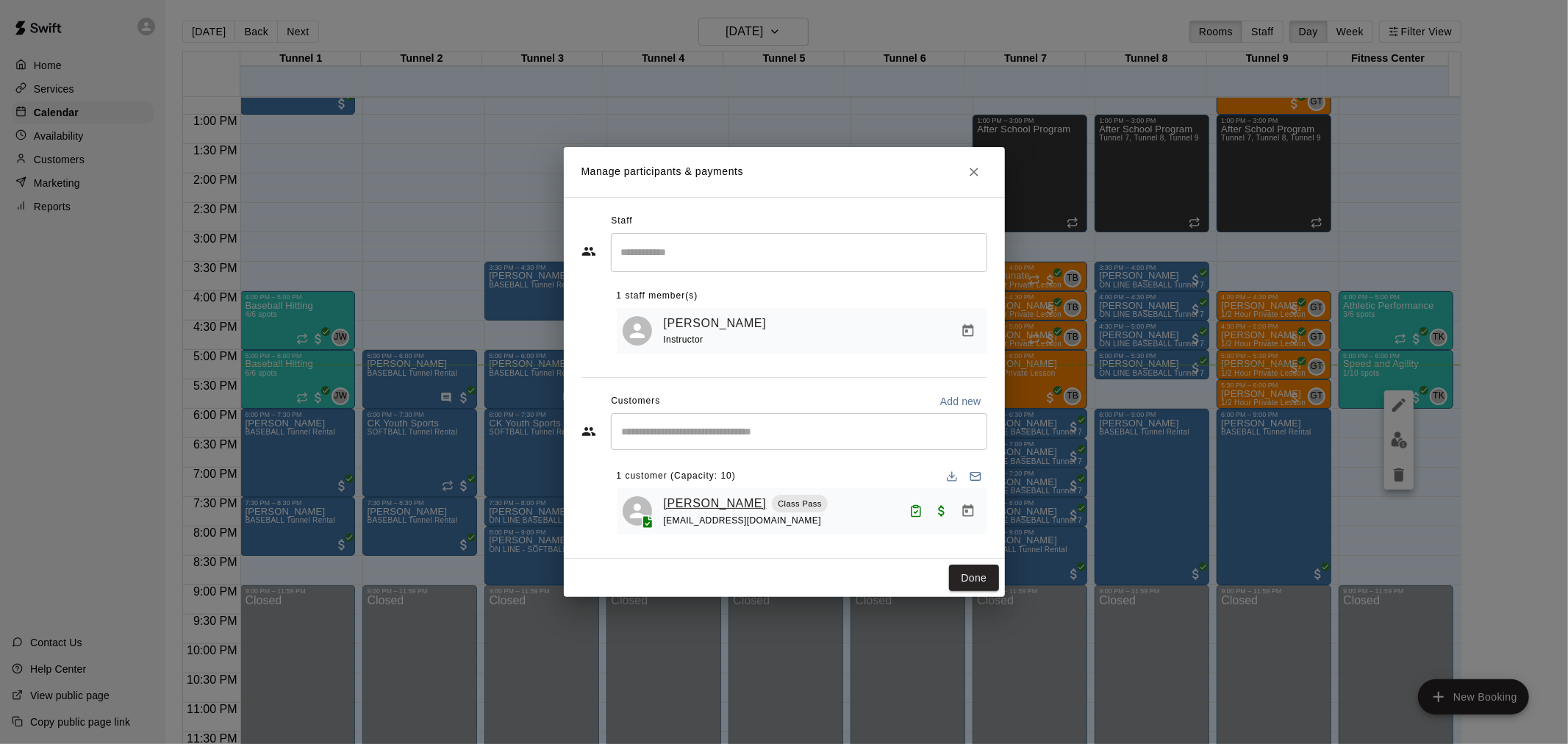
click at [737, 508] on link "[PERSON_NAME]" at bounding box center [716, 504] width 103 height 19
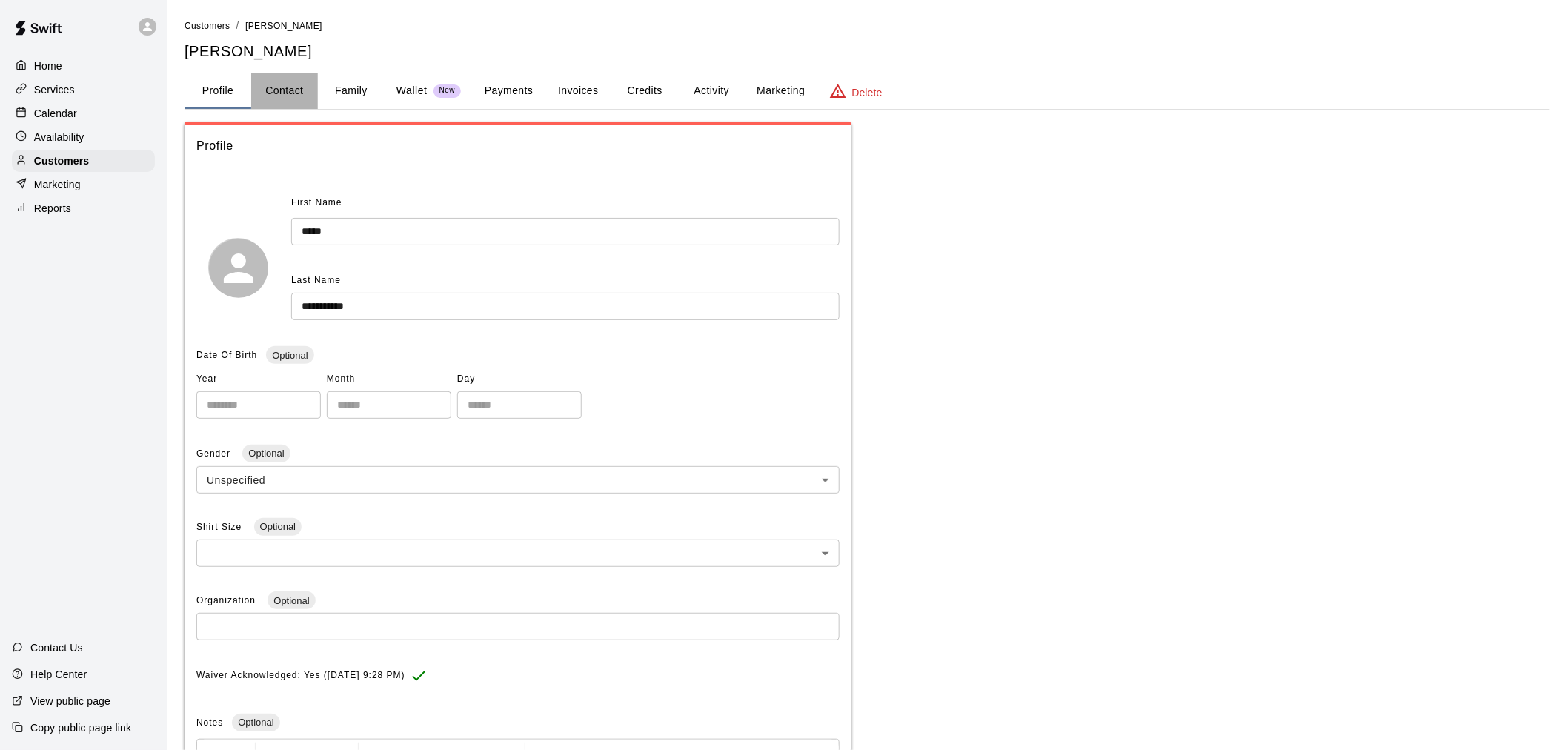
click at [295, 91] on button "Contact" at bounding box center [284, 91] width 67 height 36
select select "**"
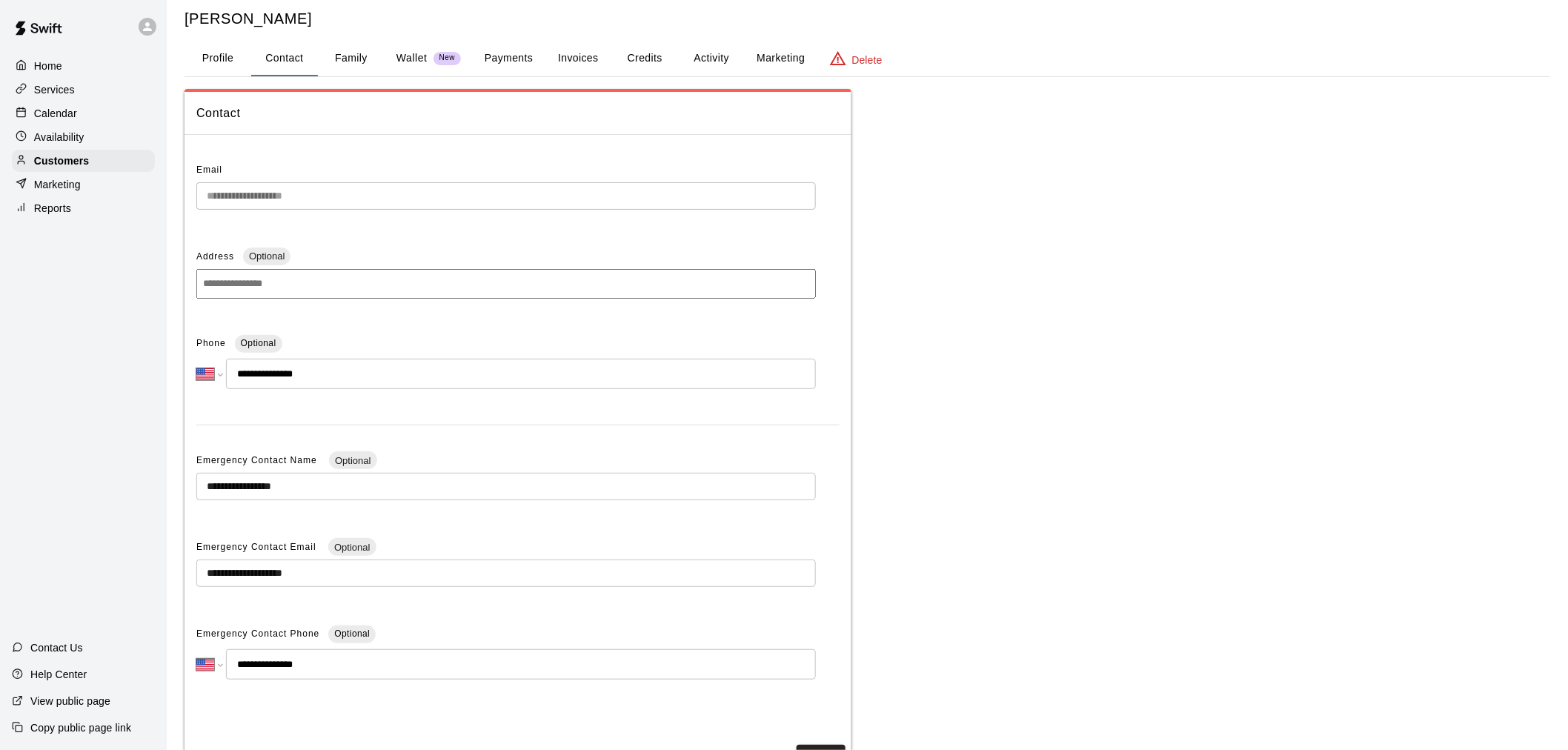
scroll to position [82, 0]
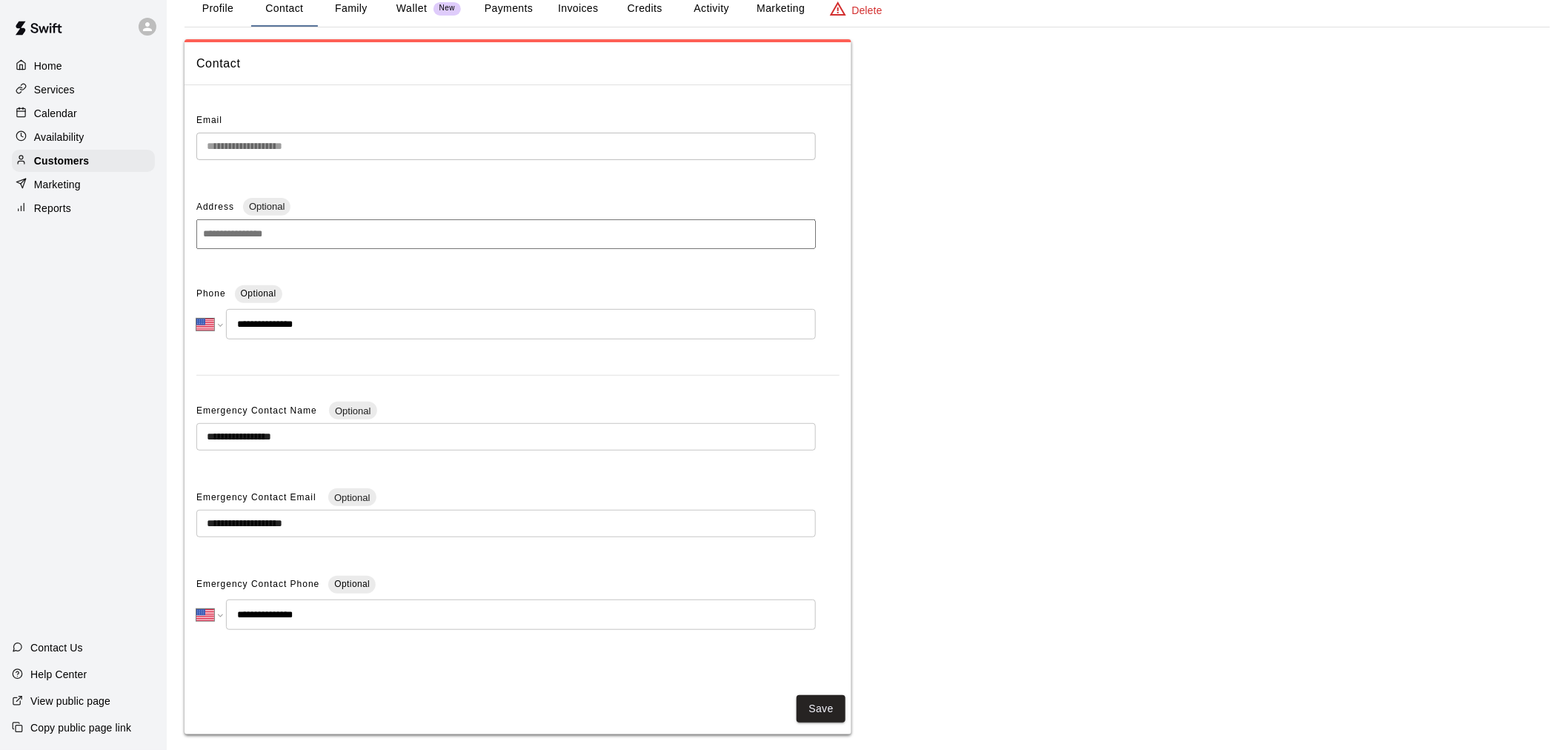
drag, startPoint x: 745, startPoint y: 300, endPoint x: 129, endPoint y: 353, distance: 618.3
click at [129, 353] on div "Home Services Calendar Availability Customers Marketing Reports Contact Us Help…" at bounding box center [83, 375] width 167 height 750
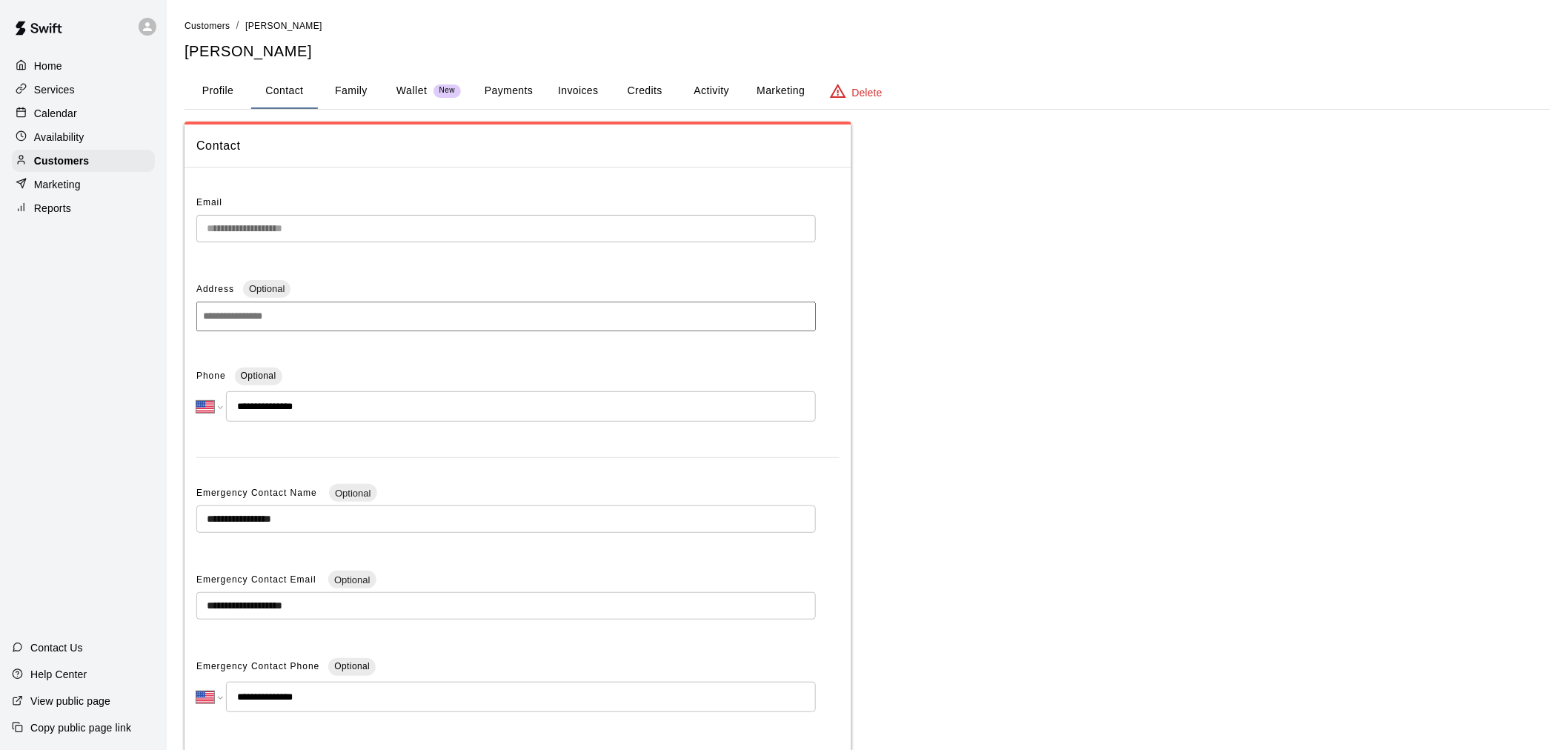
click at [127, 124] on div "Calendar" at bounding box center [83, 113] width 143 height 22
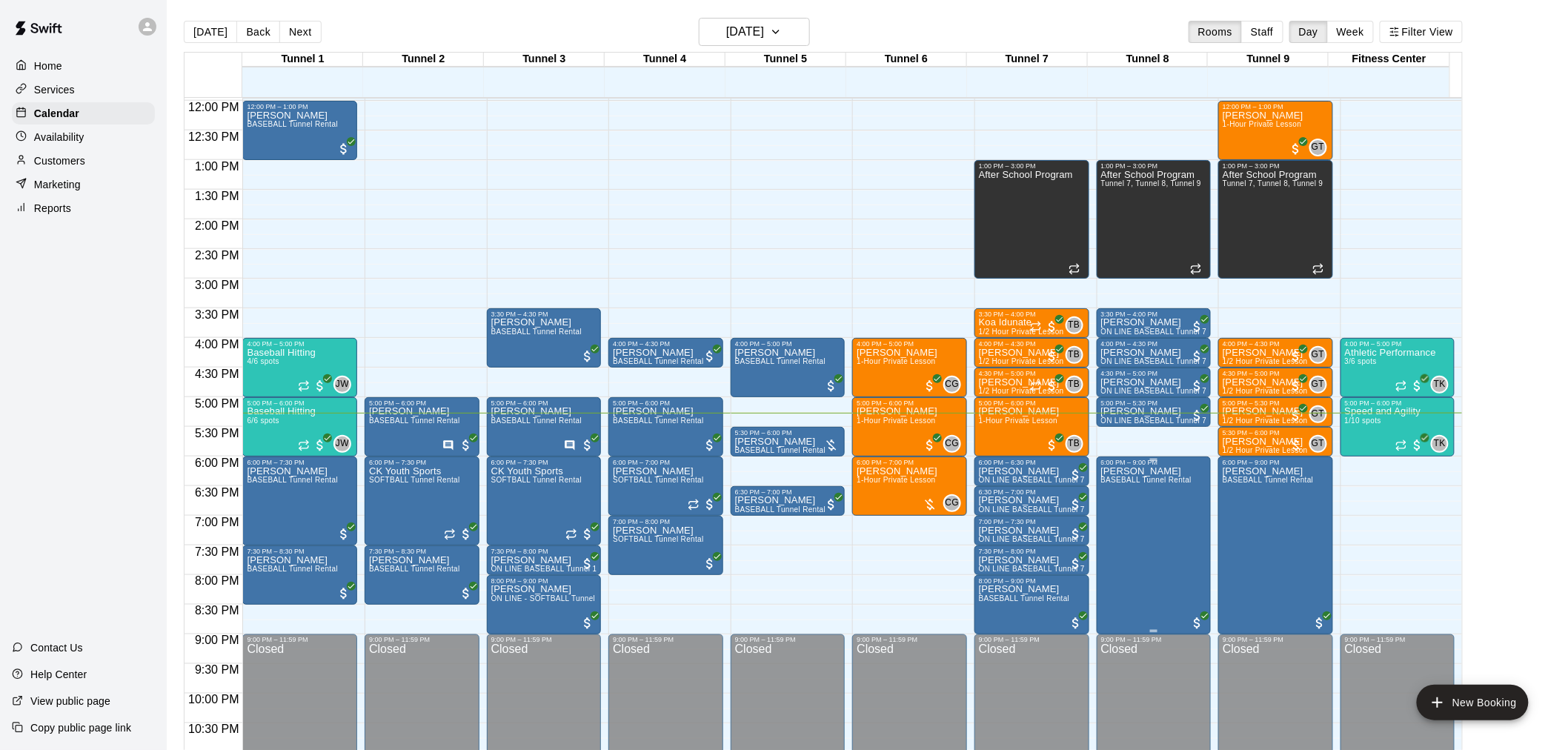
scroll to position [754, 0]
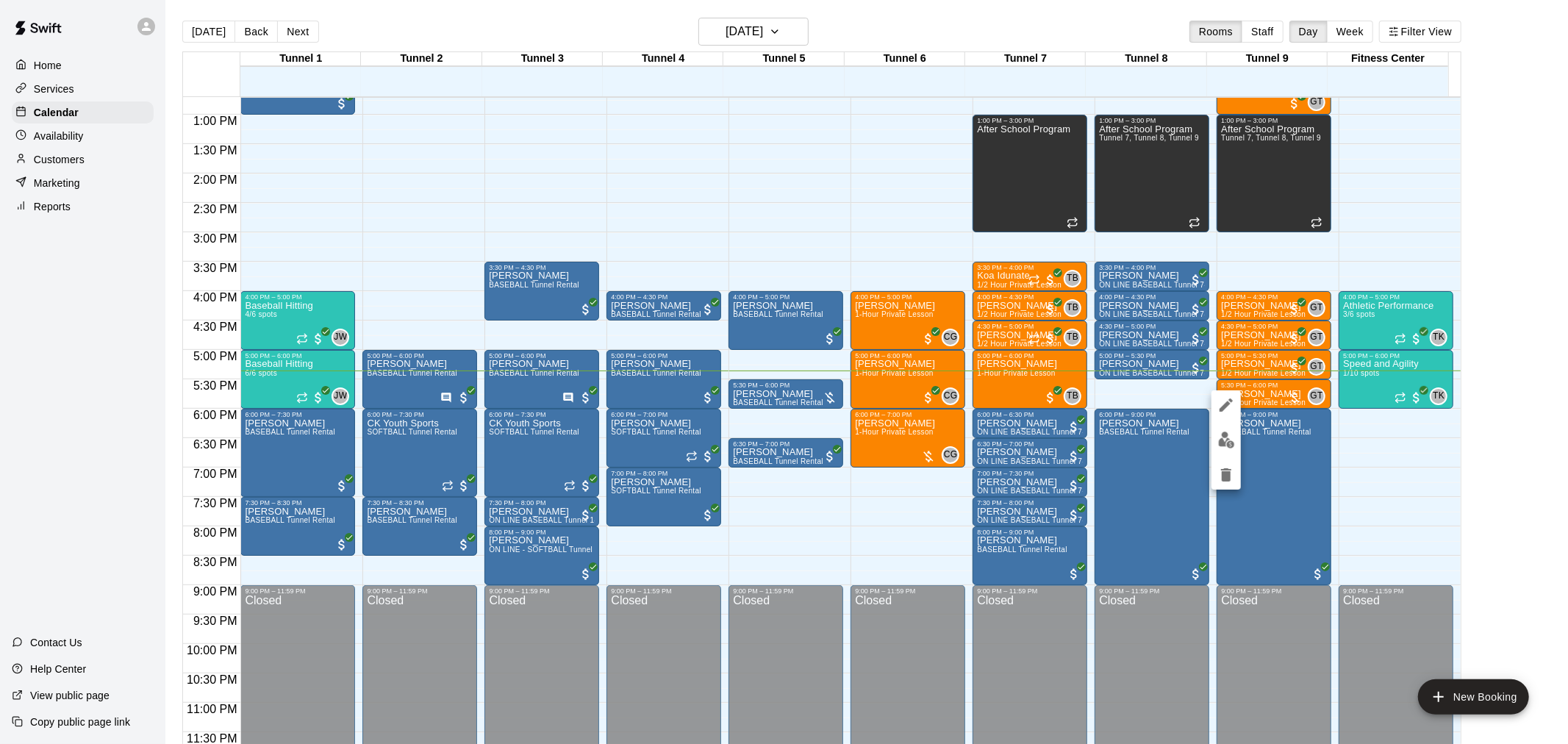
click at [1231, 445] on img "edit" at bounding box center [1226, 440] width 17 height 17
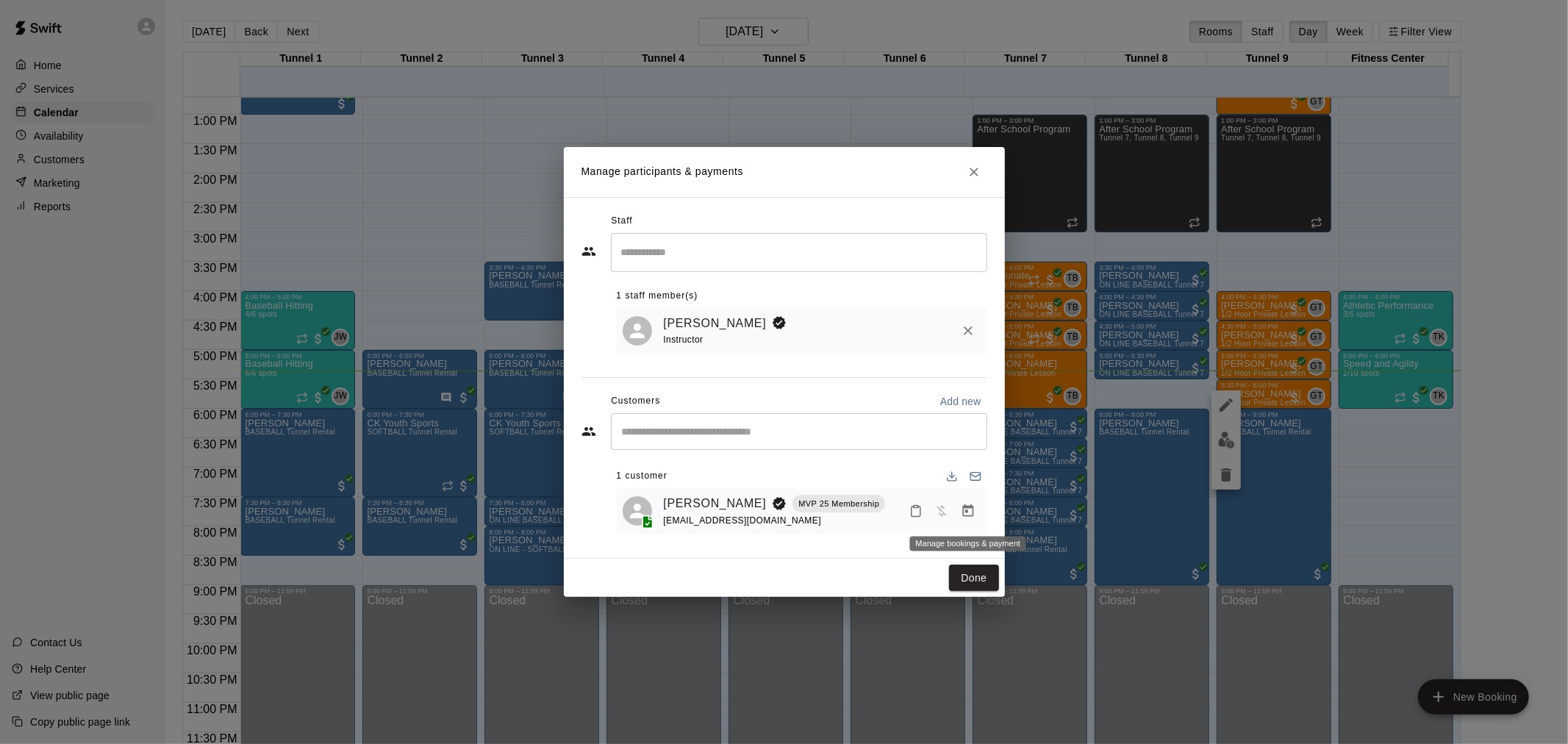
click at [975, 515] on icon "Manage bookings & payment" at bounding box center [968, 511] width 15 height 15
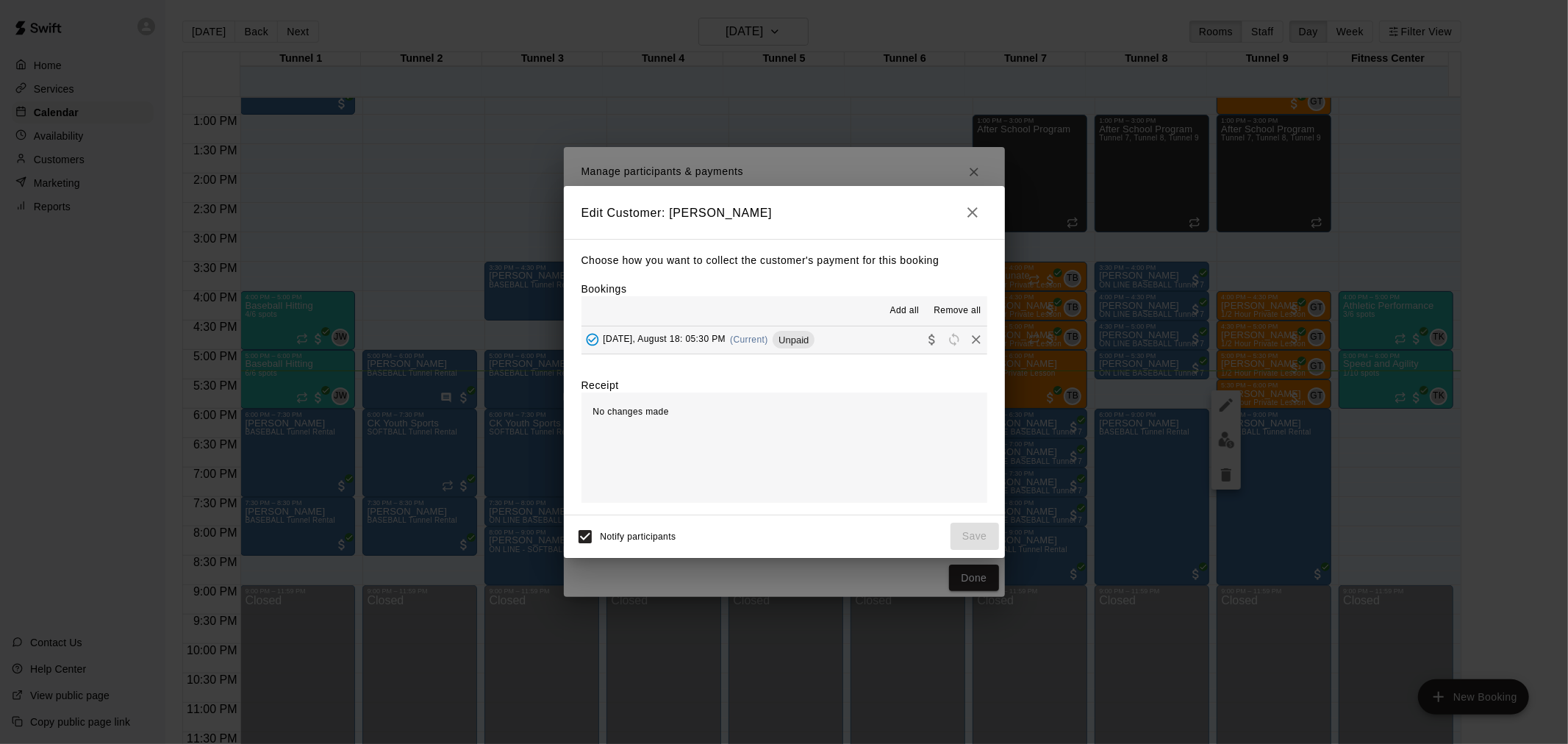
click at [958, 232] on h2 "Edit Customer: Mike Caruso" at bounding box center [784, 213] width 441 height 53
click at [972, 204] on icon "button" at bounding box center [973, 213] width 18 height 18
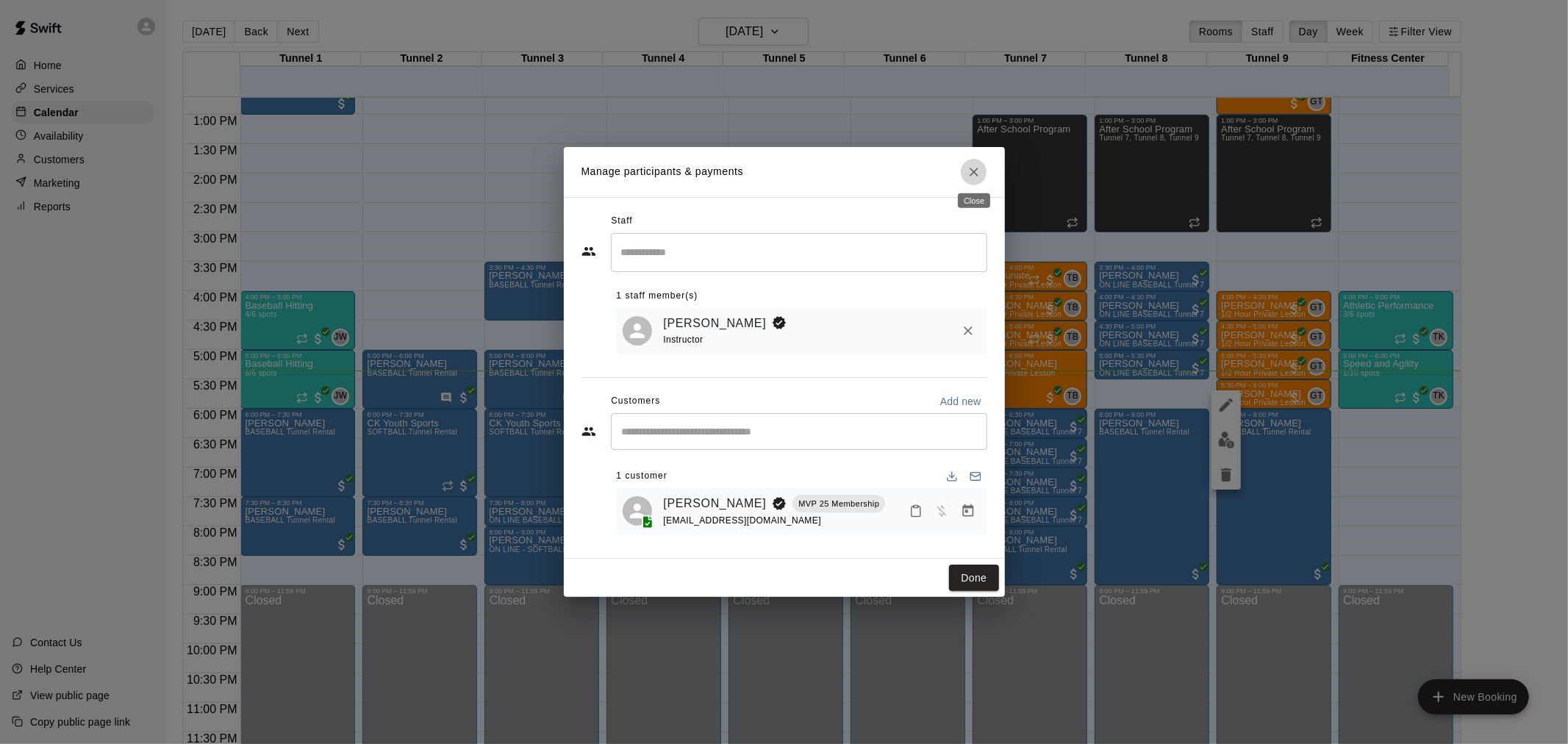
click at [973, 174] on icon "Close" at bounding box center [974, 171] width 15 height 15
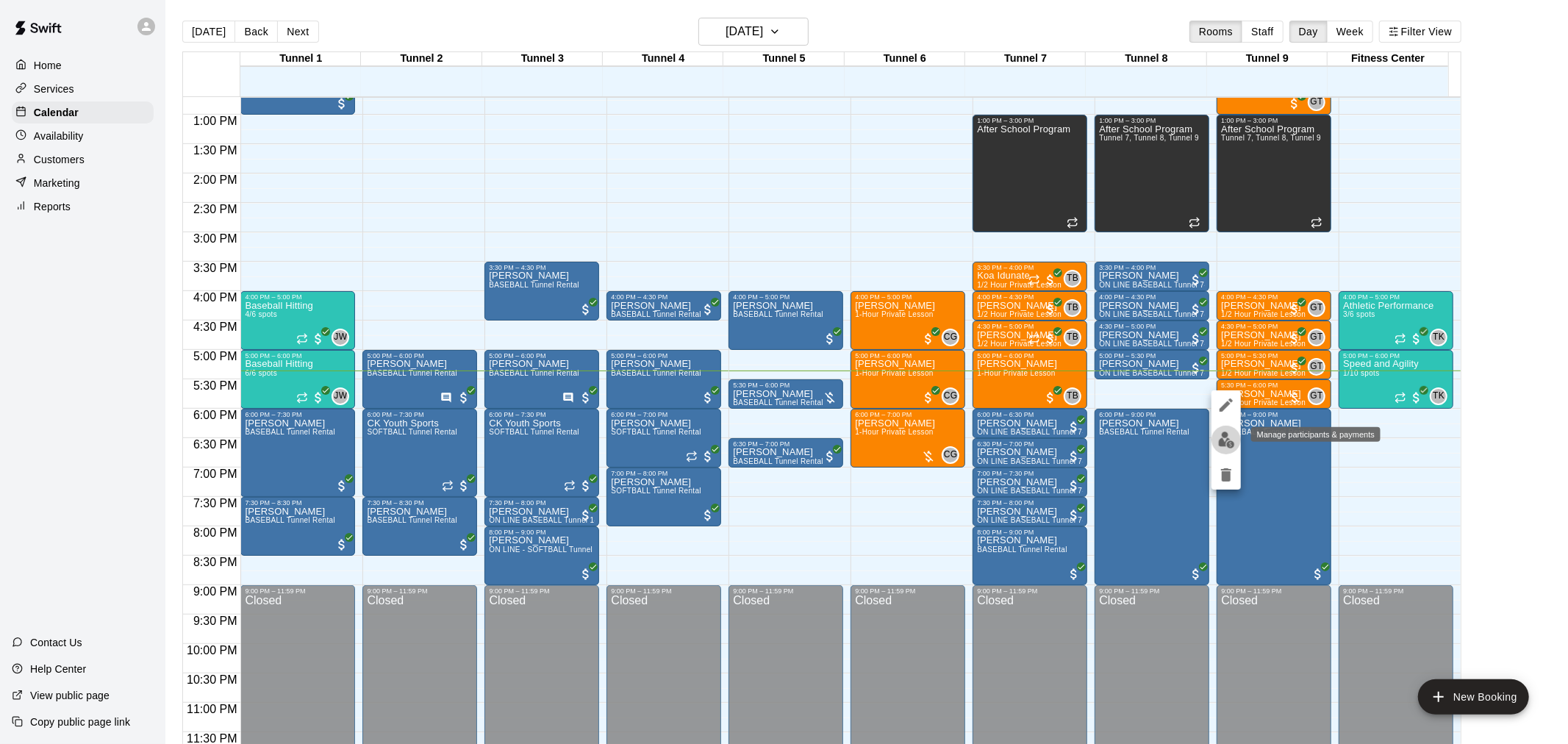
click at [1231, 445] on img "edit" at bounding box center [1226, 440] width 17 height 17
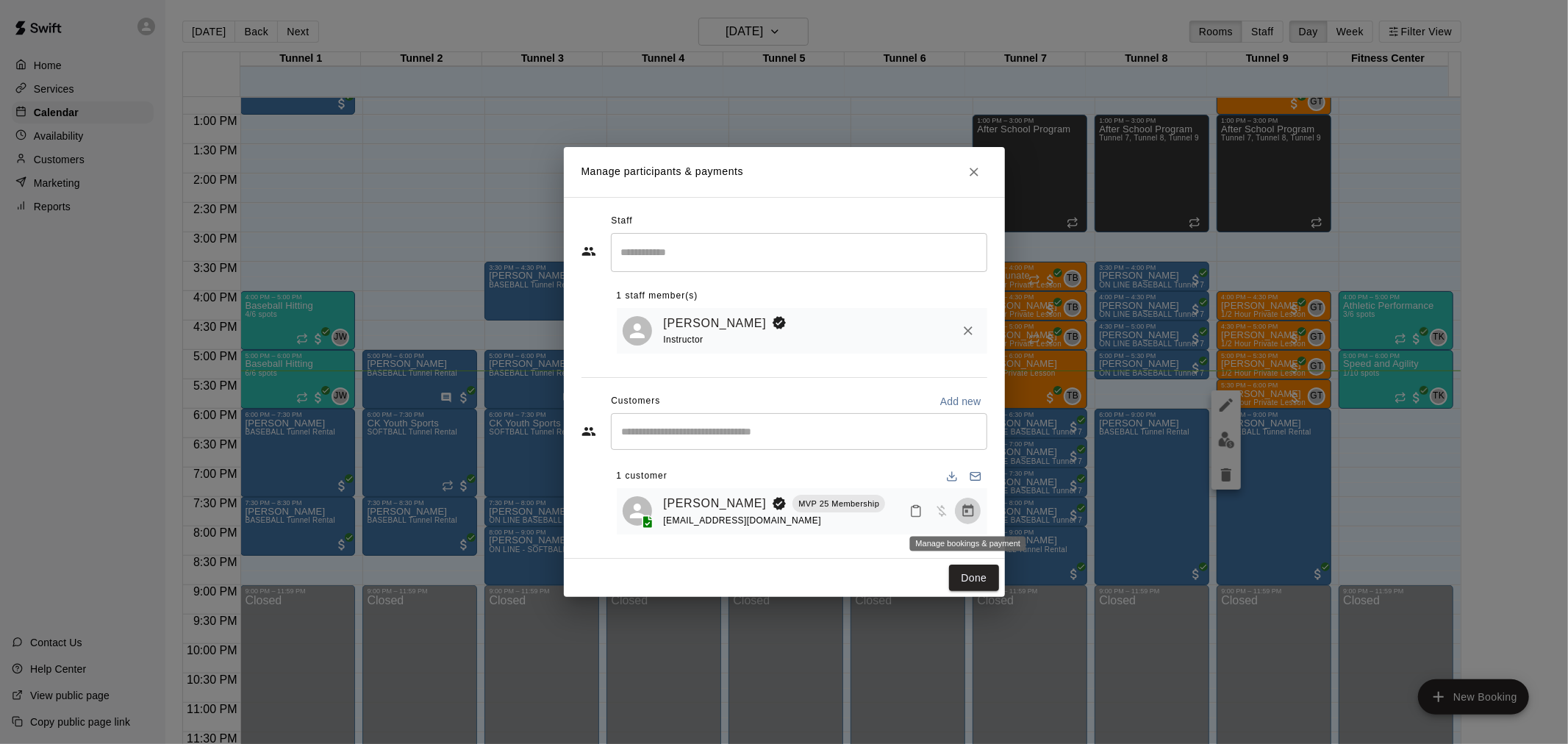
click at [976, 510] on button "Manage bookings & payment" at bounding box center [968, 512] width 27 height 27
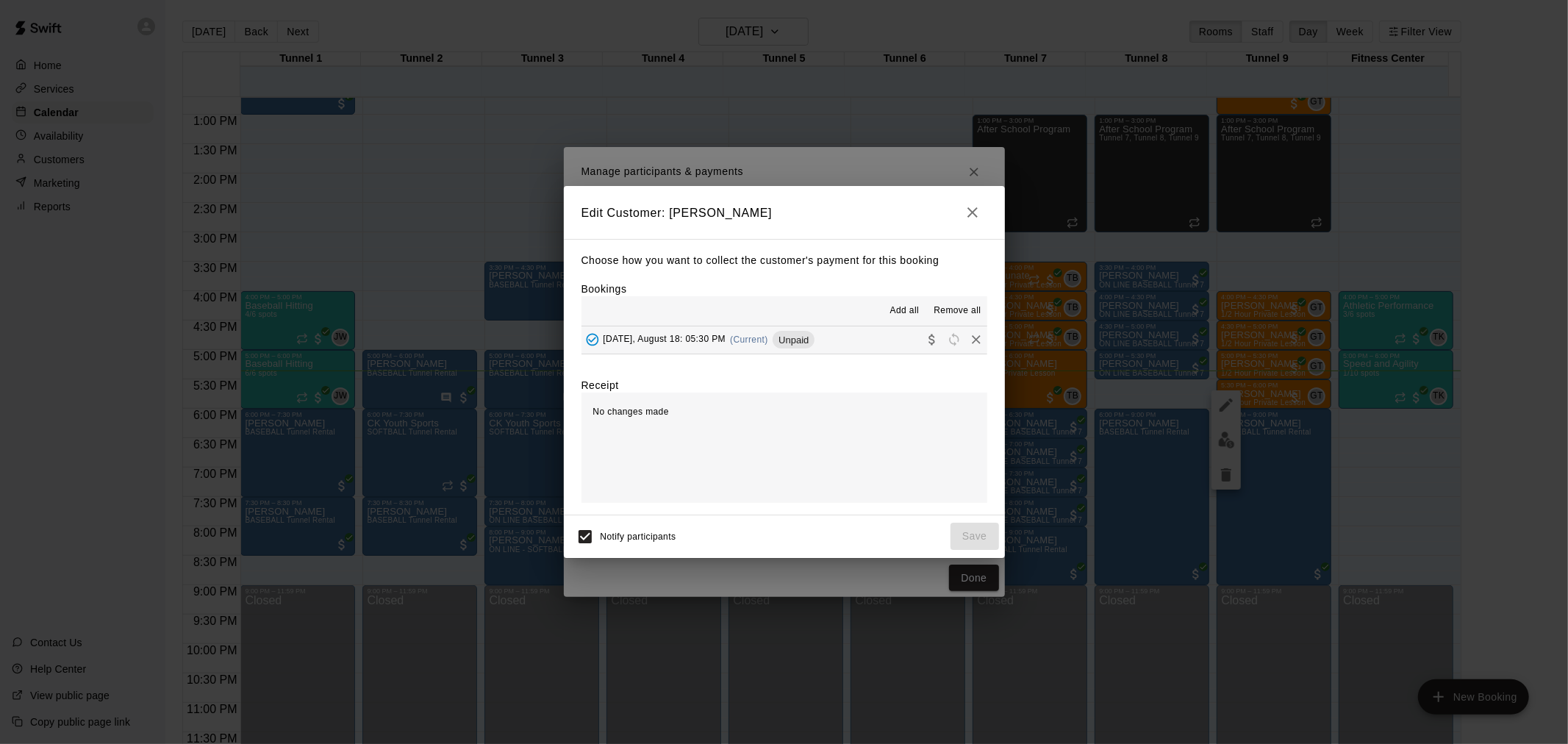
click at [804, 345] on span "Unpaid" at bounding box center [793, 340] width 42 height 11
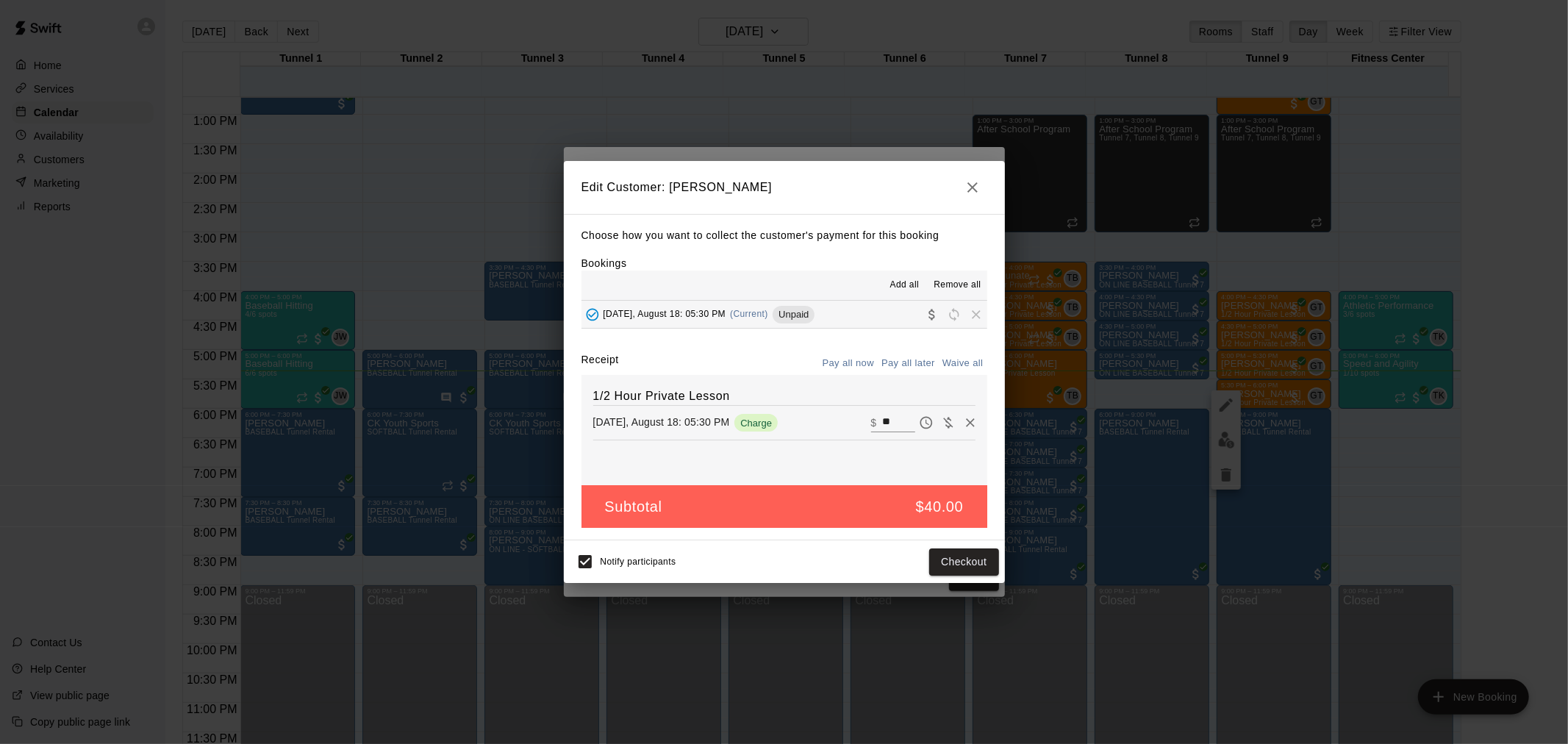
click at [952, 548] on div "Notify participants Checkout" at bounding box center [784, 561] width 429 height 31
click at [954, 567] on button "Checkout" at bounding box center [964, 562] width 69 height 27
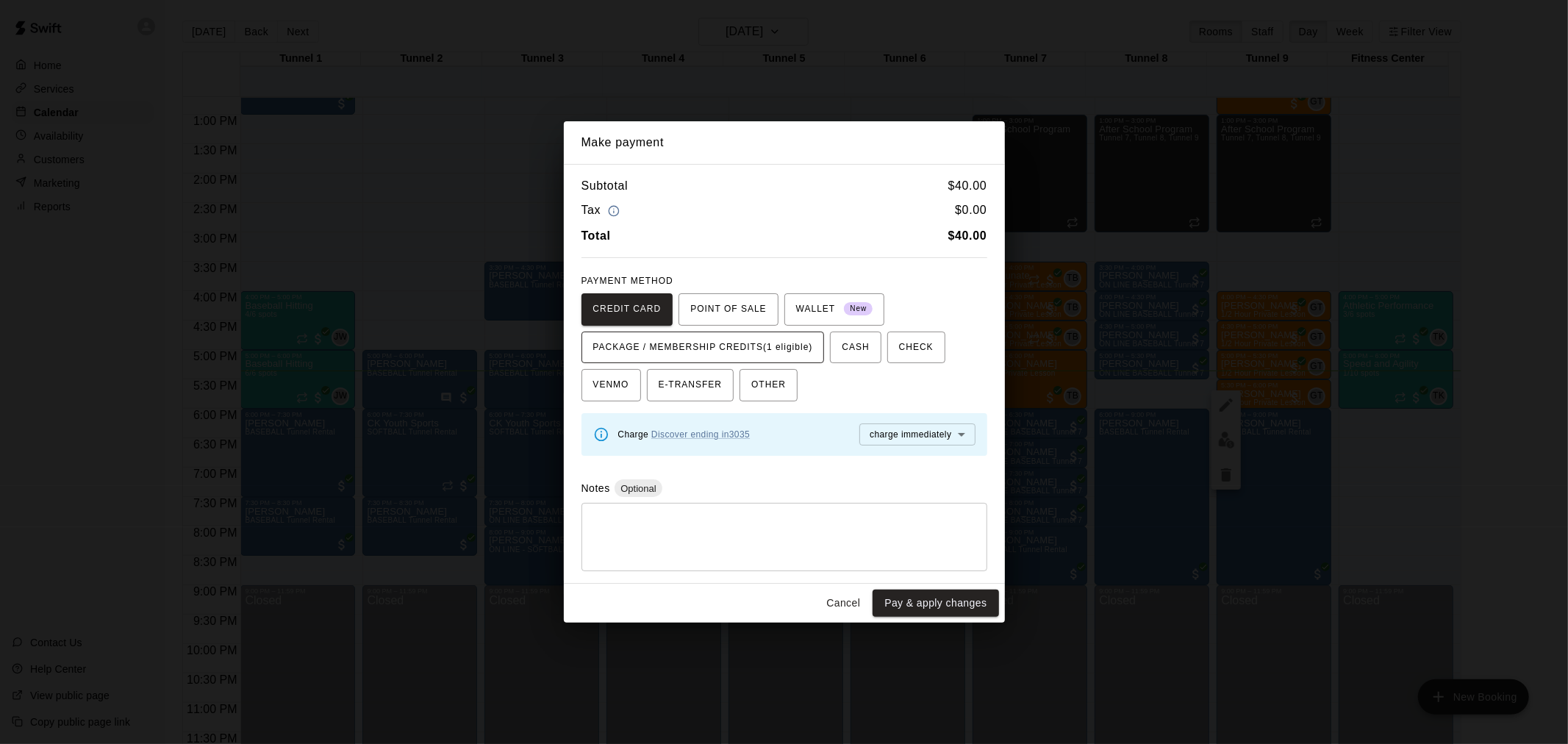
click at [790, 331] on button "PACKAGE / MEMBERSHIP CREDITS (1 eligible)" at bounding box center [703, 347] width 244 height 33
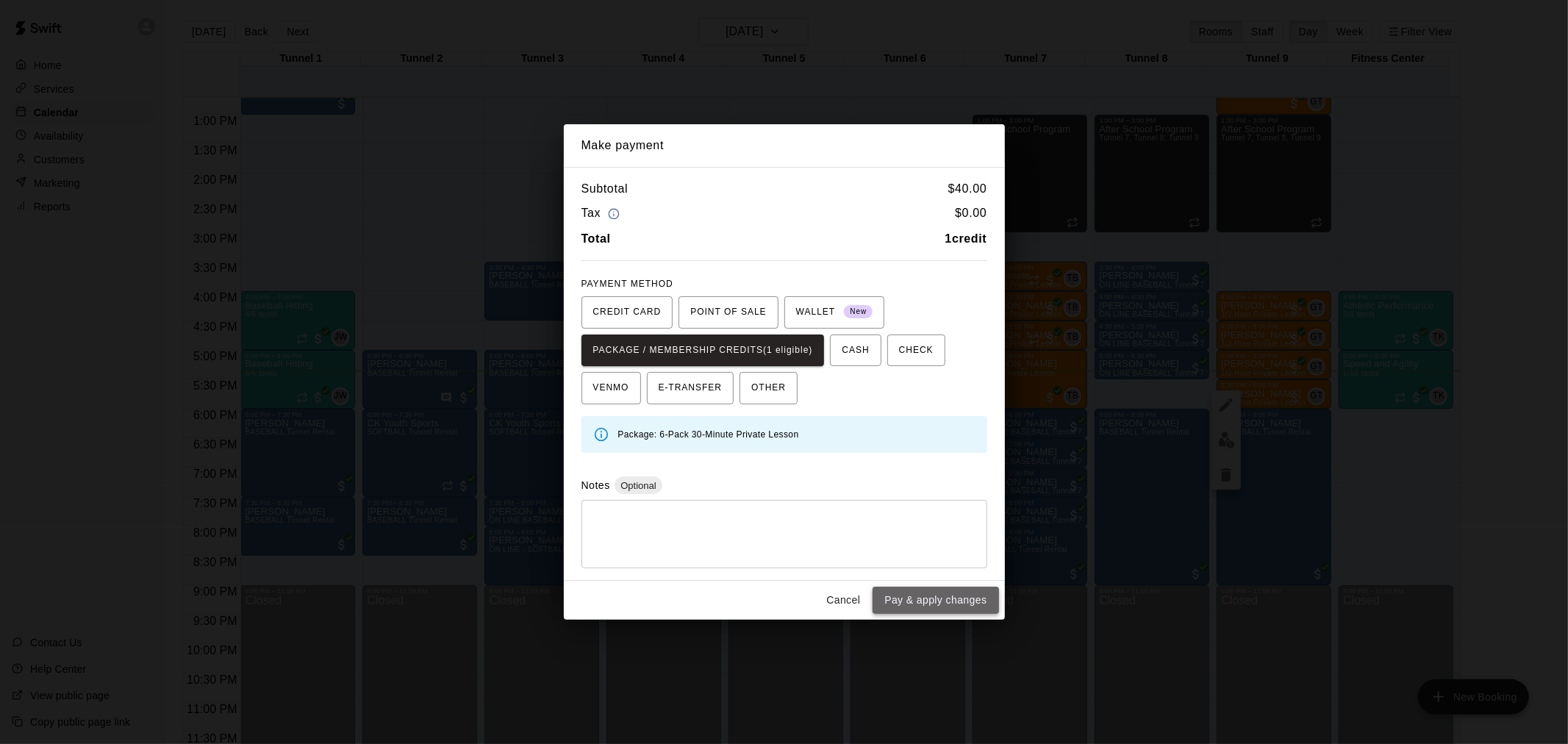
click at [958, 592] on button "Pay & apply changes" at bounding box center [935, 600] width 125 height 27
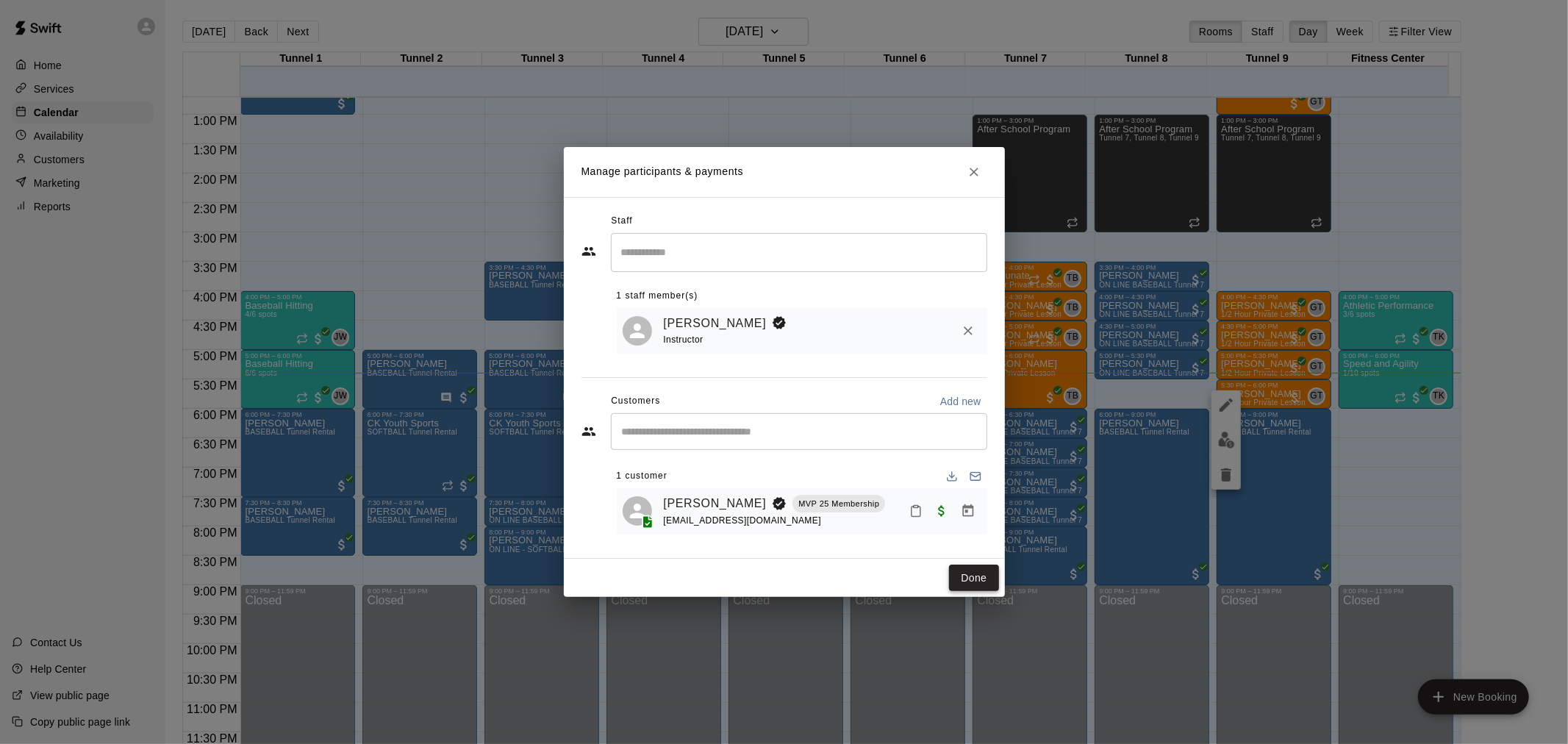
click at [988, 573] on button "Done" at bounding box center [974, 578] width 49 height 27
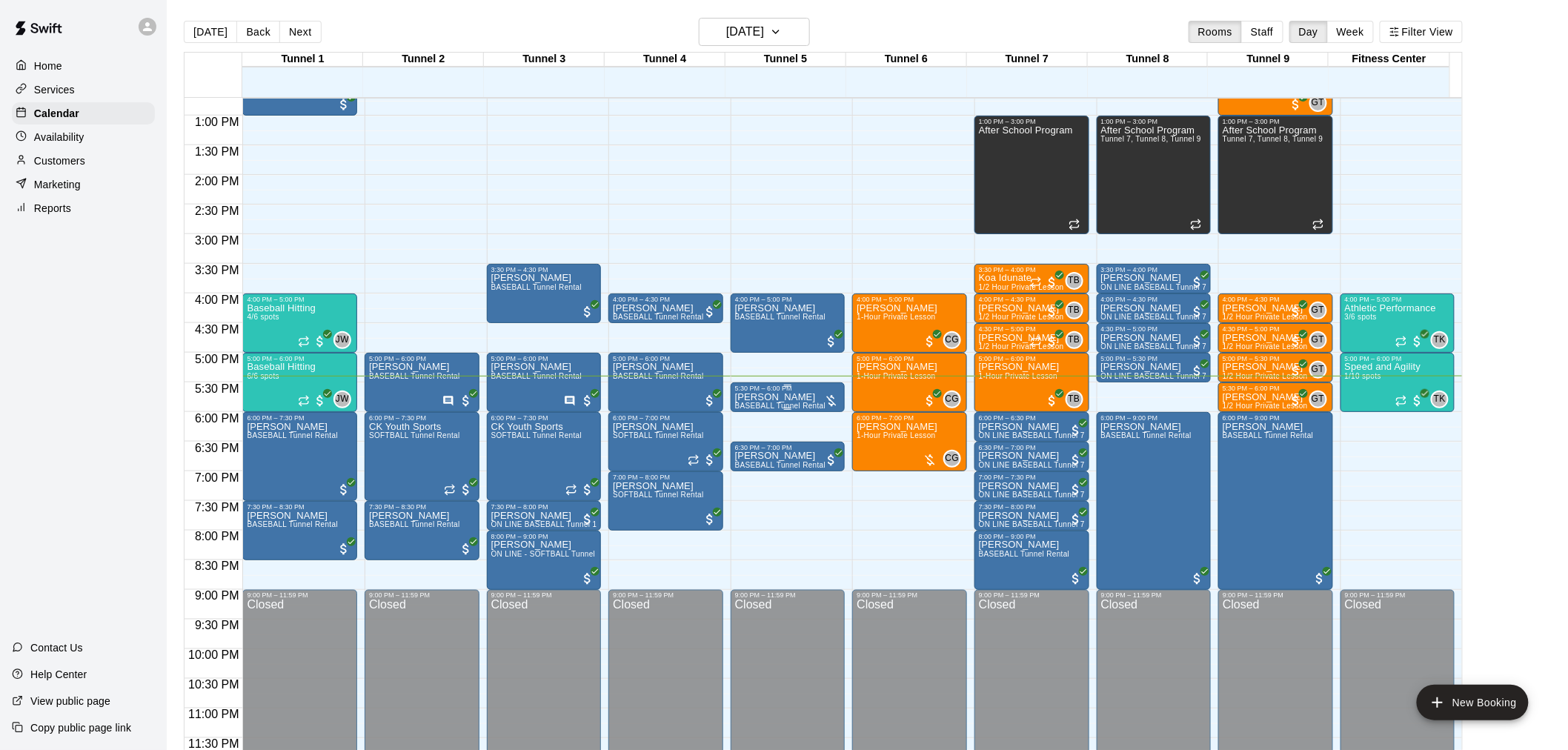
click at [778, 397] on p "Cooper Nider" at bounding box center [781, 397] width 91 height 0
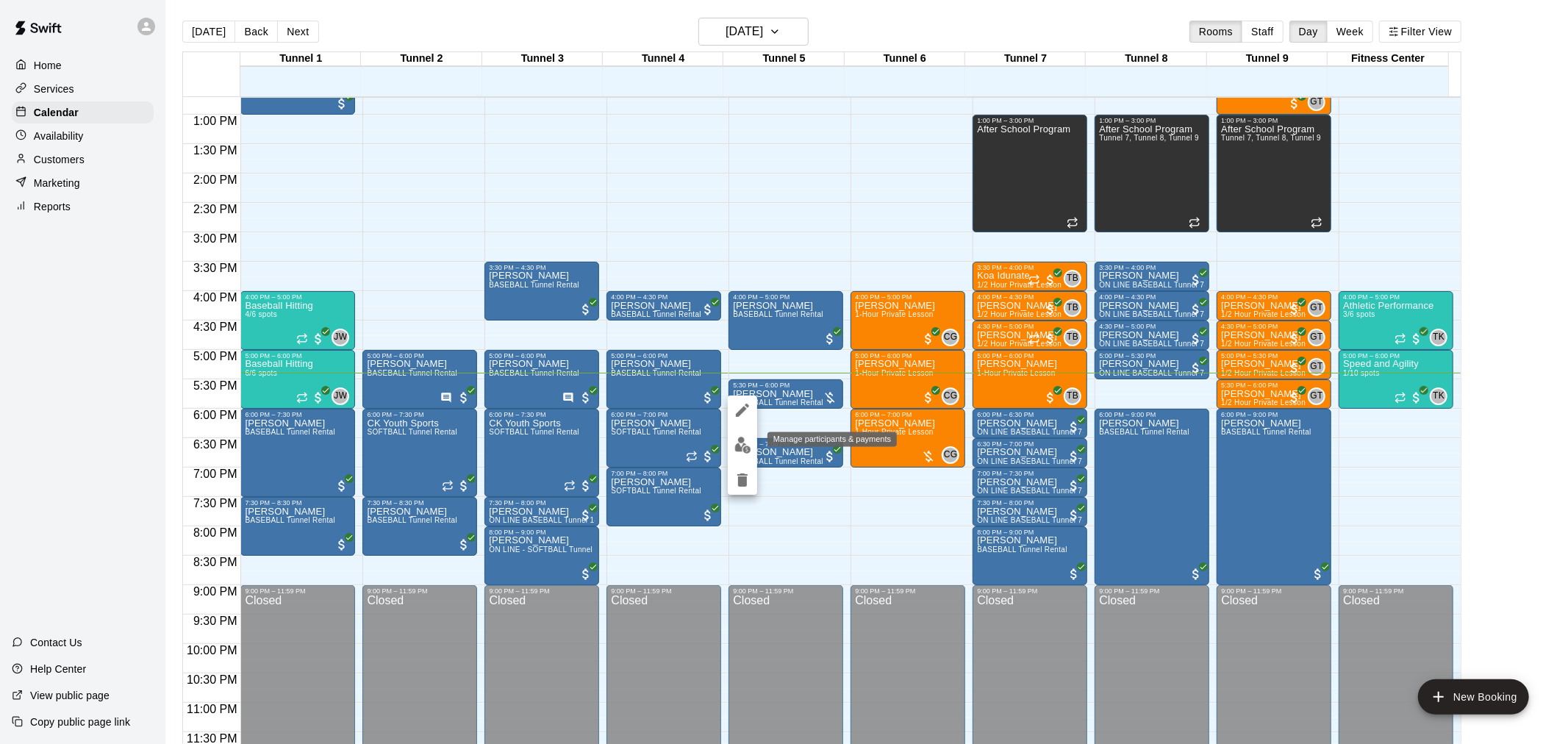
click at [748, 437] on img "edit" at bounding box center [743, 444] width 17 height 17
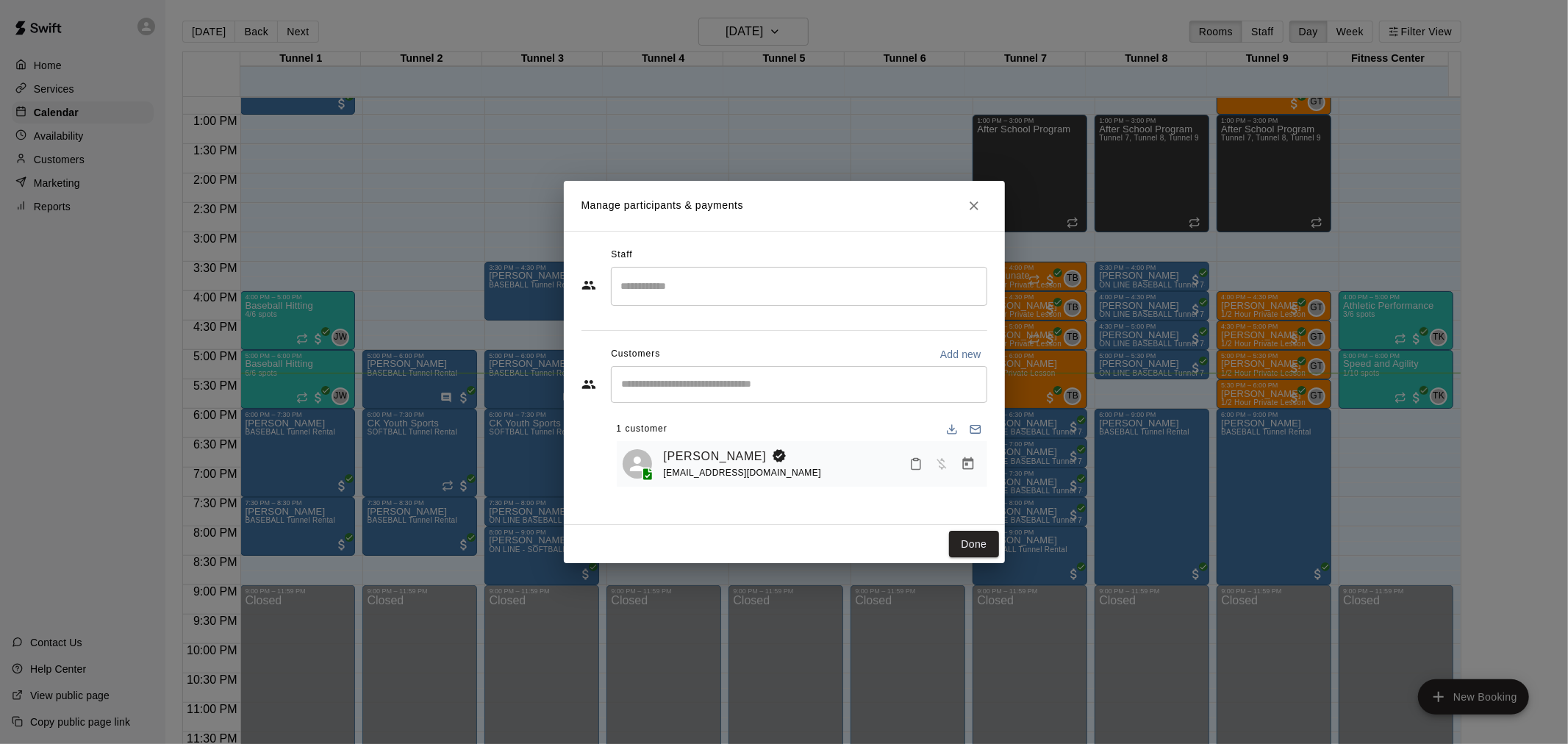
click at [972, 467] on icon "Manage bookings & payment" at bounding box center [968, 464] width 15 height 15
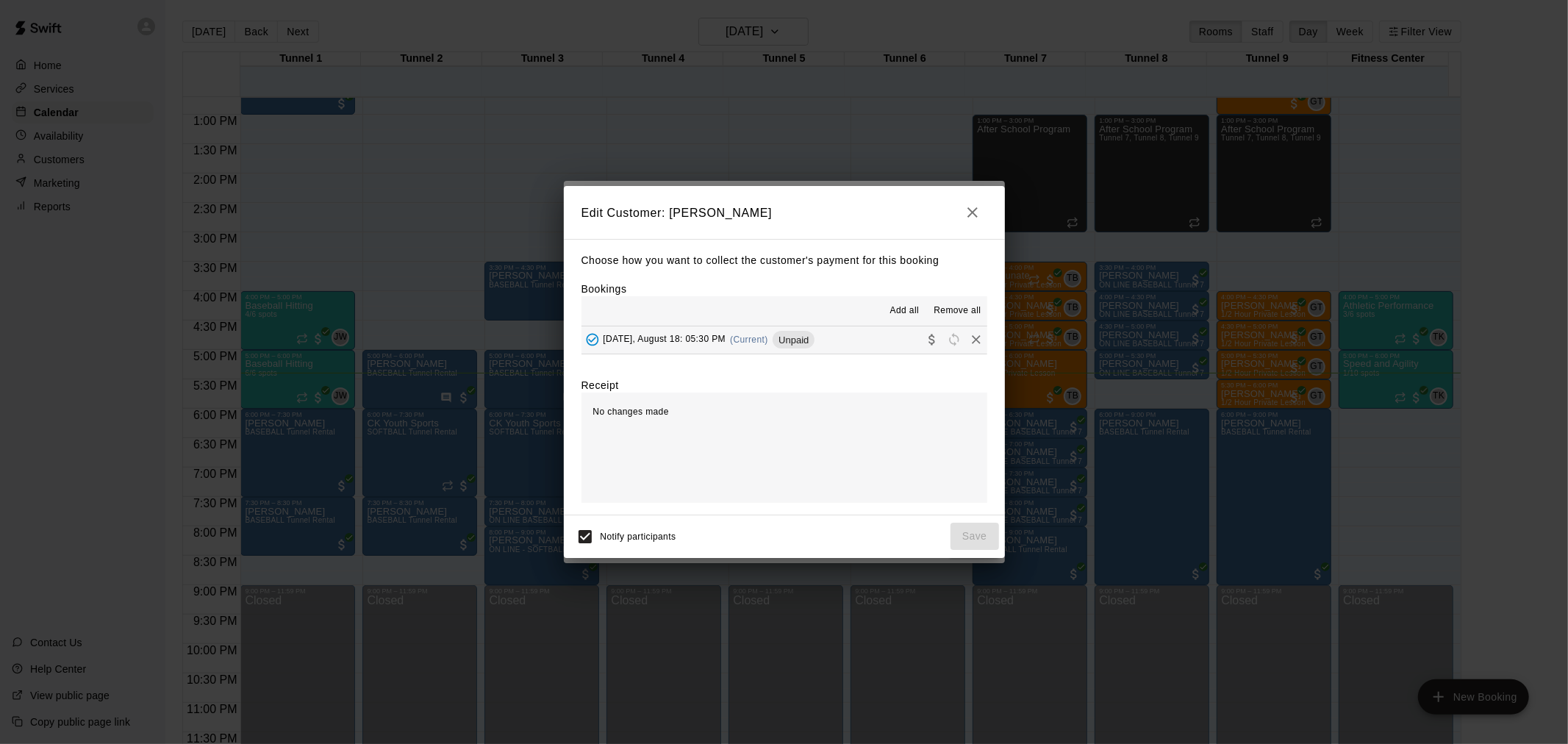
click at [969, 343] on icon "Remove" at bounding box center [976, 339] width 15 height 15
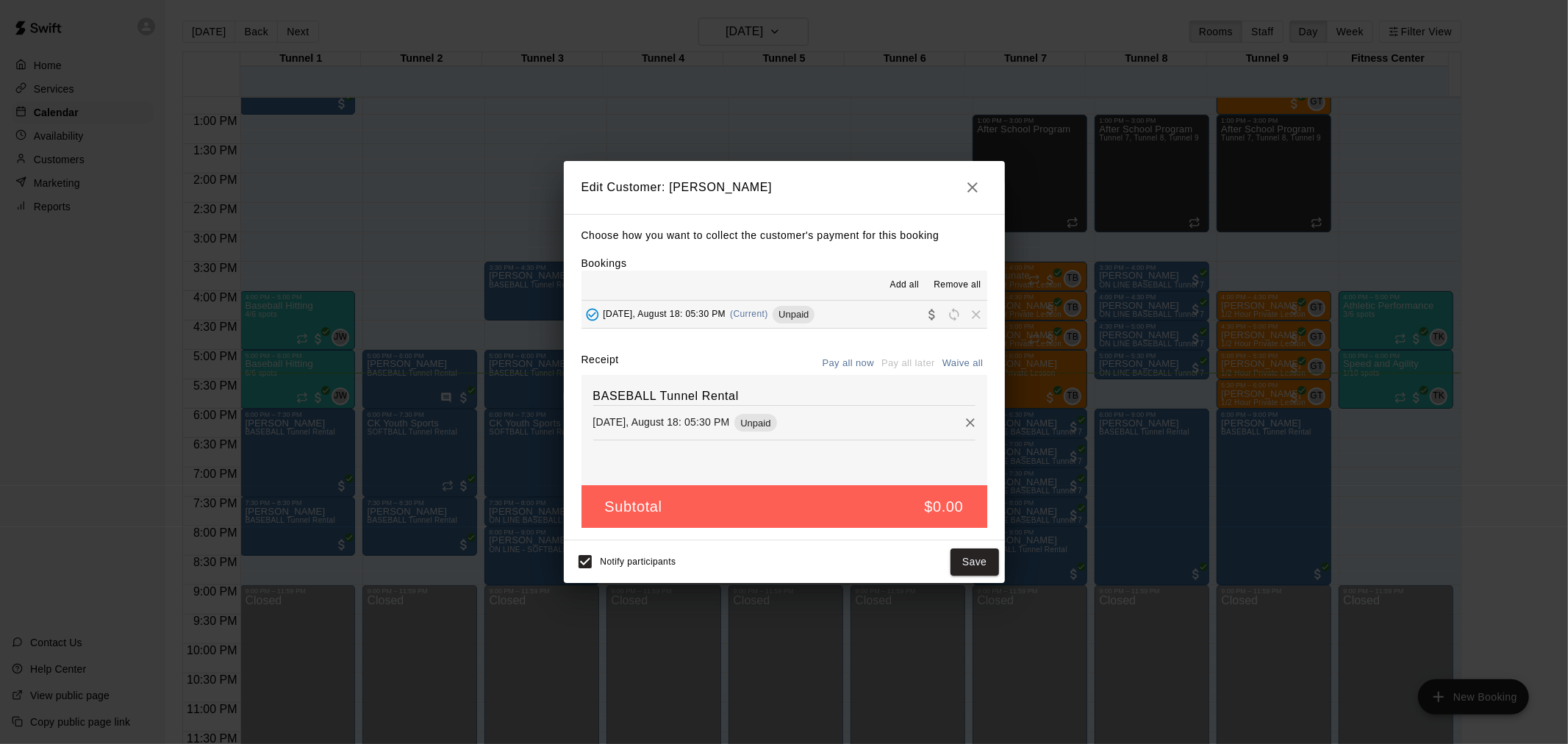
click at [972, 579] on div "Notify participants Save" at bounding box center [784, 562] width 441 height 42
click at [981, 566] on button "Save" at bounding box center [974, 562] width 49 height 27
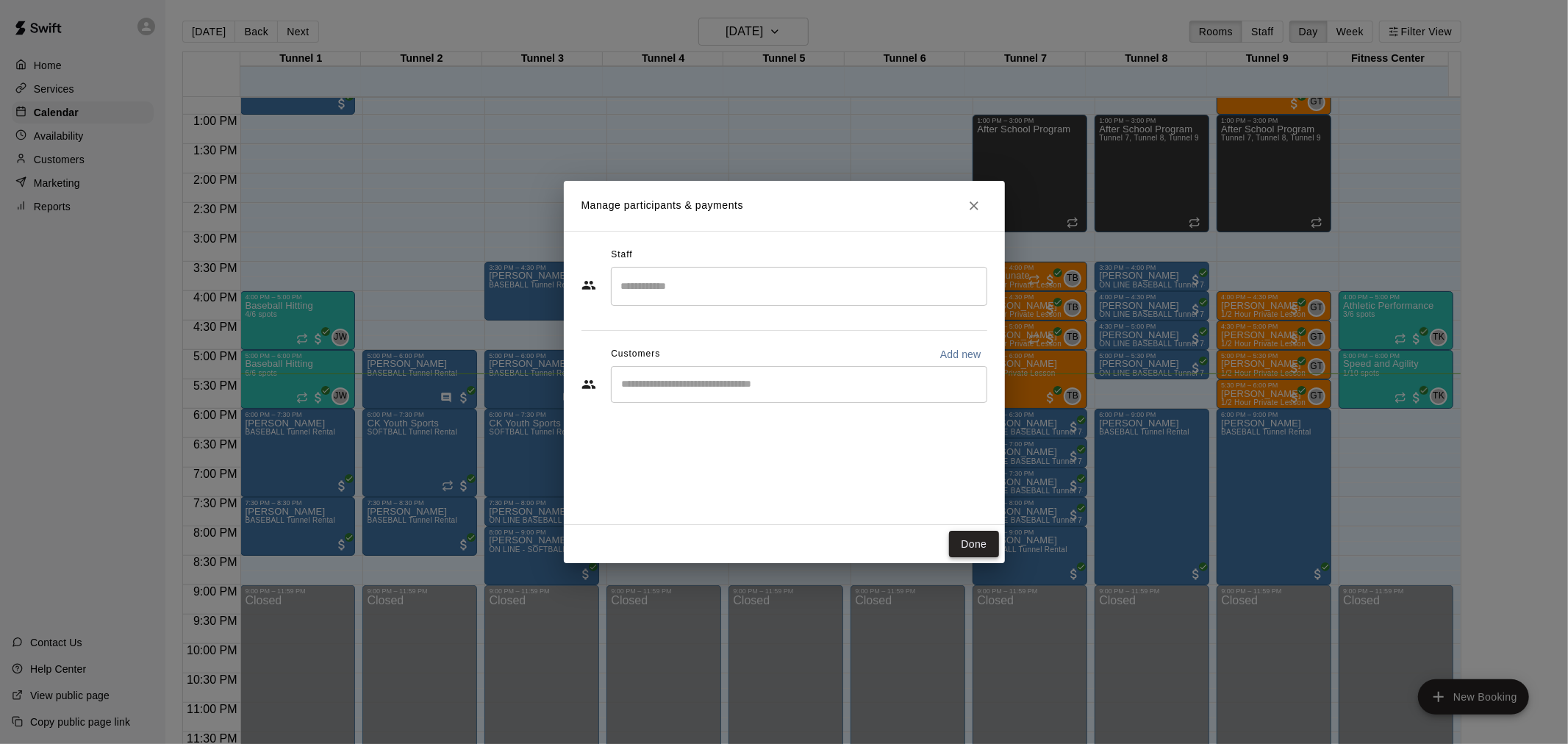
click at [978, 537] on button "Done" at bounding box center [974, 544] width 49 height 27
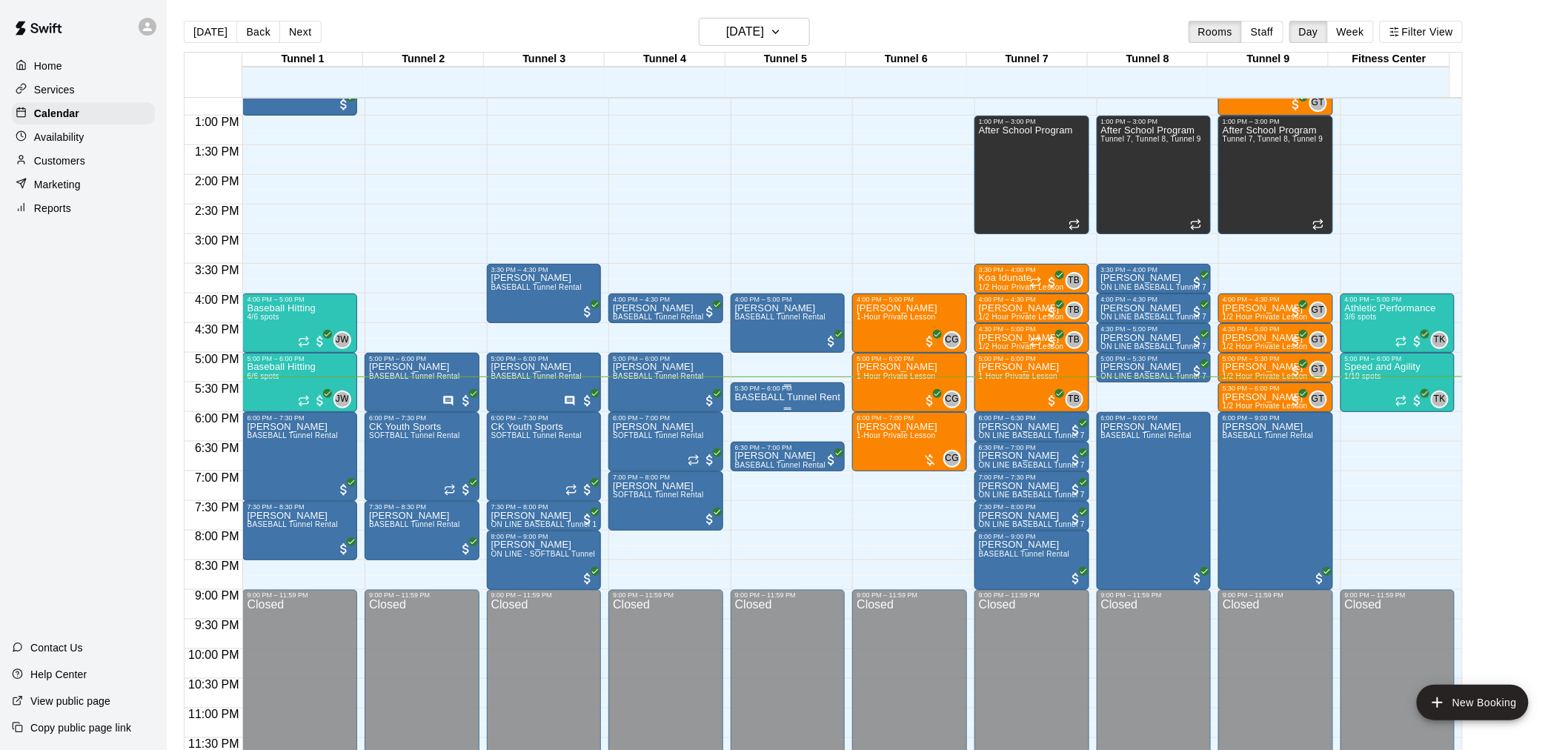
click at [799, 397] on p "BASEBALL Tunnel Rental" at bounding box center [788, 397] width 106 height 0
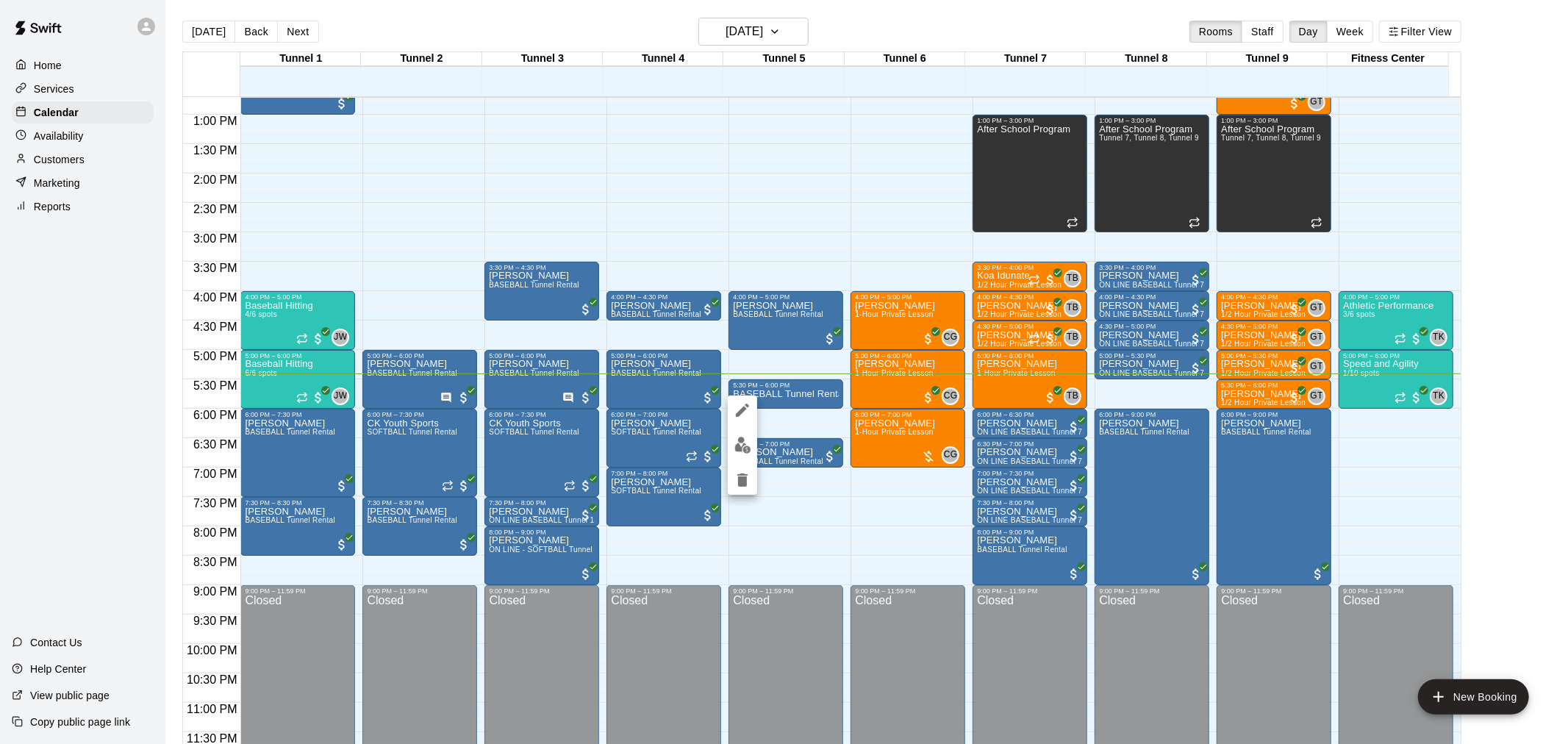
click at [740, 476] on icon "delete" at bounding box center [743, 481] width 18 height 18
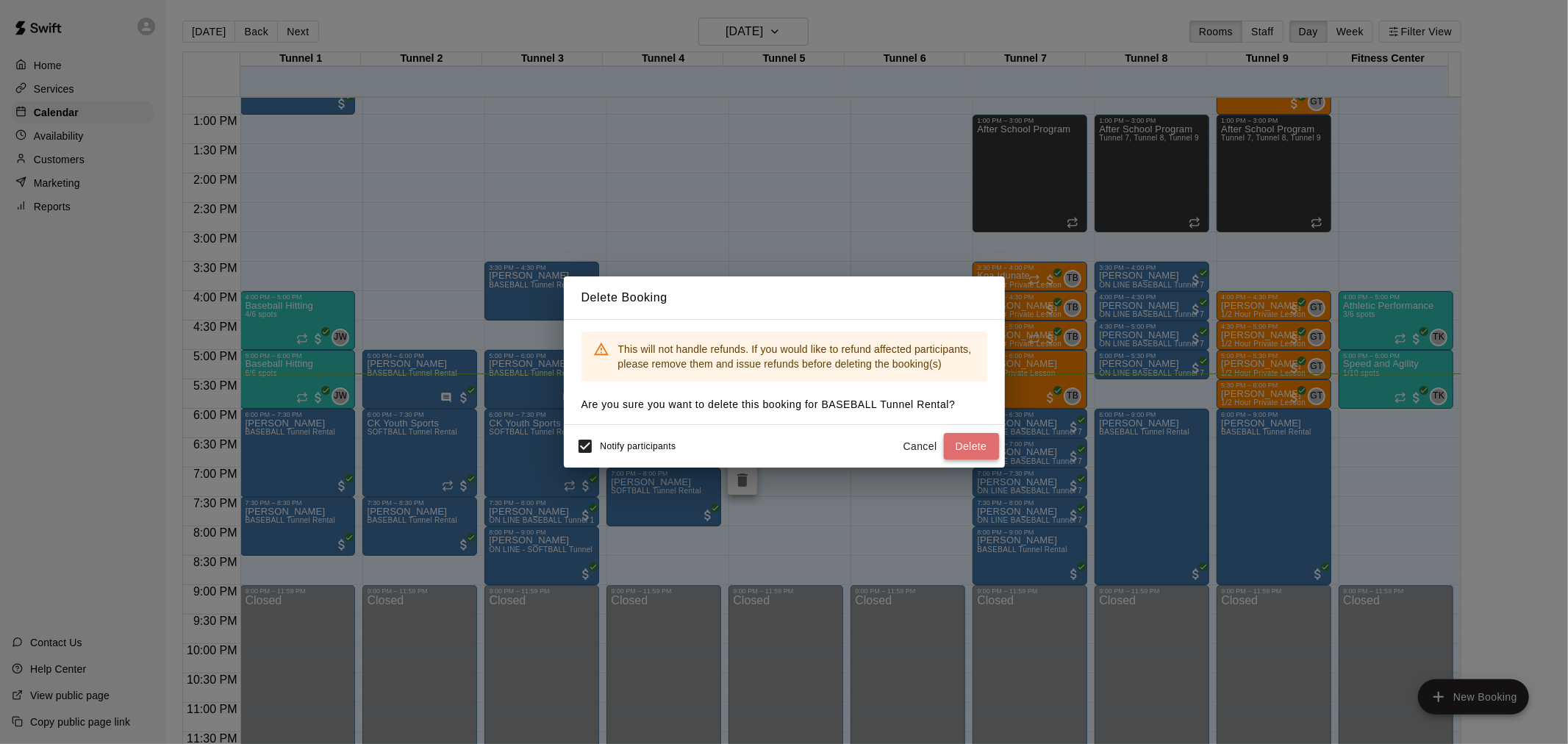
click at [964, 451] on button "Delete" at bounding box center [972, 446] width 55 height 27
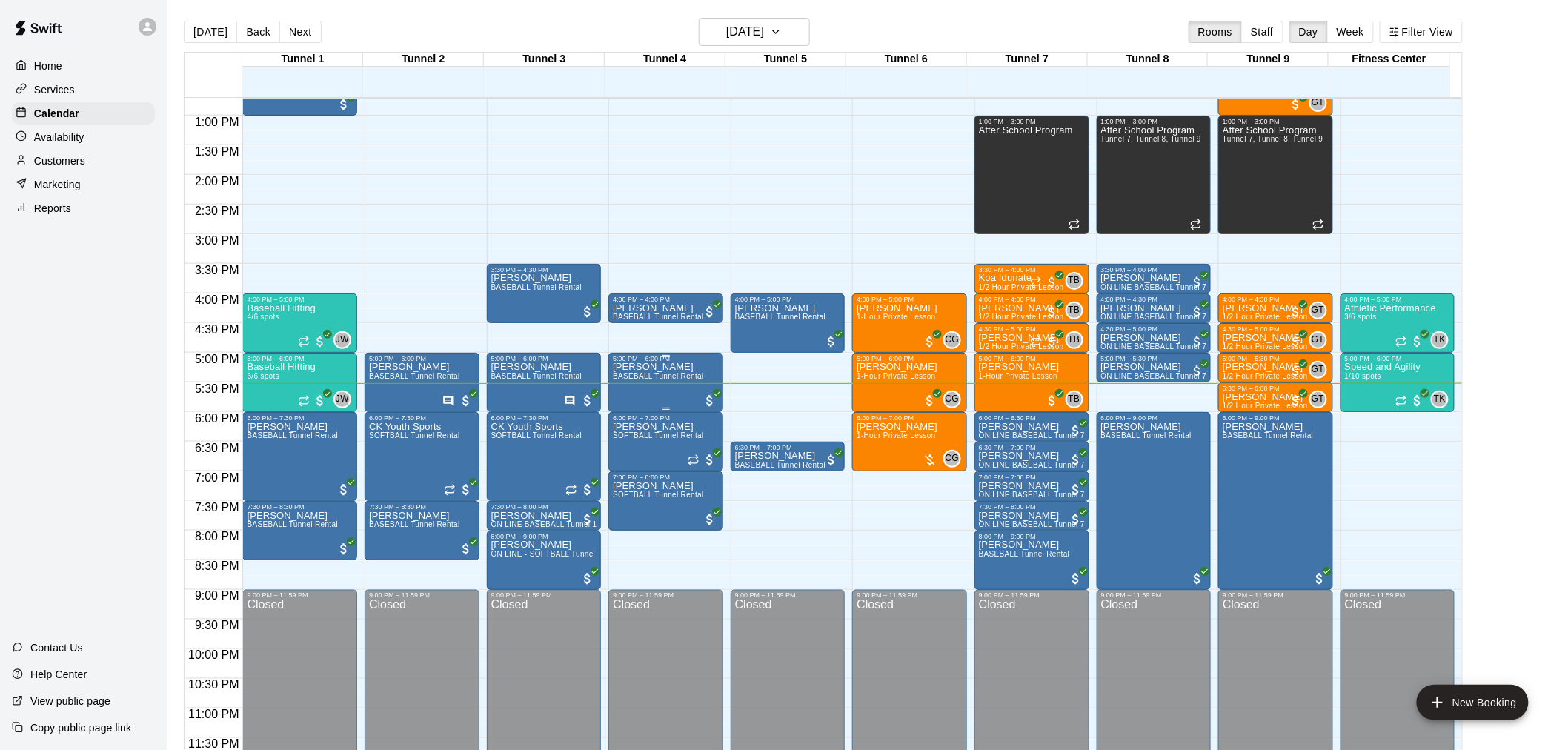
click at [654, 382] on div "Kadeem Reynolds BASEBALL Tunnel Rental" at bounding box center [658, 738] width 91 height 750
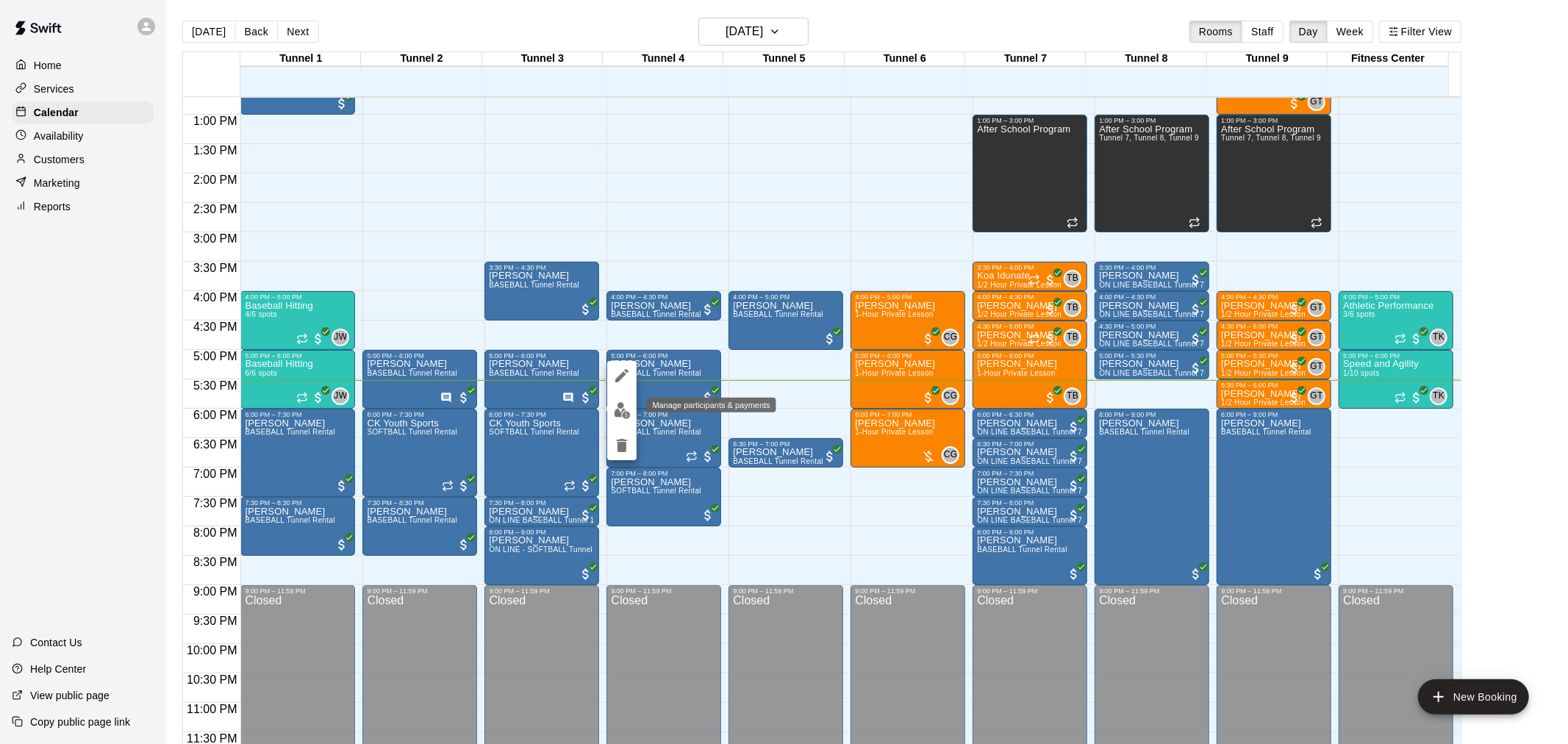
click at [630, 405] on button "edit" at bounding box center [622, 411] width 29 height 28
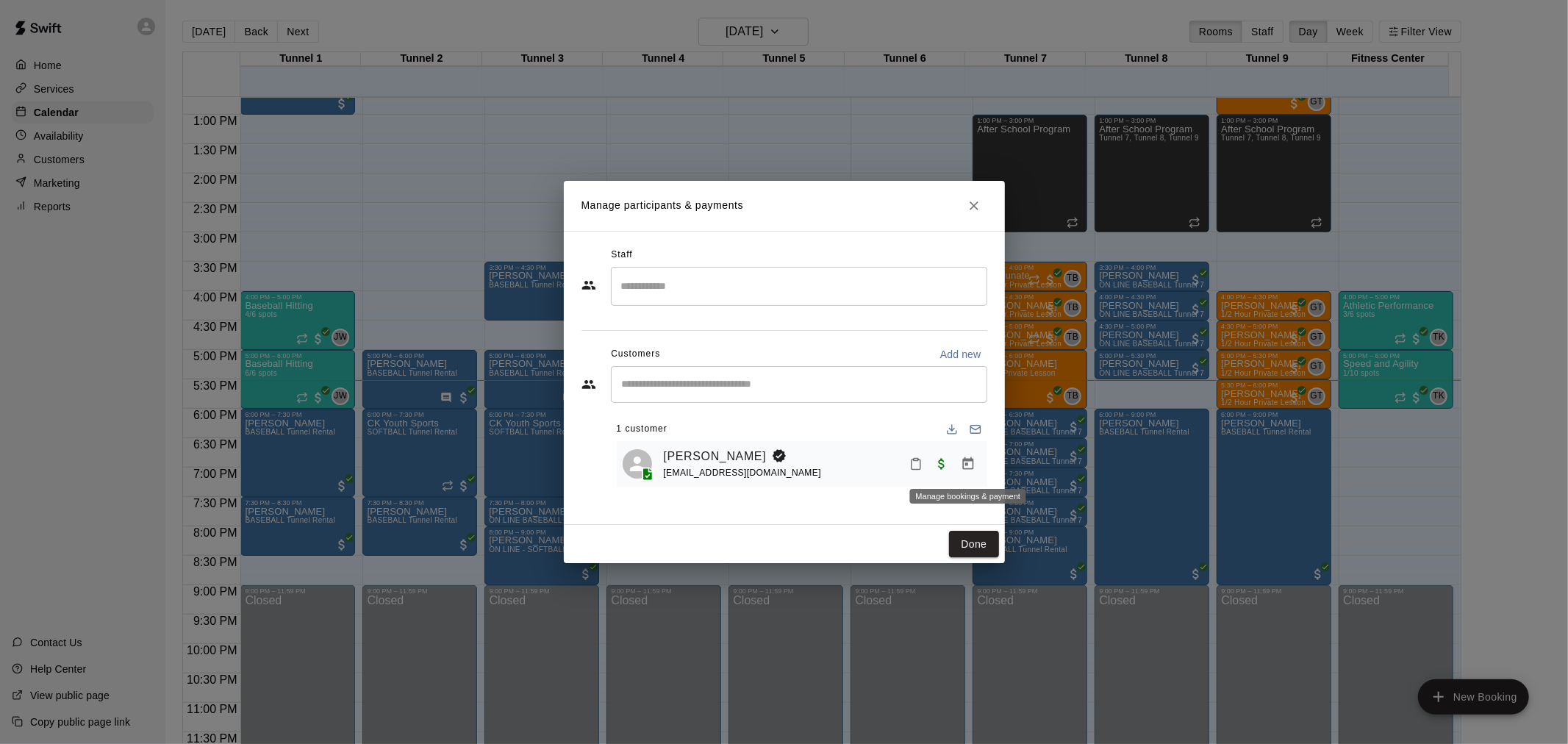
click at [968, 465] on icon "Manage bookings & payment" at bounding box center [968, 464] width 15 height 15
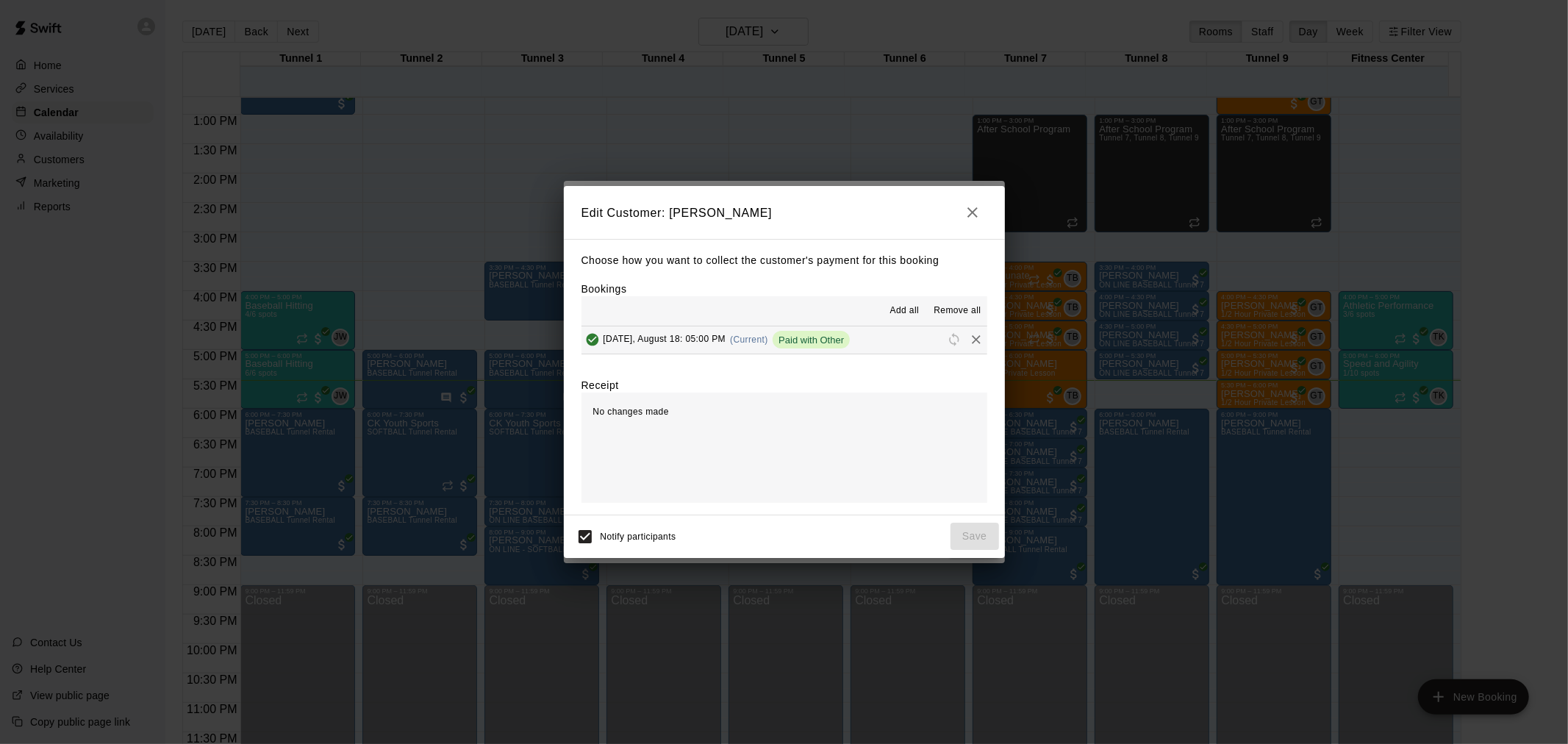
click at [979, 247] on div "Choose how you want to collect the customer's payment for this booking Bookings…" at bounding box center [784, 377] width 441 height 276
click at [983, 186] on h2 "Edit Customer: Kadeem Reynolds" at bounding box center [784, 213] width 441 height 53
click at [972, 213] on icon "button" at bounding box center [973, 213] width 11 height 11
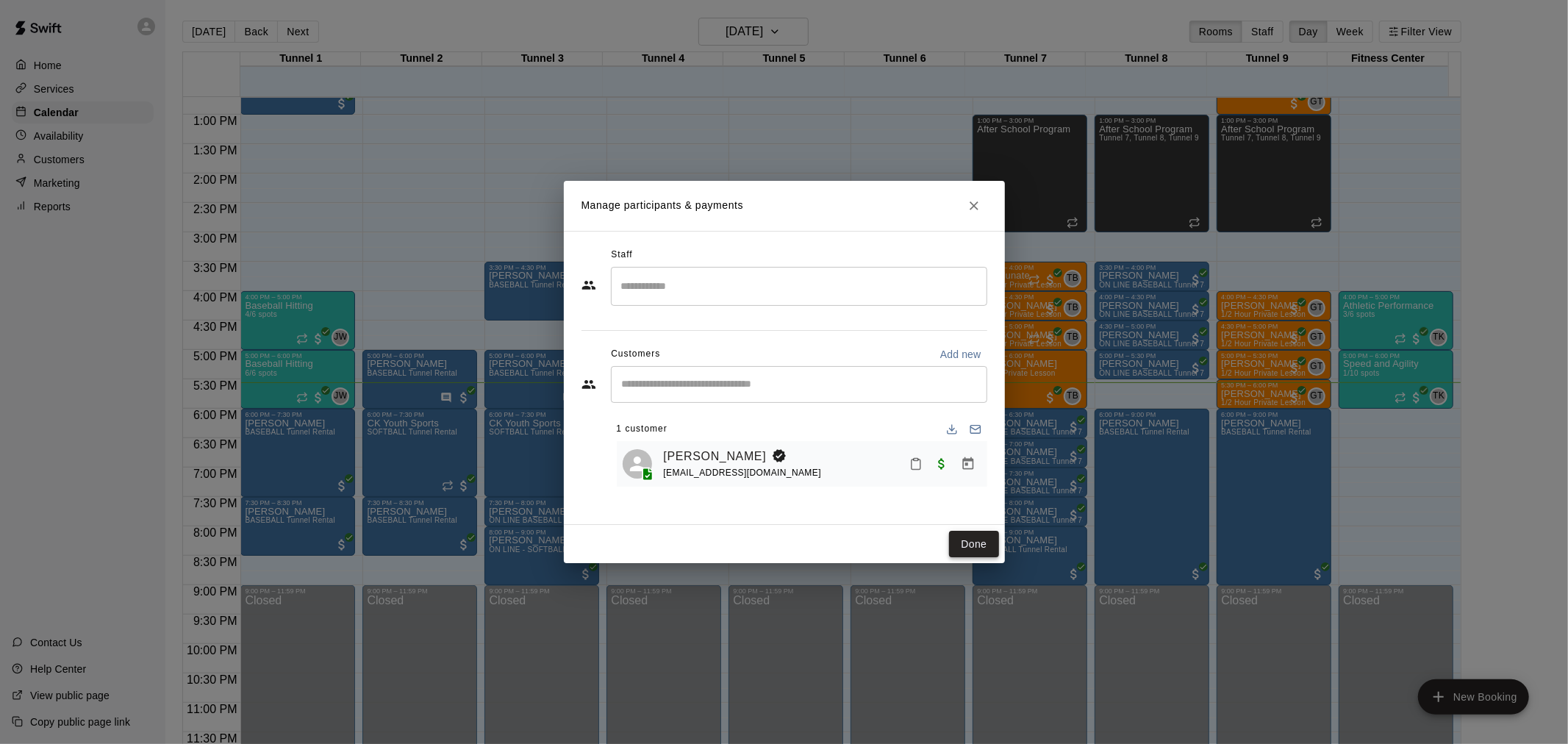
click at [976, 550] on button "Done" at bounding box center [974, 544] width 49 height 27
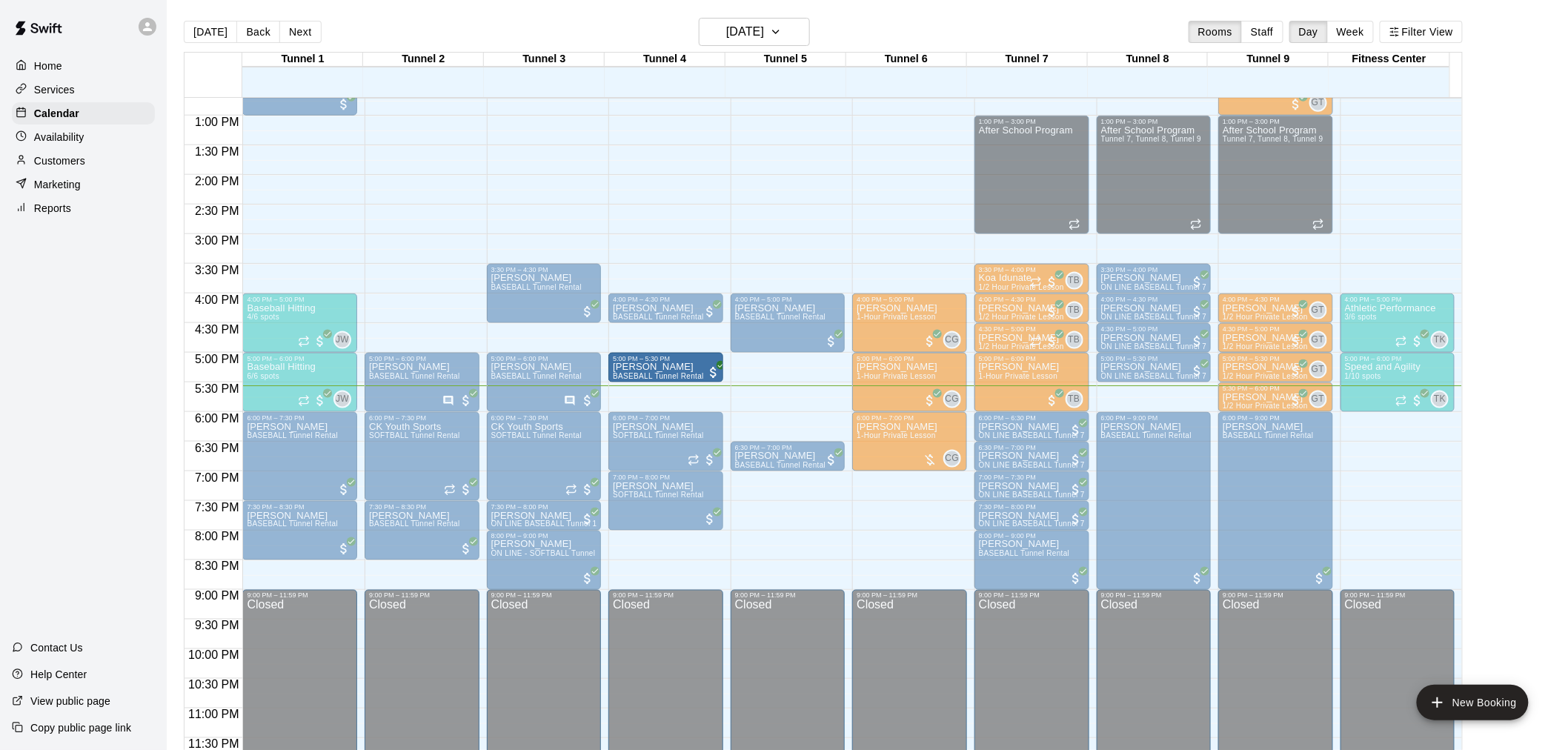
drag, startPoint x: 662, startPoint y: 408, endPoint x: 662, endPoint y: 387, distance: 21.0
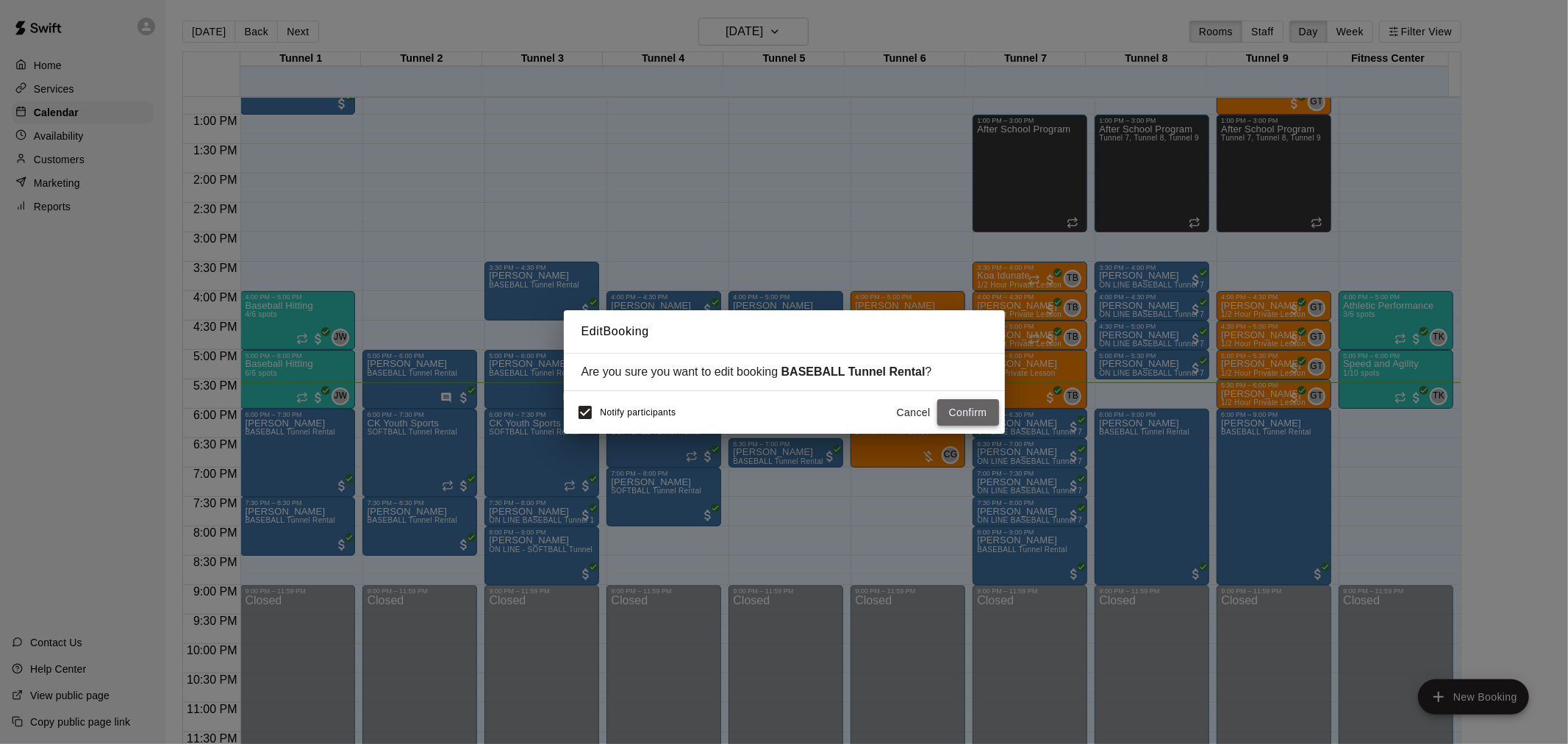
click at [976, 420] on button "Confirm" at bounding box center [968, 413] width 62 height 27
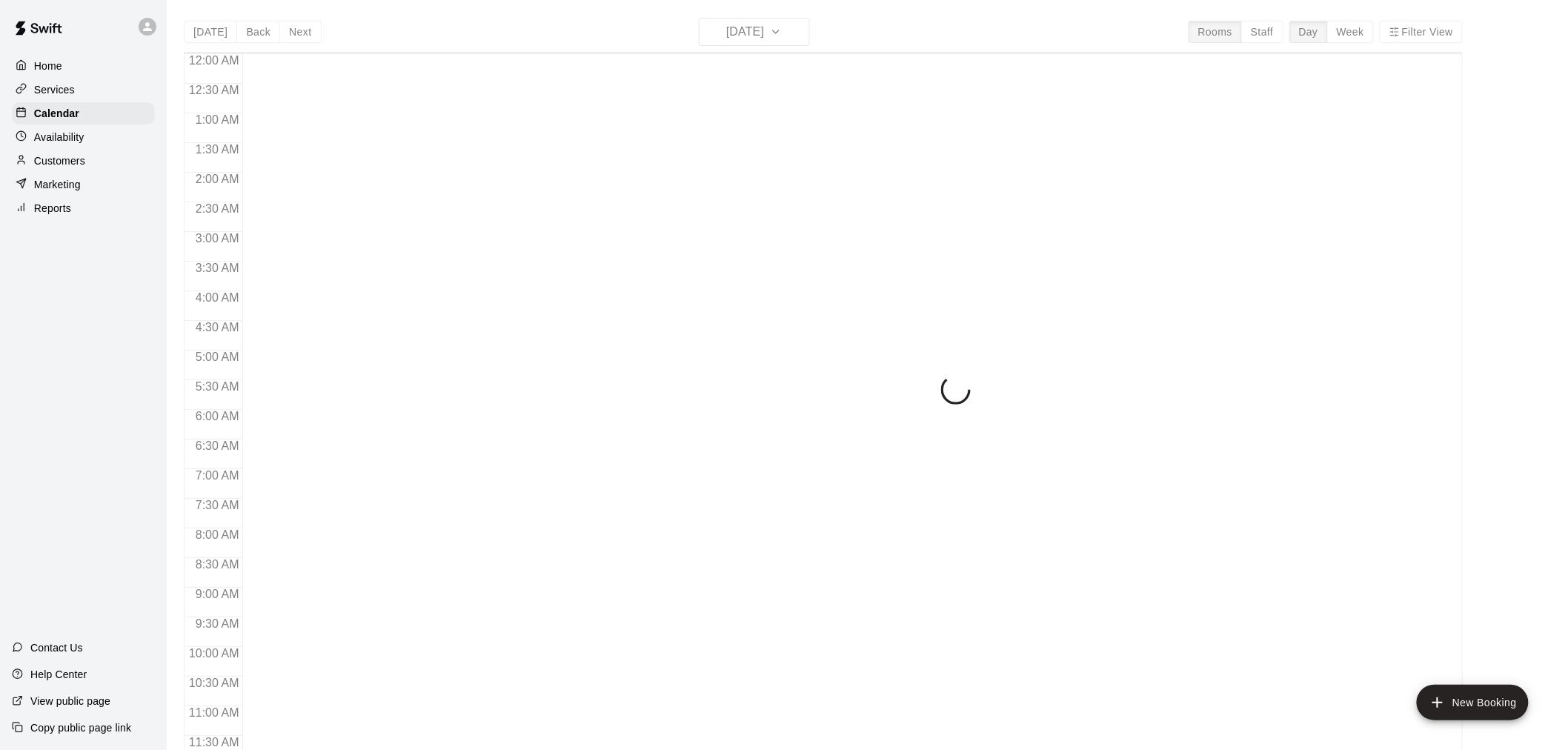
scroll to position [710, 0]
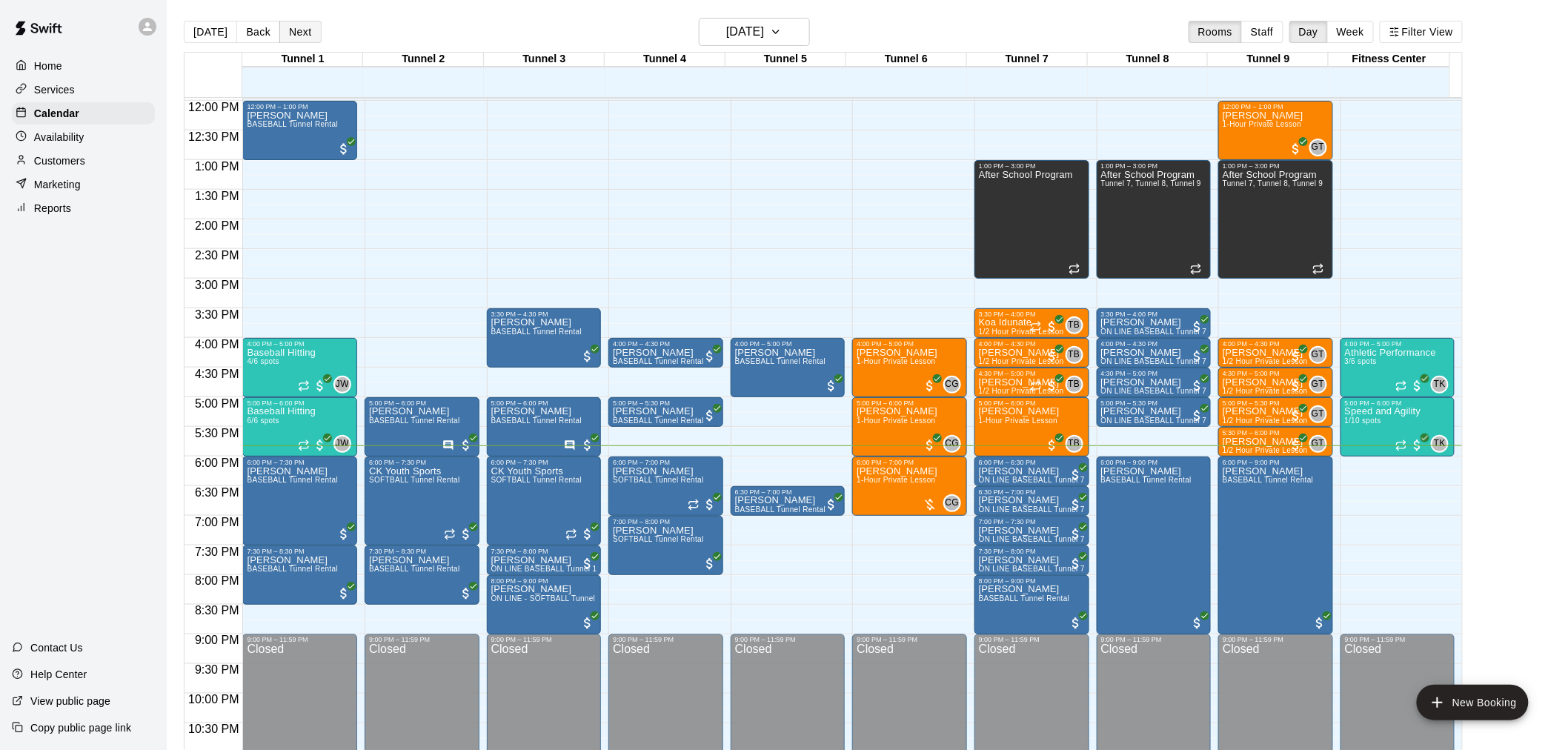
click at [308, 27] on button "Next" at bounding box center [300, 31] width 42 height 22
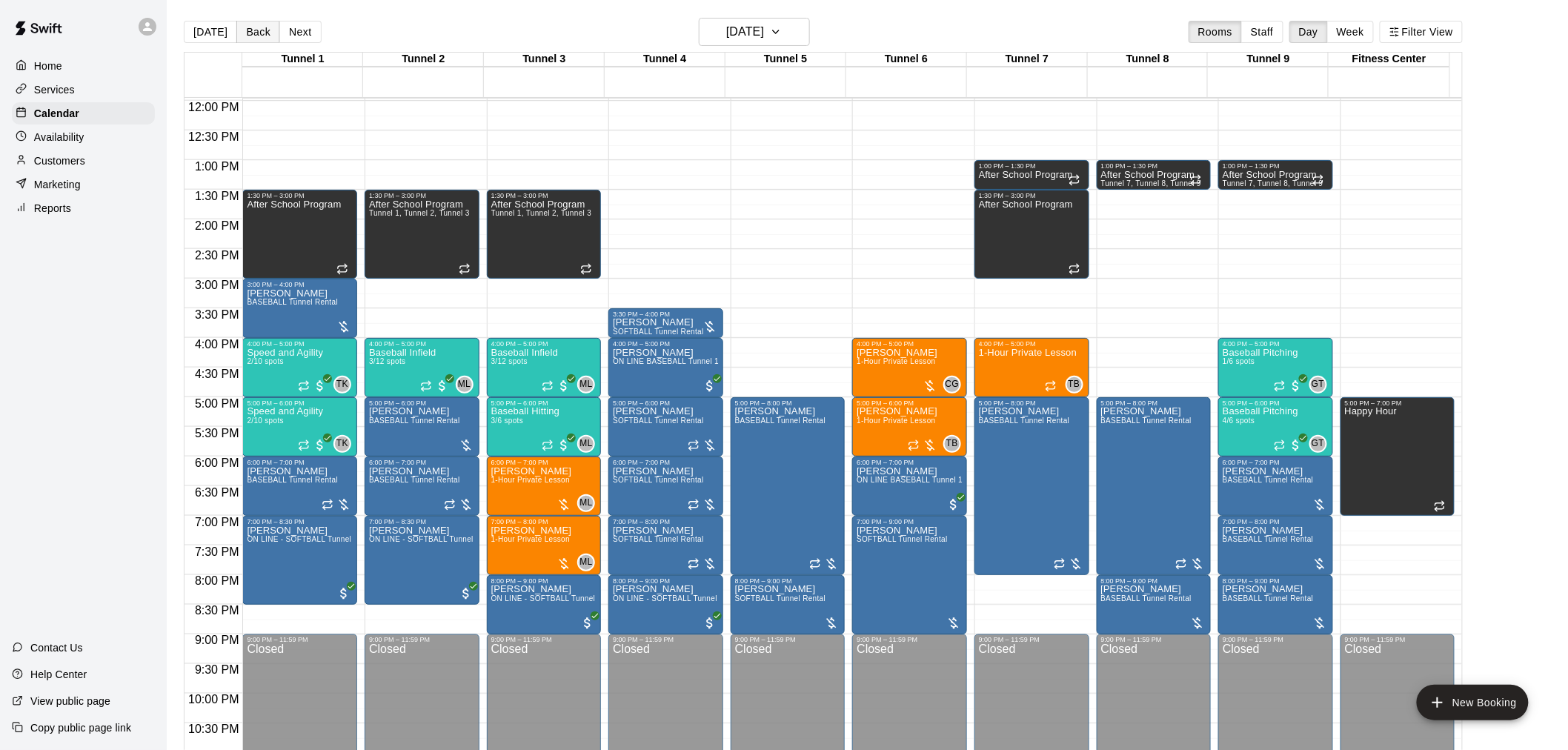
click at [243, 33] on button "Back" at bounding box center [258, 31] width 44 height 22
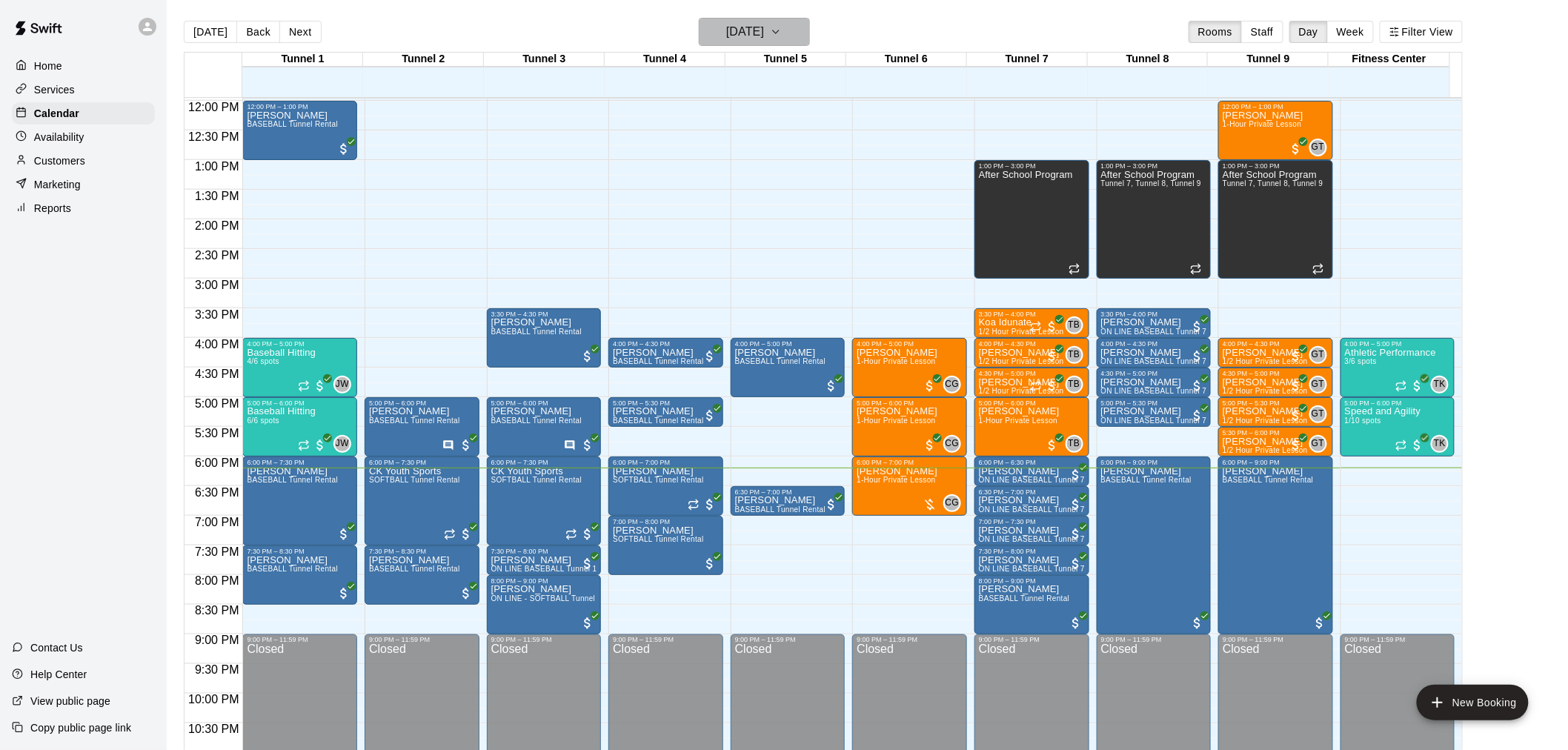
drag, startPoint x: 707, startPoint y: 42, endPoint x: 717, endPoint y: 39, distance: 10.4
click at [717, 39] on button "[DATE]" at bounding box center [754, 32] width 111 height 29
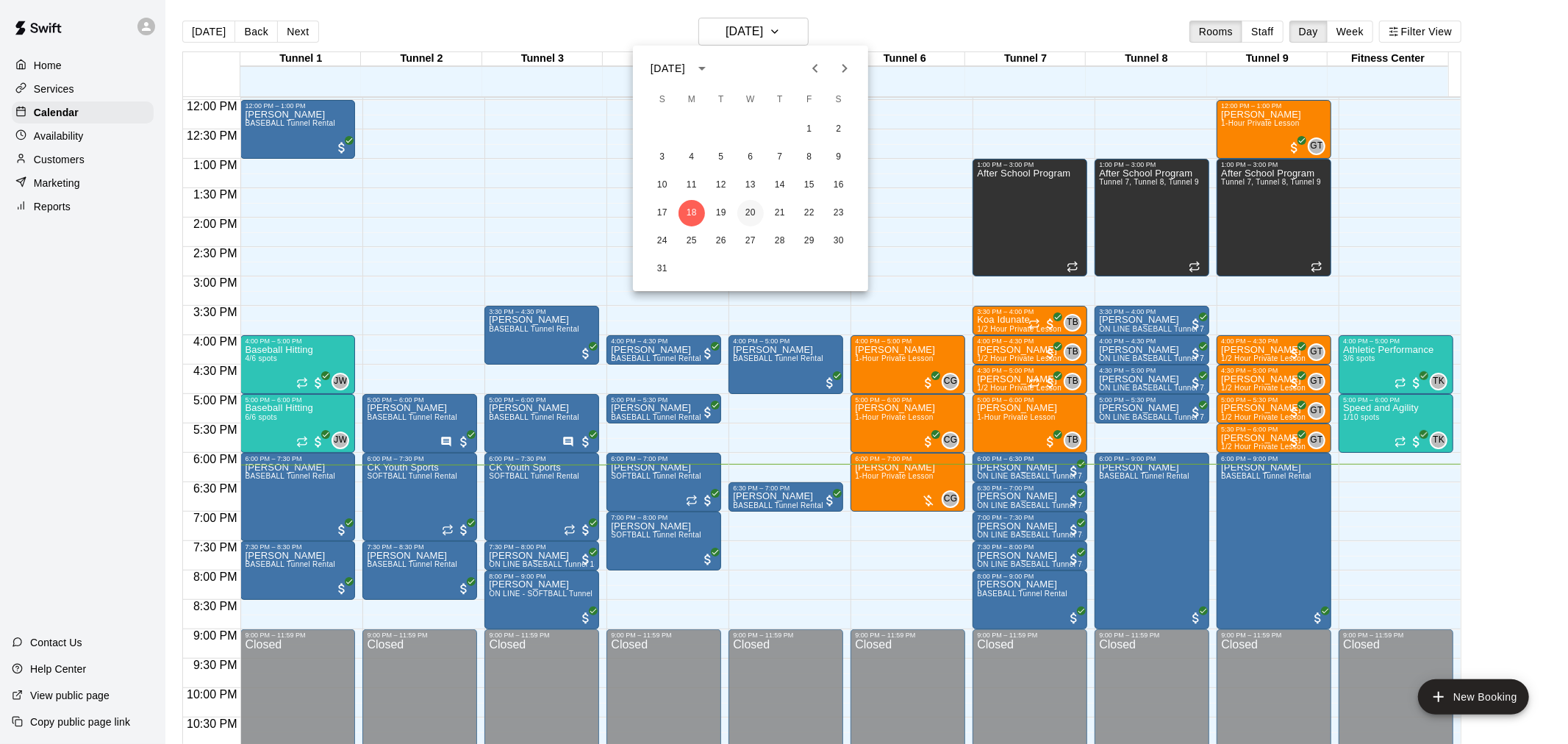
click at [755, 208] on button "20" at bounding box center [751, 213] width 27 height 27
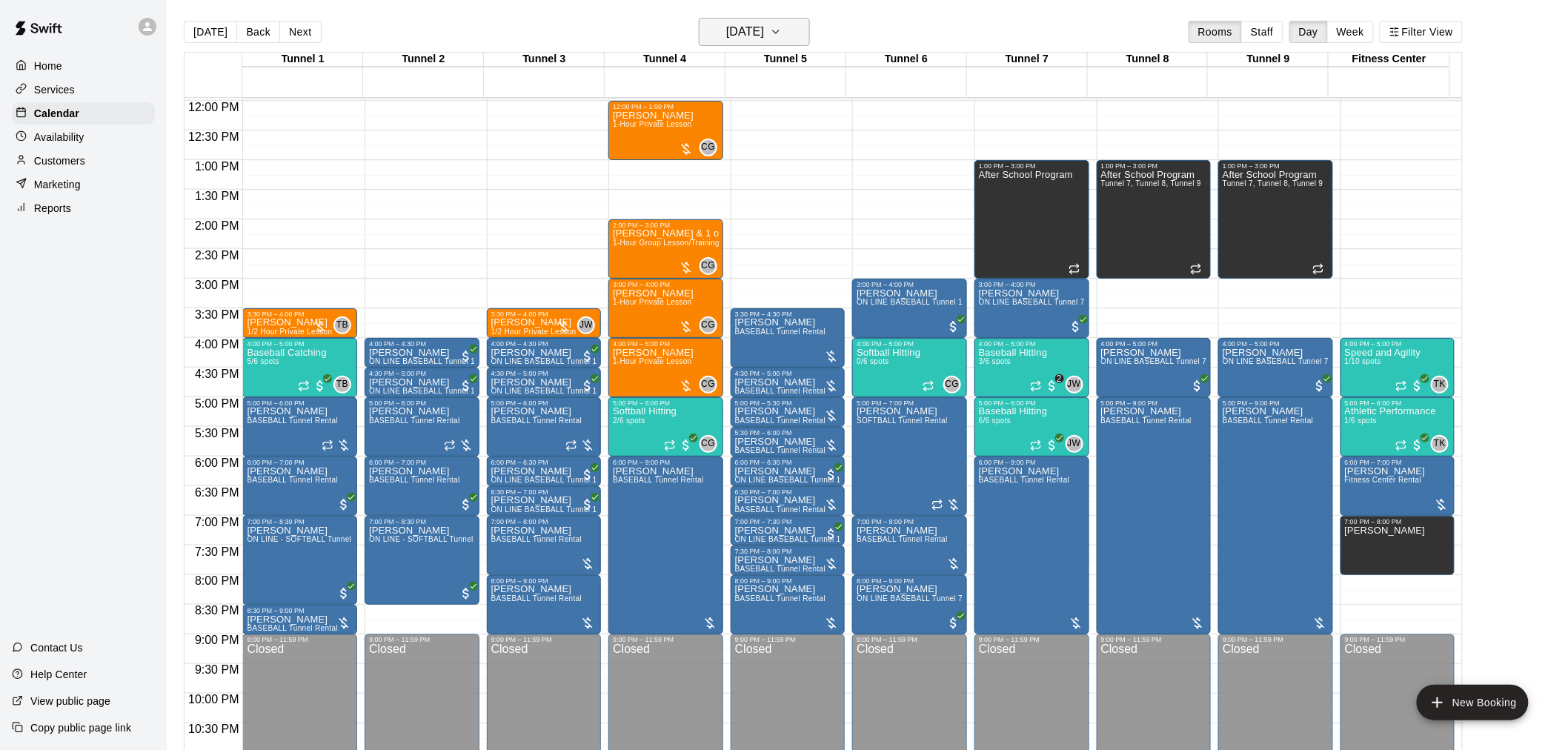
click at [764, 31] on h6 "[DATE]" at bounding box center [745, 31] width 37 height 20
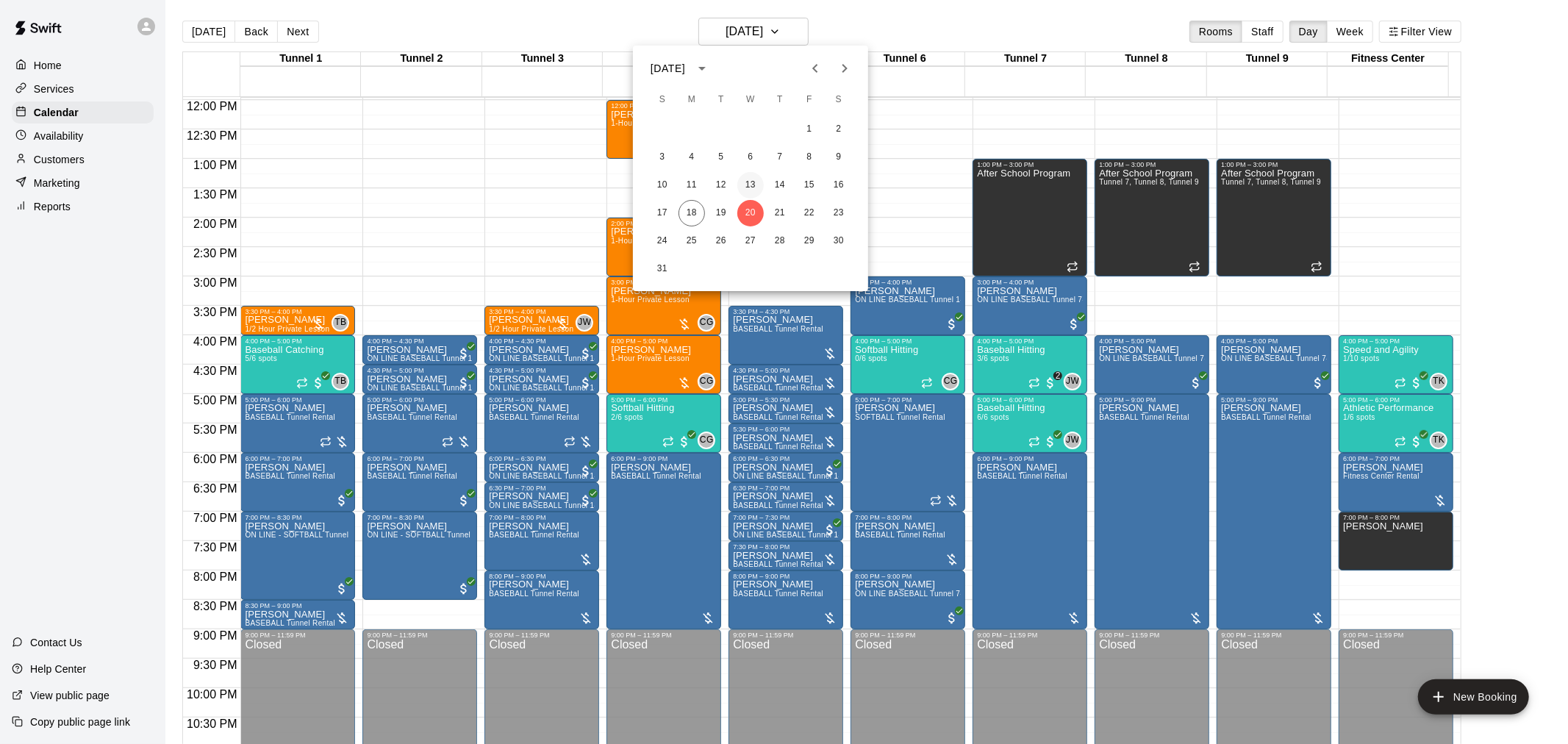
click at [752, 178] on button "13" at bounding box center [751, 186] width 27 height 27
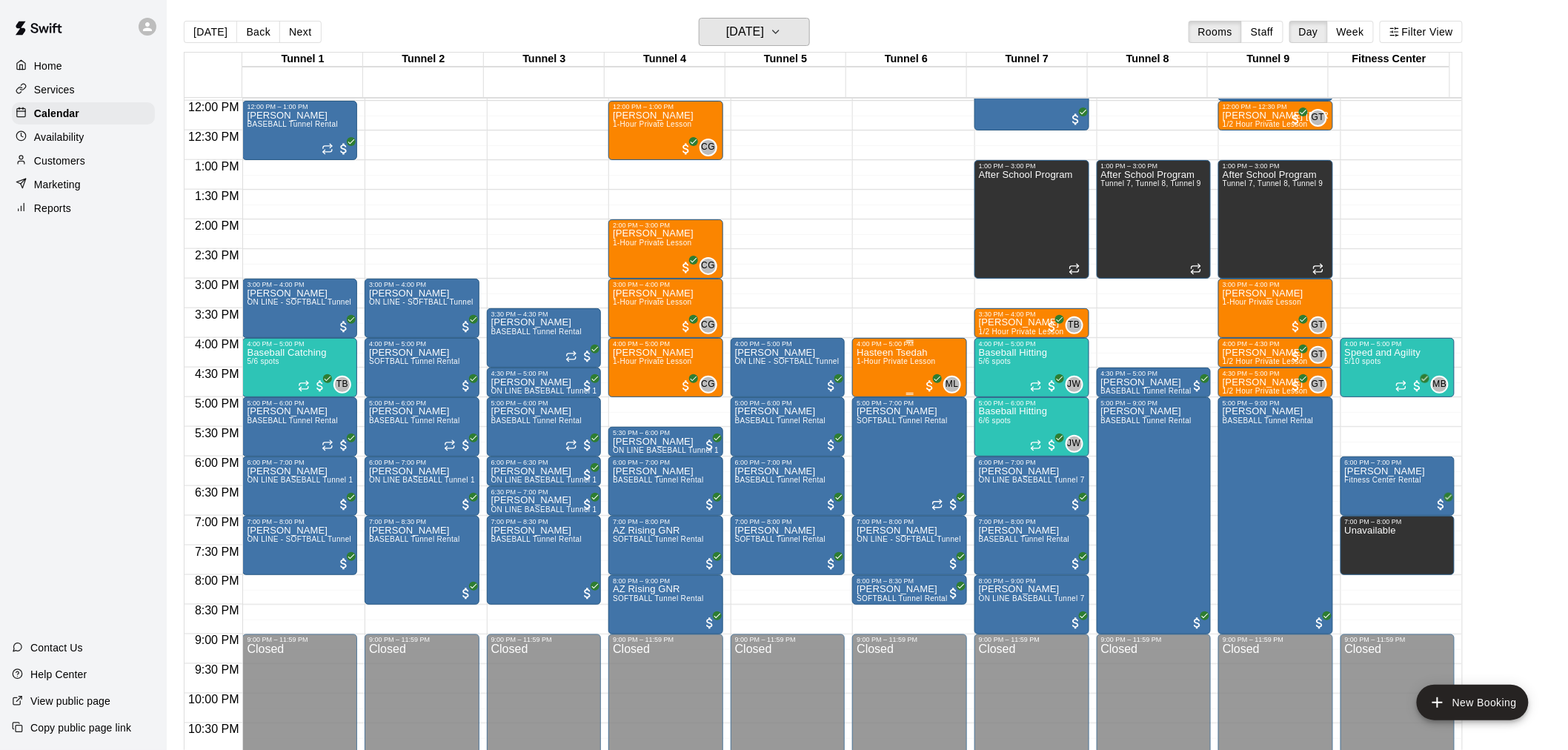
scroll to position [627, 0]
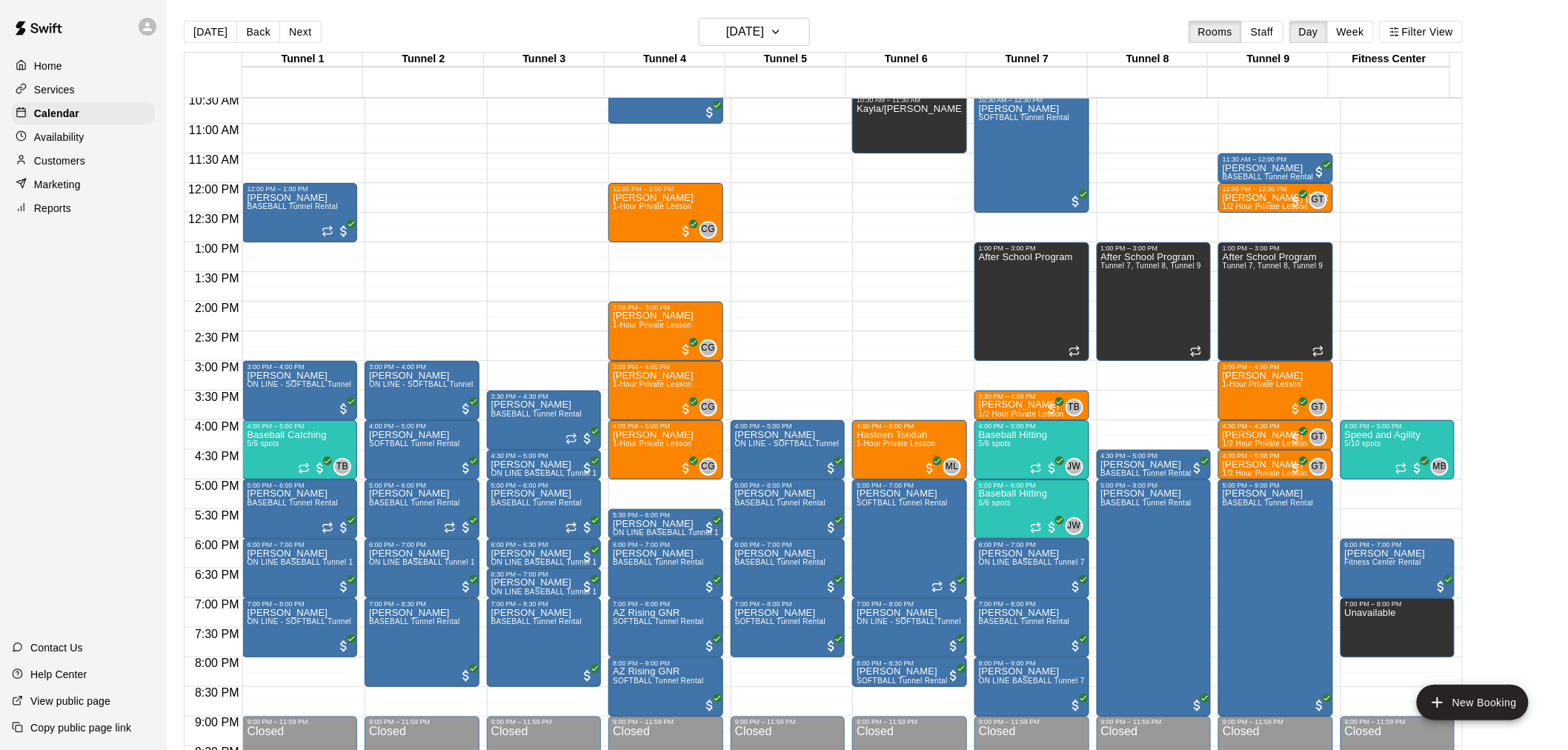
click at [754, 55] on div "Tunnel 5" at bounding box center [786, 60] width 121 height 14
click at [745, 41] on h6 "Wednesday Aug 13" at bounding box center [745, 31] width 37 height 20
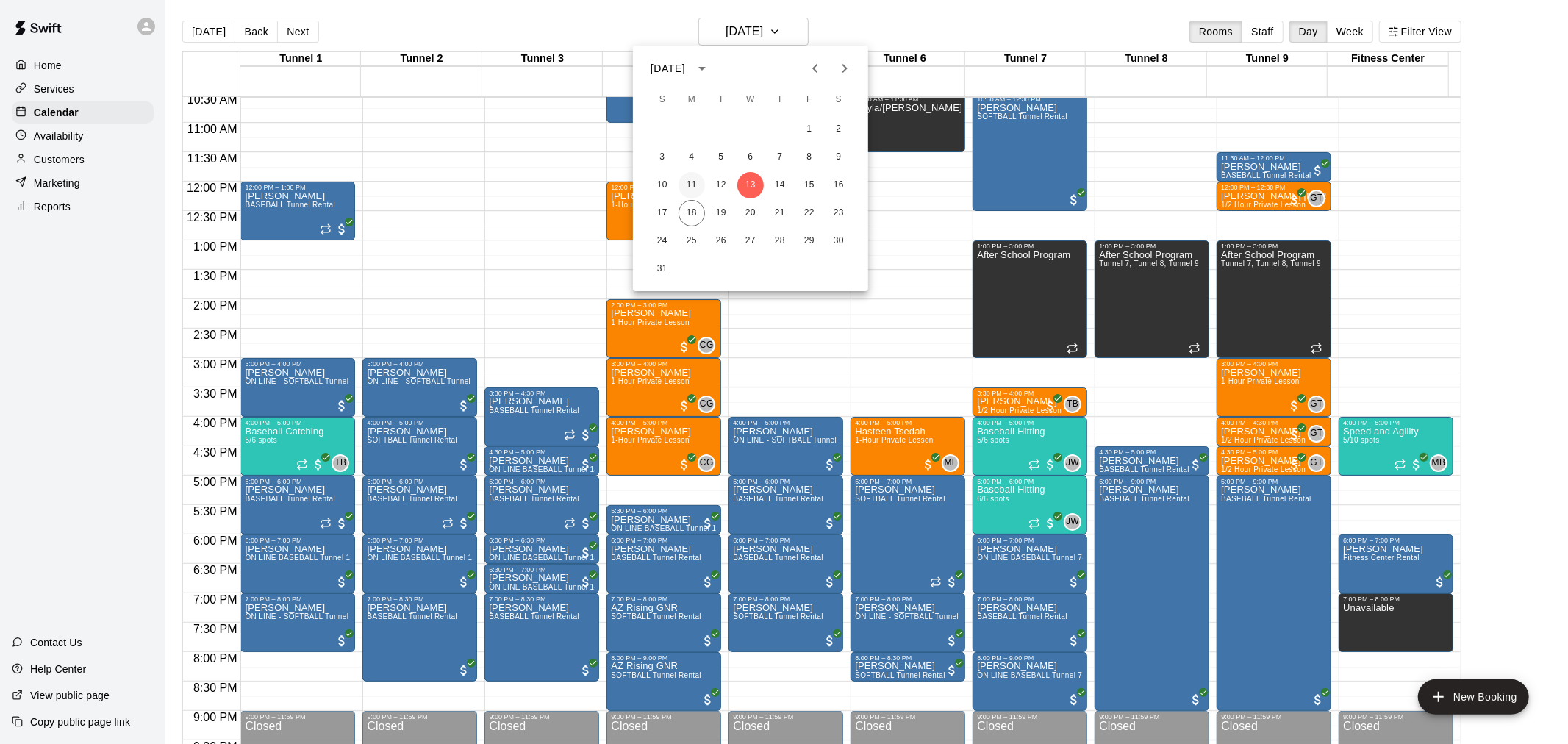
click at [695, 186] on button "11" at bounding box center [692, 186] width 27 height 27
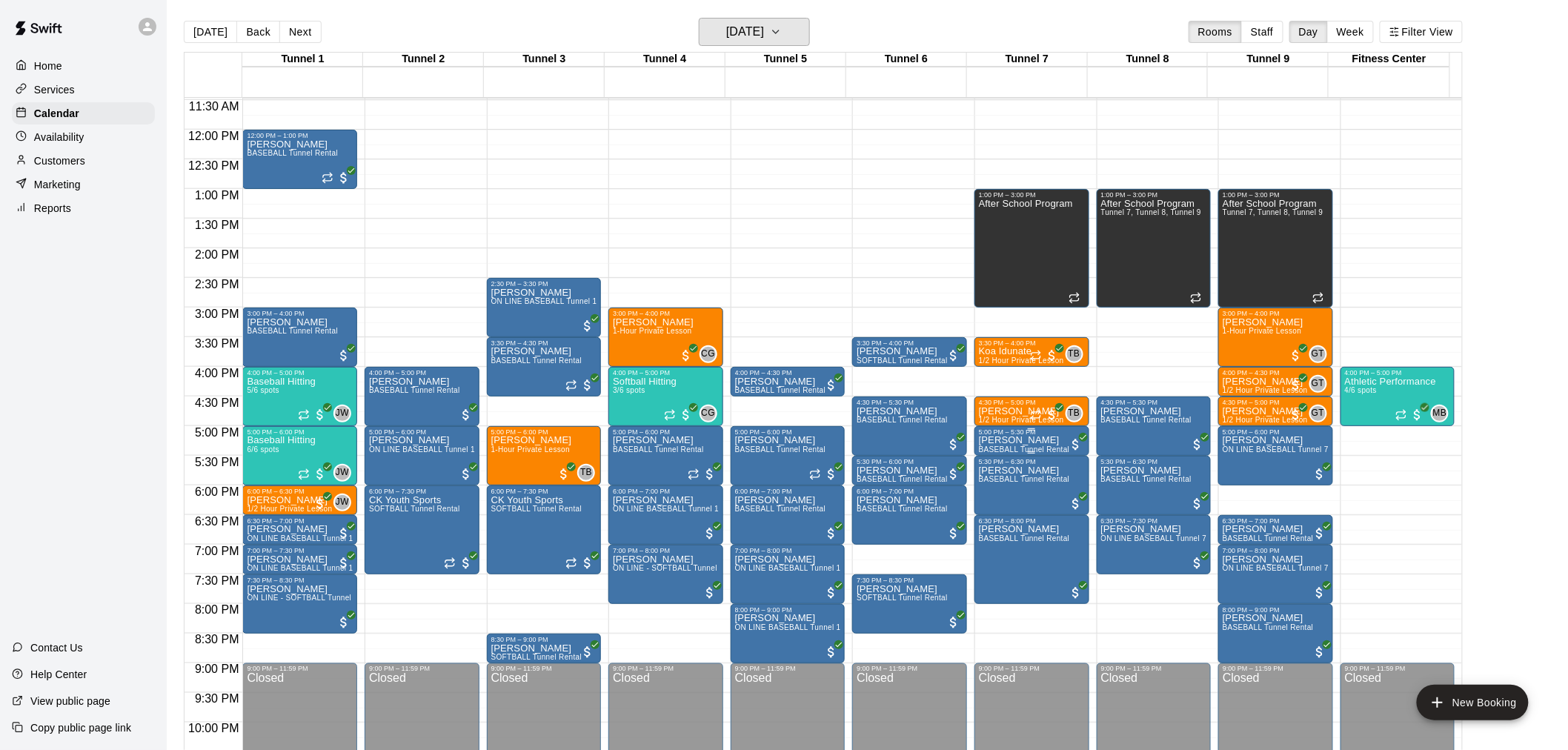
scroll to position [710, 0]
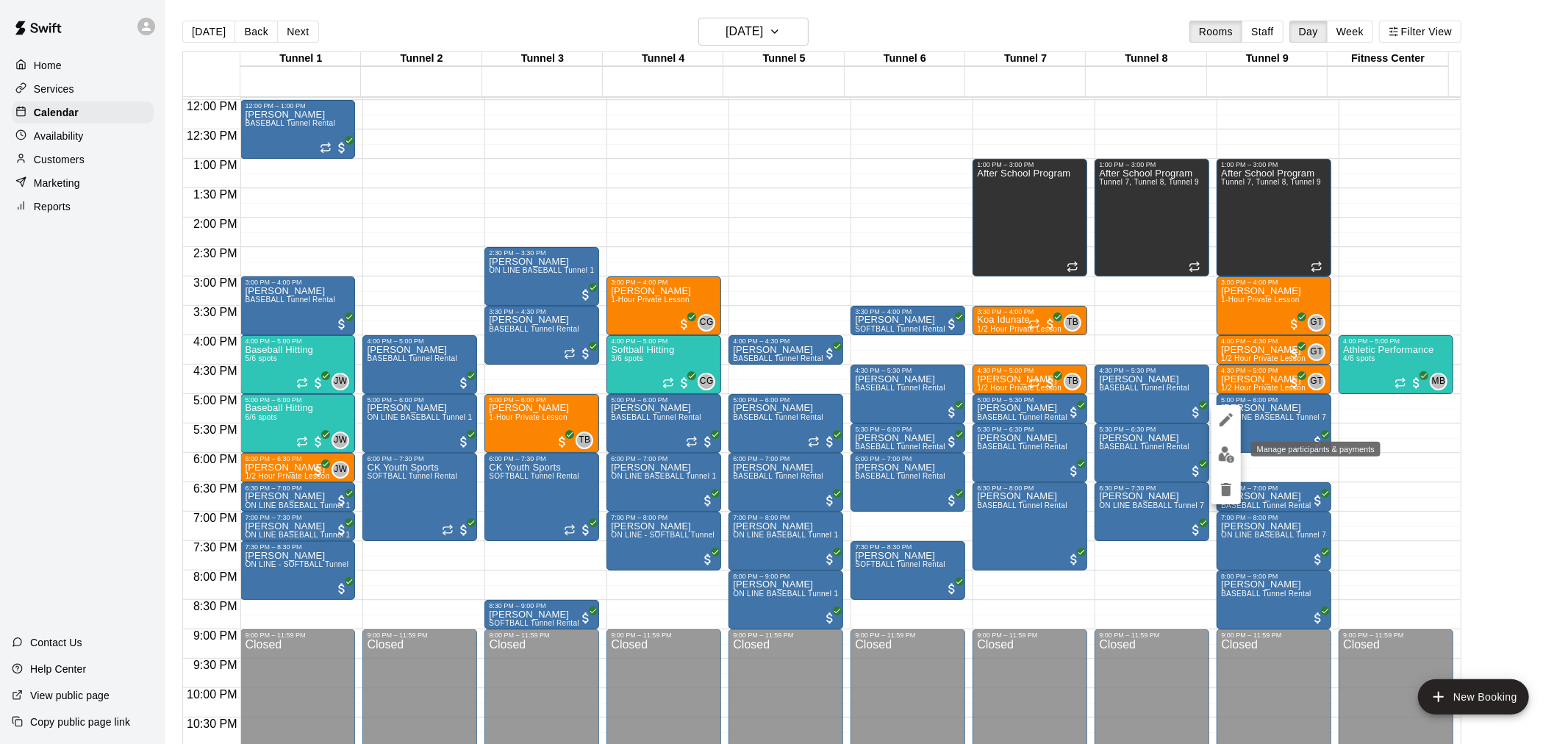
click at [1229, 454] on img "edit" at bounding box center [1226, 454] width 17 height 17
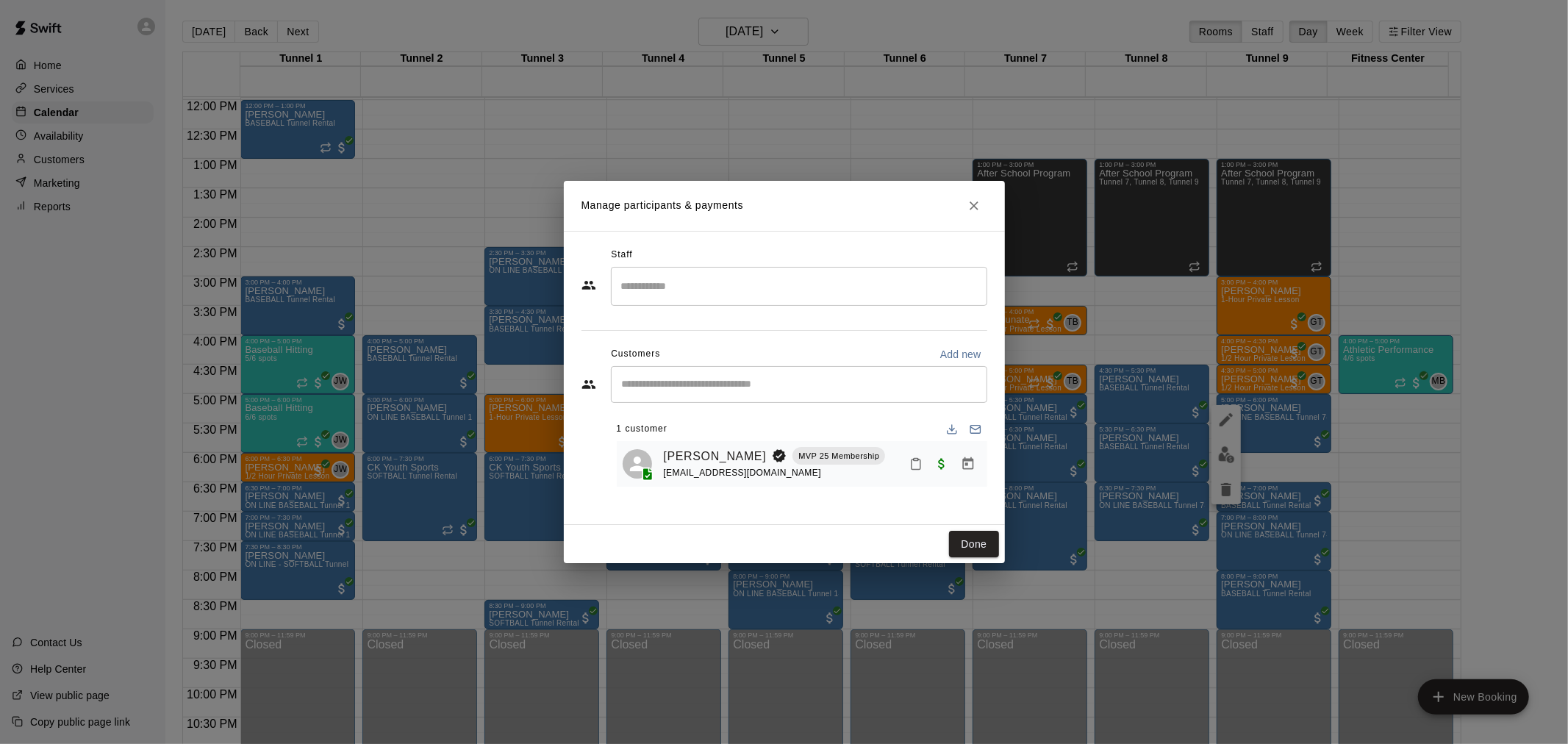
click at [726, 439] on div "1 customer" at bounding box center [802, 429] width 371 height 24
click at [724, 457] on link "[PERSON_NAME]" at bounding box center [716, 457] width 103 height 19
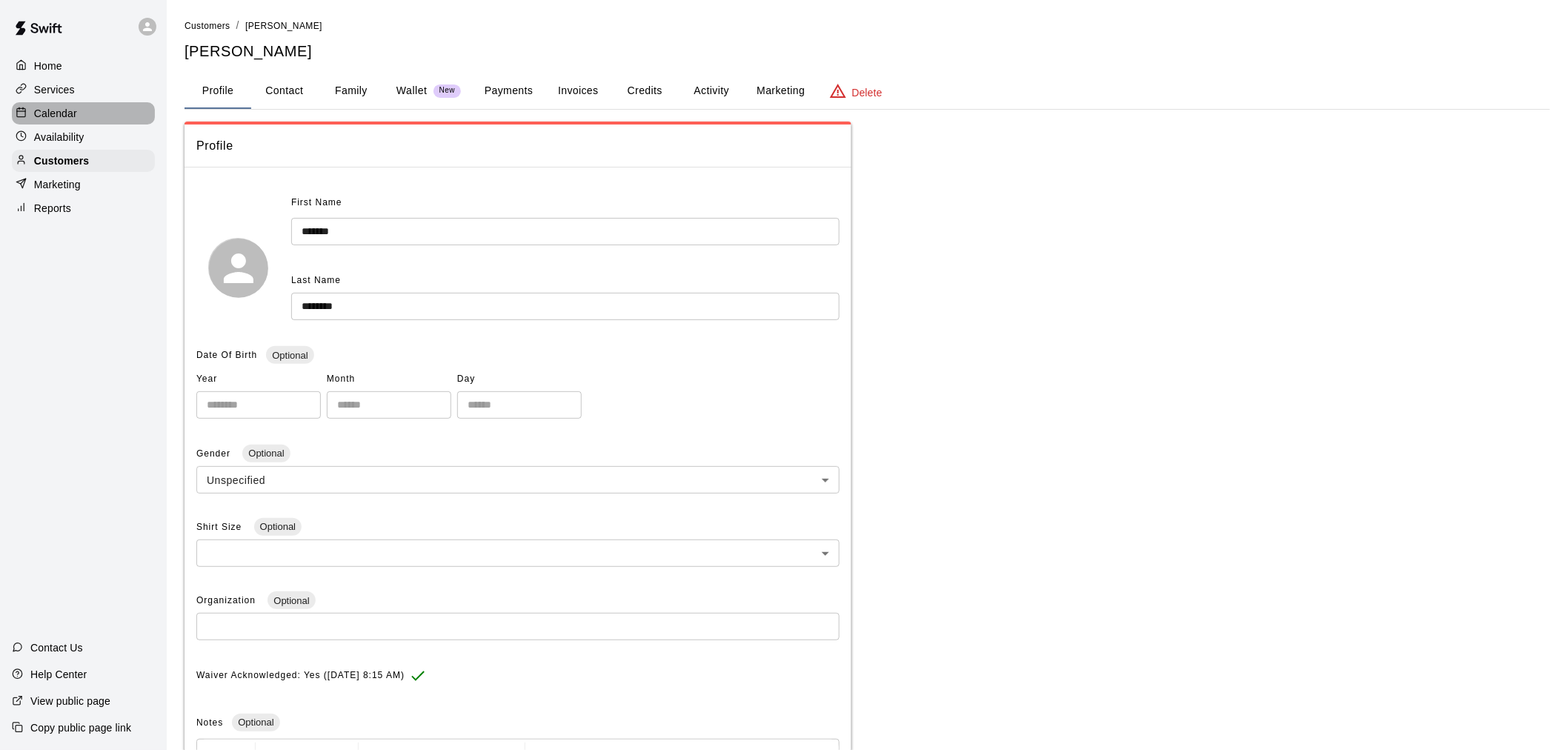
click at [86, 119] on div "Calendar" at bounding box center [83, 113] width 143 height 22
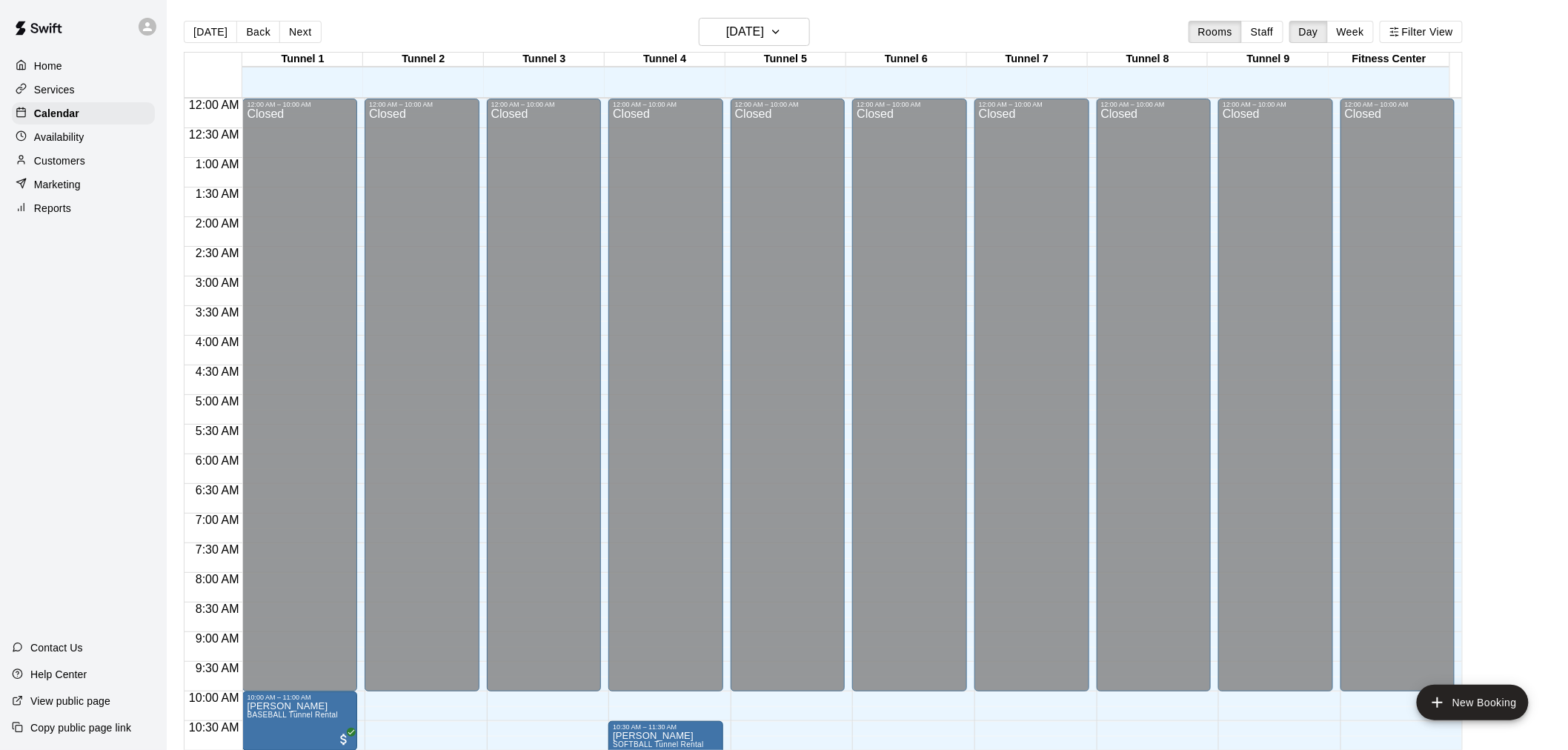
scroll to position [710, 0]
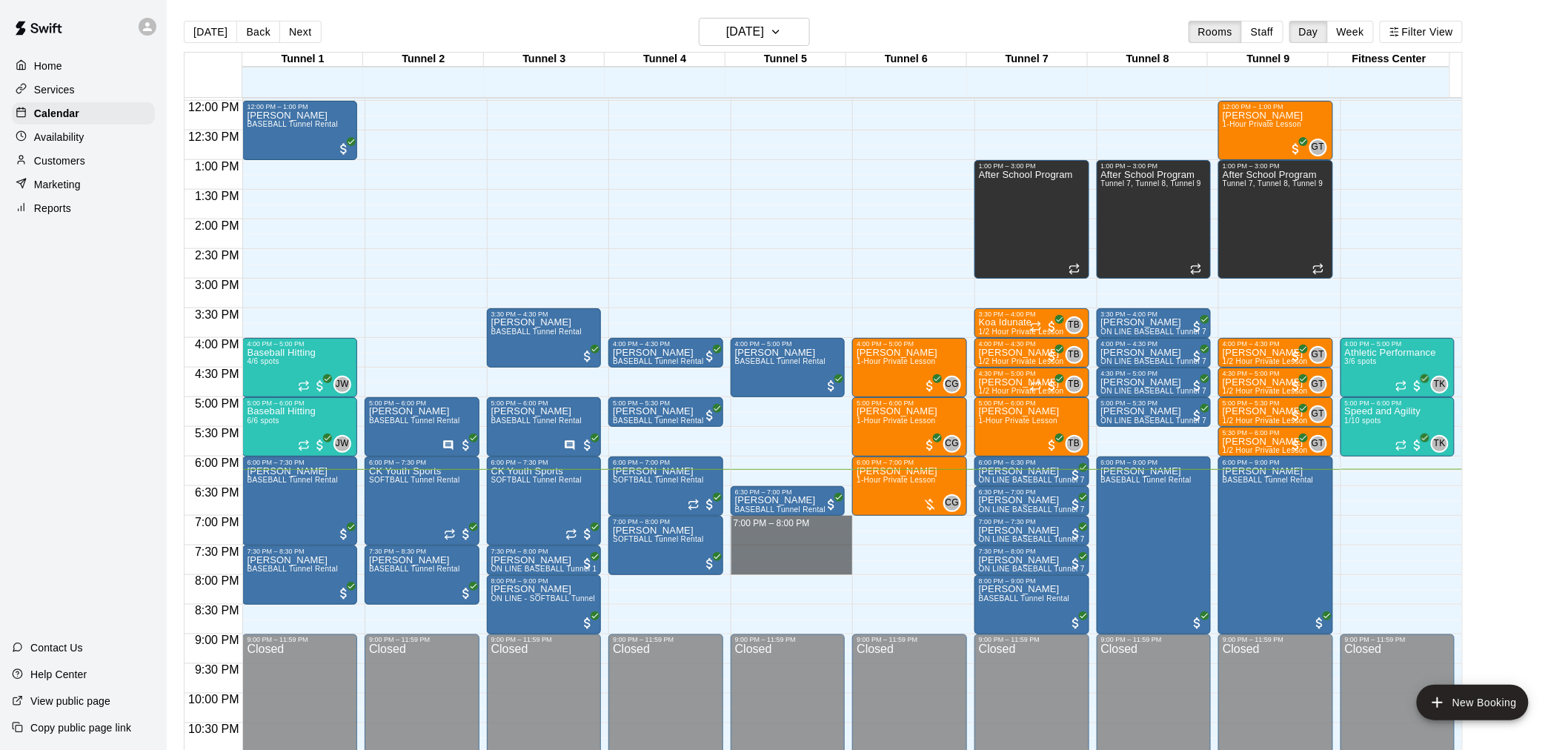
drag, startPoint x: 780, startPoint y: 520, endPoint x: 788, endPoint y: 572, distance: 52.6
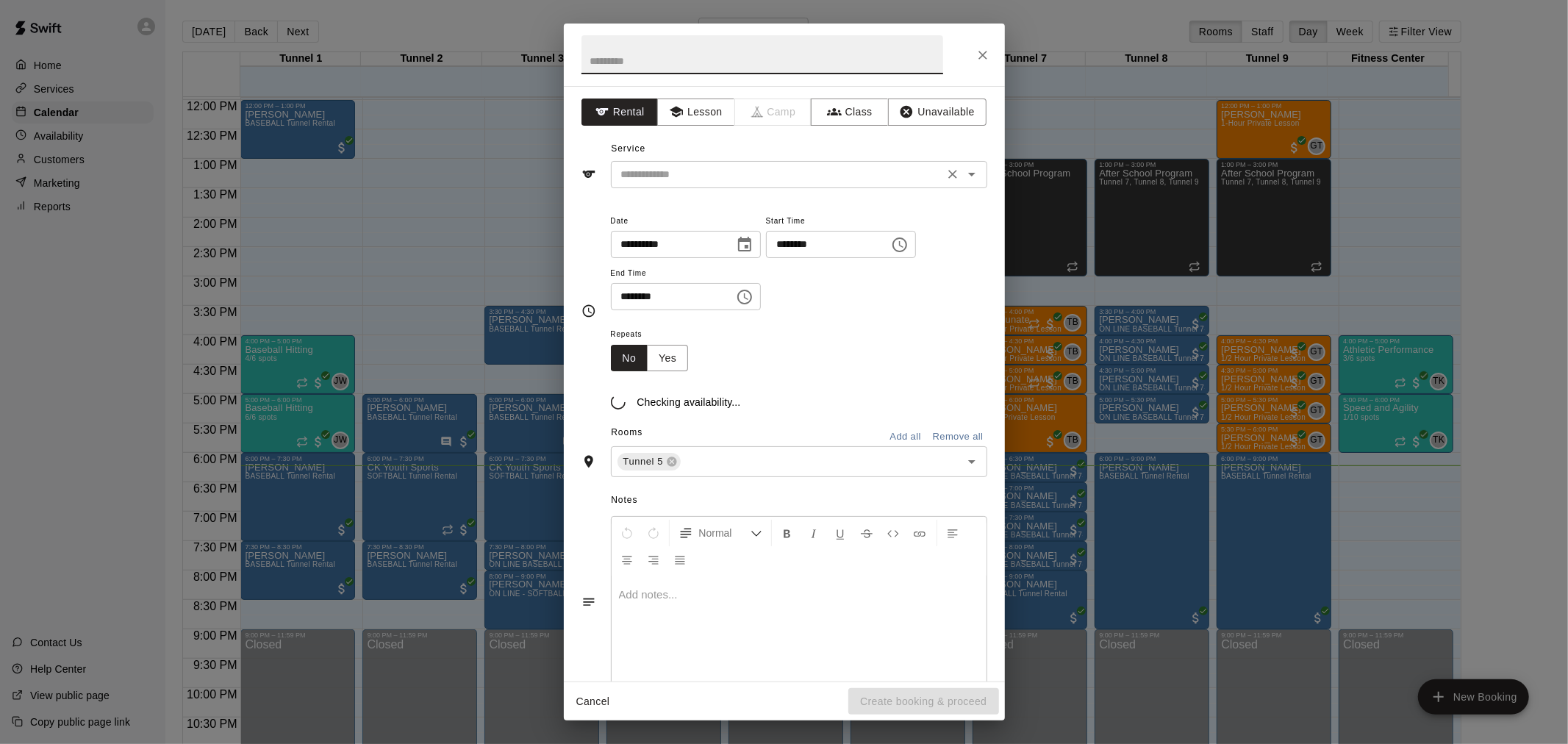
click at [717, 166] on input "text" at bounding box center [777, 174] width 324 height 19
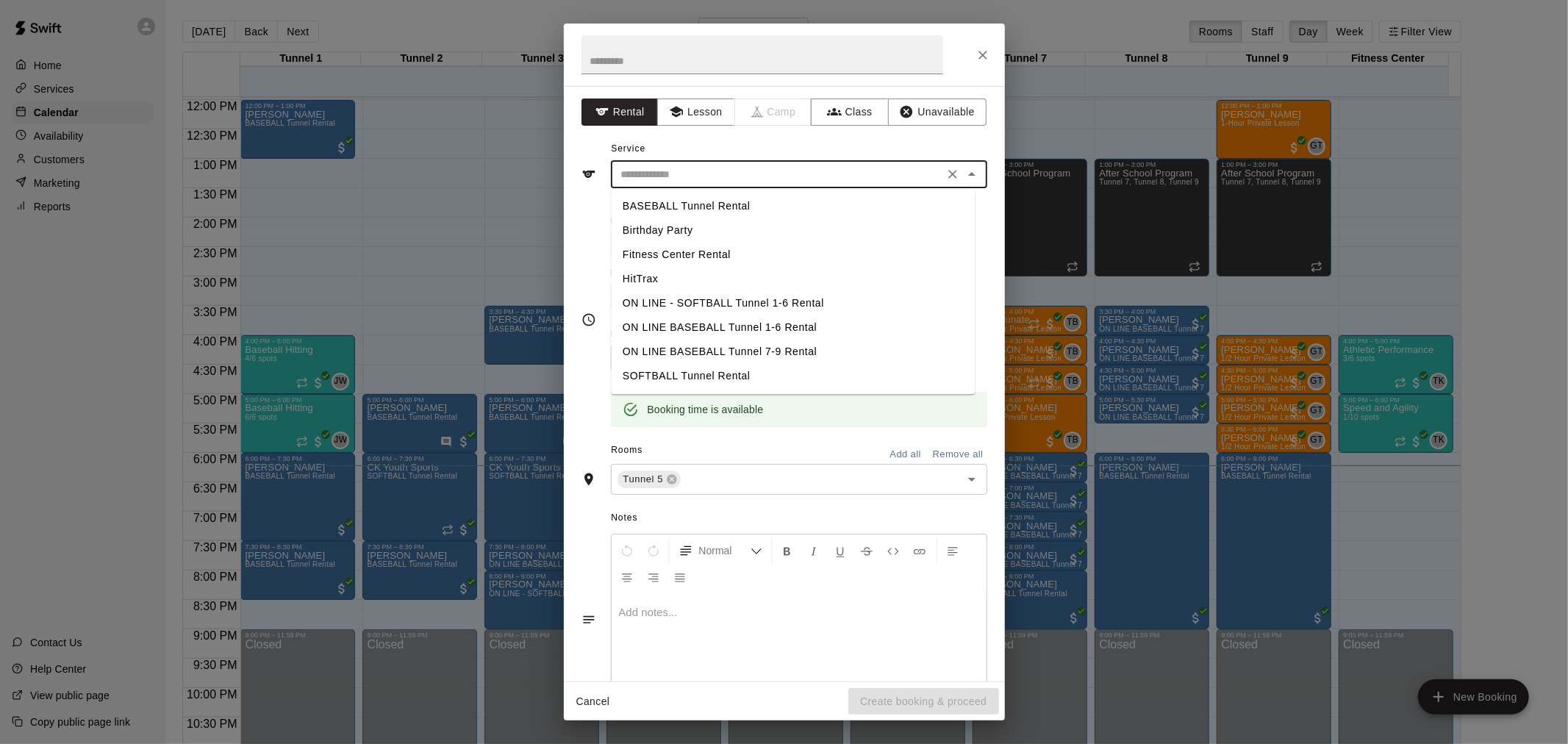
click at [726, 204] on li "BASEBALL Tunnel Rental" at bounding box center [793, 206] width 364 height 24
type input "**********"
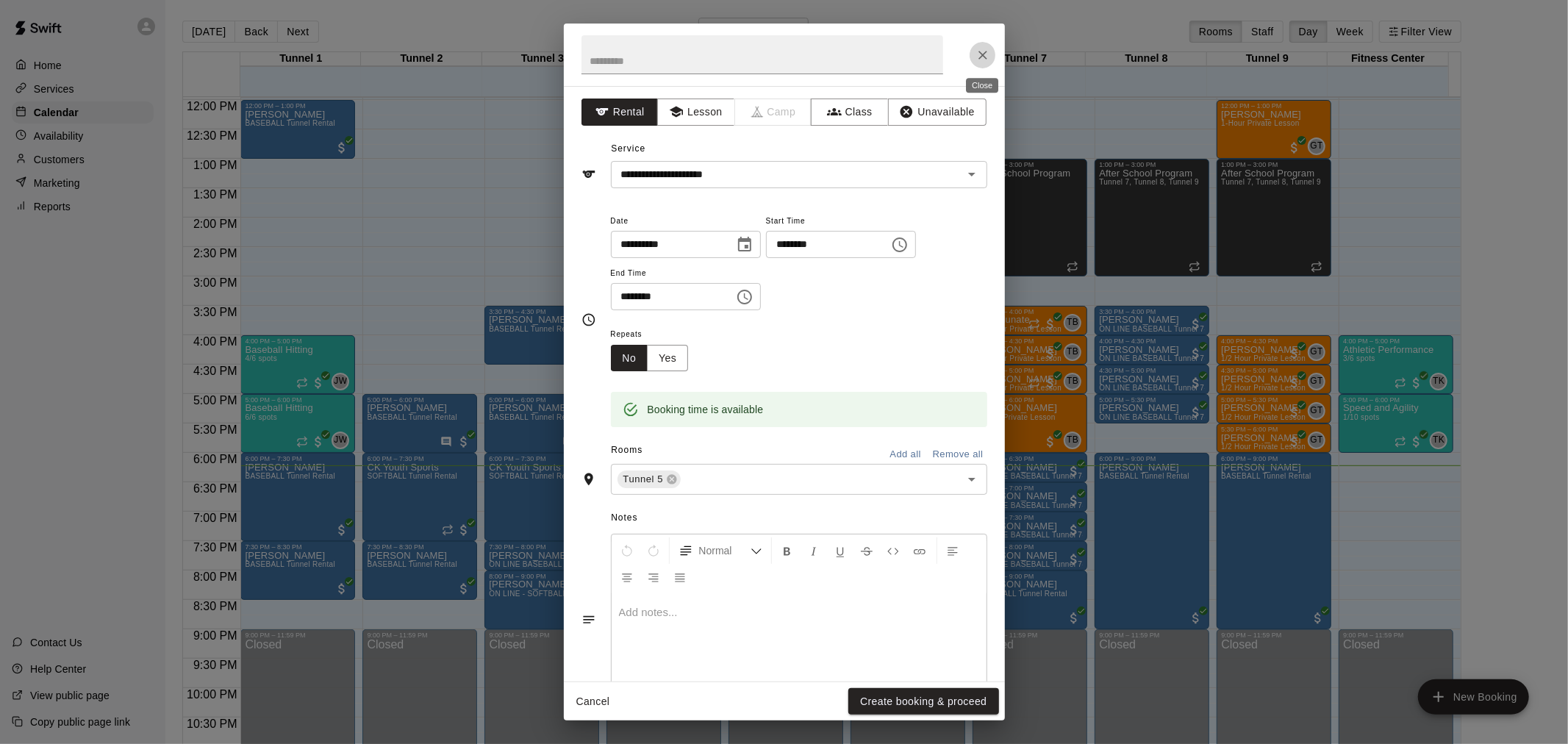
click at [974, 56] on button "Close" at bounding box center [983, 55] width 27 height 27
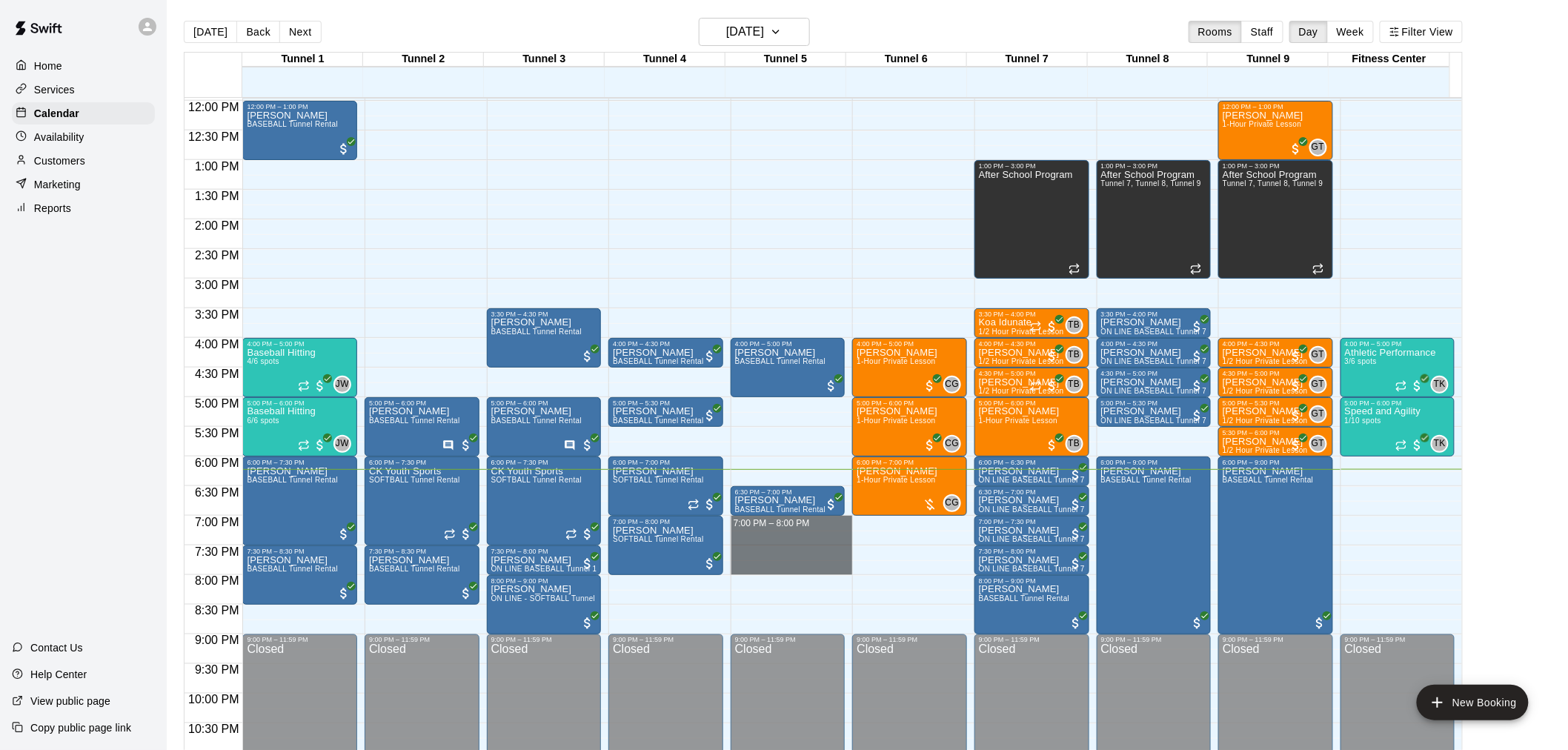
drag, startPoint x: 766, startPoint y: 519, endPoint x: 771, endPoint y: 564, distance: 45.3
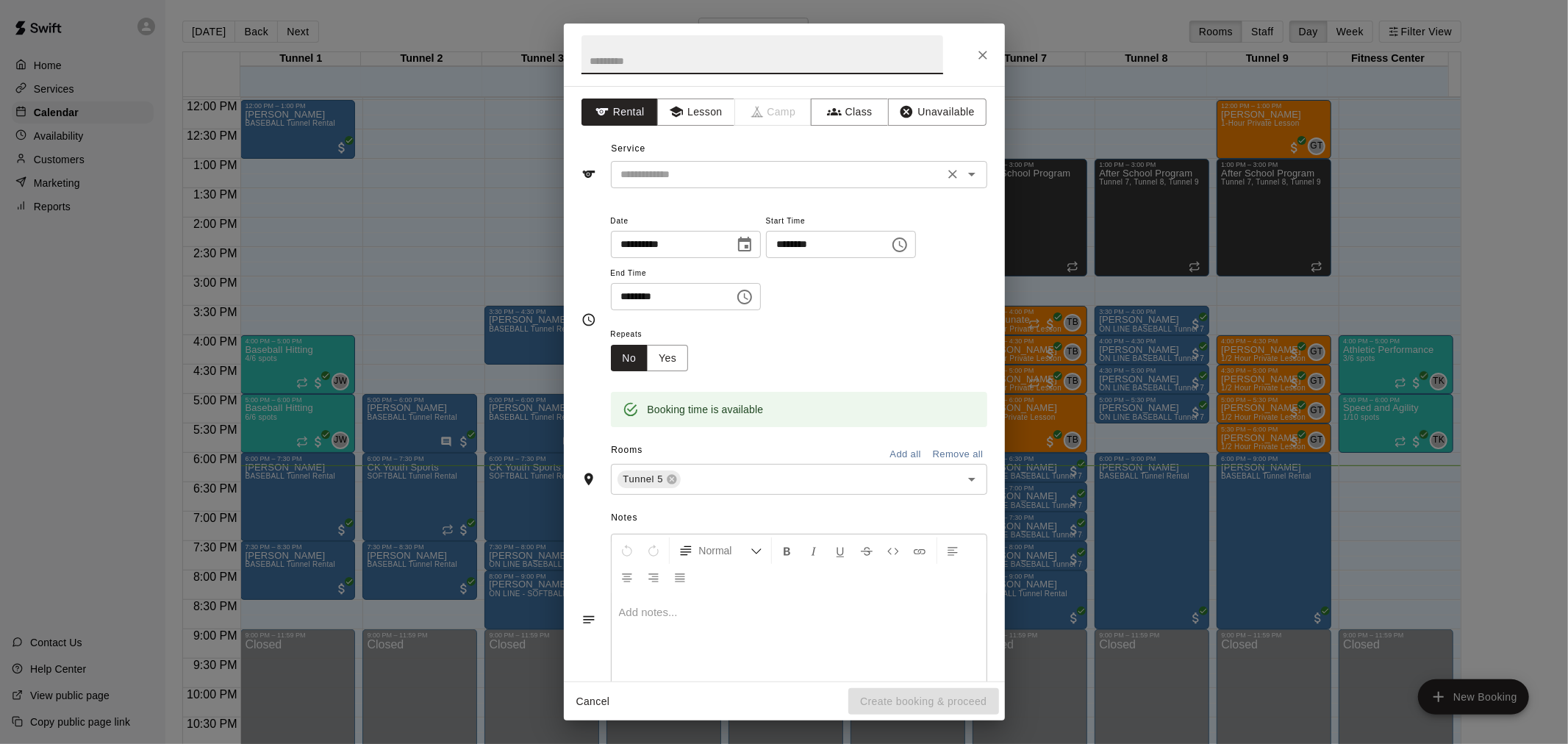
click at [759, 171] on input "text" at bounding box center [777, 174] width 324 height 19
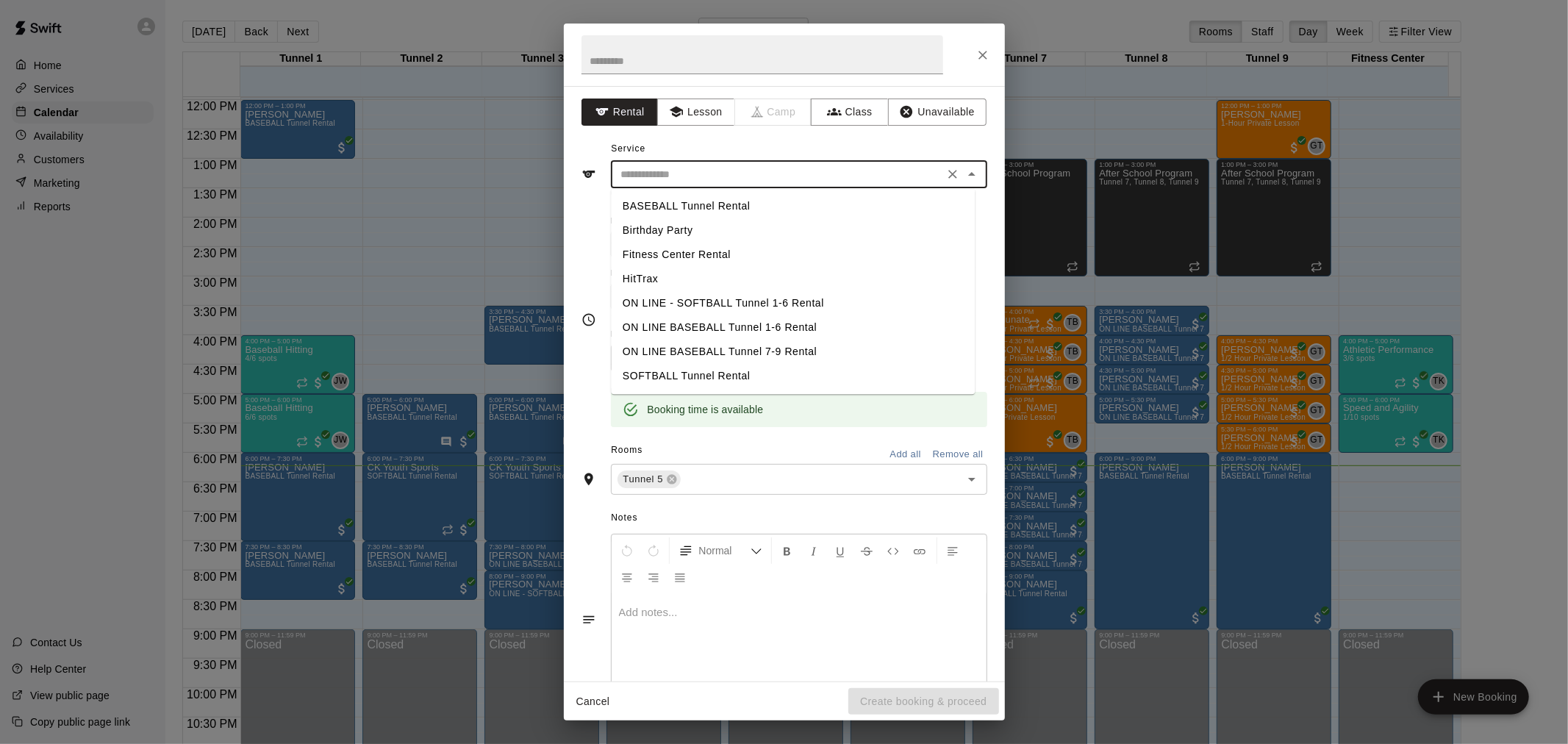
click at [743, 209] on li "BASEBALL Tunnel Rental" at bounding box center [793, 206] width 364 height 24
type input "**********"
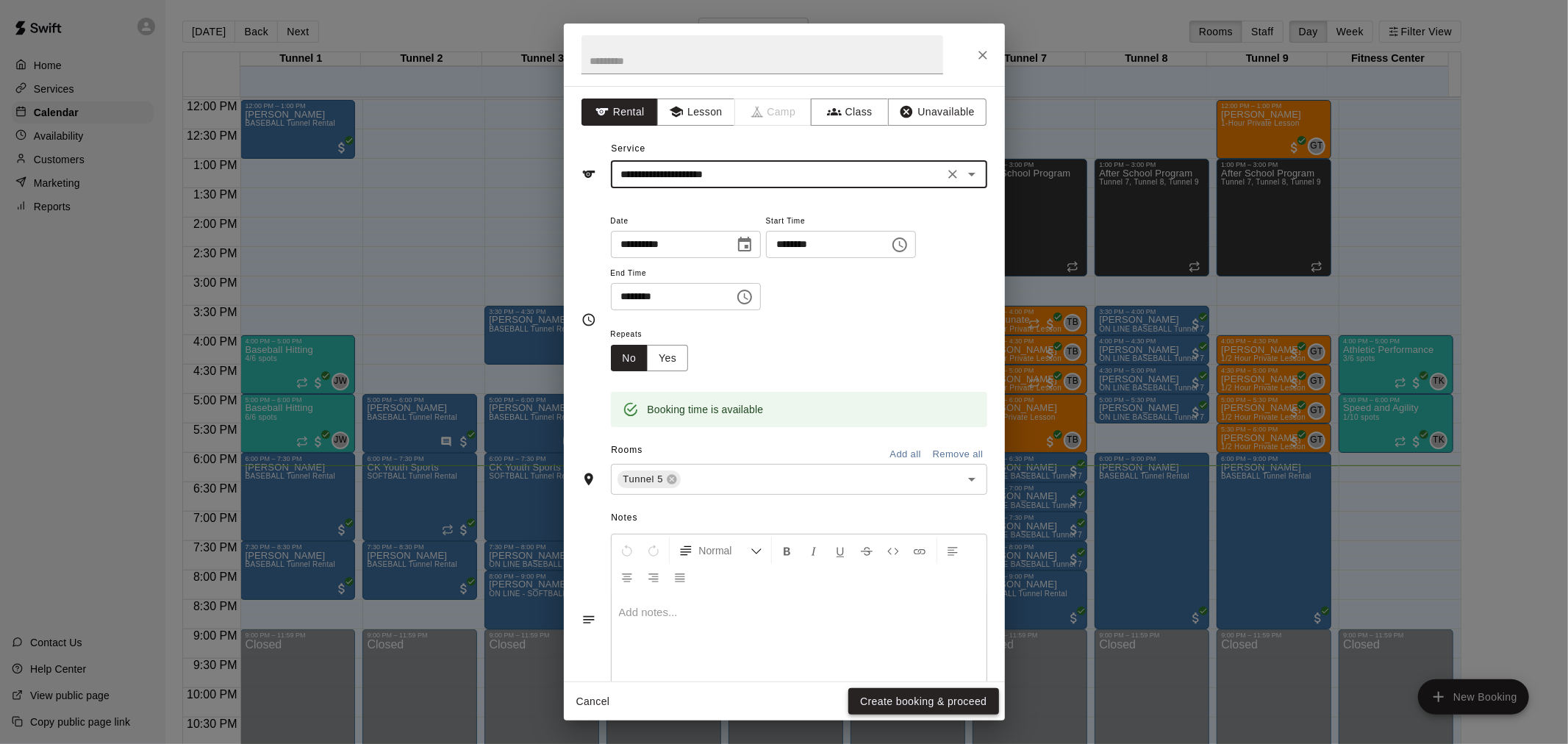
click at [923, 699] on button "Create booking & proceed" at bounding box center [924, 702] width 150 height 27
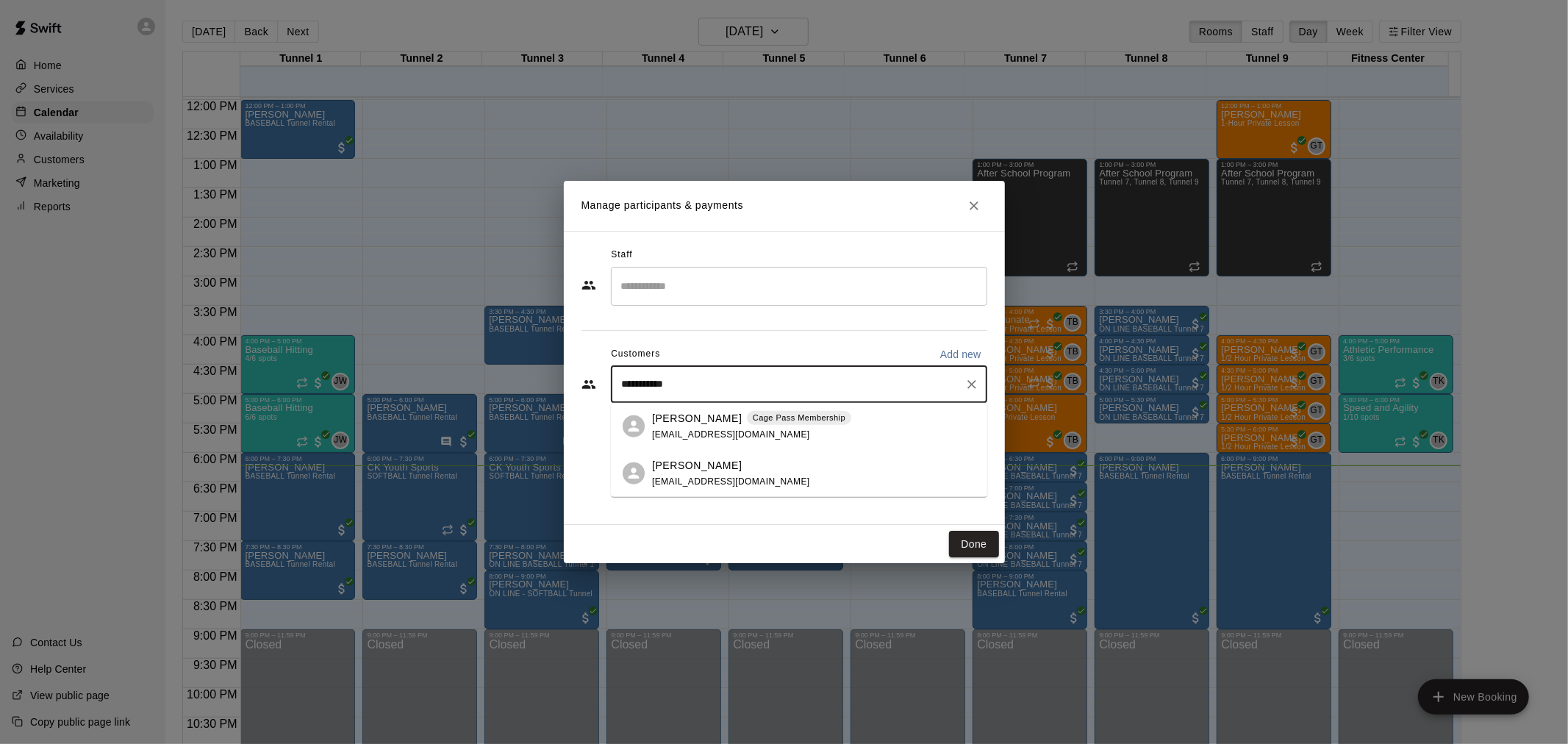
type input "**********"
click at [783, 412] on div "Cage Pass Membership" at bounding box center [799, 417] width 104 height 15
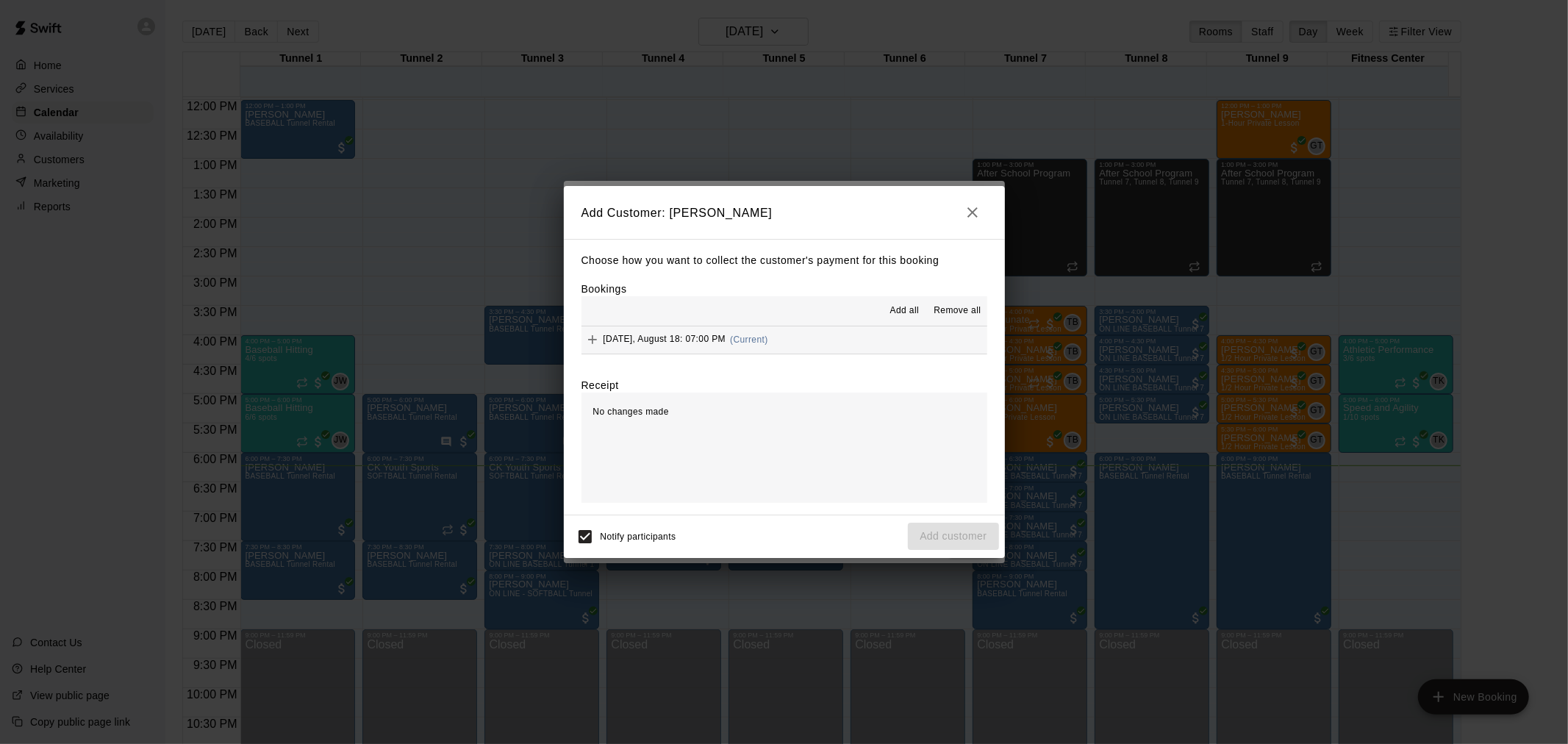
click at [821, 351] on button "Monday, August 18: 07:00 PM (Current)" at bounding box center [784, 340] width 405 height 27
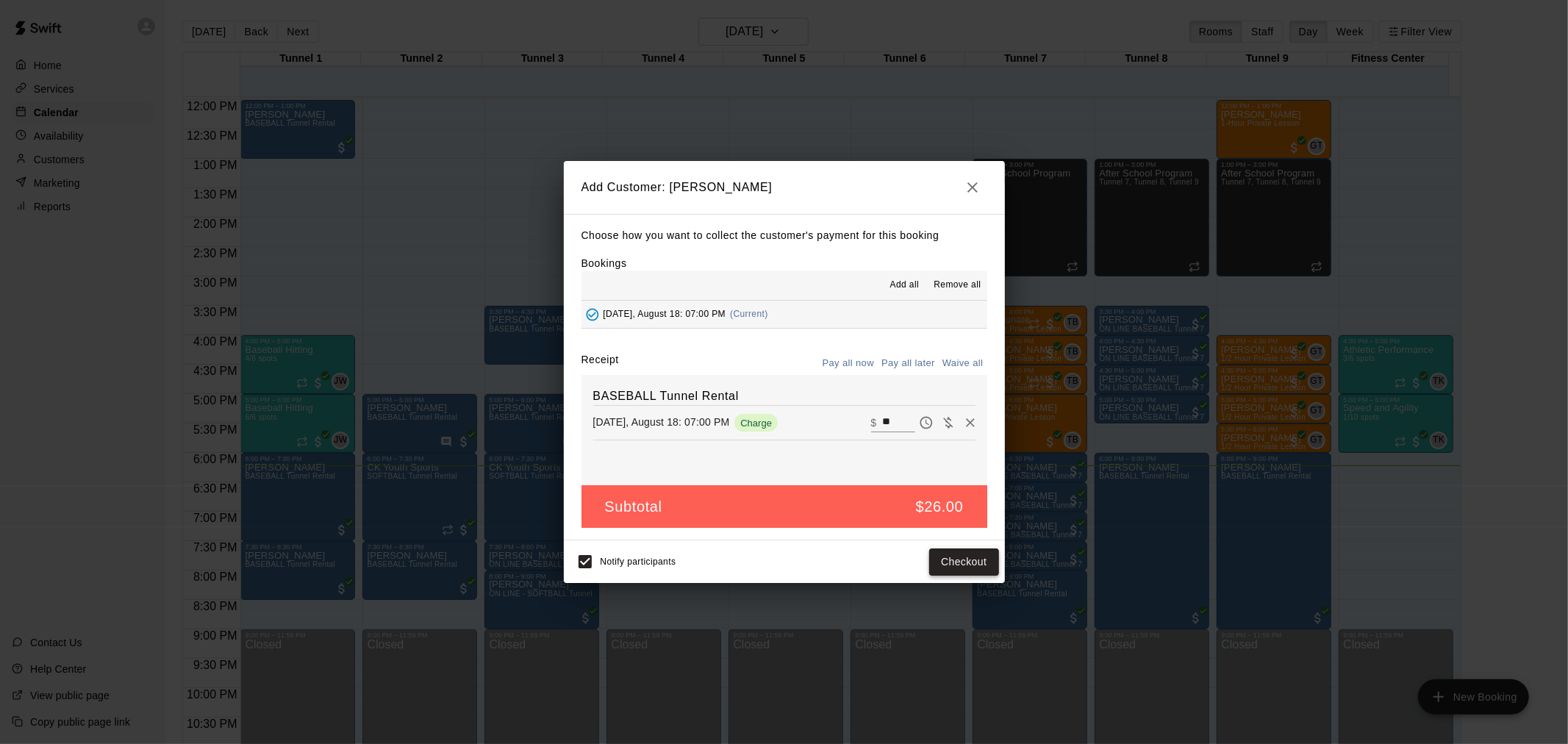
click at [958, 556] on button "Checkout" at bounding box center [964, 562] width 69 height 27
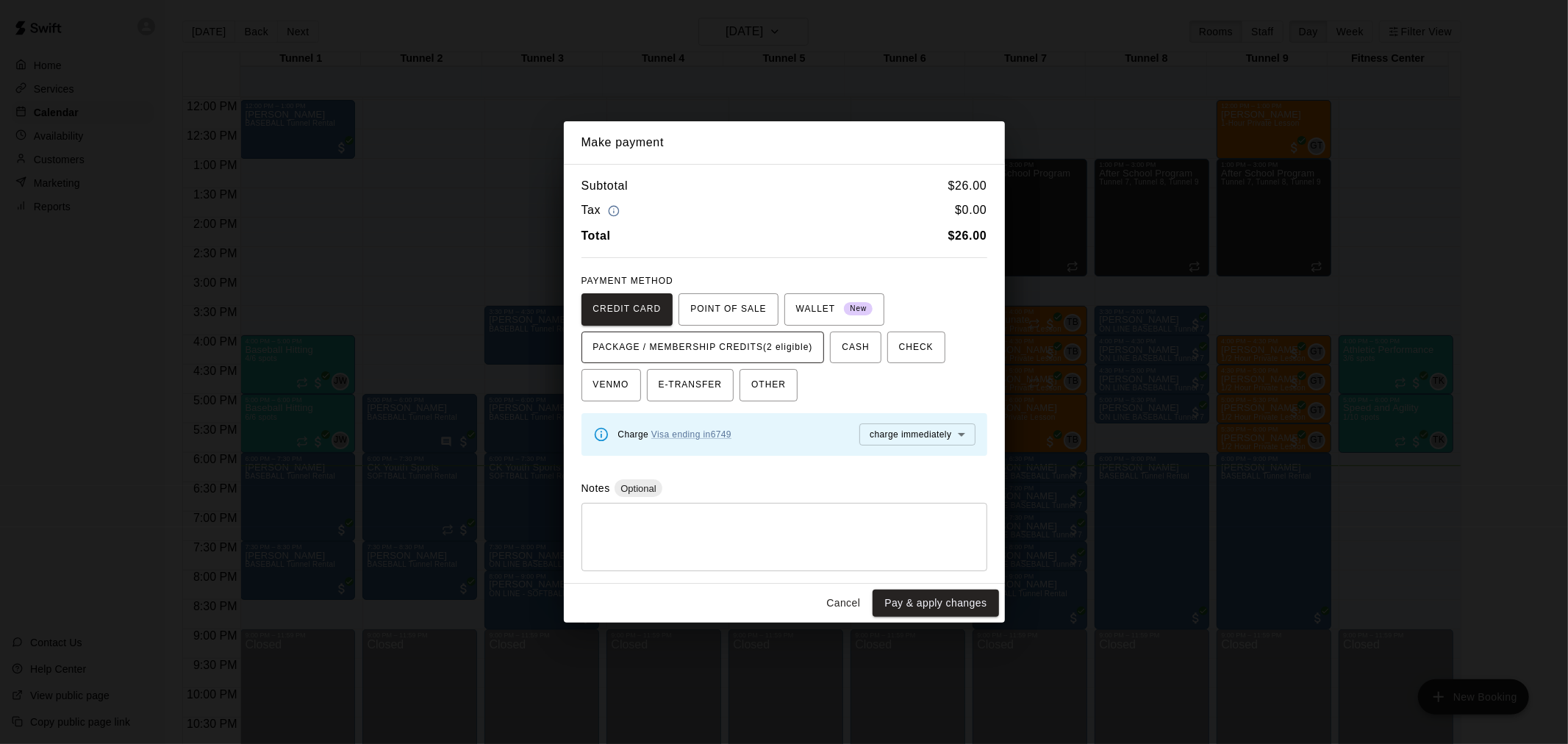
click at [777, 339] on span "PACKAGE / MEMBERSHIP CREDITS (2 eligible)" at bounding box center [703, 347] width 220 height 24
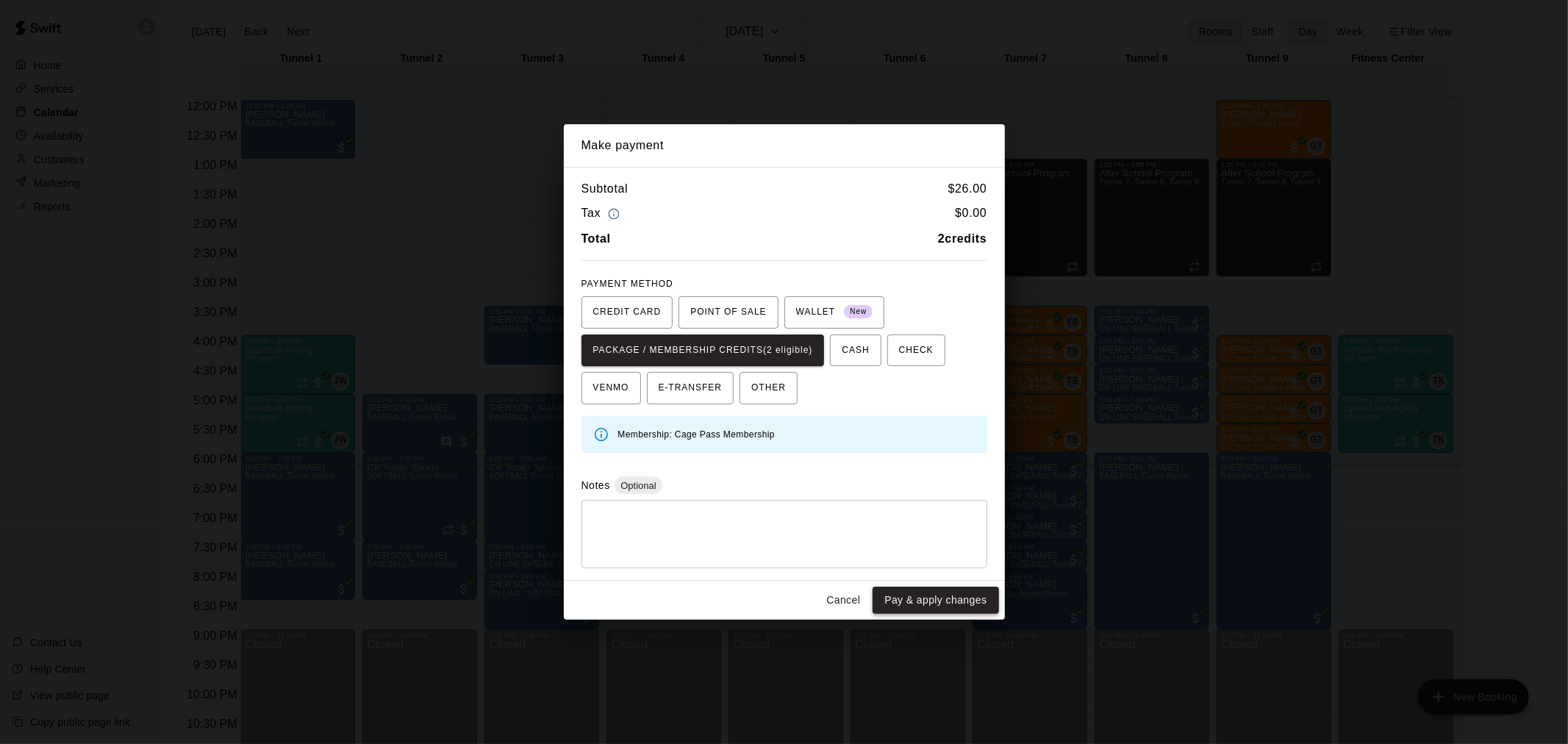
click at [972, 599] on button "Pay & apply changes" at bounding box center [935, 600] width 125 height 27
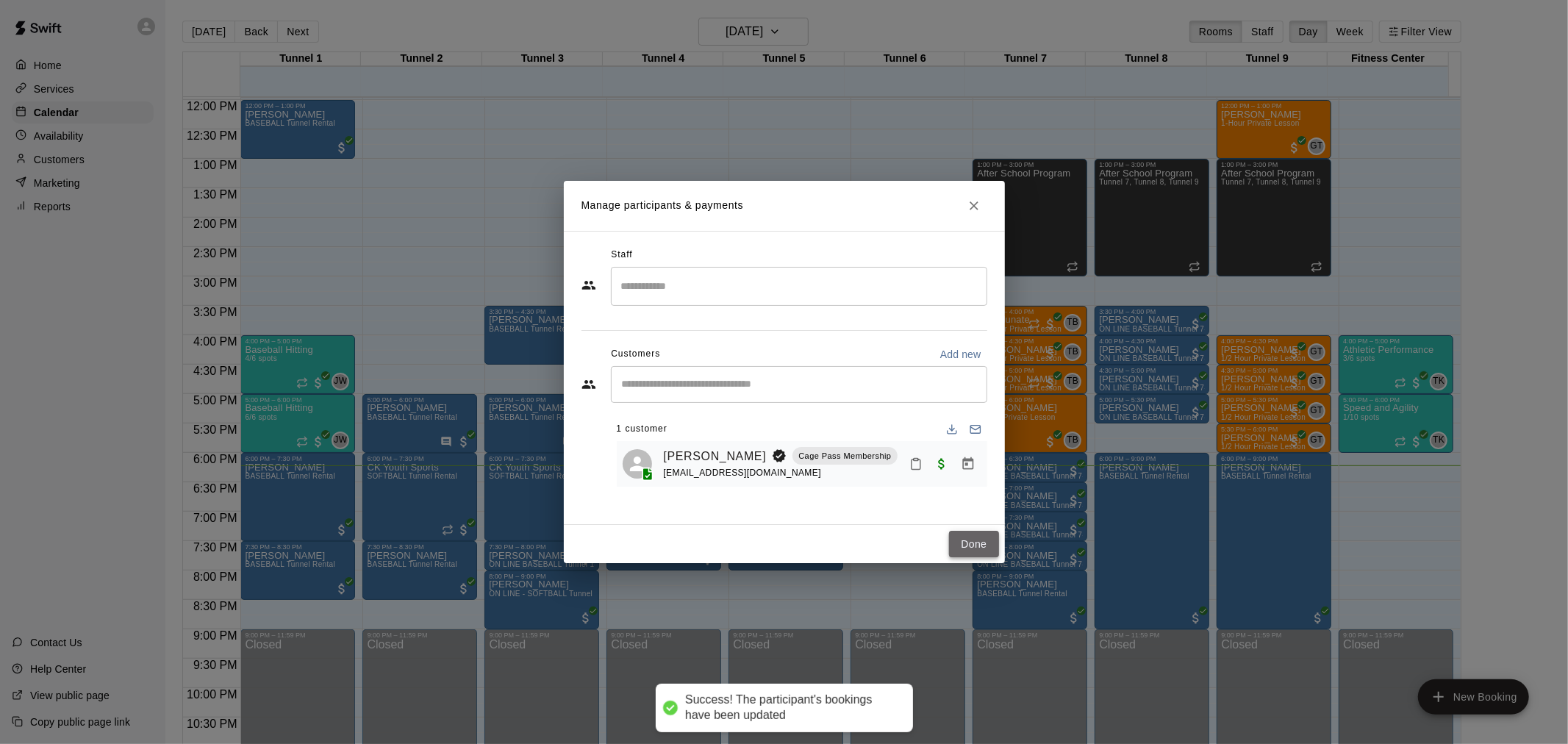
click at [991, 550] on button "Done" at bounding box center [974, 544] width 49 height 27
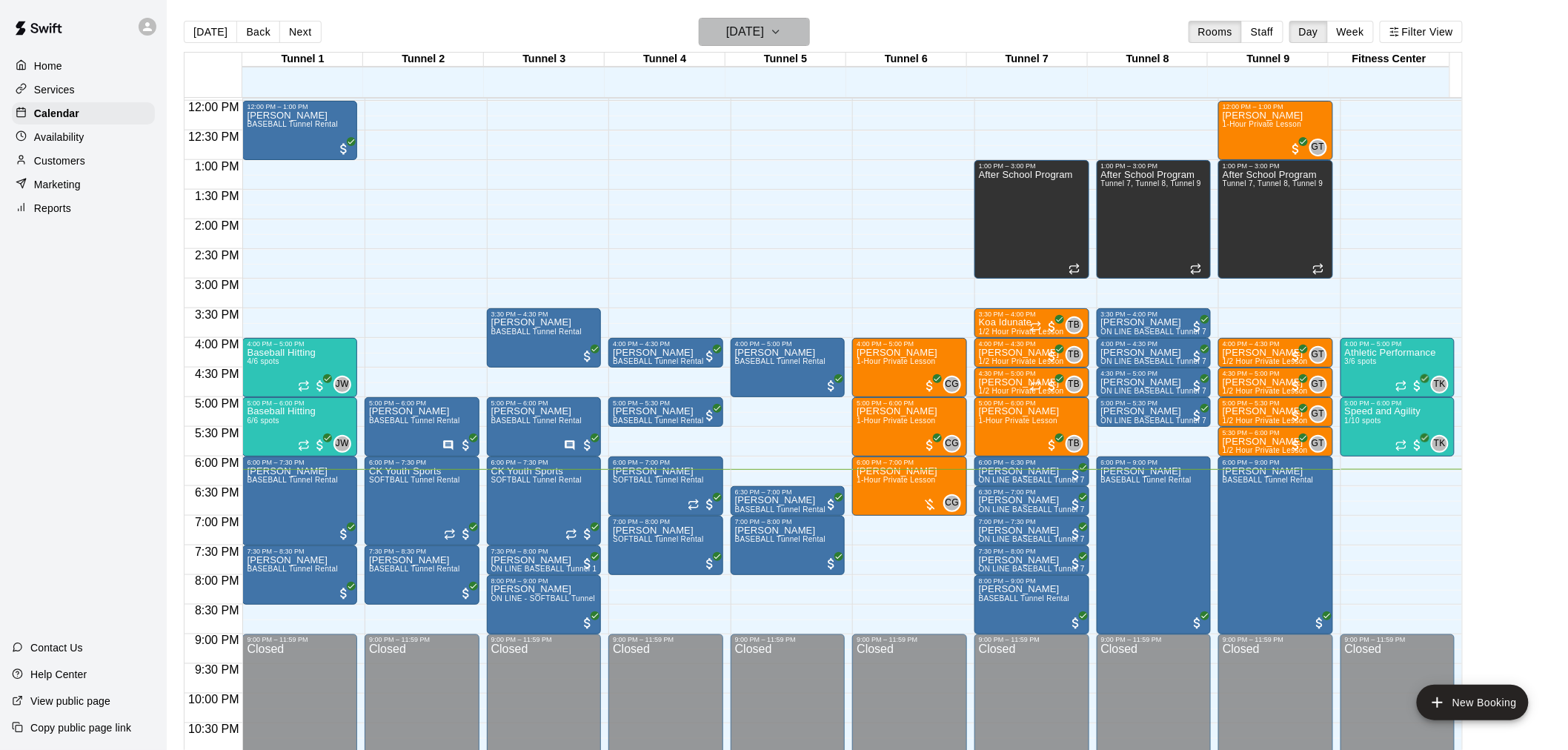
click at [764, 31] on h6 "[DATE]" at bounding box center [745, 31] width 37 height 20
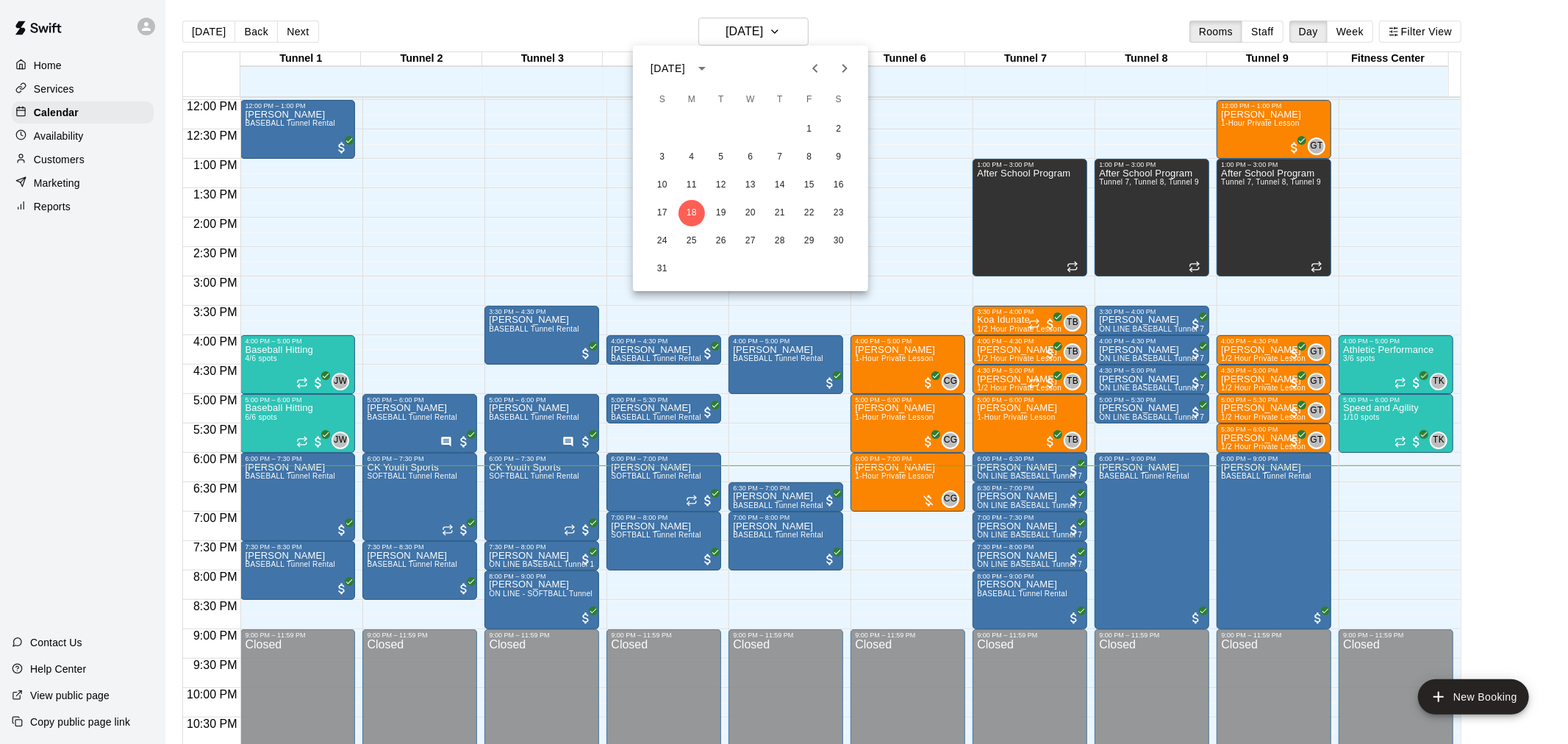
click at [905, 27] on div at bounding box center [784, 372] width 1568 height 744
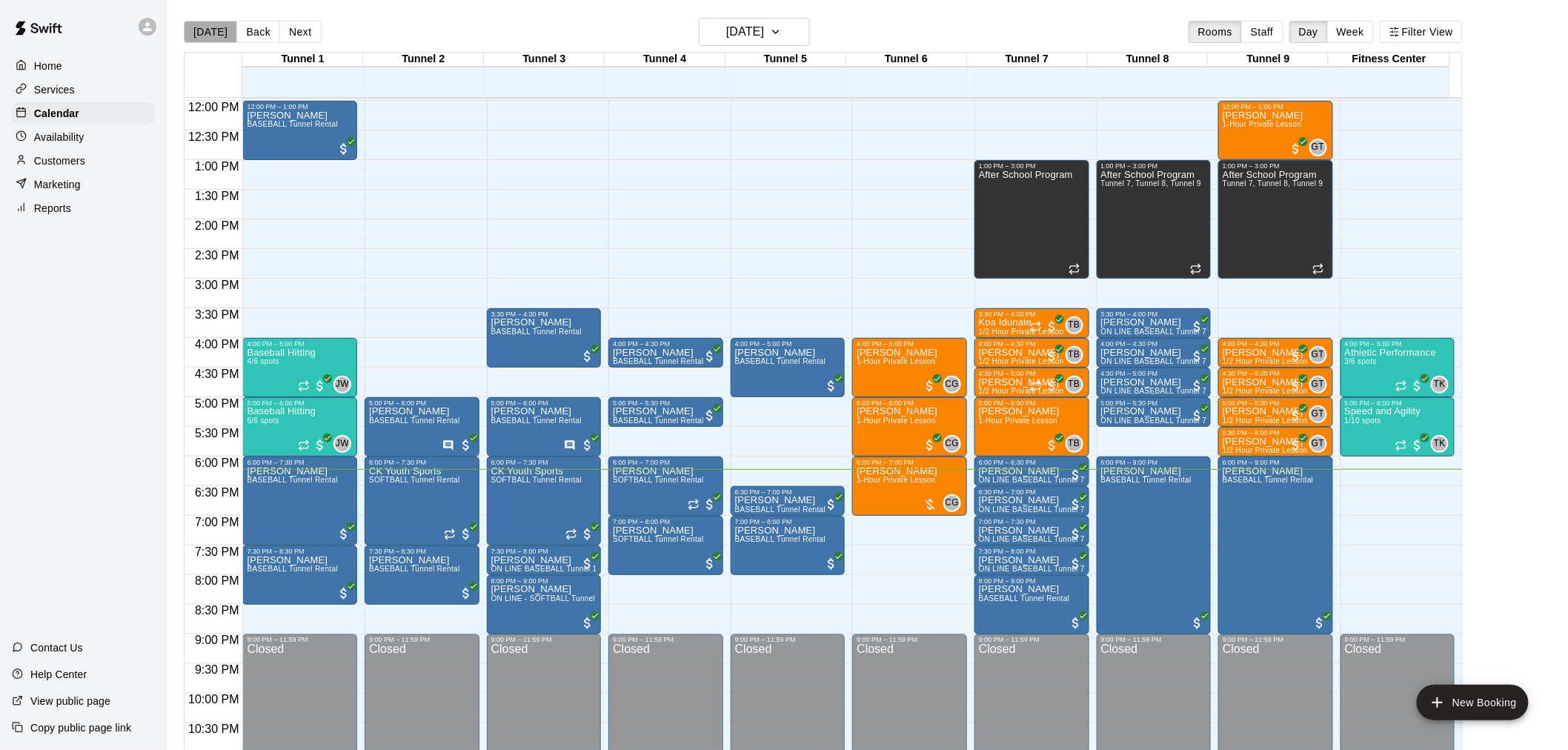
click at [220, 32] on button "[DATE]" at bounding box center [210, 31] width 53 height 22
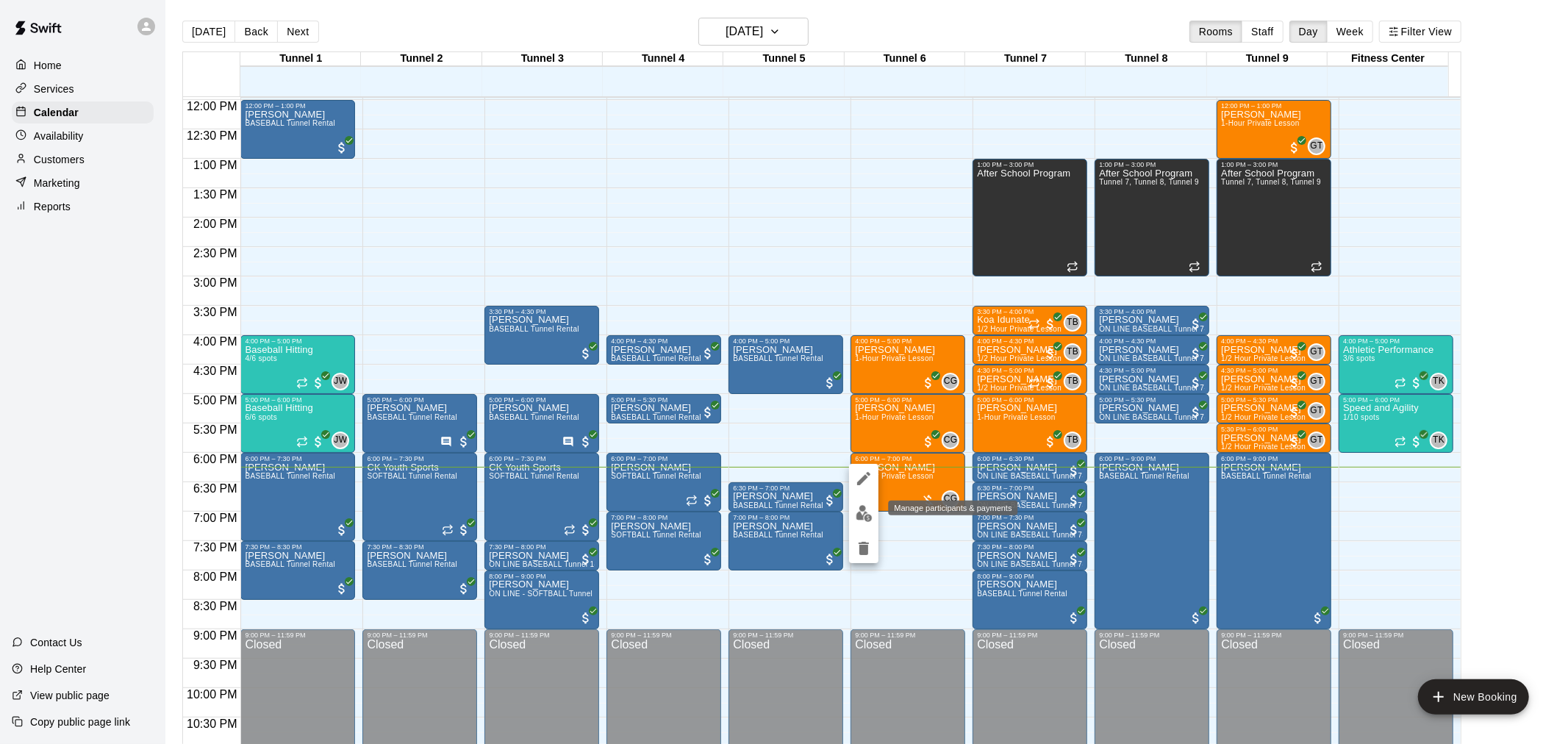
click at [900, 133] on div at bounding box center [784, 372] width 1568 height 744
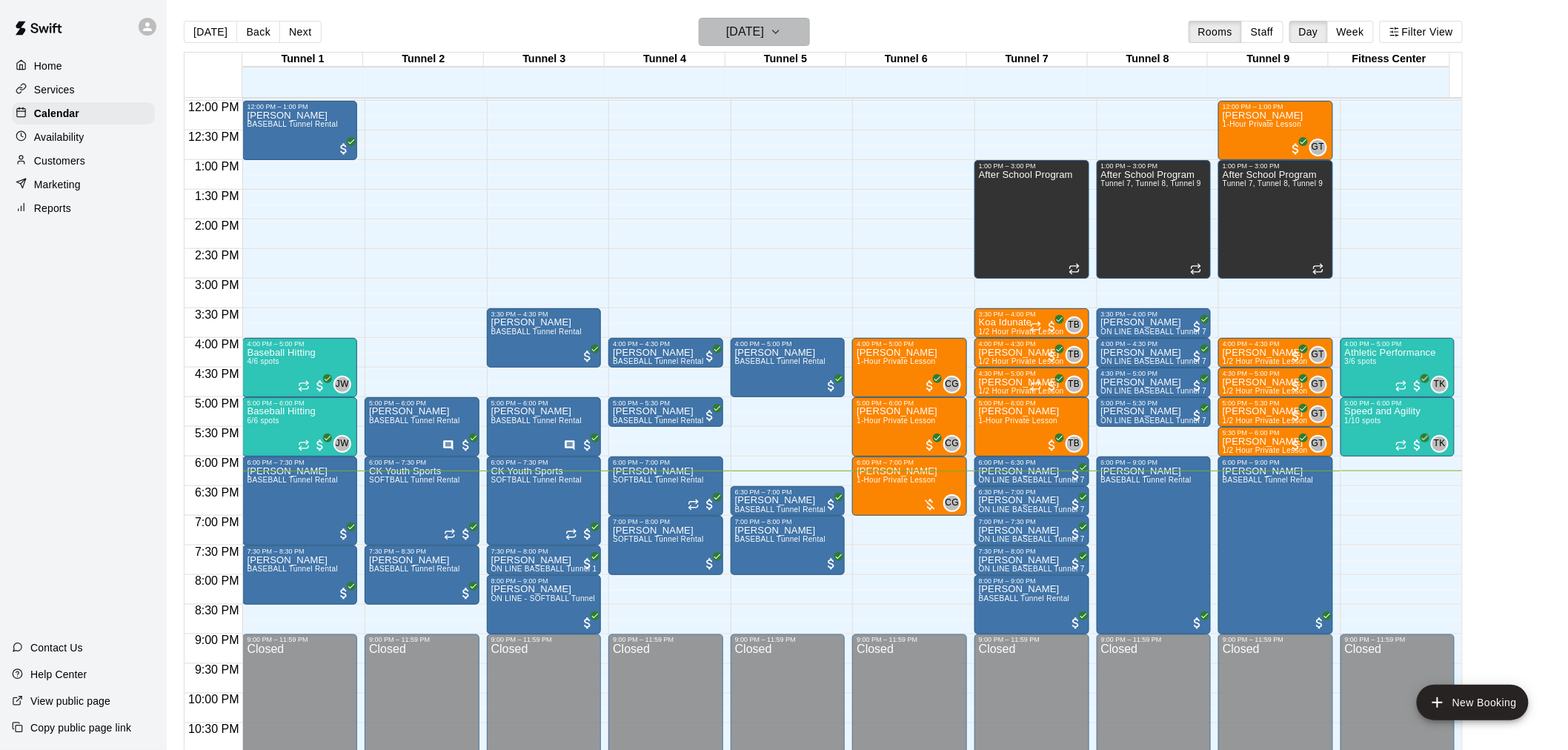
click at [764, 34] on h6 "[DATE]" at bounding box center [745, 31] width 37 height 20
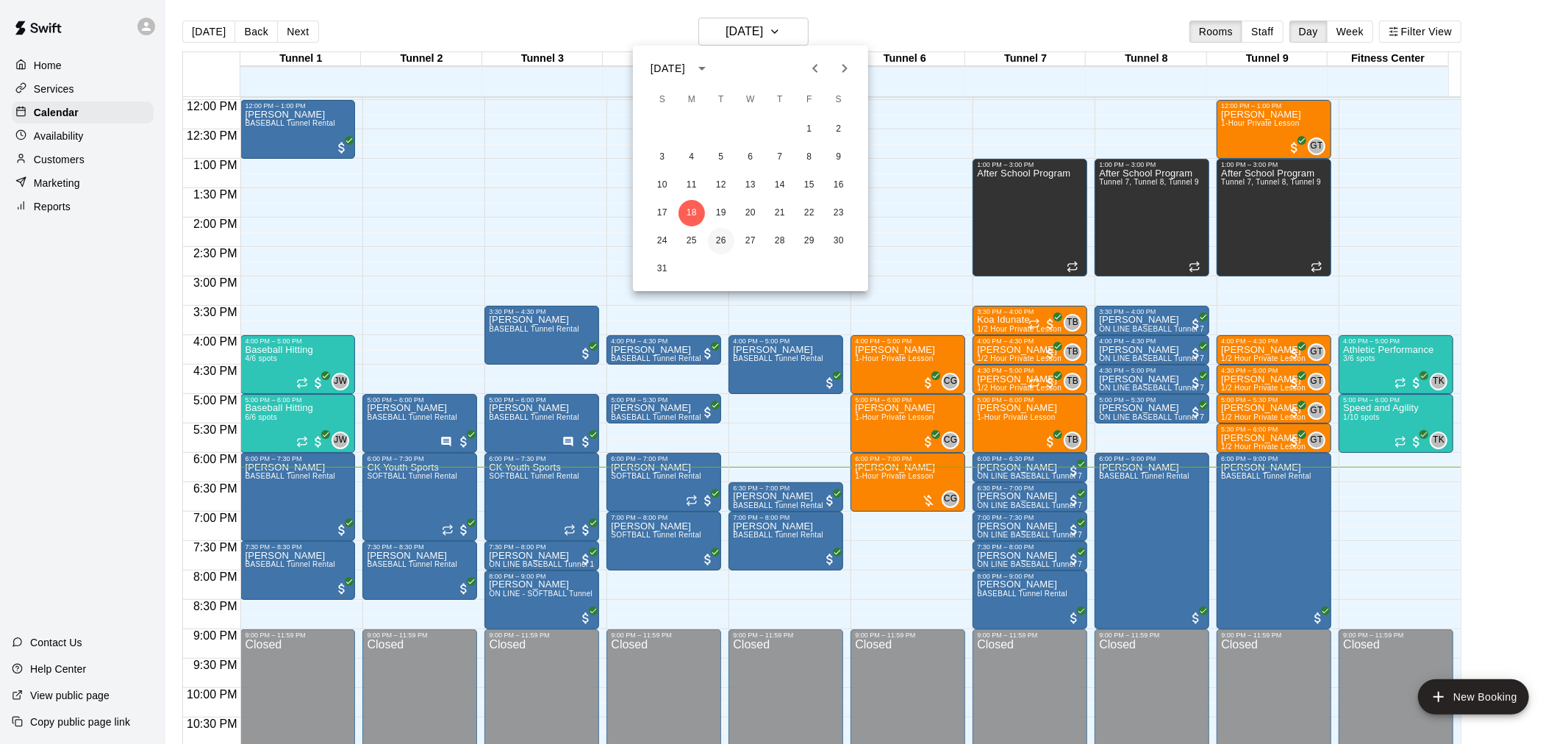
click at [716, 245] on button "26" at bounding box center [722, 241] width 27 height 27
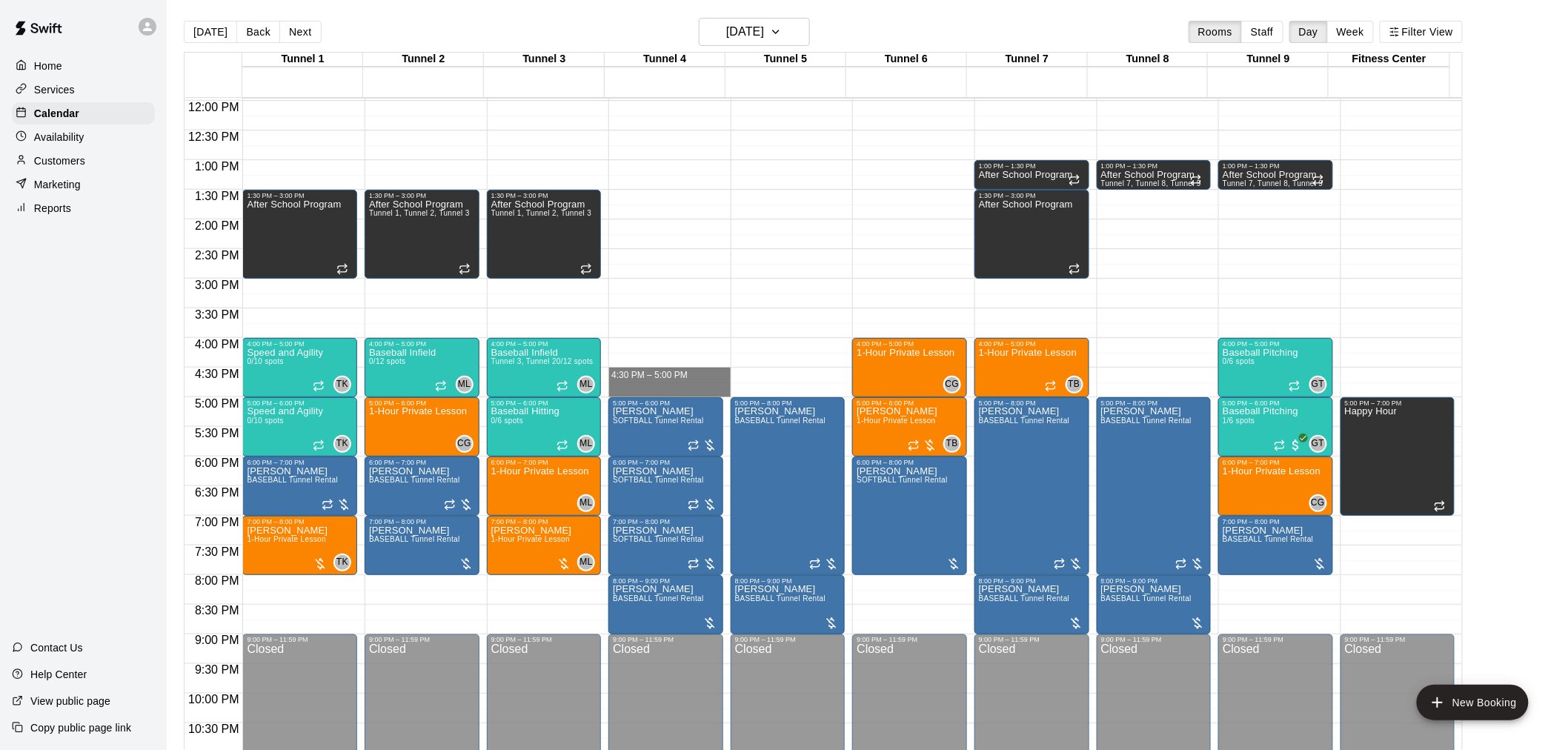
drag, startPoint x: 652, startPoint y: 371, endPoint x: 651, endPoint y: 387, distance: 16.0
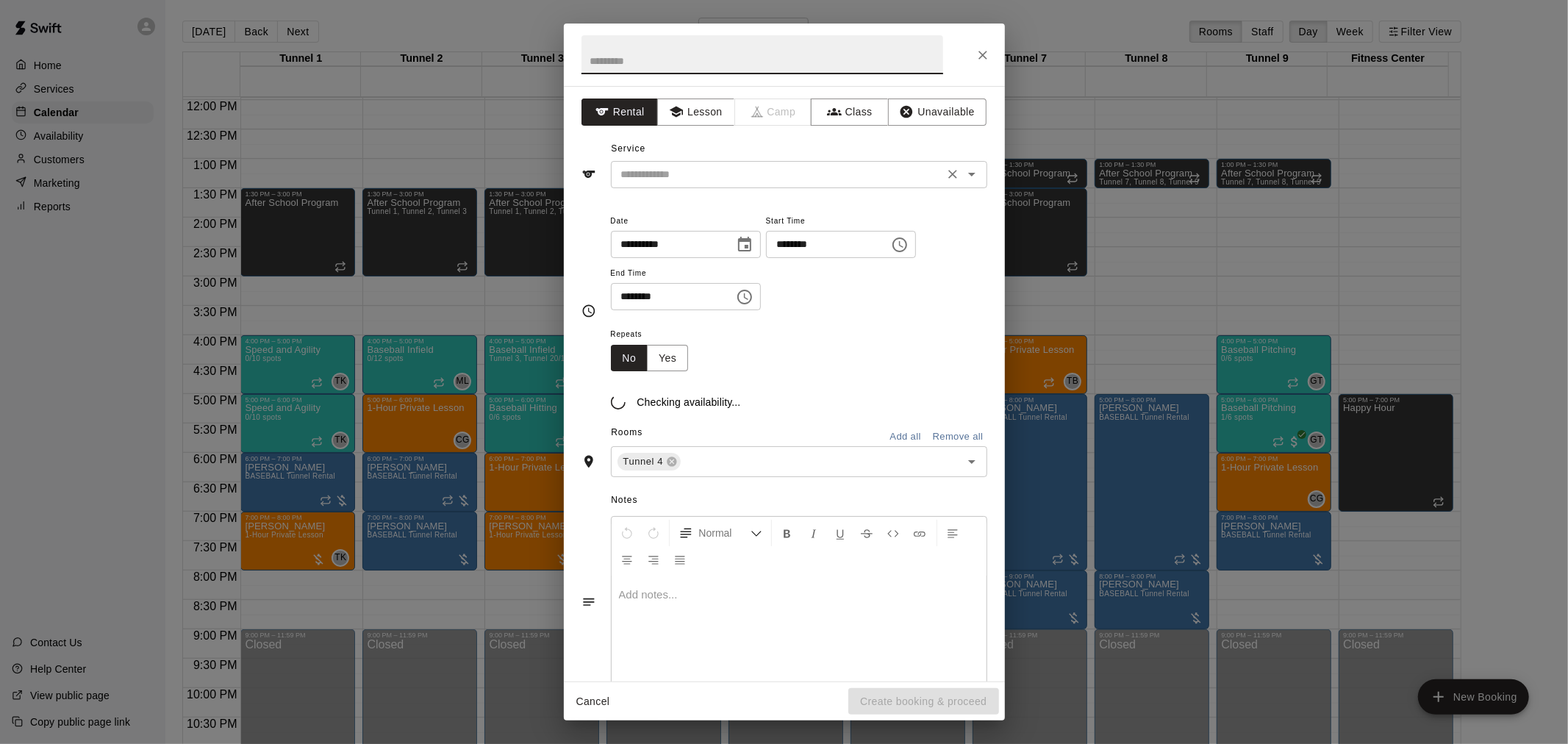
click at [737, 161] on div "​" at bounding box center [799, 174] width 376 height 27
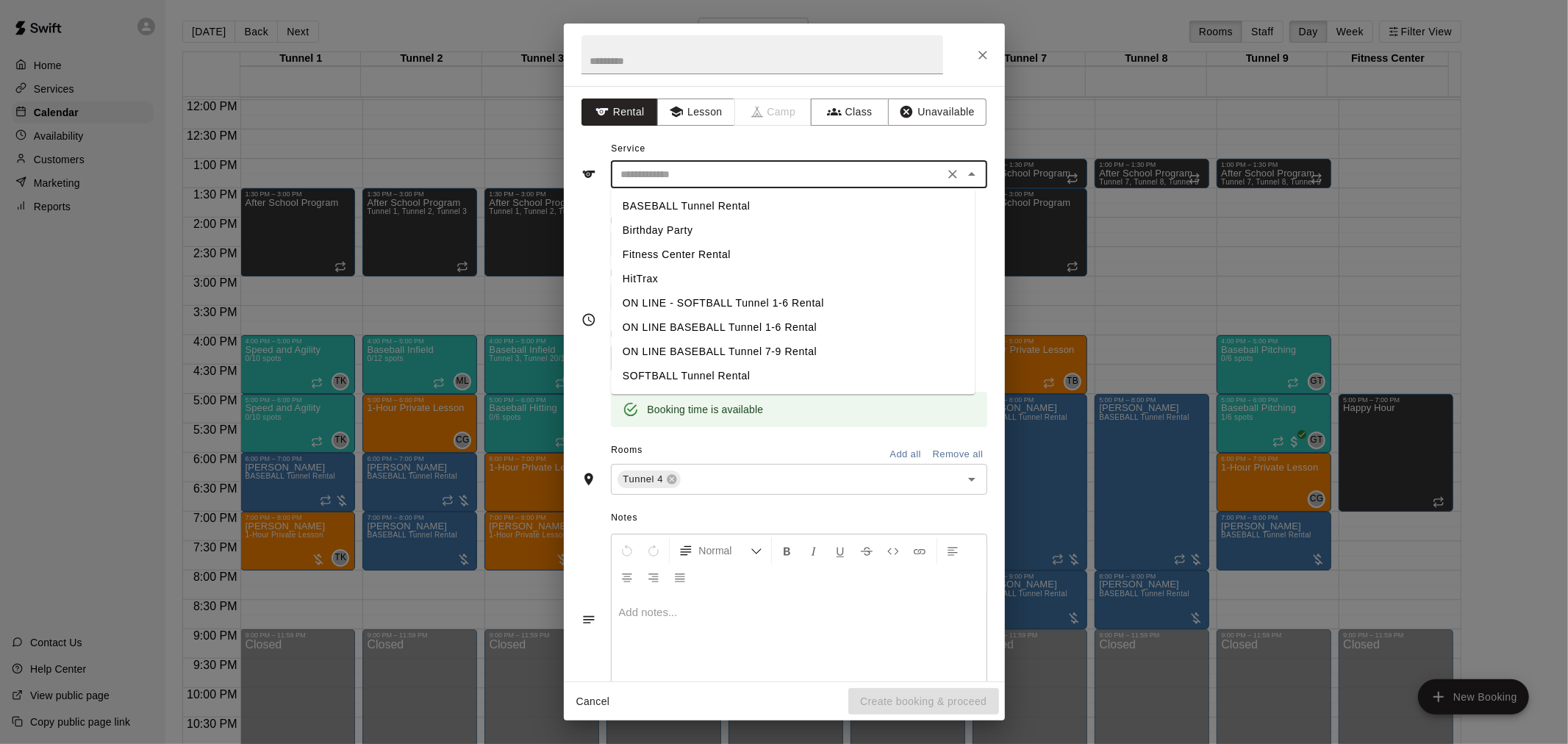
click at [738, 376] on li "SOFTBALL Tunnel Rental" at bounding box center [793, 376] width 364 height 24
type input "**********"
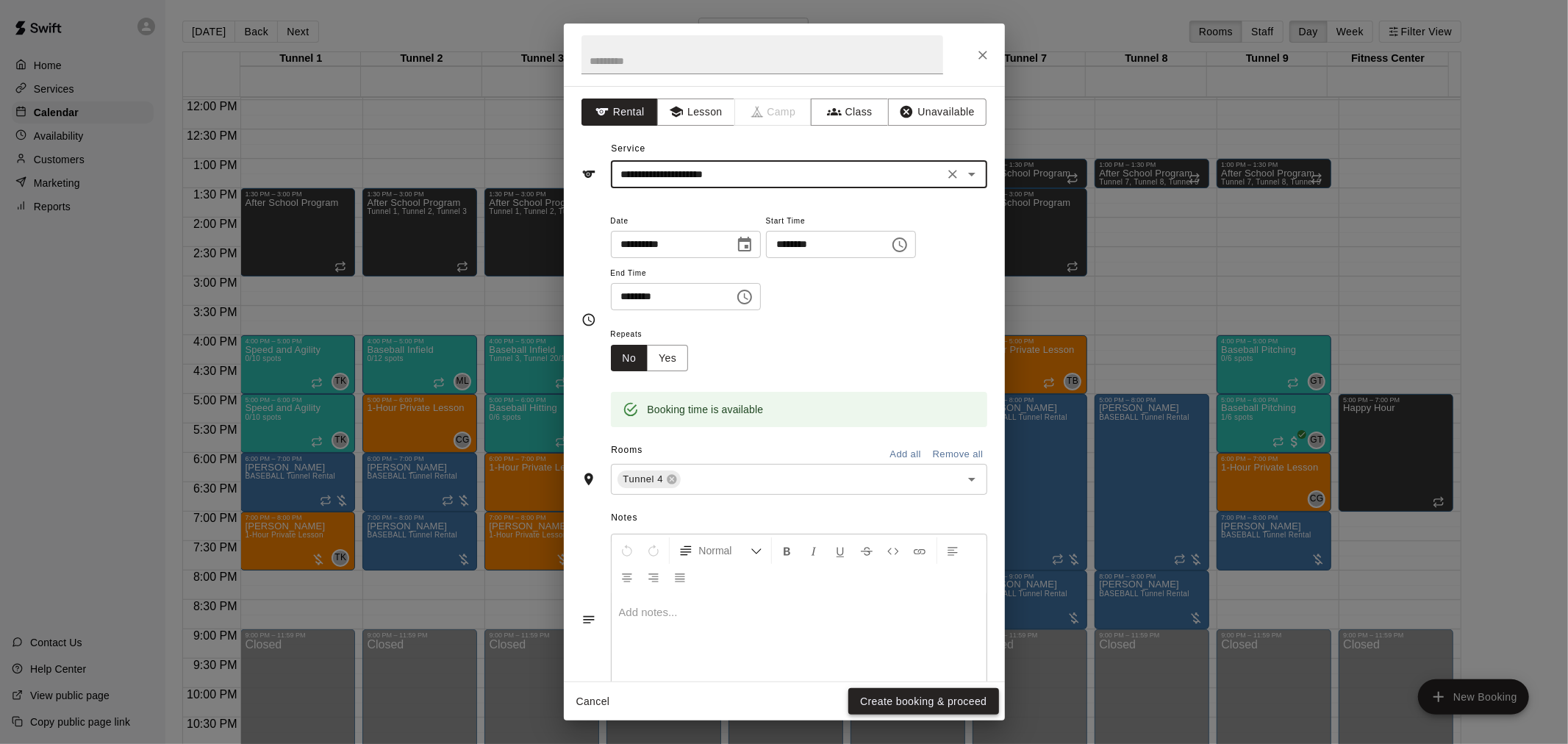
click at [972, 704] on button "Create booking & proceed" at bounding box center [924, 702] width 150 height 27
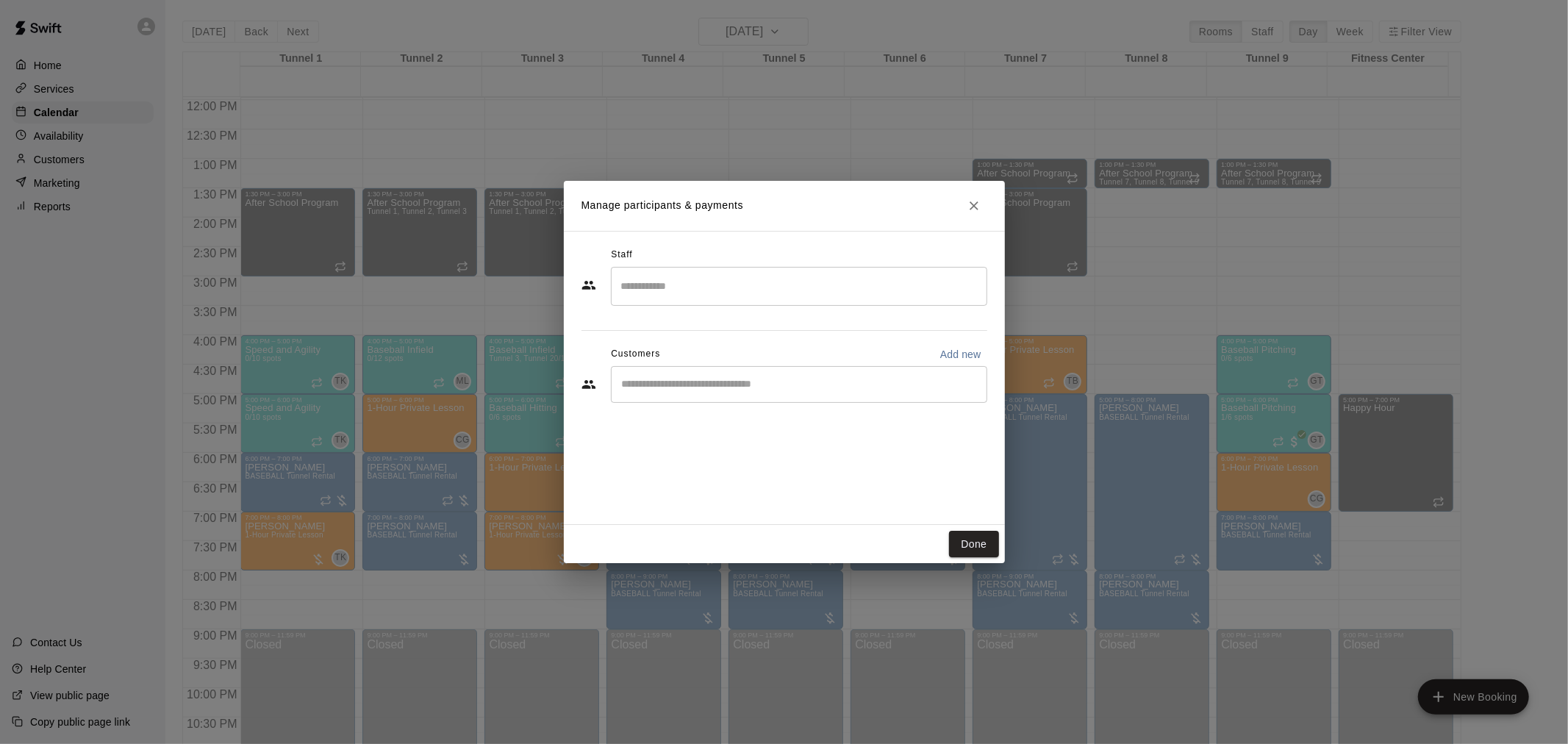
click at [768, 392] on div "​" at bounding box center [799, 385] width 376 height 37
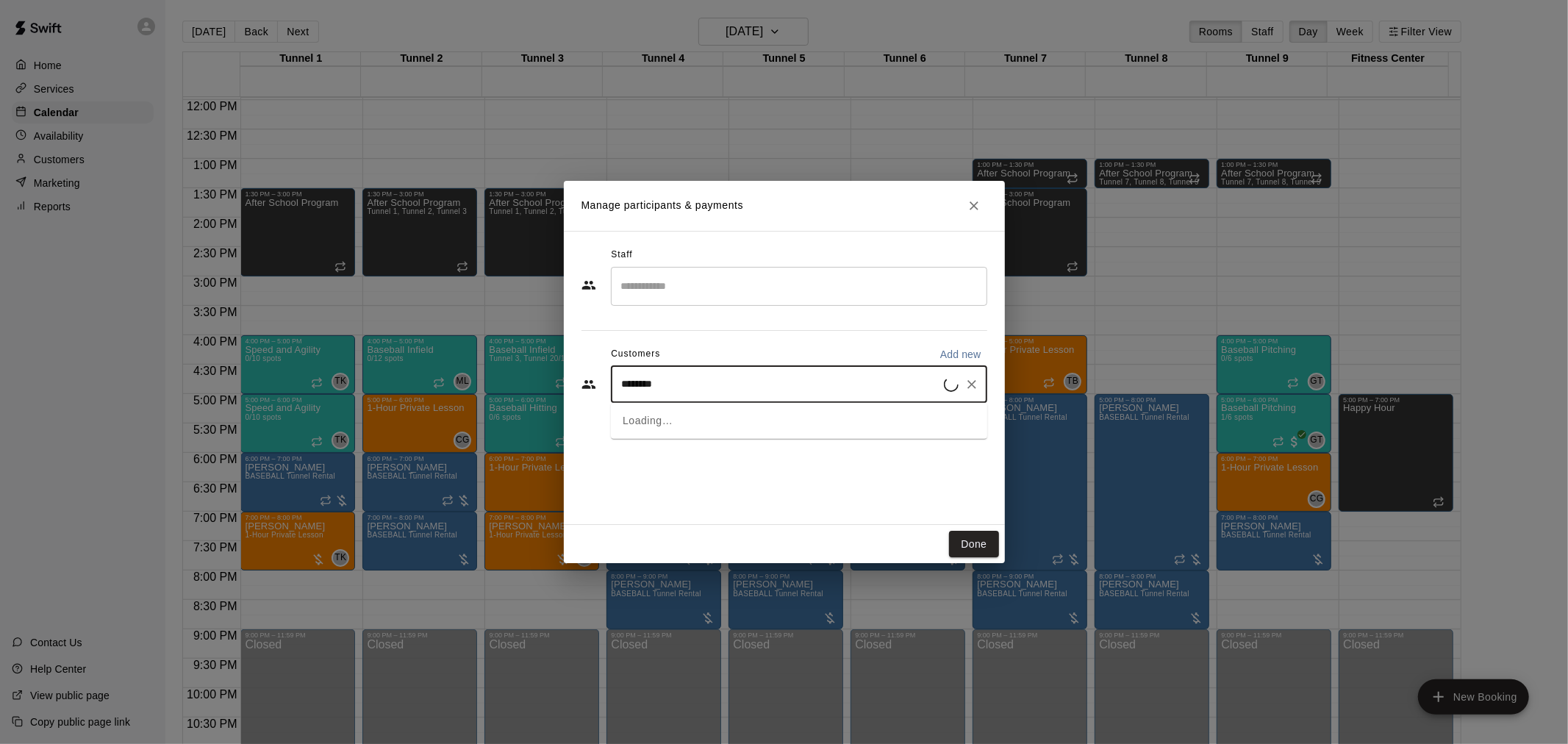
type input "*********"
click at [769, 421] on p "Cage Pass Membership" at bounding box center [799, 418] width 93 height 12
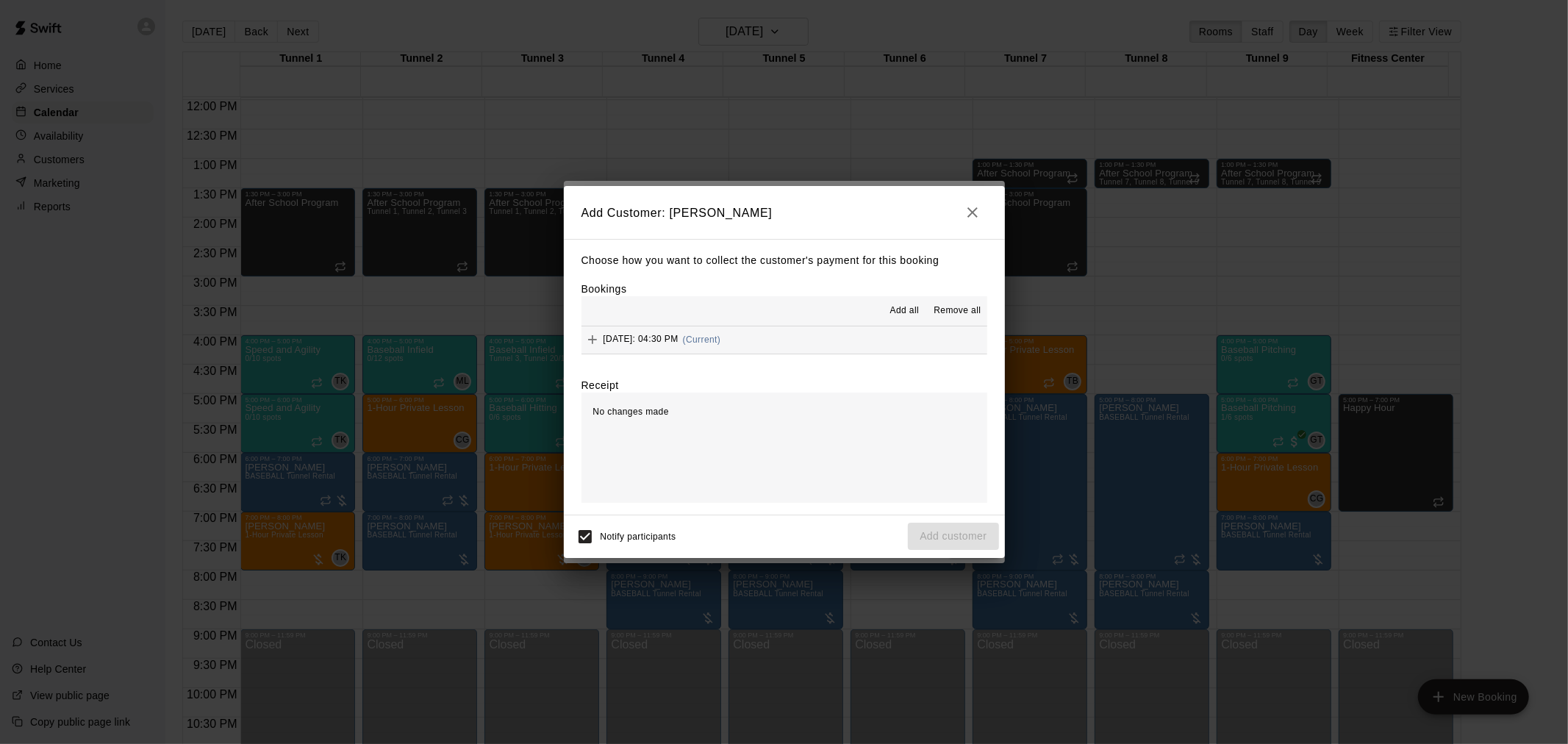
click at [722, 340] on span "(Current)" at bounding box center [701, 340] width 38 height 11
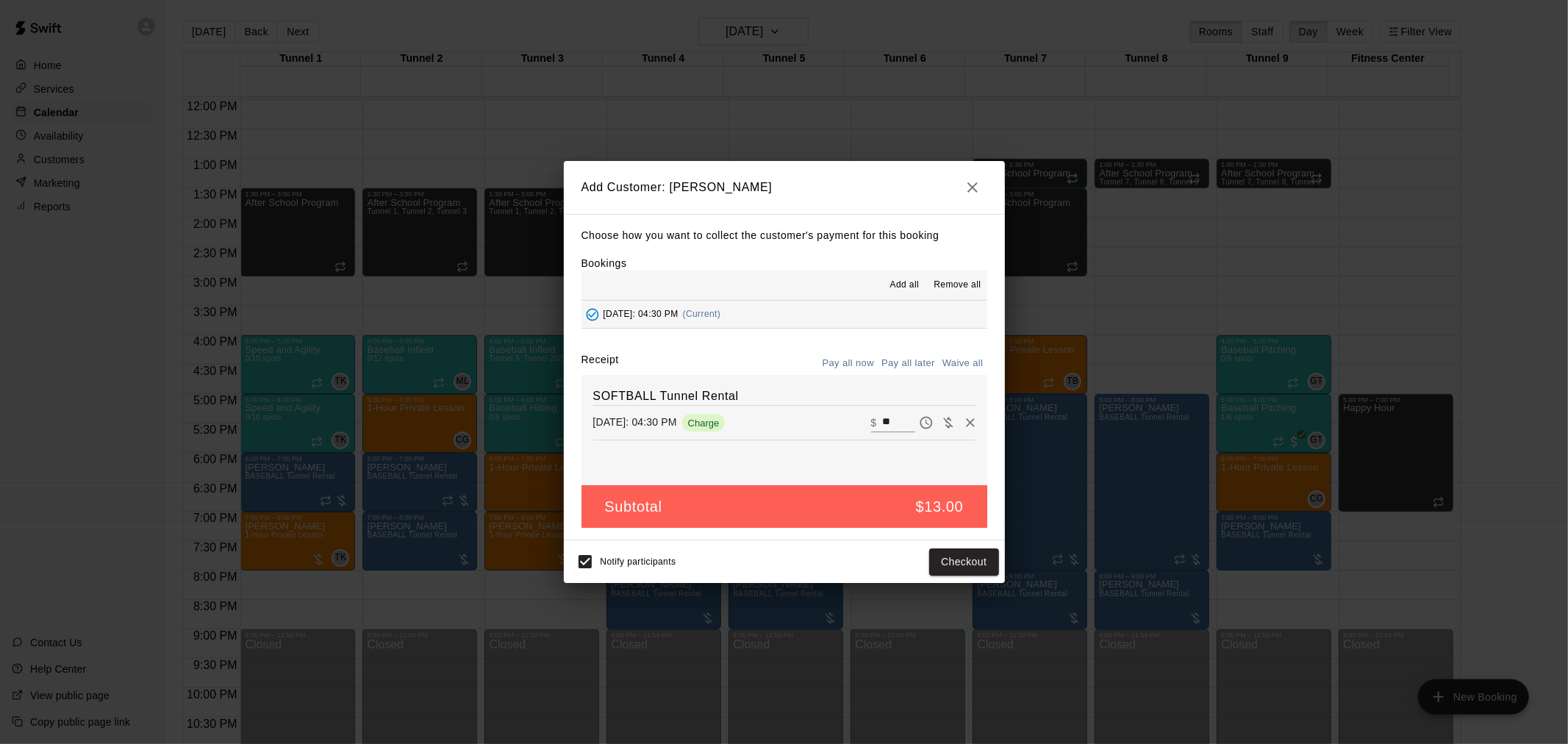
click at [920, 364] on button "Pay all later" at bounding box center [908, 364] width 61 height 23
click at [989, 570] on button "Add customer" at bounding box center [953, 562] width 90 height 27
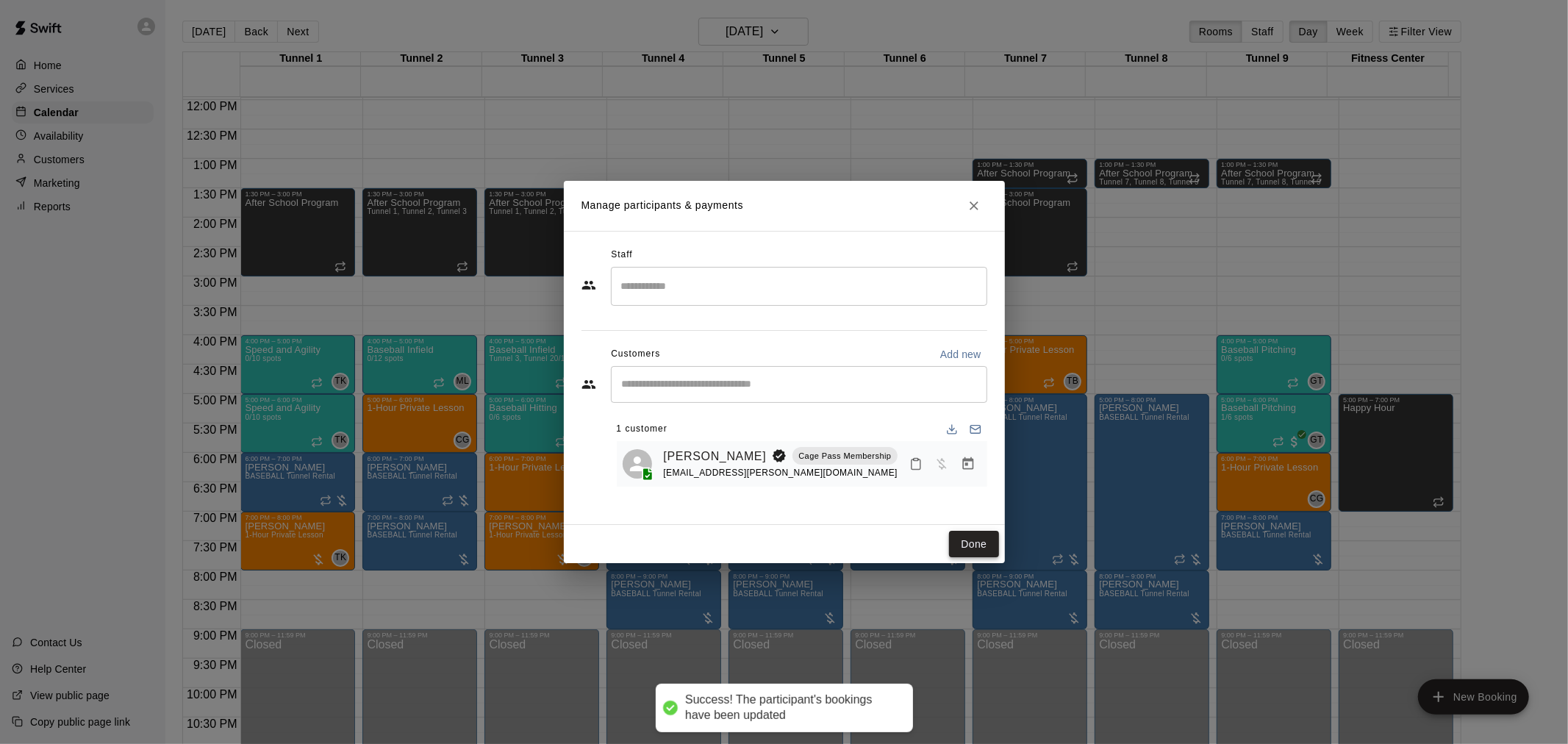
click at [978, 542] on button "Done" at bounding box center [974, 544] width 49 height 27
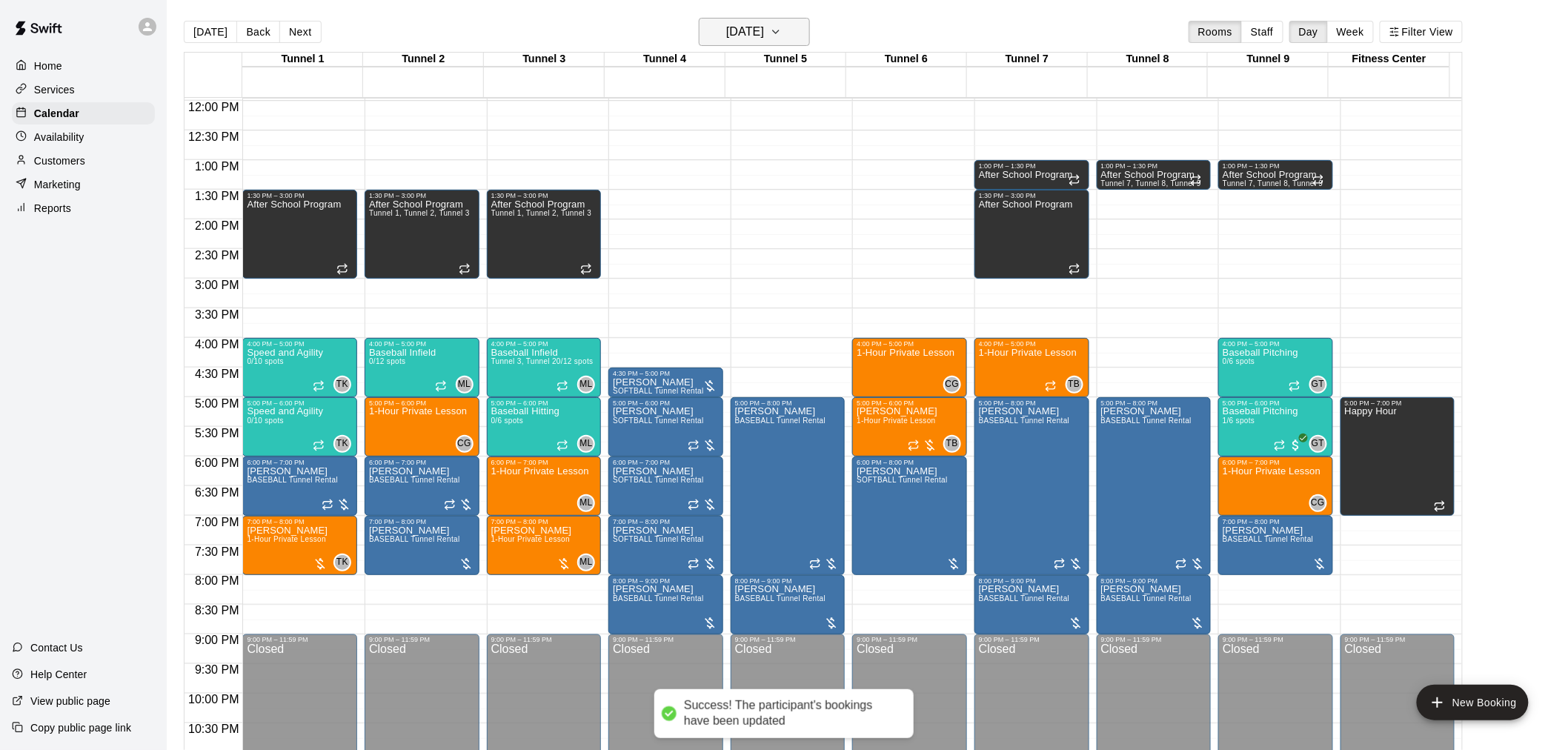
click at [764, 26] on h6 "Tuesday Aug 26" at bounding box center [745, 31] width 37 height 20
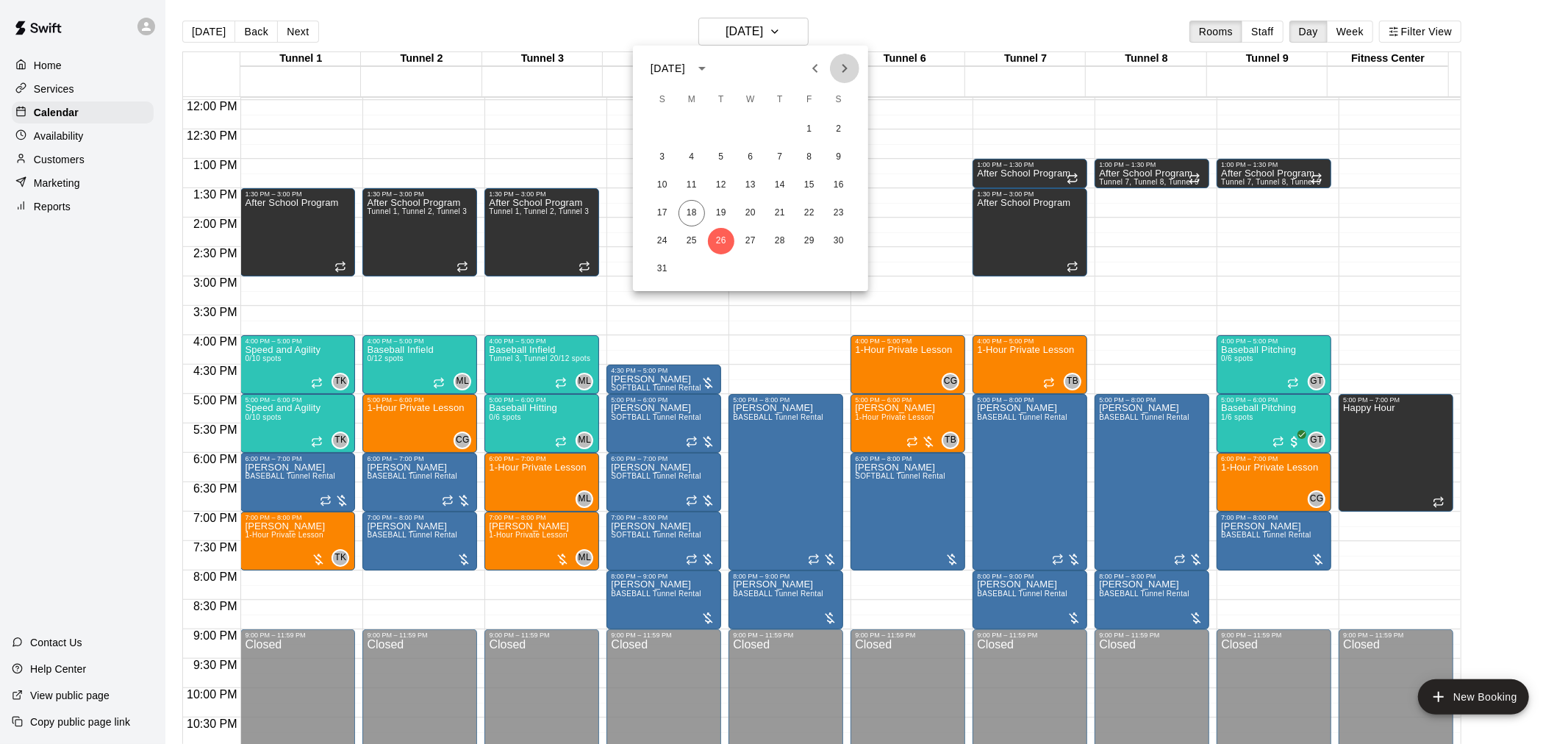
click at [845, 64] on icon "Next month" at bounding box center [845, 68] width 18 height 18
click at [726, 156] on button "9" at bounding box center [722, 157] width 27 height 27
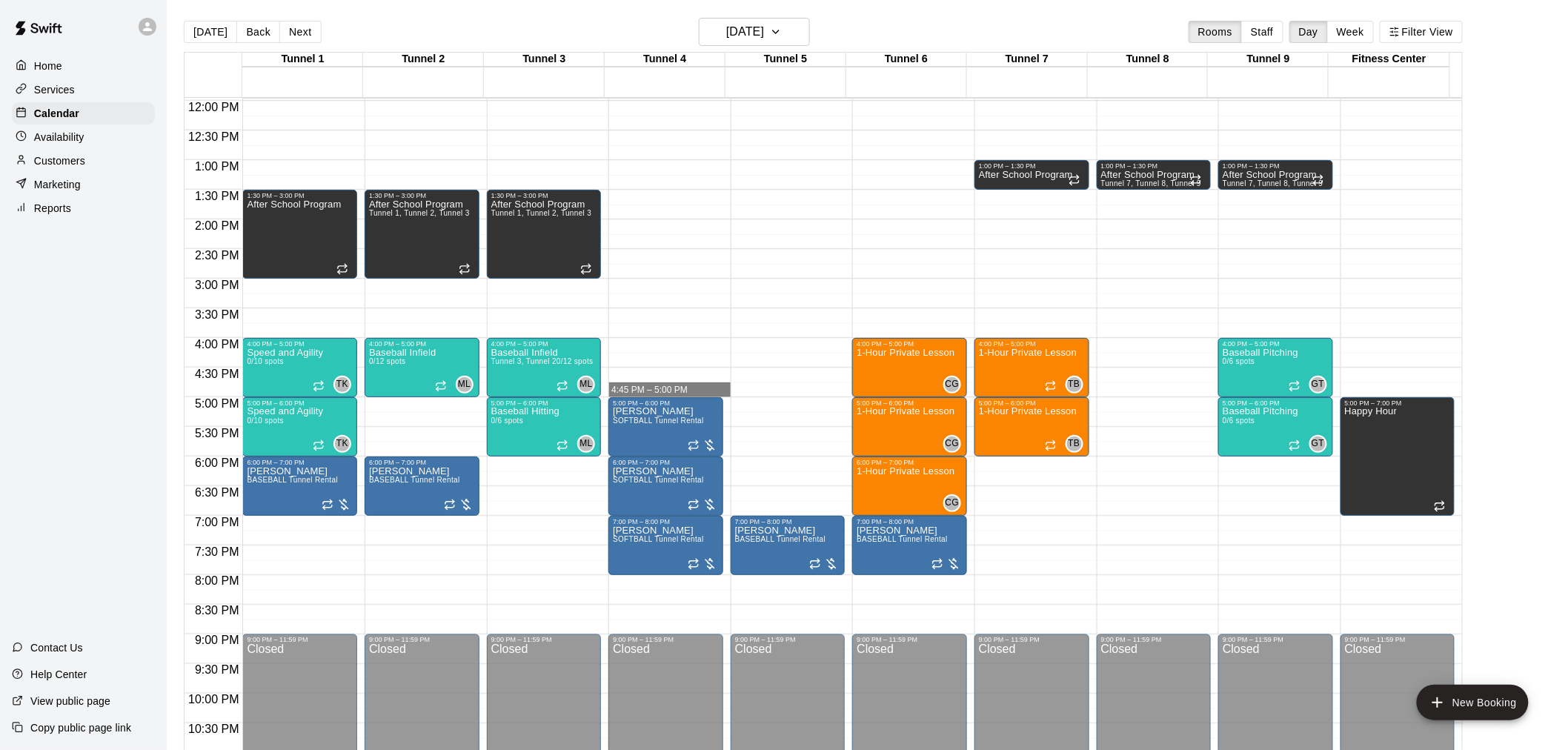
drag, startPoint x: 661, startPoint y: 371, endPoint x: 661, endPoint y: 387, distance: 16.0
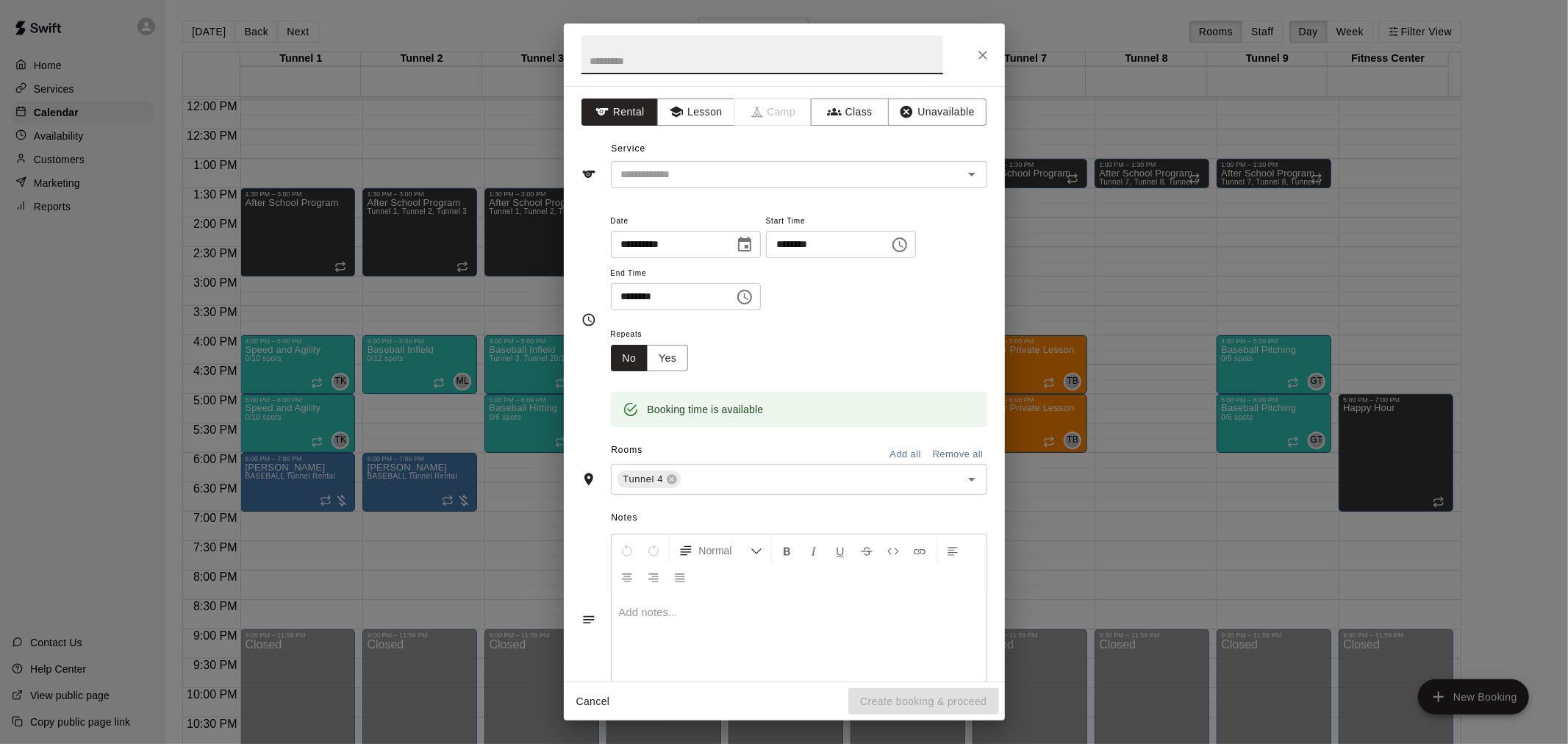
click at [982, 46] on button "Close" at bounding box center [983, 55] width 27 height 27
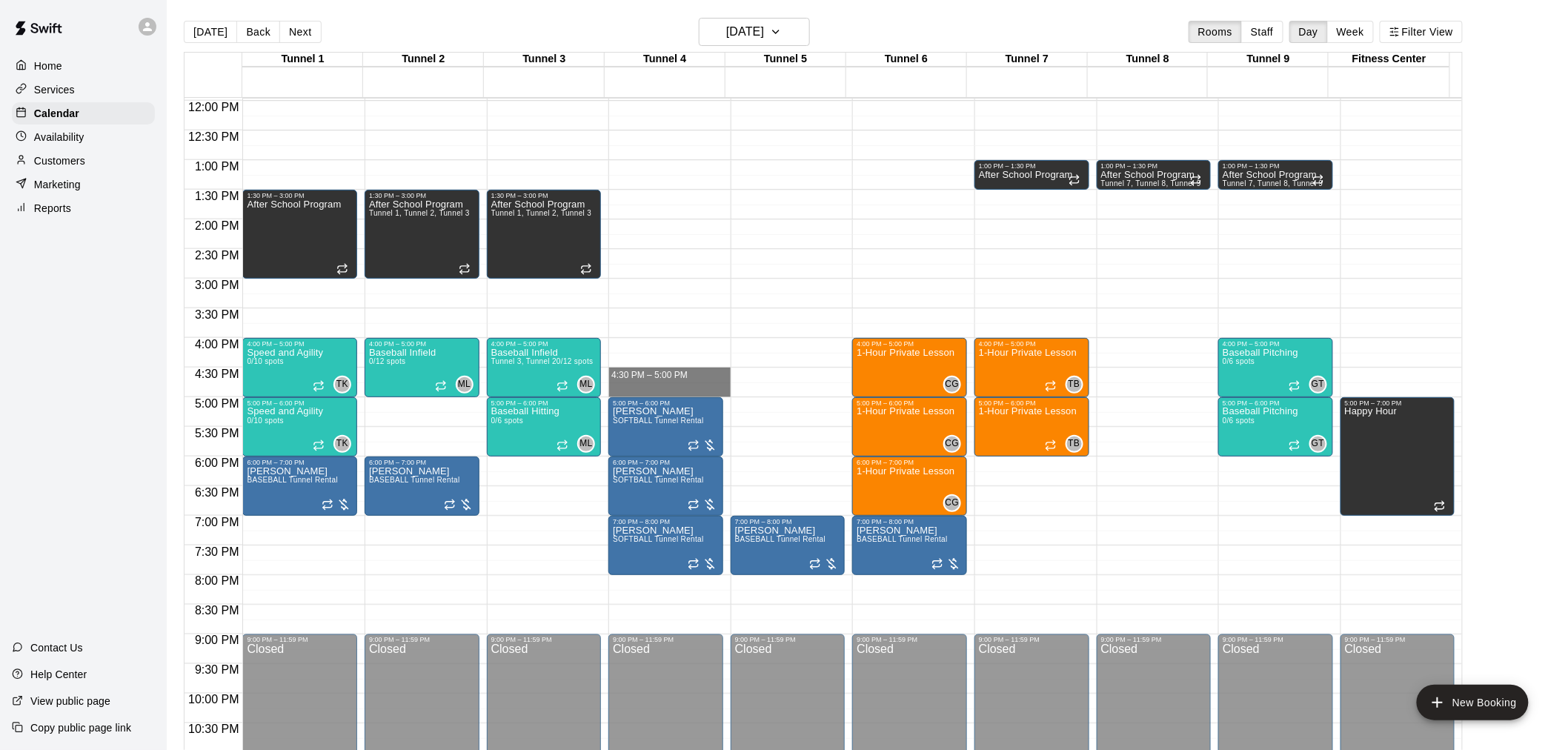
drag, startPoint x: 695, startPoint y: 370, endPoint x: 697, endPoint y: 390, distance: 20.1
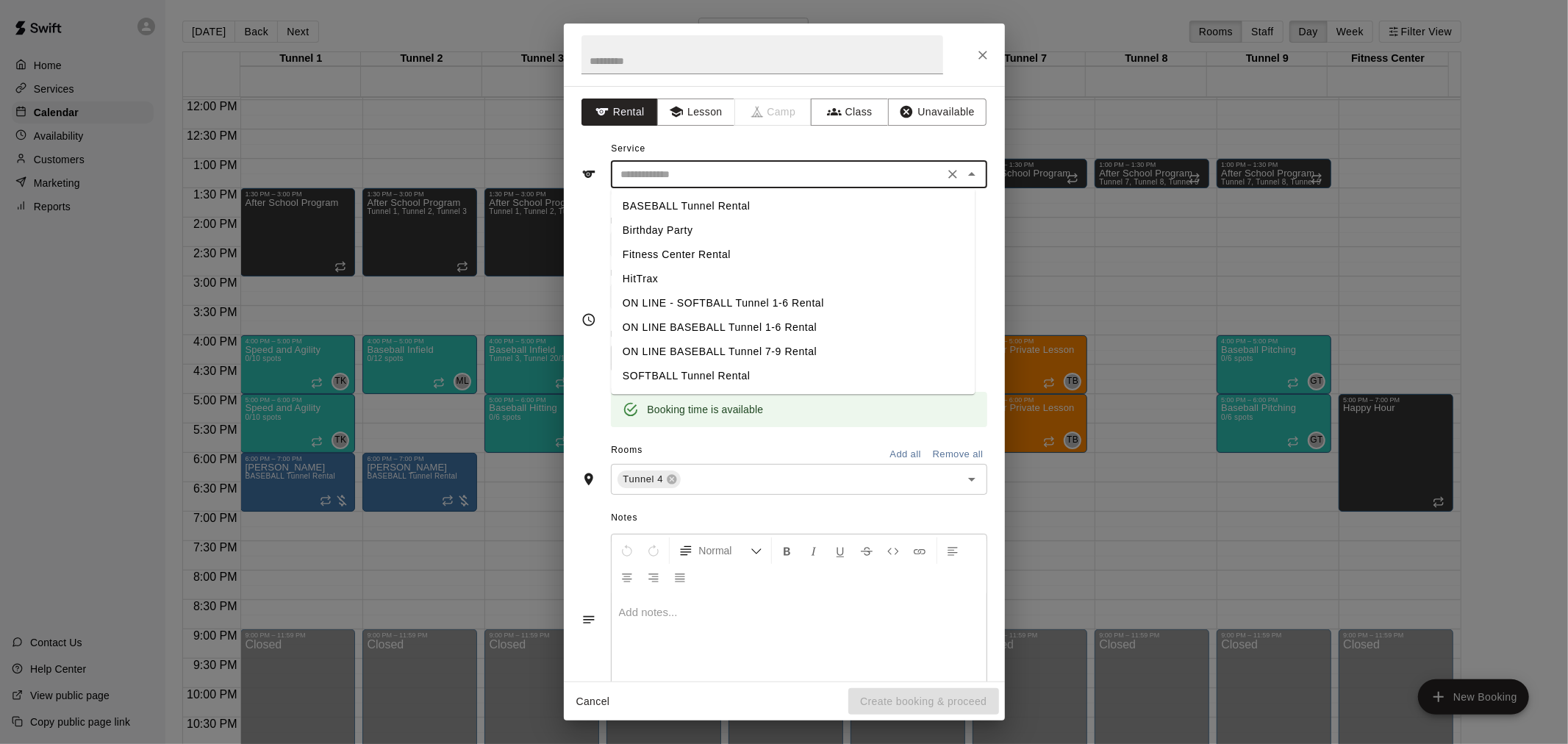
click at [731, 167] on input "text" at bounding box center [777, 174] width 324 height 19
click at [748, 376] on li "SOFTBALL Tunnel Rental" at bounding box center [793, 376] width 364 height 24
type input "**********"
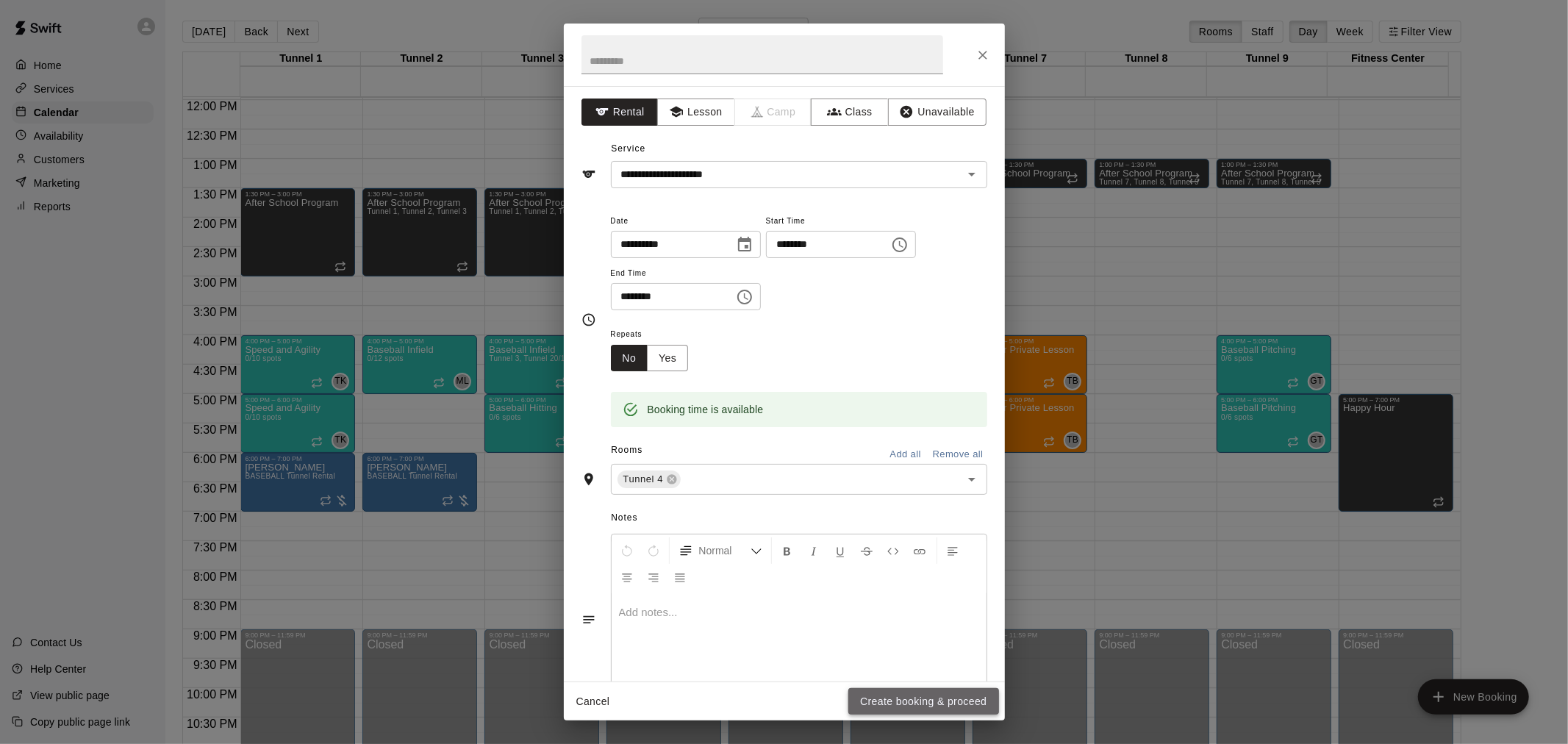
click at [958, 704] on button "Create booking & proceed" at bounding box center [924, 702] width 150 height 27
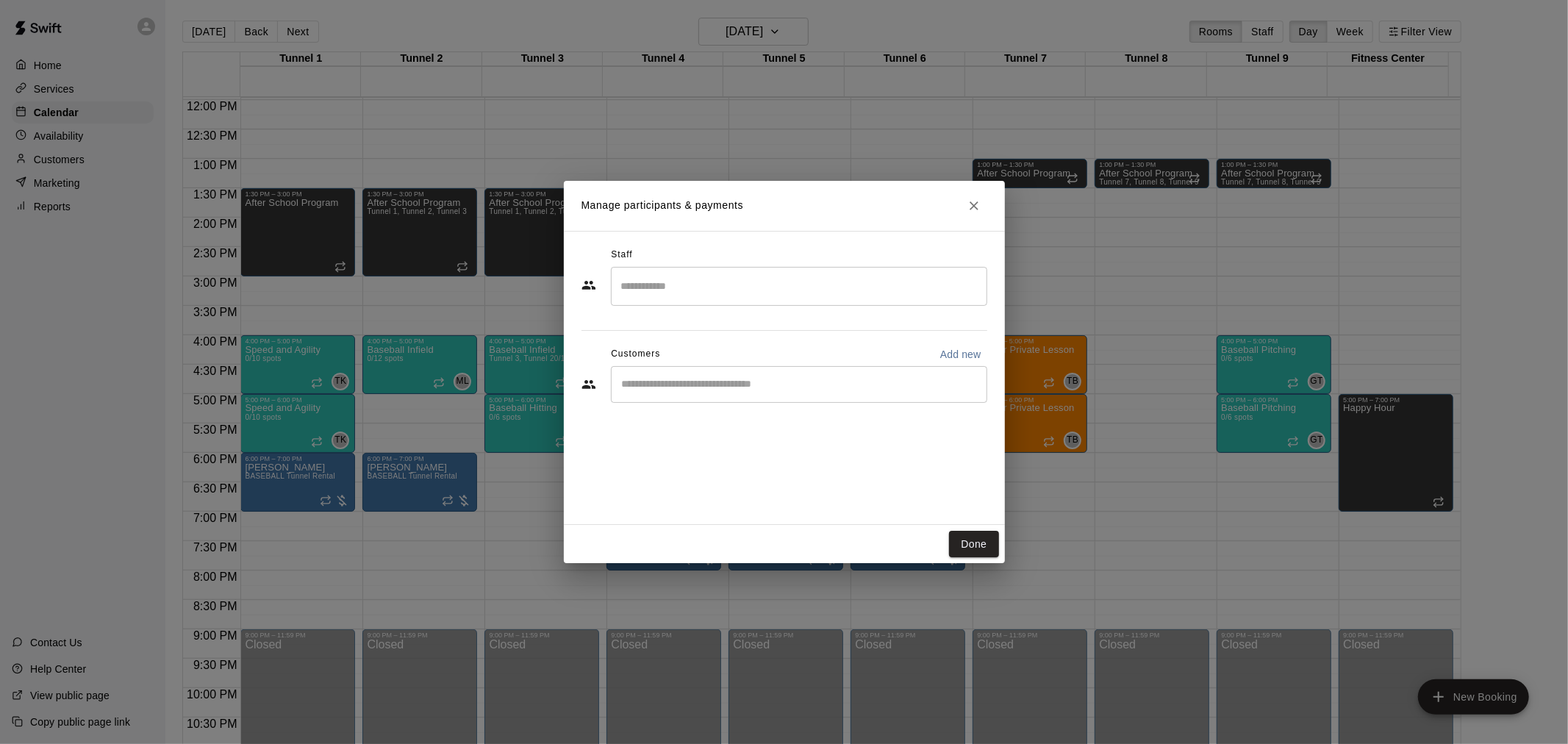
click at [890, 391] on input "Start typing to search customers..." at bounding box center [799, 384] width 363 height 15
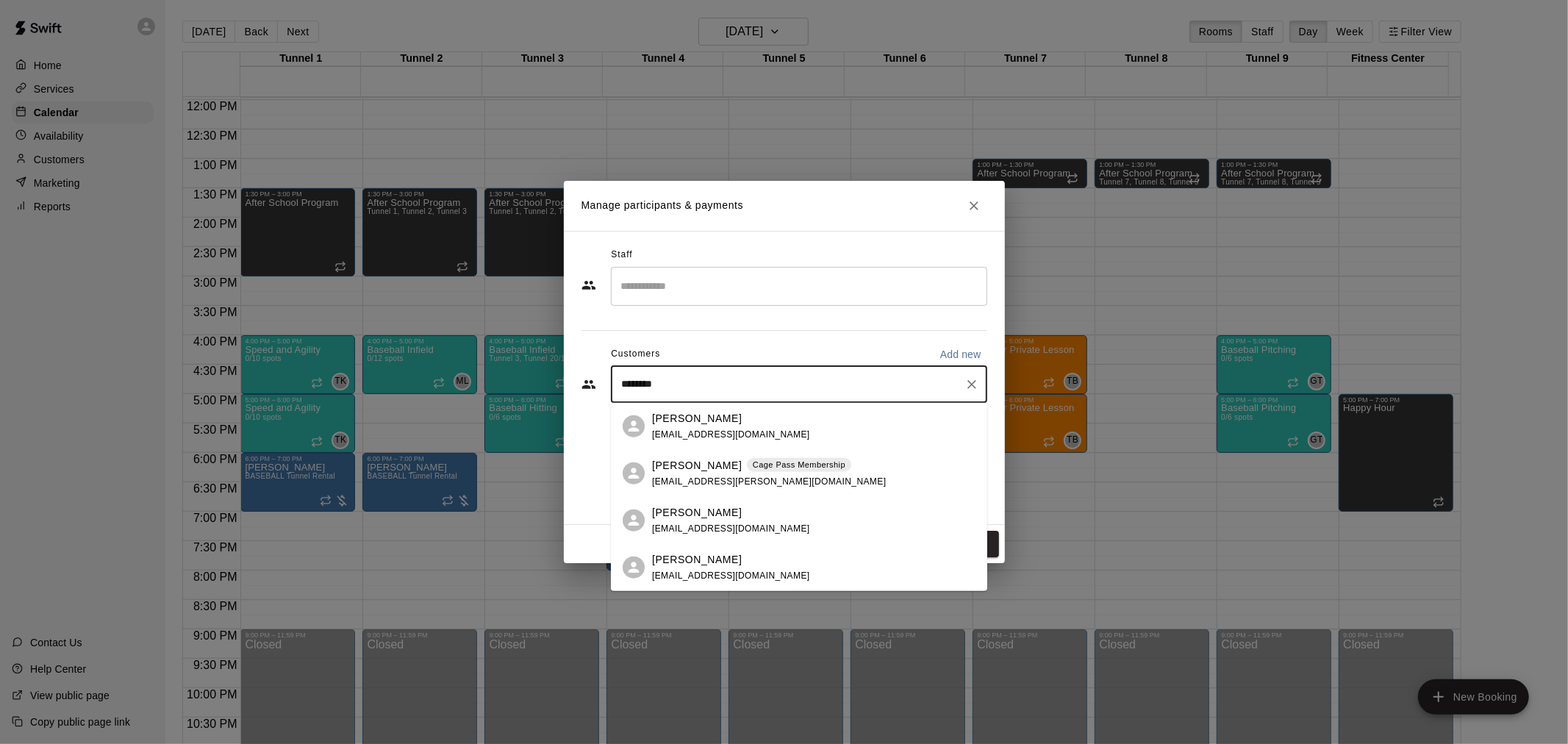
type input "*********"
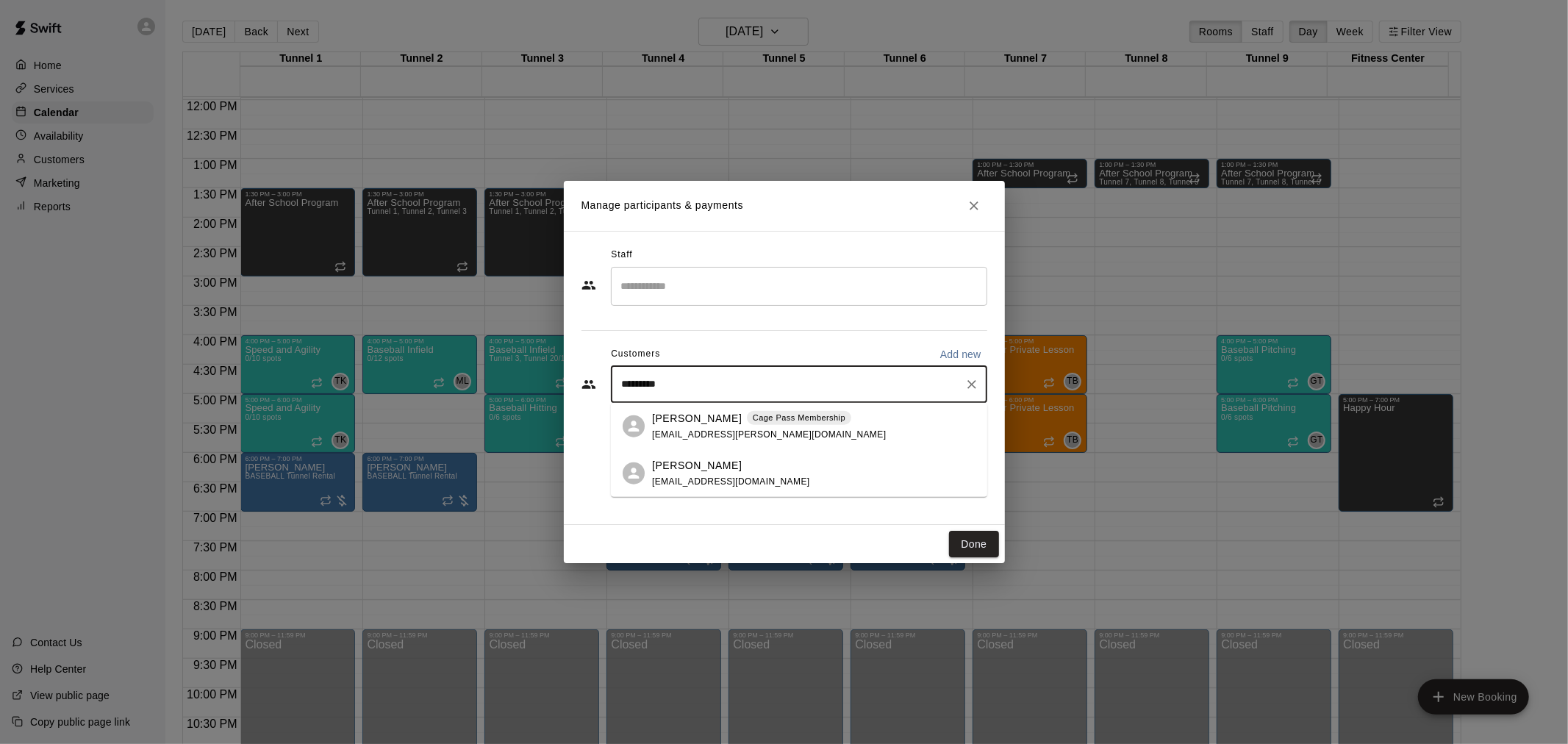
click at [881, 408] on div "Marissa Grijalva Cage Pass Membership riss.grijalva@gmail.com" at bounding box center [799, 426] width 376 height 47
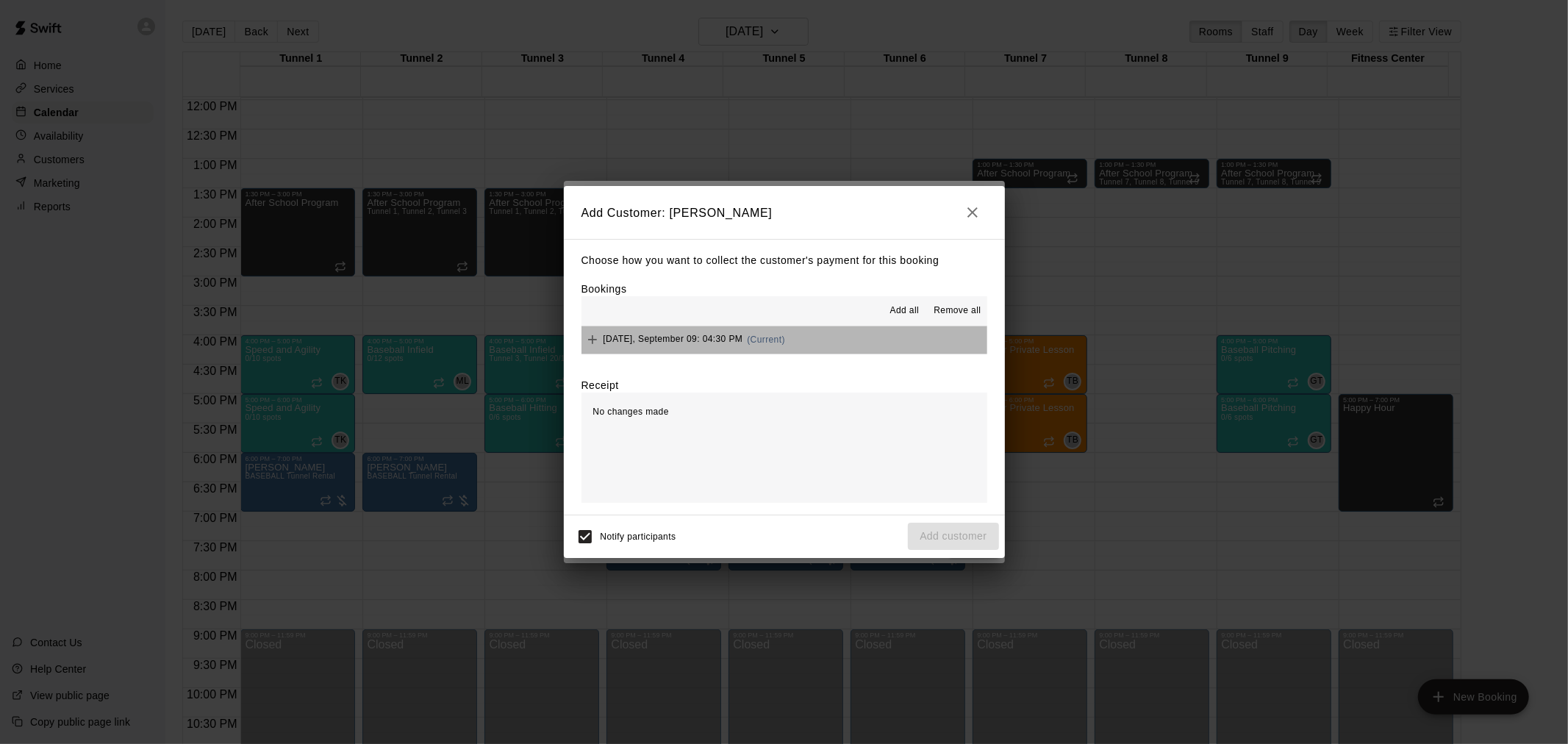
click at [785, 337] on span "(Current)" at bounding box center [766, 340] width 38 height 11
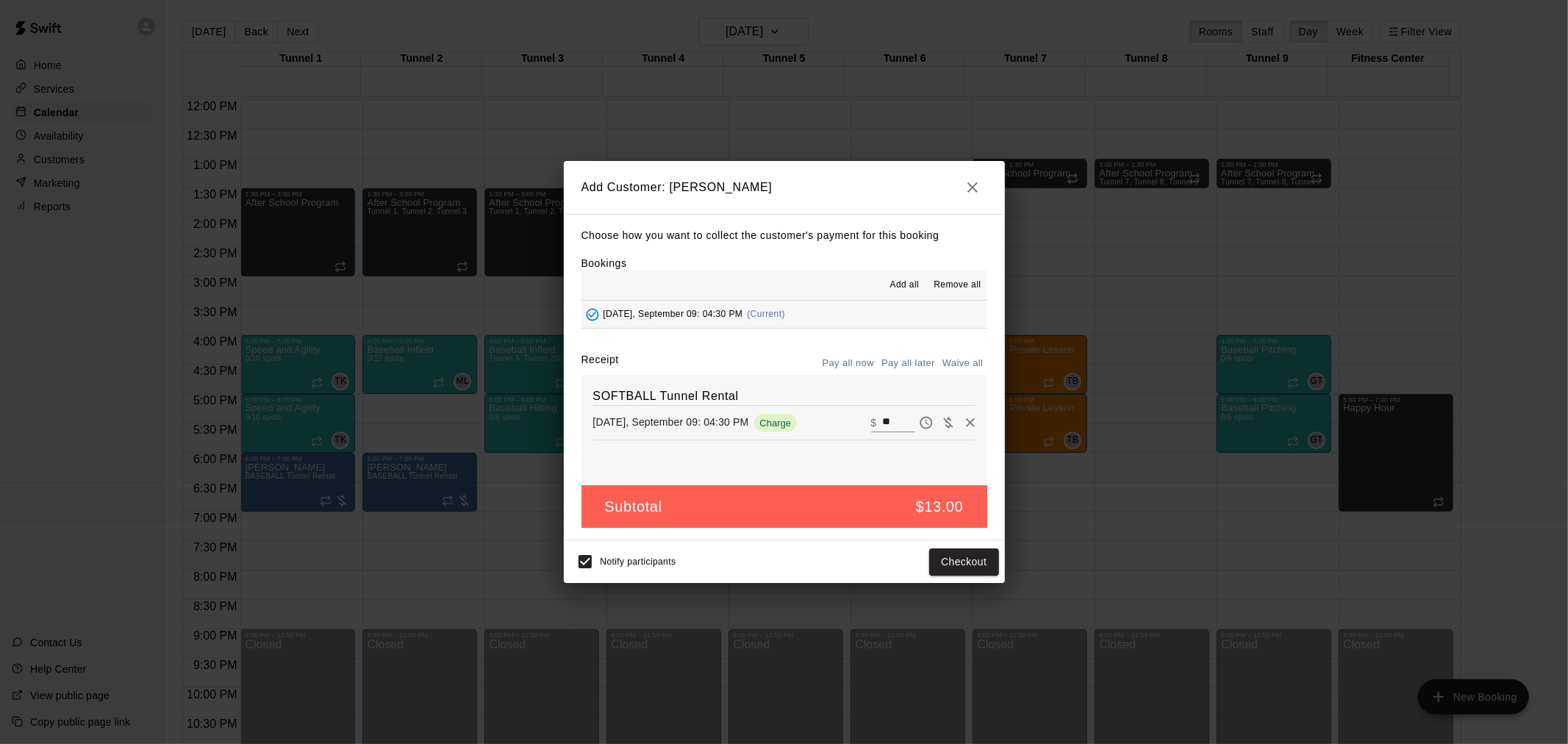
click at [914, 371] on button "Pay all later" at bounding box center [908, 364] width 61 height 23
click at [968, 565] on button "Add customer" at bounding box center [953, 562] width 90 height 27
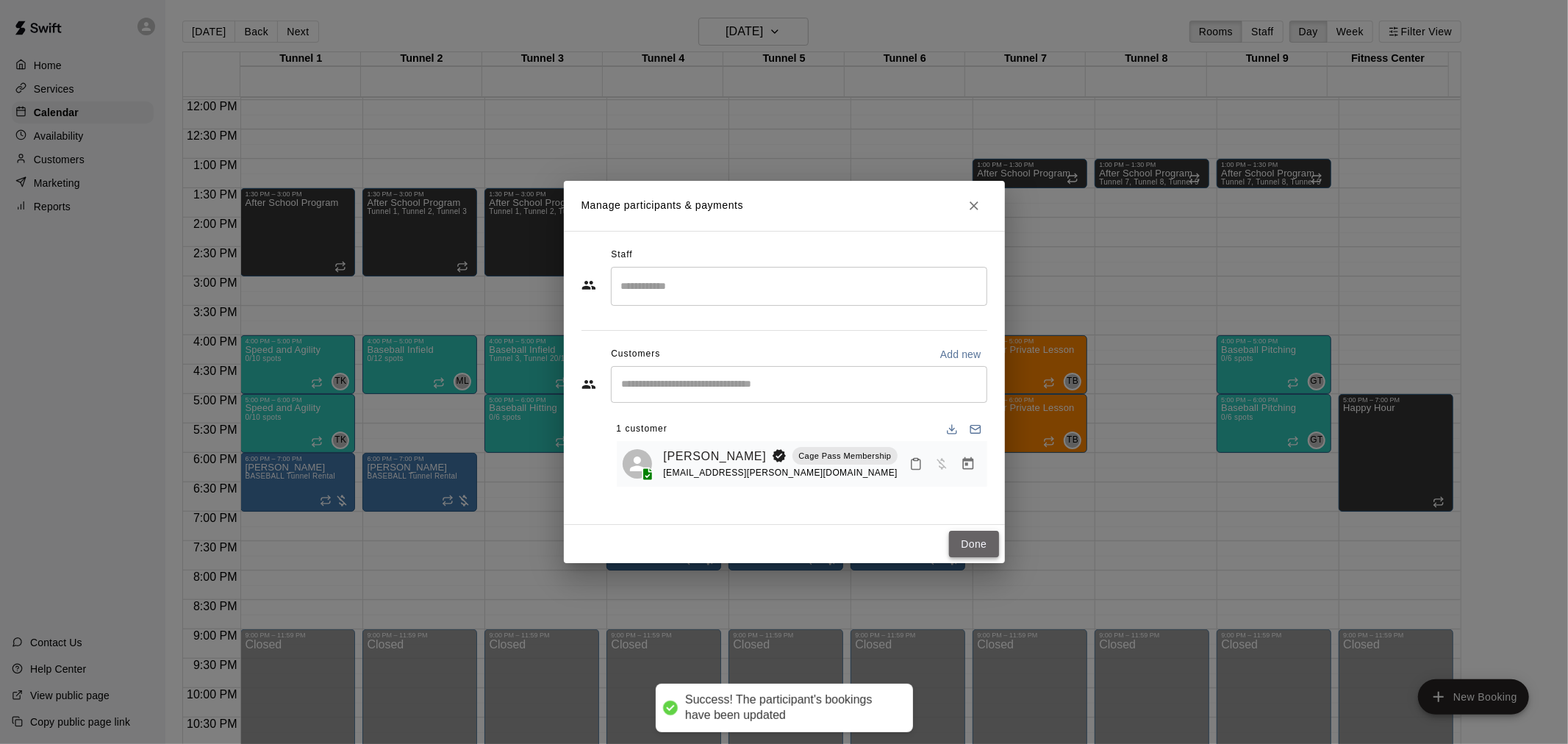
click at [980, 533] on button "Done" at bounding box center [974, 544] width 49 height 27
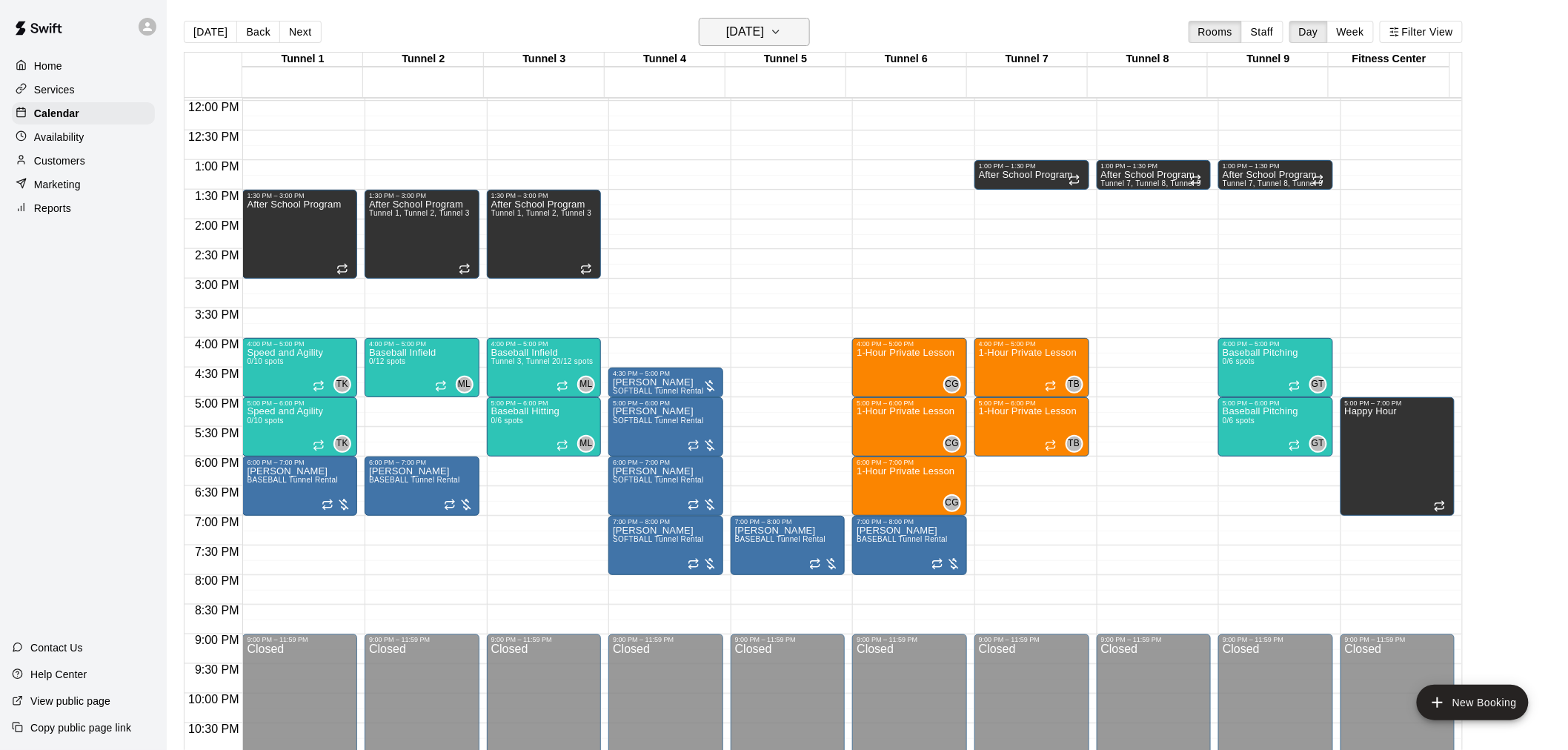
click at [764, 38] on h6 "Tuesday Sep 09" at bounding box center [745, 31] width 37 height 20
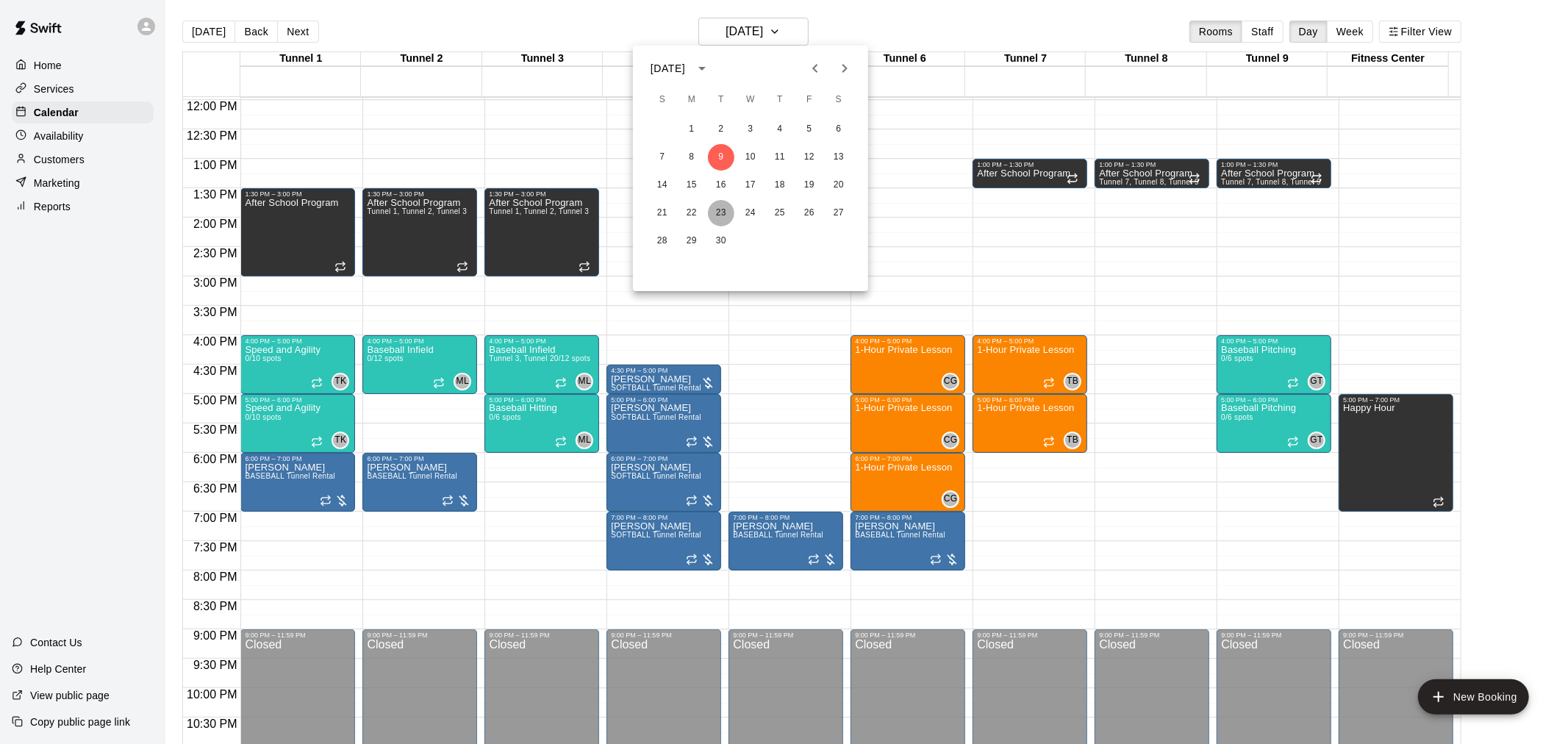
click at [725, 208] on button "23" at bounding box center [722, 213] width 27 height 27
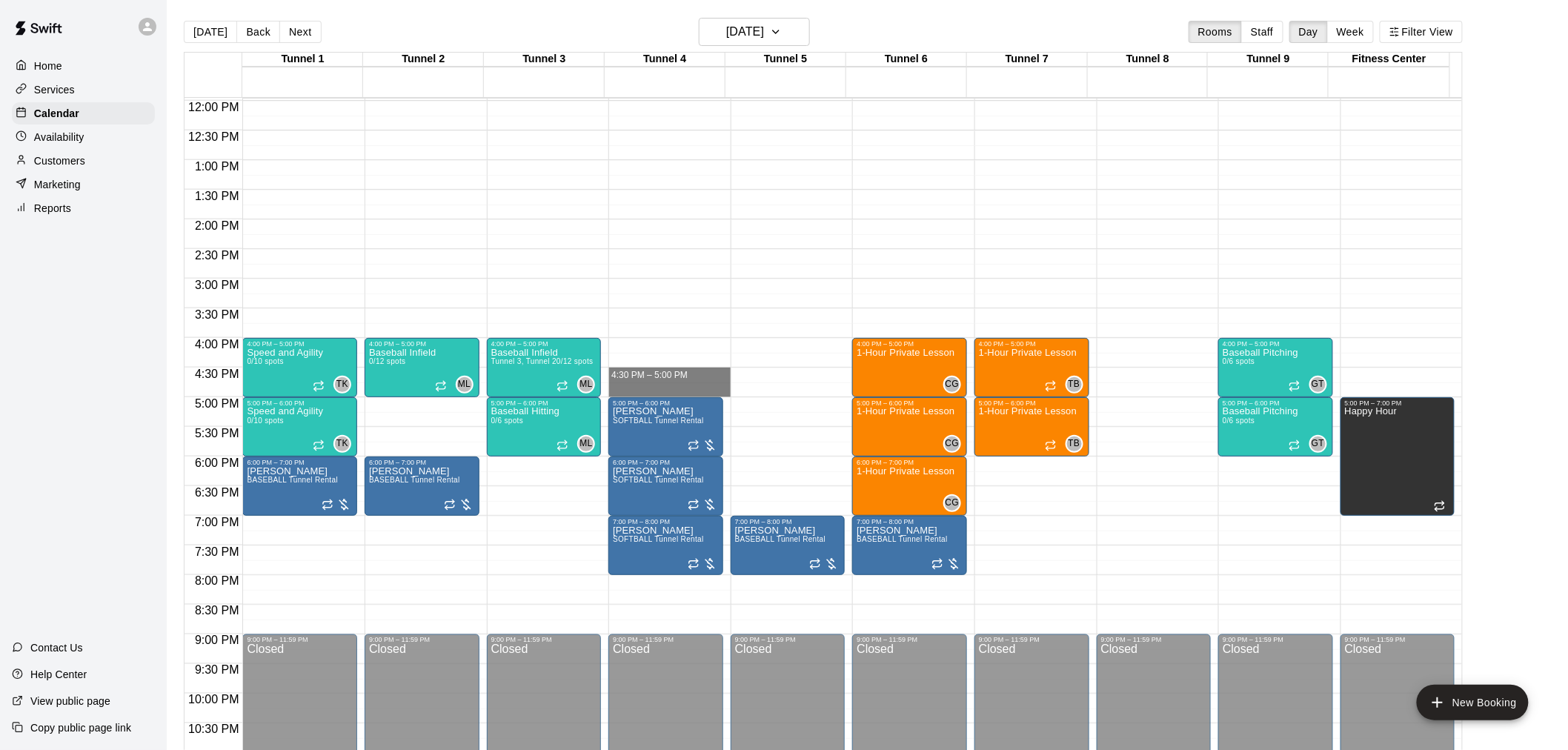
drag, startPoint x: 658, startPoint y: 371, endPoint x: 658, endPoint y: 391, distance: 20.0
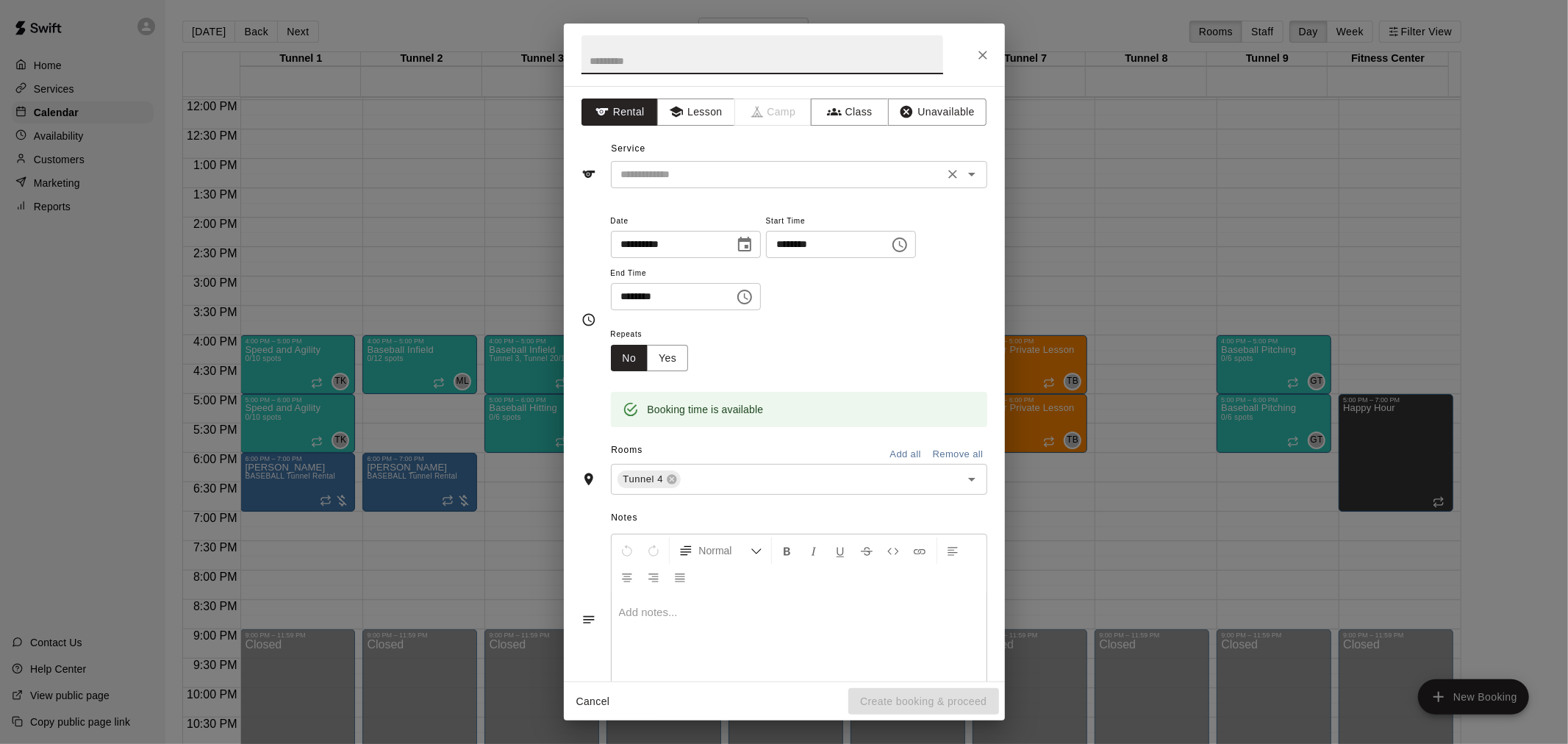
click at [759, 186] on div "​" at bounding box center [799, 174] width 376 height 27
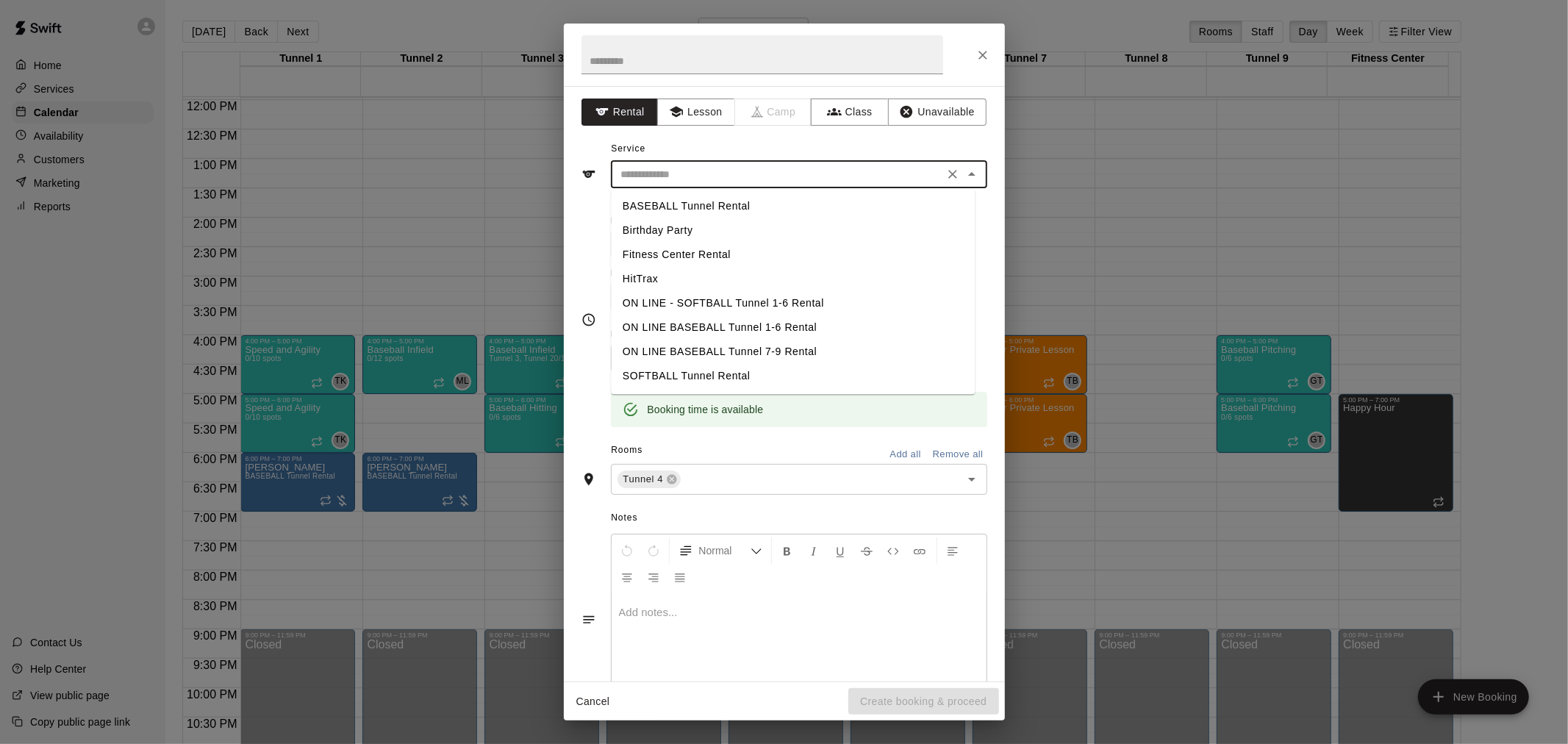
click at [744, 377] on li "SOFTBALL Tunnel Rental" at bounding box center [793, 376] width 364 height 24
type input "**********"
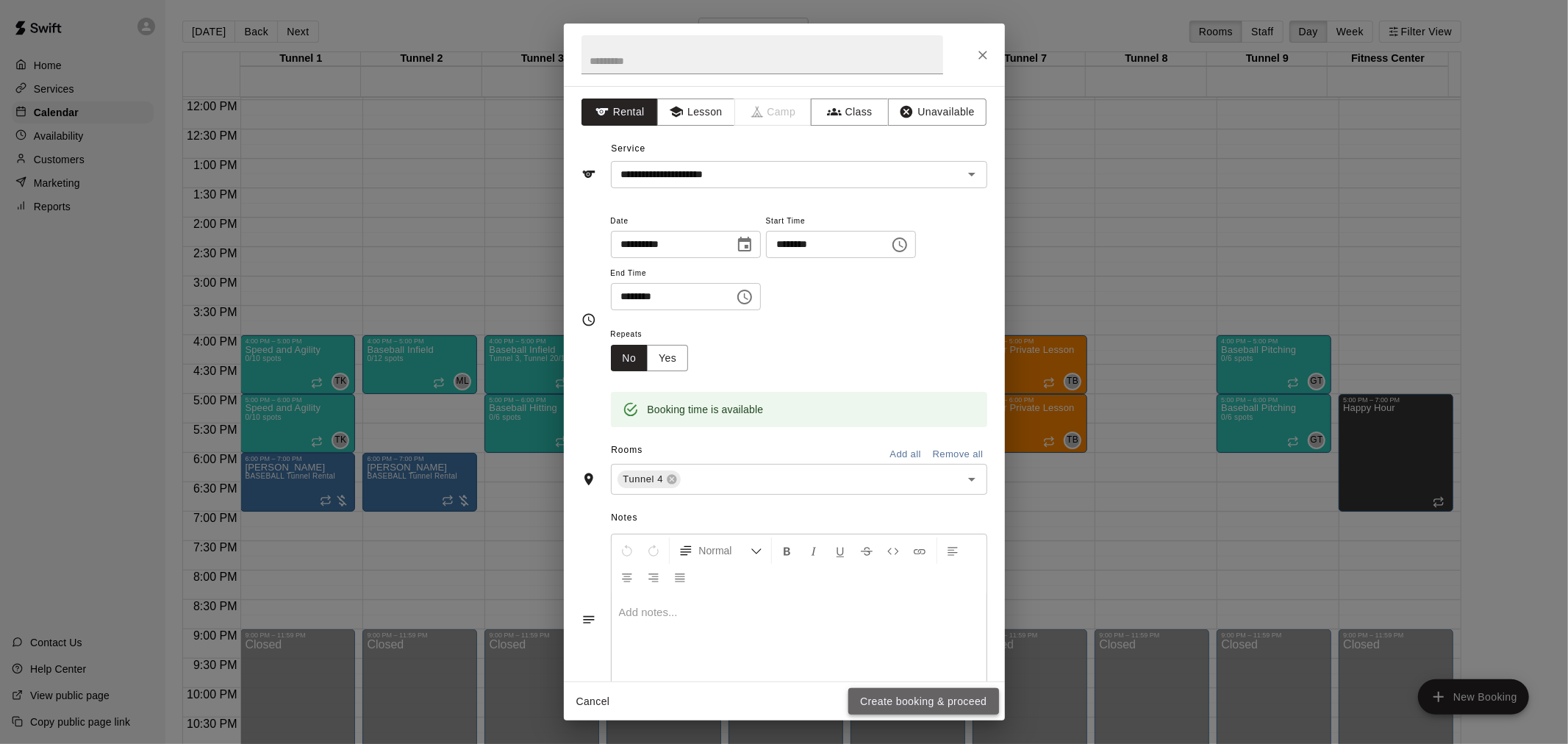
click at [981, 695] on button "Create booking & proceed" at bounding box center [924, 702] width 150 height 27
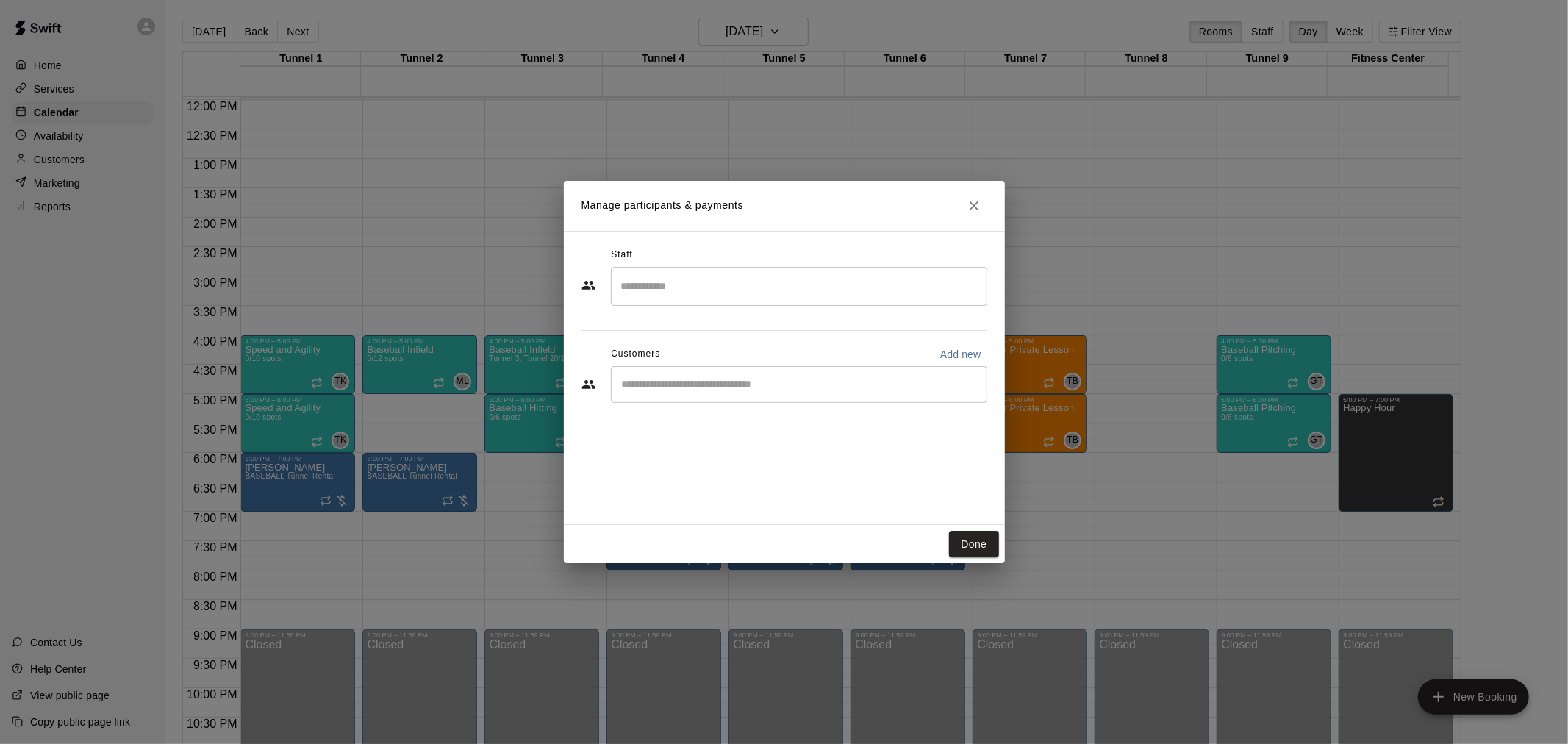
click at [797, 388] on input "Start typing to search customers..." at bounding box center [799, 384] width 363 height 15
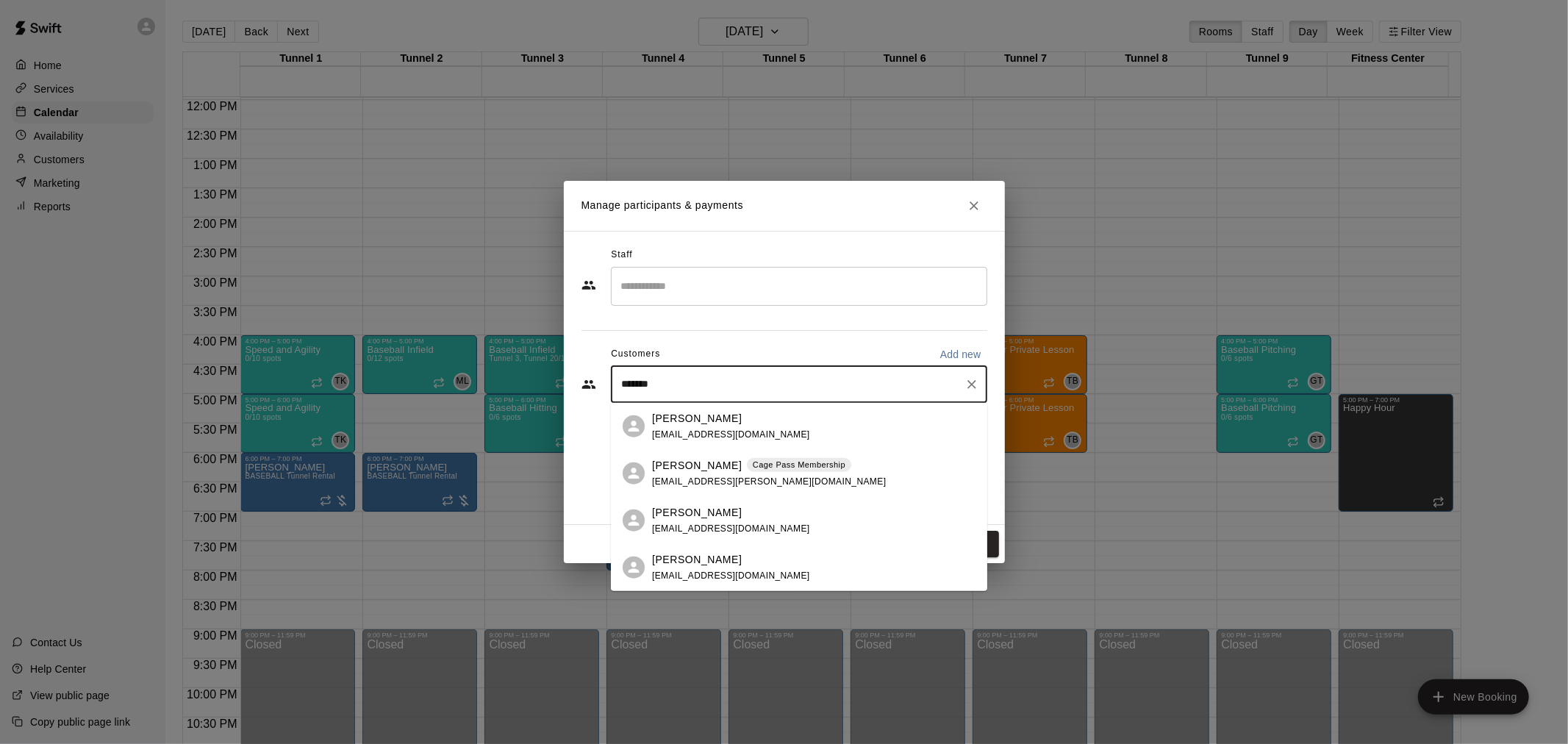
type input "*******"
click at [779, 458] on div "Cage Pass Membership" at bounding box center [799, 465] width 104 height 15
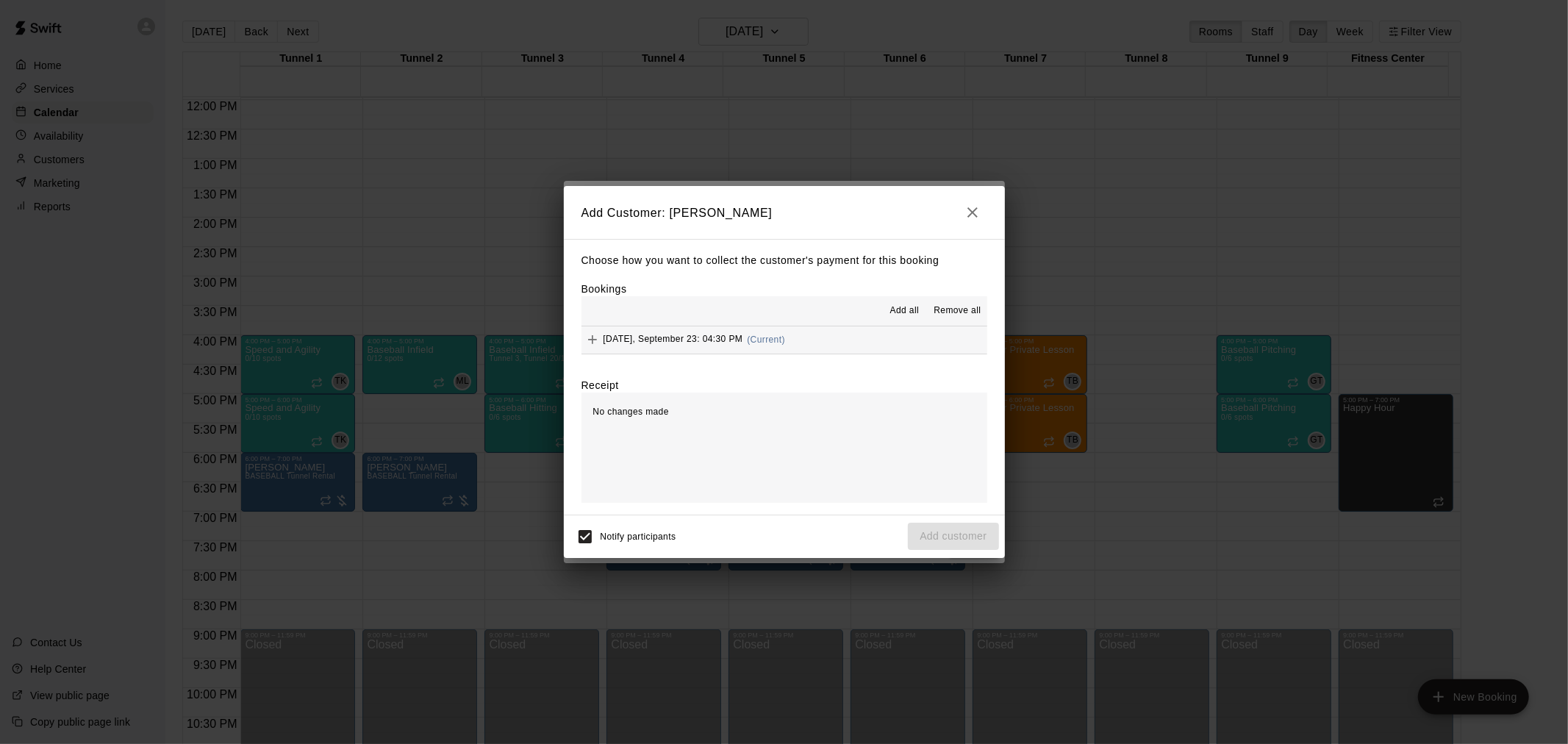
click at [785, 343] on span "(Current)" at bounding box center [766, 340] width 38 height 11
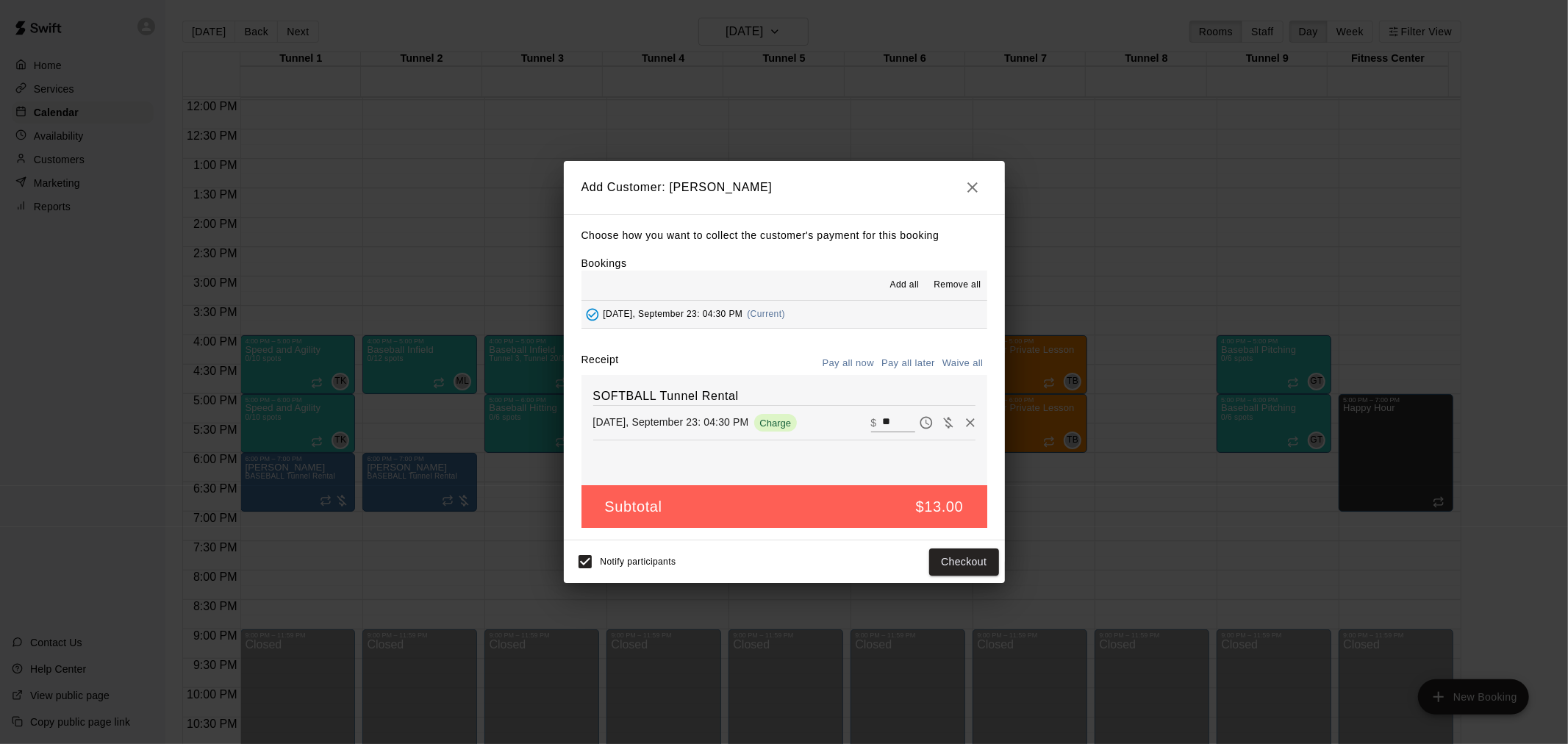
click at [895, 364] on button "Pay all later" at bounding box center [908, 364] width 61 height 23
click at [974, 565] on button "Add customer" at bounding box center [953, 562] width 90 height 27
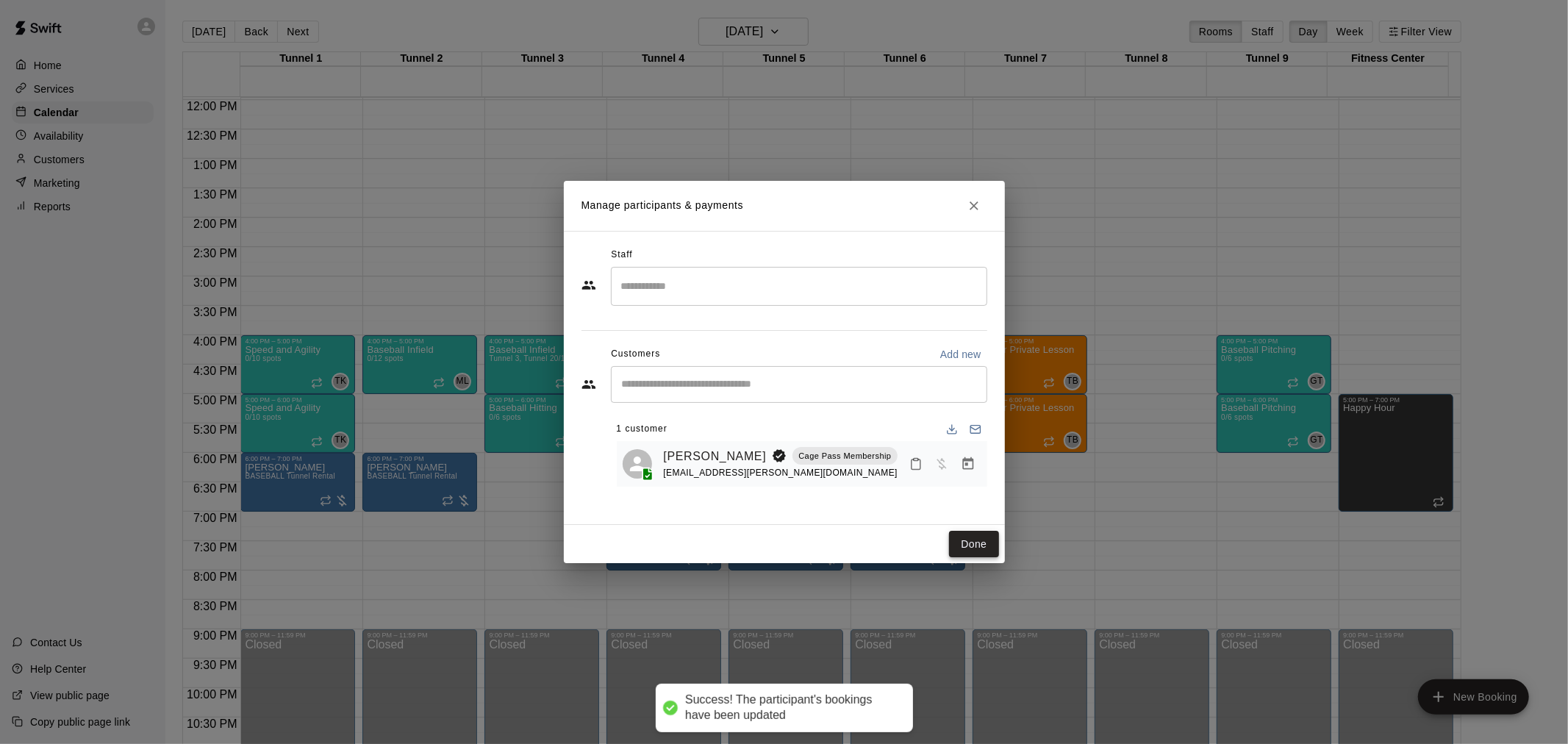
click at [983, 537] on button "Done" at bounding box center [974, 544] width 49 height 27
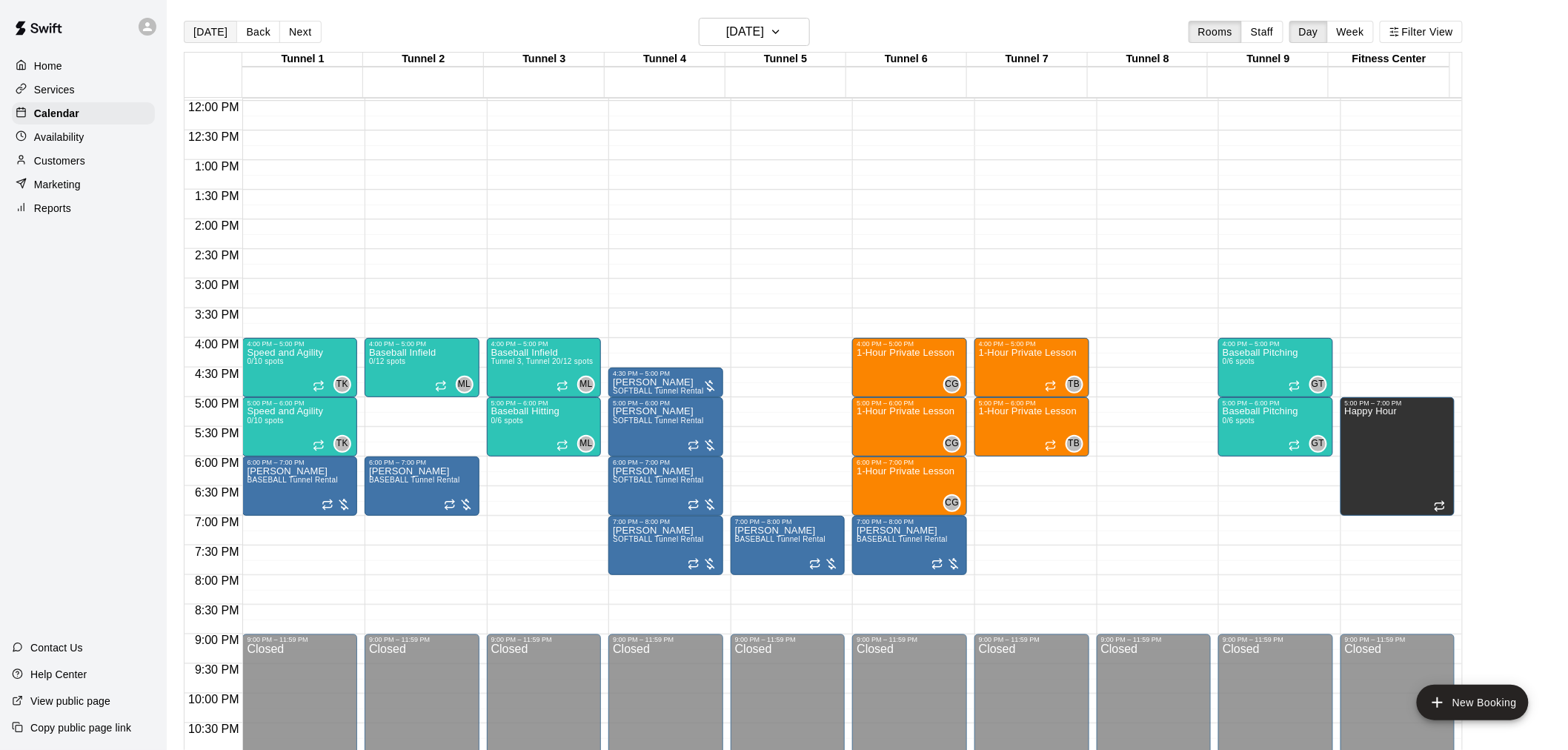
click at [215, 31] on button "[DATE]" at bounding box center [210, 31] width 53 height 22
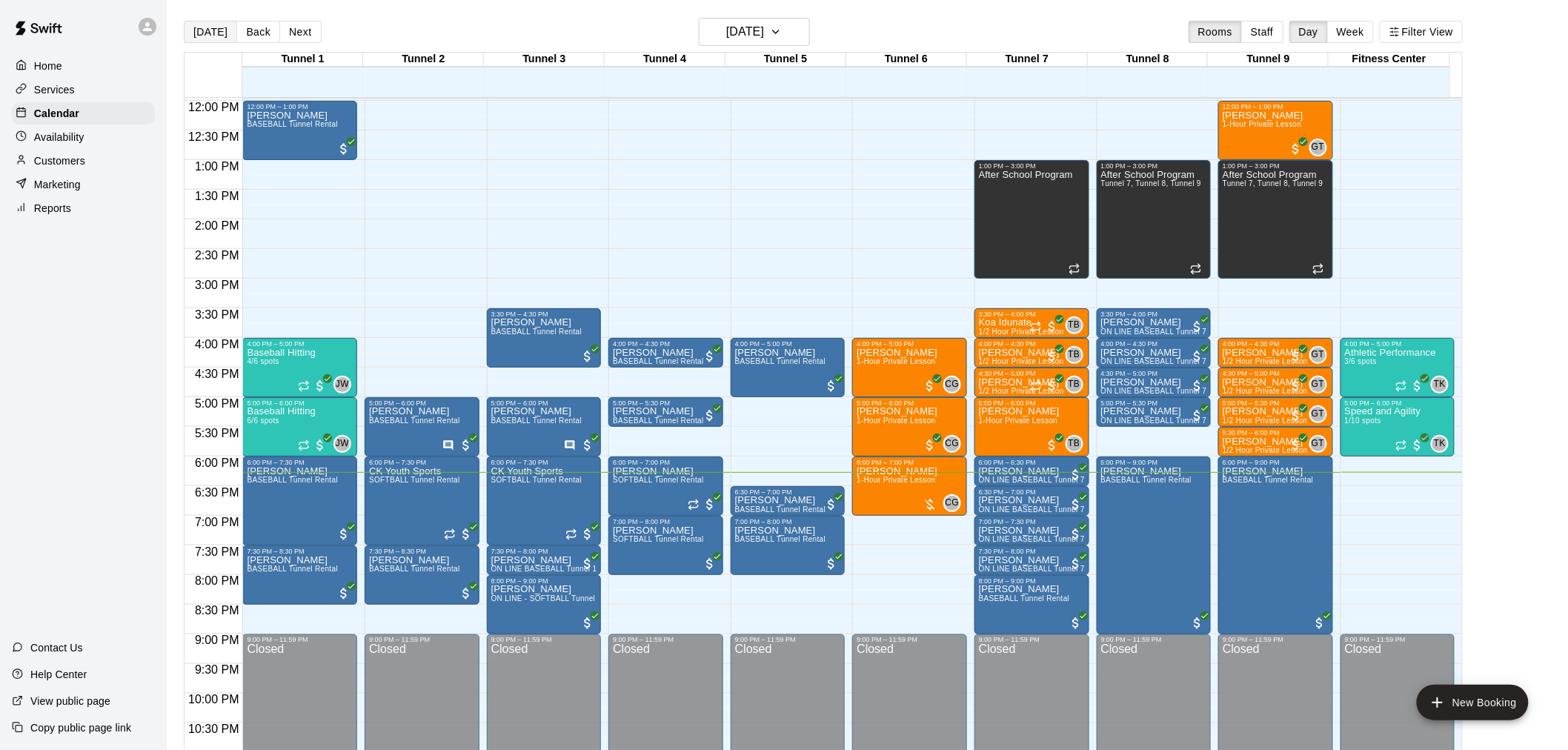
click at [201, 32] on button "[DATE]" at bounding box center [210, 31] width 53 height 22
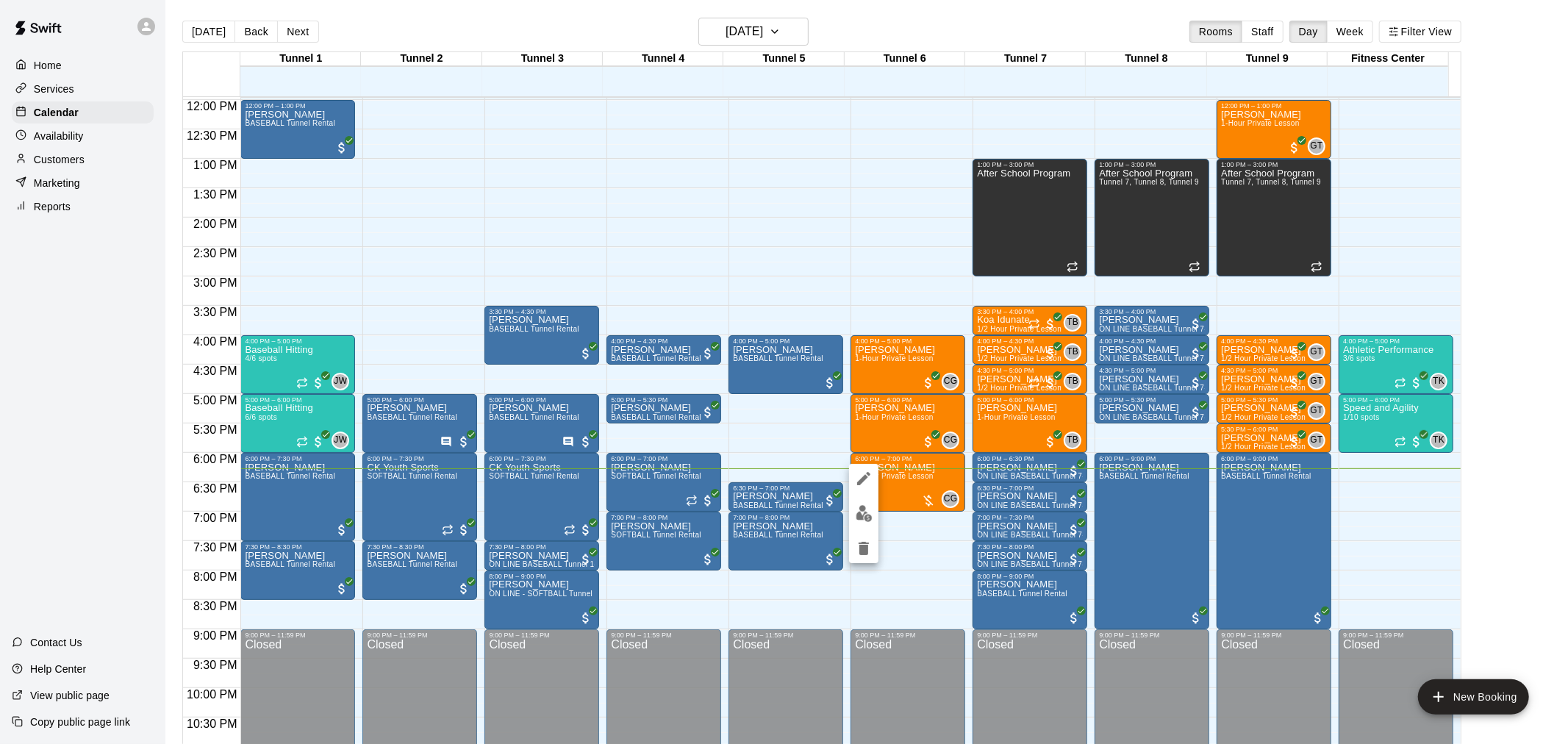
click at [988, 391] on div at bounding box center [784, 372] width 1568 height 744
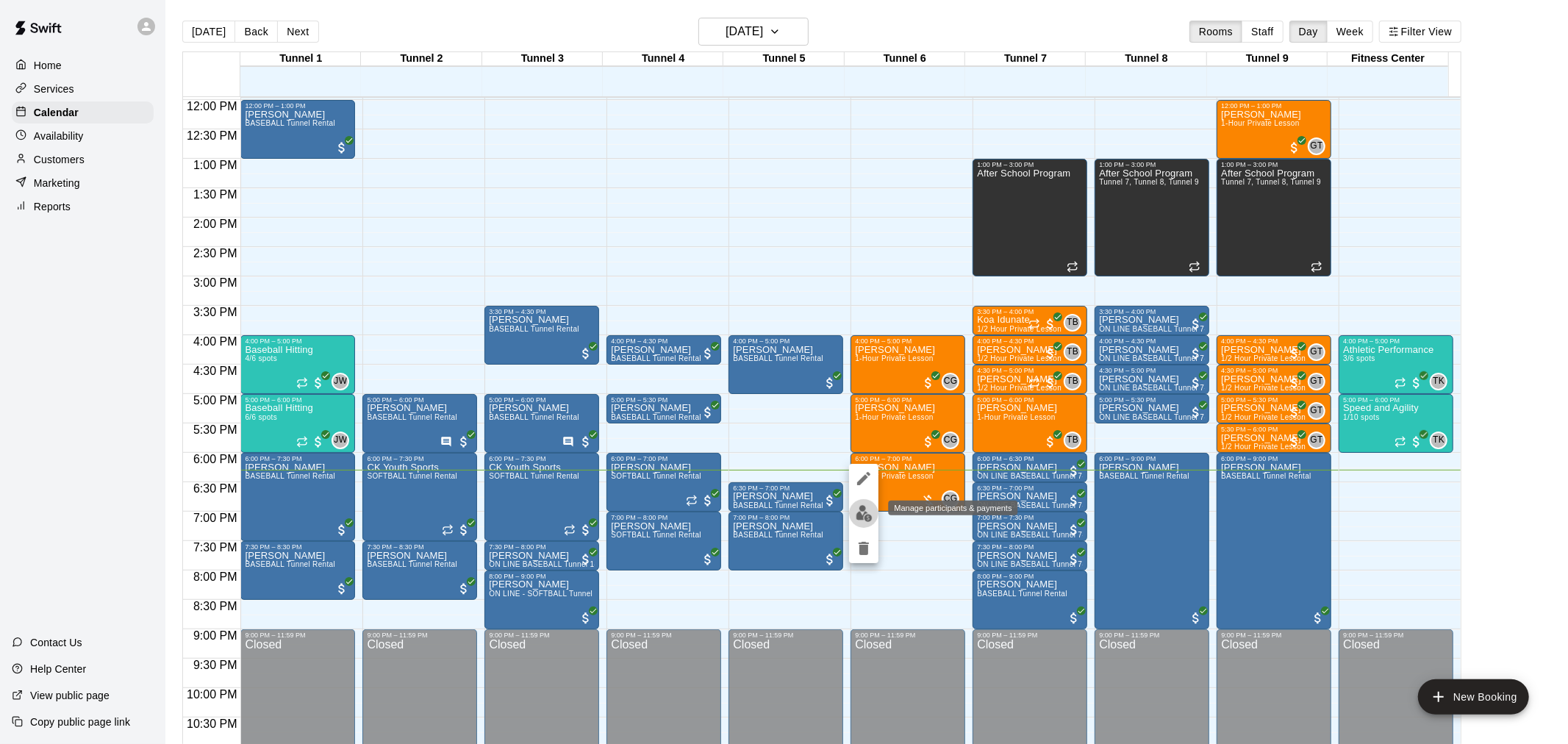
click at [860, 519] on img "edit" at bounding box center [864, 513] width 17 height 17
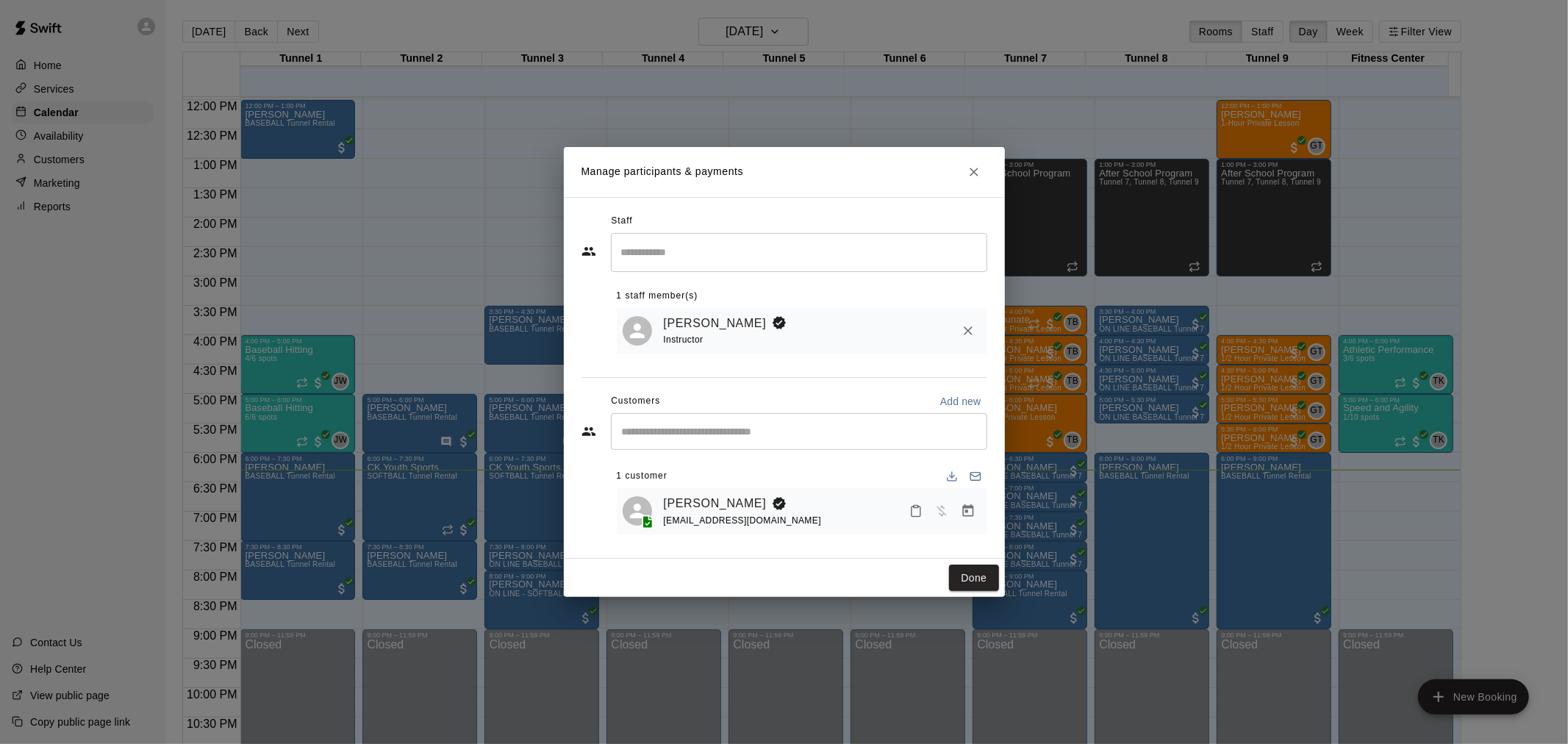
click at [961, 509] on icon "Manage bookings & payment" at bounding box center [968, 511] width 15 height 15
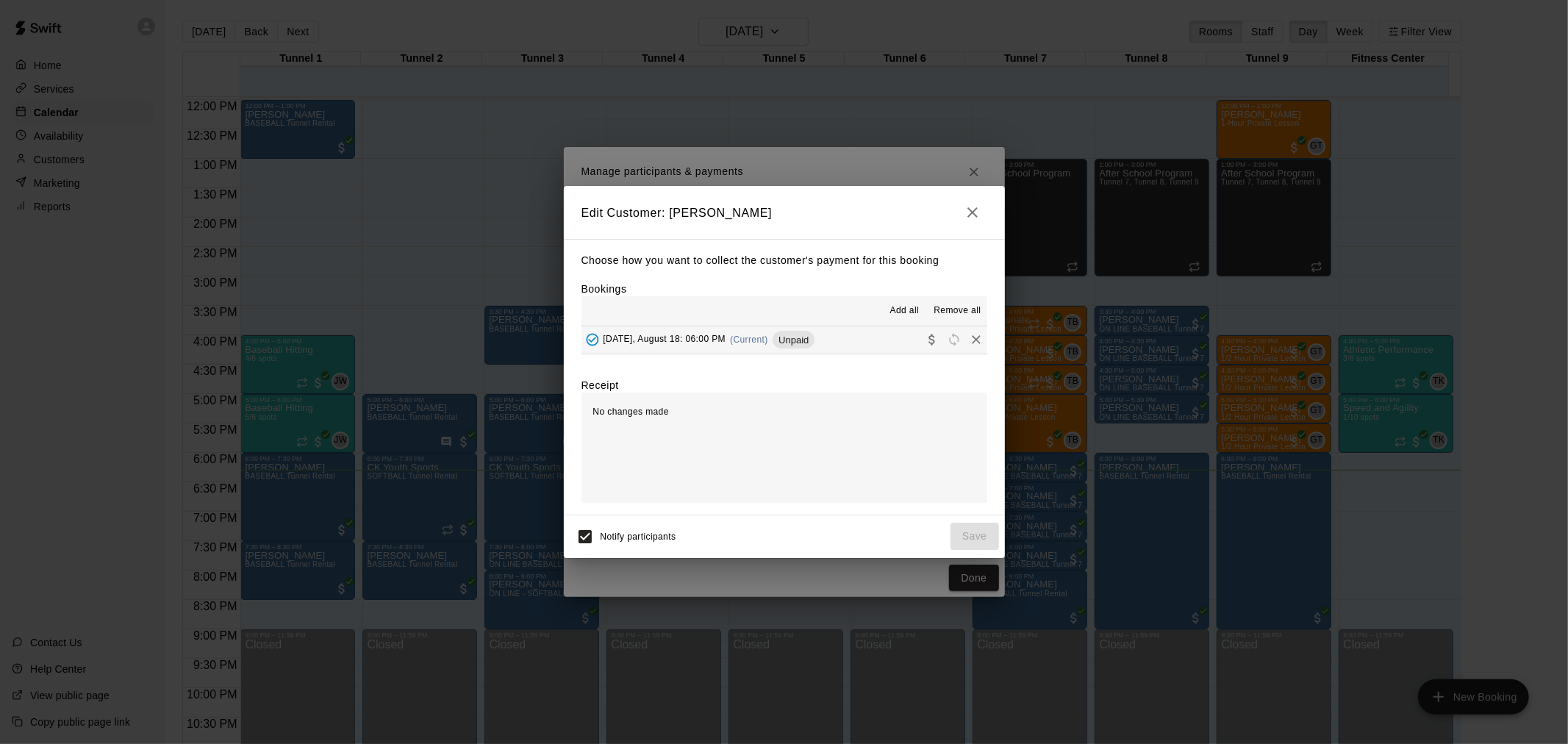
click at [819, 330] on button "[DATE], August 18: 06:00 PM (Current) Unpaid" at bounding box center [784, 340] width 405 height 27
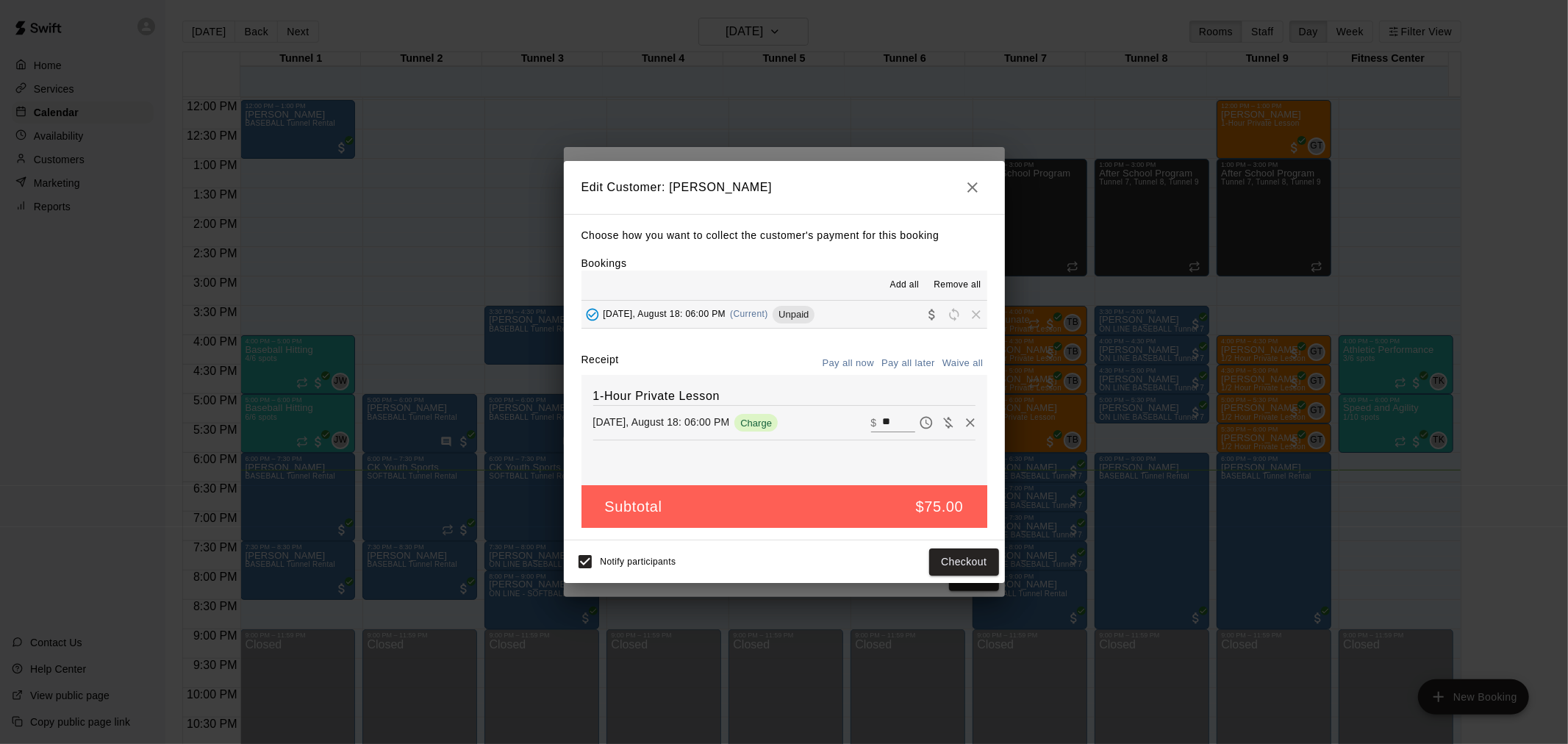
click at [976, 581] on div "Notify participants Checkout" at bounding box center [784, 562] width 441 height 42
click at [973, 551] on button "Checkout" at bounding box center [964, 562] width 69 height 27
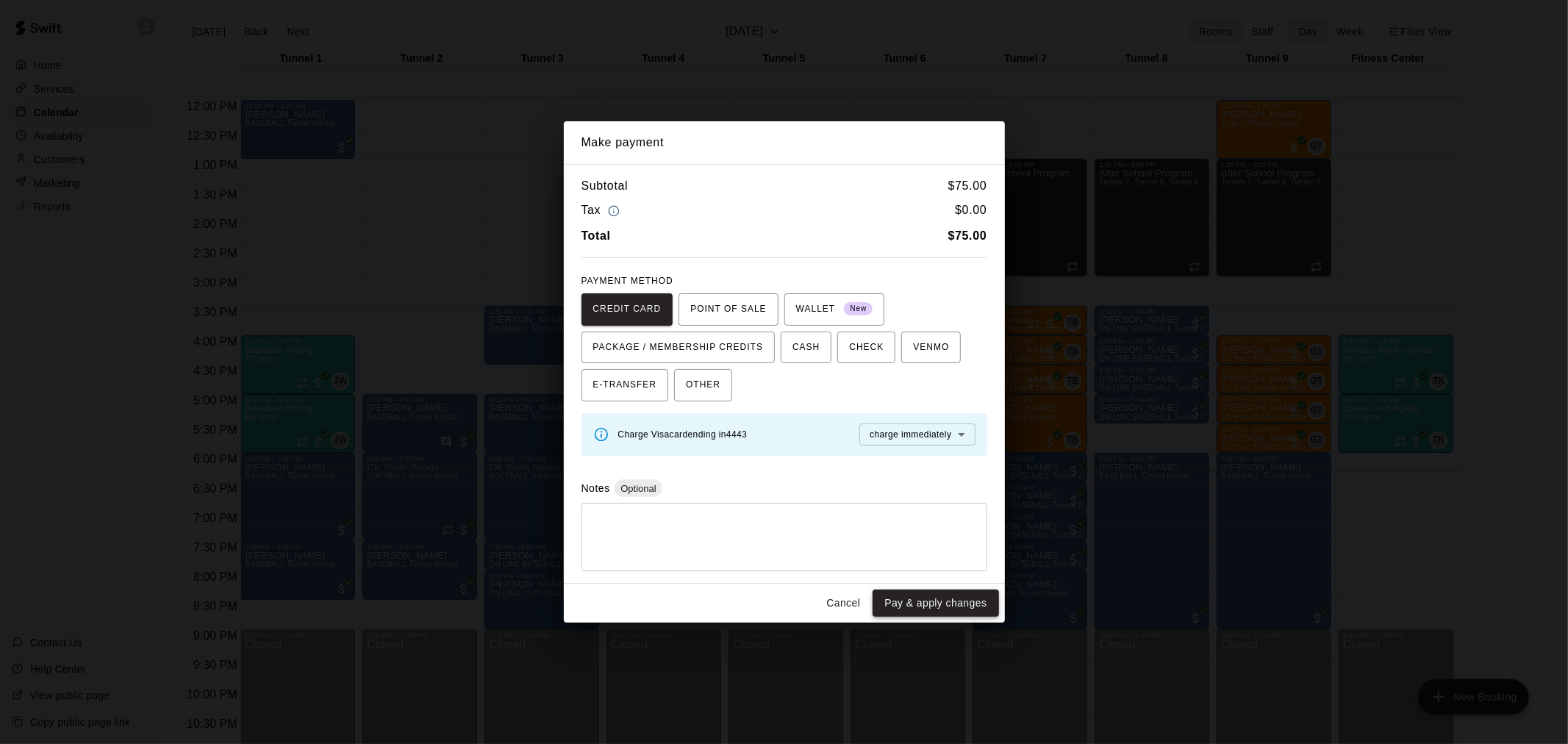
click at [941, 599] on button "Pay & apply changes" at bounding box center [935, 604] width 125 height 27
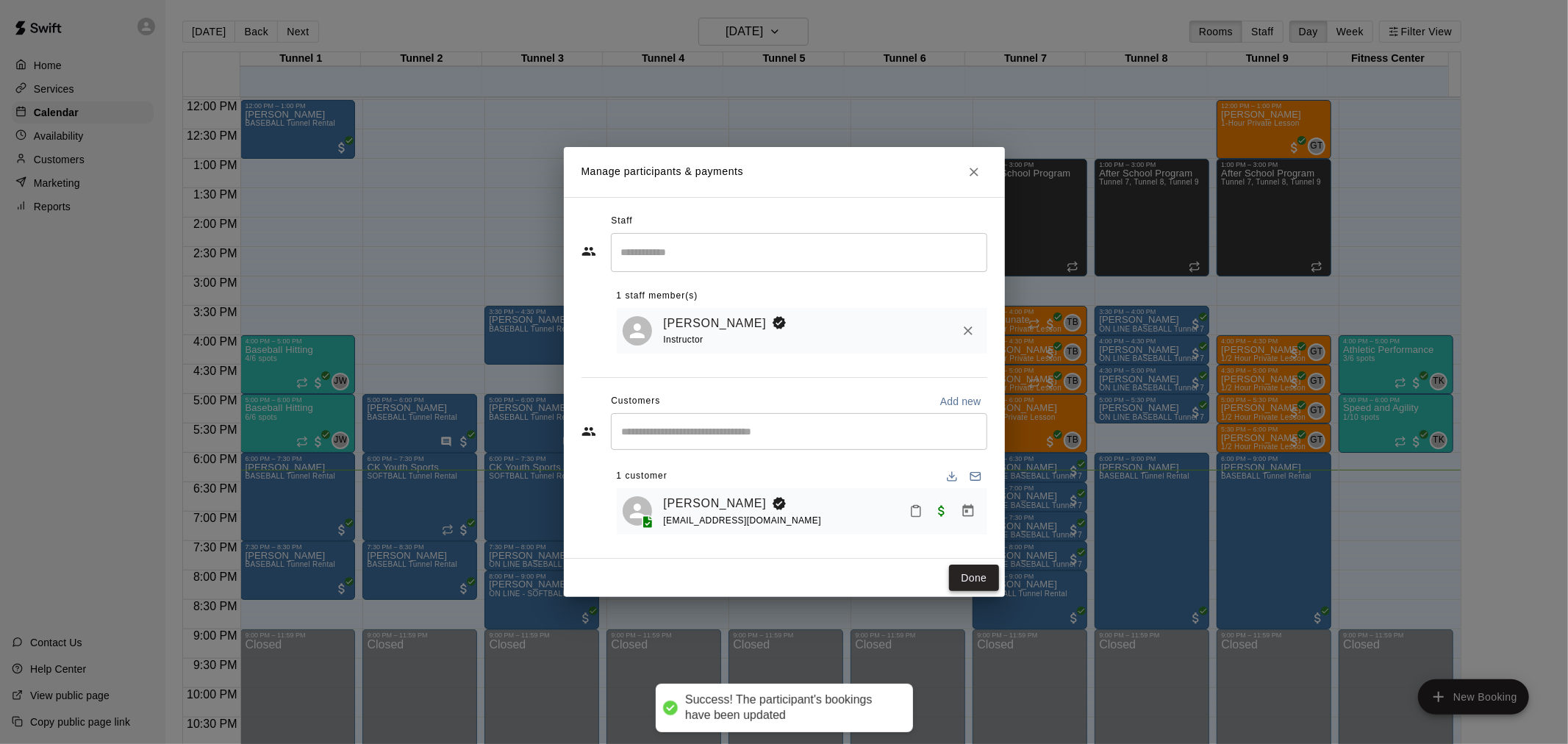
click at [968, 579] on button "Done" at bounding box center [974, 578] width 49 height 27
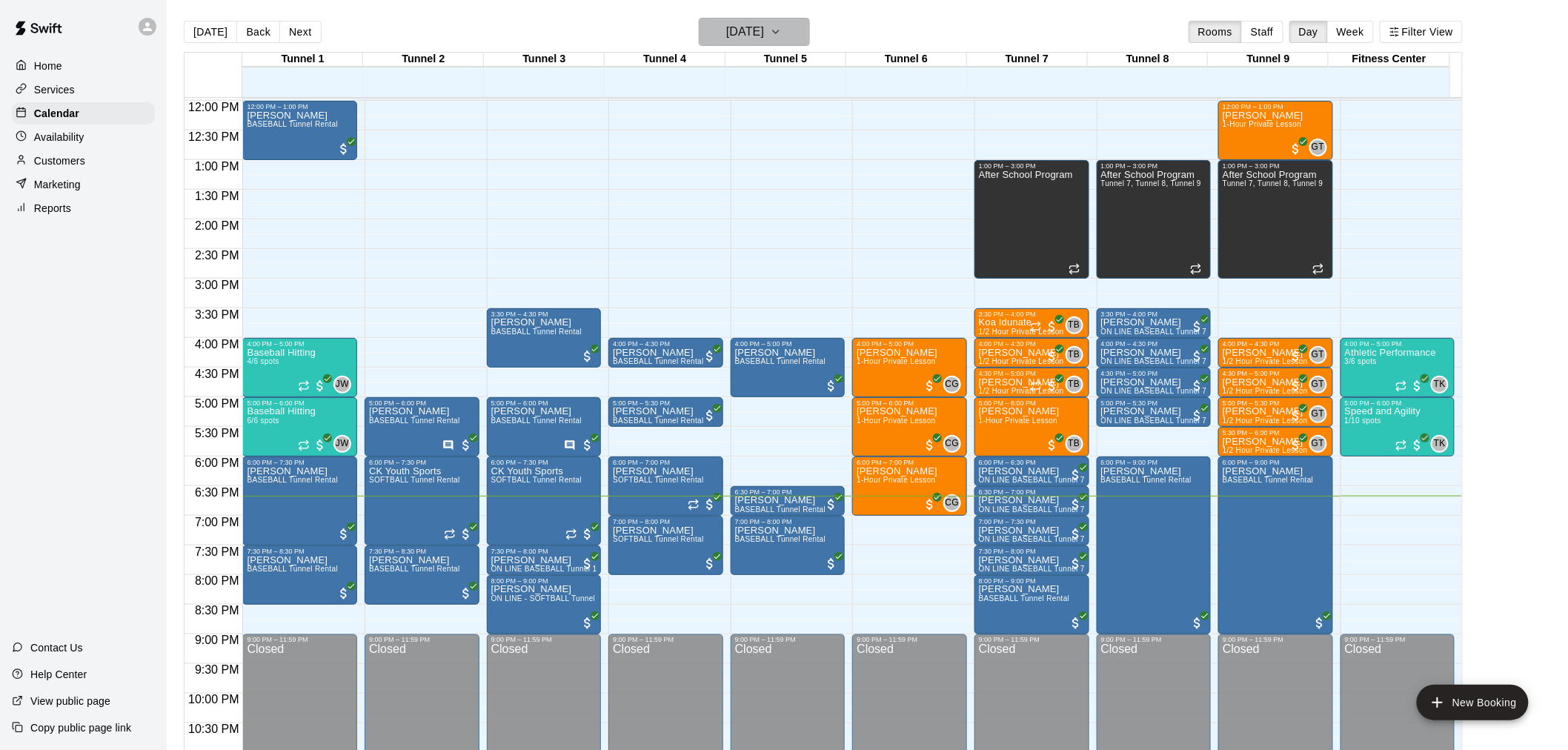
click at [743, 21] on h6 "[DATE]" at bounding box center [745, 31] width 37 height 20
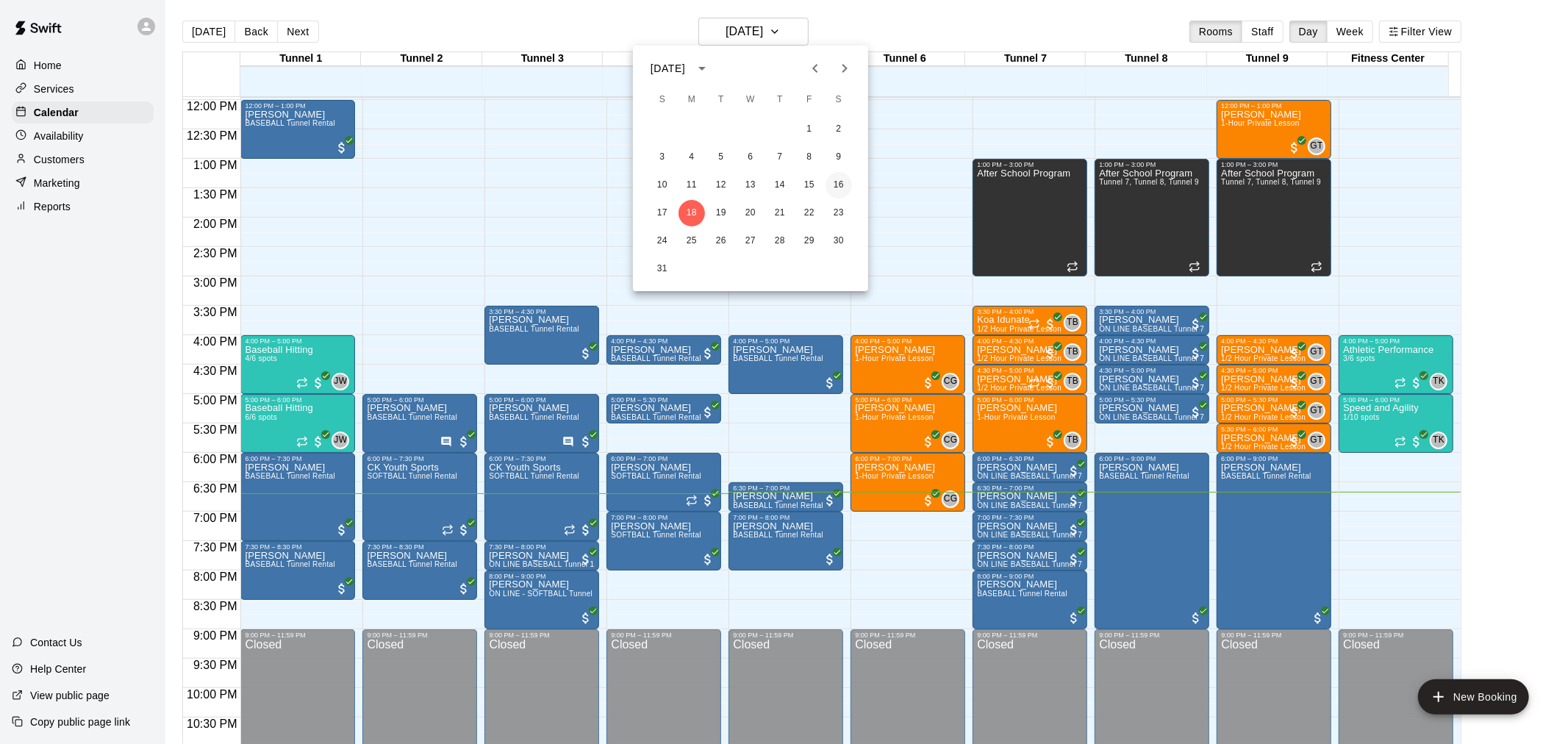
click at [845, 186] on button "16" at bounding box center [839, 186] width 27 height 27
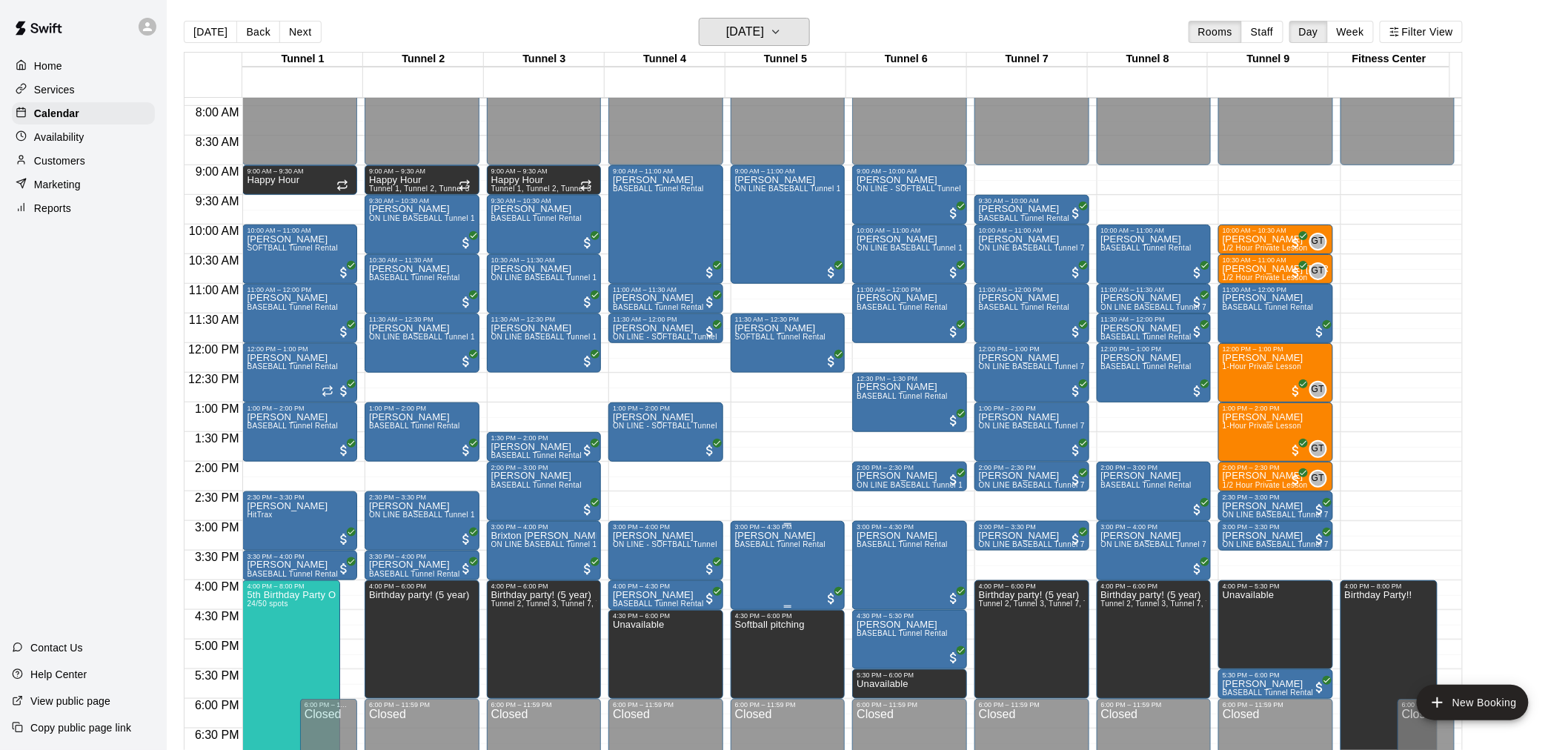
scroll to position [462, 0]
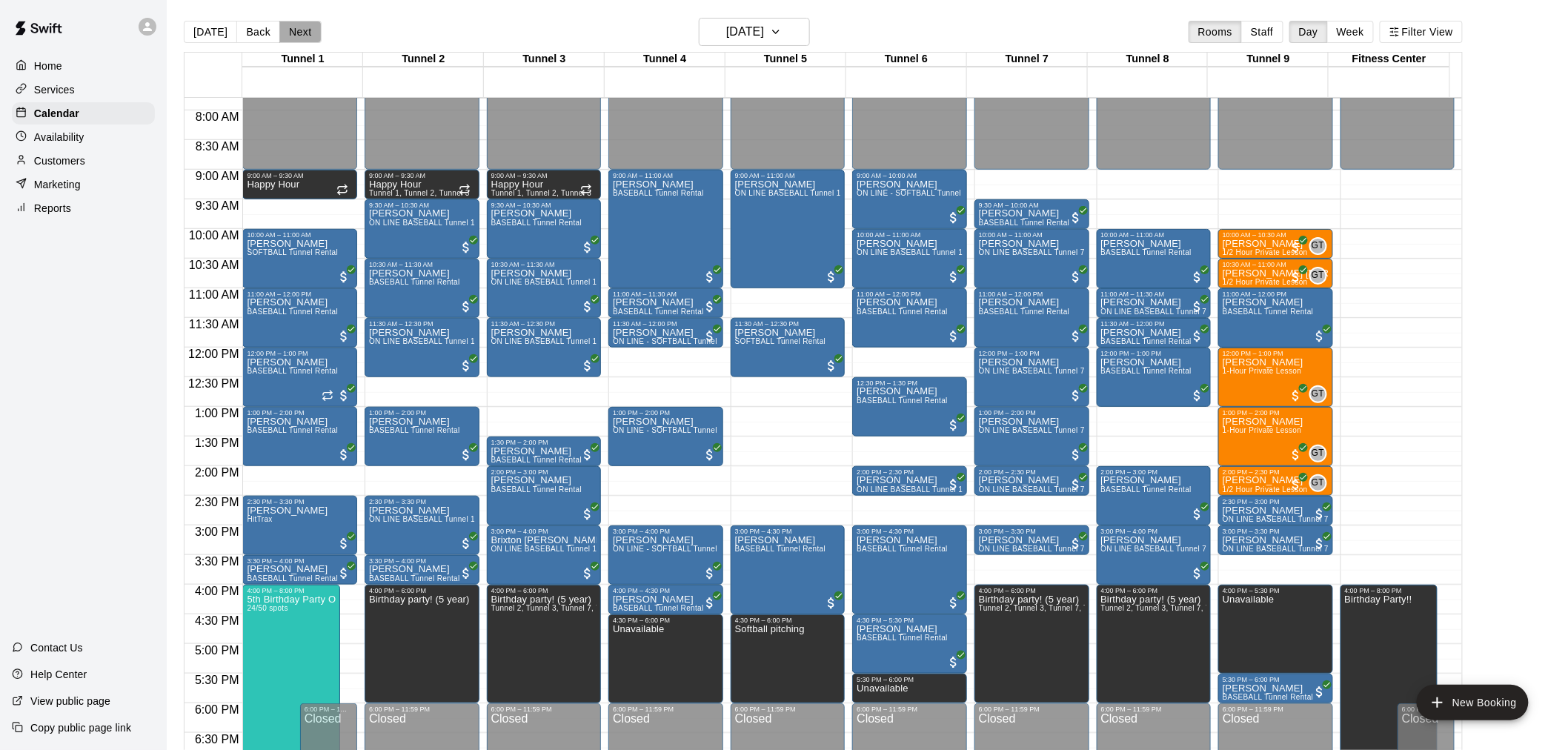
click at [298, 36] on button "Next" at bounding box center [300, 31] width 42 height 22
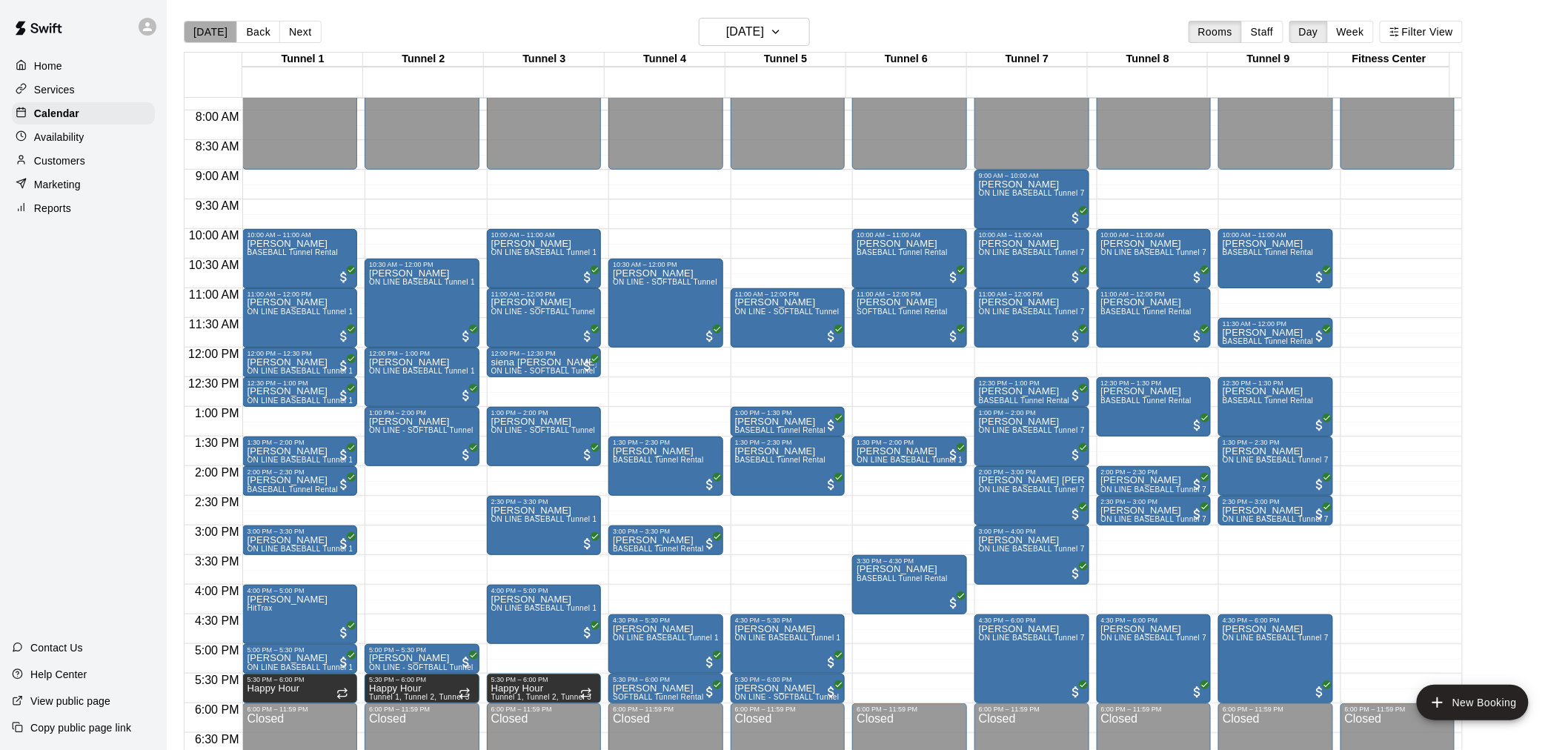
click at [216, 38] on button "[DATE]" at bounding box center [210, 31] width 53 height 22
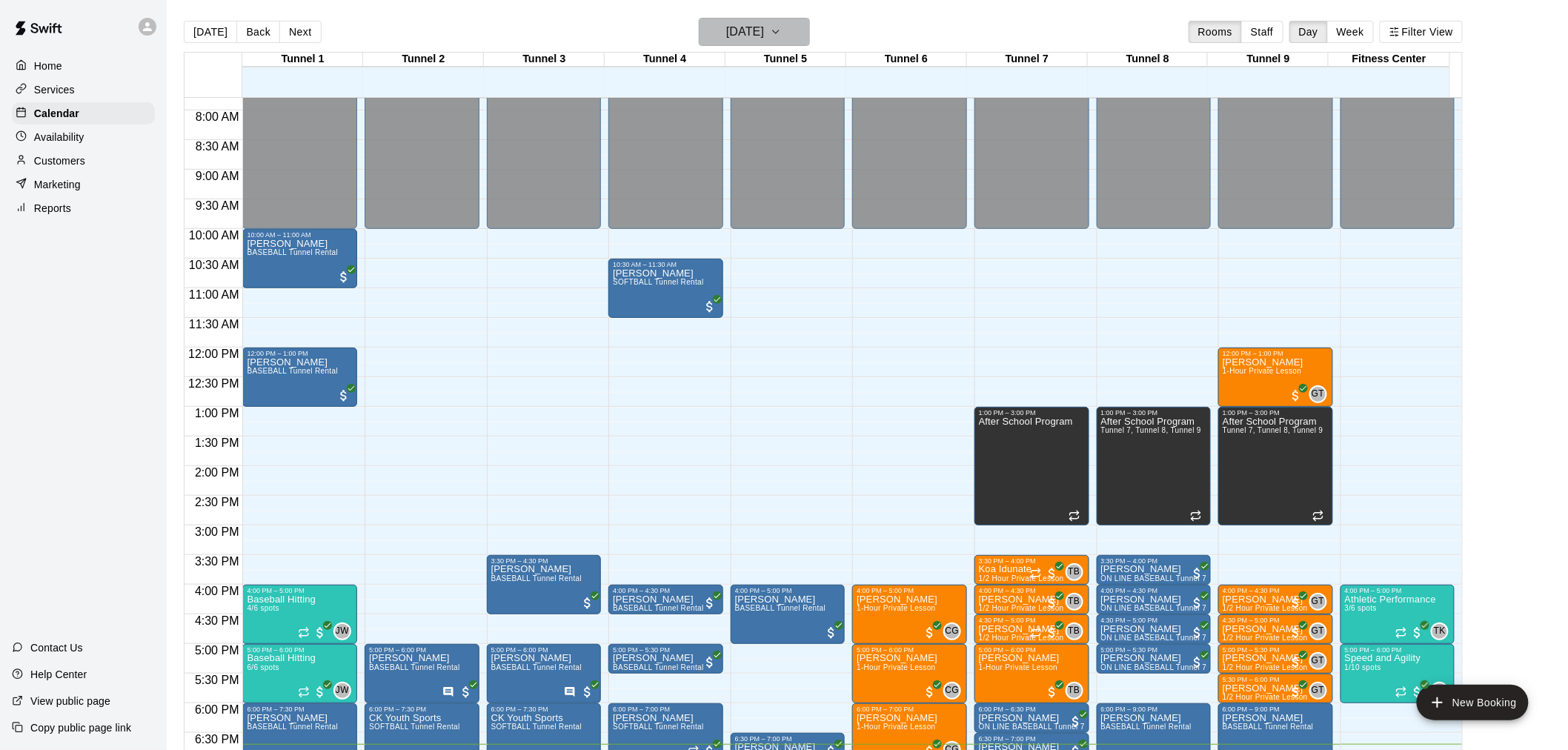
click at [764, 29] on h6 "[DATE]" at bounding box center [745, 31] width 37 height 20
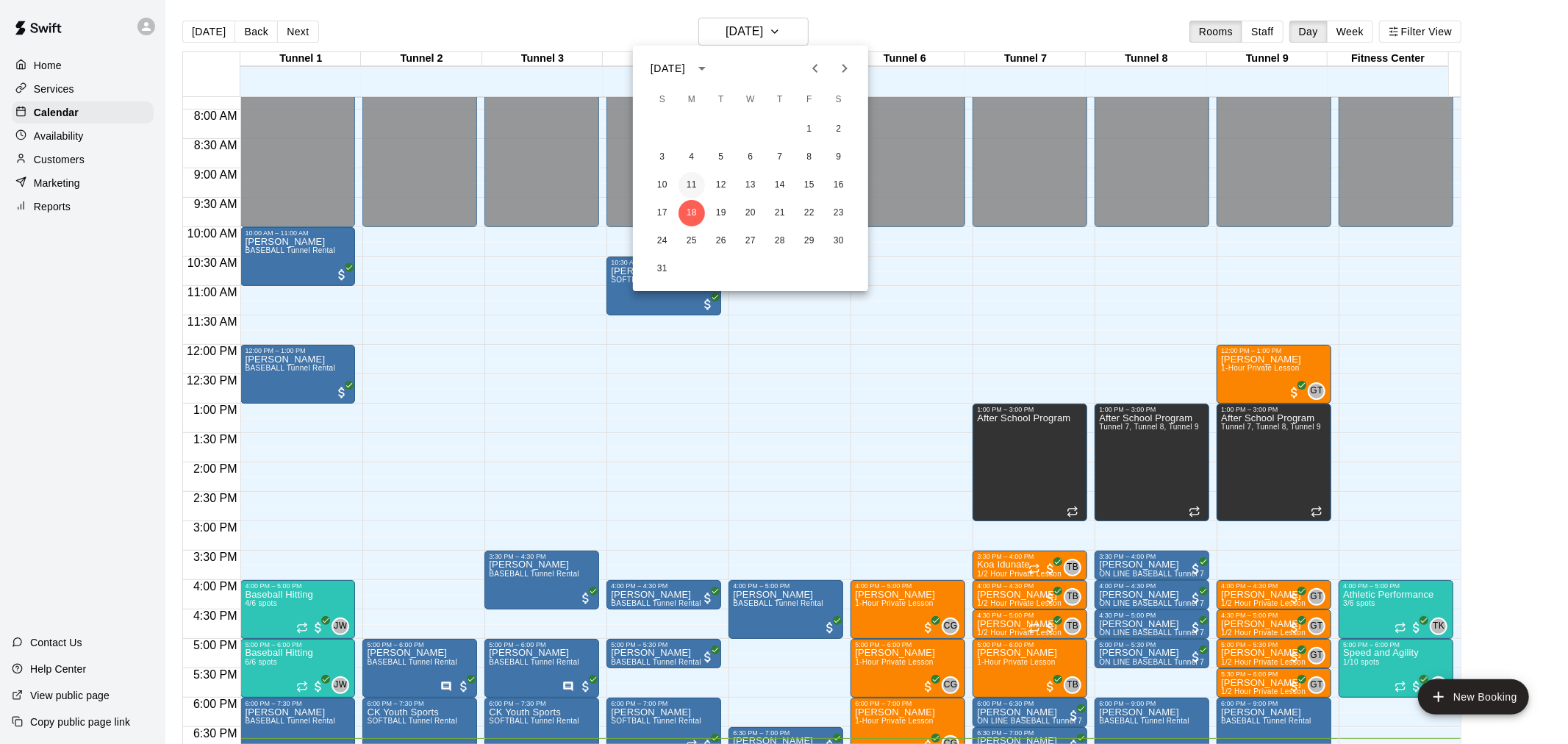
click at [693, 186] on button "11" at bounding box center [692, 186] width 27 height 27
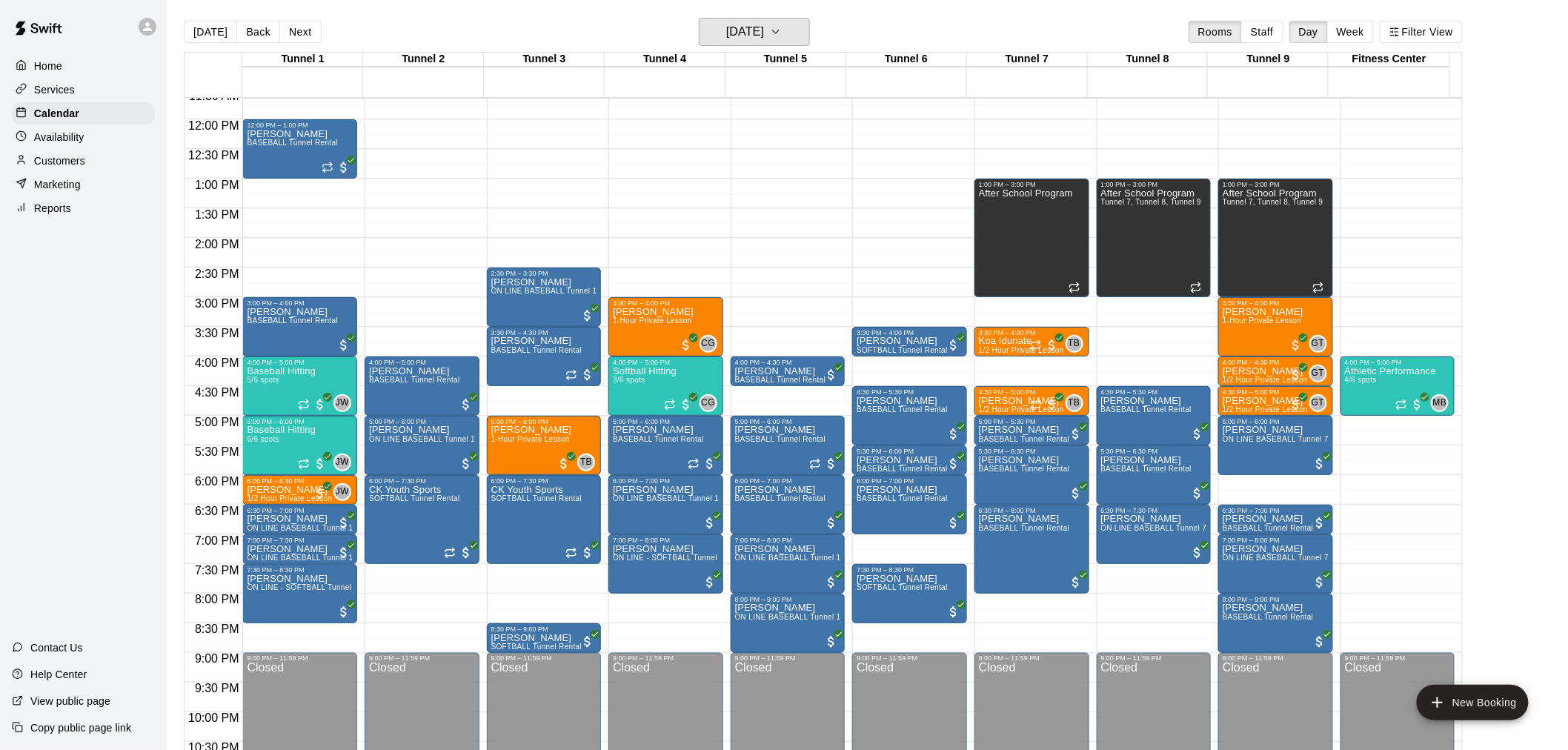
scroll to position [710, 0]
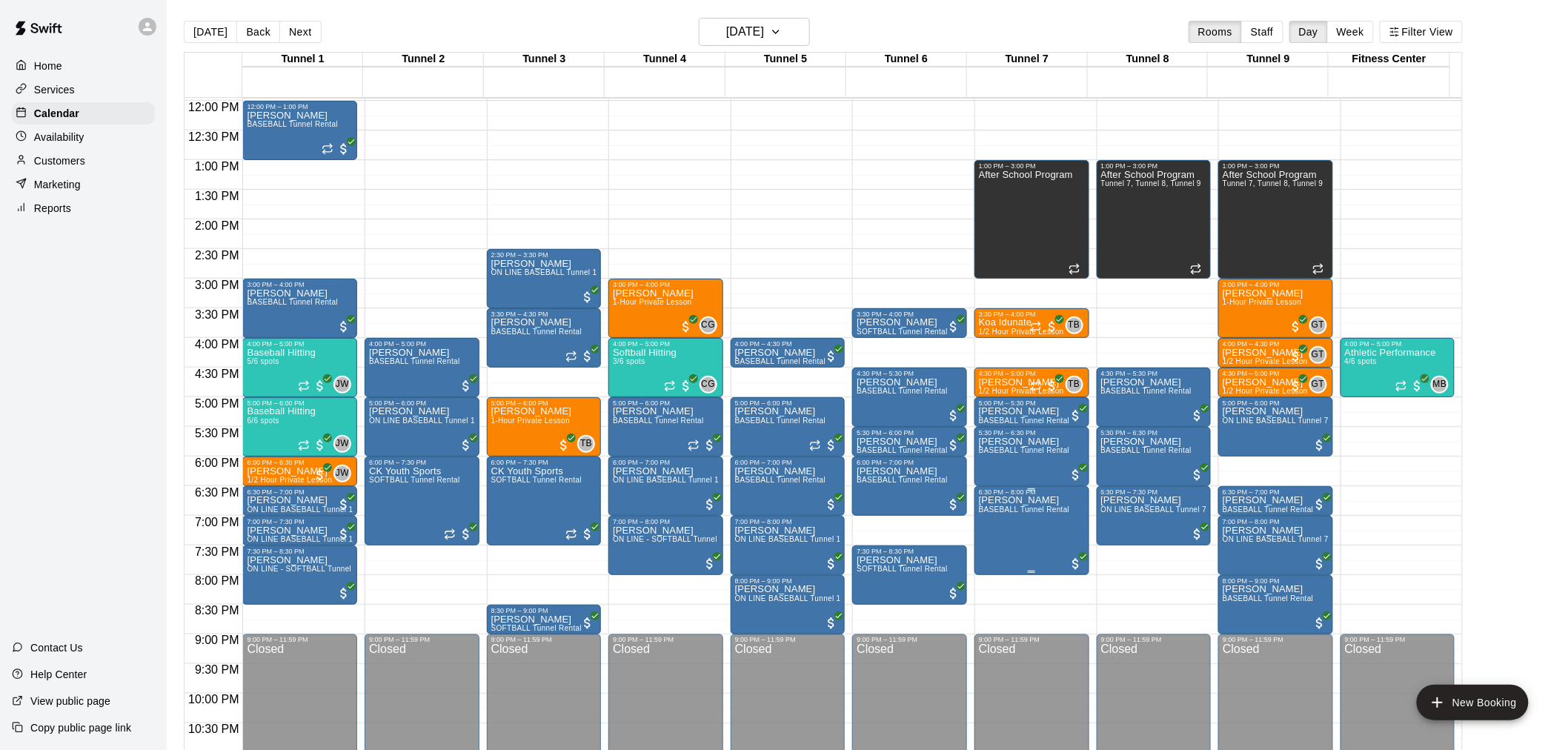
drag, startPoint x: 1058, startPoint y: 546, endPoint x: 1057, endPoint y: 518, distance: 28.0
drag, startPoint x: 1057, startPoint y: 518, endPoint x: 1076, endPoint y: 576, distance: 61.0
click at [1099, 647] on div "9:00 PM – 11:59 PM Closed" at bounding box center [1154, 723] width 115 height 177
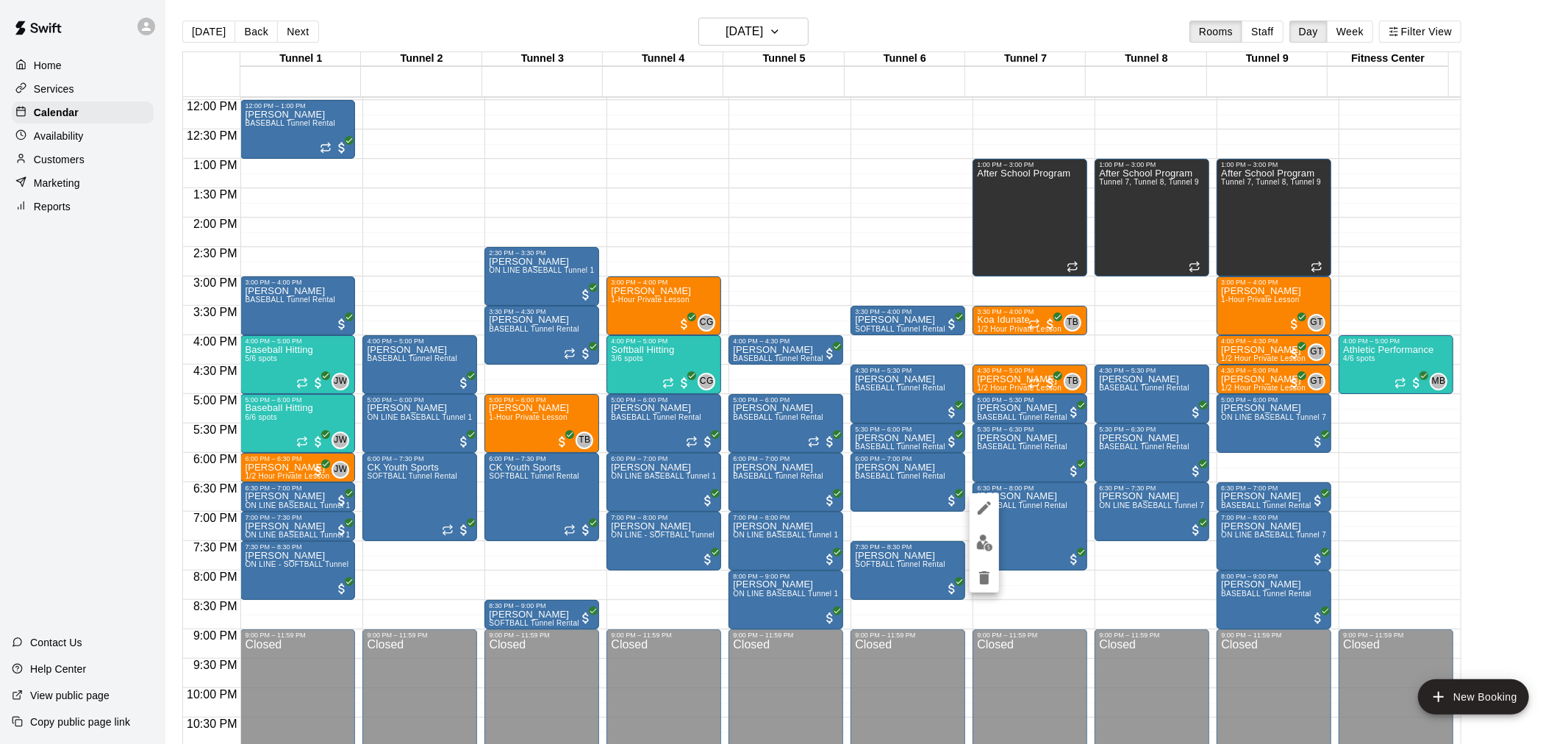
click at [1086, 537] on div at bounding box center [784, 372] width 1568 height 744
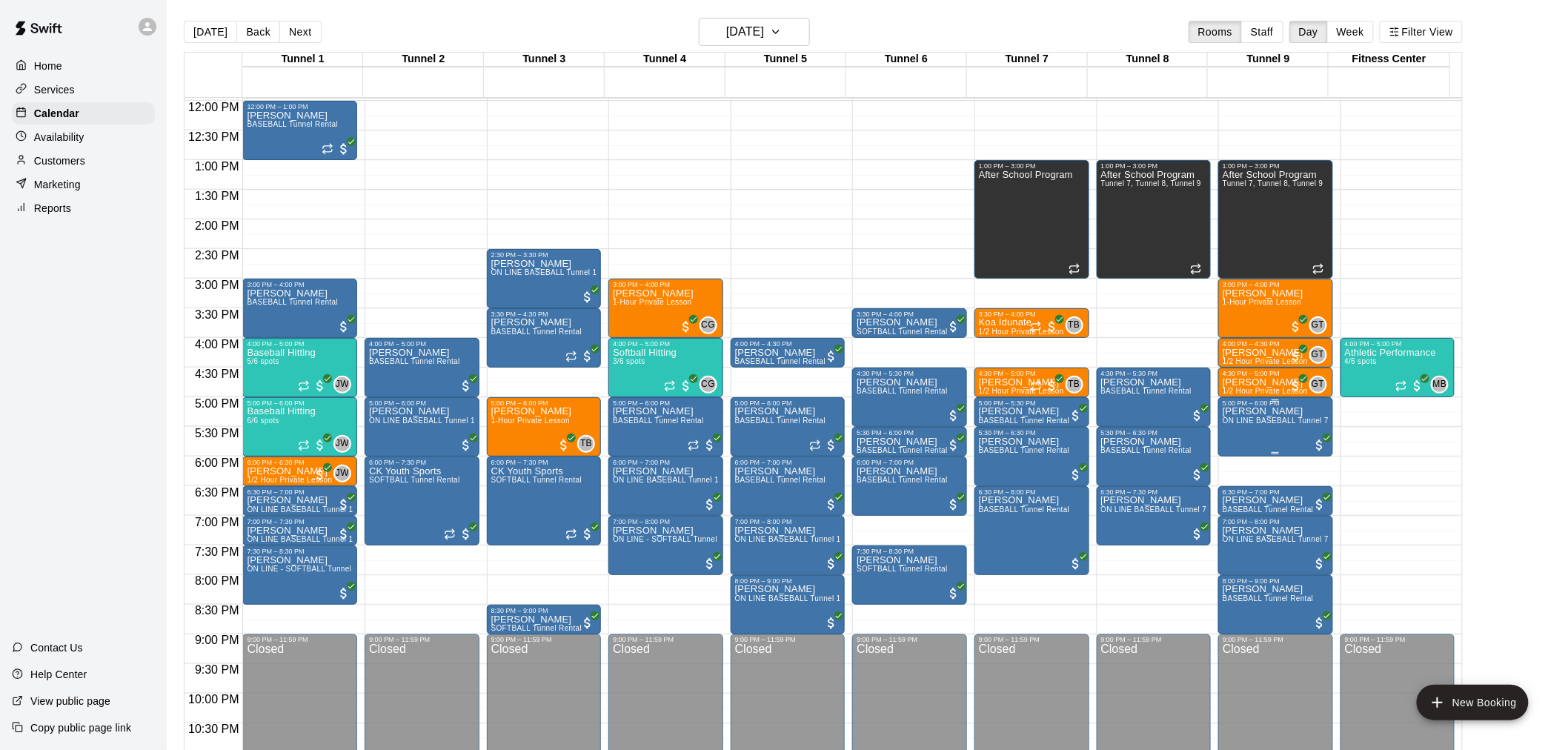
click at [1282, 420] on span "ON LINE BASEBALL Tunnel 7-9 Rental" at bounding box center [1292, 420] width 139 height 8
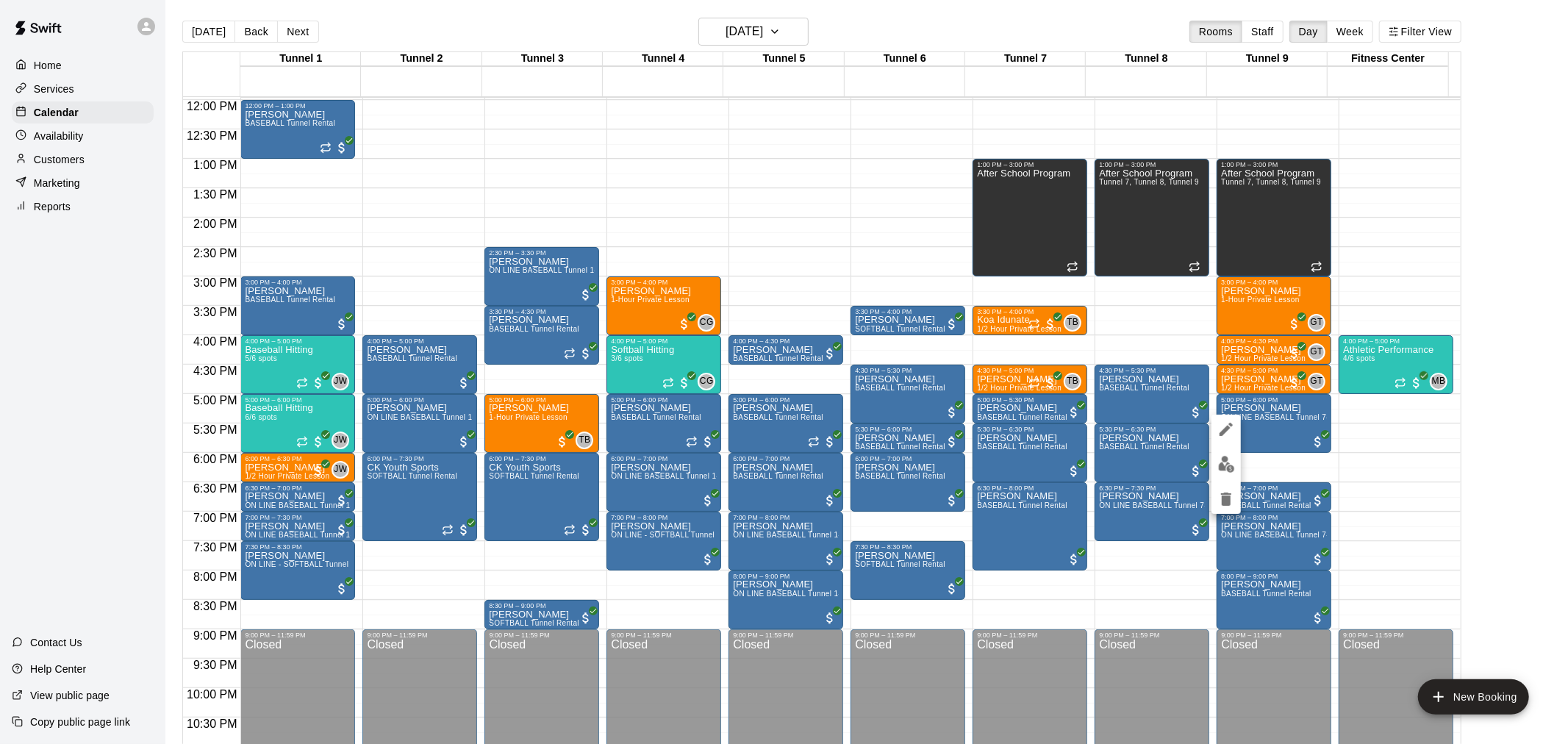
click at [1231, 452] on button "edit" at bounding box center [1226, 464] width 29 height 28
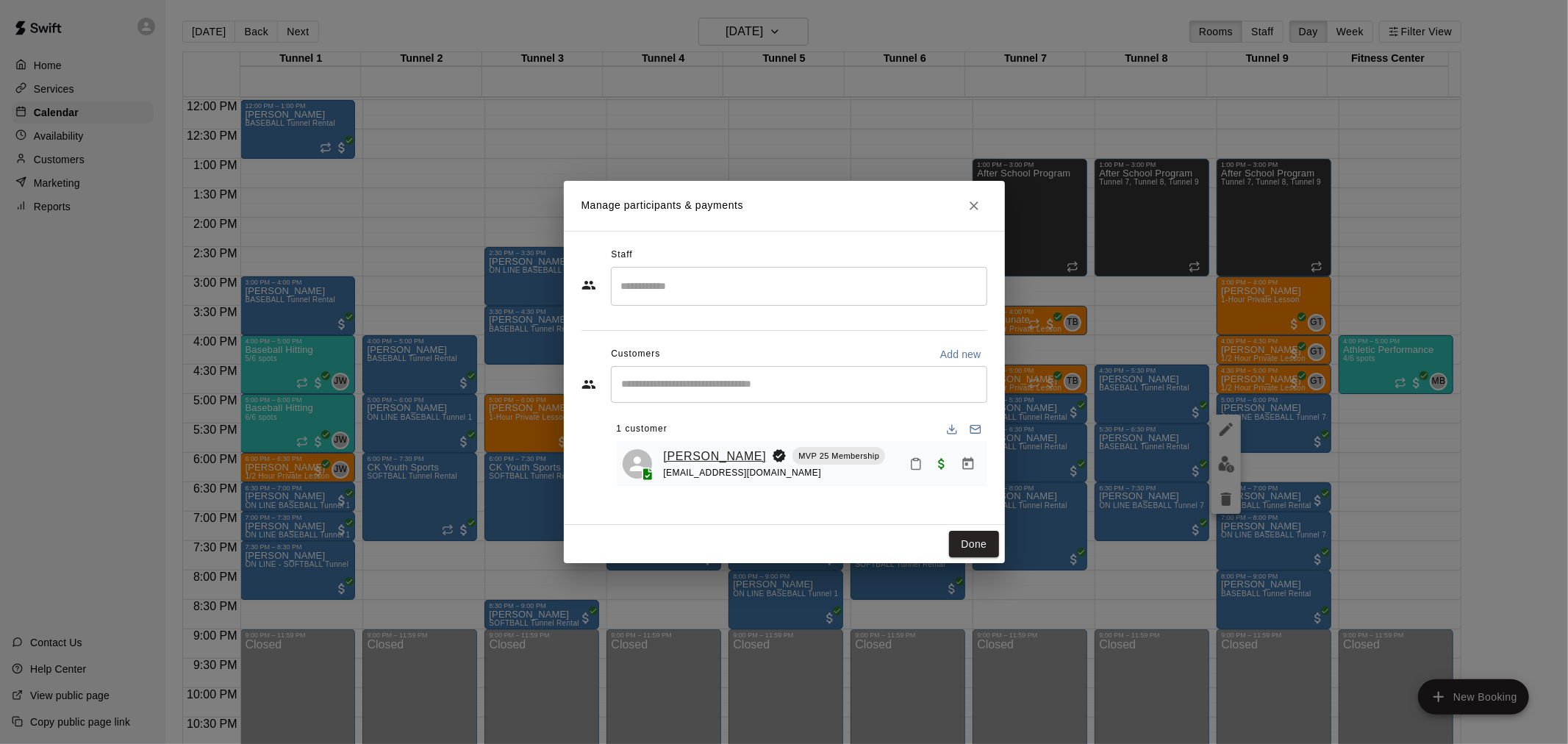
click at [717, 456] on link "[PERSON_NAME]" at bounding box center [716, 457] width 103 height 19
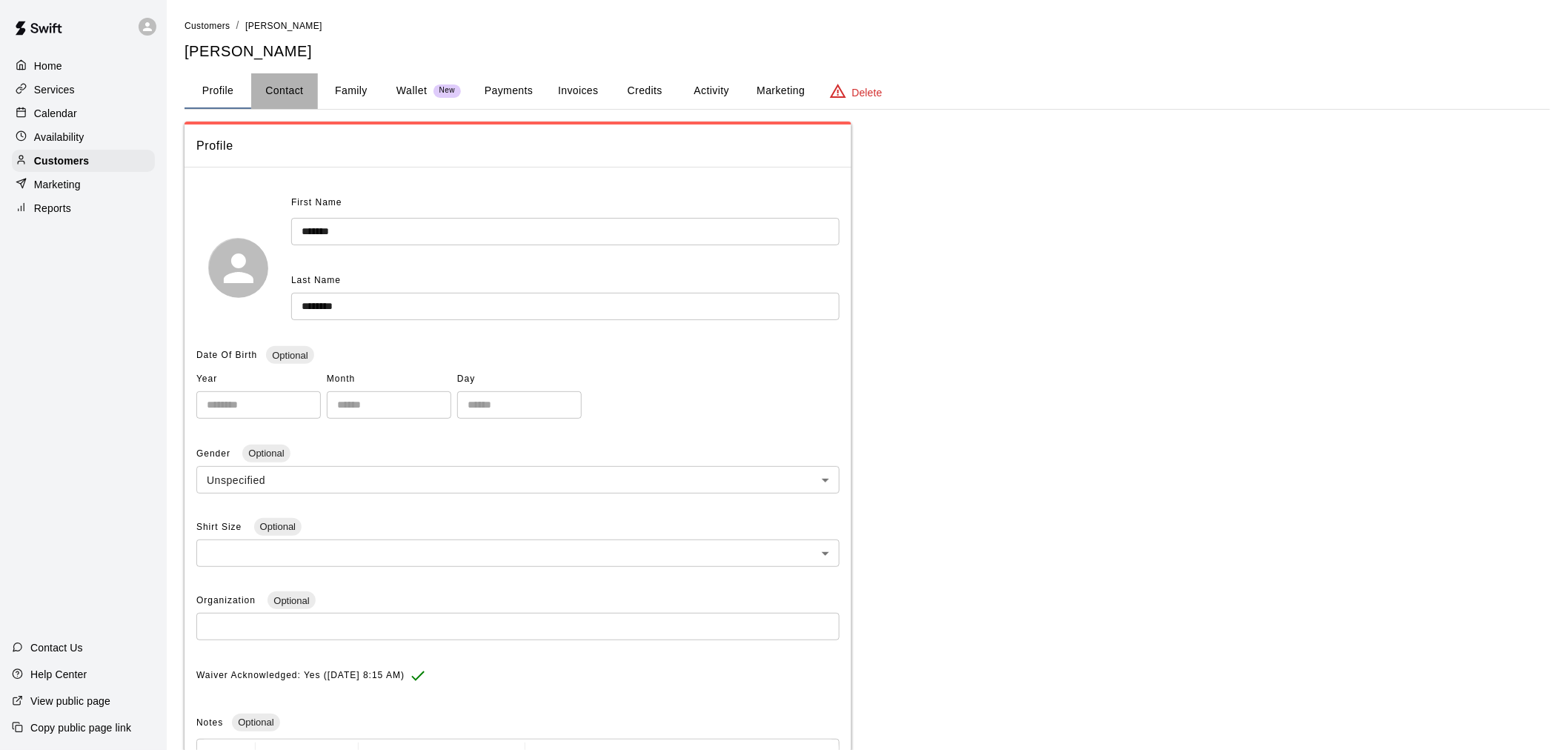
click at [289, 94] on button "Contact" at bounding box center [284, 91] width 67 height 36
select select "**"
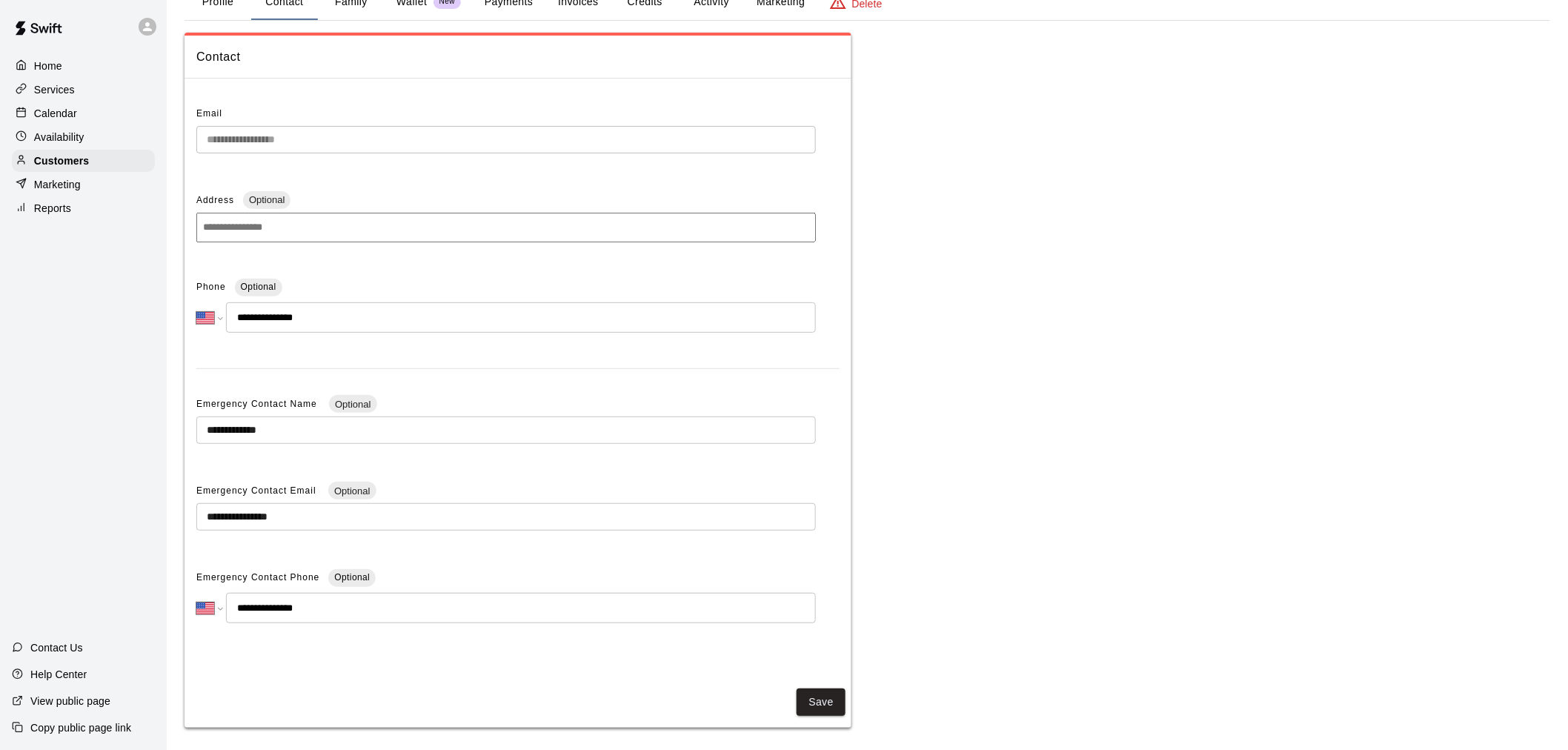
scroll to position [97, 0]
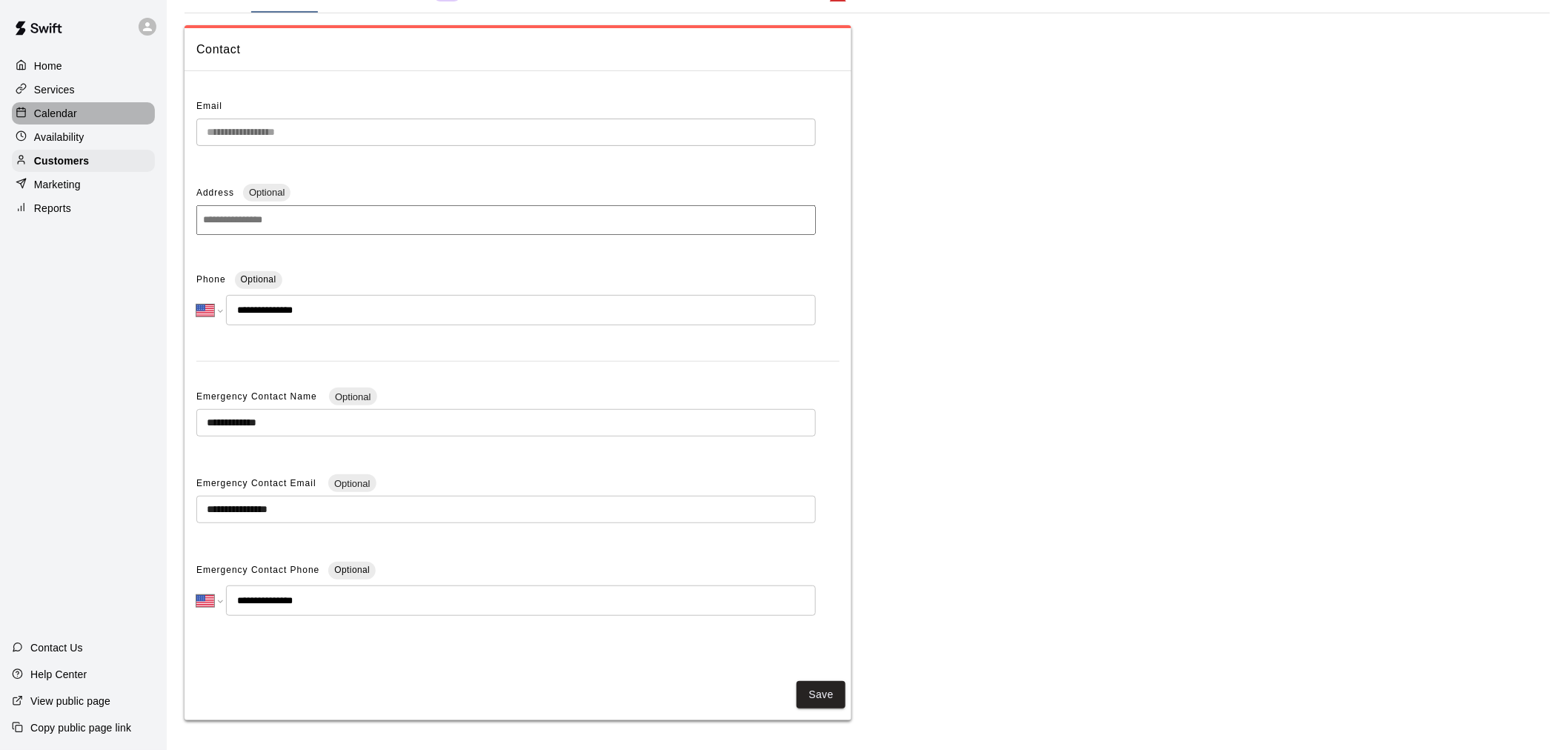
click at [93, 121] on div "Calendar" at bounding box center [83, 113] width 143 height 22
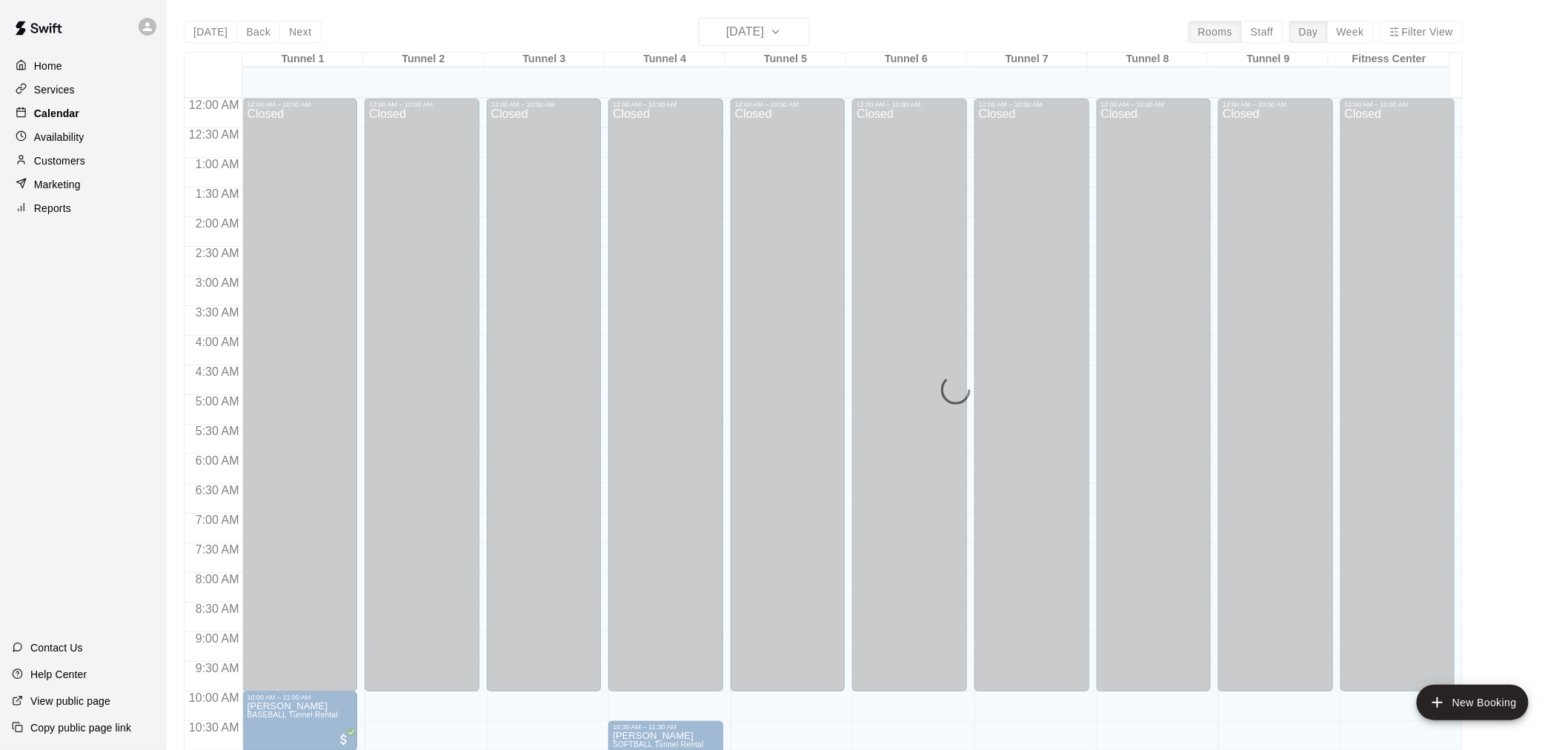
scroll to position [710, 0]
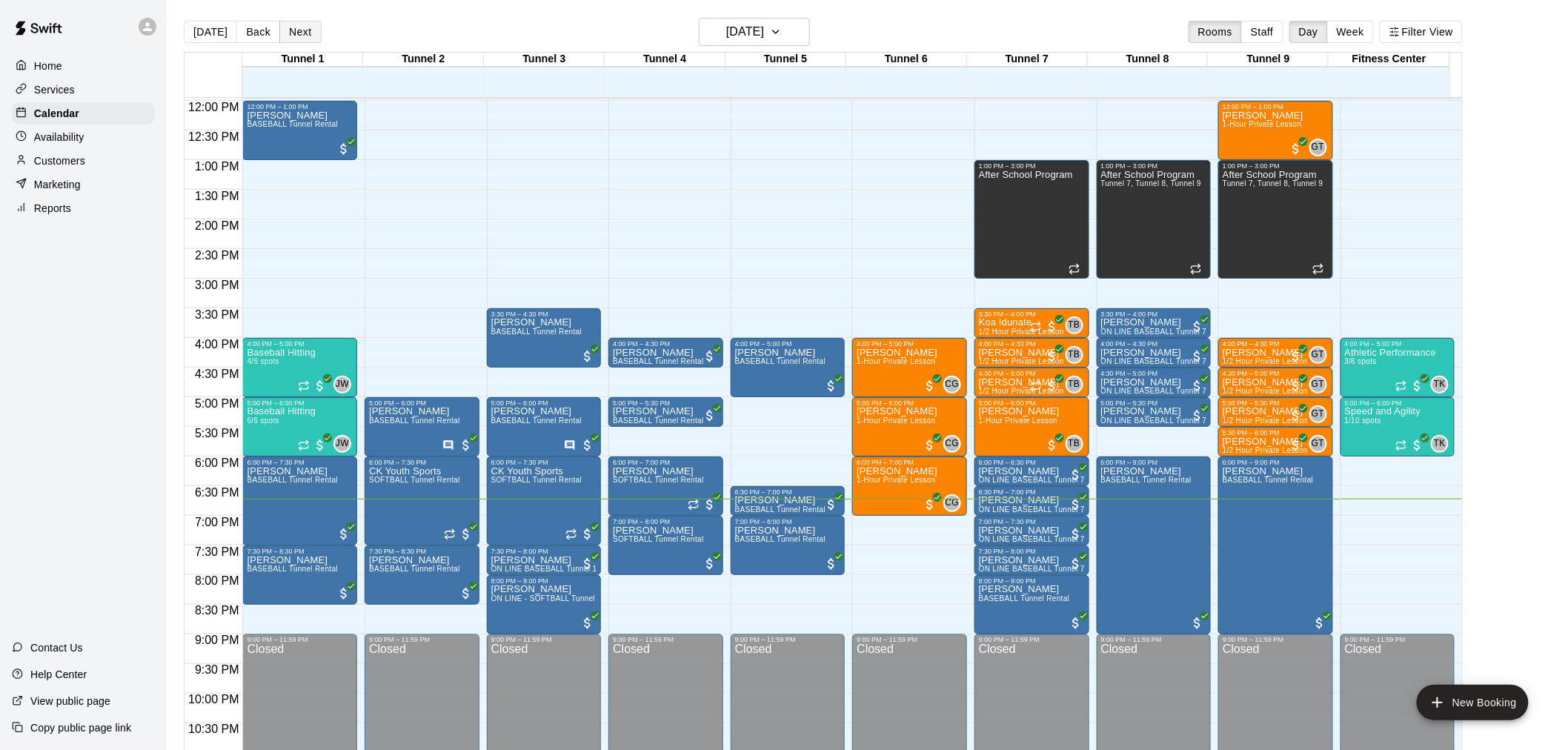
click at [297, 29] on button "Next" at bounding box center [300, 31] width 42 height 22
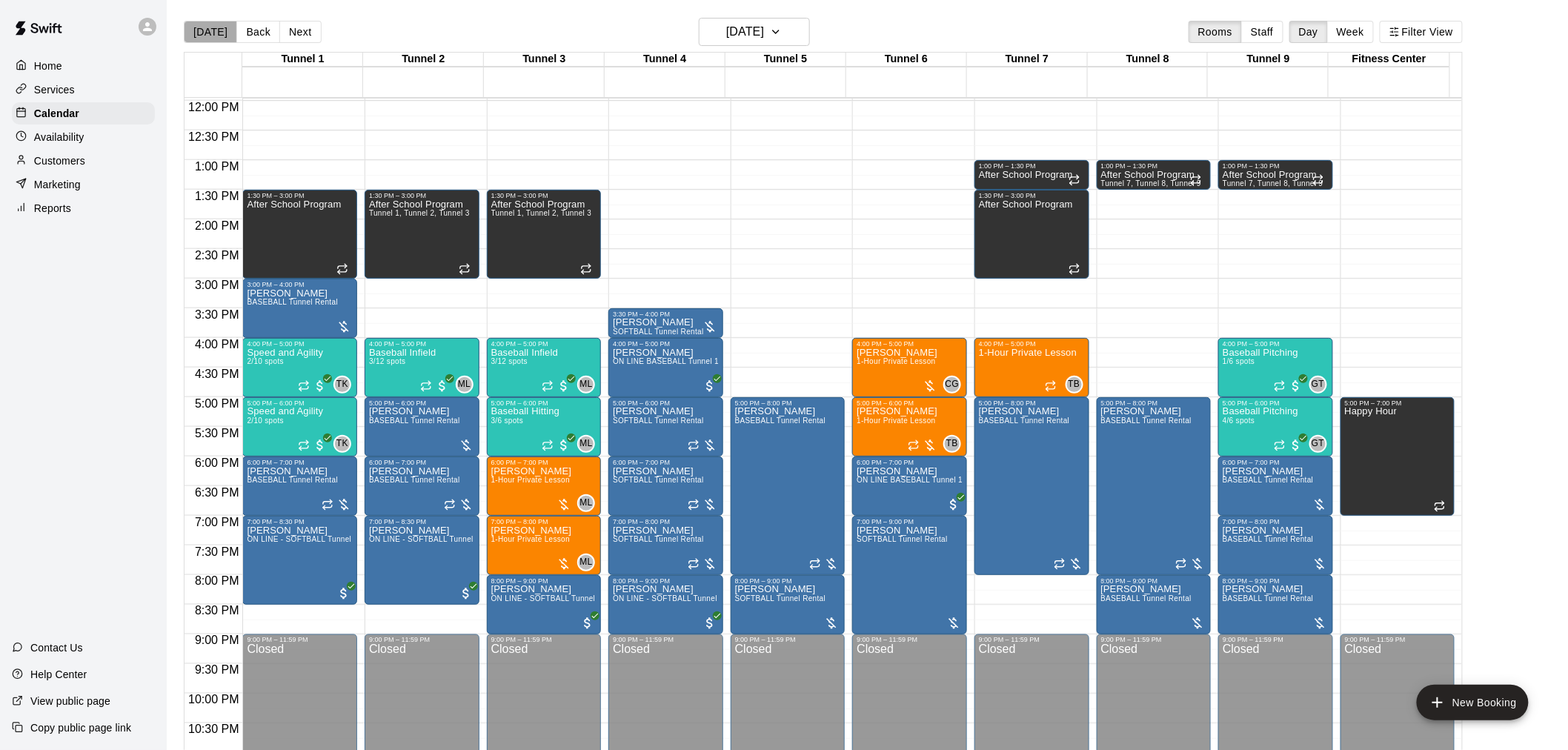
click at [221, 26] on button "[DATE]" at bounding box center [210, 31] width 53 height 22
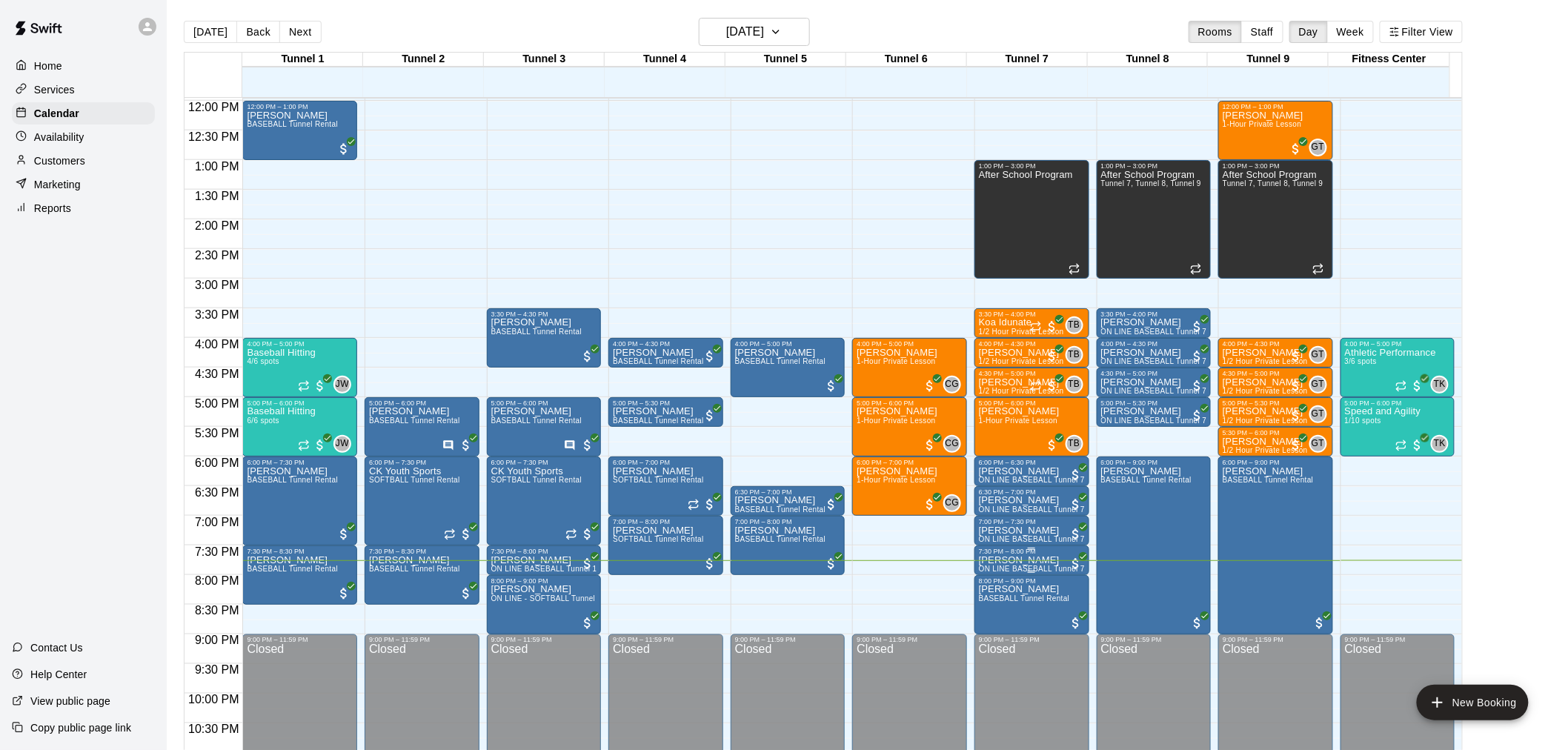
click at [1032, 560] on p "[PERSON_NAME]" at bounding box center [1032, 560] width 106 height 0
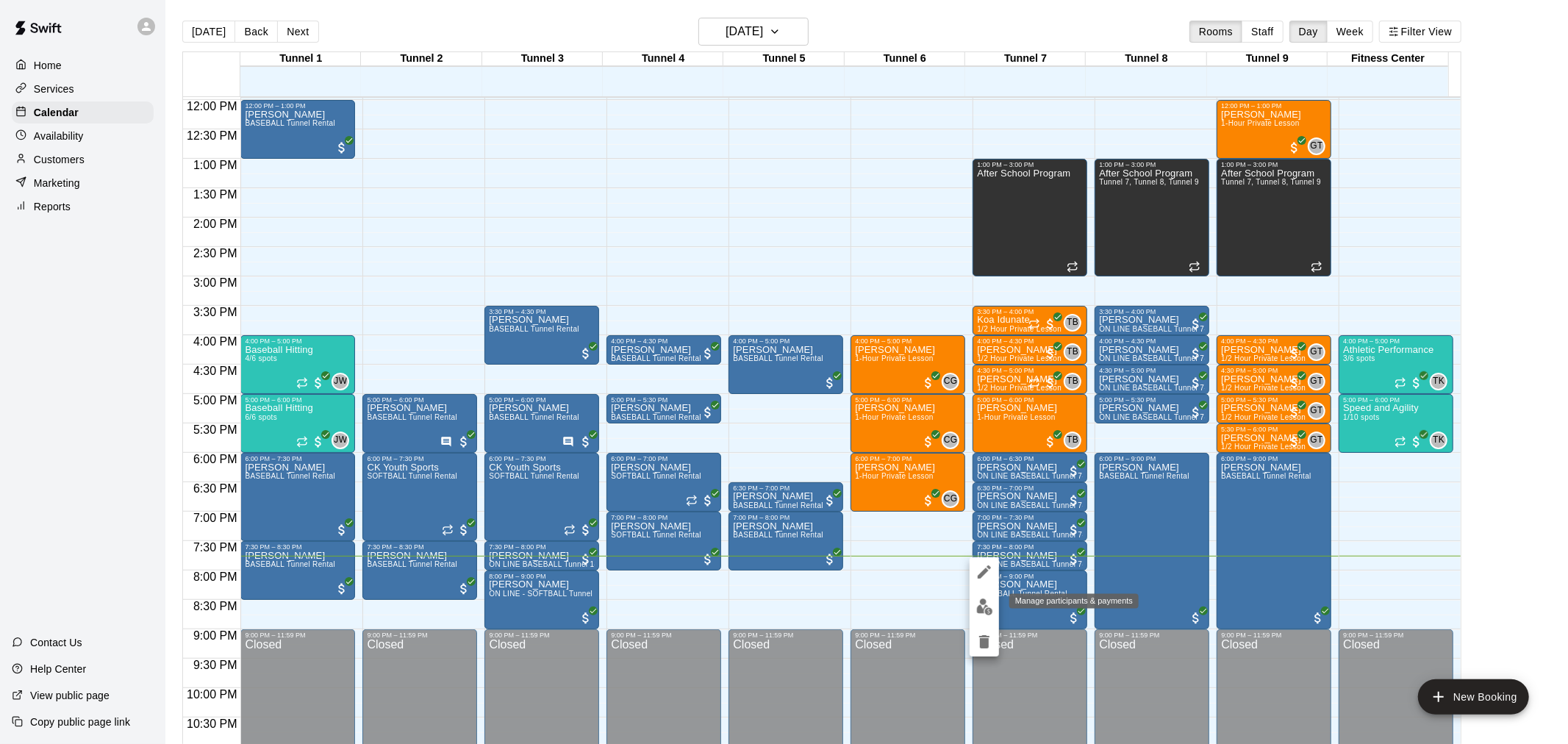
click at [990, 605] on img "edit" at bounding box center [984, 607] width 17 height 17
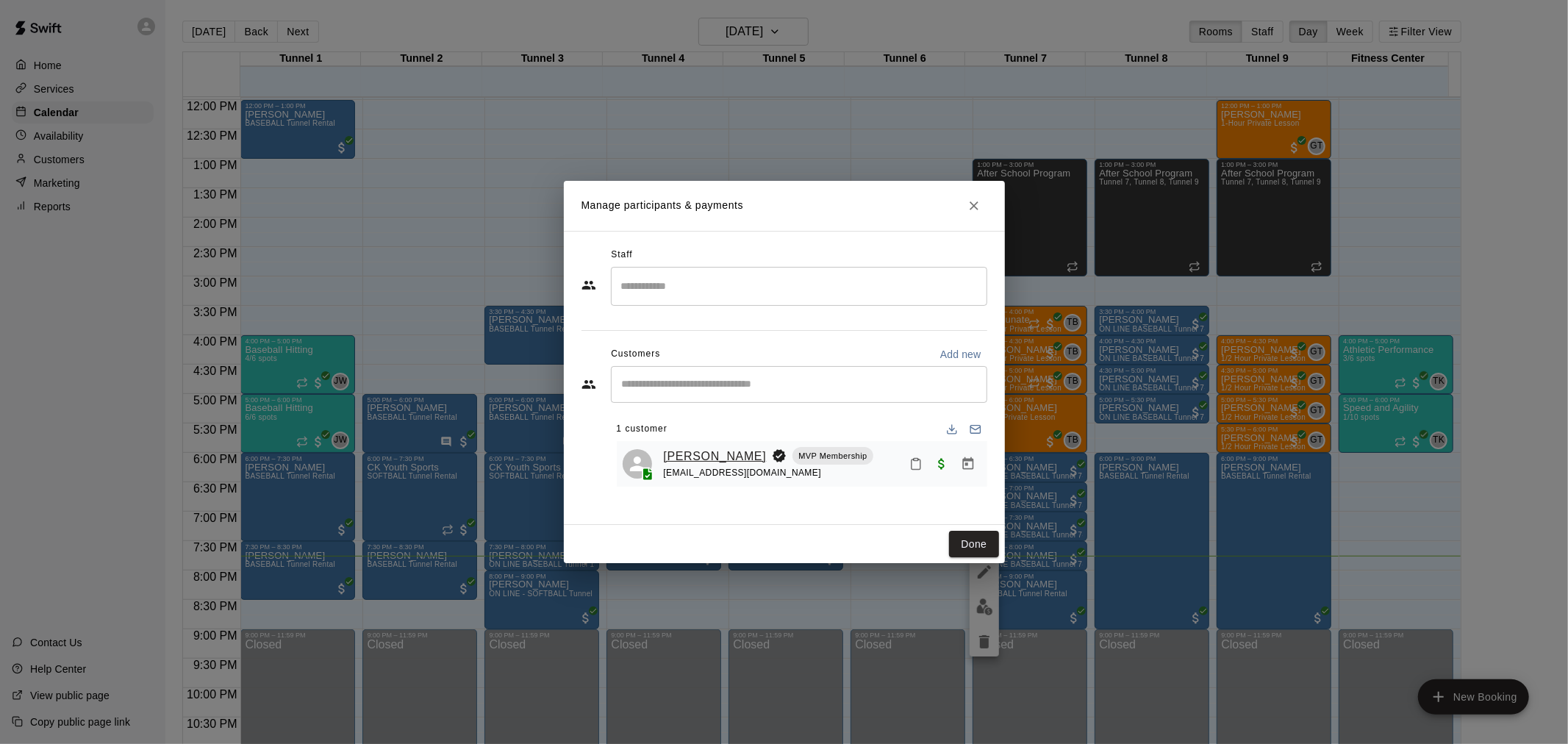
click at [730, 457] on link "[PERSON_NAME]" at bounding box center [716, 457] width 103 height 19
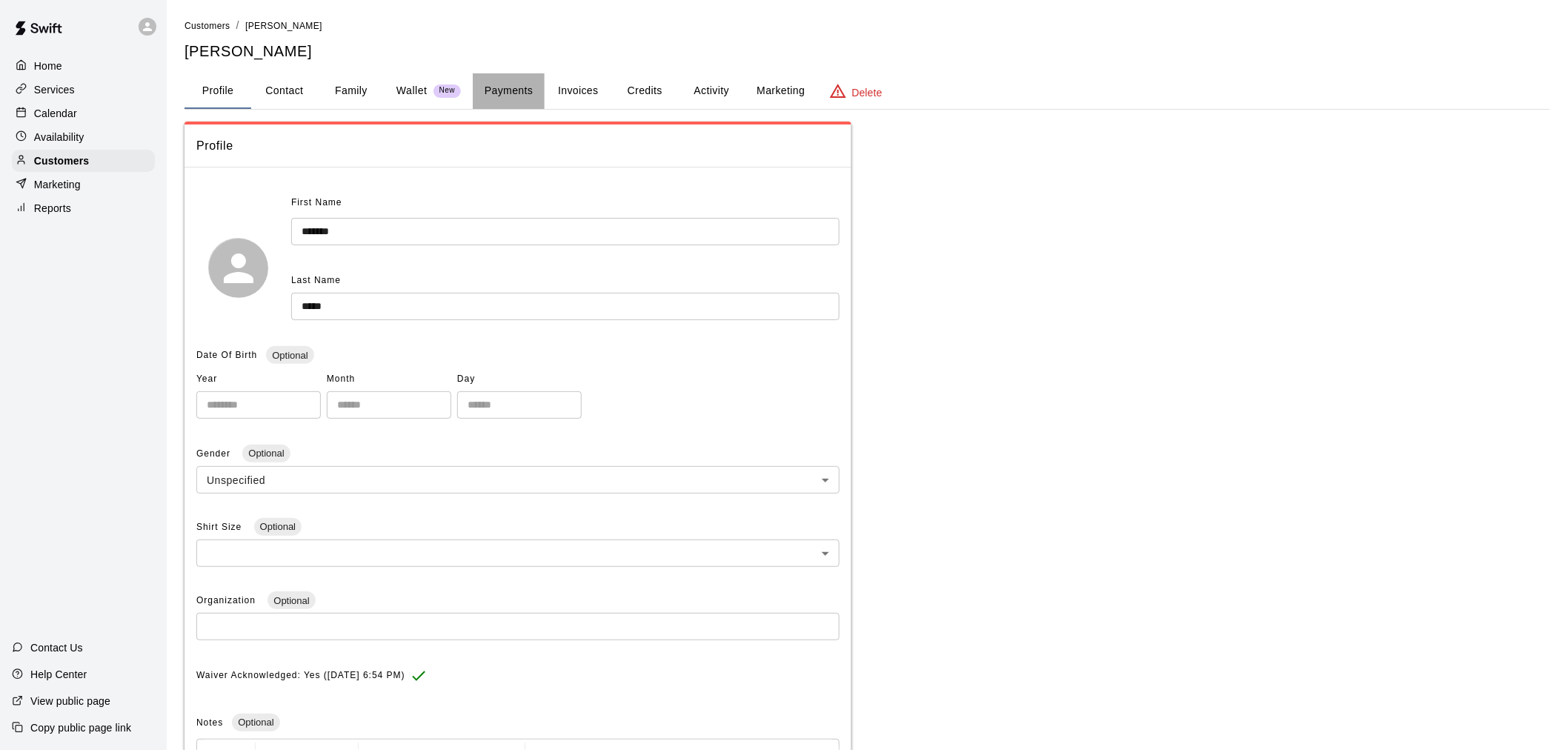
click at [507, 82] on button "Payments" at bounding box center [508, 91] width 72 height 36
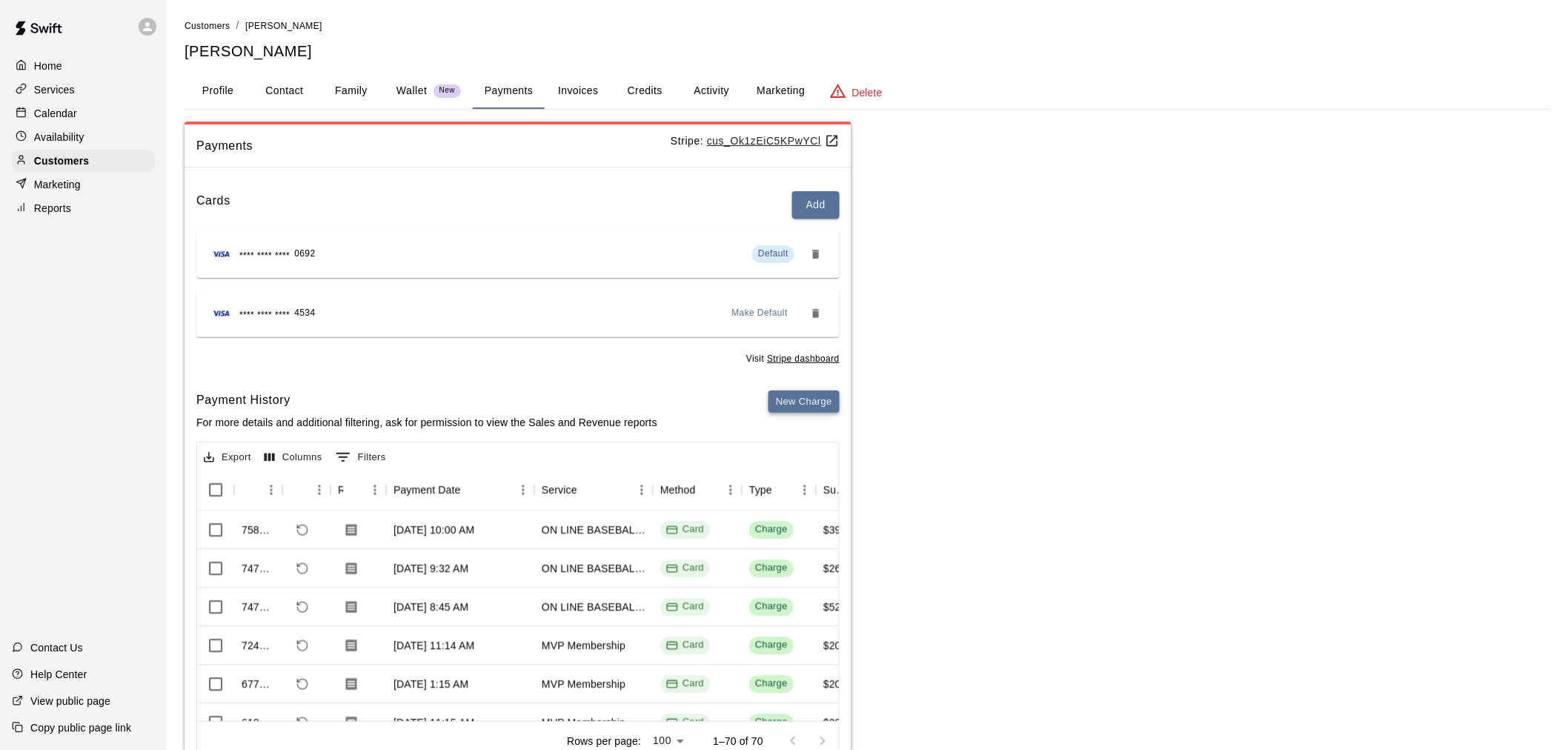
click at [810, 409] on button "New Charge" at bounding box center [804, 403] width 71 height 23
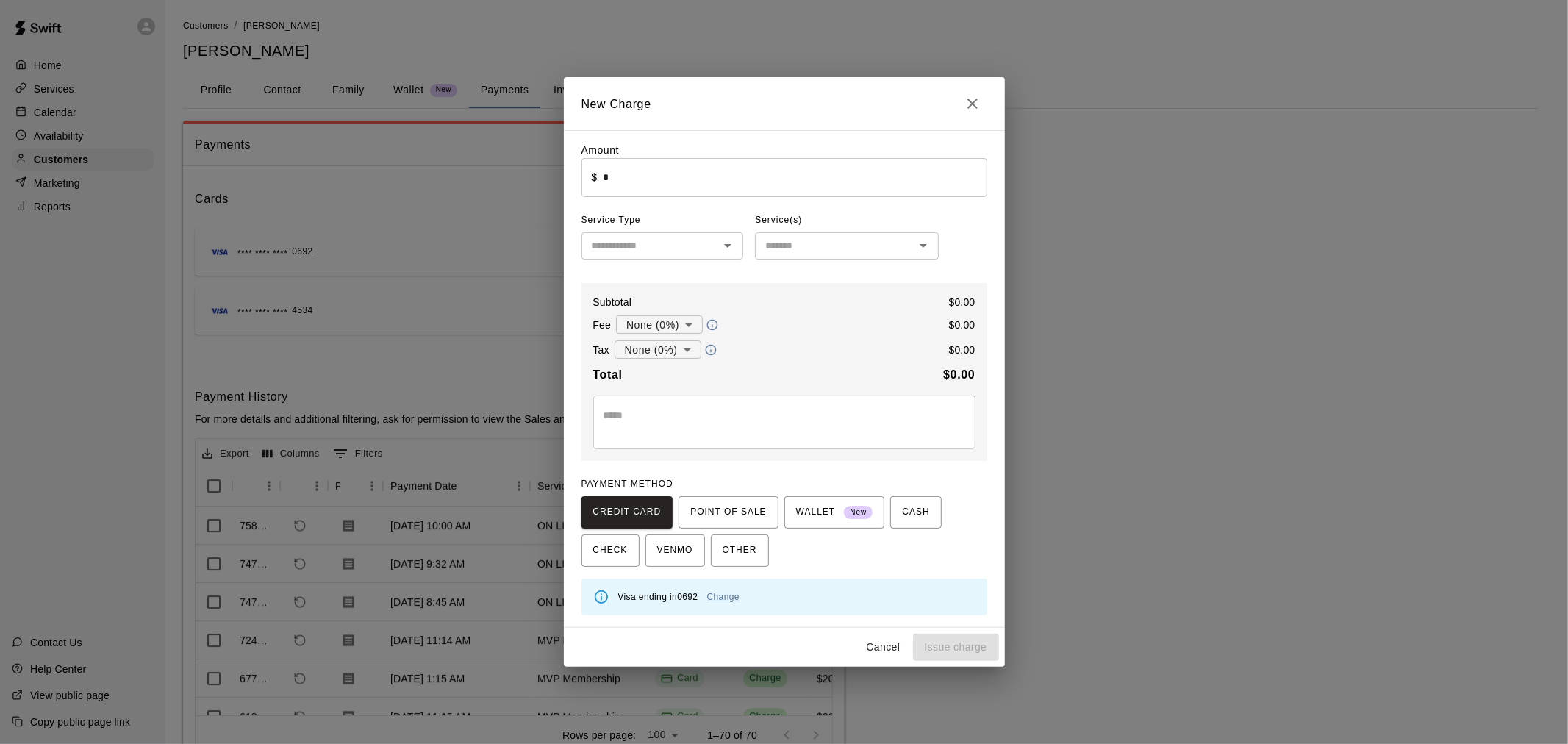
click at [751, 169] on input "*" at bounding box center [795, 178] width 383 height 39
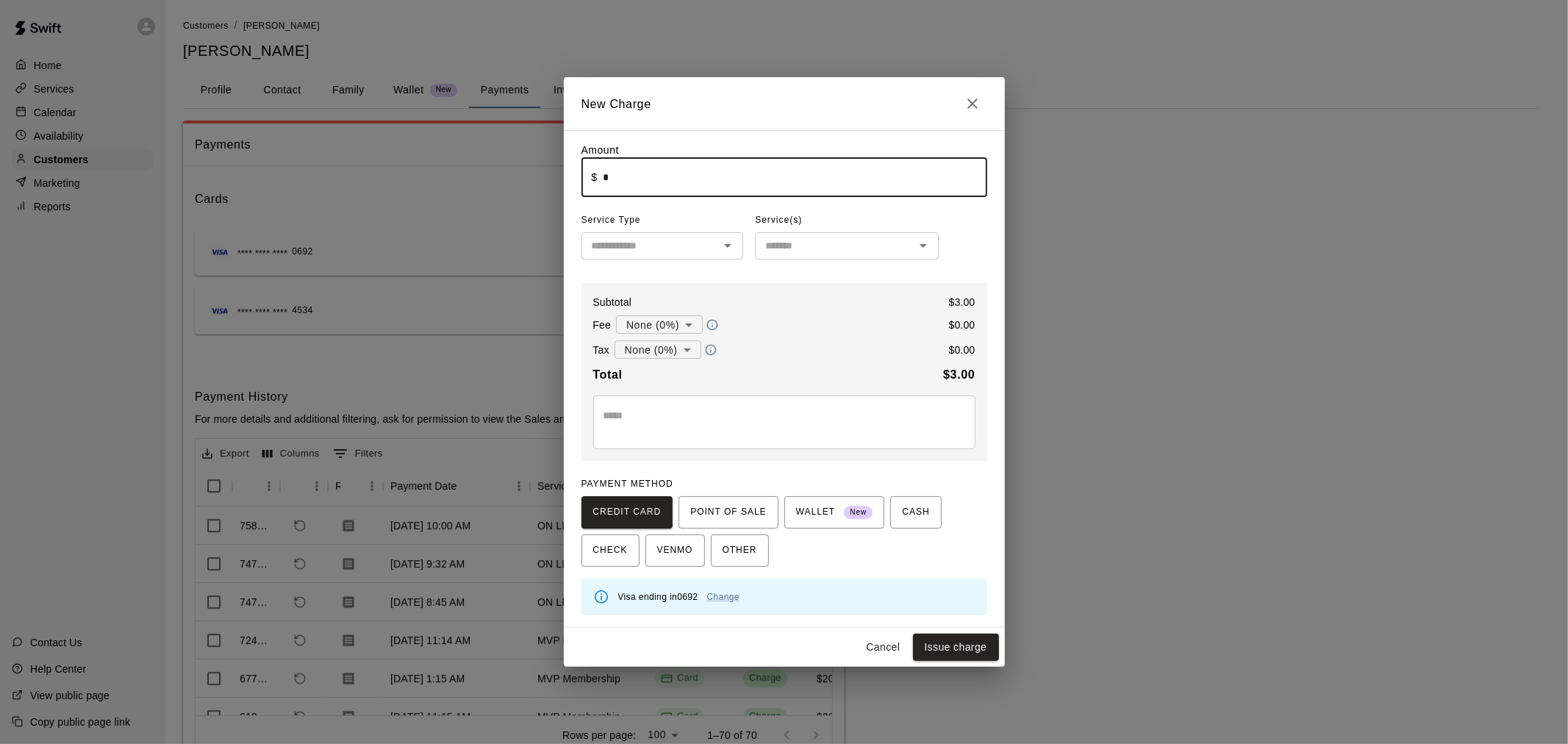
type input "****"
click at [692, 247] on input "text" at bounding box center [650, 246] width 129 height 19
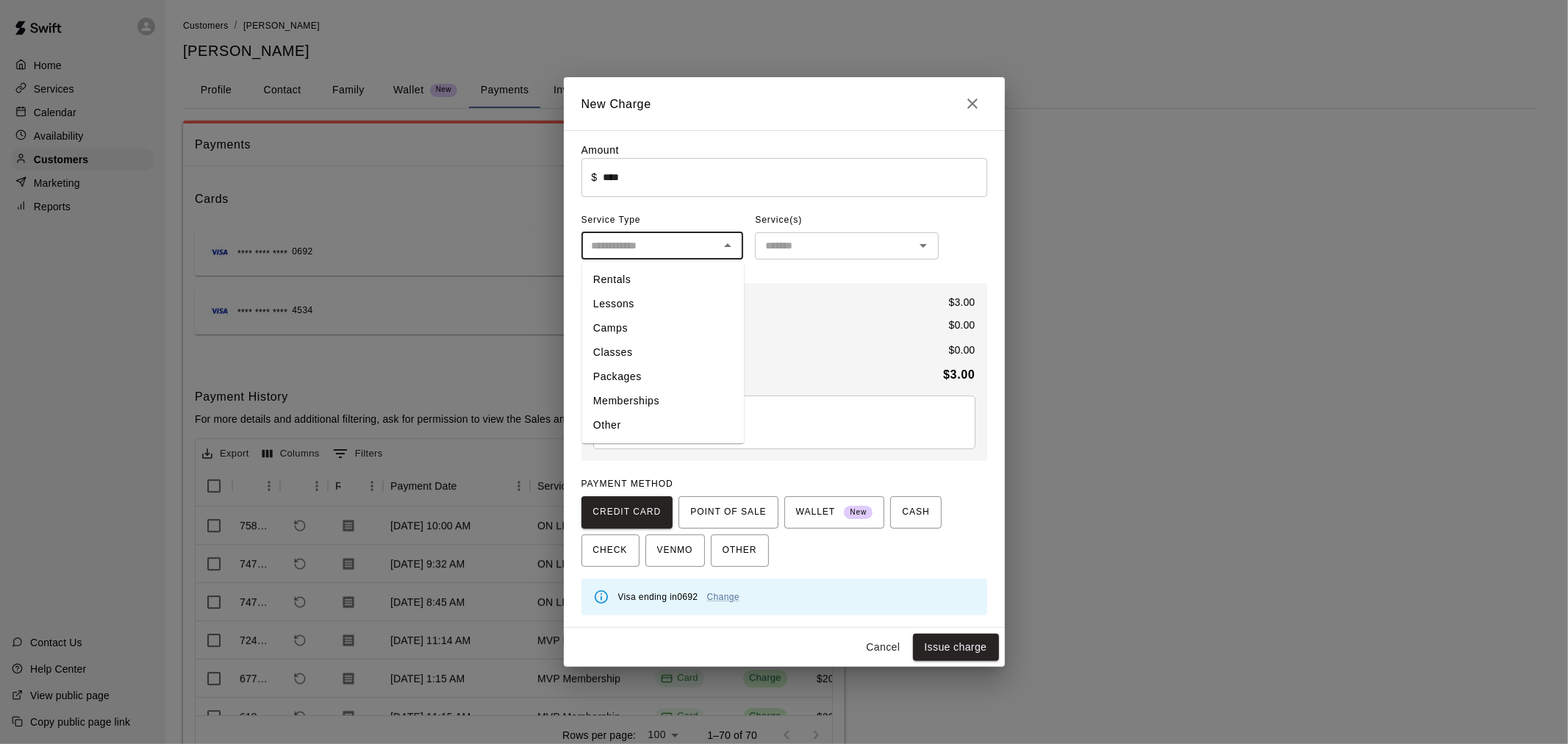
click at [707, 416] on li "Other" at bounding box center [663, 426] width 163 height 24
type input "*****"
click at [816, 252] on input "text" at bounding box center [835, 246] width 151 height 19
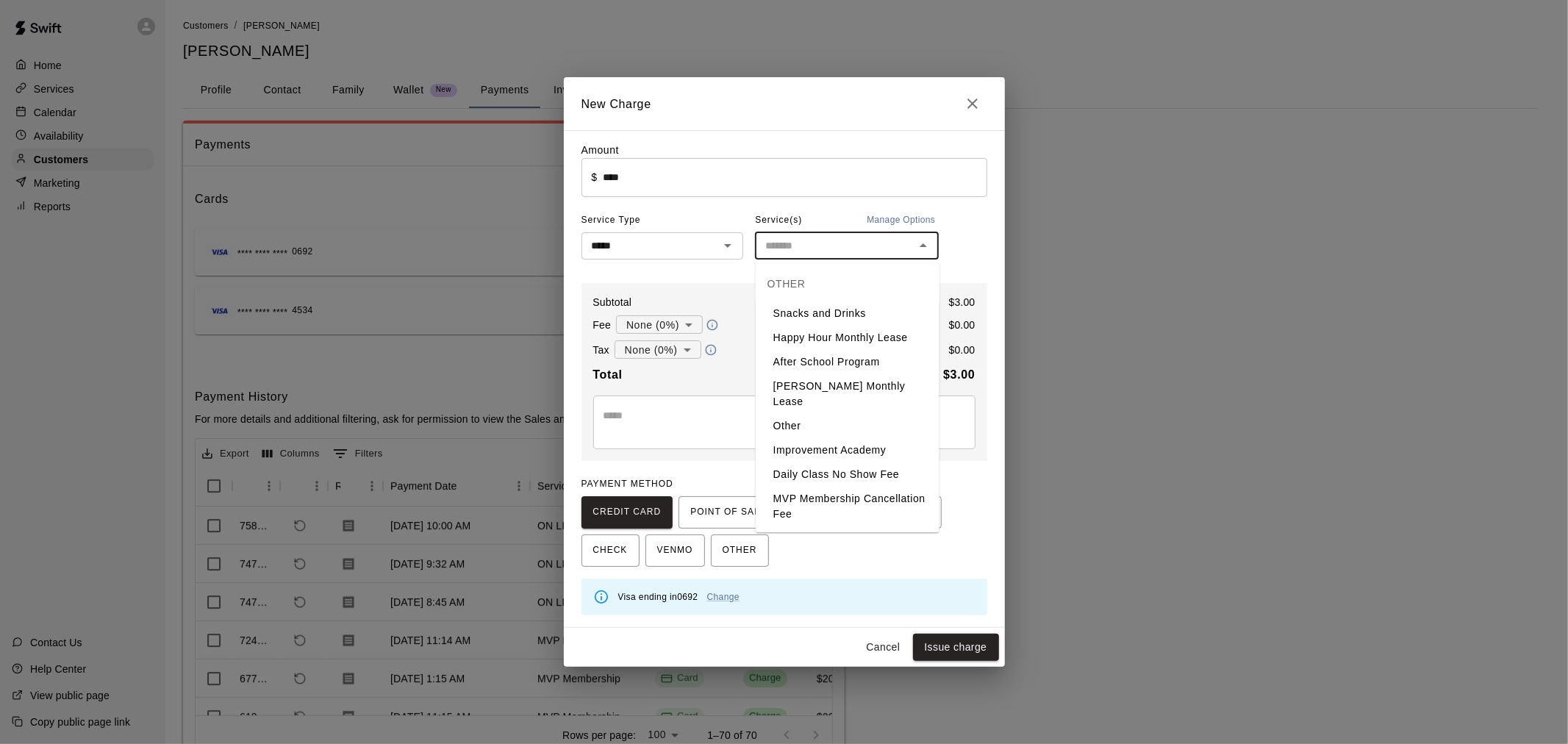
click at [838, 315] on li "Snacks and Drinks" at bounding box center [848, 313] width 184 height 24
type input "**********"
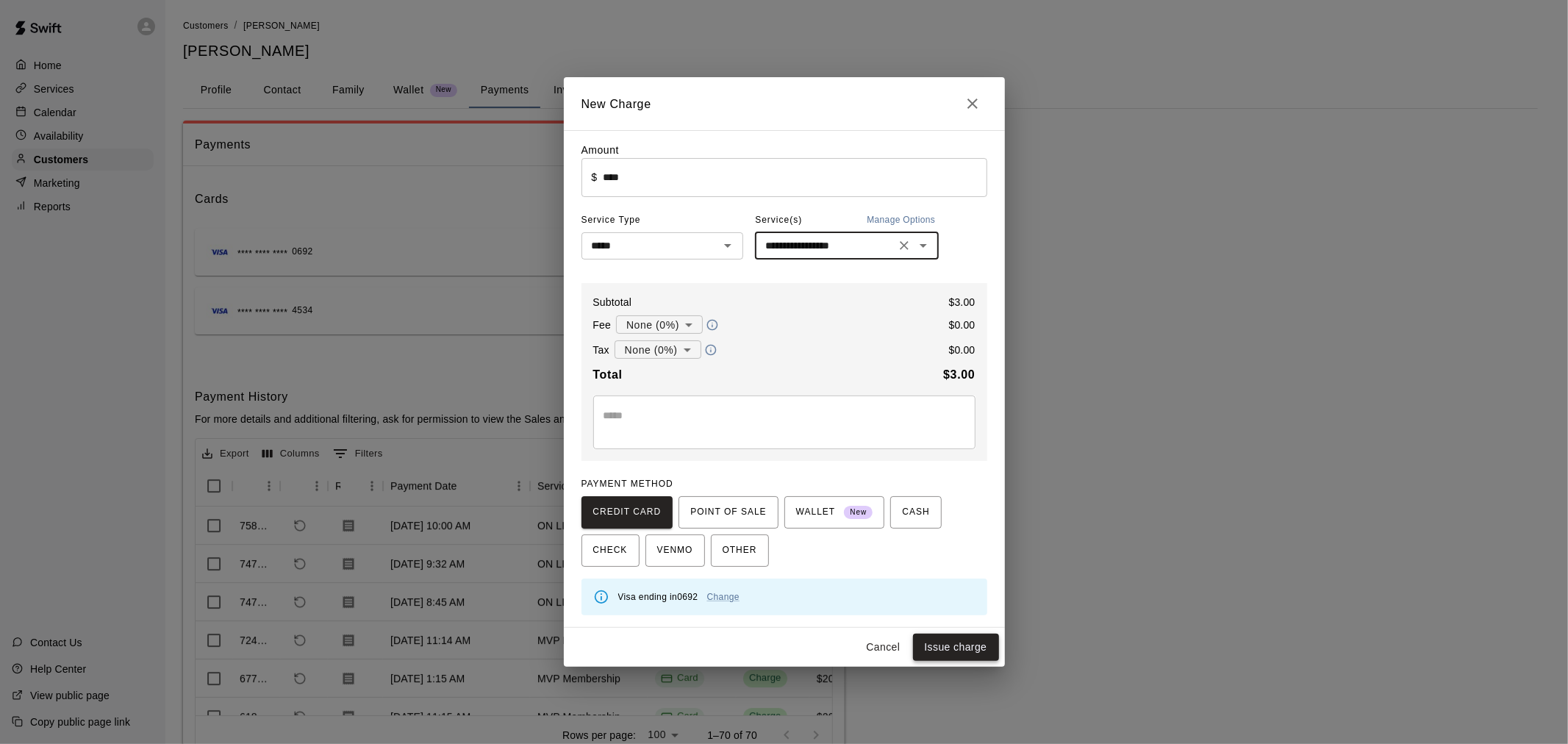
click at [972, 644] on button "Issue charge" at bounding box center [956, 648] width 86 height 27
type input "*"
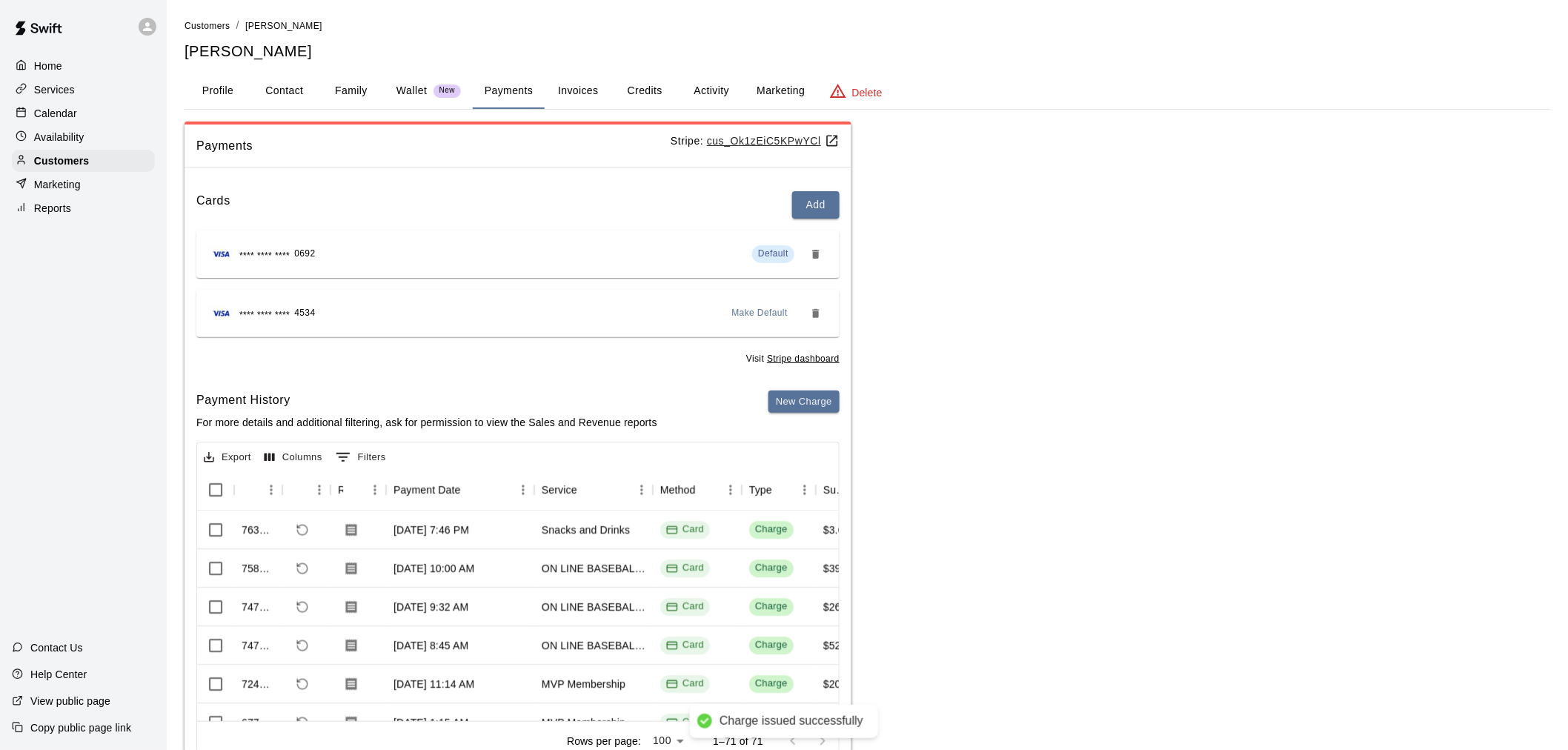
click at [101, 109] on div "Calendar" at bounding box center [83, 113] width 143 height 22
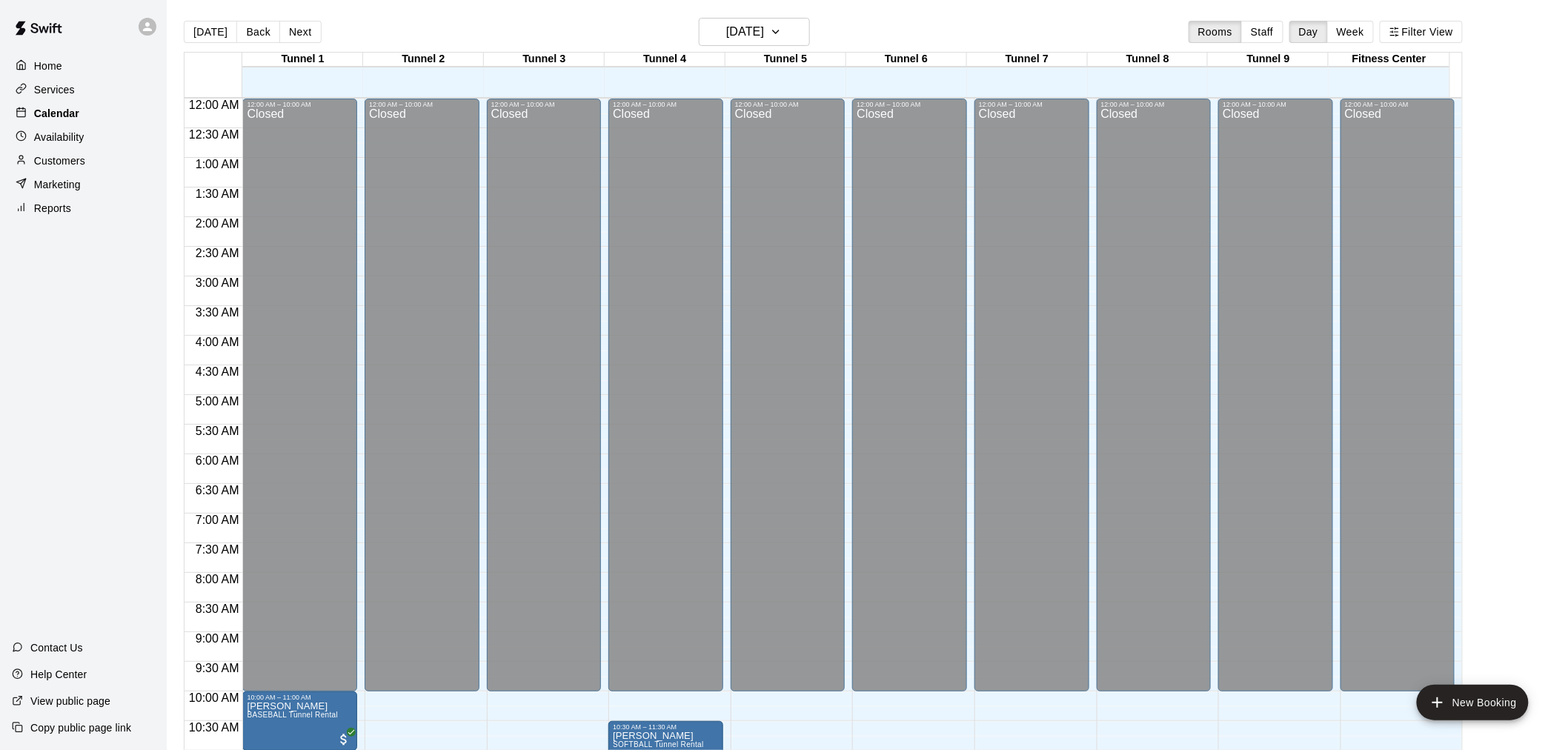
scroll to position [710, 0]
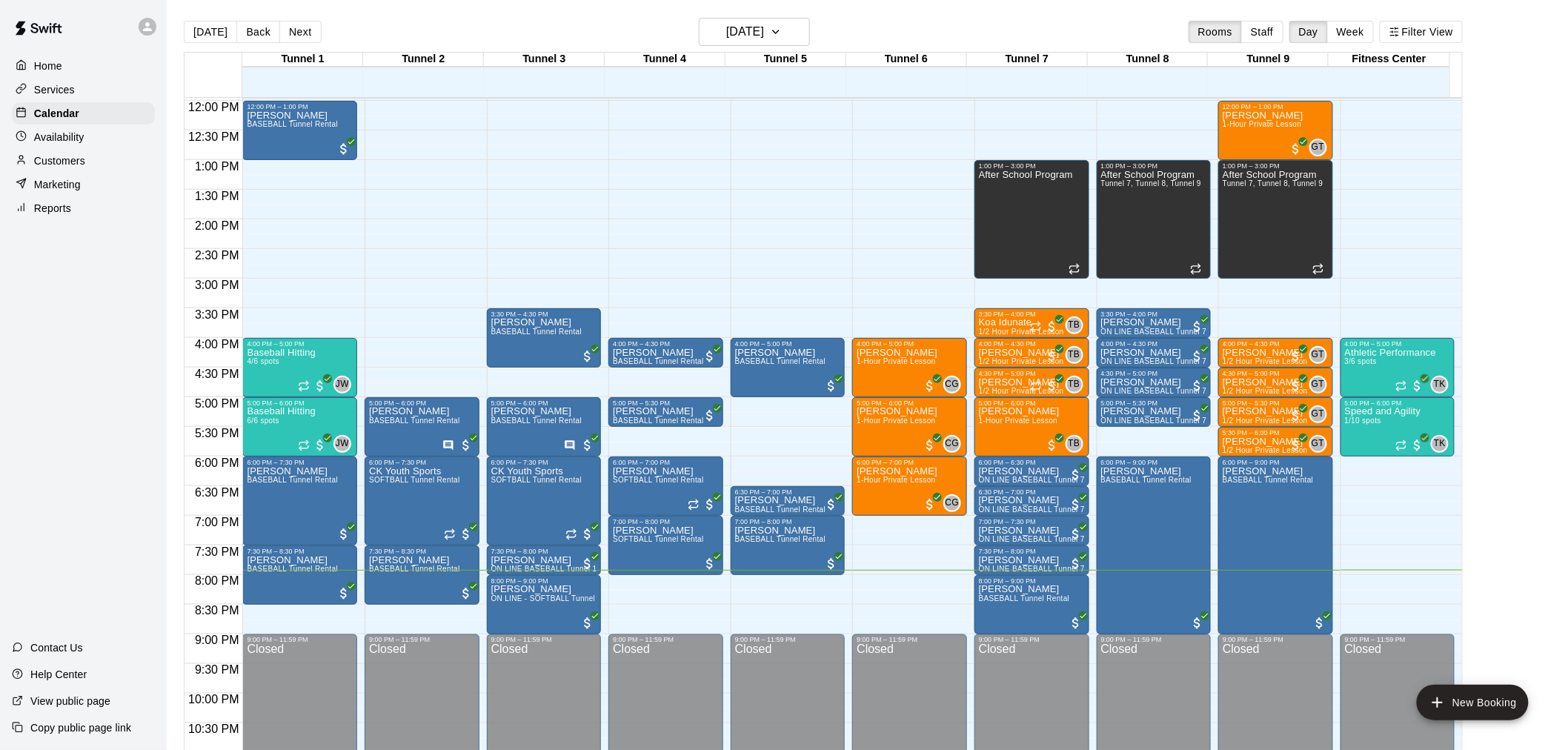
drag, startPoint x: 126, startPoint y: 106, endPoint x: 96, endPoint y: 338, distance: 233.9
click at [96, 338] on div "Home Services Calendar Availability Customers Marketing Reports Contact Us Help…" at bounding box center [83, 375] width 167 height 750
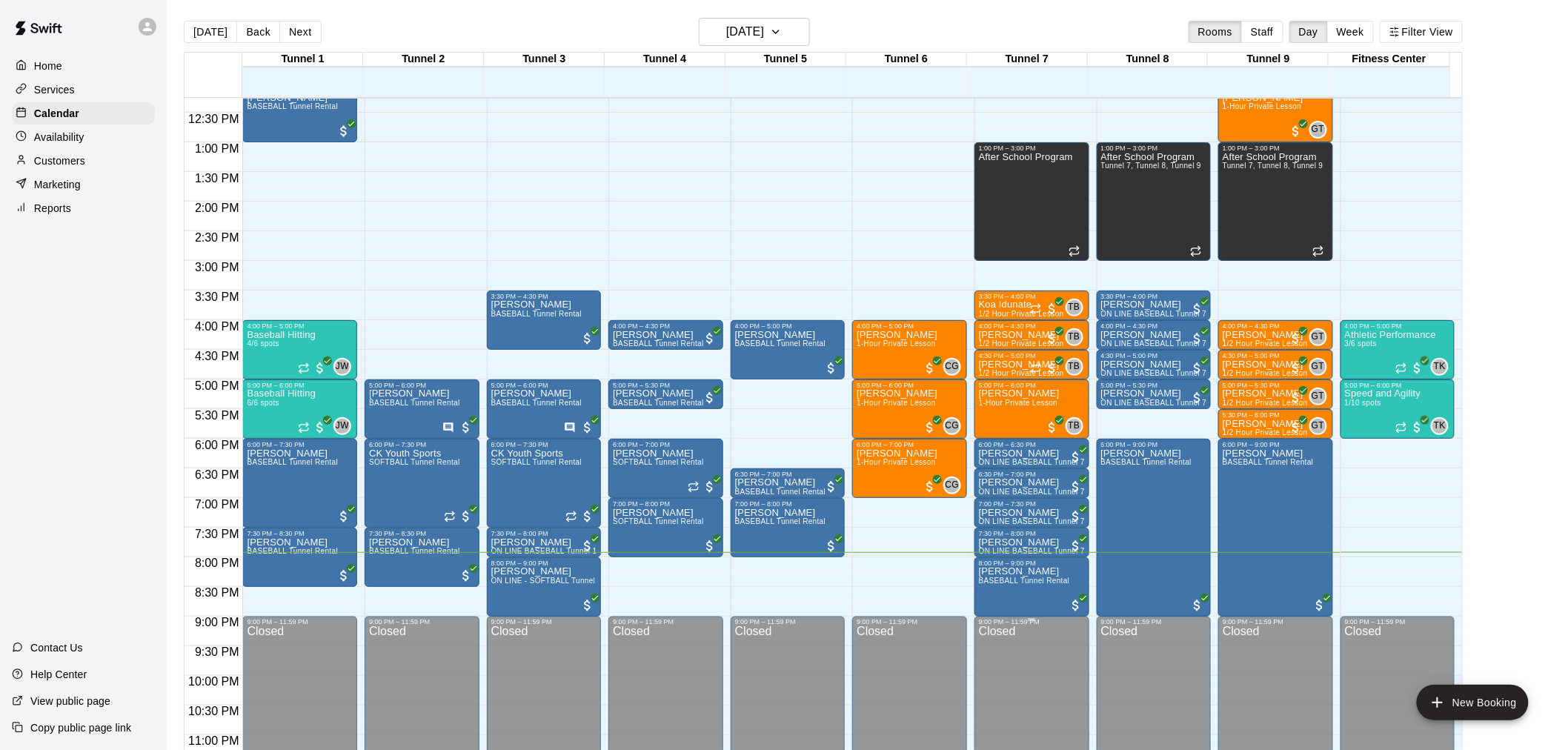
scroll to position [754, 0]
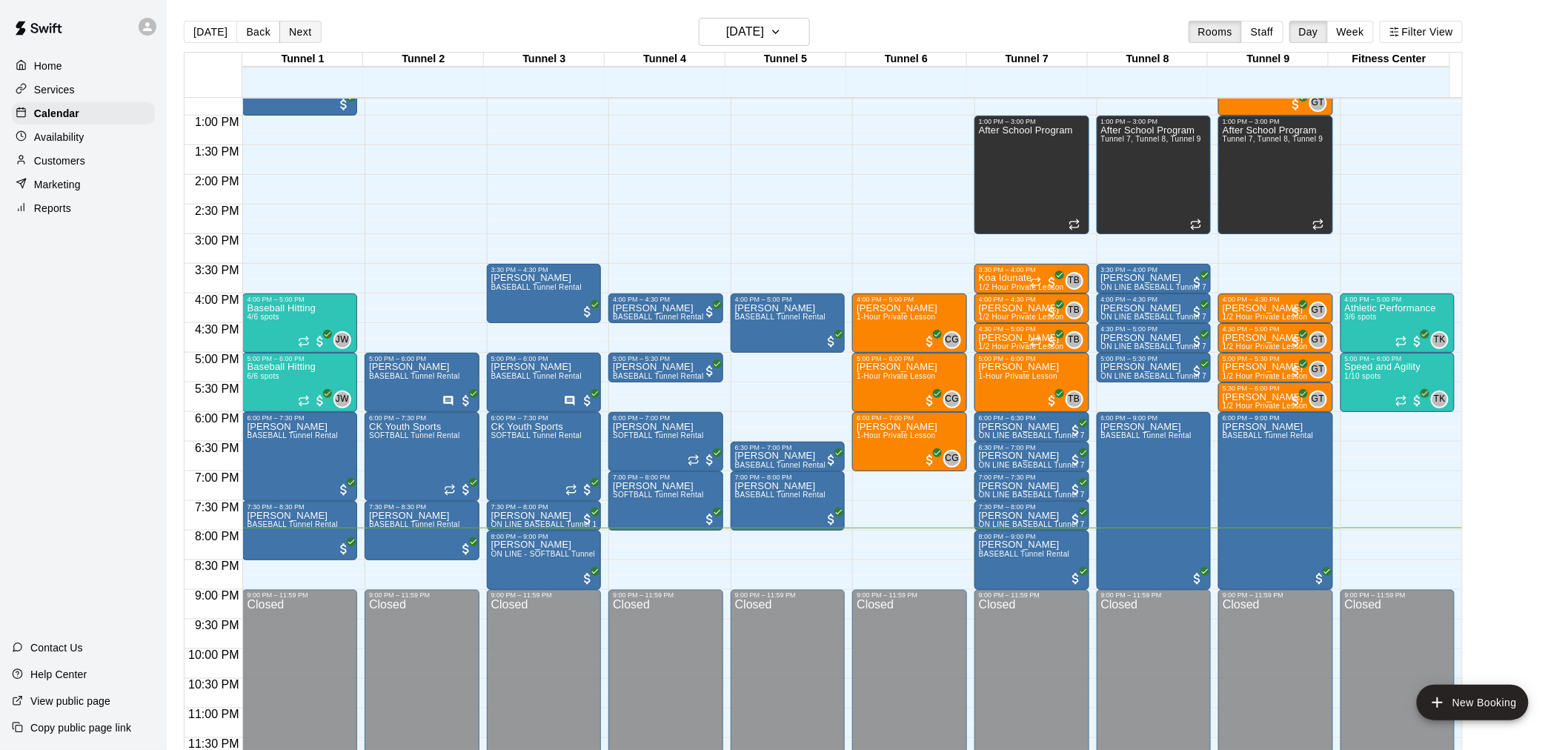
click at [305, 28] on button "Next" at bounding box center [300, 31] width 42 height 22
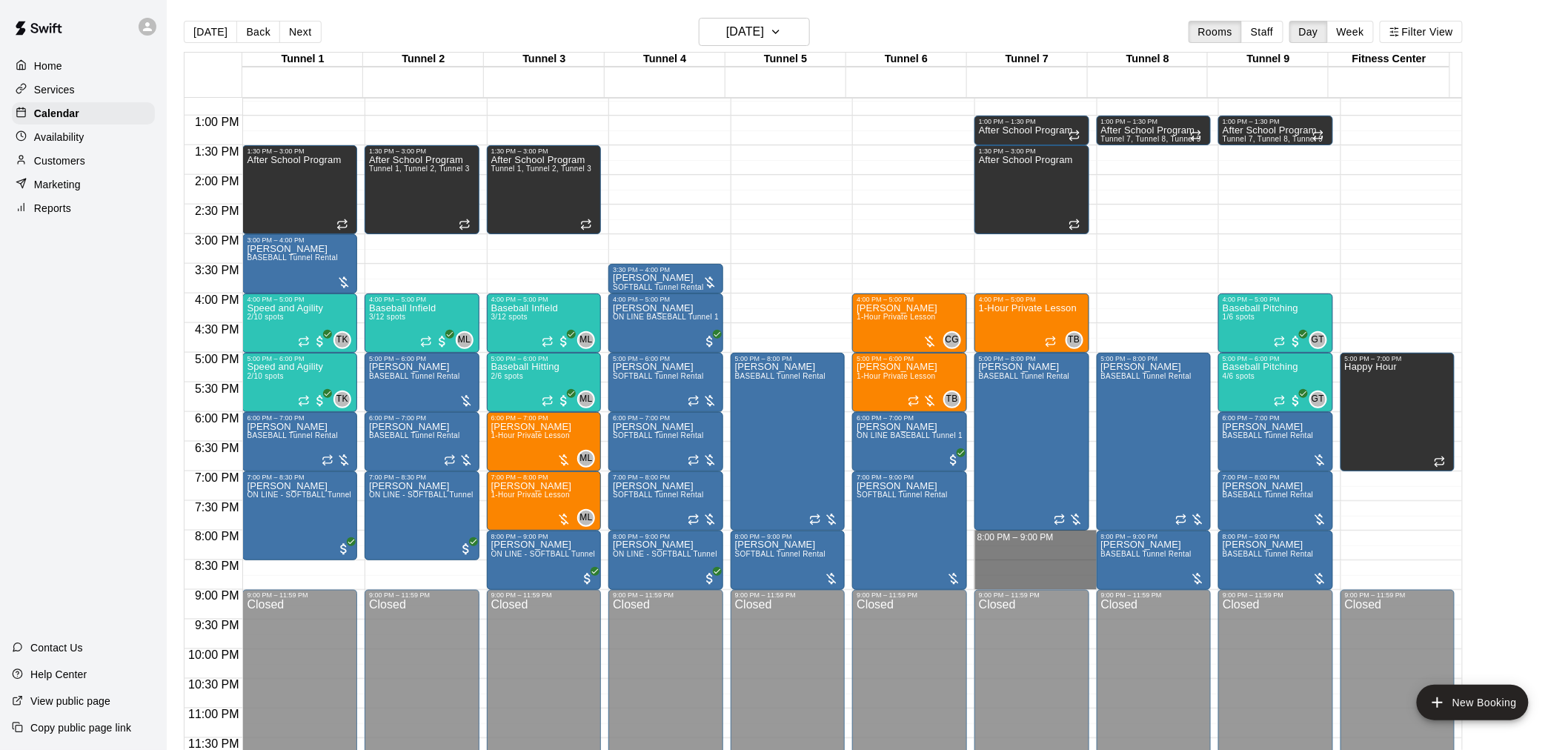
drag, startPoint x: 1021, startPoint y: 537, endPoint x: 1027, endPoint y: 581, distance: 44.4
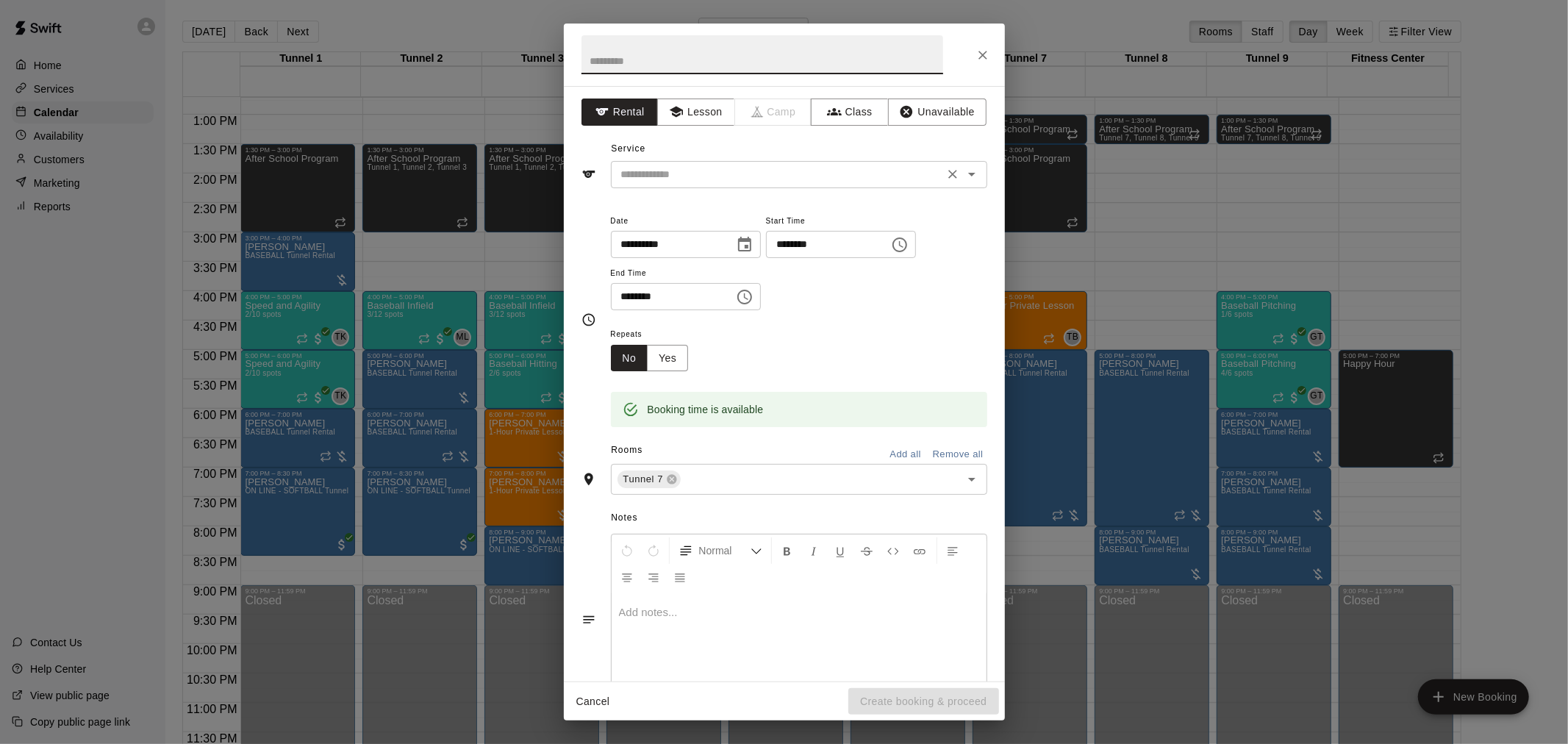
click at [754, 166] on input "text" at bounding box center [777, 174] width 324 height 19
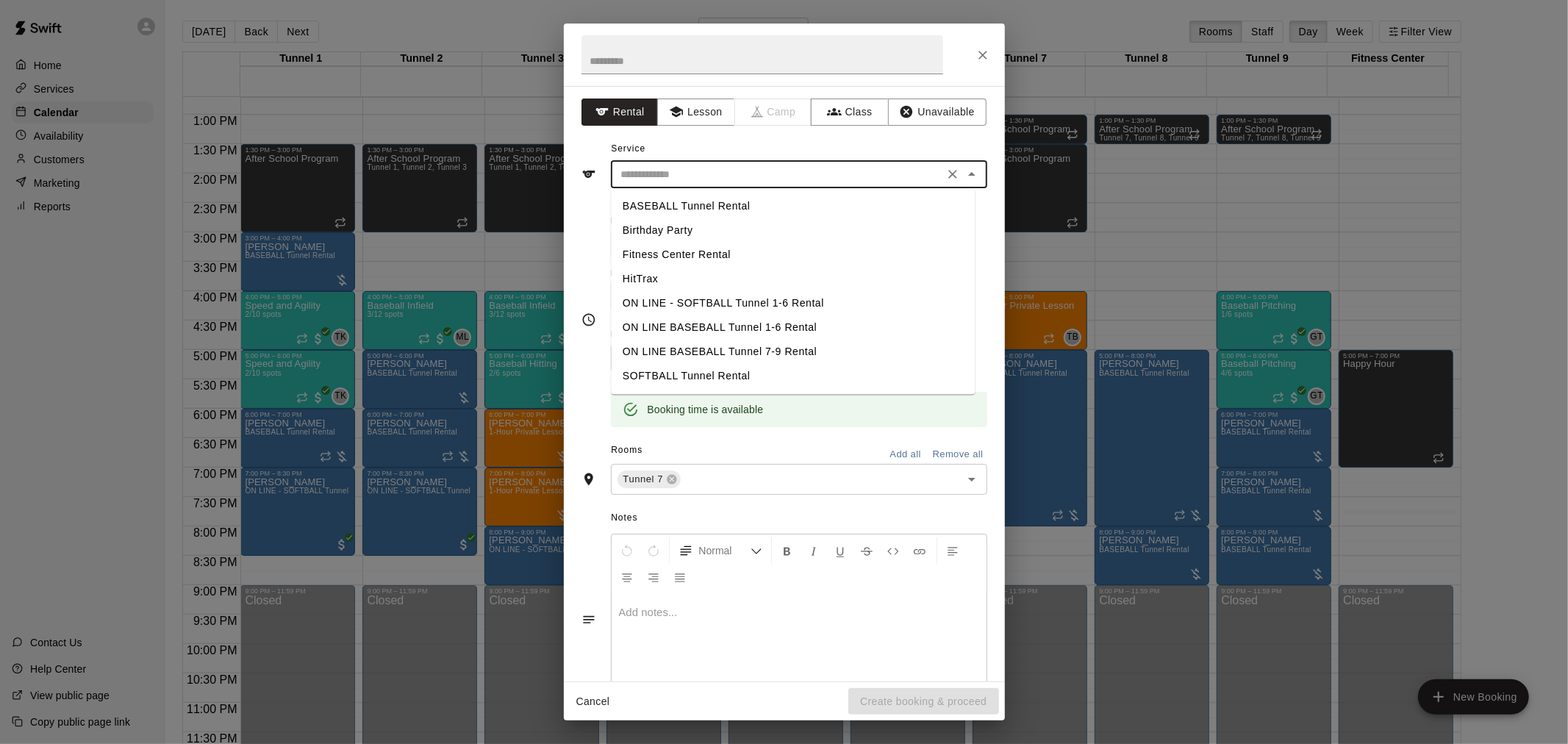
click at [704, 372] on li "SOFTBALL Tunnel Rental" at bounding box center [793, 376] width 364 height 24
type input "**********"
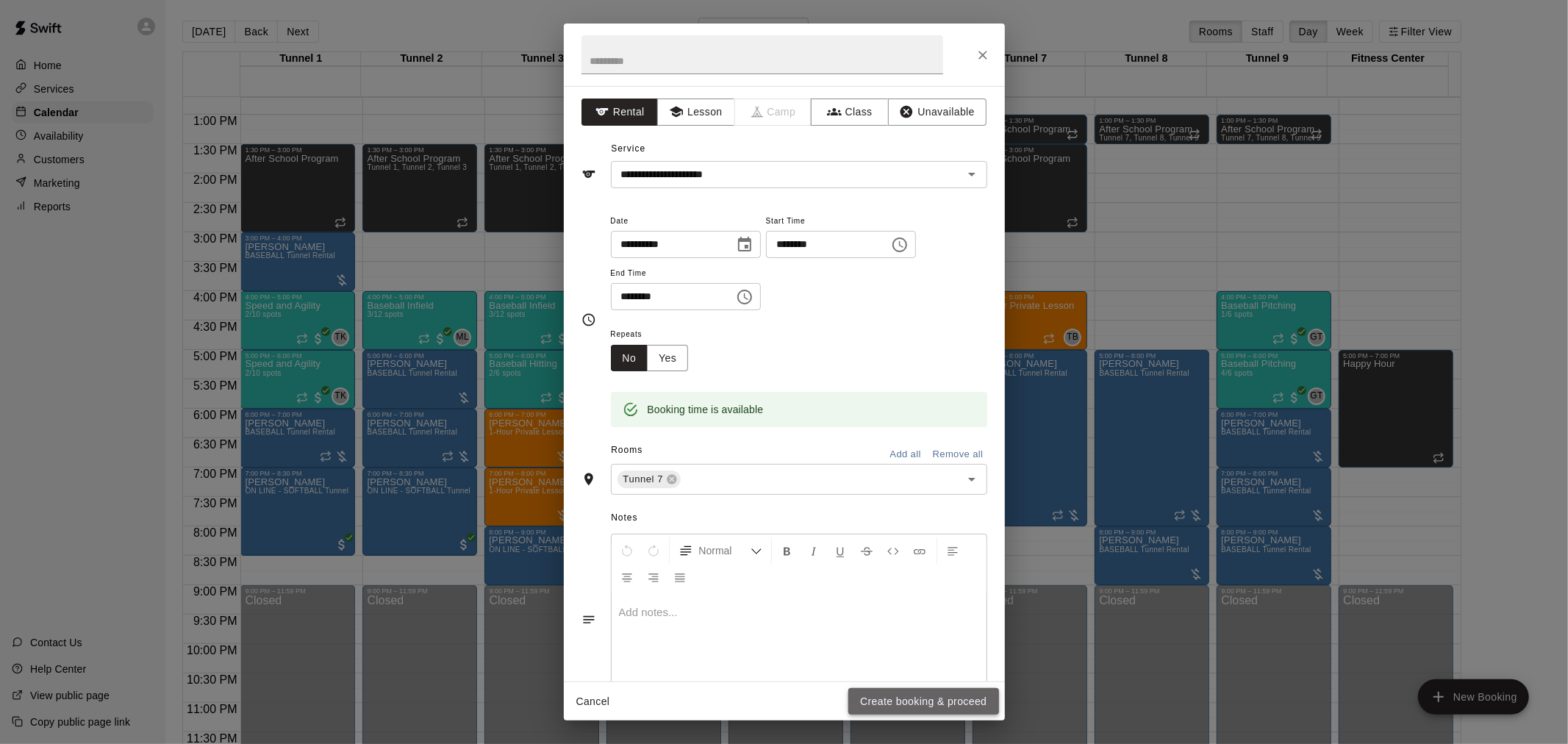
click at [958, 697] on button "Create booking & proceed" at bounding box center [924, 702] width 150 height 27
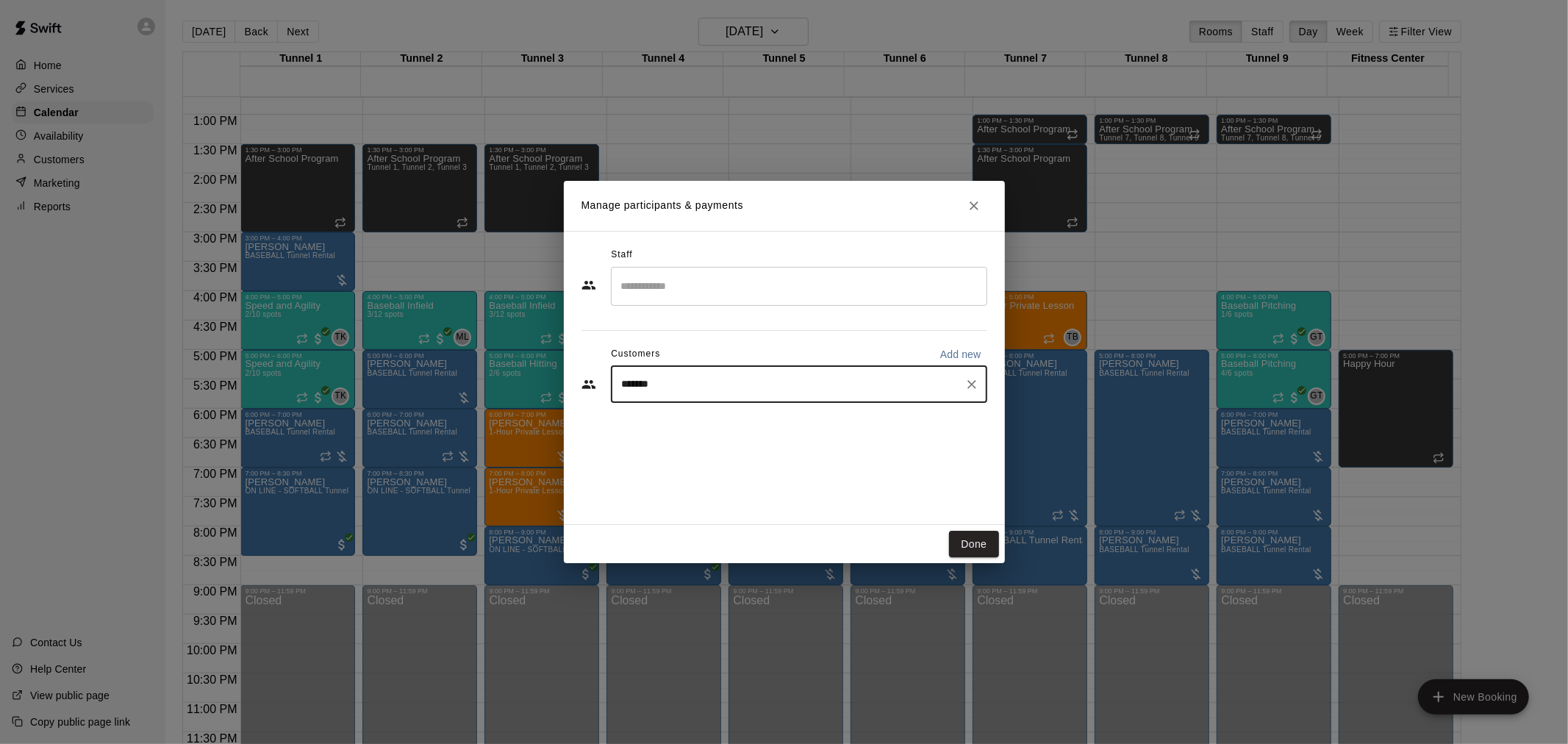
type input "********"
click at [780, 437] on div "Greg Leicht MVP Membership gregleicht@cox.net" at bounding box center [769, 426] width 234 height 32
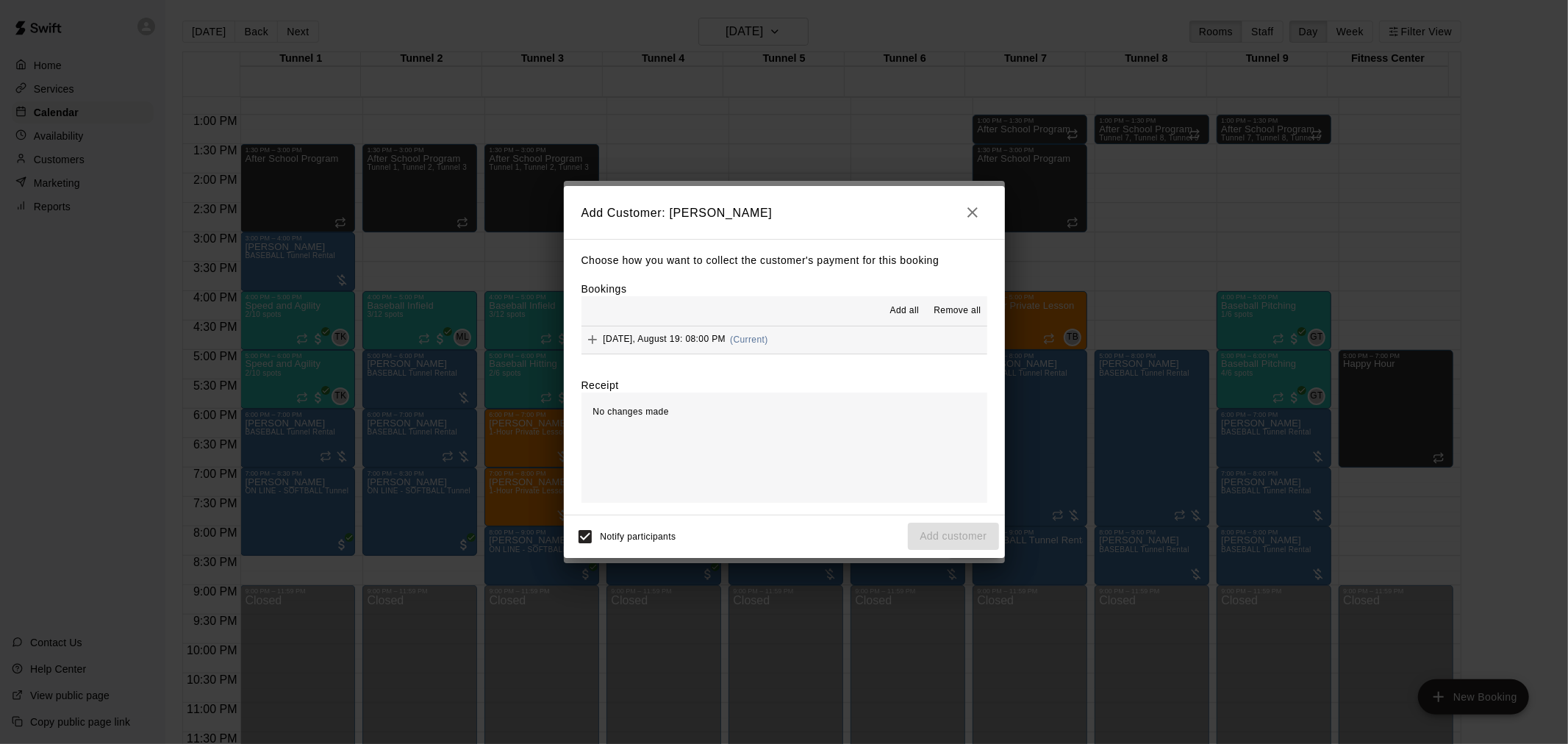
click at [785, 346] on button "Tuesday, August 19: 08:00 PM (Current)" at bounding box center [784, 340] width 405 height 27
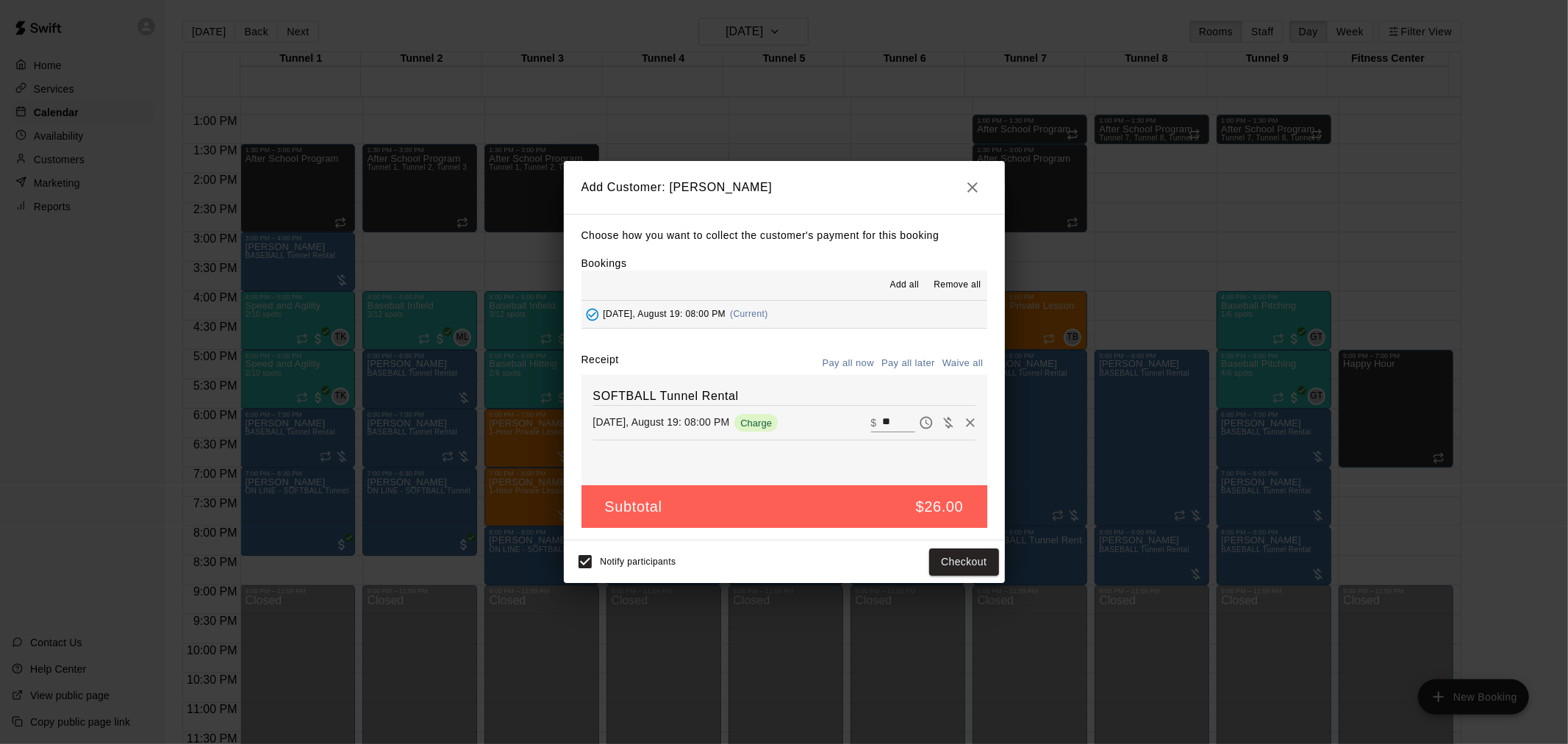
click at [907, 368] on button "Pay all later" at bounding box center [908, 364] width 61 height 23
click at [981, 560] on button "Add customer" at bounding box center [953, 562] width 90 height 27
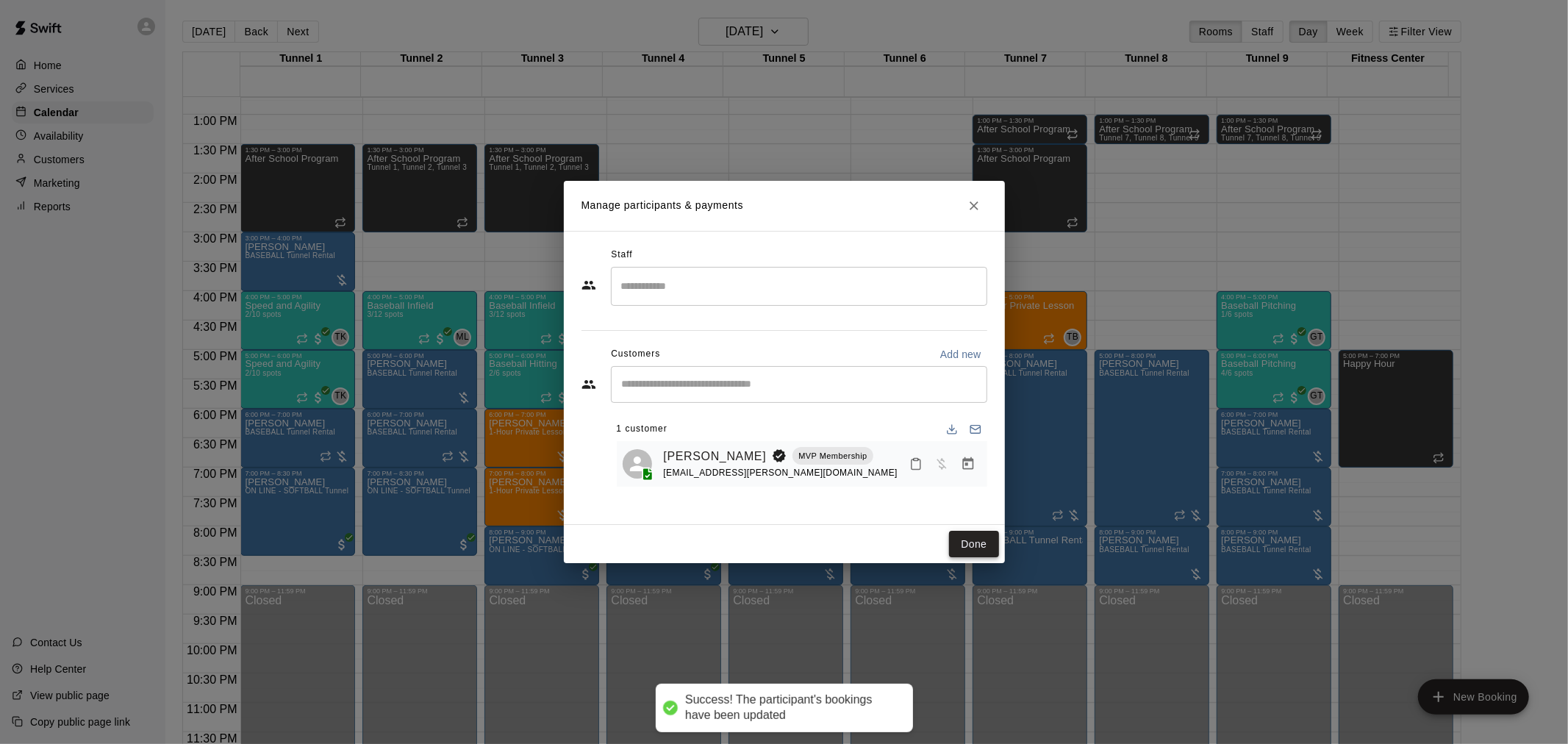
click at [981, 547] on button "Done" at bounding box center [974, 544] width 49 height 27
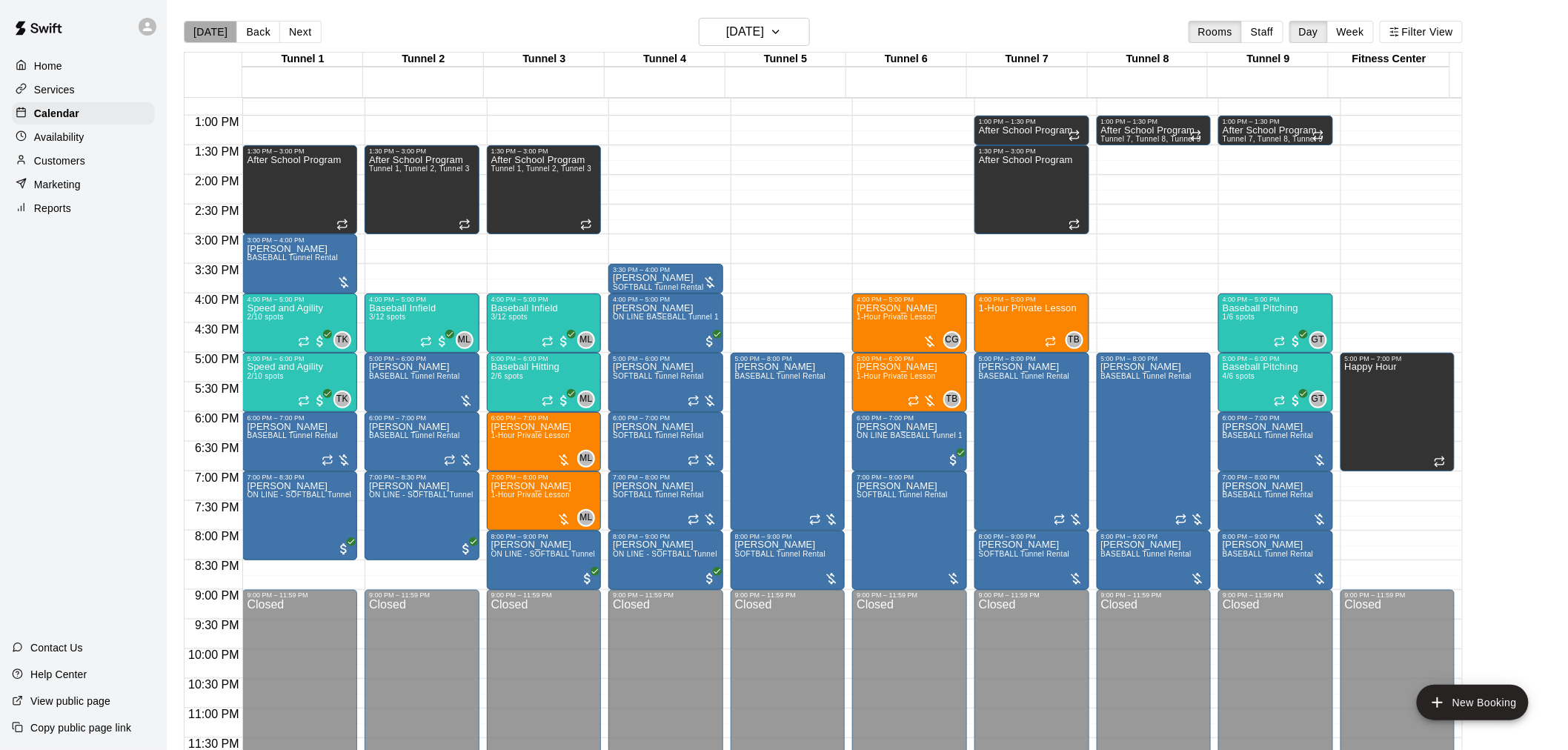
click at [210, 30] on button "[DATE]" at bounding box center [210, 31] width 53 height 22
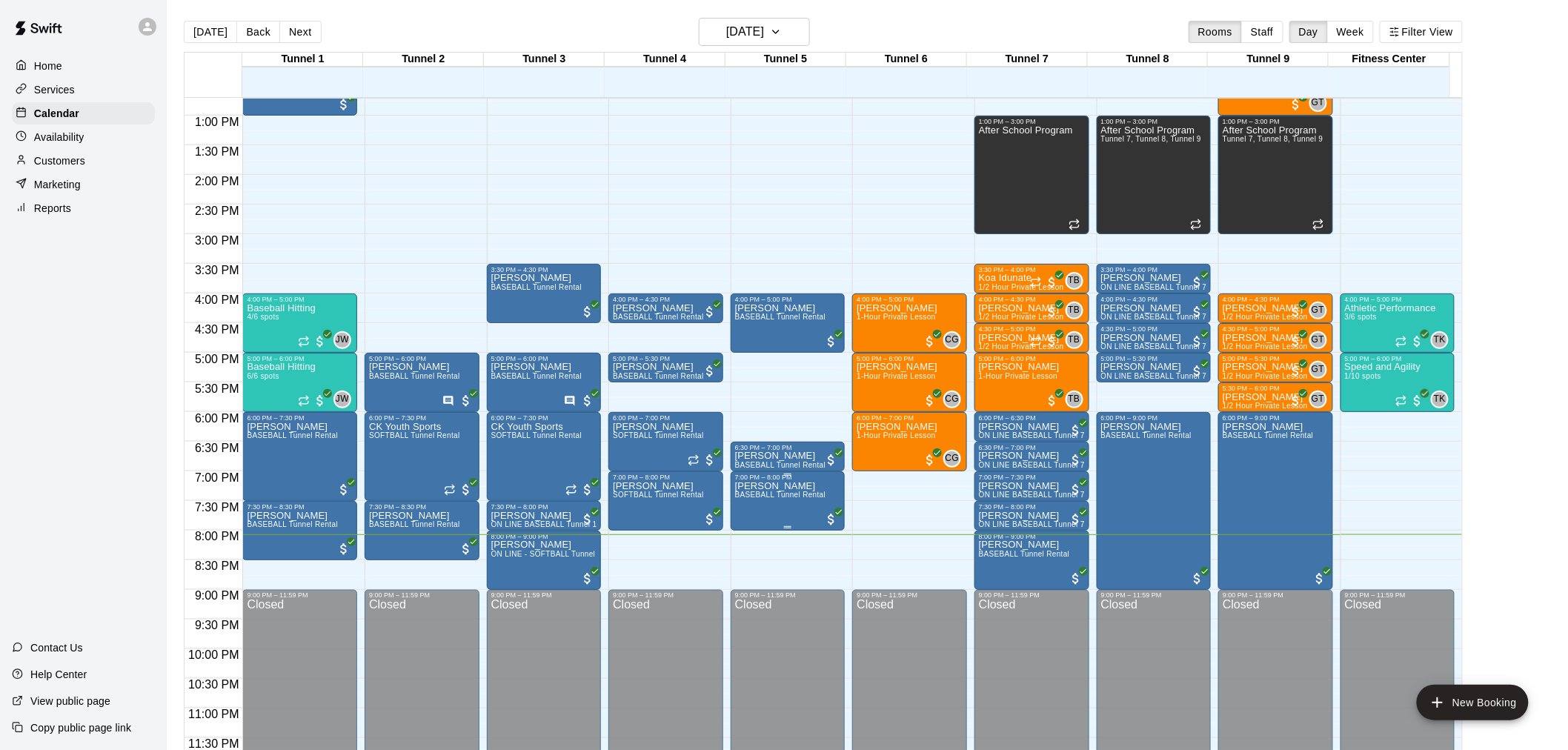
click at [761, 486] on p "Brandon Chambers" at bounding box center [781, 486] width 91 height 0
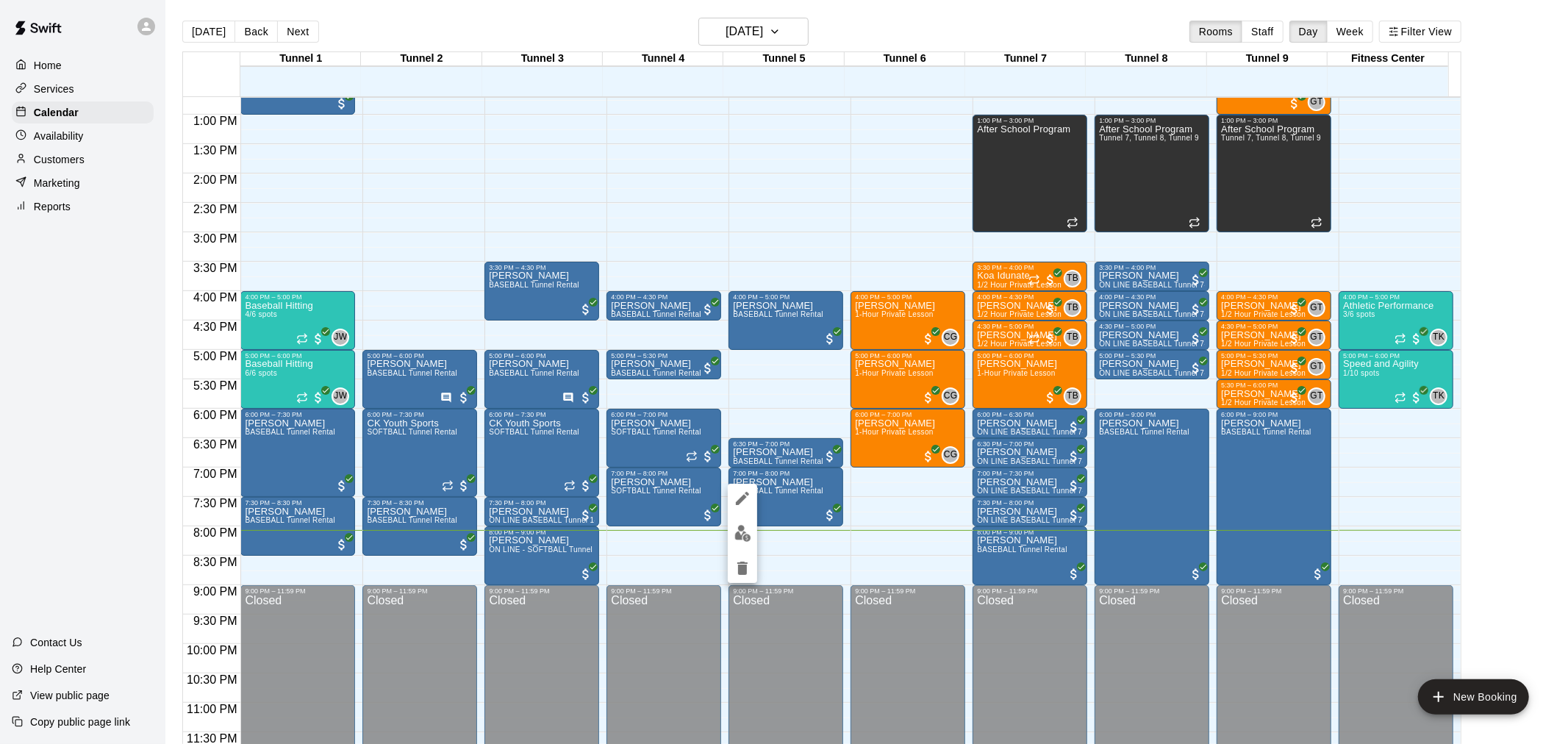
click at [745, 528] on img "edit" at bounding box center [743, 533] width 17 height 17
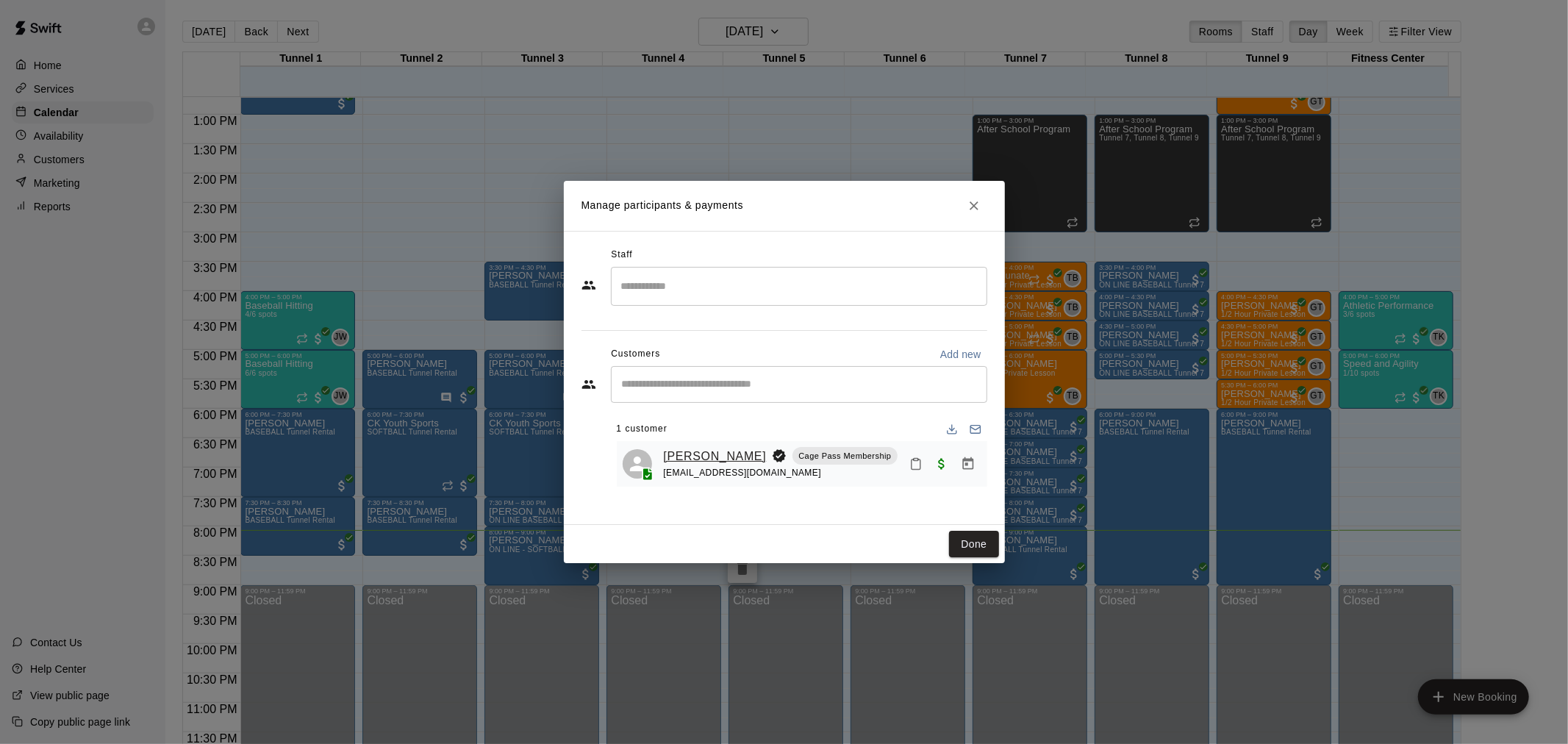
click at [677, 457] on link "Brandon Chambers" at bounding box center [716, 457] width 103 height 19
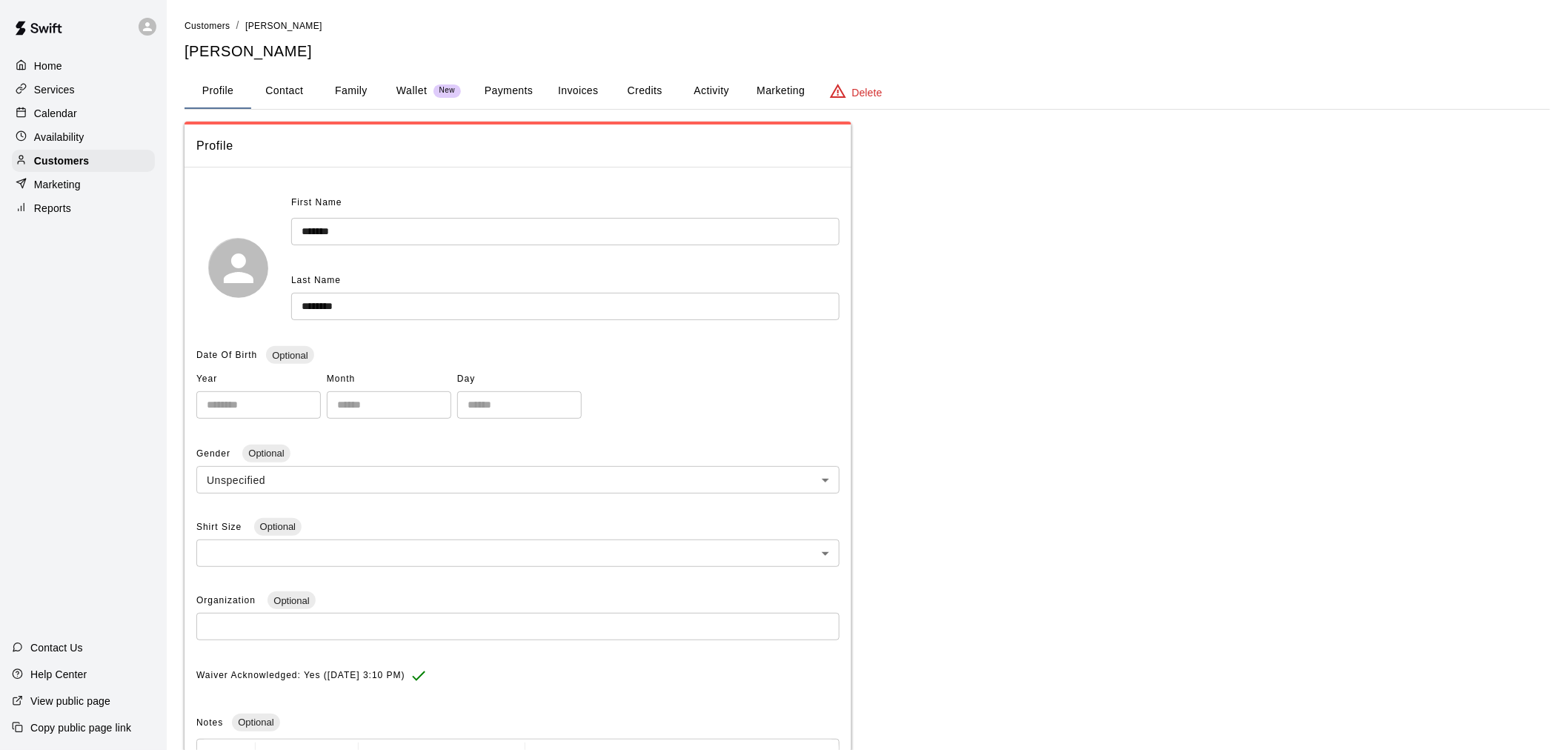
click at [494, 82] on button "Payments" at bounding box center [508, 91] width 72 height 36
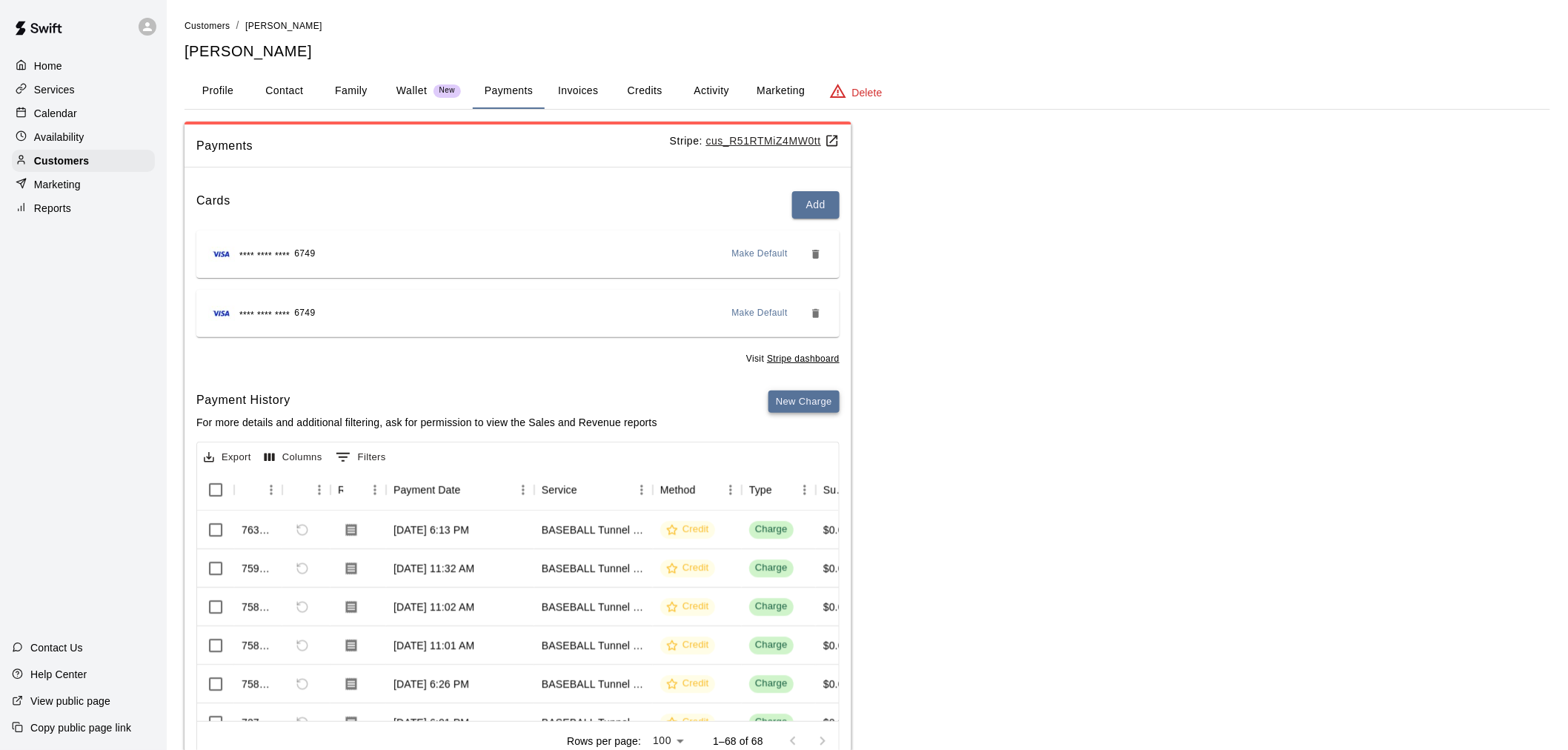
click at [798, 391] on button "New Charge" at bounding box center [804, 403] width 71 height 23
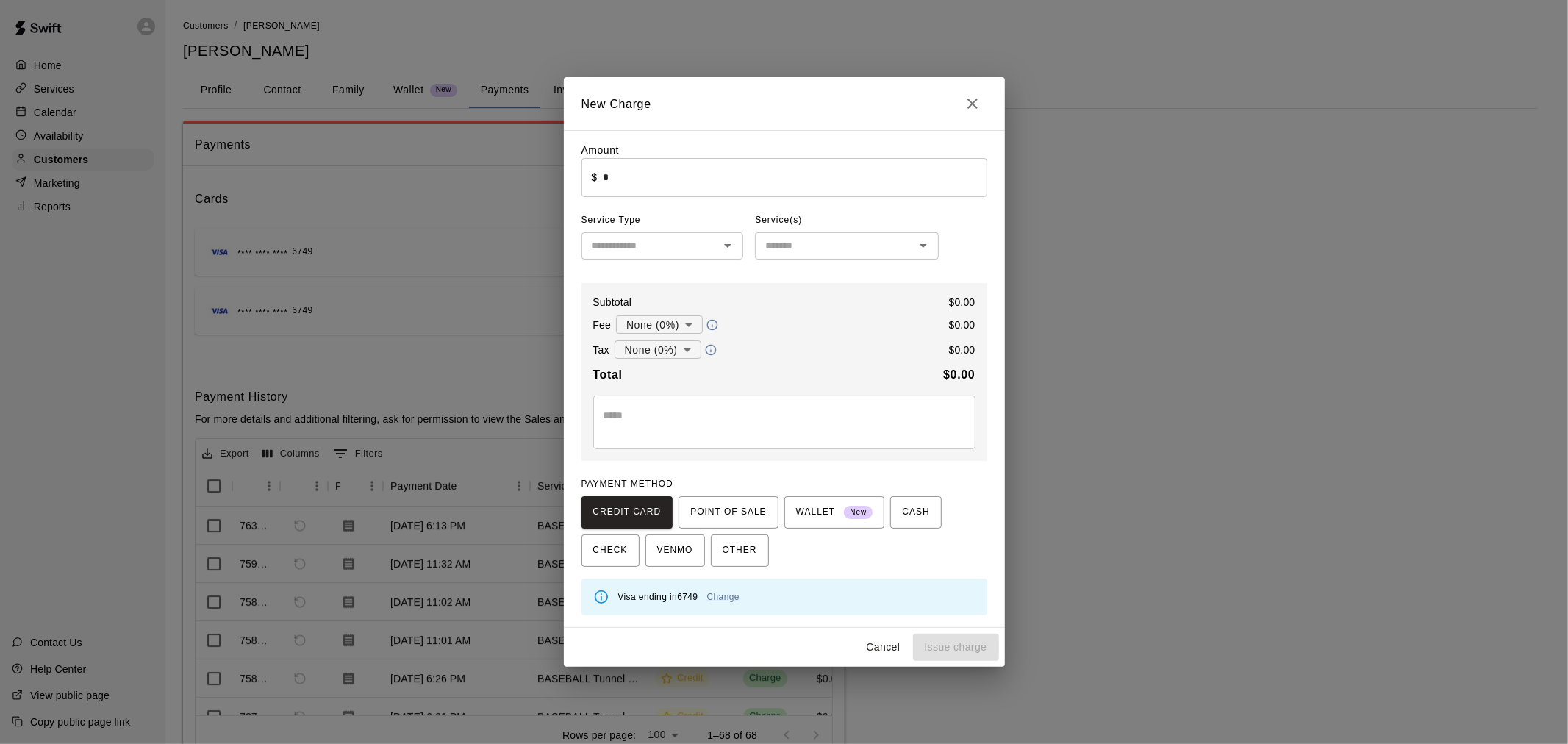
click at [701, 170] on input "*" at bounding box center [795, 178] width 383 height 39
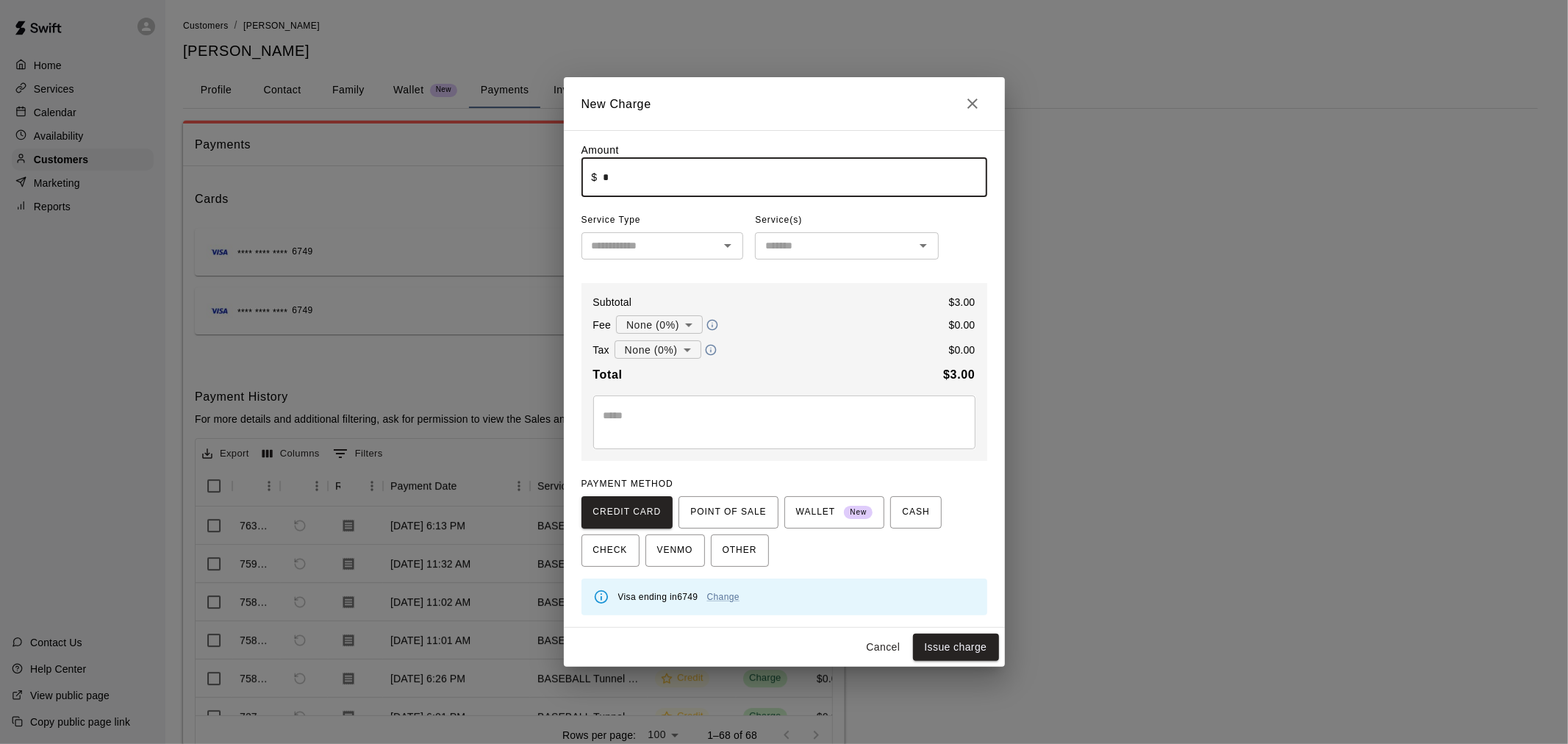
click at [623, 244] on input "text" at bounding box center [650, 246] width 129 height 19
type input "****"
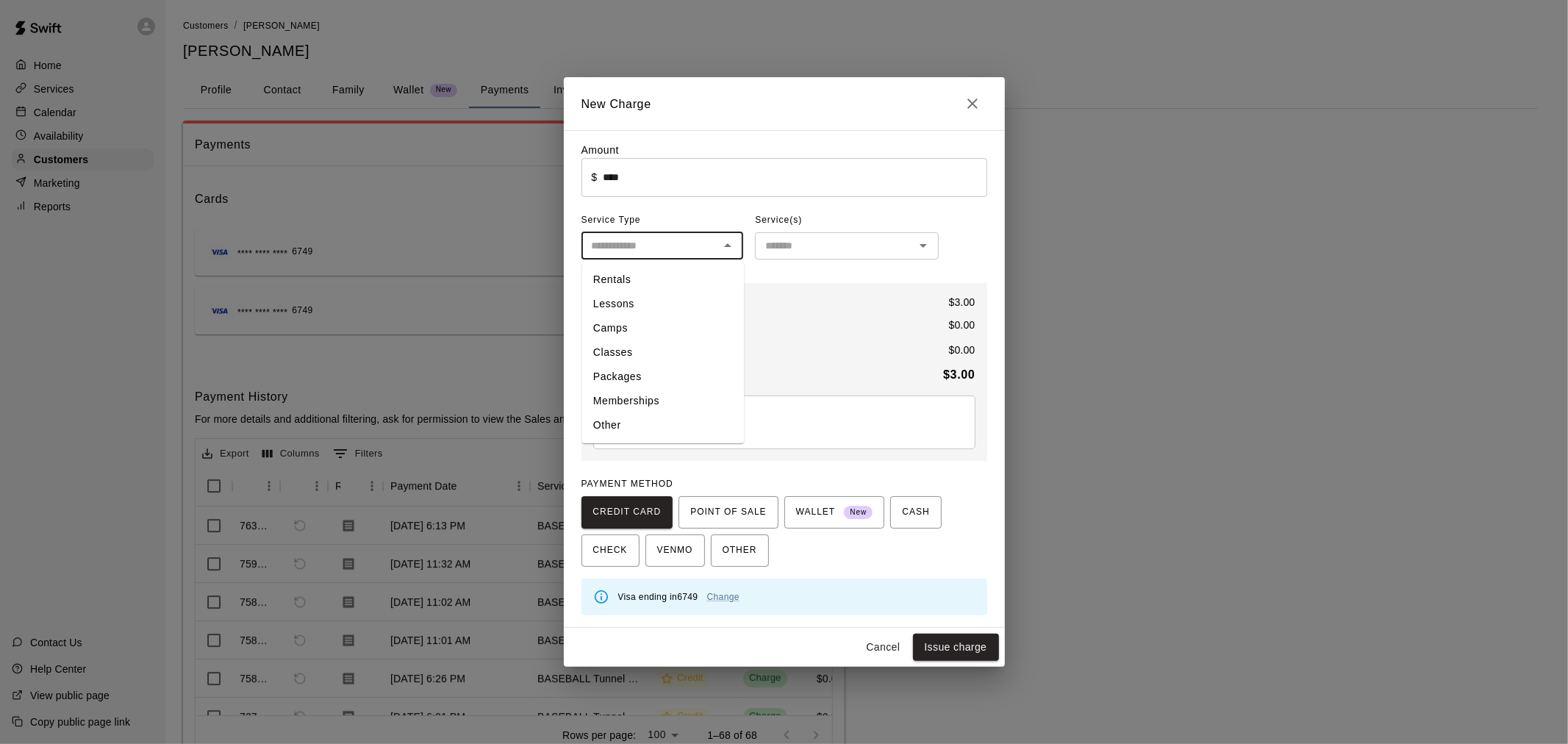
click at [655, 419] on li "Other" at bounding box center [663, 426] width 163 height 24
type input "*****"
click at [787, 244] on input "text" at bounding box center [835, 246] width 151 height 19
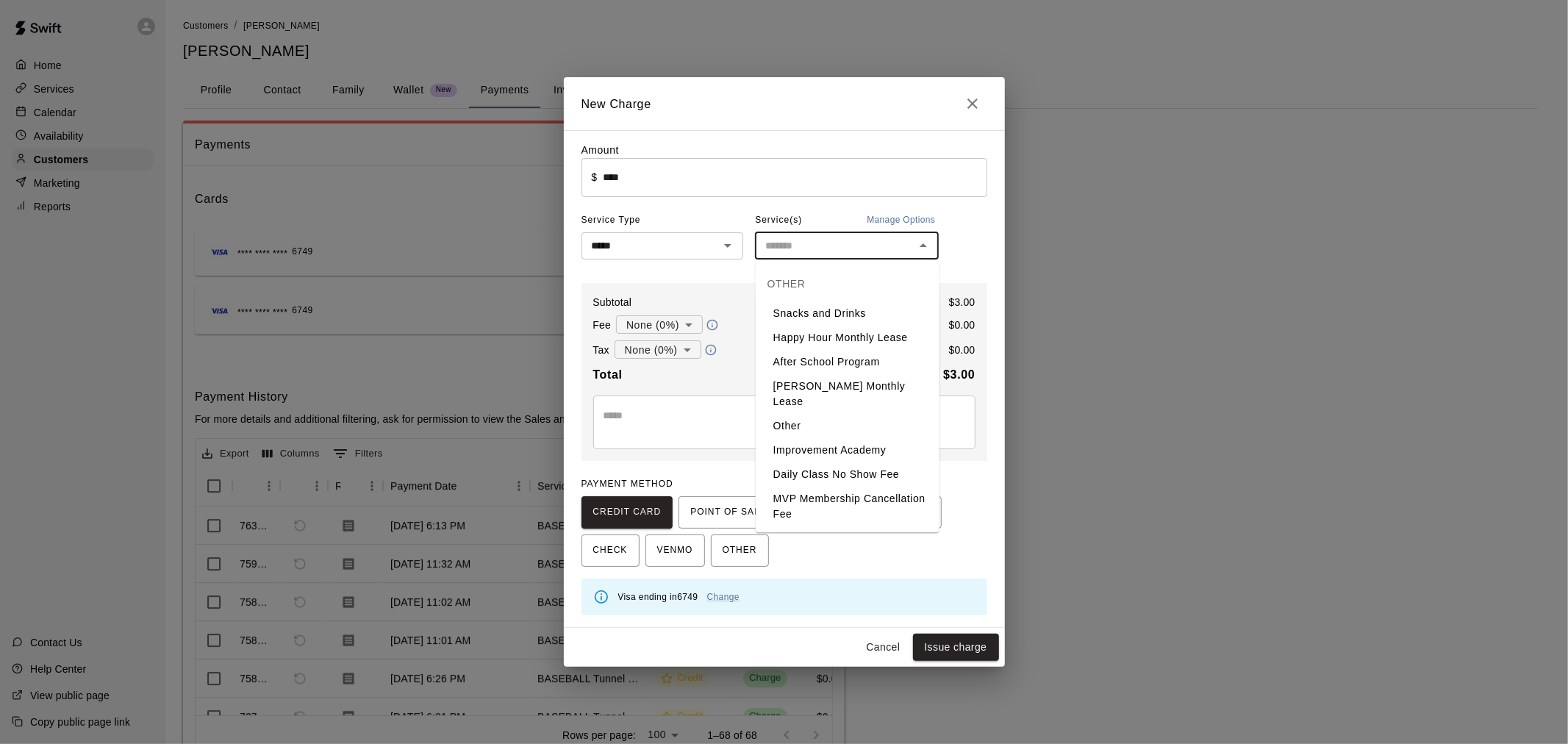
click at [881, 310] on li "Snacks and Drinks" at bounding box center [848, 313] width 184 height 24
type input "**********"
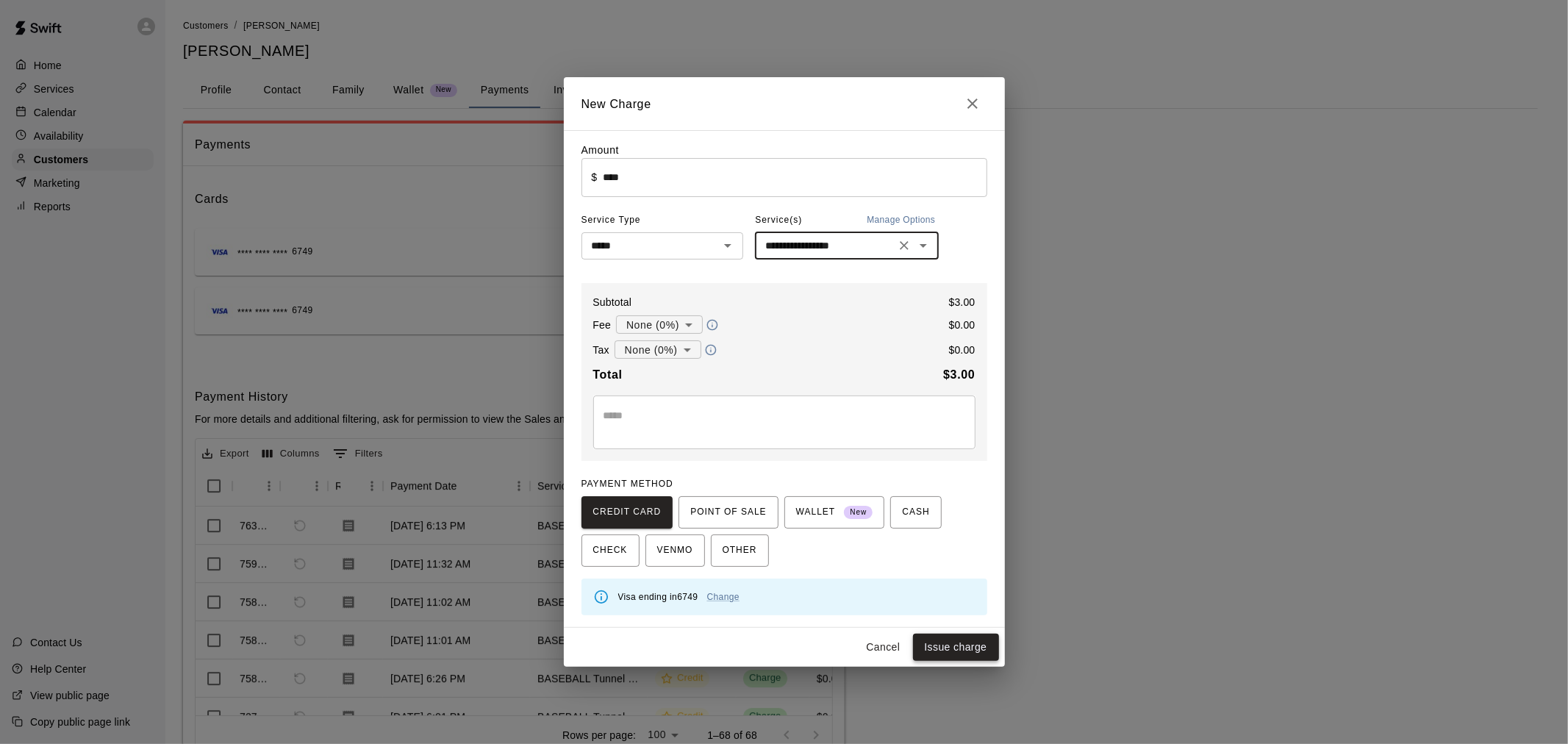
click at [978, 657] on button "Issue charge" at bounding box center [956, 648] width 86 height 27
type input "*"
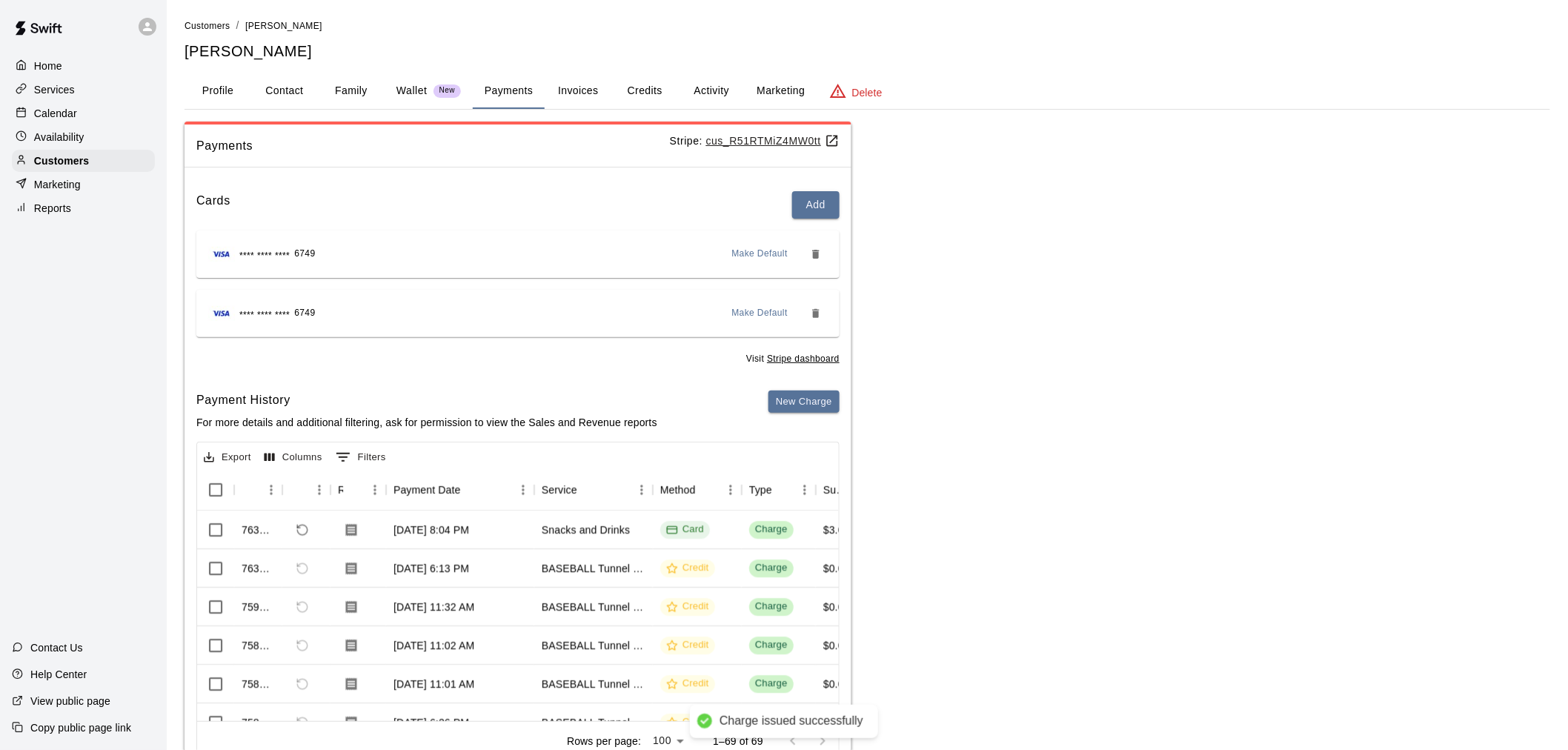
click at [69, 112] on p "Calendar" at bounding box center [55, 113] width 43 height 15
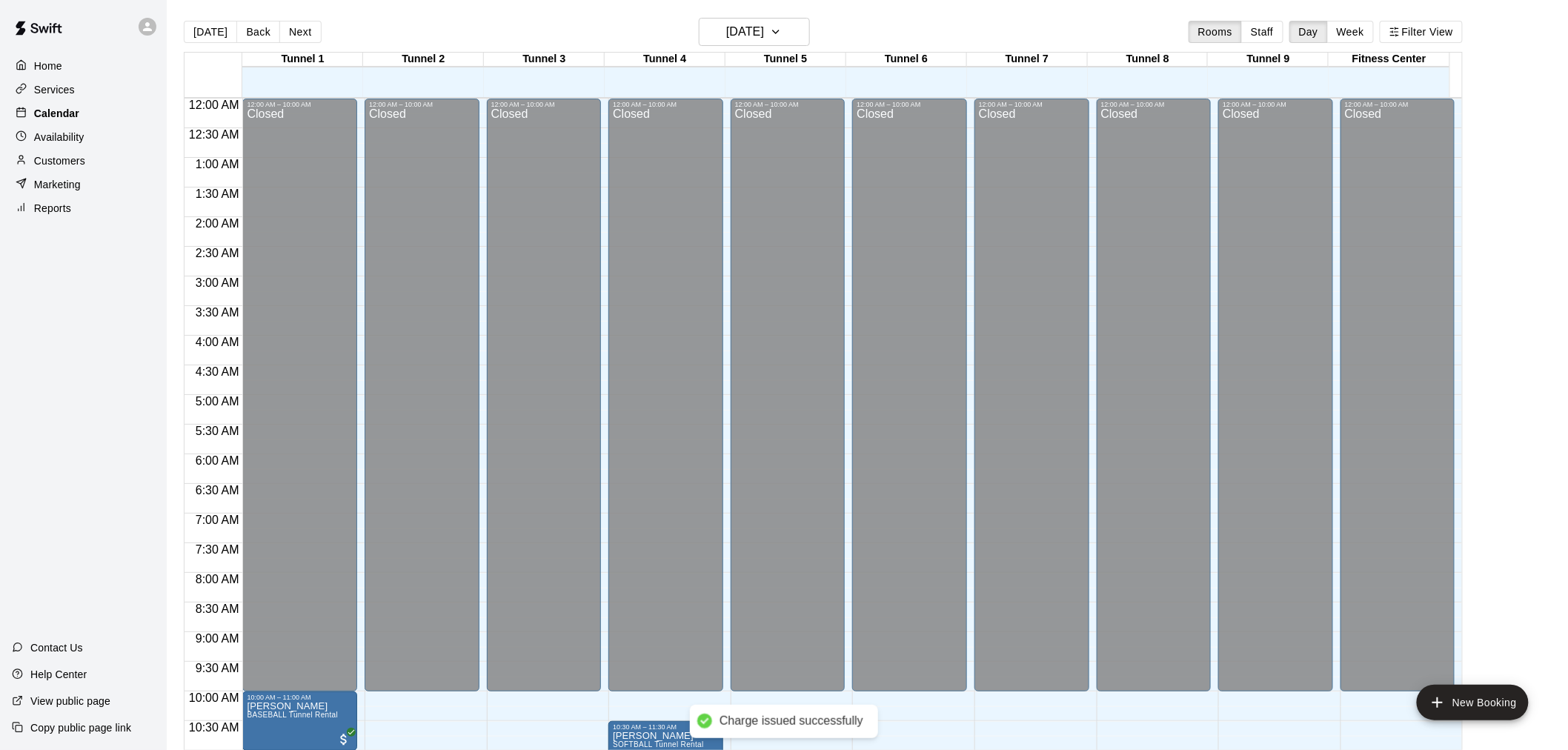
scroll to position [710, 0]
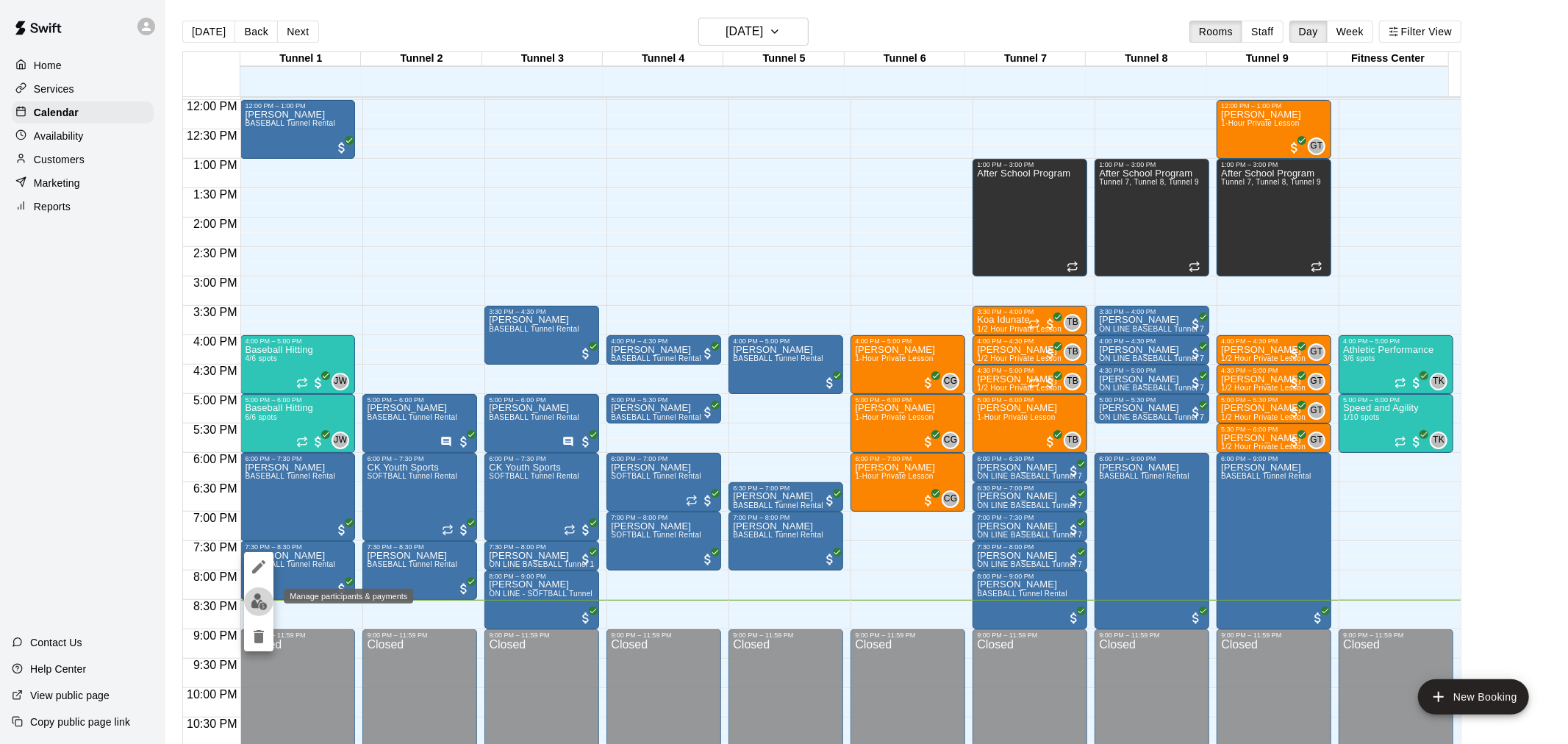
click at [263, 595] on img "edit" at bounding box center [259, 602] width 17 height 17
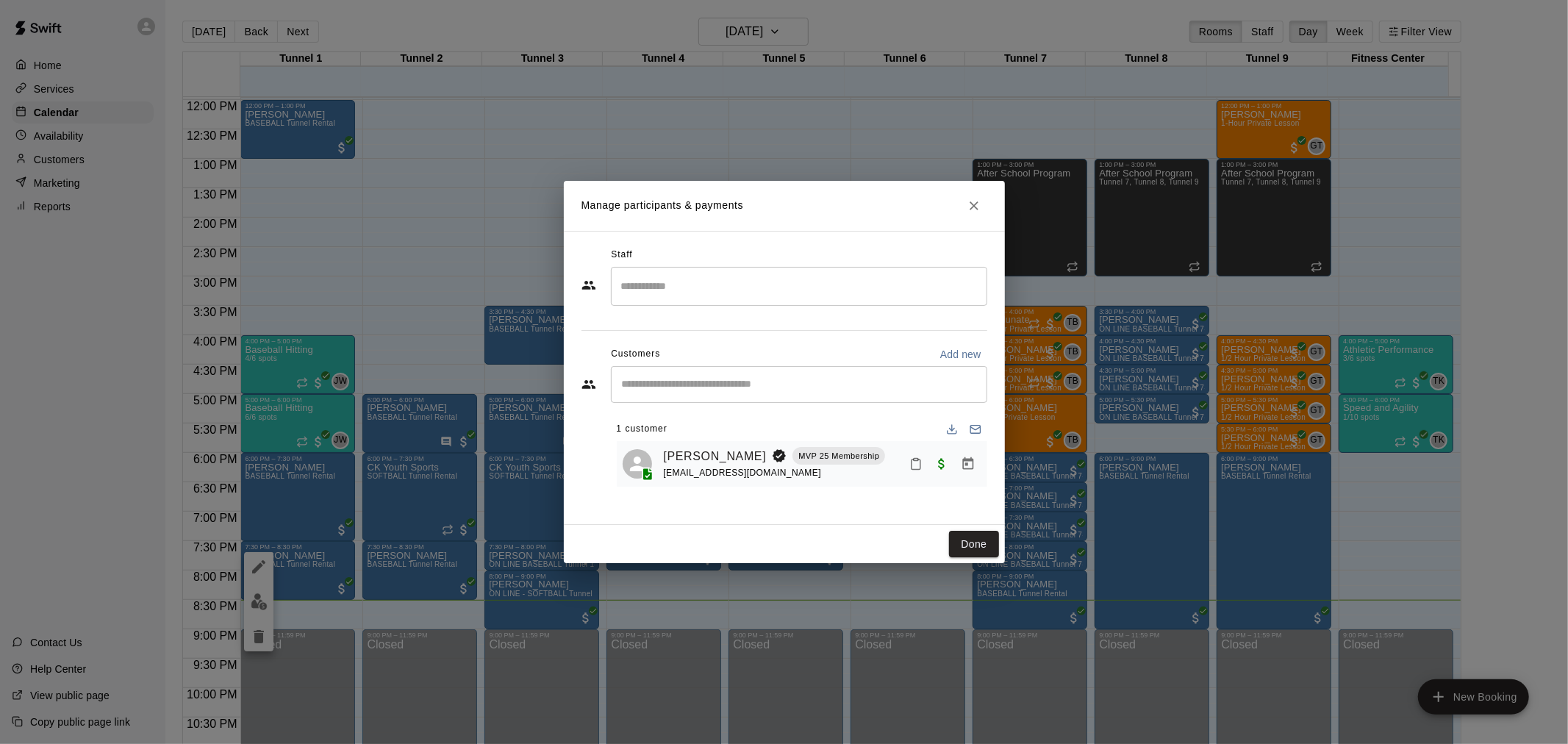
click at [979, 212] on icon "Close" at bounding box center [974, 206] width 15 height 15
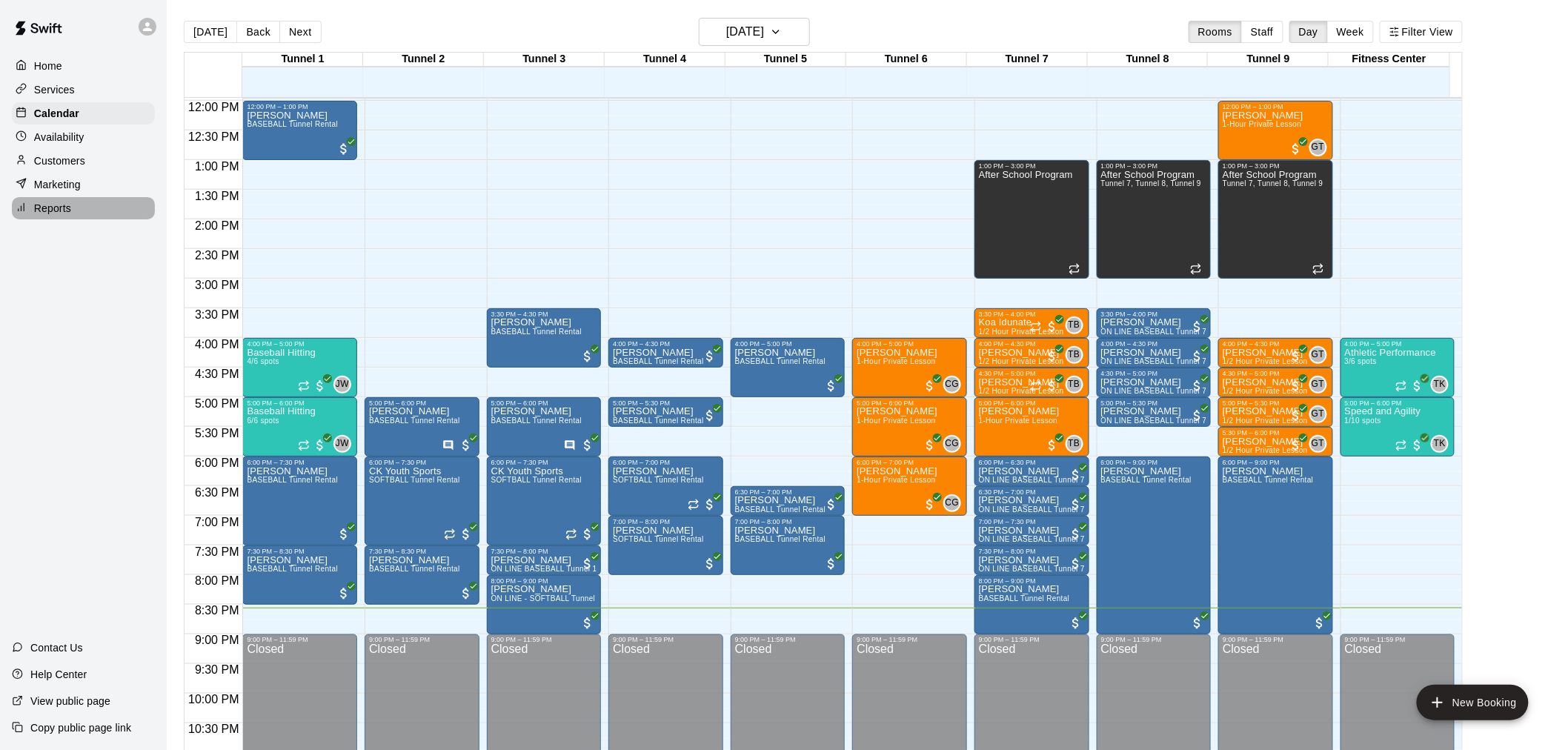
click at [82, 211] on div "Reports" at bounding box center [83, 208] width 143 height 22
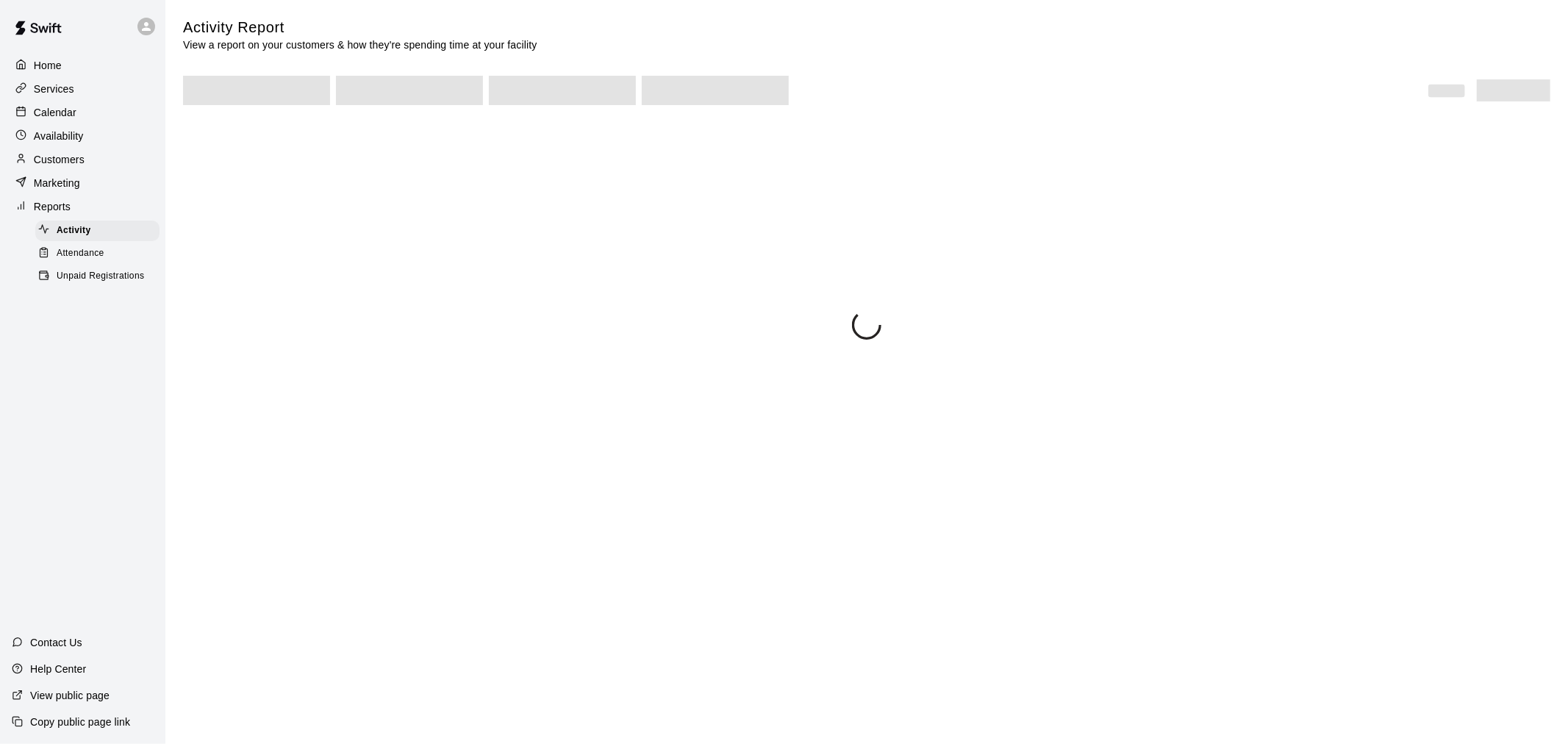
click at [113, 284] on span "Unpaid Registrations" at bounding box center [100, 277] width 87 height 15
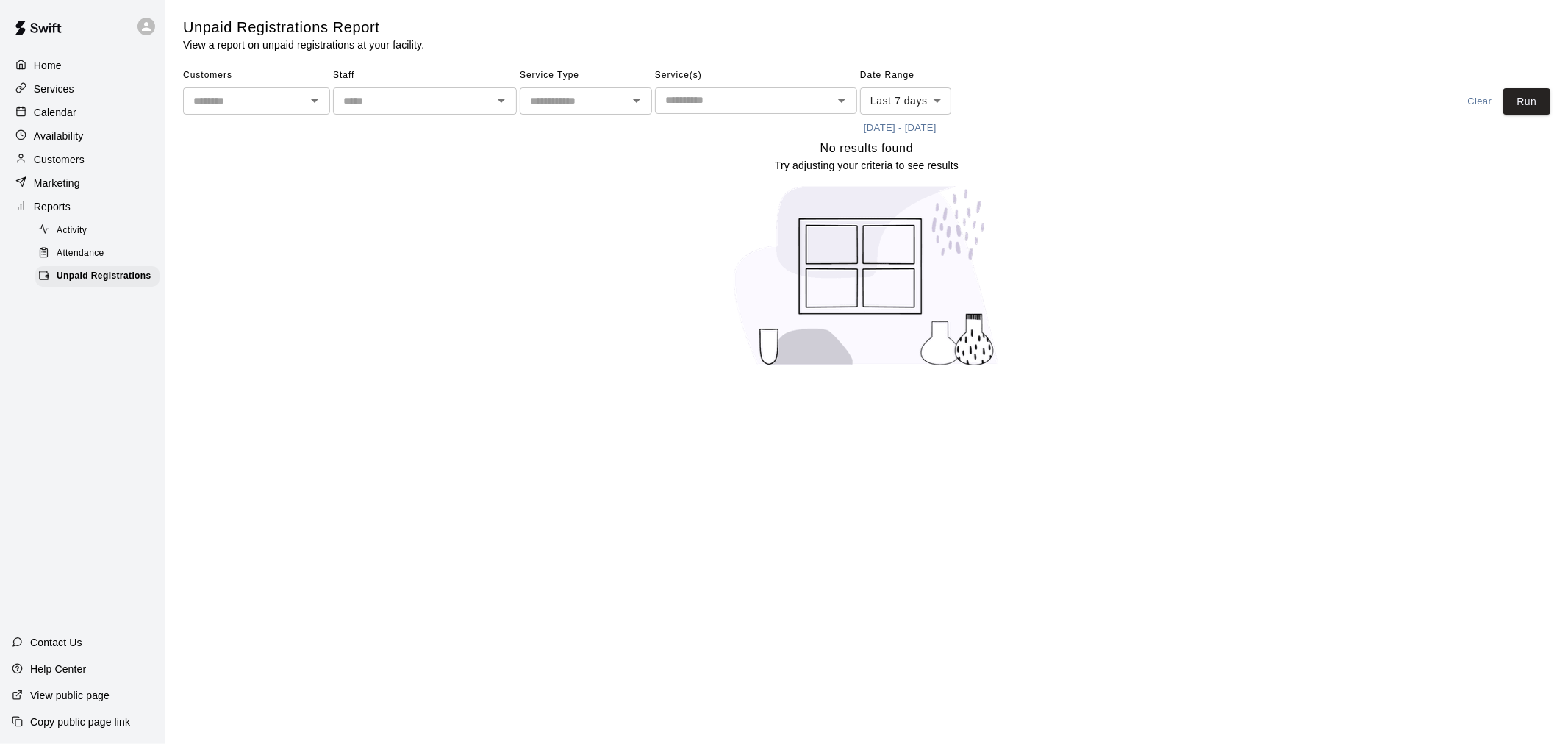
click at [1513, 65] on div "Customers ​ Staff ​ Service Type ​ Service(s) ​ Date Range Last 7 days **** ​ 8…" at bounding box center [867, 102] width 1367 height 76
click at [1518, 96] on button "Run" at bounding box center [1526, 102] width 47 height 27
click at [111, 121] on div "Calendar" at bounding box center [82, 112] width 142 height 22
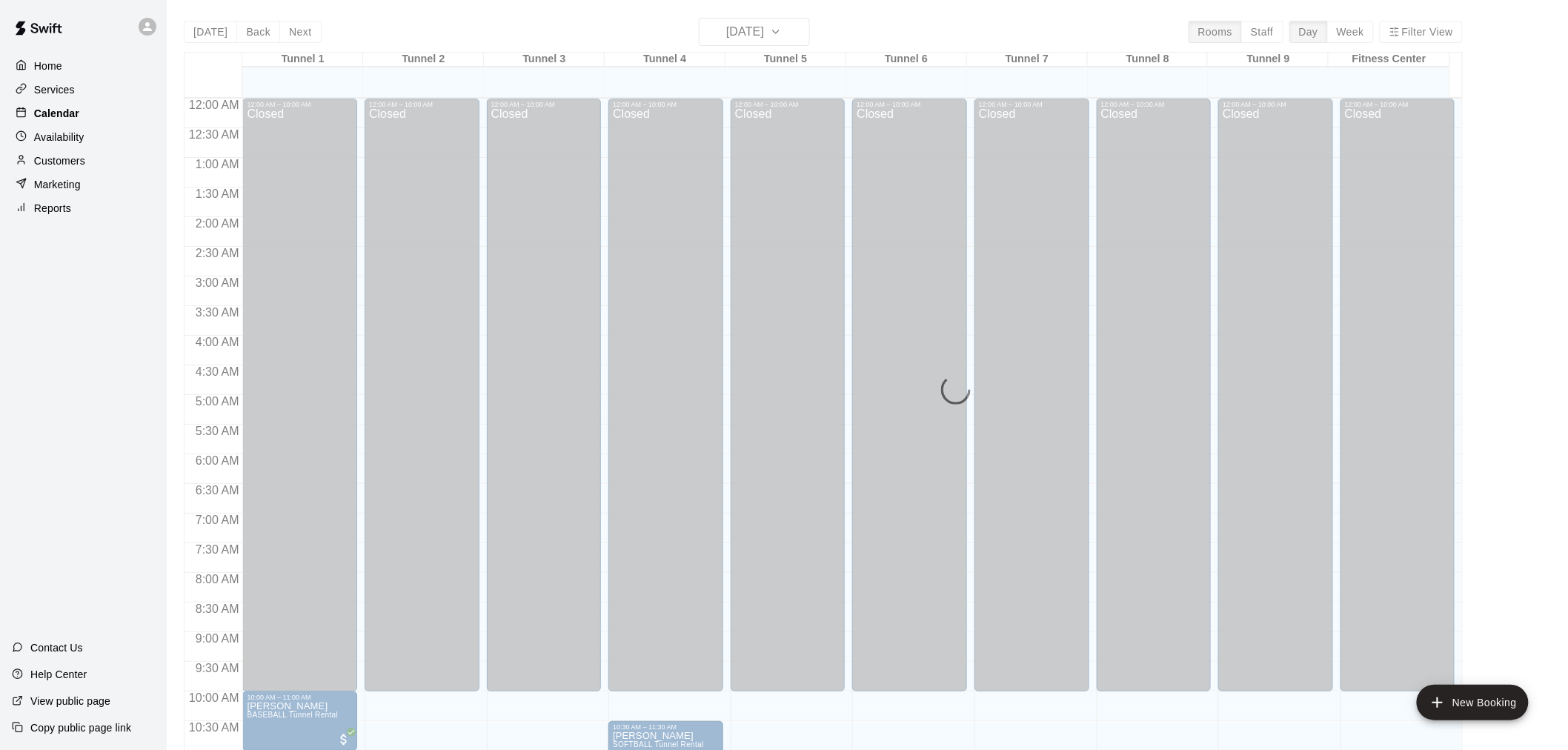
scroll to position [710, 0]
